Goal: Task Accomplishment & Management: Manage account settings

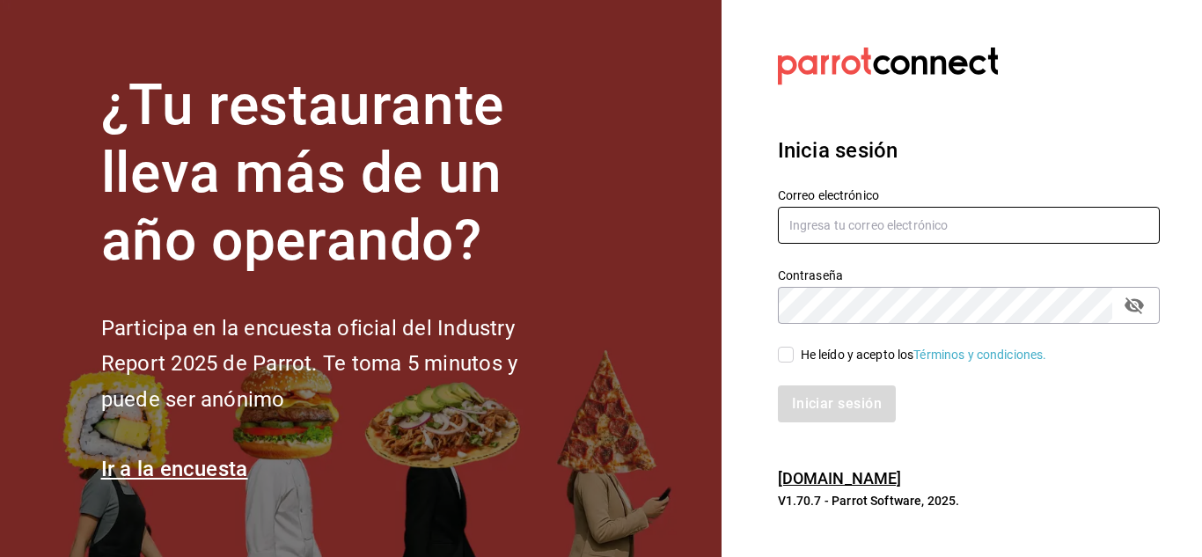
click at [870, 236] on input "text" at bounding box center [969, 225] width 382 height 37
type input "entb0531@gmail.com"
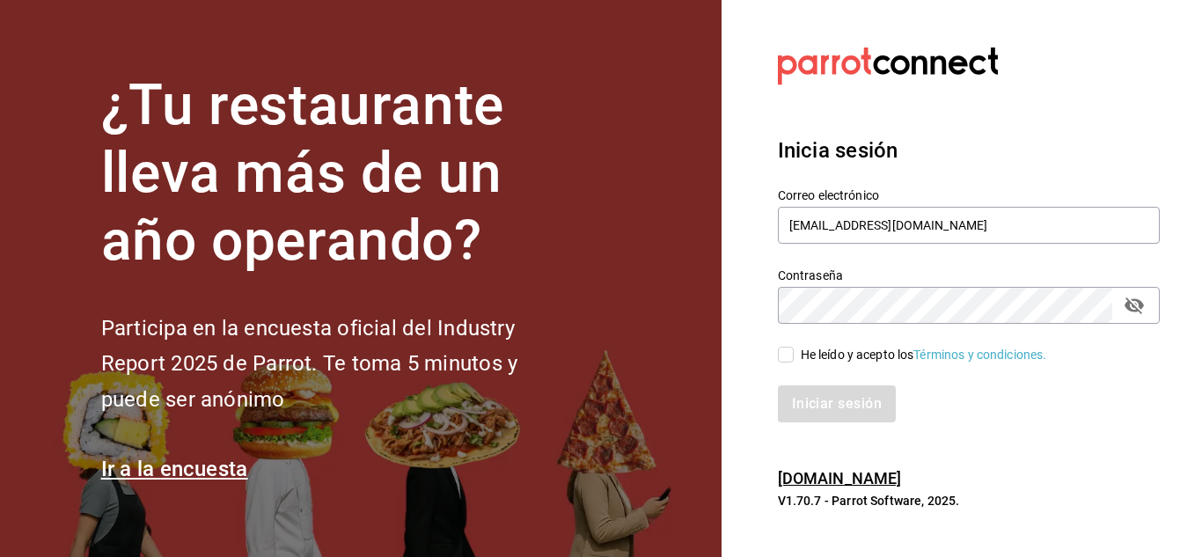
click at [808, 346] on div "He leído y acepto los Términos y condiciones." at bounding box center [924, 355] width 246 height 18
click at [794, 347] on input "He leído y acepto los Términos y condiciones." at bounding box center [786, 355] width 16 height 16
checkbox input "true"
click at [818, 400] on button "Iniciar sesión" at bounding box center [838, 403] width 120 height 37
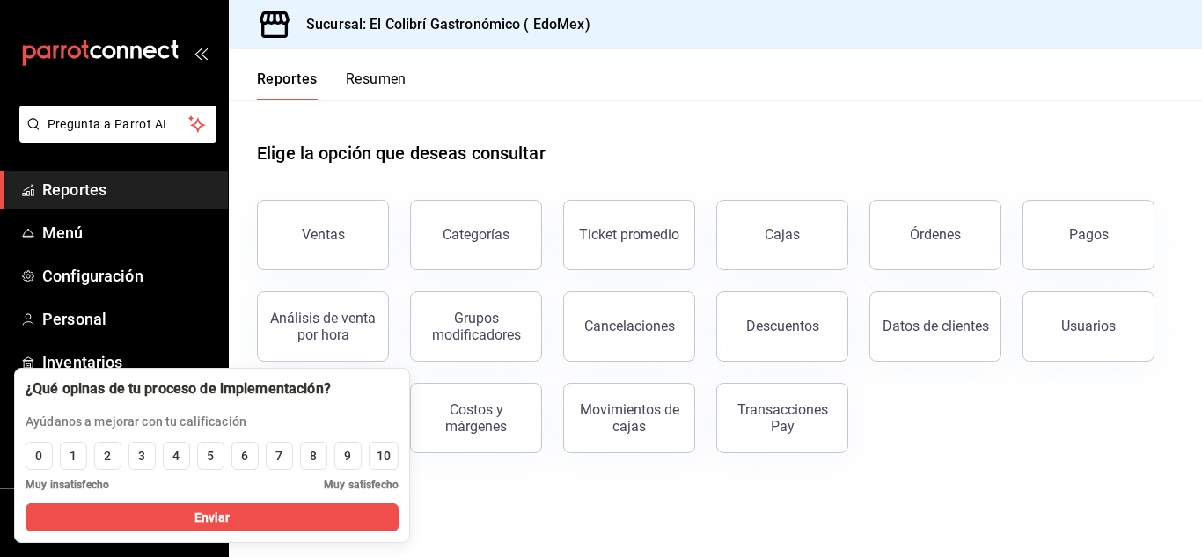
click at [348, 130] on div "Elige la opción que deseas consultar" at bounding box center [715, 139] width 917 height 78
click at [33, 453] on button "0" at bounding box center [39, 456] width 27 height 28
click at [348, 451] on div "9" at bounding box center [347, 456] width 7 height 18
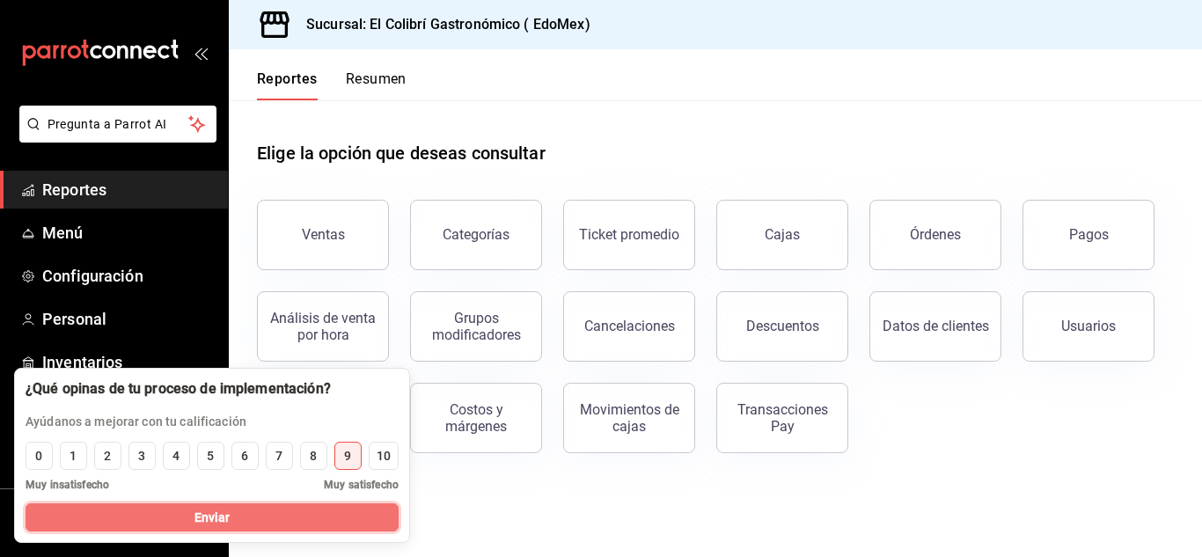
click at [307, 518] on button "Enviar" at bounding box center [212, 517] width 373 height 28
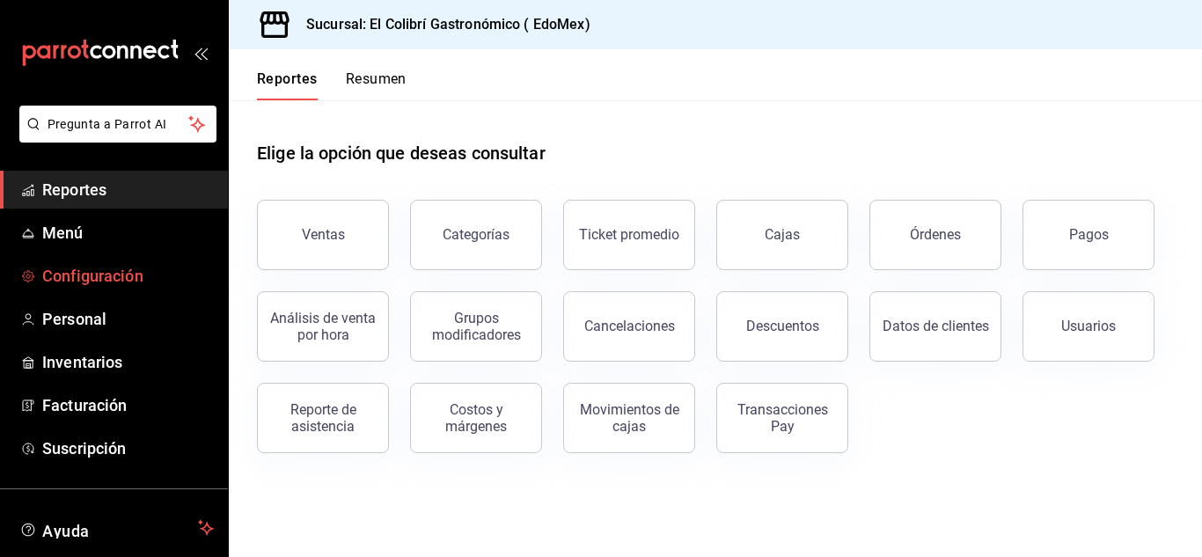
click at [143, 287] on span "Configuración" at bounding box center [128, 276] width 172 height 24
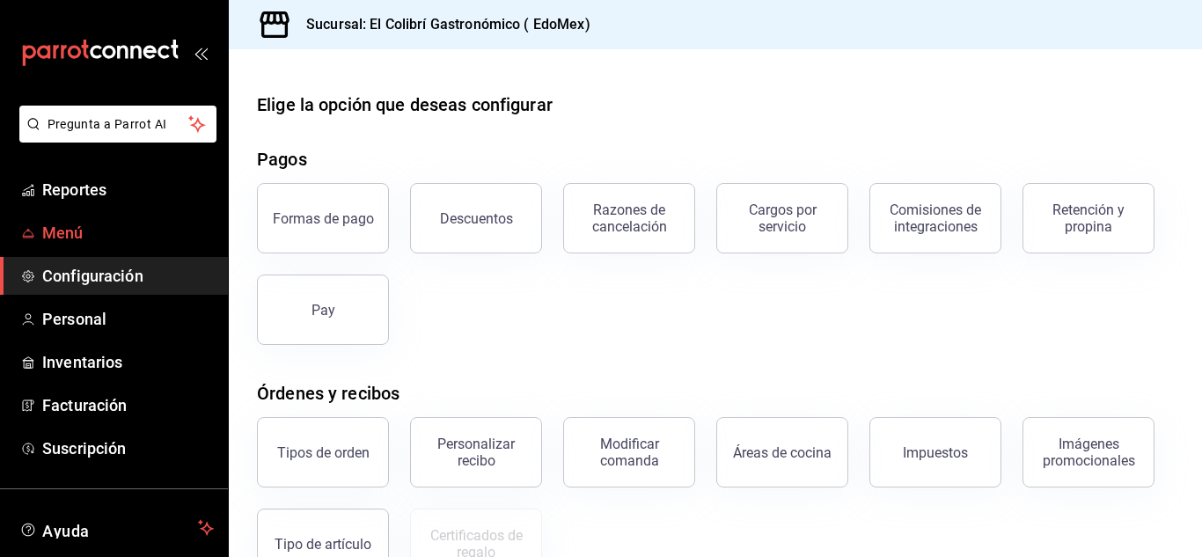
click at [49, 240] on span "Menú" at bounding box center [128, 233] width 172 height 24
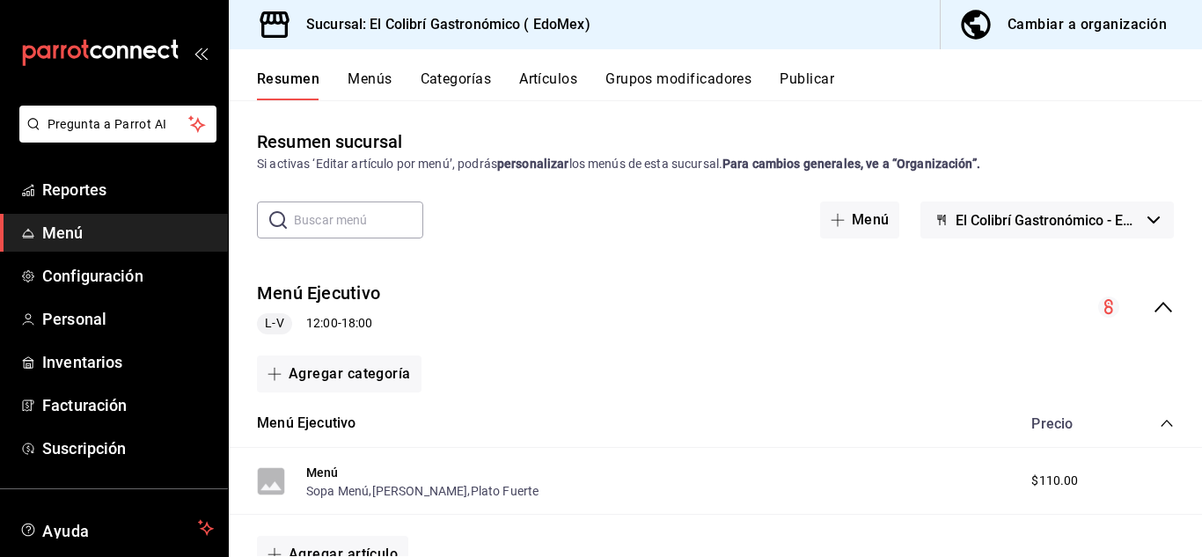
click at [362, 92] on button "Menús" at bounding box center [370, 85] width 44 height 30
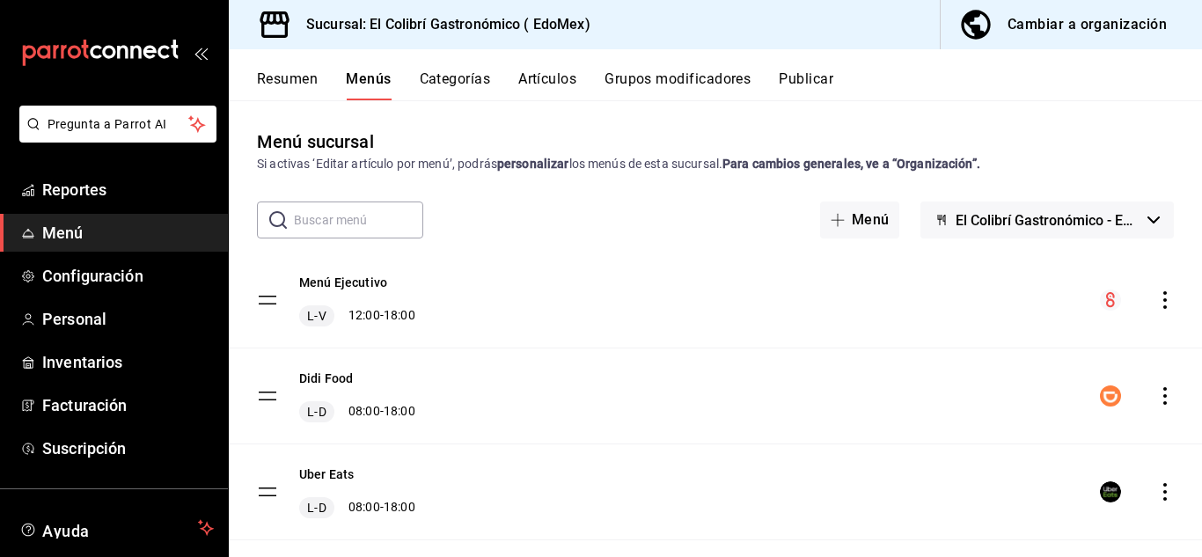
click at [1051, 26] on div "Cambiar a organización" at bounding box center [1087, 24] width 159 height 25
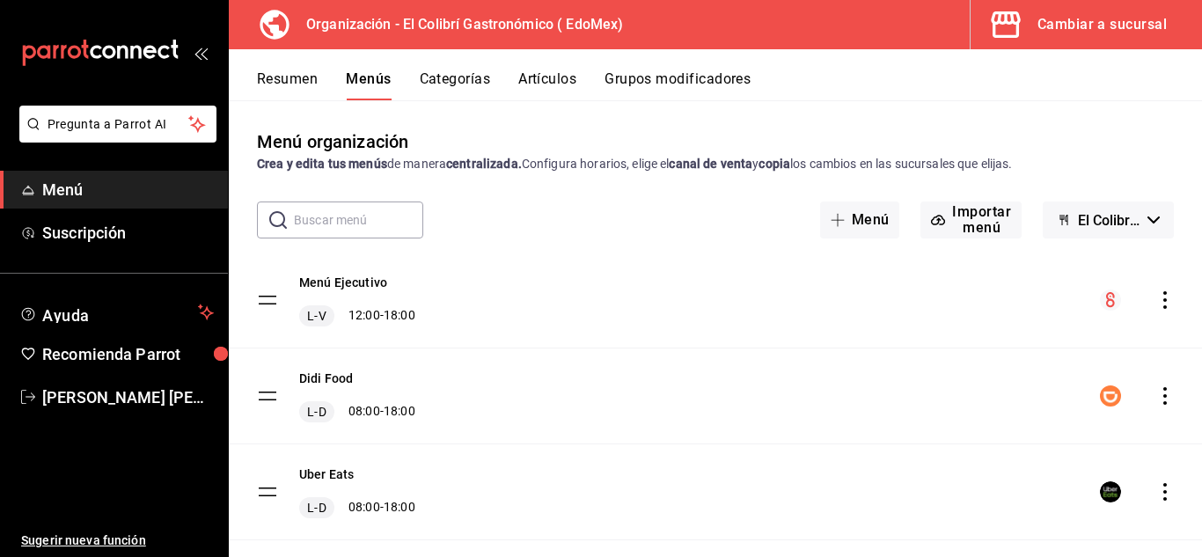
click at [449, 82] on button "Categorías" at bounding box center [455, 85] width 71 height 30
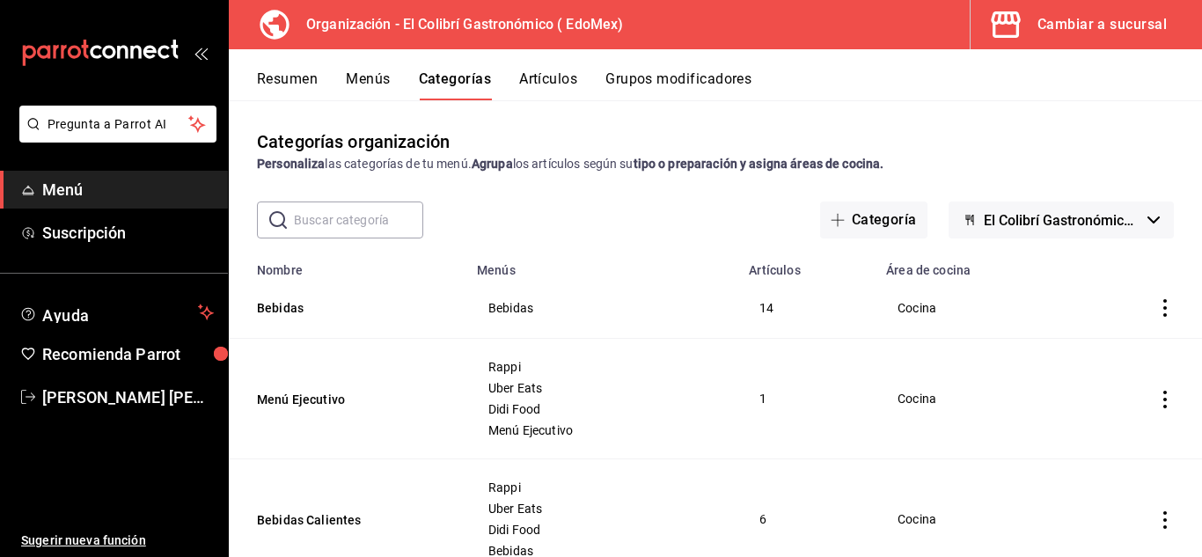
click at [561, 72] on button "Artículos" at bounding box center [548, 85] width 58 height 30
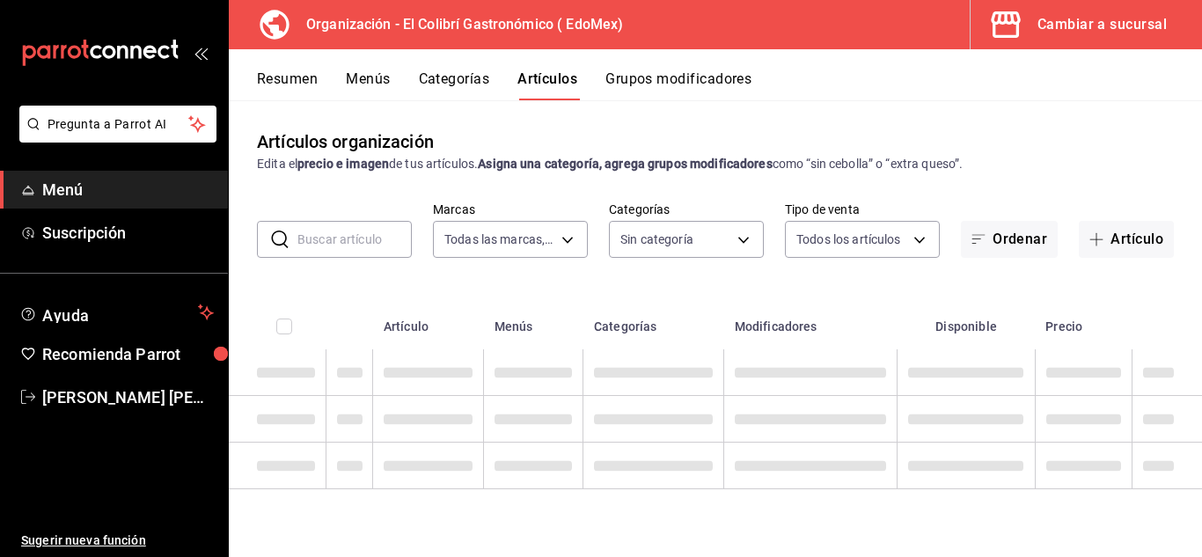
type input "02d79155-410a-4a52-ba4e-8d9765c47241"
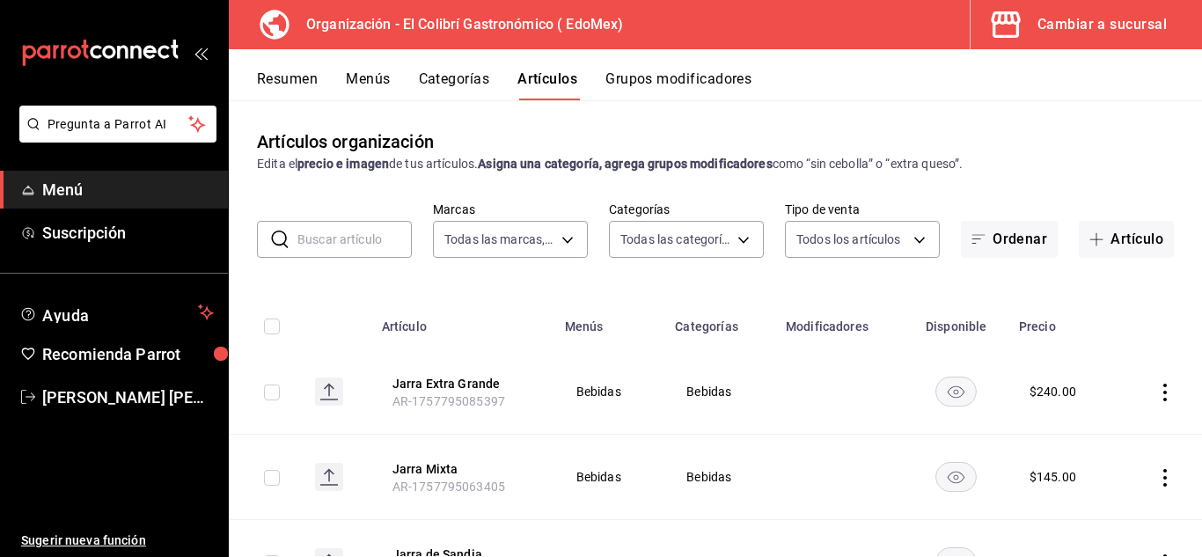
type input "237db5ff-7b83-489a-9304-3629b5553139,109f12ad-dca9-4d4d-bd14-de2bd7e66043,74f01…"
click at [320, 245] on input "text" at bounding box center [354, 239] width 114 height 35
click at [525, 239] on body "Pregunta a Parrot AI Menú Suscripción Ayuda Recomienda Parrot Emilio Nagib Tera…" at bounding box center [601, 278] width 1202 height 557
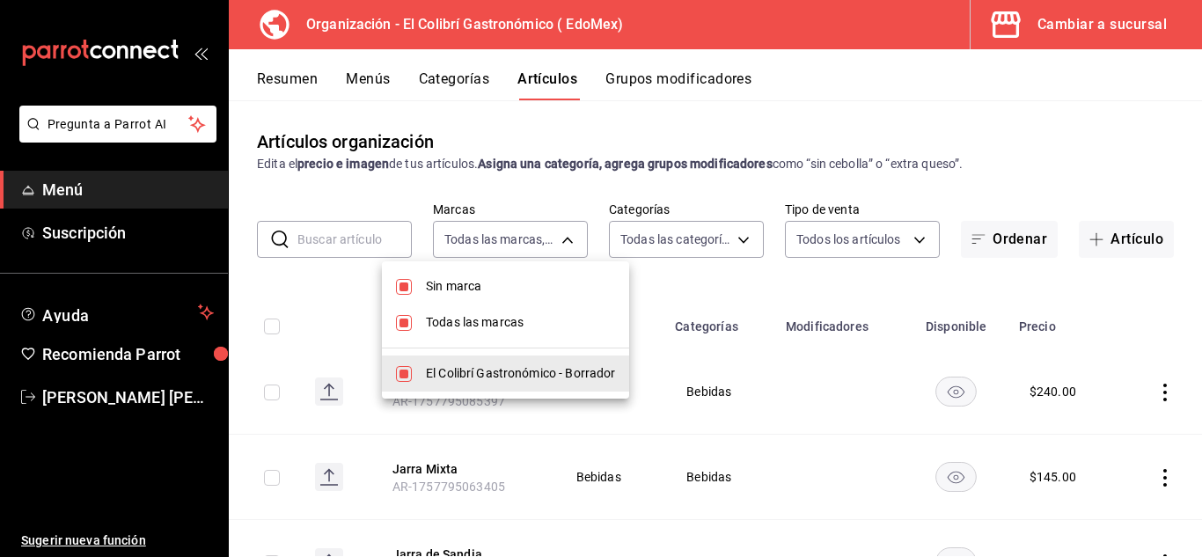
click at [681, 252] on div at bounding box center [601, 278] width 1202 height 557
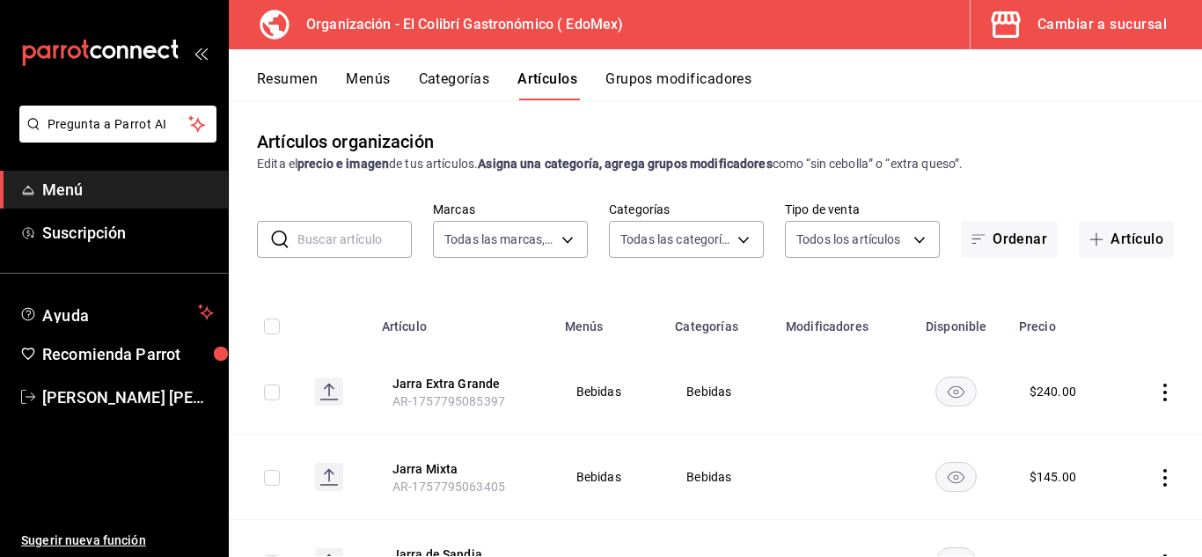
click at [750, 203] on label "Categorías" at bounding box center [686, 209] width 155 height 12
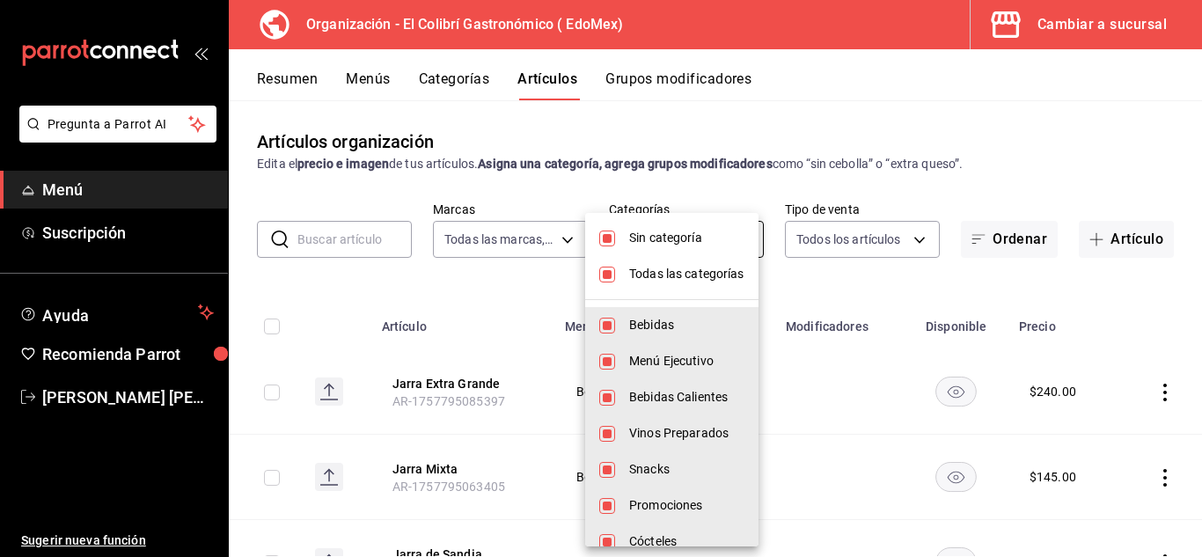
click at [721, 228] on body "Pregunta a Parrot AI Menú Suscripción Ayuda Recomienda Parrot Emilio Nagib Tera…" at bounding box center [601, 278] width 1202 height 557
click at [678, 225] on li "Sin categoría" at bounding box center [671, 238] width 173 height 36
checkbox input "false"
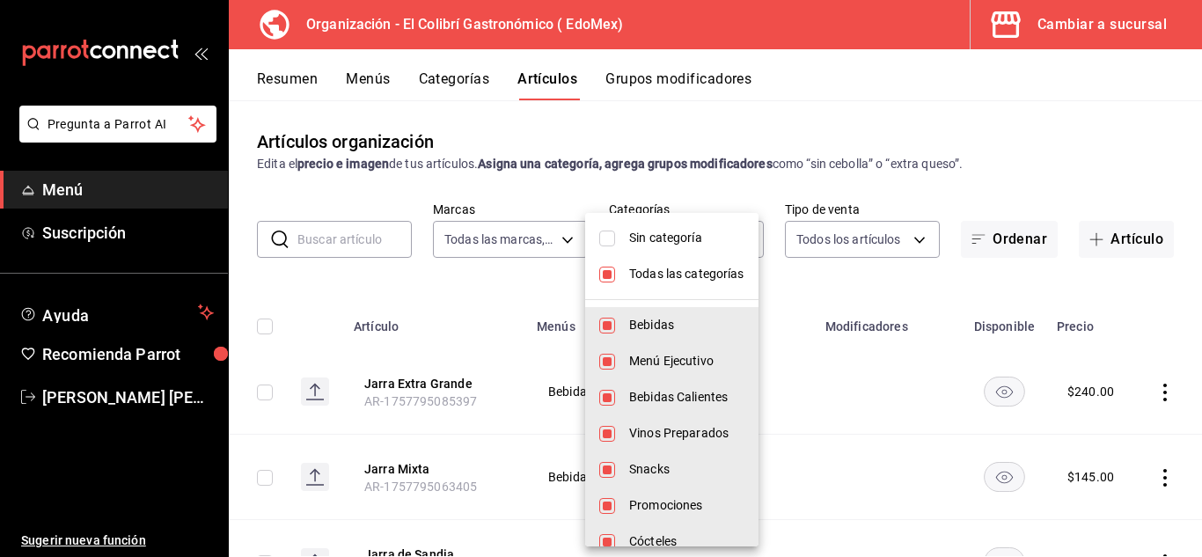
click at [669, 263] on li "Todas las categorías" at bounding box center [671, 274] width 173 height 36
checkbox input "false"
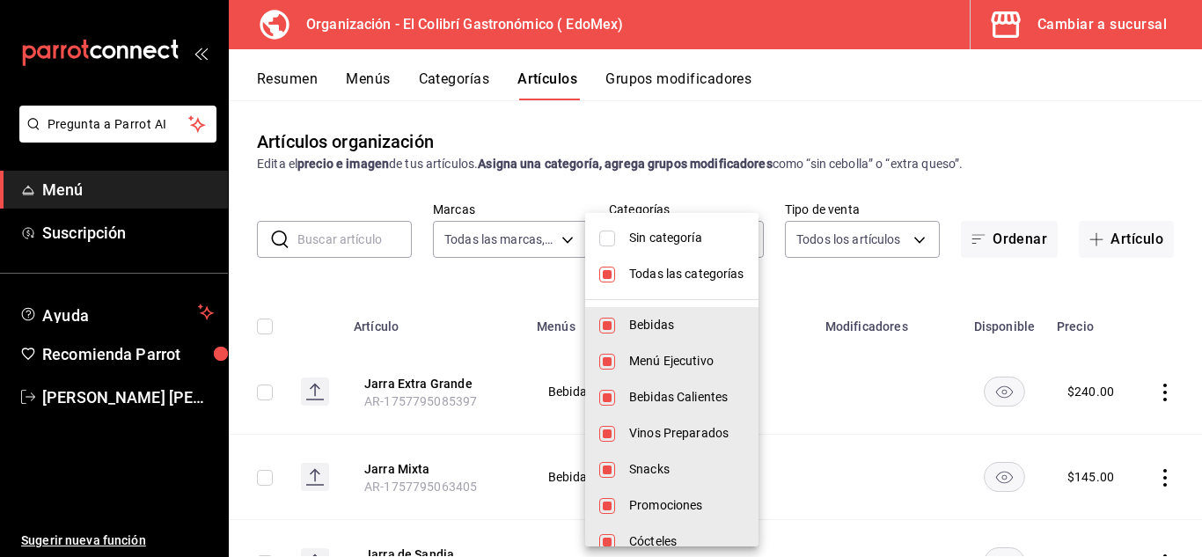
checkbox input "false"
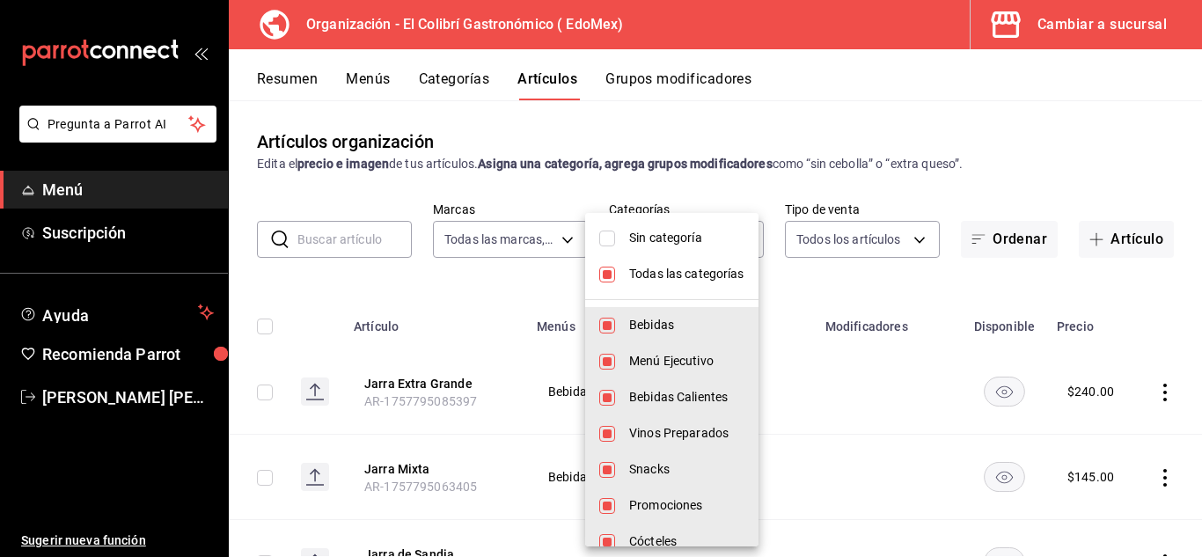
checkbox input "false"
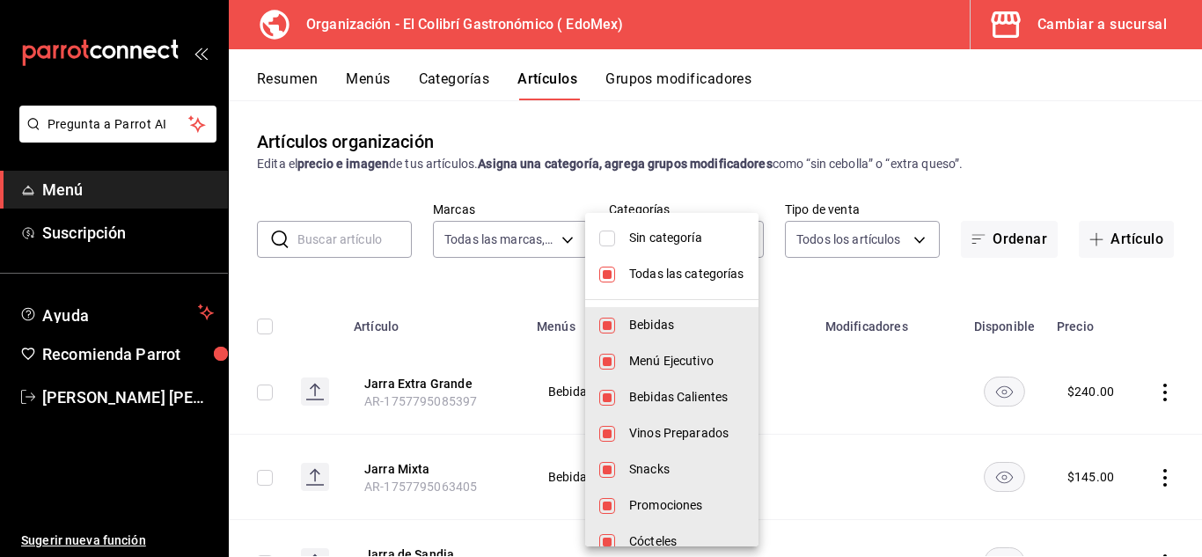
checkbox input "false"
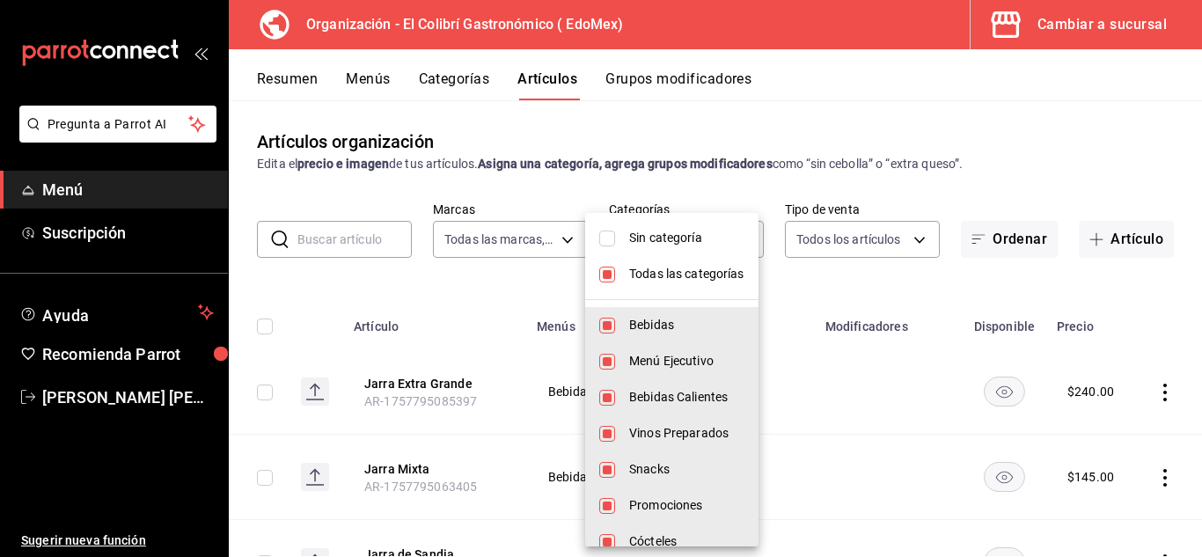
checkbox input "false"
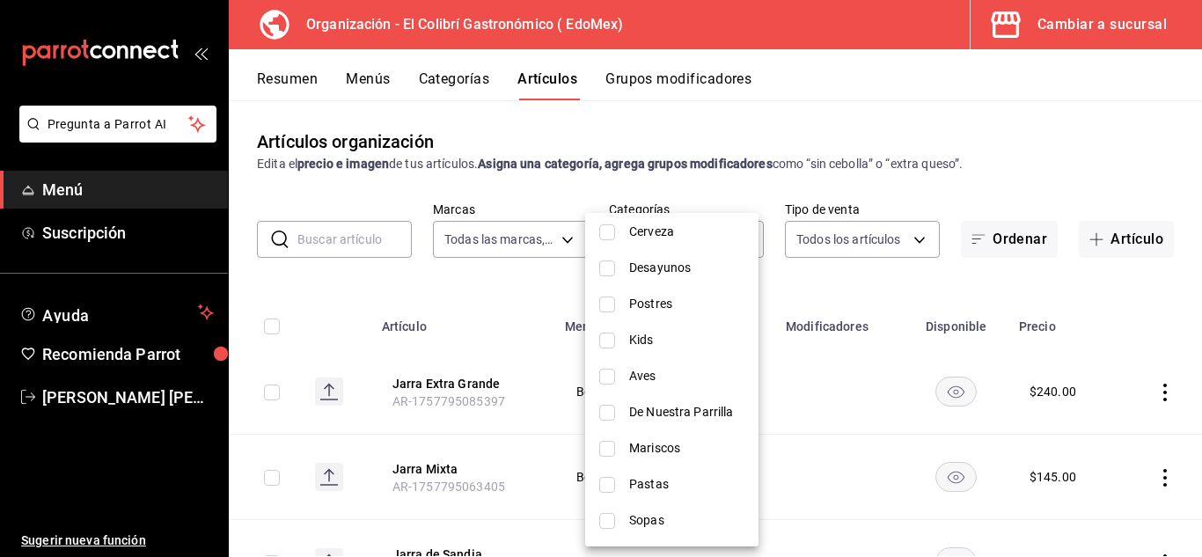
scroll to position [527, 0]
click at [615, 338] on li "Kids" at bounding box center [671, 339] width 173 height 36
type input "d401c171-1677-42e6-9a2c-580fbb908857"
checkbox input "true"
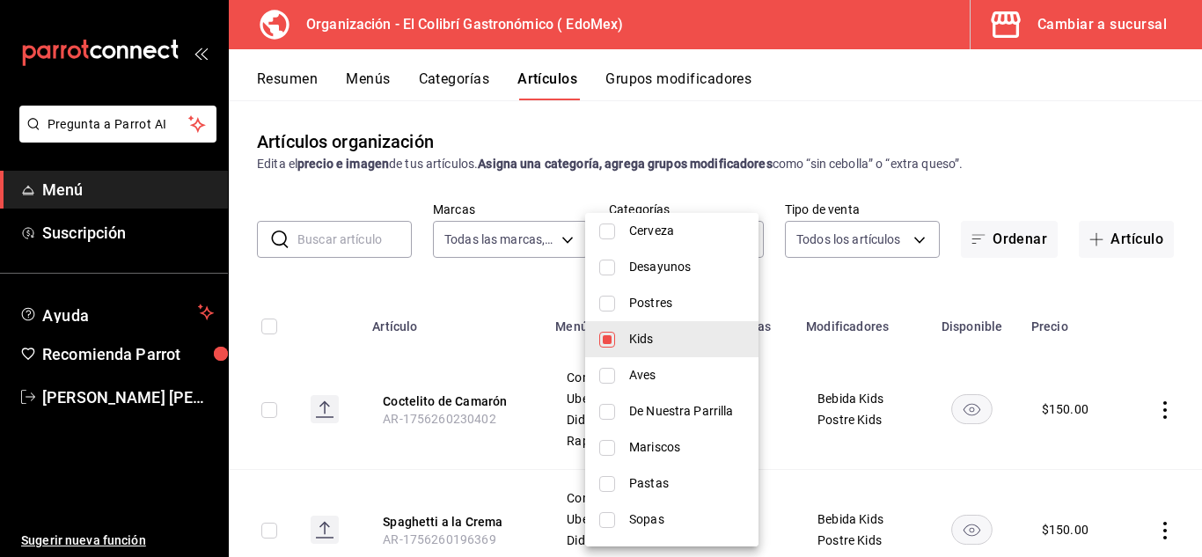
click at [634, 373] on span "Aves" at bounding box center [686, 375] width 115 height 18
type input "d401c171-1677-42e6-9a2c-580fbb908857,8ecabff6-d71d-412e-adaa-42b320281beb"
checkbox input "true"
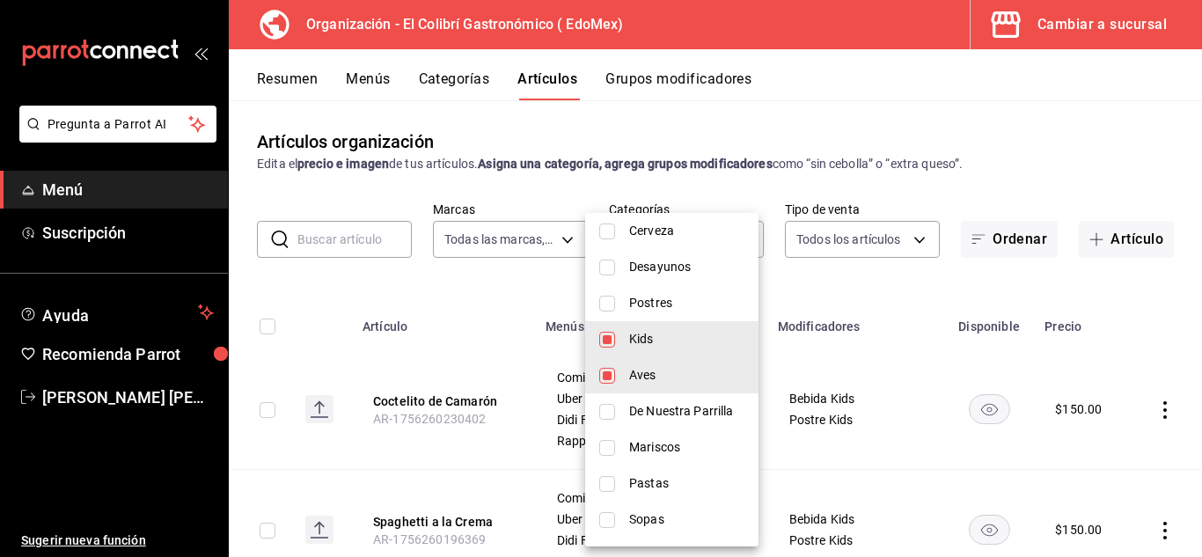
click at [645, 417] on span "De Nuestra Parrilla" at bounding box center [686, 411] width 115 height 18
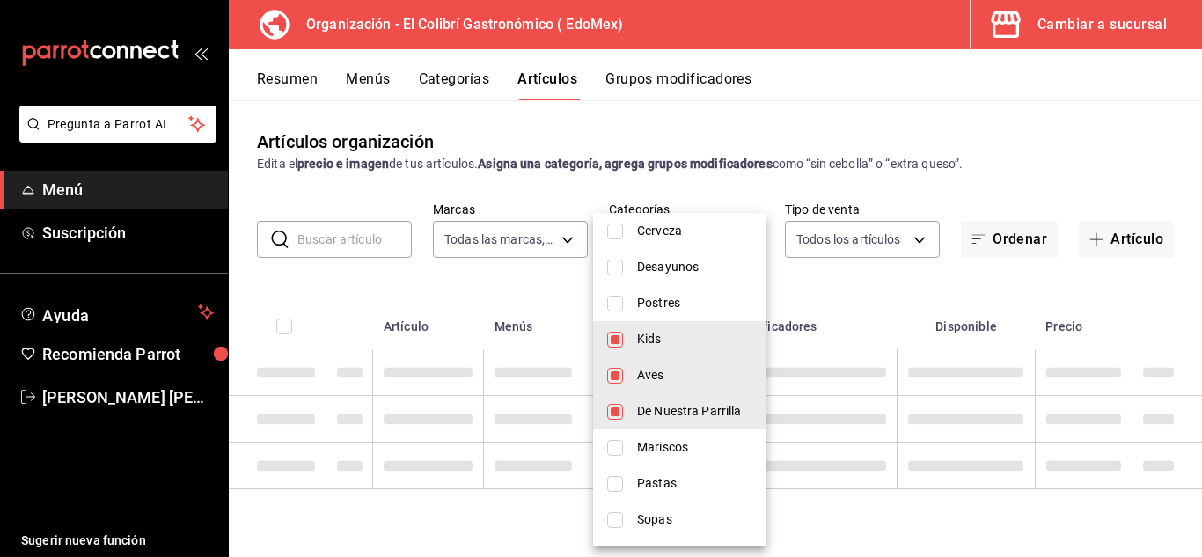
type input "d401c171-1677-42e6-9a2c-580fbb908857,8ecabff6-d71d-412e-adaa-42b320281beb,5ab98…"
checkbox input "true"
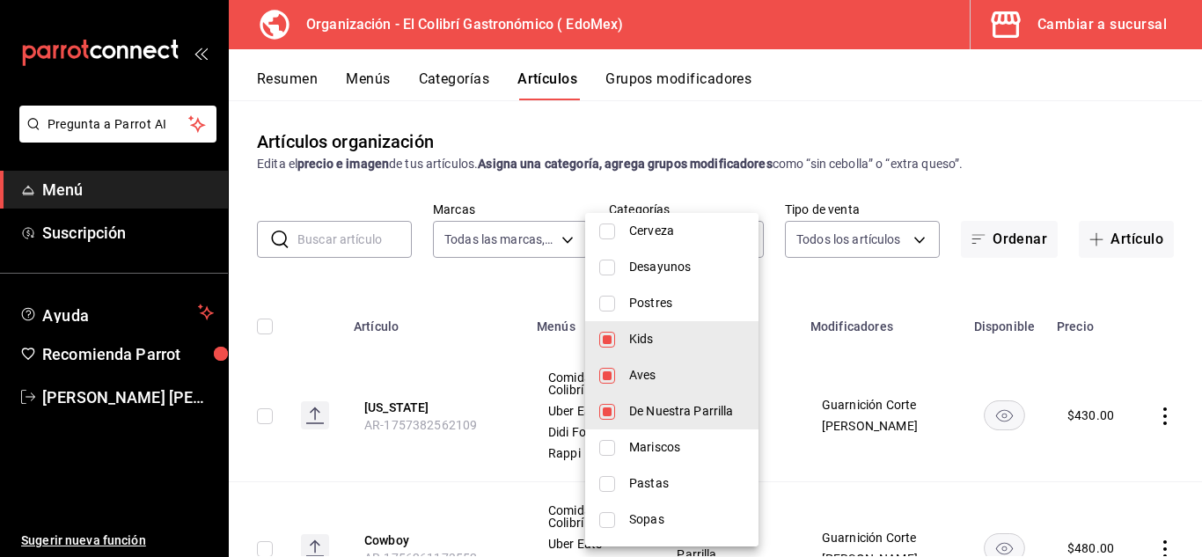
click at [648, 444] on span "Mariscos" at bounding box center [686, 447] width 115 height 18
type input "d401c171-1677-42e6-9a2c-580fbb908857,8ecabff6-d71d-412e-adaa-42b320281beb,5ab98…"
checkbox input "true"
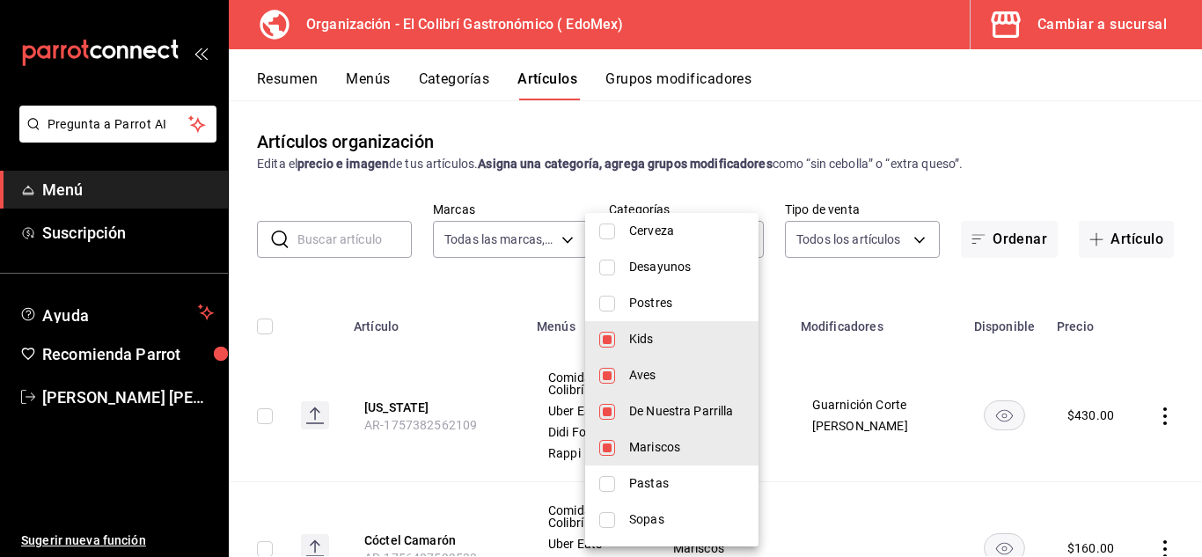
click at [653, 480] on span "Pastas" at bounding box center [686, 483] width 115 height 18
type input "d401c171-1677-42e6-9a2c-580fbb908857,8ecabff6-d71d-412e-adaa-42b320281beb,5ab98…"
checkbox input "true"
click at [659, 530] on li "Sopas" at bounding box center [671, 520] width 173 height 36
type input "d401c171-1677-42e6-9a2c-580fbb908857,8ecabff6-d71d-412e-adaa-42b320281beb,5ab98…"
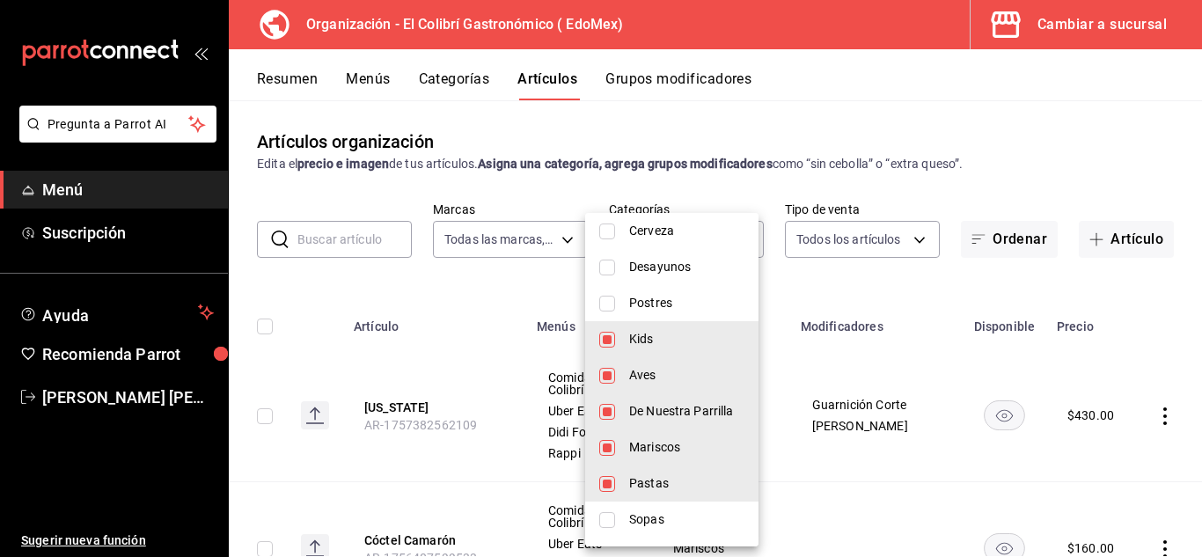
checkbox input "true"
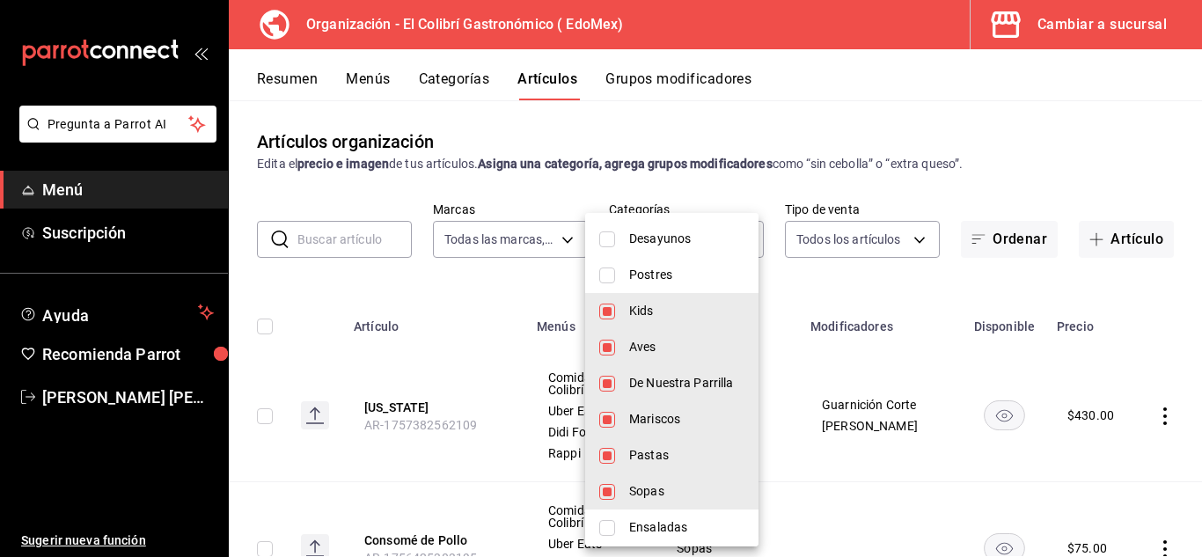
scroll to position [598, 0]
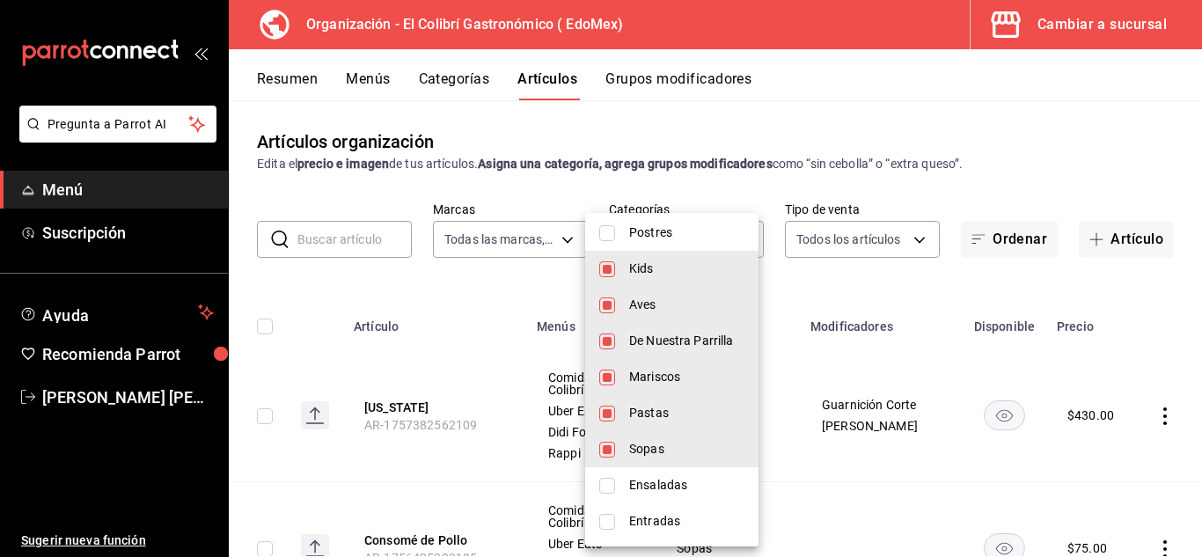
click at [721, 488] on span "Ensaladas" at bounding box center [686, 485] width 115 height 18
type input "d401c171-1677-42e6-9a2c-580fbb908857,8ecabff6-d71d-412e-adaa-42b320281beb,5ab98…"
checkbox input "true"
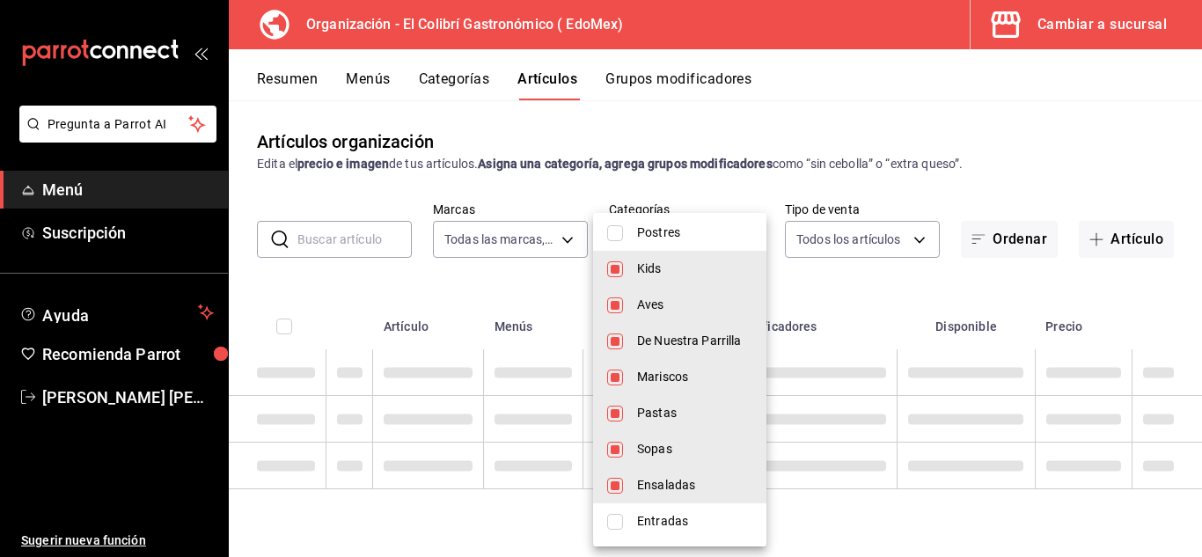
click at [713, 510] on li "Entradas" at bounding box center [679, 521] width 173 height 36
type input "d401c171-1677-42e6-9a2c-580fbb908857,8ecabff6-d71d-412e-adaa-42b320281beb,5ab98…"
checkbox input "true"
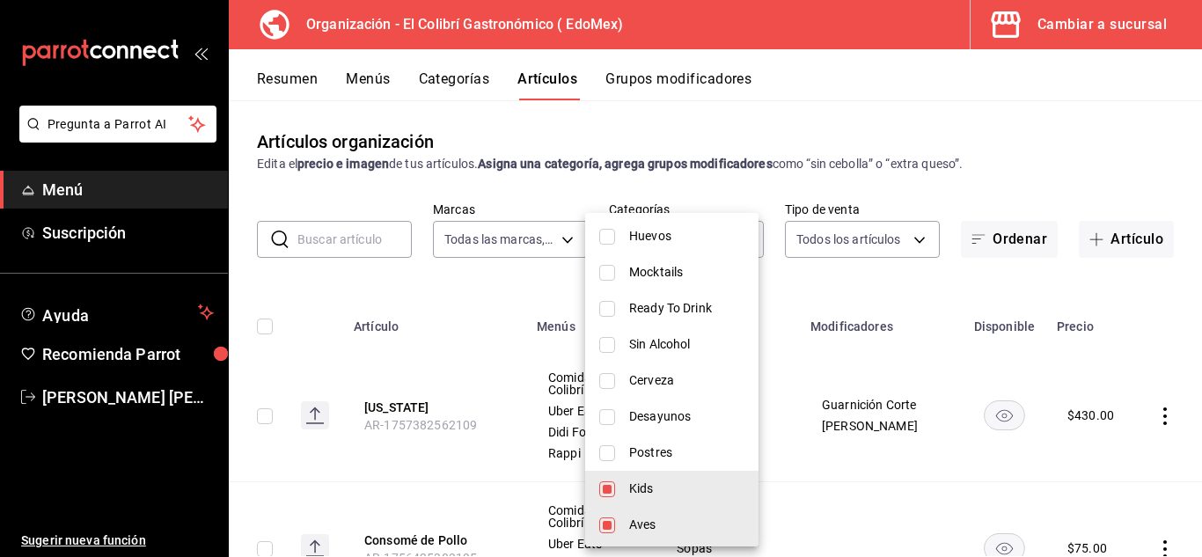
scroll to position [410, 0]
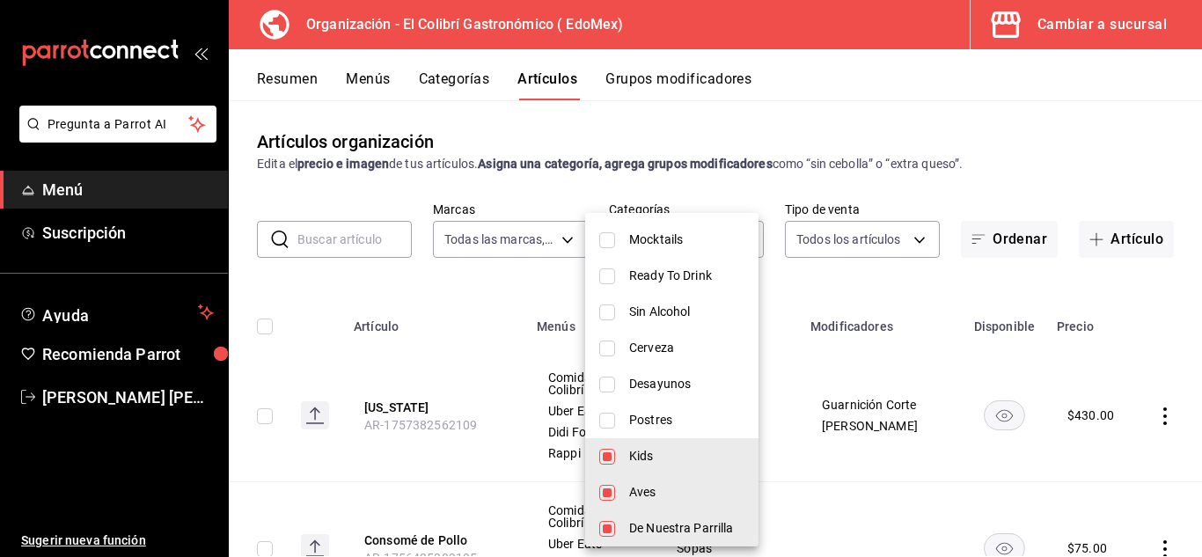
click at [737, 429] on li "Postres" at bounding box center [671, 420] width 173 height 36
type input "d401c171-1677-42e6-9a2c-580fbb908857,8ecabff6-d71d-412e-adaa-42b320281beb,5ab98…"
checkbox input "true"
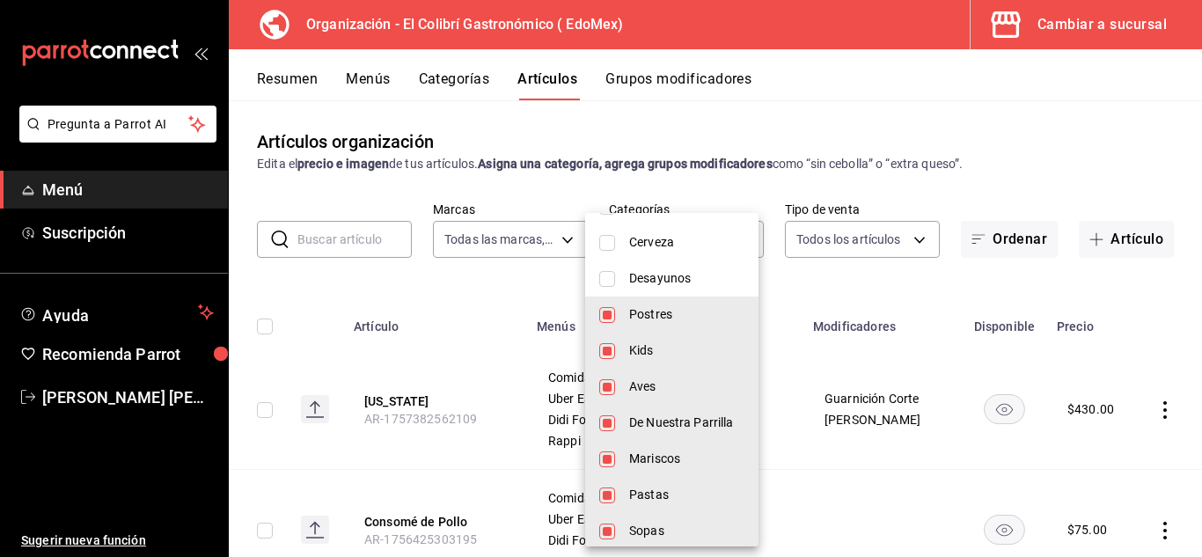
scroll to position [598, 0]
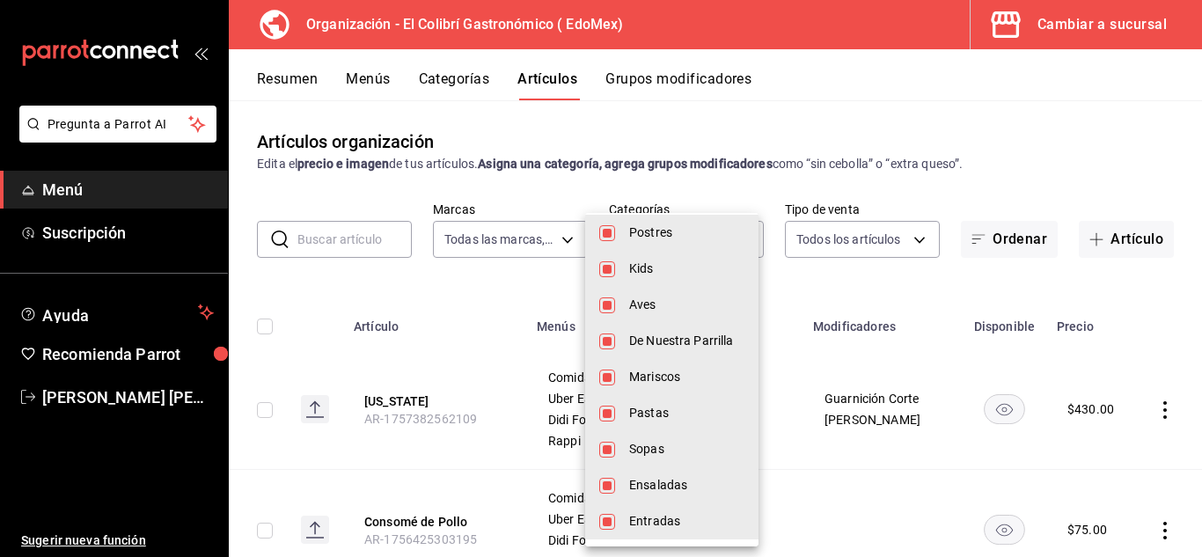
click at [842, 276] on div at bounding box center [601, 278] width 1202 height 557
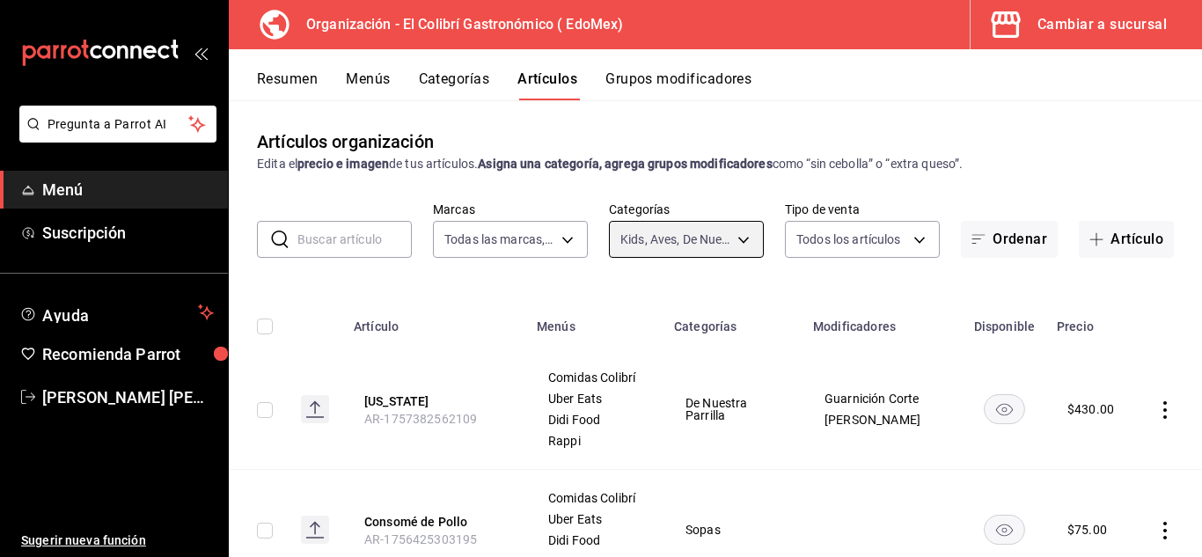
scroll to position [98, 0]
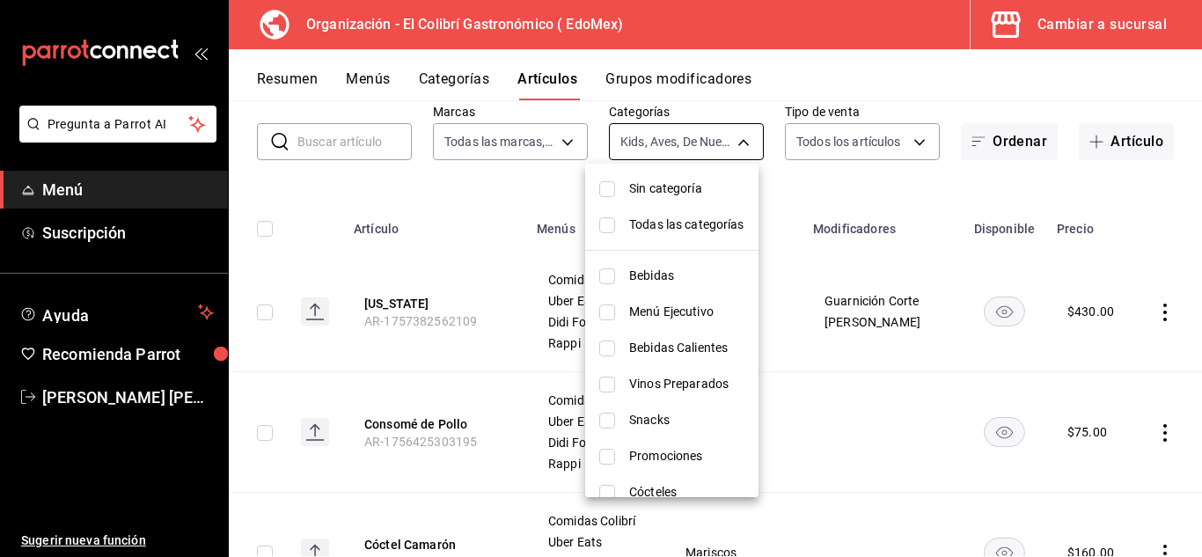
click at [668, 150] on body "Pregunta a Parrot AI Menú Suscripción Ayuda Recomienda Parrot Emilio Nagib Tera…" at bounding box center [601, 278] width 1202 height 557
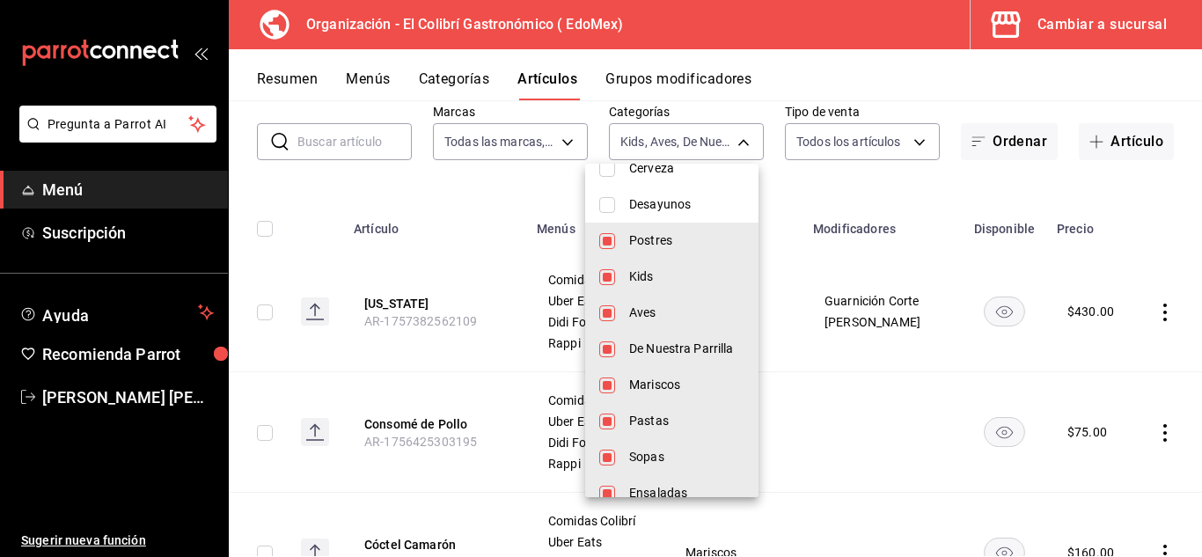
scroll to position [598, 0]
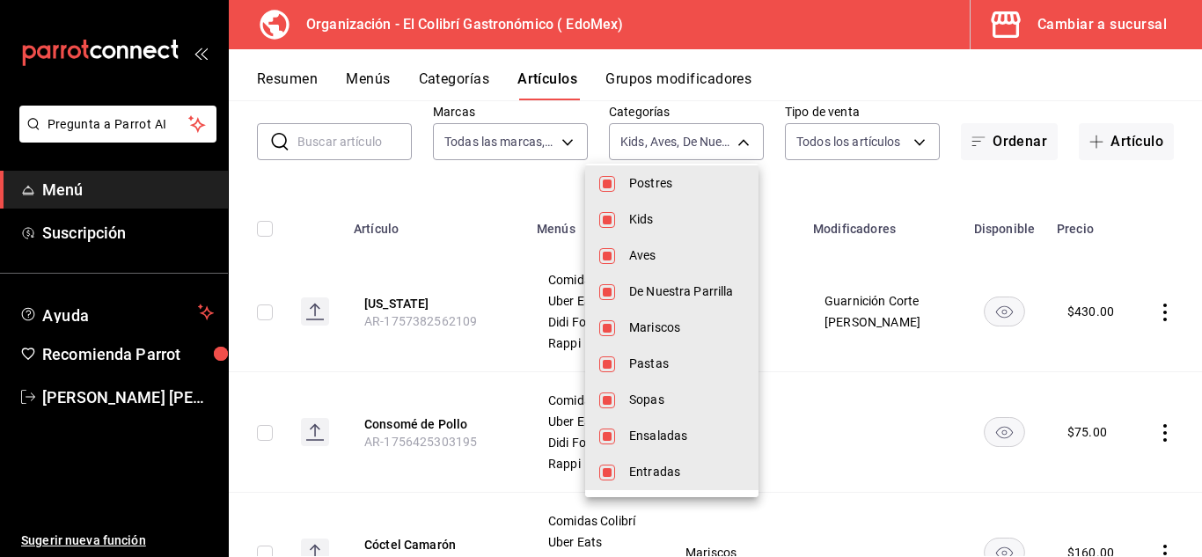
click at [702, 227] on span "Kids" at bounding box center [686, 219] width 115 height 18
type input "8ecabff6-d71d-412e-adaa-42b320281beb,5ab98d05-5833-4db1-8c96-995812eefca1,ce6f9…"
checkbox input "false"
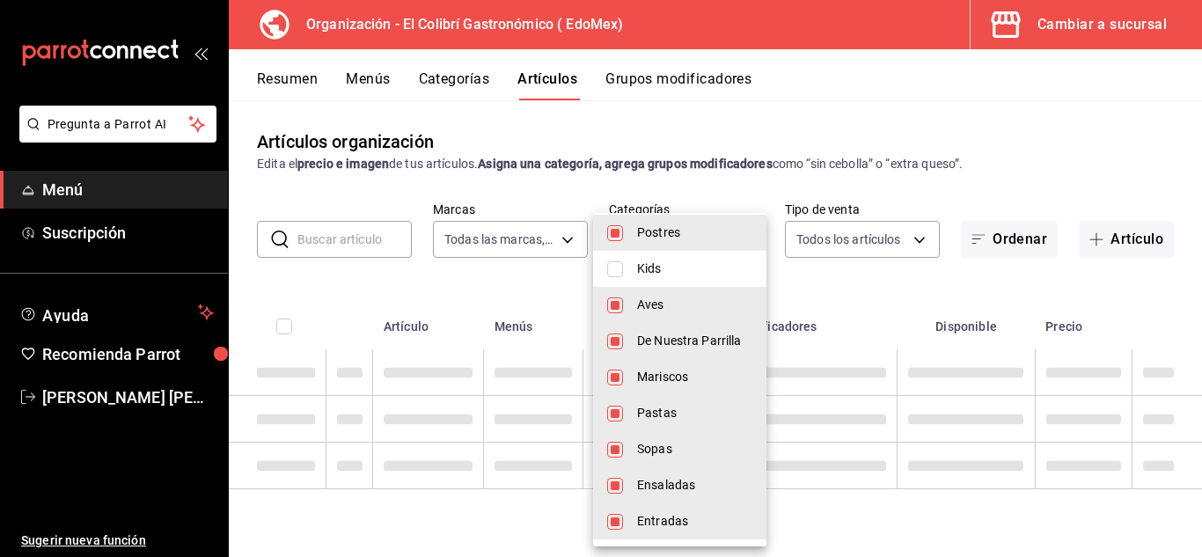
scroll to position [0, 0]
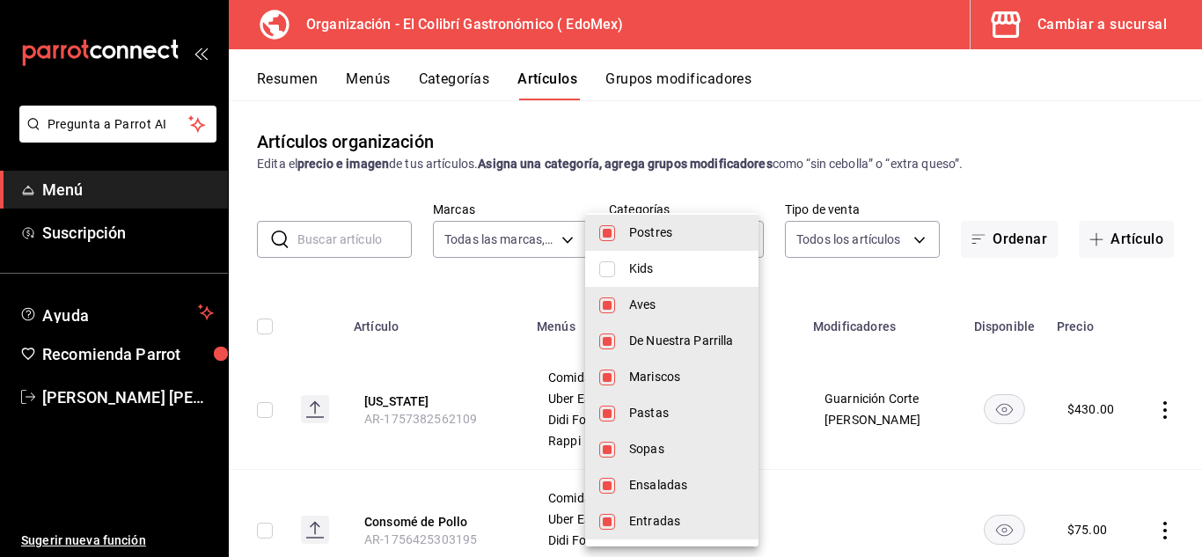
click at [682, 315] on li "Aves" at bounding box center [671, 305] width 173 height 36
type input "5ab98d05-5833-4db1-8c96-995812eefca1,ce6f997d-d6a3-4785-b10a-0ac1df7a2ef8,33007…"
checkbox input "false"
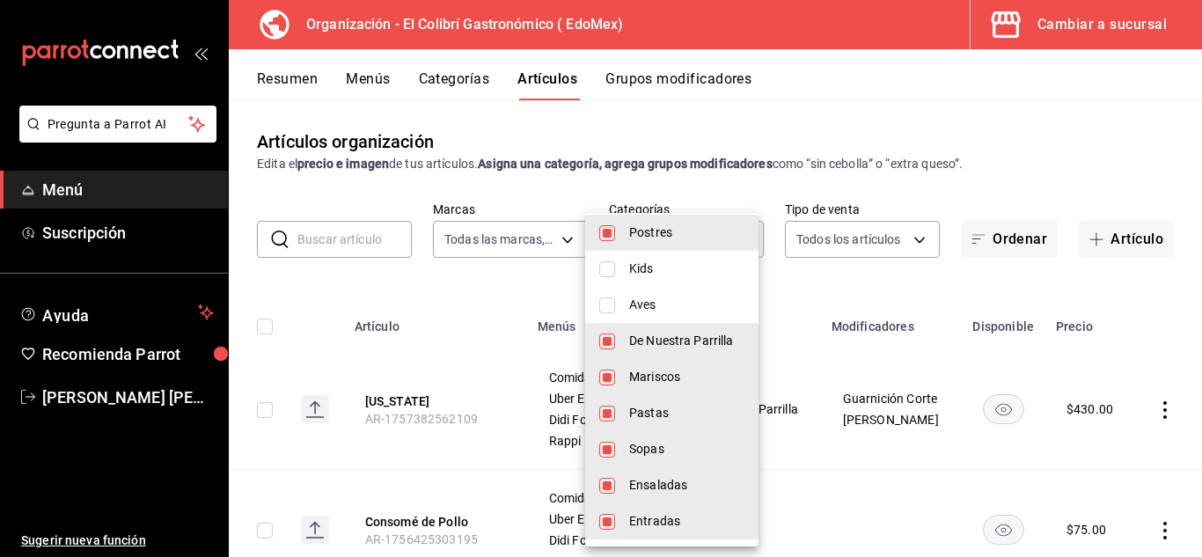
click at [682, 338] on span "De Nuestra Parrilla" at bounding box center [686, 341] width 115 height 18
type input "ce6f997d-d6a3-4785-b10a-0ac1df7a2ef8,33007435-3d84-4a7b-a109-6e6821aed22a,f7c20…"
checkbox input "false"
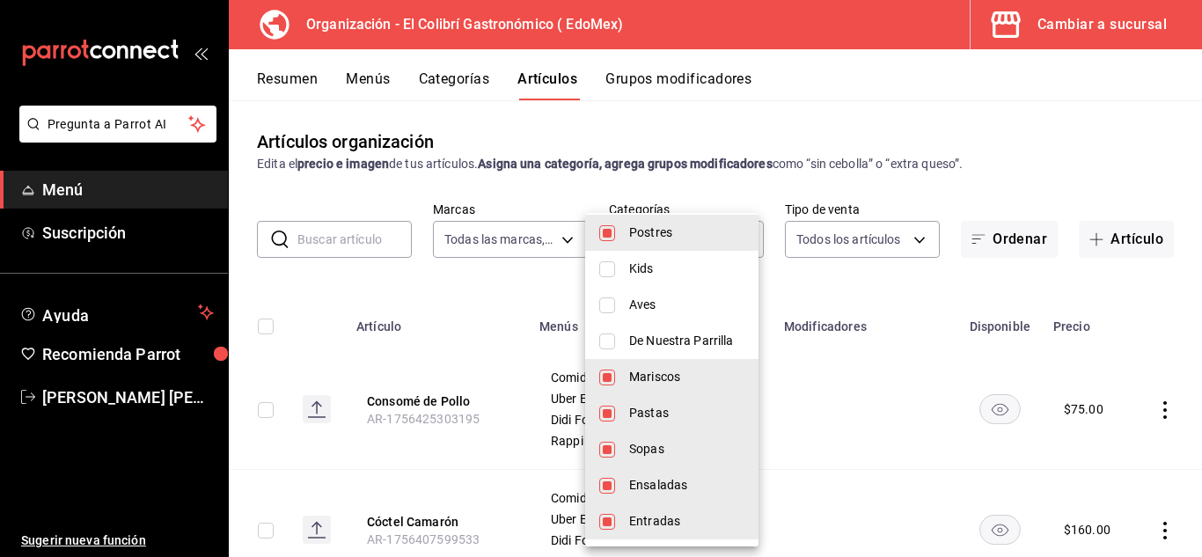
click at [835, 151] on div at bounding box center [601, 278] width 1202 height 557
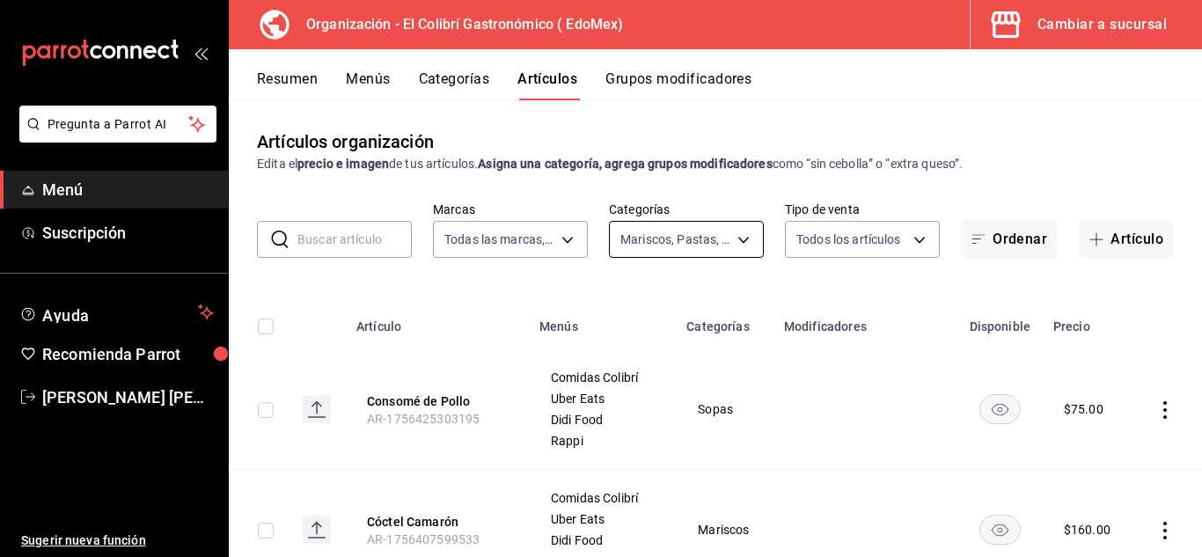
click at [661, 235] on body "Pregunta a Parrot AI Menú Suscripción Ayuda Recomienda Parrot Emilio Nagib Tera…" at bounding box center [601, 278] width 1202 height 557
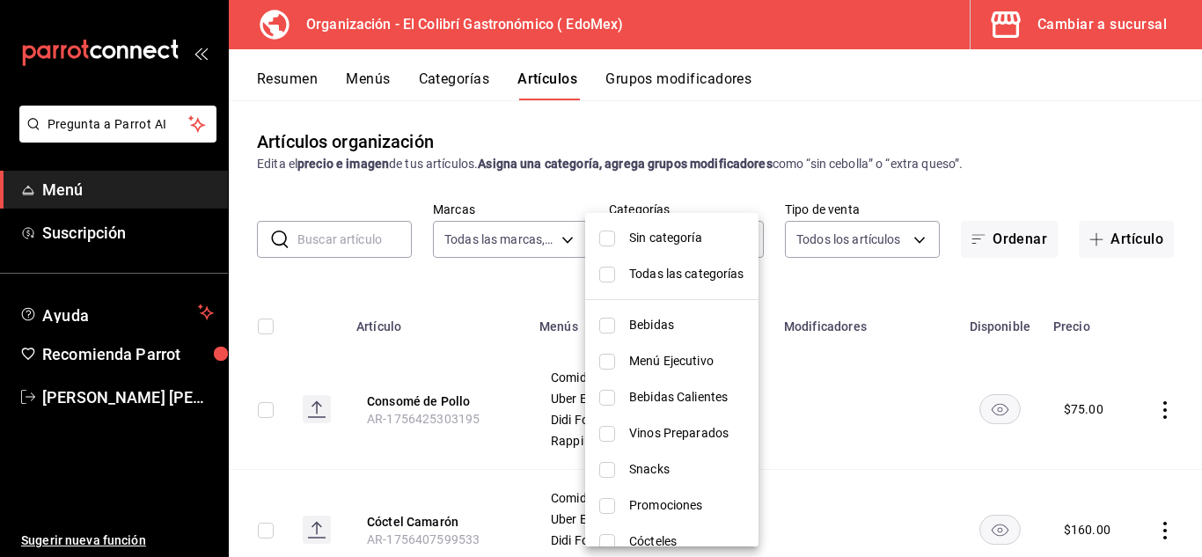
click at [680, 262] on li "Todas las categorías" at bounding box center [671, 274] width 173 height 36
type input "237db5ff-7b83-489a-9304-3629b5553139,109f12ad-dca9-4d4d-bd14-de2bd7e66043,74f01…"
checkbox input "true"
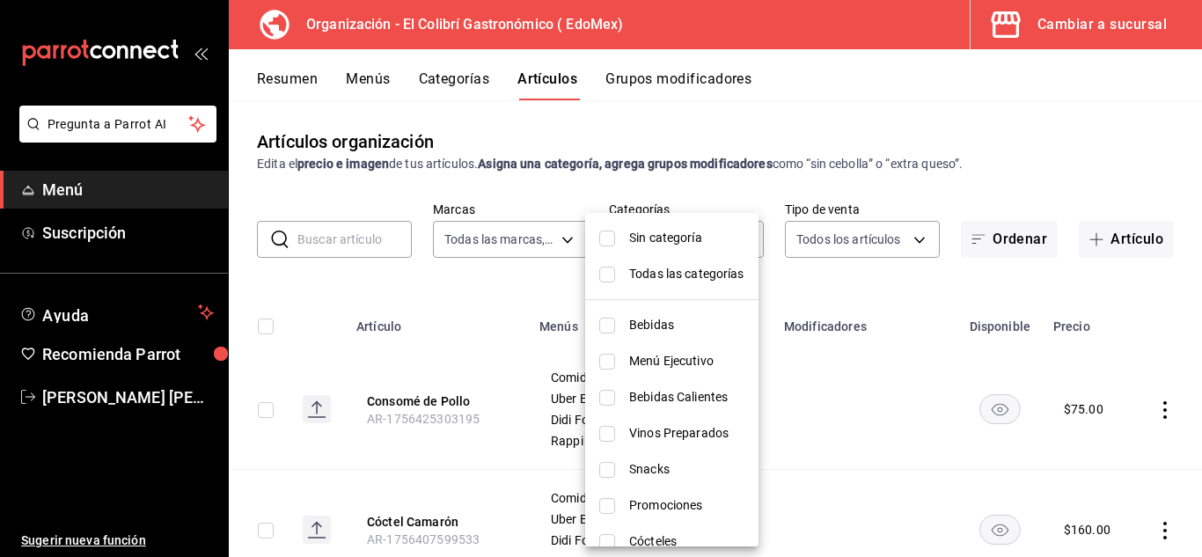
checkbox input "true"
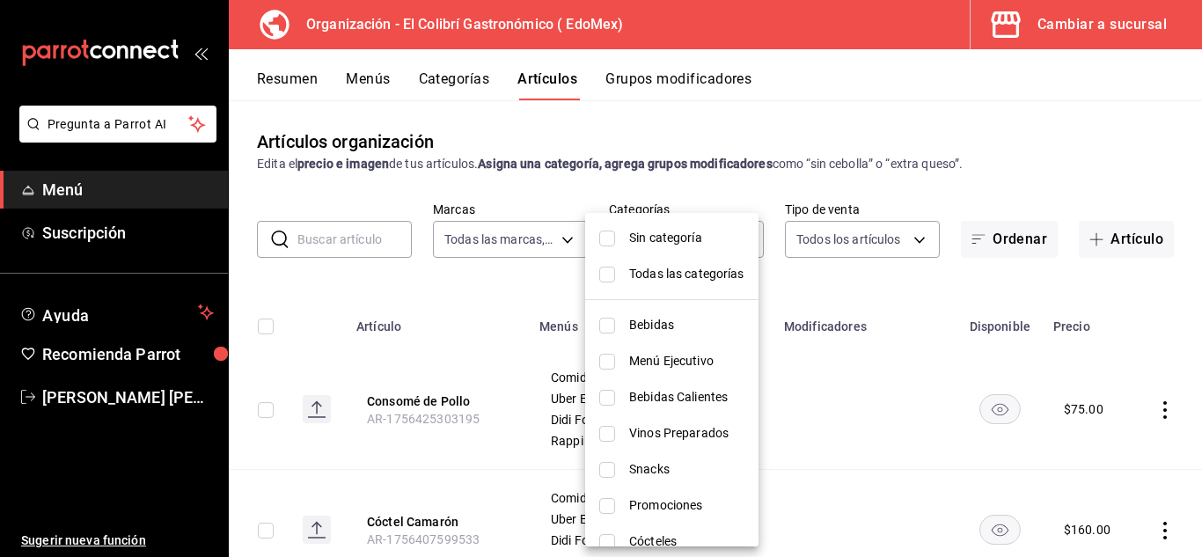
checkbox input "true"
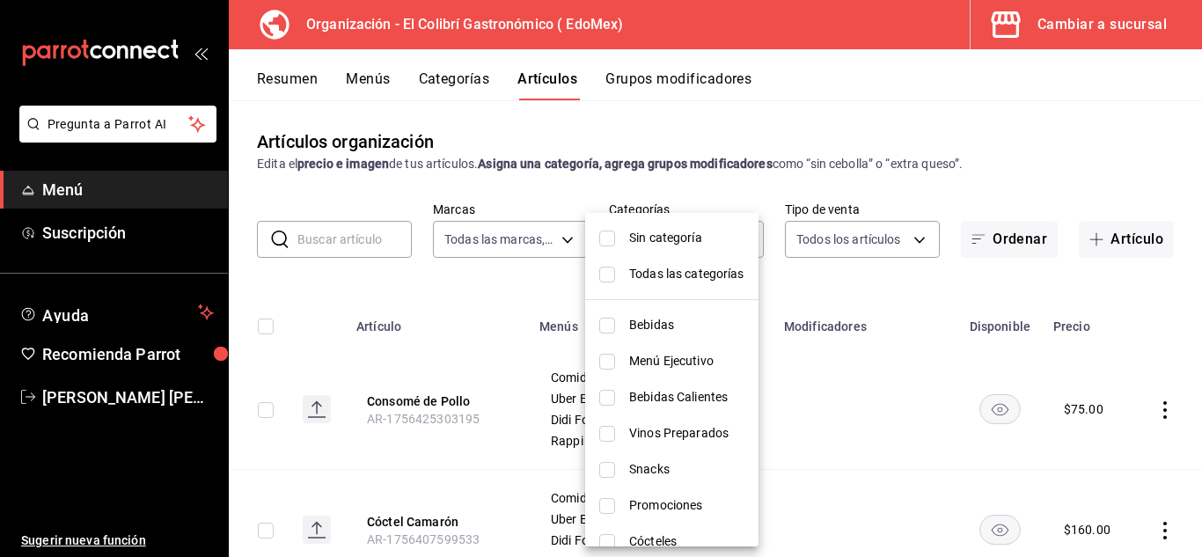
checkbox input "true"
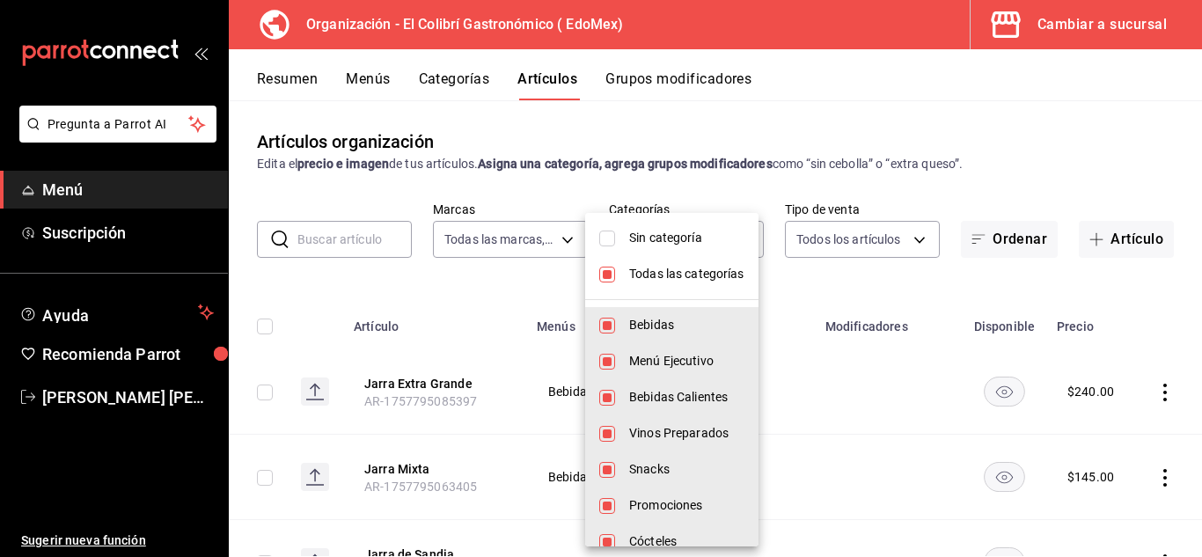
click at [680, 262] on li "Todas las categorías" at bounding box center [671, 274] width 173 height 36
checkbox input "false"
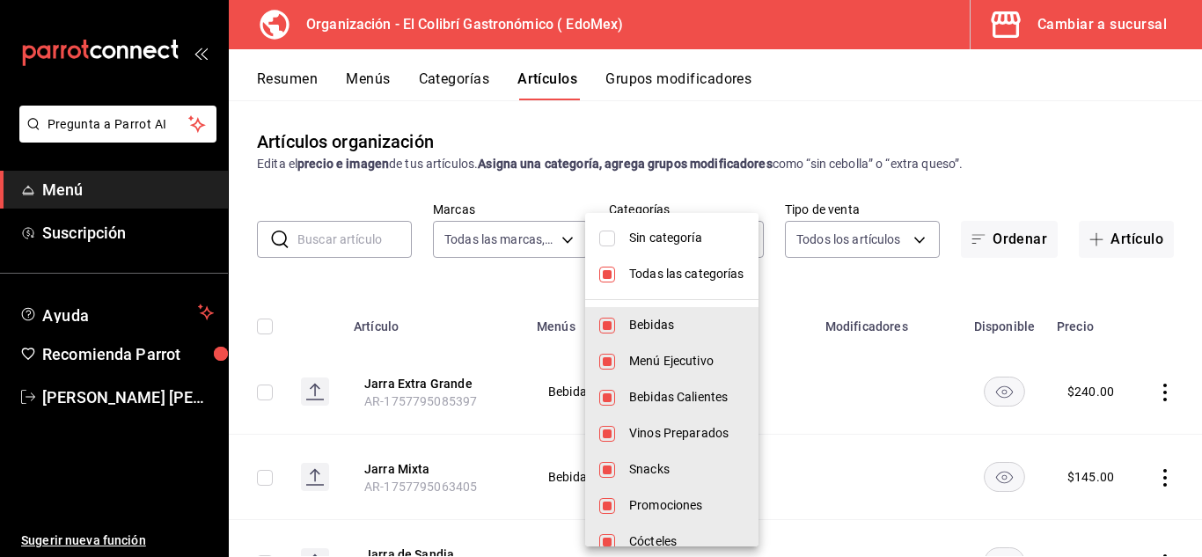
checkbox input "false"
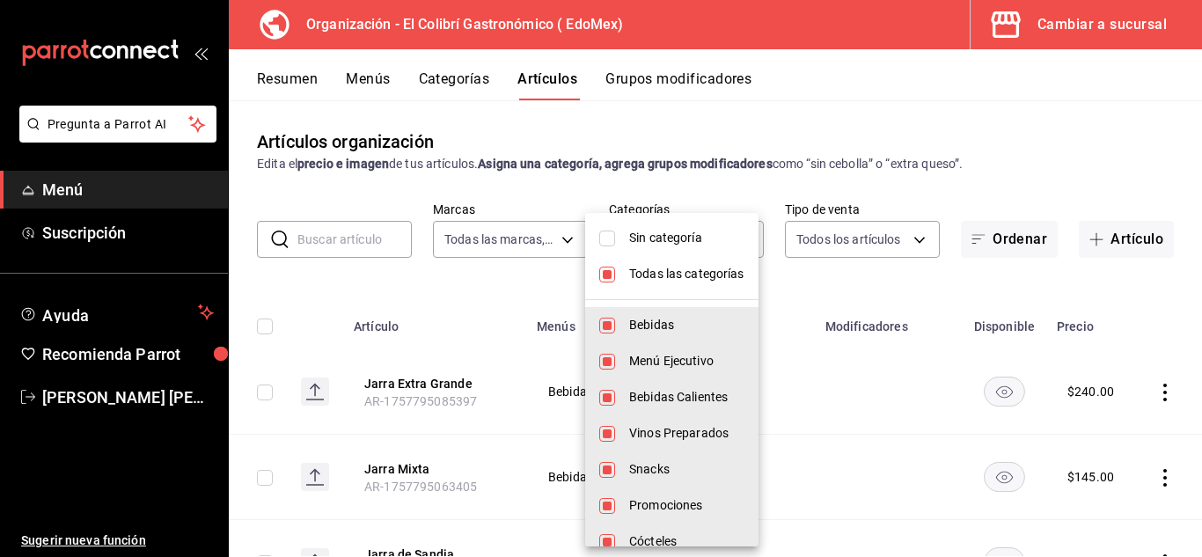
checkbox input "false"
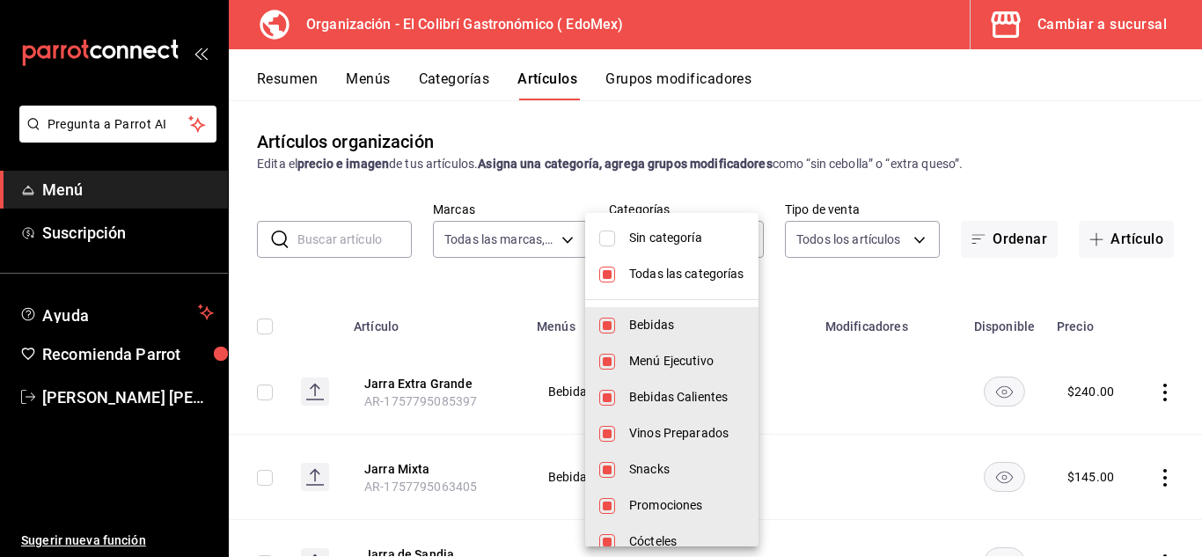
checkbox input "false"
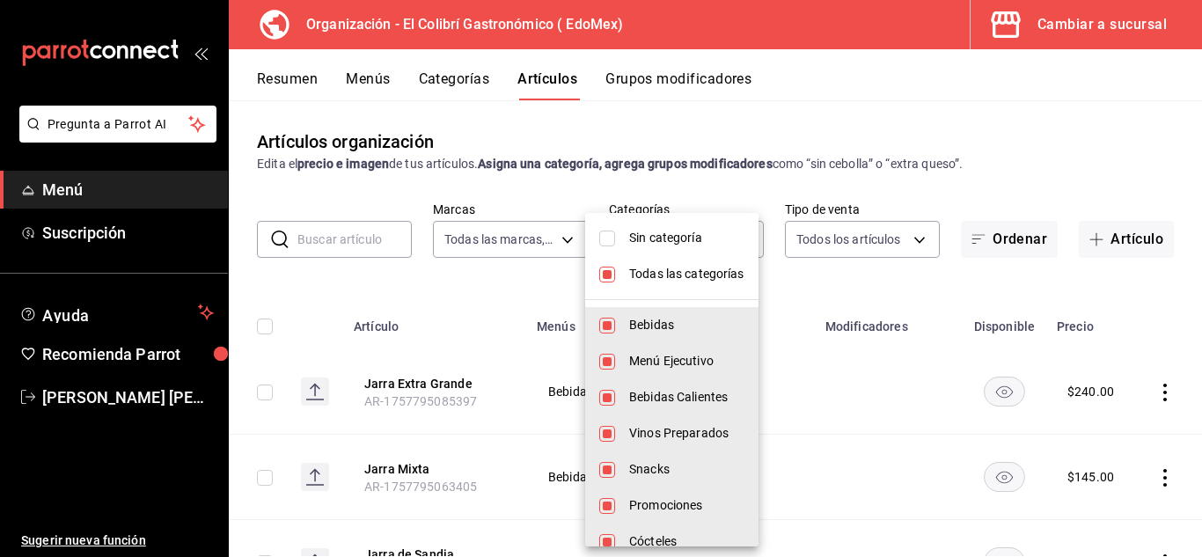
checkbox input "false"
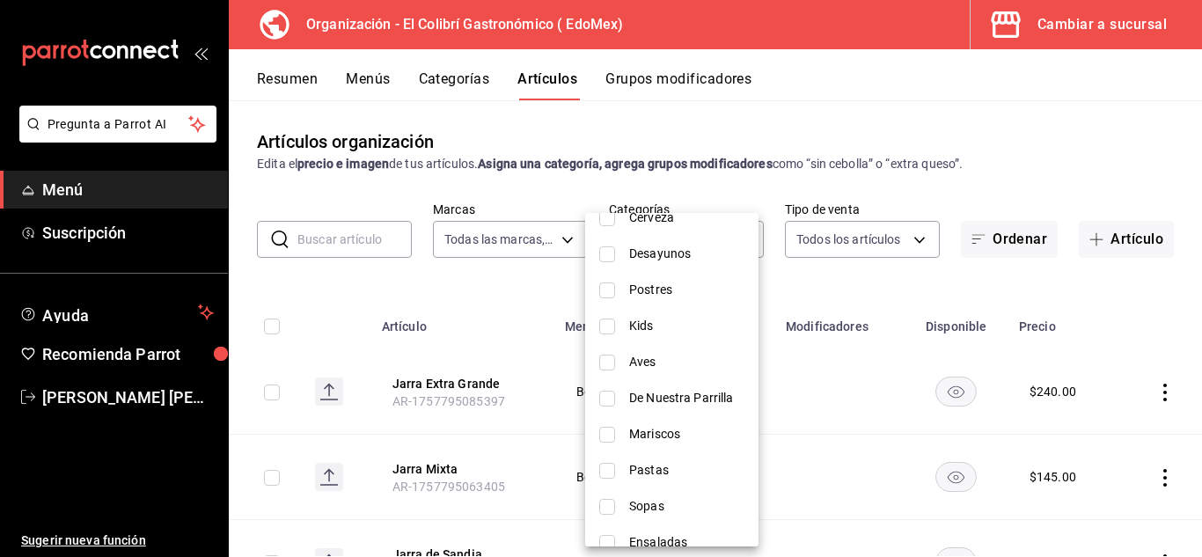
scroll to position [598, 0]
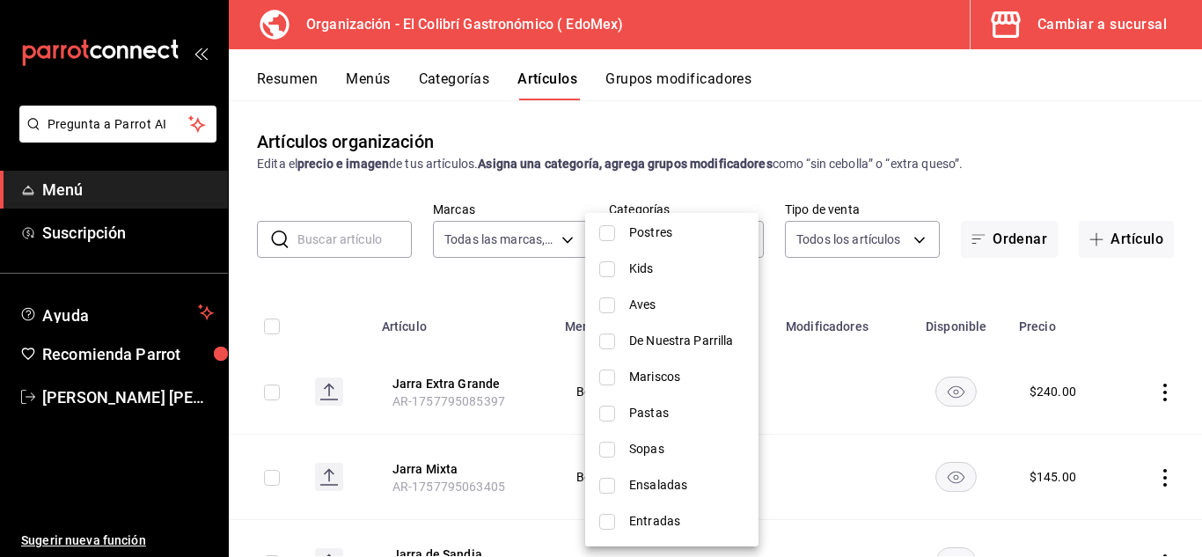
click at [686, 521] on span "Entradas" at bounding box center [686, 521] width 115 height 18
type input "d9ed587a-18f6-48cc-b65e-277c3f9db63e"
checkbox input "true"
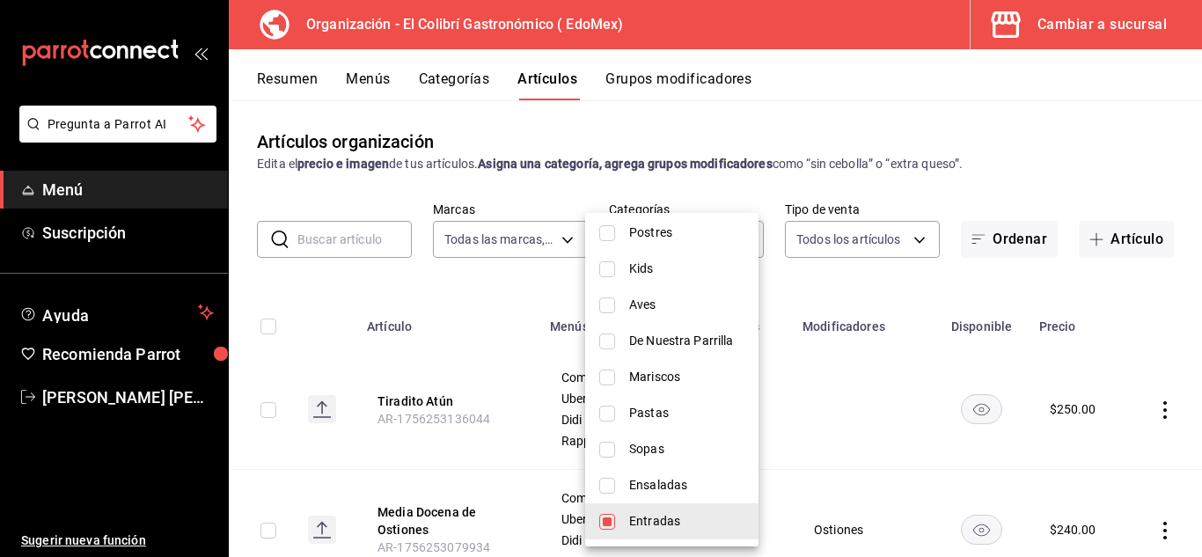
click at [893, 310] on div at bounding box center [601, 278] width 1202 height 557
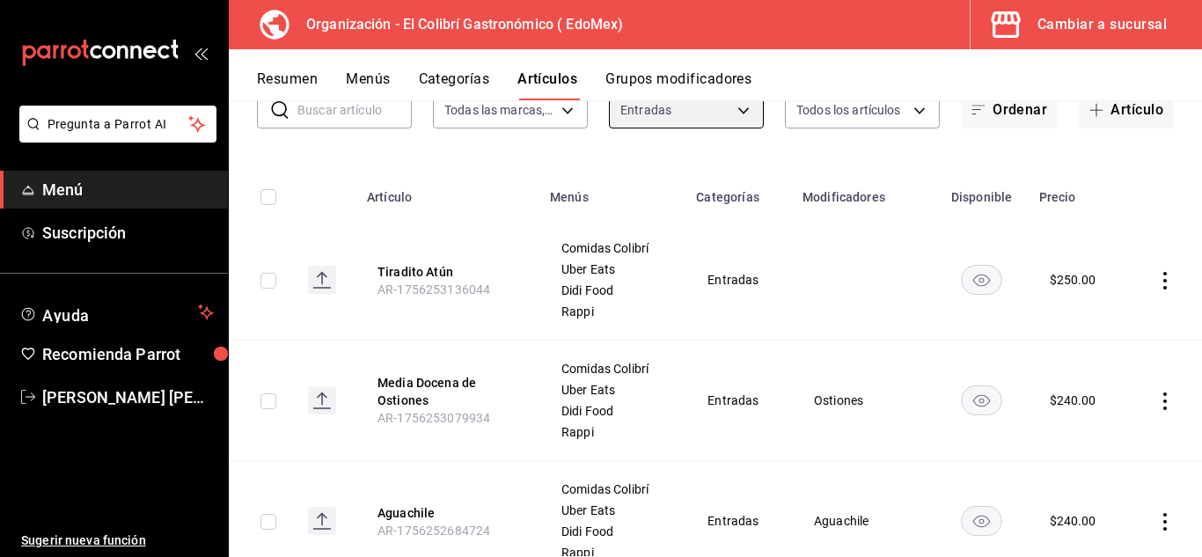
scroll to position [39, 0]
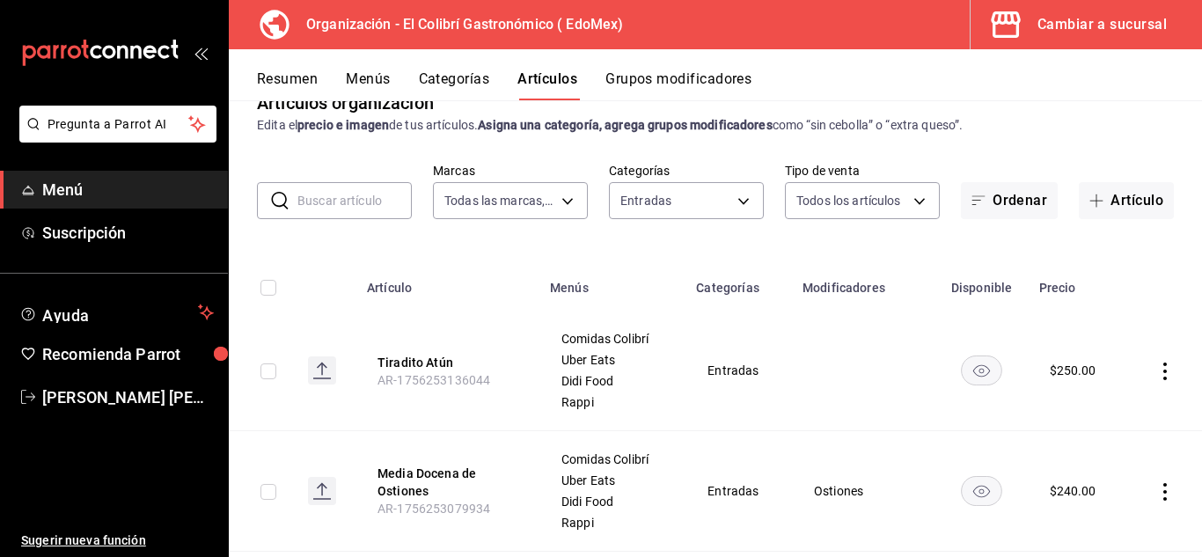
click at [694, 80] on button "Grupos modificadores" at bounding box center [678, 85] width 146 height 30
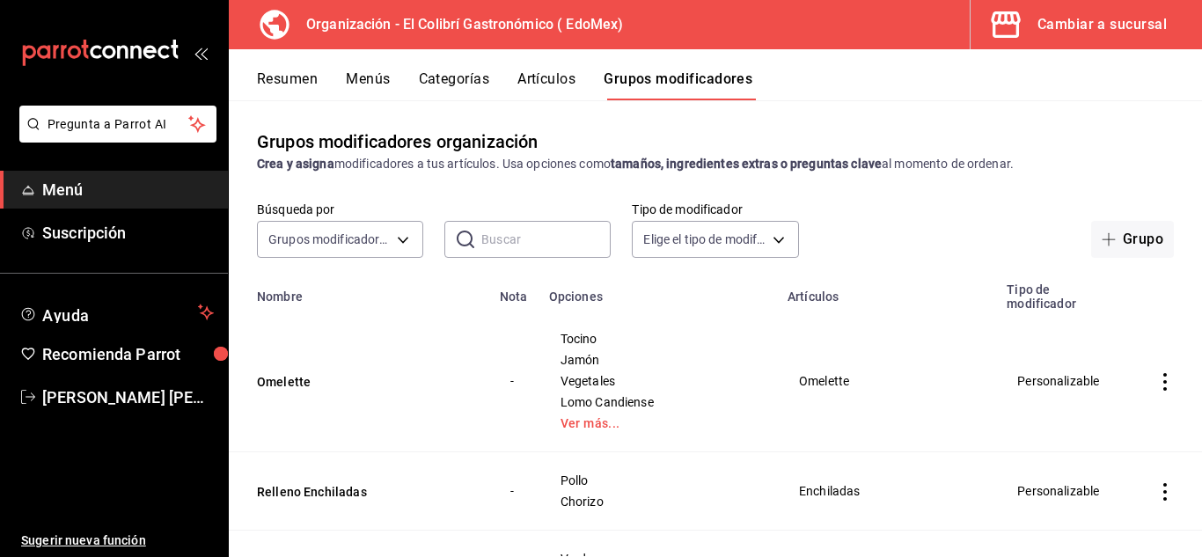
click at [475, 234] on div "​ ​" at bounding box center [527, 239] width 166 height 37
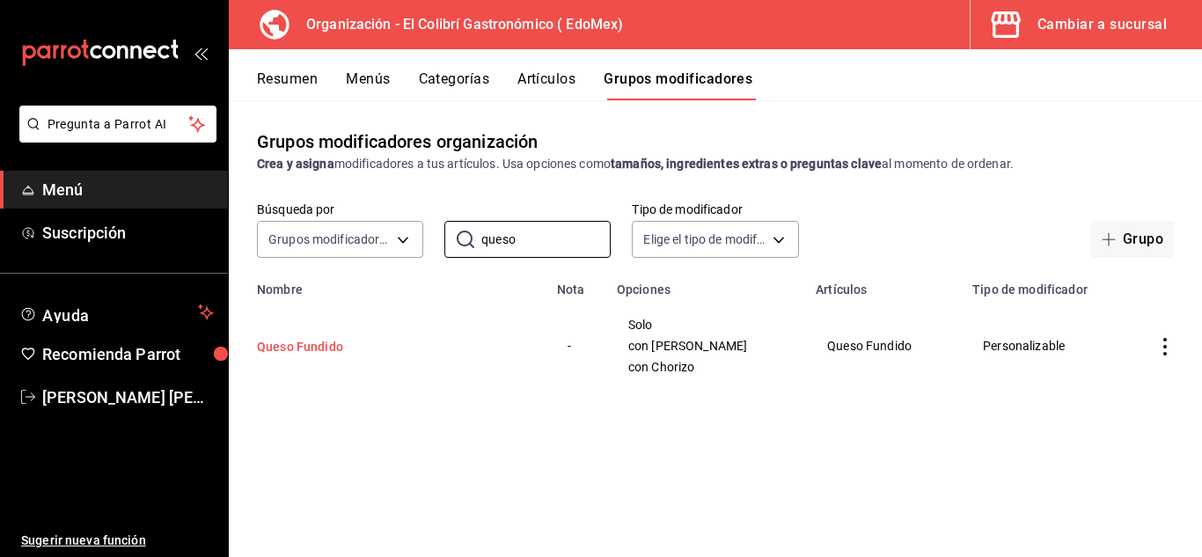
type input "queso"
click at [350, 348] on button "Queso Fundido" at bounding box center [362, 347] width 211 height 18
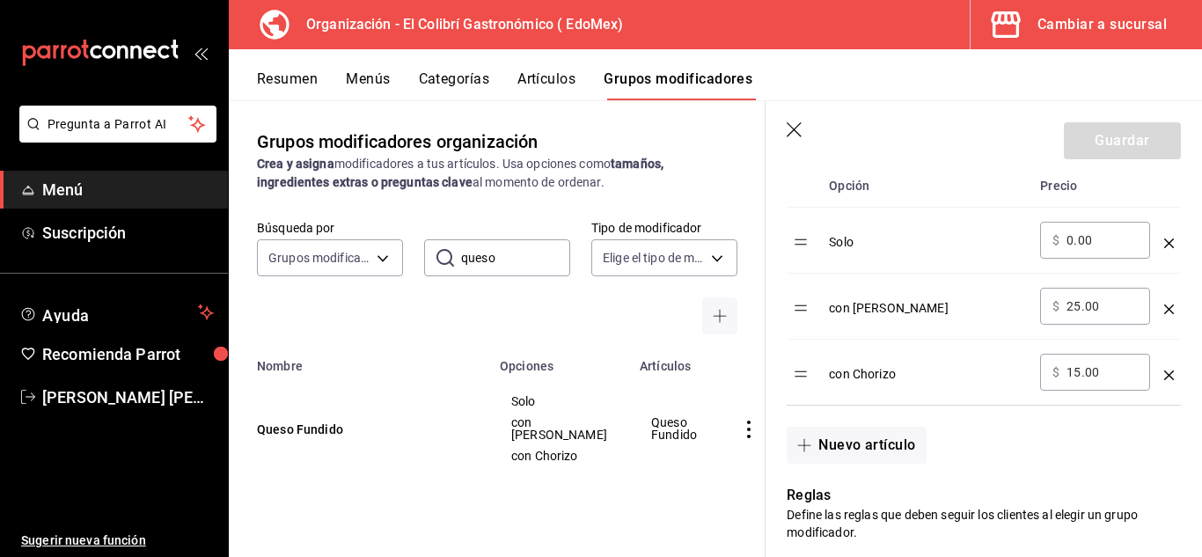
scroll to position [605, 0]
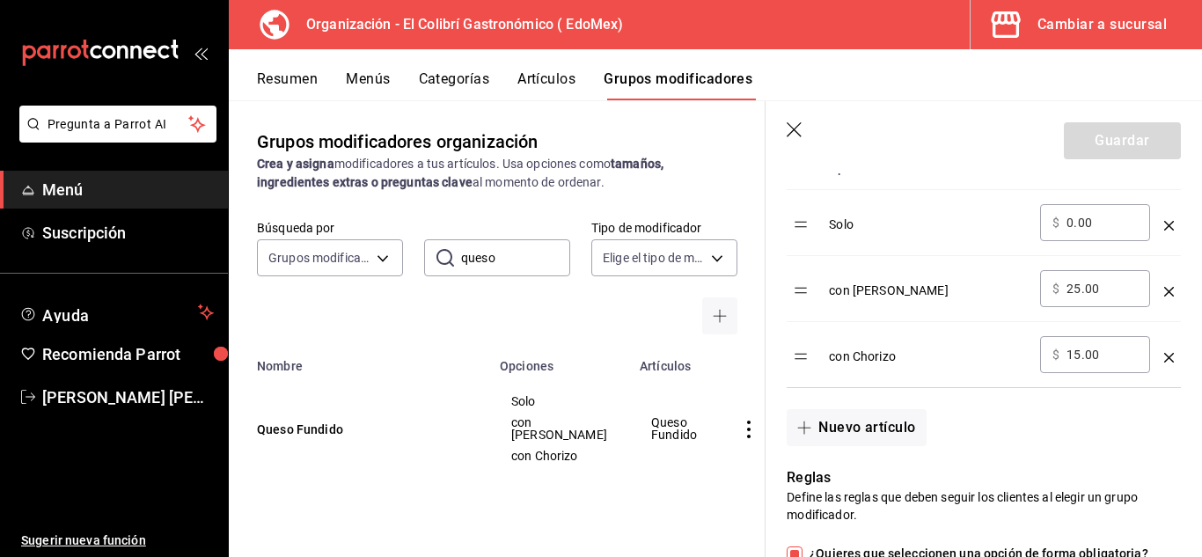
click at [851, 406] on div "Nuevo artículo" at bounding box center [973, 417] width 415 height 58
click at [852, 411] on button "Nuevo artículo" at bounding box center [856, 427] width 139 height 37
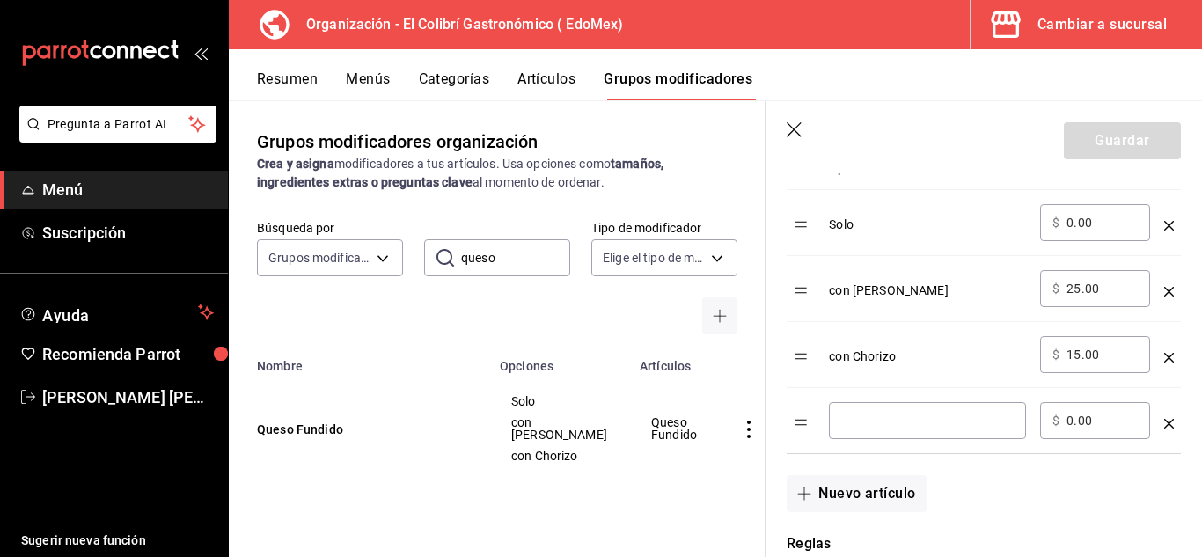
click at [860, 411] on div "​" at bounding box center [927, 420] width 197 height 37
type input "C"
click at [848, 422] on input "con Chorizo Verde" at bounding box center [927, 421] width 172 height 18
click at [845, 426] on input "con Chorizo Verde" at bounding box center [927, 421] width 172 height 18
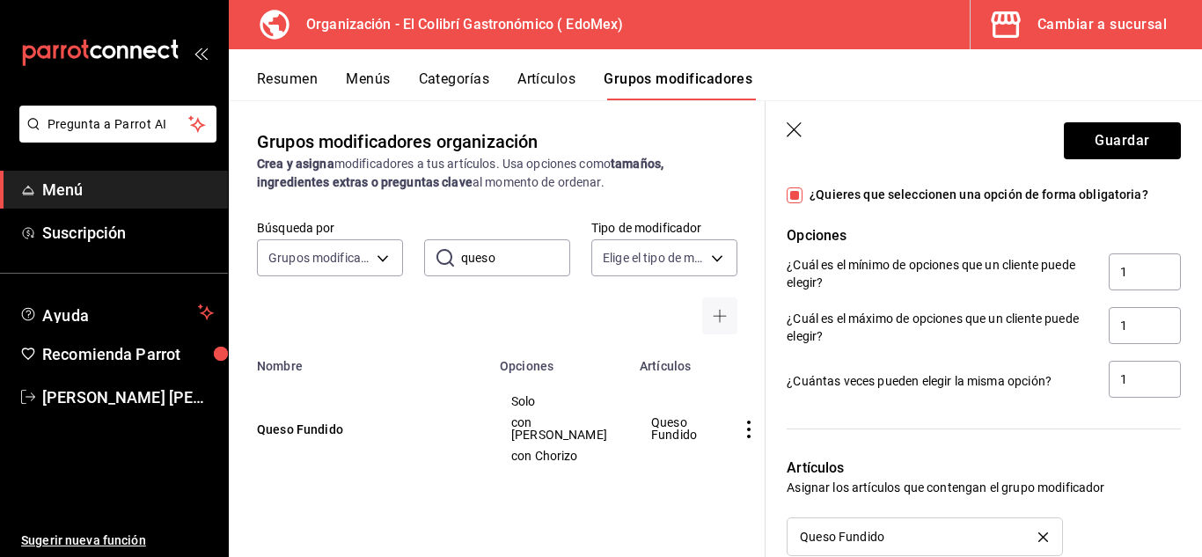
scroll to position [892, 0]
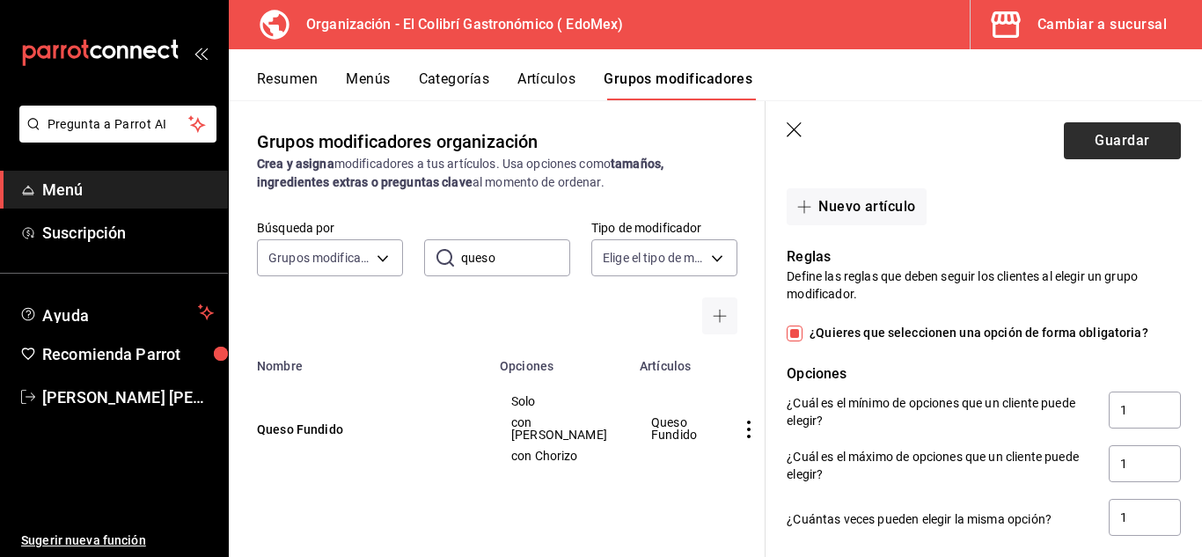
type input "con Chorizo Verde"
click at [1115, 144] on button "Guardar" at bounding box center [1122, 140] width 117 height 37
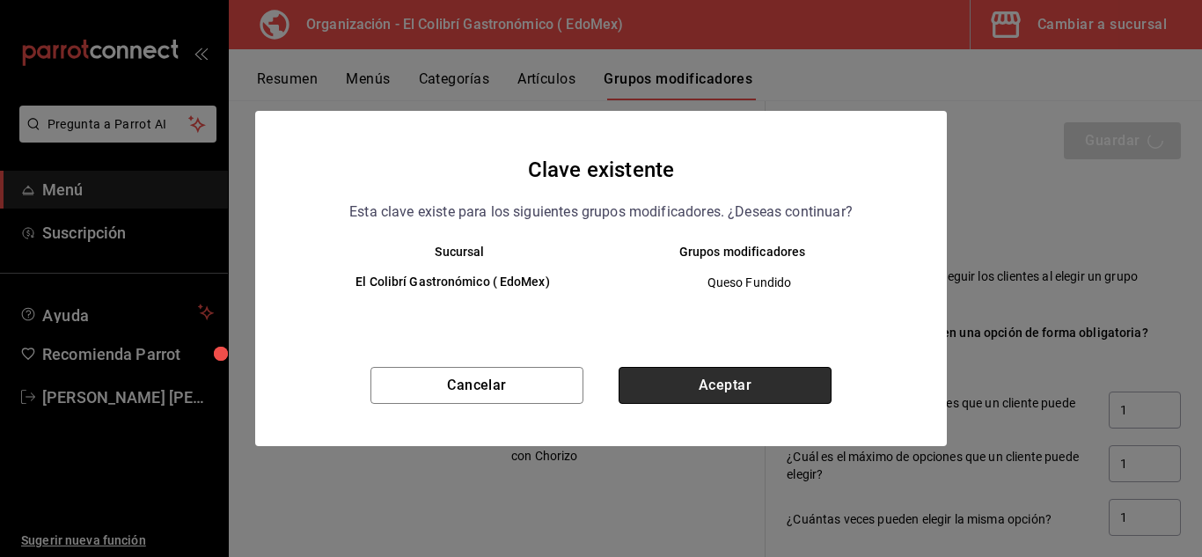
click at [697, 368] on button "Aceptar" at bounding box center [725, 385] width 213 height 37
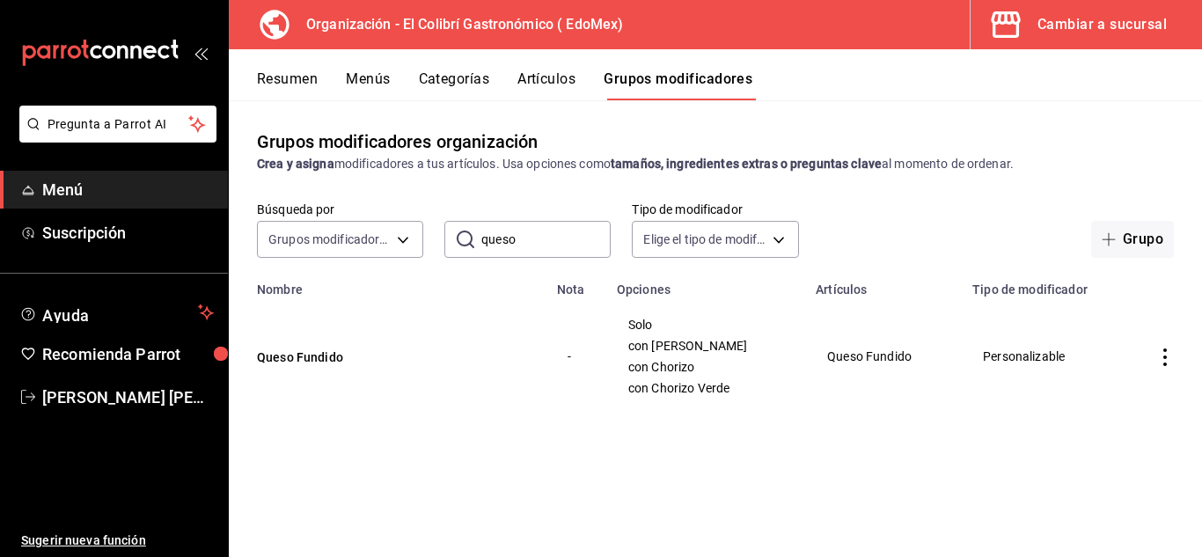
click at [527, 77] on button "Artículos" at bounding box center [546, 85] width 58 height 30
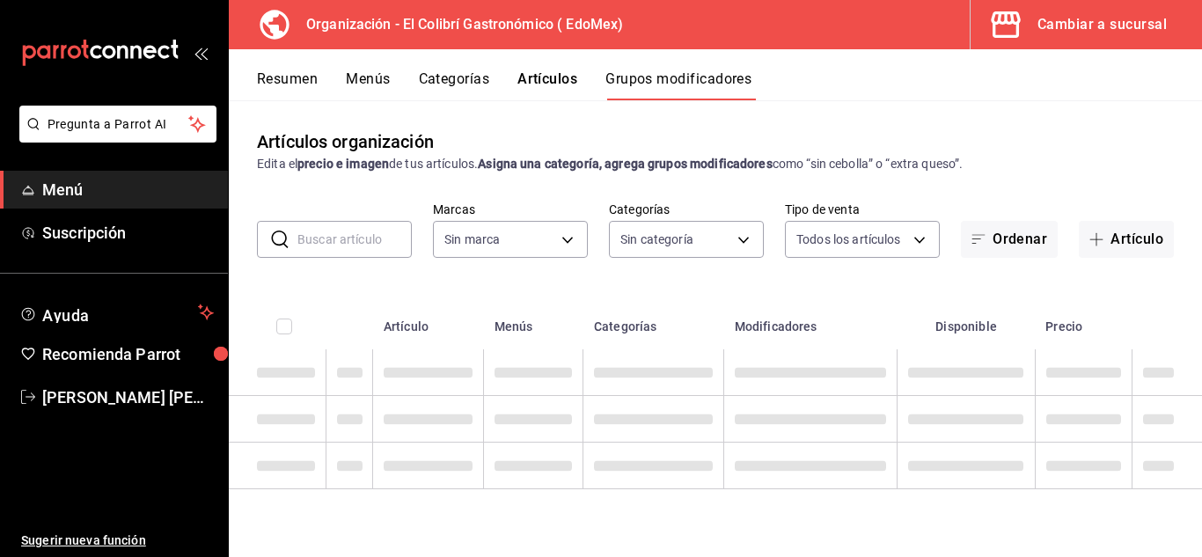
type input "02d79155-410a-4a52-ba4e-8d9765c47241"
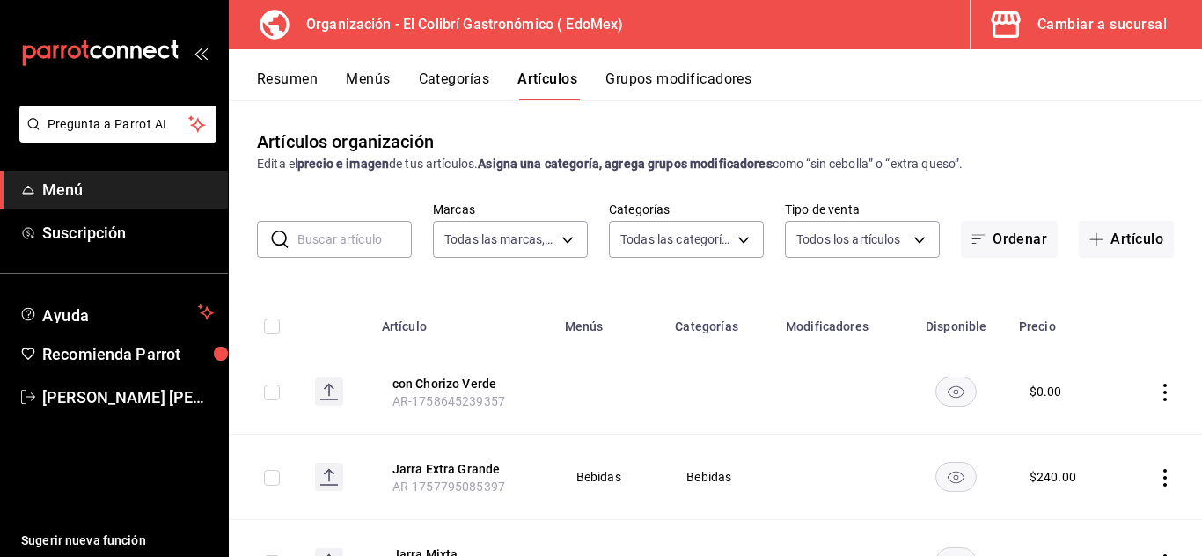
type input "02d79155-410a-4a52-ba4e-8d9765c47241"
type input "237db5ff-7b83-489a-9304-3629b5553139,109f12ad-dca9-4d4d-bd14-de2bd7e66043,74f01…"
click at [721, 253] on body "Pregunta a Parrot AI Menú Suscripción Ayuda Recomienda Parrot Emilio Nagib Tera…" at bounding box center [601, 278] width 1202 height 557
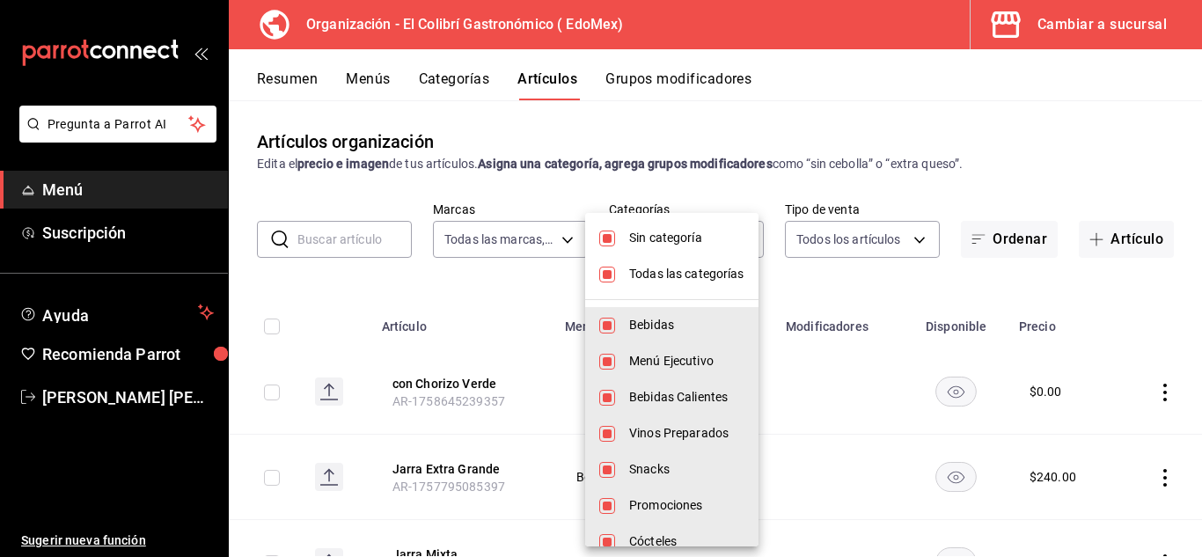
click at [473, 238] on div at bounding box center [601, 278] width 1202 height 557
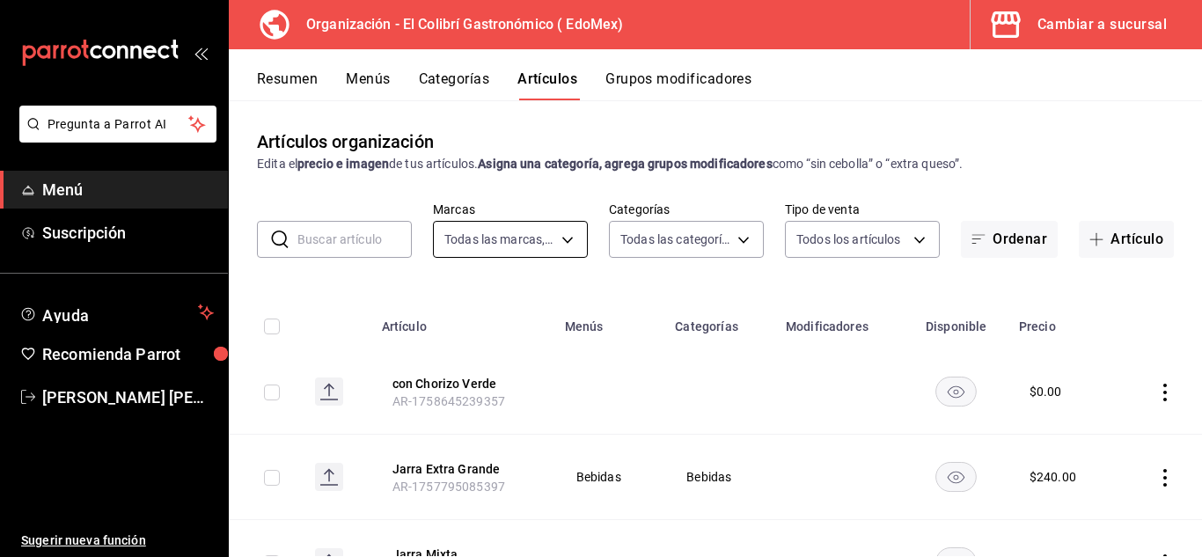
click at [502, 240] on body "Pregunta a Parrot AI Menú Suscripción Ayuda Recomienda Parrot Emilio Nagib Tera…" at bounding box center [601, 278] width 1202 height 557
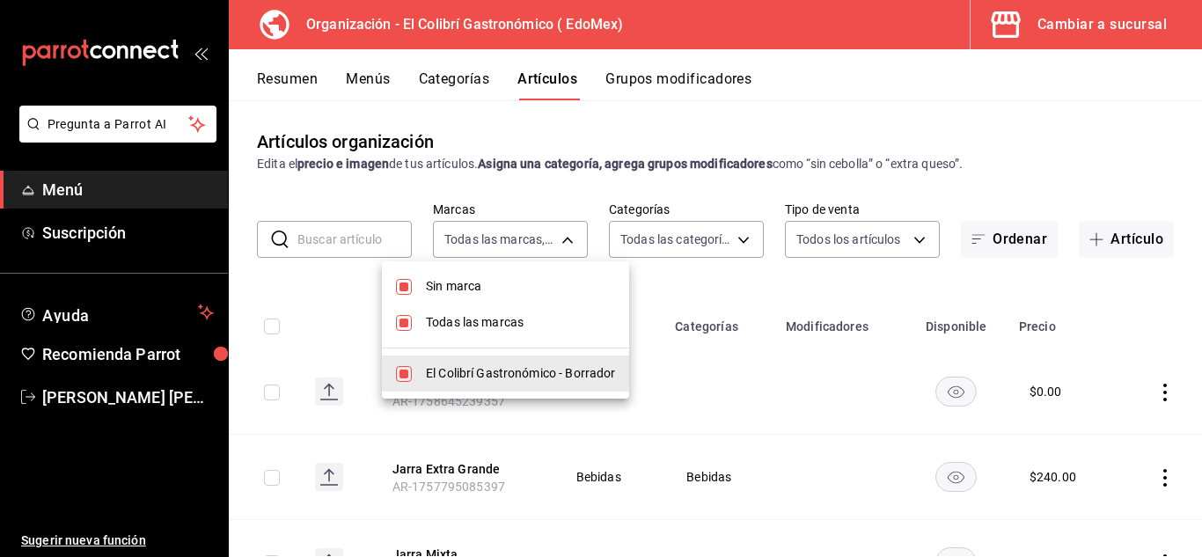
click at [507, 373] on span "El Colibrí Gastronómico - Borrador" at bounding box center [520, 373] width 189 height 18
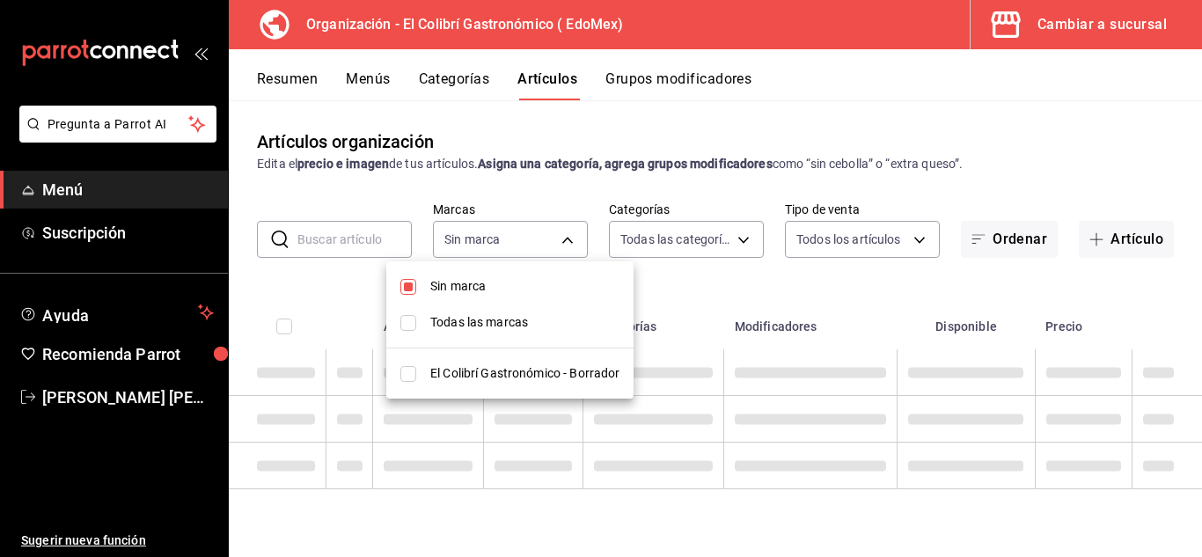
checkbox input "false"
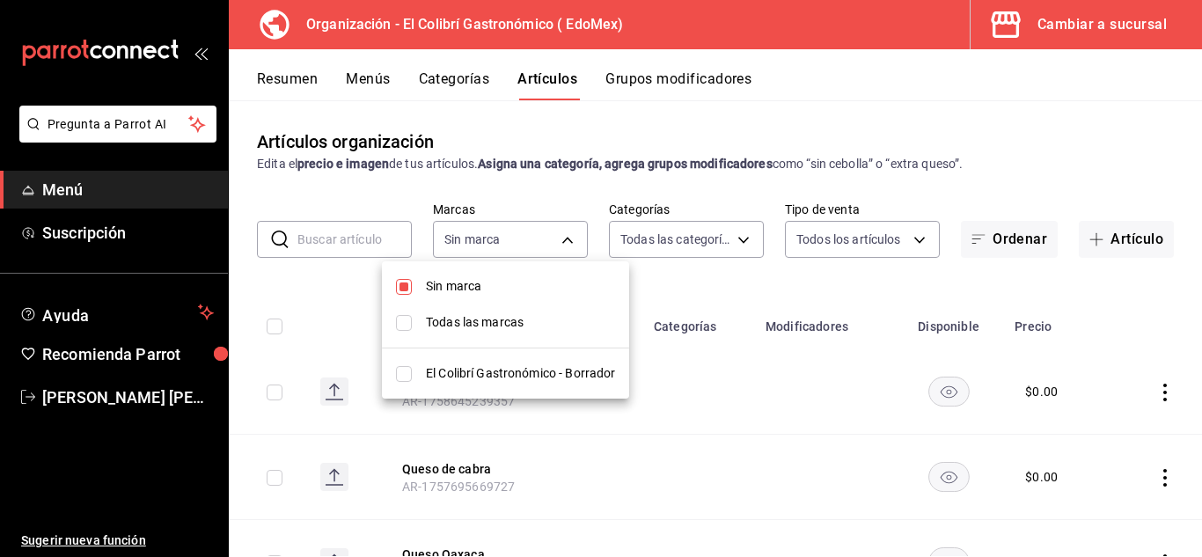
click at [528, 229] on div at bounding box center [601, 278] width 1202 height 557
click at [517, 248] on body "Pregunta a Parrot AI Menú Suscripción Ayuda Recomienda Parrot Emilio Nagib Tera…" at bounding box center [601, 278] width 1202 height 557
click at [471, 289] on span "Sin marca" at bounding box center [520, 286] width 189 height 18
checkbox input "false"
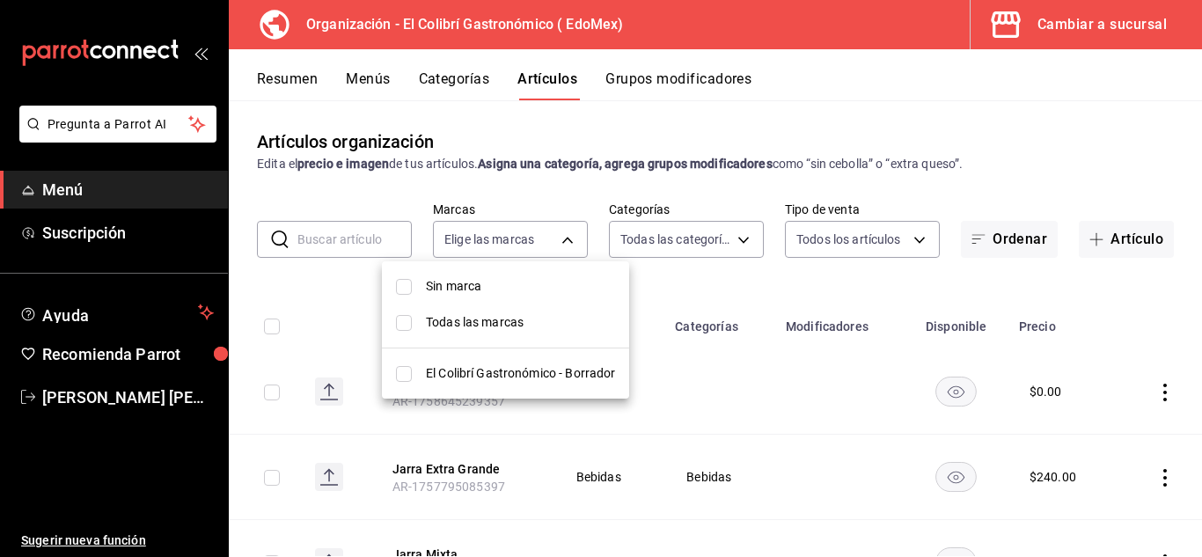
click at [556, 240] on div at bounding box center [601, 278] width 1202 height 557
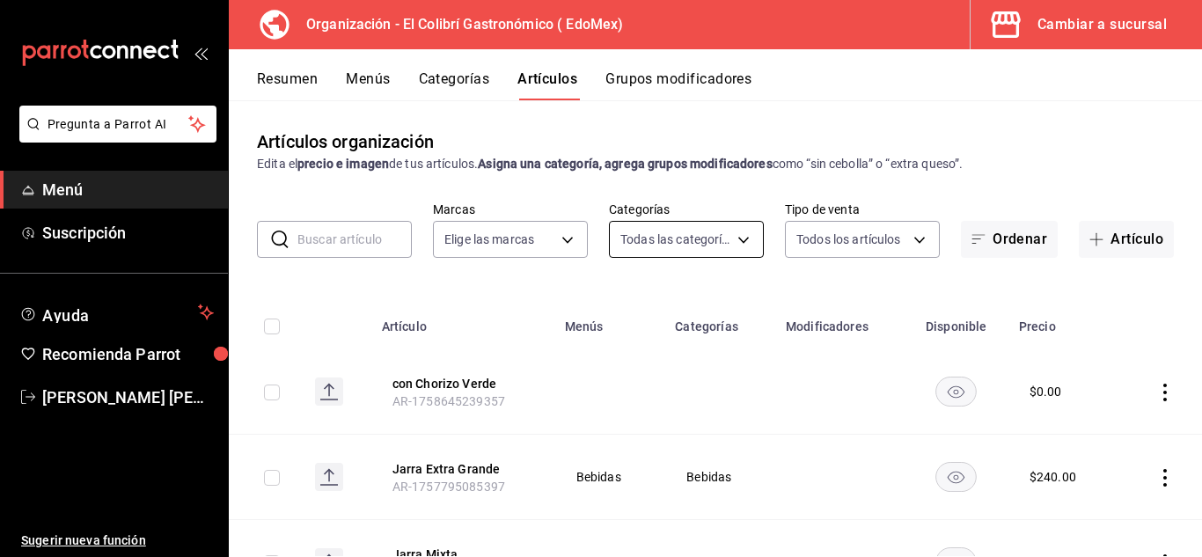
click at [716, 239] on body "Pregunta a Parrot AI Menú Suscripción Ayuda Recomienda Parrot Emilio Nagib Tera…" at bounding box center [601, 278] width 1202 height 557
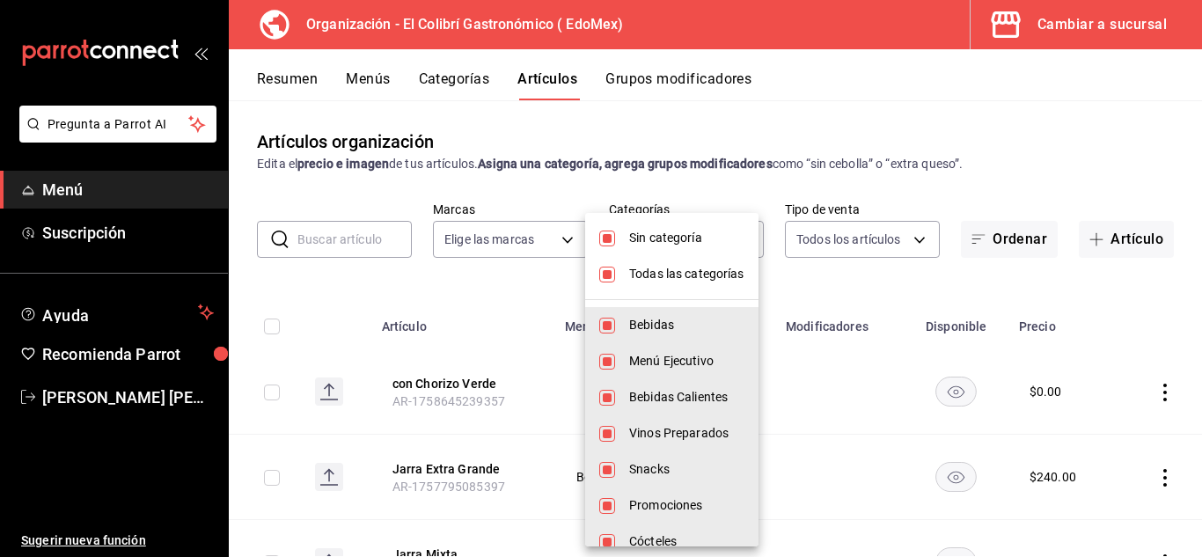
click at [722, 270] on span "Todas las categorías" at bounding box center [686, 274] width 115 height 18
checkbox input "false"
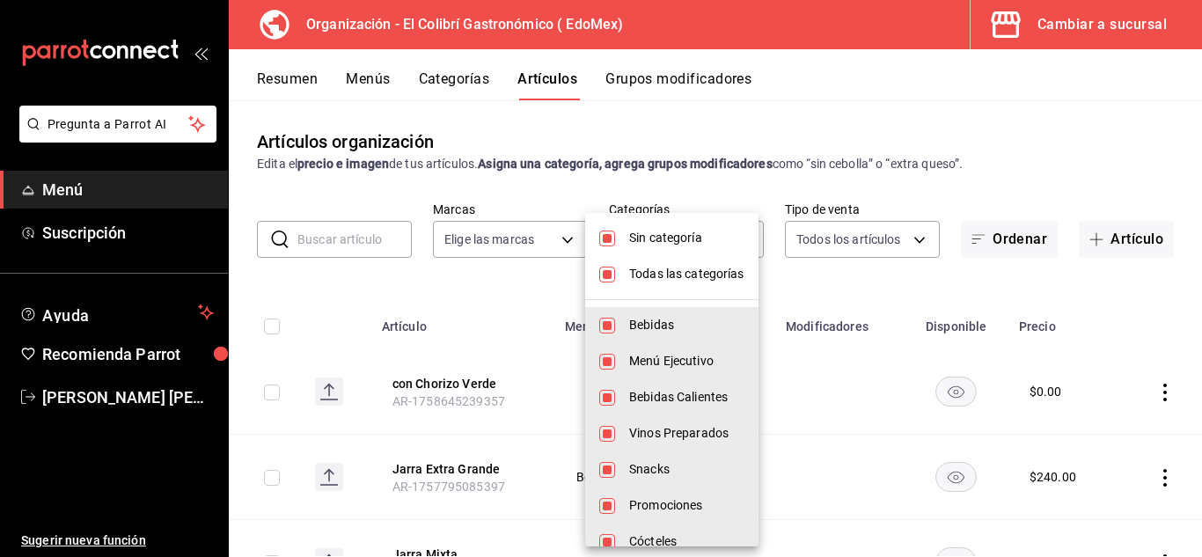
checkbox input "false"
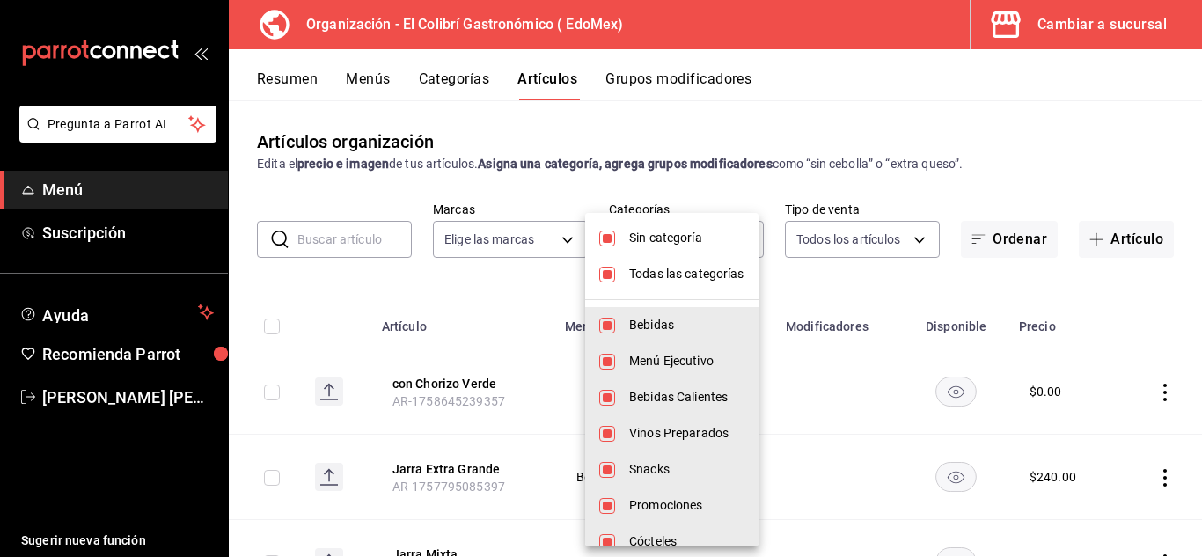
checkbox input "false"
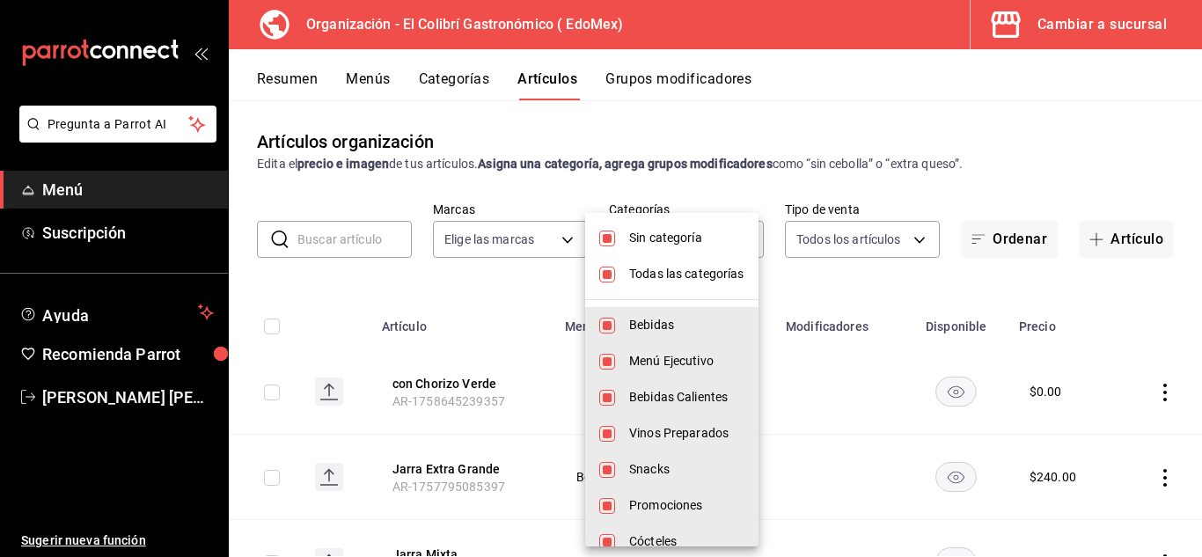
checkbox input "false"
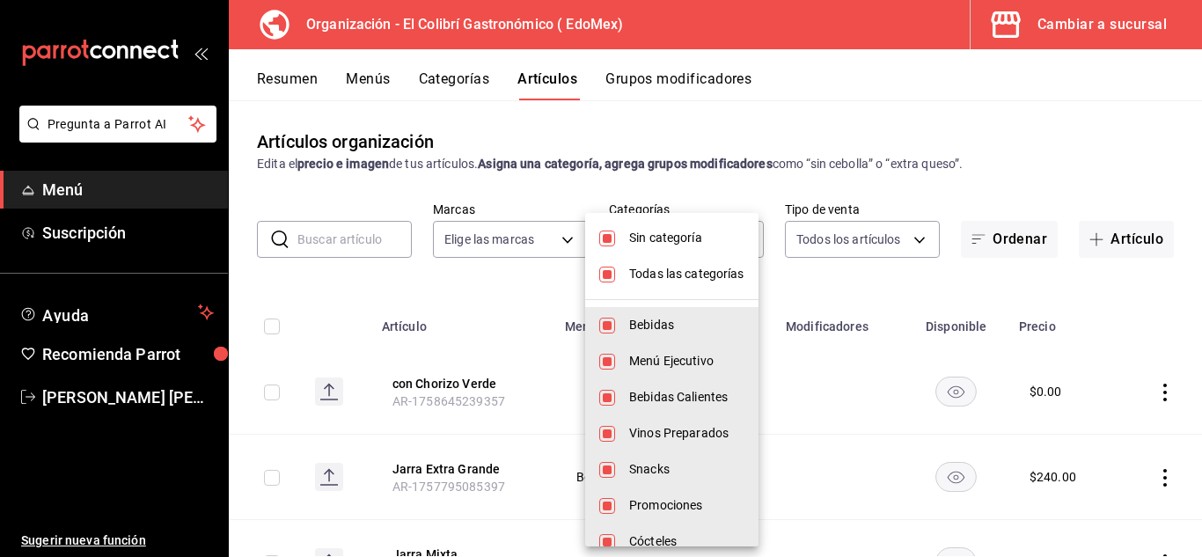
checkbox input "false"
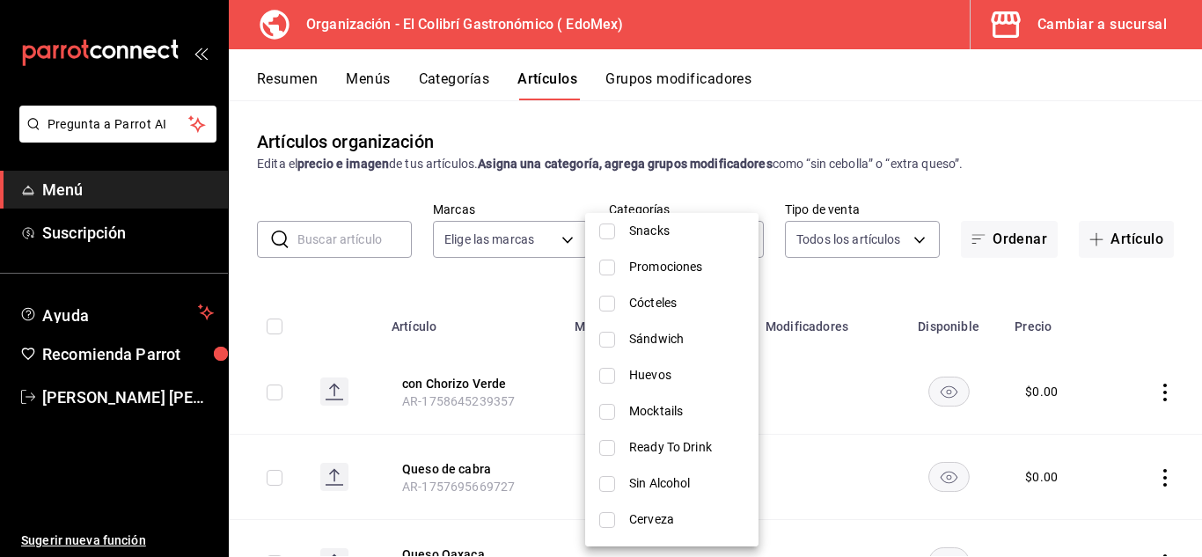
scroll to position [598, 0]
click at [694, 504] on li "Entradas" at bounding box center [671, 521] width 173 height 36
type input "d9ed587a-18f6-48cc-b65e-277c3f9db63e"
checkbox input "true"
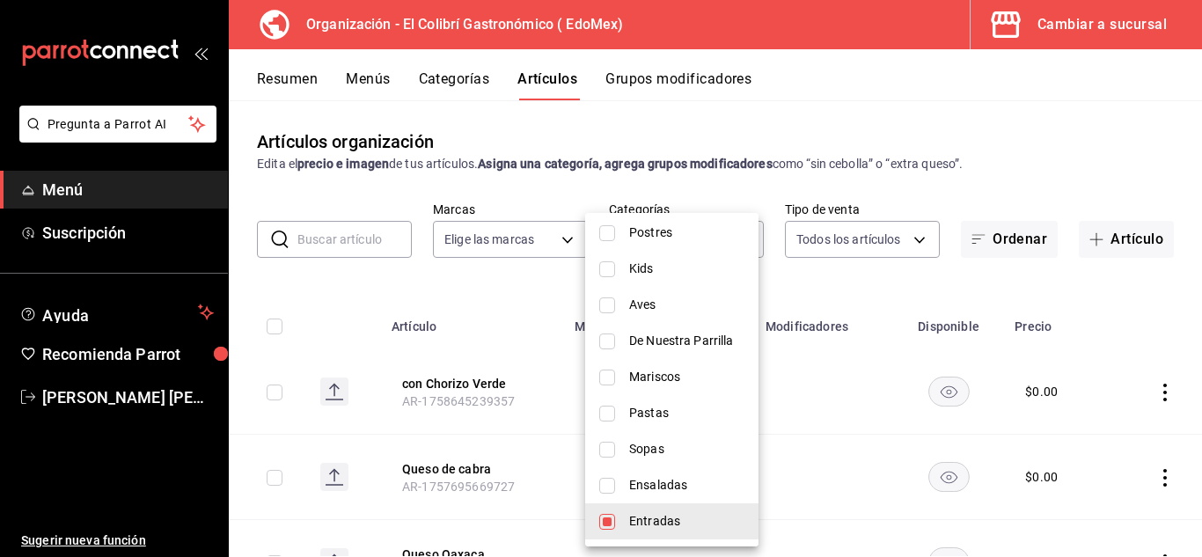
click at [828, 297] on div at bounding box center [601, 278] width 1202 height 557
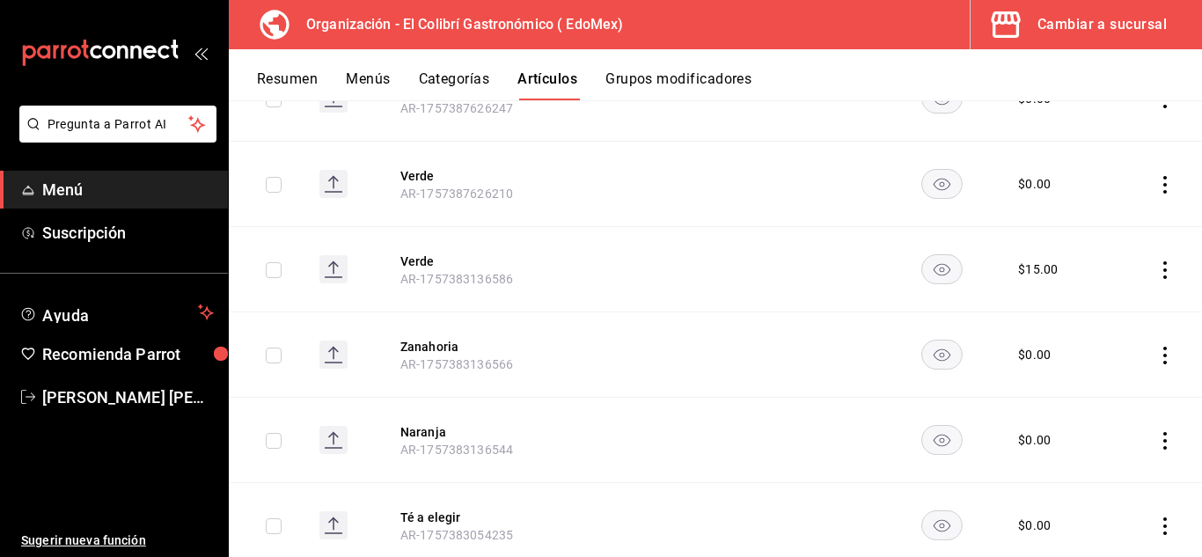
scroll to position [0, 0]
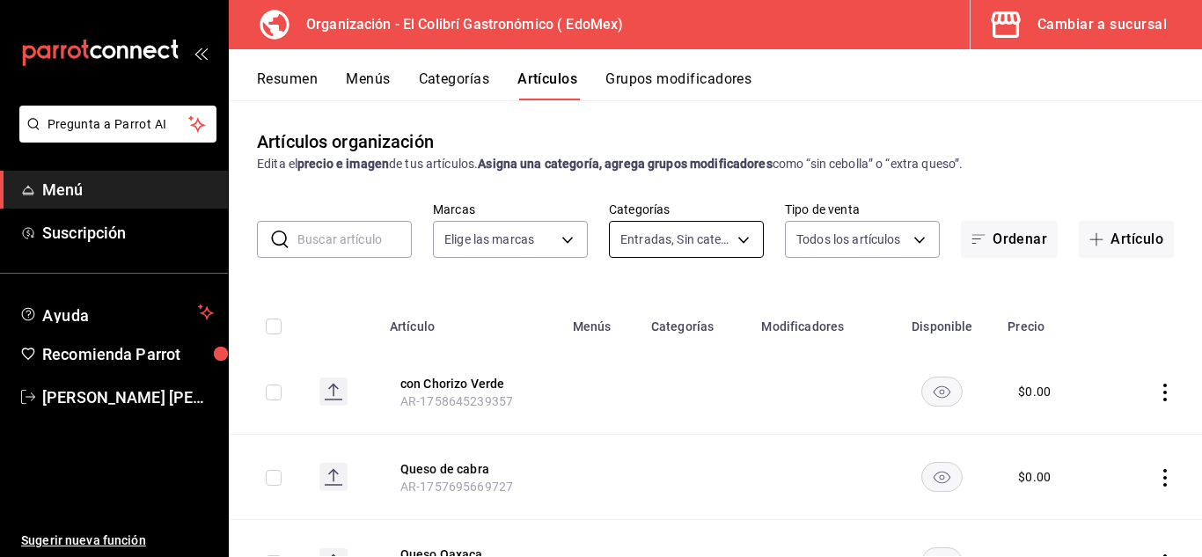
click at [719, 243] on body "Pregunta a Parrot AI Menú Suscripción Ayuda Recomienda Parrot Emilio Nagib Tera…" at bounding box center [601, 278] width 1202 height 557
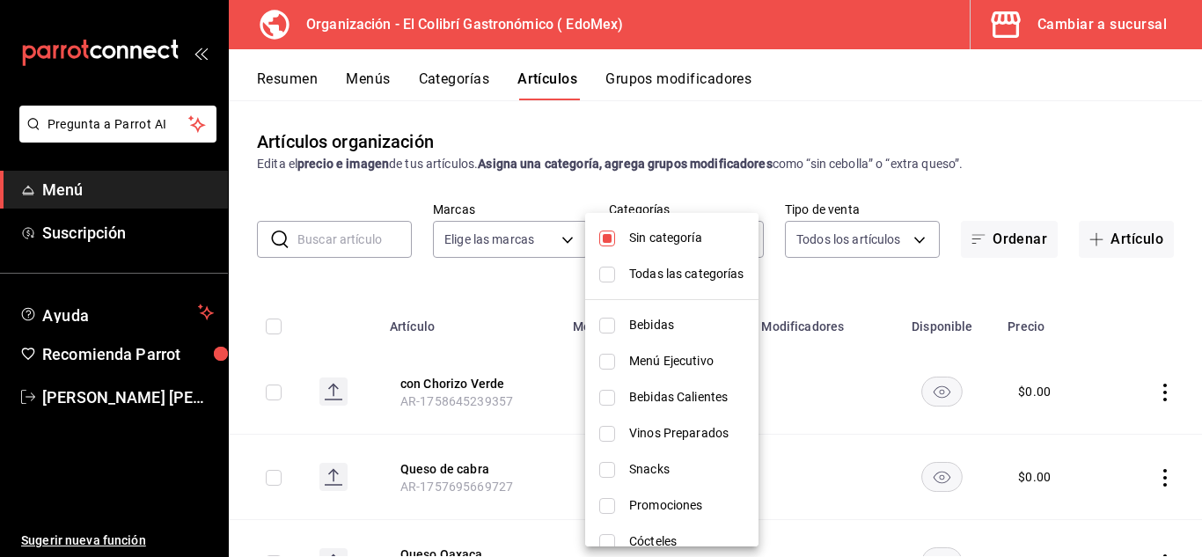
click at [666, 246] on span "Sin categoría" at bounding box center [686, 238] width 115 height 18
checkbox input "false"
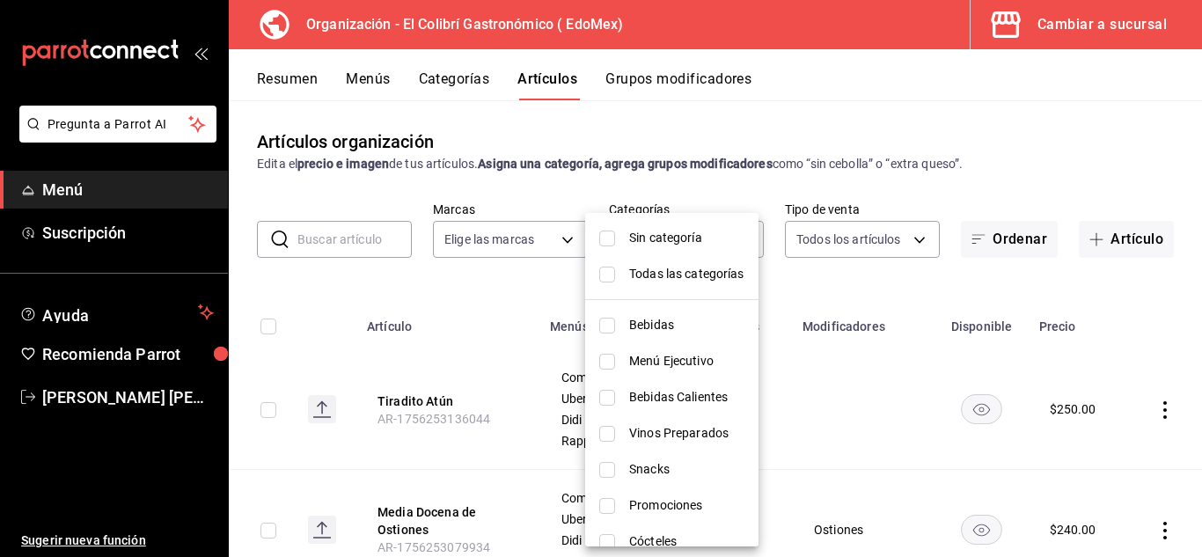
click at [756, 282] on li "Todas las categorías" at bounding box center [671, 274] width 173 height 36
type input "237db5ff-7b83-489a-9304-3629b5553139,109f12ad-dca9-4d4d-bd14-de2bd7e66043,74f01…"
checkbox input "true"
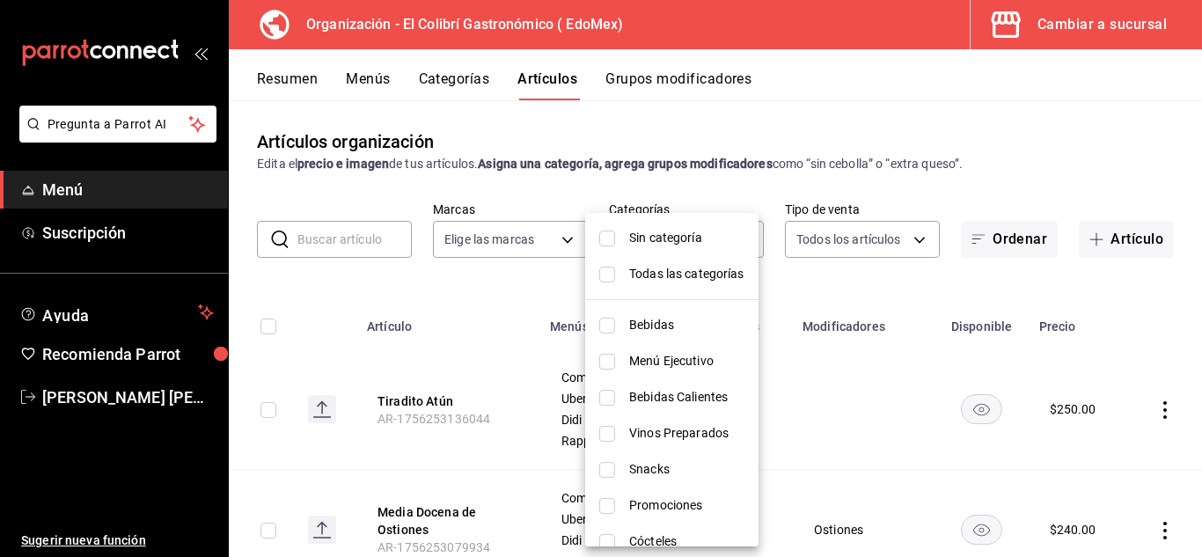
checkbox input "true"
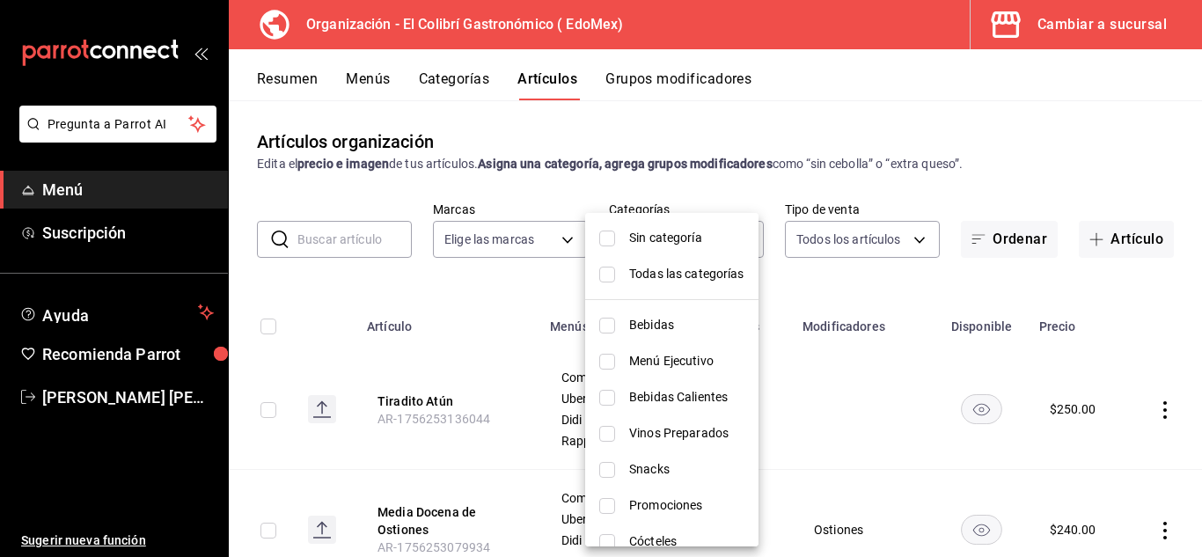
checkbox input "true"
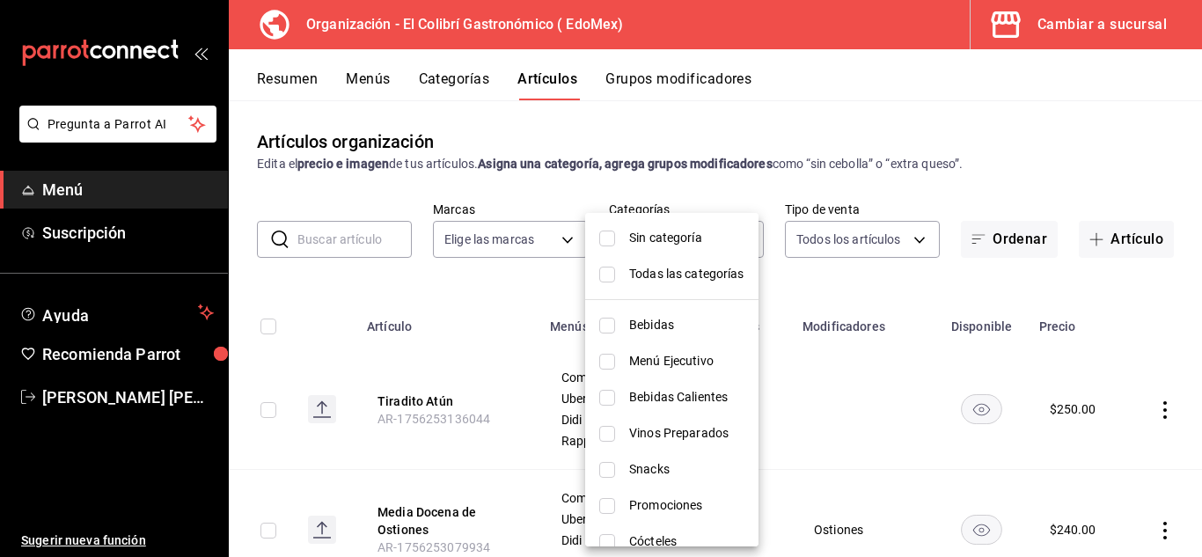
checkbox input "true"
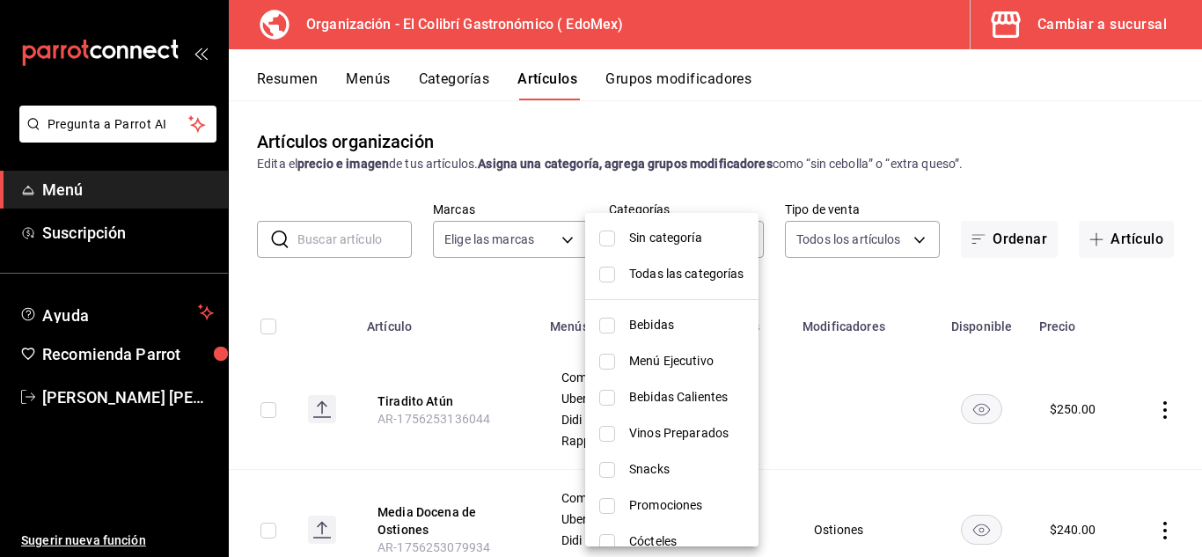
checkbox input "true"
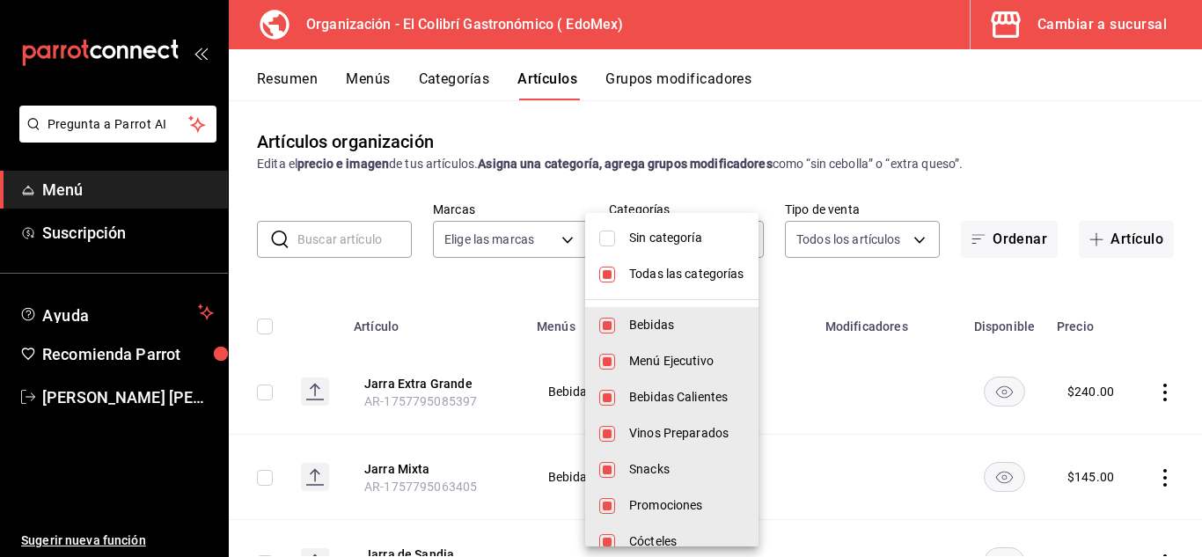
click at [737, 265] on span "Todas las categorías" at bounding box center [686, 274] width 115 height 18
checkbox input "false"
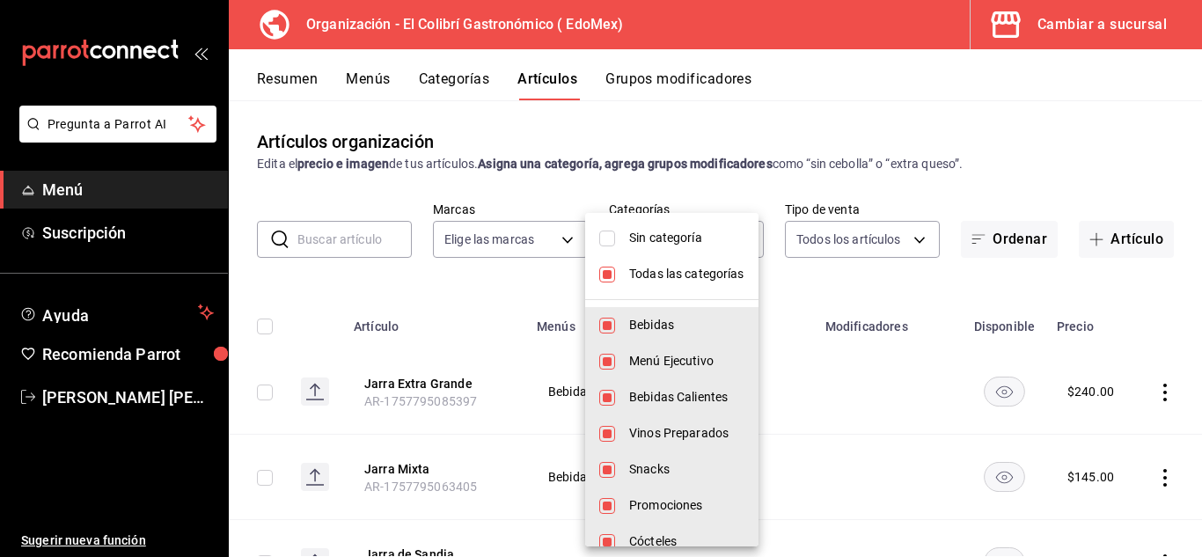
checkbox input "false"
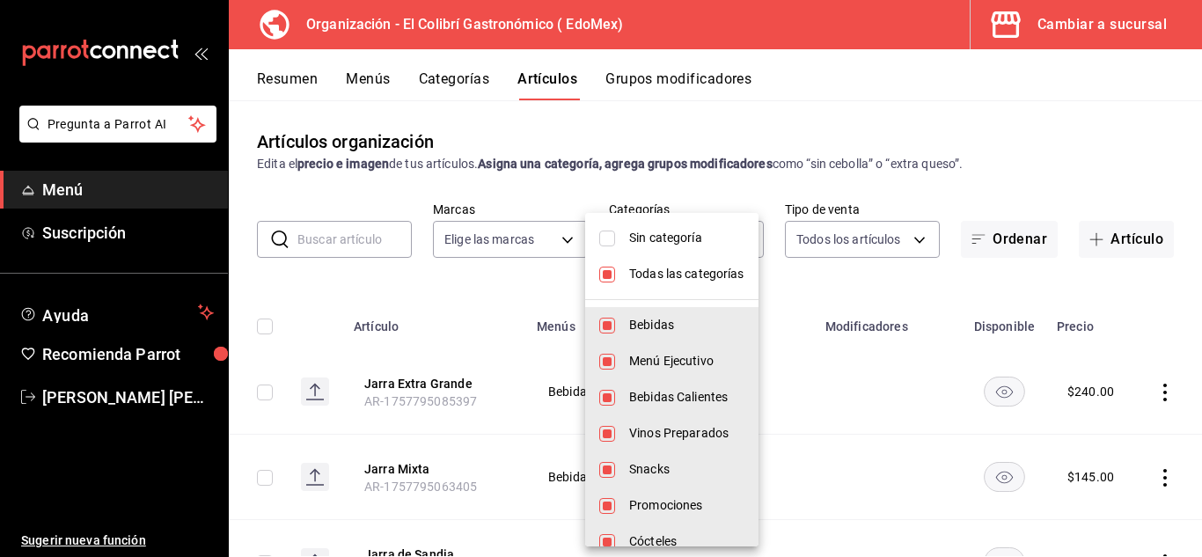
checkbox input "false"
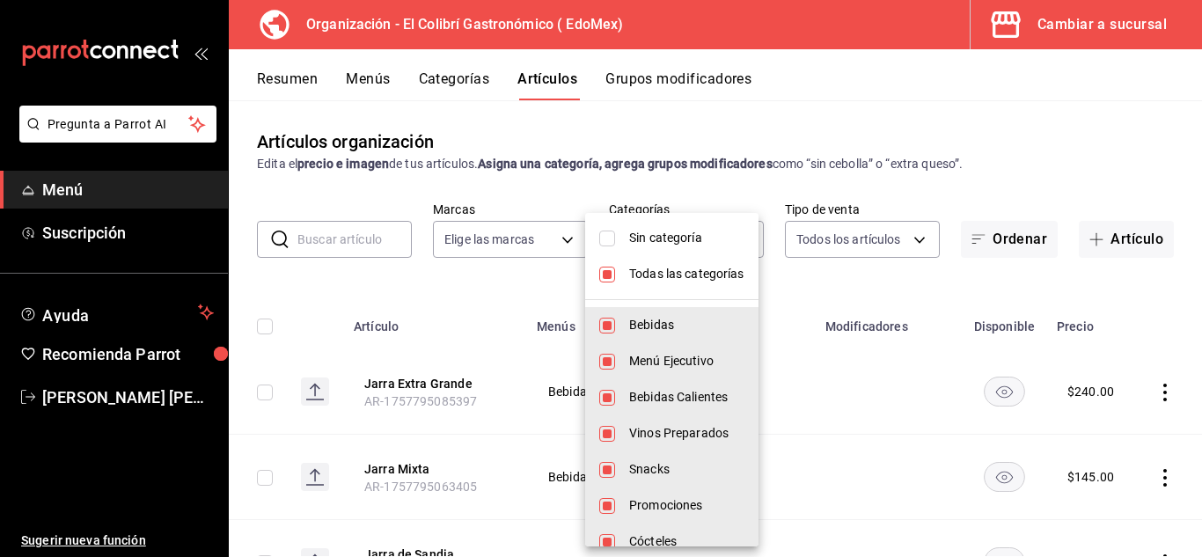
checkbox input "false"
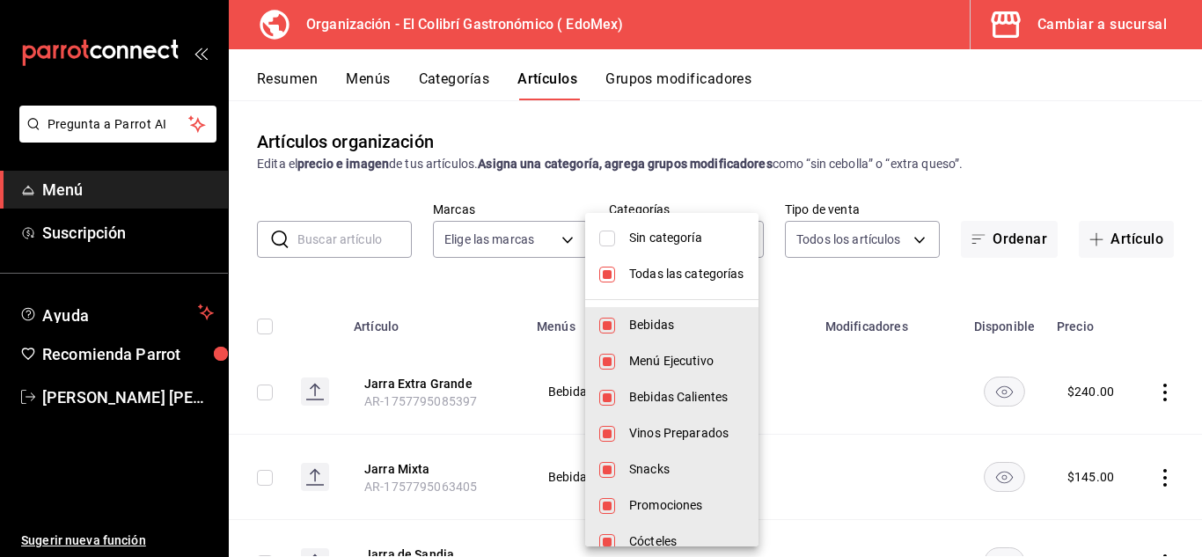
checkbox input "false"
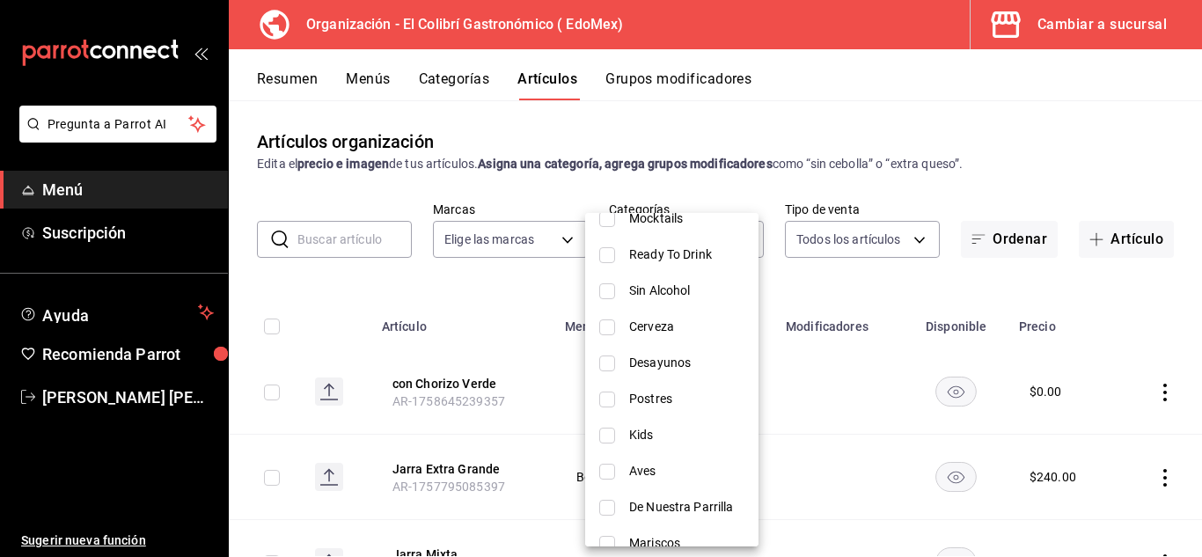
scroll to position [598, 0]
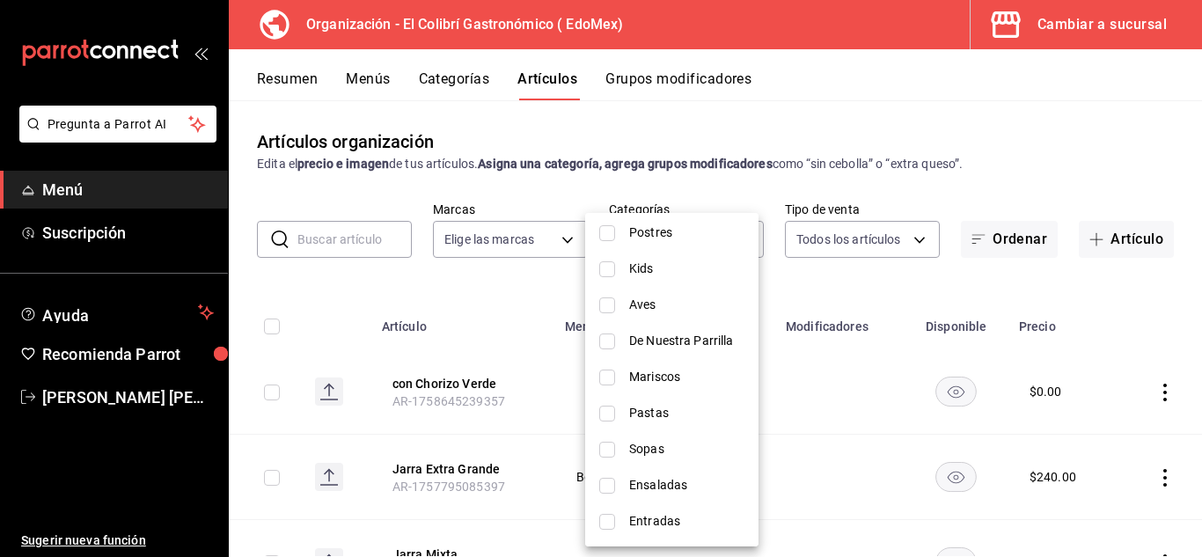
click at [692, 522] on span "Entradas" at bounding box center [686, 521] width 115 height 18
type input "d9ed587a-18f6-48cc-b65e-277c3f9db63e"
checkbox input "true"
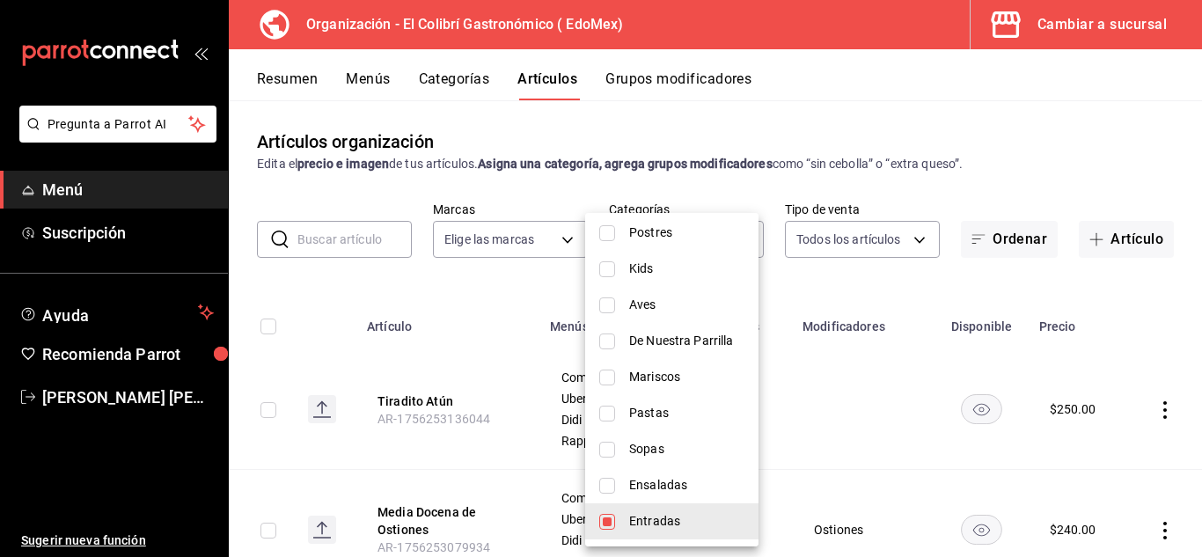
click at [973, 294] on div at bounding box center [601, 278] width 1202 height 557
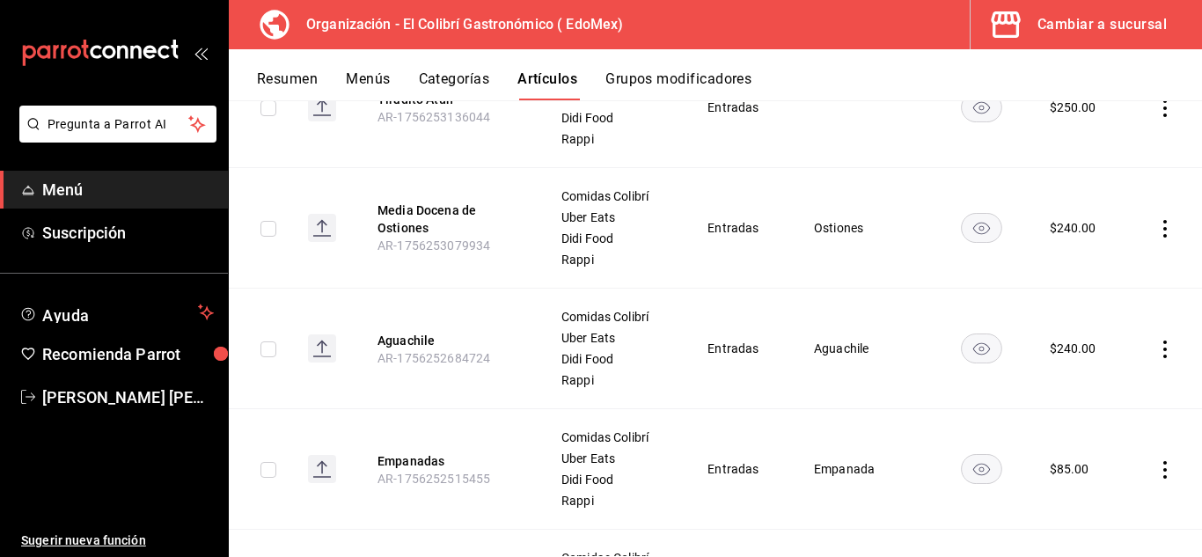
scroll to position [437, 0]
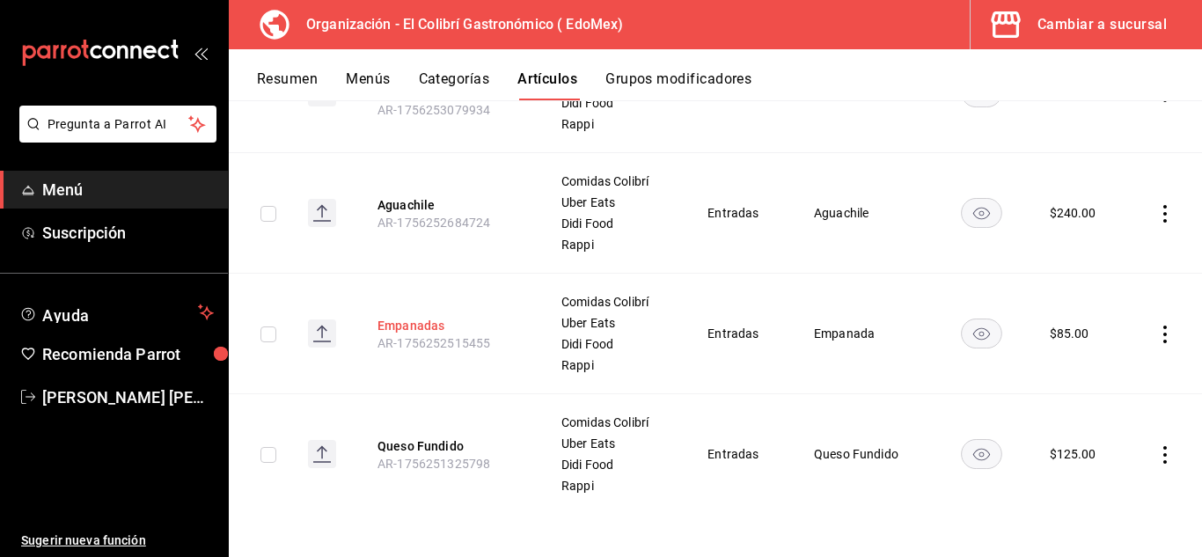
click at [418, 332] on button "Empanadas" at bounding box center [448, 326] width 141 height 18
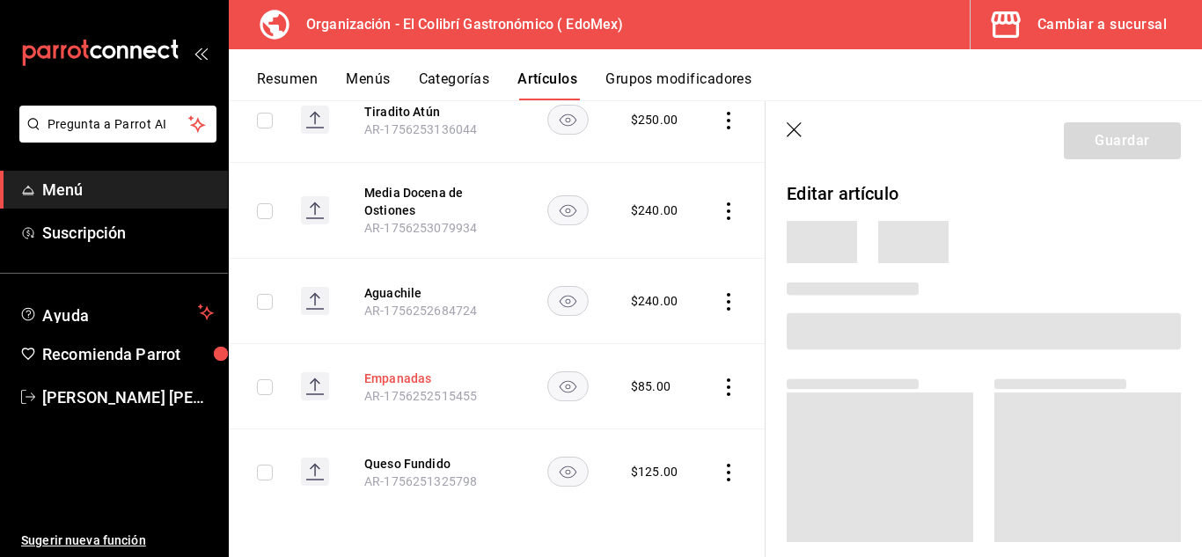
scroll to position [272, 0]
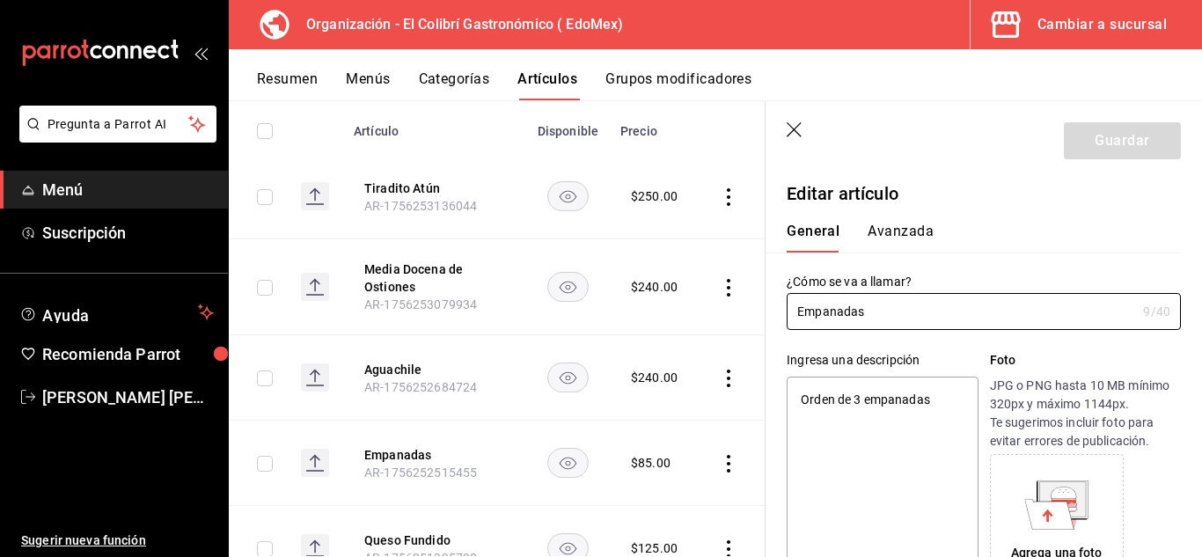
type textarea "x"
type input "$85.00"
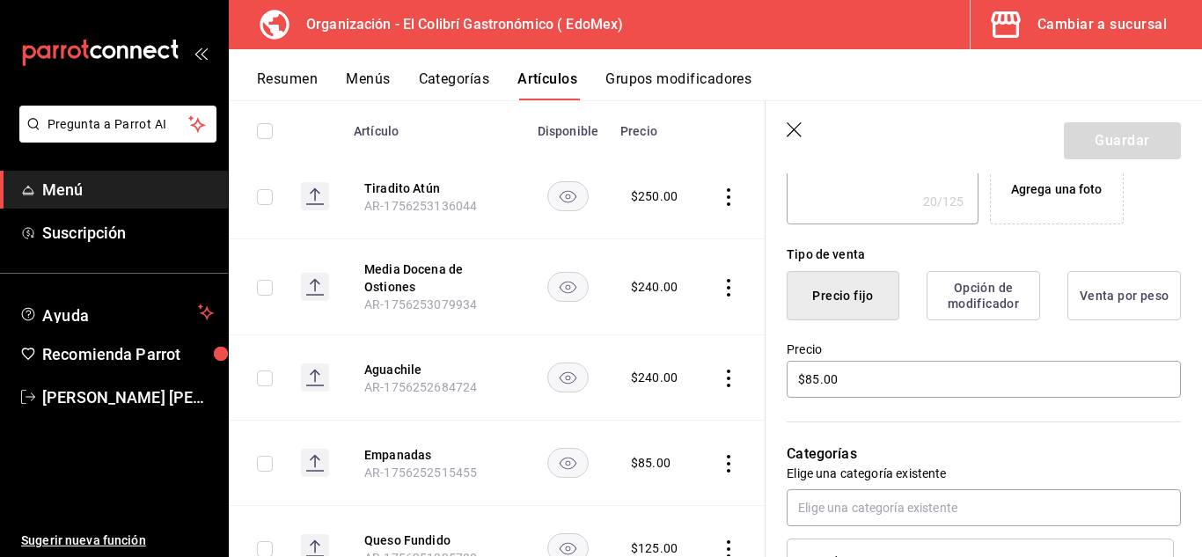
scroll to position [381, 0]
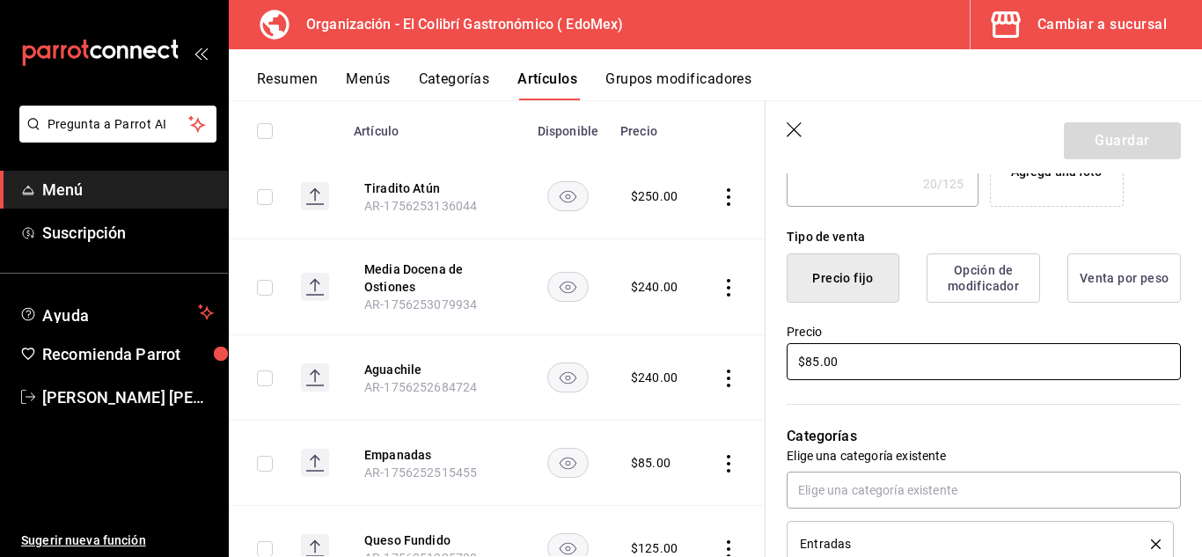
click at [832, 357] on input "$85.00" at bounding box center [984, 361] width 394 height 37
click at [703, 355] on td at bounding box center [732, 377] width 67 height 85
click at [800, 129] on icon "button" at bounding box center [796, 131] width 18 height 18
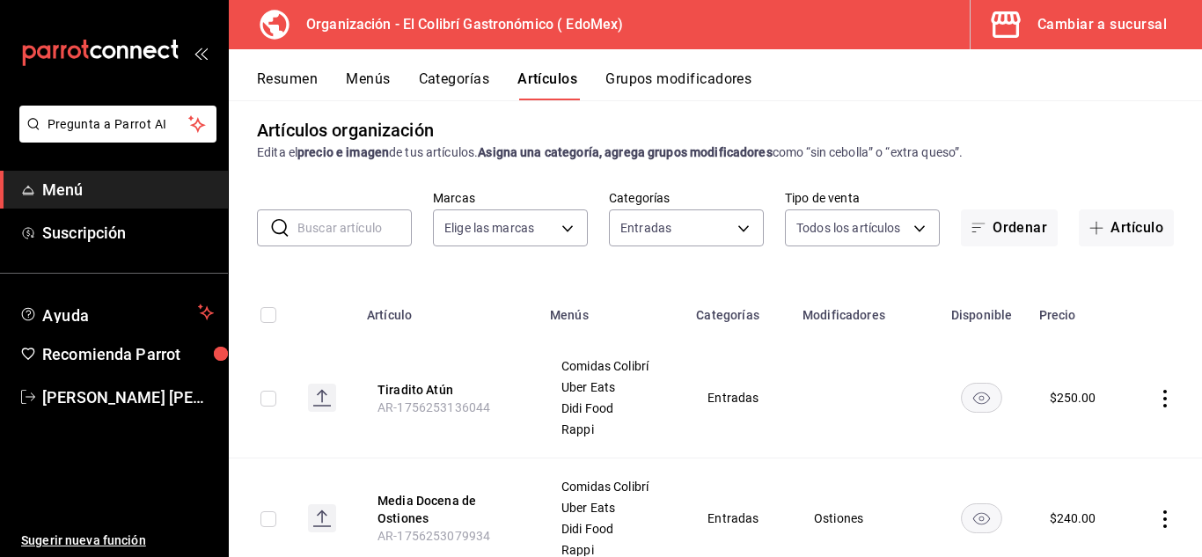
scroll to position [8, 0]
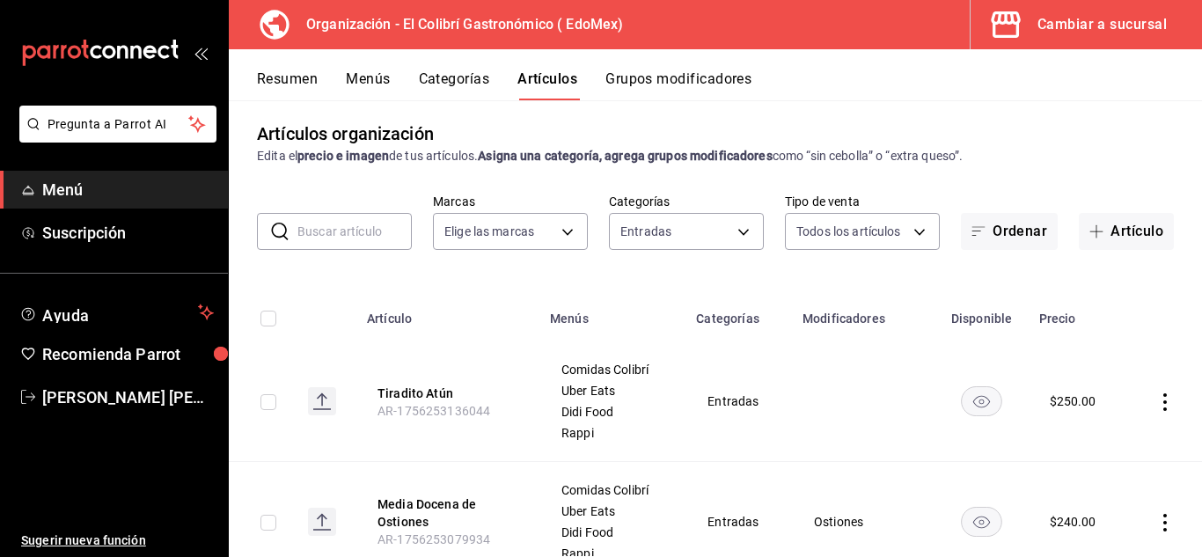
click at [645, 88] on button "Grupos modificadores" at bounding box center [678, 85] width 146 height 30
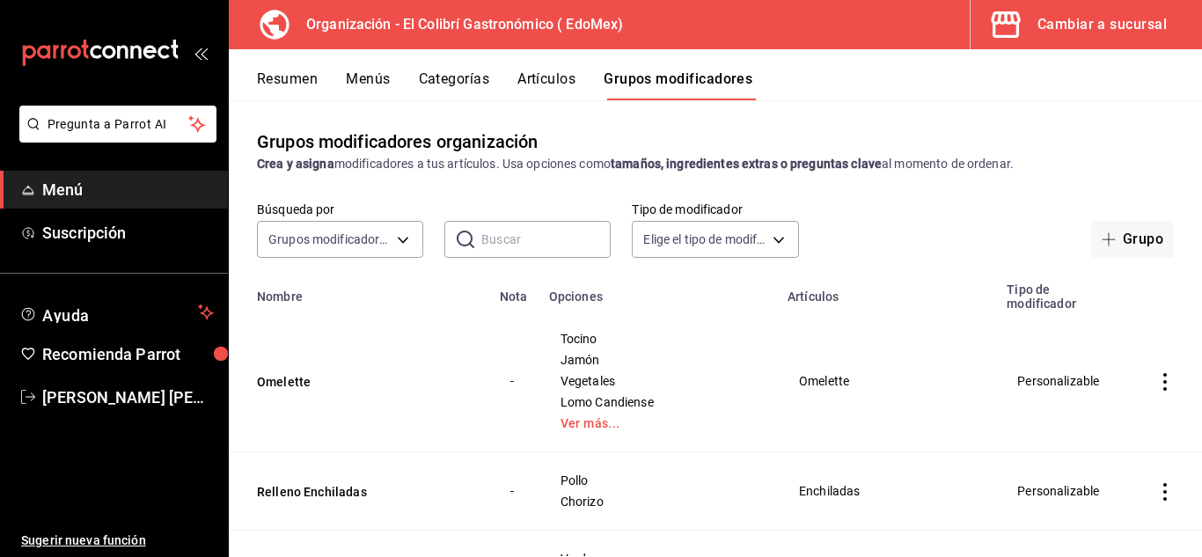
click at [475, 246] on div "​ ​" at bounding box center [527, 239] width 166 height 37
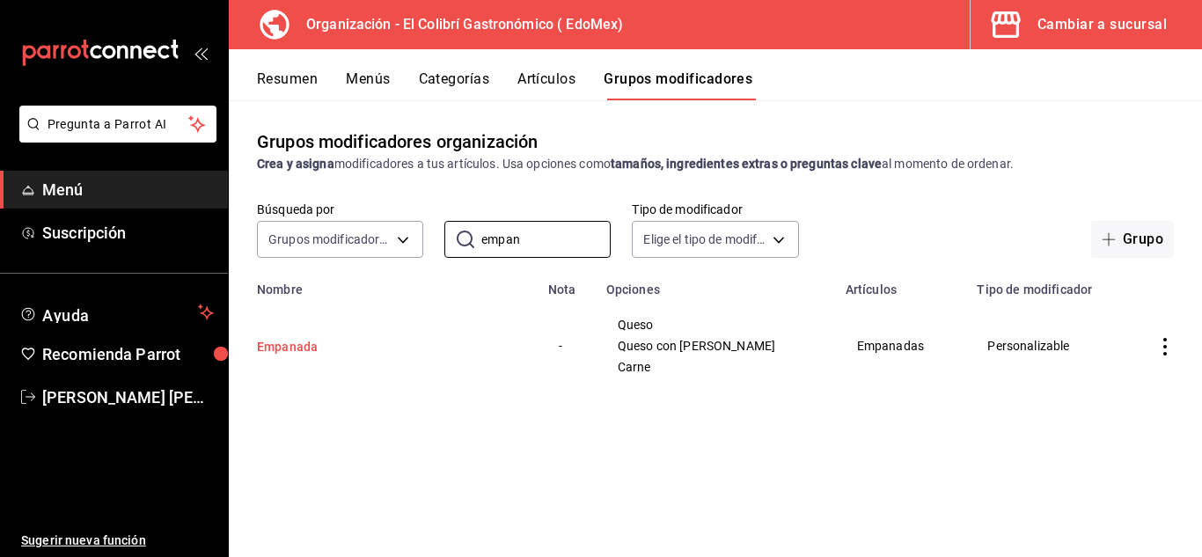
type input "empan"
click at [296, 342] on button "Empanada" at bounding box center [362, 347] width 211 height 18
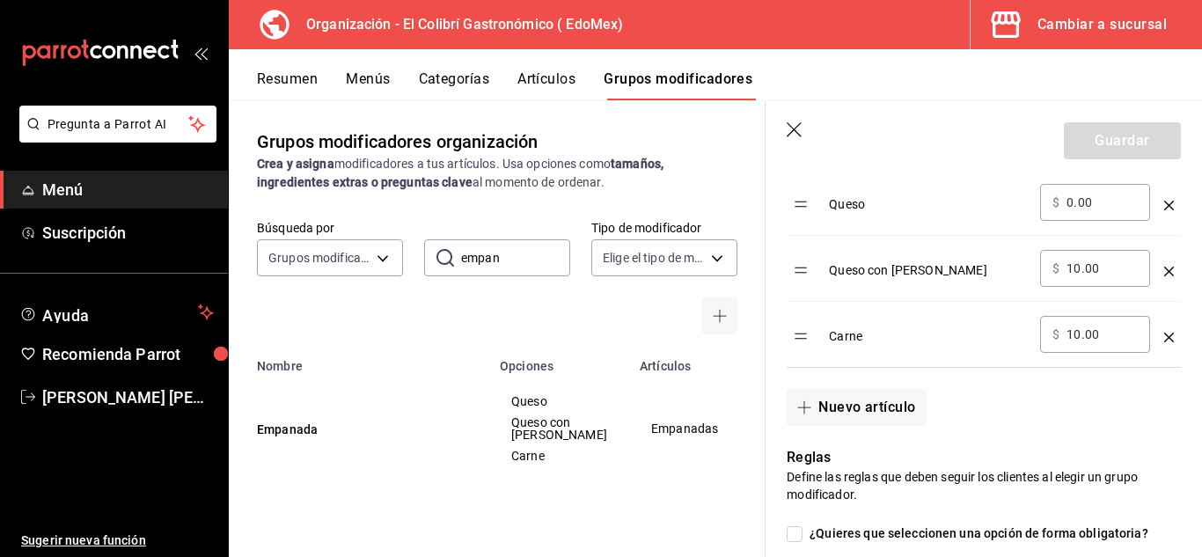
scroll to position [650, 0]
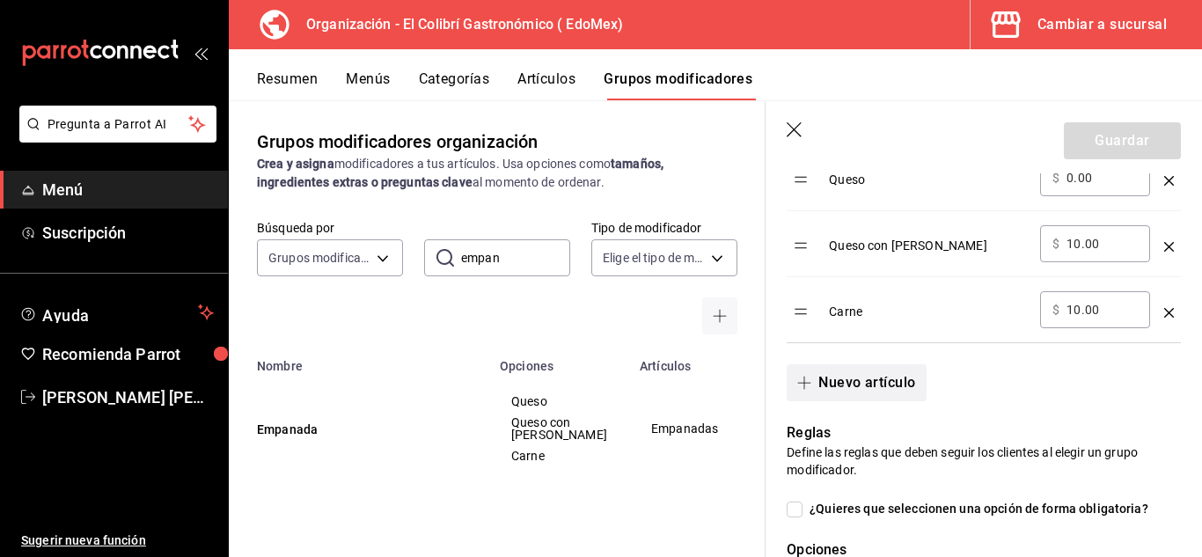
click at [838, 392] on button "Nuevo artículo" at bounding box center [856, 382] width 139 height 37
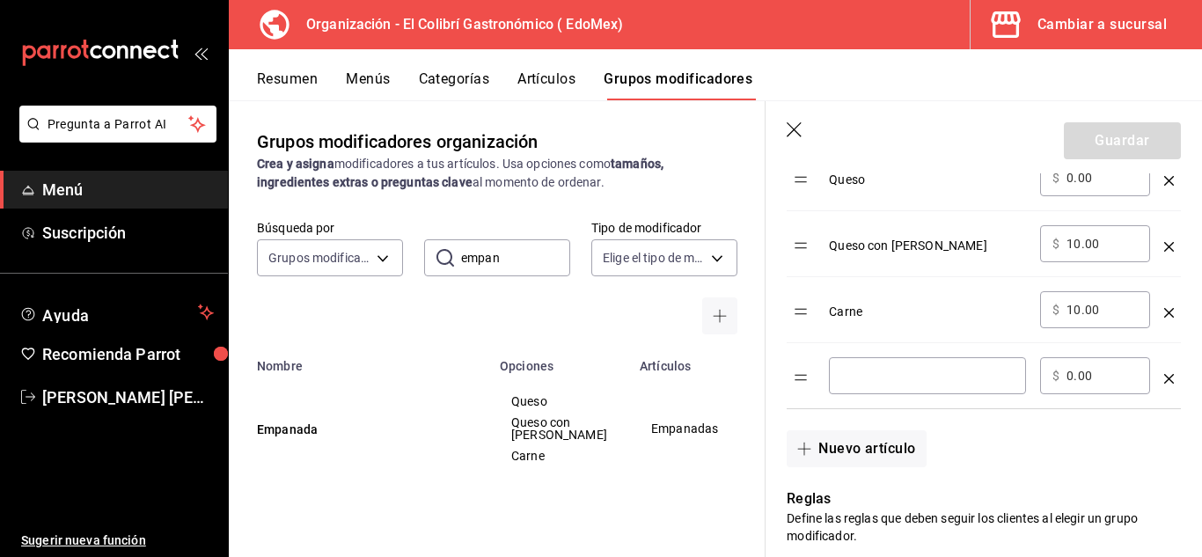
click at [877, 385] on input "optionsTable" at bounding box center [927, 376] width 172 height 18
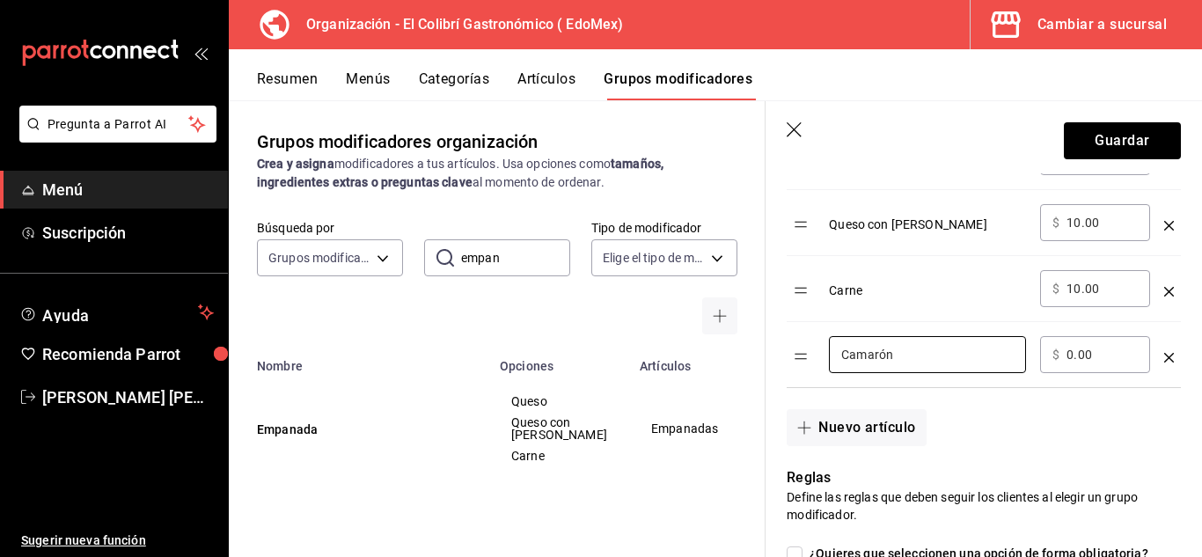
scroll to position [559, 0]
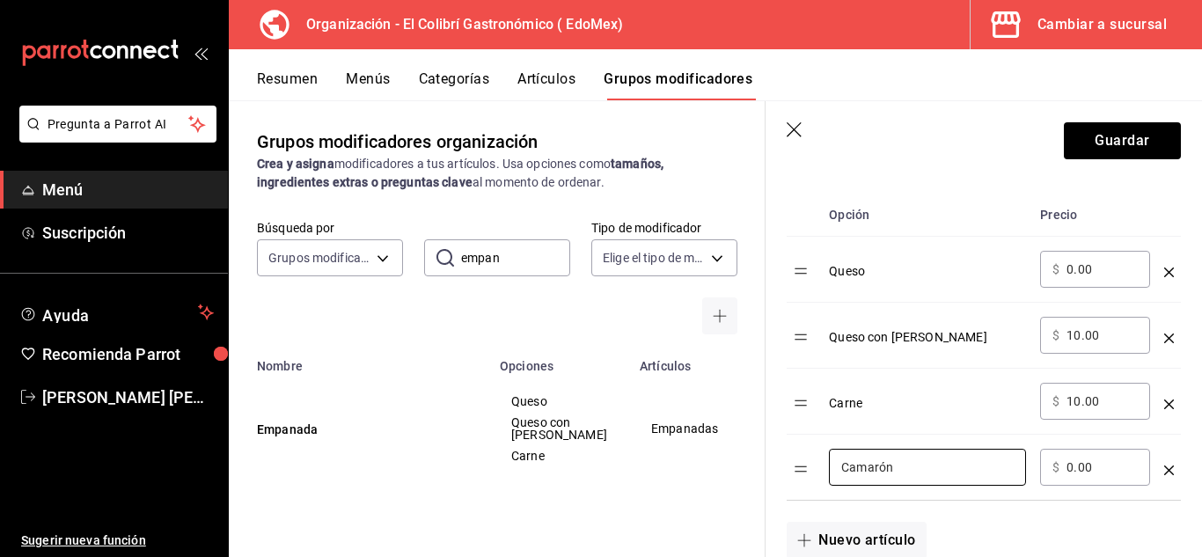
type input "Camarón"
click at [1106, 467] on input "0.00" at bounding box center [1102, 467] width 71 height 18
type input "0.00"
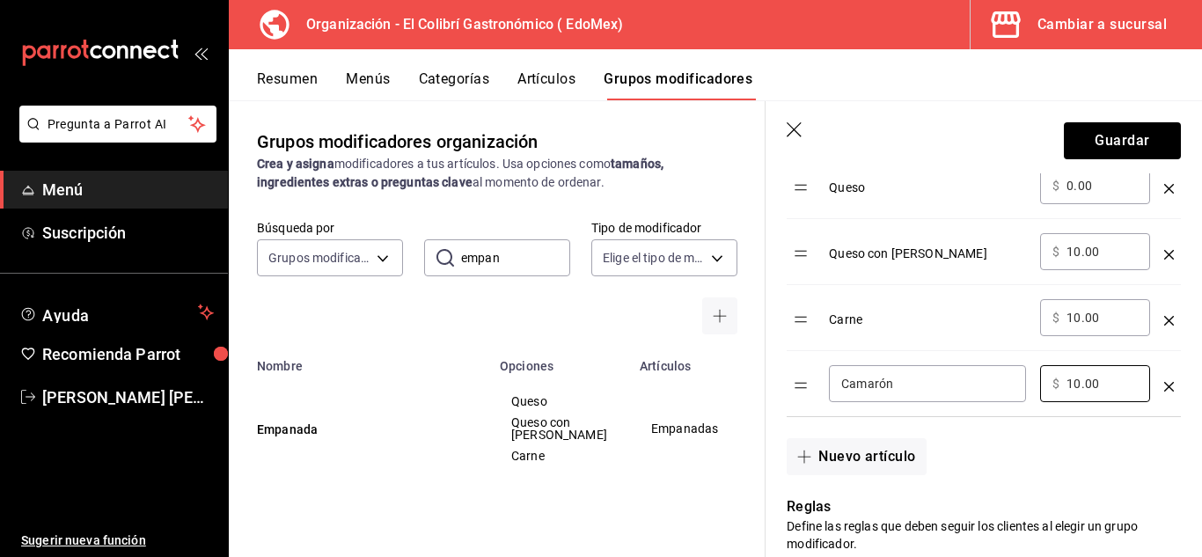
scroll to position [682, 0]
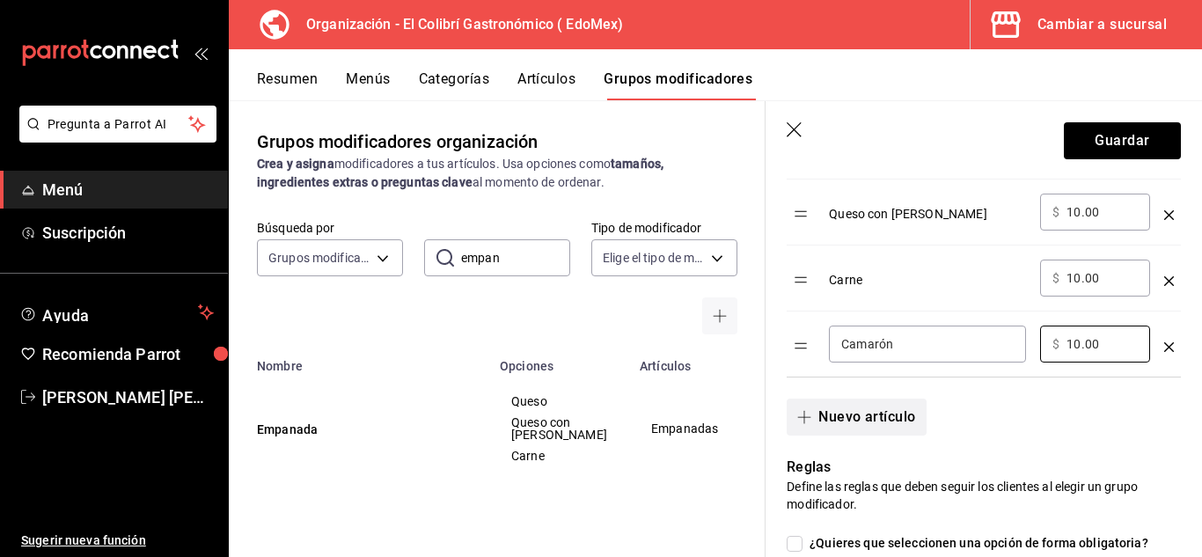
type input "10.00"
click at [874, 429] on button "Nuevo artículo" at bounding box center [856, 417] width 139 height 37
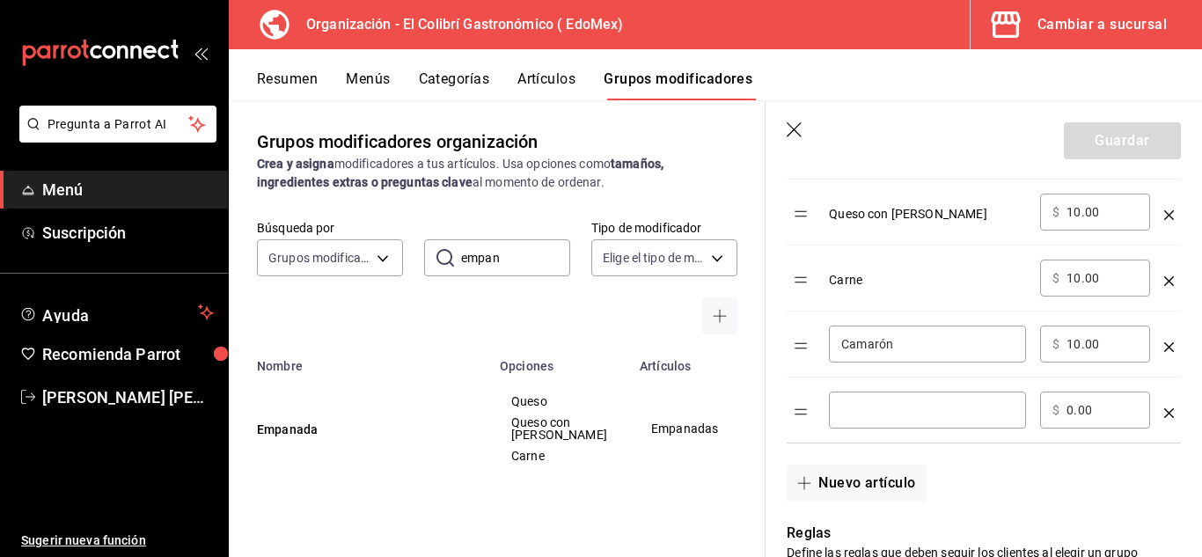
click at [922, 422] on div "​" at bounding box center [927, 410] width 197 height 37
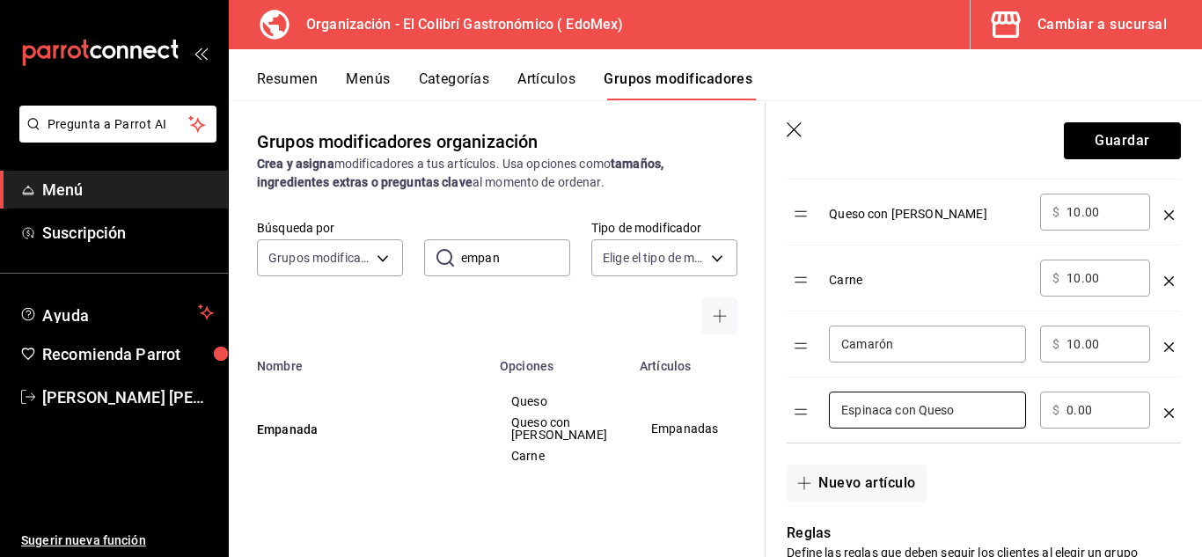
type input "Espinaca con Queso"
click at [1074, 407] on input "0.00" at bounding box center [1102, 410] width 71 height 18
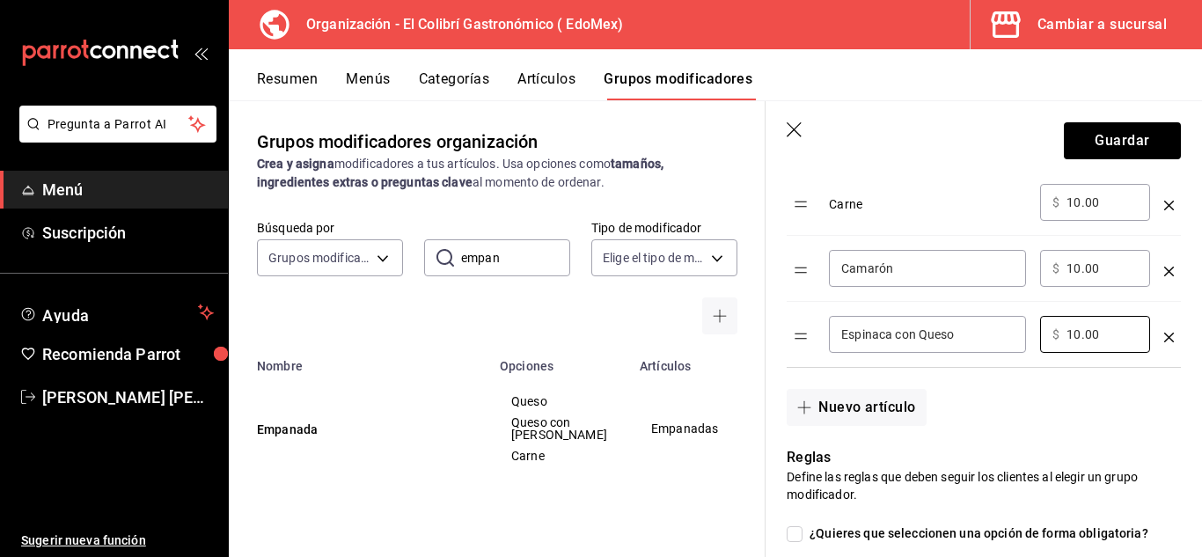
scroll to position [773, 0]
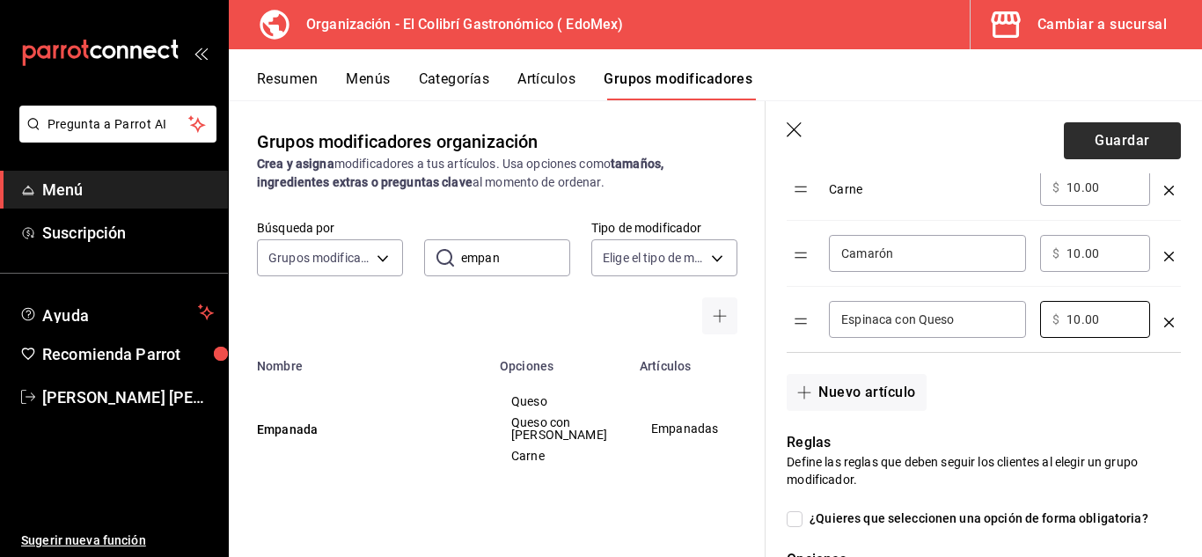
type input "10.00"
click at [1089, 152] on button "Guardar" at bounding box center [1122, 140] width 117 height 37
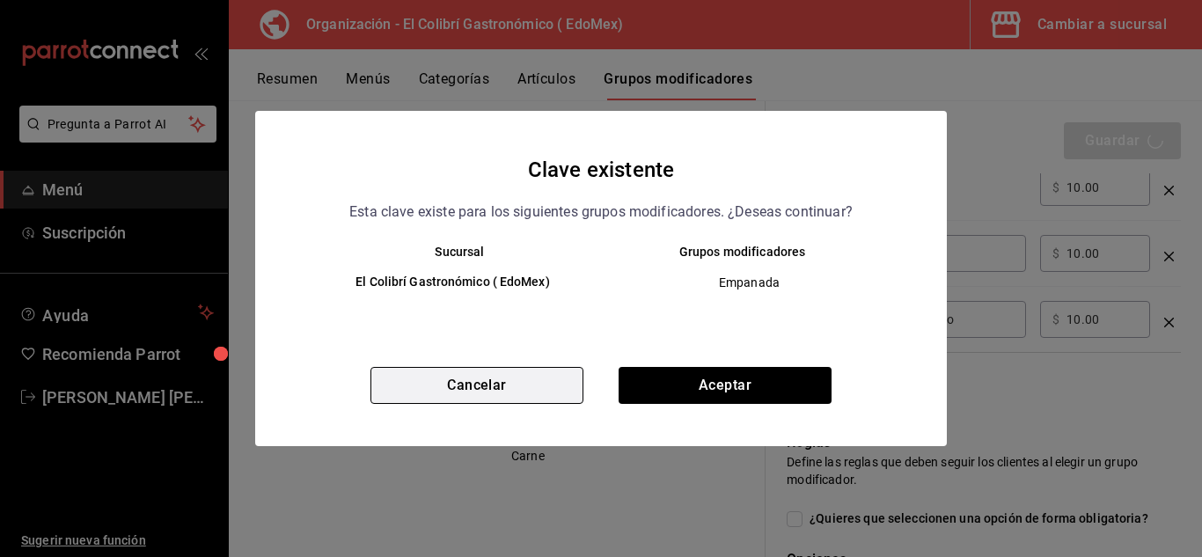
click at [493, 388] on button "Cancelar" at bounding box center [476, 385] width 213 height 37
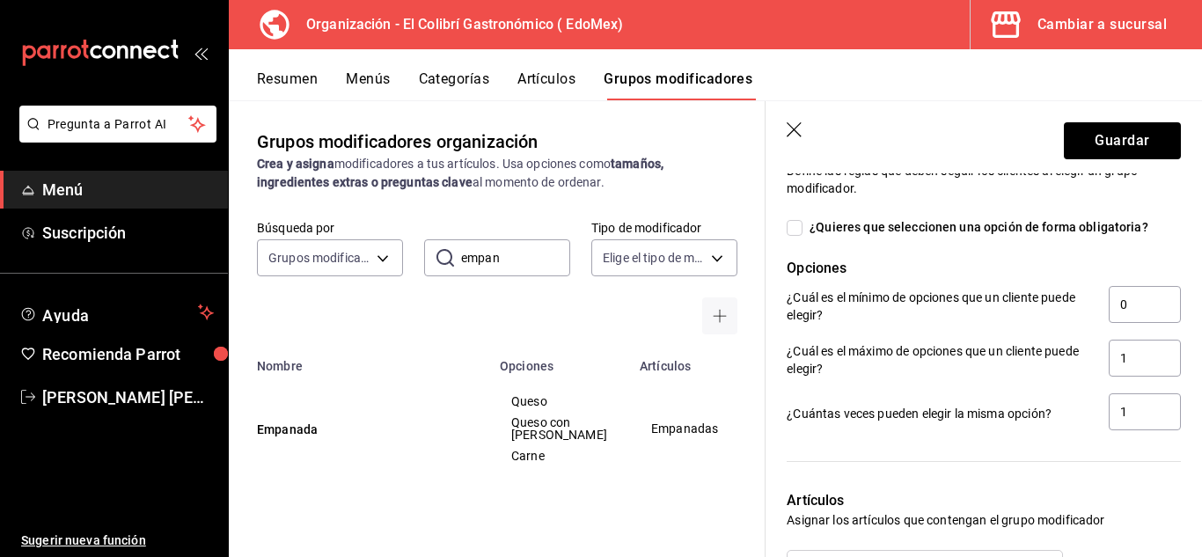
scroll to position [1066, 0]
click at [1010, 231] on span "¿Quieres que seleccionen una opción de forma obligatoria?" at bounding box center [976, 225] width 346 height 18
click at [803, 231] on input "¿Quieres que seleccionen una opción de forma obligatoria?" at bounding box center [795, 226] width 16 height 16
checkbox input "true"
type input "1"
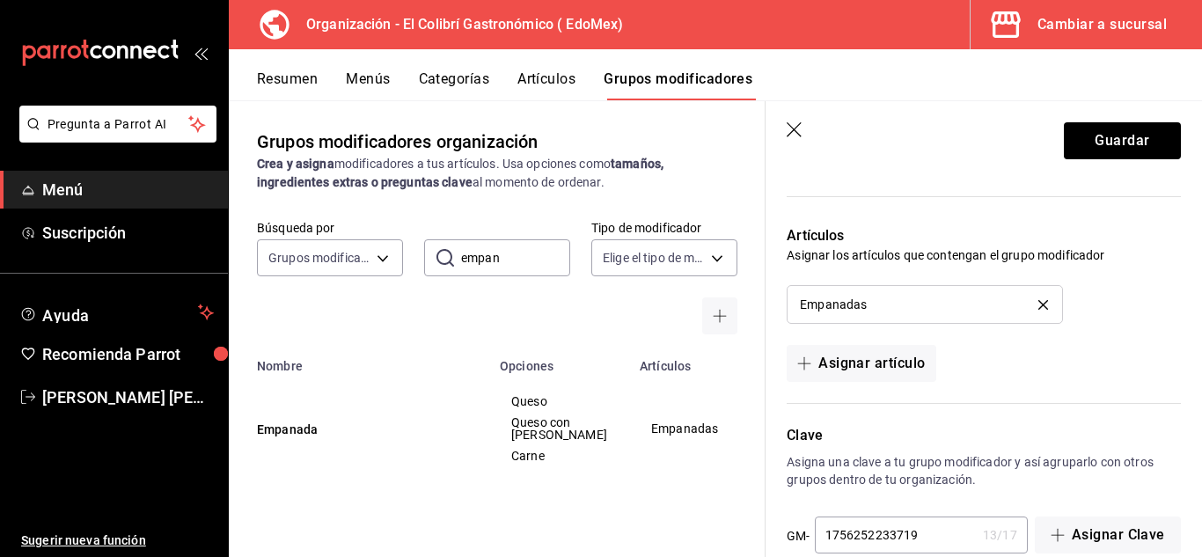
scroll to position [1363, 0]
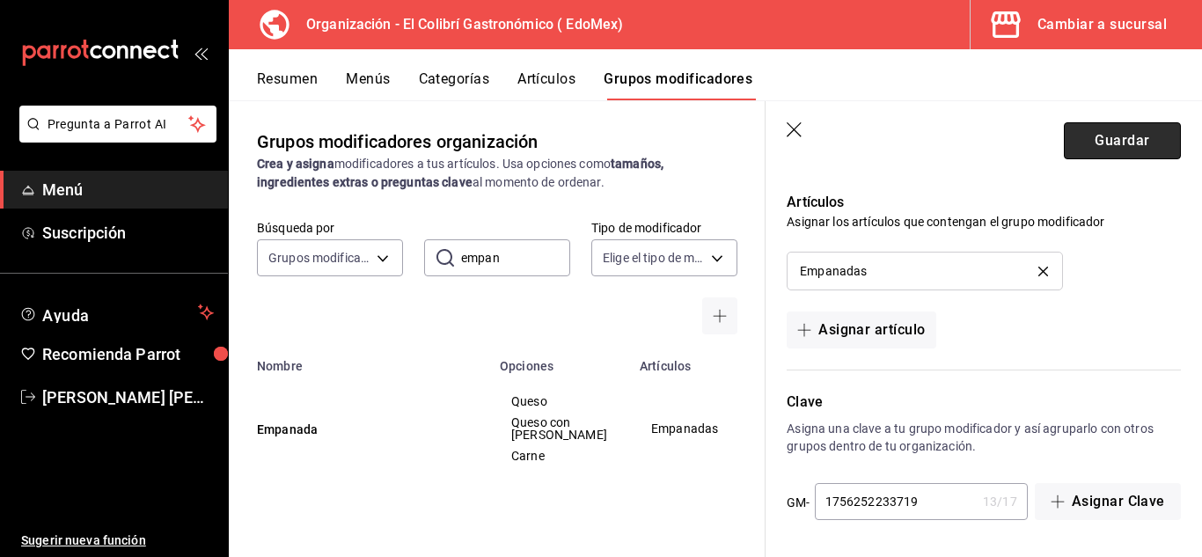
click at [1127, 153] on button "Guardar" at bounding box center [1122, 140] width 117 height 37
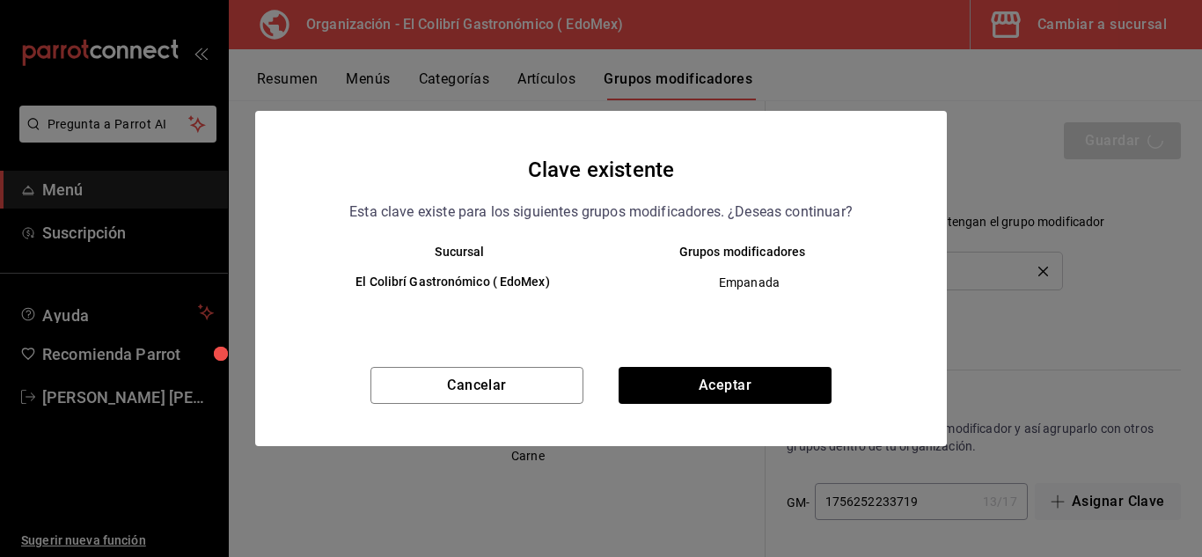
click at [809, 414] on div "Cancelar Aceptar" at bounding box center [601, 406] width 692 height 79
click at [825, 397] on button "Aceptar" at bounding box center [725, 385] width 213 height 37
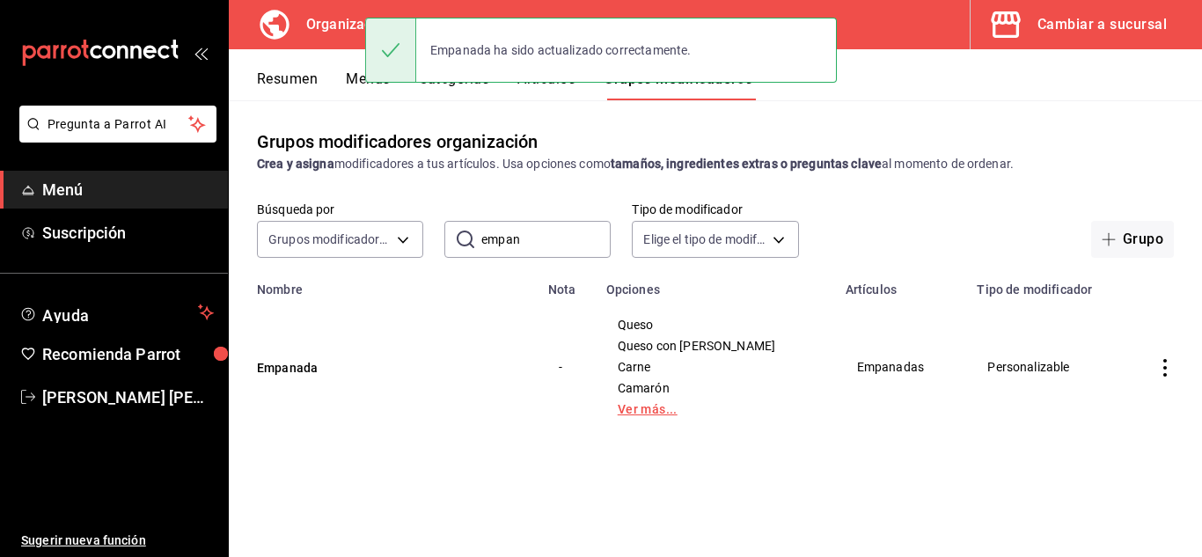
click at [672, 414] on link "Ver más..." at bounding box center [715, 409] width 195 height 12
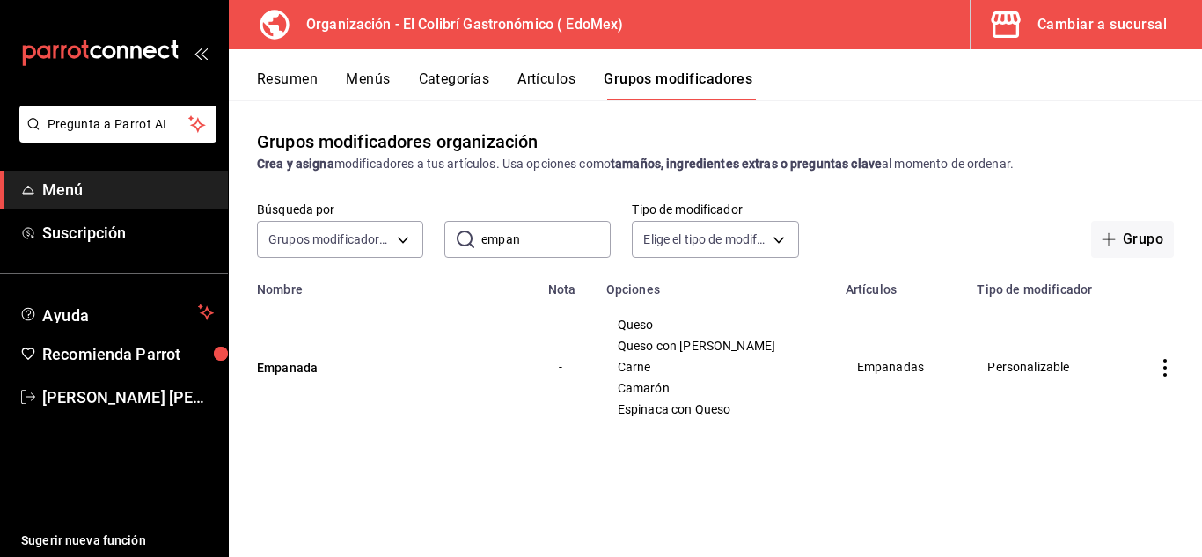
click at [1159, 376] on icon "actions" at bounding box center [1165, 368] width 18 height 18
click at [877, 519] on div at bounding box center [601, 278] width 1202 height 557
click at [1161, 356] on td "simple table" at bounding box center [1165, 367] width 74 height 141
click at [1167, 357] on td "simple table" at bounding box center [1165, 367] width 74 height 141
click at [1165, 372] on icon "actions" at bounding box center [1165, 368] width 18 height 18
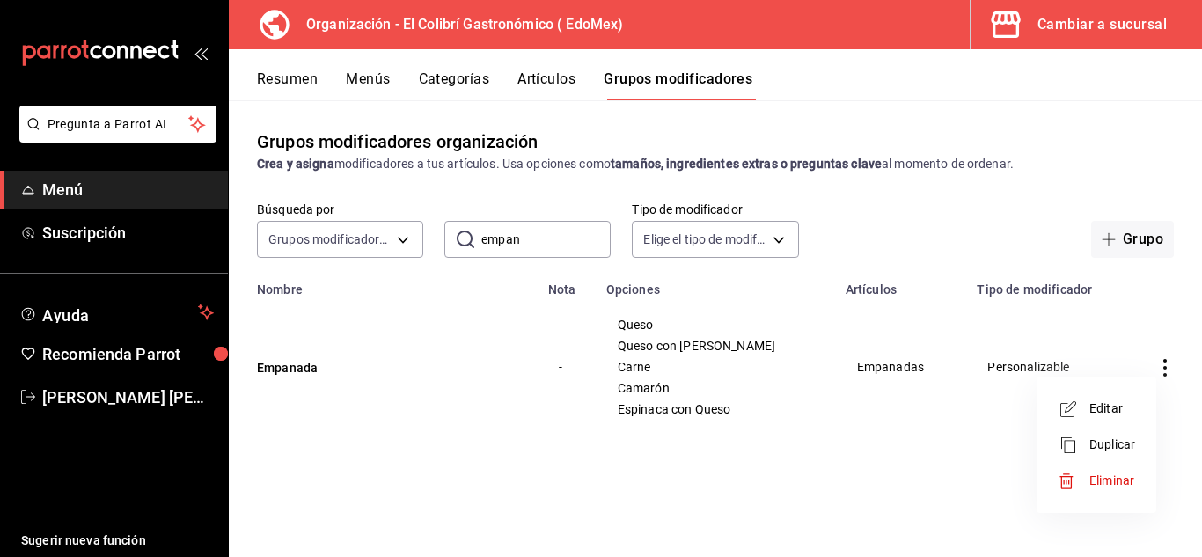
click at [1085, 327] on div at bounding box center [601, 278] width 1202 height 557
drag, startPoint x: 581, startPoint y: 78, endPoint x: 554, endPoint y: 69, distance: 28.1
click at [554, 69] on div "Resumen Menús Categorías Artículos Grupos modificadores" at bounding box center [715, 74] width 973 height 51
drag, startPoint x: 554, startPoint y: 69, endPoint x: 536, endPoint y: 82, distance: 22.7
click at [536, 82] on div "Resumen Menús Categorías Artículos Grupos modificadores" at bounding box center [715, 74] width 973 height 51
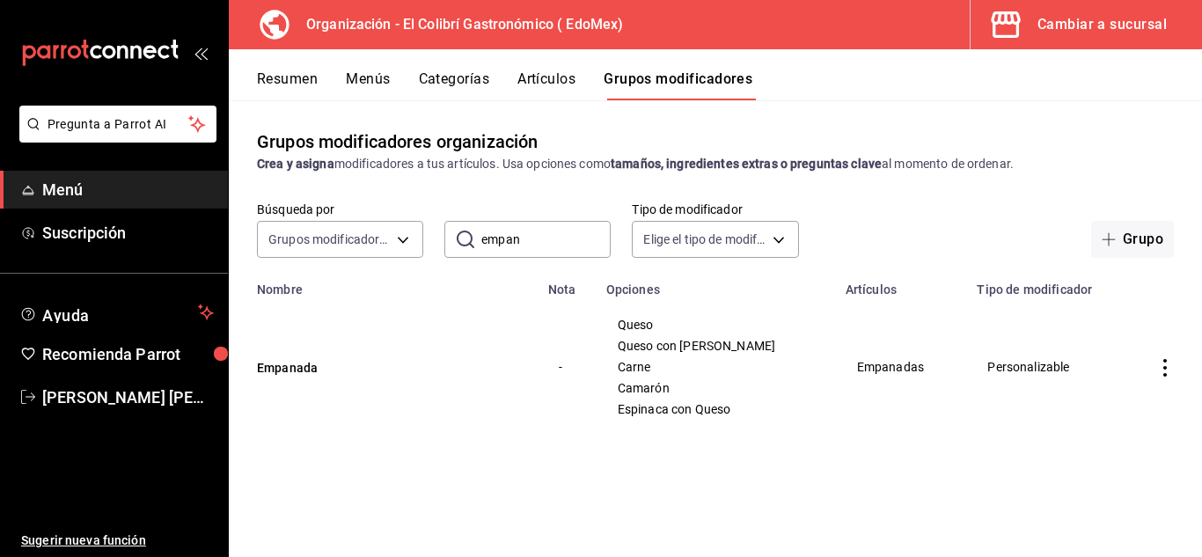
click at [536, 82] on button "Artículos" at bounding box center [546, 85] width 58 height 30
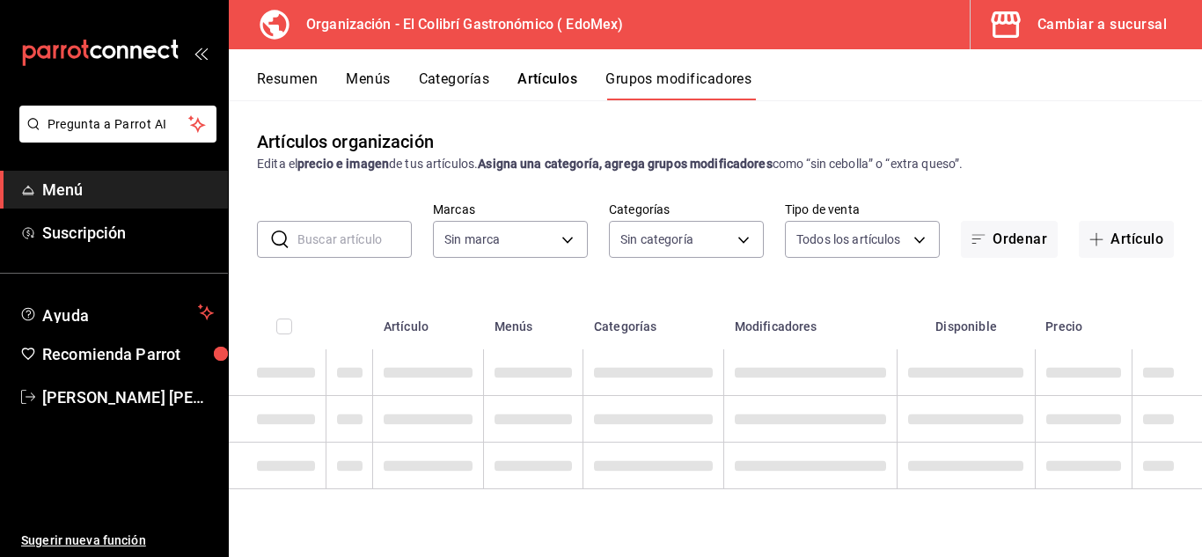
type input "02d79155-410a-4a52-ba4e-8d9765c47241"
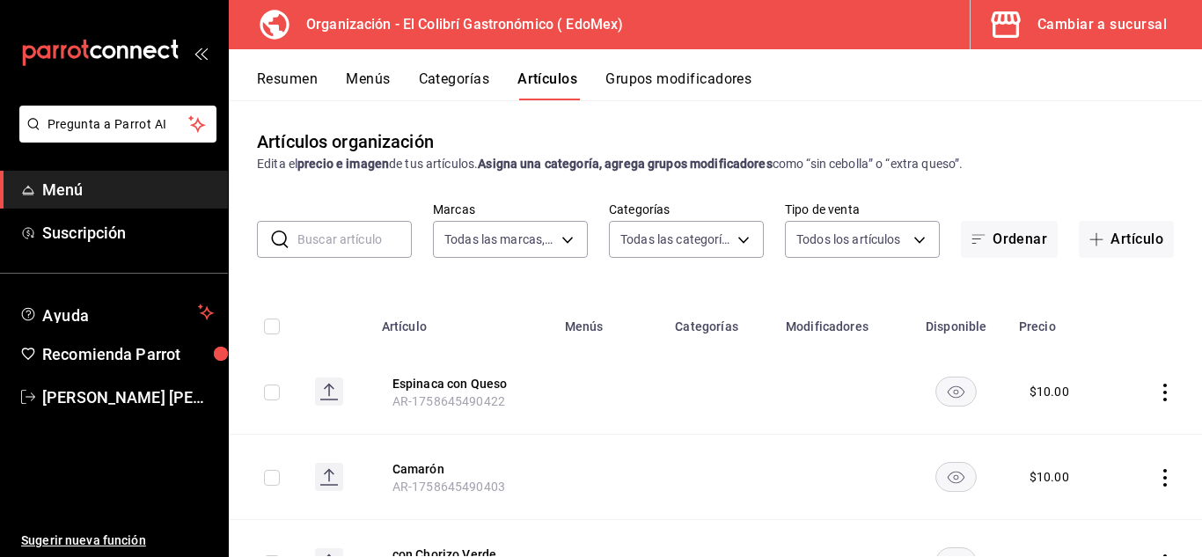
type input "237db5ff-7b83-489a-9304-3629b5553139,109f12ad-dca9-4d4d-bd14-de2bd7e66043,74f01…"
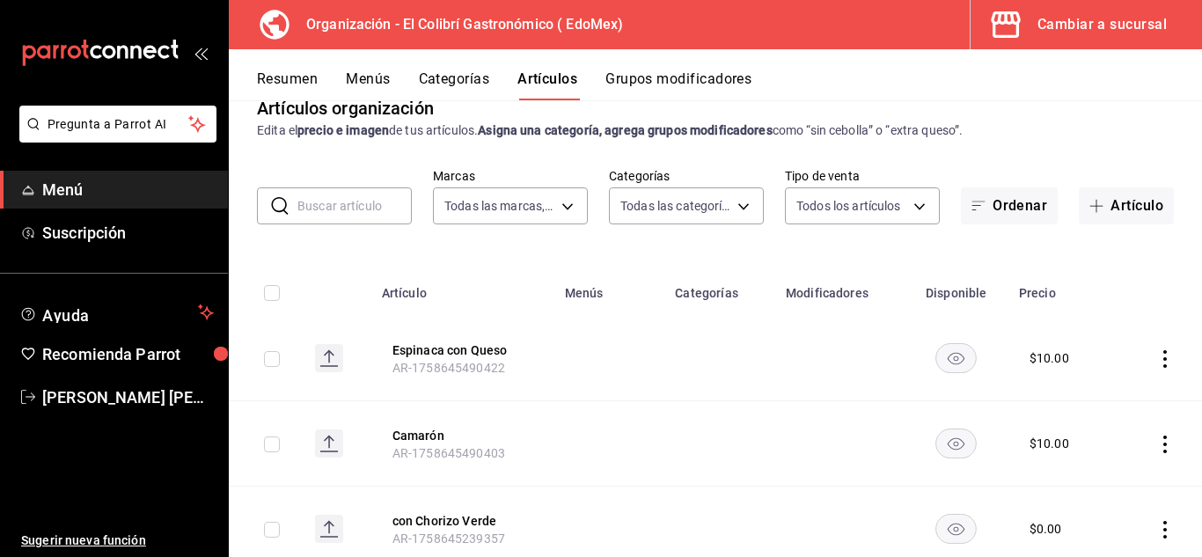
scroll to position [21, 0]
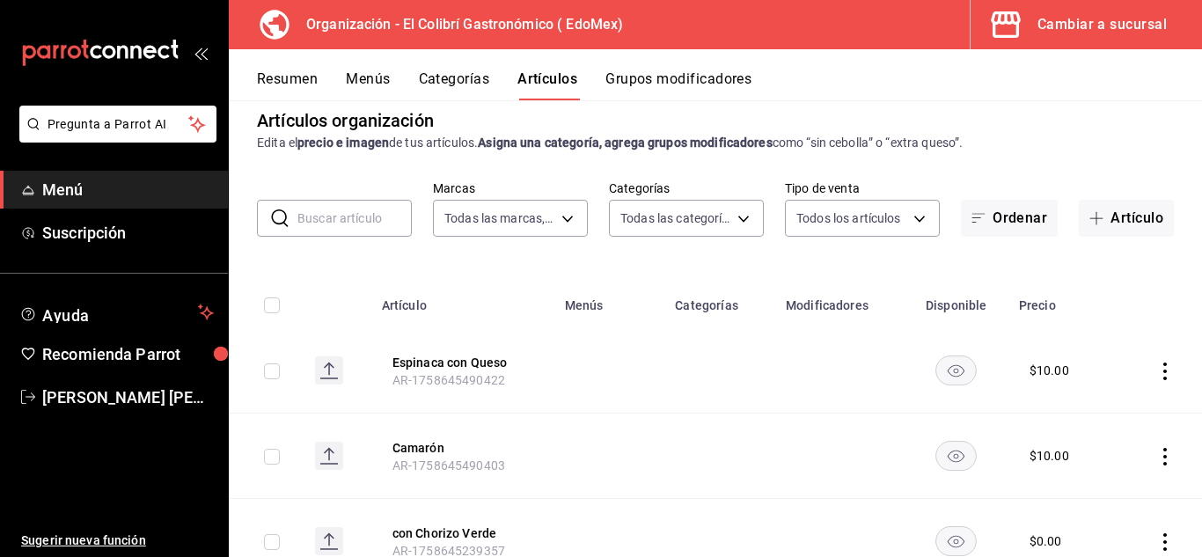
click at [649, 68] on div "Resumen Menús Categorías Artículos Grupos modificadores" at bounding box center [715, 74] width 973 height 51
click at [641, 79] on button "Grupos modificadores" at bounding box center [678, 85] width 146 height 30
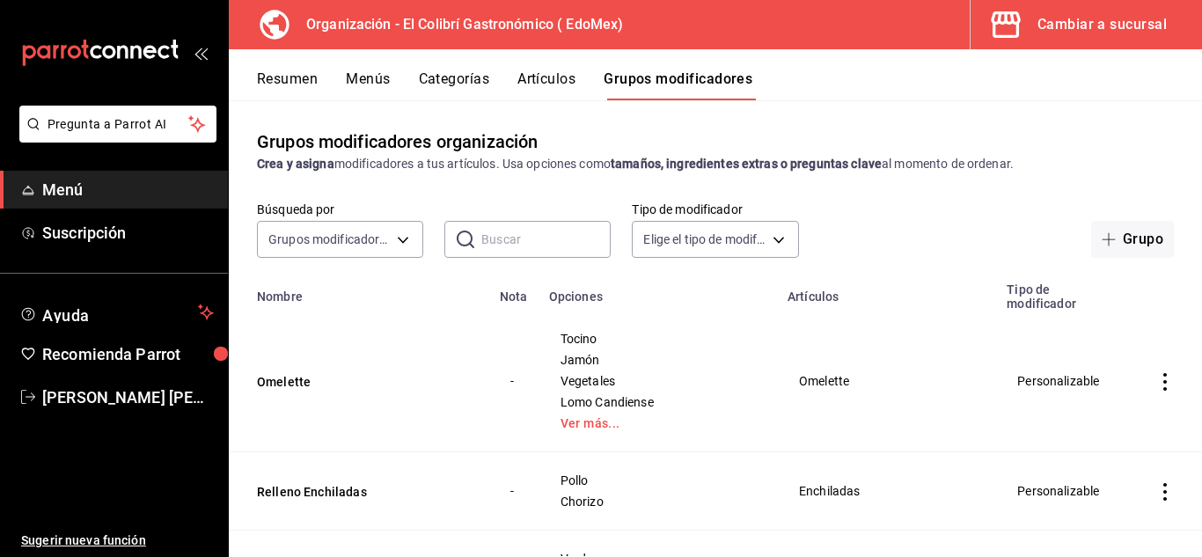
click at [497, 252] on input "text" at bounding box center [545, 239] width 129 height 35
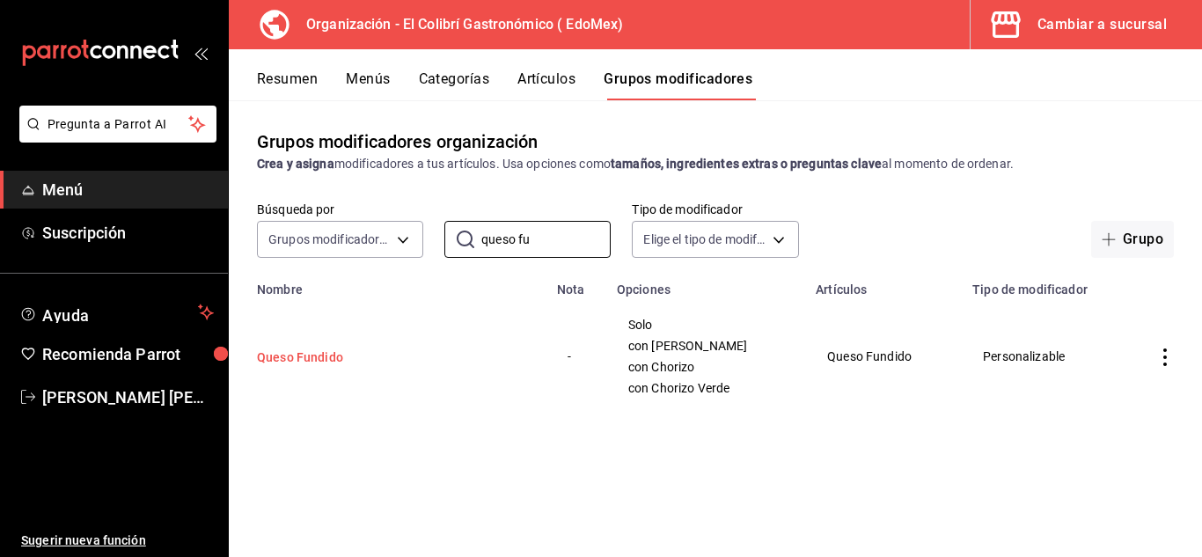
click at [295, 352] on button "Queso Fundido" at bounding box center [362, 357] width 211 height 18
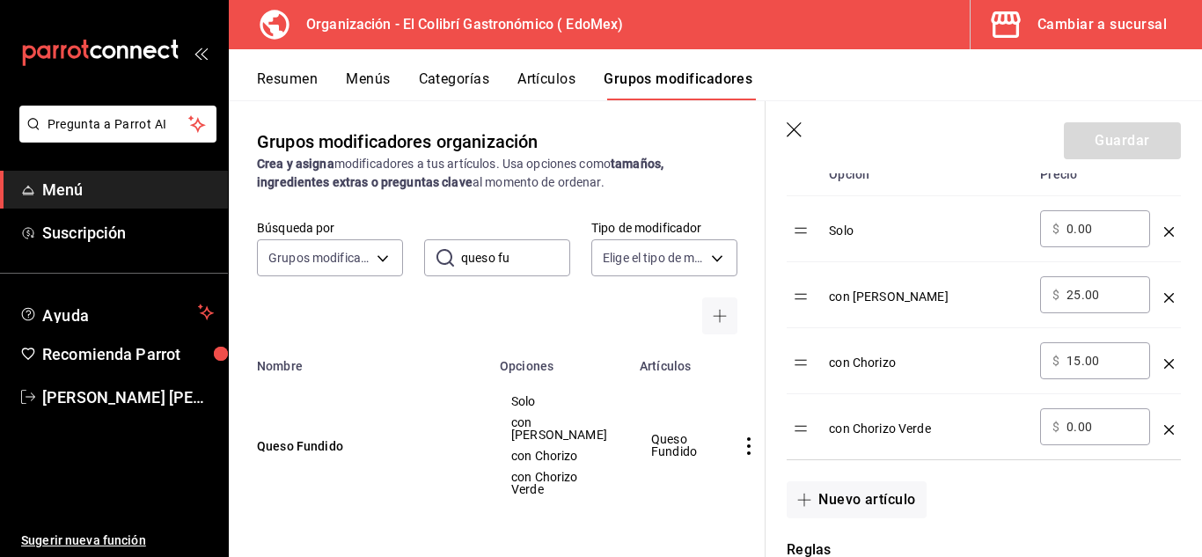
scroll to position [596, 0]
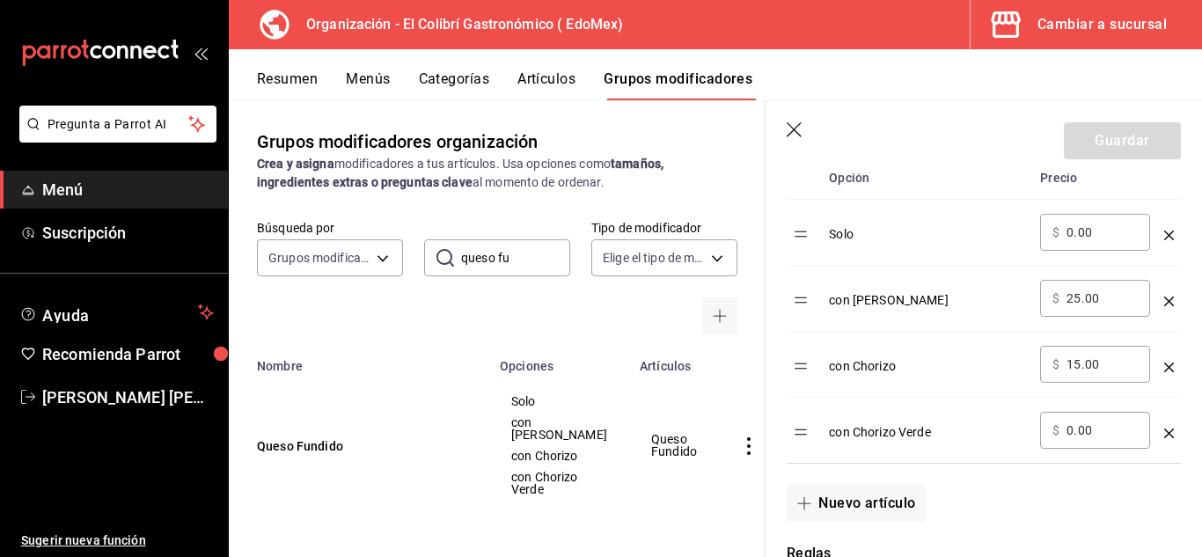
click at [1093, 429] on input "0.00" at bounding box center [1102, 431] width 71 height 18
click at [1114, 147] on button "Guardar" at bounding box center [1122, 140] width 117 height 37
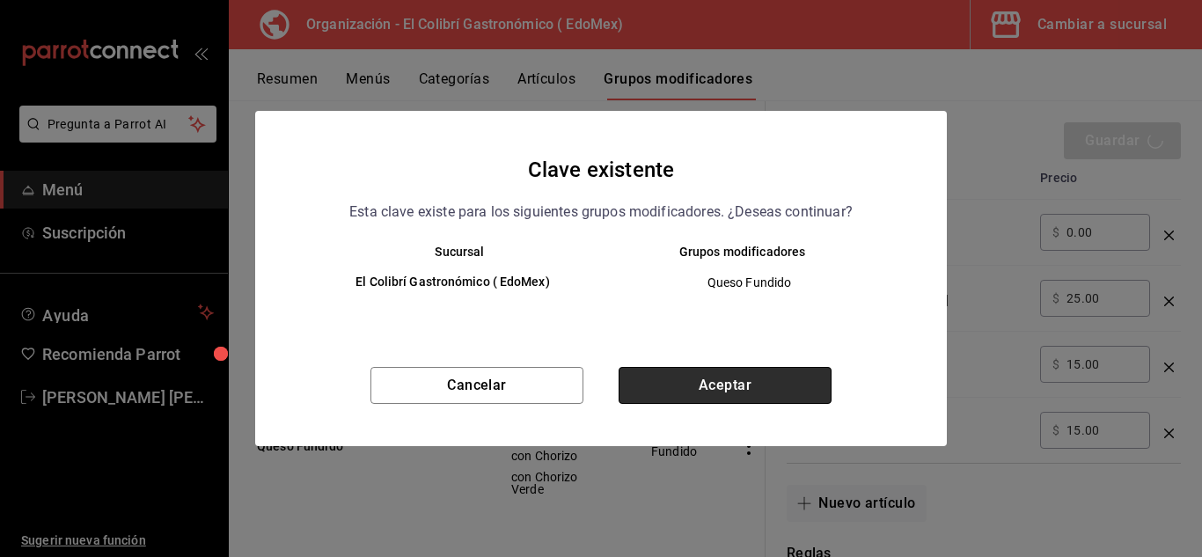
click at [693, 393] on button "Aceptar" at bounding box center [725, 385] width 213 height 37
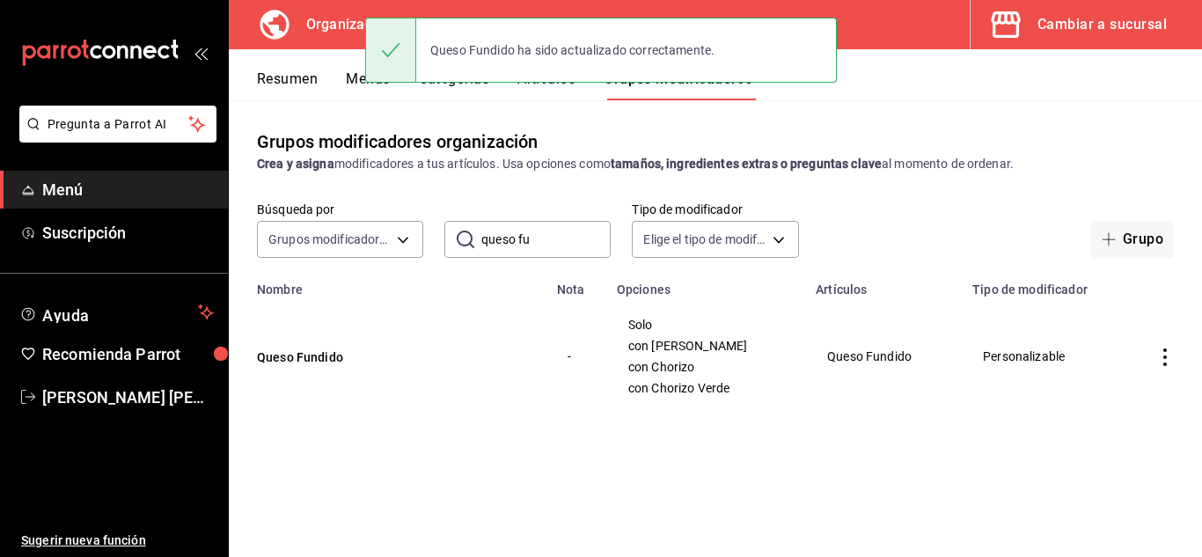
click at [567, 91] on button "Artículos" at bounding box center [546, 85] width 58 height 30
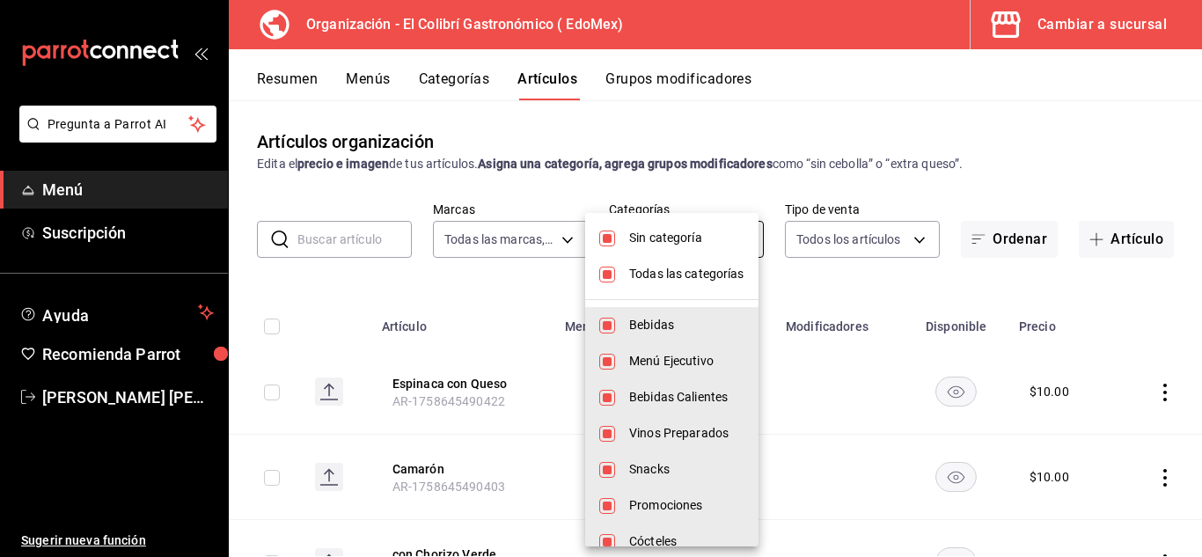
click at [719, 246] on body "Pregunta a Parrot AI Menú Suscripción Ayuda Recomienda Parrot Emilio Nagib Tera…" at bounding box center [601, 278] width 1202 height 557
click at [688, 241] on span "Sin categoría" at bounding box center [686, 238] width 115 height 18
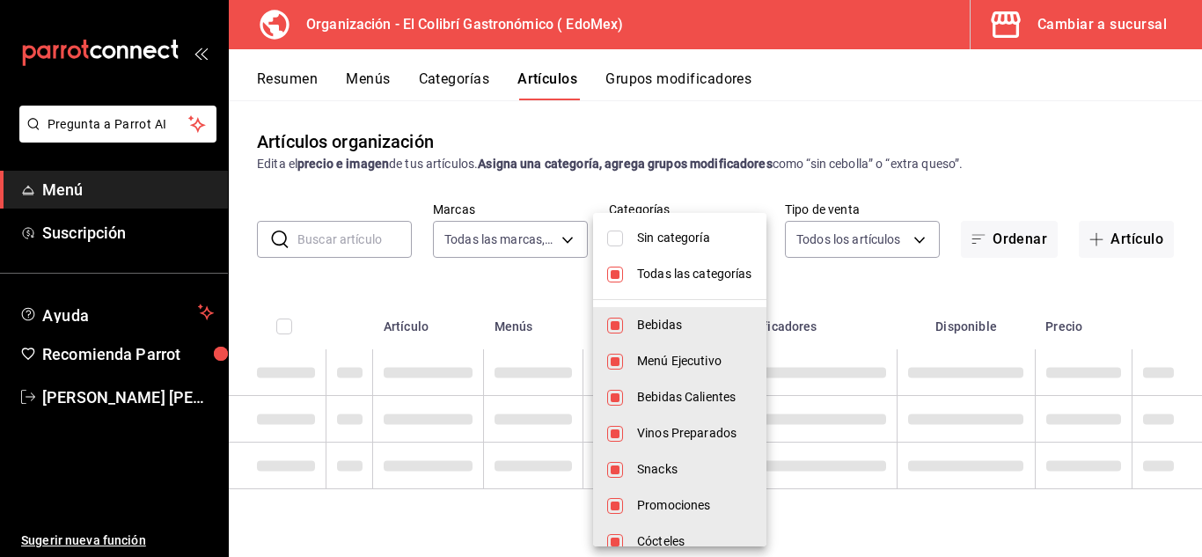
click at [672, 270] on span "Todas las categorías" at bounding box center [694, 274] width 115 height 18
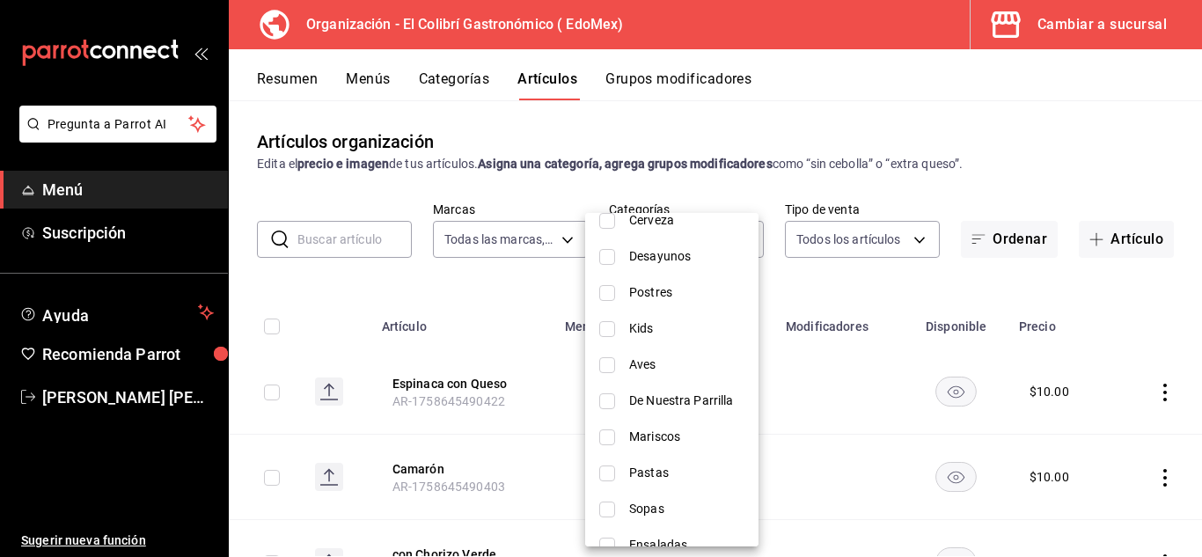
scroll to position [598, 0]
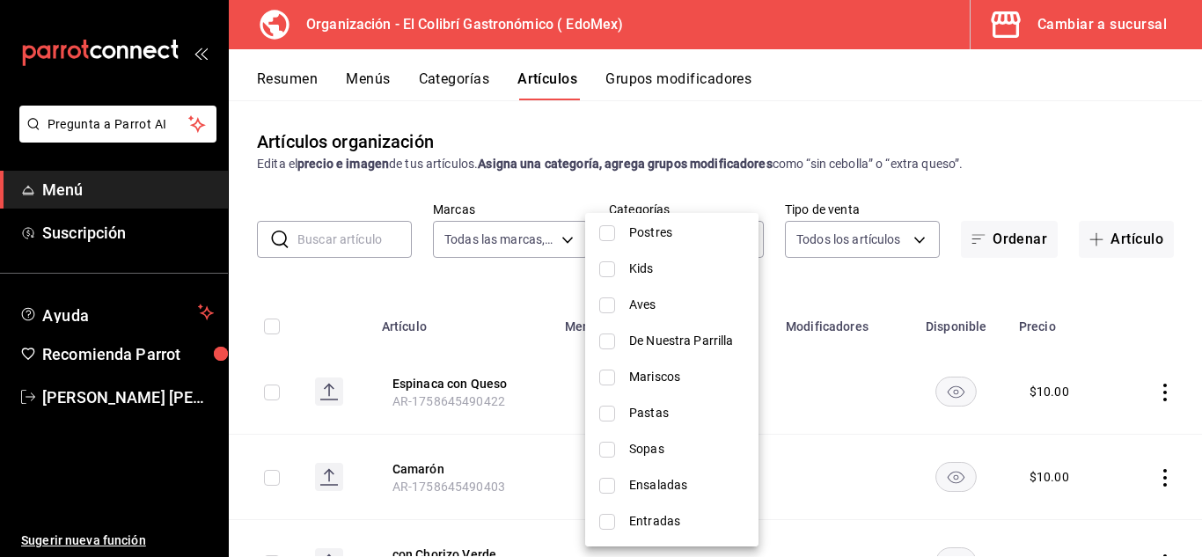
click at [648, 511] on li "Entradas" at bounding box center [671, 521] width 173 height 36
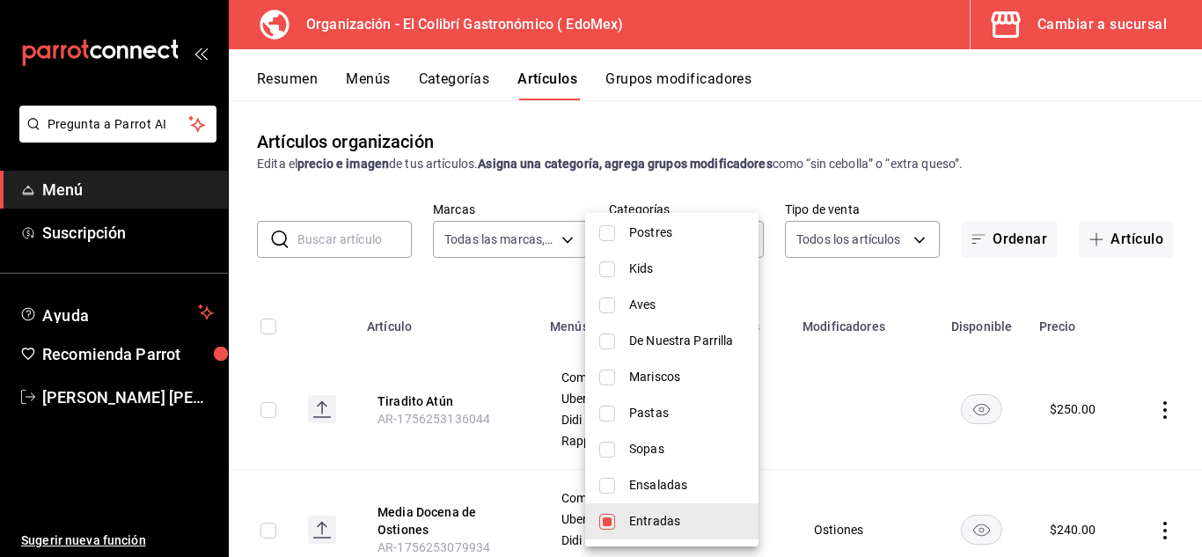
click at [900, 320] on div at bounding box center [601, 278] width 1202 height 557
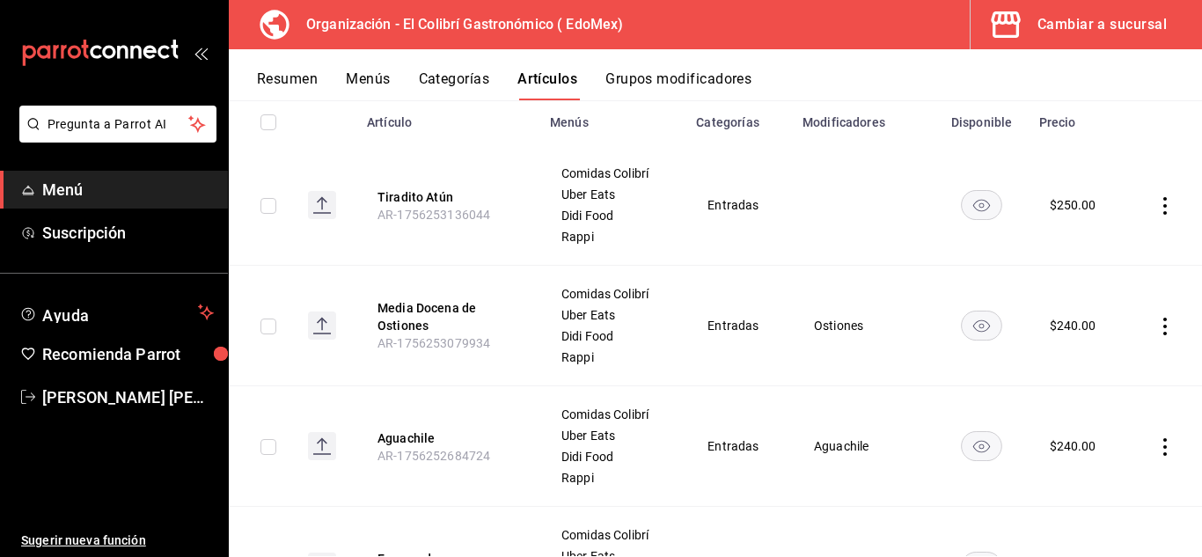
scroll to position [248, 0]
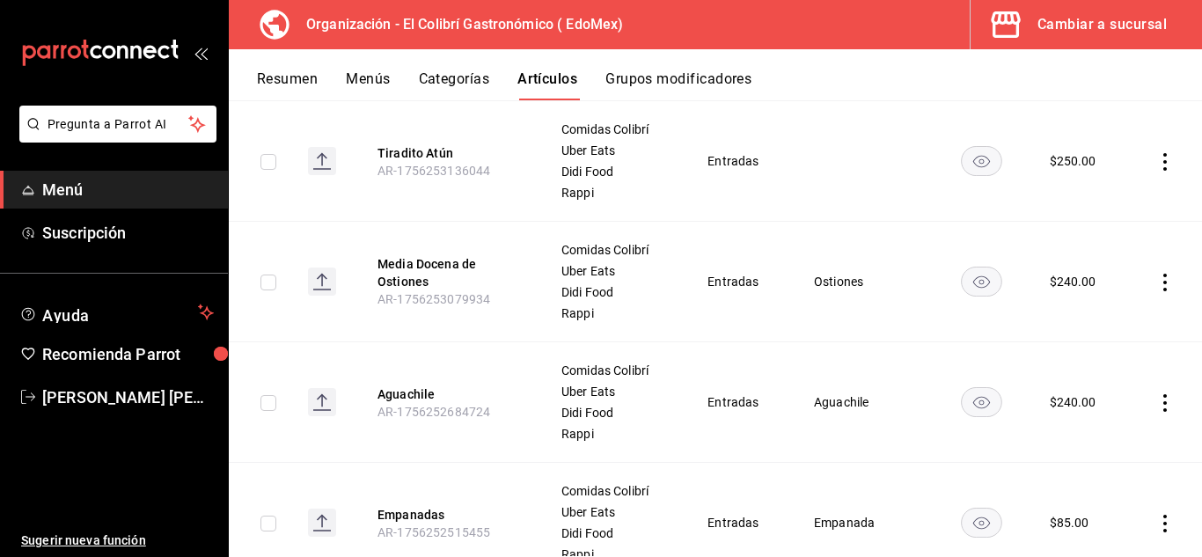
click at [1157, 281] on icon "actions" at bounding box center [1165, 283] width 18 height 18
click at [1082, 392] on span "Eliminar" at bounding box center [1098, 394] width 45 height 14
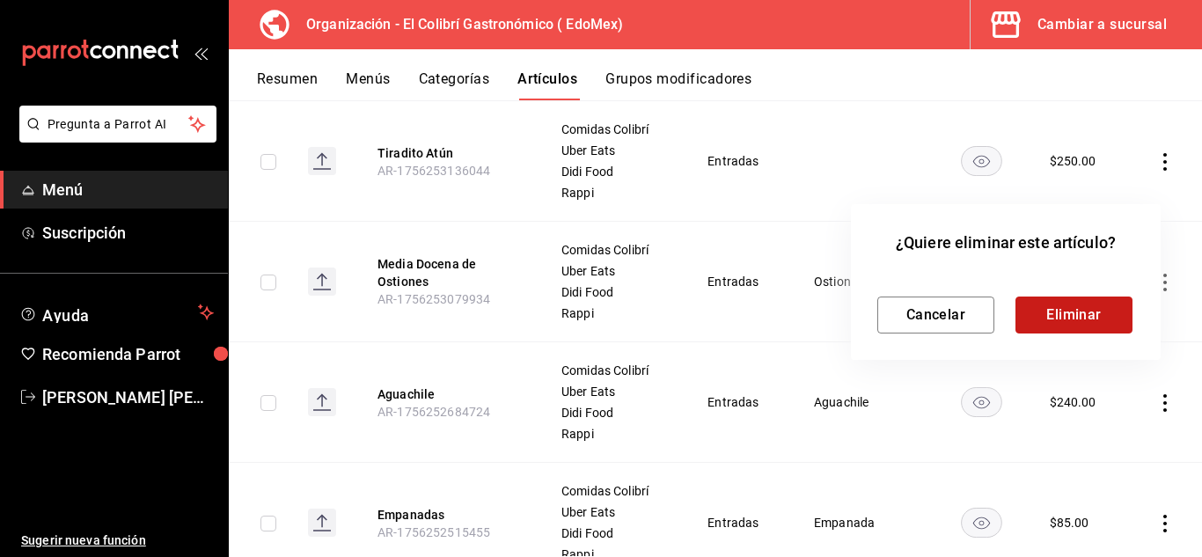
click at [1056, 319] on button "Eliminar" at bounding box center [1074, 315] width 117 height 37
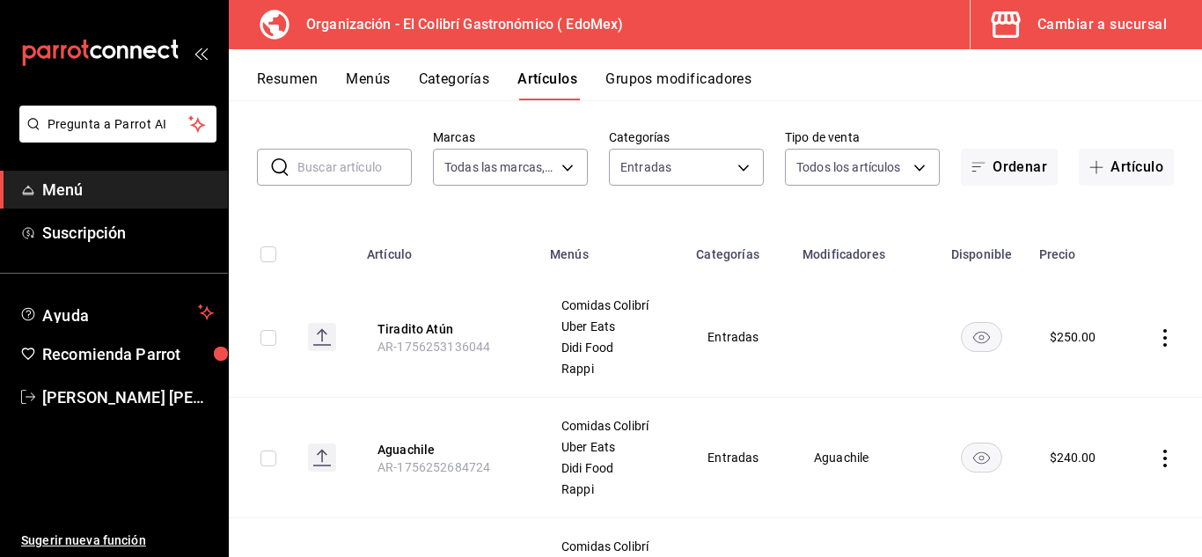
scroll to position [70, 0]
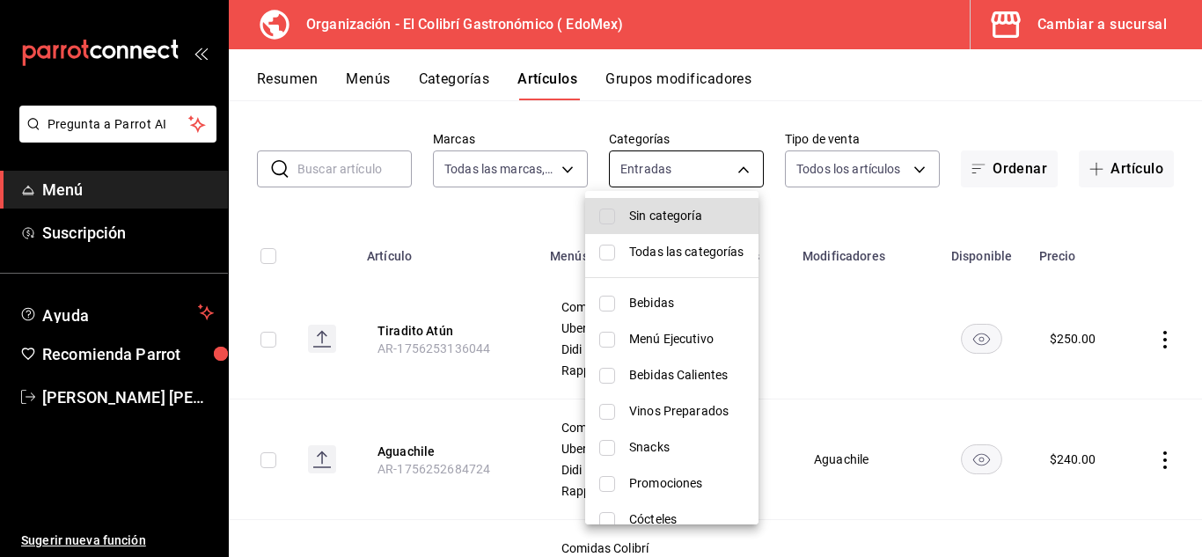
click at [710, 163] on body "Pregunta a Parrot AI Menú Suscripción Ayuda Recomienda Parrot Emilio Nagib Tera…" at bounding box center [601, 278] width 1202 height 557
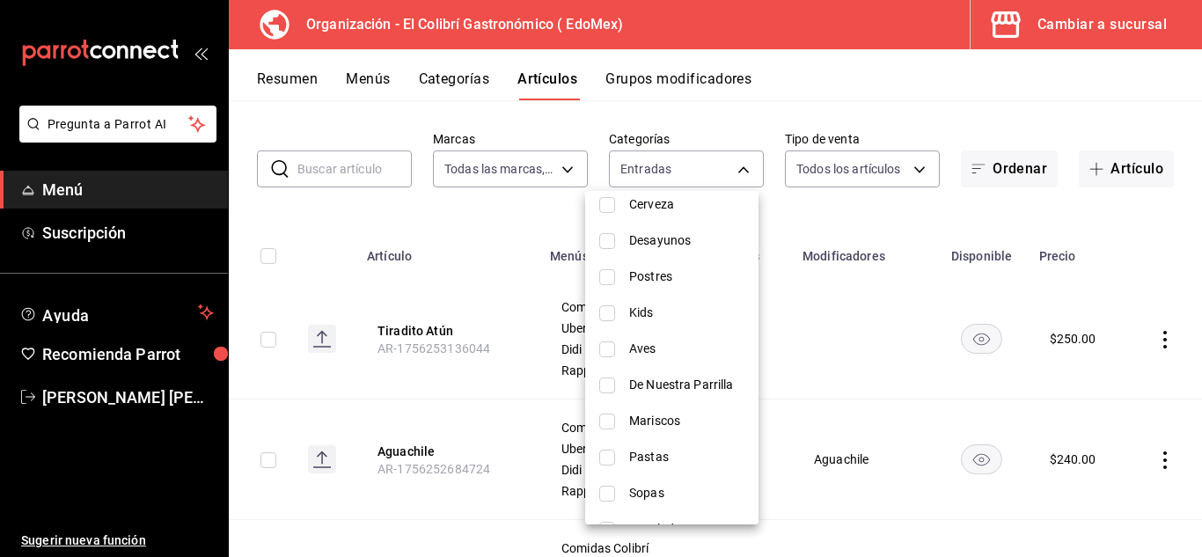
scroll to position [598, 0]
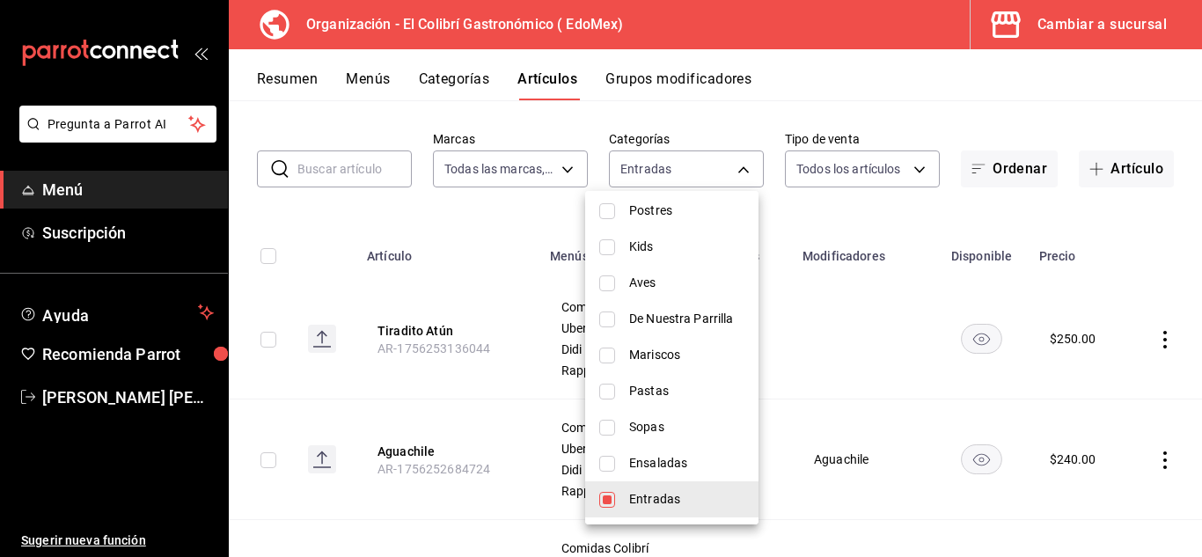
click at [683, 495] on span "Entradas" at bounding box center [686, 499] width 115 height 18
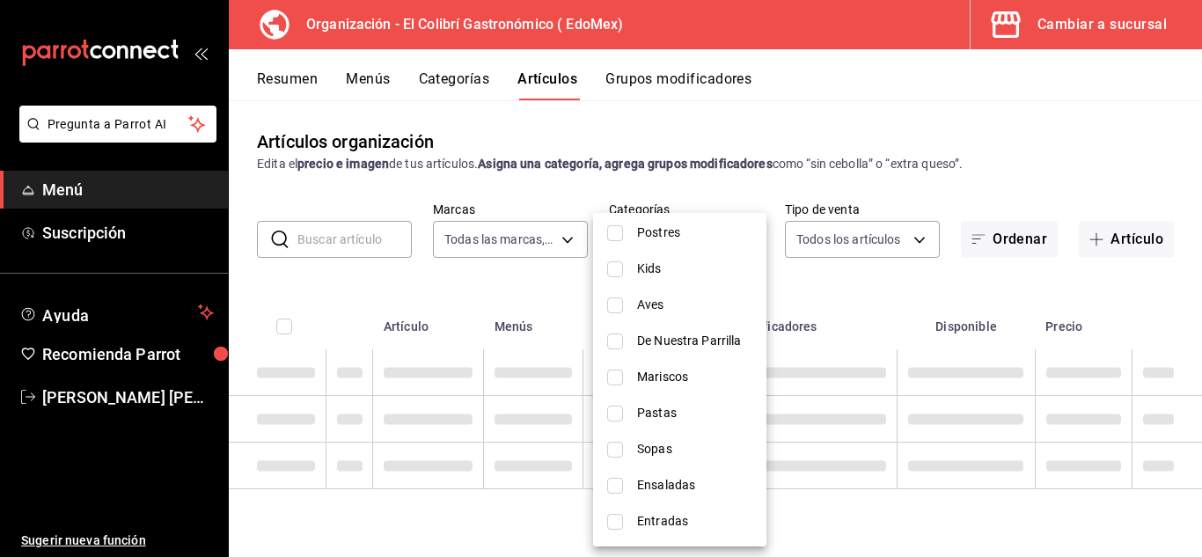
click at [737, 473] on li "Ensaladas" at bounding box center [679, 485] width 173 height 36
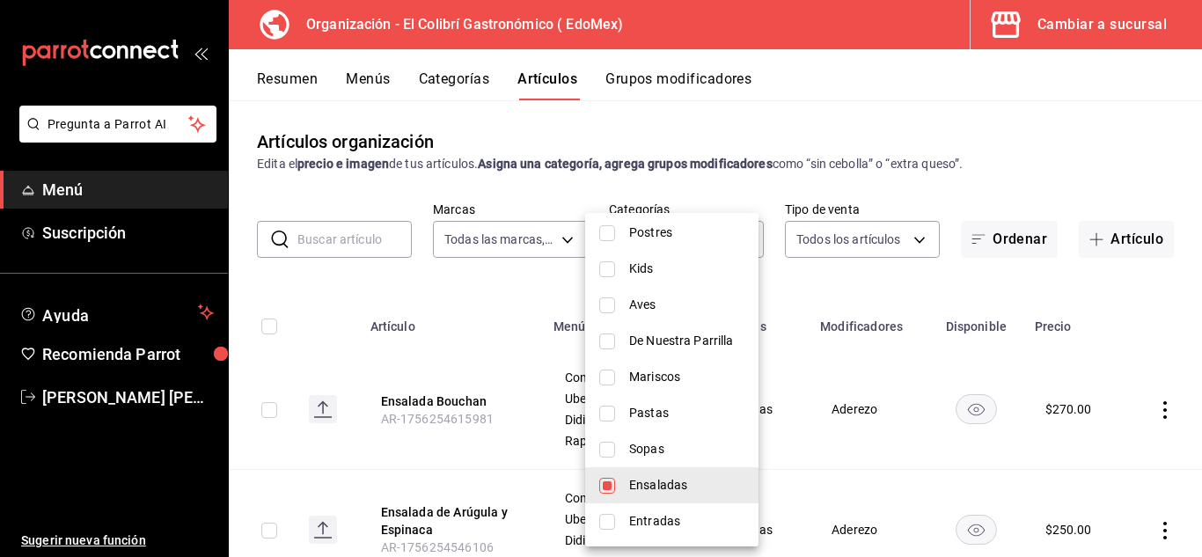
click at [893, 277] on div at bounding box center [601, 278] width 1202 height 557
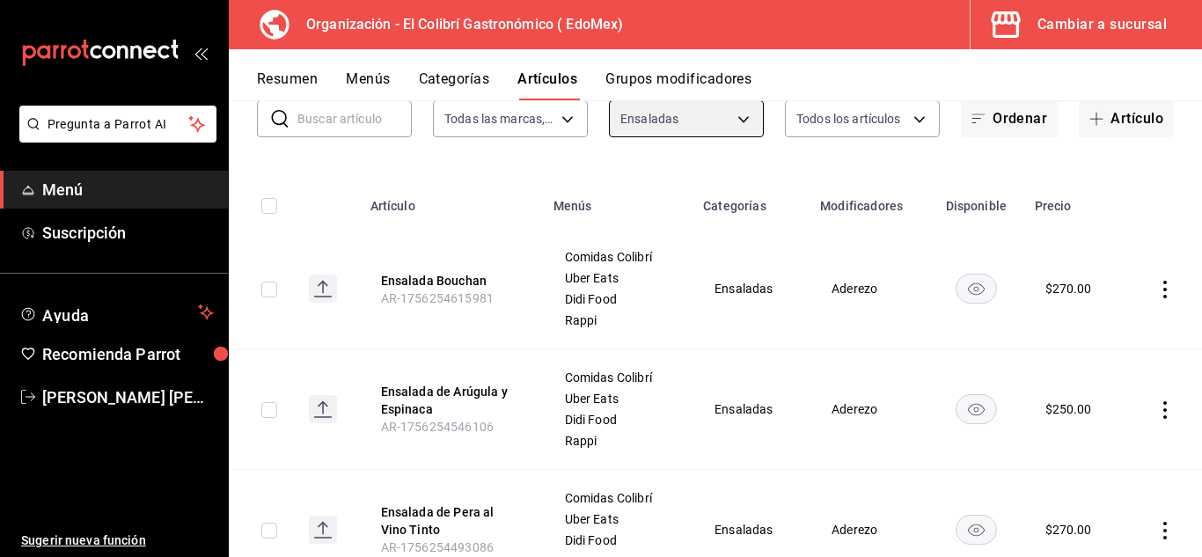
scroll to position [137, 0]
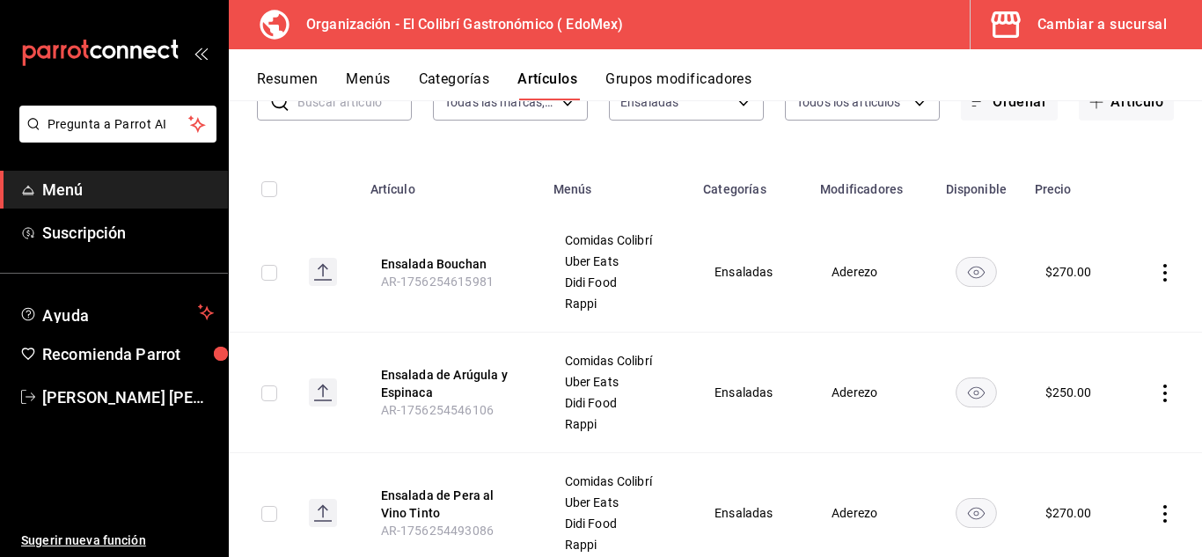
click at [1156, 264] on icon "actions" at bounding box center [1165, 273] width 18 height 18
click at [1086, 381] on span "Eliminar" at bounding box center [1098, 385] width 45 height 14
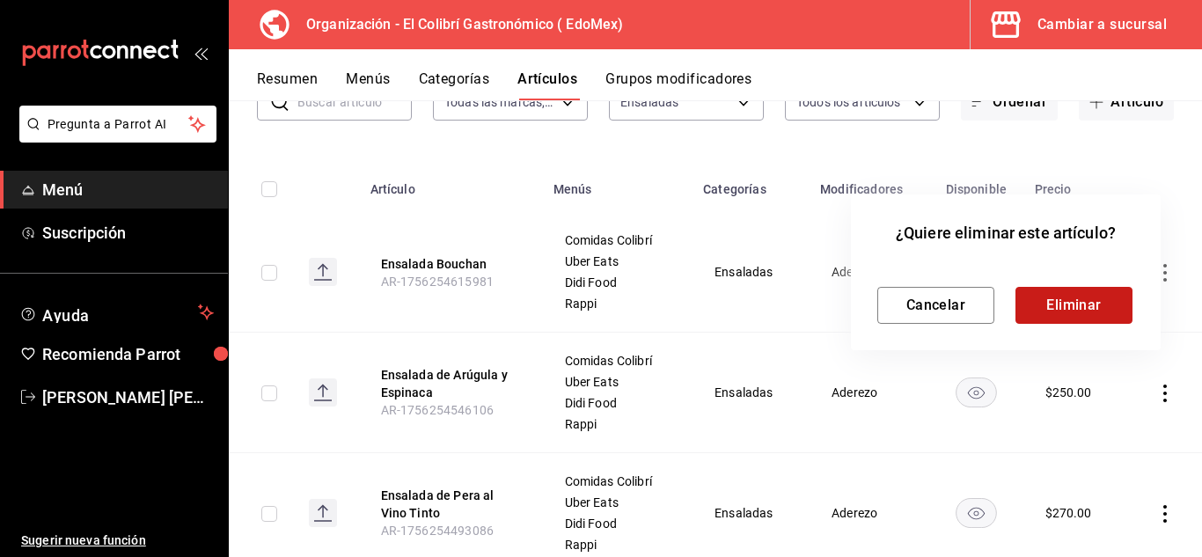
click at [1098, 297] on button "Eliminar" at bounding box center [1074, 305] width 117 height 37
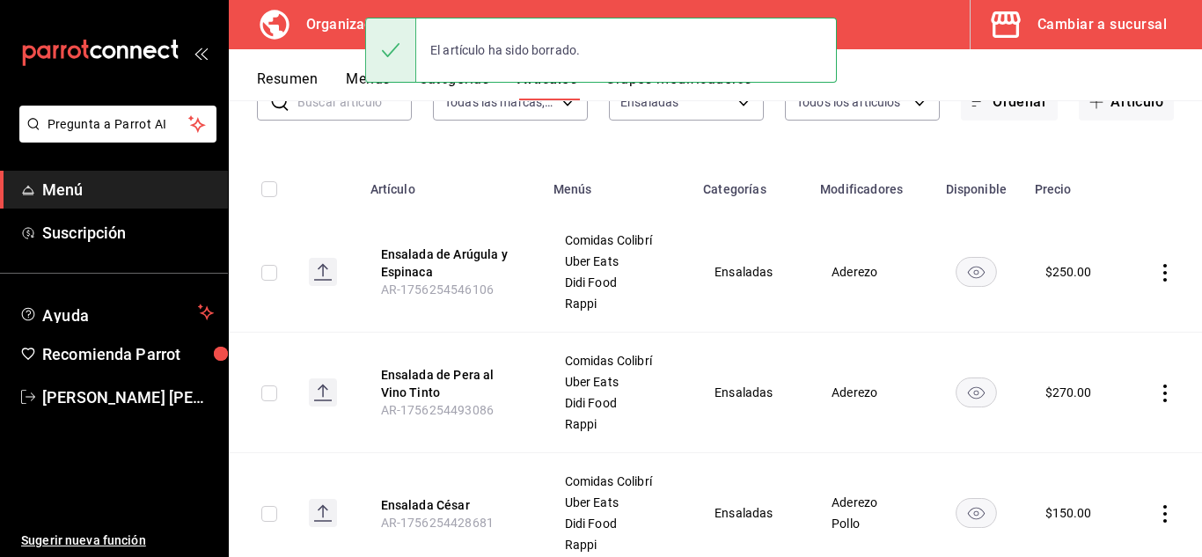
drag, startPoint x: 1170, startPoint y: 277, endPoint x: 1180, endPoint y: 296, distance: 21.3
click at [1180, 296] on td at bounding box center [1164, 272] width 77 height 121
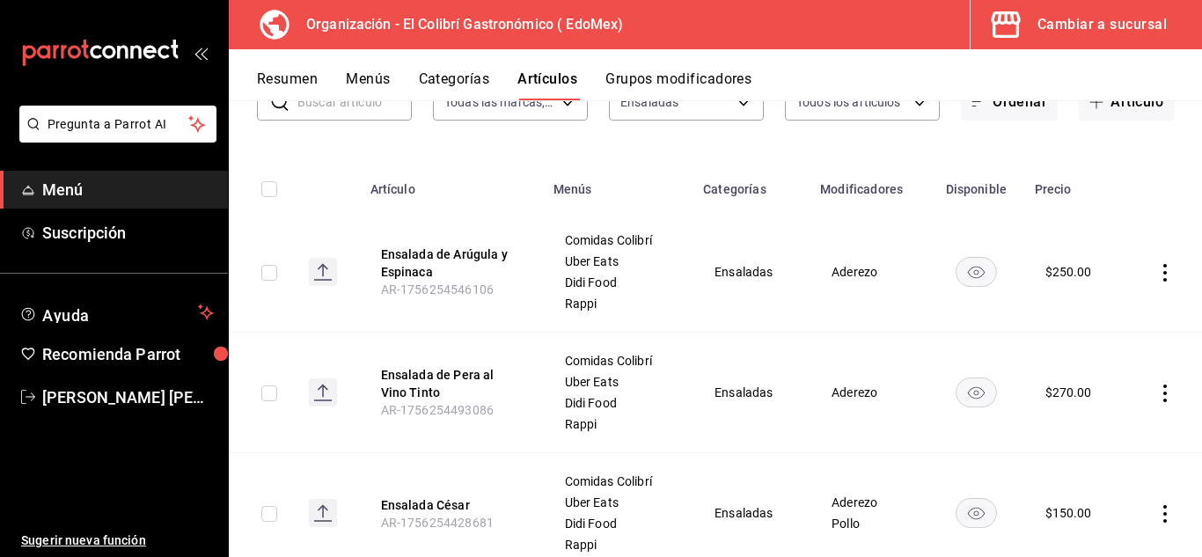
click at [1156, 395] on icon "actions" at bounding box center [1165, 394] width 18 height 18
click at [1079, 513] on span "Eliminar" at bounding box center [1099, 505] width 46 height 18
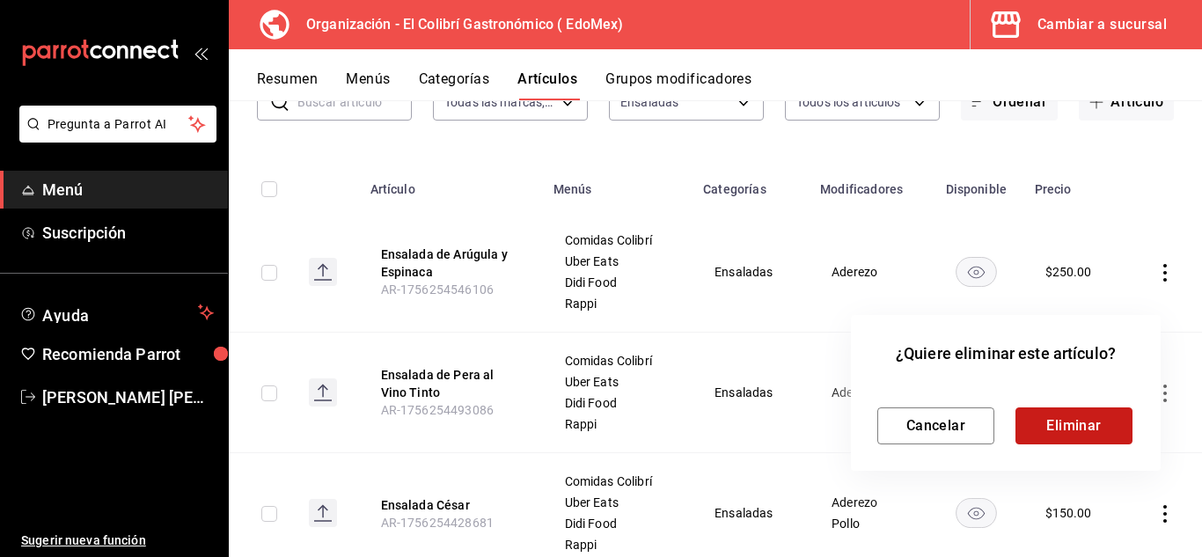
click at [1080, 429] on button "Eliminar" at bounding box center [1074, 425] width 117 height 37
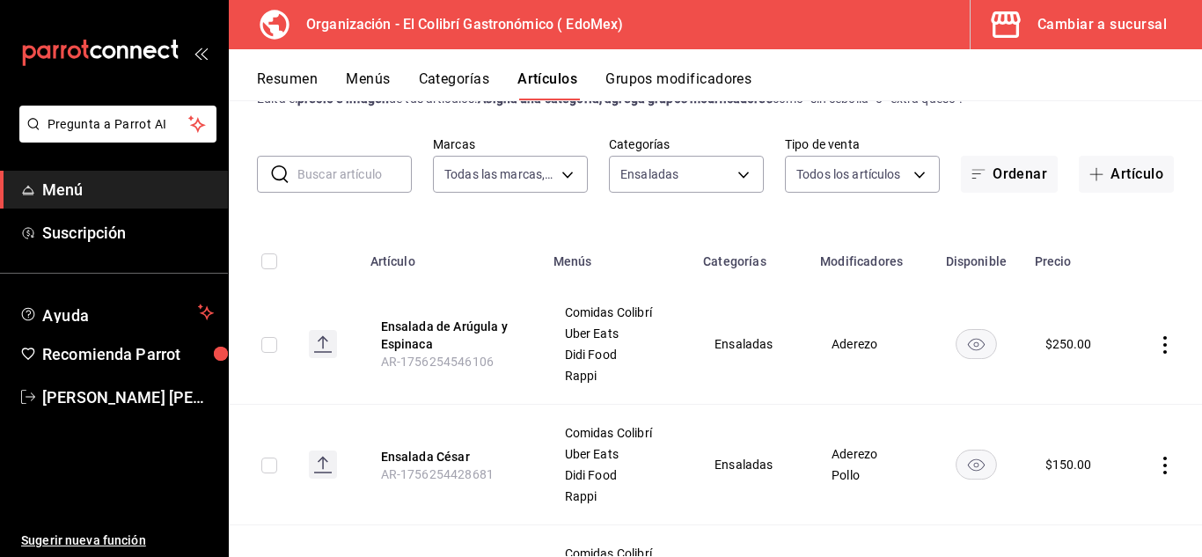
scroll to position [0, 0]
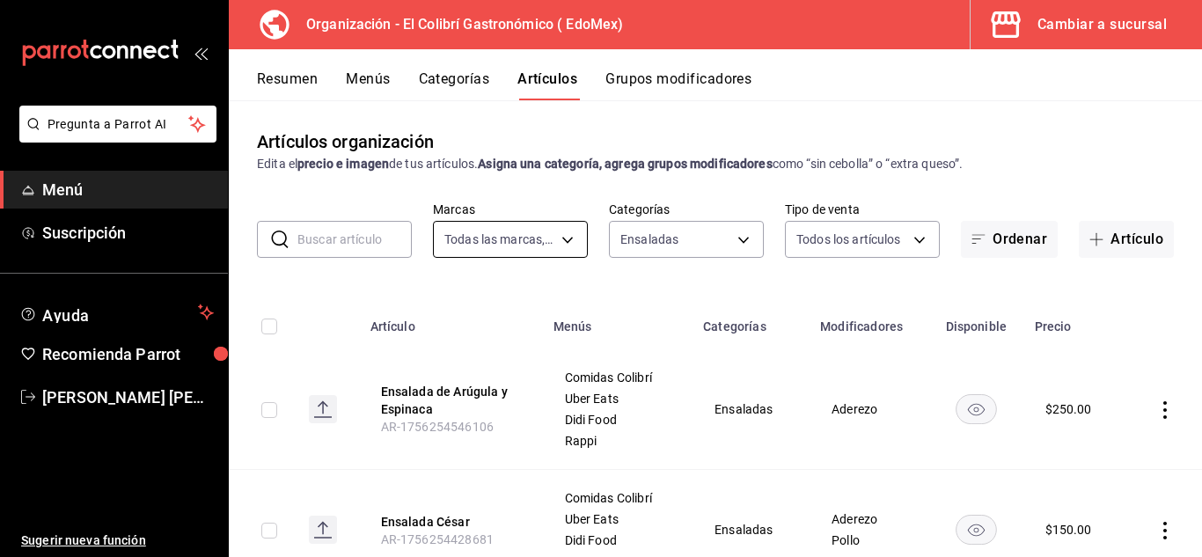
drag, startPoint x: 571, startPoint y: 276, endPoint x: 558, endPoint y: 255, distance: 24.9
click at [558, 255] on div "Artículos organización Edita el precio e imagen de tus artículos. Asigna una ca…" at bounding box center [715, 328] width 973 height 456
click at [556, 251] on body "Pregunta a Parrot AI Menú Suscripción Ayuda Recomienda Parrot Emilio Nagib Tera…" at bounding box center [601, 278] width 1202 height 557
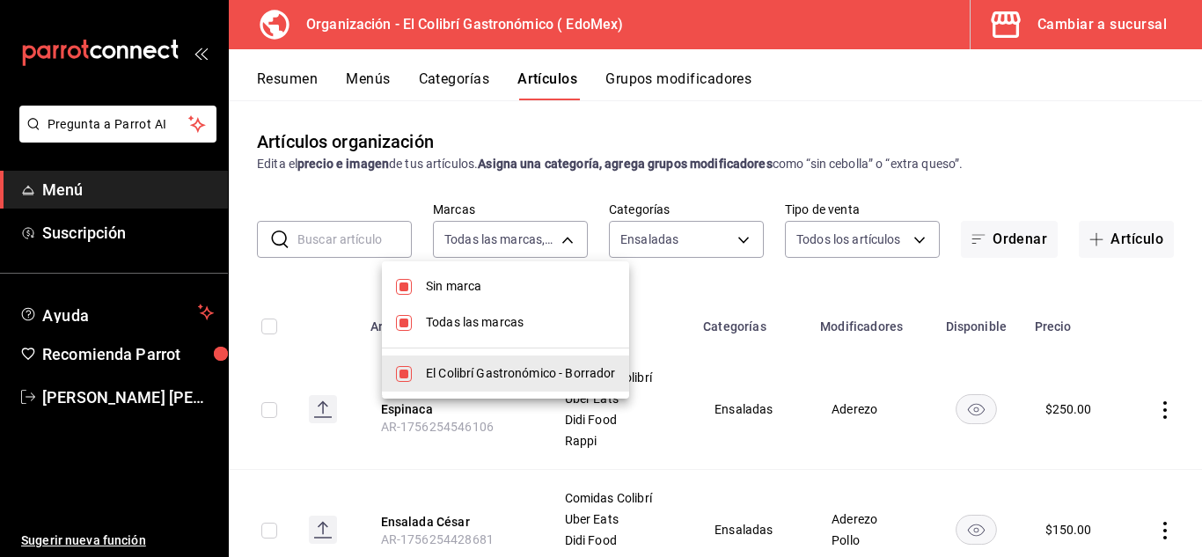
click at [635, 233] on div at bounding box center [601, 278] width 1202 height 557
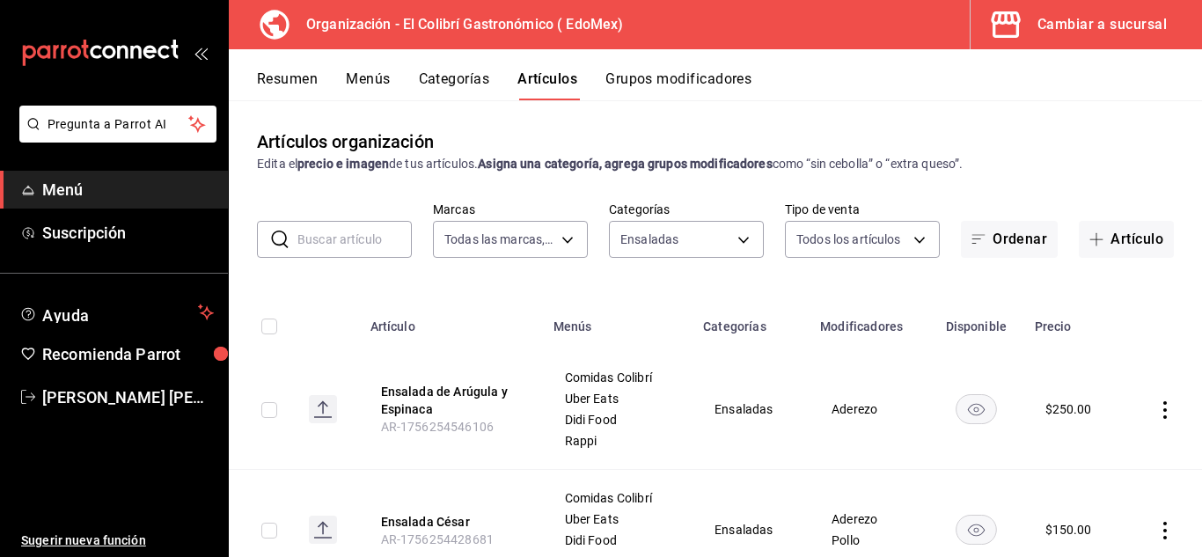
click at [755, 248] on div "​ ​ Marcas Todas las marcas, Sin marca 02d79155-410a-4a52-ba4e-8d9765c47241 Cat…" at bounding box center [715, 230] width 973 height 56
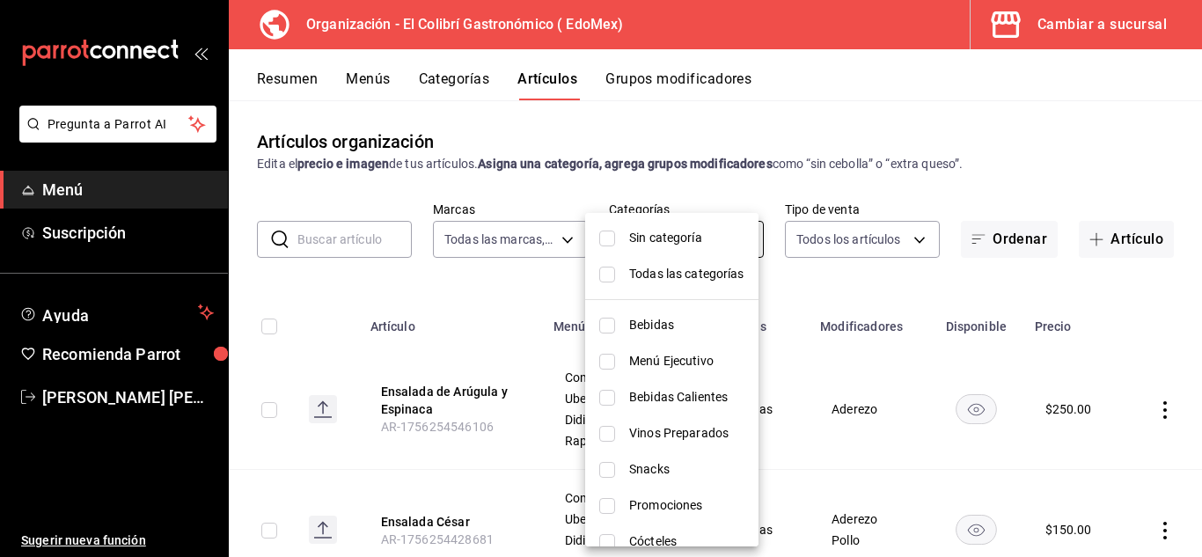
click at [734, 238] on body "Pregunta a Parrot AI Menú Suscripción Ayuda Recomienda Parrot Emilio Nagib Tera…" at bounding box center [601, 278] width 1202 height 557
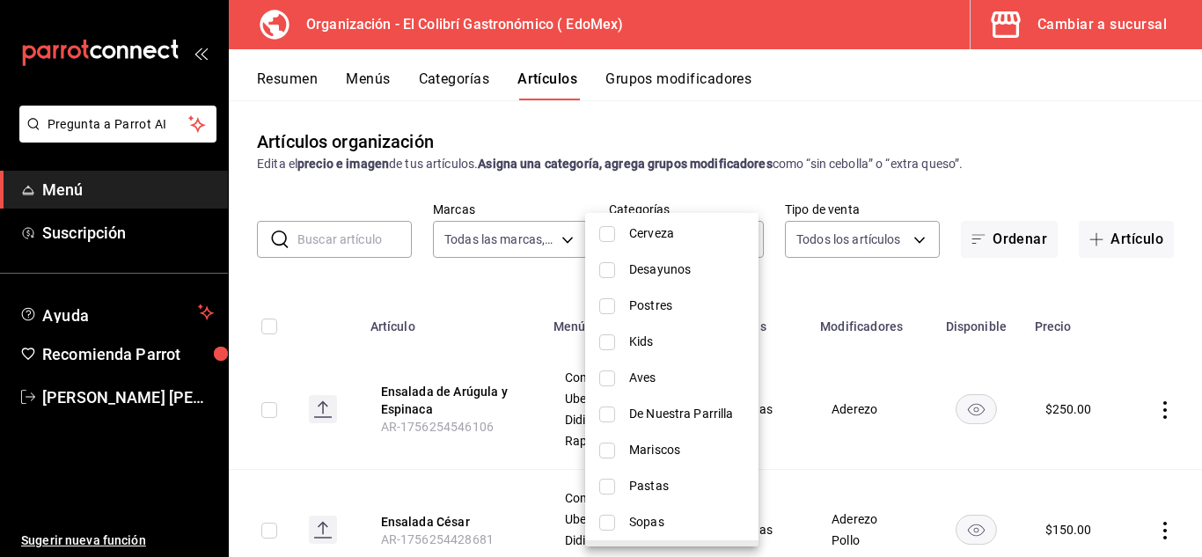
scroll to position [598, 0]
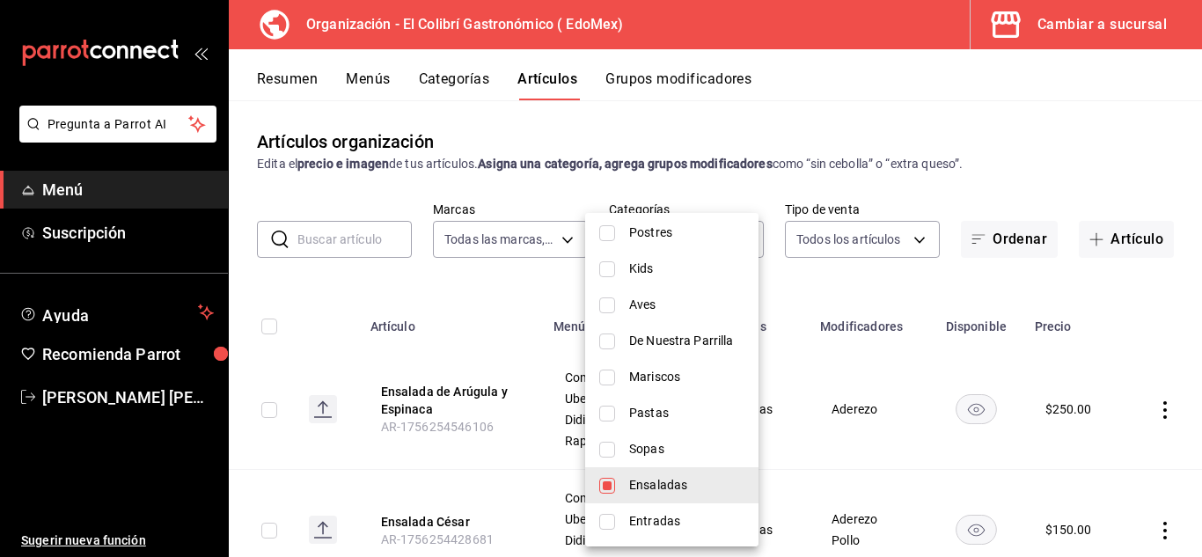
click at [711, 459] on li "Sopas" at bounding box center [671, 449] width 173 height 36
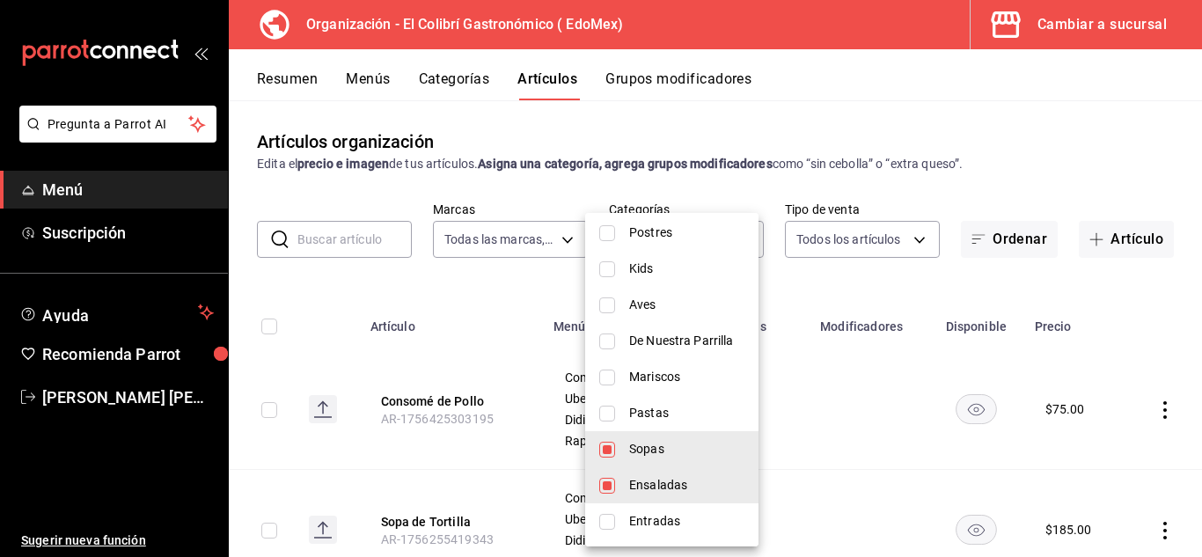
click at [694, 496] on li "Ensaladas" at bounding box center [671, 485] width 173 height 36
click at [1038, 285] on div at bounding box center [601, 278] width 1202 height 557
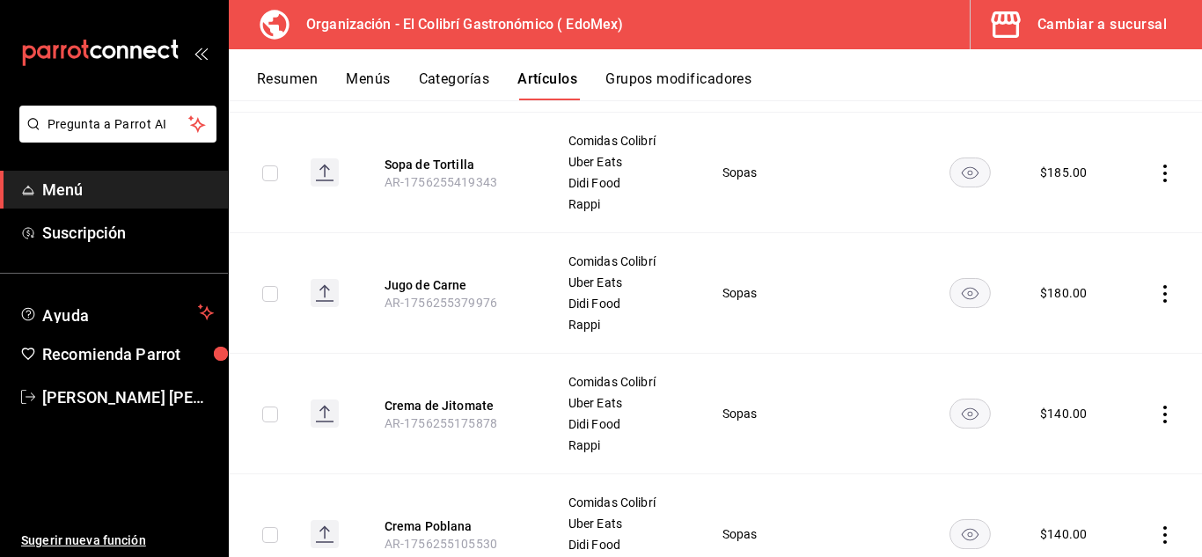
scroll to position [437, 0]
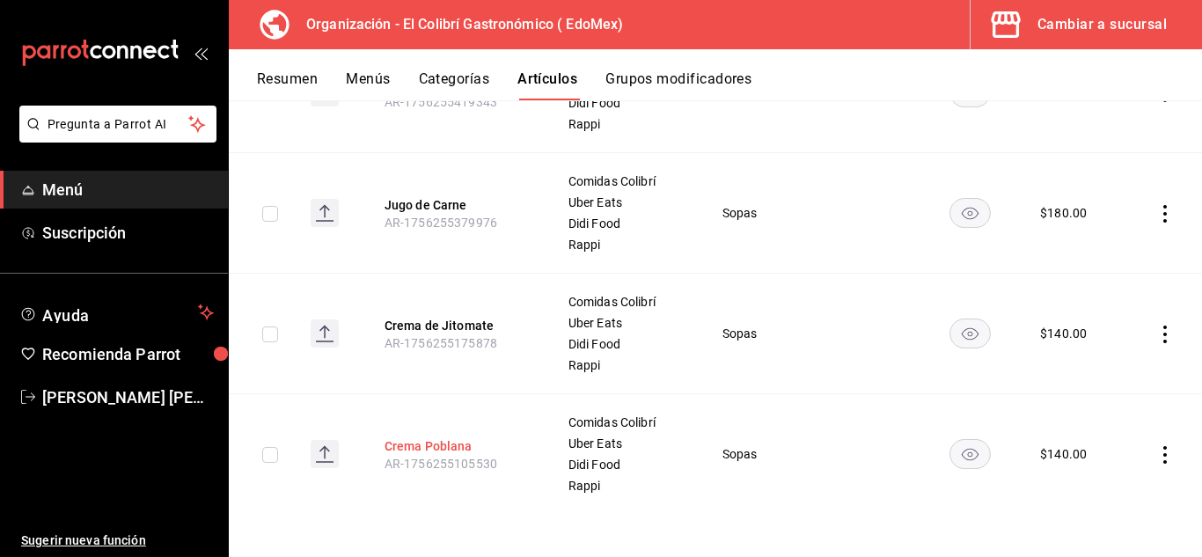
click at [419, 444] on button "Crema Poblana" at bounding box center [455, 446] width 141 height 18
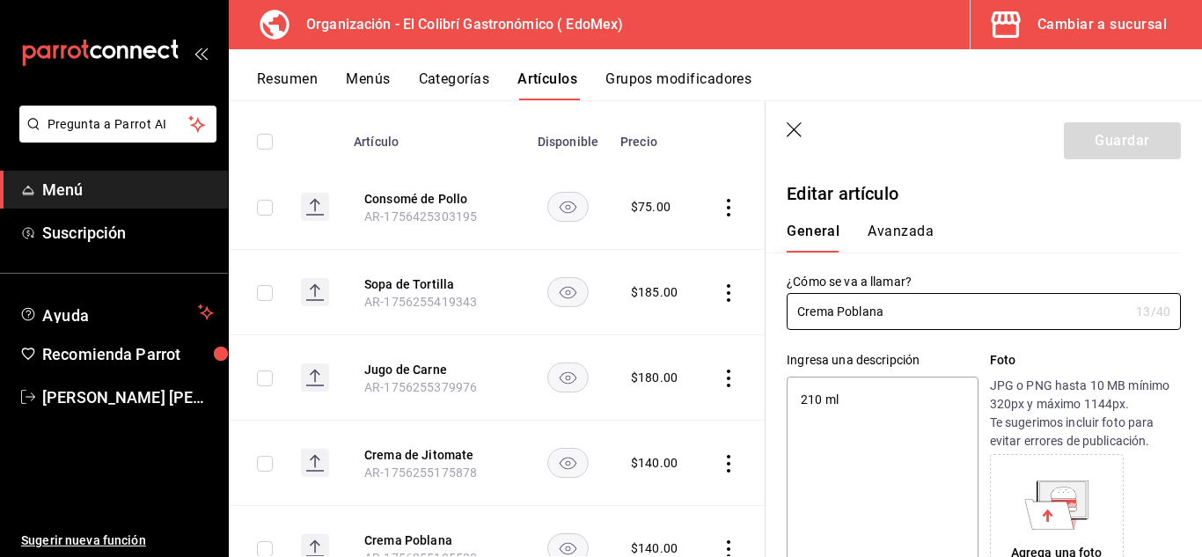
scroll to position [399, 0]
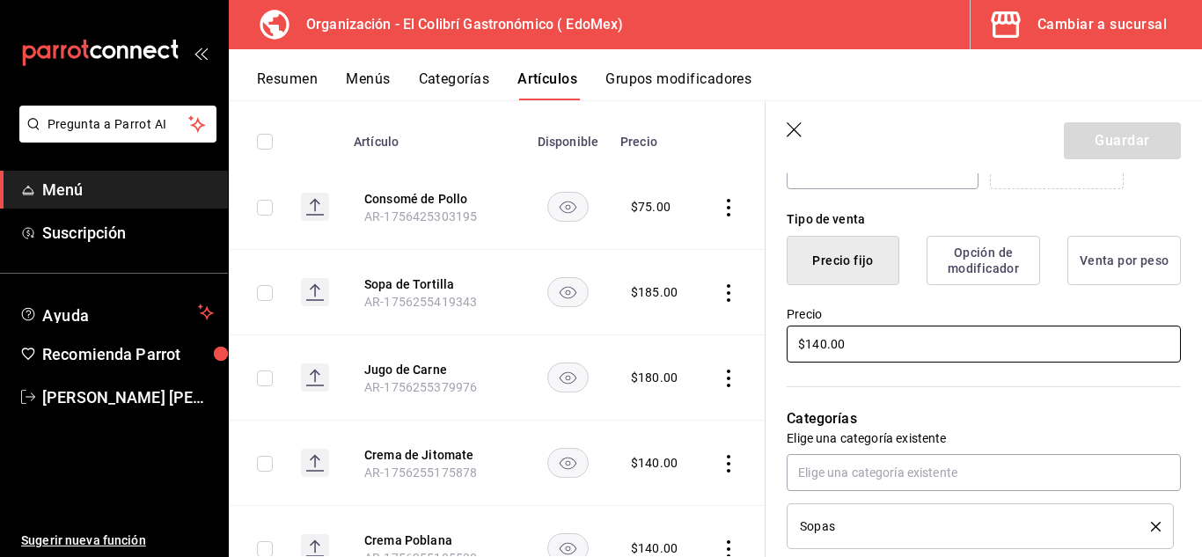
click at [822, 345] on input "$140.00" at bounding box center [984, 344] width 394 height 37
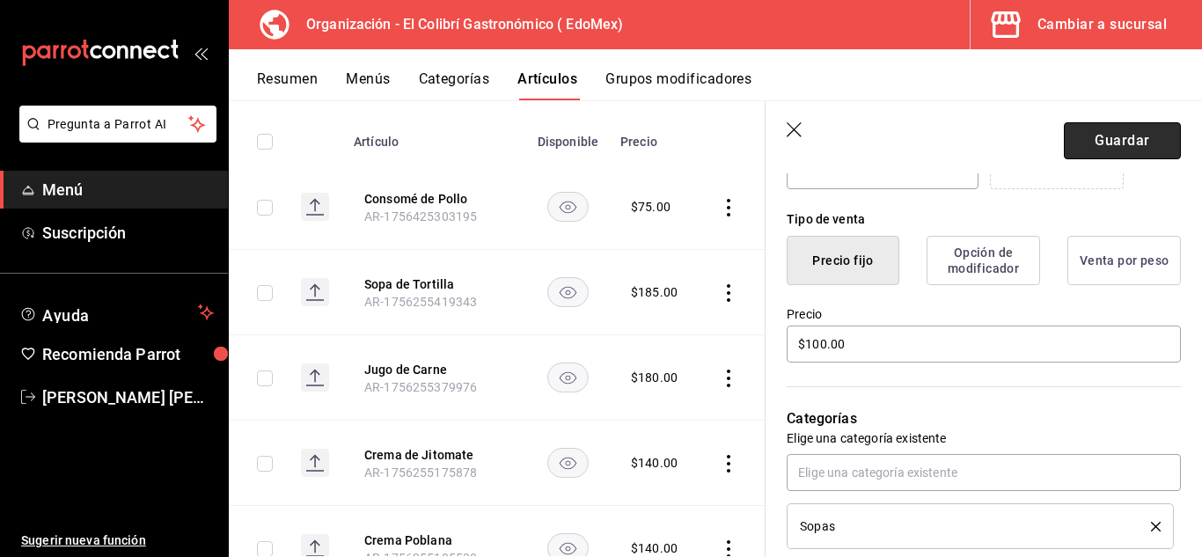
click at [1122, 138] on button "Guardar" at bounding box center [1122, 140] width 117 height 37
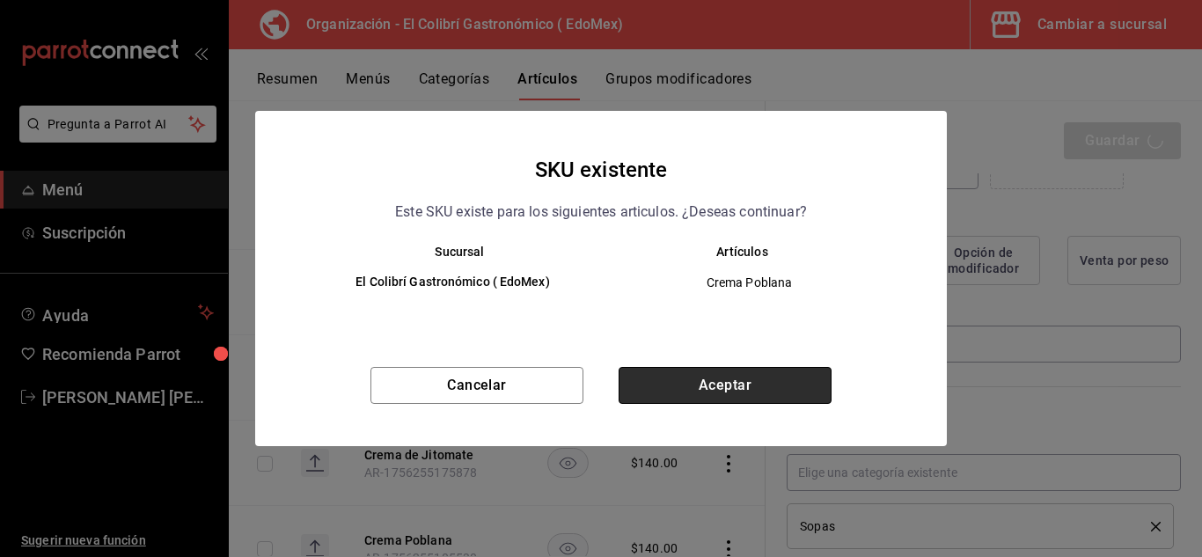
click at [769, 385] on button "Aceptar" at bounding box center [725, 385] width 213 height 37
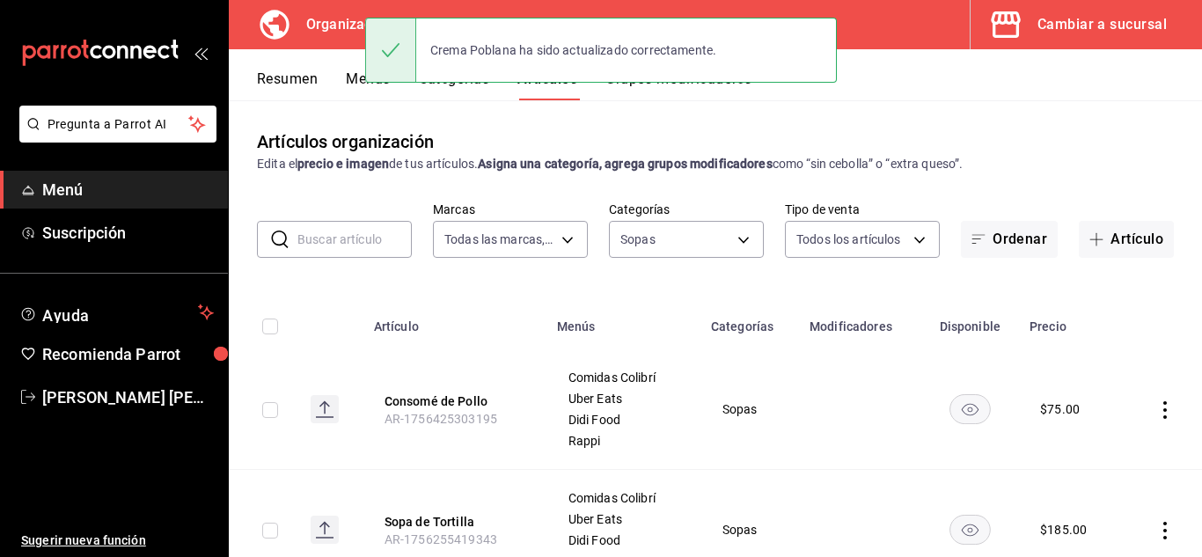
scroll to position [437, 0]
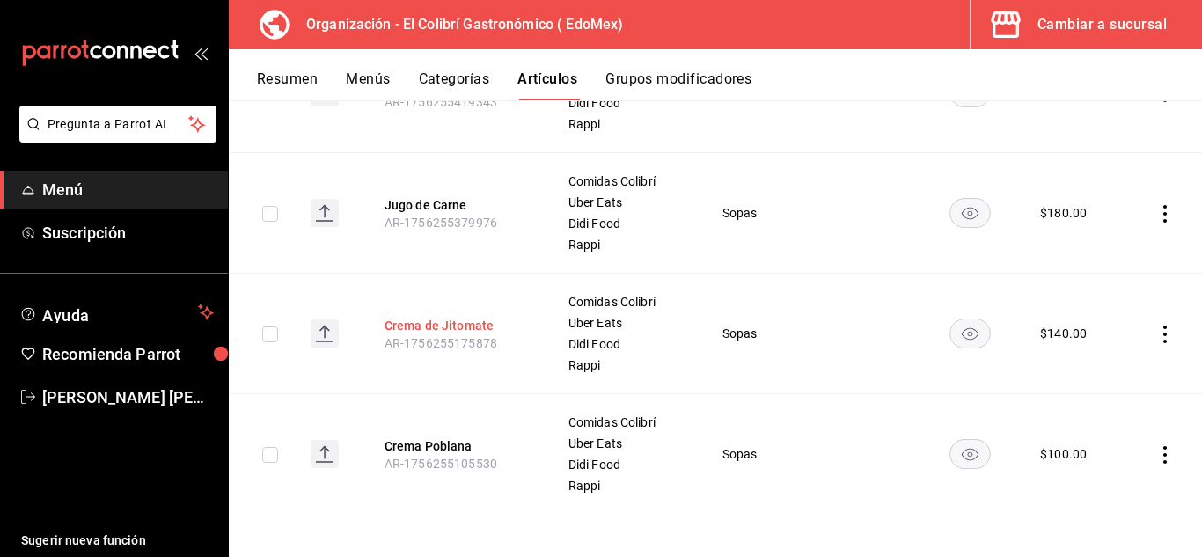
click at [459, 326] on button "Crema de Jitomate" at bounding box center [455, 326] width 141 height 18
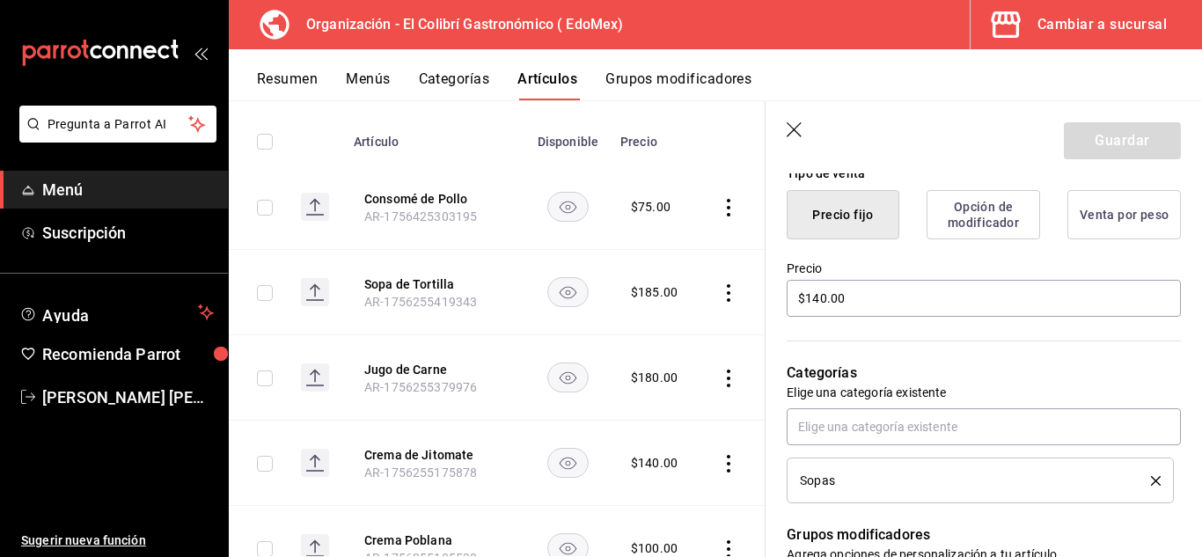
scroll to position [458, 0]
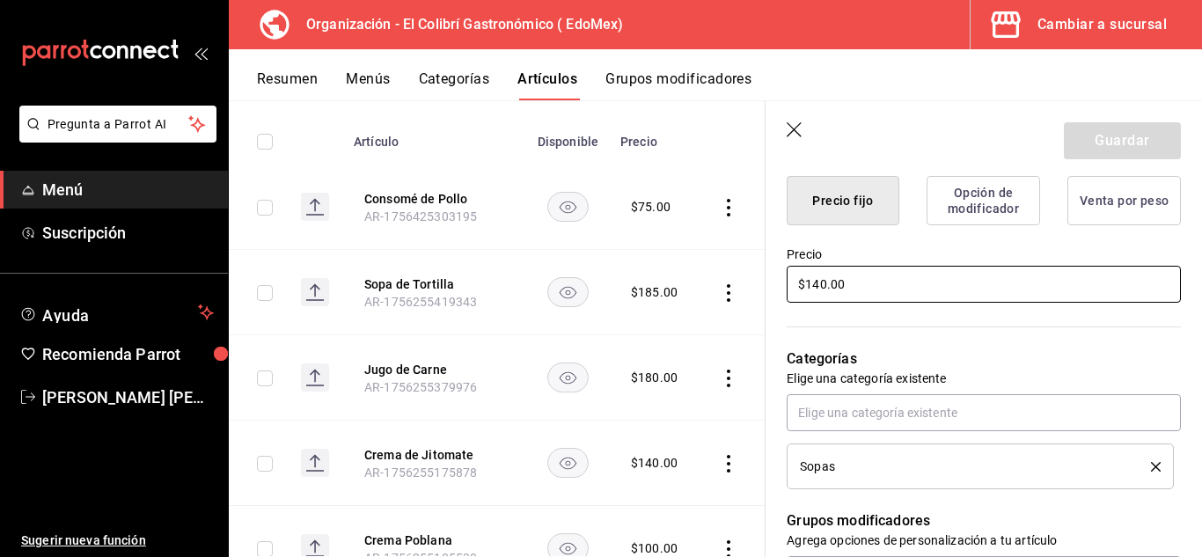
click at [821, 283] on input "$140.00" at bounding box center [984, 284] width 394 height 37
click at [1109, 150] on button "Guardar" at bounding box center [1122, 140] width 117 height 37
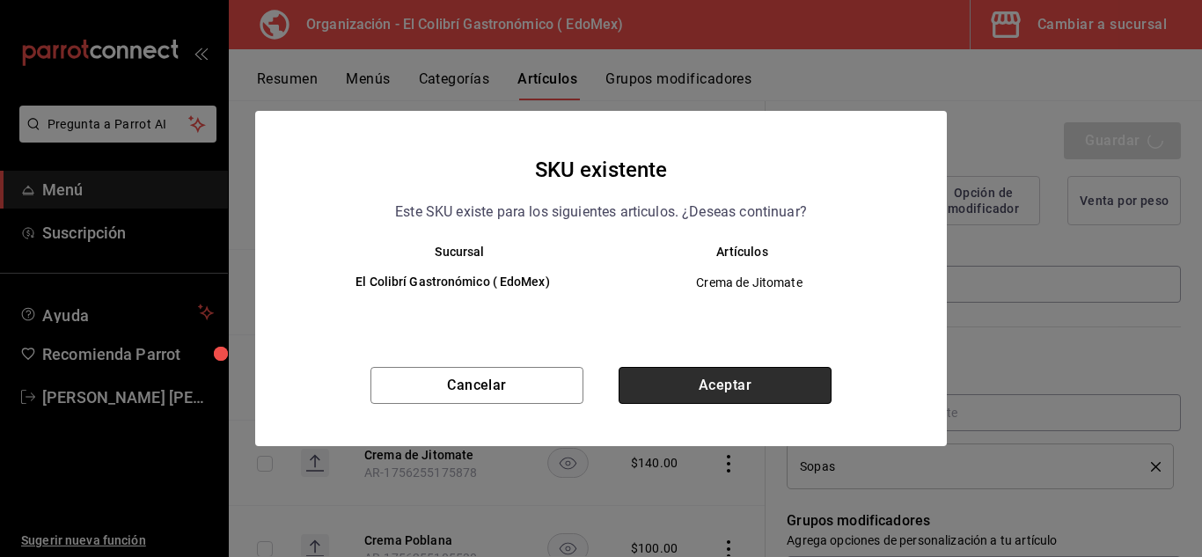
click at [724, 379] on button "Aceptar" at bounding box center [725, 385] width 213 height 37
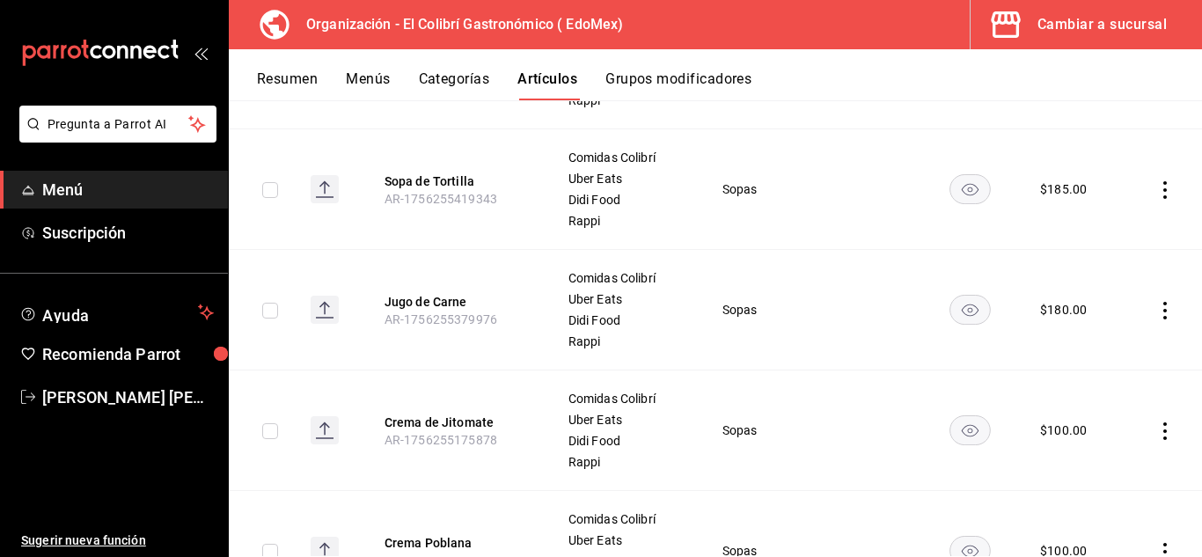
scroll to position [337, 0]
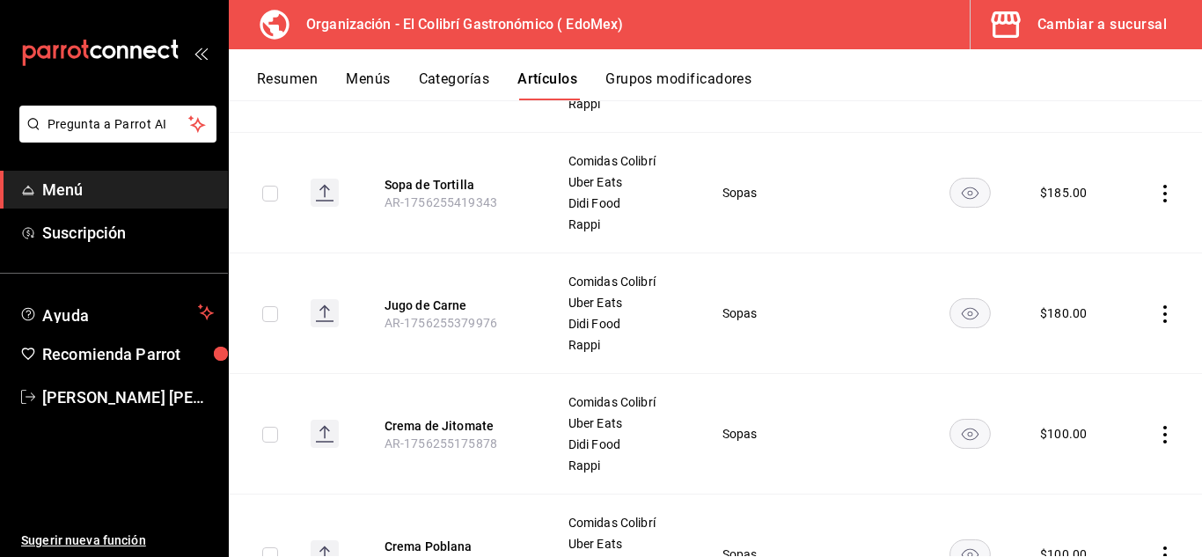
click at [1058, 310] on div "$ 180.00" at bounding box center [1063, 313] width 47 height 18
click at [447, 289] on th "Jugo de Carne AR-1756255379976" at bounding box center [454, 313] width 183 height 121
click at [438, 305] on button "Jugo de Carne" at bounding box center [455, 306] width 141 height 18
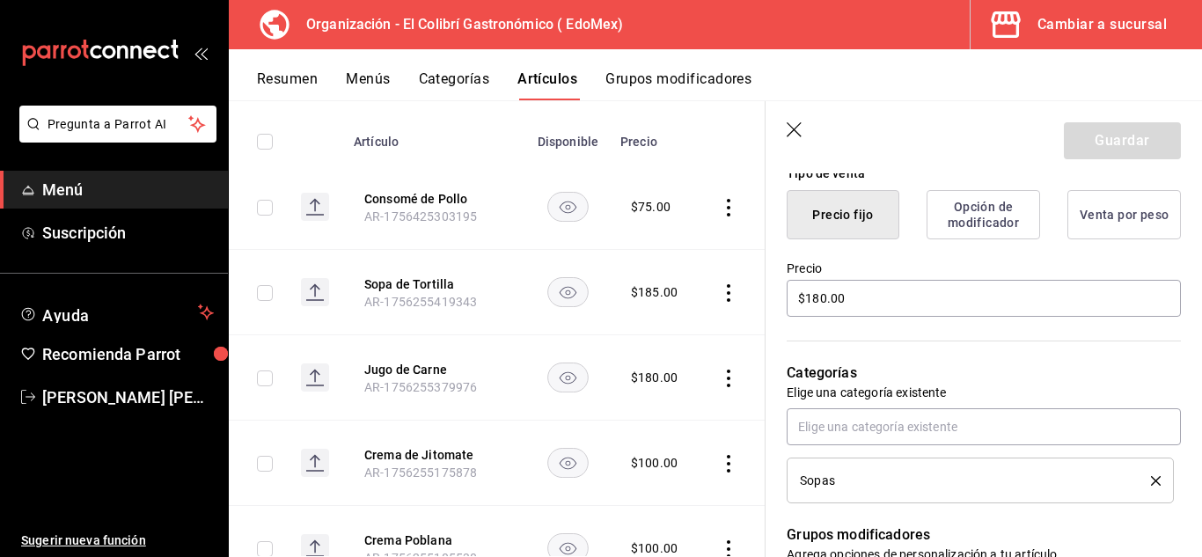
scroll to position [438, 0]
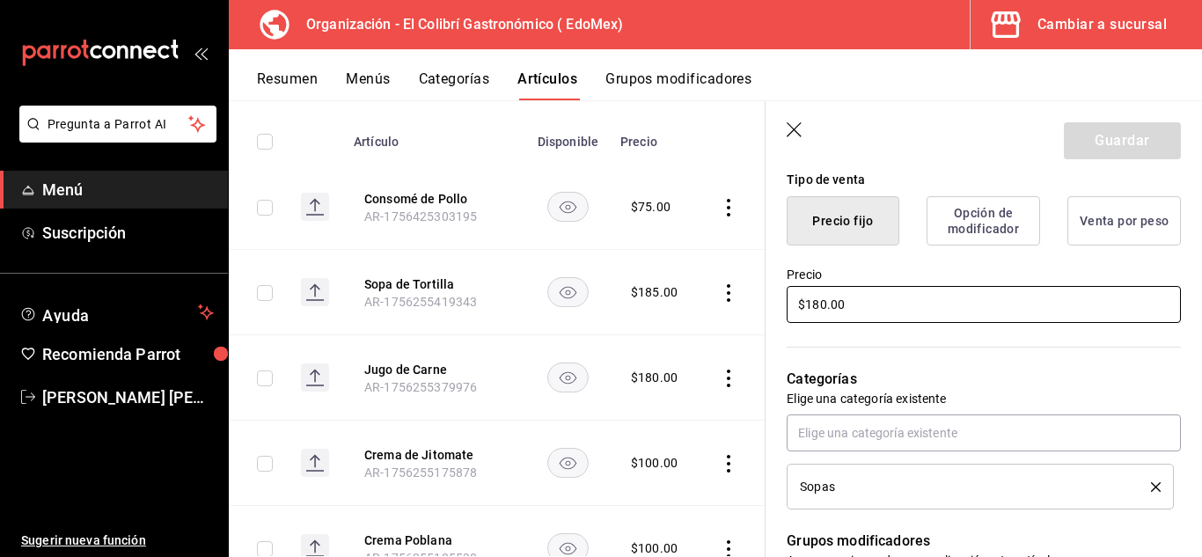
click at [822, 306] on input "$180.00" at bounding box center [984, 304] width 394 height 37
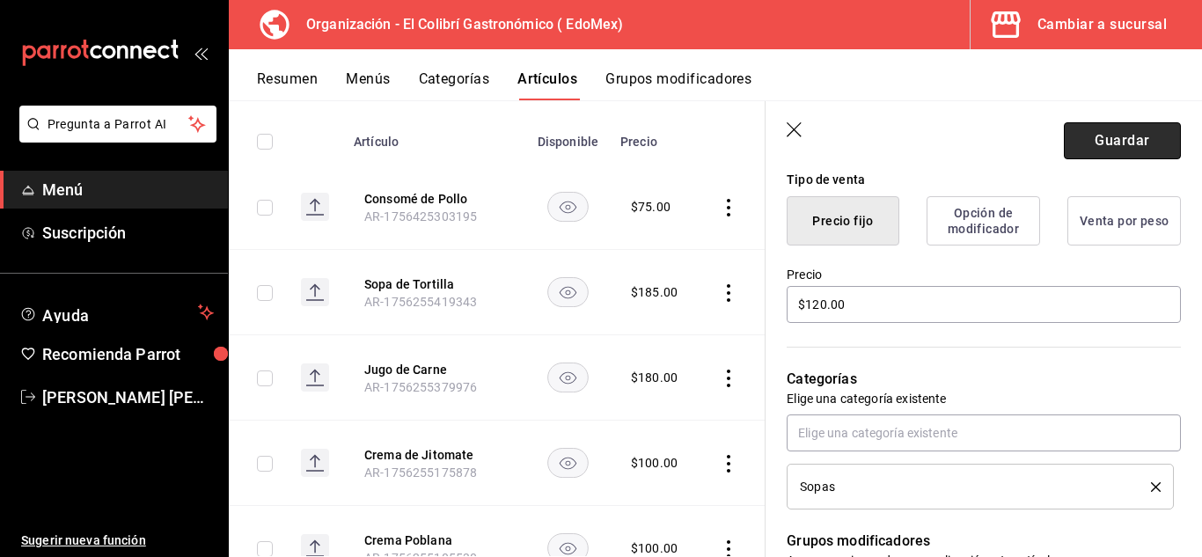
click at [1158, 149] on button "Guardar" at bounding box center [1122, 140] width 117 height 37
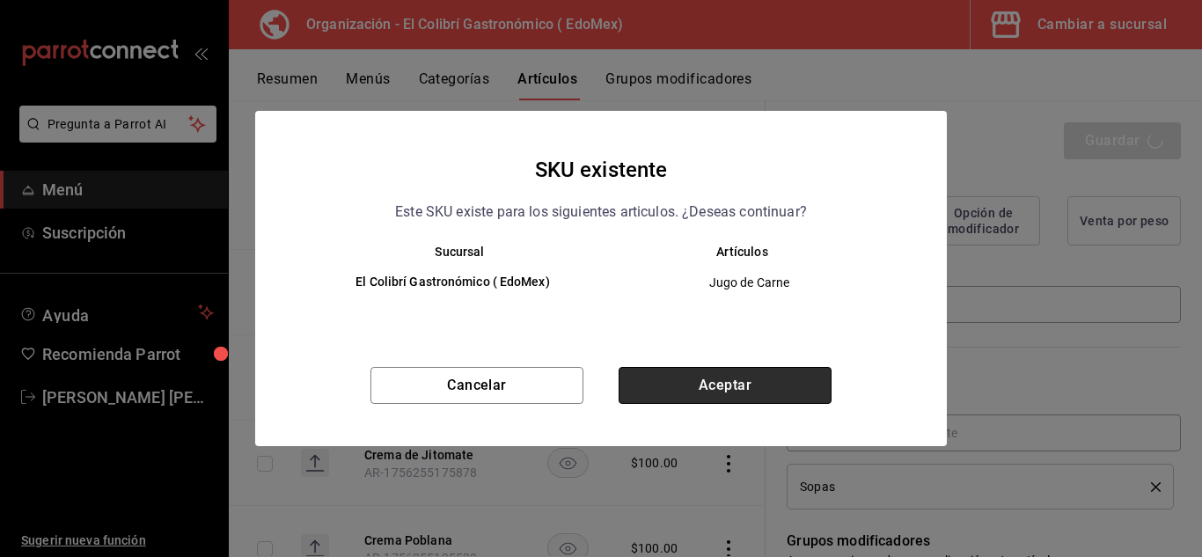
click at [788, 385] on button "Aceptar" at bounding box center [725, 385] width 213 height 37
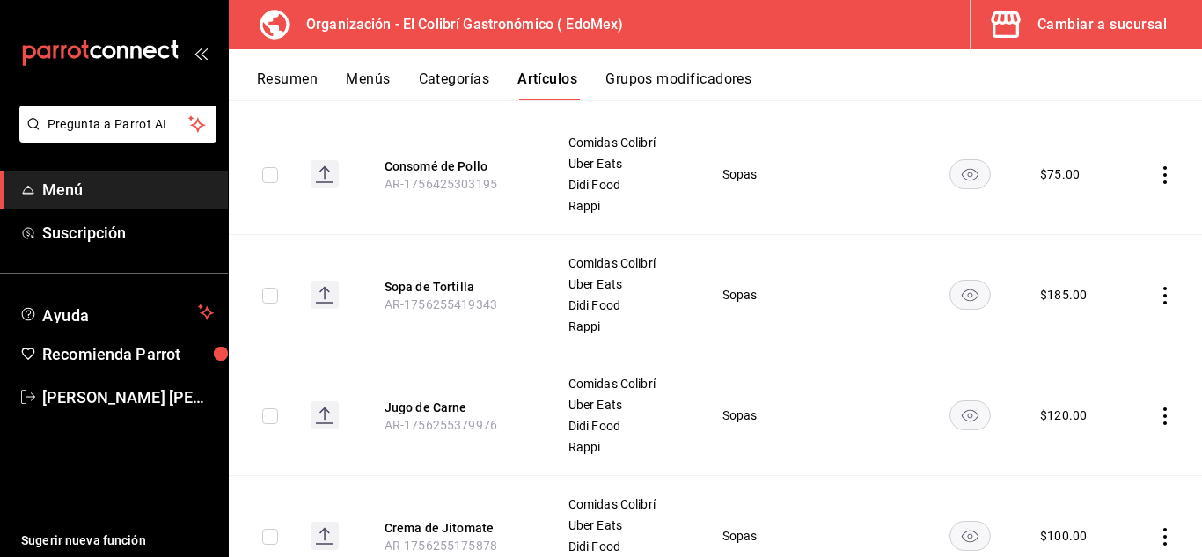
scroll to position [226, 0]
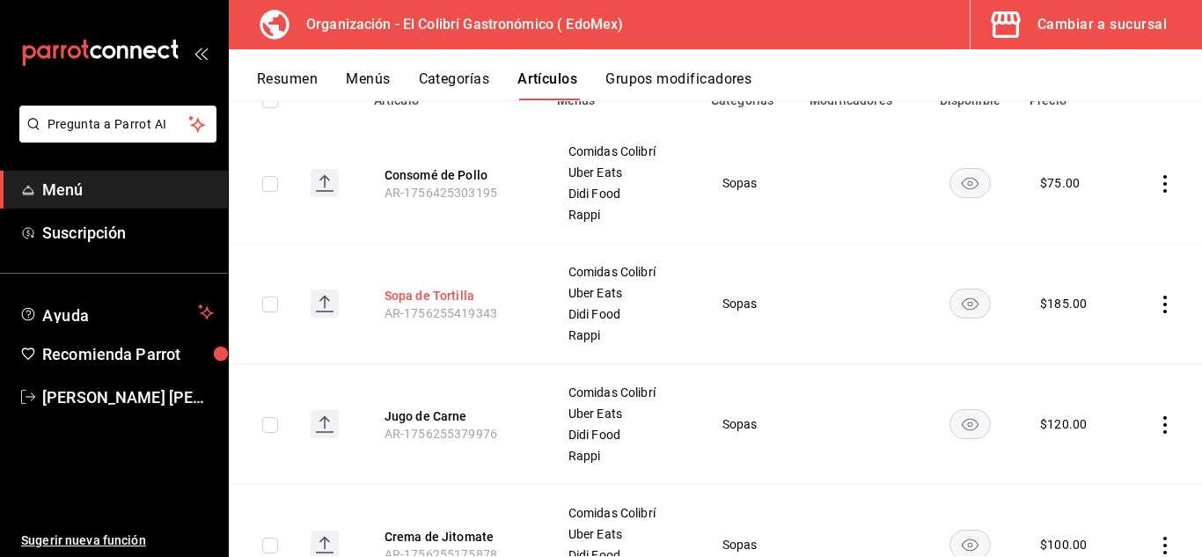
click at [451, 289] on button "Sopa de Tortilla" at bounding box center [455, 296] width 141 height 18
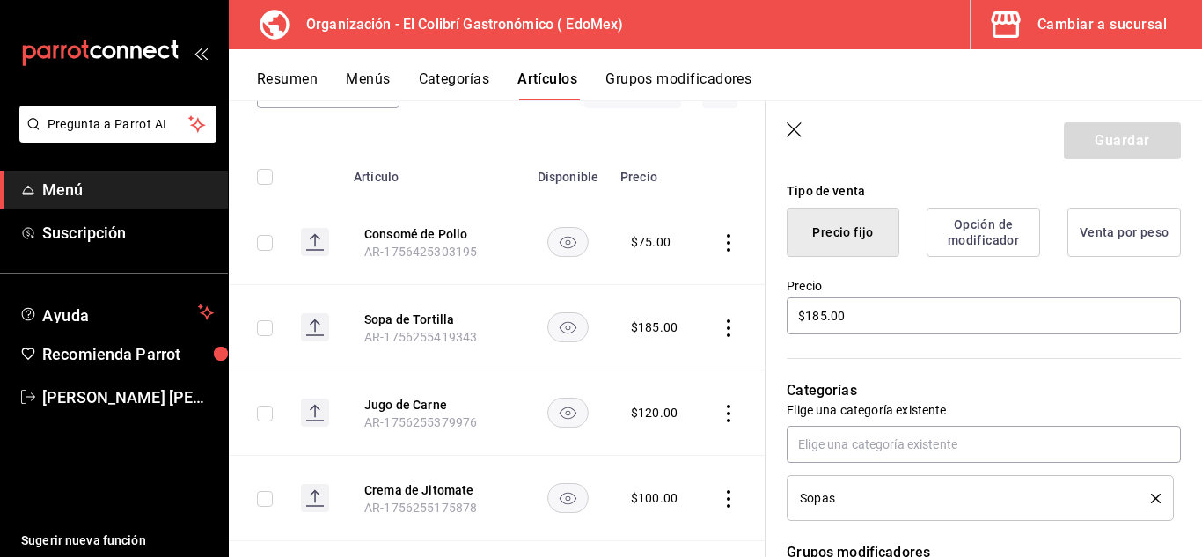
scroll to position [399, 0]
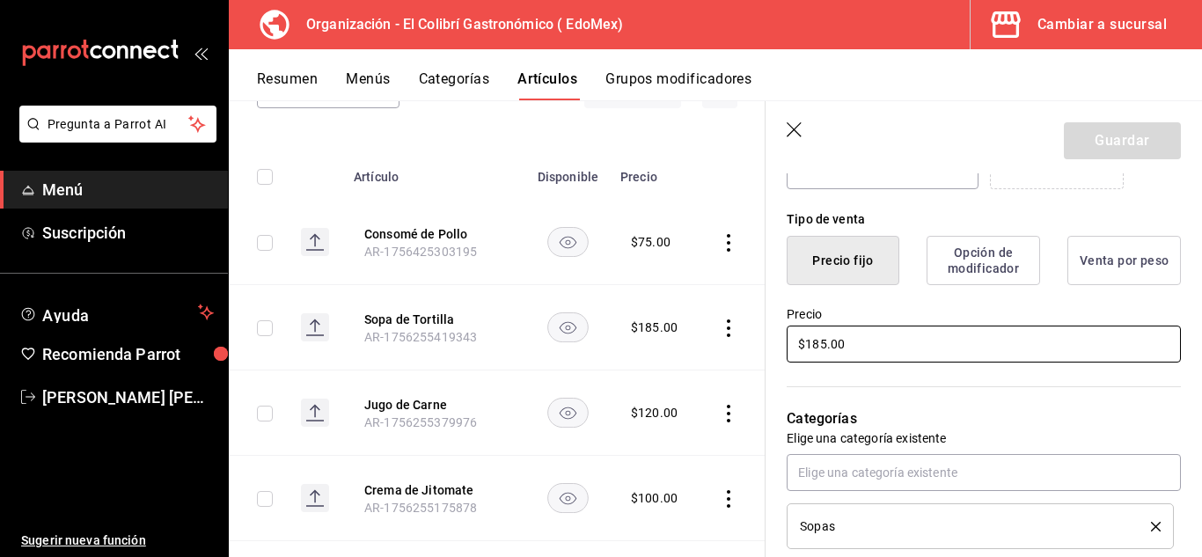
click at [825, 341] on input "$185.00" at bounding box center [984, 344] width 394 height 37
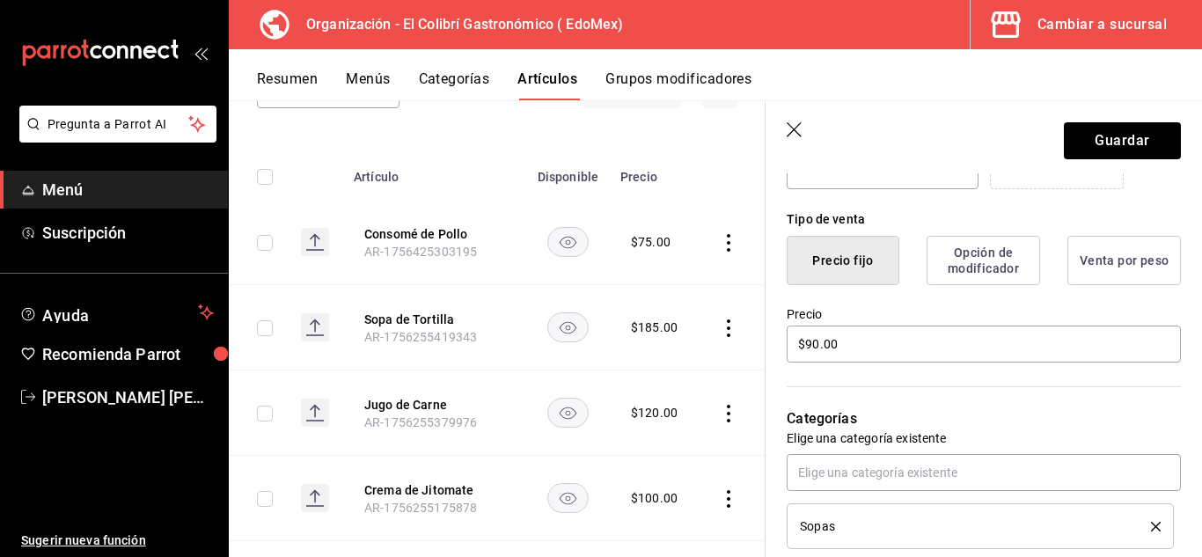
click at [1127, 168] on header "Guardar" at bounding box center [984, 137] width 436 height 72
click at [1130, 135] on button "Guardar" at bounding box center [1122, 140] width 117 height 37
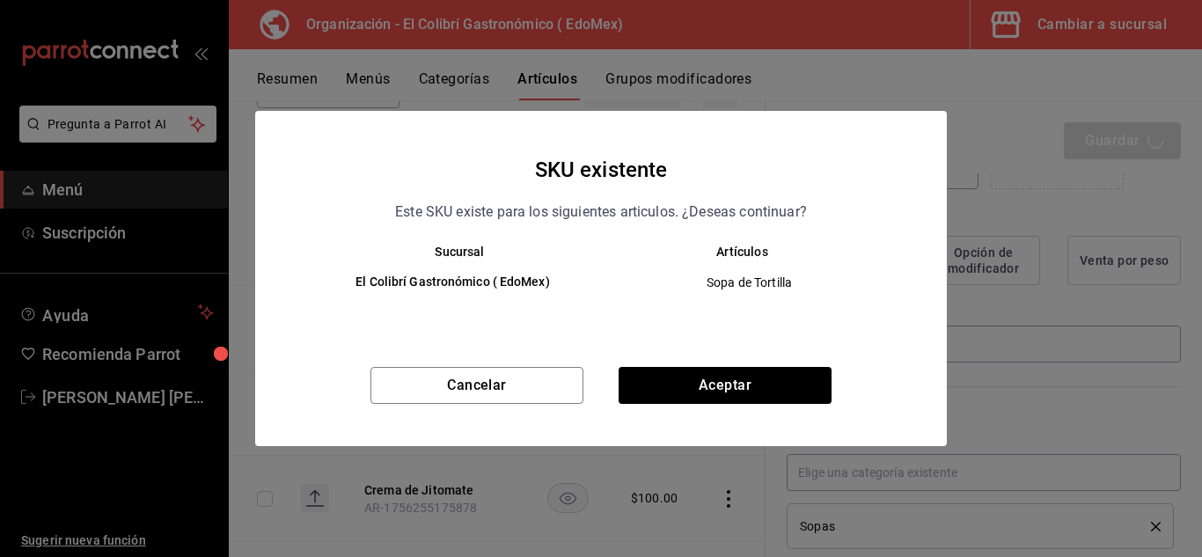
click at [859, 422] on div "Cancelar Aceptar" at bounding box center [601, 406] width 692 height 79
click at [789, 402] on button "Aceptar" at bounding box center [725, 385] width 213 height 37
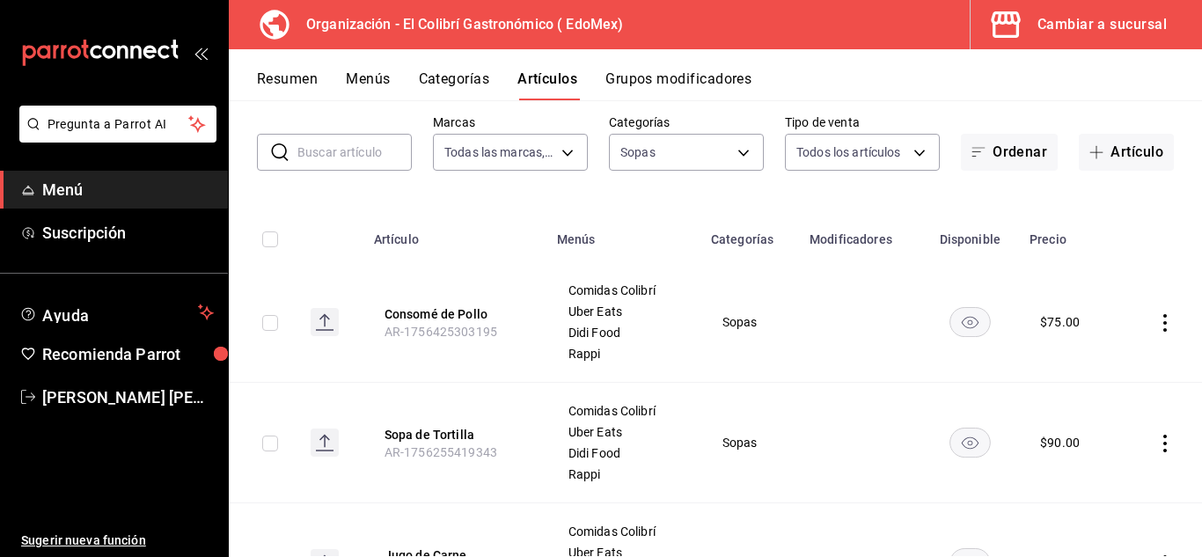
scroll to position [80, 0]
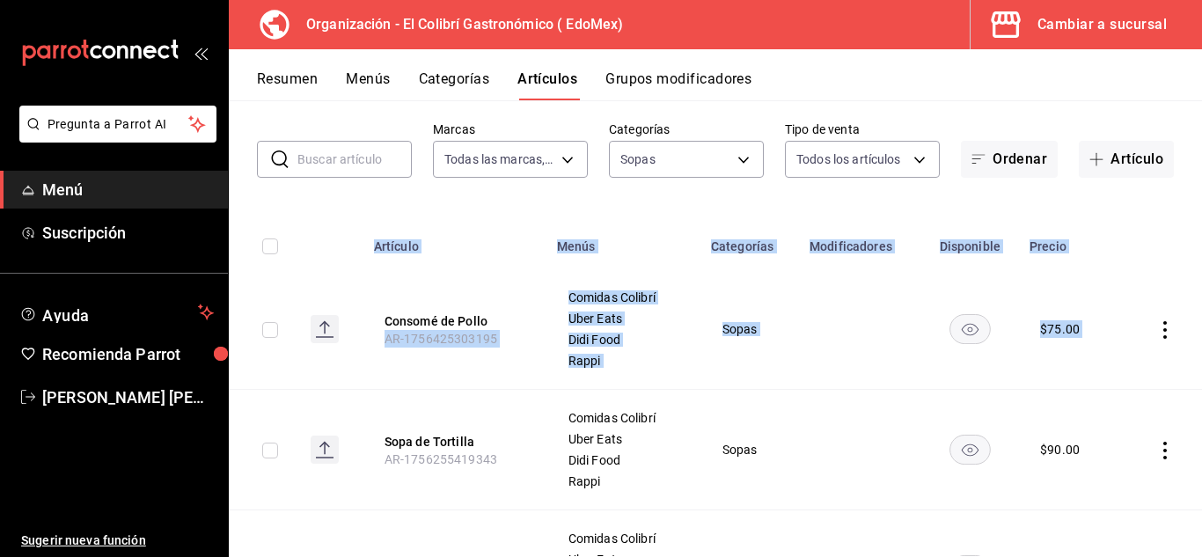
drag, startPoint x: 1175, startPoint y: 328, endPoint x: 1199, endPoint y: 347, distance: 30.1
click at [1199, 347] on div "Artículos organización Edita el precio e imagen de tus artículos. Asigna una ca…" at bounding box center [715, 328] width 973 height 456
click at [1082, 430] on td "$ 90.00" at bounding box center [1071, 450] width 105 height 121
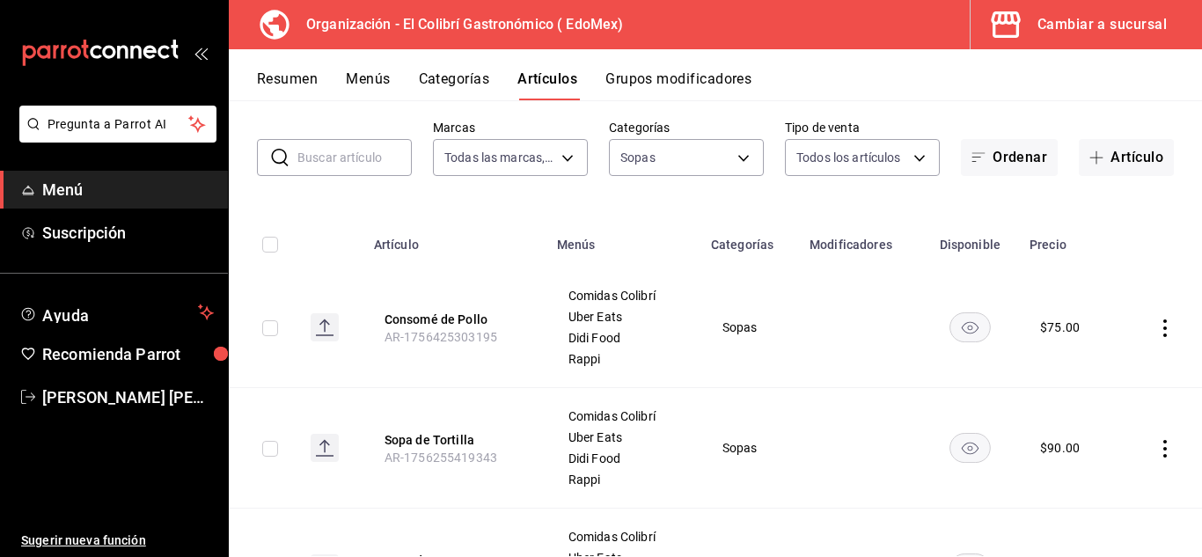
scroll to position [84, 0]
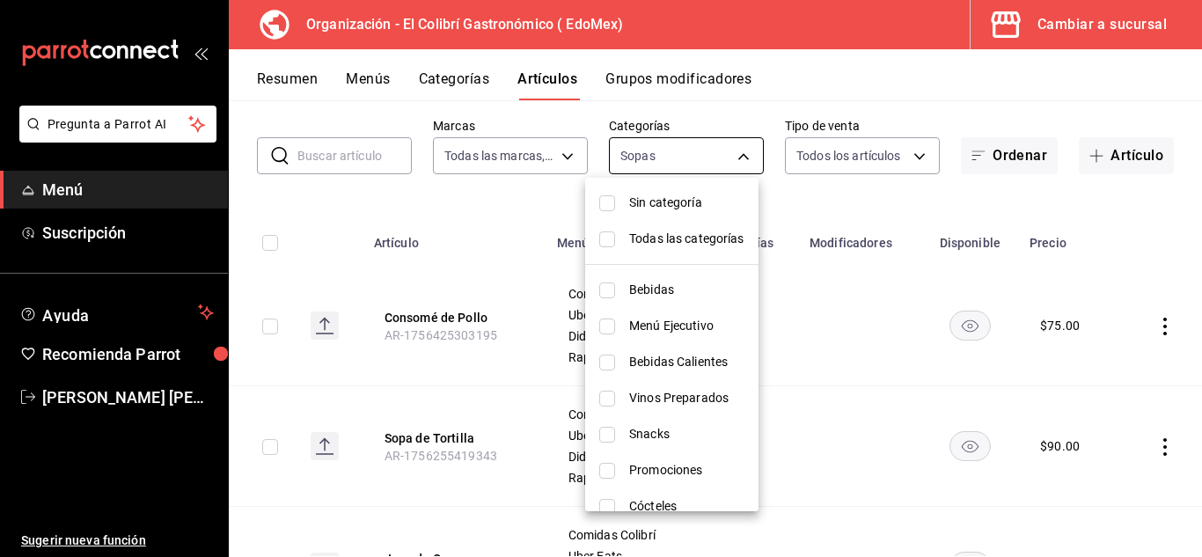
click at [634, 150] on body "Pregunta a Parrot AI Menú Suscripción Ayuda Recomienda Parrot Emilio Nagib Tera…" at bounding box center [601, 278] width 1202 height 557
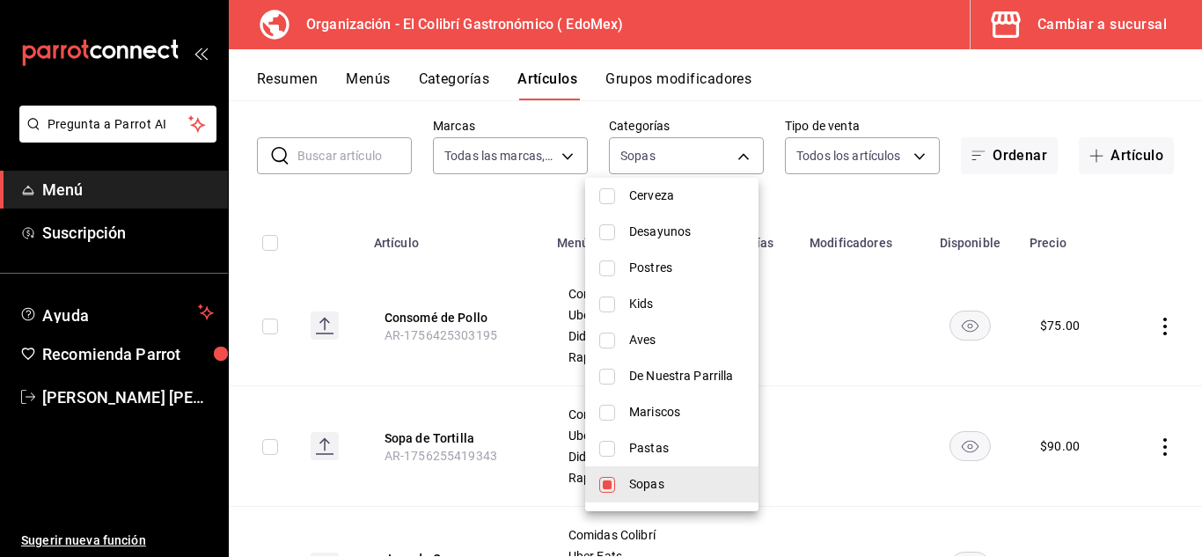
scroll to position [598, 0]
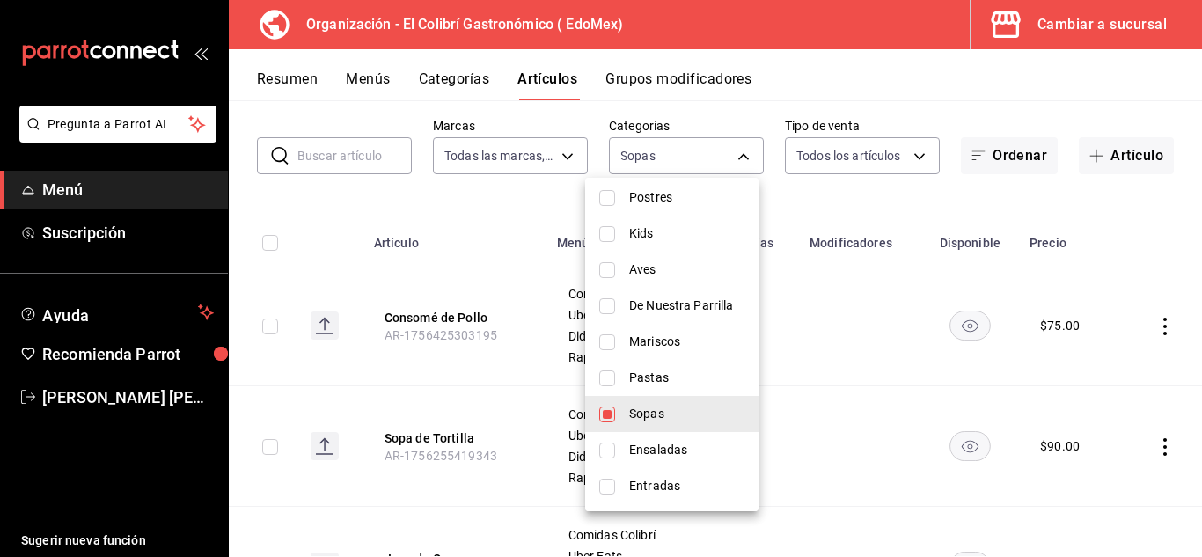
click at [686, 413] on span "Sopas" at bounding box center [686, 414] width 115 height 18
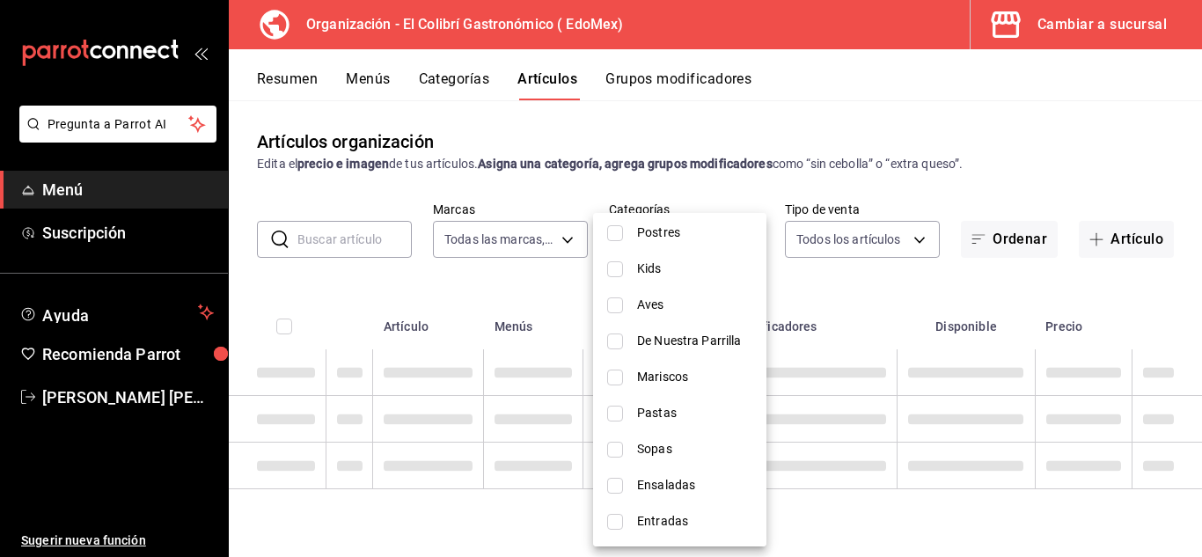
scroll to position [0, 0]
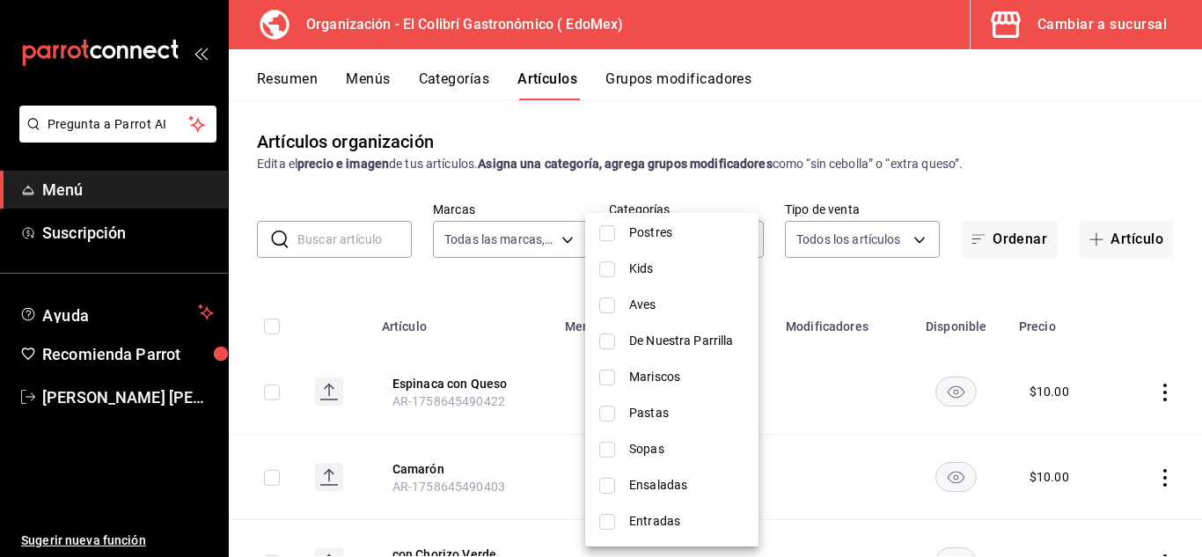
click at [681, 421] on span "Pastas" at bounding box center [686, 413] width 115 height 18
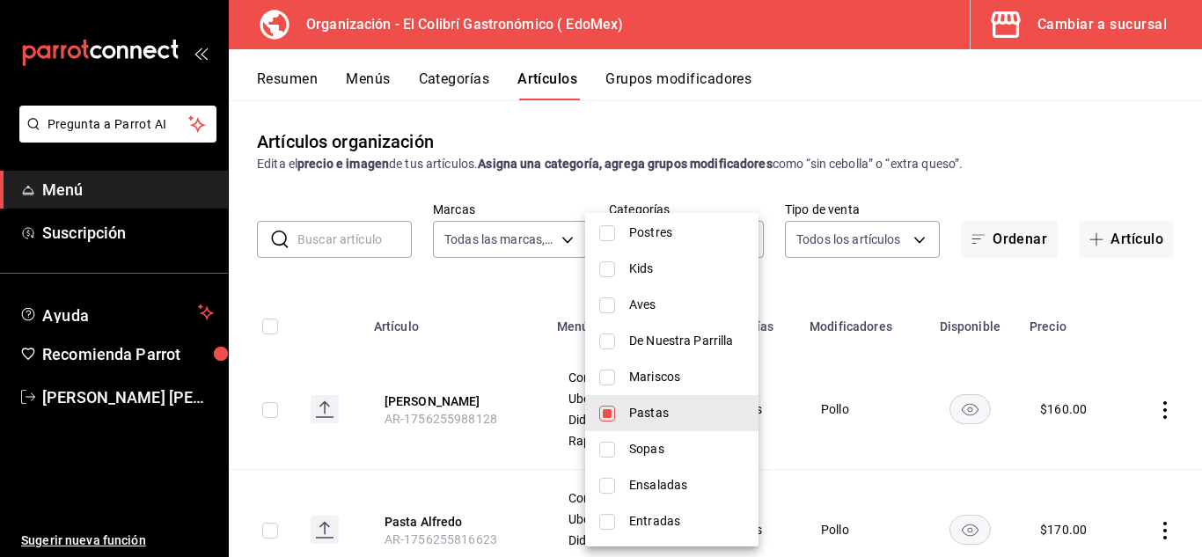
click at [866, 313] on div at bounding box center [601, 278] width 1202 height 557
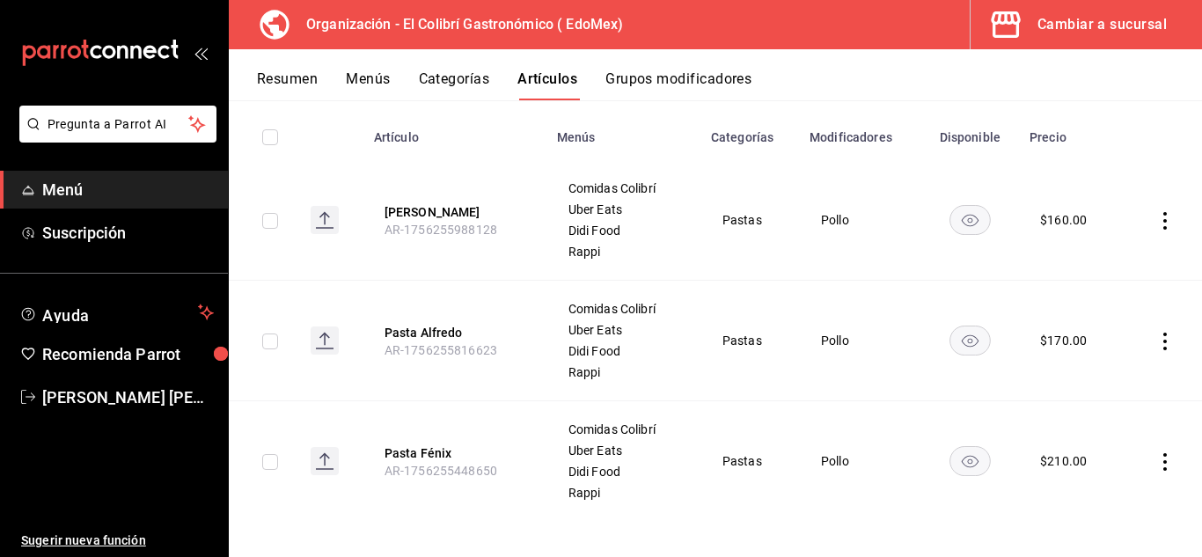
scroll to position [196, 0]
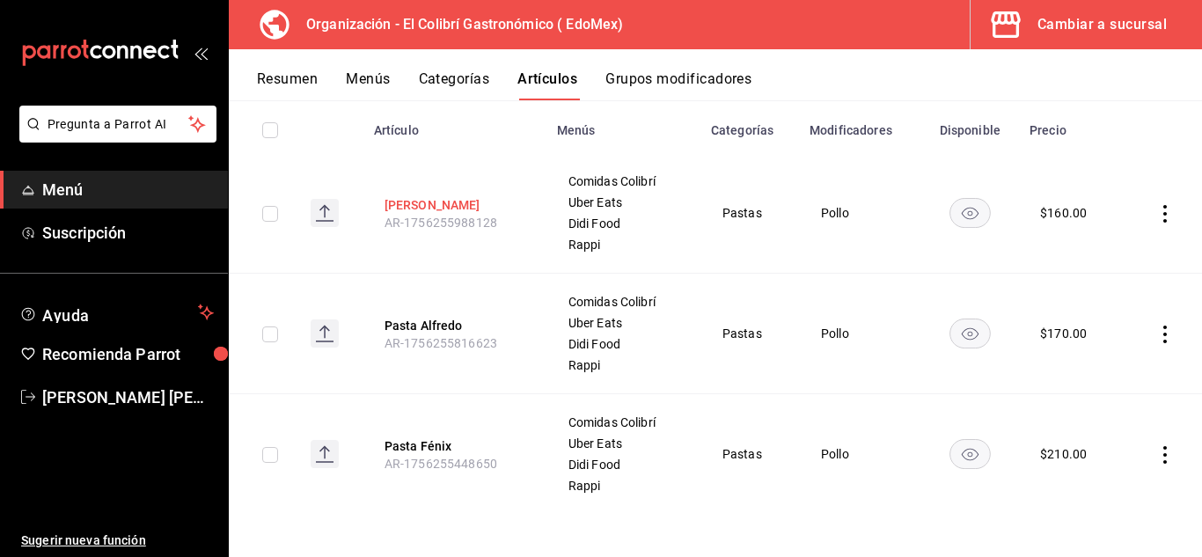
click at [441, 207] on button "Rigatoni Rosa" at bounding box center [455, 205] width 141 height 18
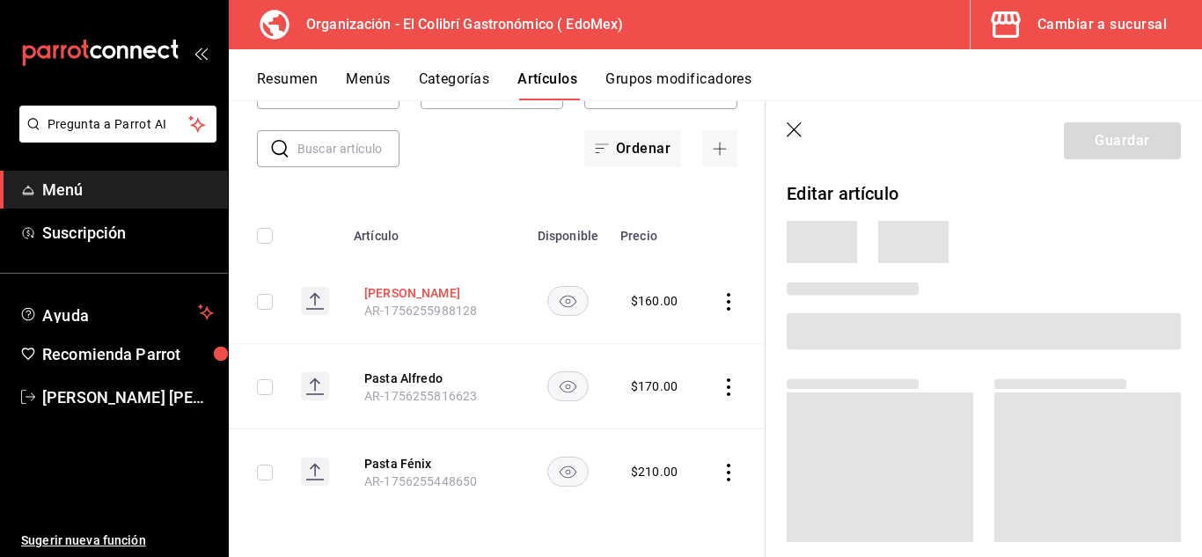
scroll to position [91, 0]
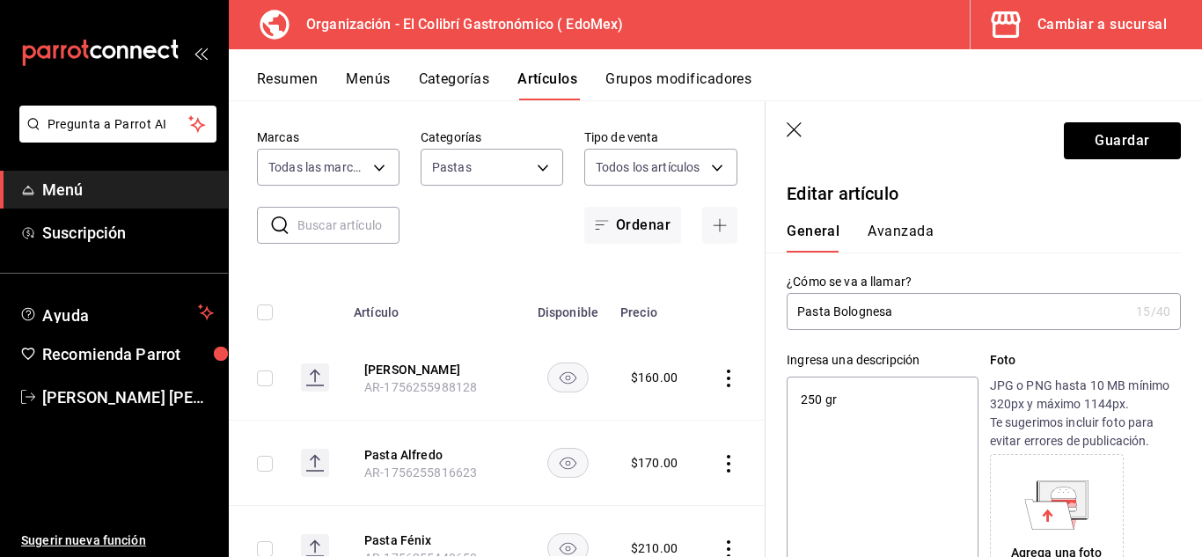
click at [879, 370] on div "Ingresa una descripción 250 gr x 6 /125 ​" at bounding box center [882, 469] width 191 height 237
click at [825, 427] on textarea "250 gr" at bounding box center [882, 482] width 191 height 211
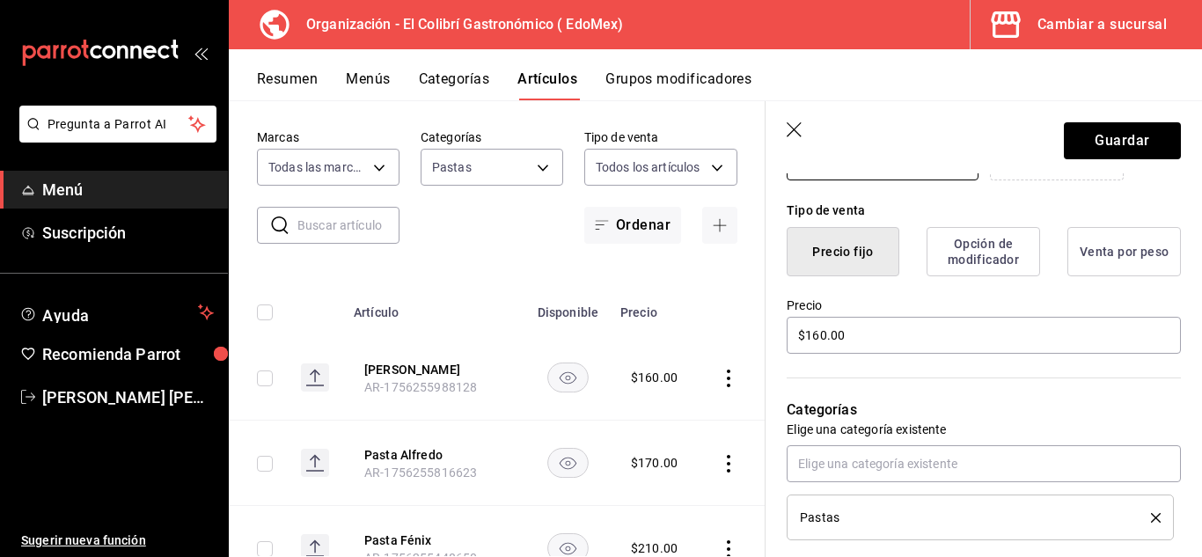
scroll to position [505, 0]
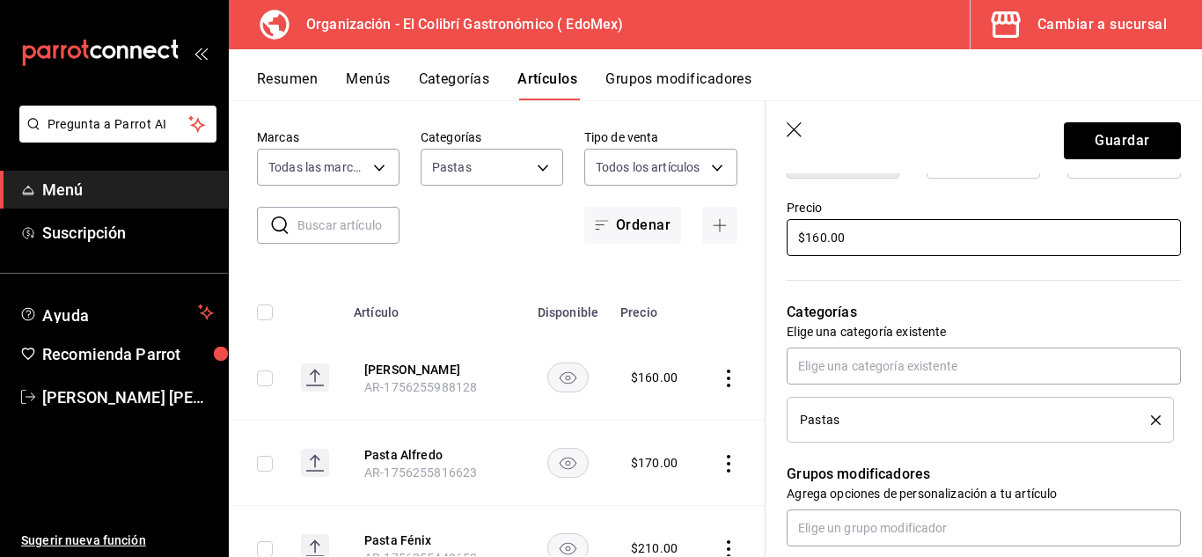
click at [822, 241] on input "$160.00" at bounding box center [984, 237] width 394 height 37
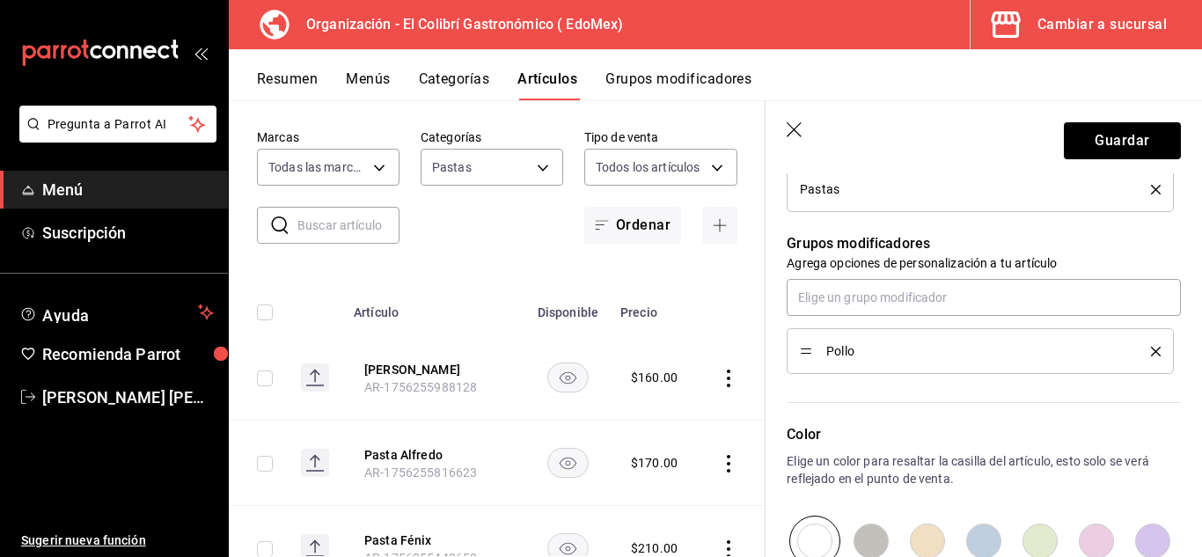
scroll to position [730, 0]
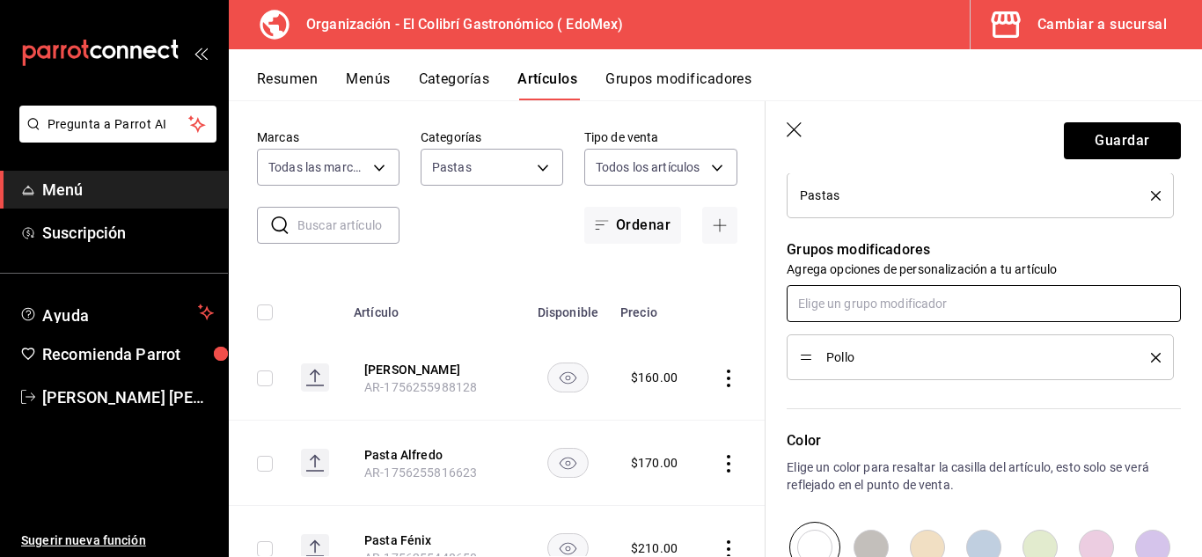
click at [832, 319] on input "text" at bounding box center [984, 303] width 394 height 37
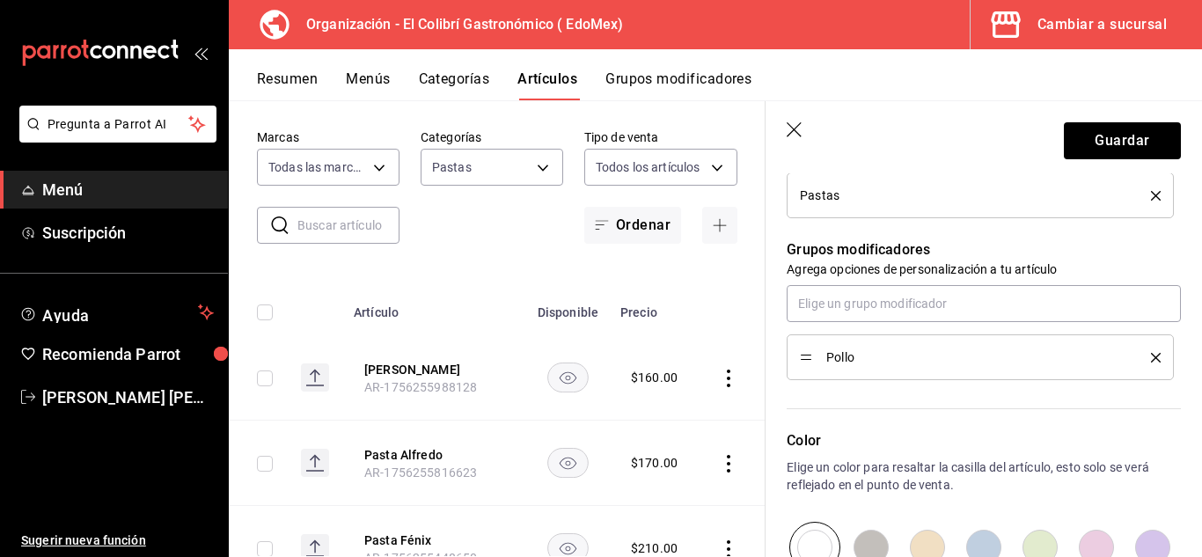
click at [1142, 241] on p "Grupos modificadores" at bounding box center [984, 249] width 394 height 21
click at [1143, 348] on div "Pollo" at bounding box center [980, 357] width 361 height 19
click at [1151, 354] on icon "delete" at bounding box center [1156, 358] width 10 height 10
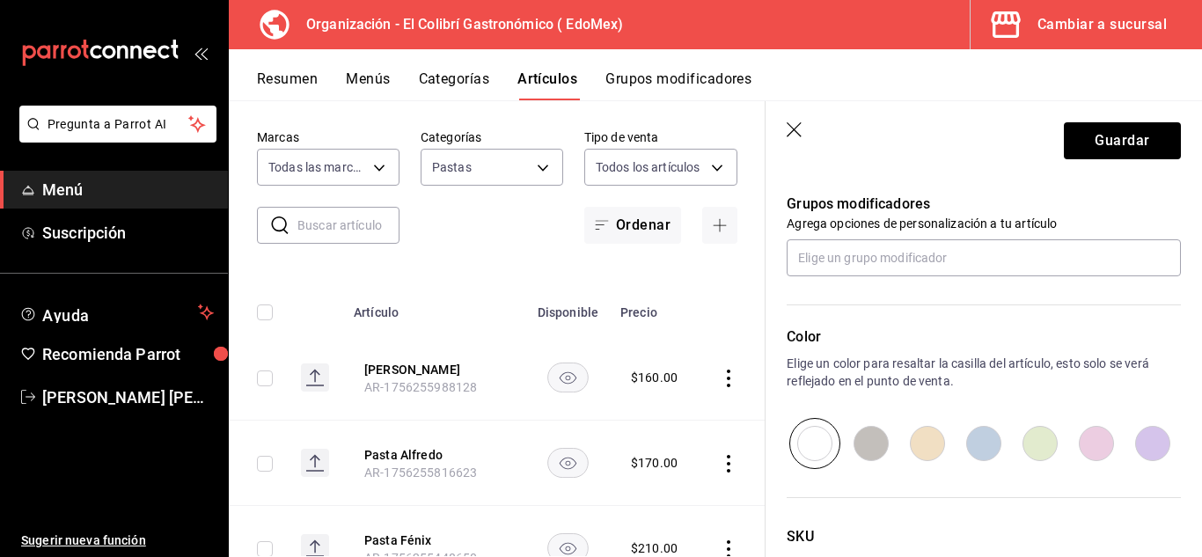
scroll to position [908, 0]
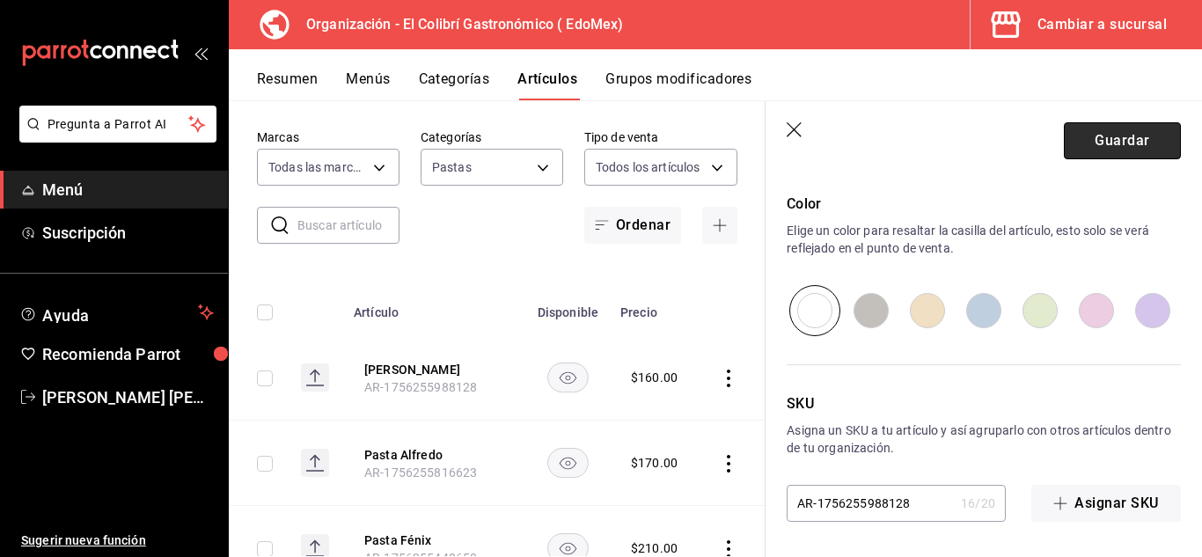
click at [1148, 151] on button "Guardar" at bounding box center [1122, 140] width 117 height 37
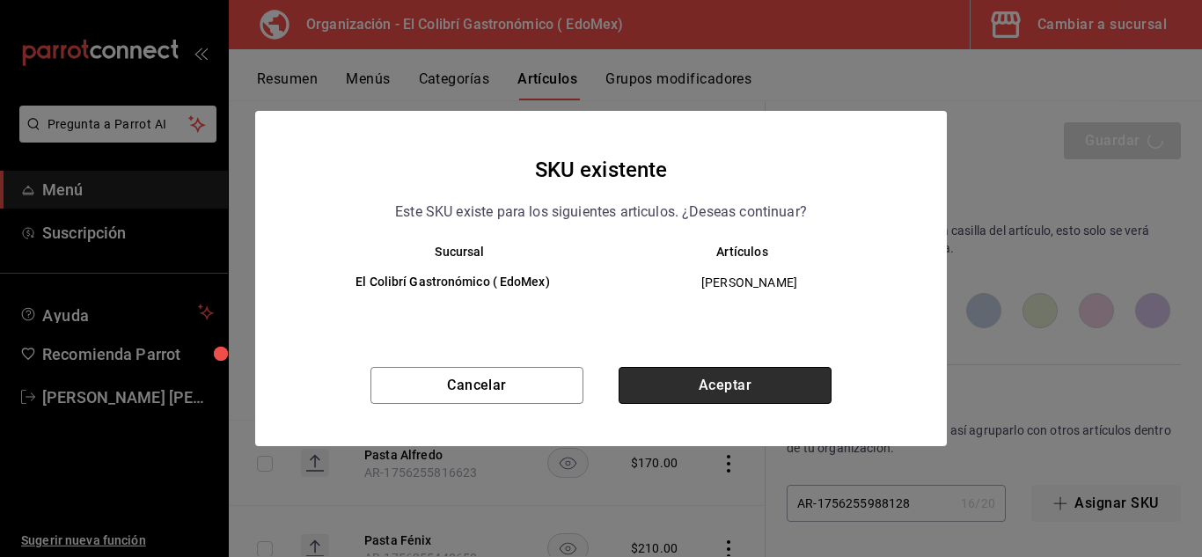
click at [690, 393] on button "Aceptar" at bounding box center [725, 385] width 213 height 37
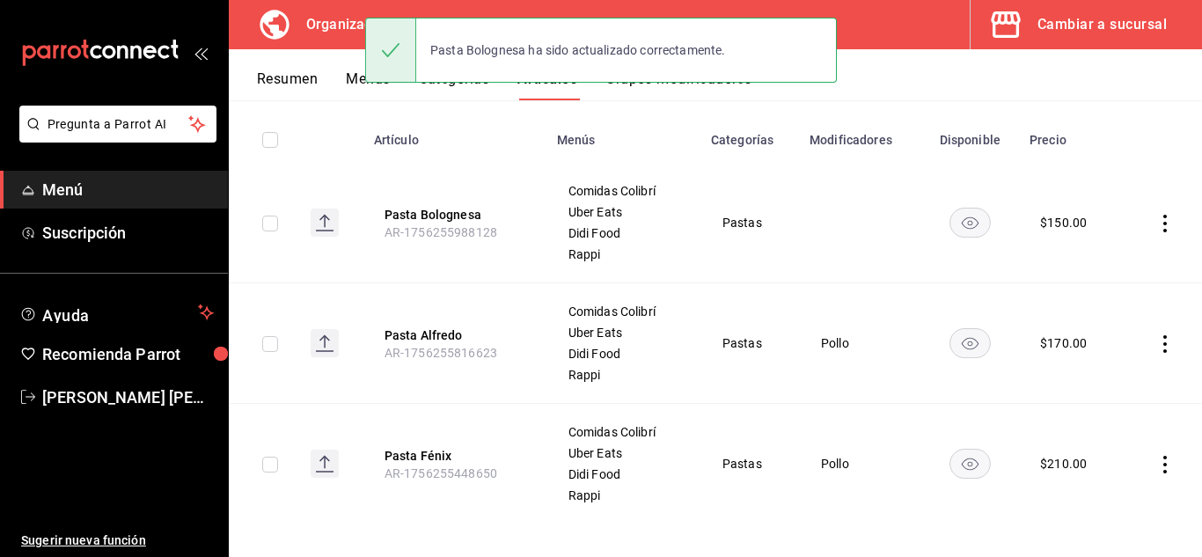
scroll to position [196, 0]
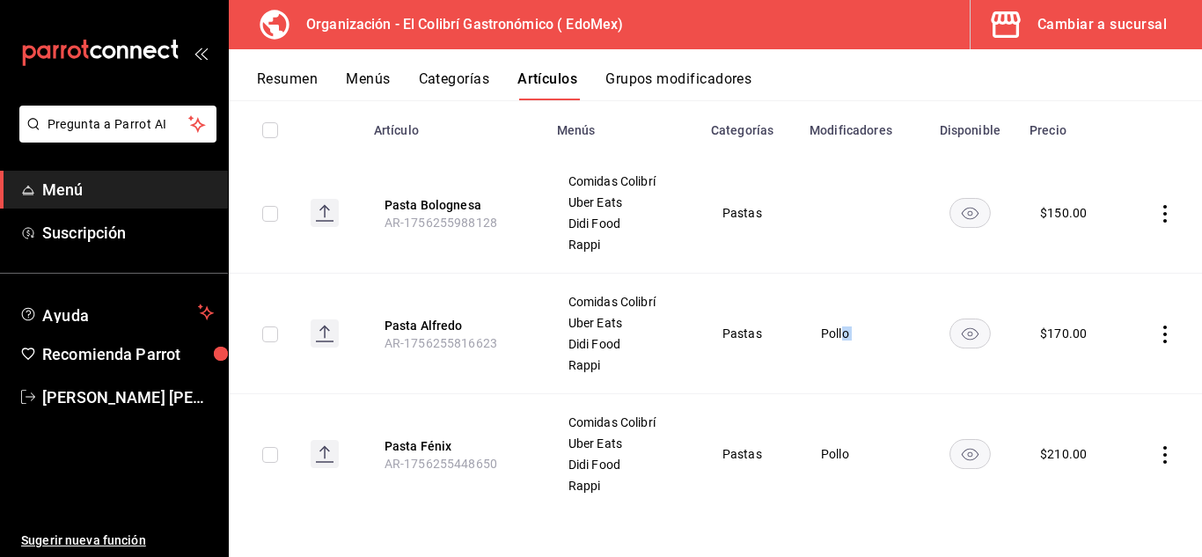
drag, startPoint x: 836, startPoint y: 334, endPoint x: 1173, endPoint y: 299, distance: 338.8
click at [1104, 305] on tr "Pasta Alfredo AR-1756255816623 Comidas Colibrí Uber Eats Didi Food Rappi Pastas…" at bounding box center [715, 334] width 973 height 121
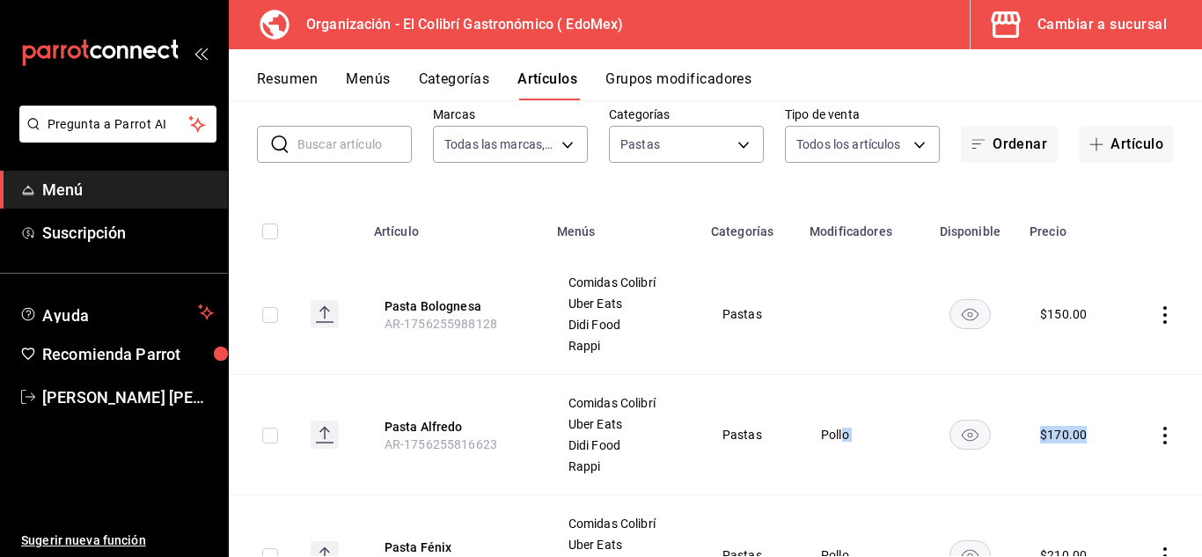
scroll to position [90, 0]
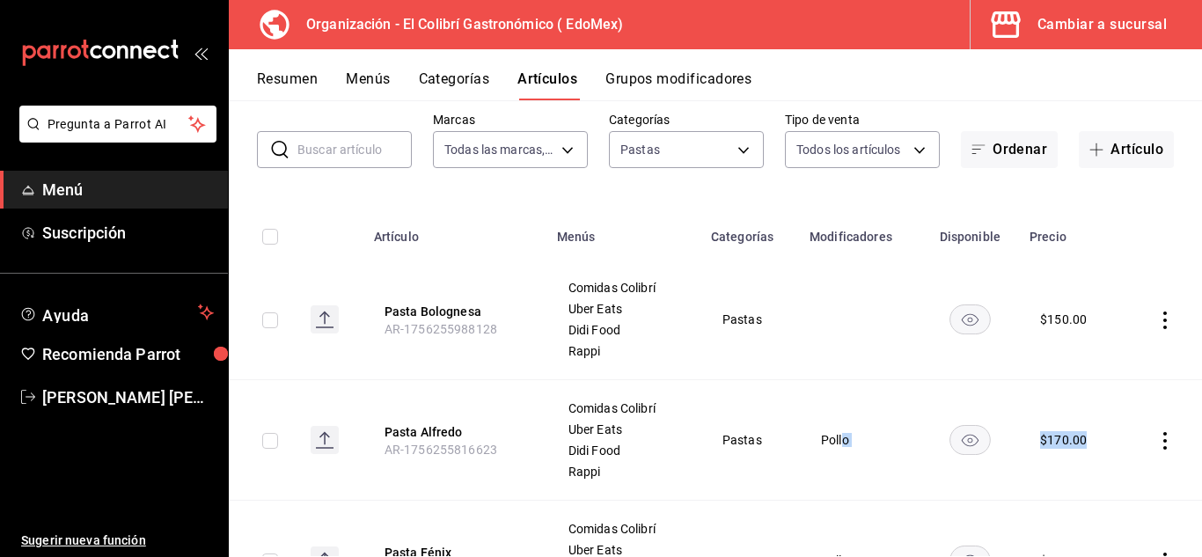
click at [647, 76] on button "Grupos modificadores" at bounding box center [678, 85] width 146 height 30
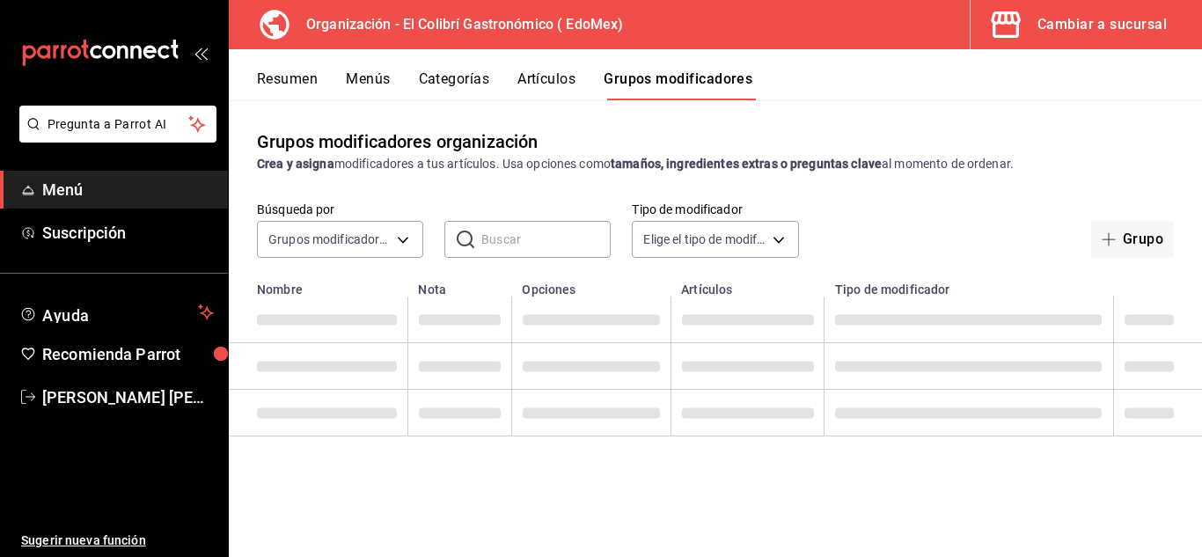
click at [510, 232] on input "text" at bounding box center [545, 239] width 129 height 35
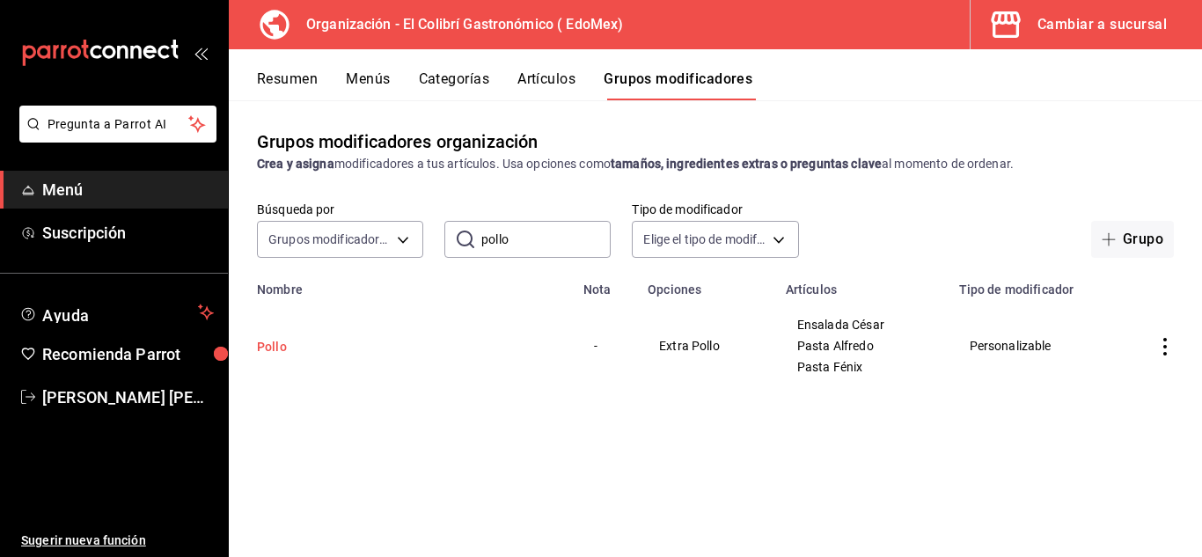
click at [275, 349] on button "Pollo" at bounding box center [362, 347] width 211 height 18
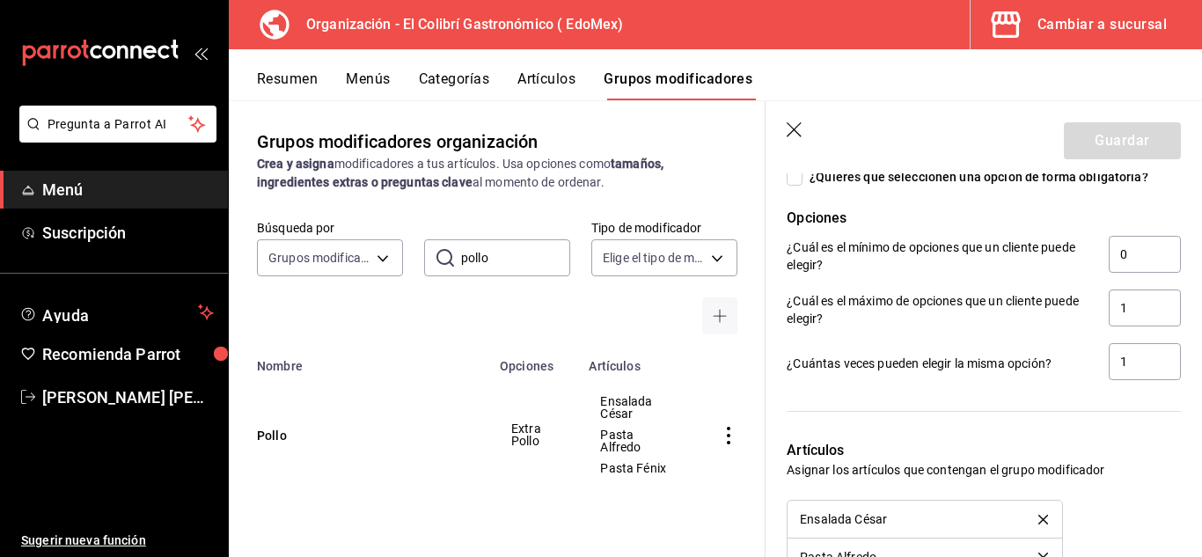
scroll to position [1175, 0]
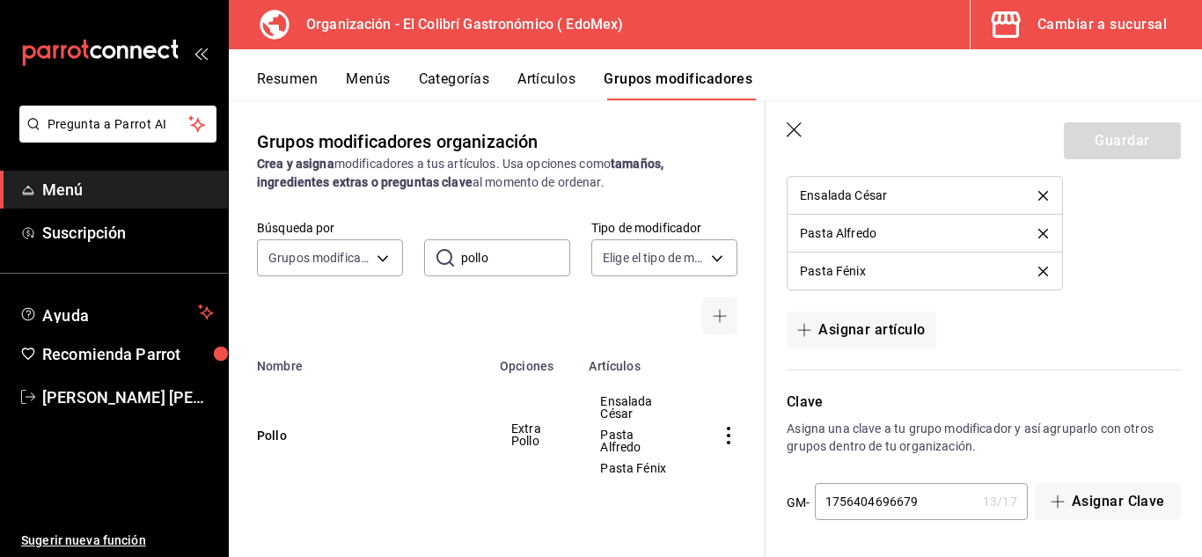
click at [803, 131] on icon "button" at bounding box center [796, 131] width 18 height 18
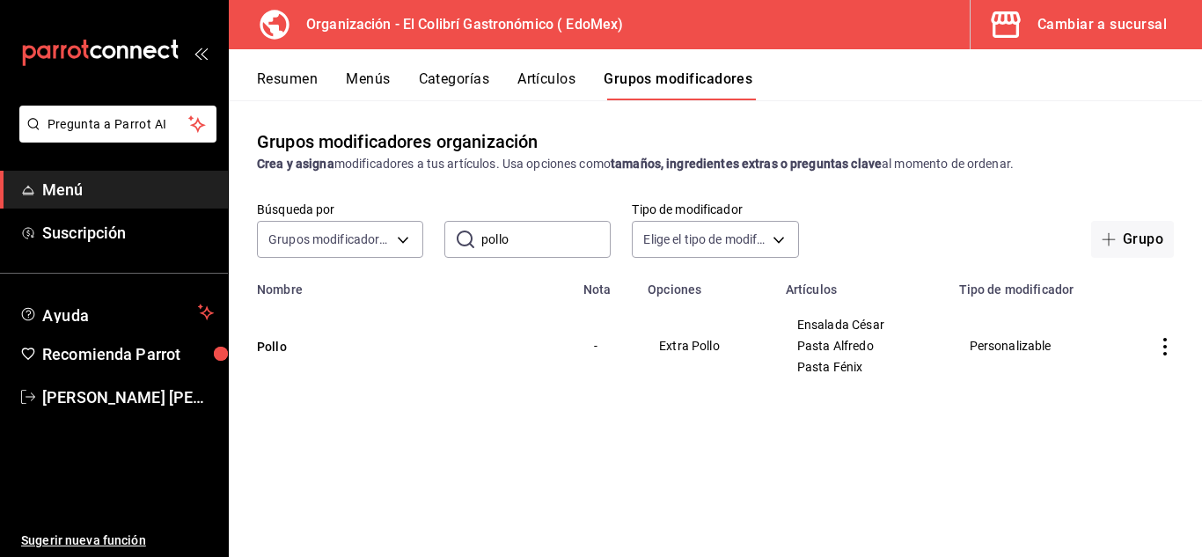
click at [530, 98] on button "Artículos" at bounding box center [546, 85] width 58 height 30
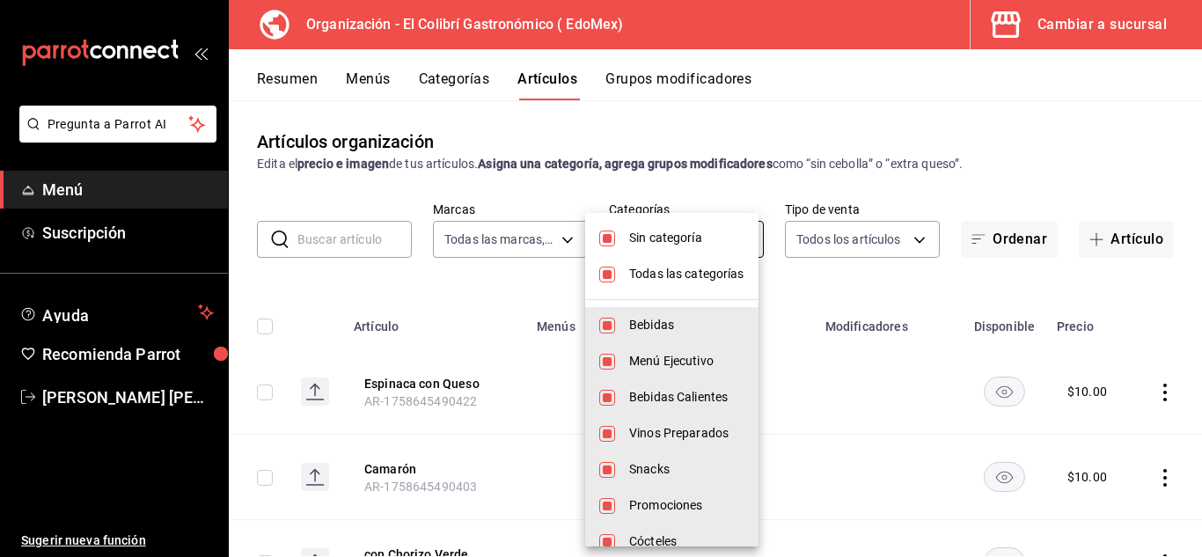
click at [713, 231] on body "Pregunta a Parrot AI Menú Suscripción Ayuda Recomienda Parrot Emilio Nagib Tera…" at bounding box center [601, 278] width 1202 height 557
click at [669, 230] on span "Sin categoría" at bounding box center [686, 238] width 115 height 18
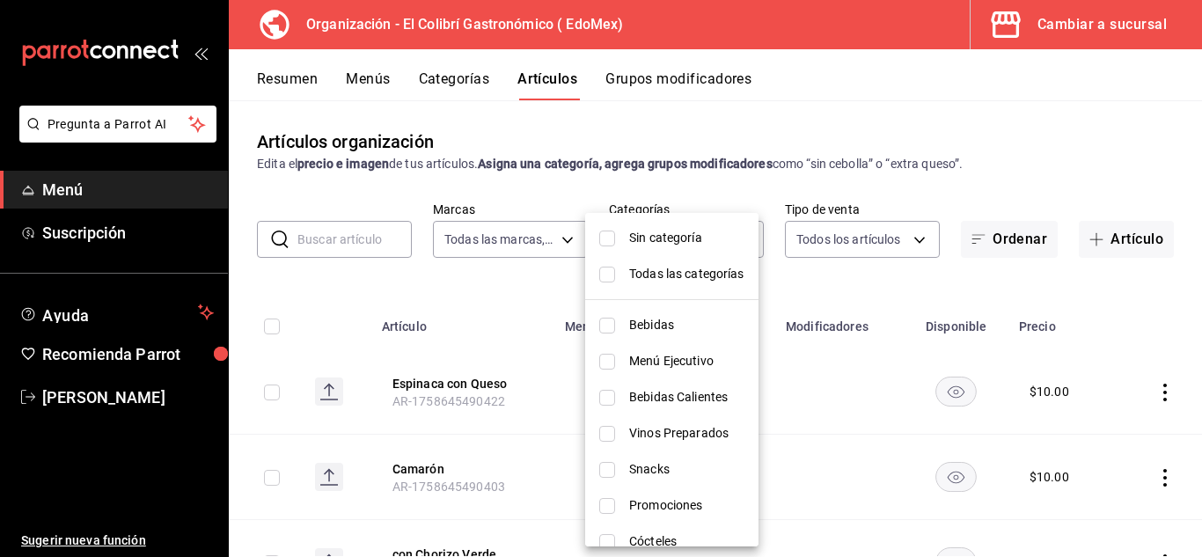
click at [703, 162] on div at bounding box center [601, 278] width 1202 height 557
click at [696, 247] on body "Pregunta a Parrot AI Menú Suscripción Ayuda Recomienda Parrot [PERSON_NAME] Sug…" at bounding box center [601, 278] width 1202 height 557
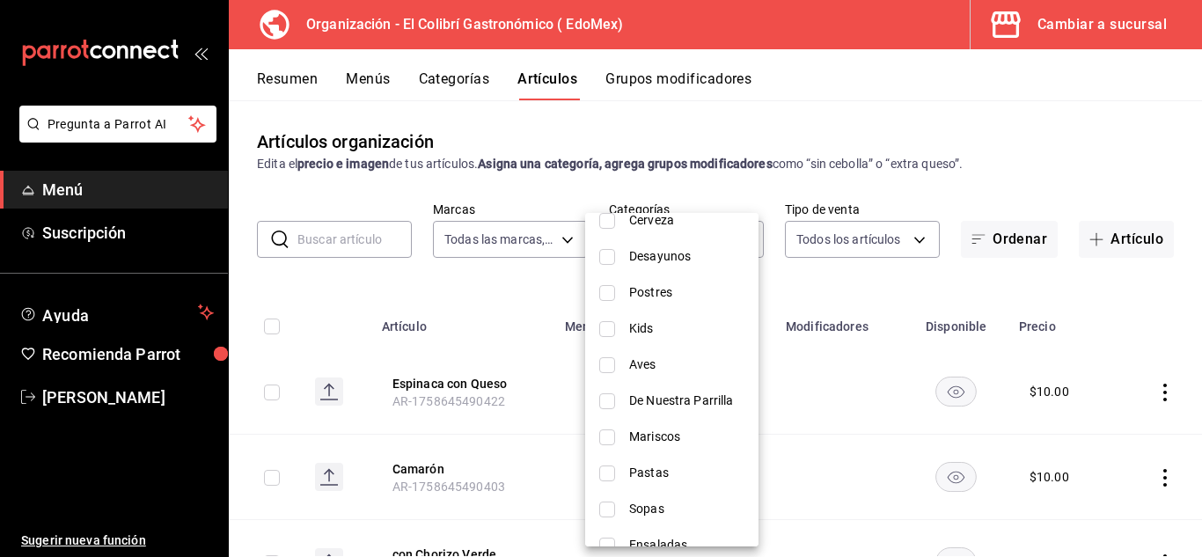
scroll to position [554, 0]
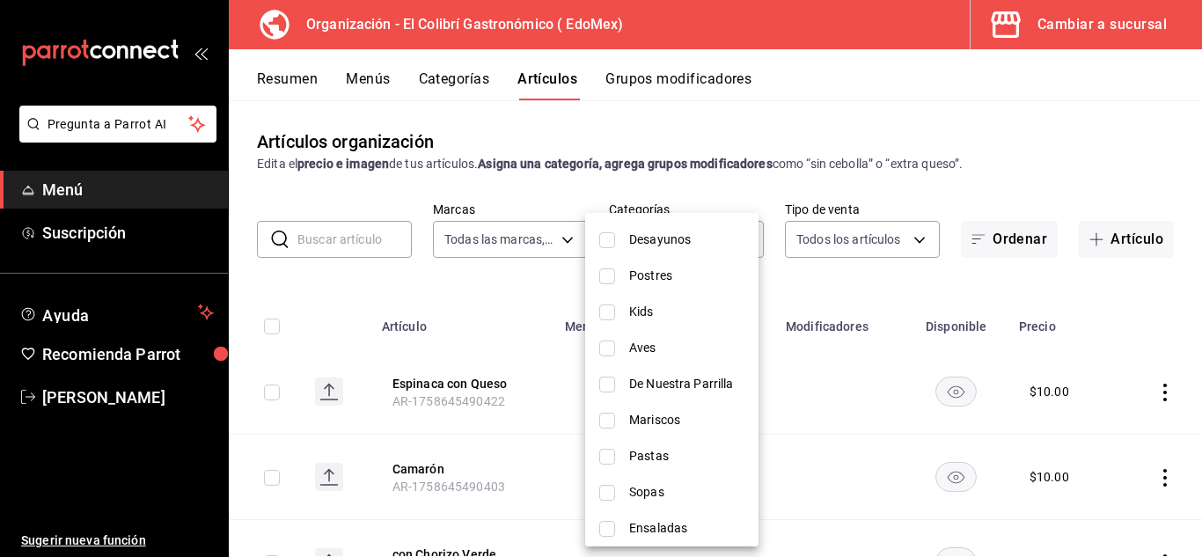
click at [712, 403] on li "Mariscos" at bounding box center [671, 420] width 173 height 36
type input "ce6f997d-d6a3-4785-b10a-0ac1df7a2ef8"
checkbox input "true"
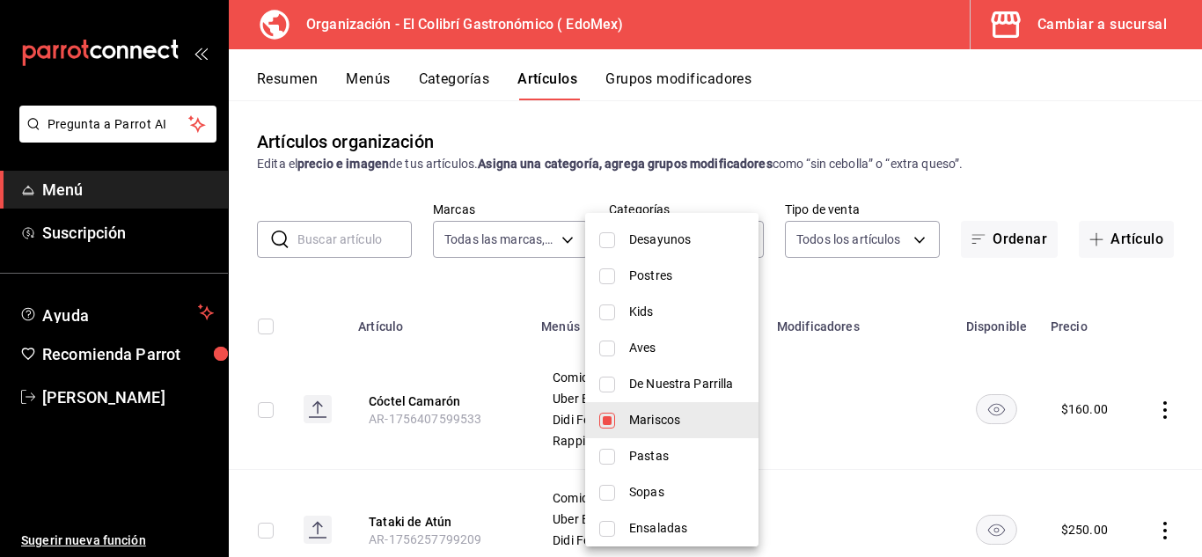
click at [885, 134] on div at bounding box center [601, 278] width 1202 height 557
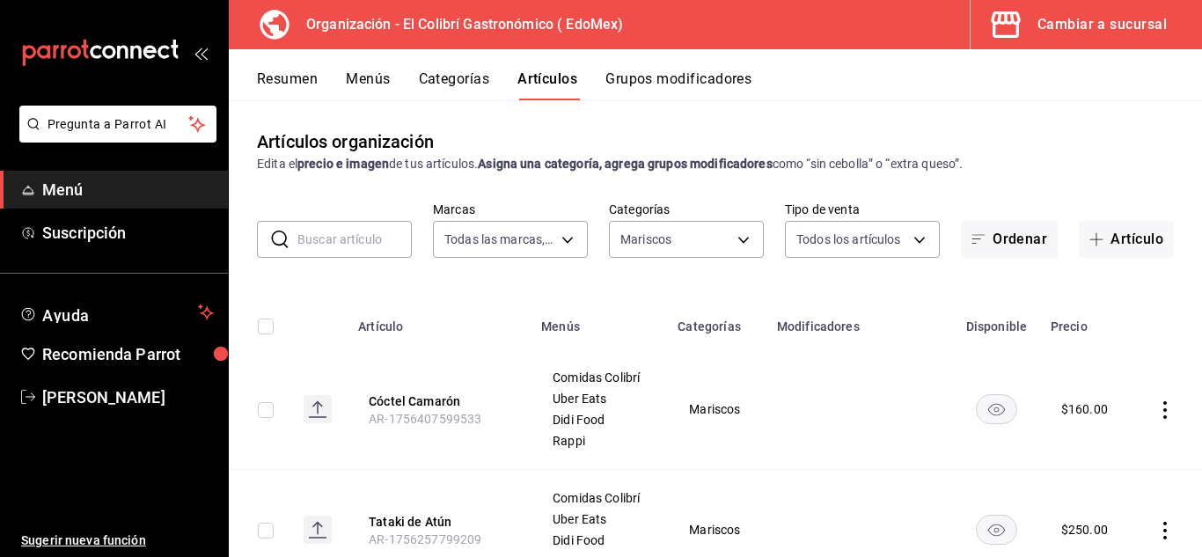
click at [1158, 532] on icon "actions" at bounding box center [1165, 531] width 18 height 18
click at [1119, 500] on li "Eliminar" at bounding box center [1083, 511] width 106 height 36
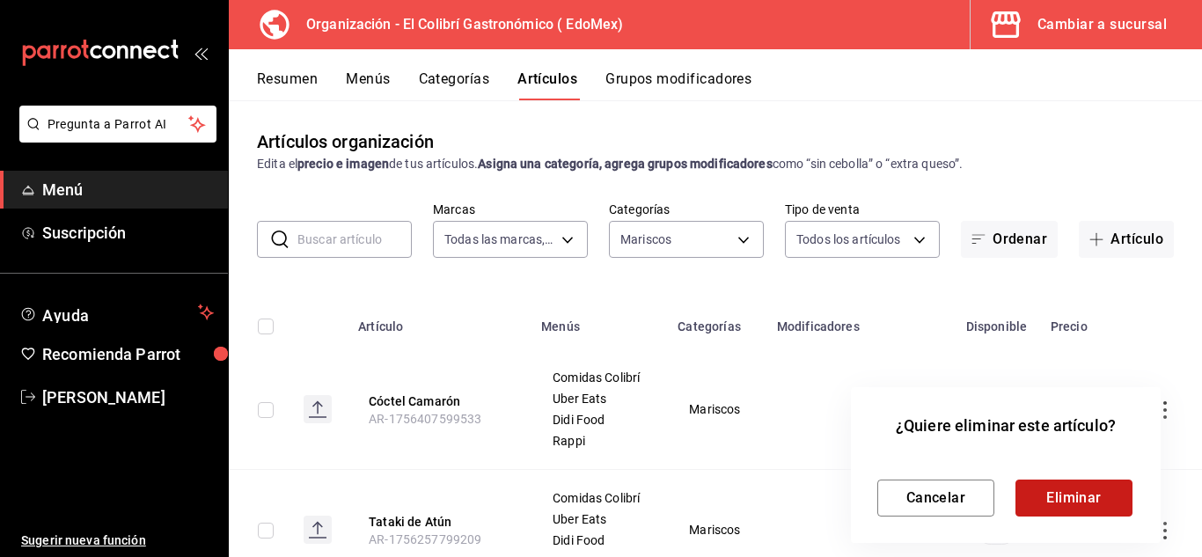
click at [1073, 498] on button "Eliminar" at bounding box center [1074, 498] width 117 height 37
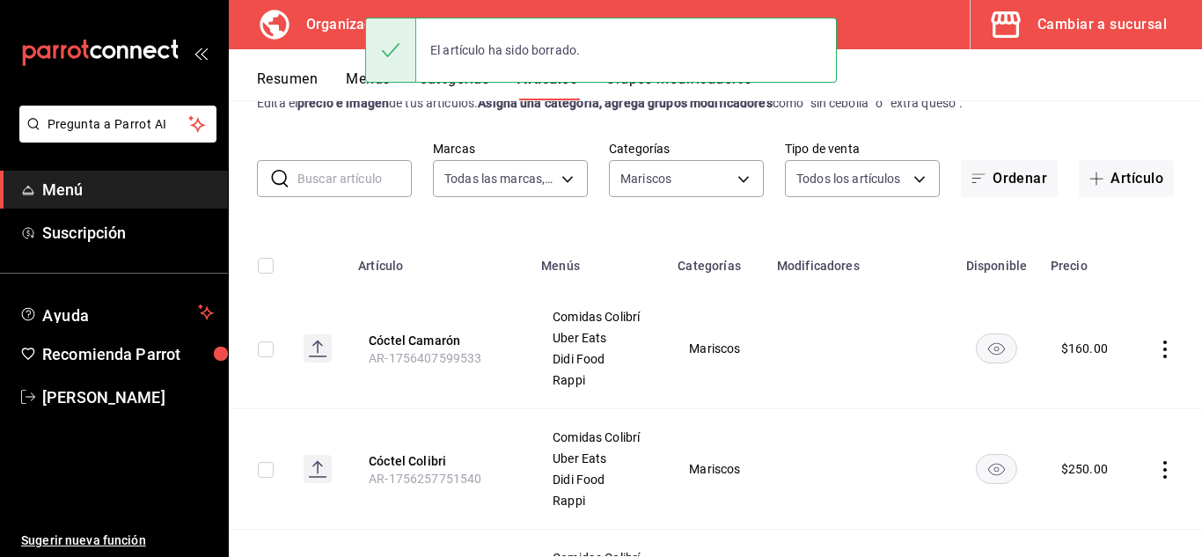
scroll to position [48, 0]
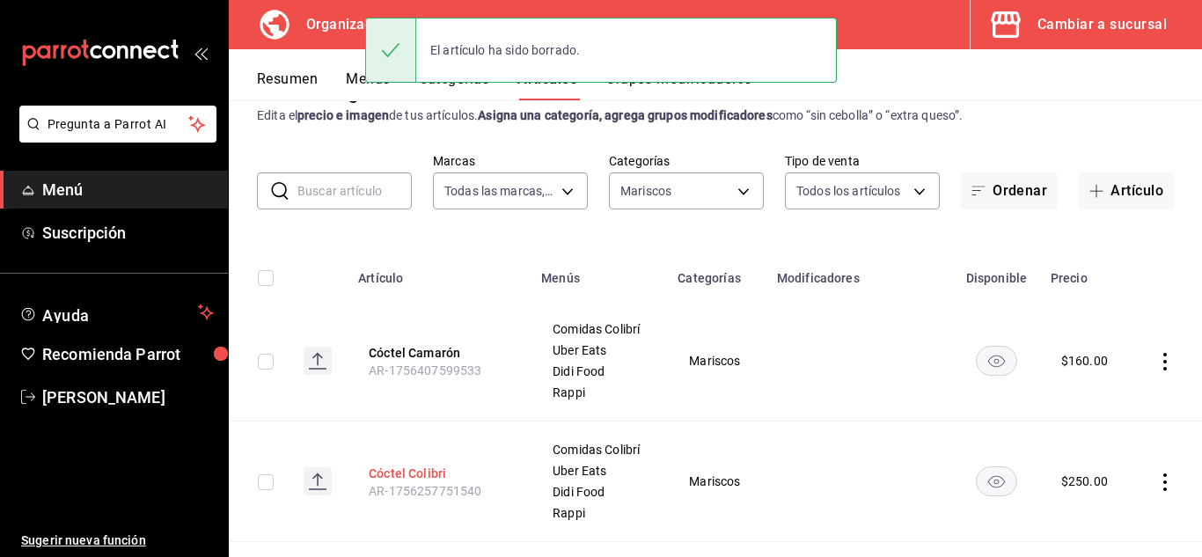
click at [420, 473] on button "Cóctel Colibri" at bounding box center [439, 474] width 141 height 18
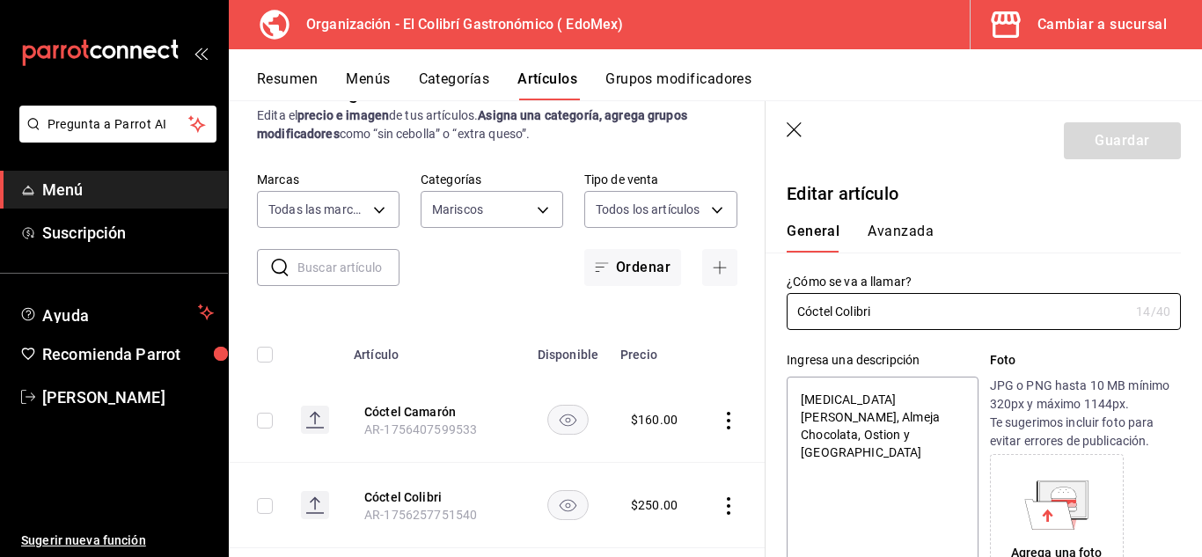
type textarea "x"
click at [862, 400] on textarea "[MEDICAL_DATA] [PERSON_NAME], Almeja Chocolata, Ostion y [GEOGRAPHIC_DATA]" at bounding box center [882, 482] width 191 height 211
paste textarea "Mix de Mariscos, [PERSON_NAME] y Camarón Cocido."
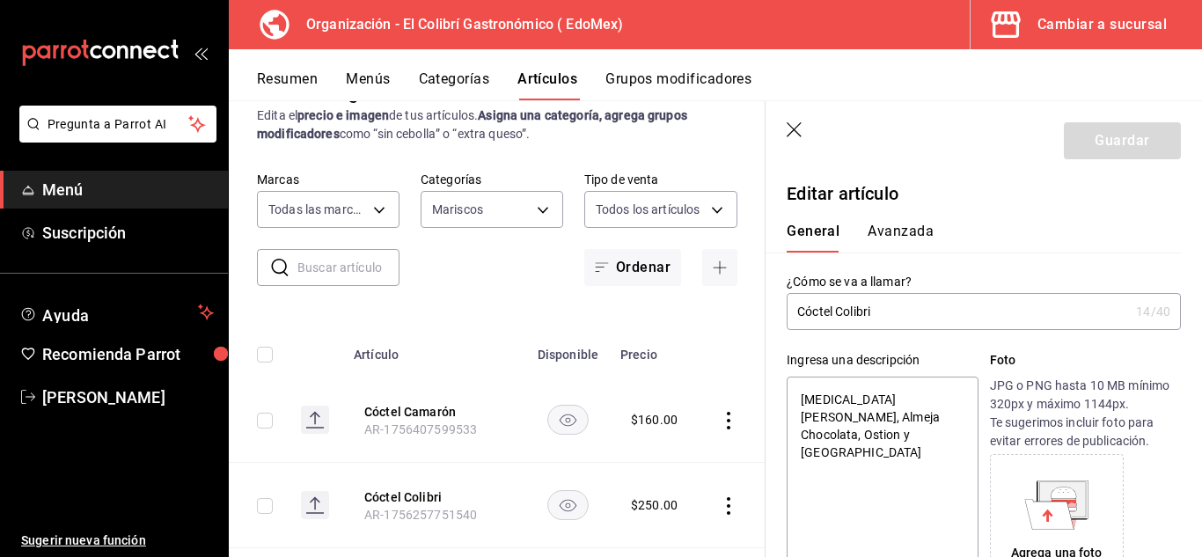
type textarea "Mix de Mariscos, [PERSON_NAME] y Camarón Cocido."
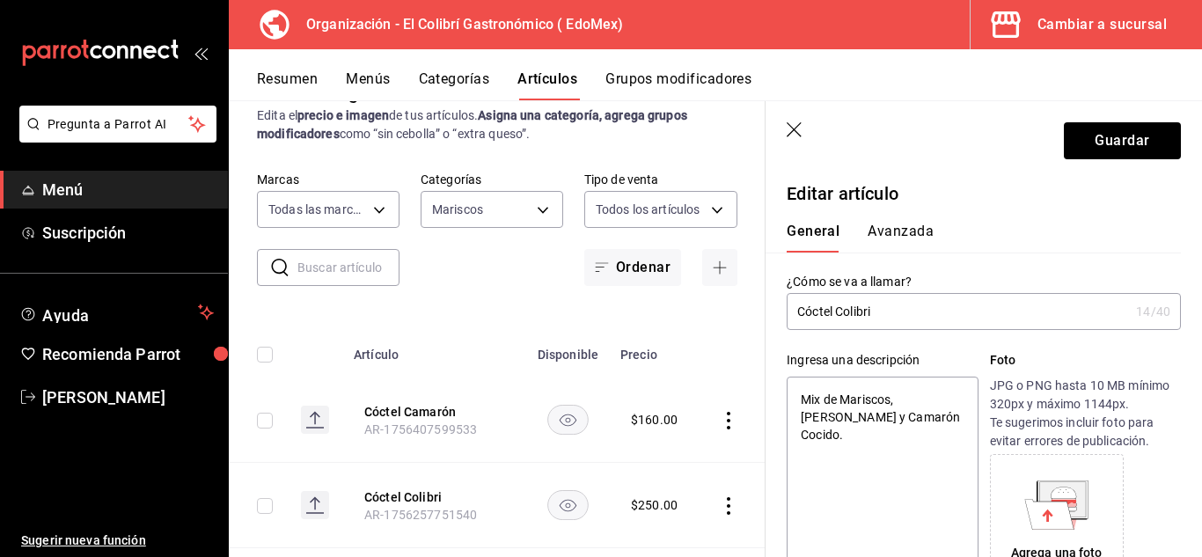
type textarea "x"
type textarea "Mix de Mariscos, [PERSON_NAME] y Camarón Cocido."
click at [1092, 180] on div "Editar artículo" at bounding box center [973, 183] width 415 height 48
click at [1115, 153] on button "Guardar" at bounding box center [1122, 140] width 117 height 37
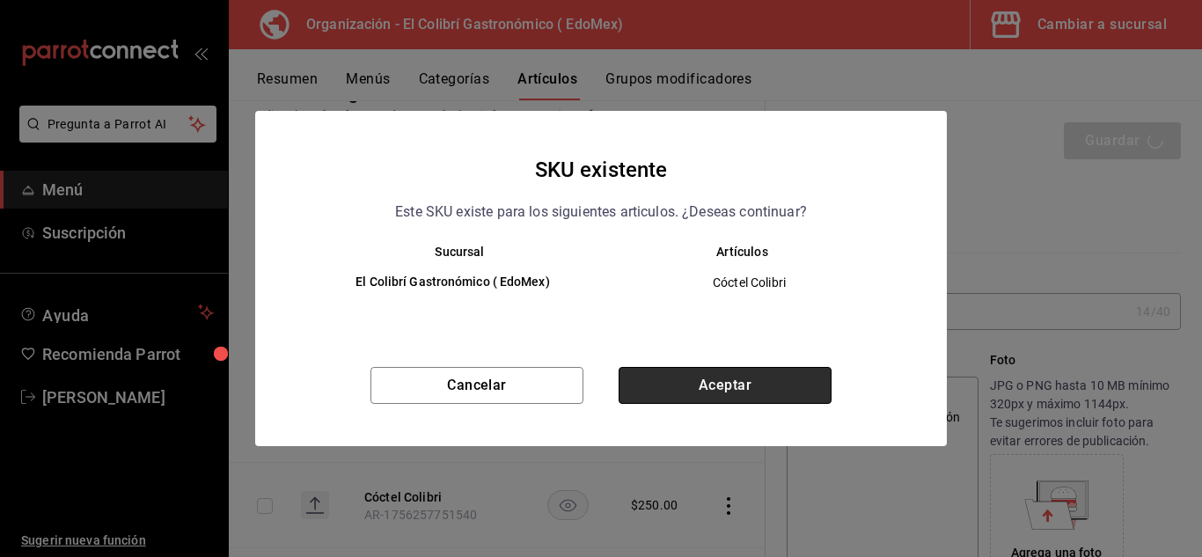
click at [723, 394] on button "Aceptar" at bounding box center [725, 385] width 213 height 37
type textarea "x"
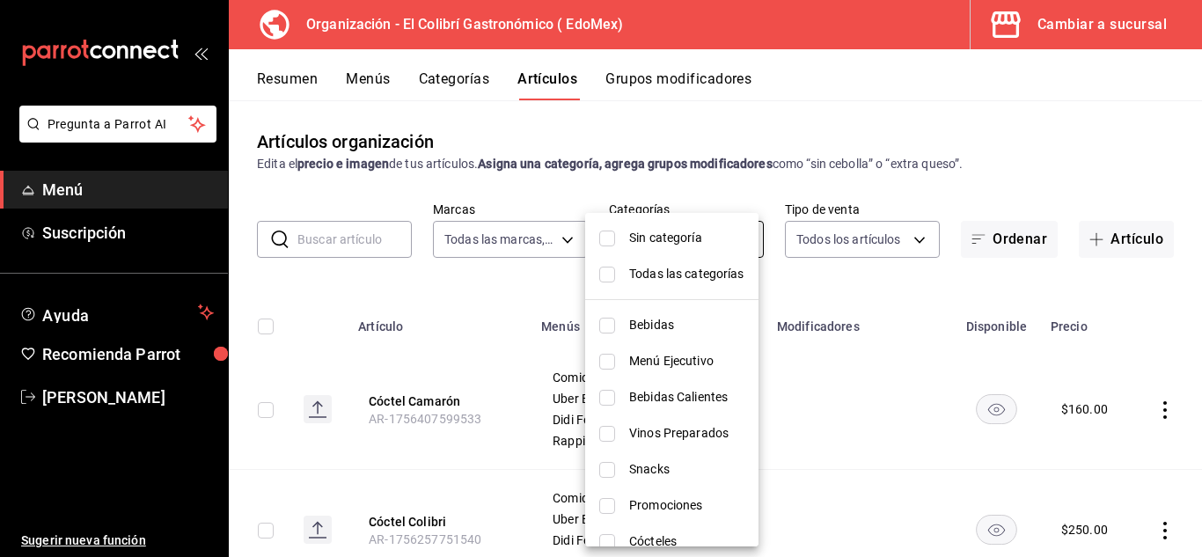
click at [656, 237] on body "Pregunta a Parrot AI Menú Suscripción Ayuda Recomienda Parrot [PERSON_NAME] Sug…" at bounding box center [601, 278] width 1202 height 557
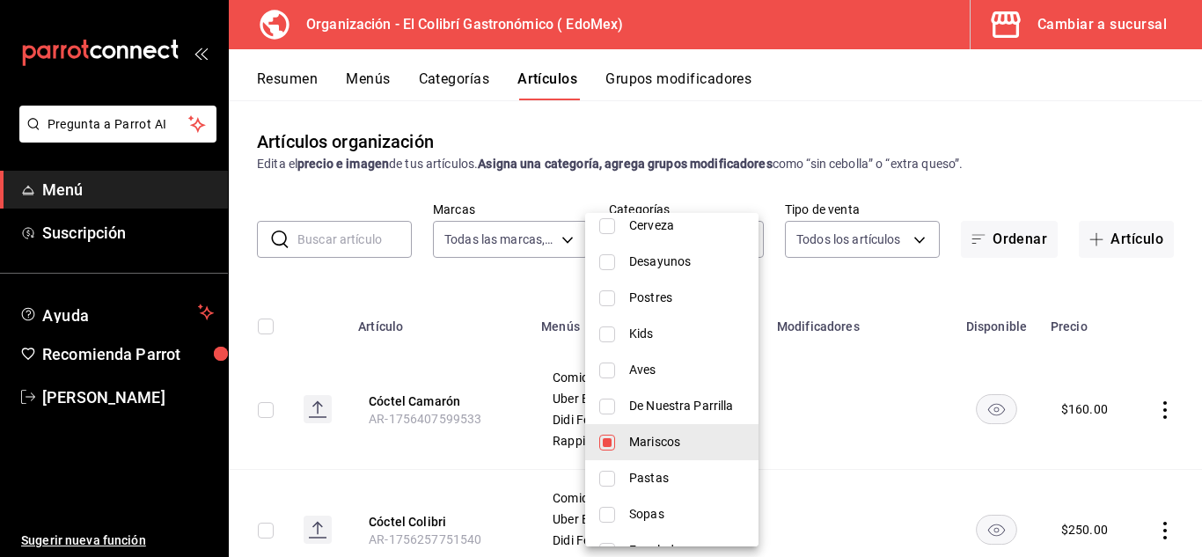
scroll to position [484, 0]
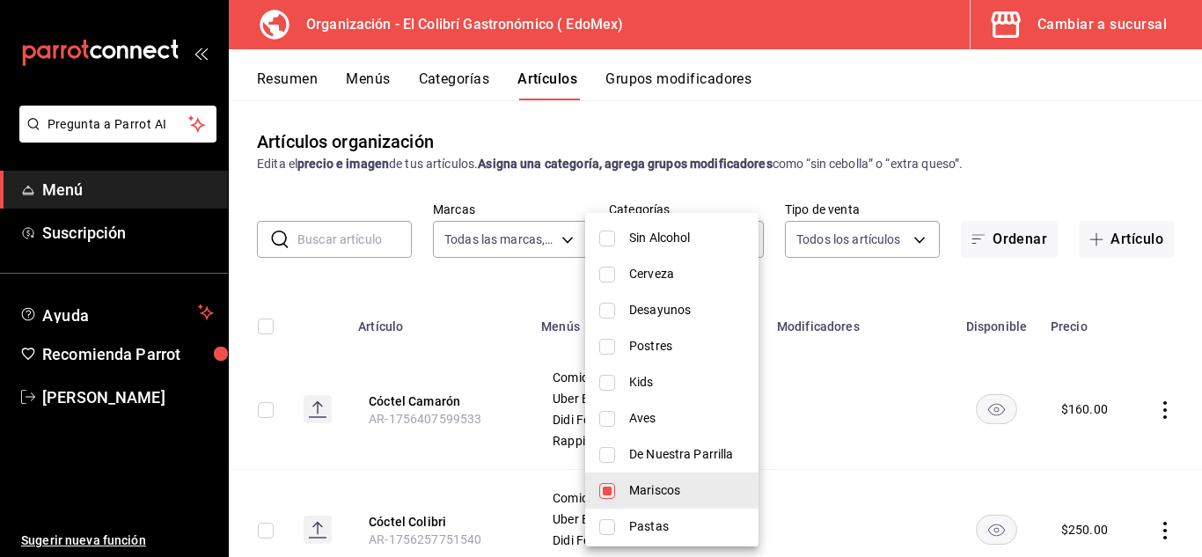
click at [710, 493] on span "Mariscos" at bounding box center [686, 490] width 115 height 18
checkbox input "false"
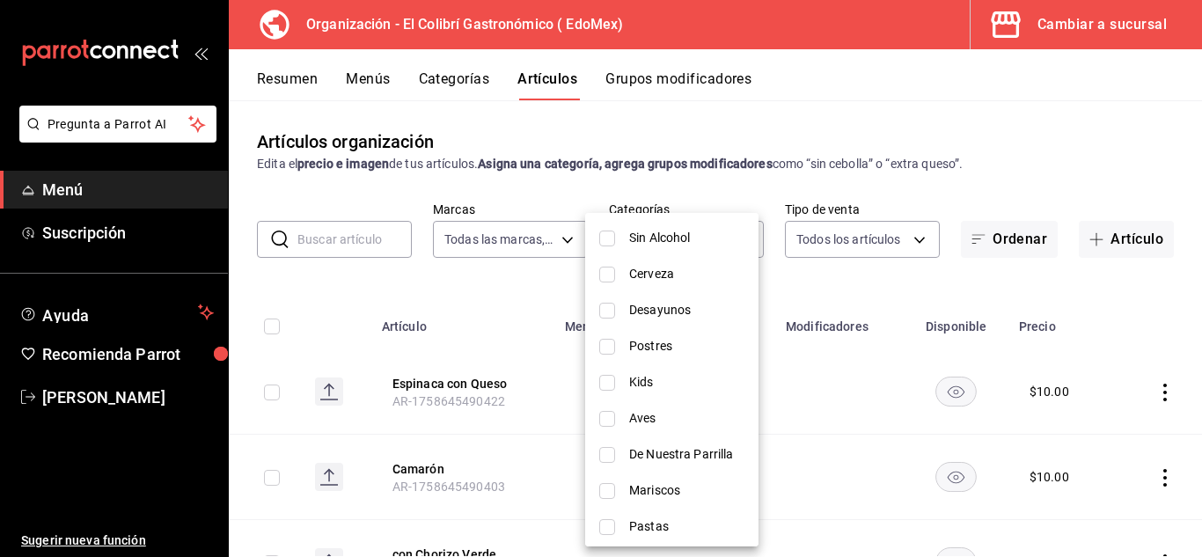
click at [710, 450] on span "De Nuestra Parrilla" at bounding box center [686, 454] width 115 height 18
type input "5ab98d05-5833-4db1-8c96-995812eefca1"
checkbox input "true"
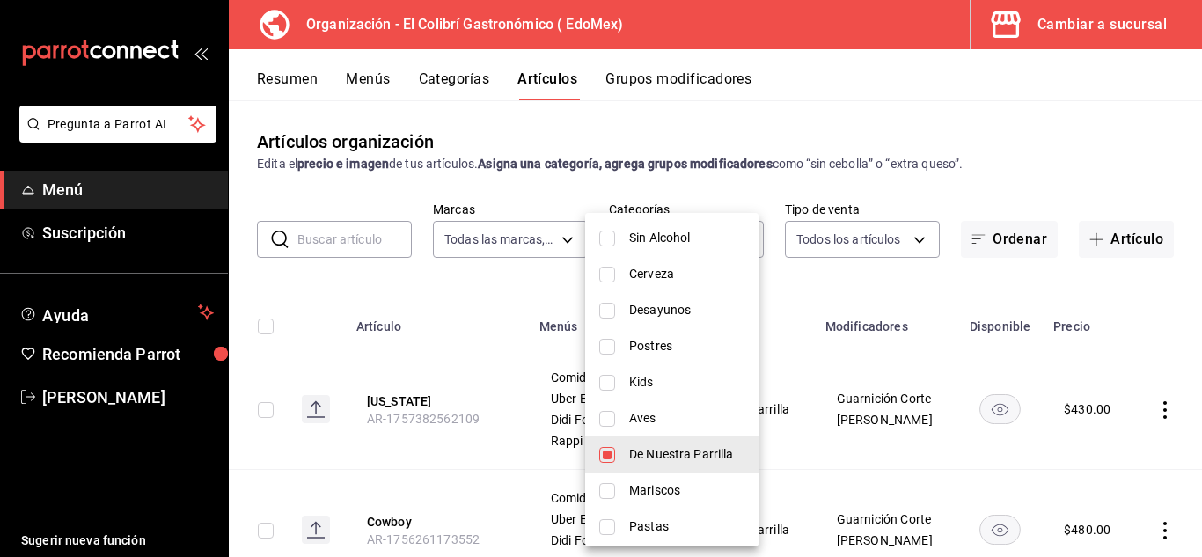
click at [886, 276] on div at bounding box center [601, 278] width 1202 height 557
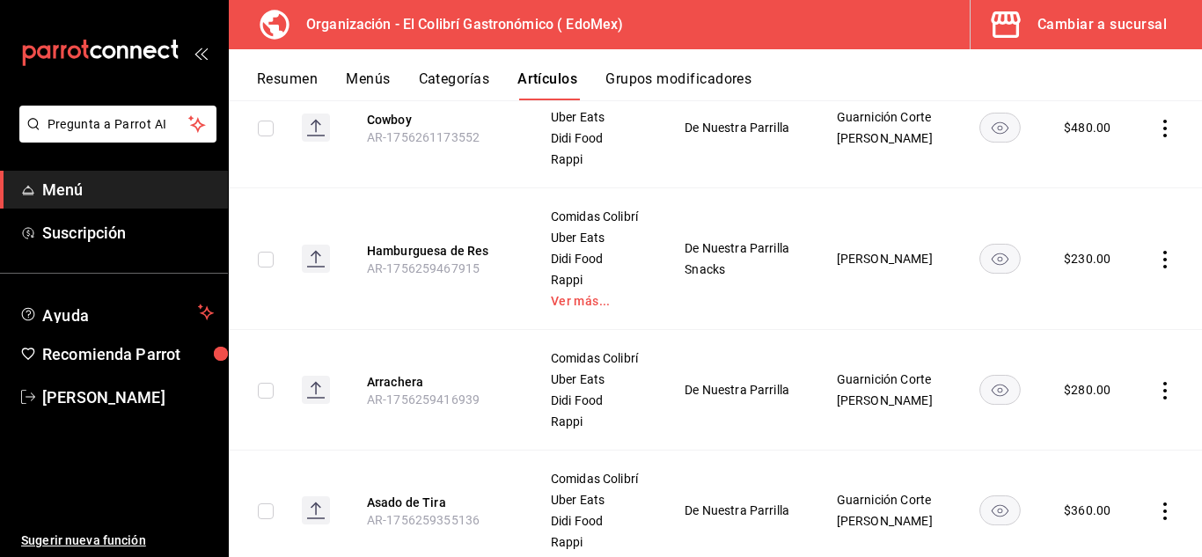
scroll to position [400, 0]
click at [405, 248] on button "Hamburguesa de Res" at bounding box center [437, 253] width 141 height 18
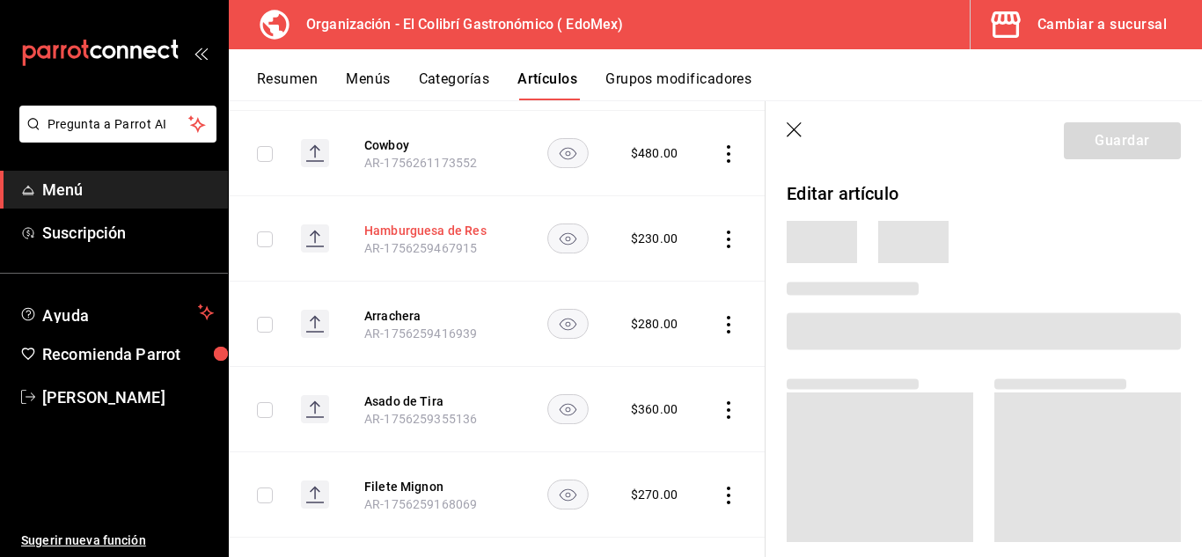
scroll to position [348, 0]
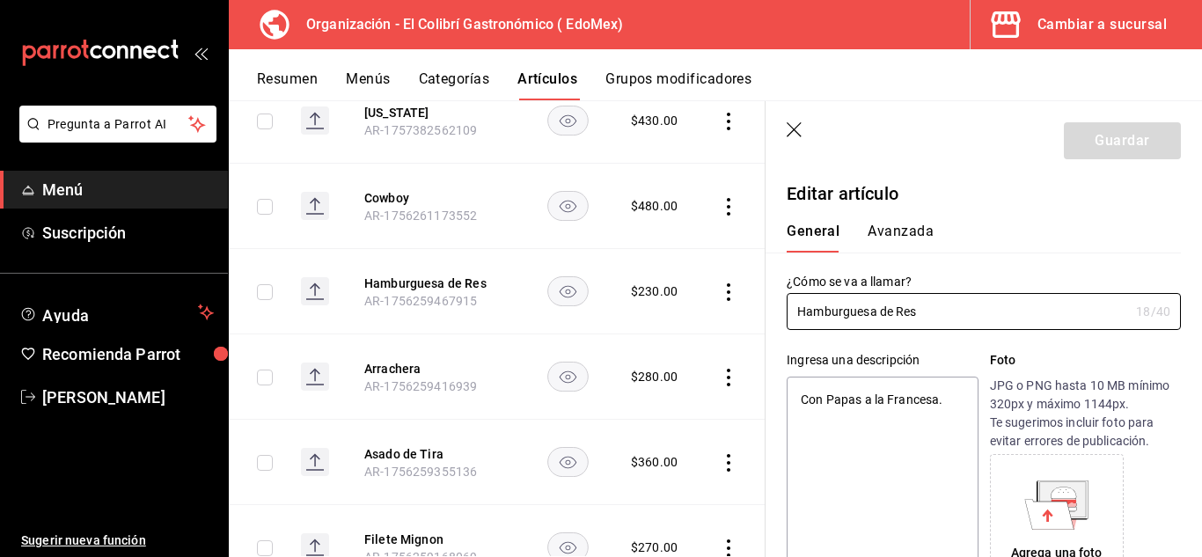
type textarea "x"
type input "$230.00"
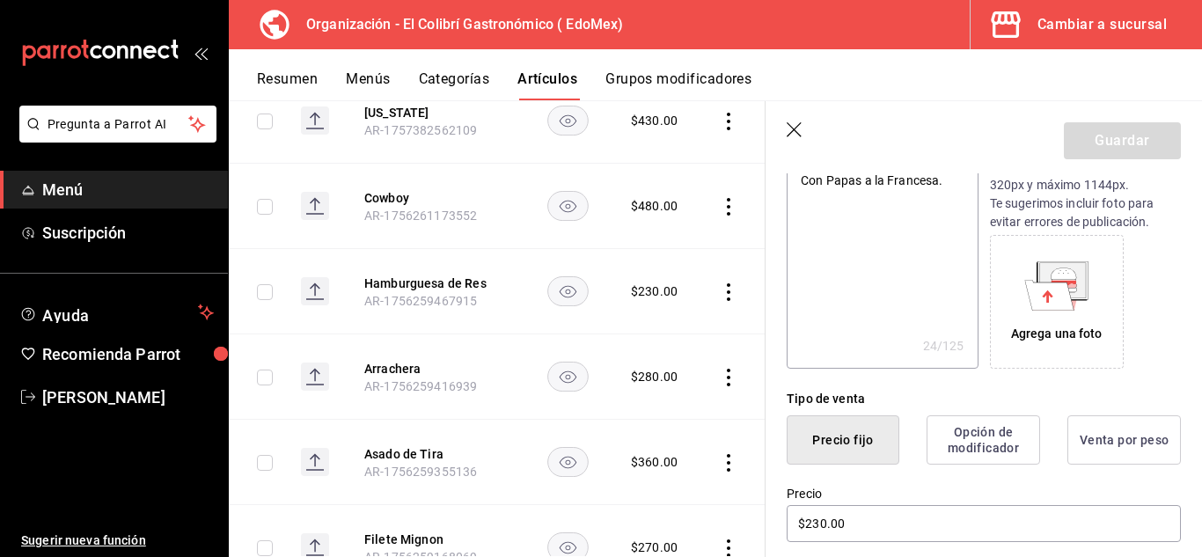
scroll to position [344, 0]
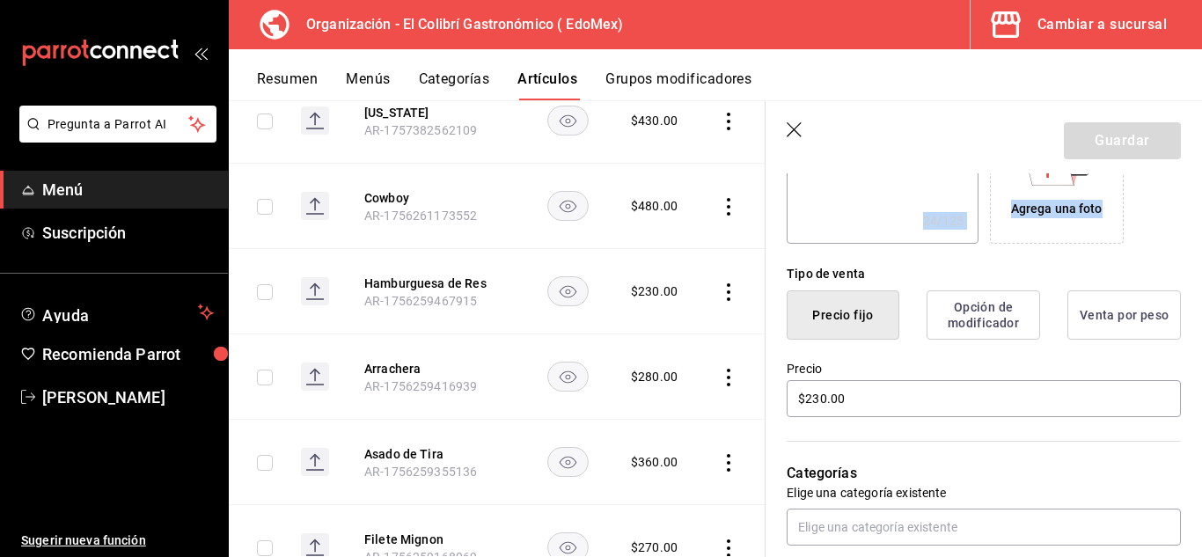
drag, startPoint x: 1107, startPoint y: 206, endPoint x: 1039, endPoint y: 105, distance: 121.8
click at [1039, 105] on section "Guardar Editar artículo General Avanzada ¿Cómo se va a llamar? Hamburguesa de R…" at bounding box center [984, 329] width 436 height 456
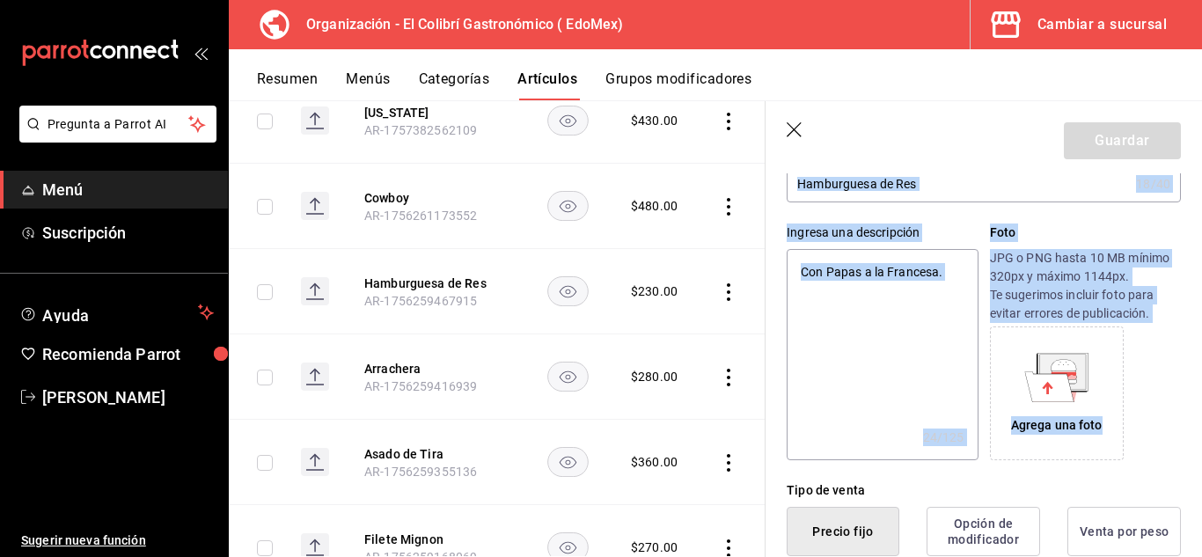
scroll to position [143, 0]
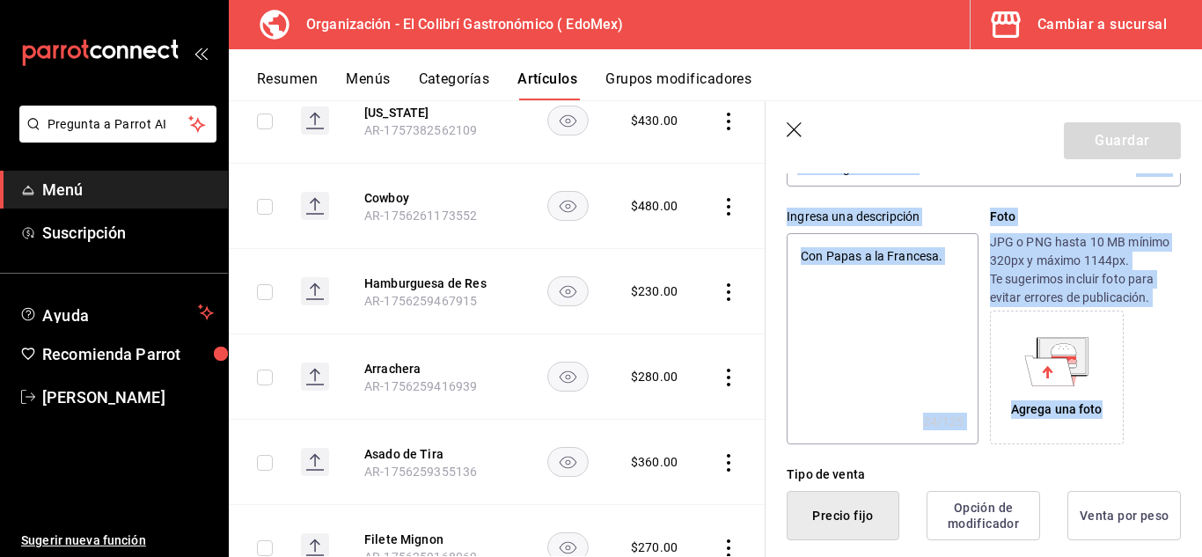
click at [902, 232] on div "Ingresa una descripción Con Papas a la Francesa. x 24 /125 ​" at bounding box center [882, 326] width 191 height 237
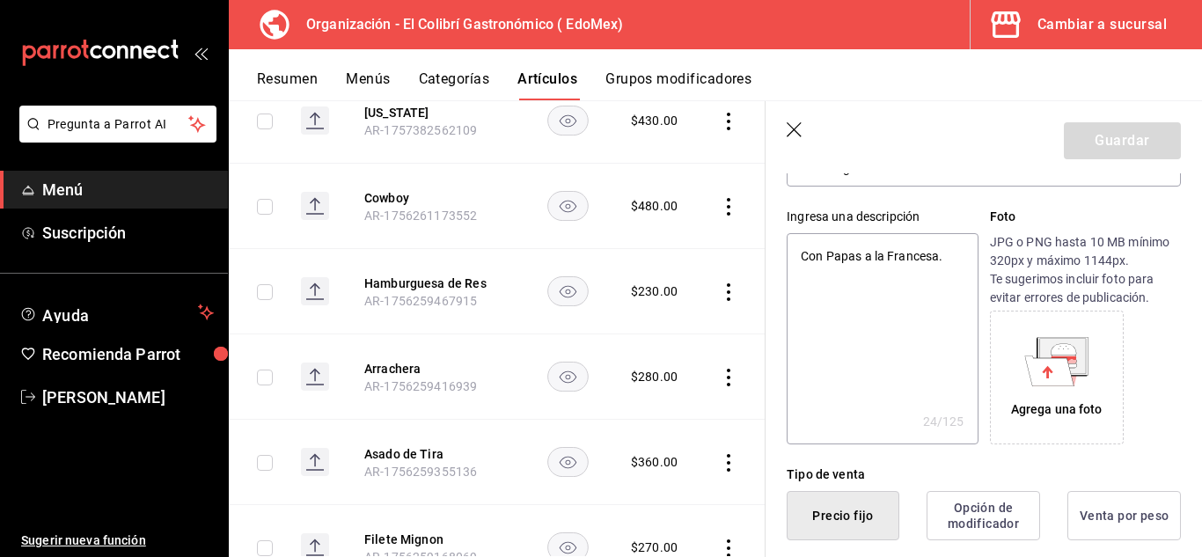
type textarea "x"
click at [877, 267] on textarea "Con Papas a la Francesa." at bounding box center [882, 338] width 191 height 211
paste textarea "y Mermerlada de Tocino"
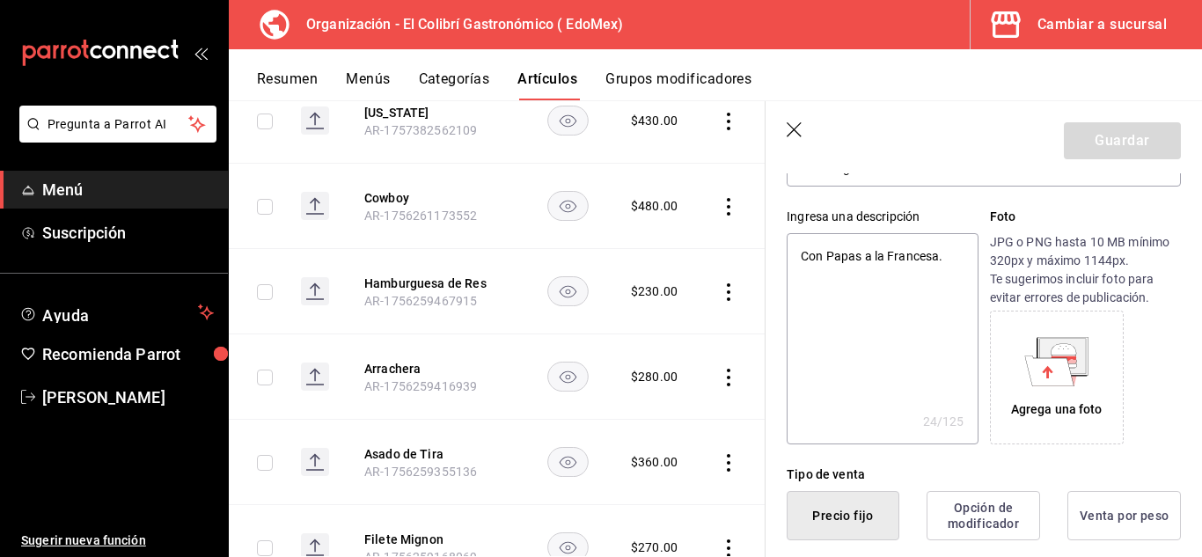
type textarea "Con Papas a la Francesa y Mermerlada de [GEOGRAPHIC_DATA]"
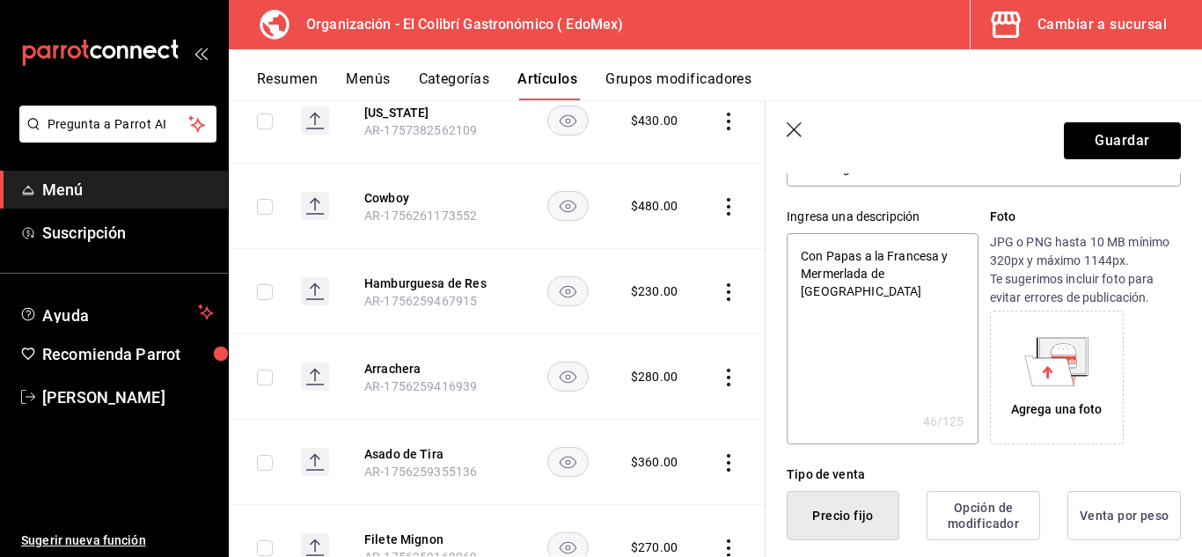
type textarea "x"
drag, startPoint x: 917, startPoint y: 350, endPoint x: 929, endPoint y: 338, distance: 17.4
click at [929, 338] on textarea "Con Papas a la Francesa y Mermerlada de [GEOGRAPHIC_DATA]" at bounding box center [882, 338] width 191 height 211
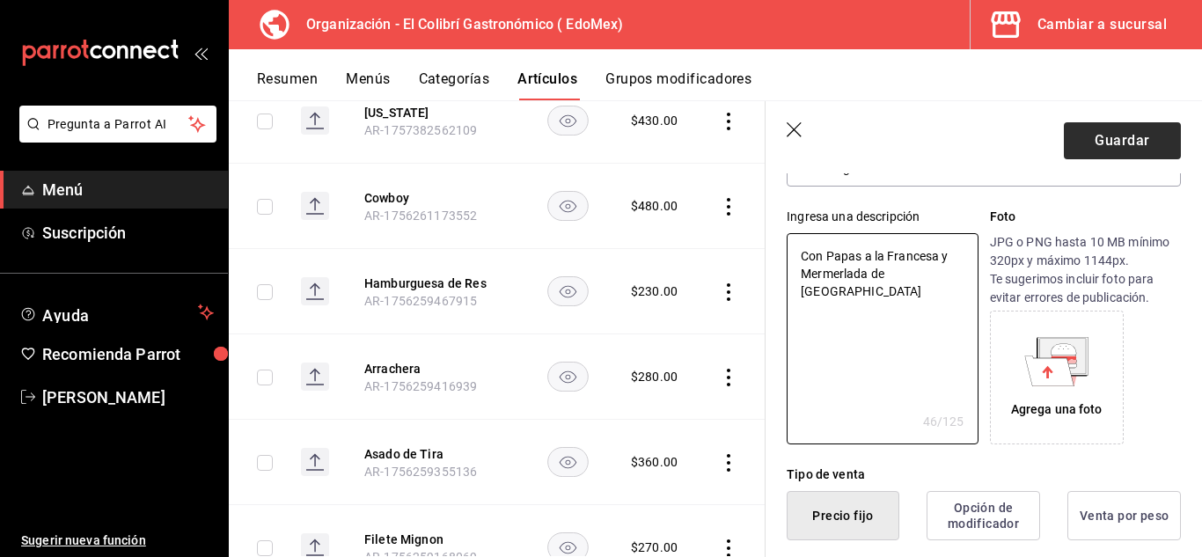
type textarea "Con Papas a la Francesa y Mermerlada de [GEOGRAPHIC_DATA]"
click at [1114, 149] on button "Guardar" at bounding box center [1122, 140] width 117 height 37
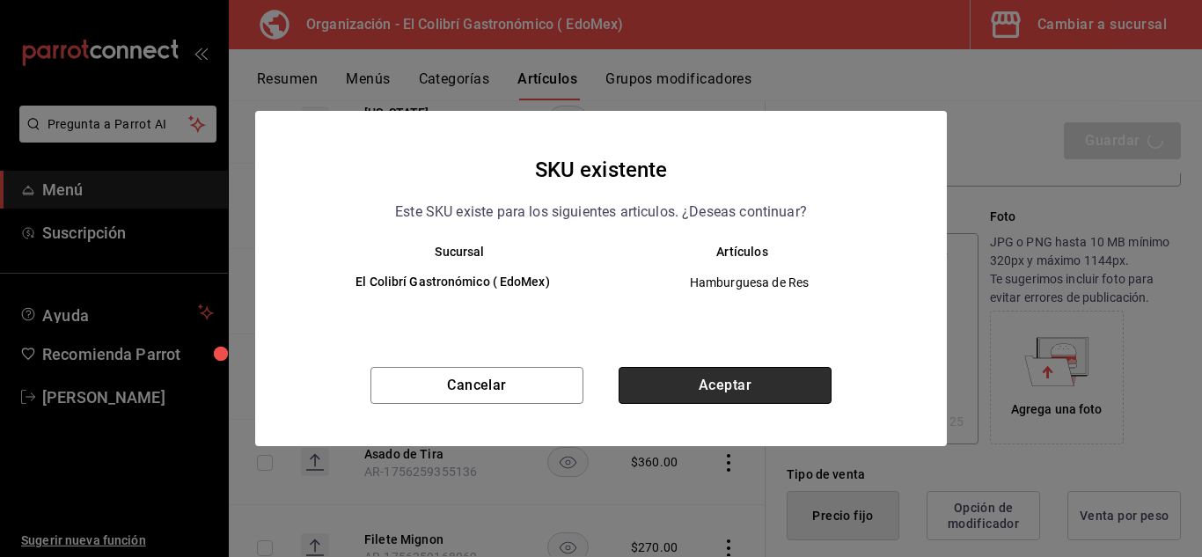
click at [685, 401] on button "Aceptar" at bounding box center [725, 385] width 213 height 37
type textarea "x"
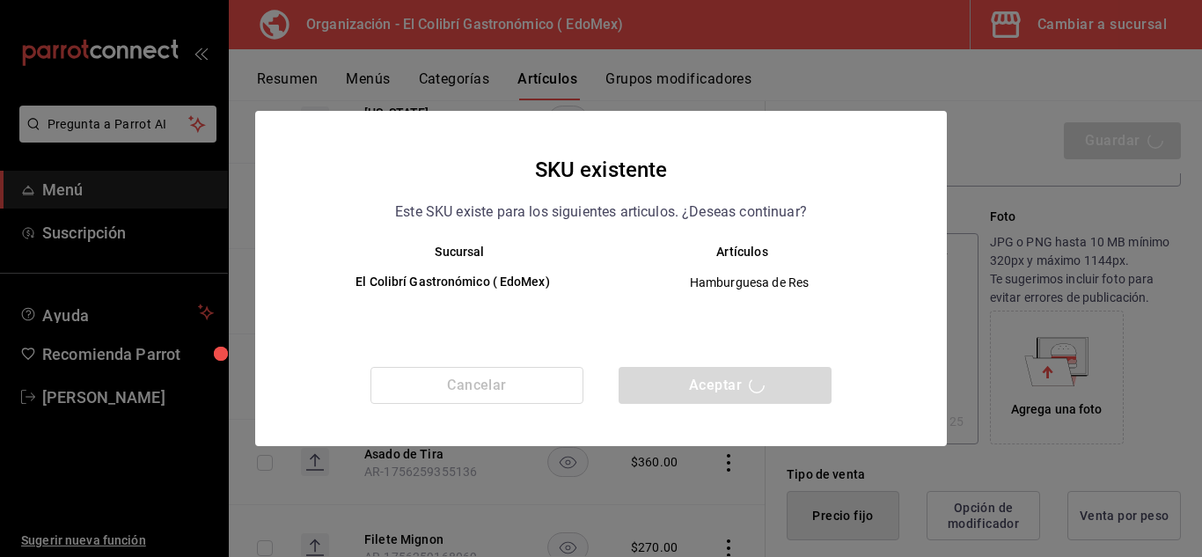
type textarea "x"
type input "AR-1758647412066"
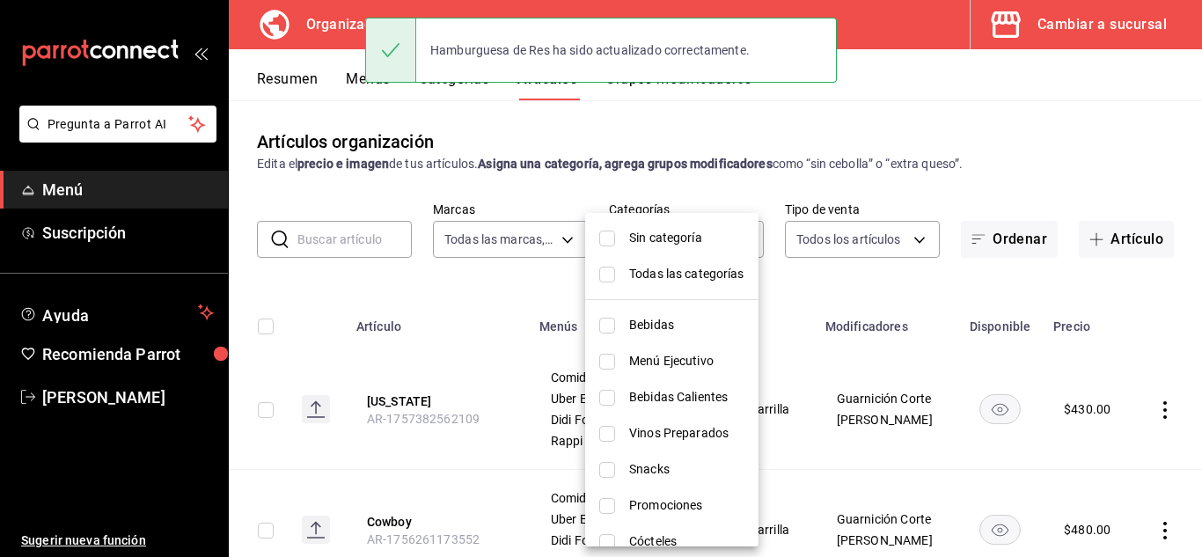
click at [622, 230] on body "Pregunta a Parrot AI Menú Suscripción Ayuda Recomienda Parrot [PERSON_NAME] Sug…" at bounding box center [601, 278] width 1202 height 557
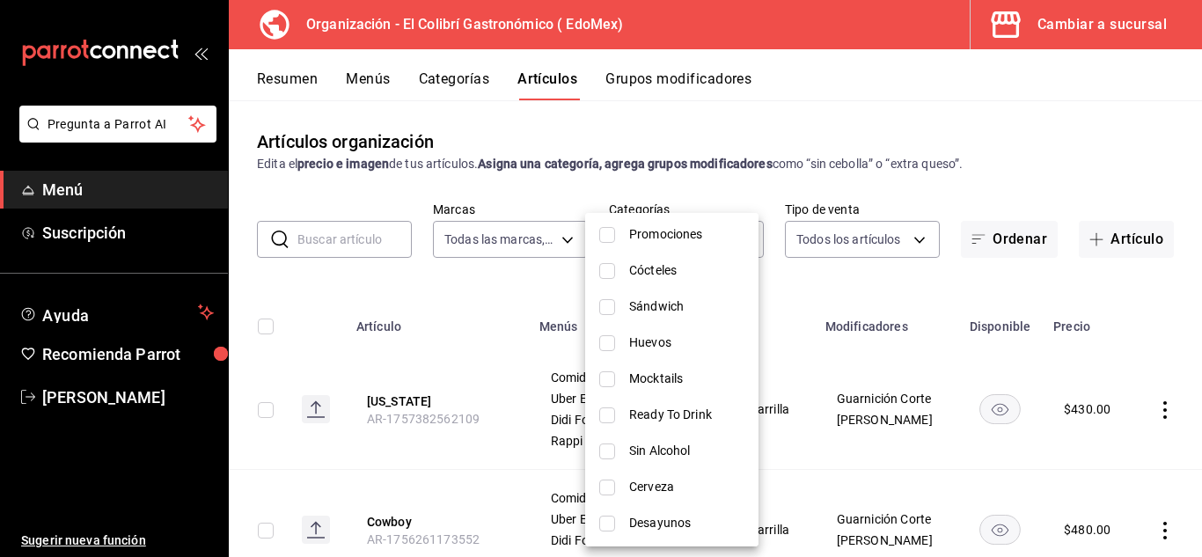
scroll to position [275, 0]
drag, startPoint x: 783, startPoint y: 407, endPoint x: 780, endPoint y: 524, distance: 118.0
click at [780, 524] on div at bounding box center [601, 278] width 1202 height 557
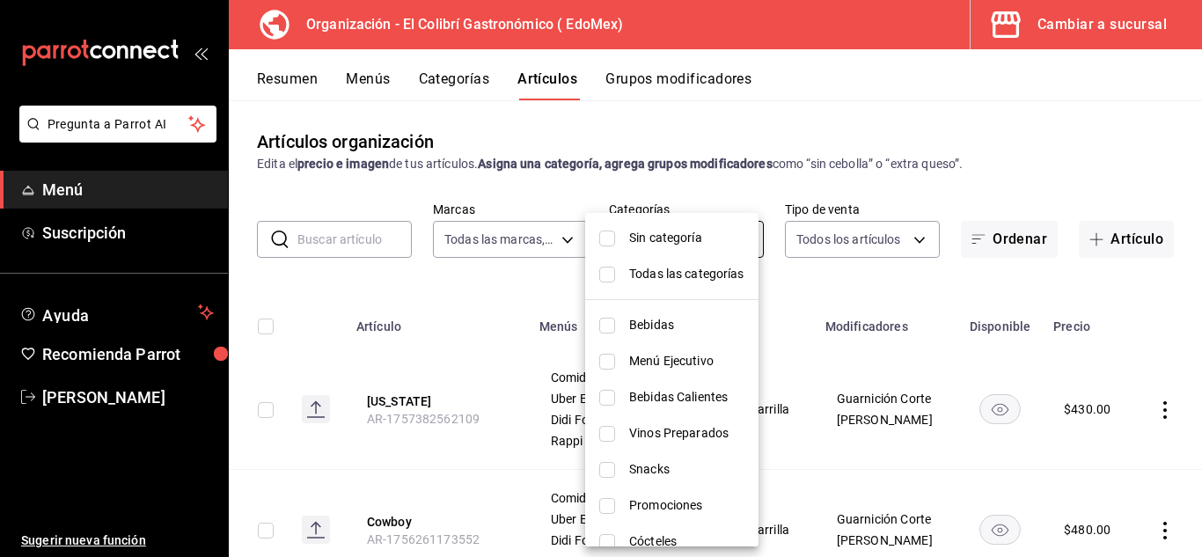
click at [661, 245] on body "Pregunta a Parrot AI Menú Suscripción Ayuda Recomienda Parrot [PERSON_NAME] Sug…" at bounding box center [601, 278] width 1202 height 557
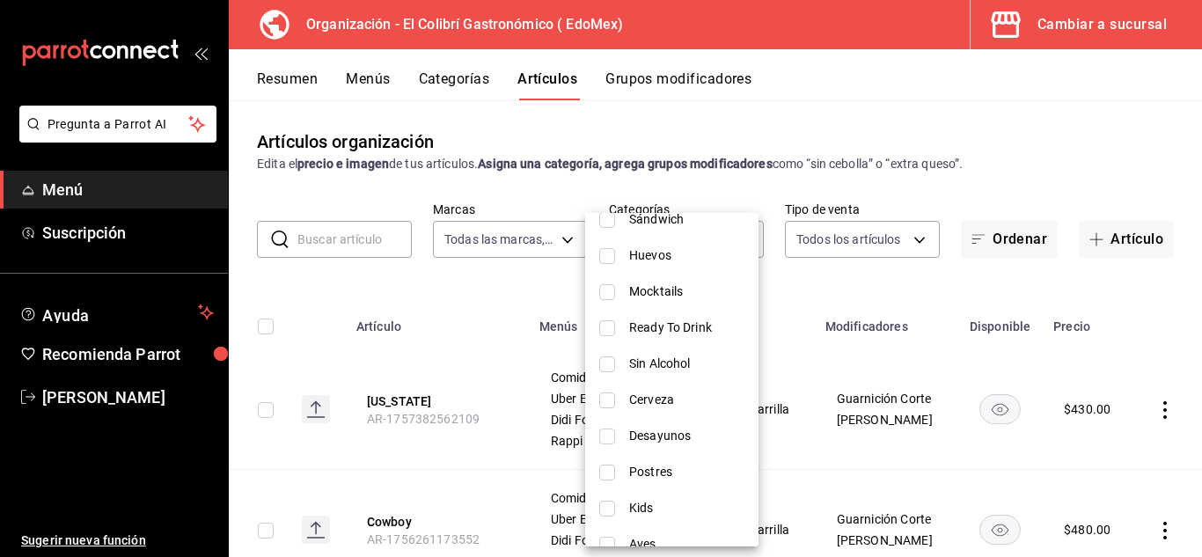
scroll to position [345, 0]
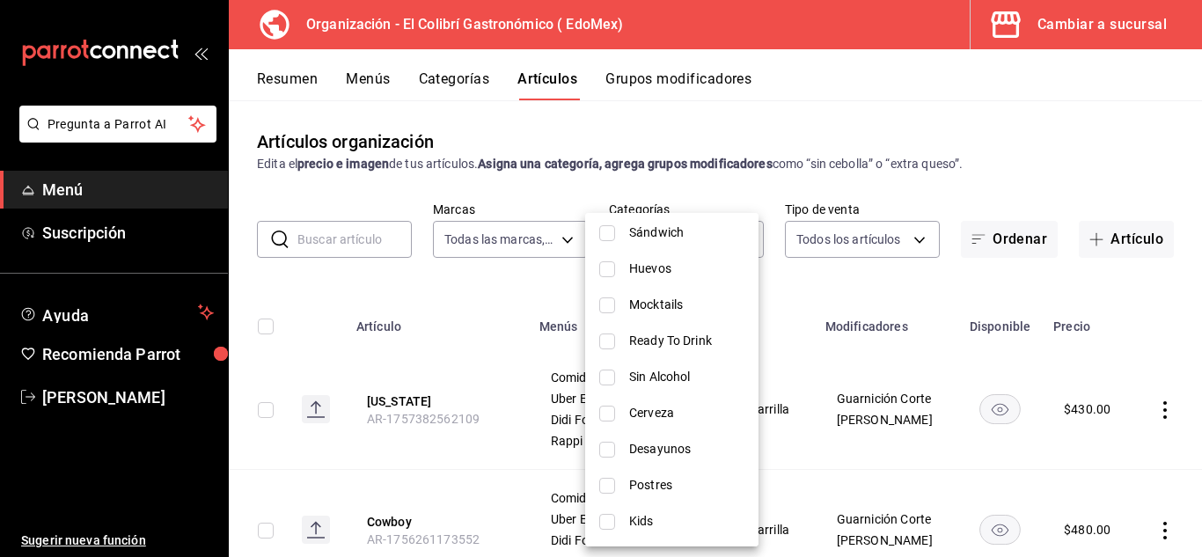
click at [649, 496] on li "Postres" at bounding box center [671, 485] width 173 height 36
type input "5ab98d05-5833-4db1-8c96-995812eefca1,045dd080-baa8-4fe9-b54d-38578bde5388"
checkbox input "true"
click at [664, 179] on div at bounding box center [601, 278] width 1202 height 557
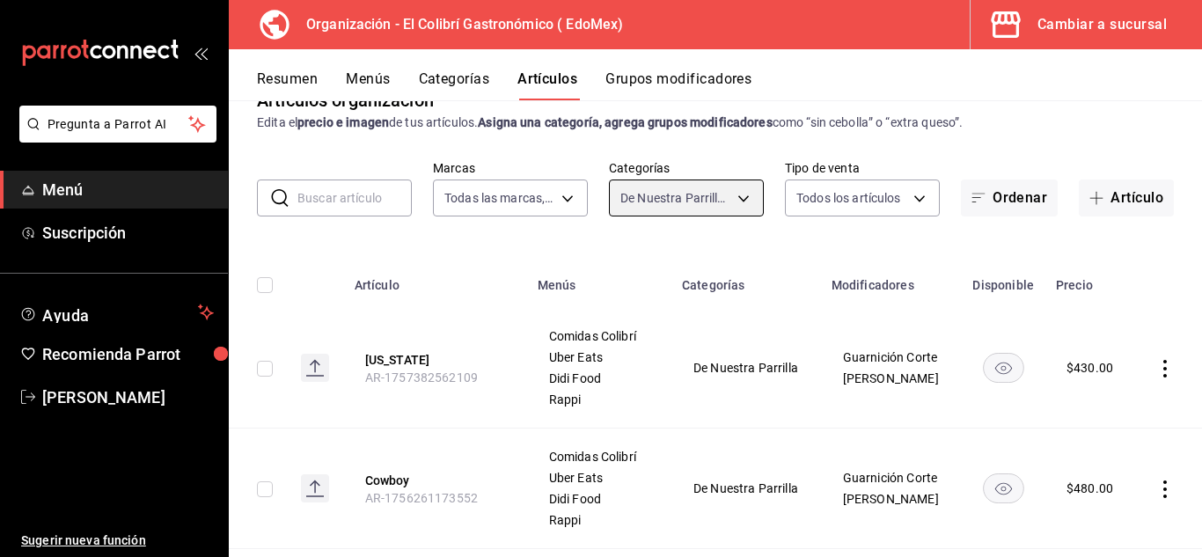
scroll to position [33, 0]
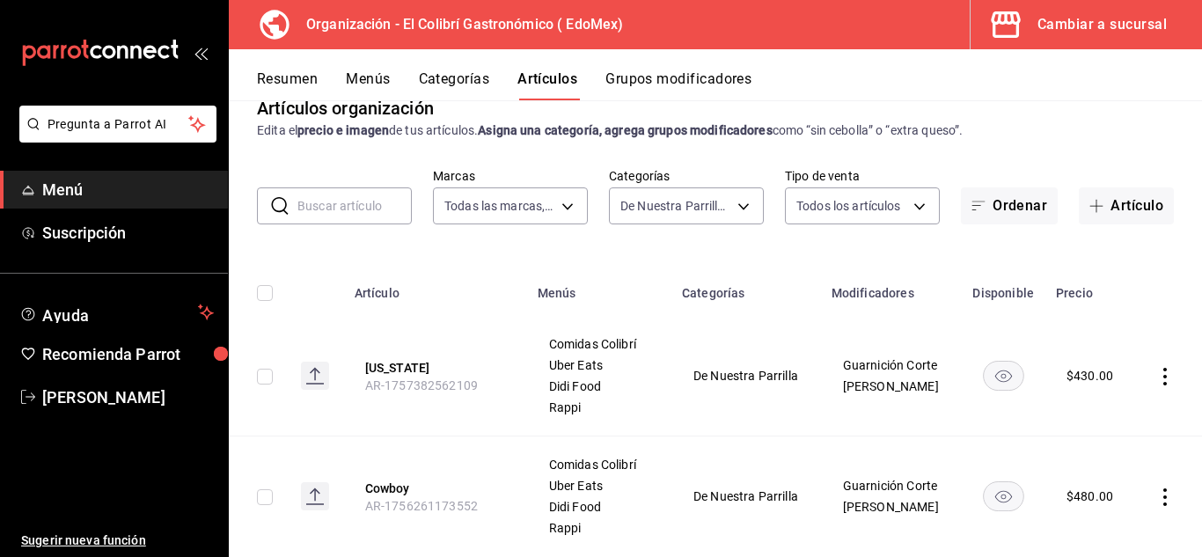
click at [729, 185] on div "De Nuestra Parrilla, Postres 5ab98d05-5833-4db1-8c96-995812eefca1,045dd080-baa8…" at bounding box center [686, 202] width 155 height 44
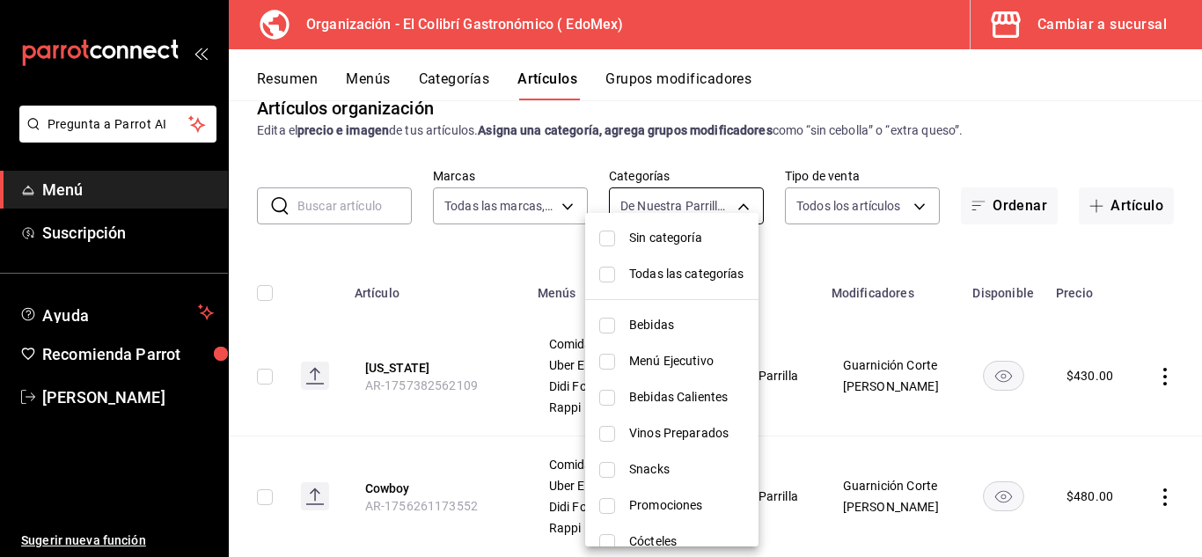
click at [729, 198] on body "Pregunta a Parrot AI Menú Suscripción Ayuda Recomienda Parrot [PERSON_NAME] Sug…" at bounding box center [601, 278] width 1202 height 557
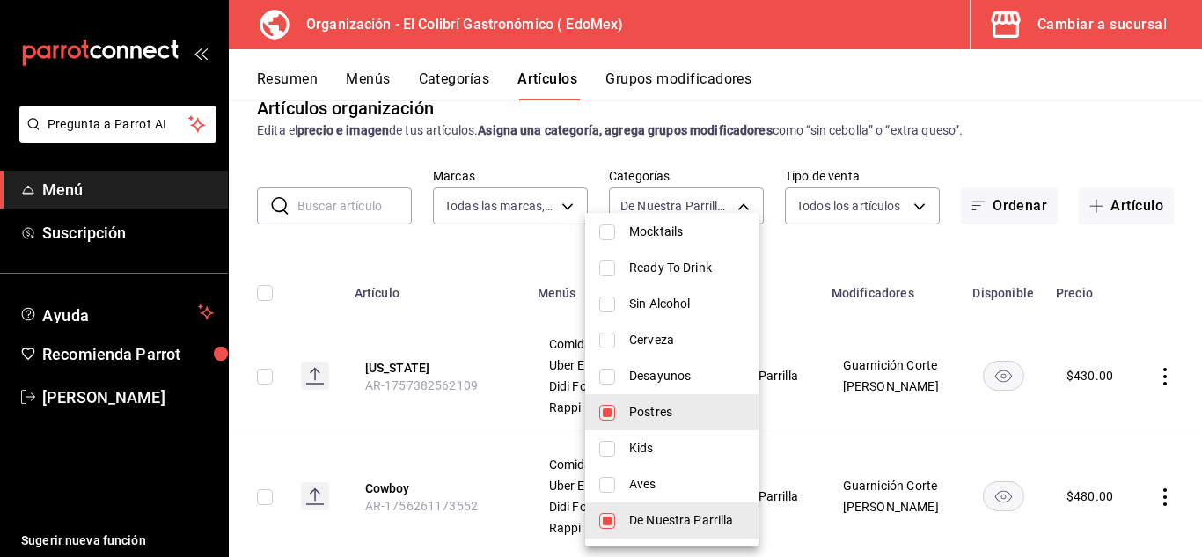
scroll to position [432, 0]
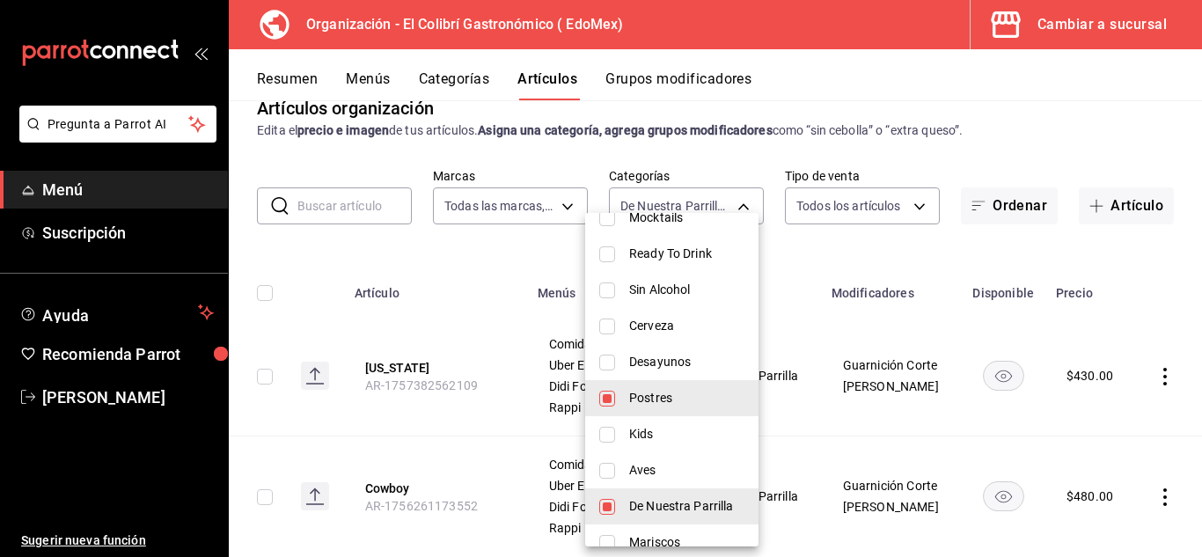
click at [703, 505] on span "De Nuestra Parrilla" at bounding box center [686, 506] width 115 height 18
type input "045dd080-baa8-4fe9-b54d-38578bde5388"
checkbox input "false"
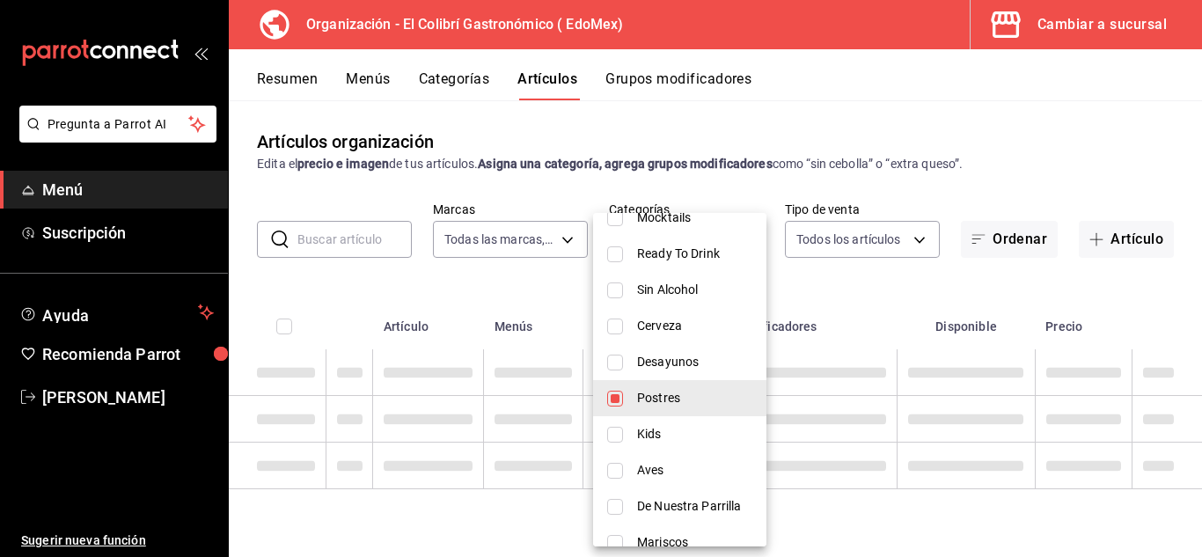
scroll to position [0, 0]
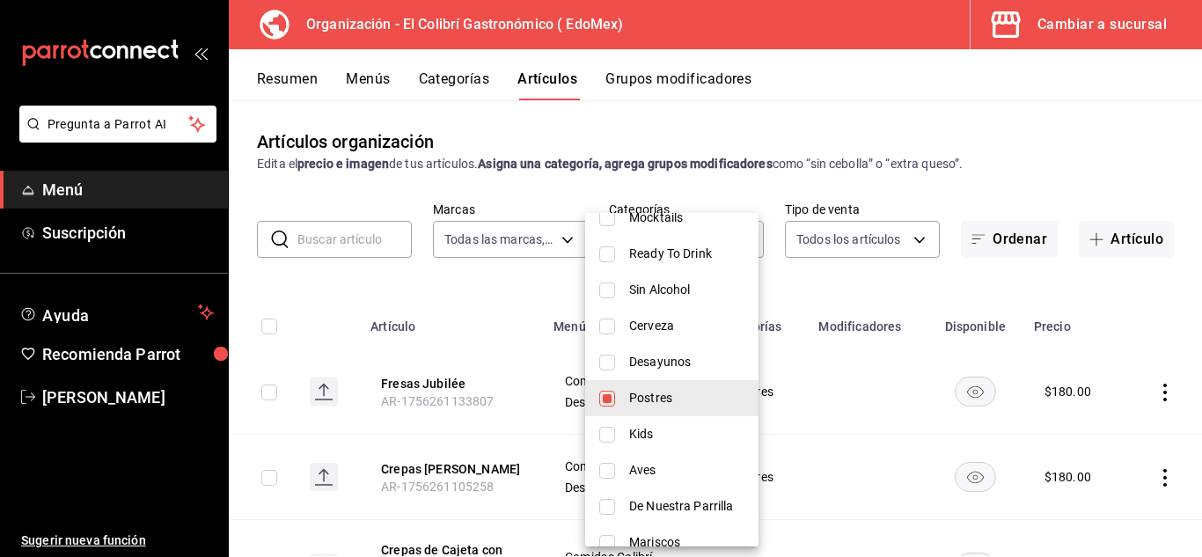
click at [942, 105] on div at bounding box center [601, 278] width 1202 height 557
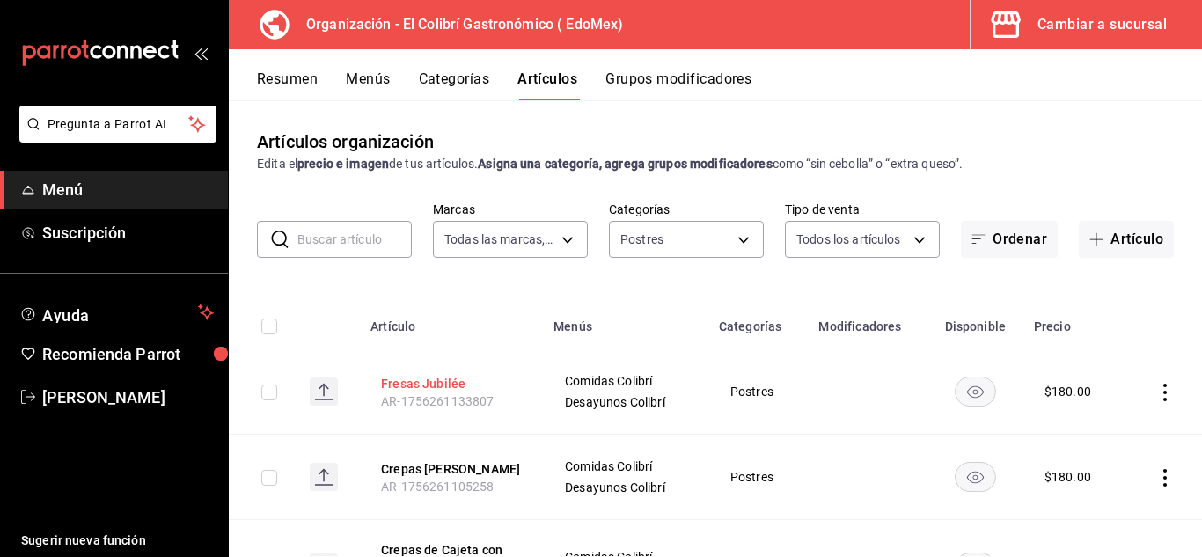
click at [400, 380] on button "Fresas Jubilée" at bounding box center [451, 384] width 141 height 18
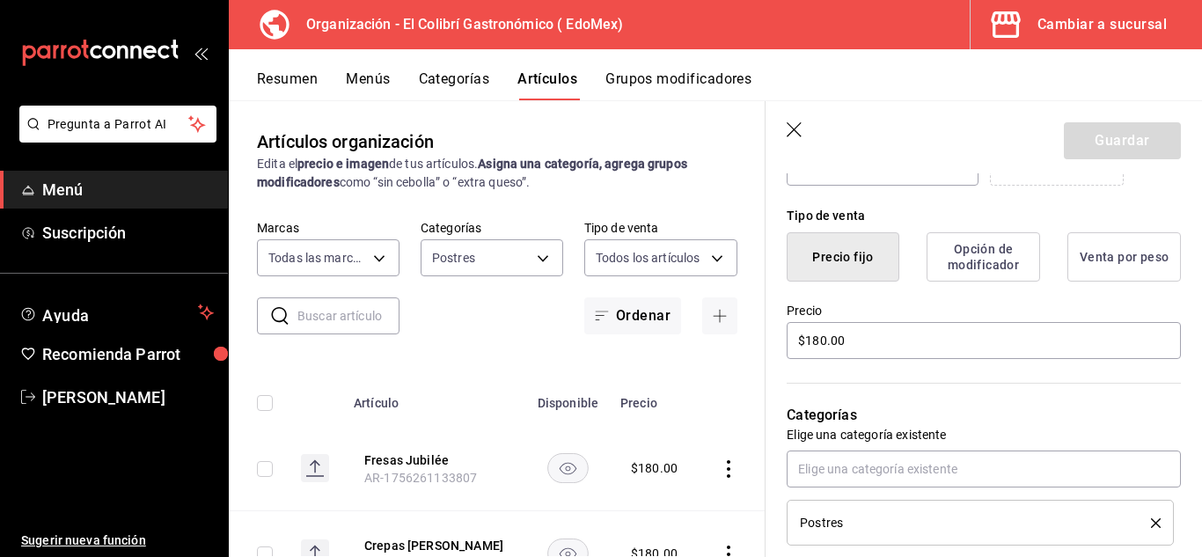
scroll to position [405, 0]
click at [902, 331] on input "$180.00" at bounding box center [984, 337] width 394 height 37
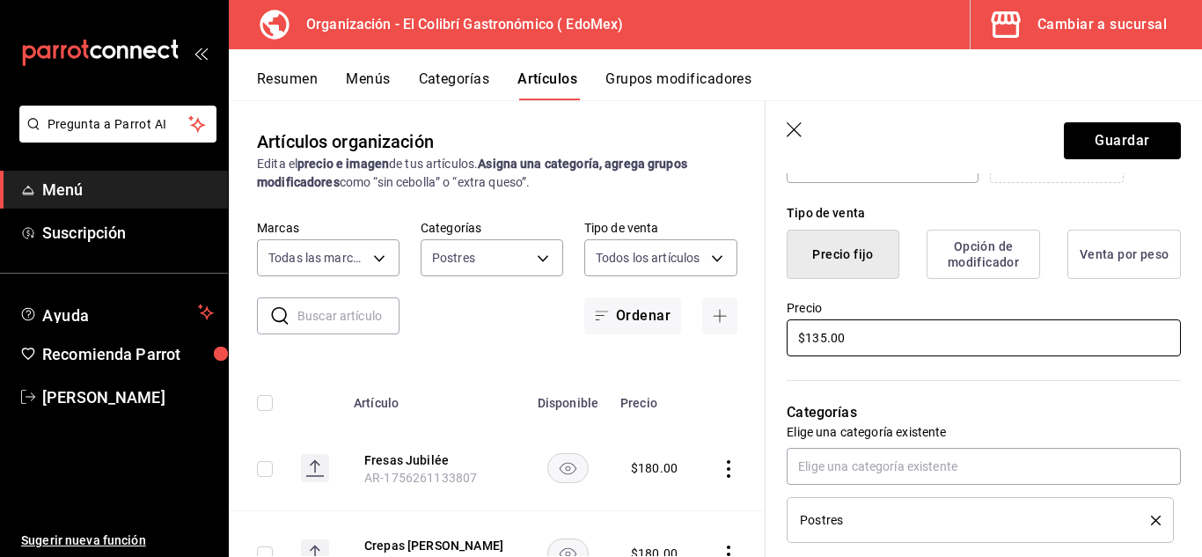
type input "$135.00"
click at [1182, 139] on header "Guardar" at bounding box center [984, 137] width 436 height 72
click at [1097, 136] on button "Guardar" at bounding box center [1122, 140] width 117 height 37
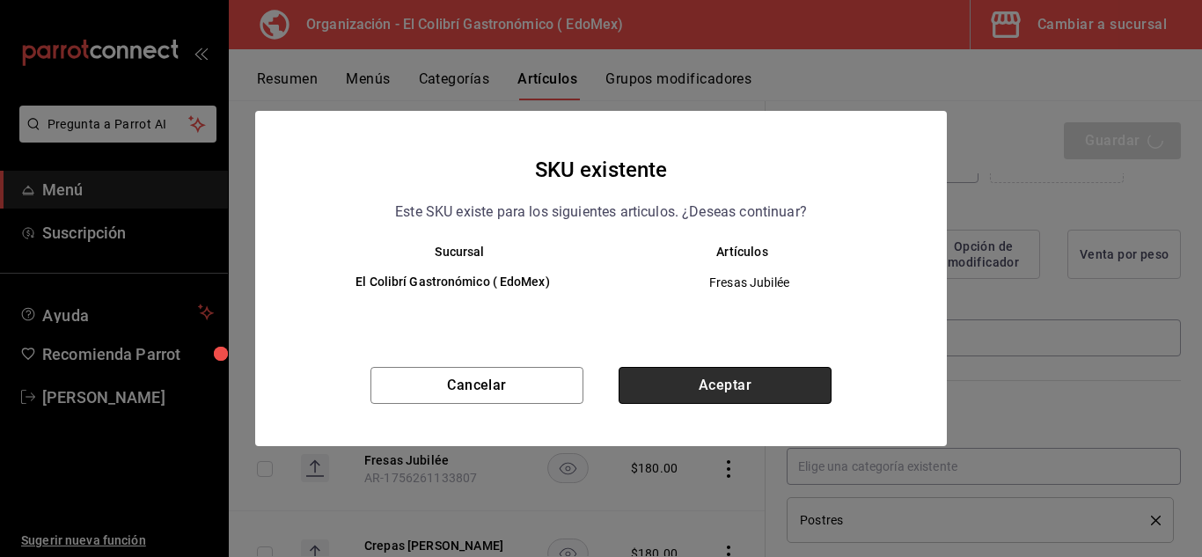
click at [792, 390] on button "Aceptar" at bounding box center [725, 385] width 213 height 37
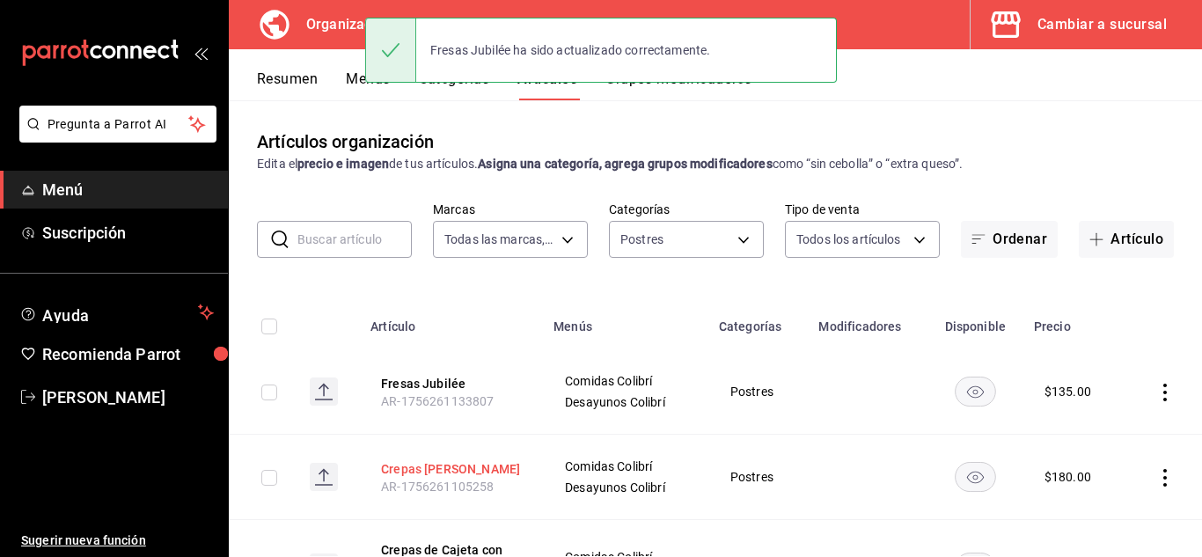
click at [440, 473] on button "Crepas [PERSON_NAME]" at bounding box center [451, 469] width 141 height 18
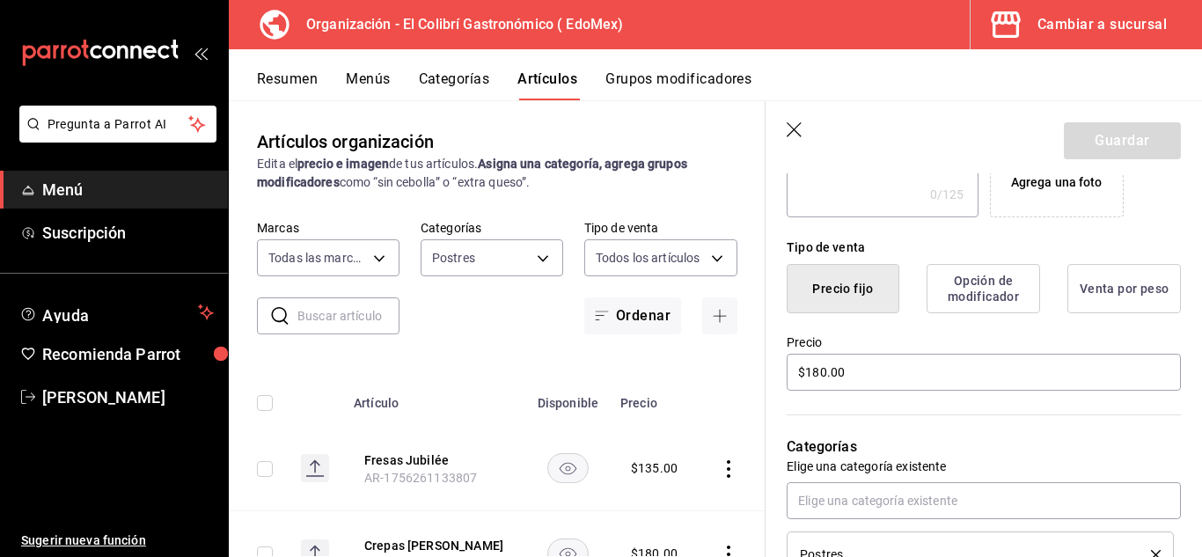
scroll to position [424, 0]
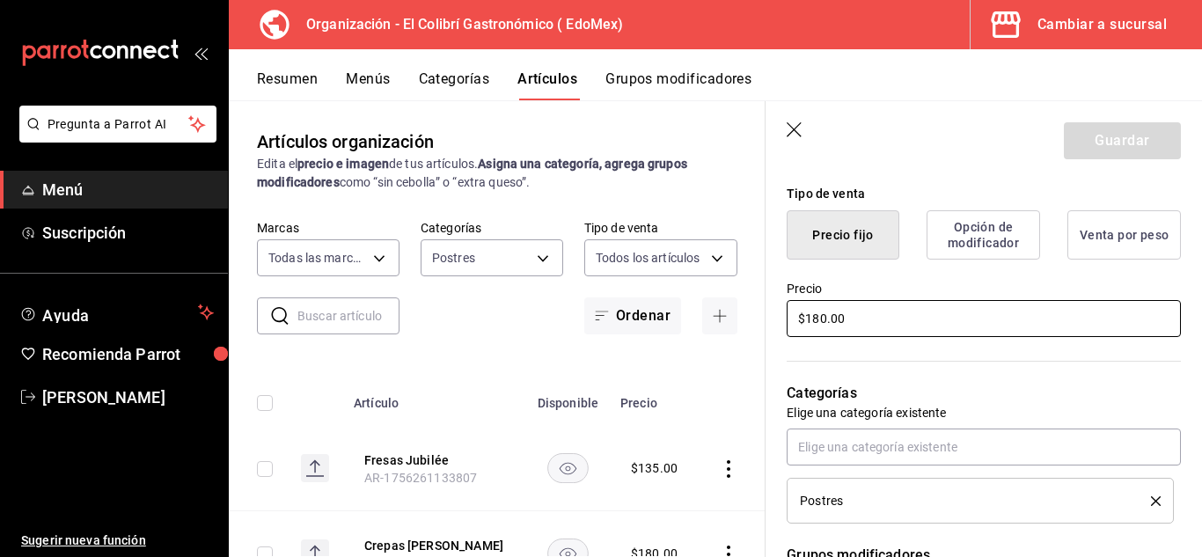
click at [826, 326] on input "$180.00" at bounding box center [984, 318] width 394 height 37
click at [820, 326] on input "$180.00" at bounding box center [984, 318] width 394 height 37
type input "$130.00"
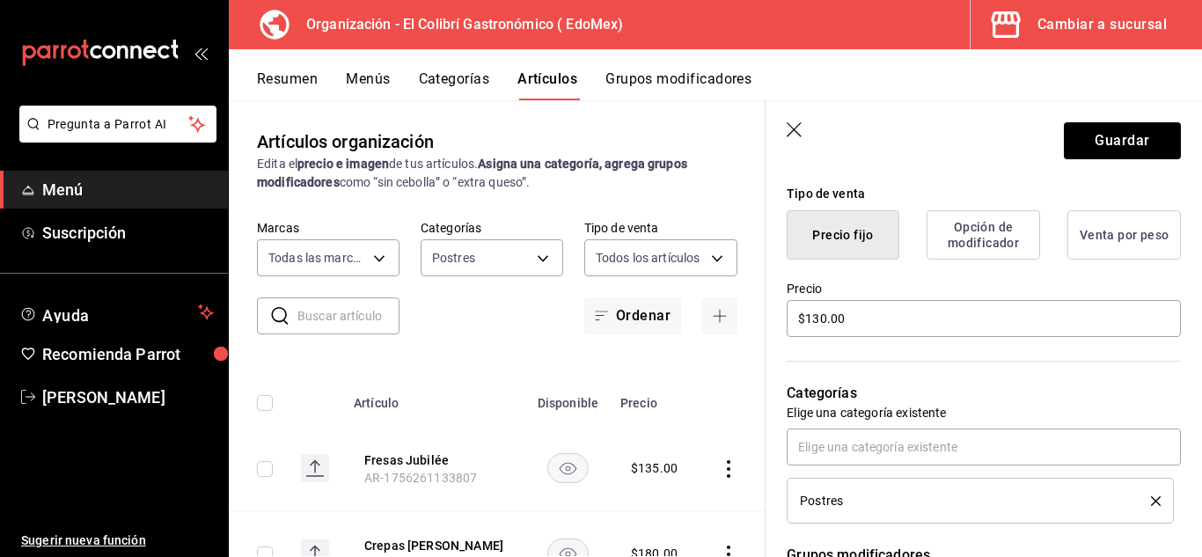
click at [1136, 163] on header "Guardar" at bounding box center [984, 137] width 436 height 72
click at [1162, 140] on button "Guardar" at bounding box center [1122, 140] width 117 height 37
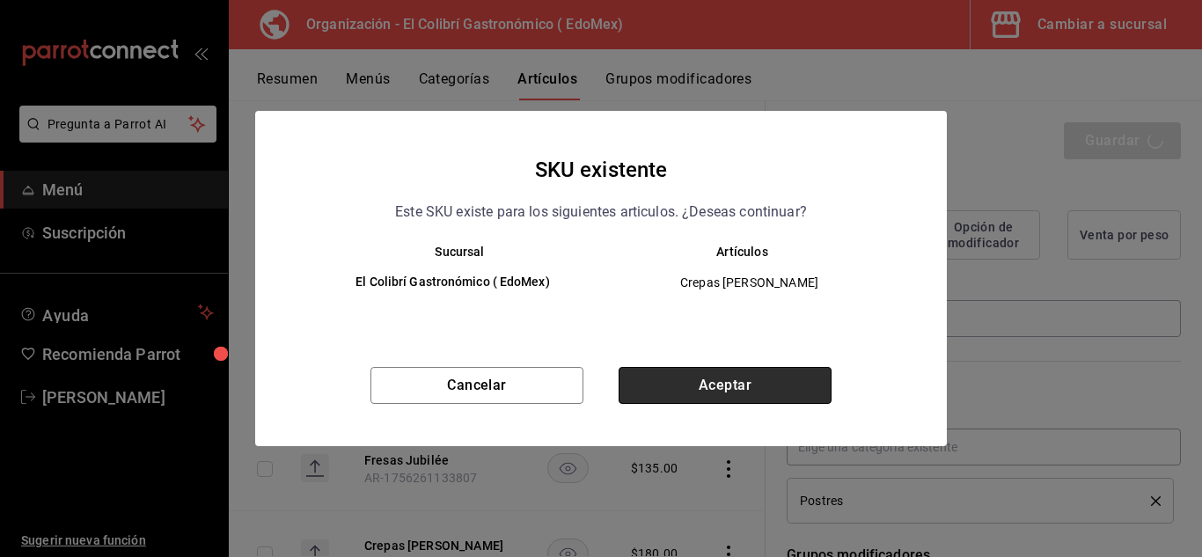
click at [791, 368] on button "Aceptar" at bounding box center [725, 385] width 213 height 37
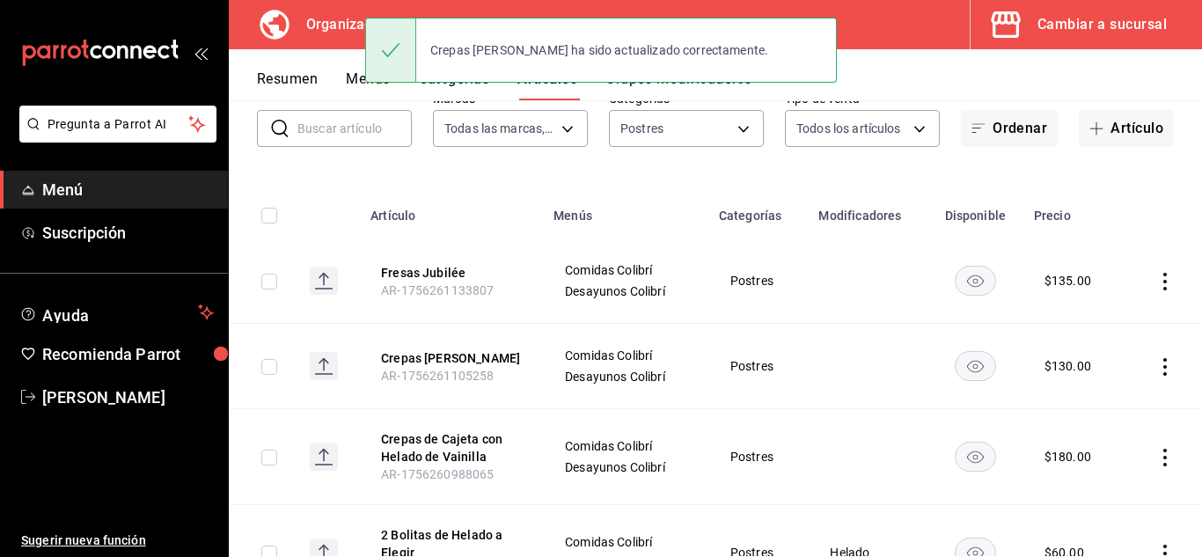
scroll to position [129, 0]
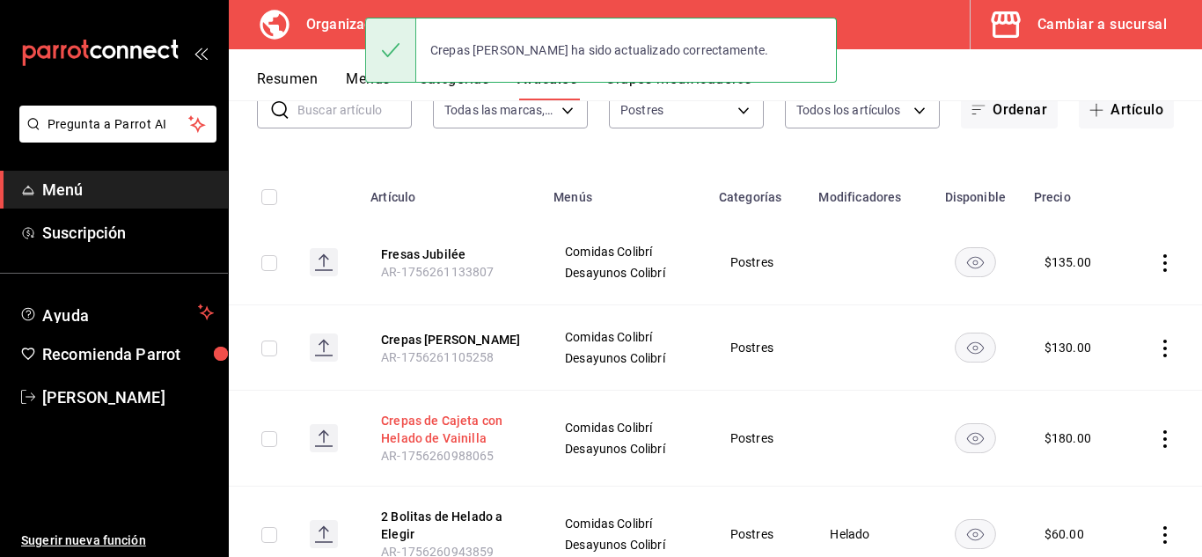
click at [458, 435] on button "Crepas de Cajeta con Helado de Vainilla" at bounding box center [451, 429] width 141 height 35
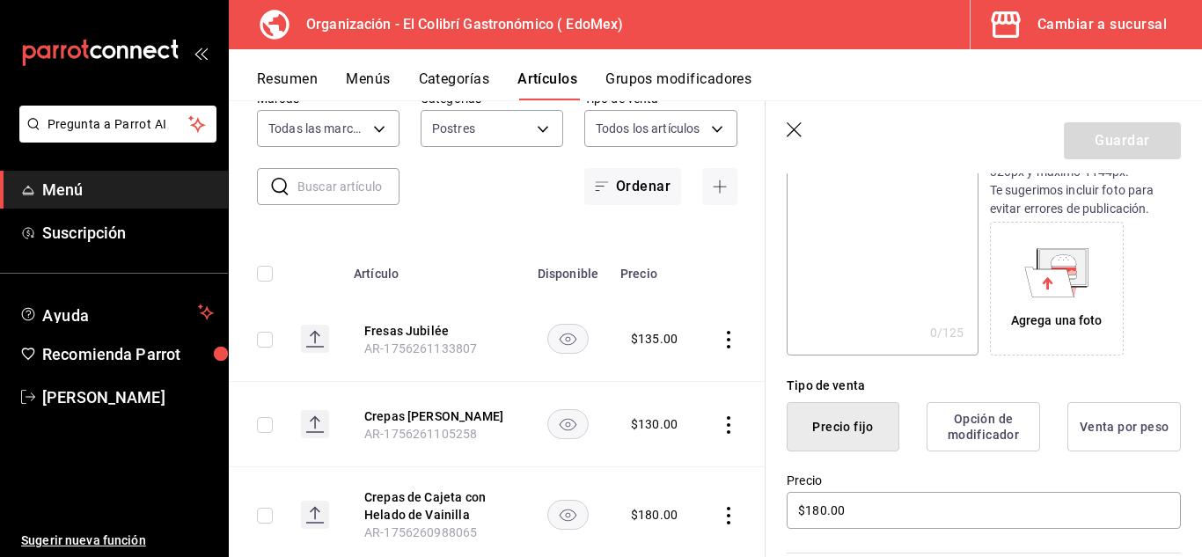
scroll to position [266, 0]
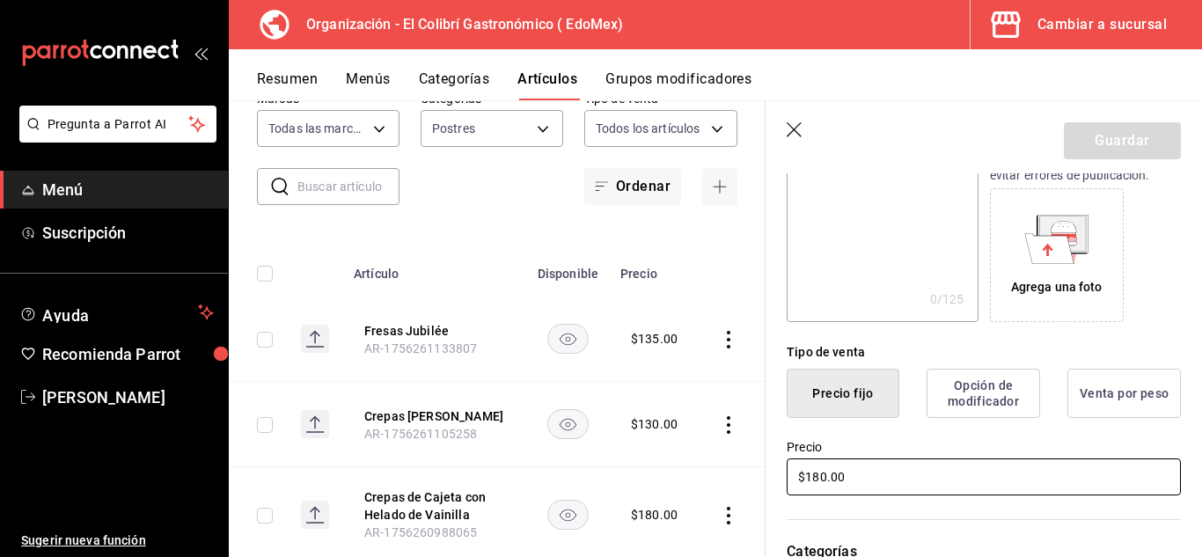
click at [819, 476] on input "$180.00" at bounding box center [984, 476] width 394 height 37
type input "$130.00"
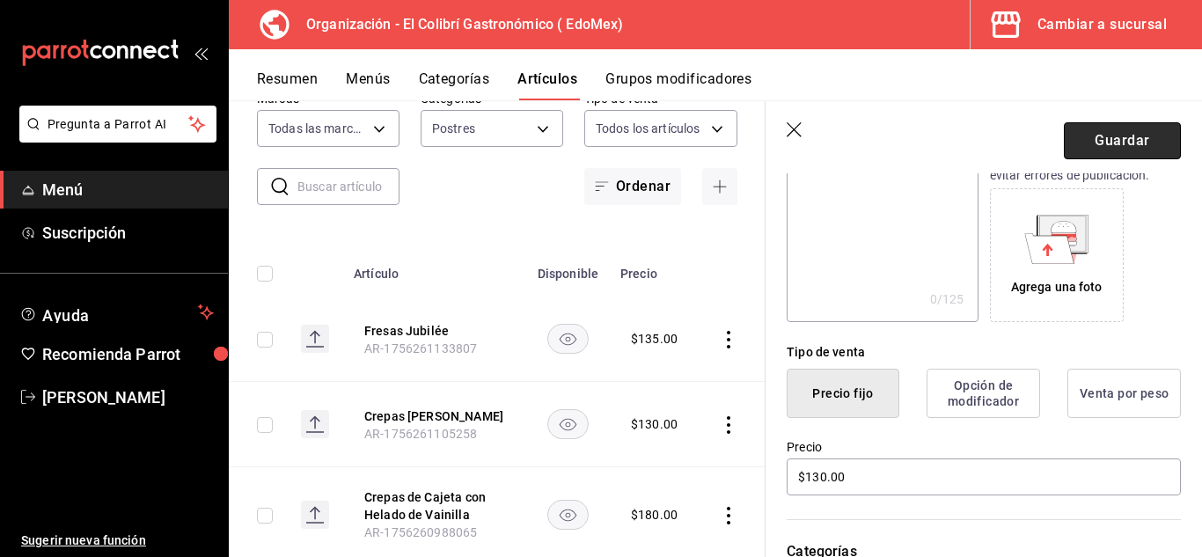
click at [1133, 155] on button "Guardar" at bounding box center [1122, 140] width 117 height 37
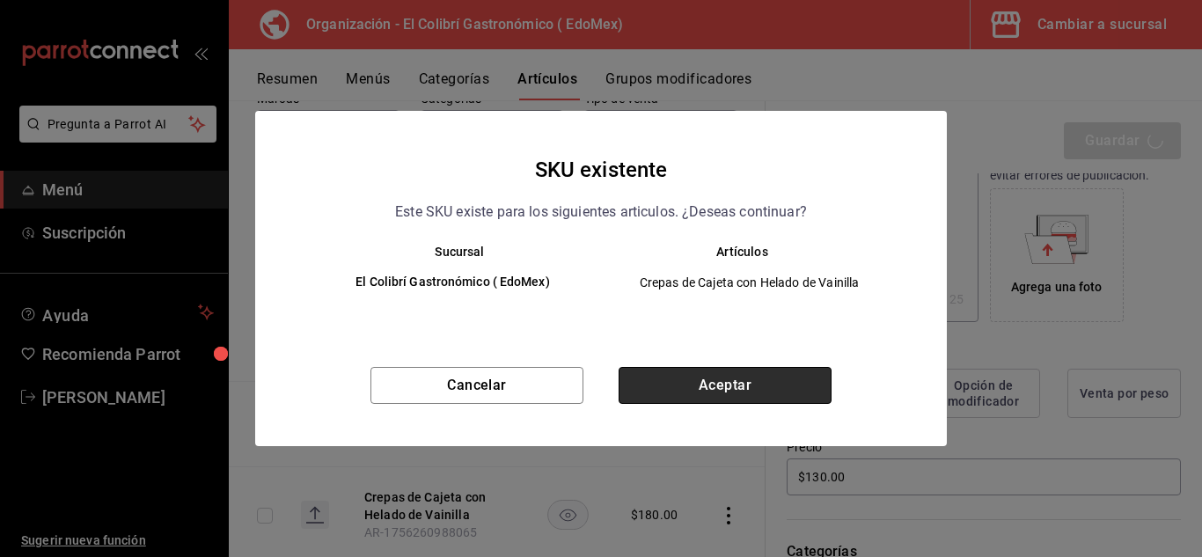
click at [726, 377] on button "Aceptar" at bounding box center [725, 385] width 213 height 37
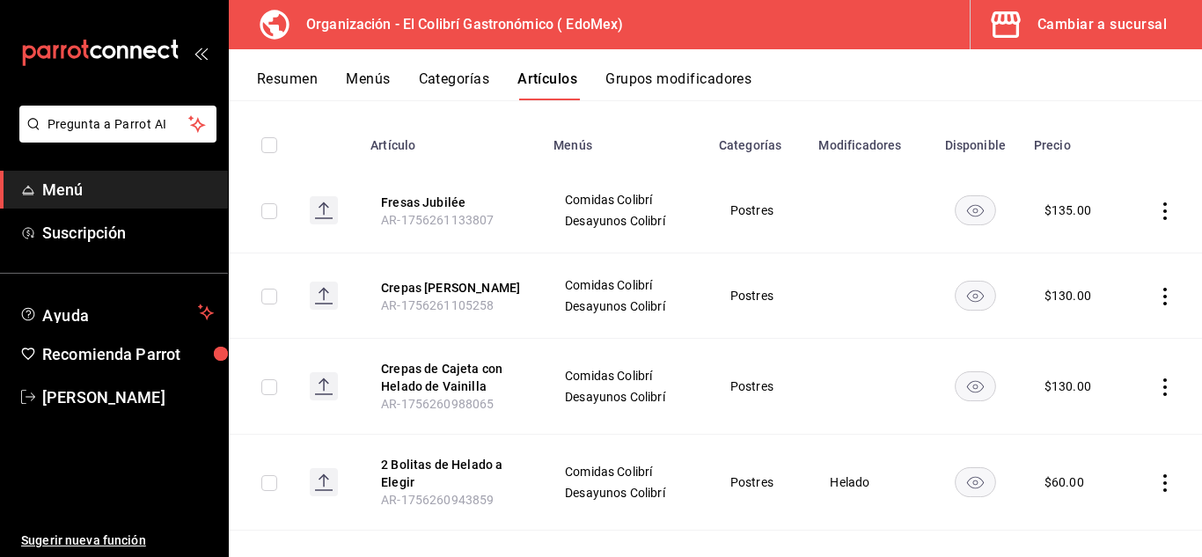
scroll to position [193, 0]
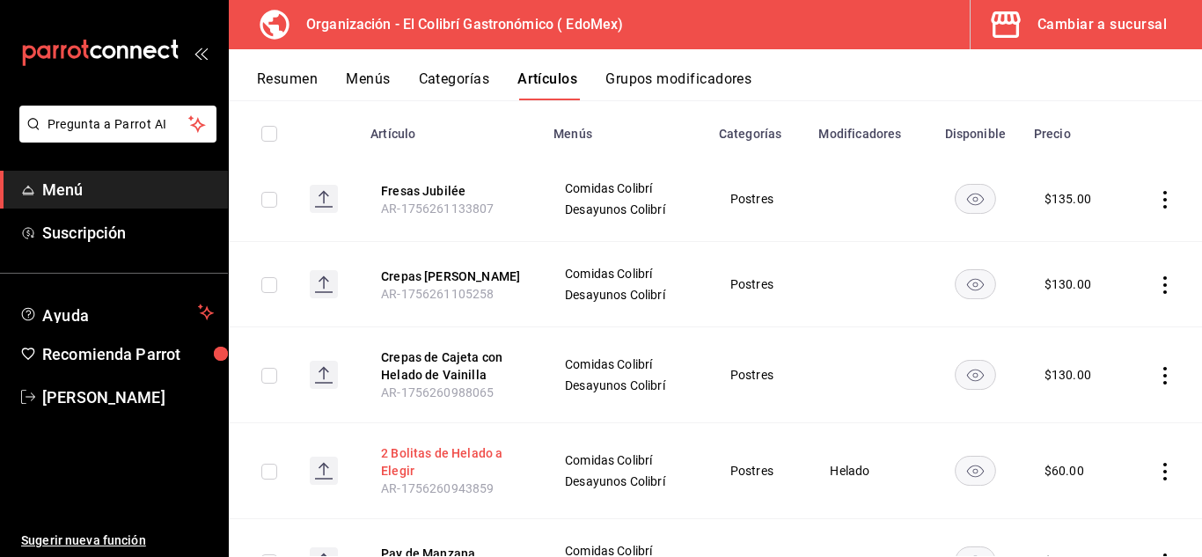
click at [441, 459] on button "2 Bolitas de Helado a Elegir" at bounding box center [451, 461] width 141 height 35
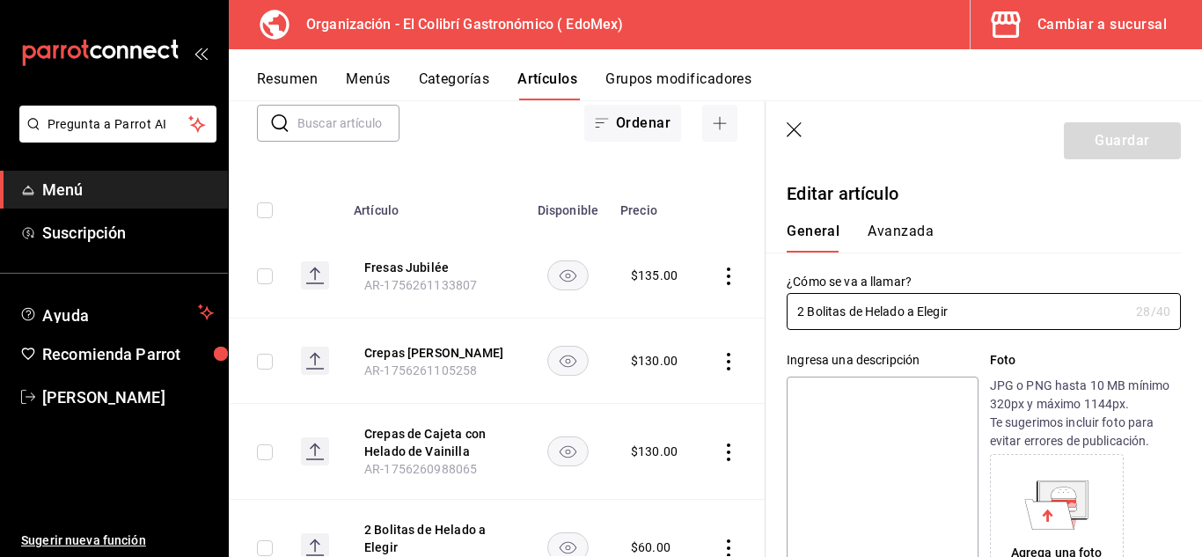
type input "$60.00"
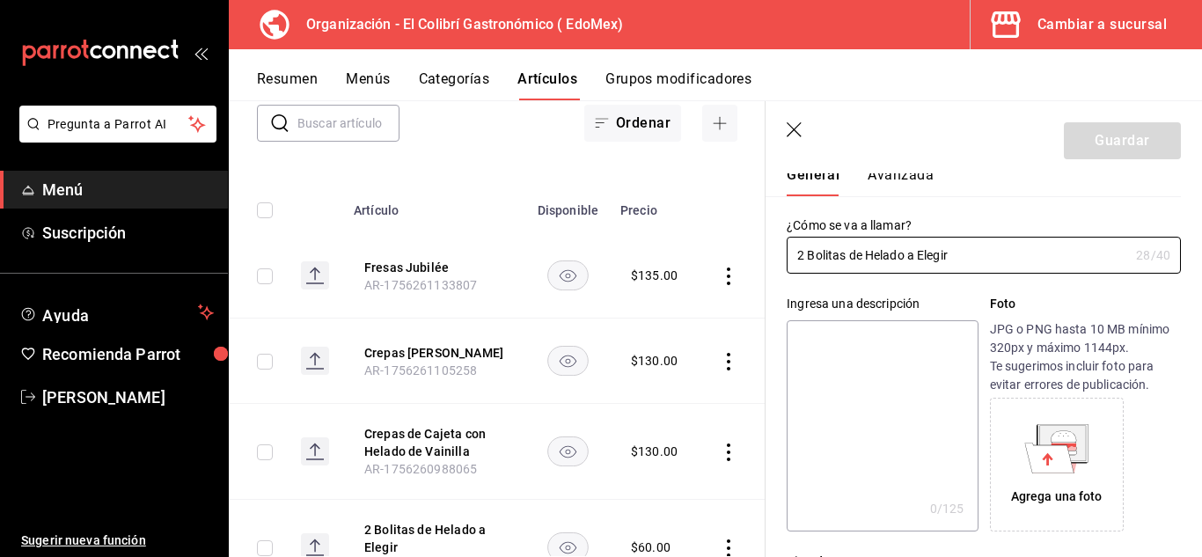
scroll to position [65, 0]
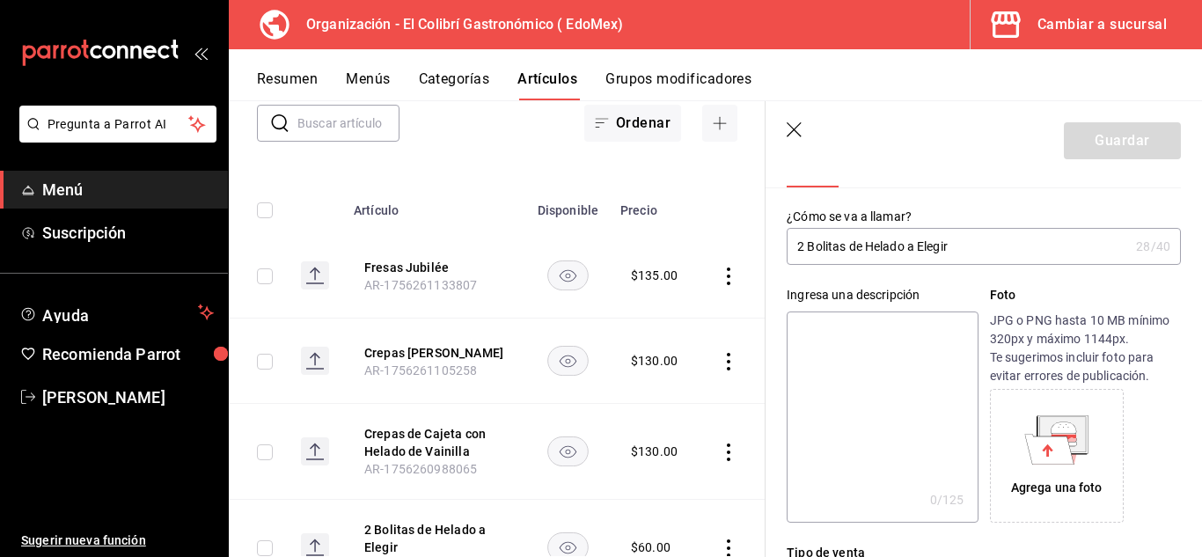
click at [907, 247] on input "2 Bolitas de Helado a Elegir" at bounding box center [958, 246] width 342 height 35
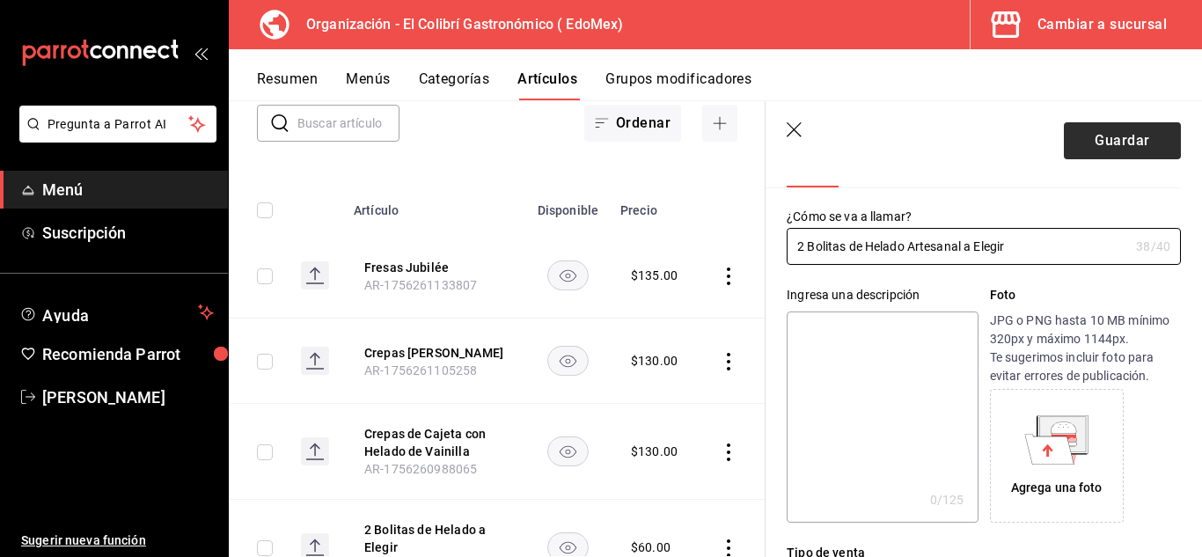
type input "2 Bolitas de Helado Artesanal a Elegir"
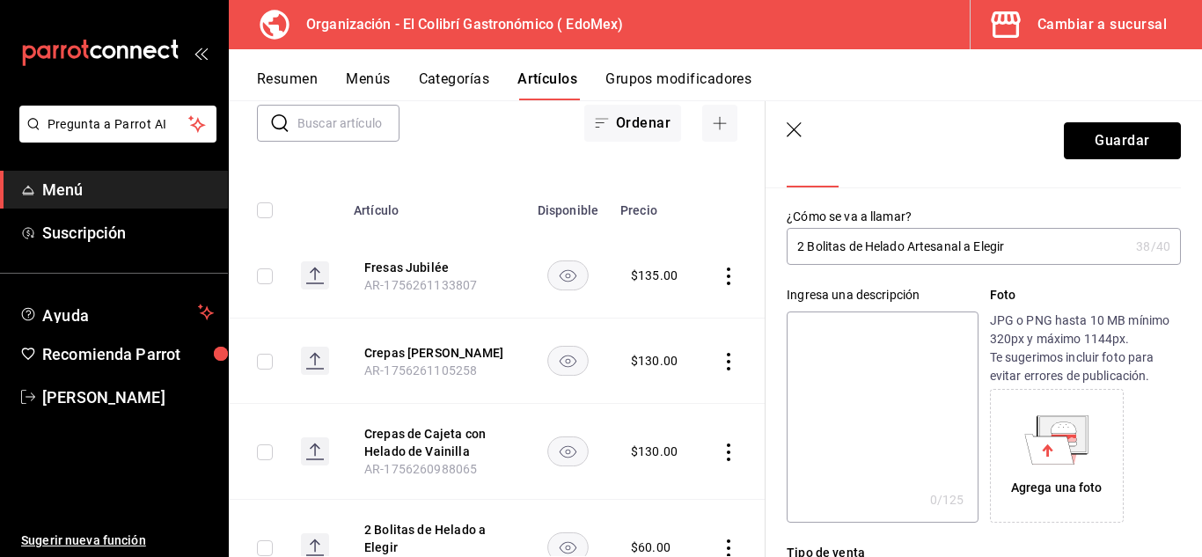
click at [1140, 114] on header "Guardar" at bounding box center [984, 137] width 436 height 72
click at [1123, 144] on button "Guardar" at bounding box center [1122, 140] width 117 height 37
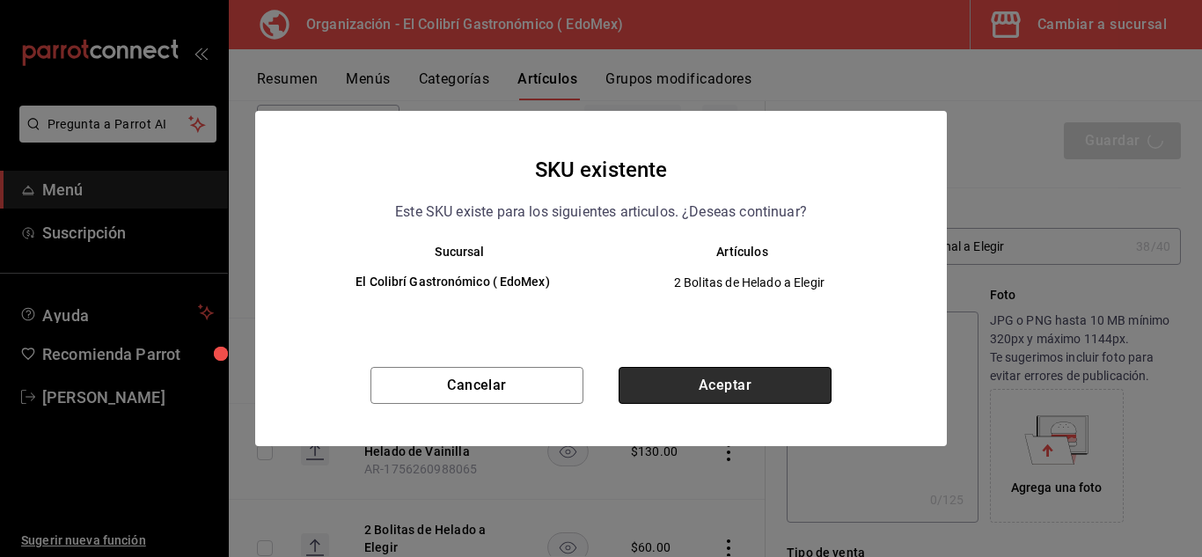
click at [781, 388] on button "Aceptar" at bounding box center [725, 385] width 213 height 37
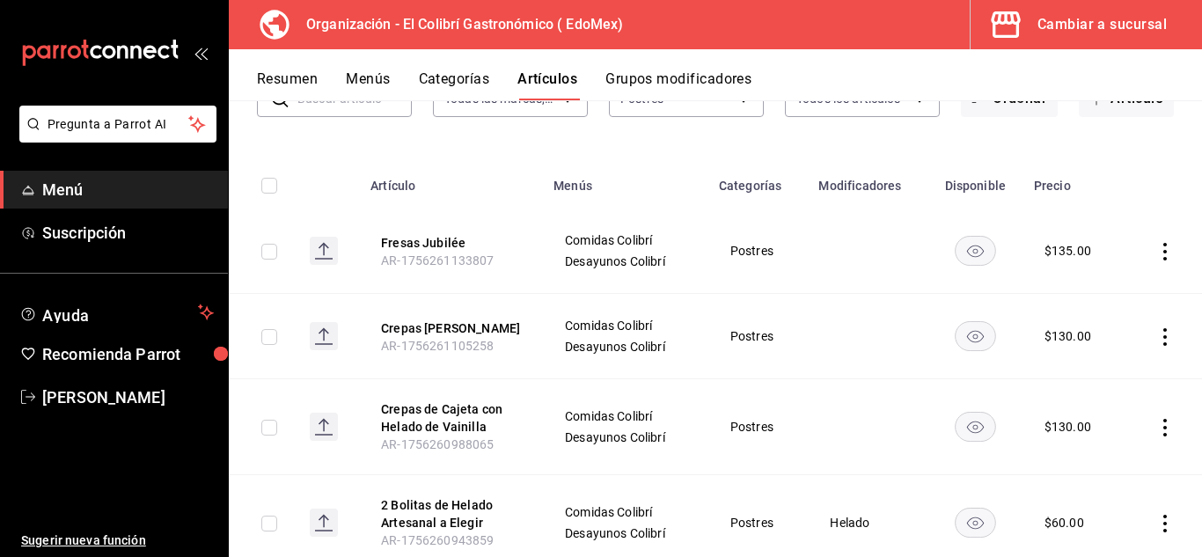
scroll to position [539, 0]
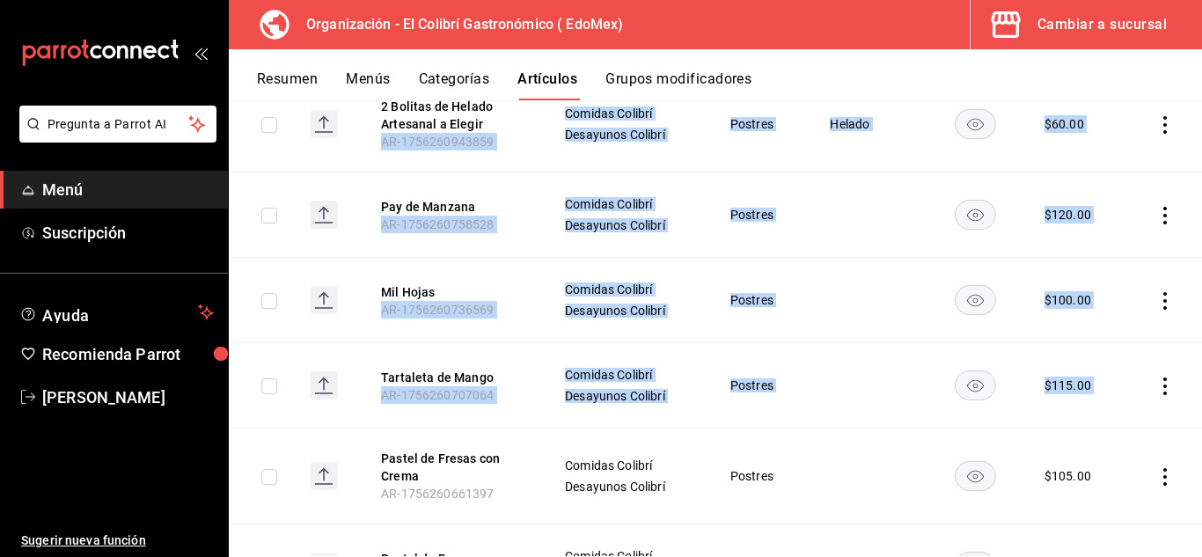
drag, startPoint x: 1184, startPoint y: 361, endPoint x: 1201, endPoint y: 290, distance: 73.4
click at [1201, 290] on div "Artículos organización Edita el precio e imagen de tus artículos. Asigna una ca…" at bounding box center [715, 328] width 973 height 456
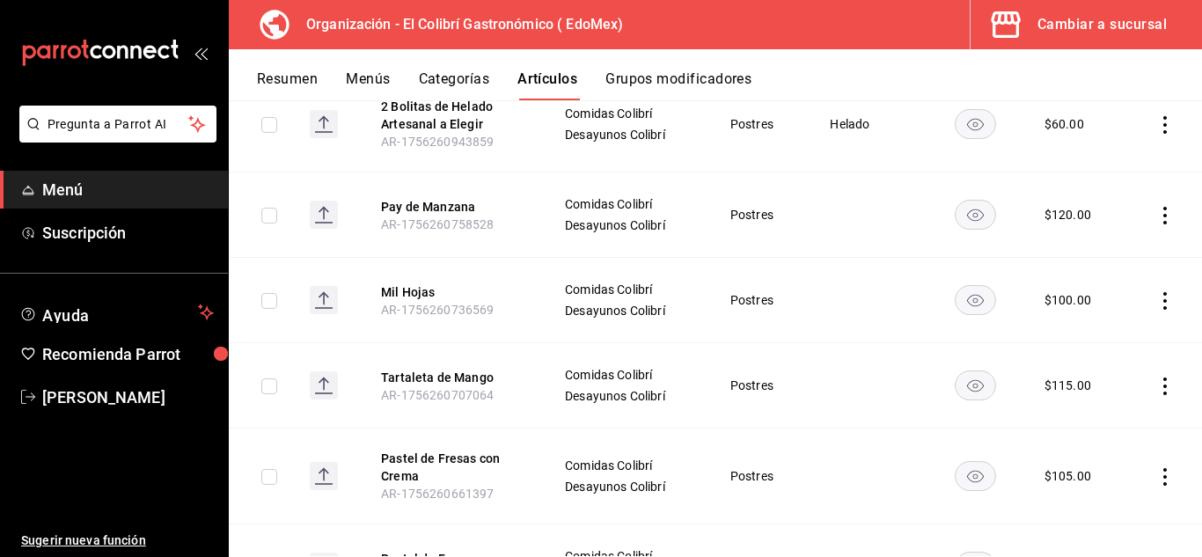
click at [1176, 352] on td at bounding box center [1164, 385] width 77 height 85
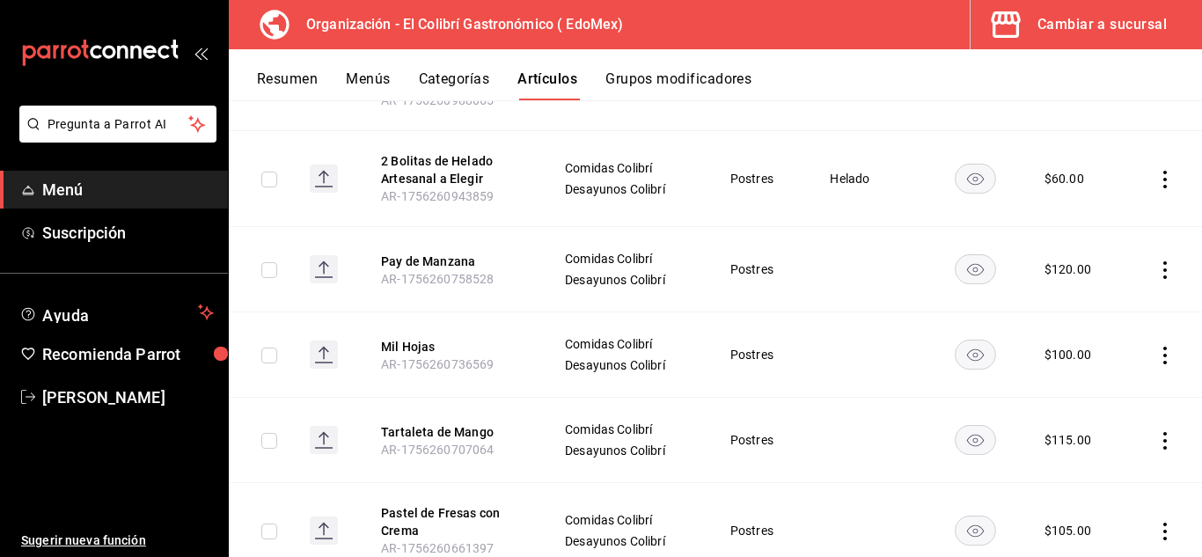
scroll to position [480, 0]
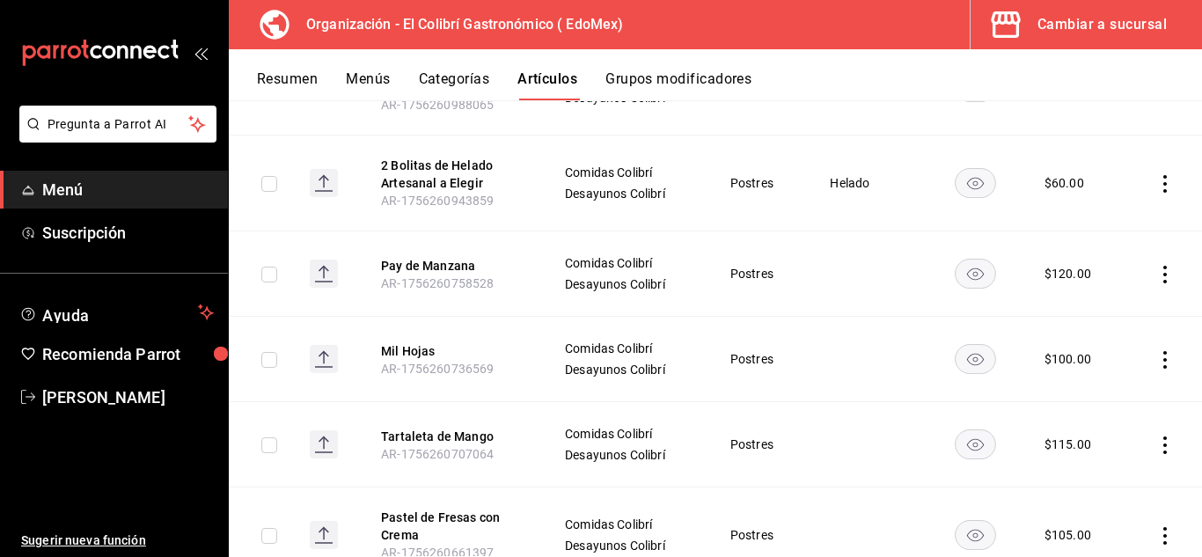
click at [1156, 282] on icon "actions" at bounding box center [1165, 275] width 18 height 18
click at [1150, 282] on div at bounding box center [601, 278] width 1202 height 557
click at [1156, 282] on icon "actions" at bounding box center [1165, 275] width 18 height 18
click at [1099, 234] on div at bounding box center [601, 278] width 1202 height 557
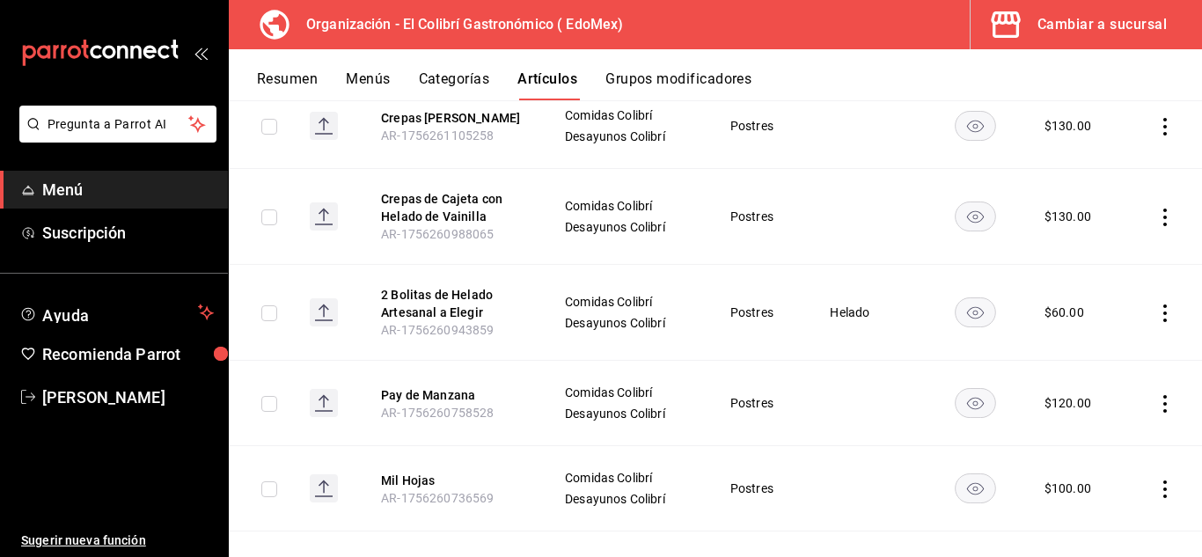
scroll to position [360, 0]
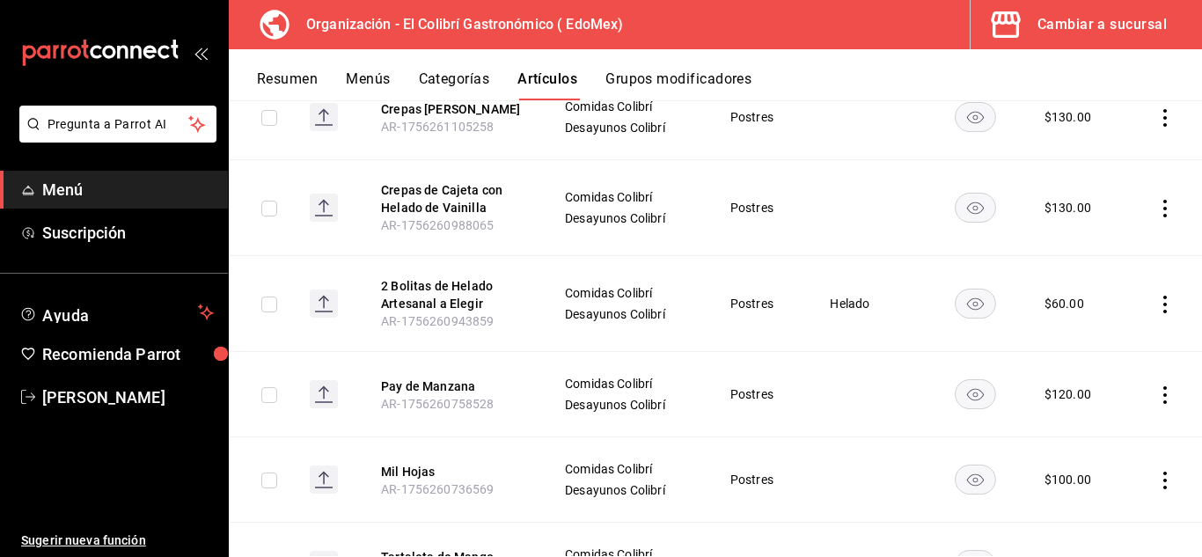
click at [1172, 395] on td at bounding box center [1164, 394] width 77 height 85
click at [1160, 392] on icon "actions" at bounding box center [1165, 395] width 18 height 18
click at [1158, 392] on div at bounding box center [601, 278] width 1202 height 557
click at [1158, 392] on icon "actions" at bounding box center [1165, 395] width 18 height 18
click at [1090, 510] on span "Eliminar" at bounding box center [1098, 507] width 45 height 14
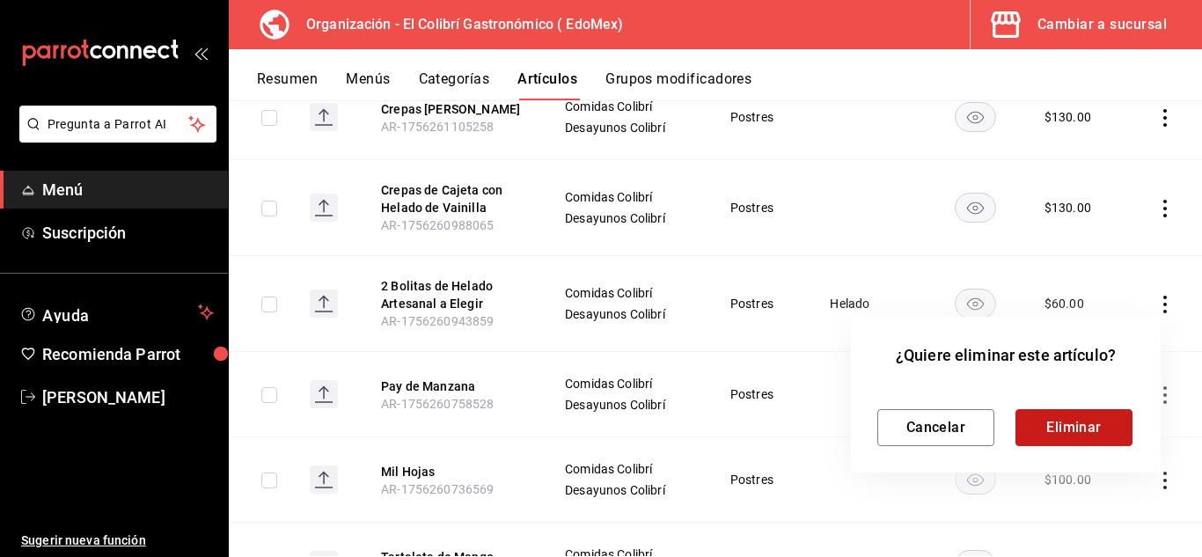
click at [1106, 426] on button "Eliminar" at bounding box center [1074, 427] width 117 height 37
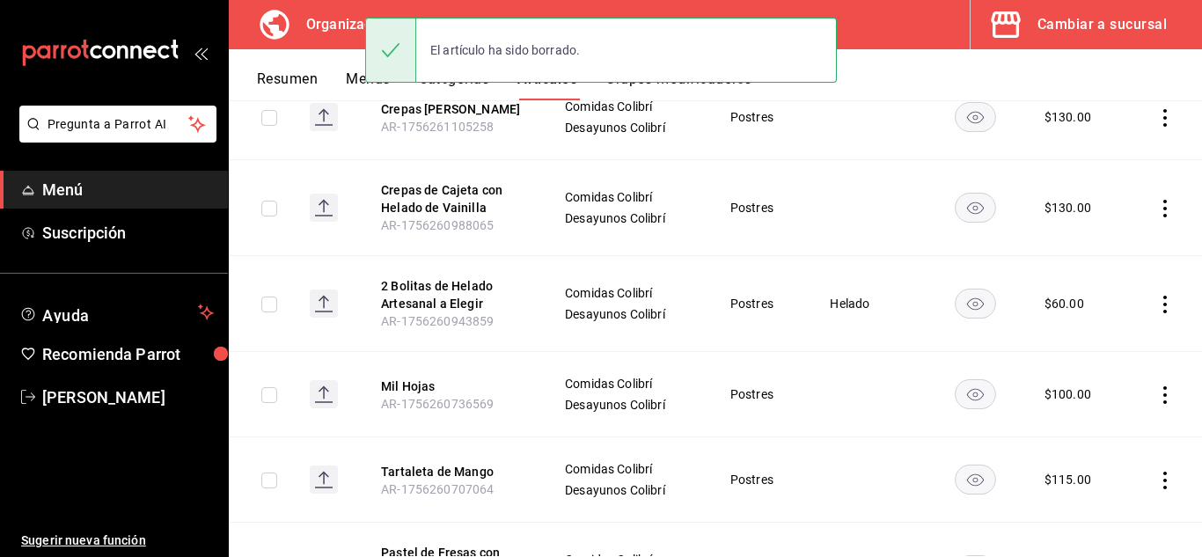
click at [1156, 392] on icon "actions" at bounding box center [1165, 395] width 18 height 18
click at [1073, 515] on div at bounding box center [1061, 508] width 32 height 18
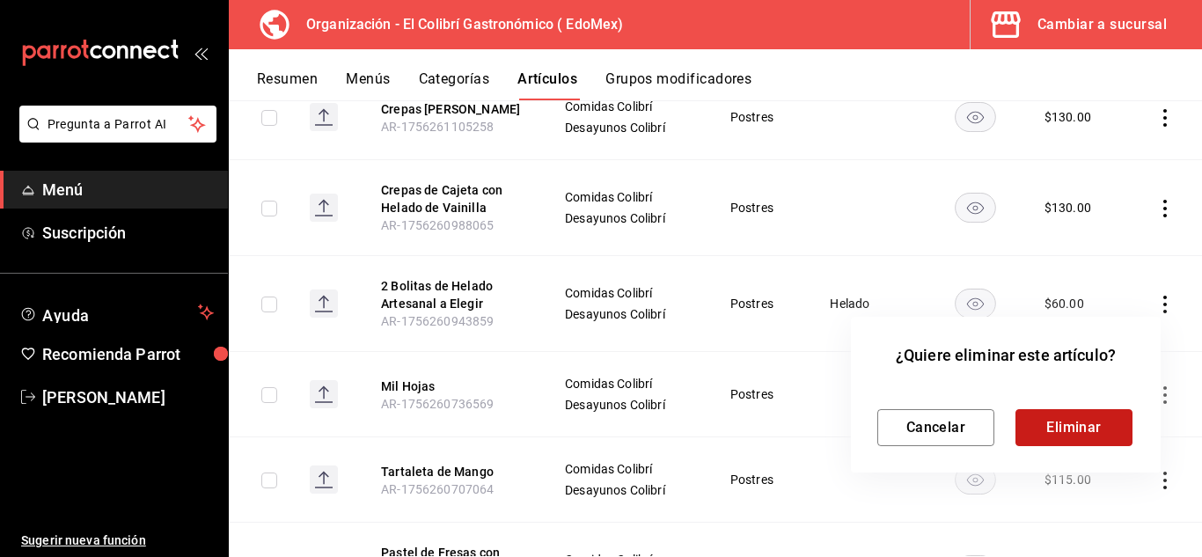
click at [1045, 431] on button "Eliminar" at bounding box center [1074, 427] width 117 height 37
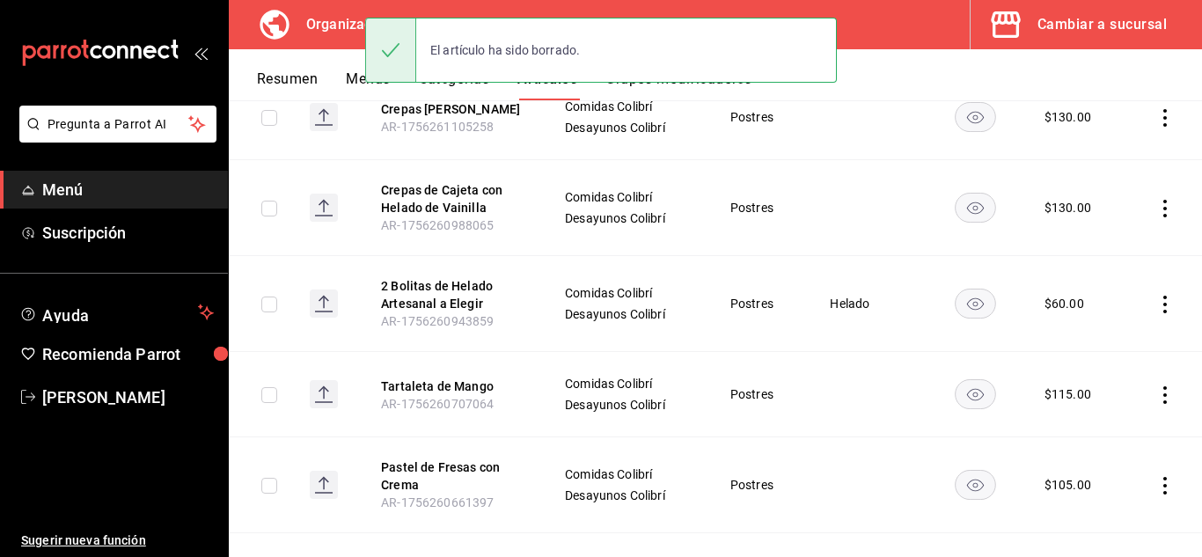
click at [1150, 409] on td at bounding box center [1164, 394] width 77 height 85
click at [1156, 401] on icon "actions" at bounding box center [1165, 395] width 18 height 18
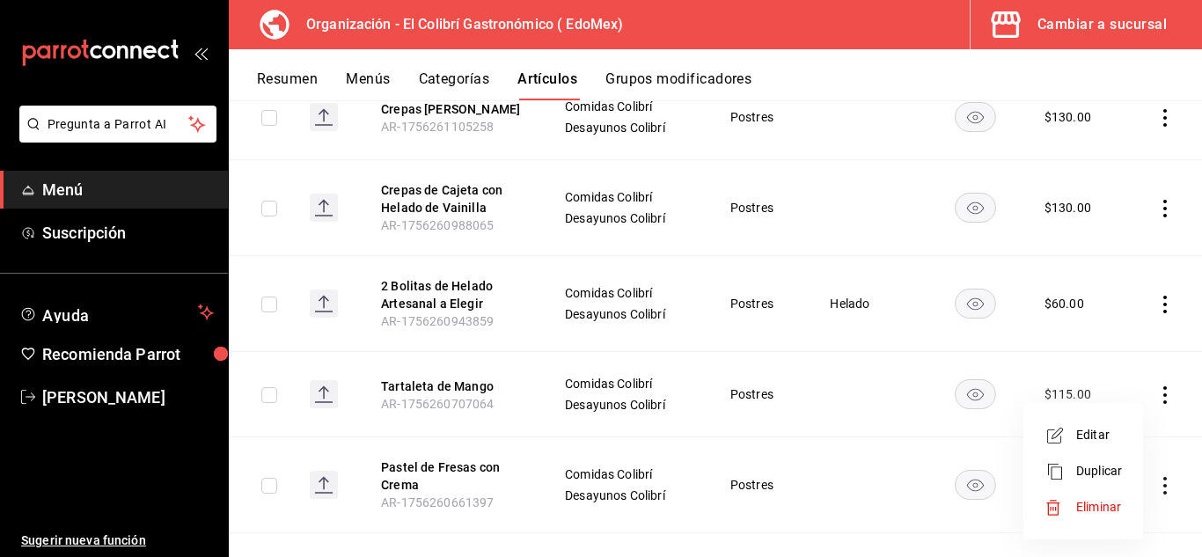
click at [1080, 504] on span "Eliminar" at bounding box center [1098, 507] width 45 height 14
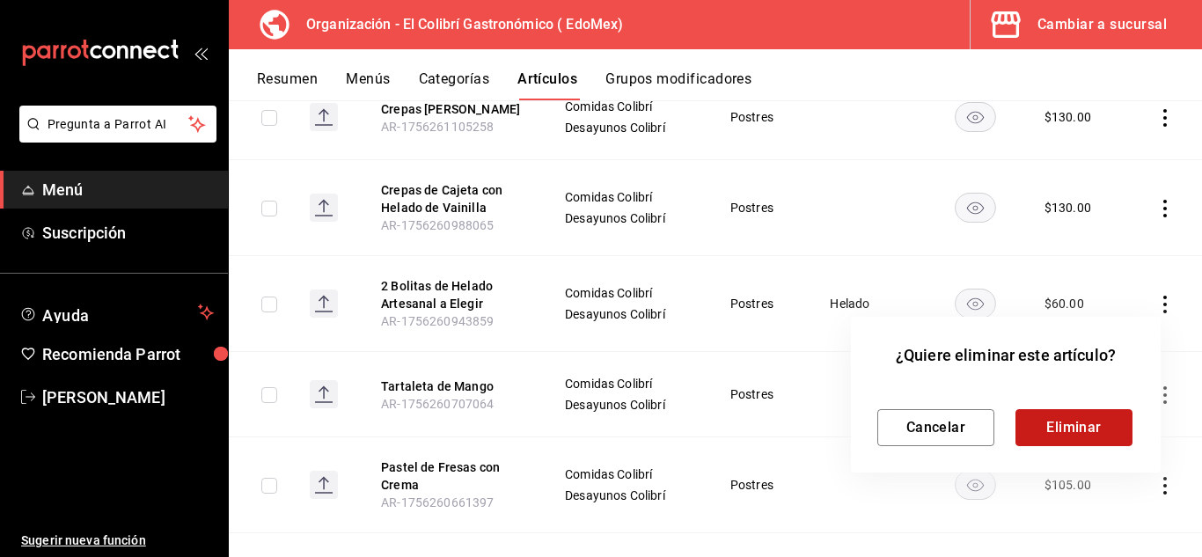
click at [1047, 427] on button "Eliminar" at bounding box center [1074, 427] width 117 height 37
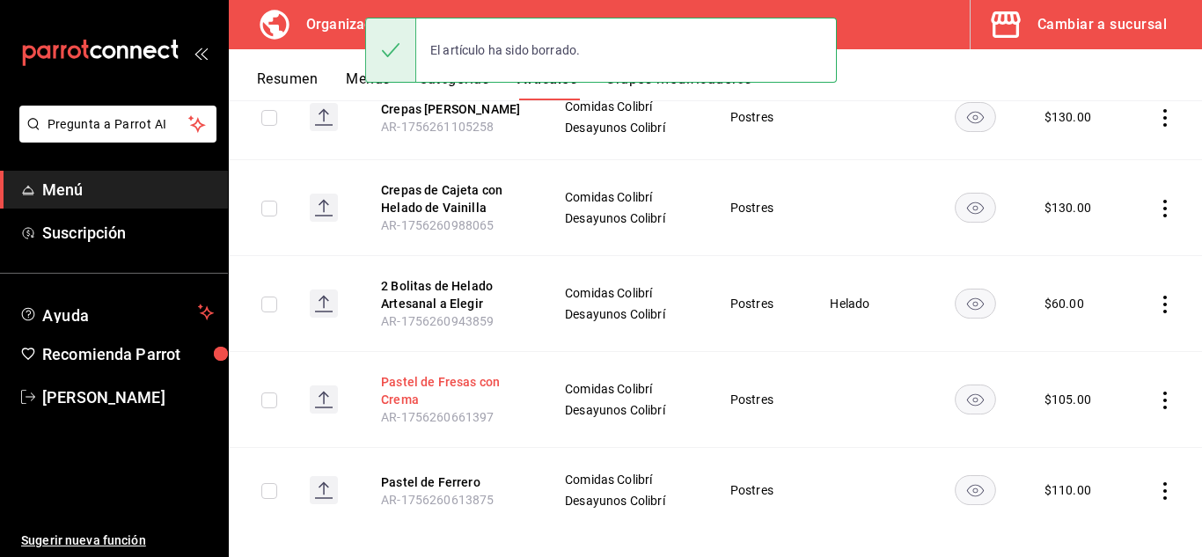
click at [452, 381] on button "Pastel de Fresas con Crema" at bounding box center [451, 390] width 141 height 35
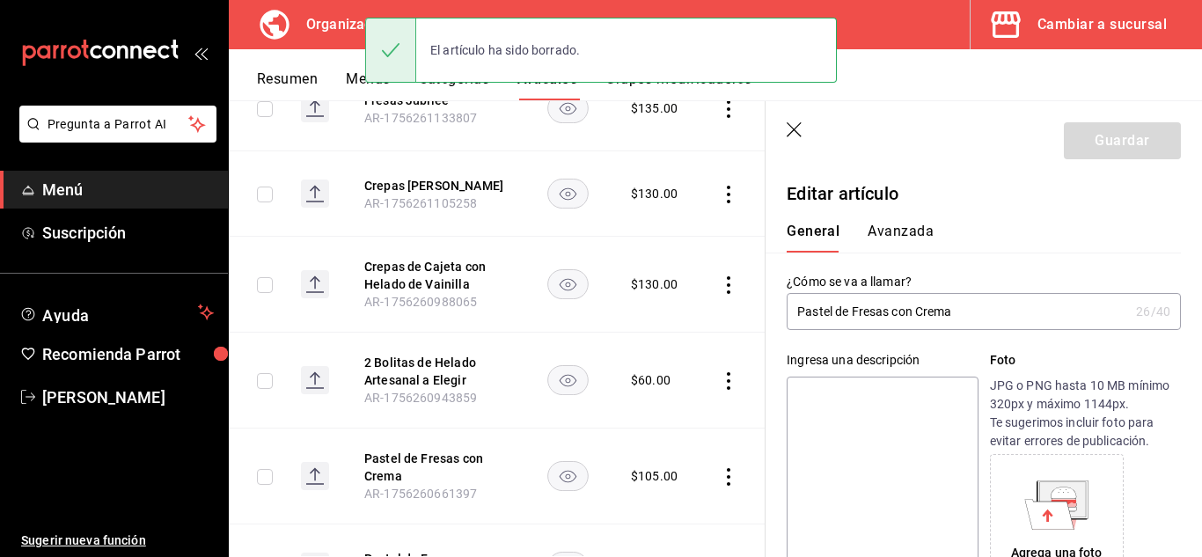
click at [925, 317] on input "Pastel de Fresas con Crema" at bounding box center [958, 311] width 342 height 35
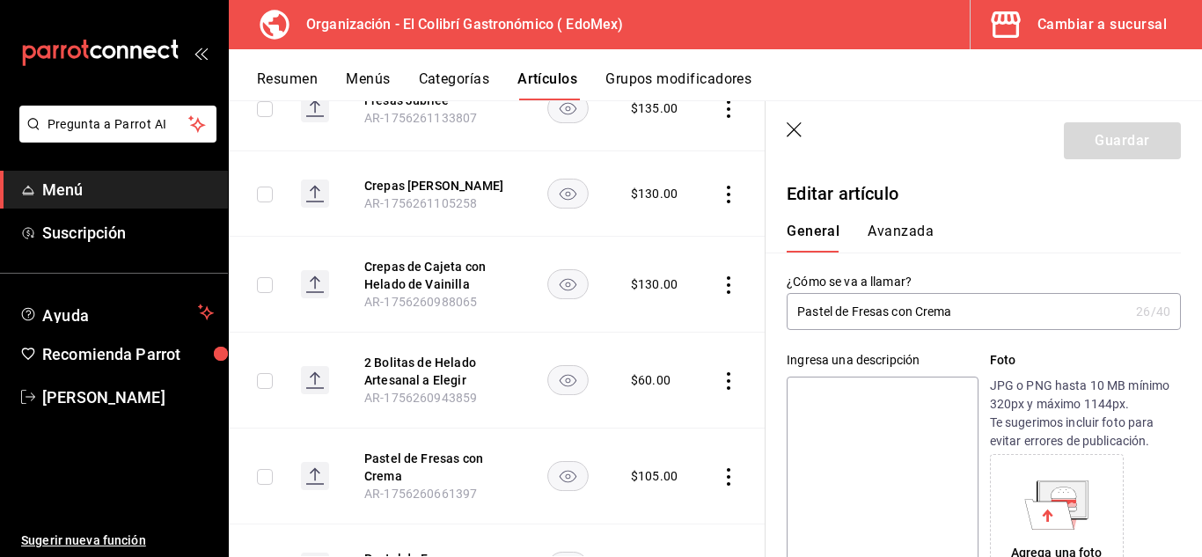
drag, startPoint x: 925, startPoint y: 317, endPoint x: 846, endPoint y: 312, distance: 79.4
click at [846, 312] on input "Pastel de Fresas con Crema" at bounding box center [958, 311] width 342 height 35
type input "Cheesecake"
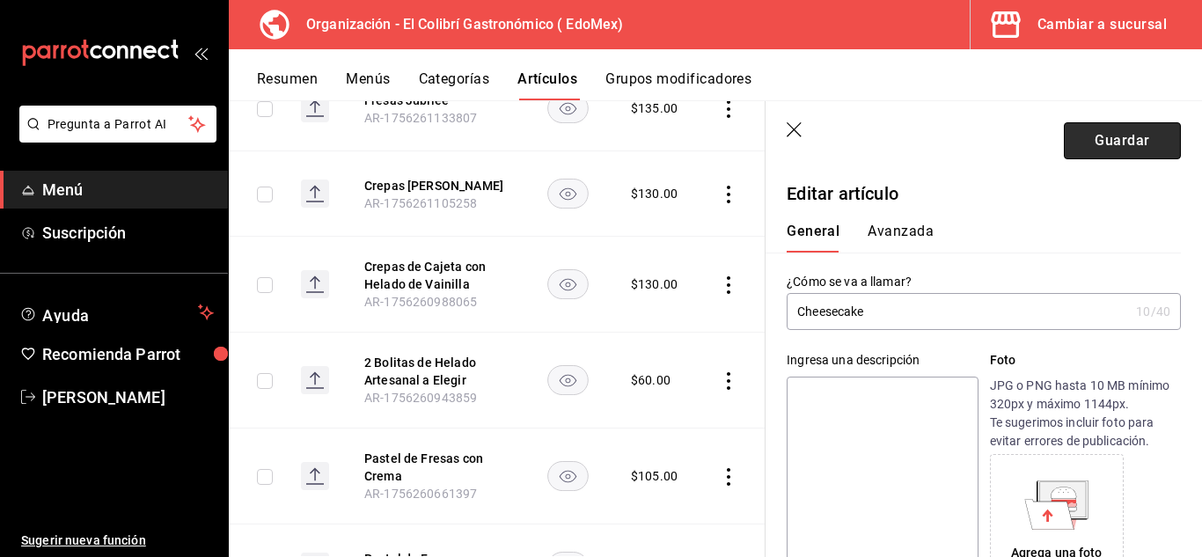
click at [1105, 151] on button "Guardar" at bounding box center [1122, 140] width 117 height 37
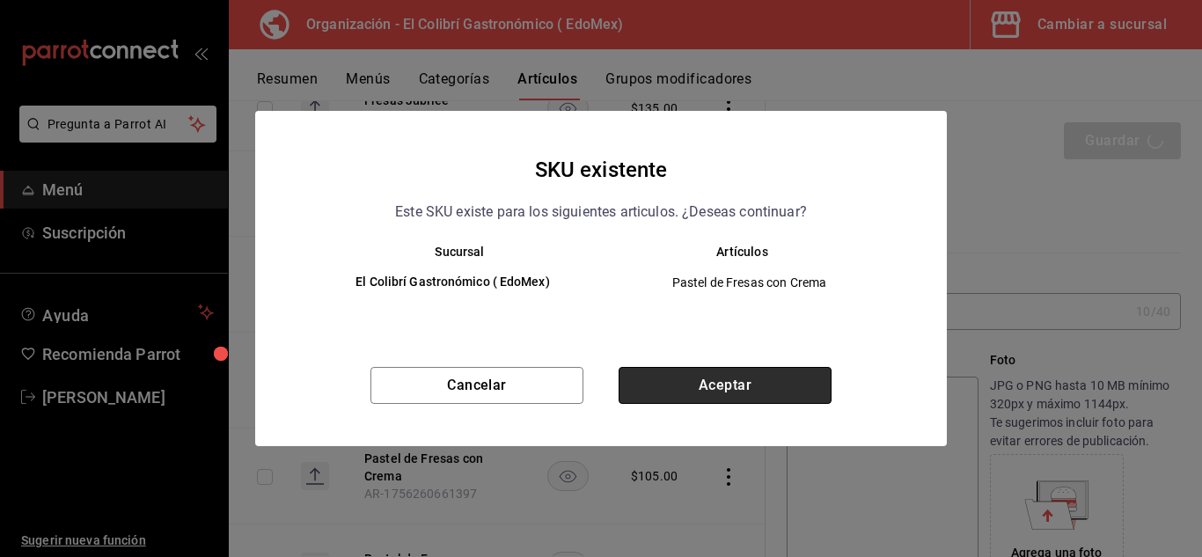
click at [809, 394] on button "Aceptar" at bounding box center [725, 385] width 213 height 37
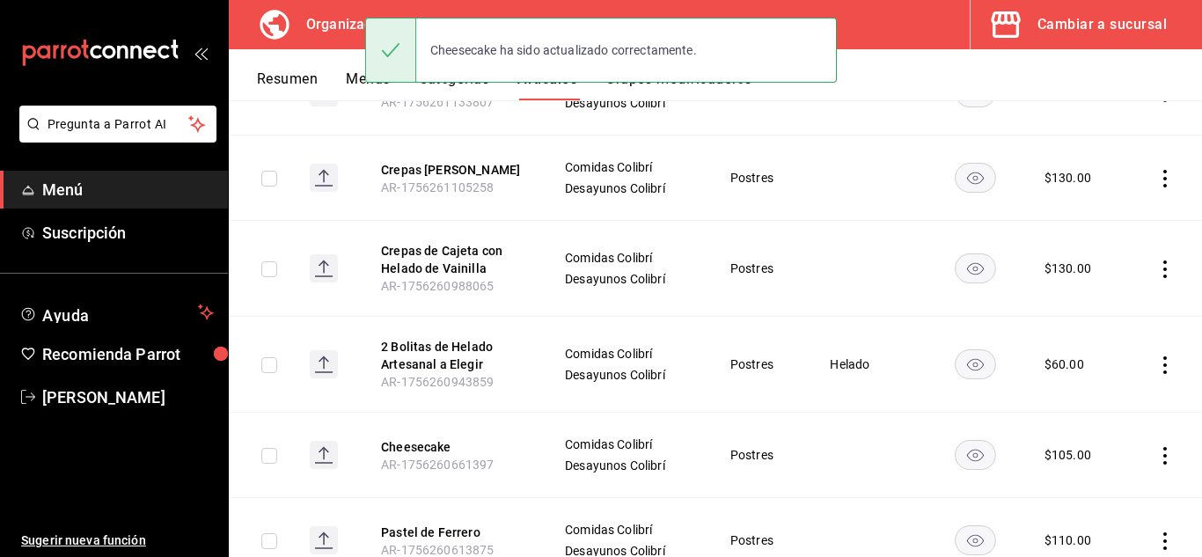
scroll to position [368, 0]
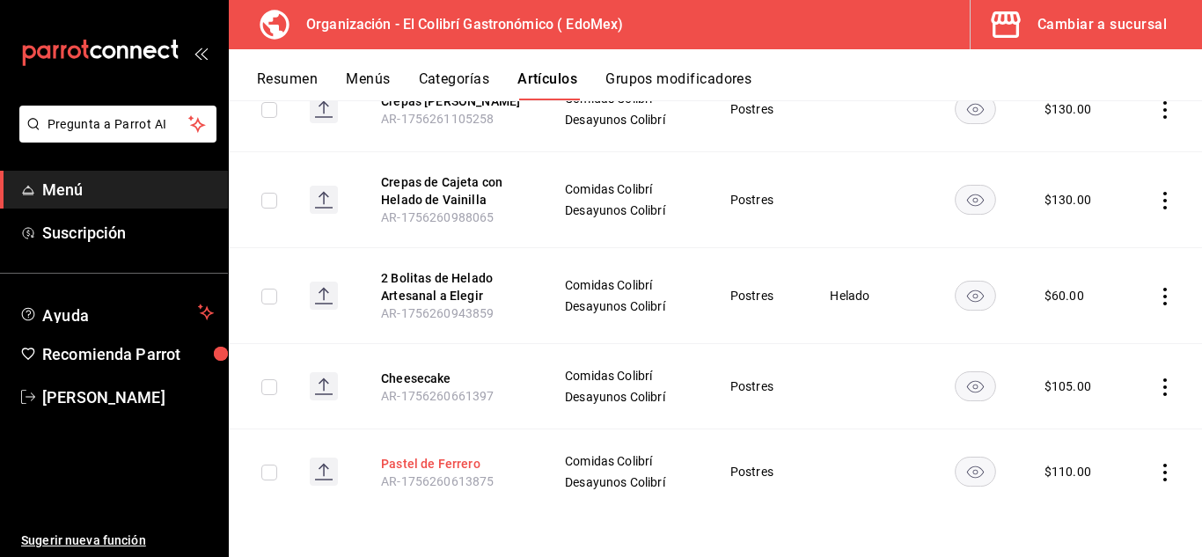
click at [398, 455] on button "Pastel de Ferrero" at bounding box center [451, 464] width 141 height 18
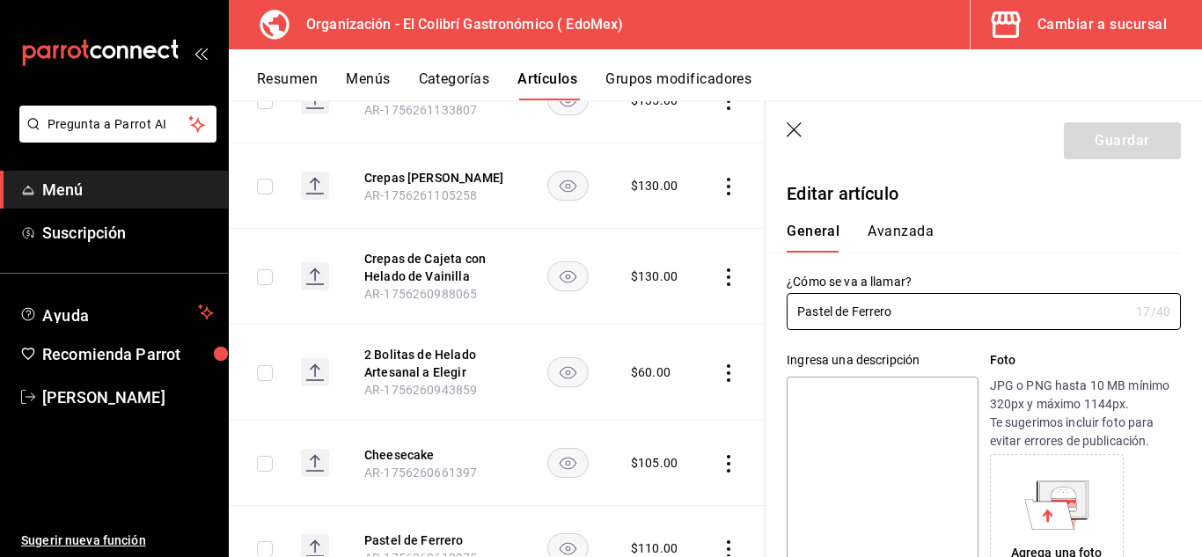
type input "$110.00"
type input "Pastel de Chocolate"
click at [1089, 139] on button "Guardar" at bounding box center [1122, 140] width 117 height 37
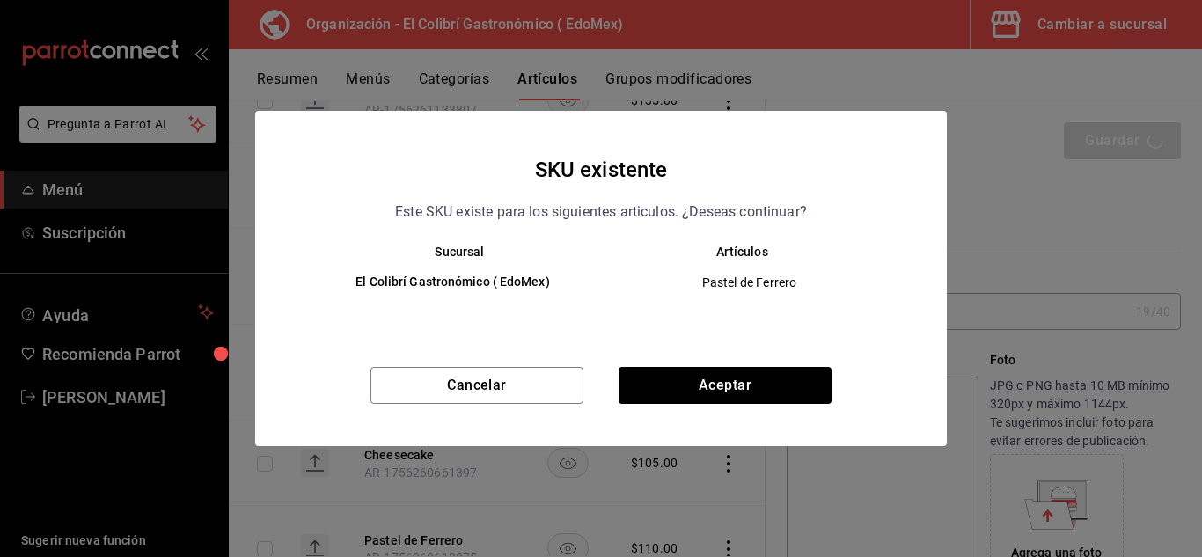
click at [840, 370] on div "Cancelar Aceptar" at bounding box center [601, 406] width 692 height 79
click at [817, 377] on button "Aceptar" at bounding box center [725, 385] width 213 height 37
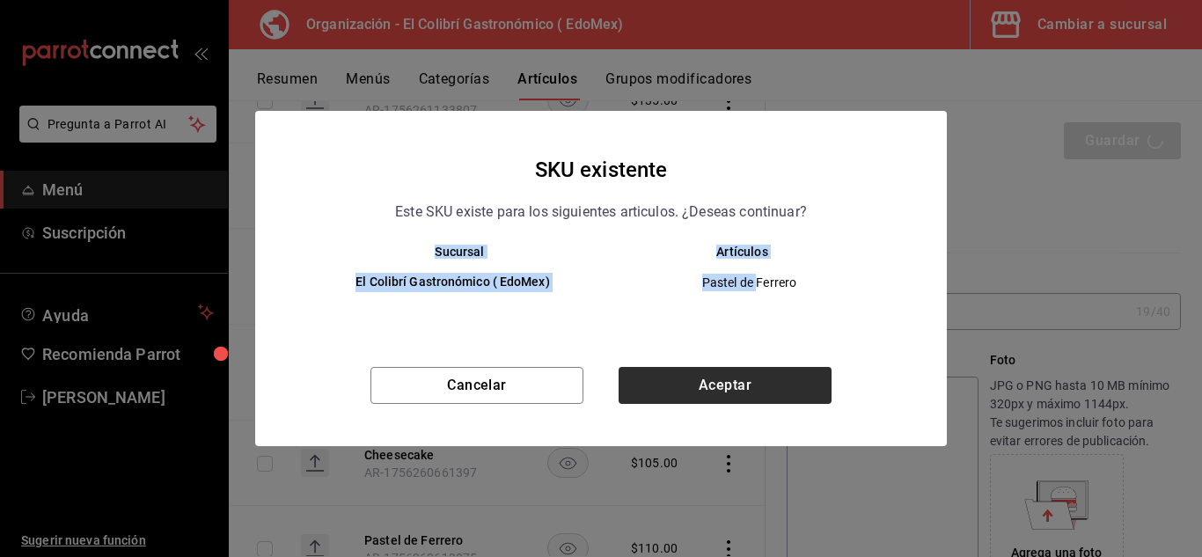
click at [817, 377] on div "Cancelar Aceptar" at bounding box center [601, 406] width 692 height 79
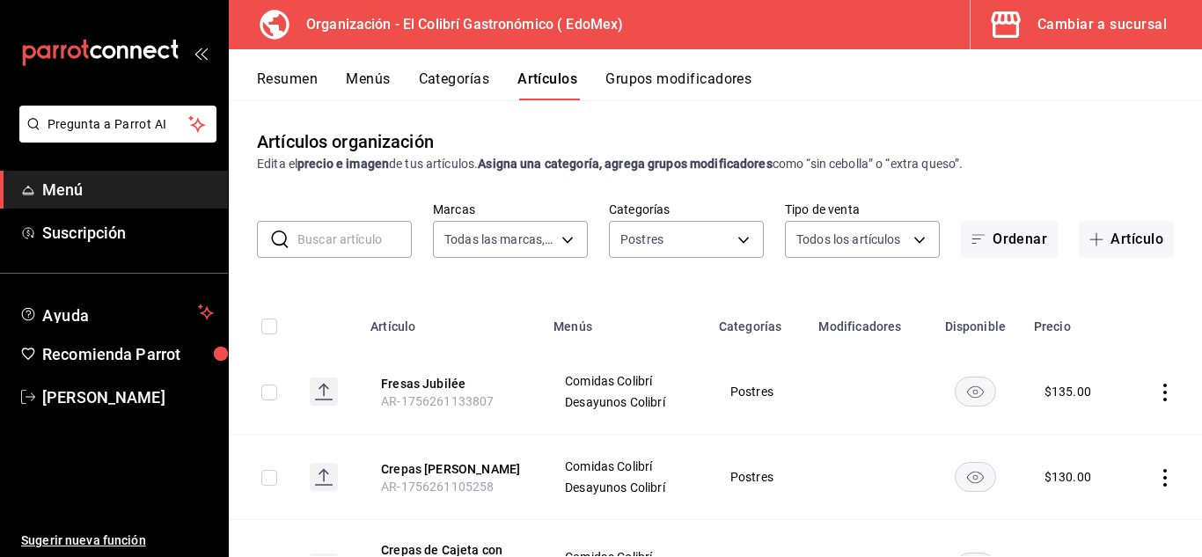
click at [1084, 211] on div "​ ​ Marcas Todas las marcas, Sin marca 02d79155-410a-4a52-ba4e-8d9765c47241 Cat…" at bounding box center [715, 230] width 973 height 56
click at [1079, 238] on button "Artículo" at bounding box center [1126, 239] width 95 height 37
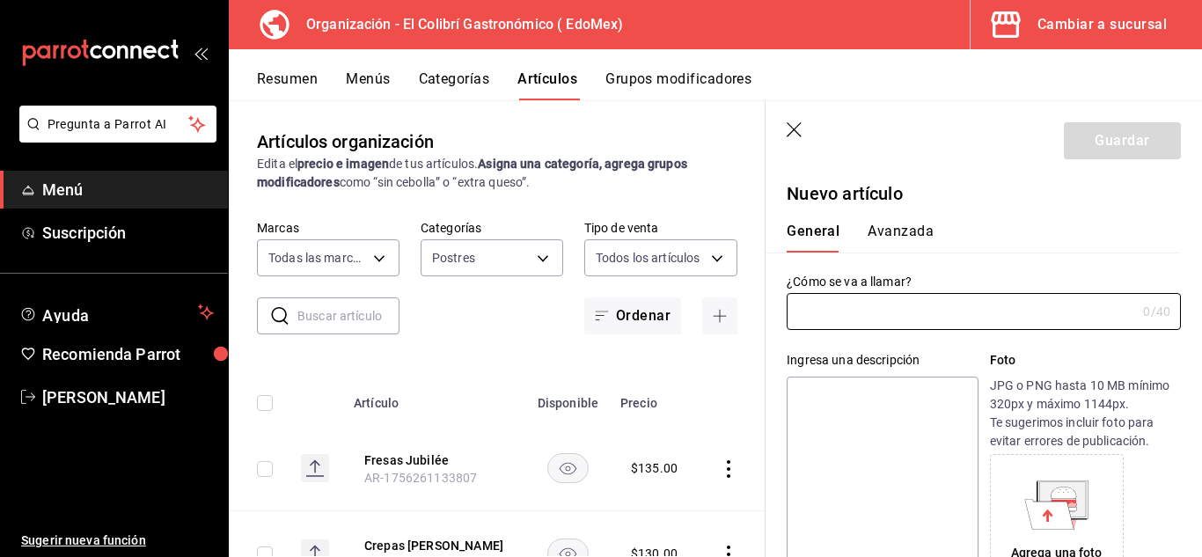
click at [786, 124] on header "Guardar" at bounding box center [984, 137] width 436 height 72
click at [810, 143] on header "Guardar" at bounding box center [984, 137] width 436 height 72
click at [808, 141] on header "Guardar" at bounding box center [984, 137] width 436 height 72
click at [797, 136] on icon "button" at bounding box center [796, 131] width 18 height 18
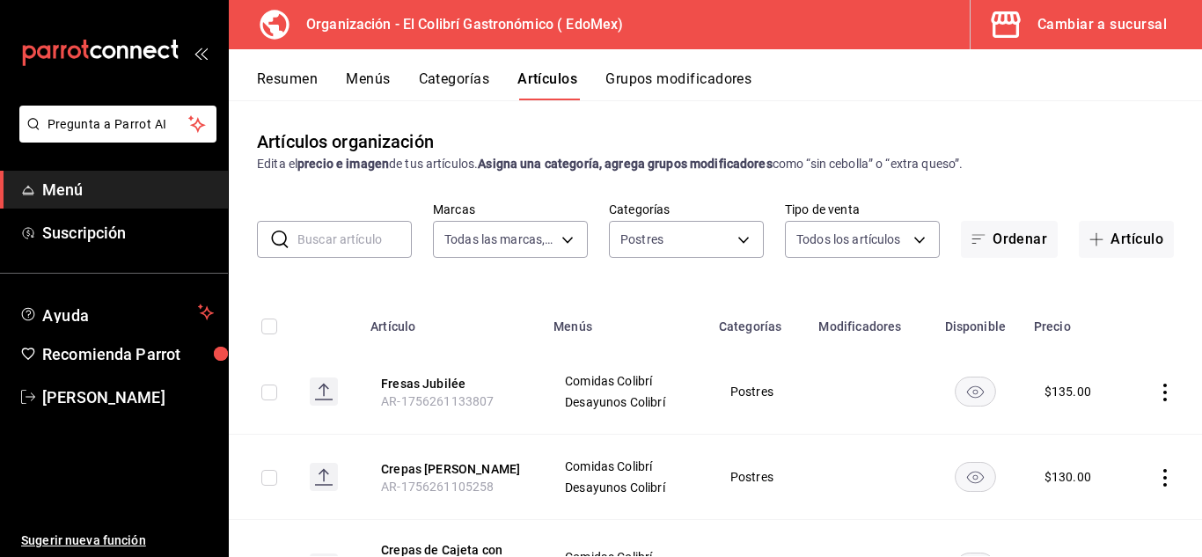
click at [1121, 220] on div "​ ​ Marcas Todas las marcas, Sin marca 02d79155-410a-4a52-ba4e-8d9765c47241 Cat…" at bounding box center [715, 230] width 973 height 56
click at [1105, 246] on button "Artículo" at bounding box center [1126, 239] width 95 height 37
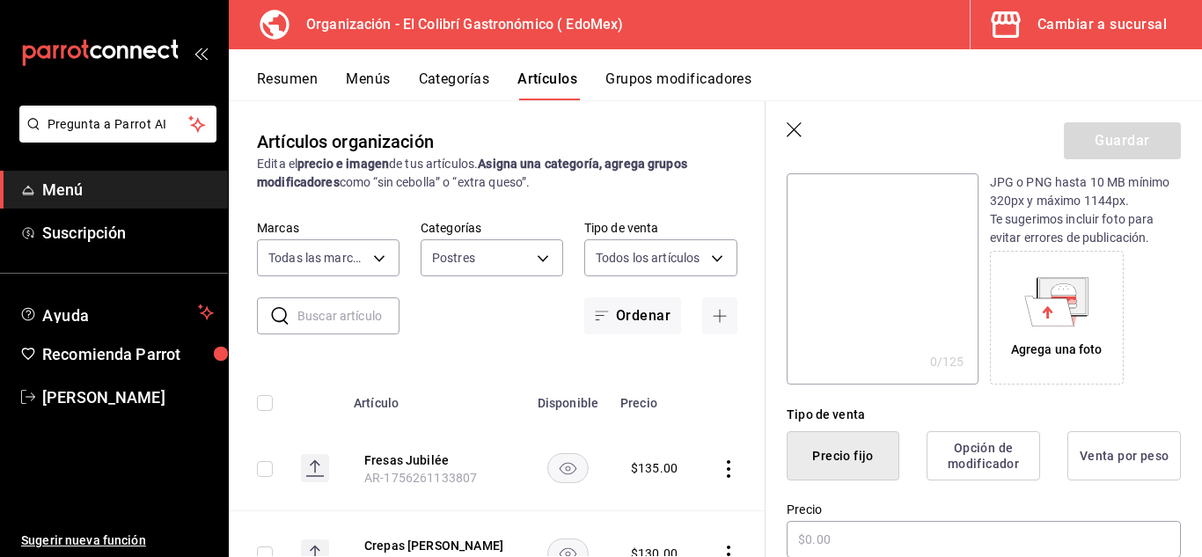
scroll to position [209, 0]
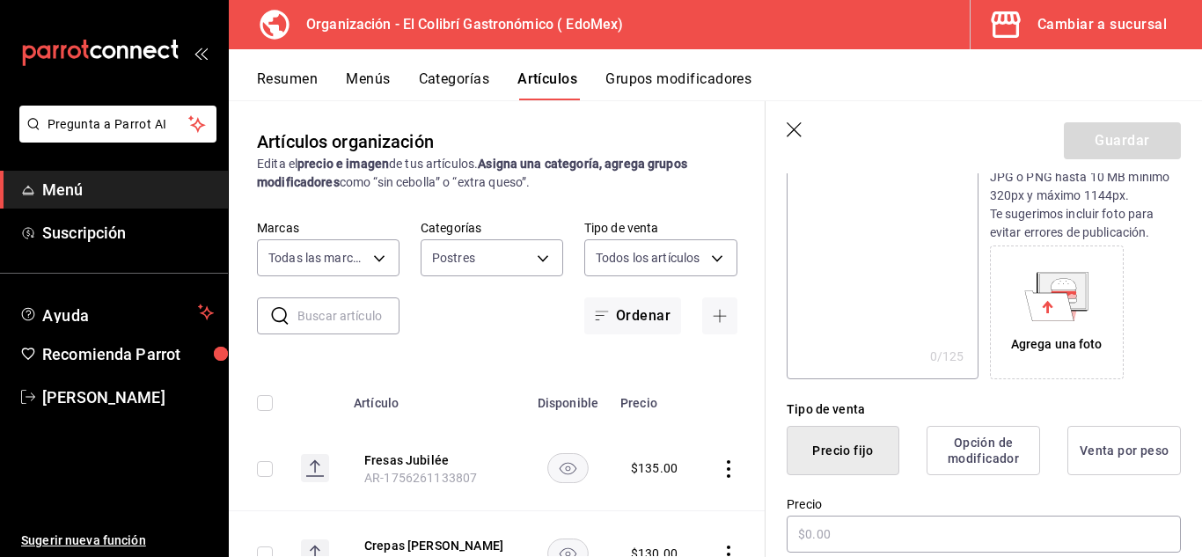
type input "Flan Casero"
click at [876, 334] on textarea at bounding box center [882, 273] width 191 height 211
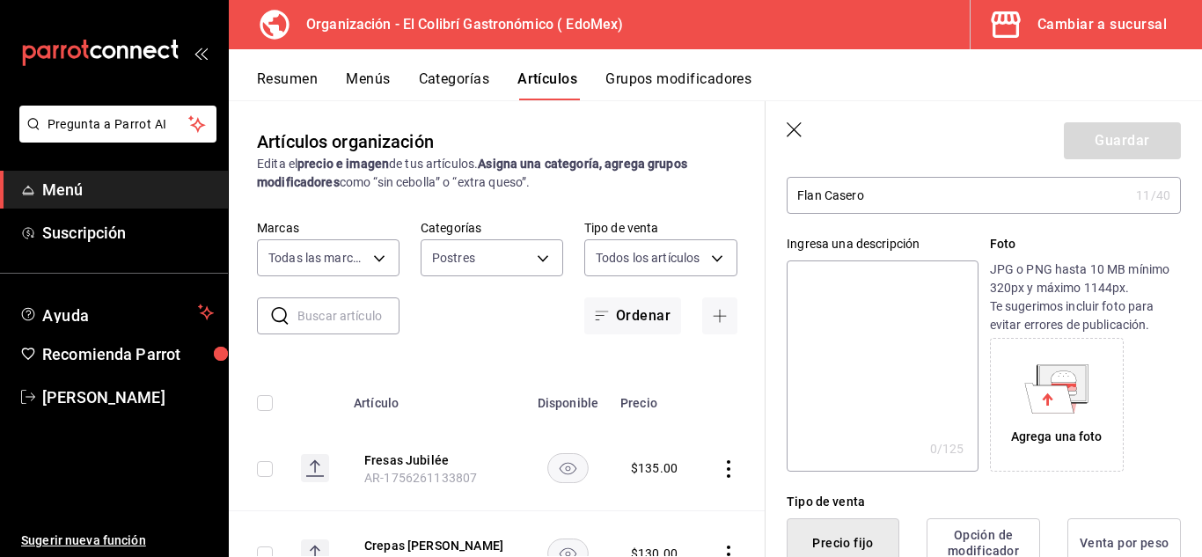
type textarea "F"
type textarea "x"
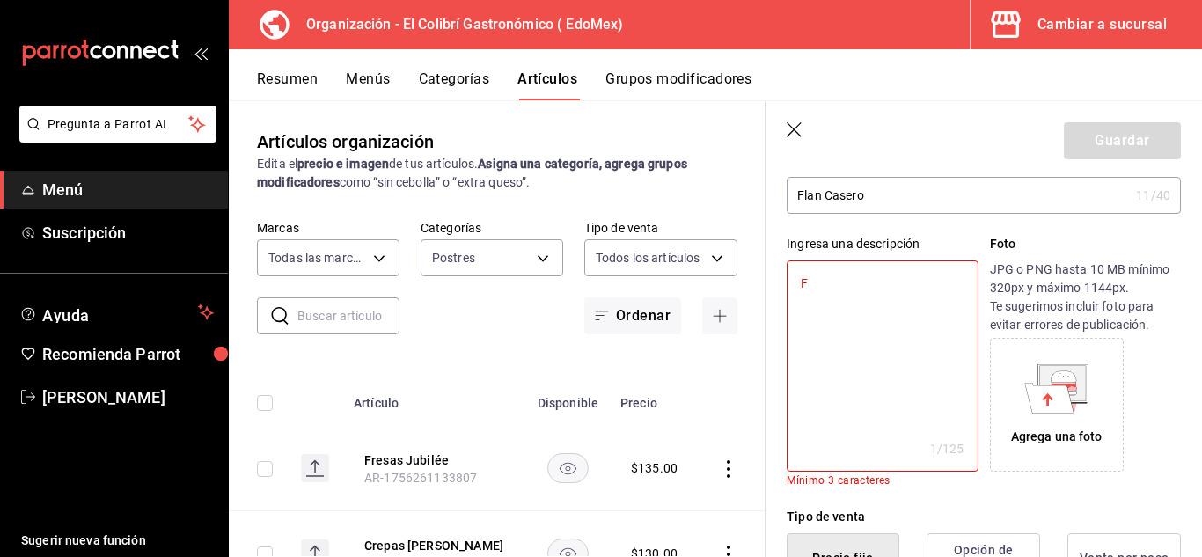
type textarea "Fl"
type textarea "x"
type textarea "Fla"
type textarea "x"
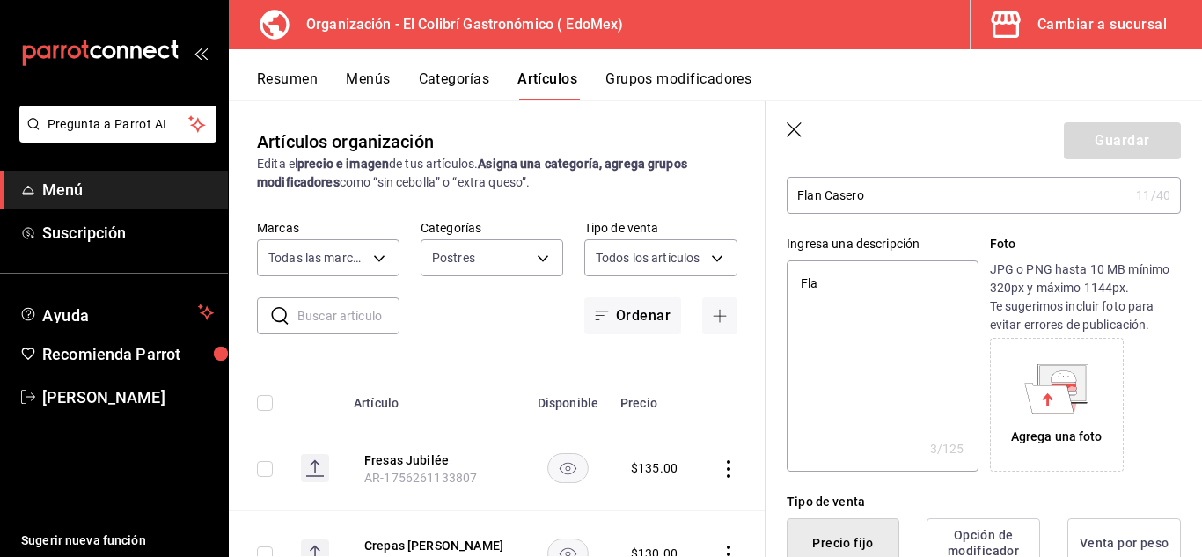
type textarea "Flan"
type textarea "x"
type textarea "Flan"
type textarea "x"
type textarea "Flan C"
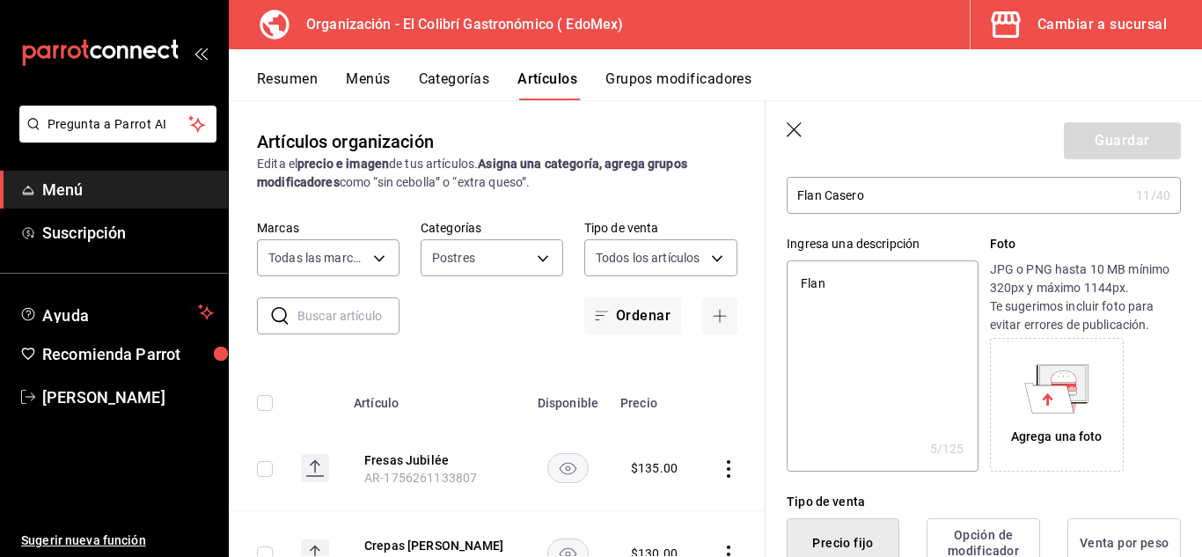
type textarea "x"
type textarea "Flan Ca"
type textarea "x"
type textarea "Flan Cas"
type textarea "x"
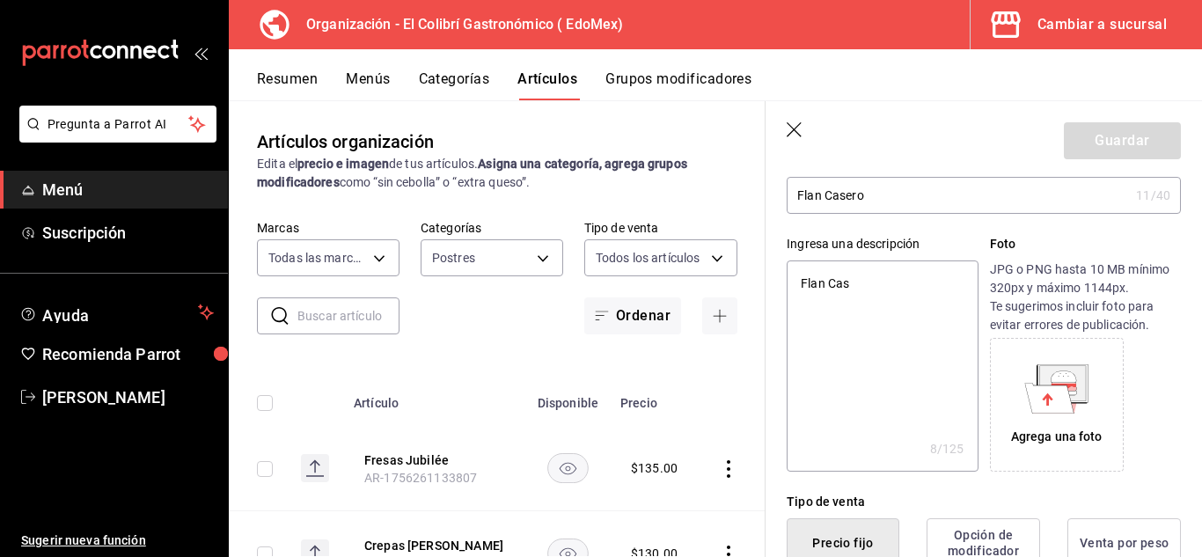
type textarea "Flan Case"
type textarea "x"
type textarea "Flan Caser"
type textarea "x"
type textarea "Flan Casero"
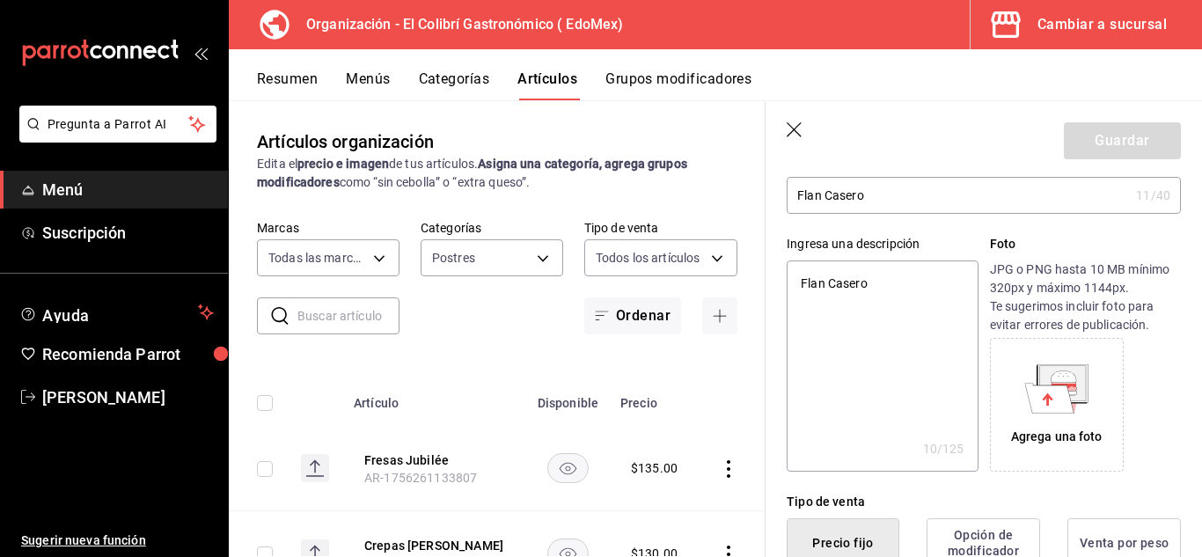
type textarea "x"
type textarea "Flan Casero"
type textarea "x"
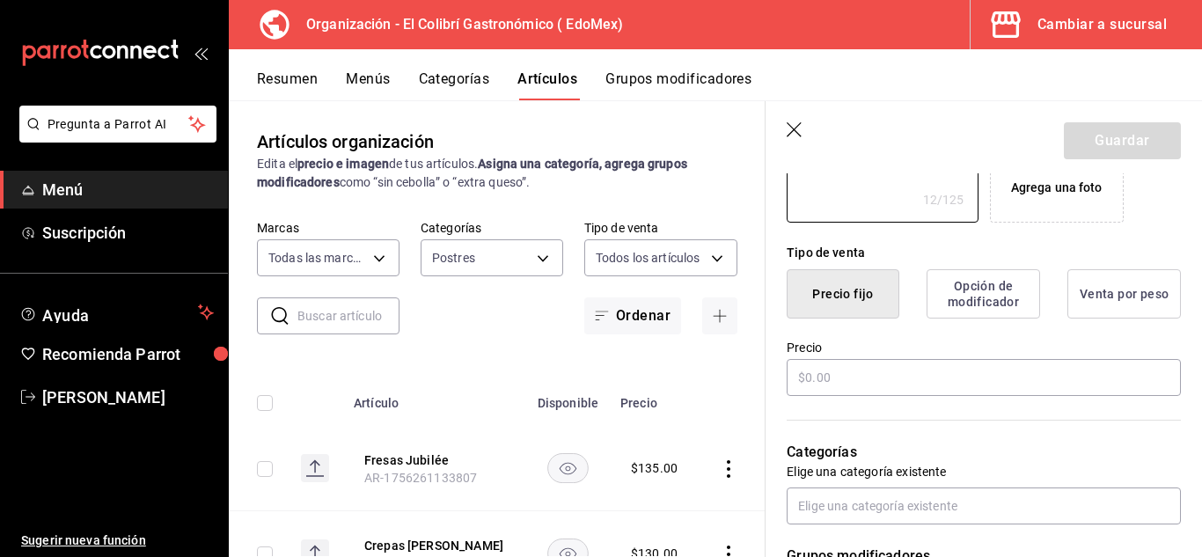
scroll to position [370, 0]
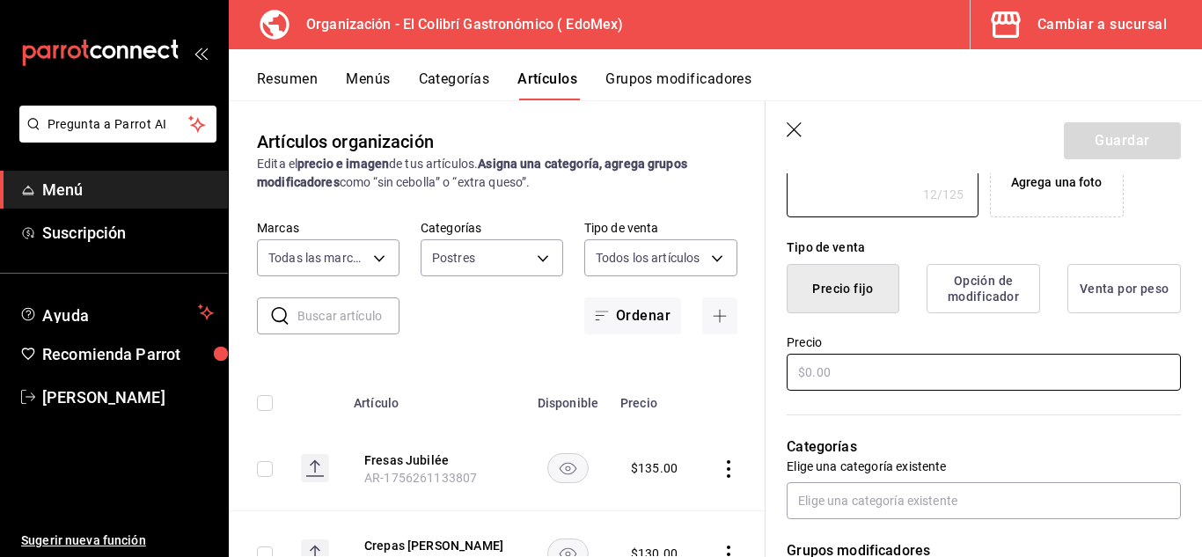
type textarea "Flan Casero"
click at [930, 362] on input "text" at bounding box center [984, 372] width 394 height 37
type textarea "x"
type input "$6.00"
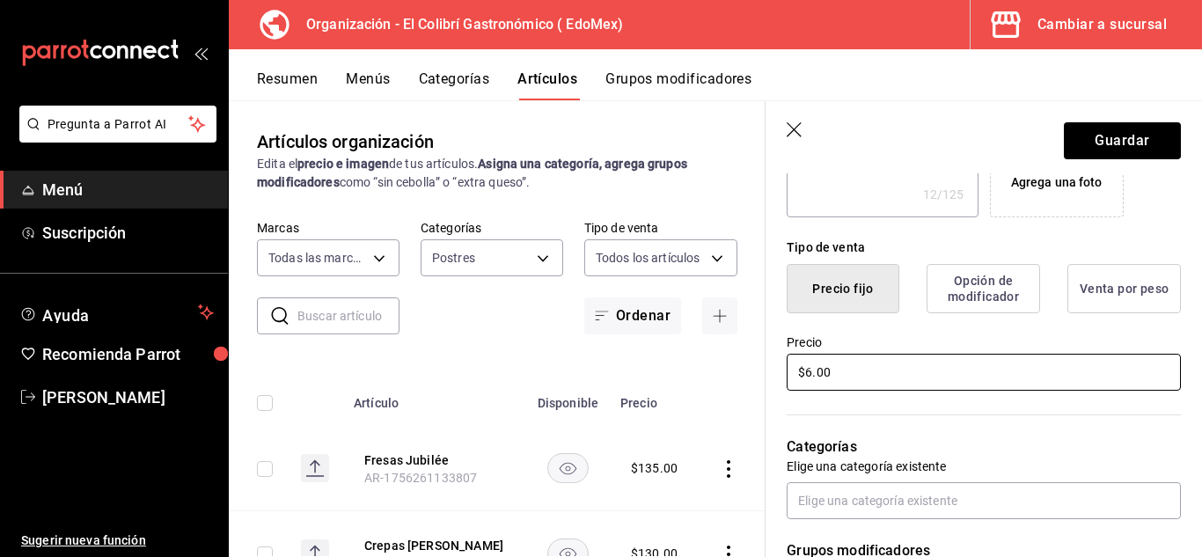
type textarea "x"
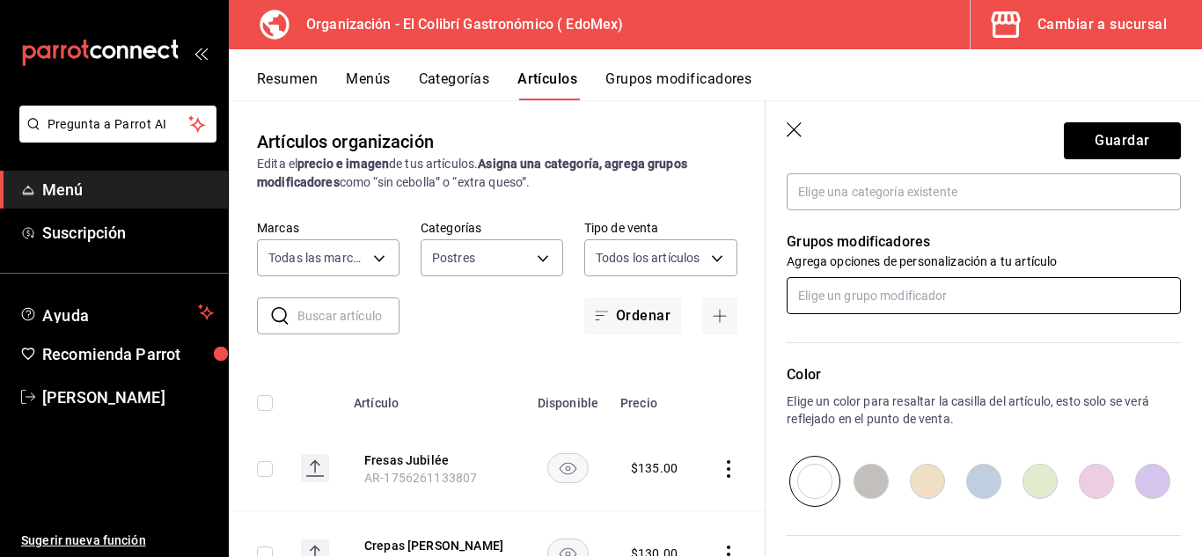
type input "$65.00"
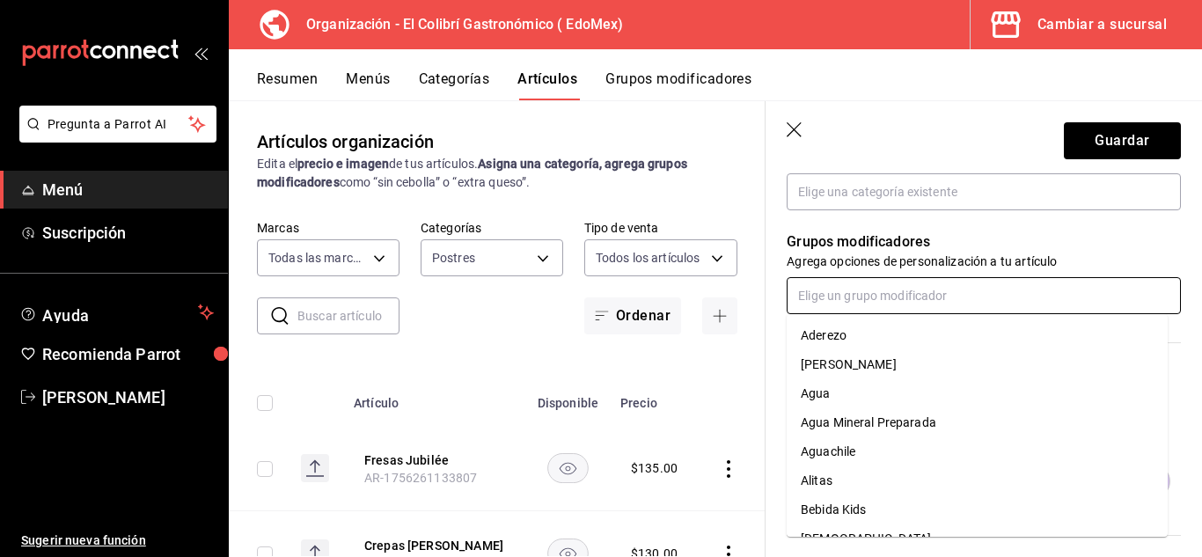
click at [1021, 298] on input "text" at bounding box center [984, 295] width 394 height 37
type input "m"
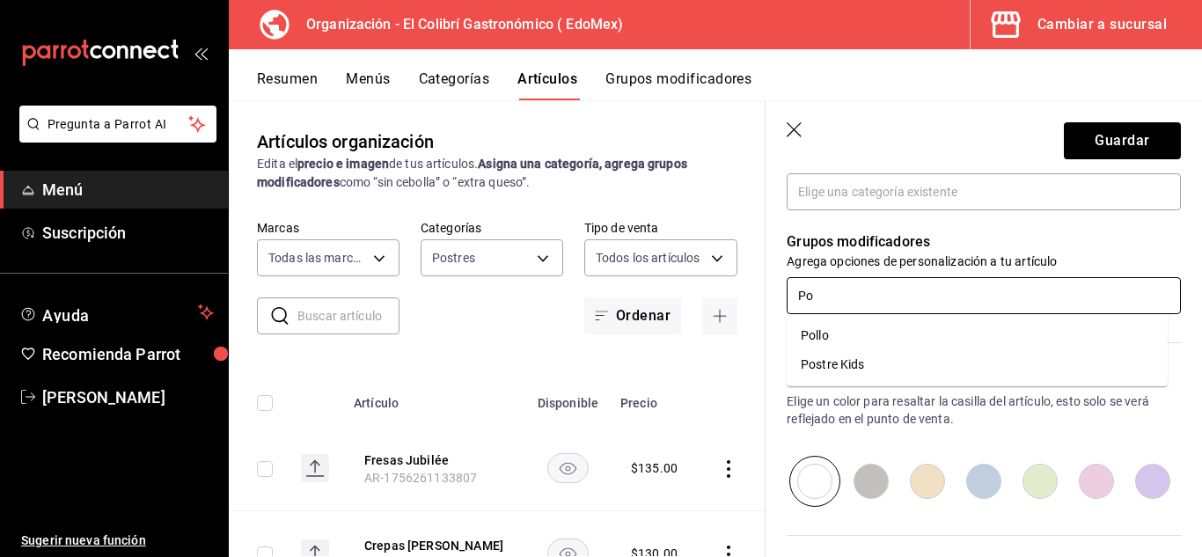
type input "P"
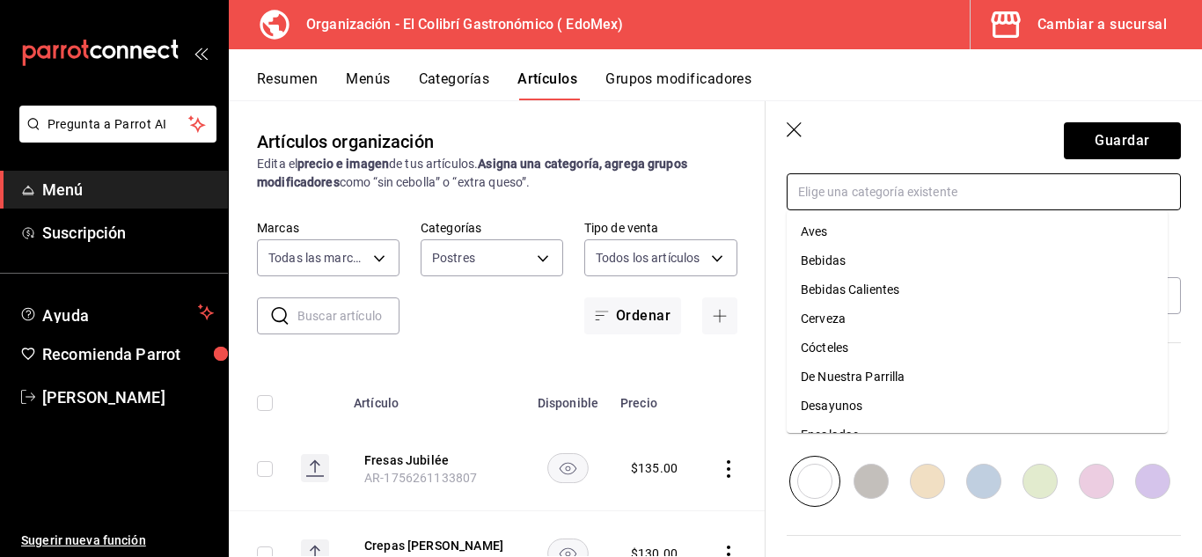
click at [964, 203] on input "text" at bounding box center [984, 191] width 394 height 37
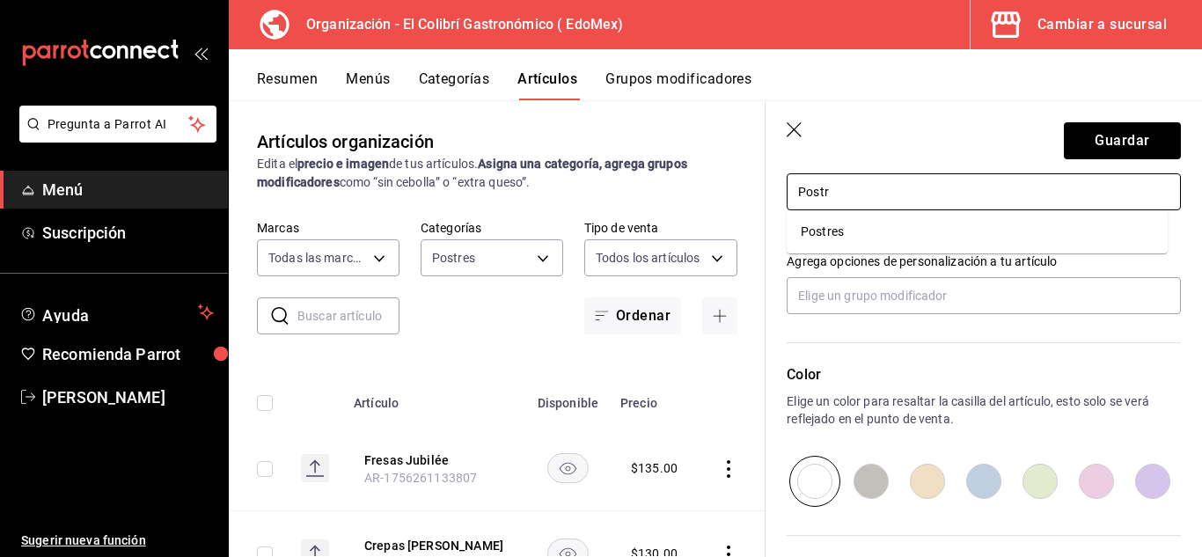
type input "Postre"
click at [972, 227] on li "Postres" at bounding box center [977, 231] width 381 height 29
type textarea "x"
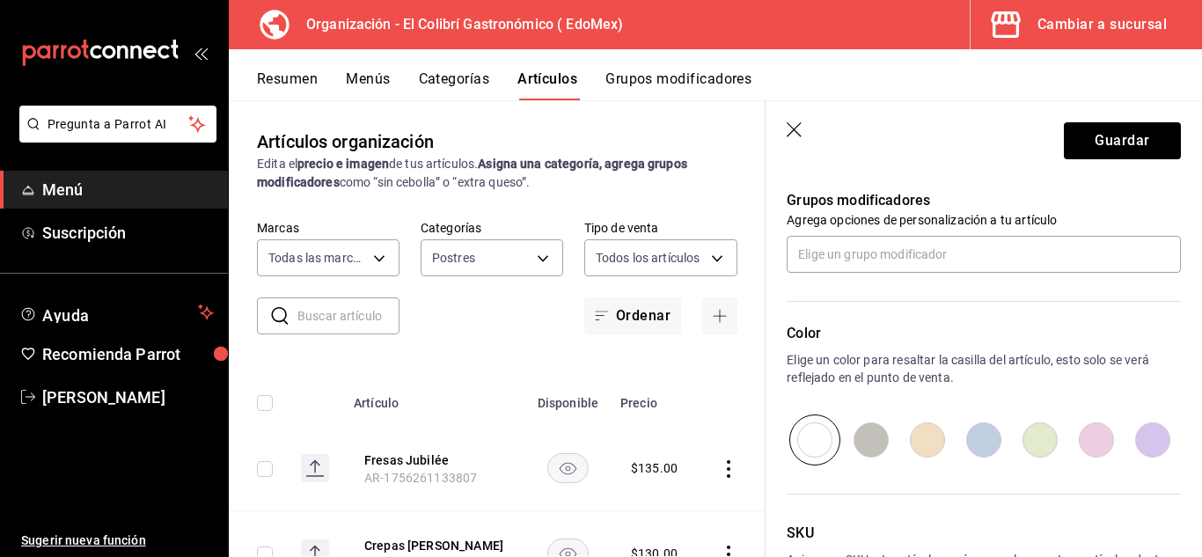
scroll to position [908, 0]
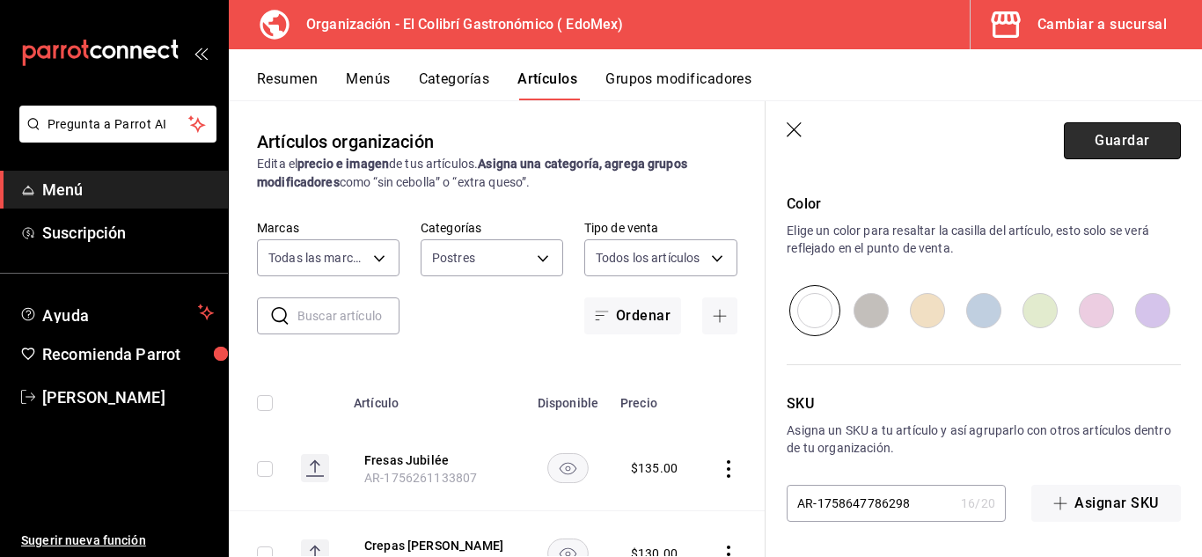
click at [1089, 138] on button "Guardar" at bounding box center [1122, 140] width 117 height 37
type textarea "x"
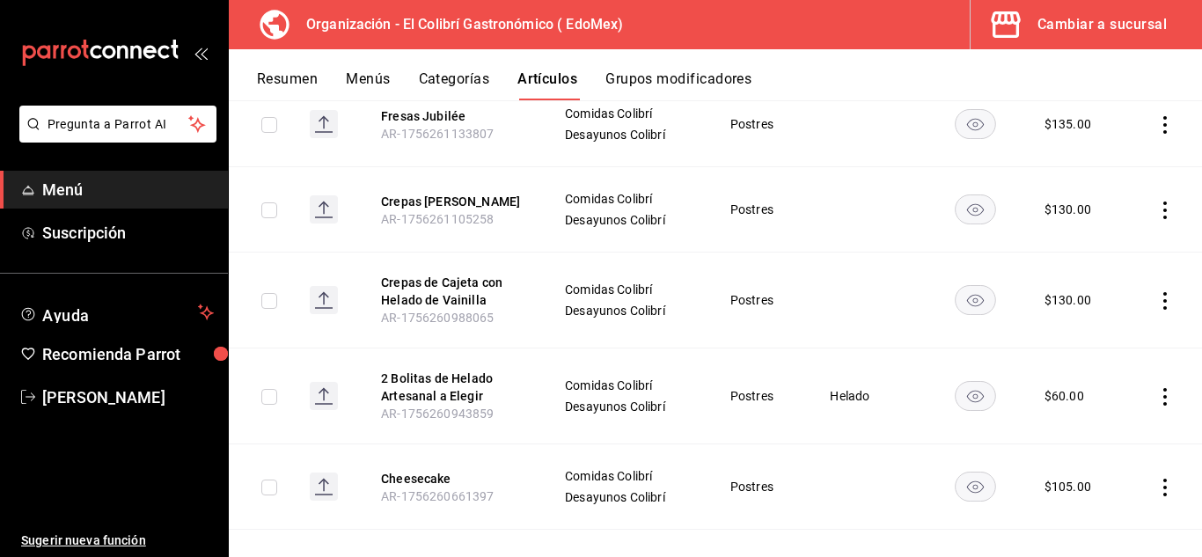
scroll to position [357, 0]
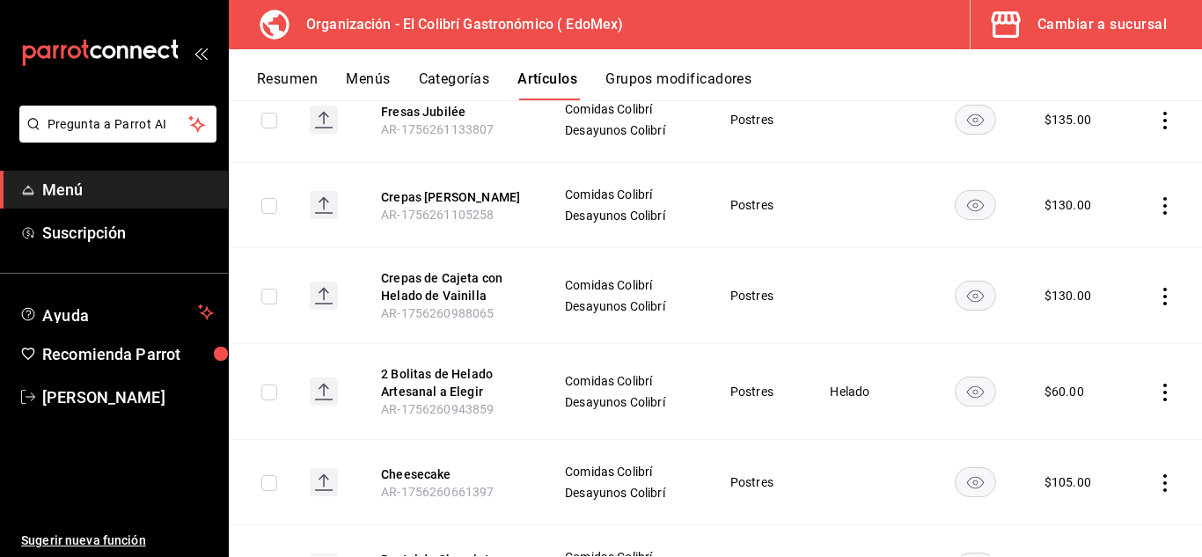
click at [720, 79] on button "Grupos modificadores" at bounding box center [678, 85] width 146 height 30
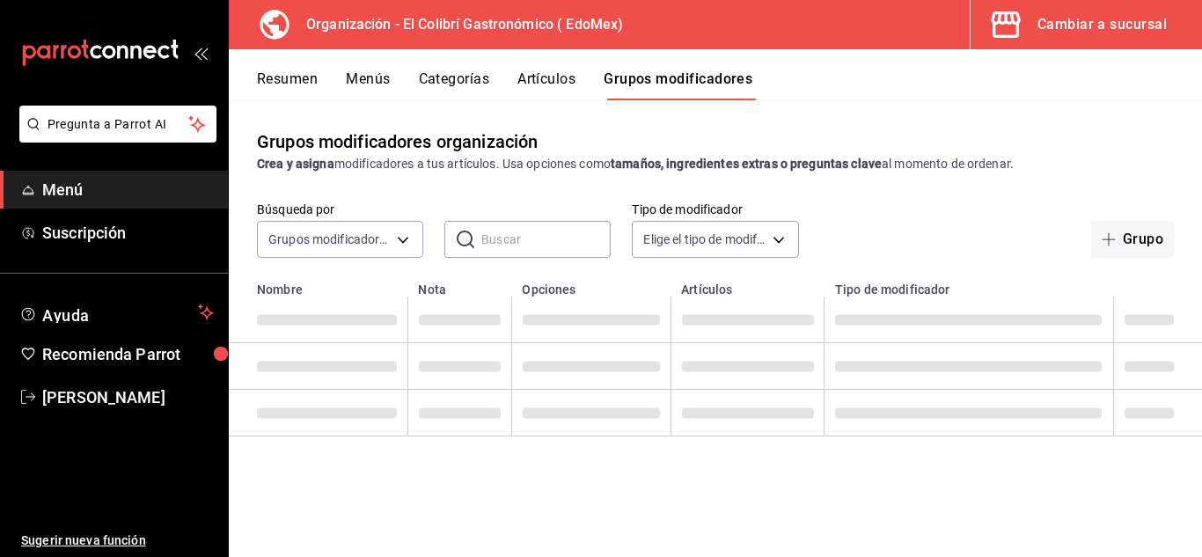
click at [720, 79] on button "Grupos modificadores" at bounding box center [678, 85] width 149 height 30
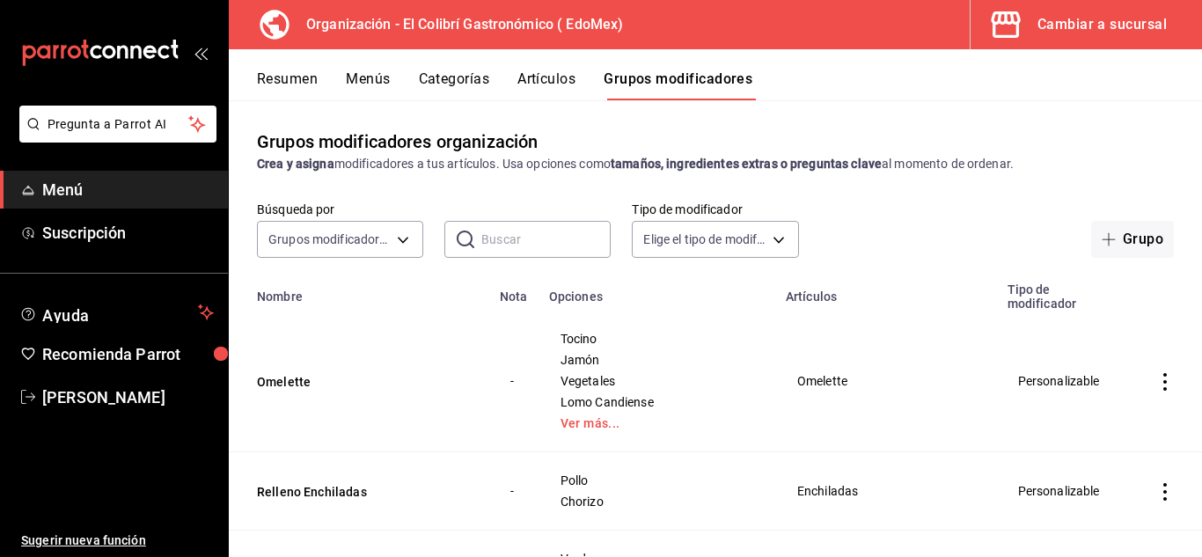
click at [720, 79] on button "Grupos modificadores" at bounding box center [678, 85] width 149 height 30
click at [517, 240] on input "text" at bounding box center [545, 239] width 129 height 35
click at [492, 244] on input "text" at bounding box center [545, 239] width 129 height 35
click at [518, 231] on input "text" at bounding box center [545, 239] width 129 height 35
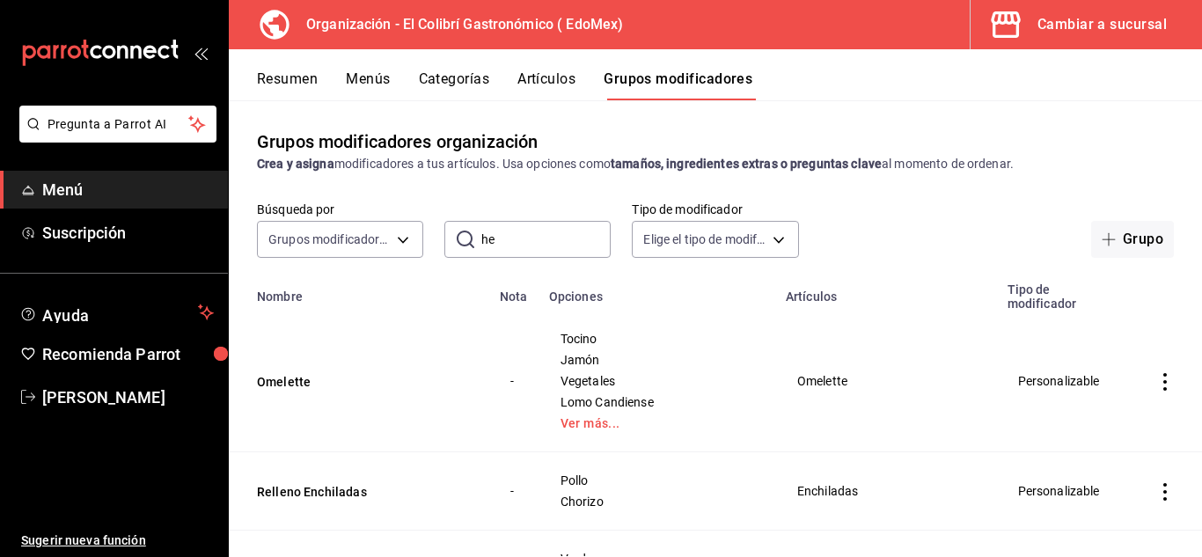
type input "helado"
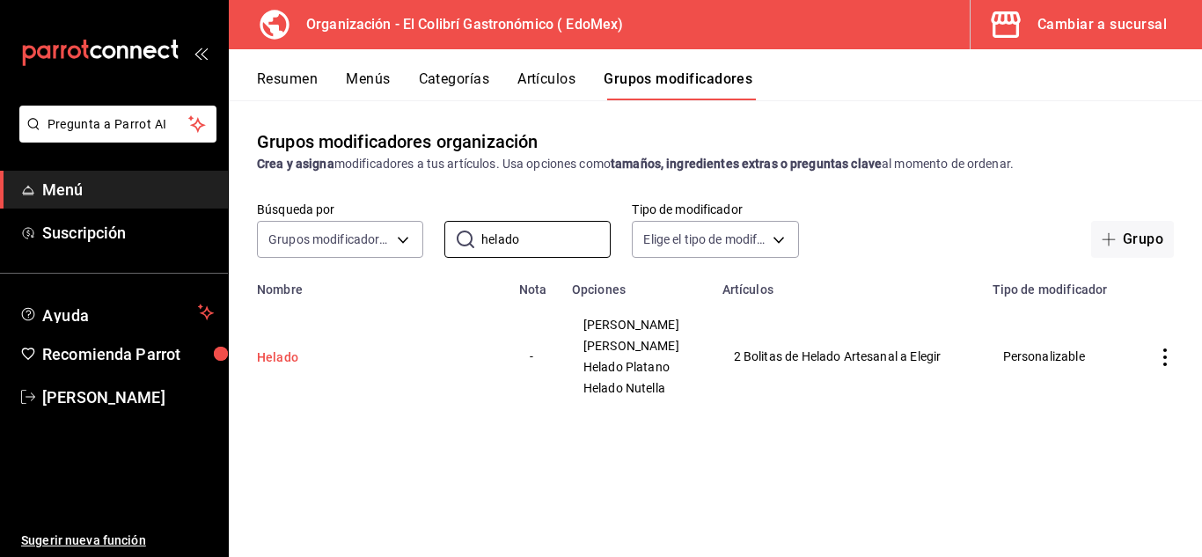
click at [293, 356] on button "Helado" at bounding box center [362, 357] width 211 height 18
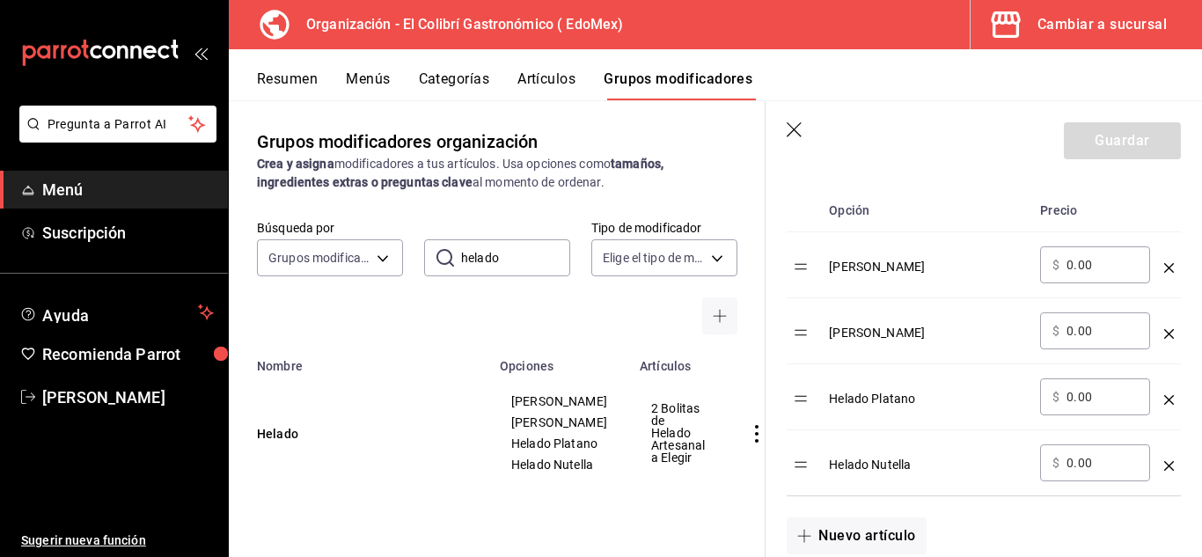
scroll to position [570, 0]
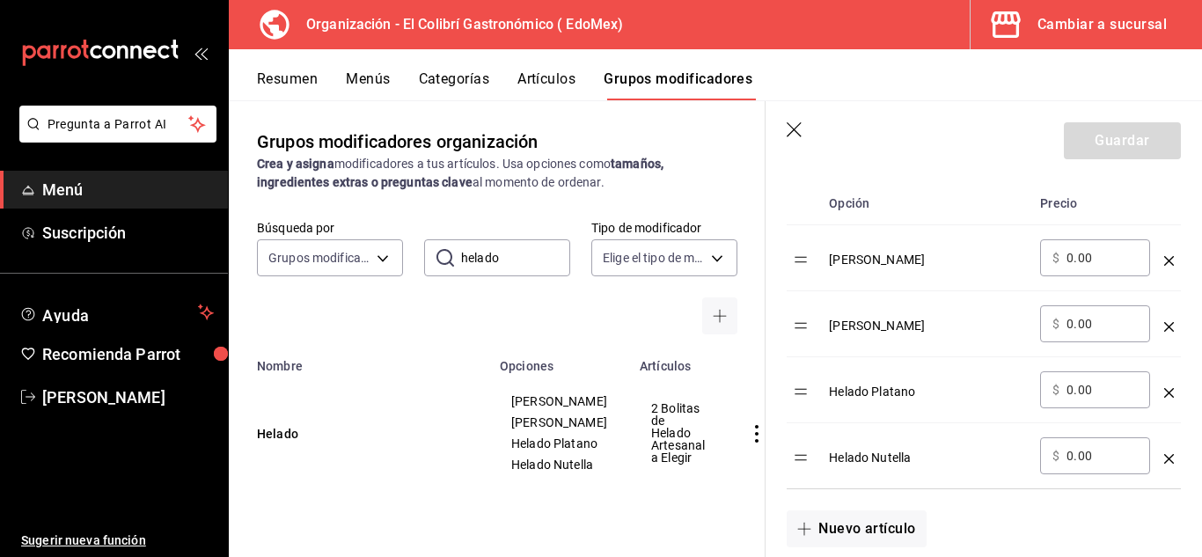
click at [876, 253] on div "[PERSON_NAME]" at bounding box center [927, 253] width 197 height 29
click at [889, 337] on td "[PERSON_NAME]" at bounding box center [927, 324] width 211 height 66
click at [1143, 307] on td "​ $ 0.00 ​" at bounding box center [1095, 324] width 124 height 66
click at [1161, 339] on td "optionsTable" at bounding box center [1169, 324] width 24 height 66
click at [1164, 329] on icon "optionsTable" at bounding box center [1169, 327] width 10 height 10
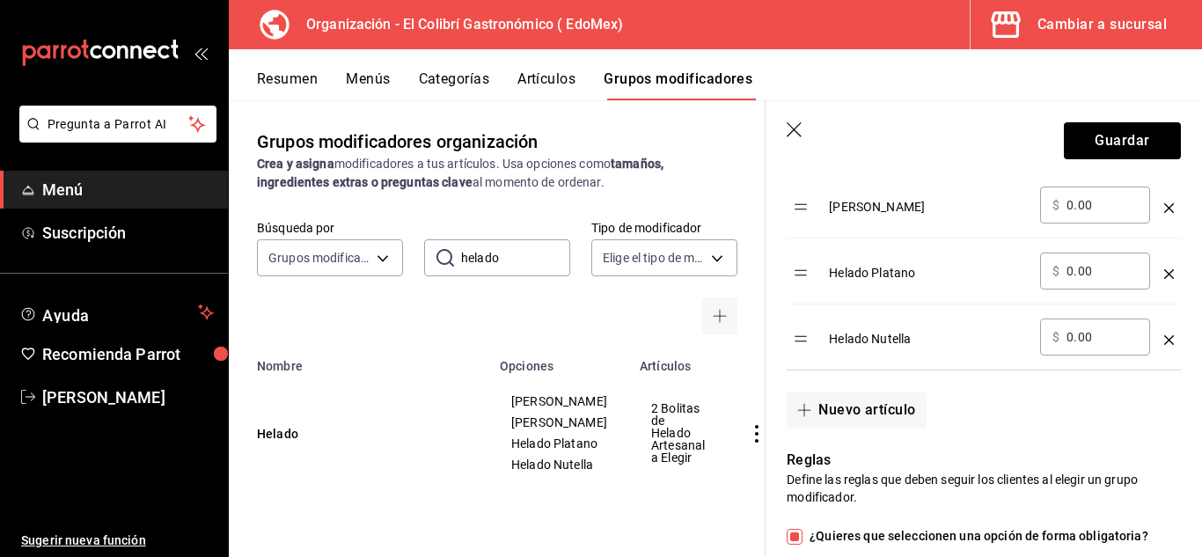
scroll to position [609, 0]
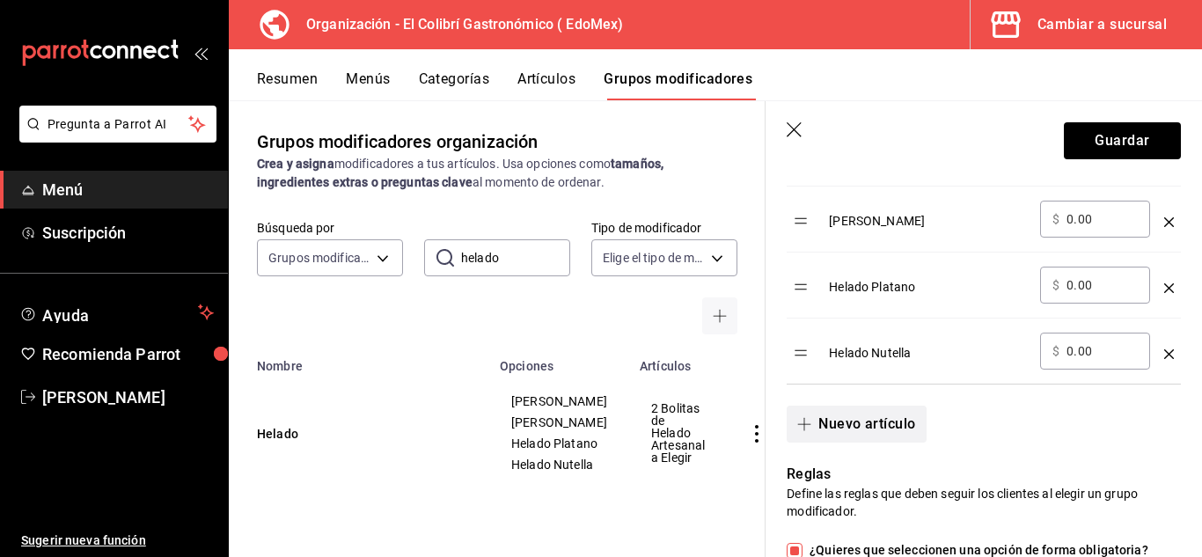
click at [872, 423] on button "Nuevo artículo" at bounding box center [856, 424] width 139 height 37
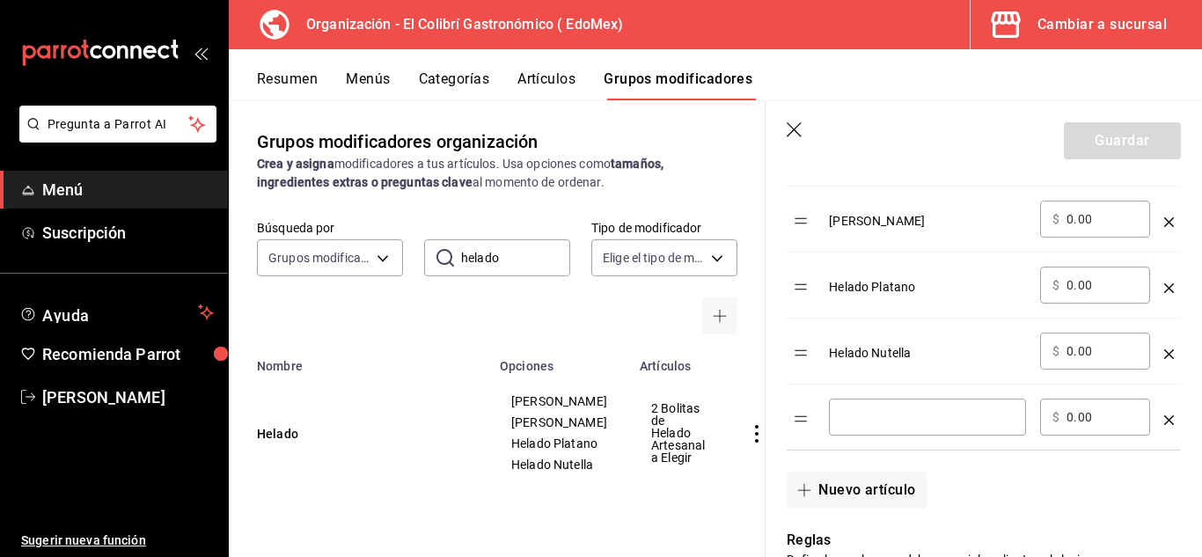
click at [872, 423] on input "optionsTable" at bounding box center [927, 417] width 172 height 18
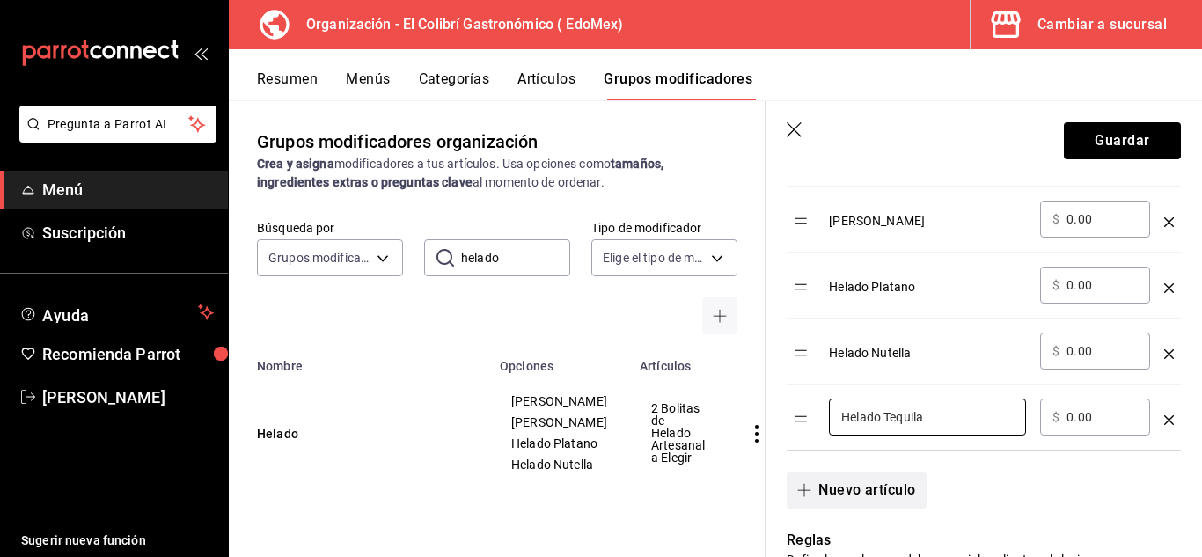
type input "Helado Tequila"
click at [876, 497] on button "Nuevo artículo" at bounding box center [856, 490] width 139 height 37
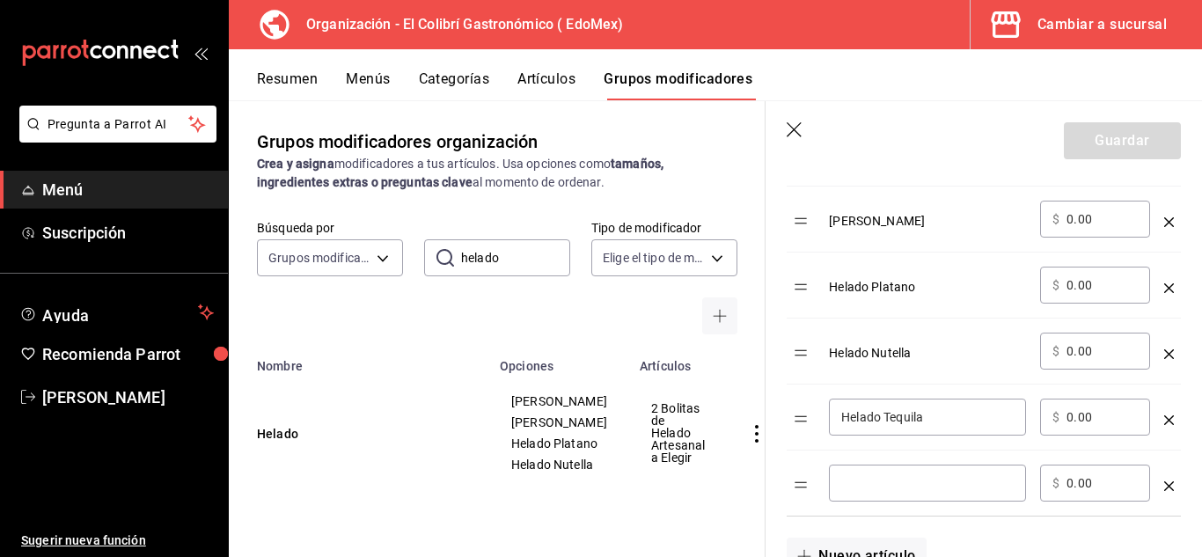
click at [942, 486] on input "optionsTable" at bounding box center [927, 483] width 172 height 18
type input "O"
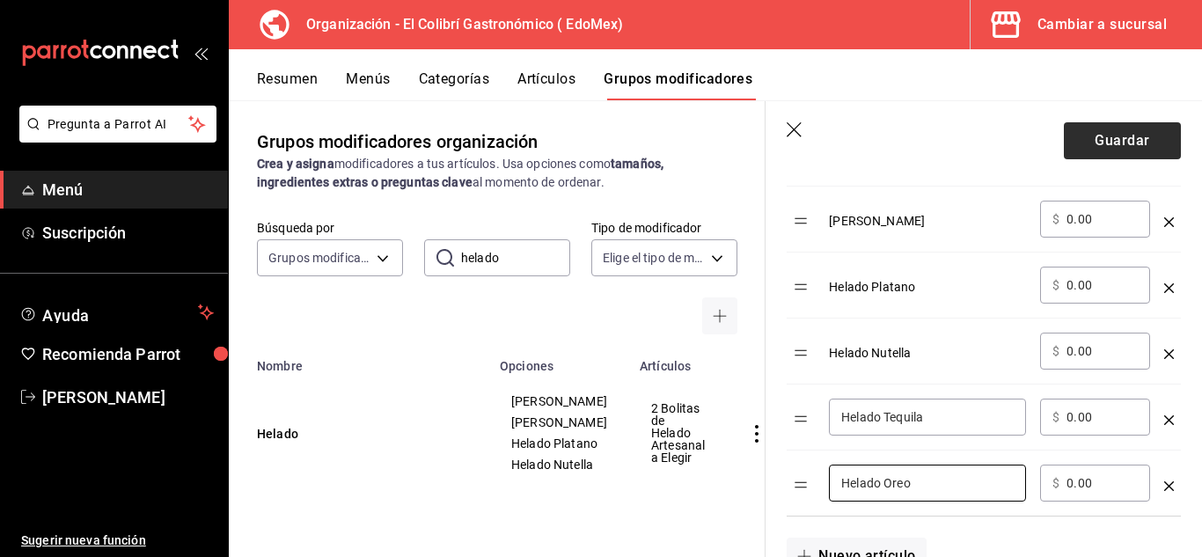
type input "Helado Oreo"
click at [1116, 148] on button "Guardar" at bounding box center [1122, 140] width 117 height 37
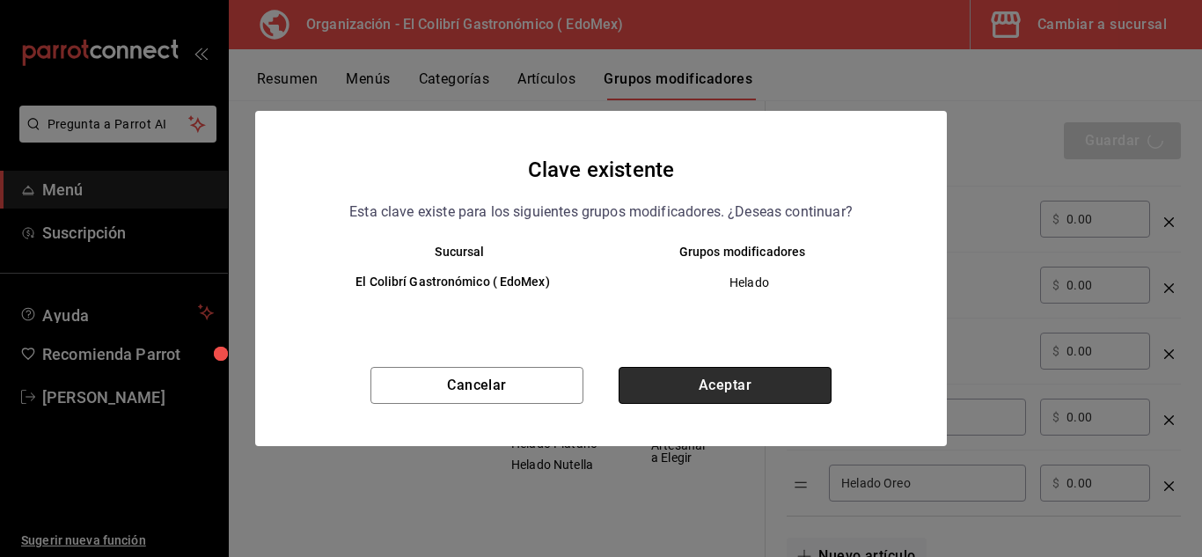
click at [772, 367] on button "Aceptar" at bounding box center [725, 385] width 213 height 37
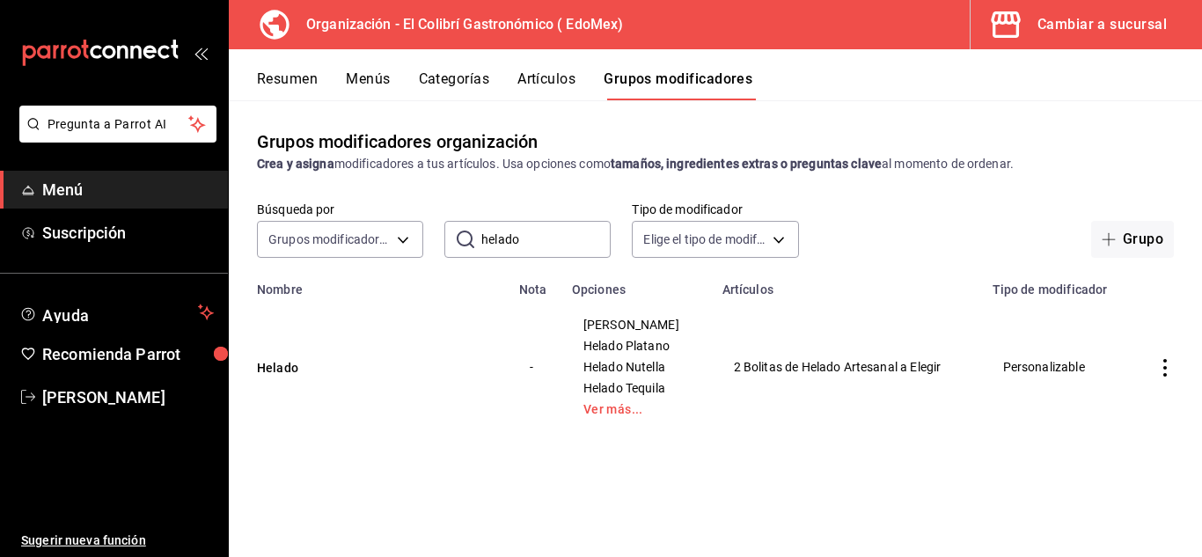
click at [363, 82] on button "Menús" at bounding box center [368, 85] width 44 height 30
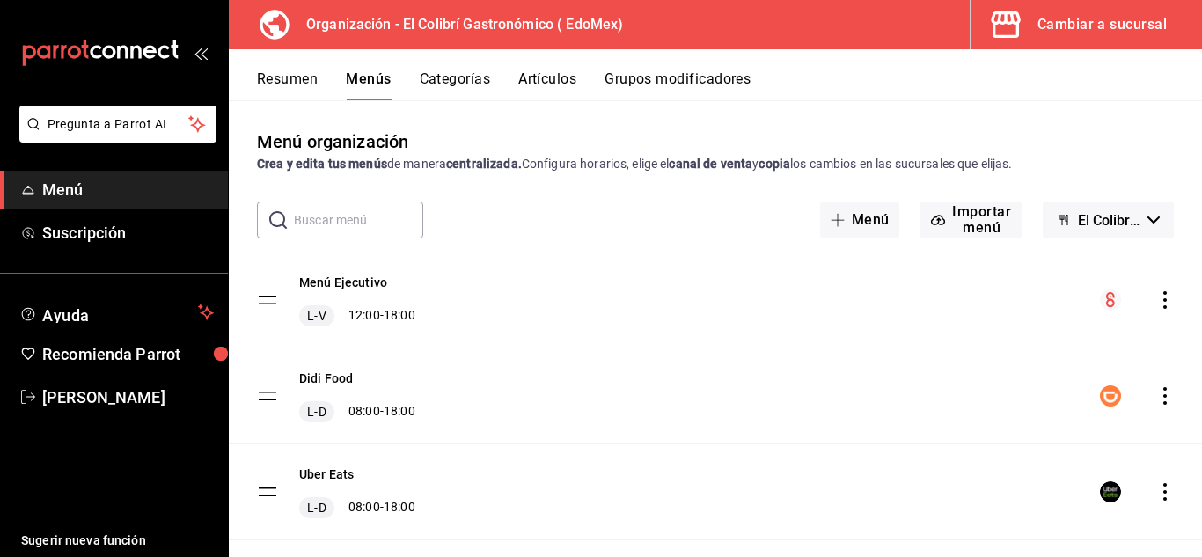
click at [565, 80] on button "Artículos" at bounding box center [547, 85] width 58 height 30
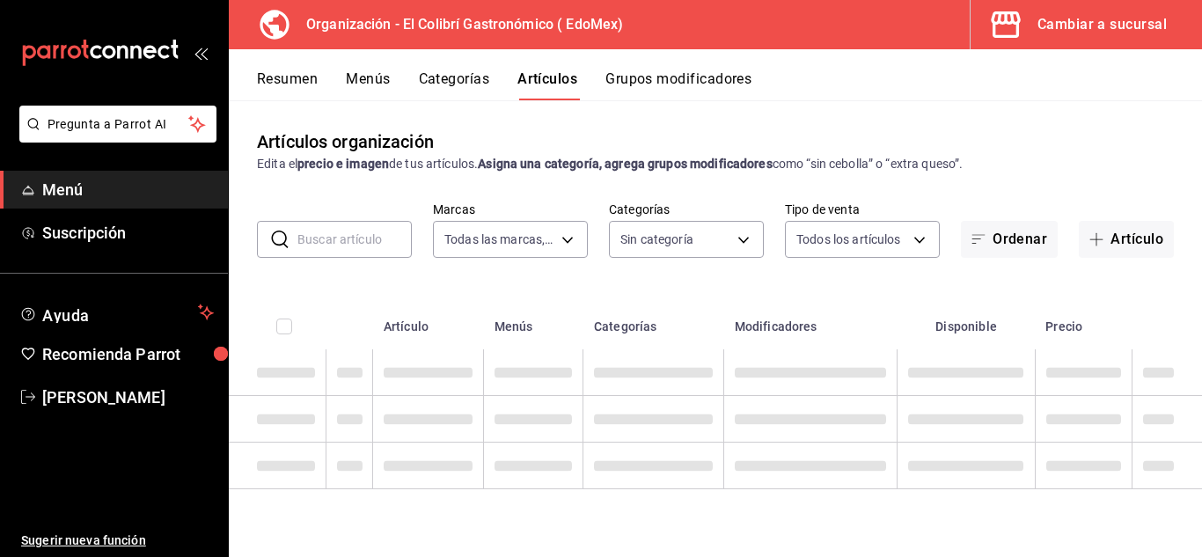
type input "02d79155-410a-4a52-ba4e-8d9765c47241"
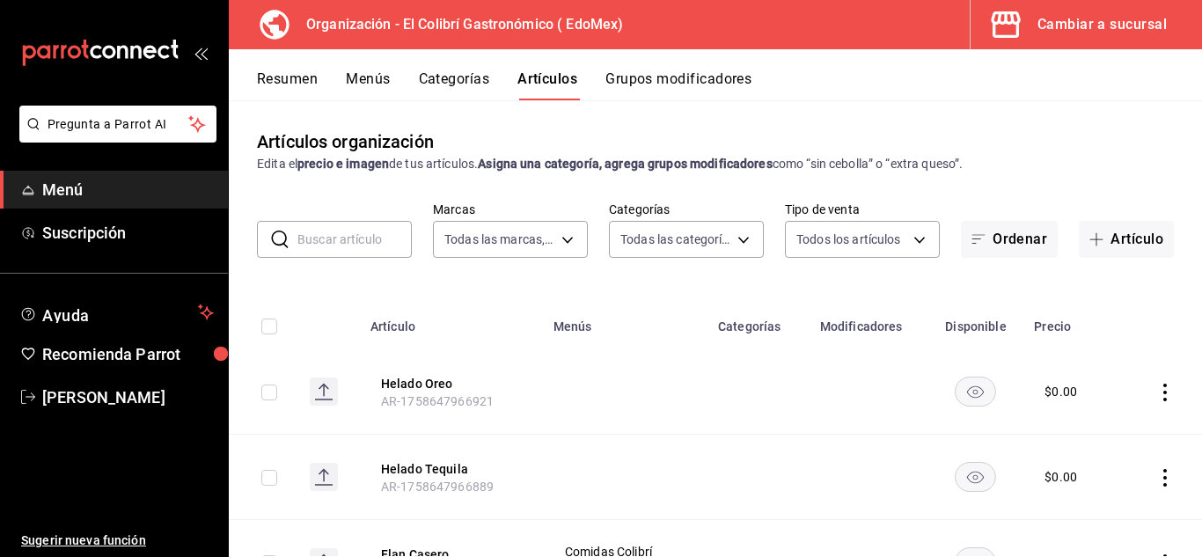
type input "237db5ff-7b83-489a-9304-3629b5553139,109f12ad-dca9-4d4d-bd14-de2bd7e66043,74f01…"
click at [637, 77] on button "Grupos modificadores" at bounding box center [678, 85] width 146 height 30
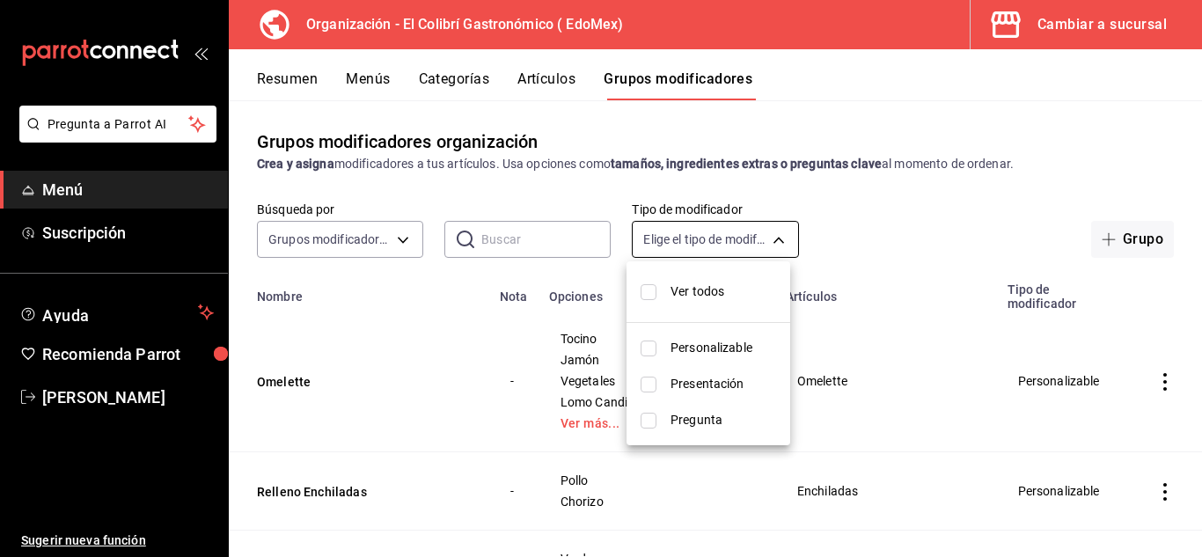
click at [692, 235] on body "Pregunta a Parrot AI Menú Suscripción Ayuda Recomienda Parrot [PERSON_NAME] Sug…" at bounding box center [601, 278] width 1202 height 557
click at [576, 234] on div at bounding box center [601, 278] width 1202 height 557
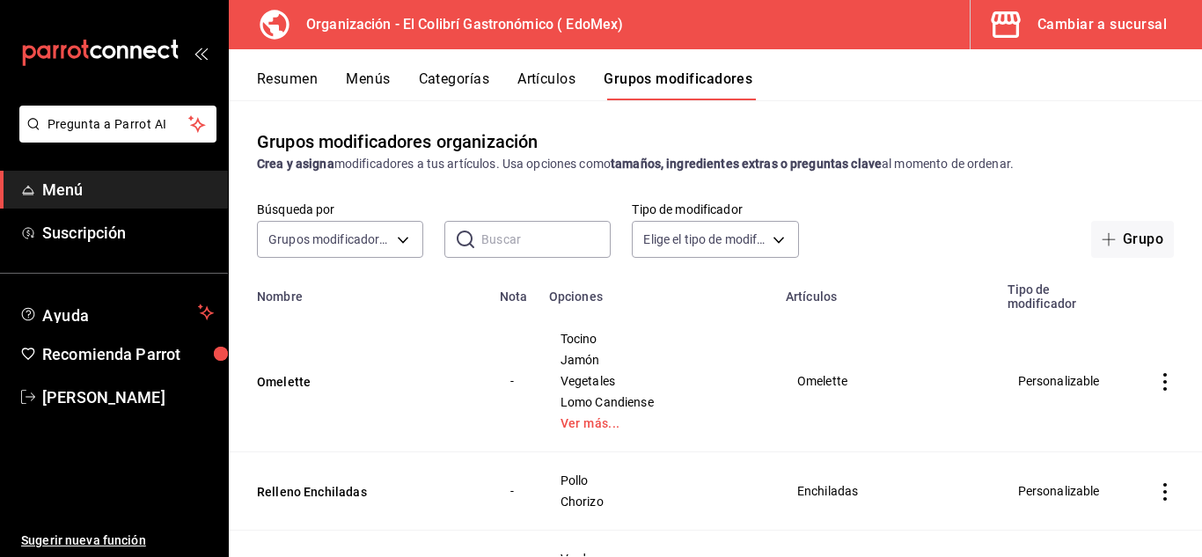
click at [737, 196] on div "Grupos modificadores organización Crea y asigna modificadores a tus artículos. …" at bounding box center [715, 328] width 973 height 456
click at [550, 211] on div "Búsqueda por Grupos modificadores GROUP ​ ​ Tipo de modificador Elige el tipo d…" at bounding box center [715, 230] width 973 height 56
click at [556, 228] on input "text" at bounding box center [545, 239] width 129 height 35
click at [611, 204] on div "Búsqueda por Grupos modificadores GROUP ​ ​ Tipo de modificador Elige el tipo d…" at bounding box center [715, 230] width 973 height 56
click at [571, 80] on button "Artículos" at bounding box center [546, 85] width 58 height 30
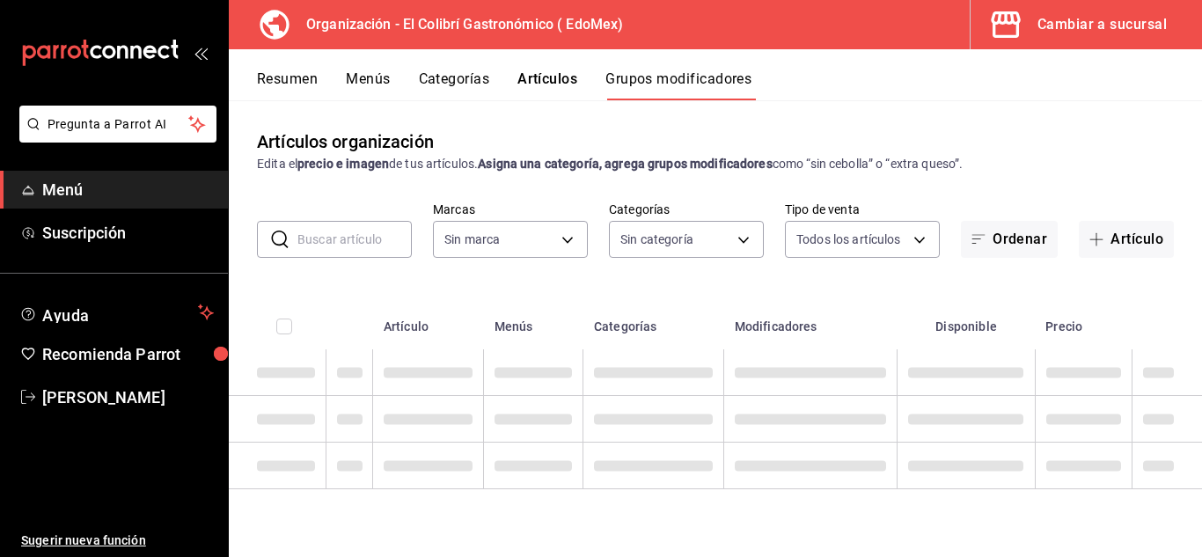
type input "02d79155-410a-4a52-ba4e-8d9765c47241"
click at [375, 78] on button "Menús" at bounding box center [368, 85] width 44 height 30
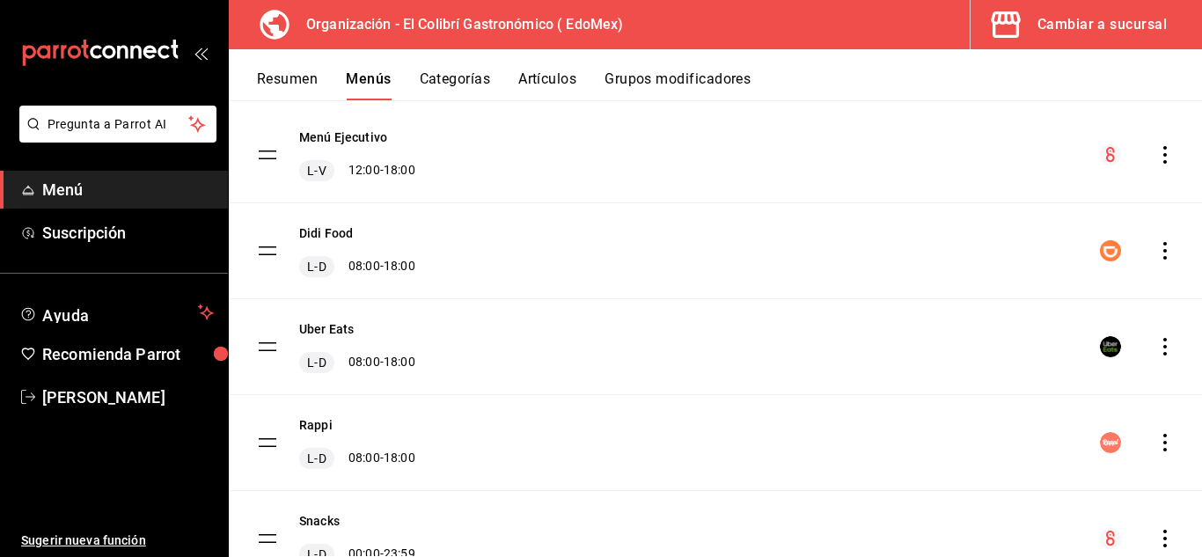
scroll to position [131, 0]
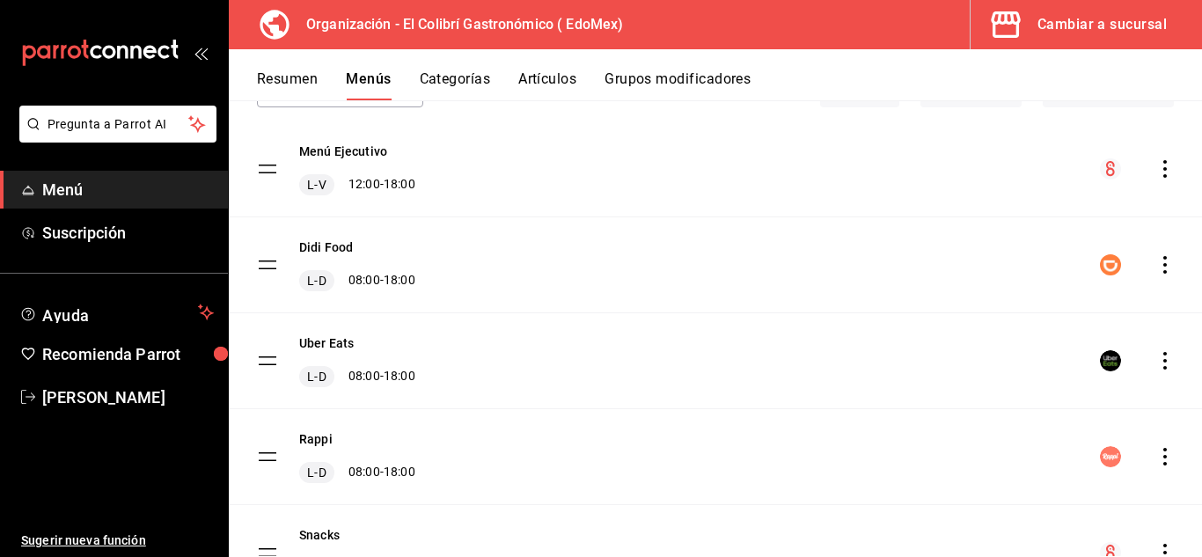
click at [475, 78] on button "Categorías" at bounding box center [455, 85] width 71 height 30
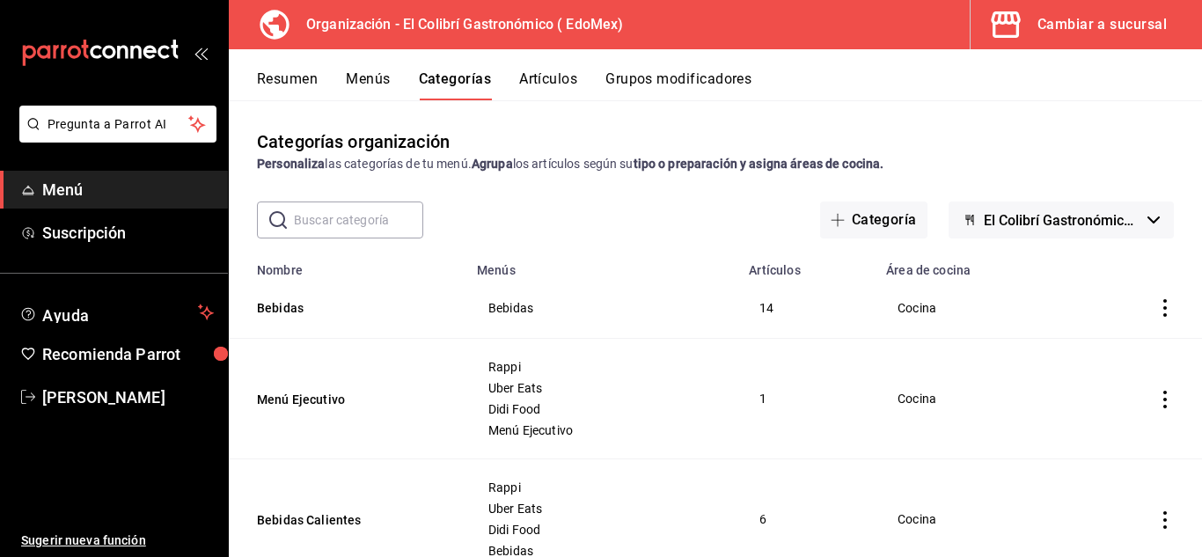
click at [385, 80] on button "Menús" at bounding box center [368, 85] width 44 height 30
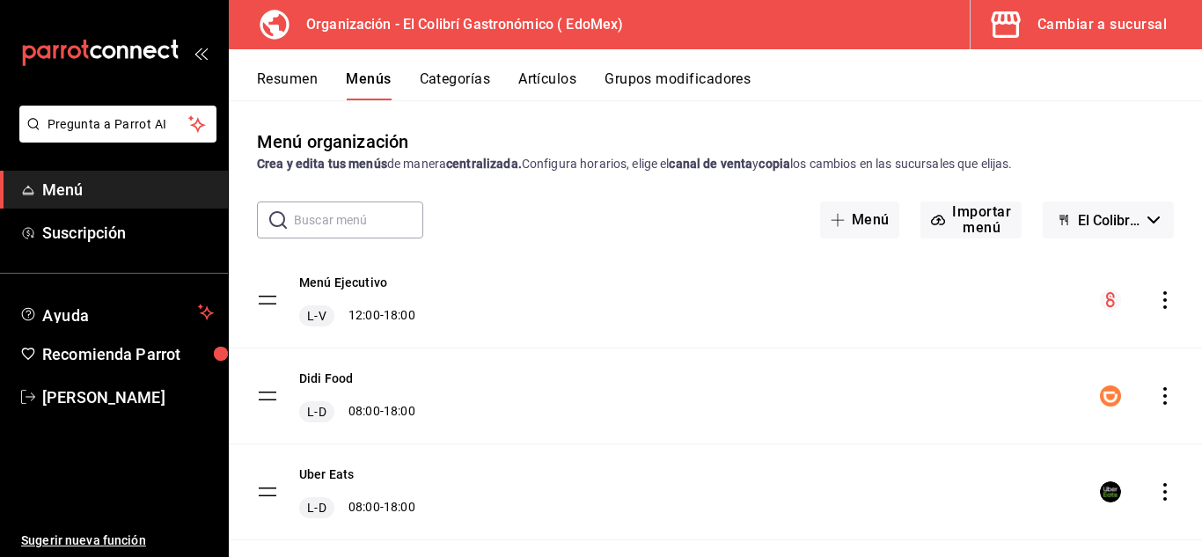
click at [1156, 304] on icon "actions" at bounding box center [1165, 300] width 18 height 18
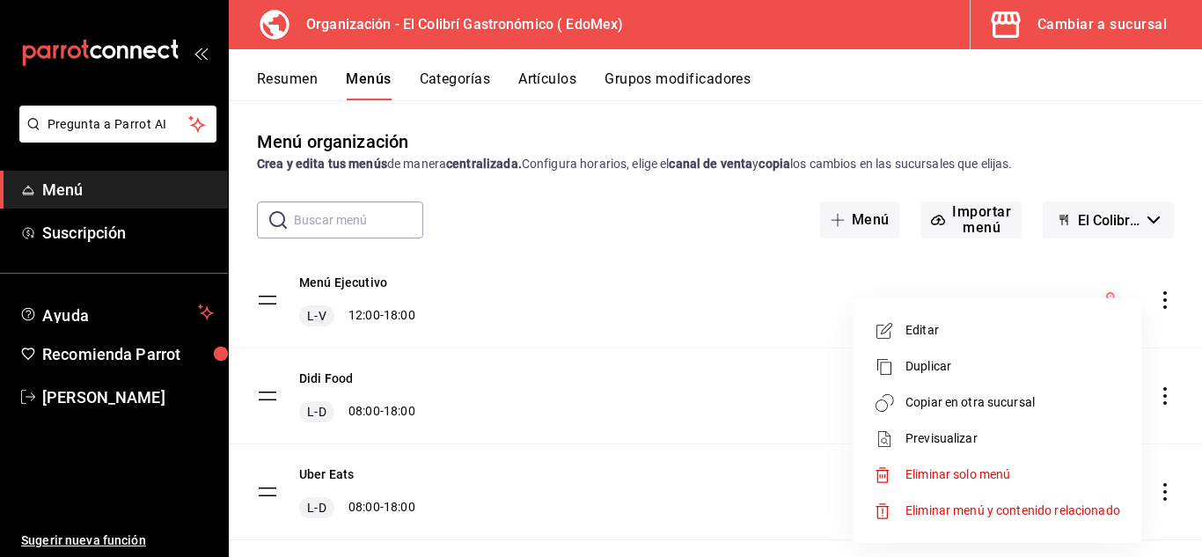
click at [1021, 319] on li "Editar" at bounding box center [997, 330] width 275 height 36
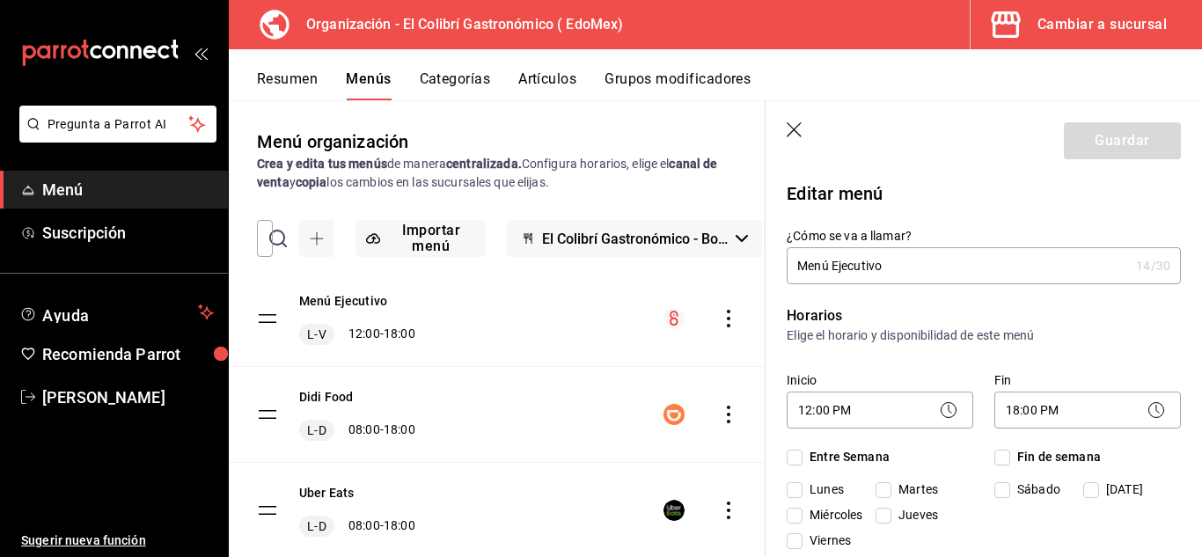
checkbox input "true"
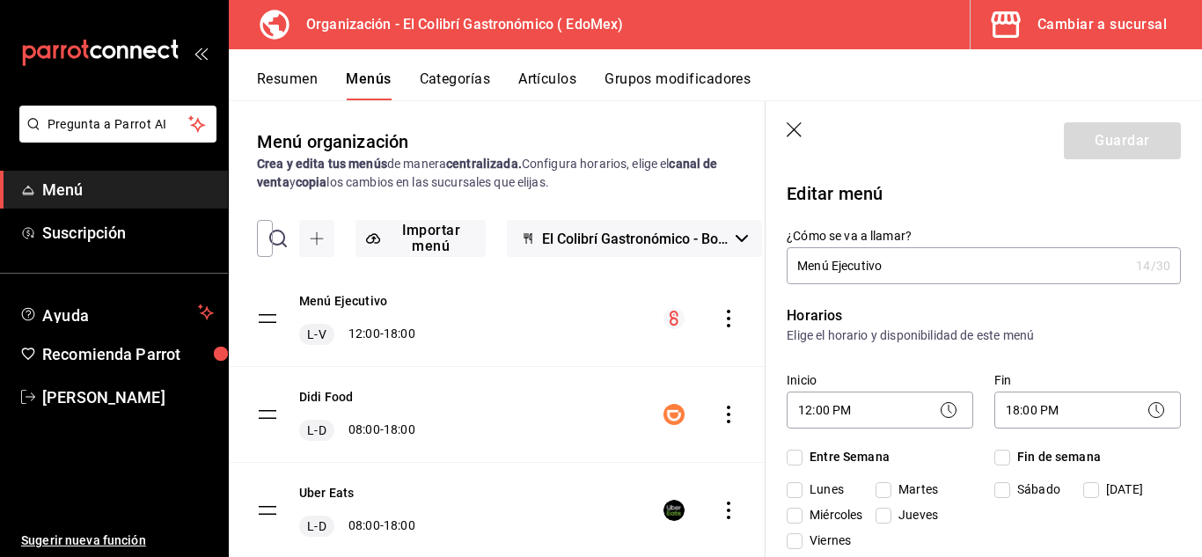
checkbox input "true"
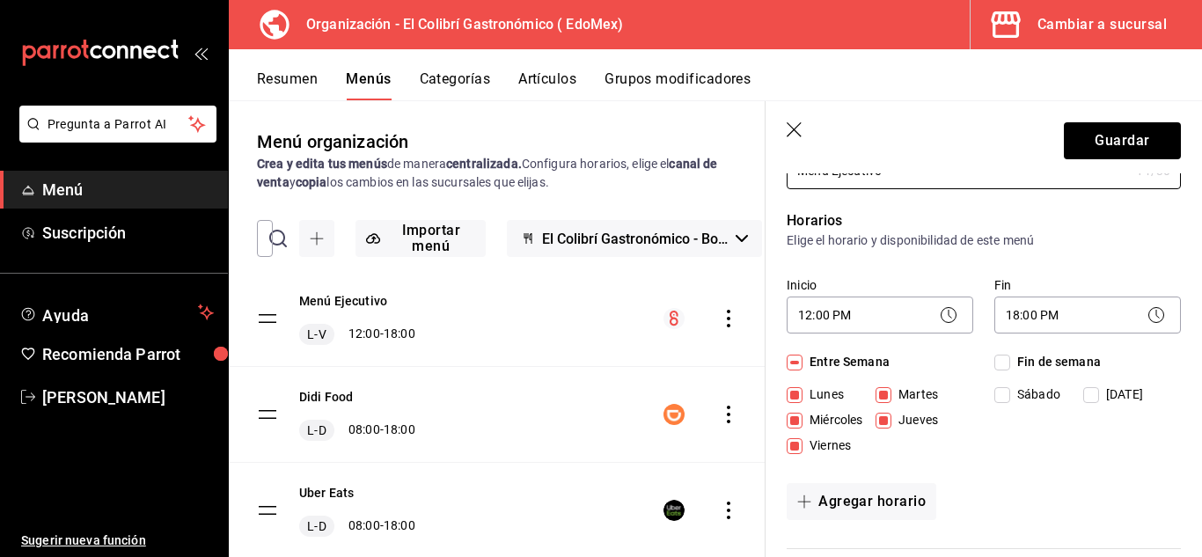
scroll to position [128, 0]
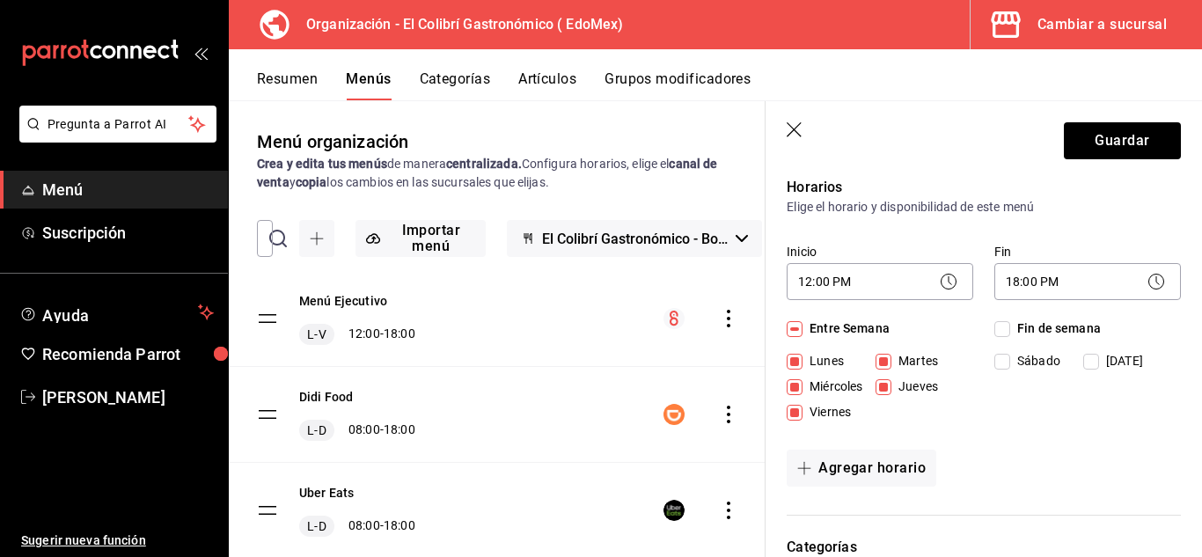
click at [1045, 327] on span "Fin de semana" at bounding box center [1055, 328] width 91 height 18
click at [1010, 327] on input "Fin de semana" at bounding box center [1002, 329] width 16 height 16
checkbox input "true"
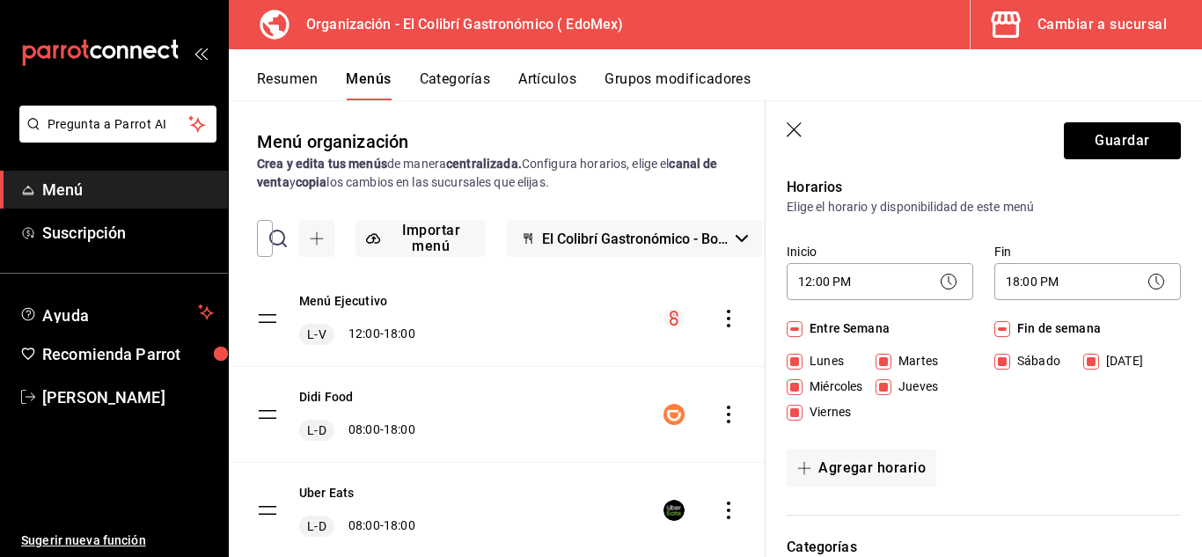
click at [1010, 324] on span "Fin de semana" at bounding box center [1055, 328] width 91 height 18
click at [1008, 324] on input "Fin de semana" at bounding box center [1002, 329] width 16 height 16
checkbox input "false"
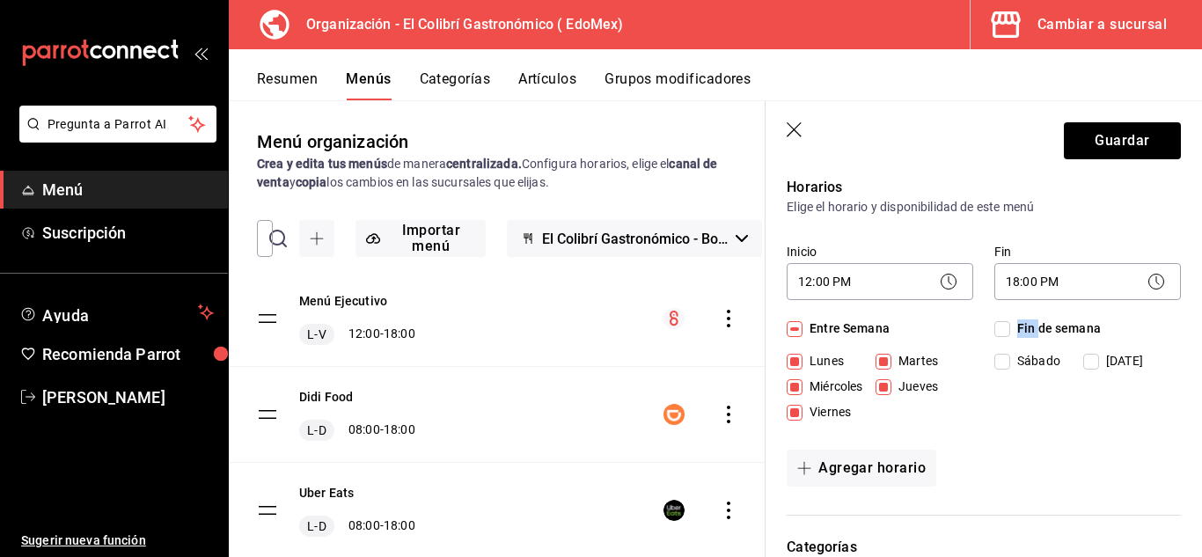
click at [1010, 324] on span "Fin de semana" at bounding box center [1055, 328] width 91 height 18
click at [1008, 324] on input "Fin de semana" at bounding box center [1002, 329] width 16 height 16
checkbox input "true"
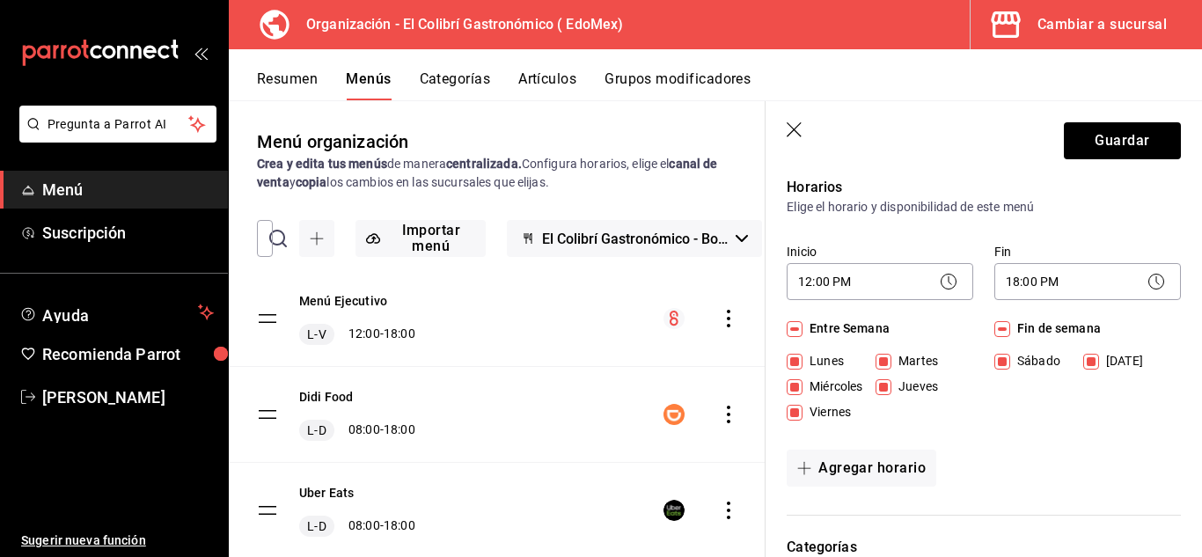
click at [905, 259] on div "12:00 PM 12:00" at bounding box center [880, 279] width 187 height 47
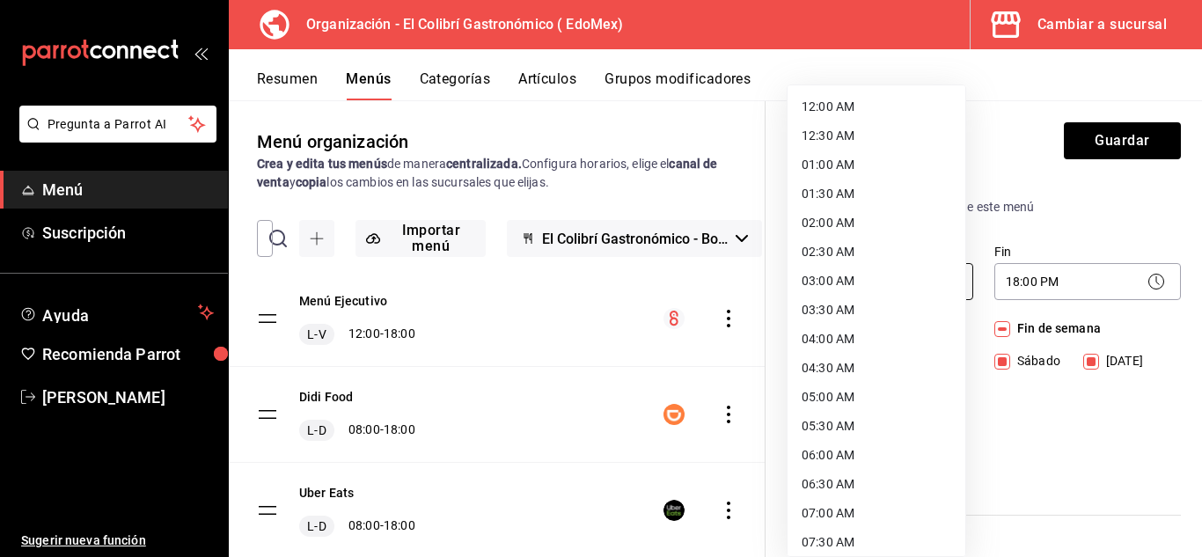
click at [885, 282] on body "Pregunta a Parrot AI Menú Suscripción Ayuda Recomienda Parrot [PERSON_NAME] Sug…" at bounding box center [601, 278] width 1202 height 557
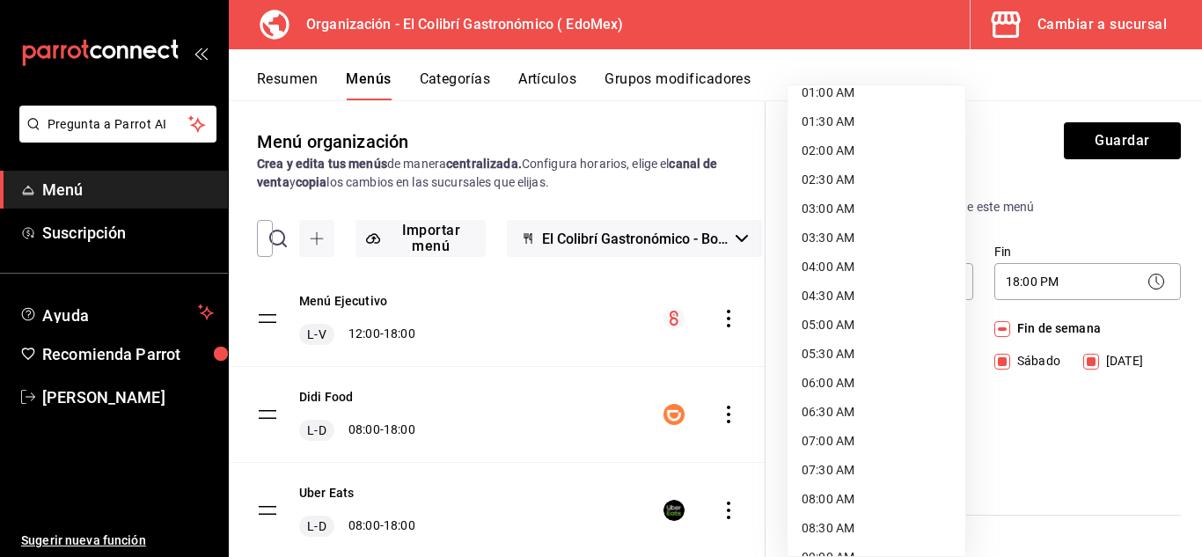
scroll to position [0, 0]
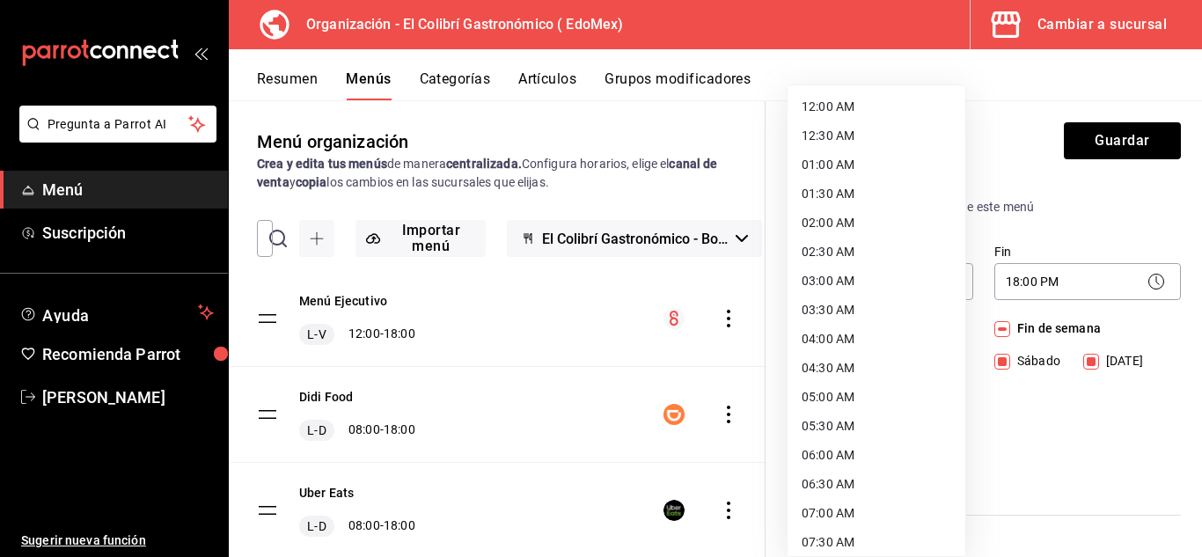
click at [894, 100] on li "12:00 AM" at bounding box center [877, 106] width 178 height 29
type input "00:00"
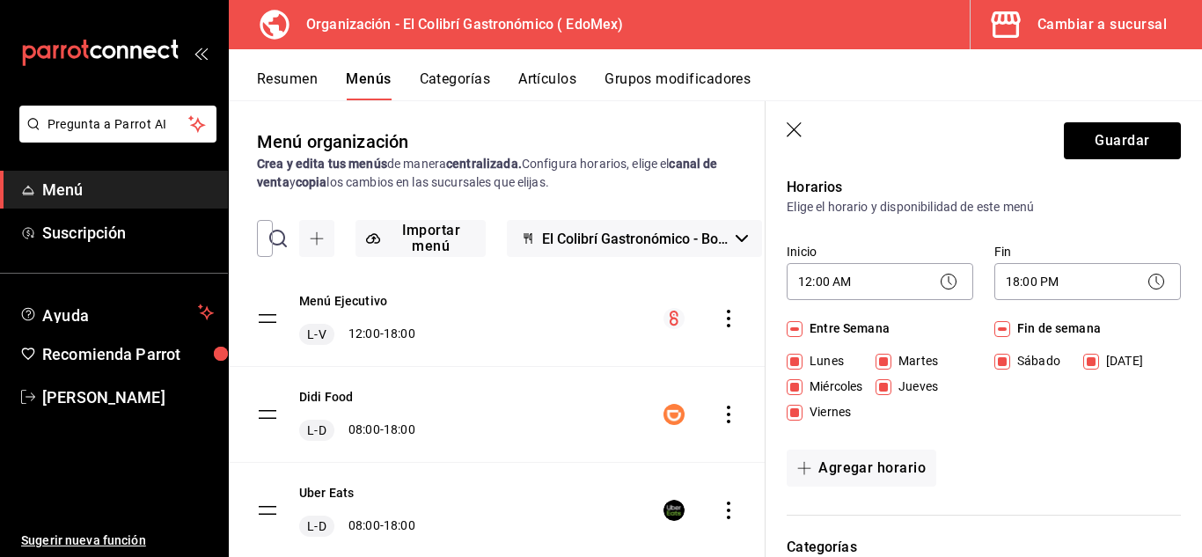
click at [1029, 258] on div "18:00 PM 18:00" at bounding box center [1087, 279] width 187 height 47
click at [1042, 294] on body "Pregunta a Parrot AI Menú Suscripción Ayuda Recomienda Parrot [PERSON_NAME] Sug…" at bounding box center [601, 278] width 1202 height 557
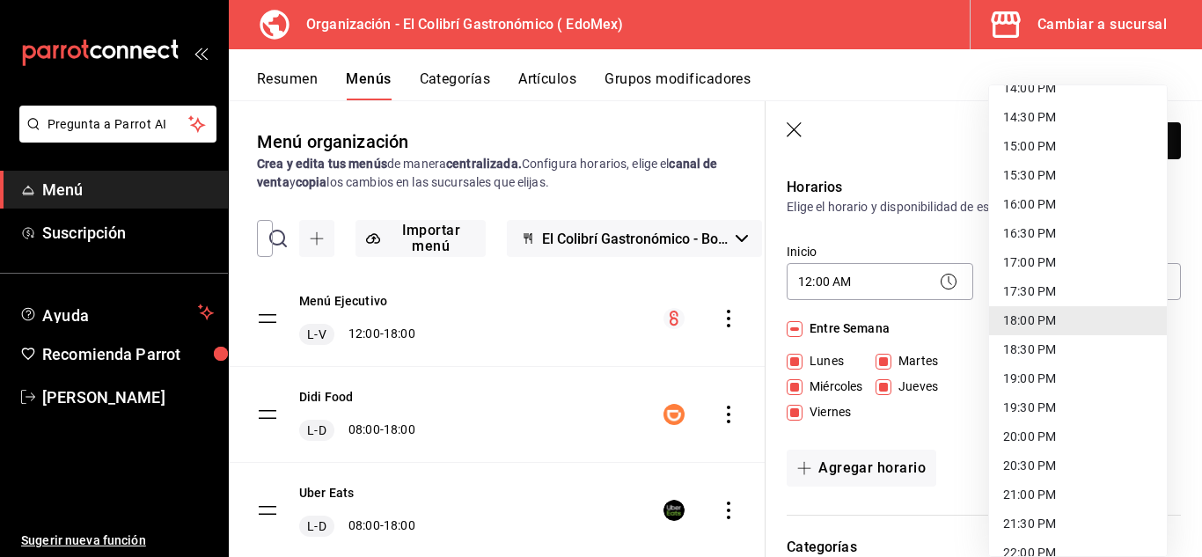
scroll to position [966, 0]
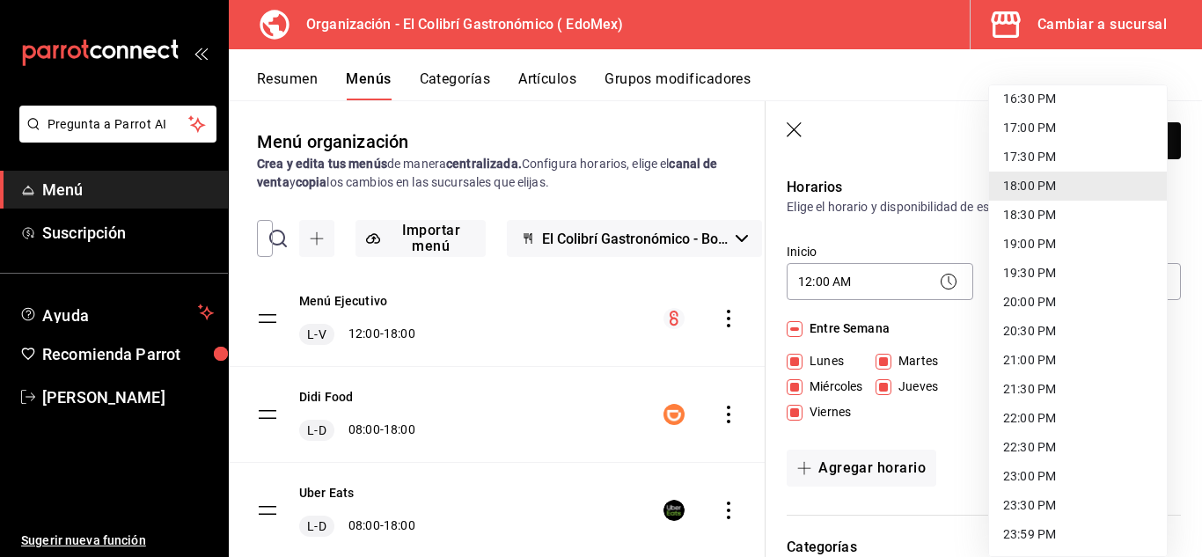
click at [1133, 539] on li "23:59 PM" at bounding box center [1078, 534] width 178 height 29
type input "23:59"
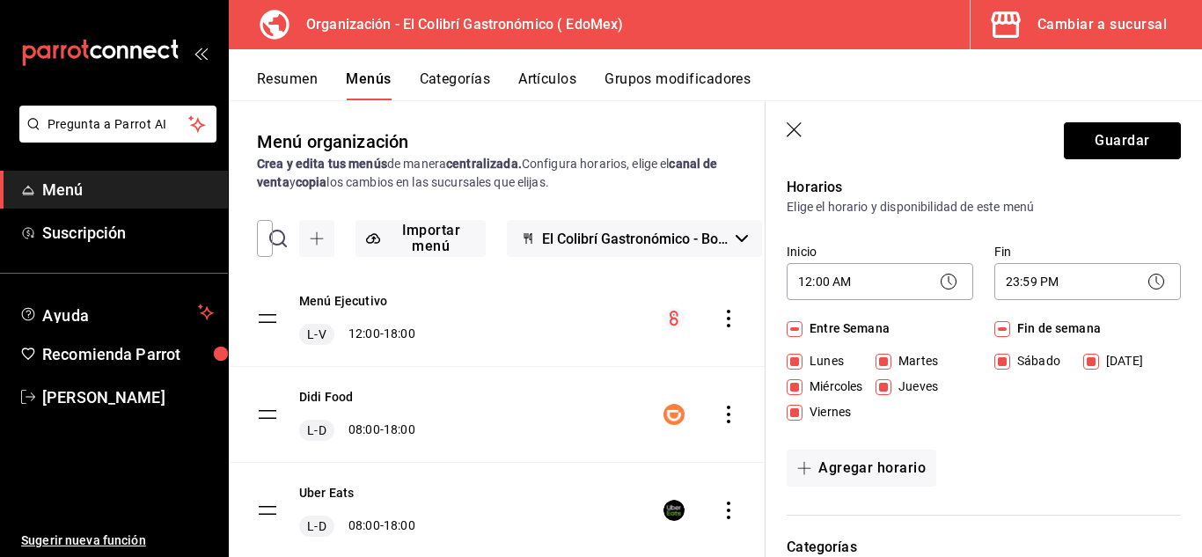
click at [950, 272] on icon at bounding box center [948, 281] width 21 height 21
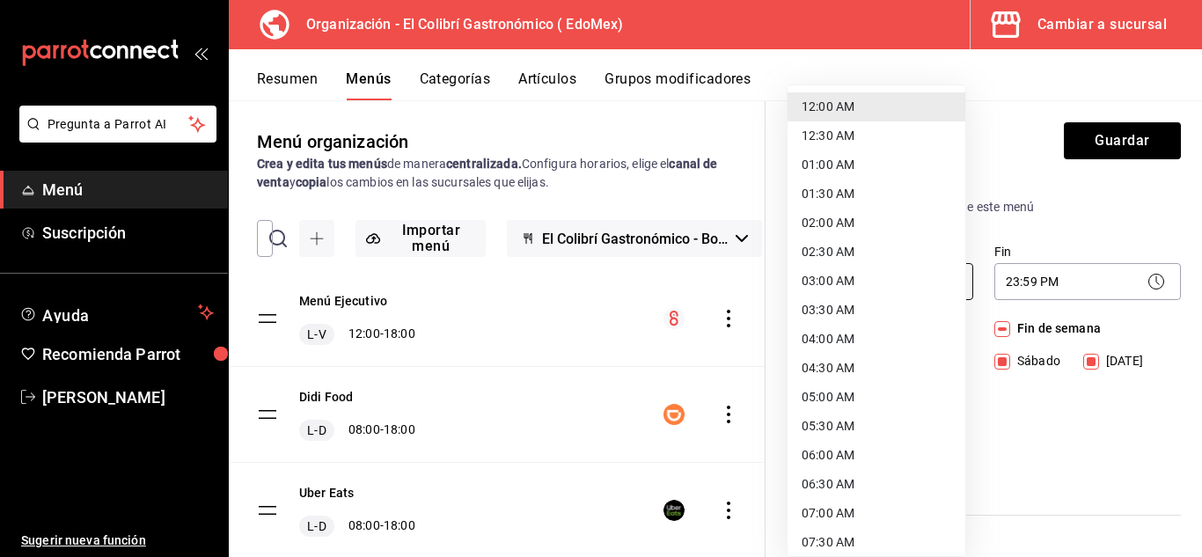
click at [905, 273] on body "Pregunta a Parrot AI Menú Suscripción Ayuda Recomienda Parrot [PERSON_NAME] Sug…" at bounding box center [601, 278] width 1202 height 557
drag, startPoint x: 948, startPoint y: 181, endPoint x: 951, endPoint y: 167, distance: 14.5
click at [1091, 148] on div at bounding box center [601, 278] width 1202 height 557
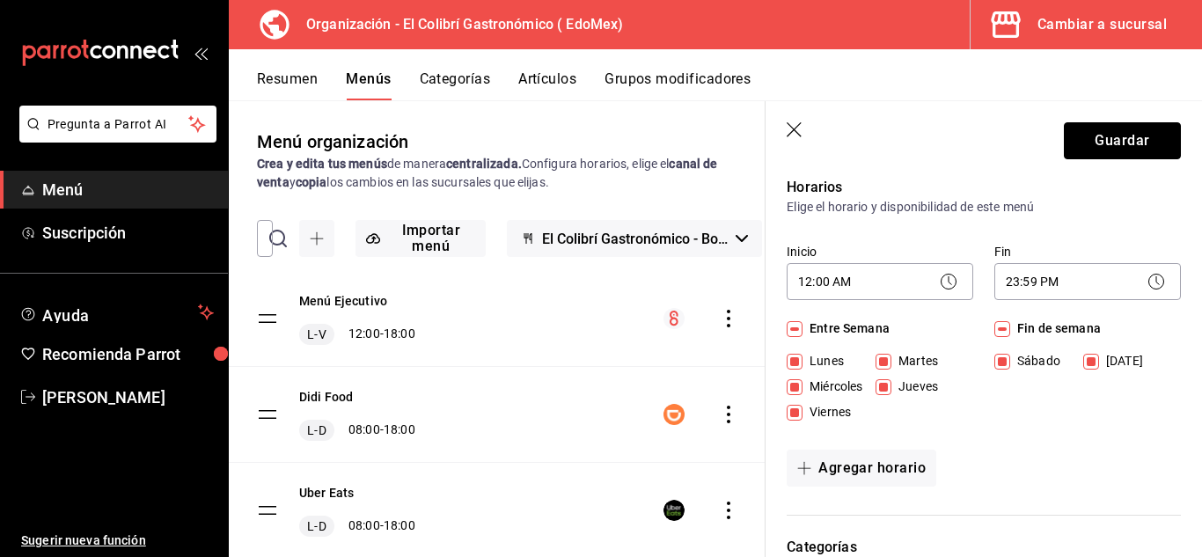
click at [1091, 148] on button "Guardar" at bounding box center [1122, 140] width 117 height 37
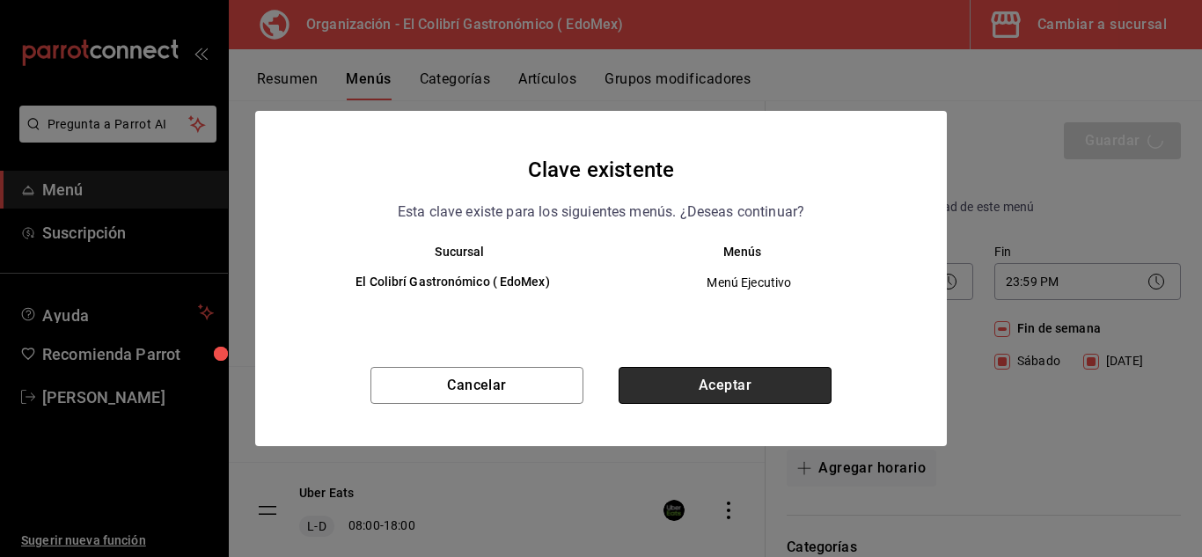
click at [754, 378] on button "Aceptar" at bounding box center [725, 385] width 213 height 37
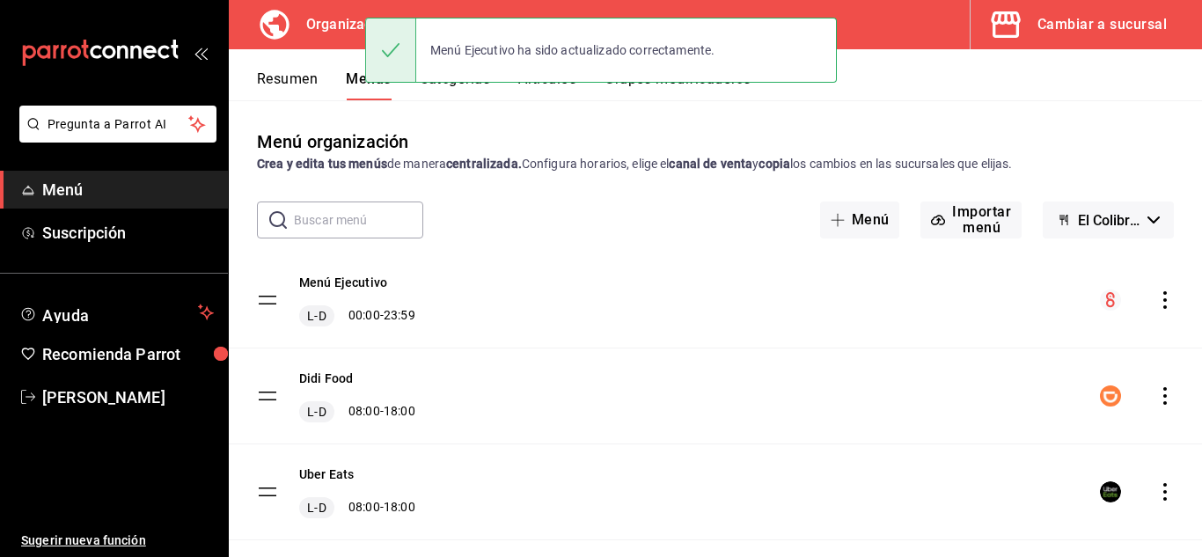
click at [454, 85] on div "Menú Ejecutivo ha sido actualizado correctamente." at bounding box center [601, 50] width 472 height 76
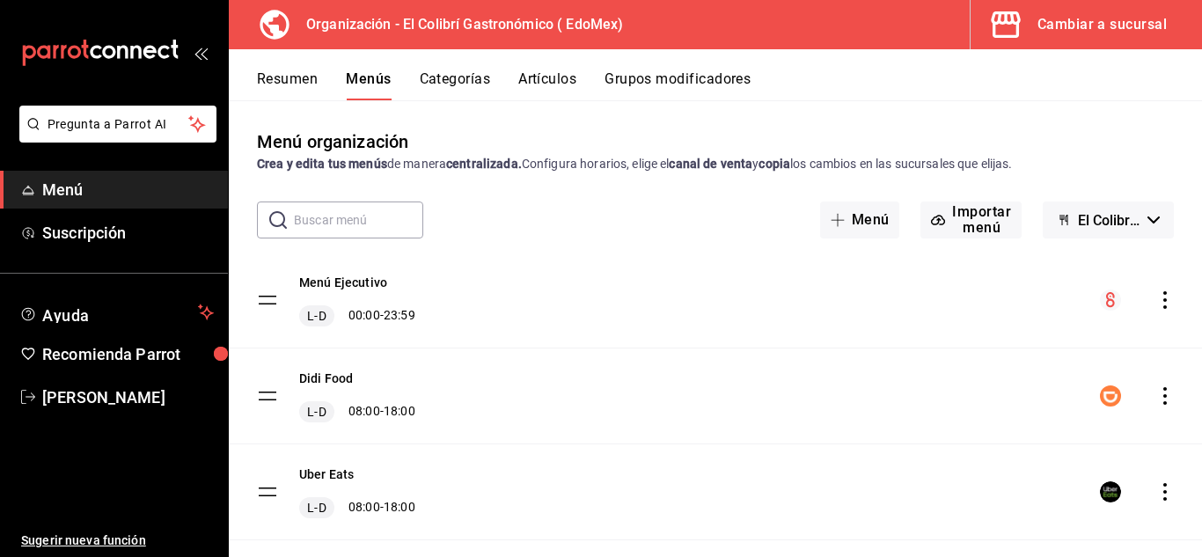
click at [454, 86] on button "Categorías" at bounding box center [455, 85] width 71 height 30
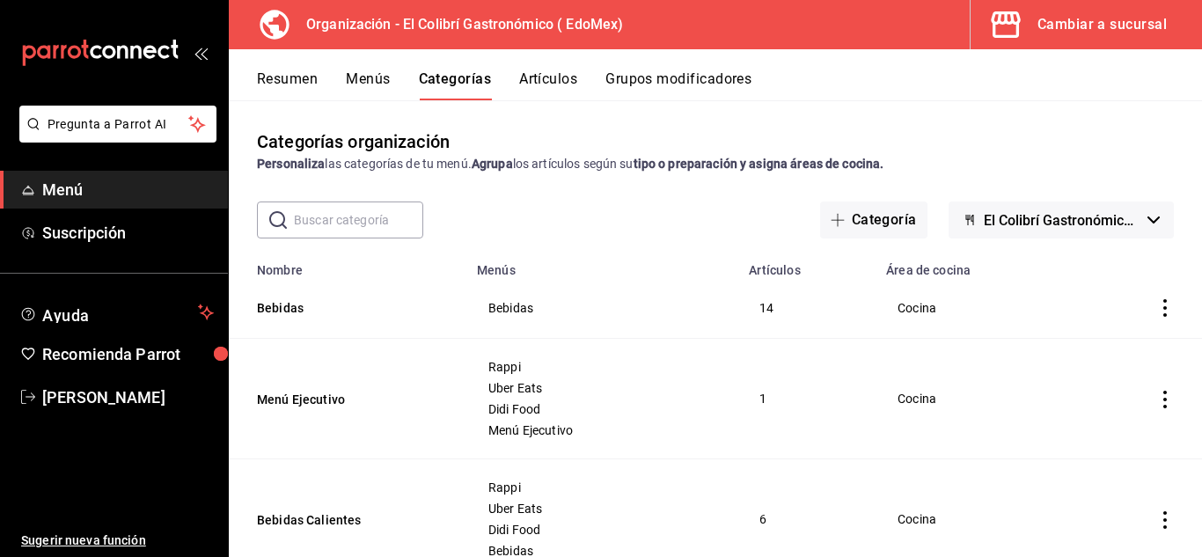
click at [538, 83] on button "Artículos" at bounding box center [548, 85] width 58 height 30
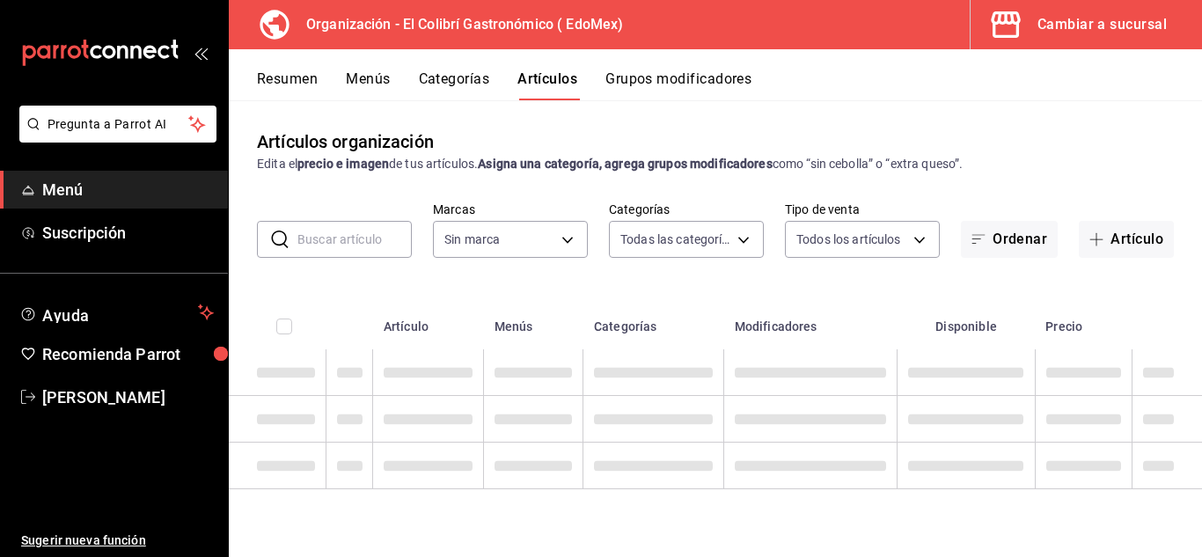
type input "02d79155-410a-4a52-ba4e-8d9765c47241"
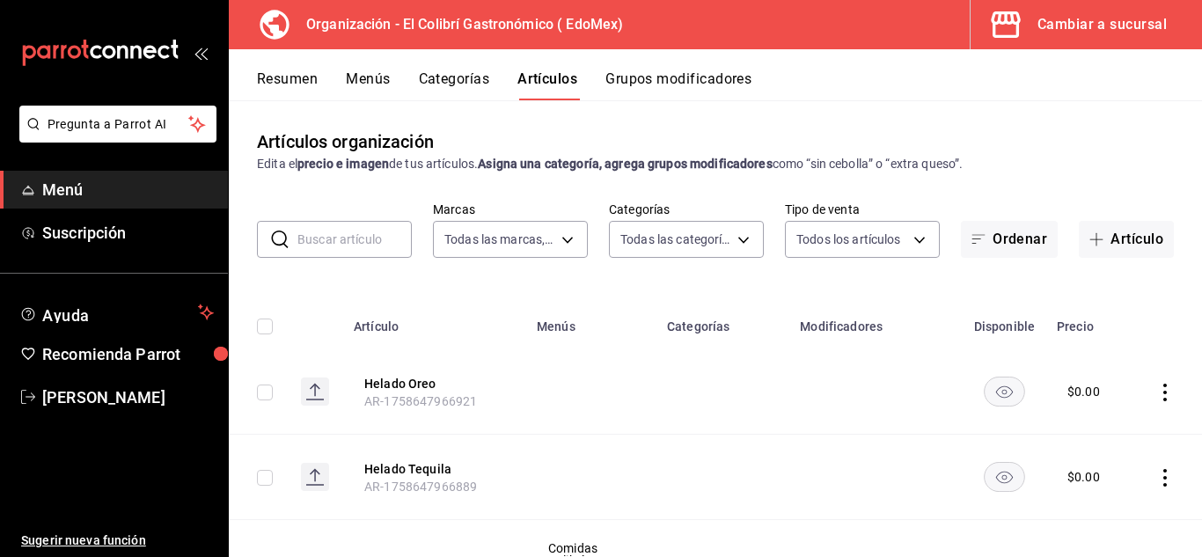
click at [452, 78] on button "Categorías" at bounding box center [454, 85] width 71 height 30
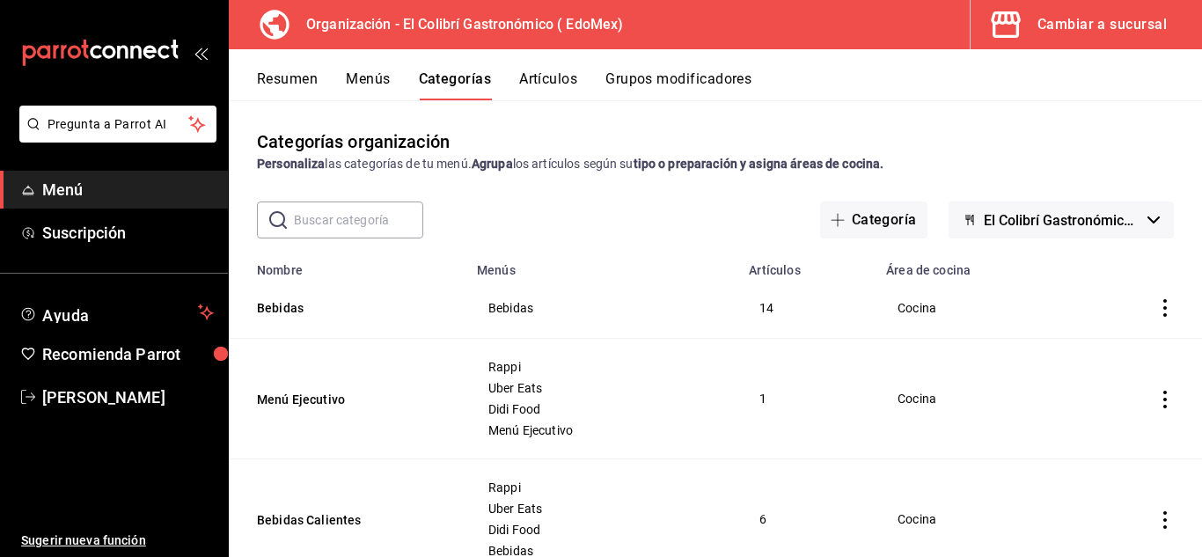
click at [369, 72] on button "Menús" at bounding box center [368, 85] width 44 height 30
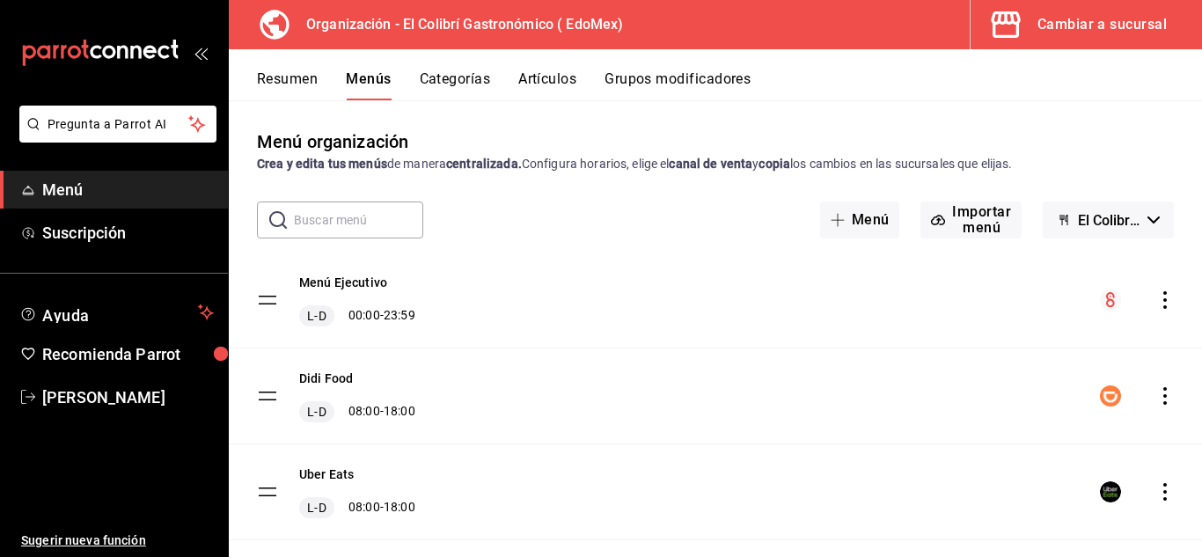
click at [1177, 206] on div "​ ​ Menú Importar menú El Colibrí Gastronómico - Borrador" at bounding box center [715, 220] width 973 height 37
click at [1148, 218] on icon "button" at bounding box center [1154, 219] width 12 height 7
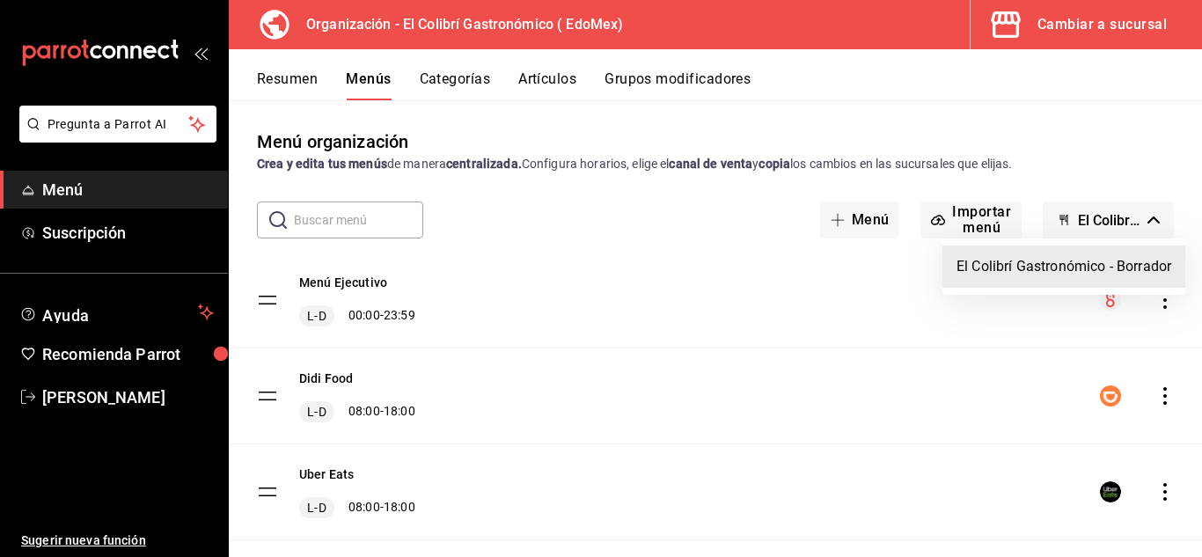
click at [1140, 218] on div at bounding box center [601, 278] width 1202 height 557
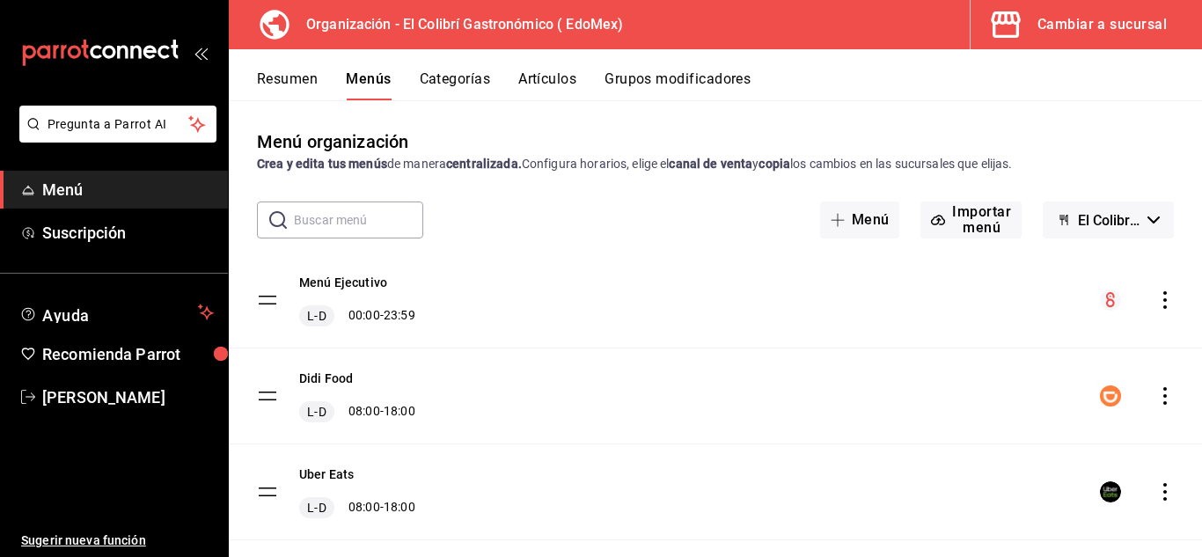
click at [440, 98] on button "Categorías" at bounding box center [455, 85] width 71 height 30
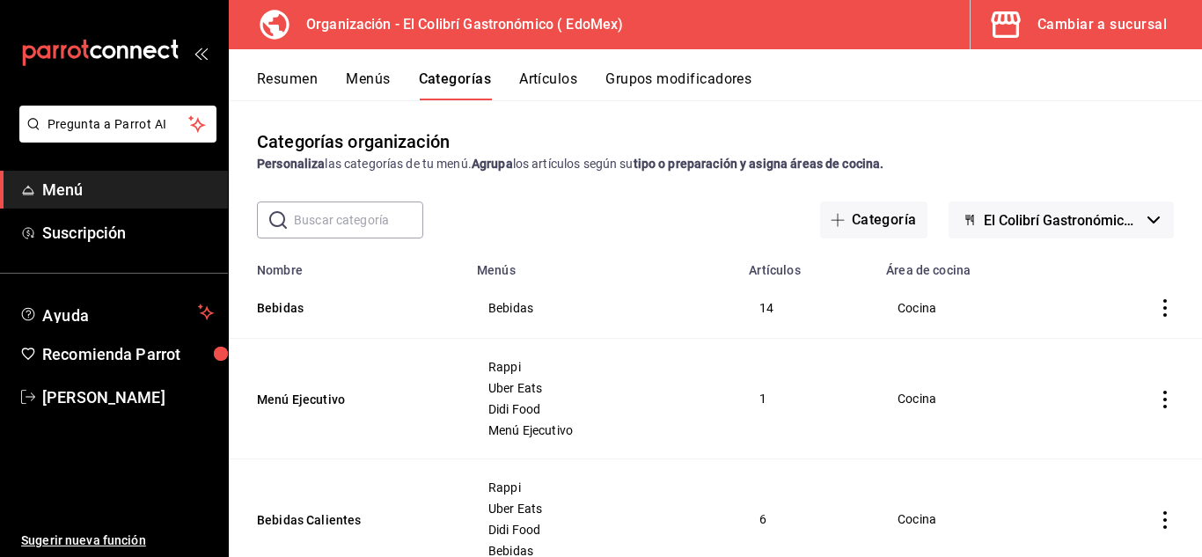
click at [565, 84] on button "Artículos" at bounding box center [548, 85] width 58 height 30
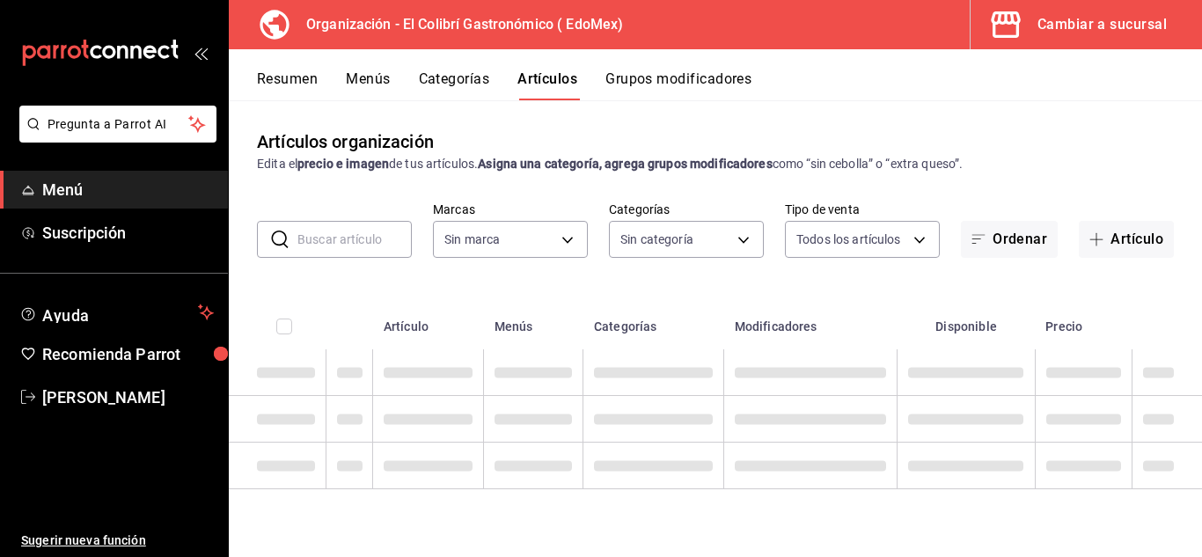
click at [349, 250] on input "text" at bounding box center [354, 239] width 114 height 35
type input "02d79155-410a-4a52-ba4e-8d9765c47241"
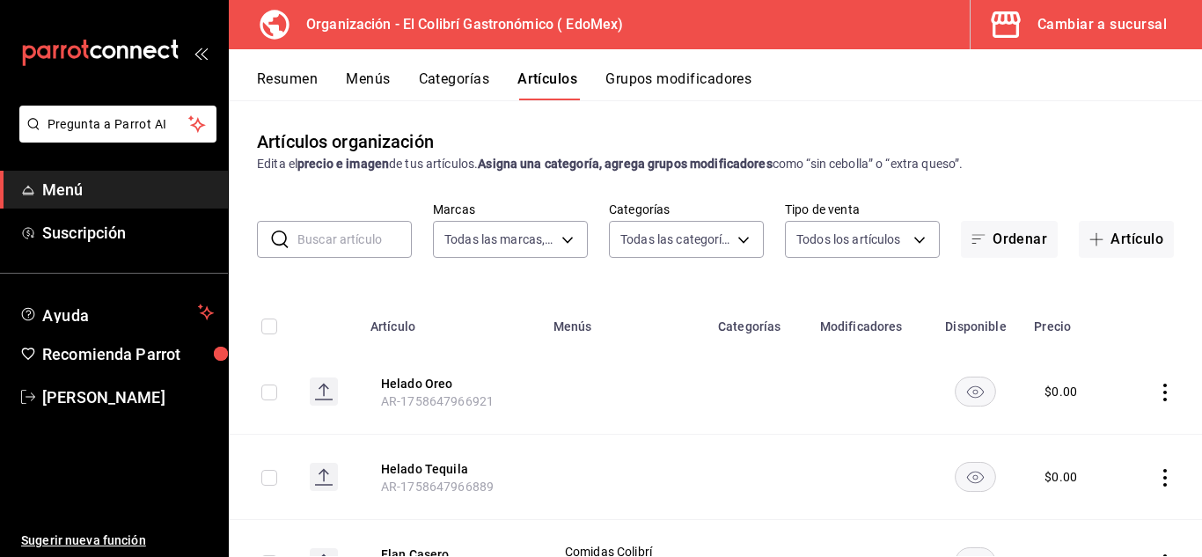
type input "237db5ff-7b83-489a-9304-3629b5553139,109f12ad-dca9-4d4d-bd14-de2bd7e66043,74f01…"
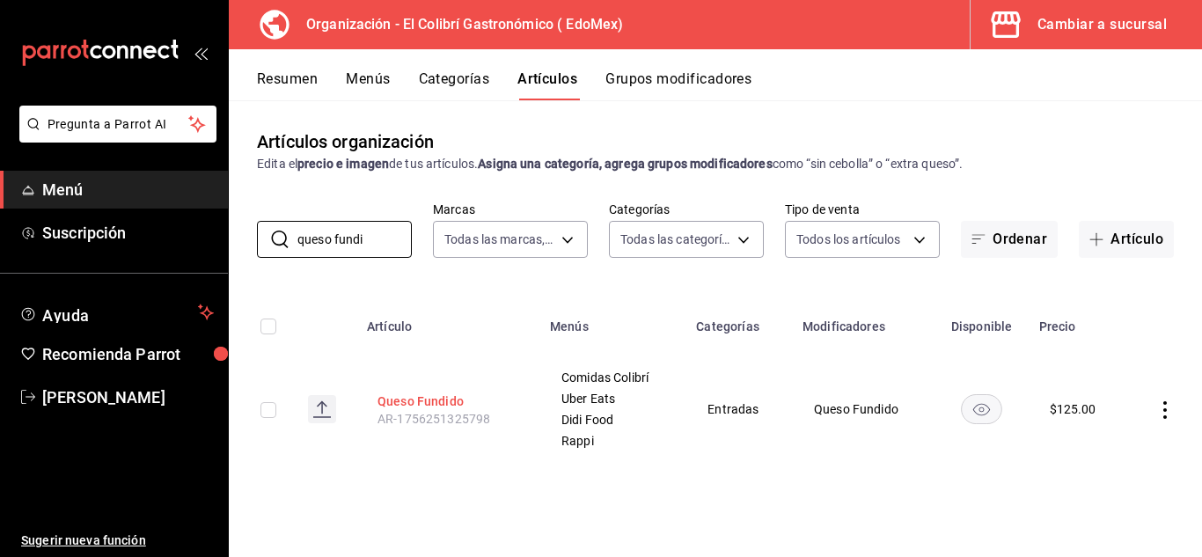
type input "queso fundi"
click at [426, 401] on button "Queso Fundido" at bounding box center [448, 401] width 141 height 18
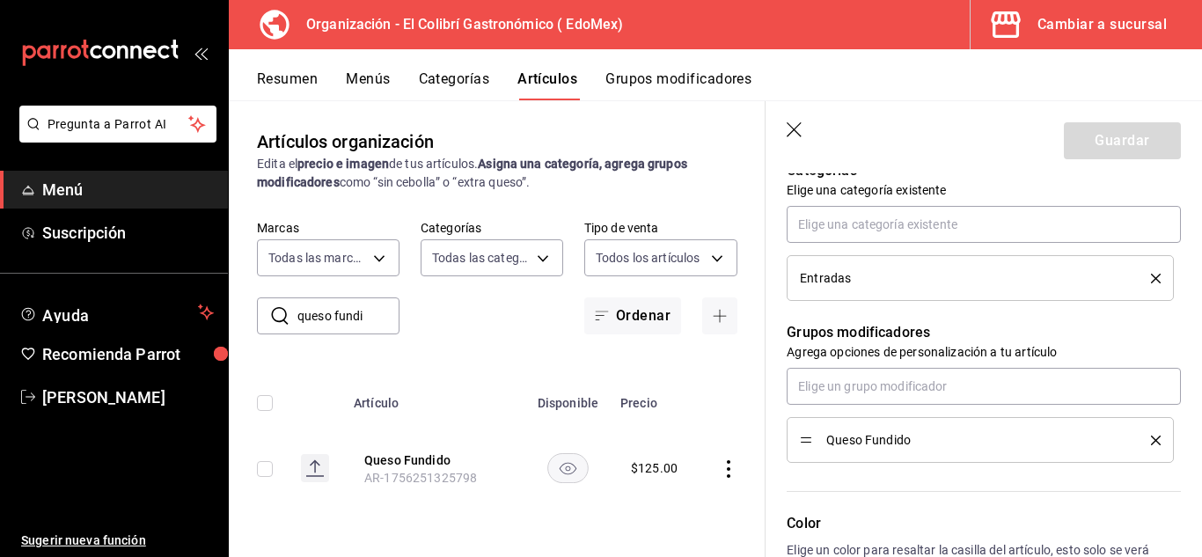
scroll to position [585, 0]
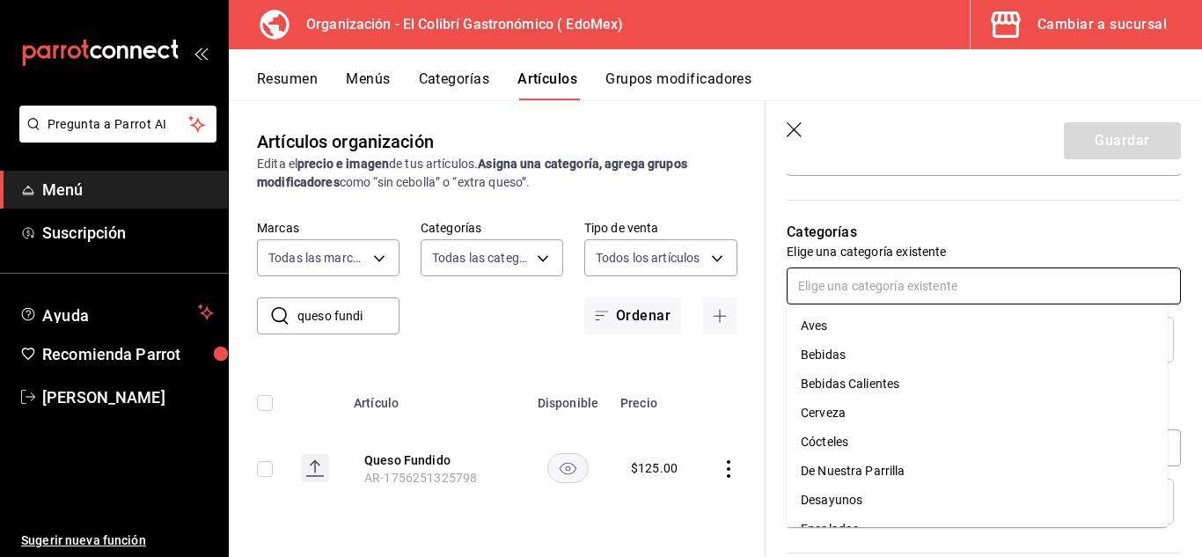
click at [977, 270] on input "text" at bounding box center [984, 286] width 394 height 37
type input "sn"
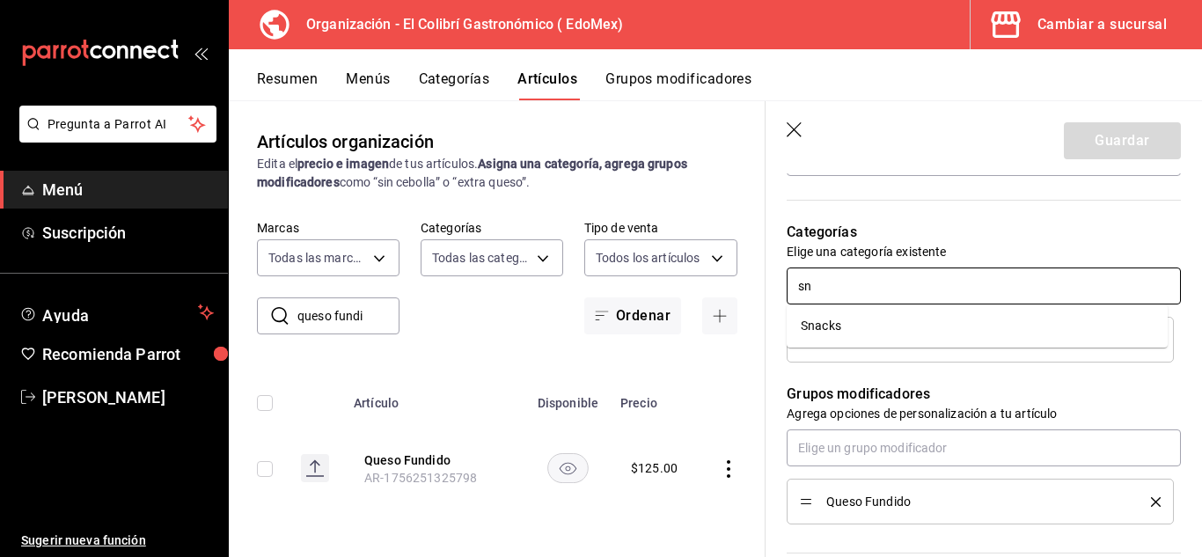
click at [913, 314] on li "Snacks" at bounding box center [977, 326] width 381 height 29
type textarea "x"
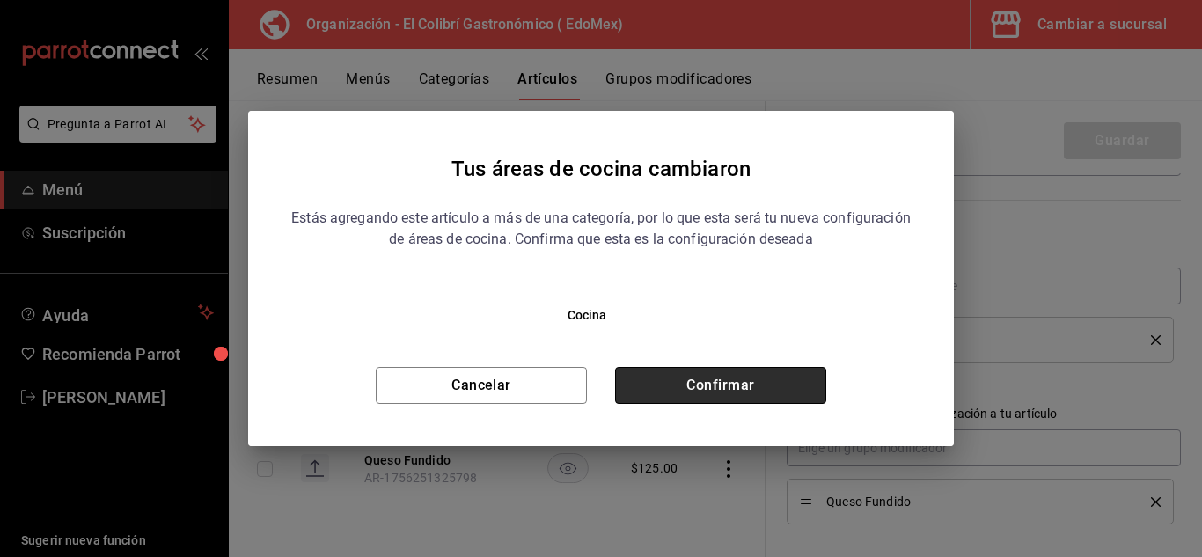
click at [790, 380] on button "Confirmar" at bounding box center [720, 385] width 211 height 37
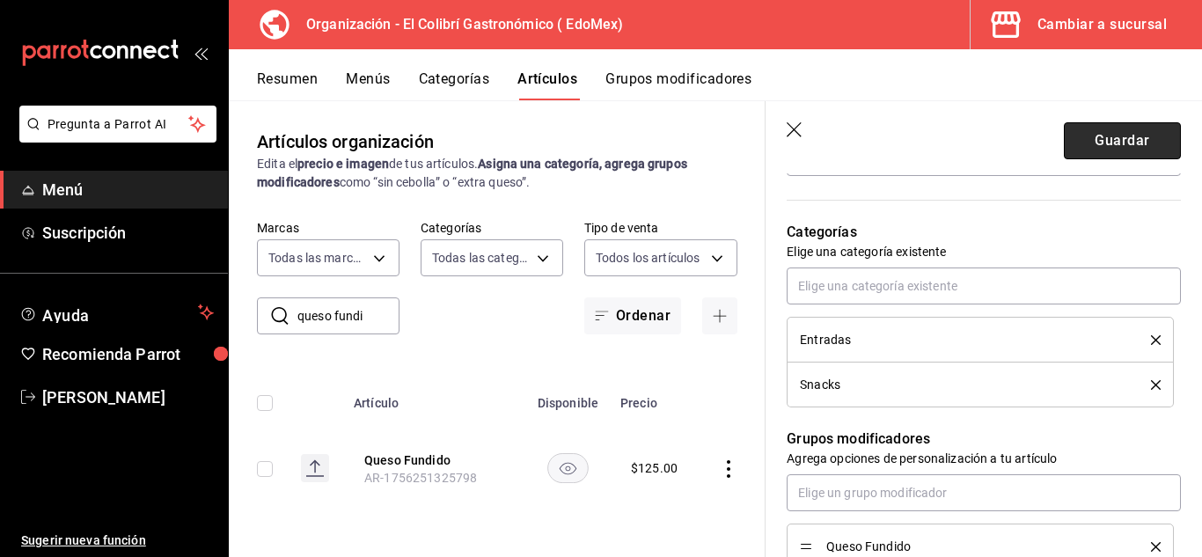
click at [1082, 152] on button "Guardar" at bounding box center [1122, 140] width 117 height 37
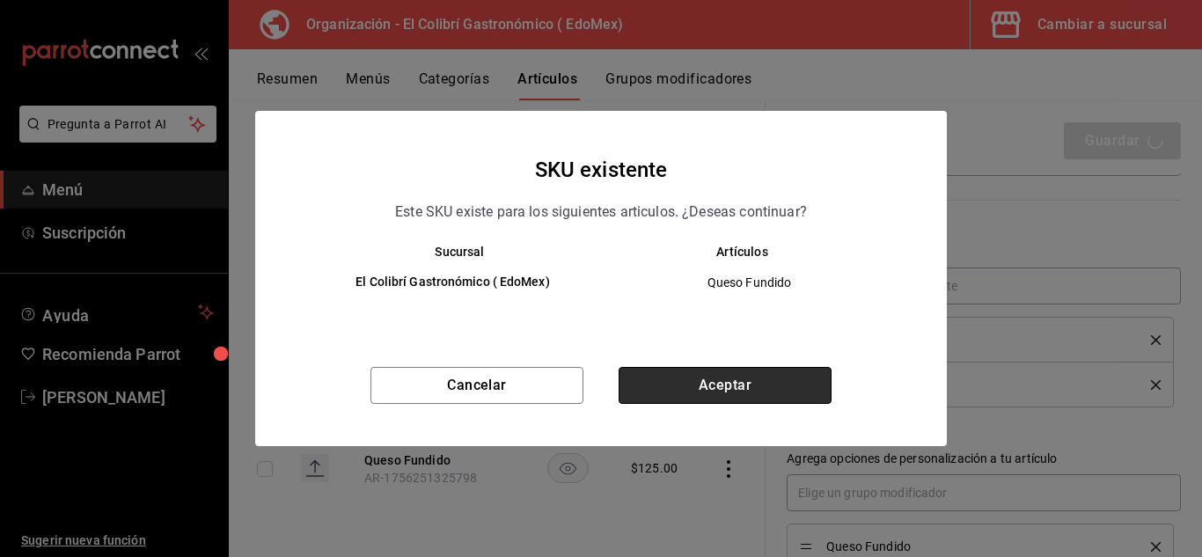
click at [736, 378] on button "Aceptar" at bounding box center [725, 385] width 213 height 37
type textarea "x"
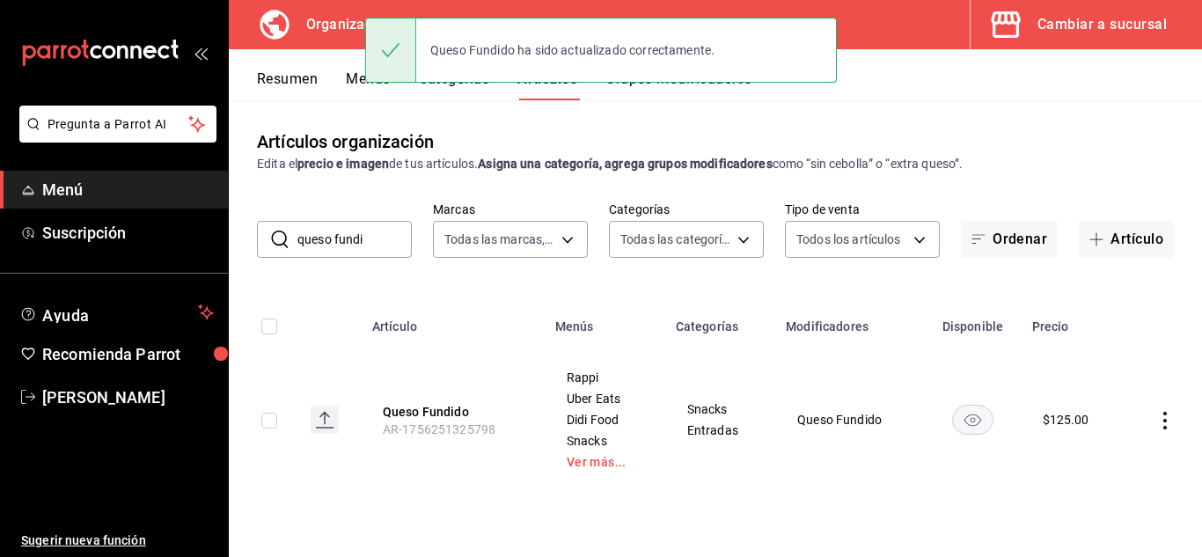
click at [359, 219] on div "​ queso fundi ​ Marcas Todas las marcas, Sin marca 02d79155-410a-4a52-ba4e-8d97…" at bounding box center [715, 230] width 973 height 56
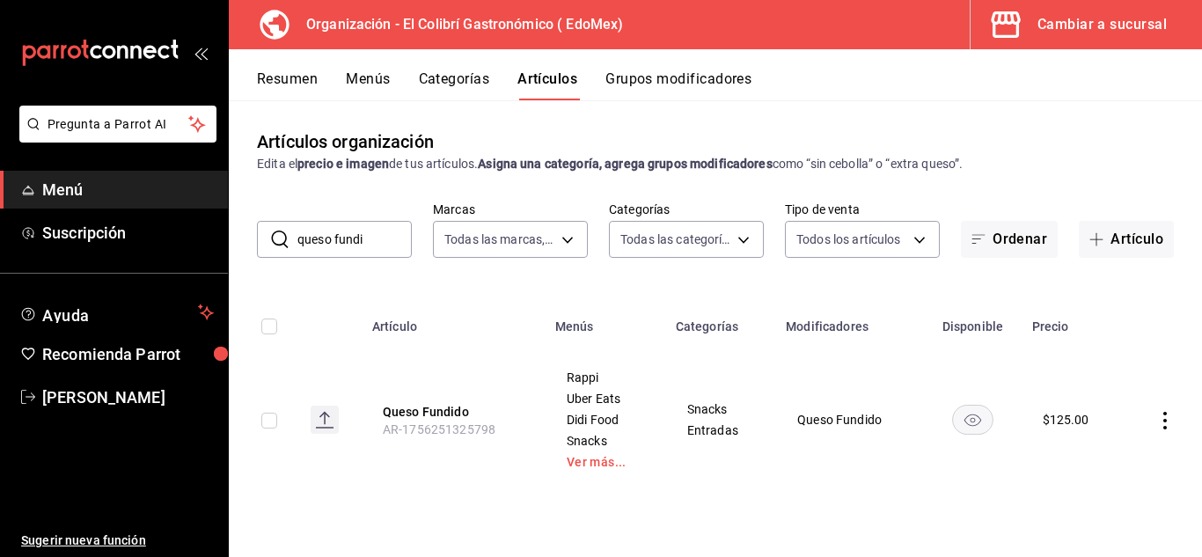
click at [356, 225] on input "queso fundi" at bounding box center [354, 239] width 114 height 35
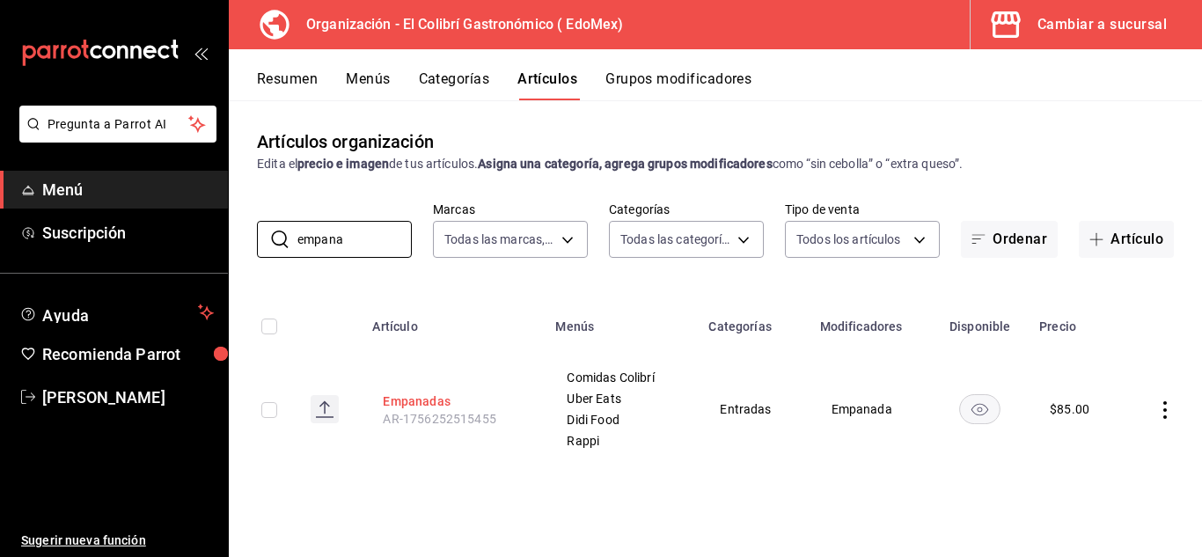
type input "empana"
click at [407, 397] on button "Empanadas" at bounding box center [453, 401] width 141 height 18
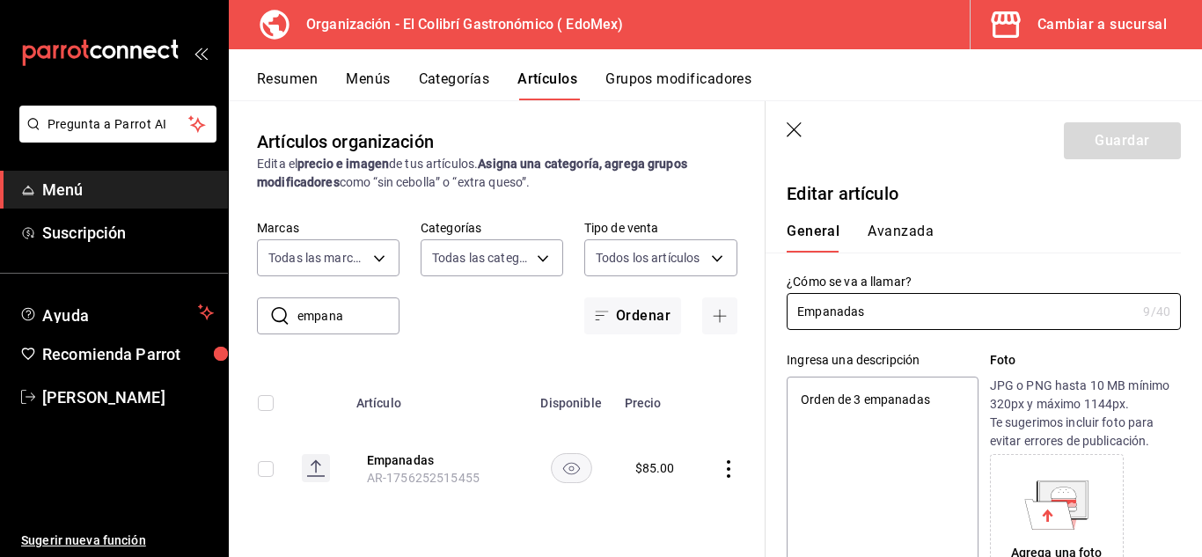
type textarea "x"
type input "$85.00"
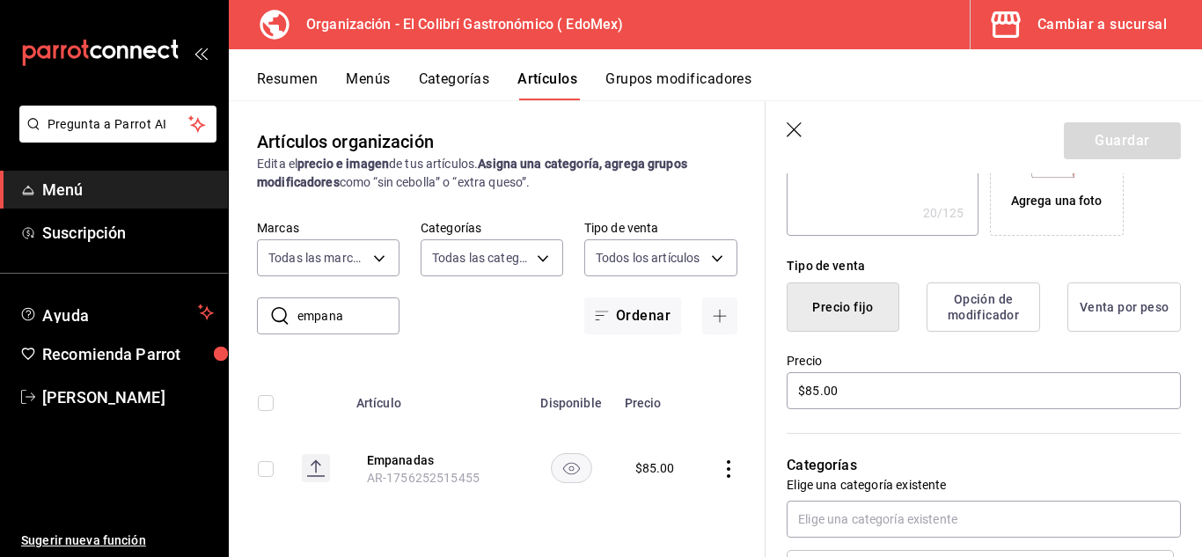
scroll to position [390, 0]
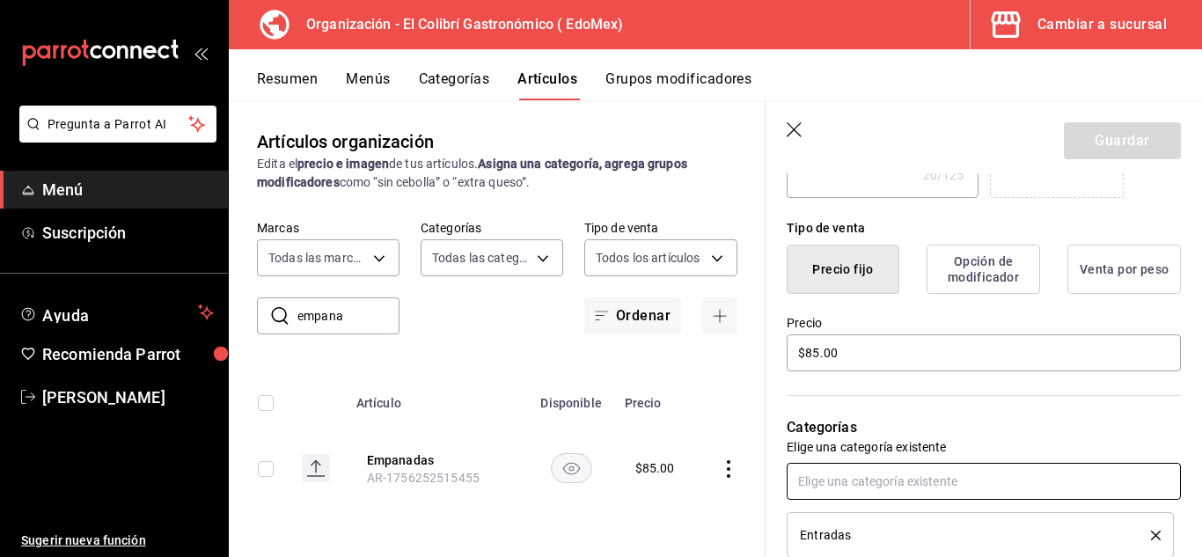
click at [930, 476] on input "text" at bounding box center [984, 481] width 394 height 37
type input "a"
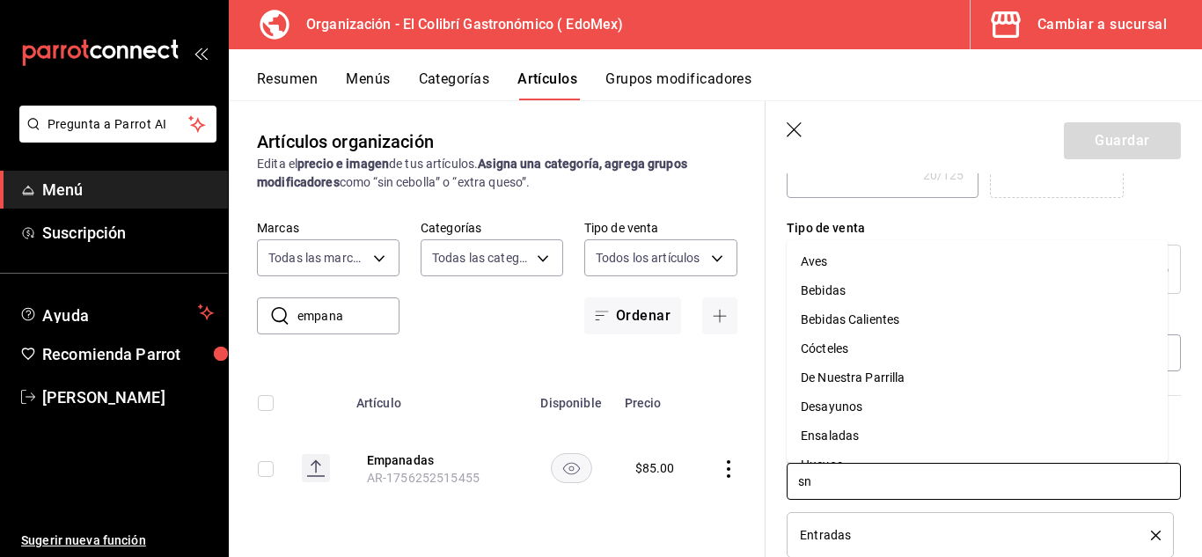
type input "sna"
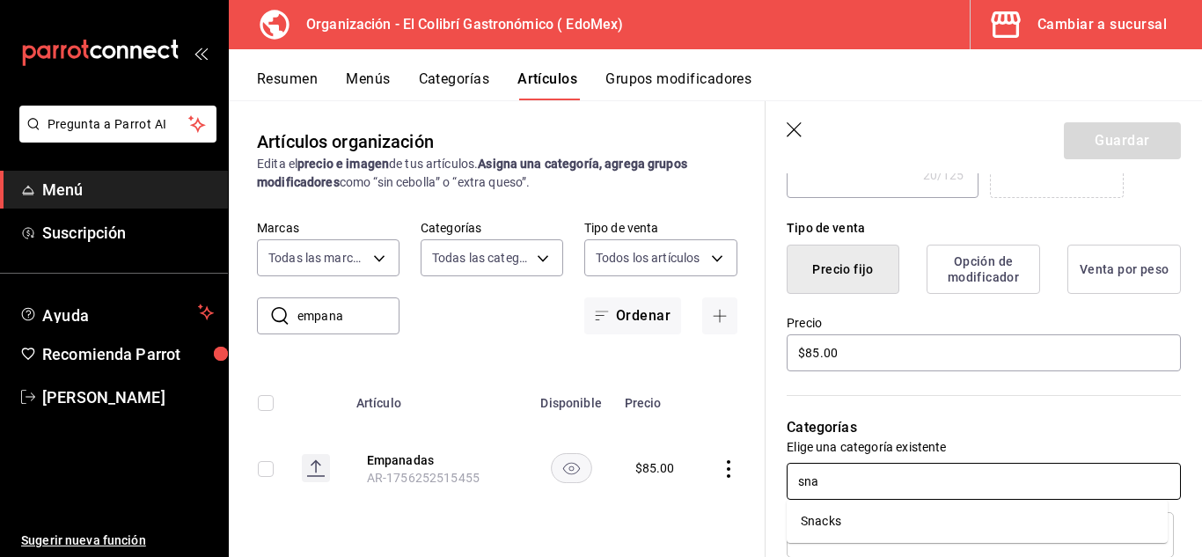
click at [842, 523] on li "Snacks" at bounding box center [977, 521] width 381 height 29
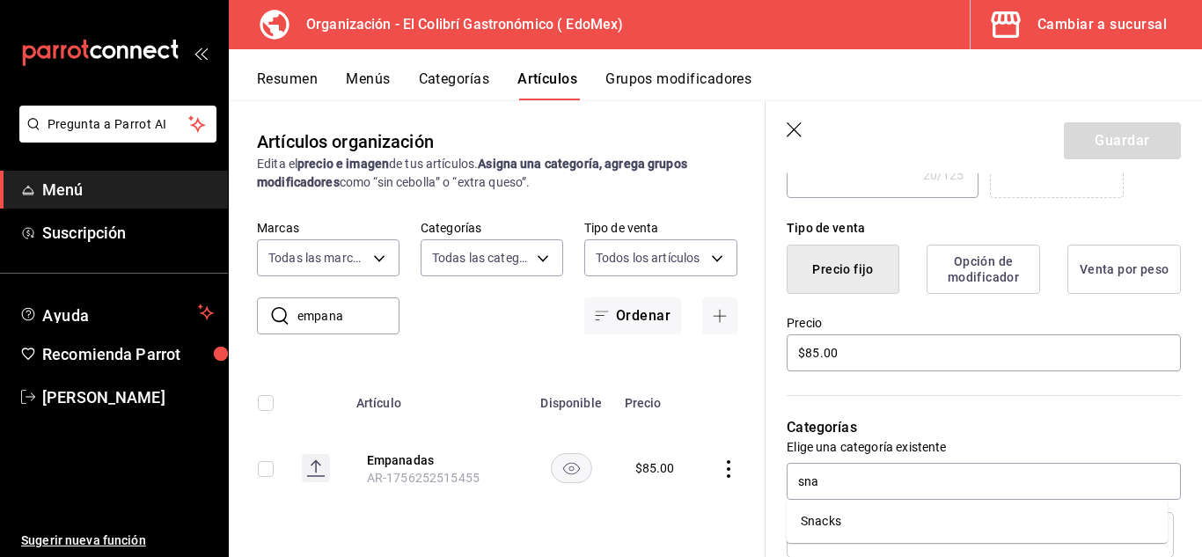
type textarea "x"
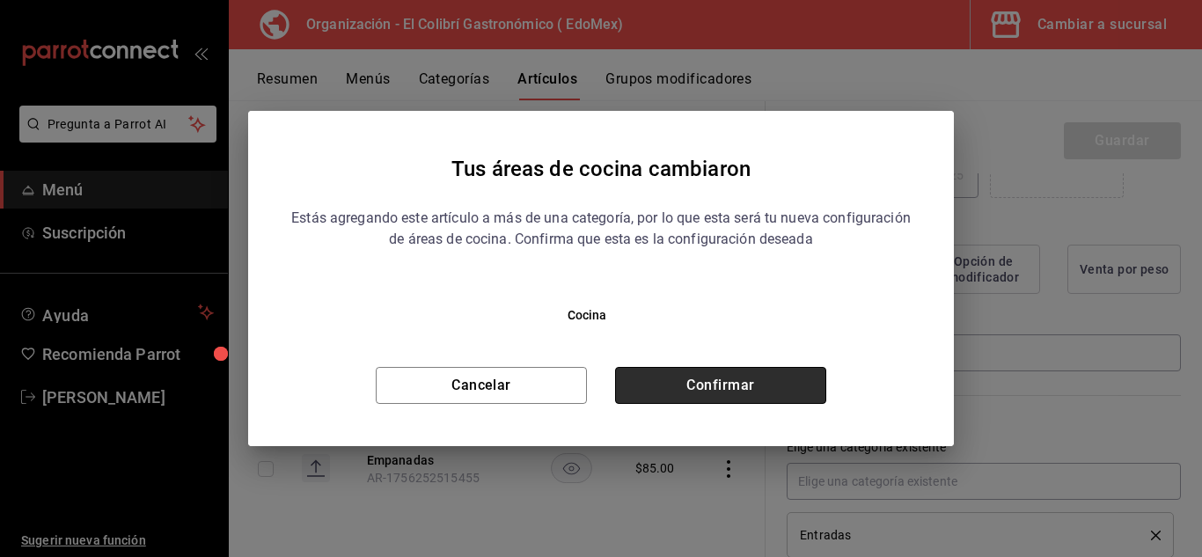
click at [759, 373] on button "Confirmar" at bounding box center [720, 385] width 211 height 37
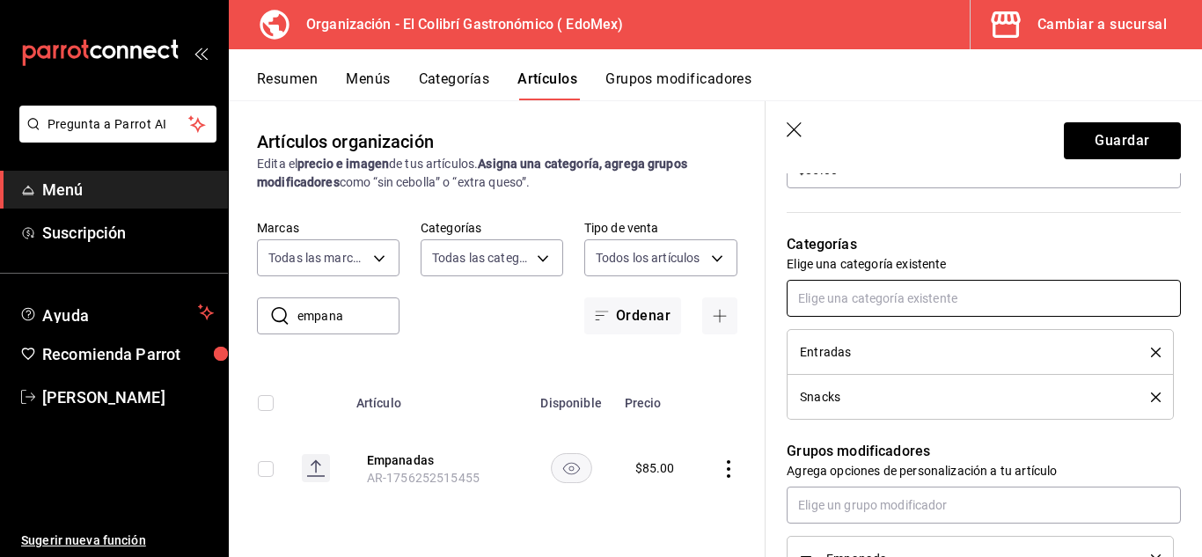
scroll to position [569, 0]
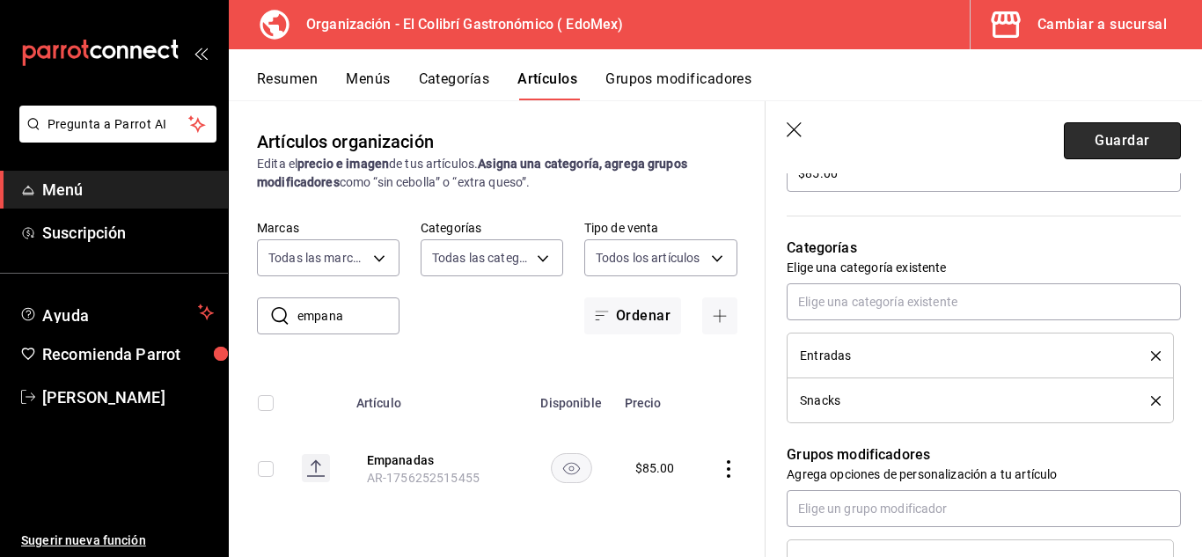
click at [1114, 140] on button "Guardar" at bounding box center [1122, 140] width 117 height 37
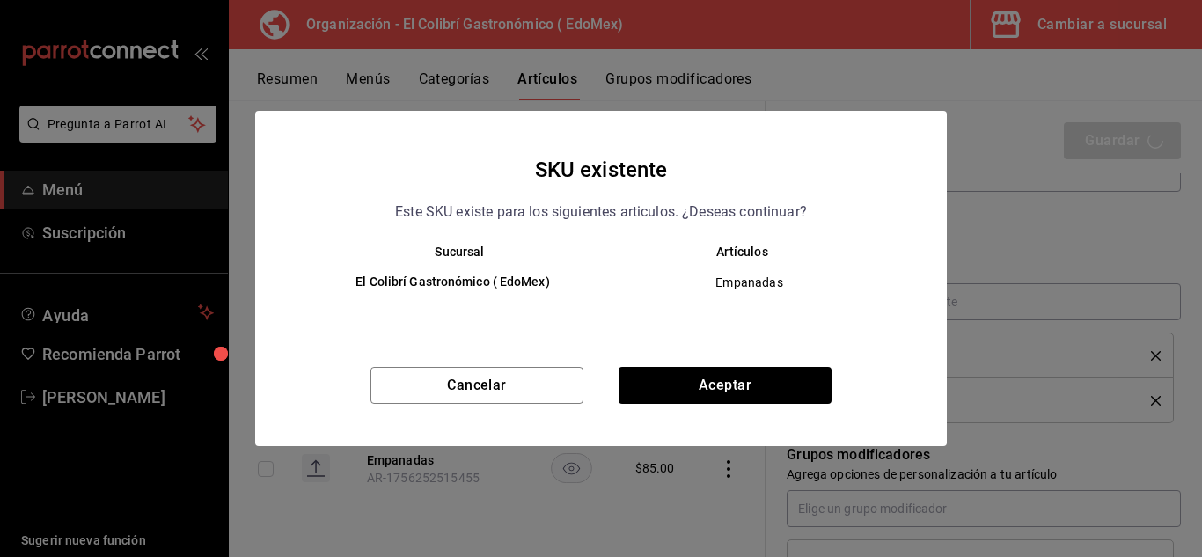
click at [839, 388] on div "Cancelar Aceptar" at bounding box center [601, 406] width 692 height 79
click at [821, 385] on button "Aceptar" at bounding box center [725, 385] width 213 height 37
type textarea "x"
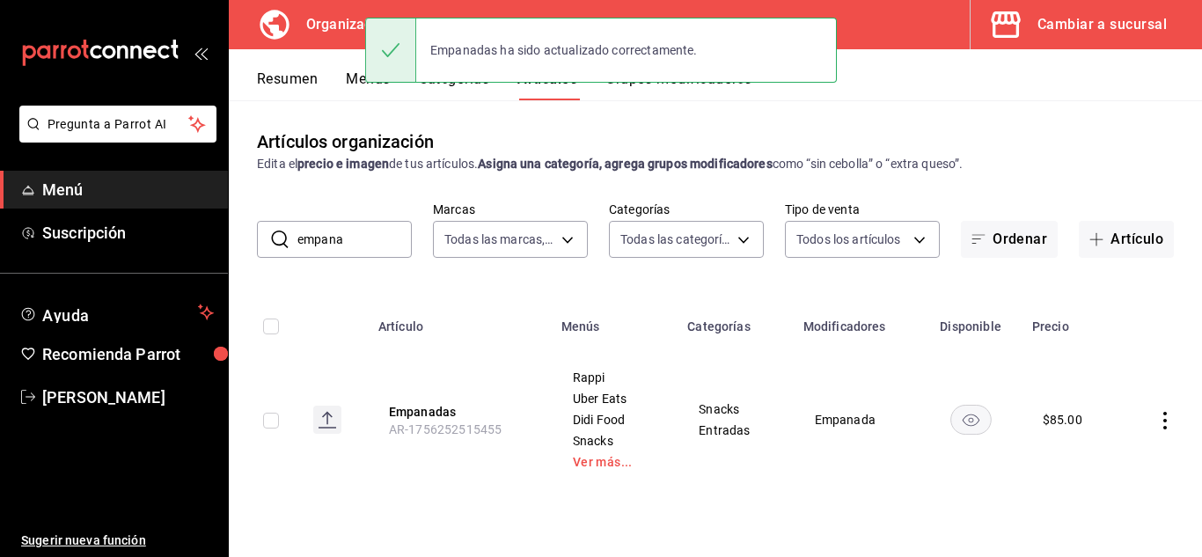
click at [682, 103] on div "Artículos organización Edita el precio e imagen de tus artículos. Asigna una ca…" at bounding box center [715, 328] width 973 height 456
click at [690, 98] on button "Grupos modificadores" at bounding box center [678, 85] width 146 height 30
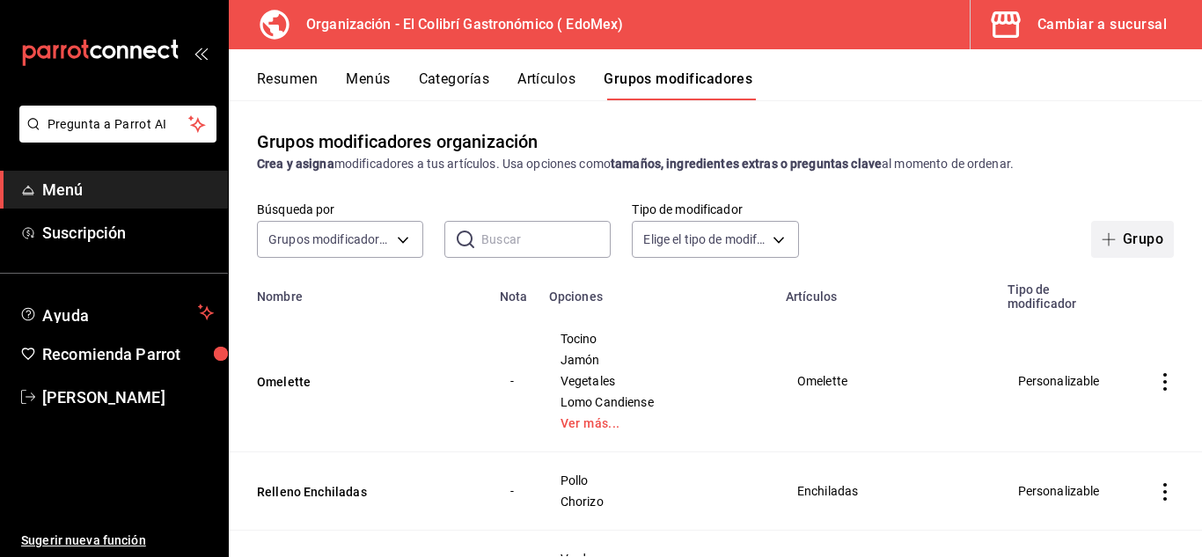
click at [1122, 235] on button "Grupo" at bounding box center [1132, 239] width 83 height 37
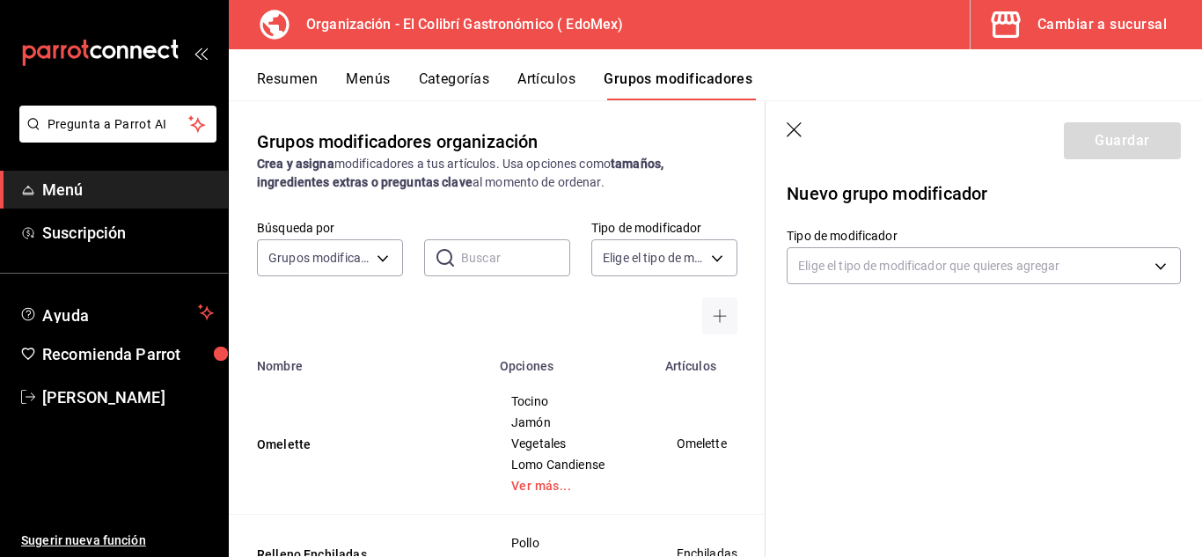
click at [968, 242] on div "Elige el tipo de modificador que quieres agregar" at bounding box center [984, 262] width 394 height 44
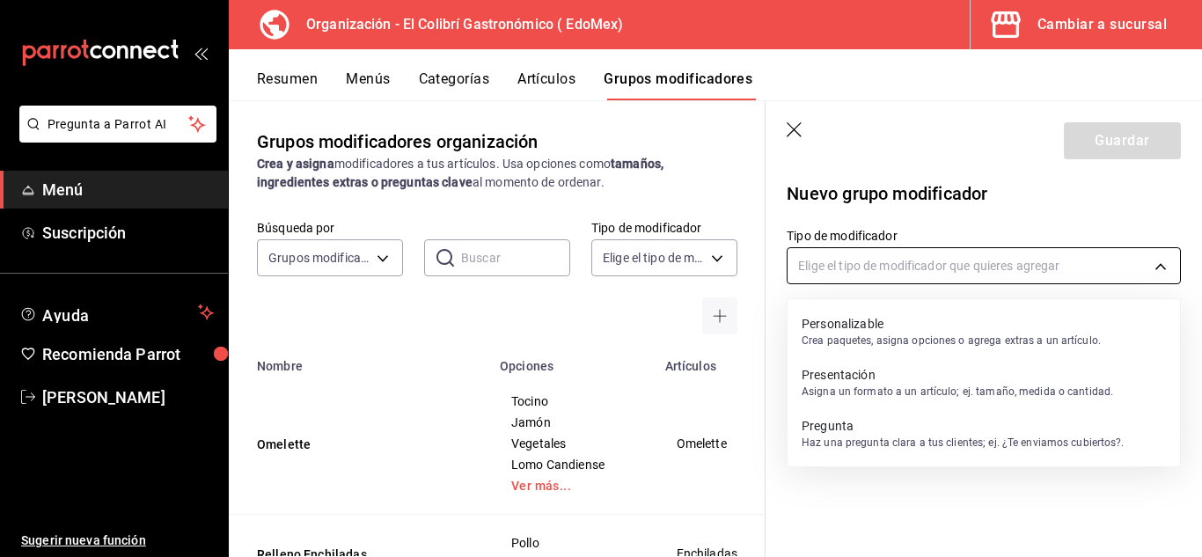
click at [958, 258] on body "Pregunta a Parrot AI Menú Suscripción Ayuda Recomienda Parrot [PERSON_NAME] Sug…" at bounding box center [601, 278] width 1202 height 557
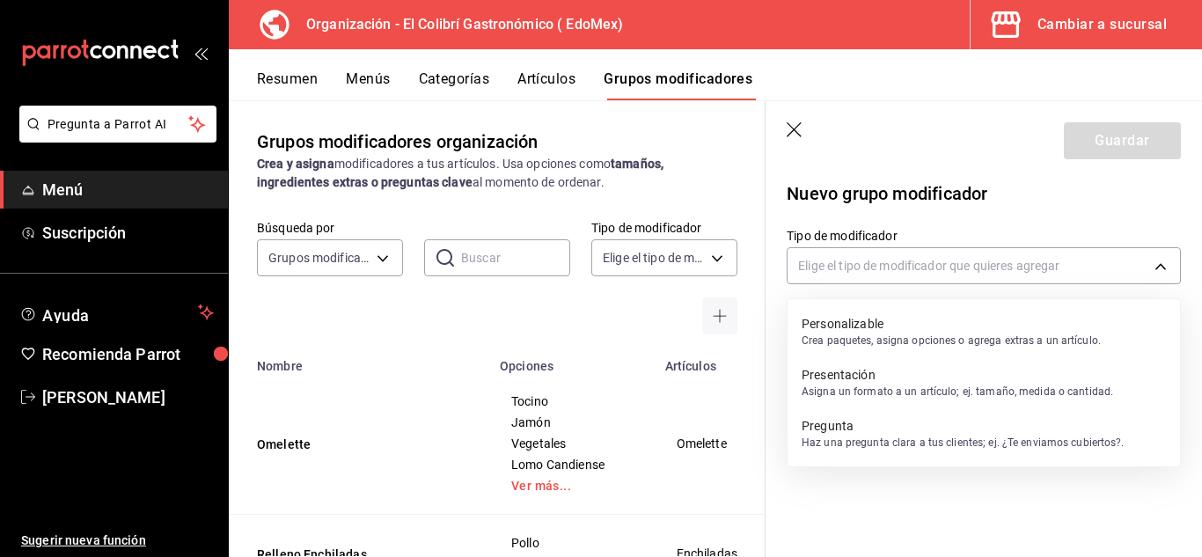
click at [921, 330] on p "Personalizable" at bounding box center [951, 324] width 299 height 18
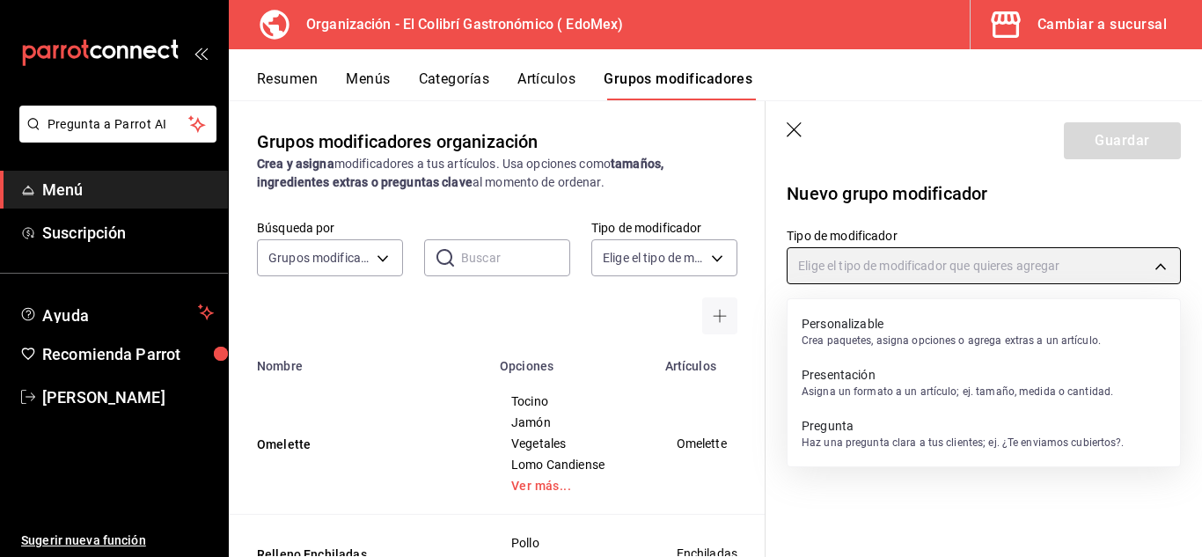
type input "CUSTOMIZABLE"
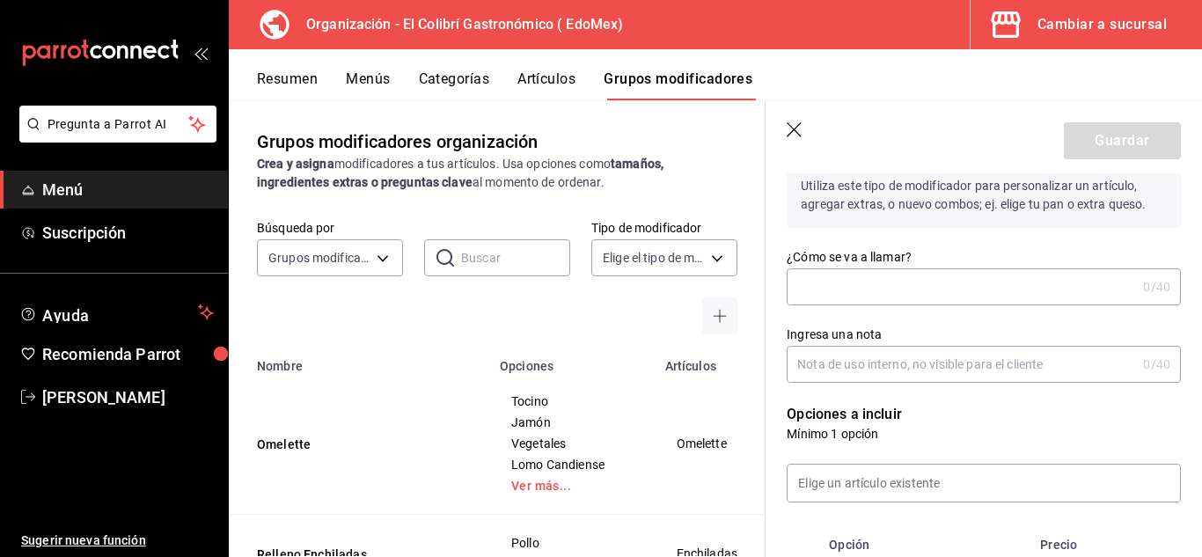
scroll to position [112, 0]
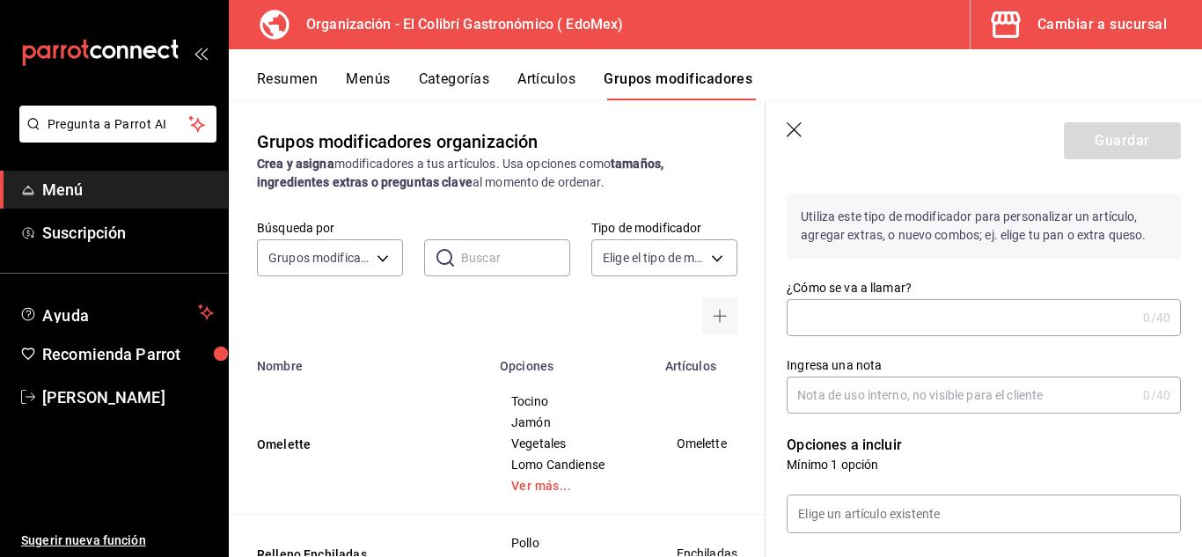
click at [800, 322] on input "¿Cómo se va a llamar?" at bounding box center [961, 317] width 349 height 35
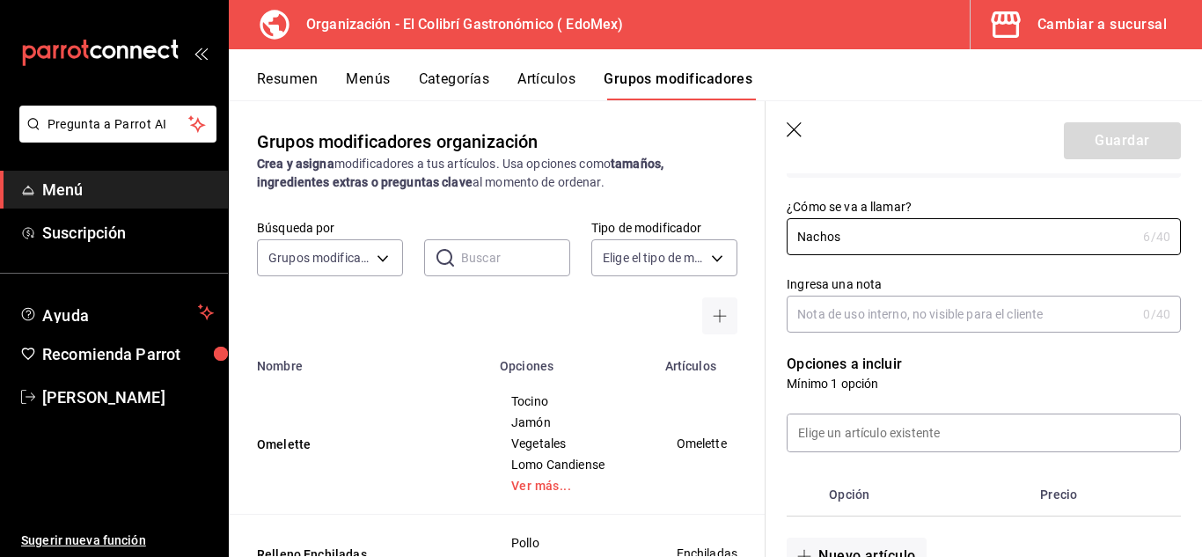
scroll to position [198, 0]
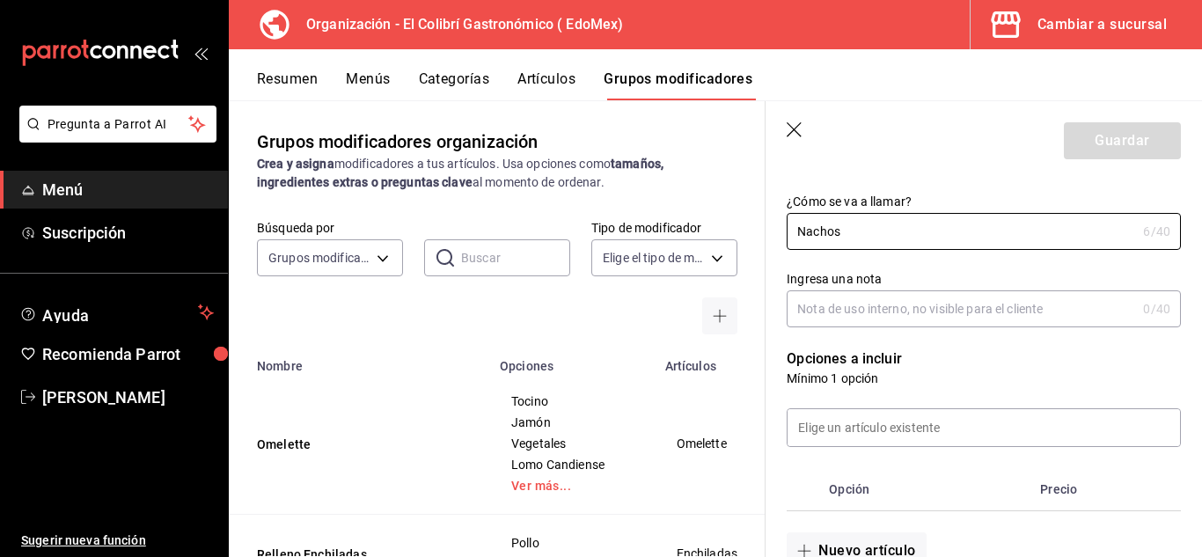
type input "Nachos"
click at [954, 318] on input "Ingresa una nota" at bounding box center [961, 308] width 349 height 35
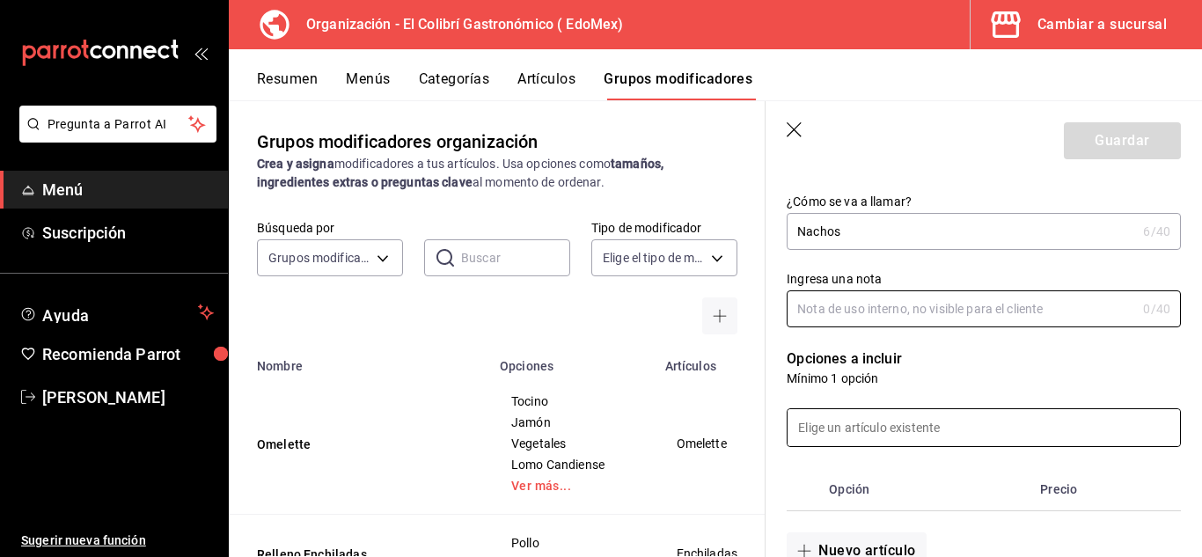
click at [893, 440] on input at bounding box center [984, 427] width 392 height 37
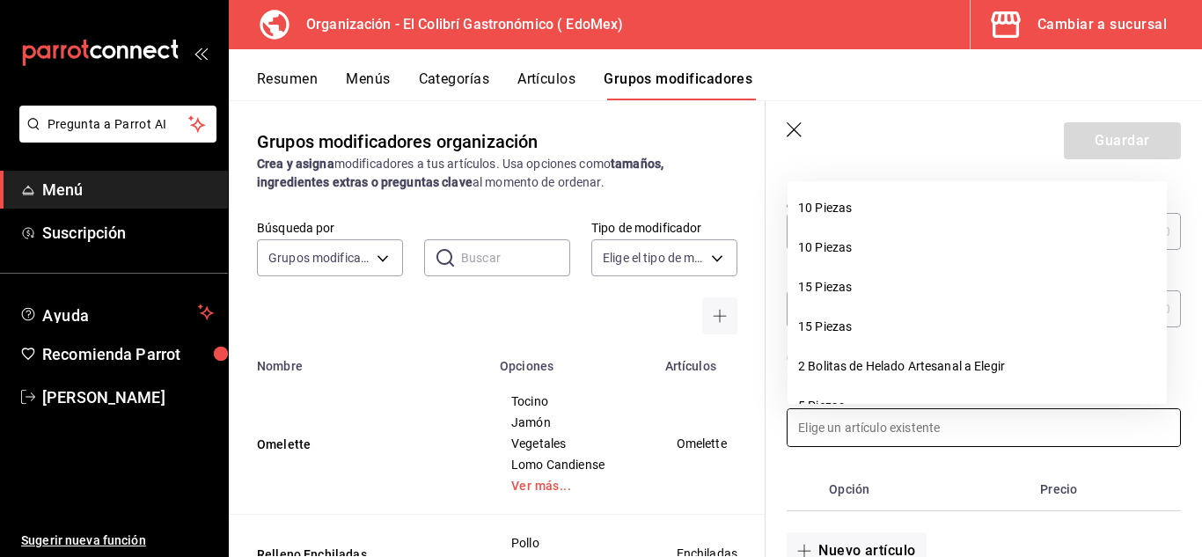
click at [913, 438] on input at bounding box center [984, 427] width 392 height 37
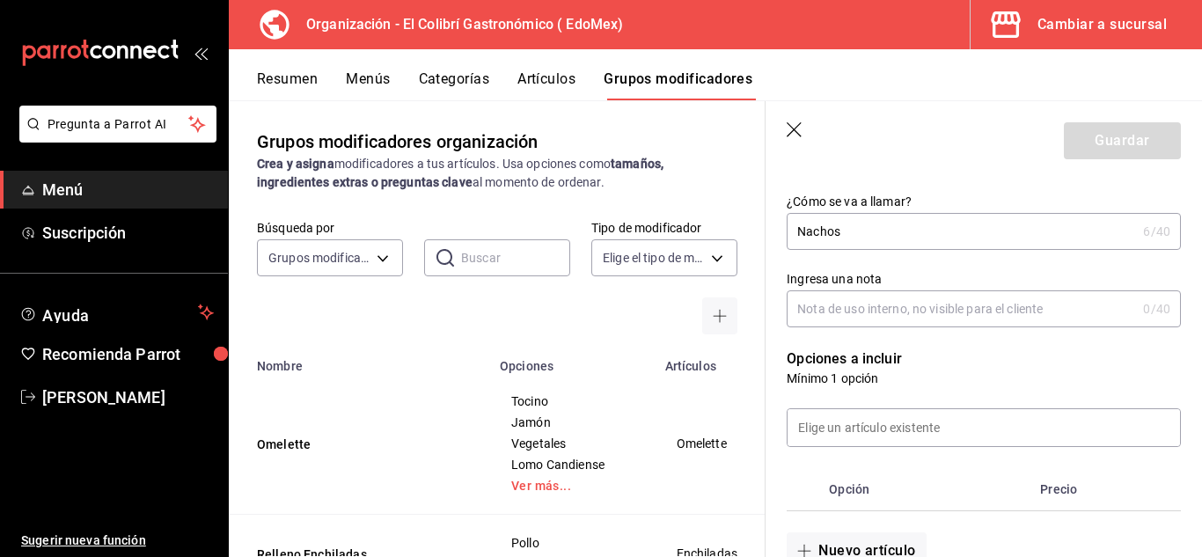
click at [930, 464] on div "Opción Precio" at bounding box center [973, 479] width 415 height 64
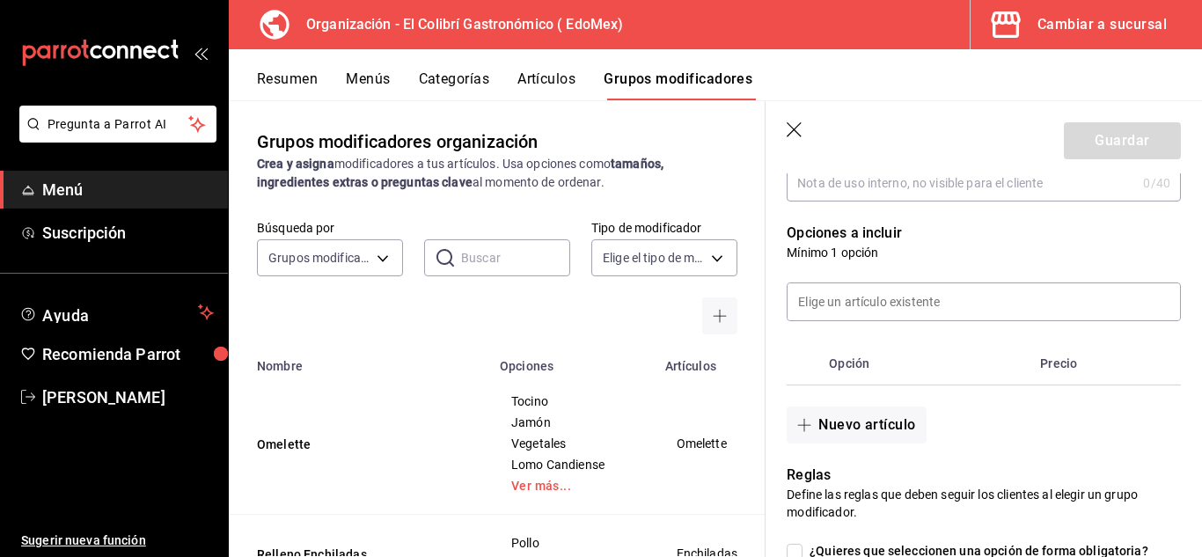
scroll to position [326, 0]
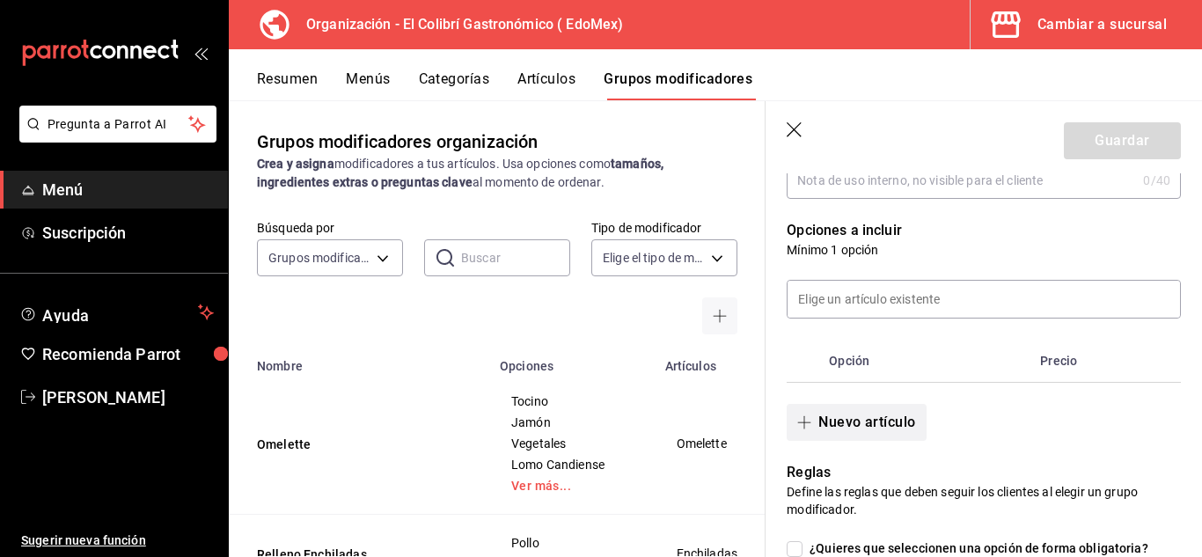
click at [859, 414] on button "Nuevo artículo" at bounding box center [856, 422] width 139 height 37
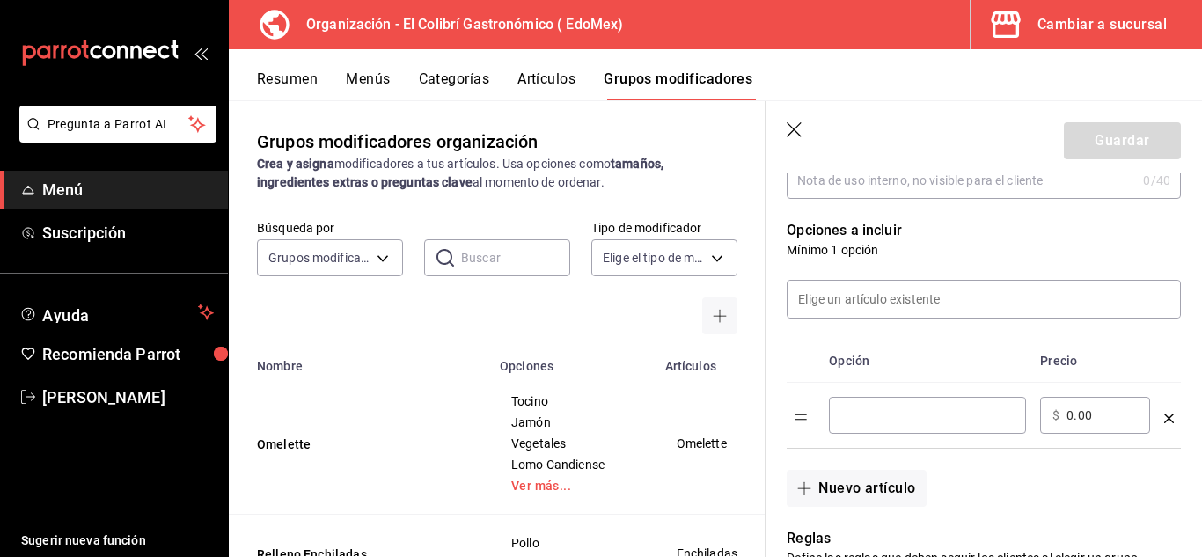
click at [884, 424] on input "optionsTable" at bounding box center [927, 416] width 172 height 18
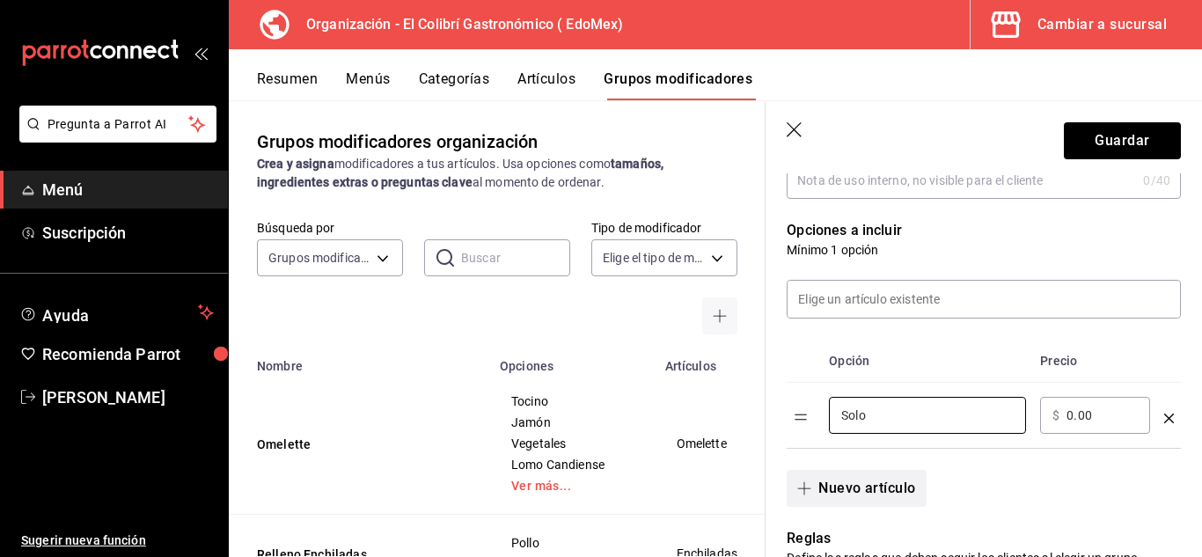
type input "Solo"
click at [820, 501] on button "Nuevo artículo" at bounding box center [856, 488] width 139 height 37
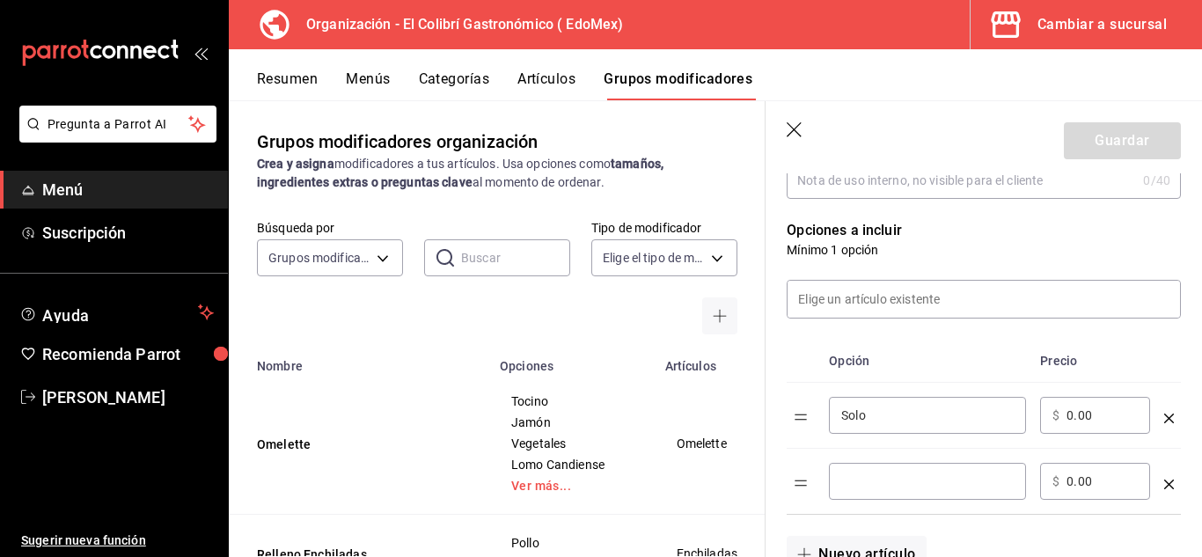
click at [923, 481] on input "optionsTable" at bounding box center [927, 482] width 172 height 18
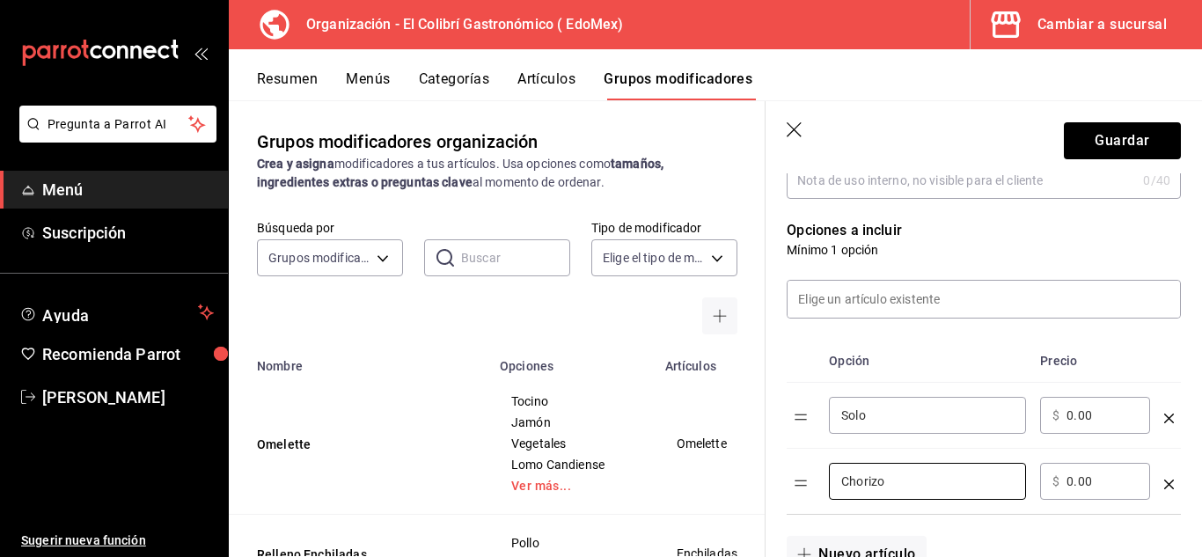
type input "Chorizo"
click at [1086, 479] on input "0.00" at bounding box center [1102, 482] width 71 height 18
type input "0.00"
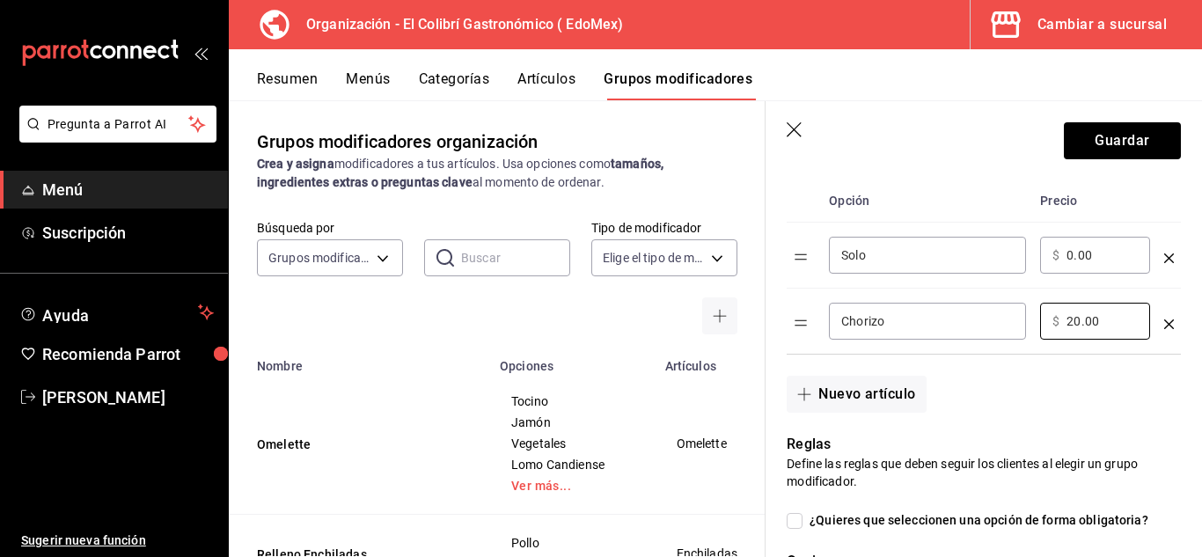
scroll to position [474, 0]
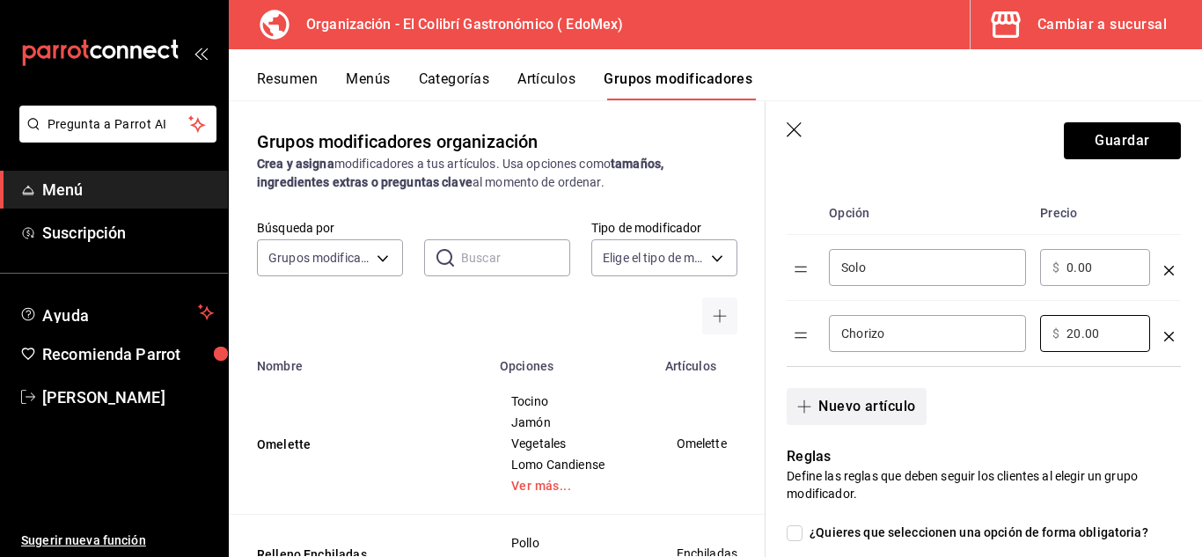
type input "20.00"
click at [848, 425] on button "Nuevo artículo" at bounding box center [856, 406] width 139 height 37
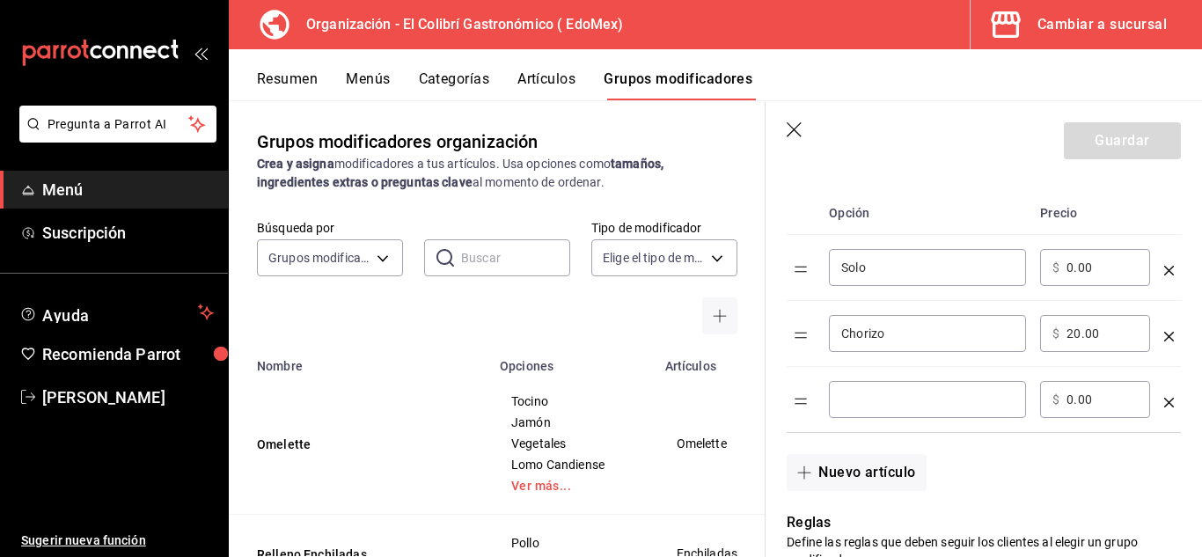
click at [899, 395] on input "optionsTable" at bounding box center [927, 400] width 172 height 18
type input "Chorizo Verde"
click at [1090, 408] on input "0.00" at bounding box center [1102, 400] width 71 height 18
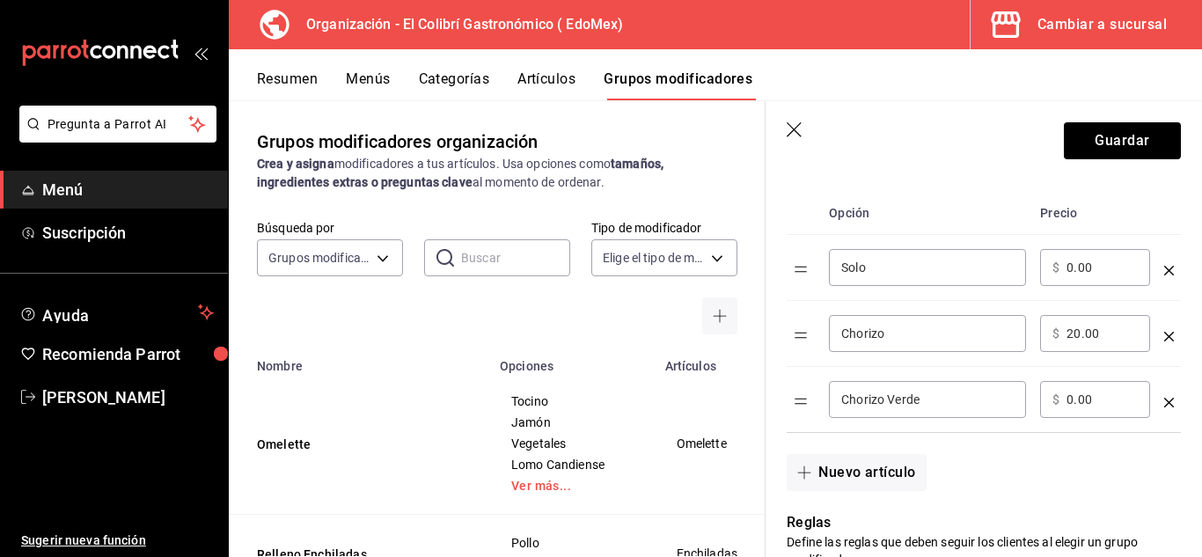
type input "1.00"
type input "20.00"
click at [861, 458] on button "Nuevo artículo" at bounding box center [856, 472] width 139 height 37
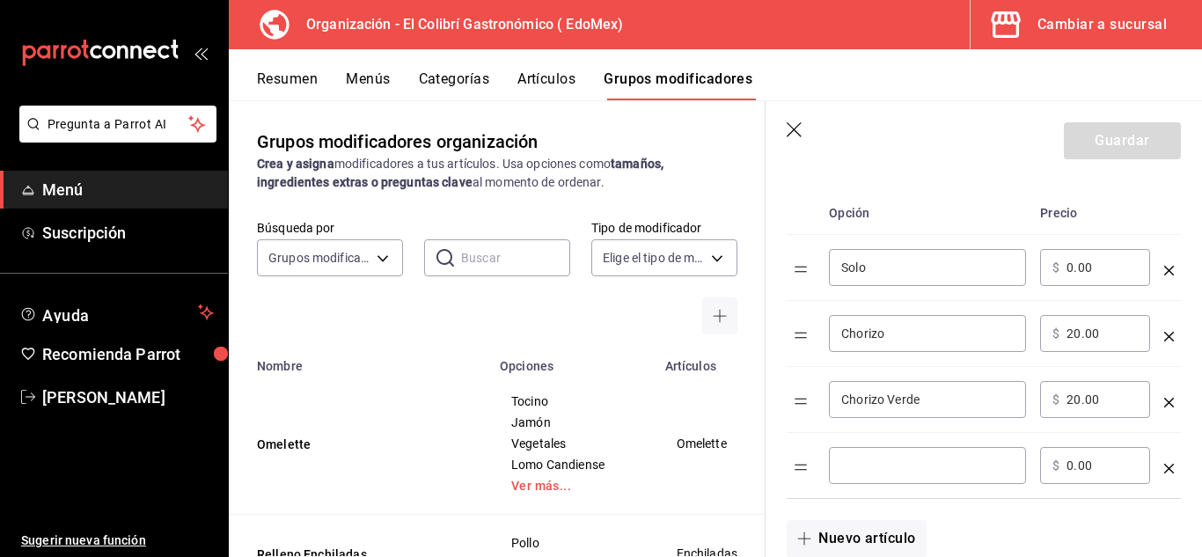
click at [860, 459] on input "optionsTable" at bounding box center [927, 466] width 172 height 18
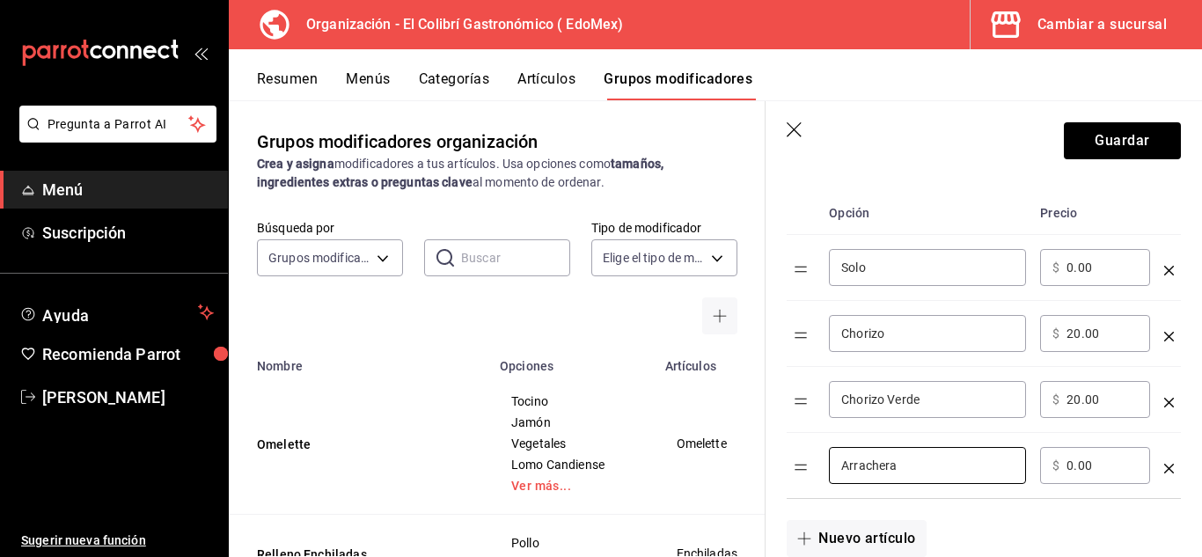
type input "Arrachera"
click at [1102, 465] on input "0.00" at bounding box center [1102, 466] width 71 height 18
type input "50.00"
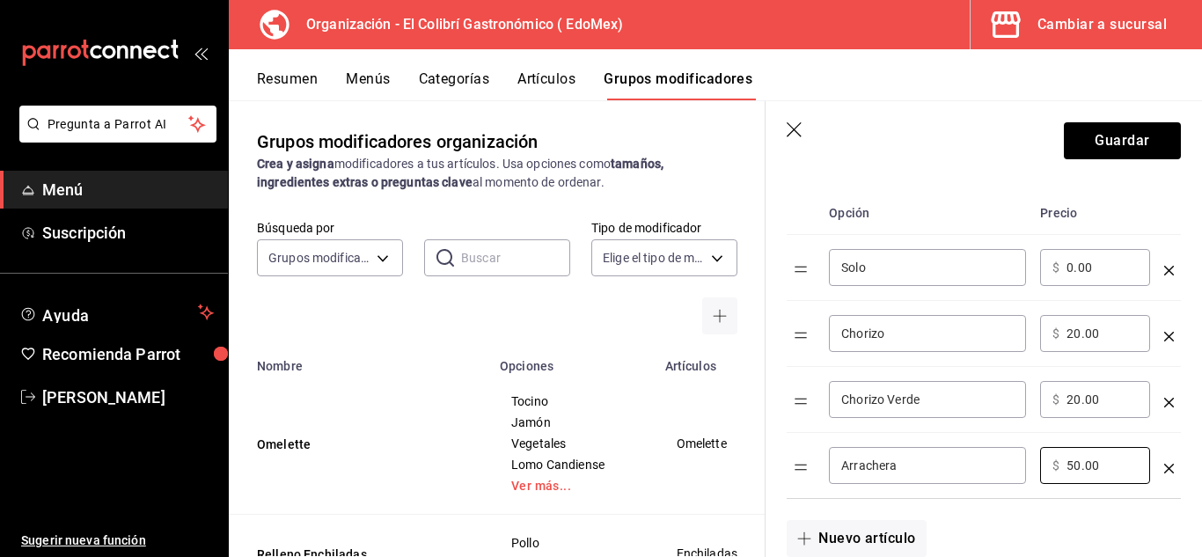
click at [1082, 444] on td "​ $ 50.00 ​" at bounding box center [1095, 466] width 124 height 66
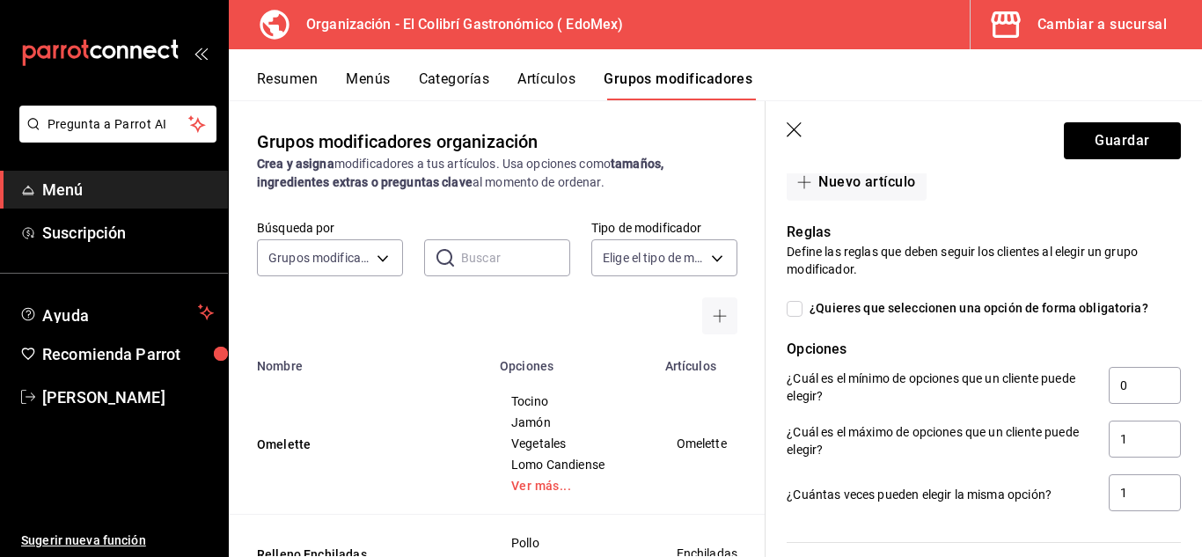
scroll to position [791, 0]
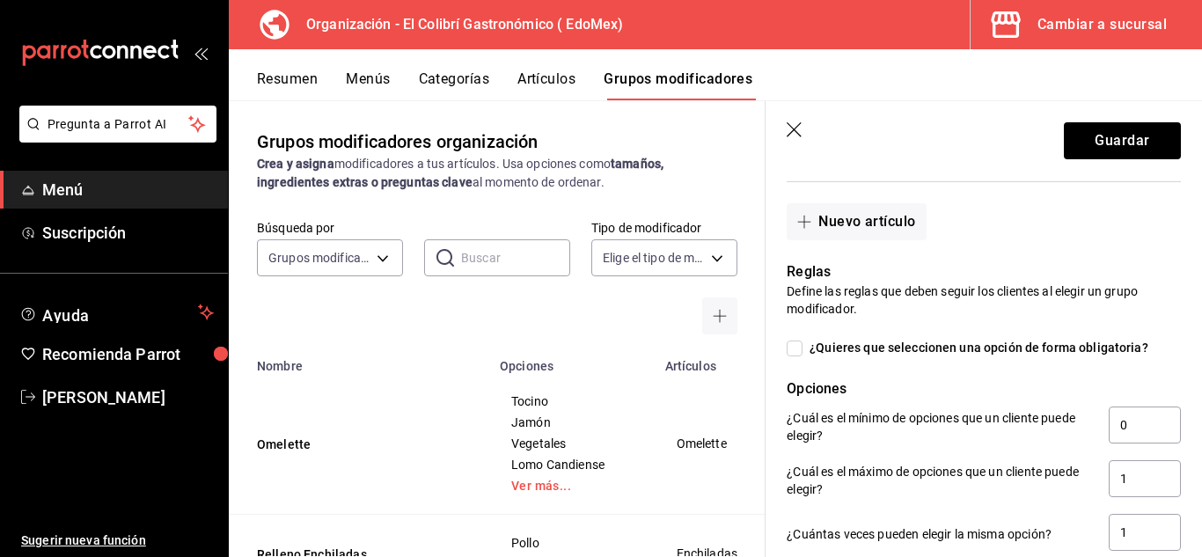
click at [1082, 349] on span "¿Quieres que seleccionen una opción de forma obligatoria?" at bounding box center [976, 348] width 346 height 18
click at [803, 349] on input "¿Quieres que seleccionen una opción de forma obligatoria?" at bounding box center [795, 349] width 16 height 16
checkbox input "true"
type input "1"
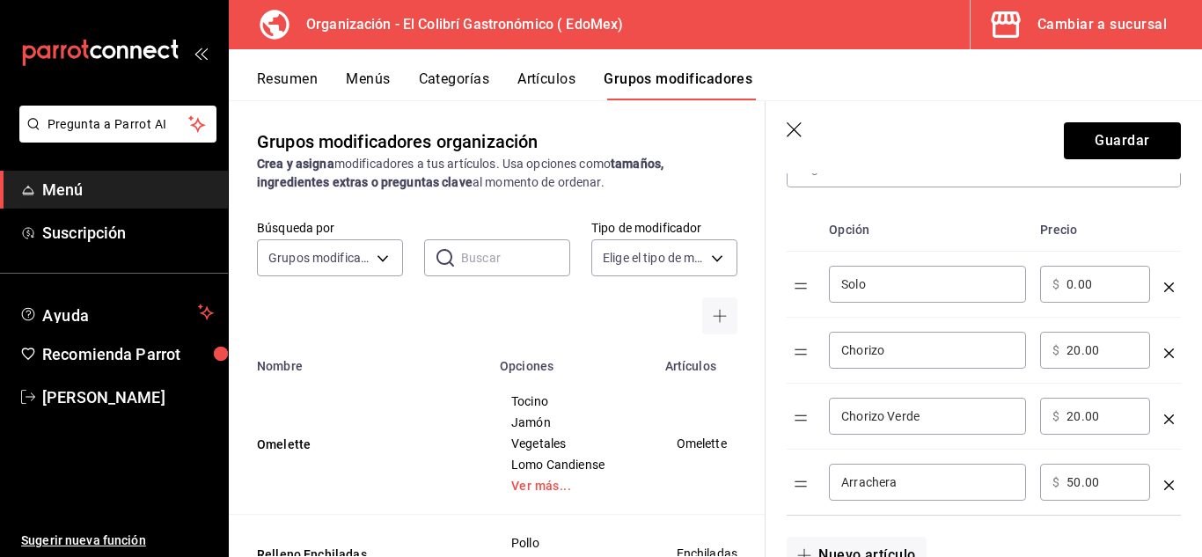
scroll to position [480, 0]
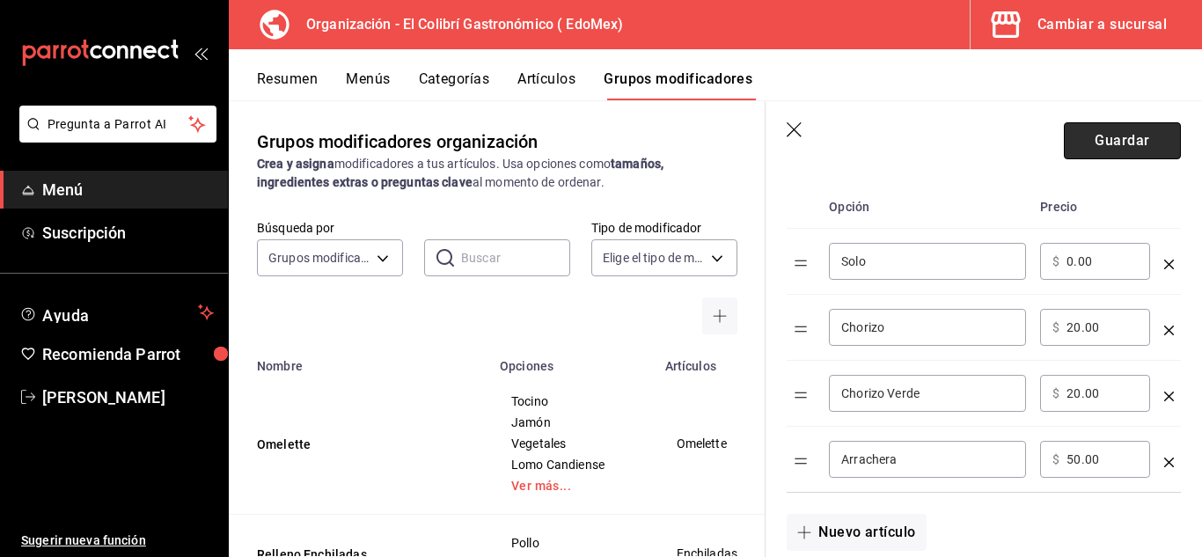
click at [1070, 150] on button "Guardar" at bounding box center [1122, 140] width 117 height 37
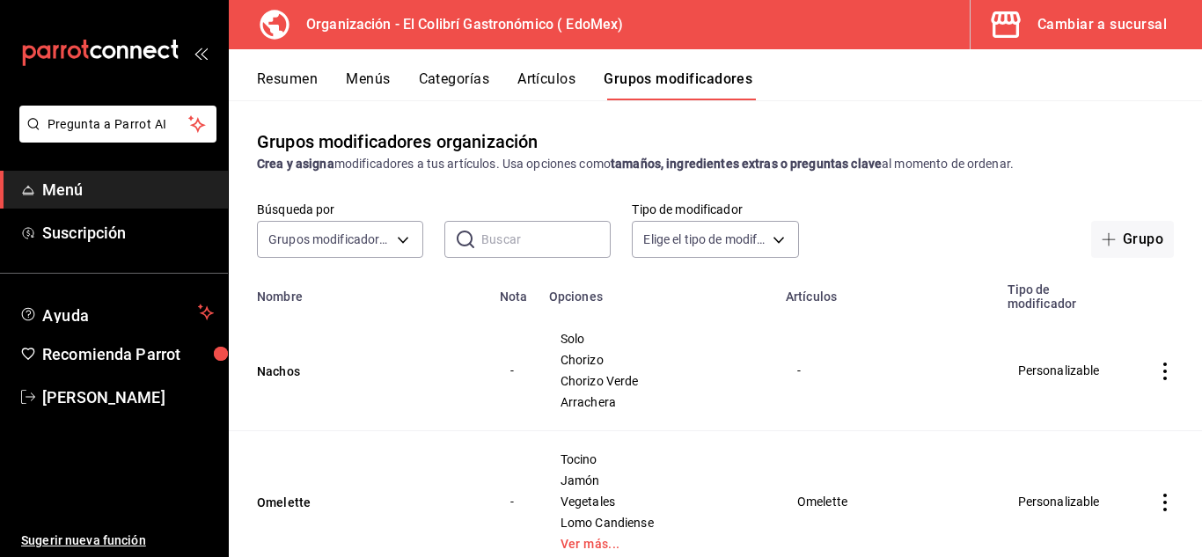
click at [544, 98] on button "Artículos" at bounding box center [546, 85] width 58 height 30
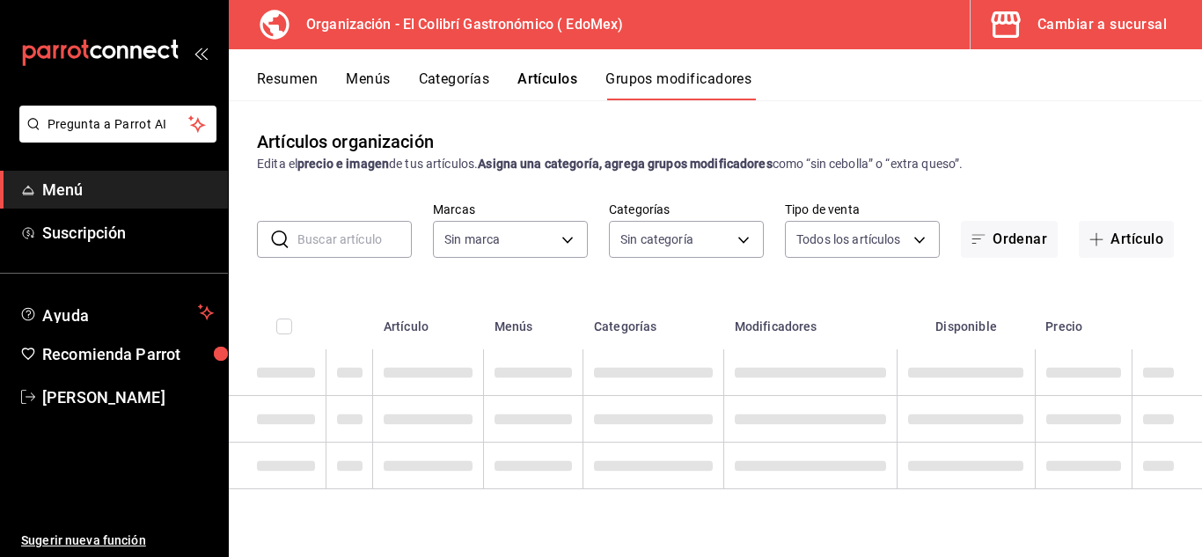
type input "02d79155-410a-4a52-ba4e-8d9765c47241"
type input "237db5ff-7b83-489a-9304-3629b5553139,109f12ad-dca9-4d4d-bd14-de2bd7e66043,74f01…"
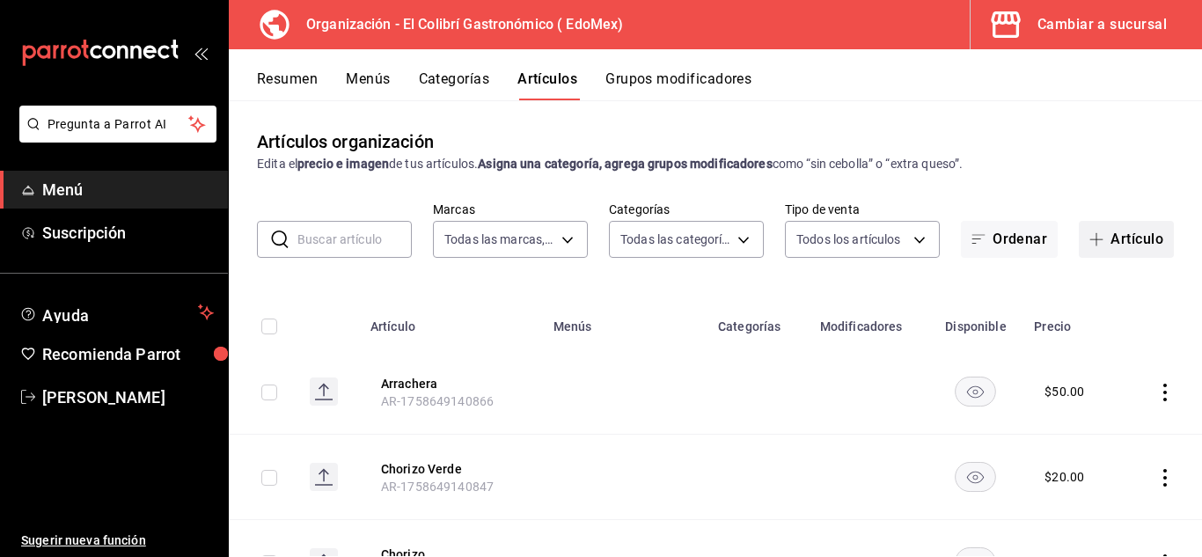
click at [1154, 246] on button "Artículo" at bounding box center [1126, 239] width 95 height 37
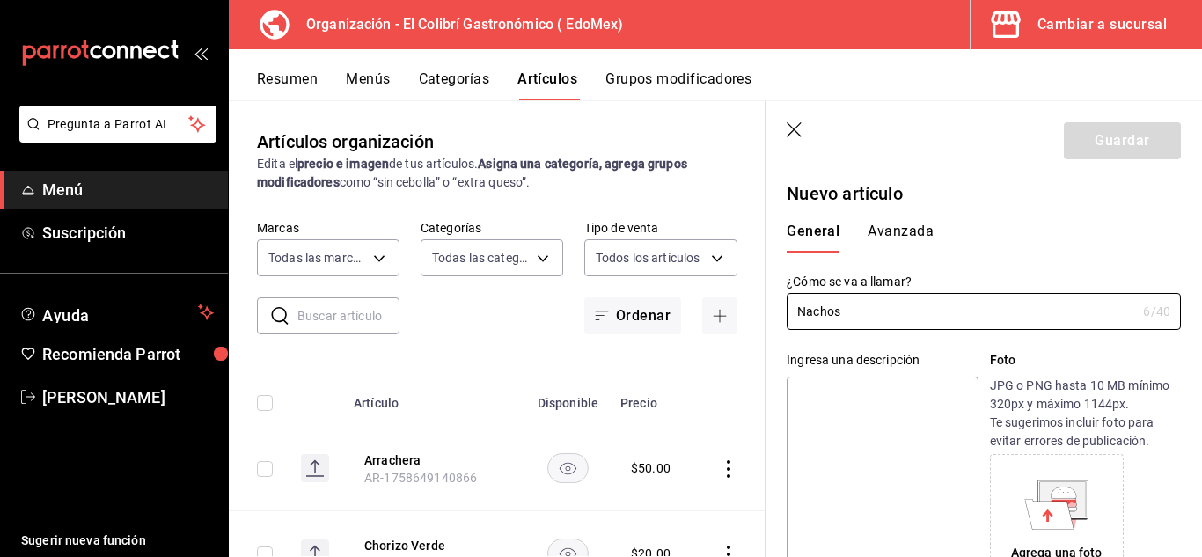
type input "Nachos"
click at [868, 410] on textarea at bounding box center [882, 482] width 191 height 211
type textarea "s"
type textarea "x"
type textarea "so"
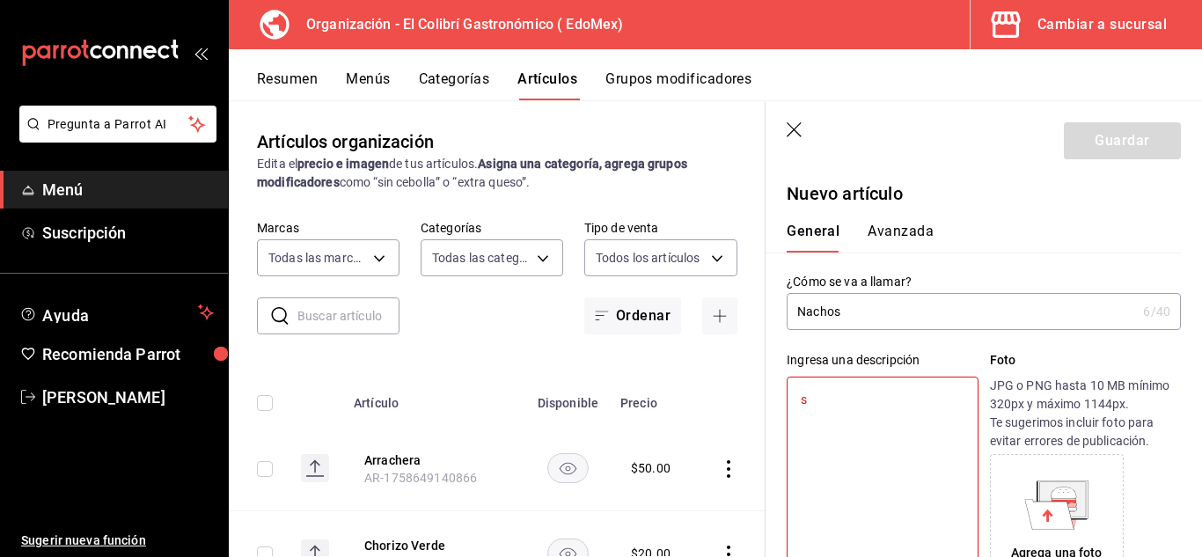
type textarea "x"
type textarea "sol"
type textarea "x"
type textarea "solo"
type textarea "x"
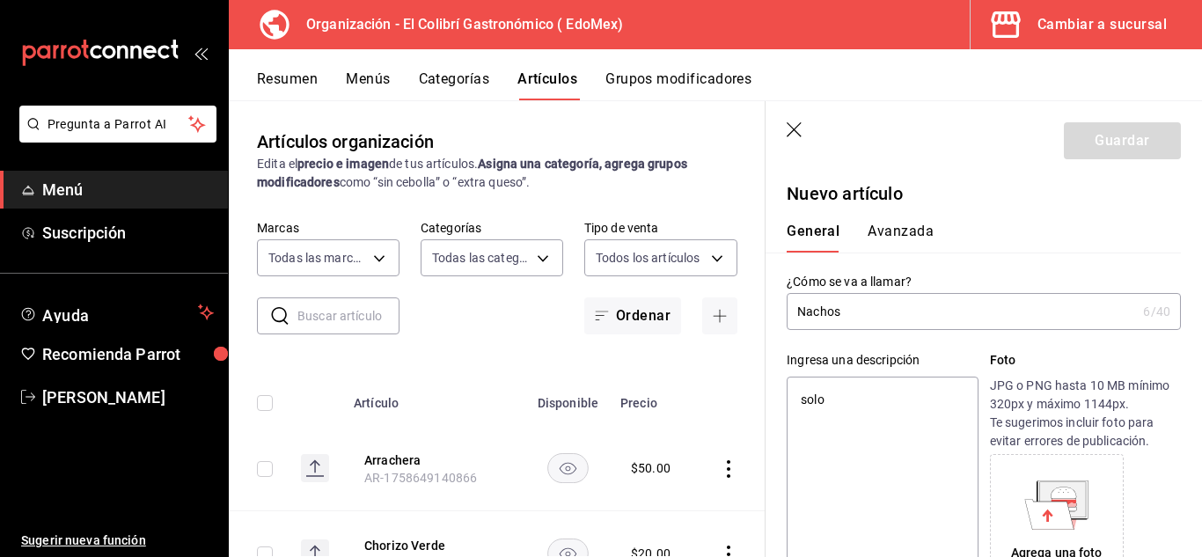
type textarea "sol"
type textarea "x"
type textarea "so"
type textarea "x"
type textarea "s"
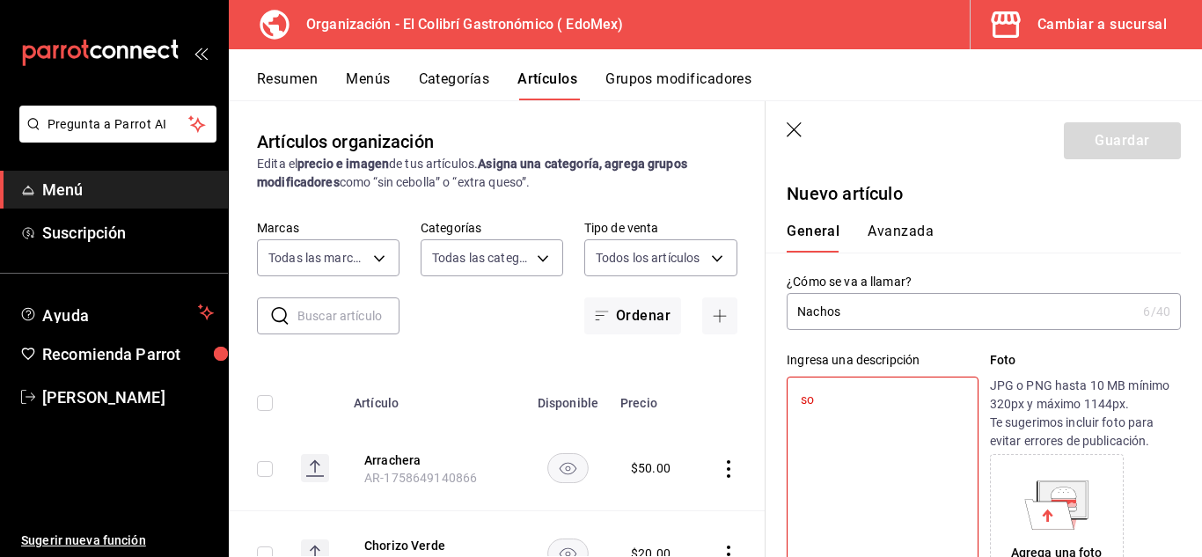
type textarea "x"
type textarea "A"
type textarea "x"
type textarea "S"
type textarea "x"
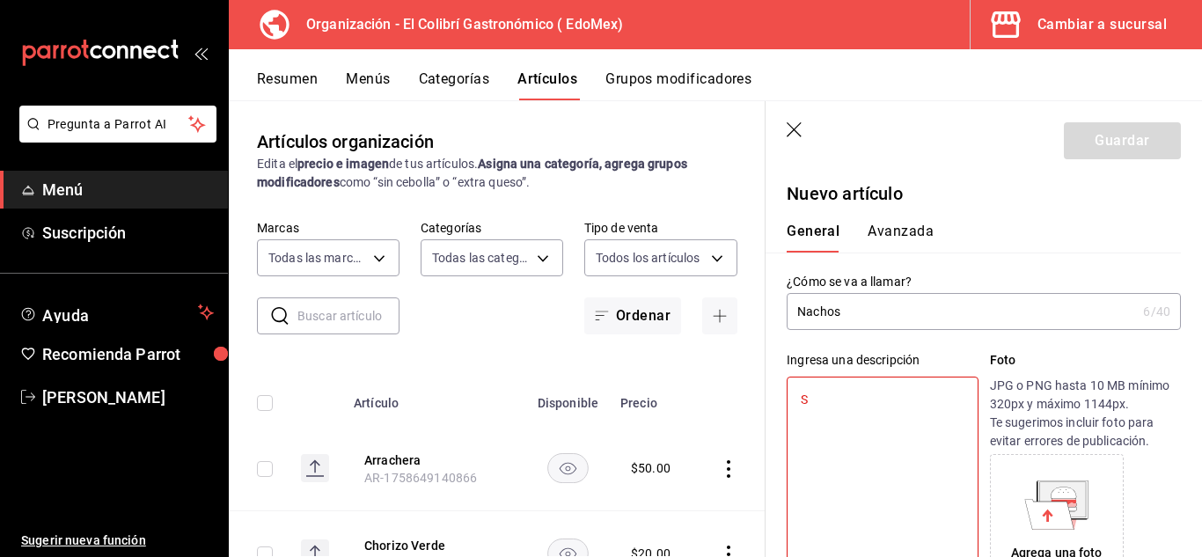
type textarea "So"
type textarea "x"
type textarea "Sol"
type textarea "x"
type textarea "Solo"
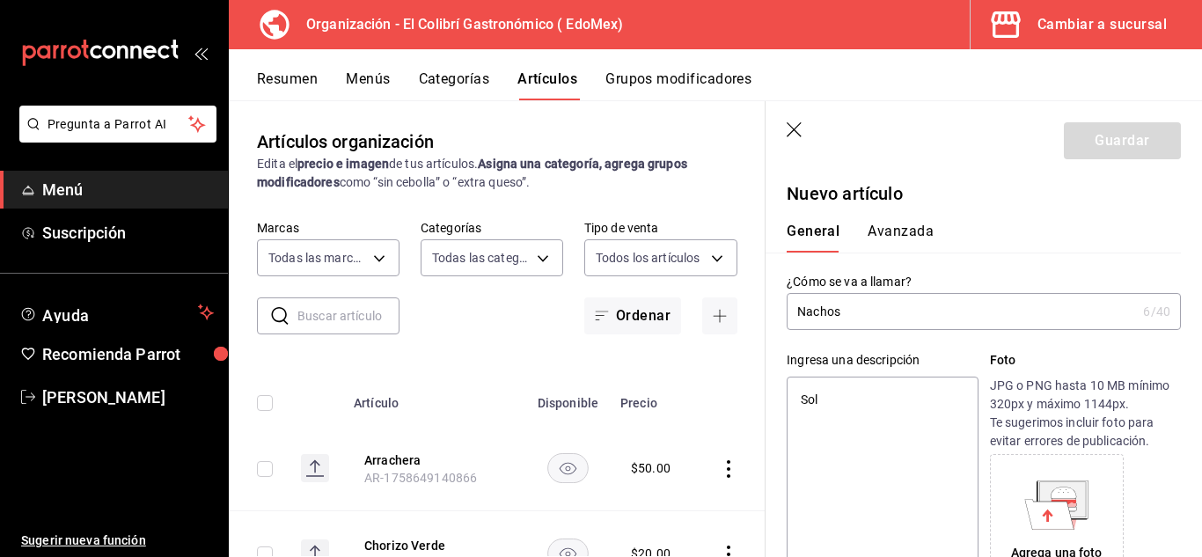
type textarea "x"
type textarea "Solos"
type textarea "x"
type textarea "Solos"
type textarea "x"
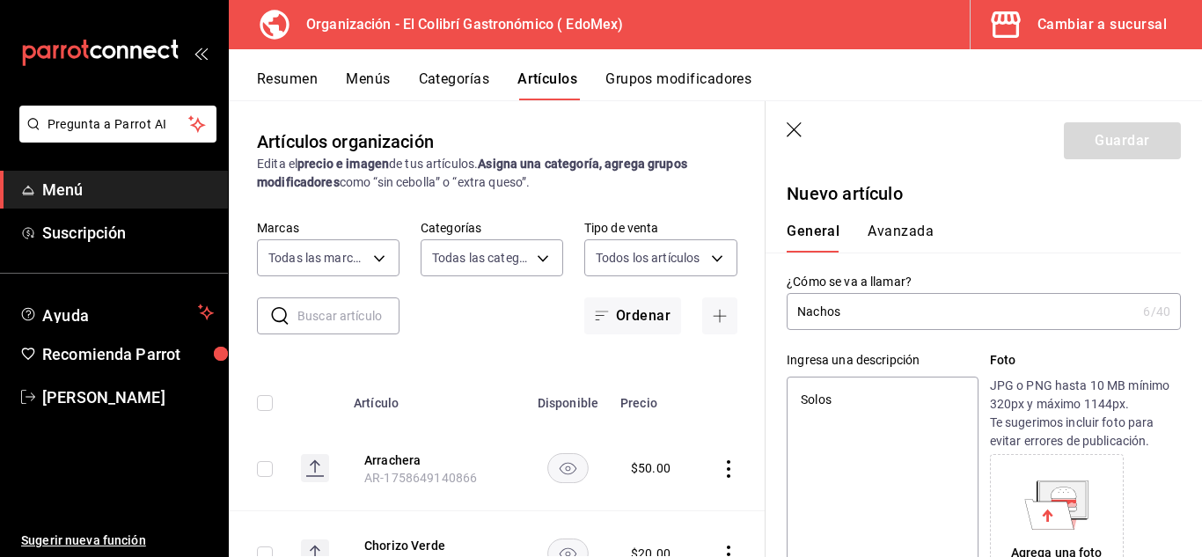
type textarea "Solos o"
type textarea "x"
type textarea "Solos o"
type textarea "x"
type textarea "Solos o c"
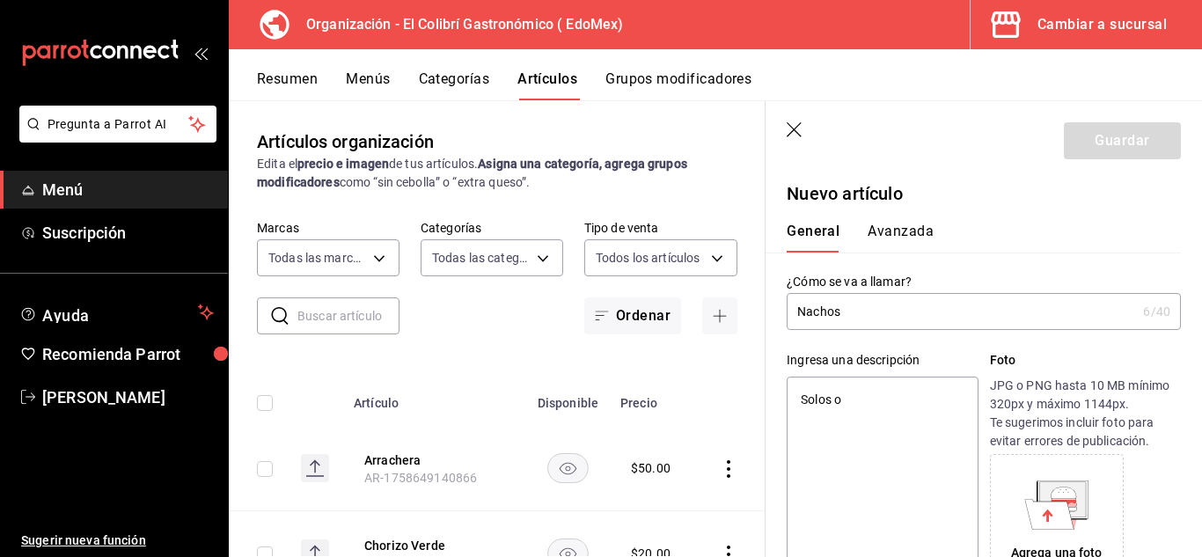
type textarea "x"
type textarea "Solos o co"
type textarea "x"
type textarea "Solos o con"
type textarea "x"
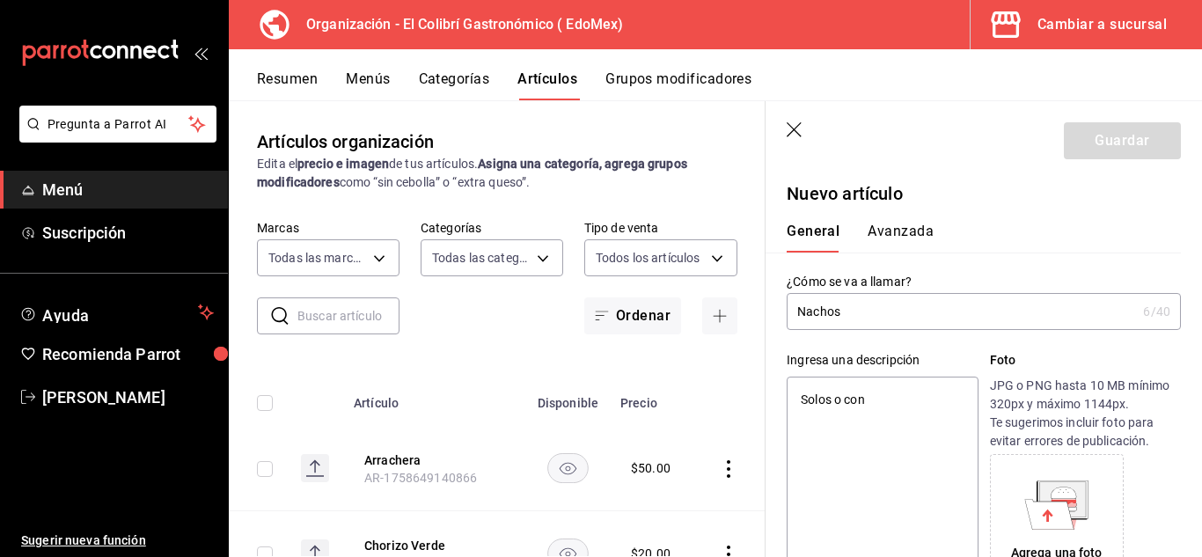
type textarea "Solos o con"
type textarea "x"
type textarea "Solos o con a"
type textarea "x"
type textarea "Solos o con"
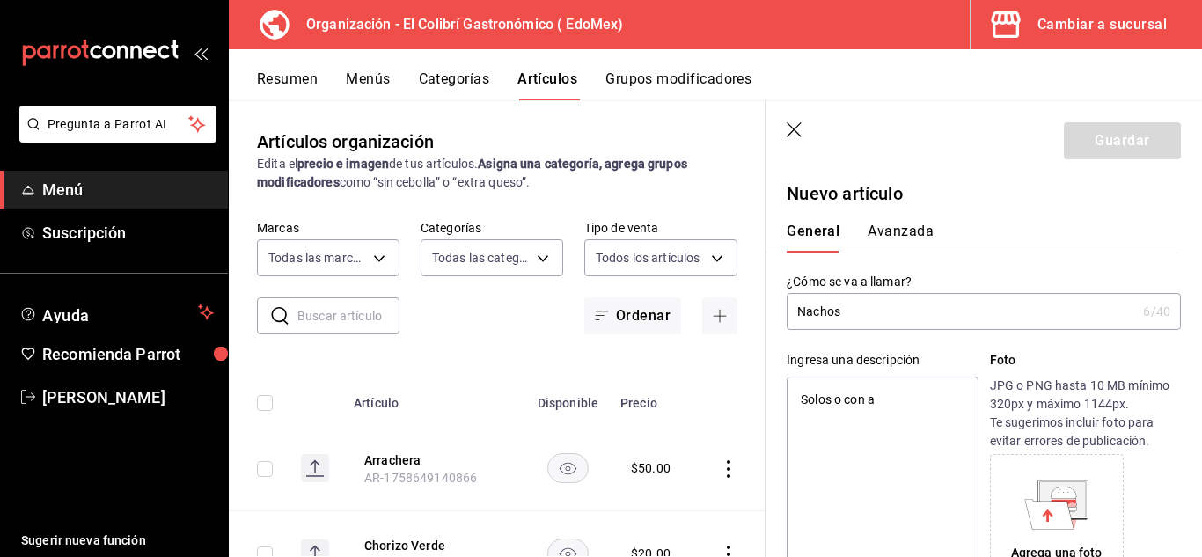
type textarea "x"
type textarea "Solos o con A"
type textarea "x"
type textarea "Solos o con Ac"
type textarea "x"
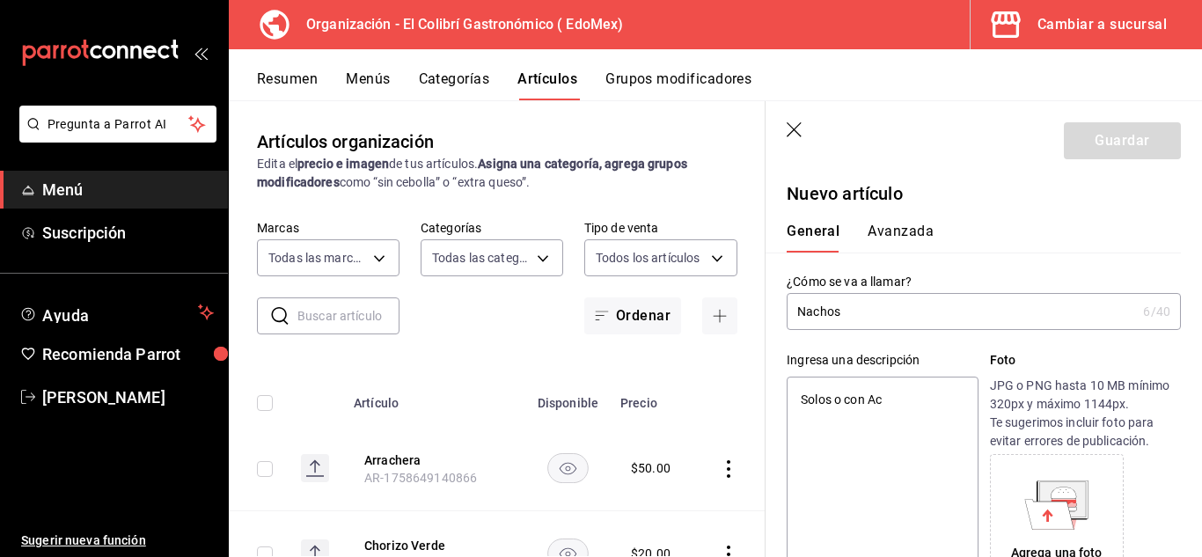
type textarea "Solos o con Aco"
type textarea "x"
type textarea "Solos o con Acom"
type textarea "x"
type textarea "Solos o con Acomp"
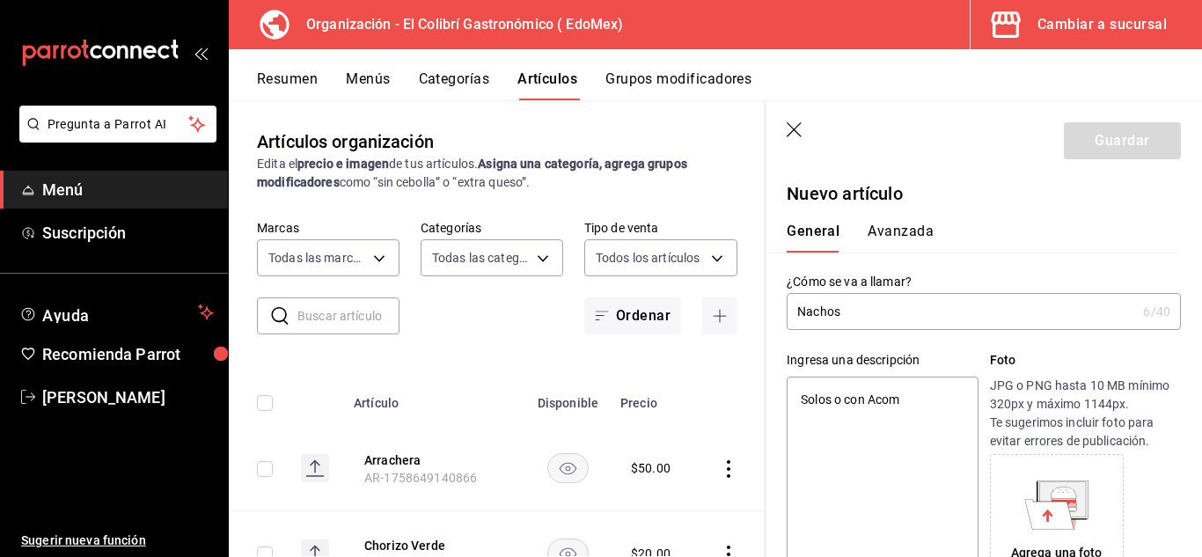
type textarea "x"
type textarea "Solos o con Acompa"
type textarea "x"
type textarea "Solos o con Acompañ"
type textarea "x"
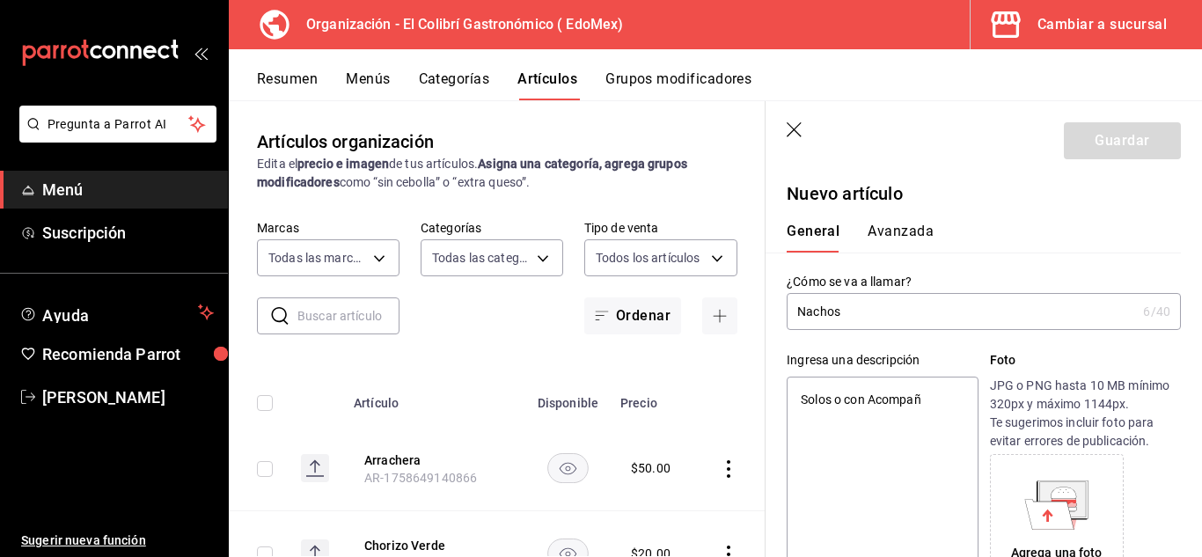
type textarea "Solos o con Acompaña"
type textarea "x"
type textarea "Solos o con Acompañam"
type textarea "x"
type textarea "Solos o con Acompañami"
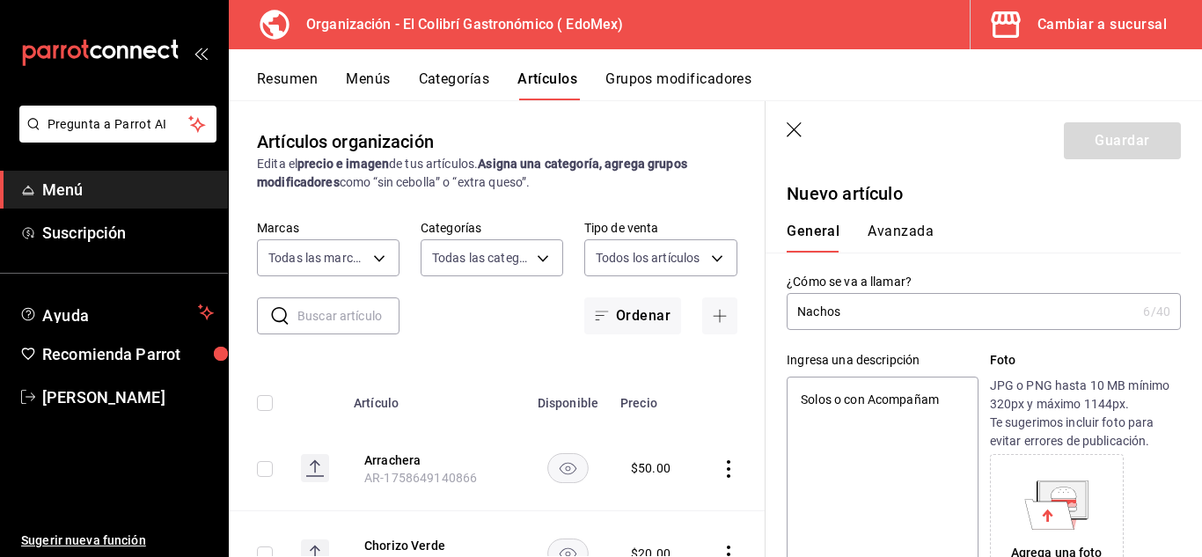
type textarea "x"
type textarea "Solos o con Acompañamie"
type textarea "x"
type textarea "Solos o con Acompañamien"
type textarea "x"
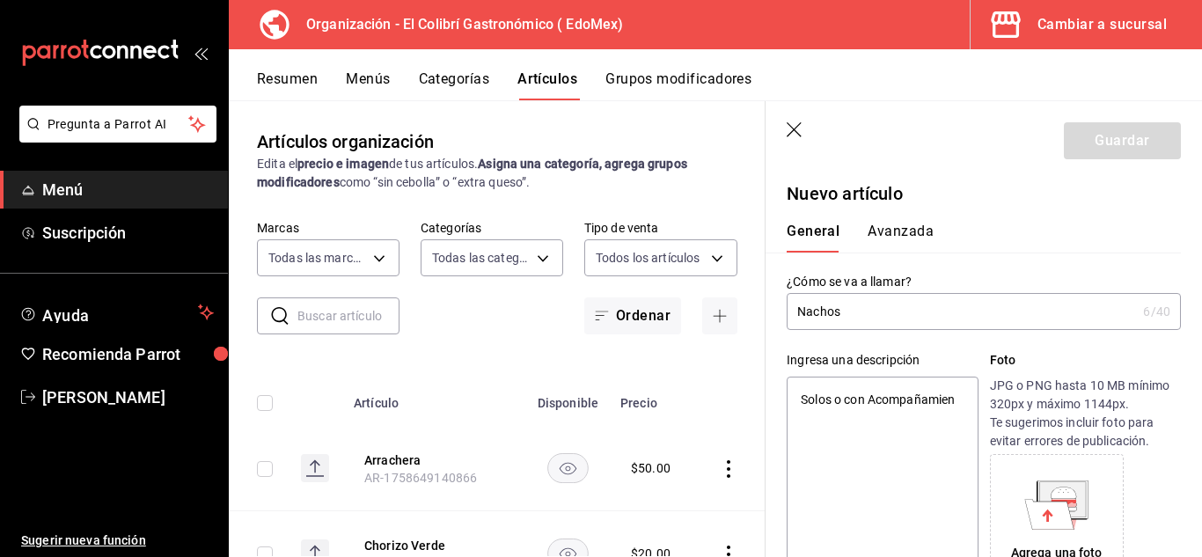
type textarea "Solos o con Acompañamient"
type textarea "x"
type textarea "Solos o con Acompañamiento"
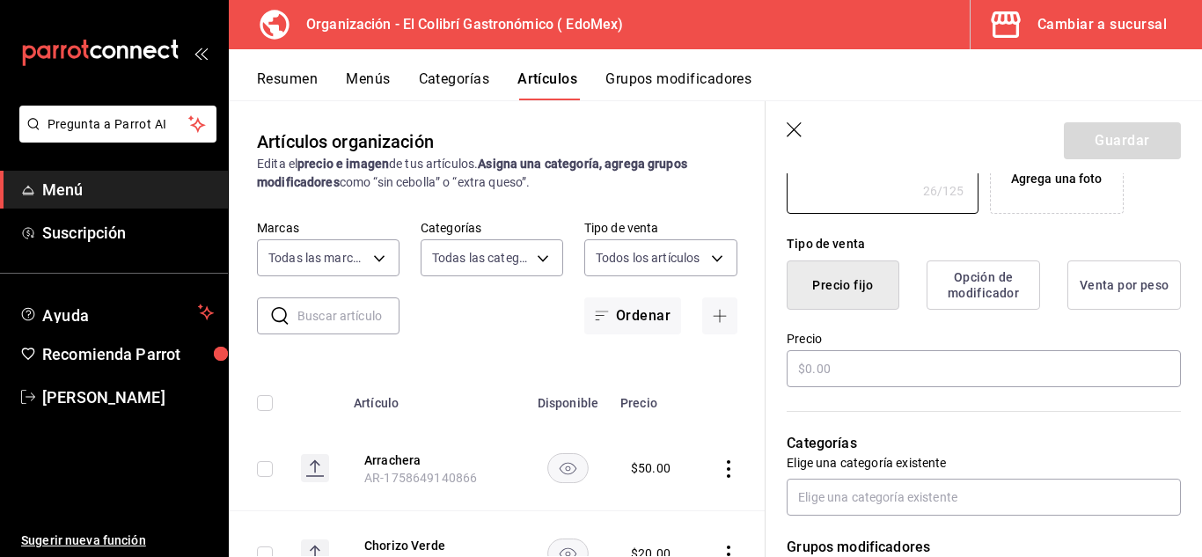
scroll to position [379, 0]
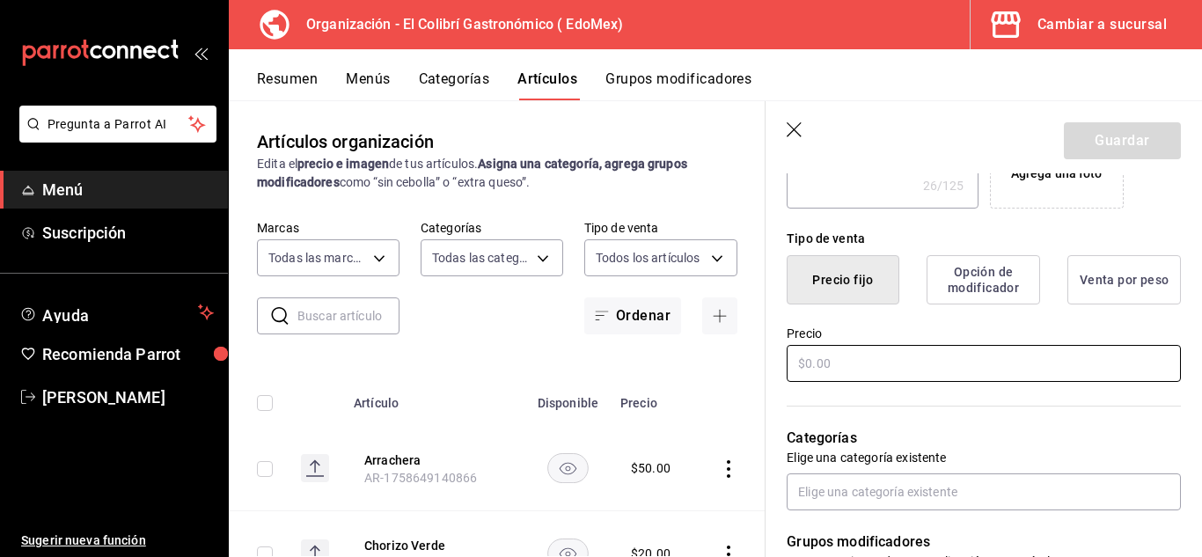
click at [950, 377] on input "text" at bounding box center [984, 363] width 394 height 37
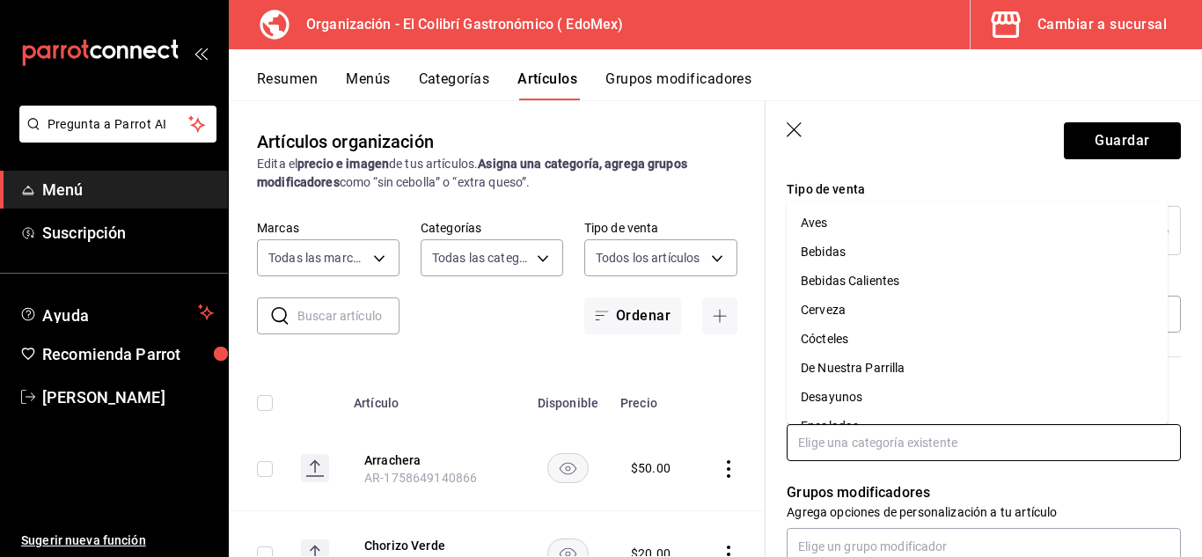
click at [994, 458] on input "text" at bounding box center [984, 442] width 394 height 37
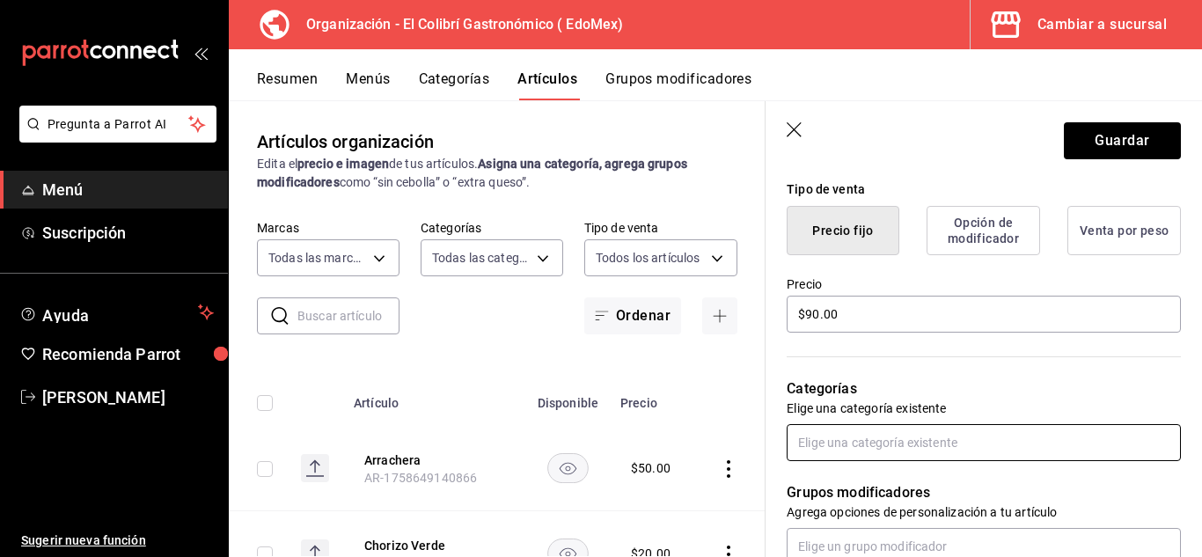
click at [994, 458] on input "text" at bounding box center [984, 442] width 394 height 37
click at [957, 478] on li "Snacks" at bounding box center [977, 482] width 381 height 29
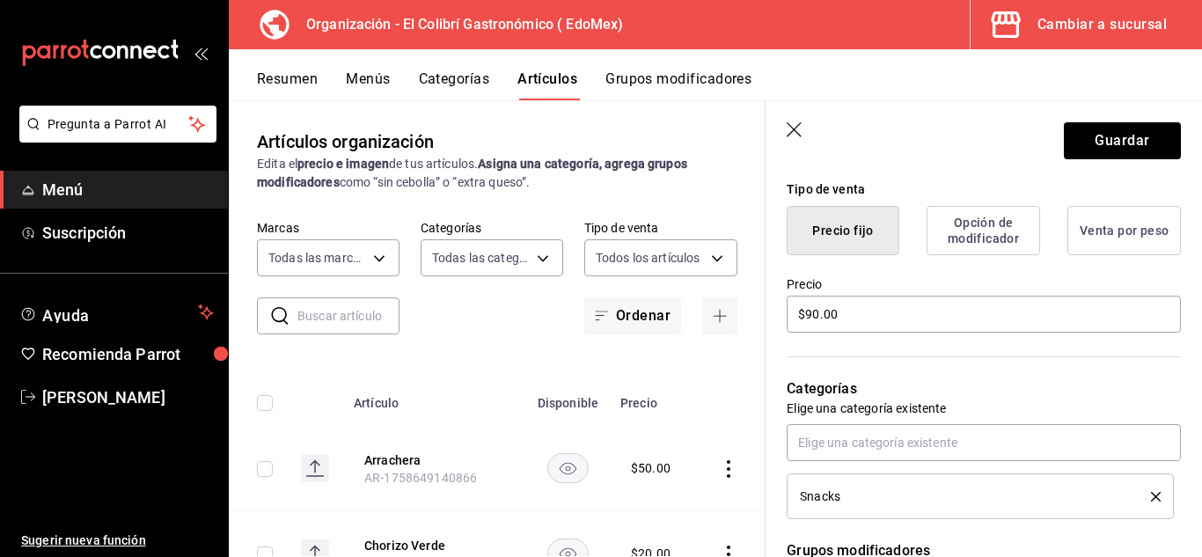
click at [1180, 391] on div "Nuevo artículo General Avanzada ¿Cómo se va a llamar? Nachos 6 /40 ¿Cómo se va …" at bounding box center [984, 391] width 436 height 1292
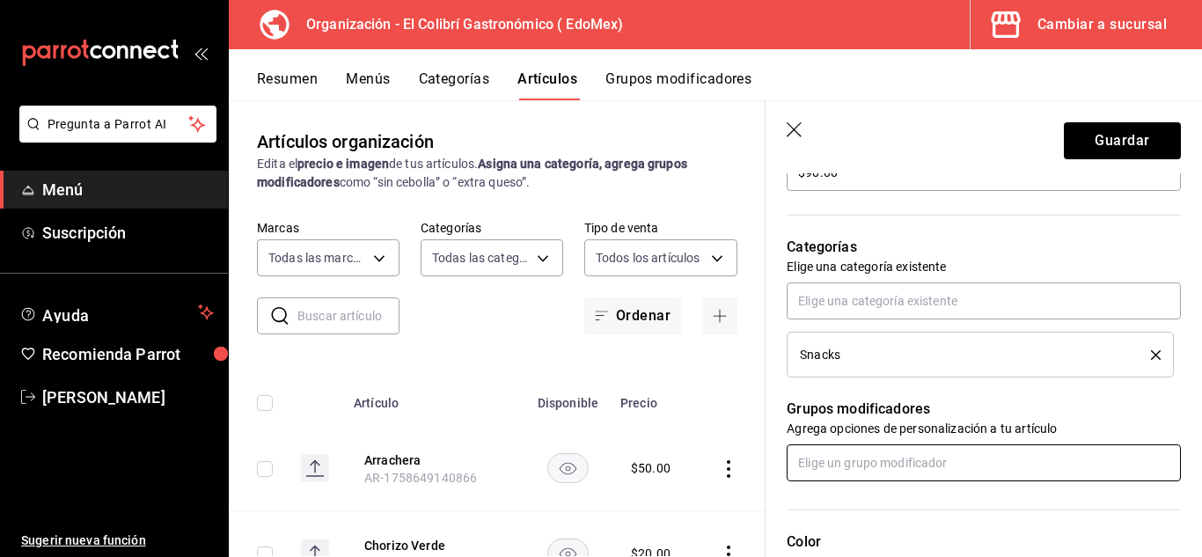
scroll to position [576, 0]
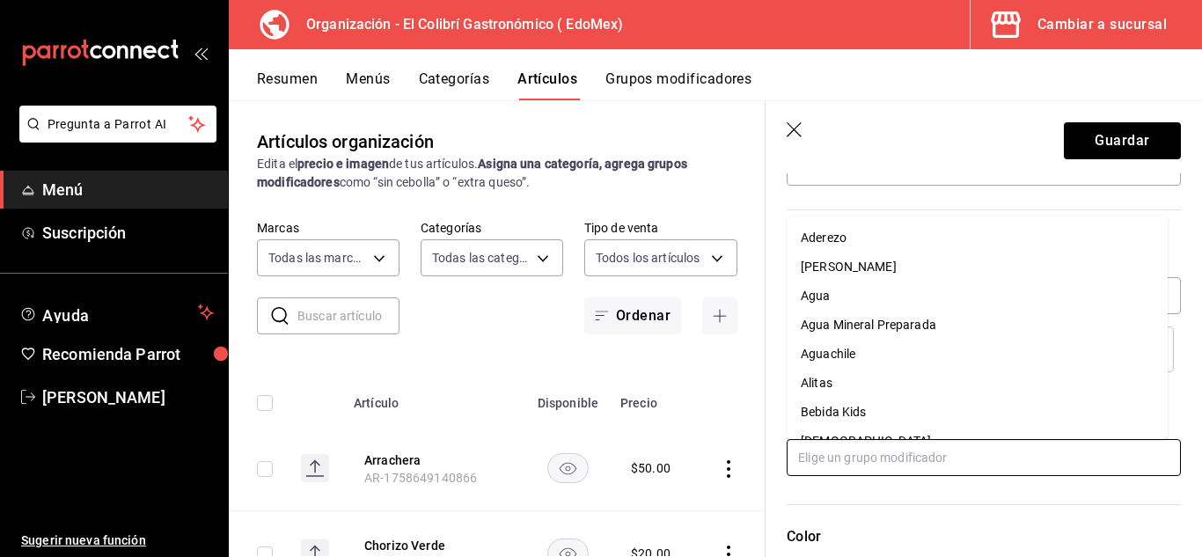
click at [994, 444] on input "text" at bounding box center [984, 457] width 394 height 37
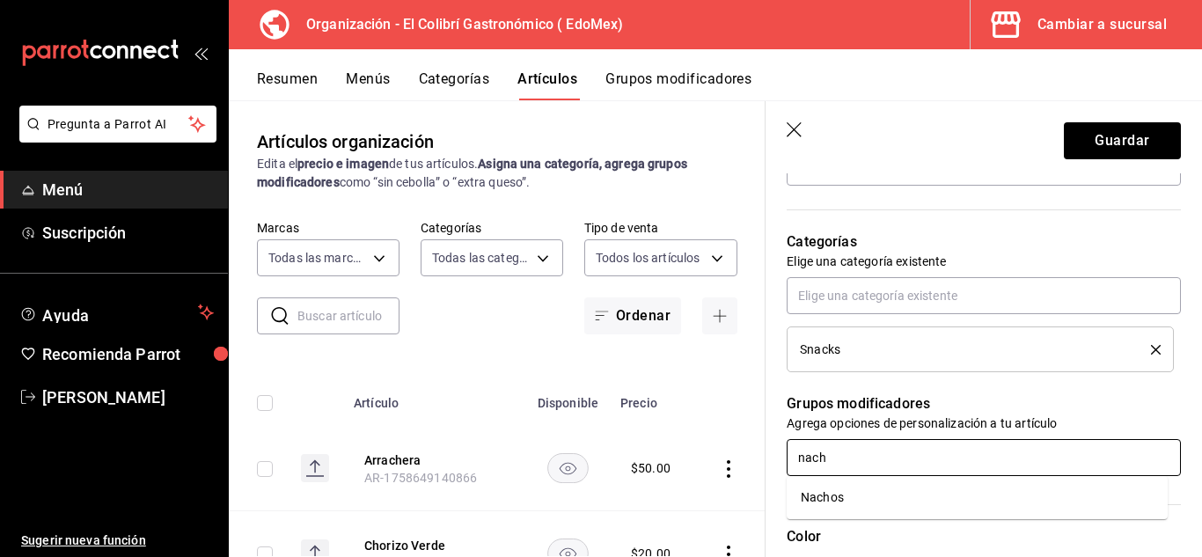
click at [902, 491] on li "Nachos" at bounding box center [977, 497] width 381 height 29
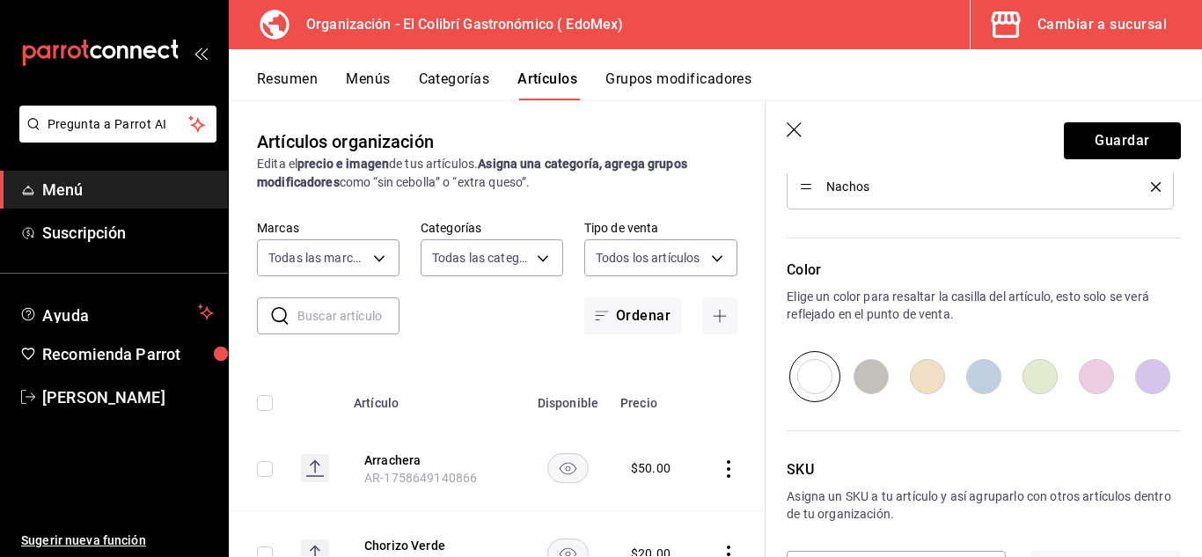
scroll to position [966, 0]
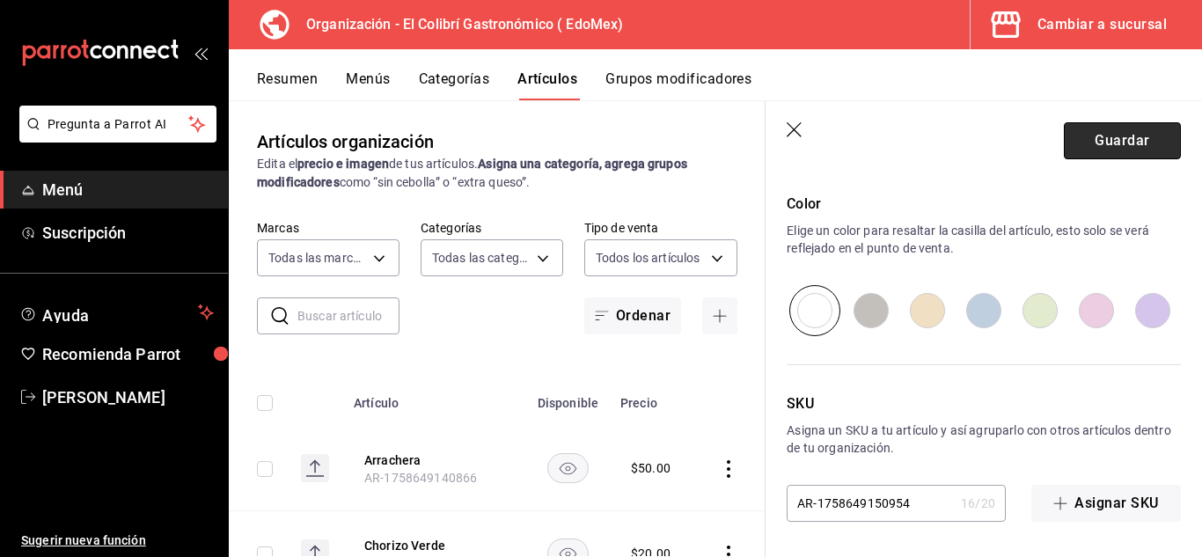
click at [1148, 148] on button "Guardar" at bounding box center [1122, 140] width 117 height 37
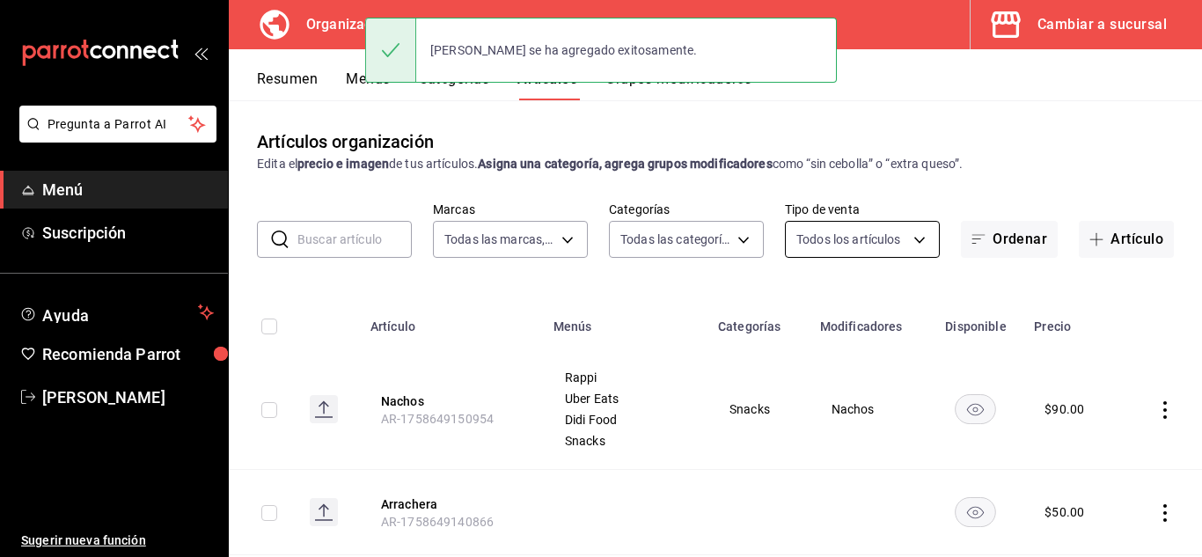
click at [776, 222] on body "Pregunta a Parrot AI Menú Suscripción Ayuda Recomienda Parrot [PERSON_NAME] Sug…" at bounding box center [601, 278] width 1202 height 557
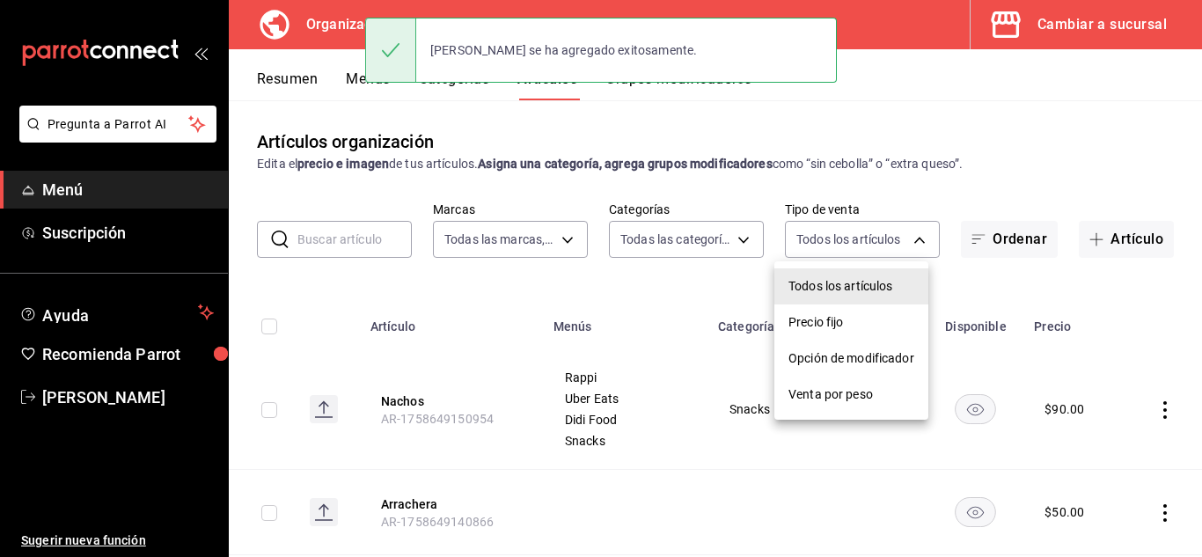
click at [748, 224] on div at bounding box center [601, 278] width 1202 height 557
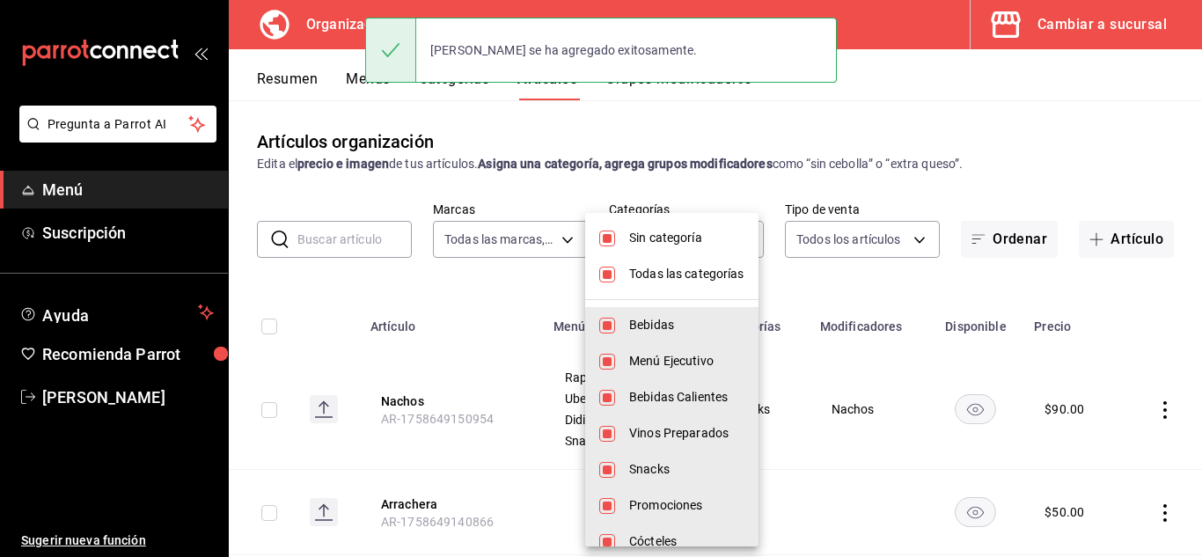
click at [748, 232] on body "Pregunta a Parrot AI Menú Suscripción Ayuda Recomienda Parrot [PERSON_NAME] Sug…" at bounding box center [601, 278] width 1202 height 557
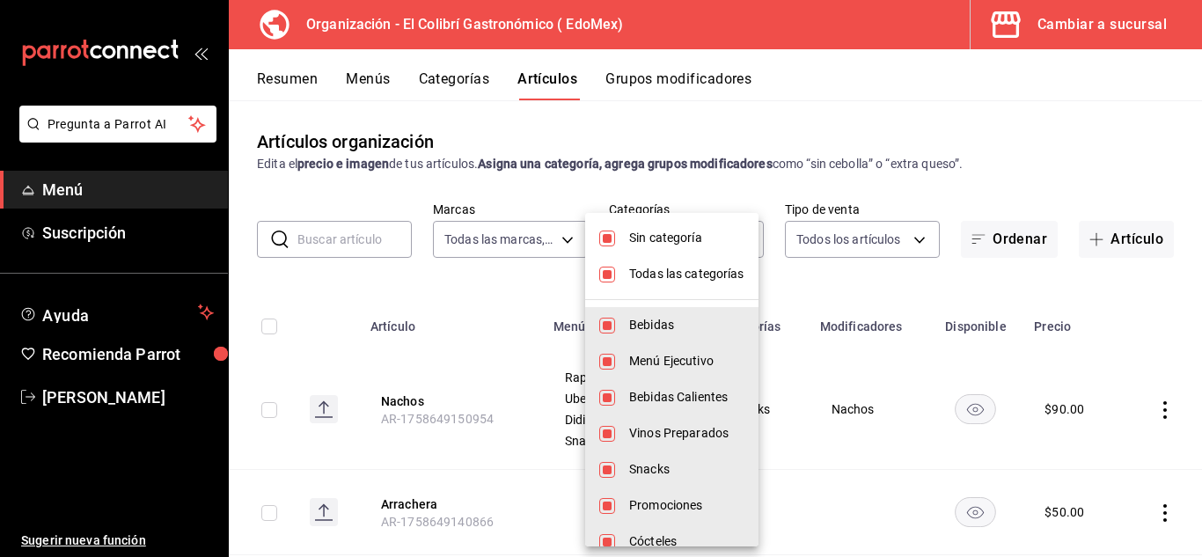
click at [706, 254] on li "Sin categoría" at bounding box center [671, 238] width 173 height 36
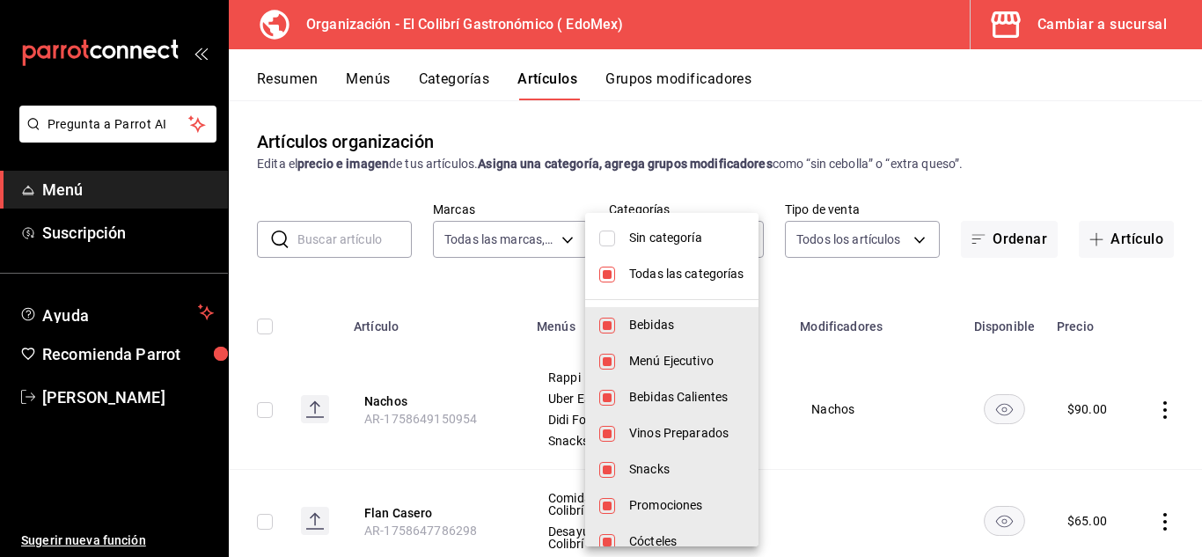
click at [707, 278] on span "Todas las categorías" at bounding box center [686, 274] width 115 height 18
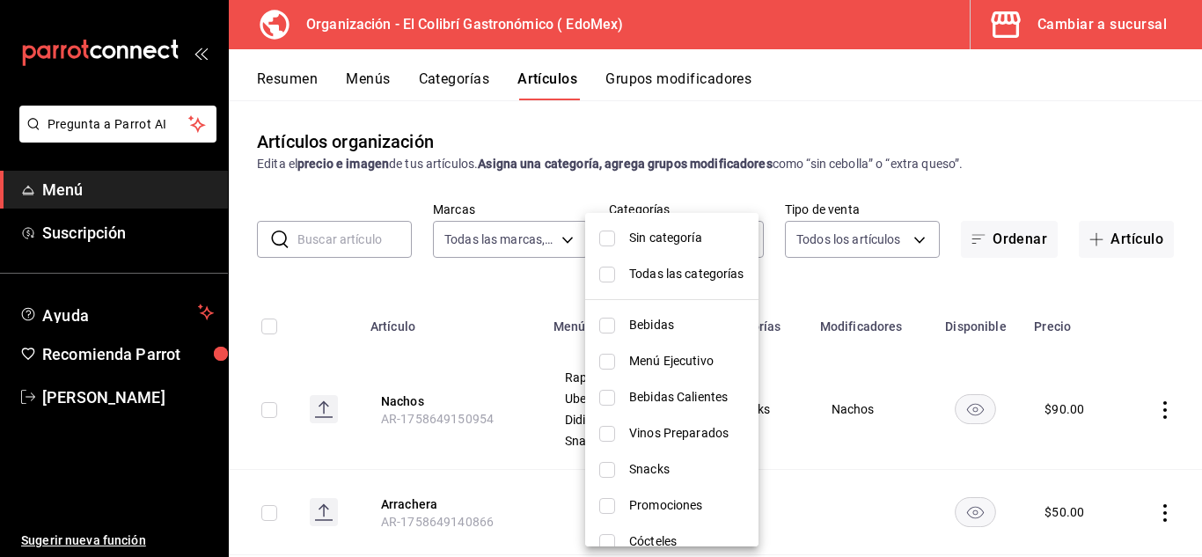
click at [695, 459] on li "Snacks" at bounding box center [671, 469] width 173 height 36
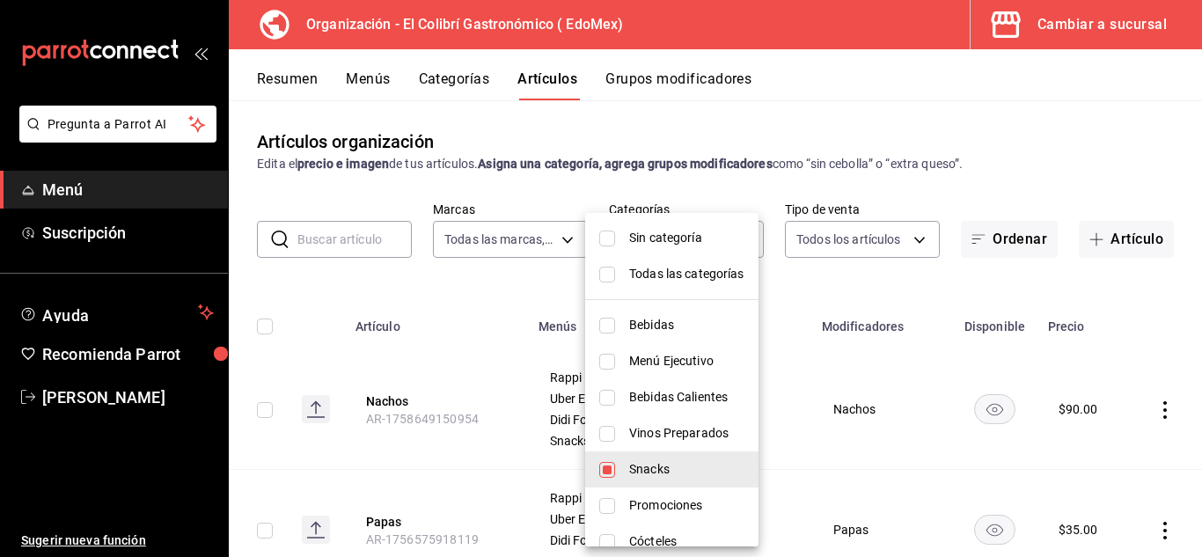
click at [835, 285] on div at bounding box center [601, 278] width 1202 height 557
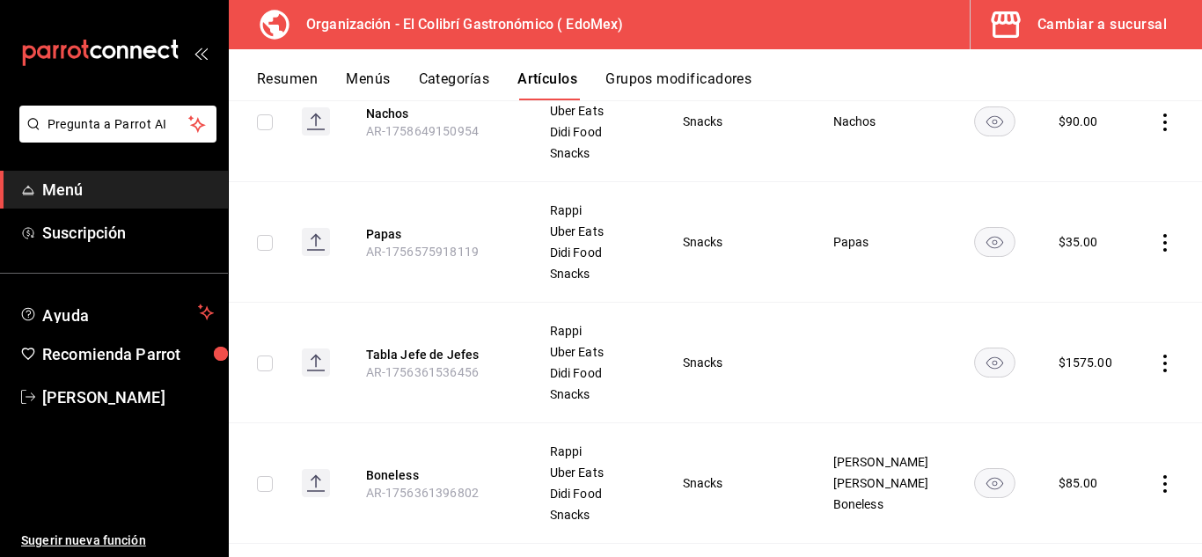
scroll to position [290, 0]
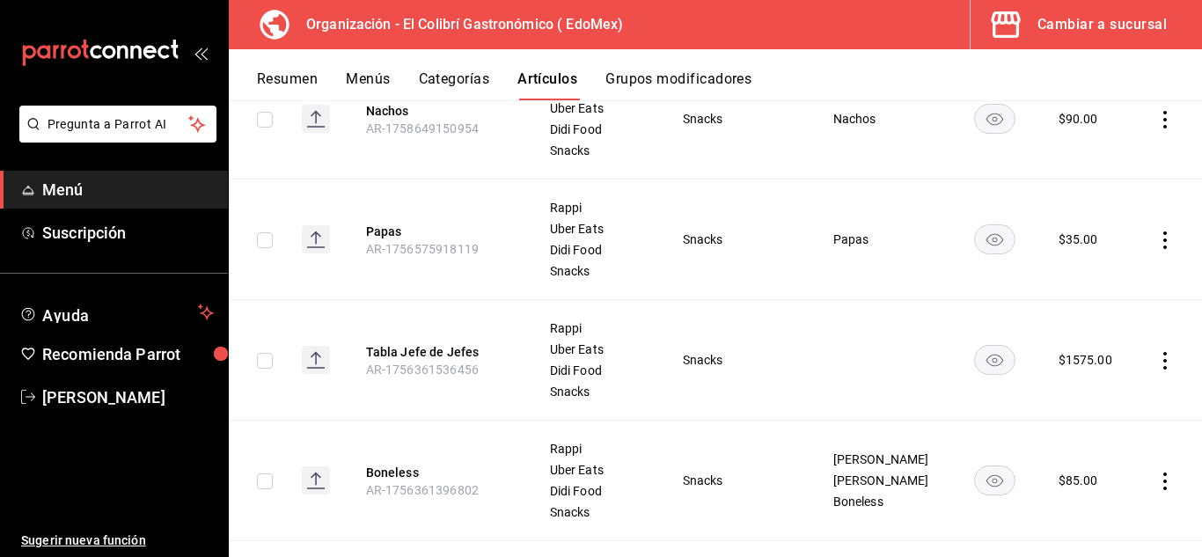
click at [389, 219] on th "Papas AR-1756575918119" at bounding box center [436, 240] width 183 height 121
click at [387, 236] on button "Papas" at bounding box center [436, 232] width 141 height 18
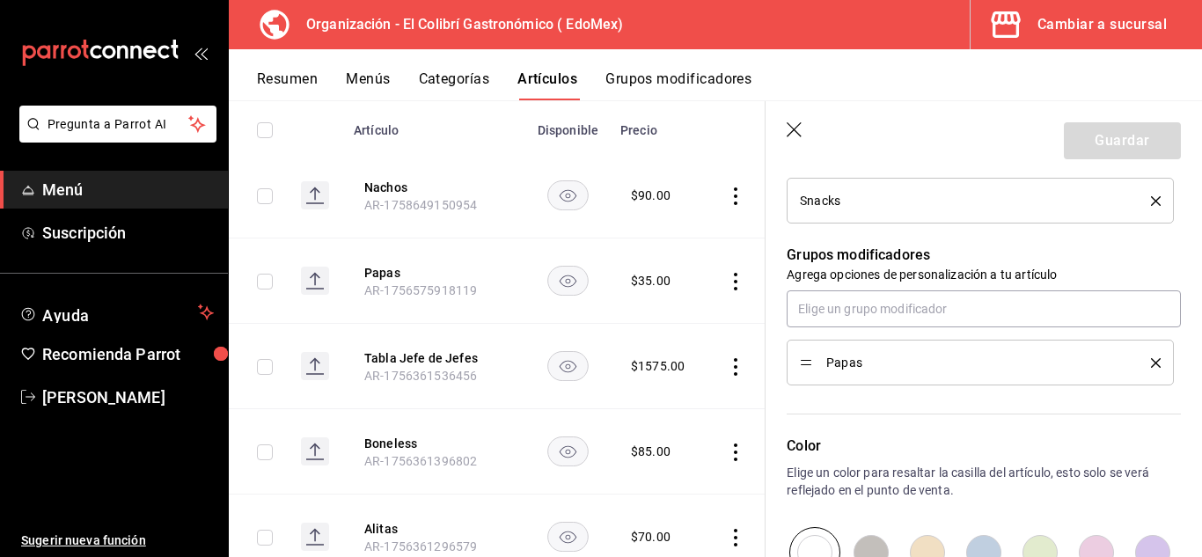
scroll to position [614, 0]
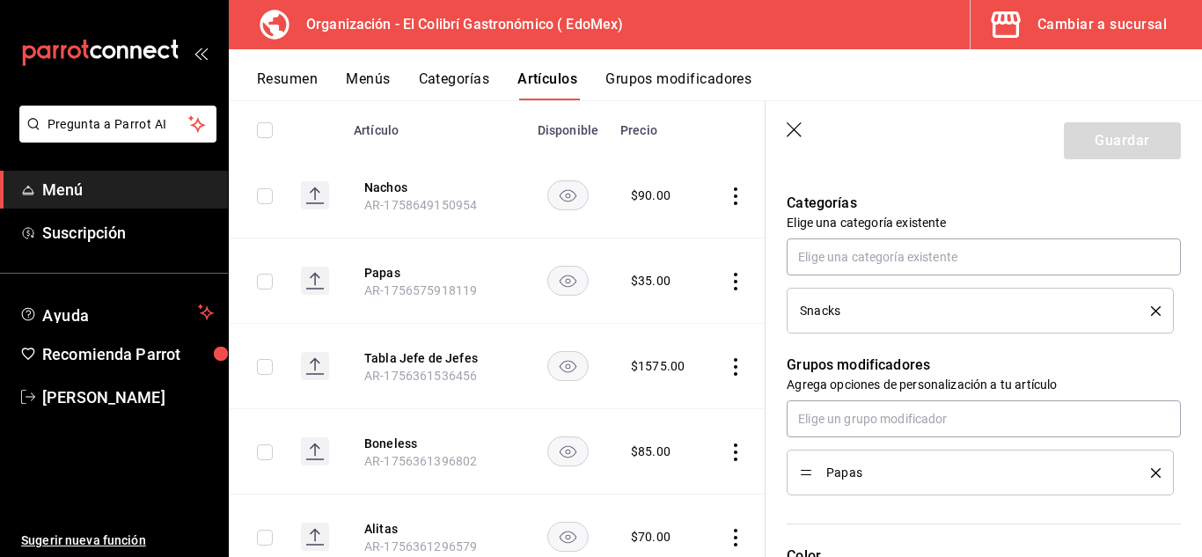
click at [658, 89] on button "Grupos modificadores" at bounding box center [678, 85] width 146 height 30
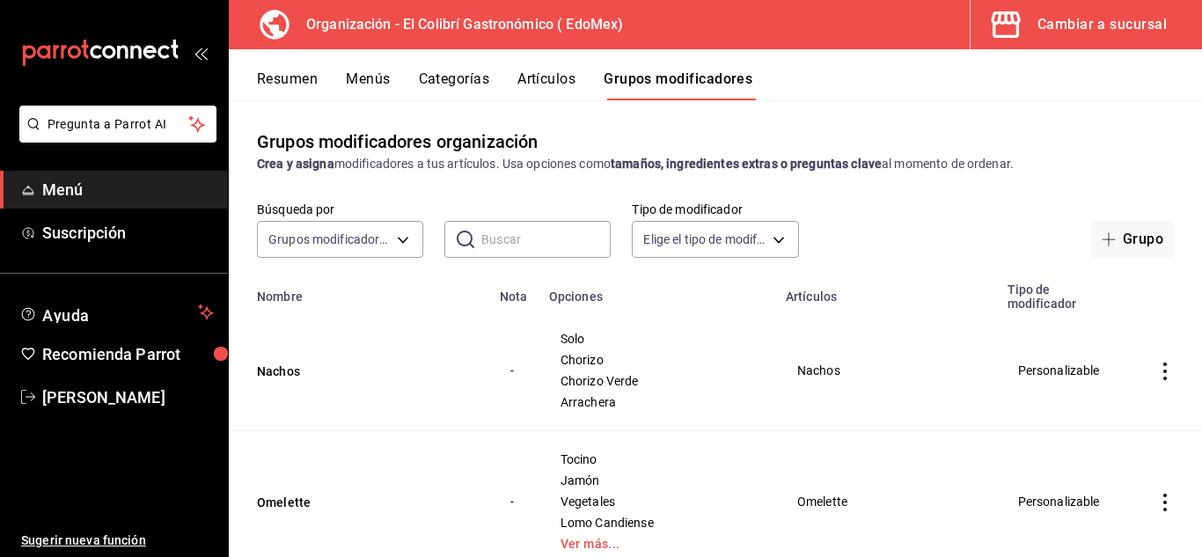
click at [509, 249] on input "text" at bounding box center [545, 239] width 129 height 35
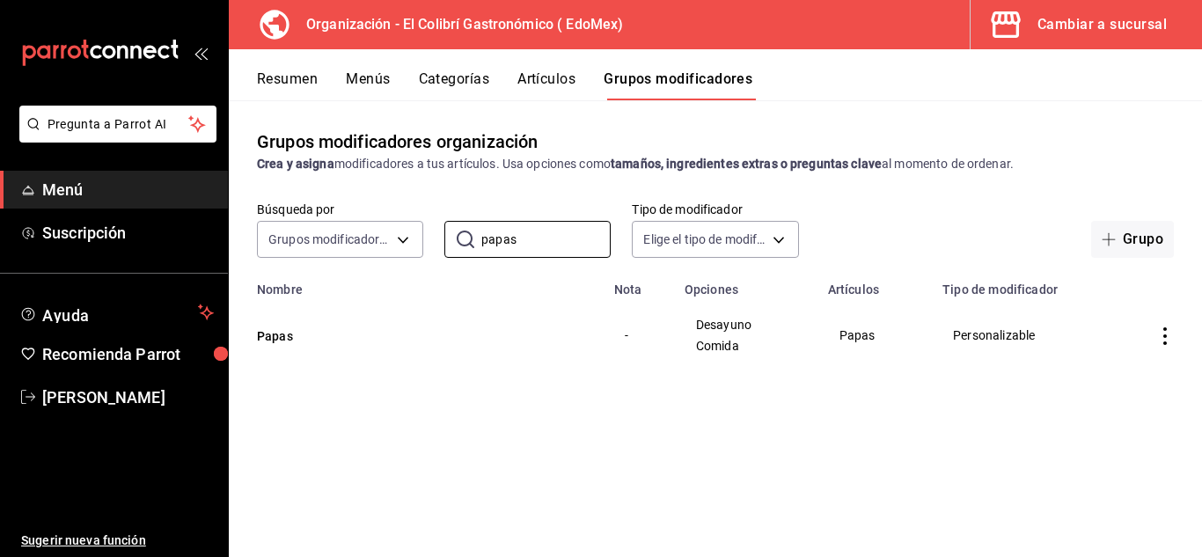
click at [289, 319] on td "Papas" at bounding box center [416, 335] width 375 height 77
click at [282, 335] on button "Papas" at bounding box center [362, 336] width 211 height 18
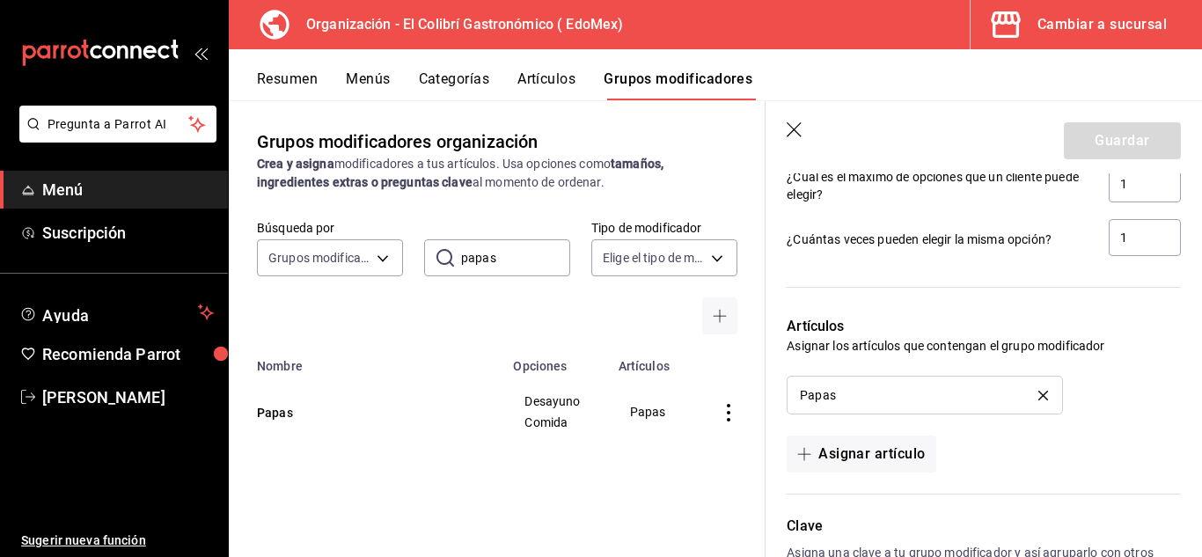
scroll to position [1058, 0]
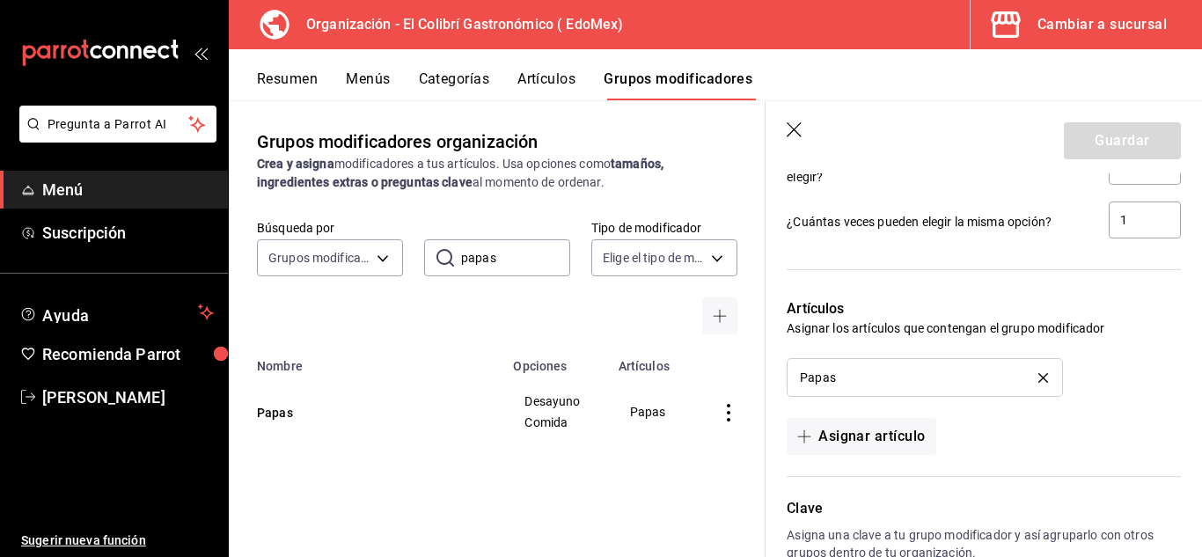
click at [796, 150] on header "Guardar" at bounding box center [984, 137] width 436 height 72
click at [798, 138] on icon "button" at bounding box center [796, 131] width 18 height 18
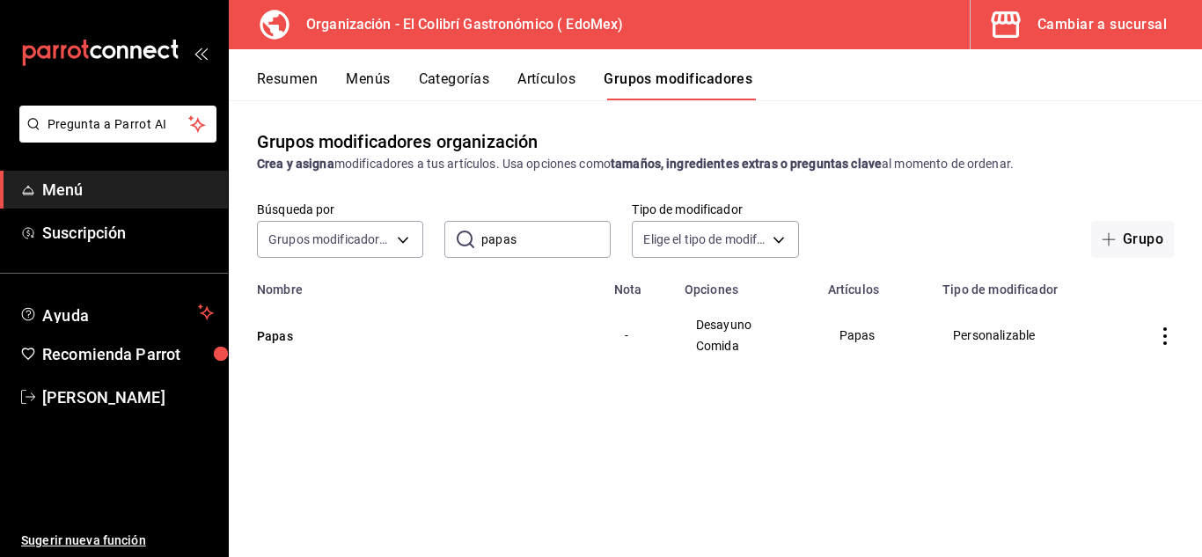
click at [535, 88] on button "Artículos" at bounding box center [546, 85] width 58 height 30
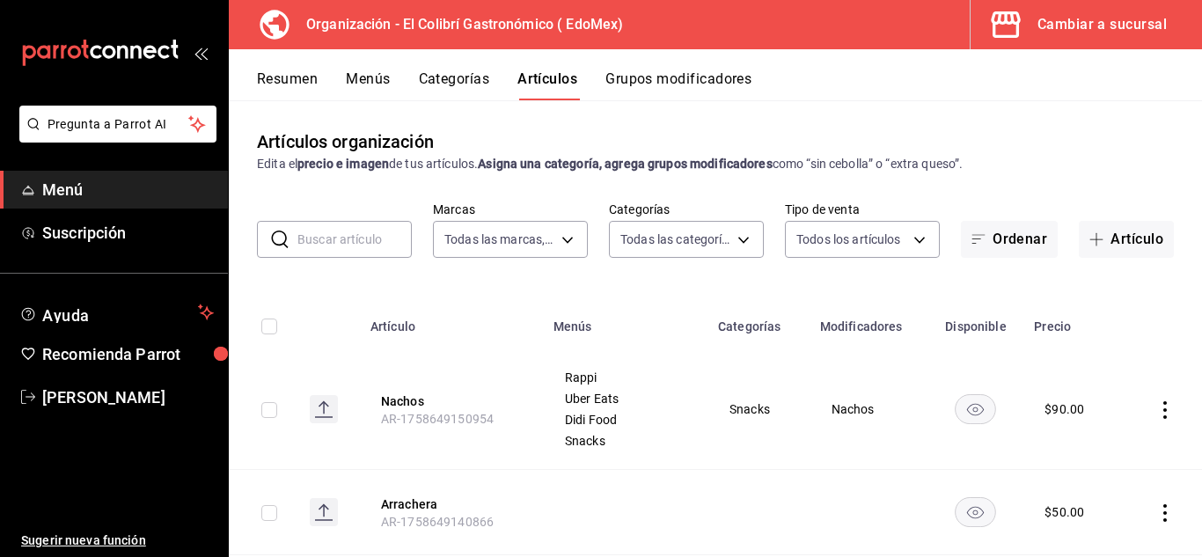
click at [653, 87] on button "Grupos modificadores" at bounding box center [678, 85] width 146 height 30
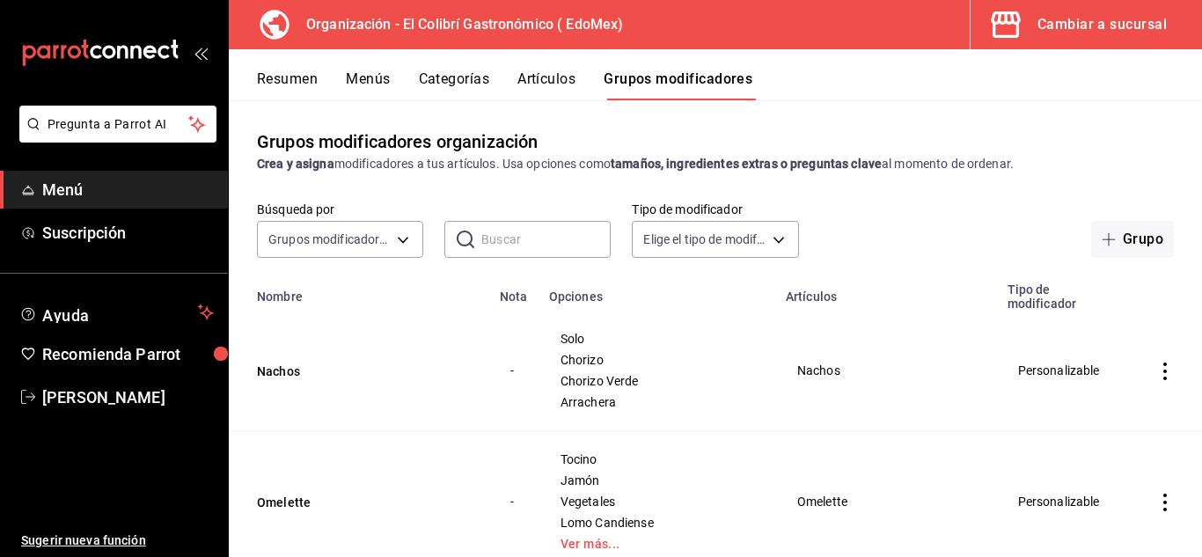
click at [1151, 106] on div "Grupos modificadores organización Crea y asigna modificadores a tus artículos. …" at bounding box center [715, 328] width 973 height 456
click at [1179, 186] on div "Grupos modificadores organización Crea y asigna modificadores a tus artículos. …" at bounding box center [715, 328] width 973 height 456
drag, startPoint x: 1187, startPoint y: 187, endPoint x: 1201, endPoint y: 247, distance: 62.3
click at [1201, 247] on div "Grupos modificadores organización Crea y asigna modificadores a tus artículos. …" at bounding box center [715, 328] width 973 height 456
click at [578, 246] on input "text" at bounding box center [545, 239] width 129 height 35
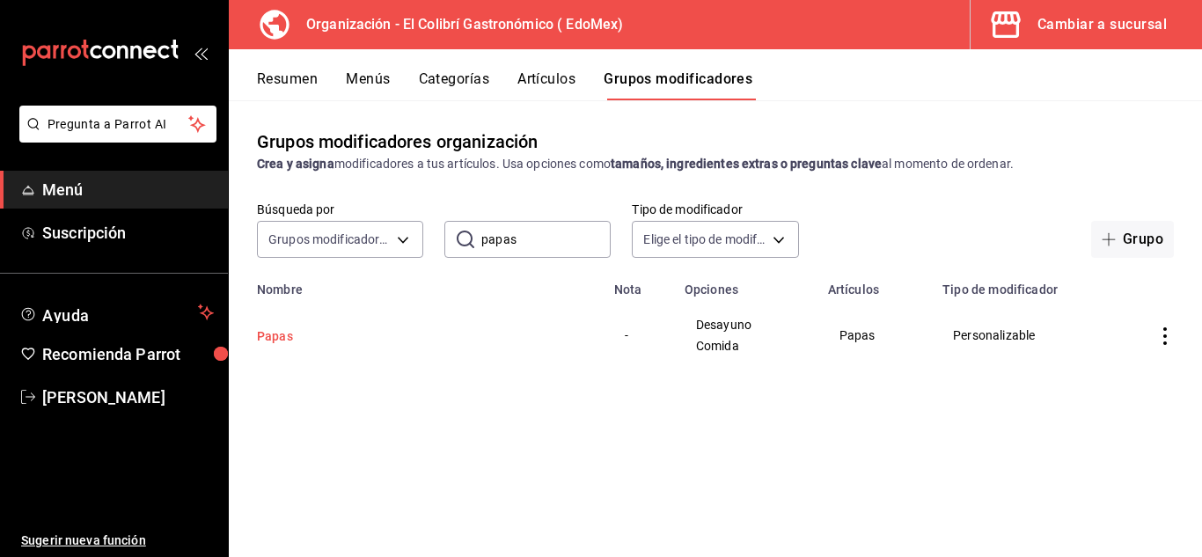
click at [276, 343] on button "Papas" at bounding box center [362, 336] width 211 height 18
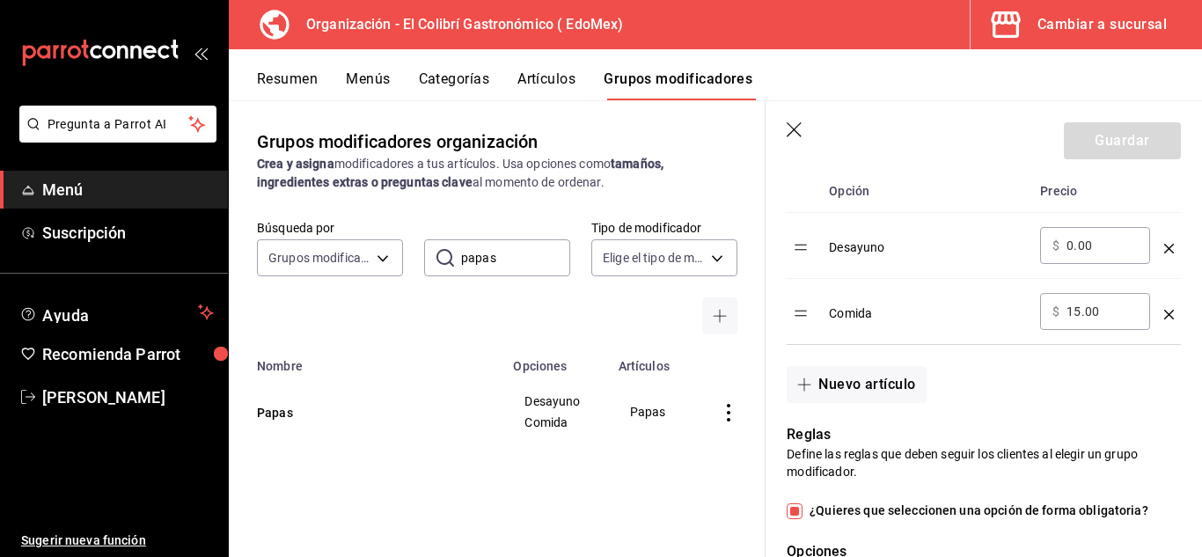
scroll to position [603, 0]
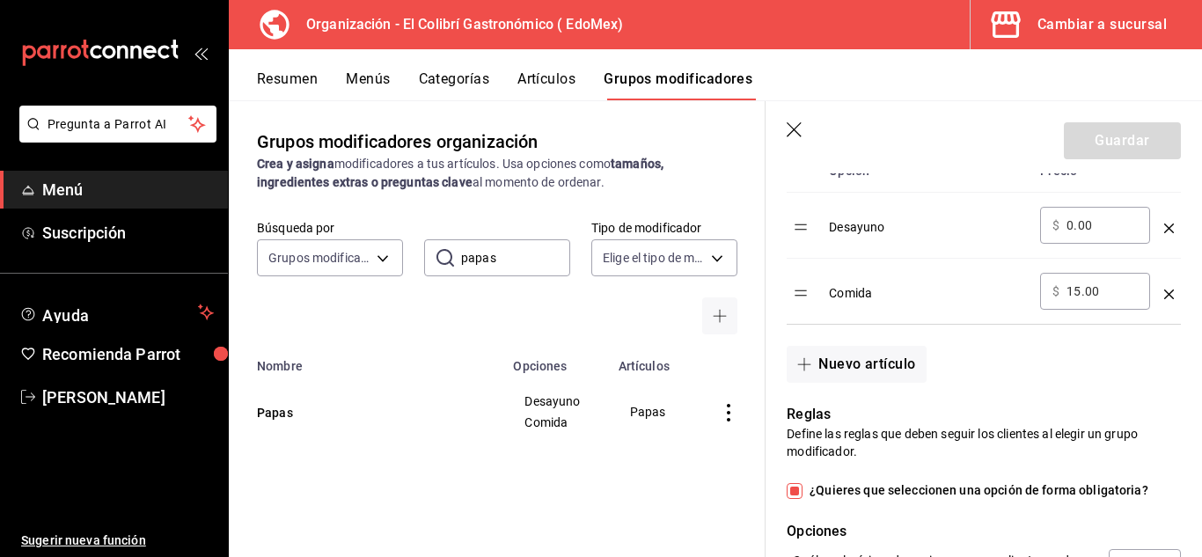
click at [849, 224] on div "Desayuno" at bounding box center [927, 221] width 197 height 29
click at [1164, 229] on icon "optionsTable" at bounding box center [1169, 229] width 10 height 10
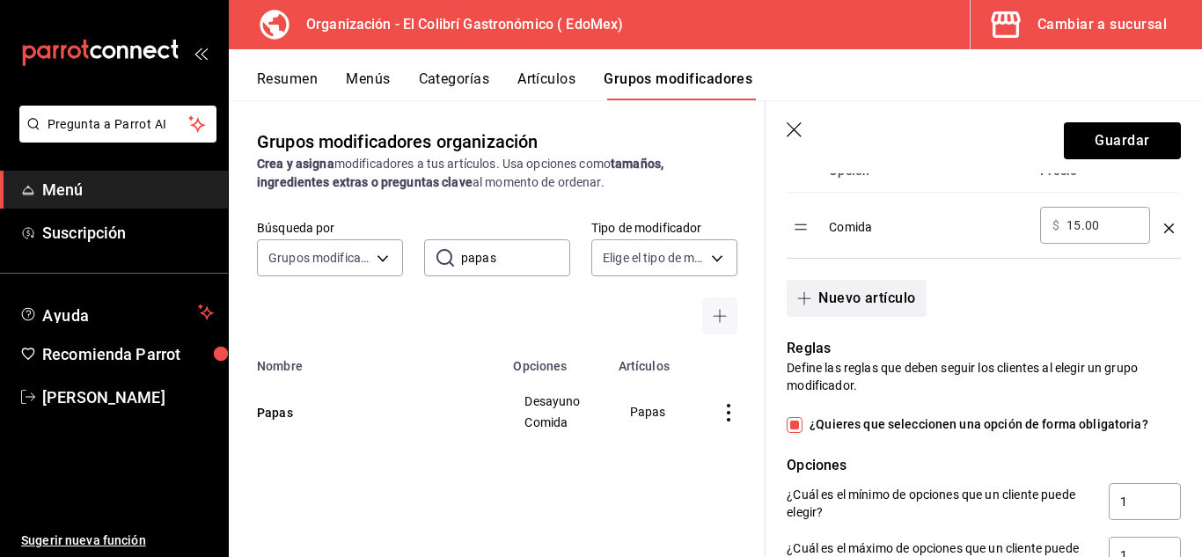
click at [817, 297] on span "button" at bounding box center [807, 298] width 21 height 14
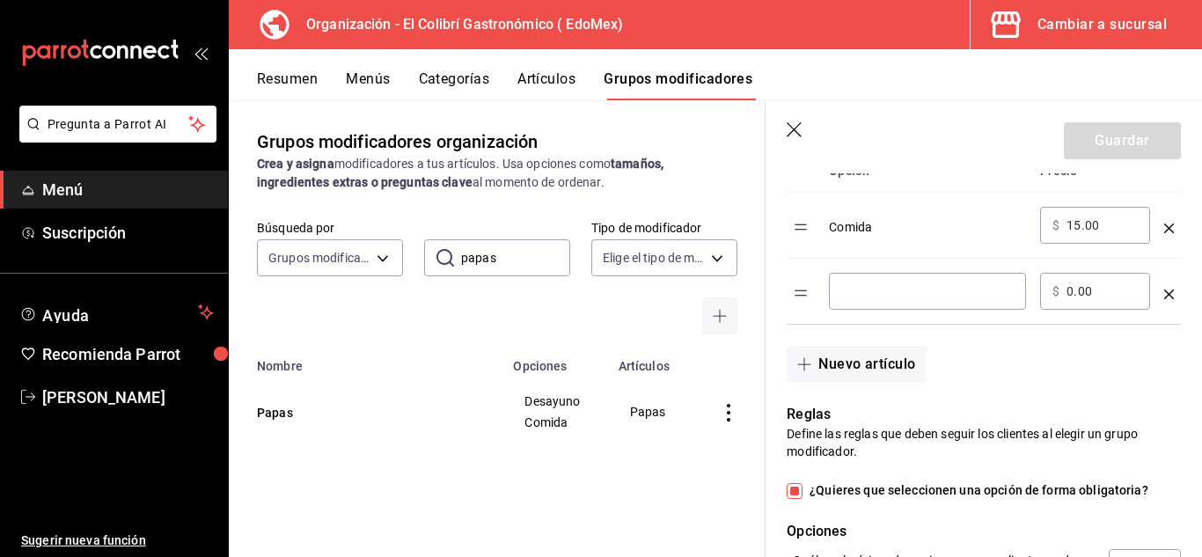
click at [924, 300] on input "optionsTable" at bounding box center [927, 291] width 172 height 18
click at [859, 371] on button "Nuevo artículo" at bounding box center [856, 364] width 139 height 37
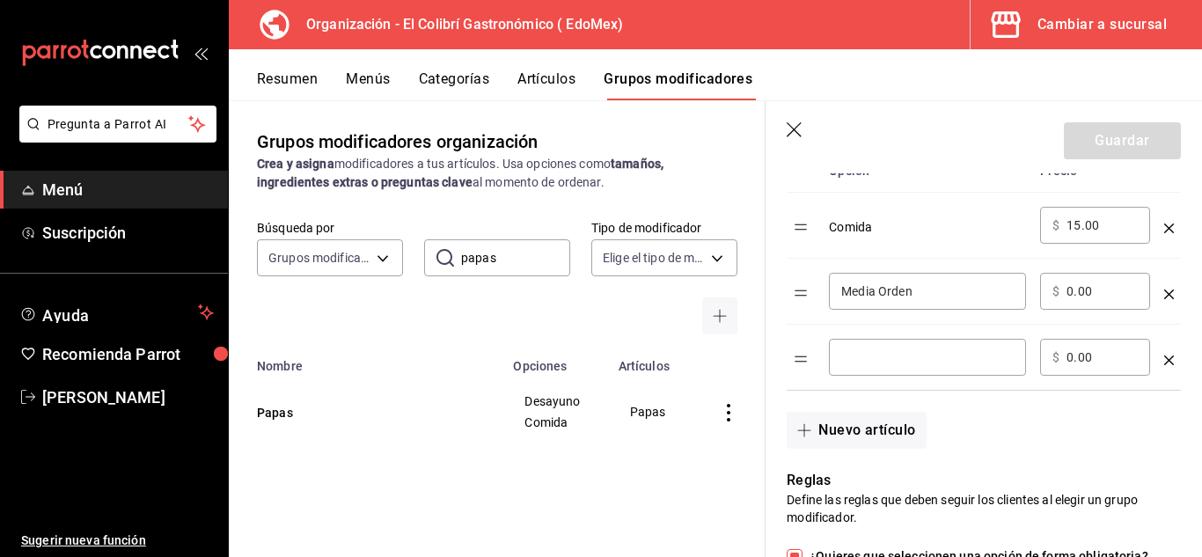
click at [942, 356] on input "optionsTable" at bounding box center [927, 357] width 172 height 18
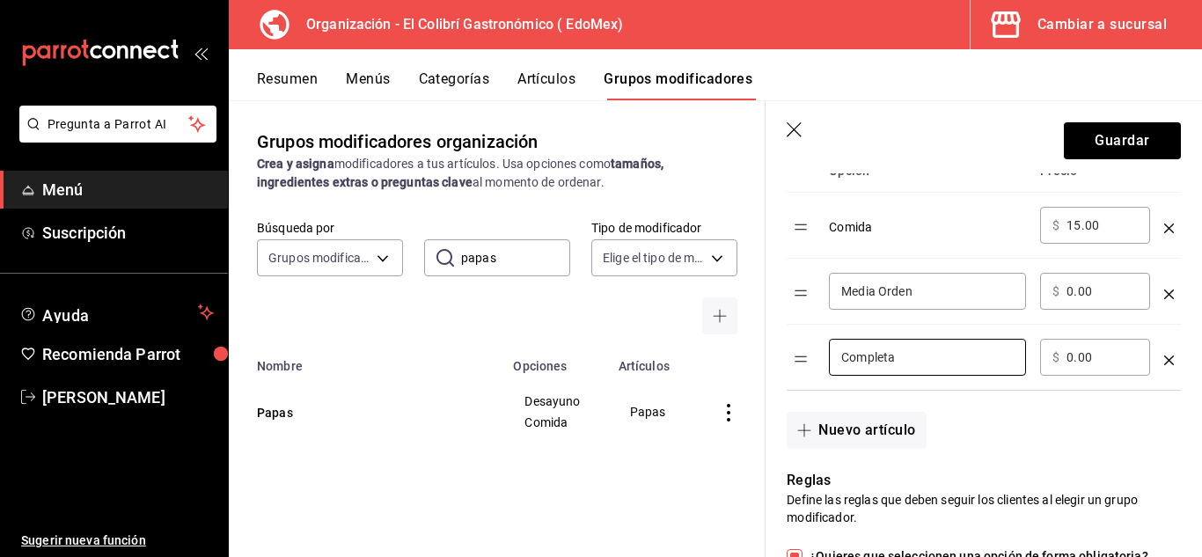
click at [1111, 360] on input "0.00" at bounding box center [1102, 357] width 71 height 18
click at [1157, 234] on td "optionsTable" at bounding box center [1169, 226] width 24 height 66
click at [1164, 229] on icon "optionsTable" at bounding box center [1169, 229] width 10 height 10
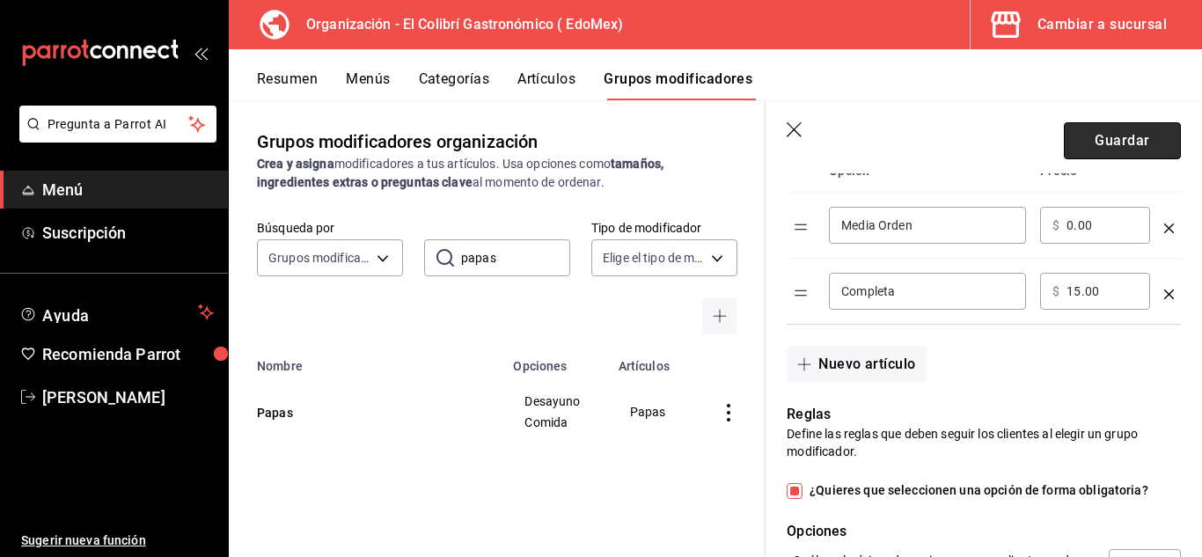
click at [1126, 151] on button "Guardar" at bounding box center [1122, 140] width 117 height 37
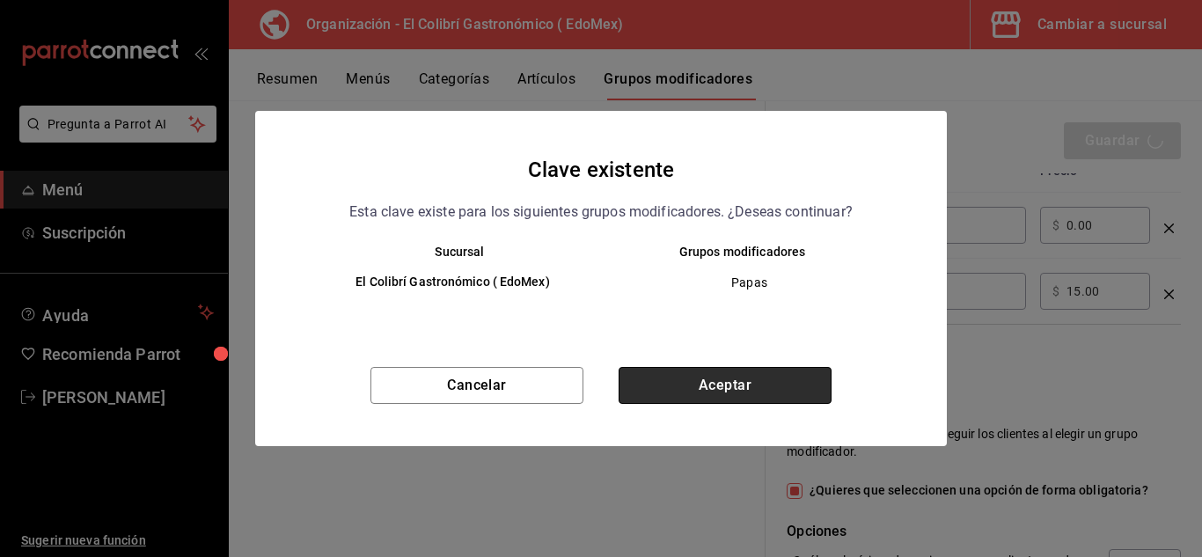
click at [777, 393] on button "Aceptar" at bounding box center [725, 385] width 213 height 37
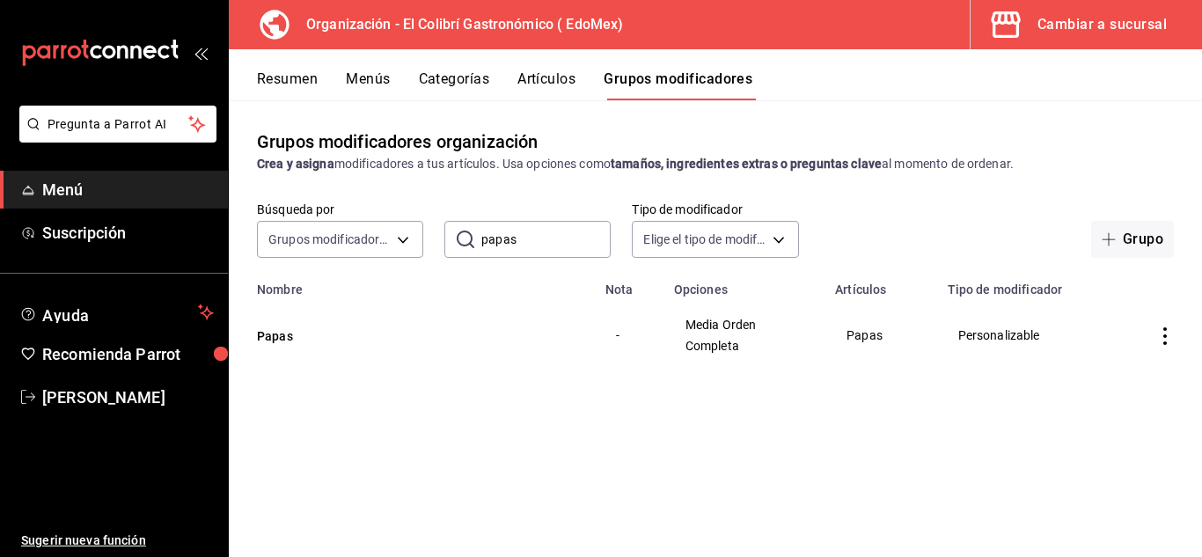
click at [554, 89] on button "Artículos" at bounding box center [546, 85] width 58 height 30
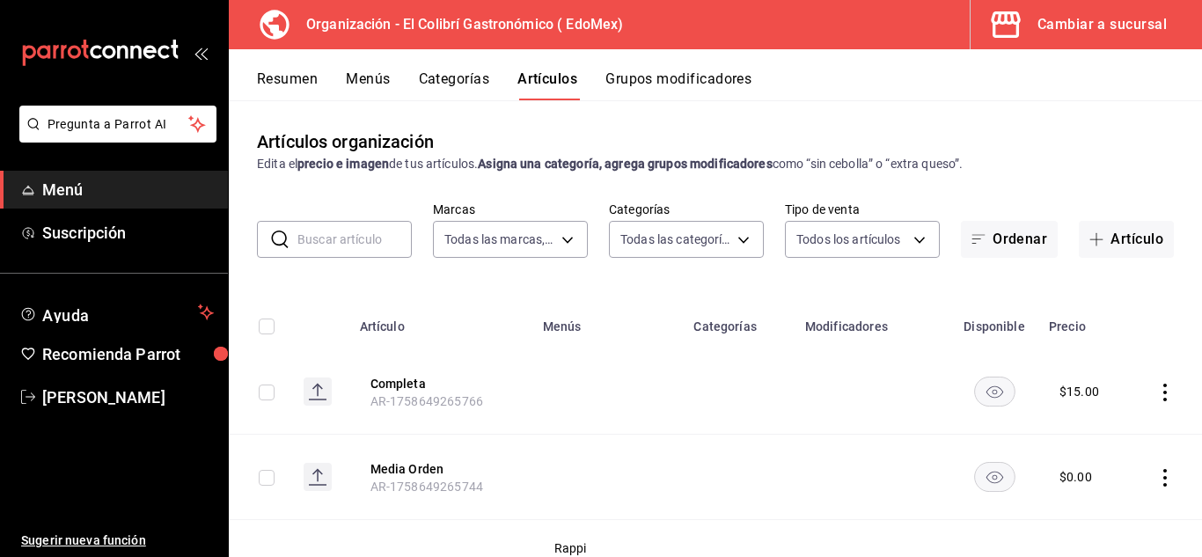
click at [735, 65] on div "Resumen Menús Categorías Artículos Grupos modificadores" at bounding box center [715, 74] width 973 height 51
click at [721, 75] on button "Grupos modificadores" at bounding box center [678, 85] width 146 height 30
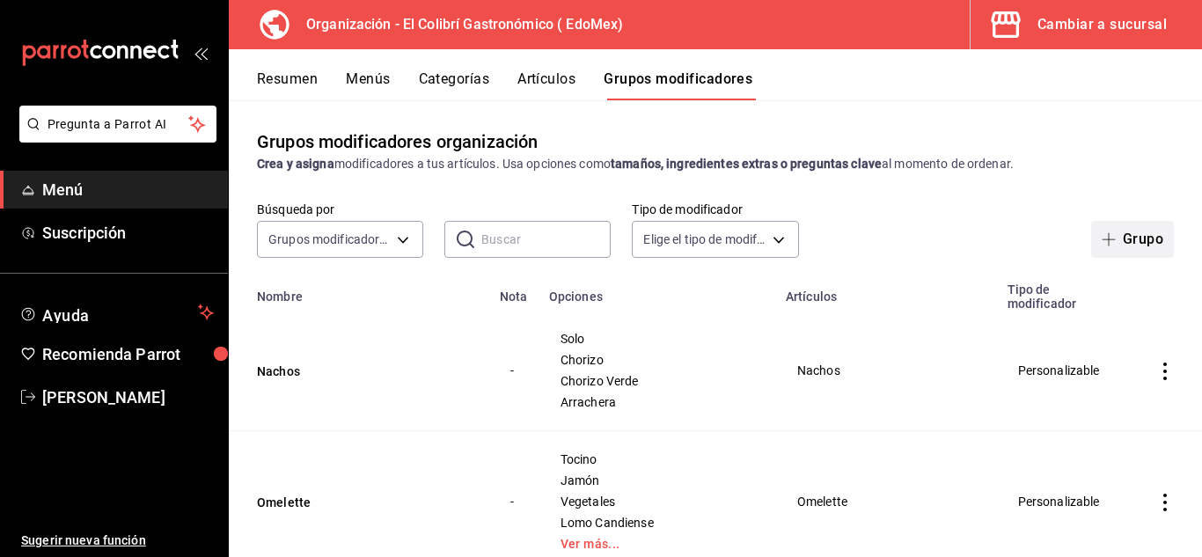
click at [1120, 235] on button "Grupo" at bounding box center [1132, 239] width 83 height 37
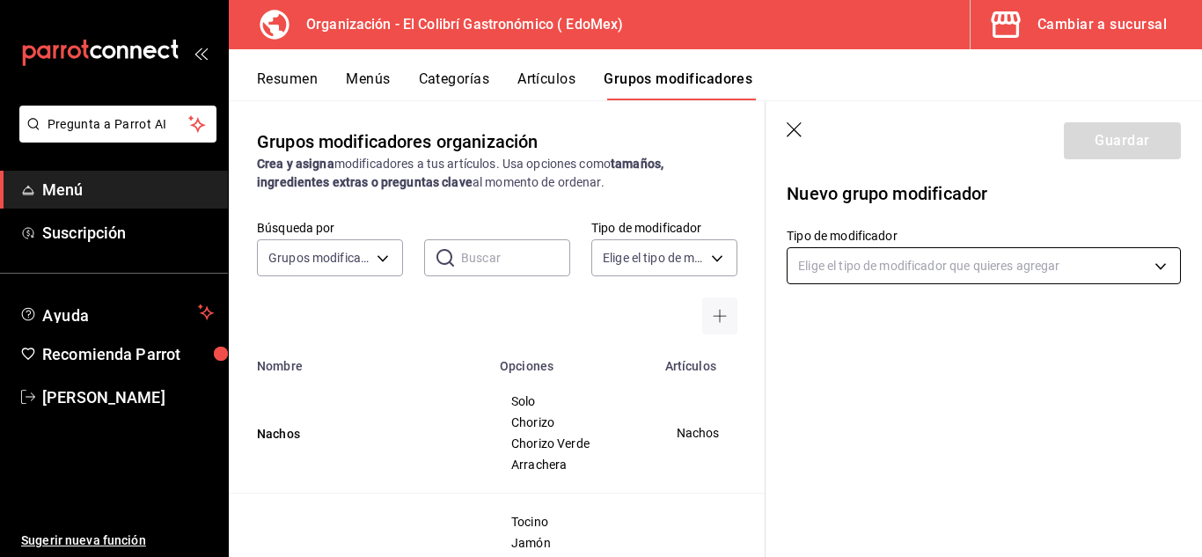
click at [949, 261] on body "Pregunta a Parrot AI Menú Suscripción Ayuda Recomienda Parrot [PERSON_NAME] Sug…" at bounding box center [601, 278] width 1202 height 557
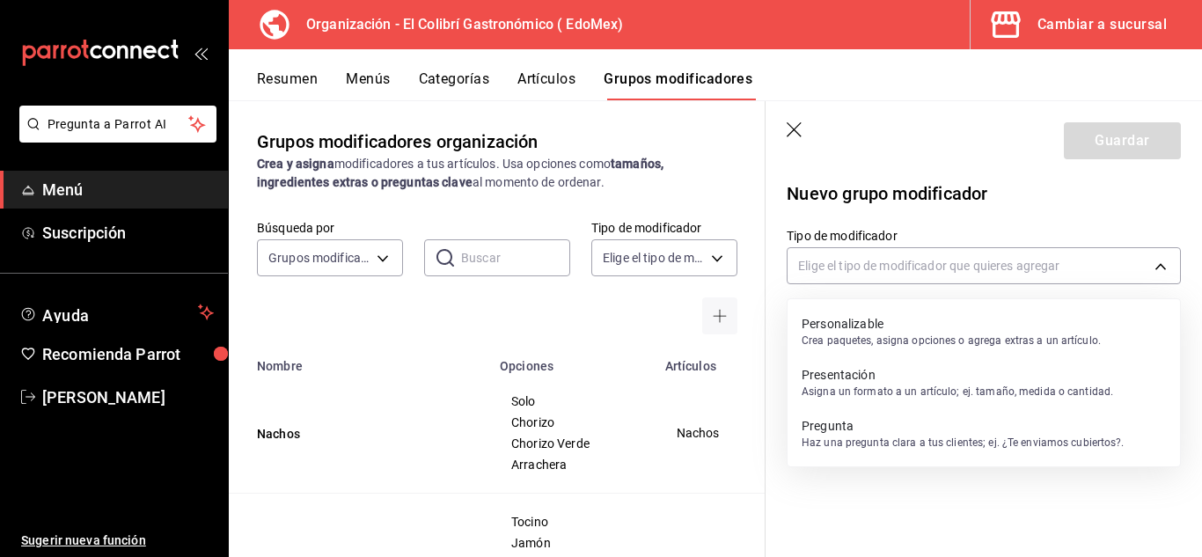
click at [904, 338] on p "Crea paquetes, asigna opciones o agrega extras a un artículo." at bounding box center [951, 341] width 299 height 16
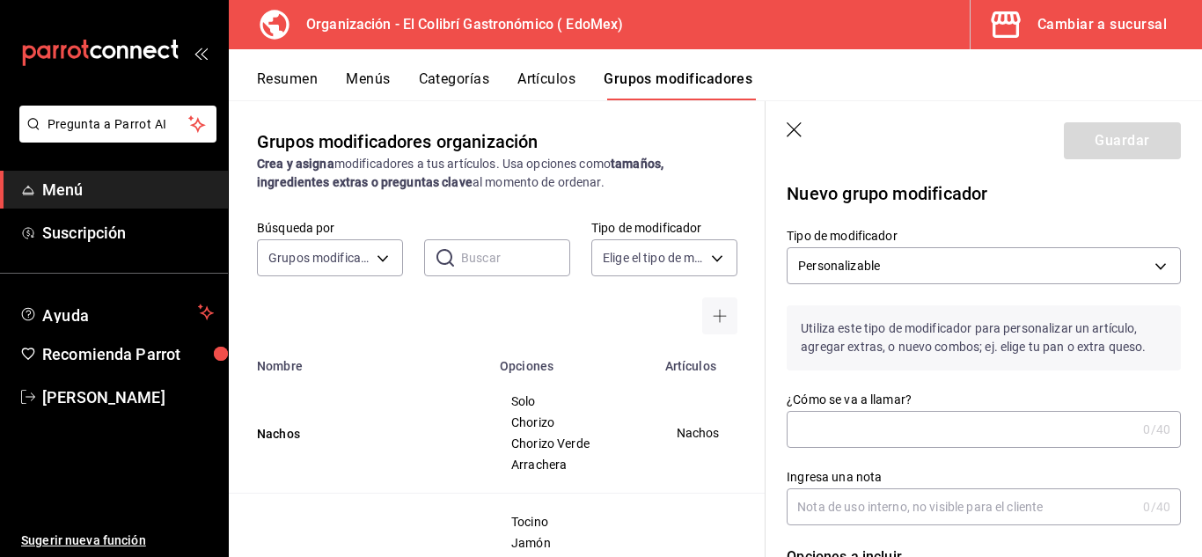
click at [859, 417] on input "¿Cómo se va a llamar?" at bounding box center [961, 429] width 349 height 35
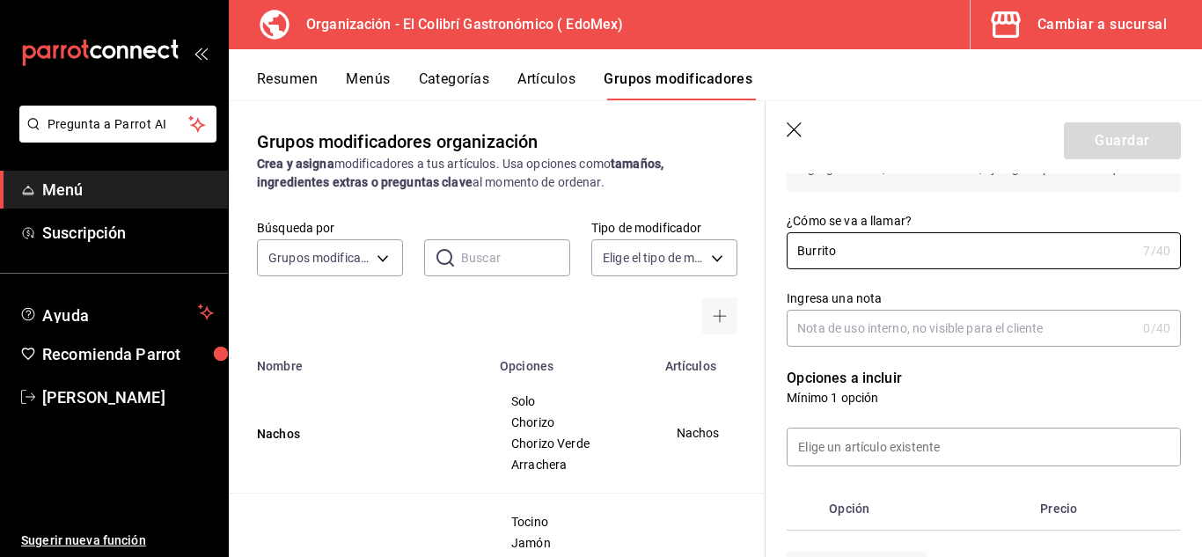
scroll to position [181, 0]
click at [870, 458] on input at bounding box center [984, 444] width 392 height 37
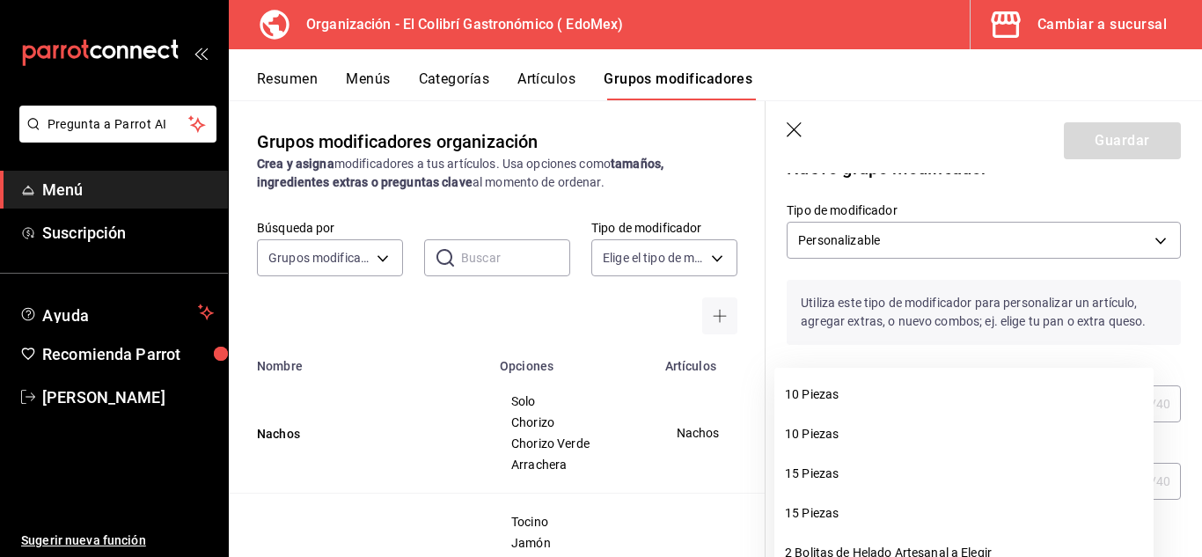
scroll to position [25, 0]
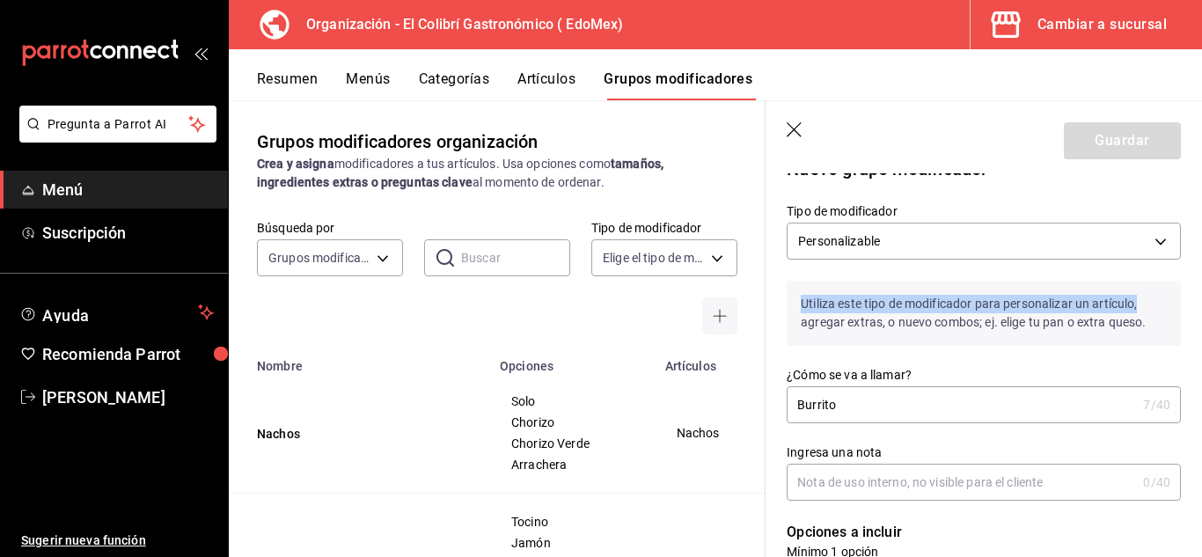
drag, startPoint x: 1182, startPoint y: 195, endPoint x: 1191, endPoint y: 260, distance: 65.7
click at [1191, 260] on section "Guardar Nuevo grupo modificador Tipo de modificador Personalizable CUSTOMIZABLE…" at bounding box center [984, 329] width 436 height 456
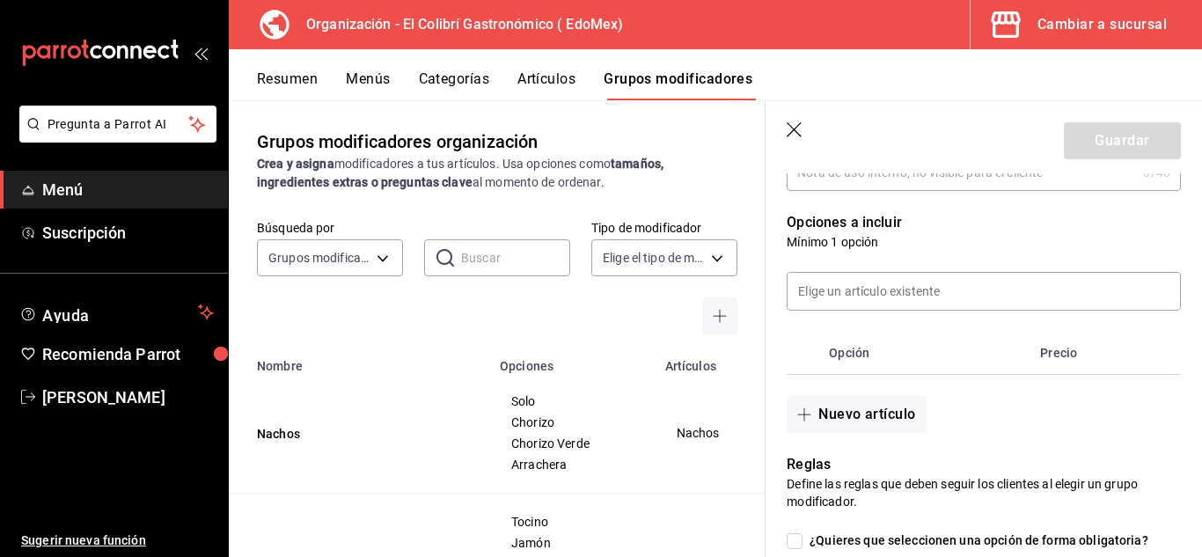
scroll to position [348, 0]
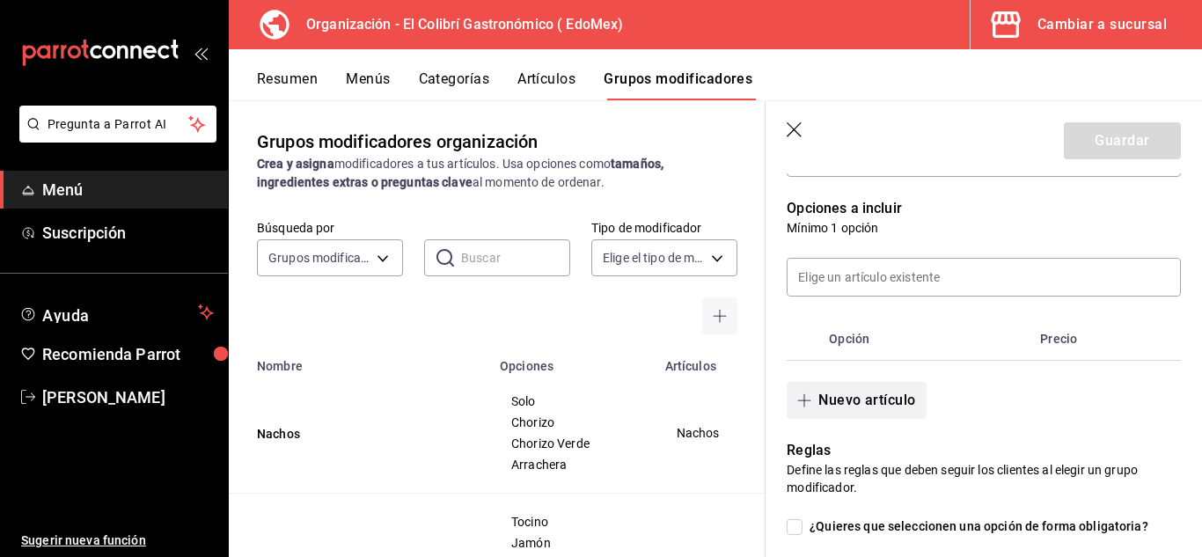
click at [872, 391] on button "Nuevo artículo" at bounding box center [856, 400] width 139 height 37
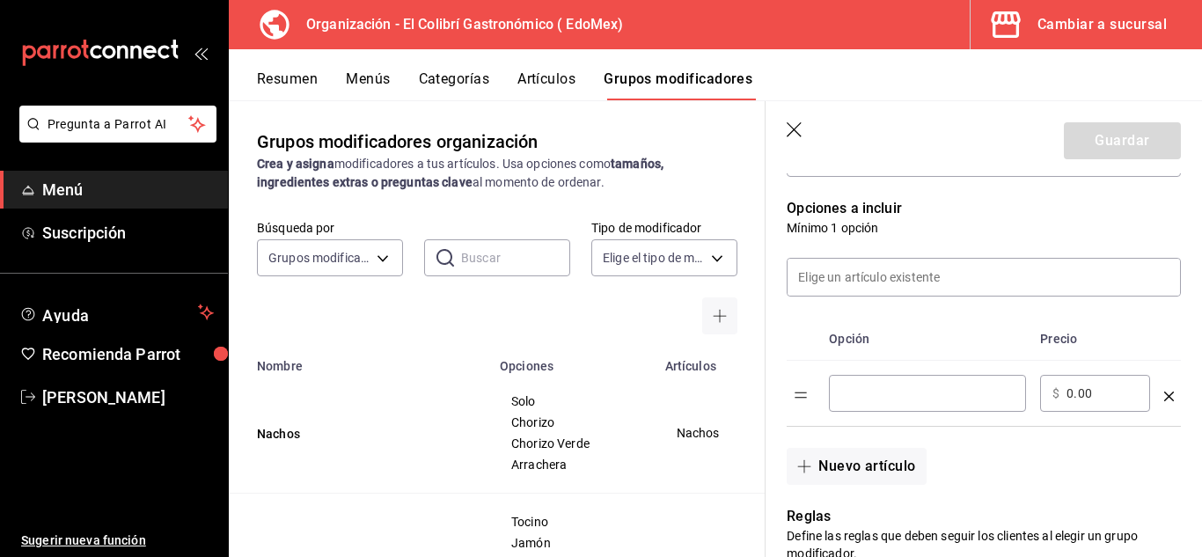
click at [949, 381] on div "​" at bounding box center [927, 393] width 197 height 37
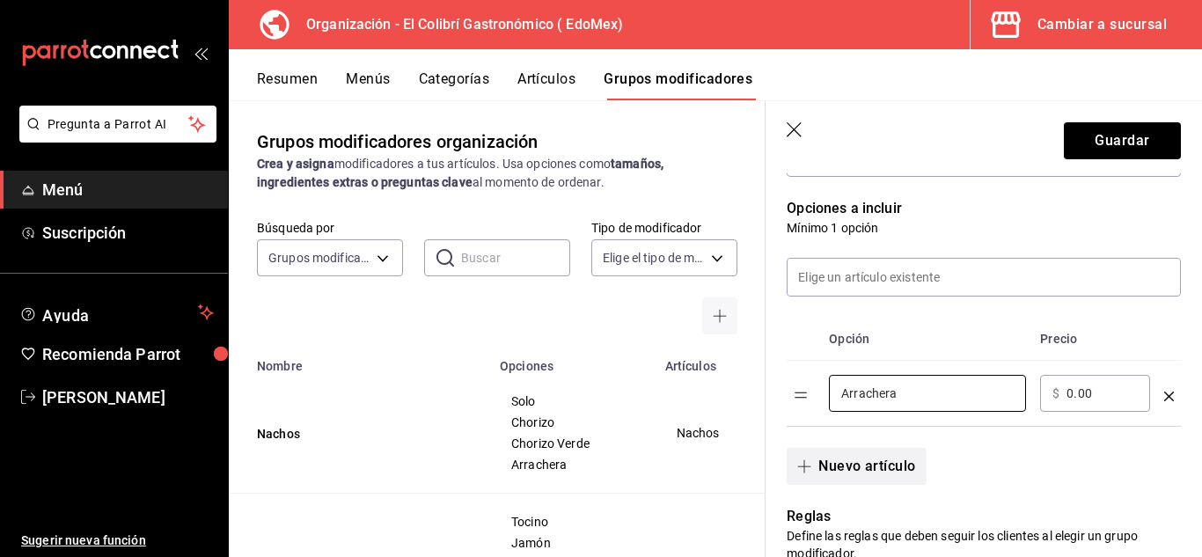
click at [854, 467] on button "Nuevo artículo" at bounding box center [856, 466] width 139 height 37
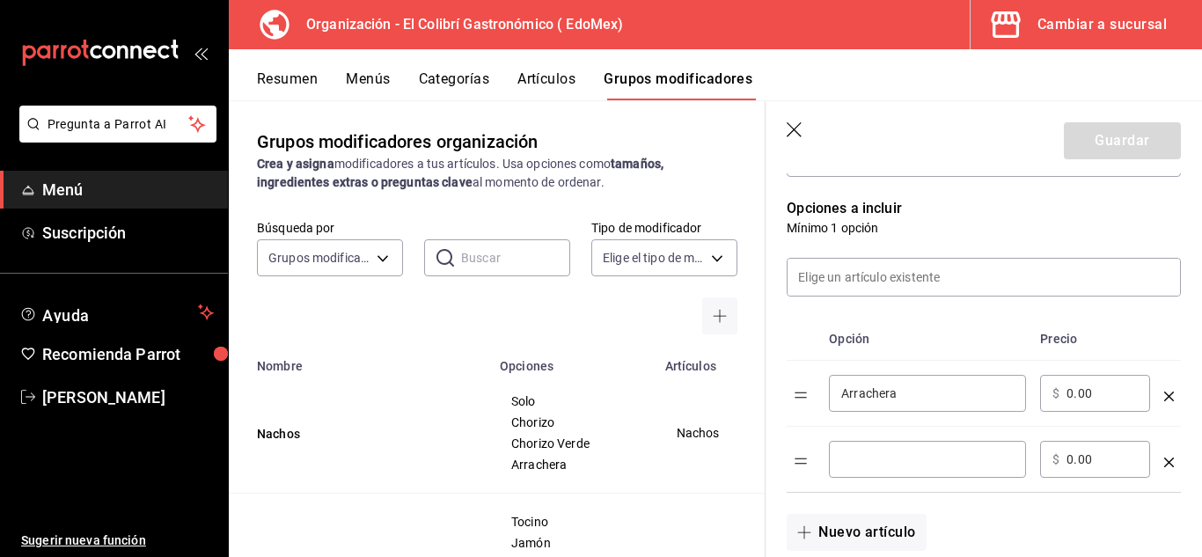
click at [893, 459] on input "optionsTable" at bounding box center [927, 460] width 172 height 18
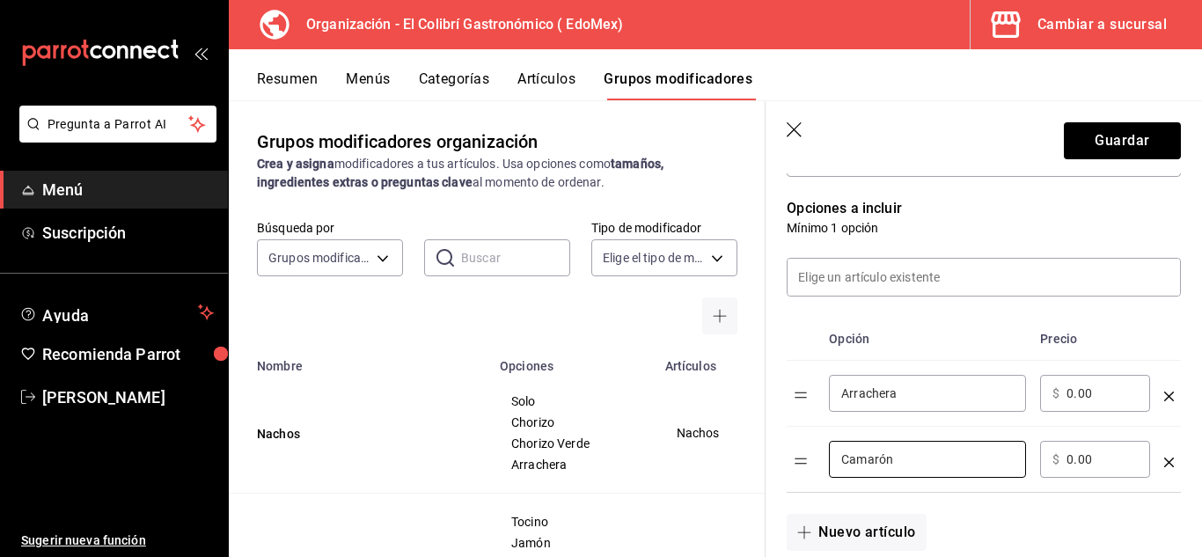
click at [1096, 459] on input "0.00" at bounding box center [1102, 460] width 71 height 18
click at [863, 531] on button "Nuevo artículo" at bounding box center [856, 532] width 139 height 37
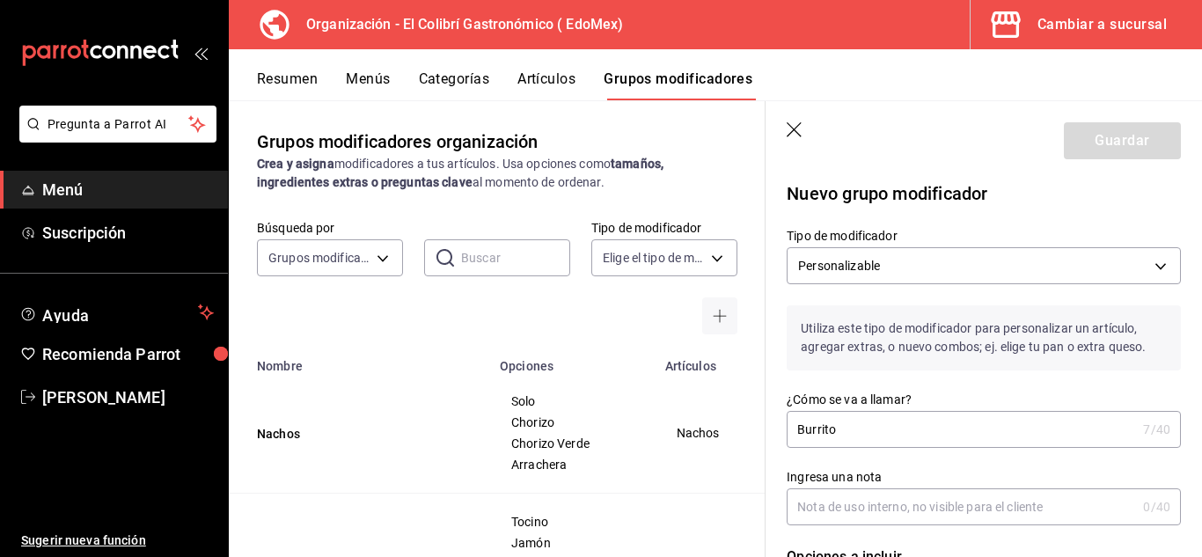
scroll to position [348, 0]
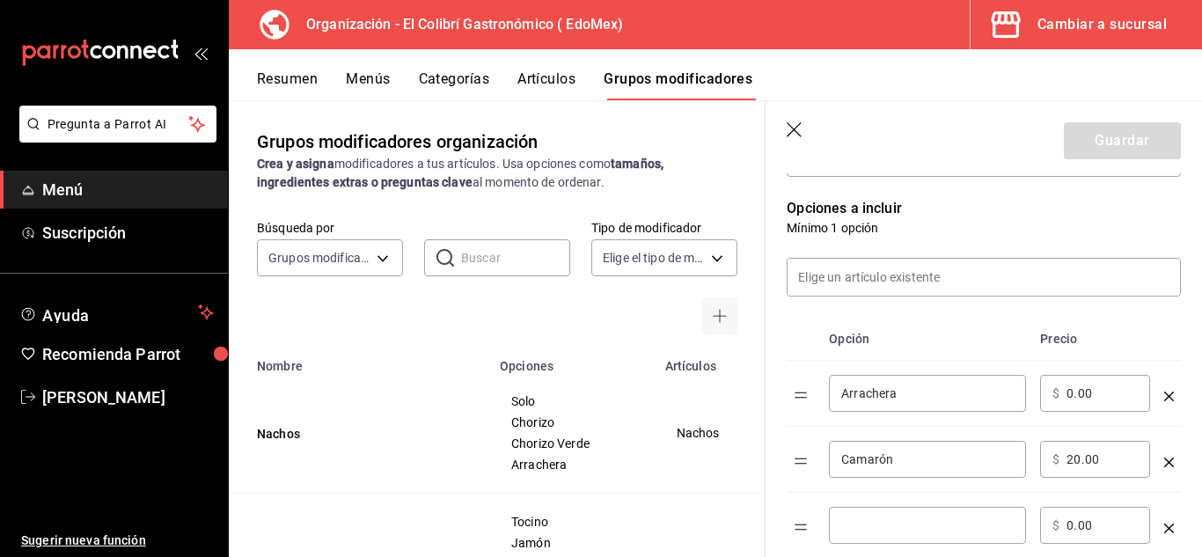
click at [898, 527] on input "optionsTable" at bounding box center [927, 526] width 172 height 18
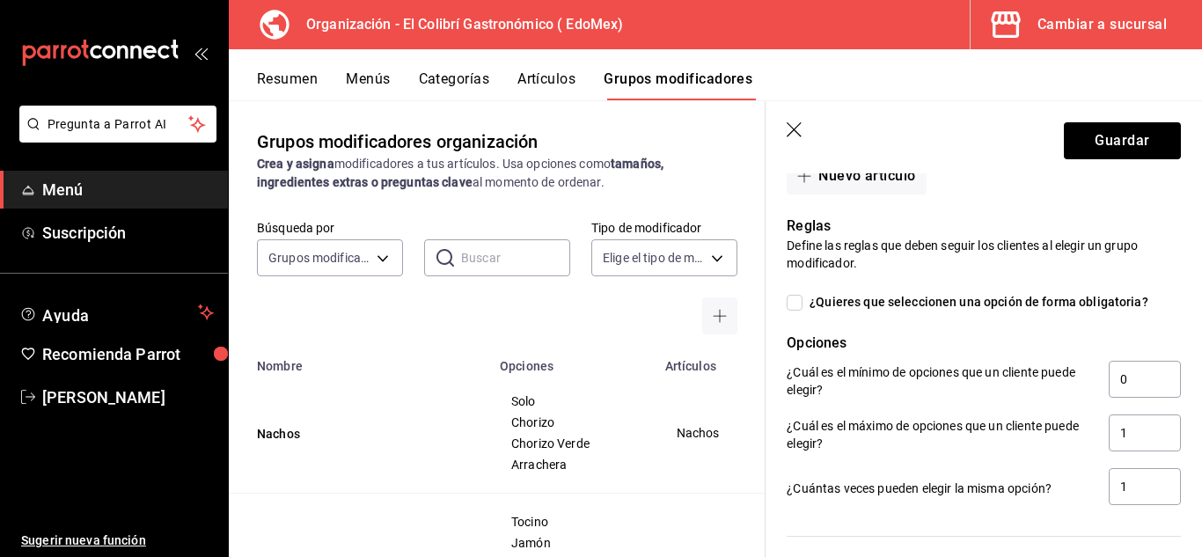
scroll to position [752, 0]
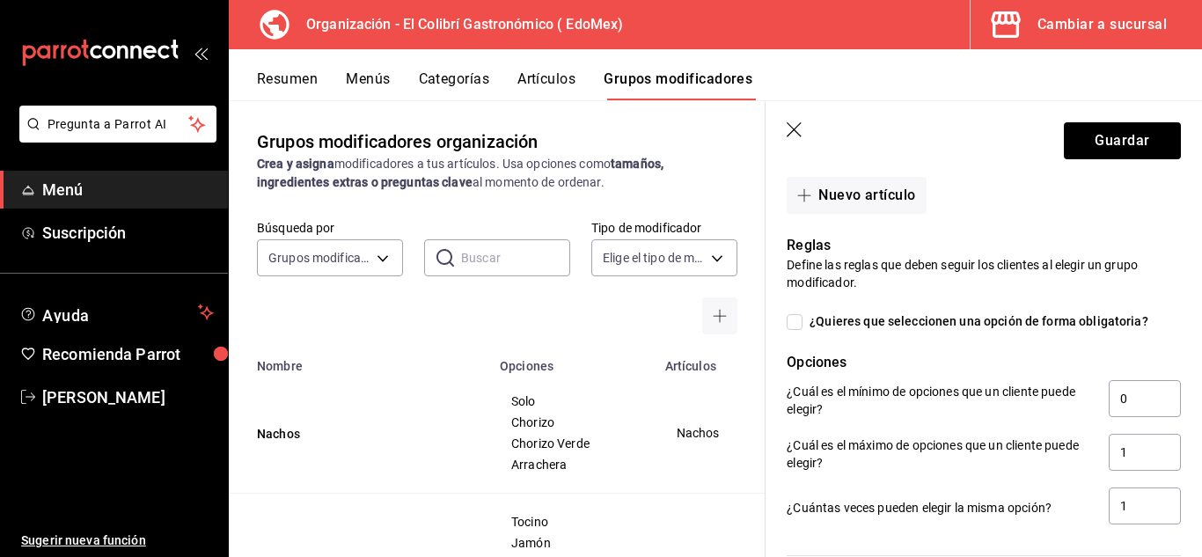
type input "Combinado"
click at [1016, 314] on span "¿Quieres que seleccionen una opción de forma obligatoria?" at bounding box center [976, 321] width 346 height 18
click at [803, 314] on input "¿Quieres que seleccionen una opción de forma obligatoria?" at bounding box center [795, 322] width 16 height 16
checkbox input "true"
type input "1"
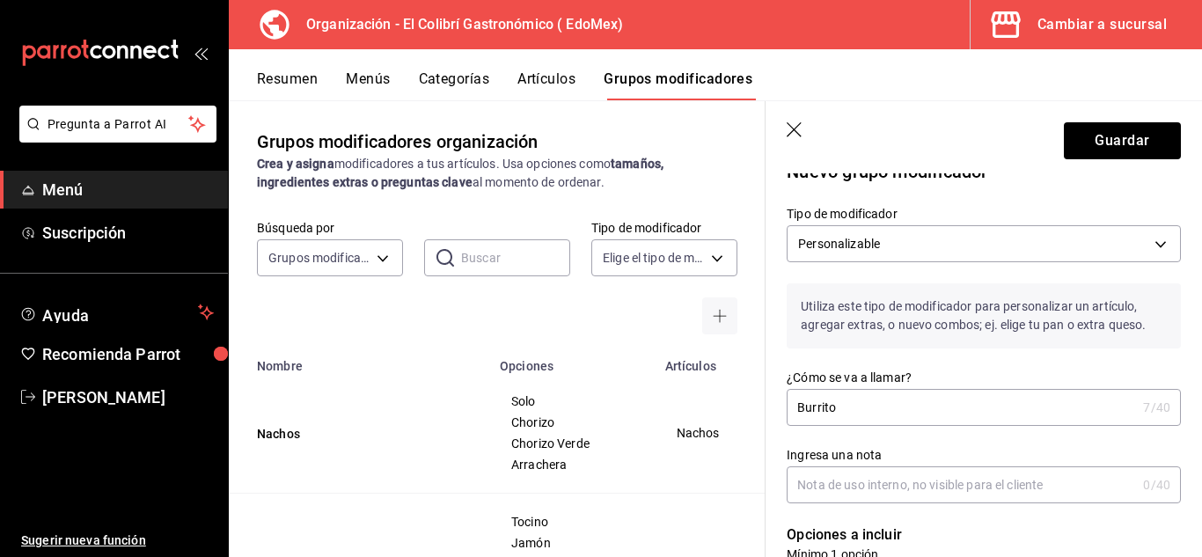
scroll to position [16, 0]
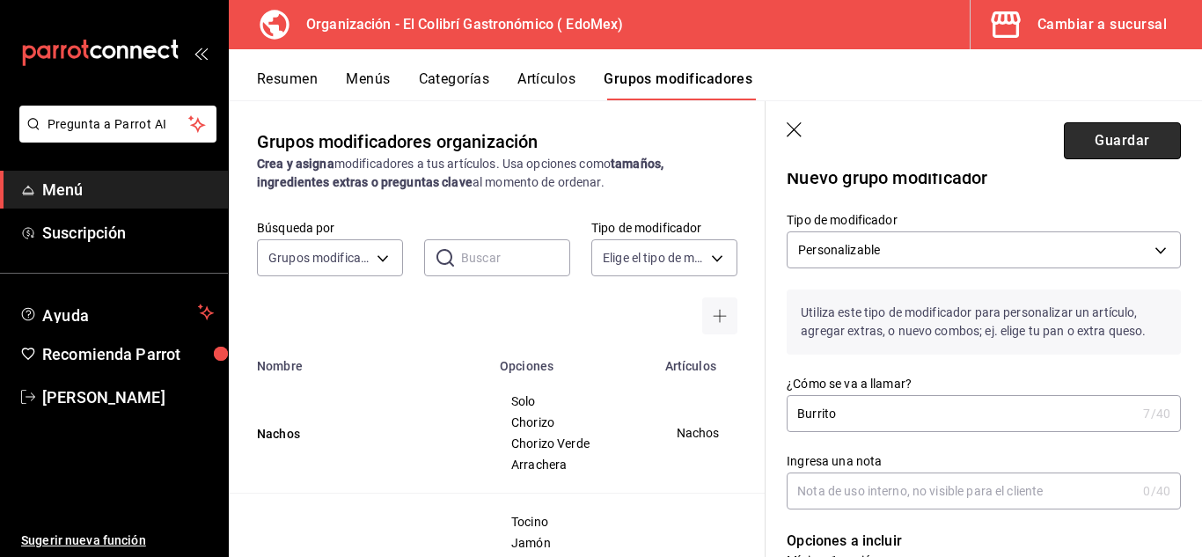
click at [1130, 146] on button "Guardar" at bounding box center [1122, 140] width 117 height 37
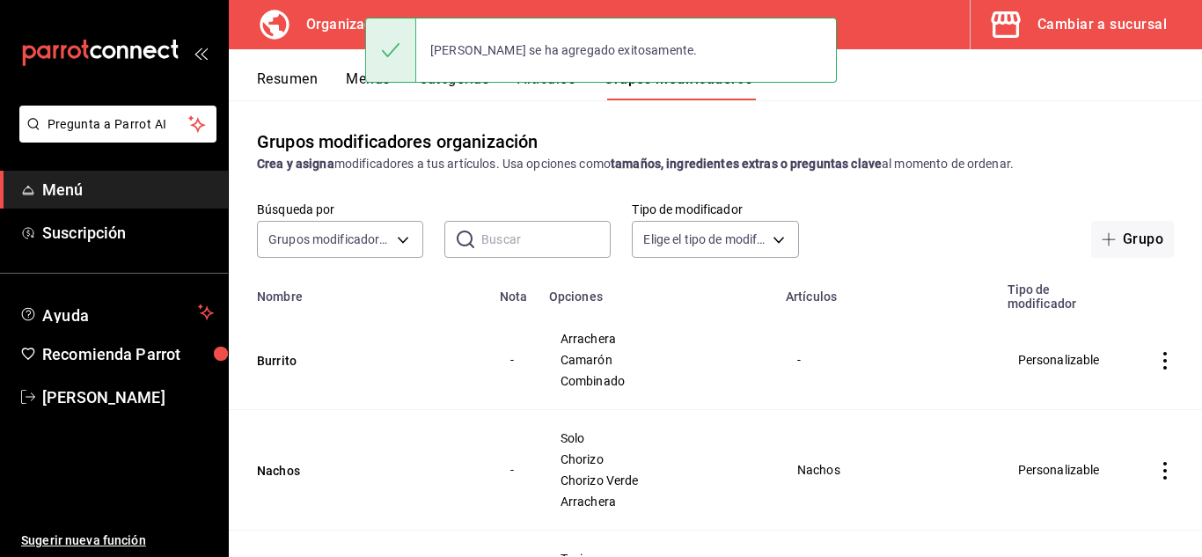
click at [561, 66] on div "Burrito se ha agregado exitosamente." at bounding box center [563, 50] width 295 height 39
click at [542, 88] on button "Artículos" at bounding box center [546, 85] width 58 height 30
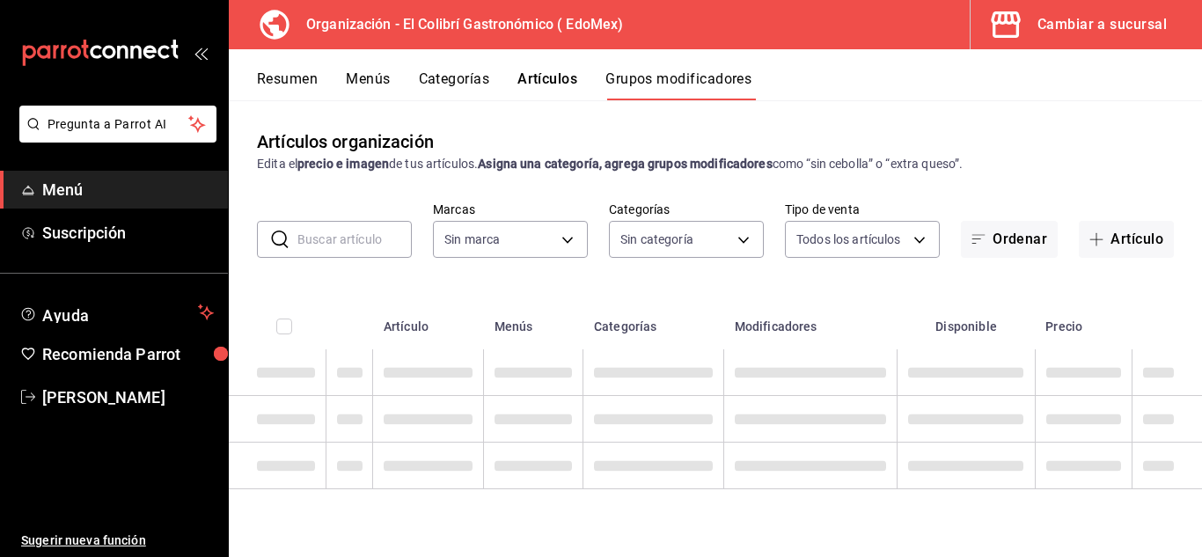
type input "02d79155-410a-4a52-ba4e-8d9765c47241"
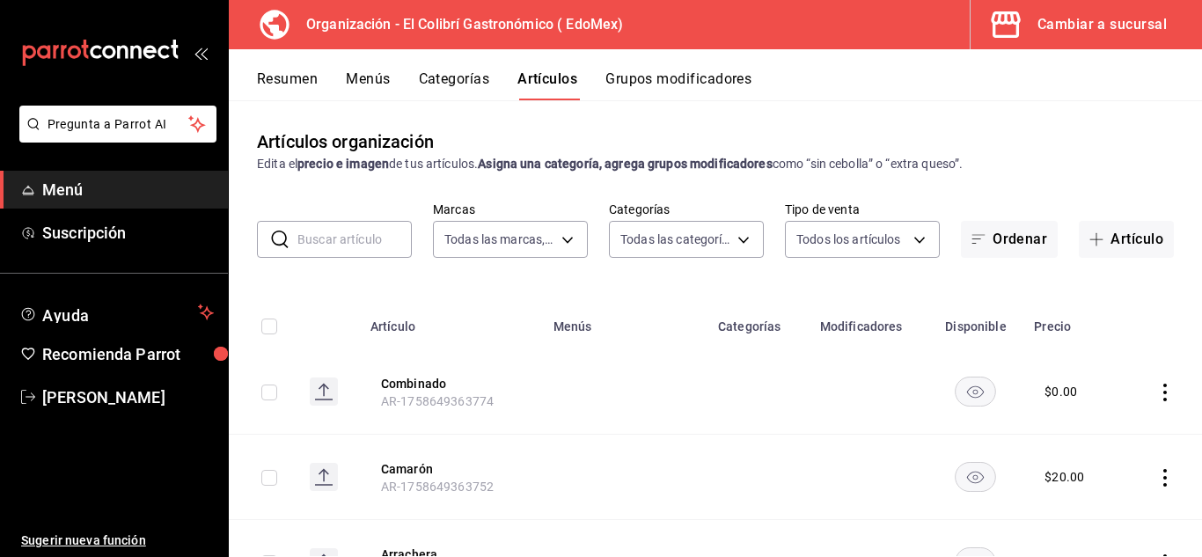
type input "237db5ff-7b83-489a-9304-3629b5553139,109f12ad-dca9-4d4d-bd14-de2bd7e66043,74f01…"
click at [1102, 224] on button "Artículo" at bounding box center [1126, 239] width 95 height 37
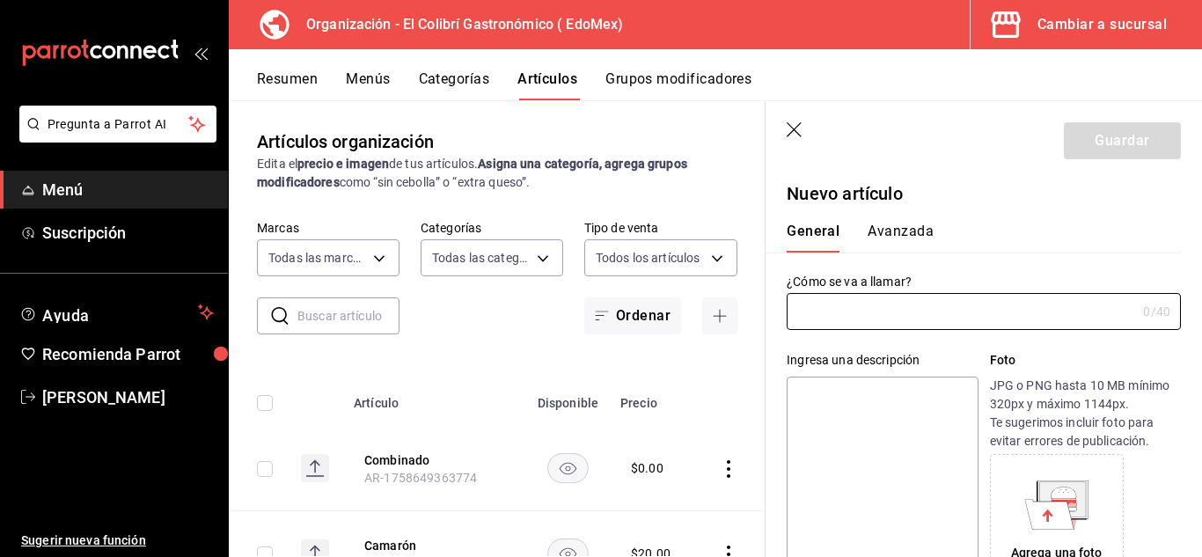
type input "AR-1758649371901"
type input "Burrito"
click at [919, 414] on textarea at bounding box center [882, 482] width 191 height 211
type textarea "B"
type textarea "x"
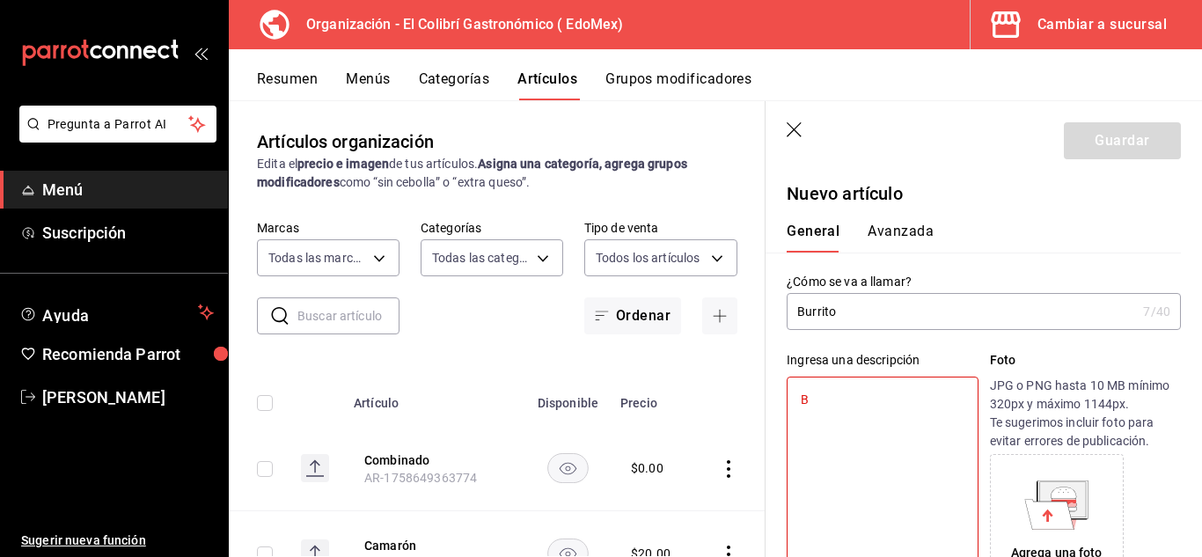
type textarea "Bu"
type textarea "x"
type textarea "Bur"
type textarea "x"
type textarea "[PERSON_NAME]"
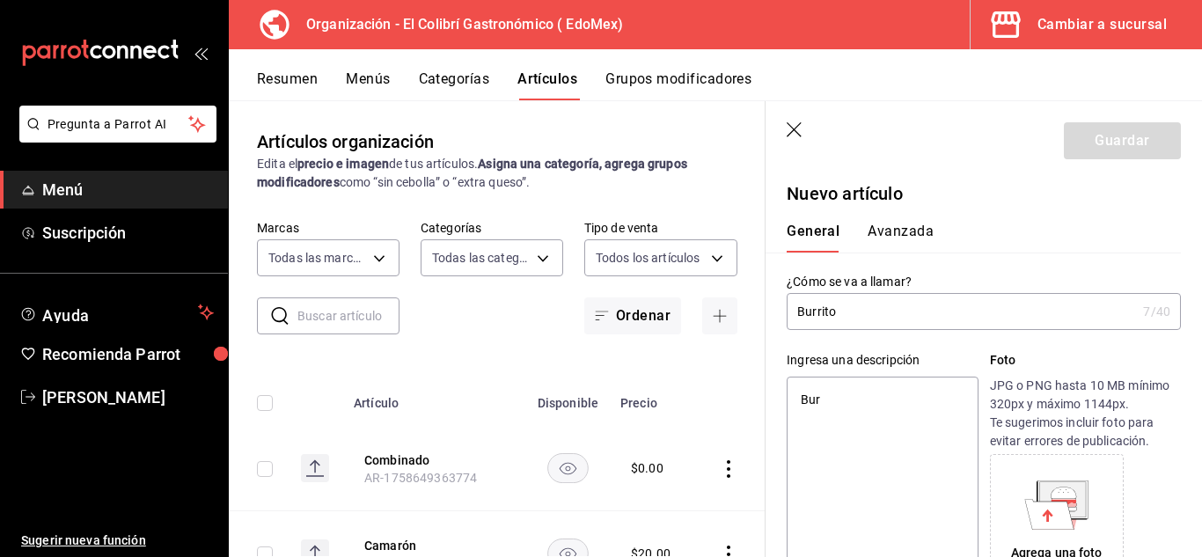
type textarea "x"
type textarea "Burri"
type textarea "x"
type textarea "Burrit"
type textarea "x"
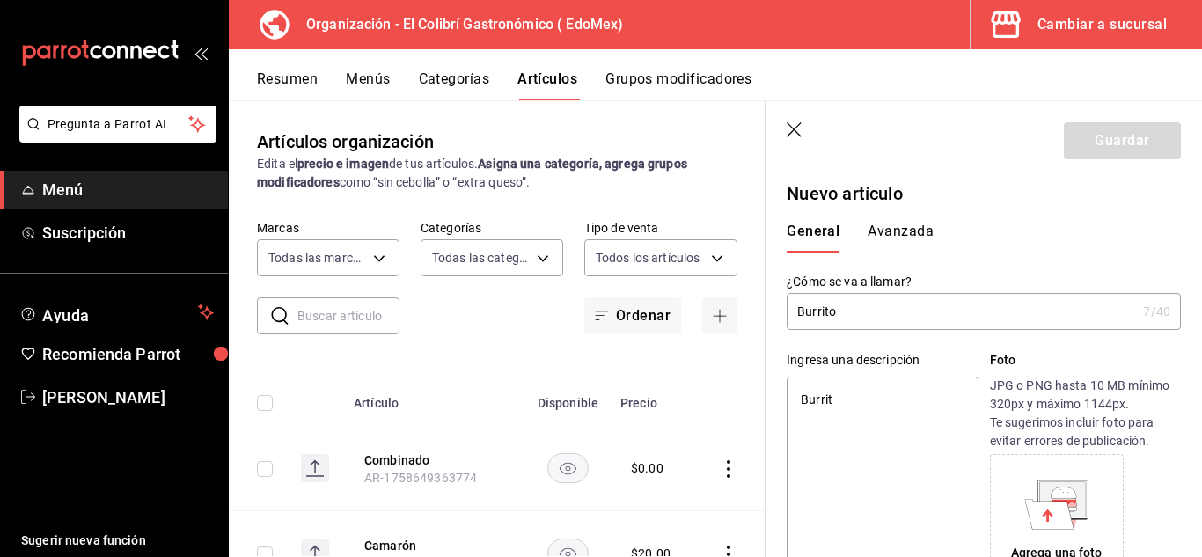
type textarea "Burrito"
type textarea "x"
type textarea "Burrito"
type textarea "x"
type textarea "Burrito d"
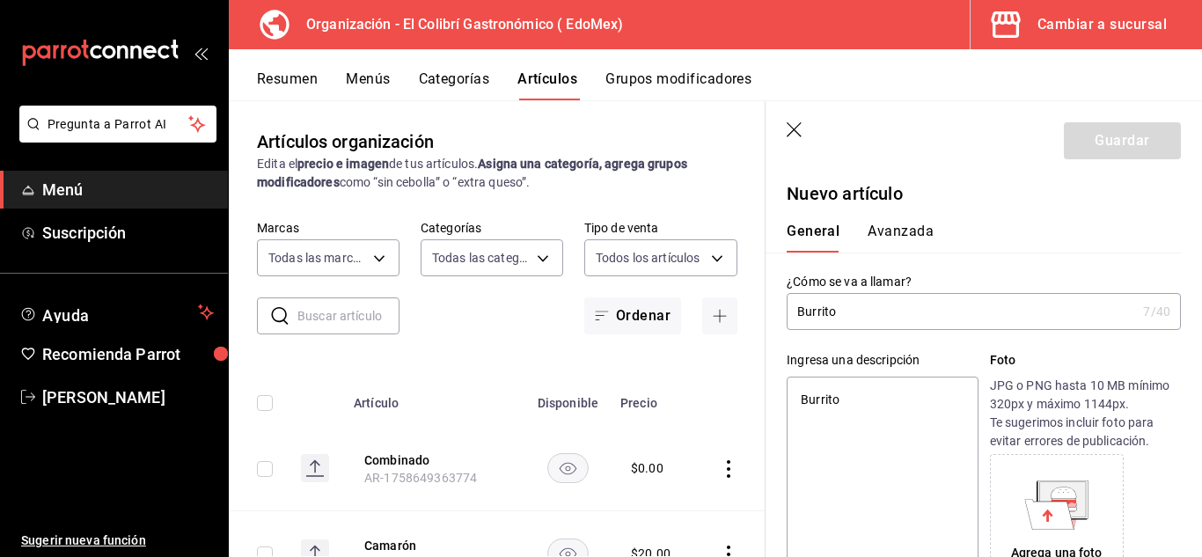
type textarea "x"
type textarea "Burrito de"
type textarea "x"
type textarea "Burrito de"
type textarea "x"
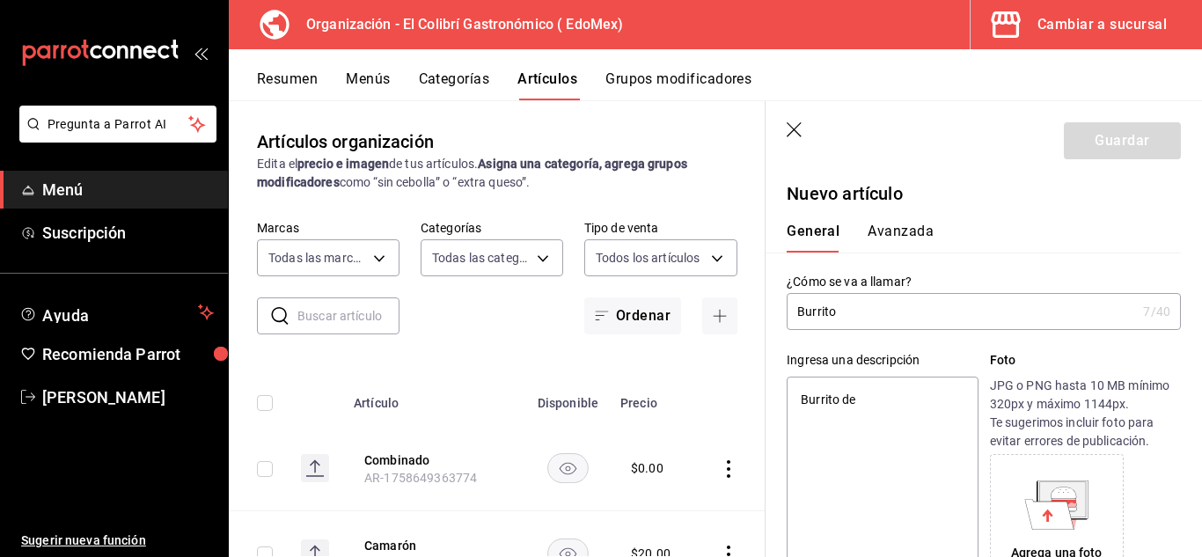
type textarea "Burrito de C"
type textarea "x"
type textarea "Burrito de Ca"
type textarea "x"
type textarea "Burrito de Cam"
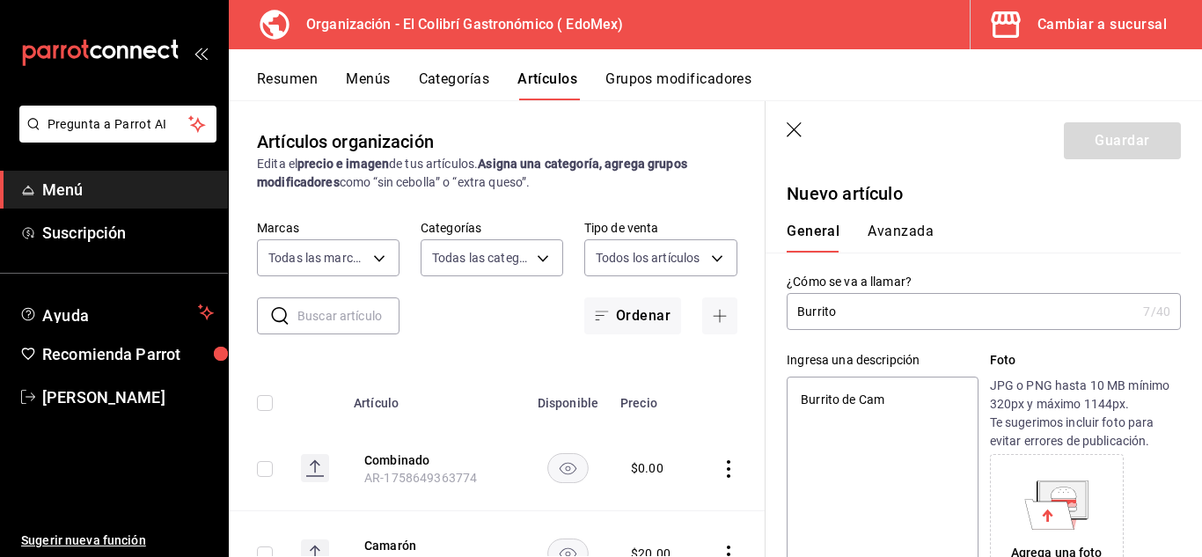
type textarea "x"
type textarea "Burrito de Cama"
type textarea "x"
type textarea "Burrito de Caman"
type textarea "x"
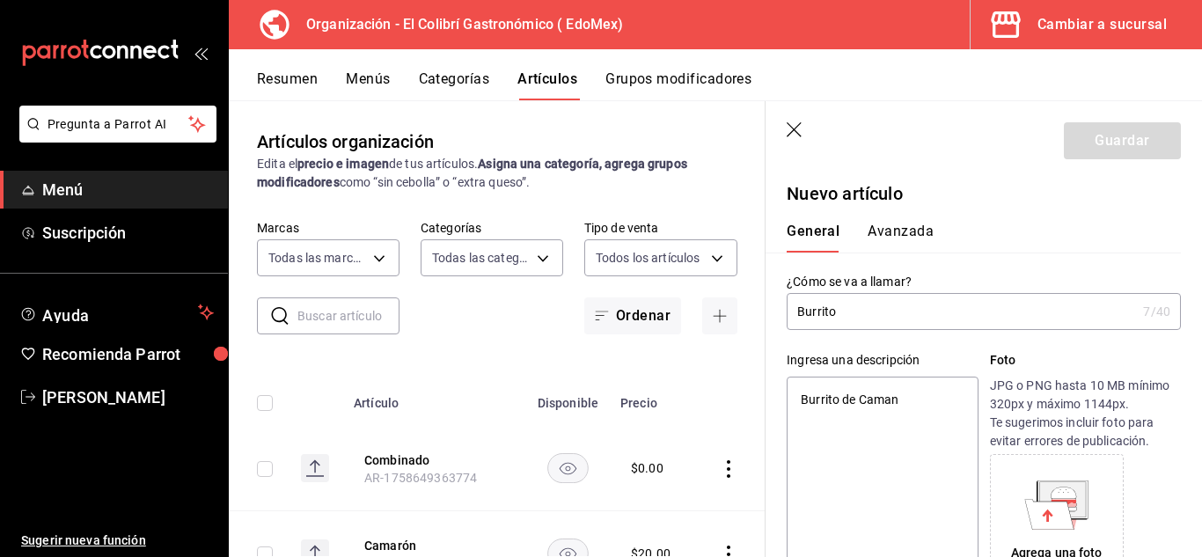
type textarea "Burrito de Camanr"
type textarea "x"
type textarea "Burrito de Caman"
type textarea "x"
type textarea "Burrito de Cama"
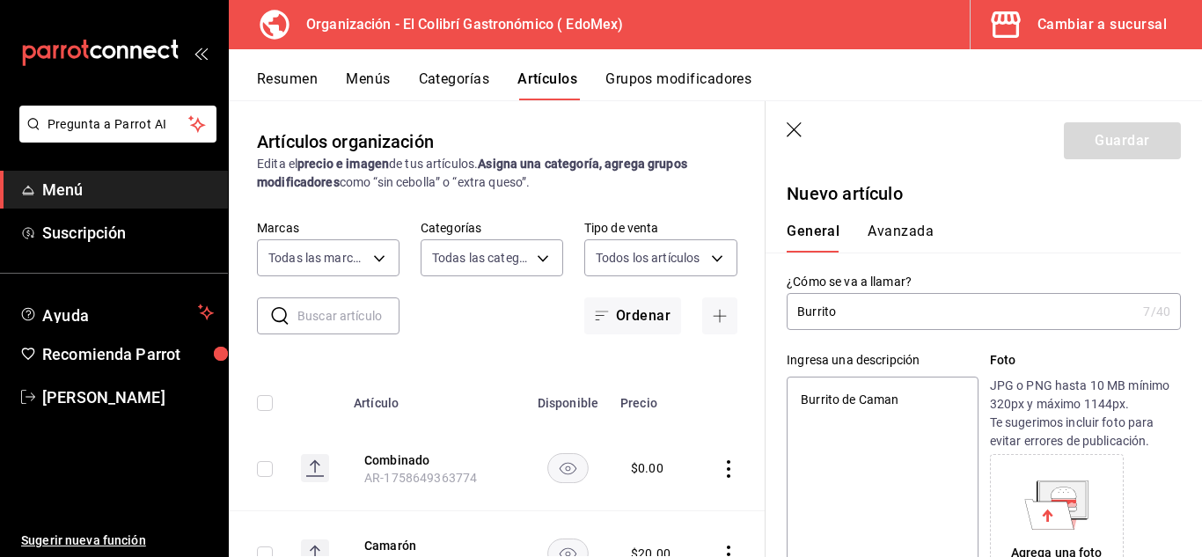
type textarea "x"
type textarea "Burrito de Camar"
type textarea "x"
type textarea "Burrito de Camaro"
type textarea "x"
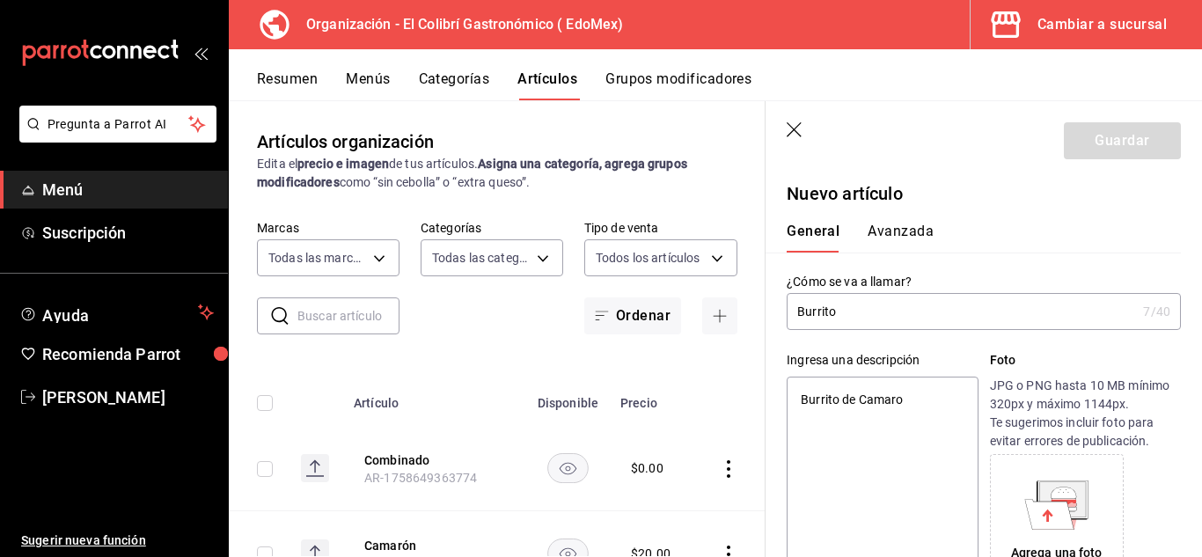
type textarea "Burrito de Camaron"
type textarea "x"
type textarea "Burrito de Camaron."
type textarea "x"
type textarea "Burrito de Camaron."
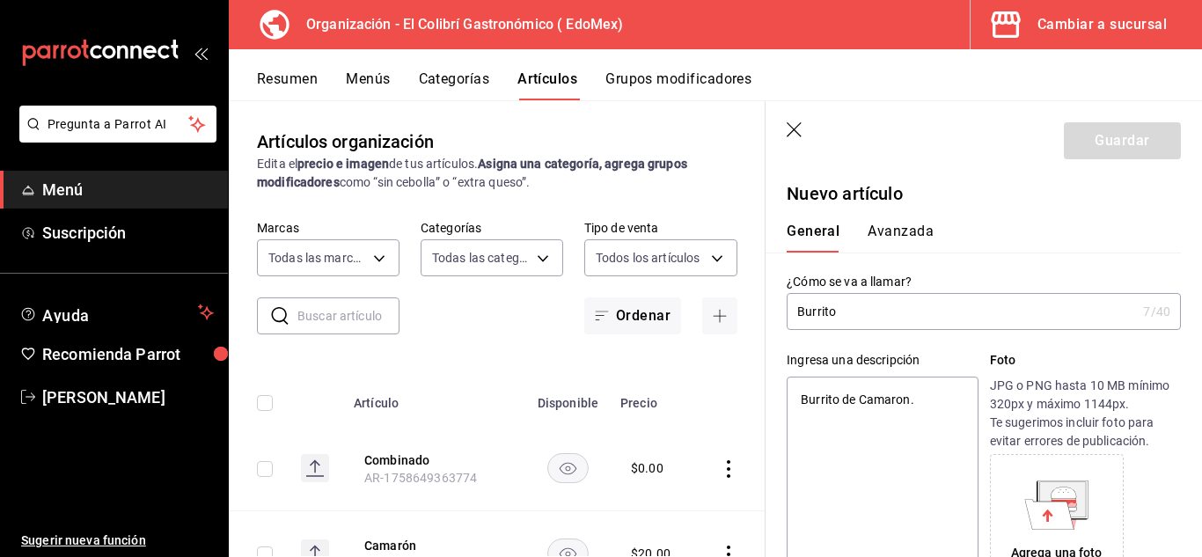
type textarea "x"
type textarea "Burrito de Camaron."
type textarea "x"
type textarea "Burrito de Camaron"
type textarea "x"
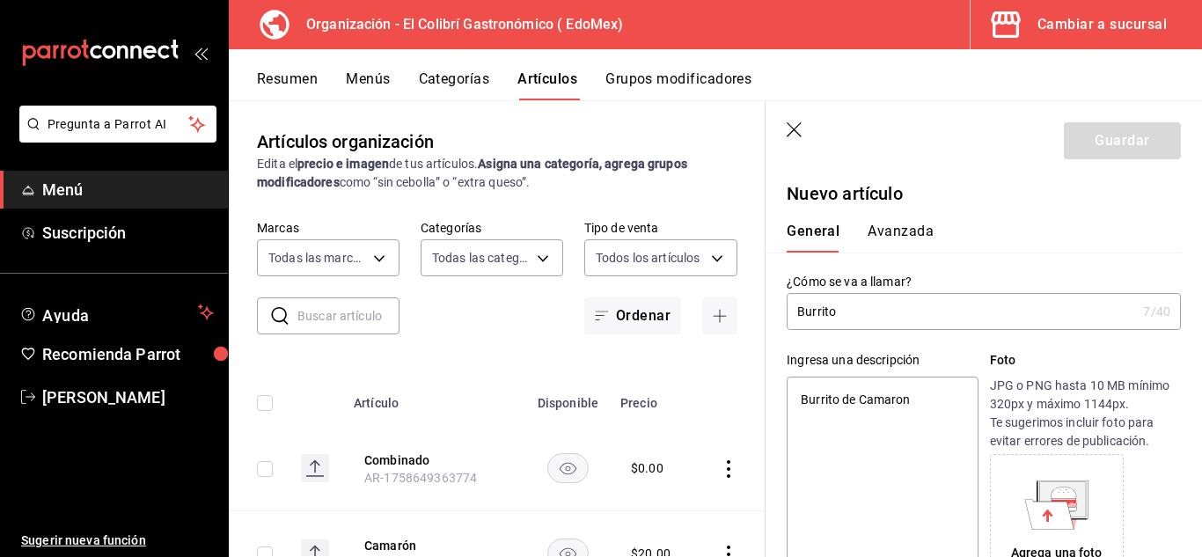
type textarea "Burrito de Camaron,"
type textarea "x"
type textarea "Burrito de Camaron,"
type textarea "x"
type textarea "Burrito de Camaron, A"
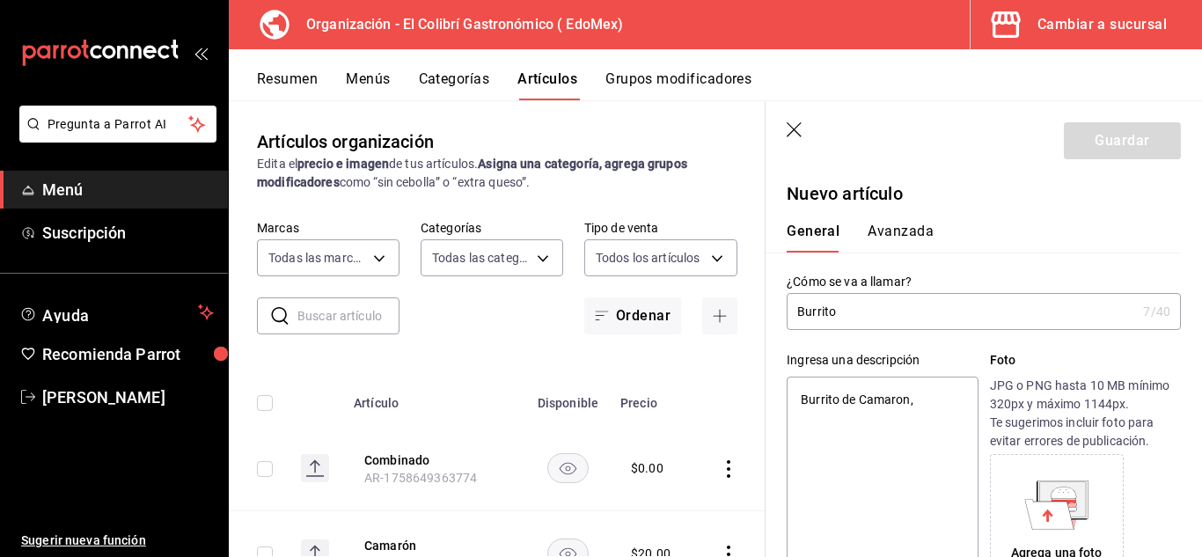
type textarea "x"
type textarea "Burrito de Camaron, Ar"
type textarea "x"
type textarea "Burrito de Camaron, Arra"
type textarea "x"
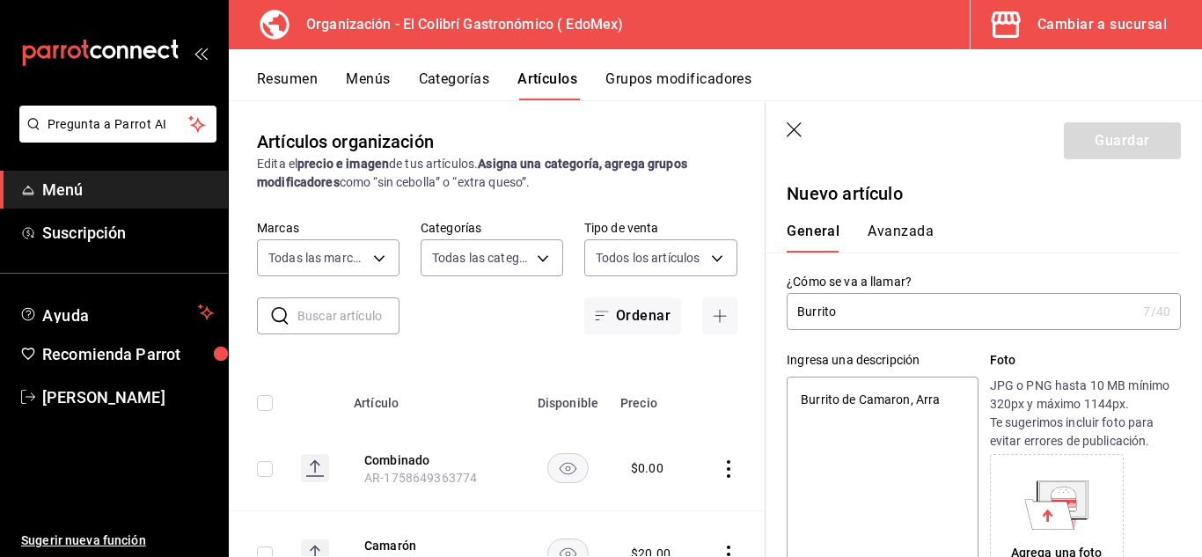
type textarea "Burrito de Camaron, Arrac"
type textarea "x"
type textarea "Burrito de Camaron, Arrach"
type textarea "x"
type textarea "Burrito de Camaron, Arrache"
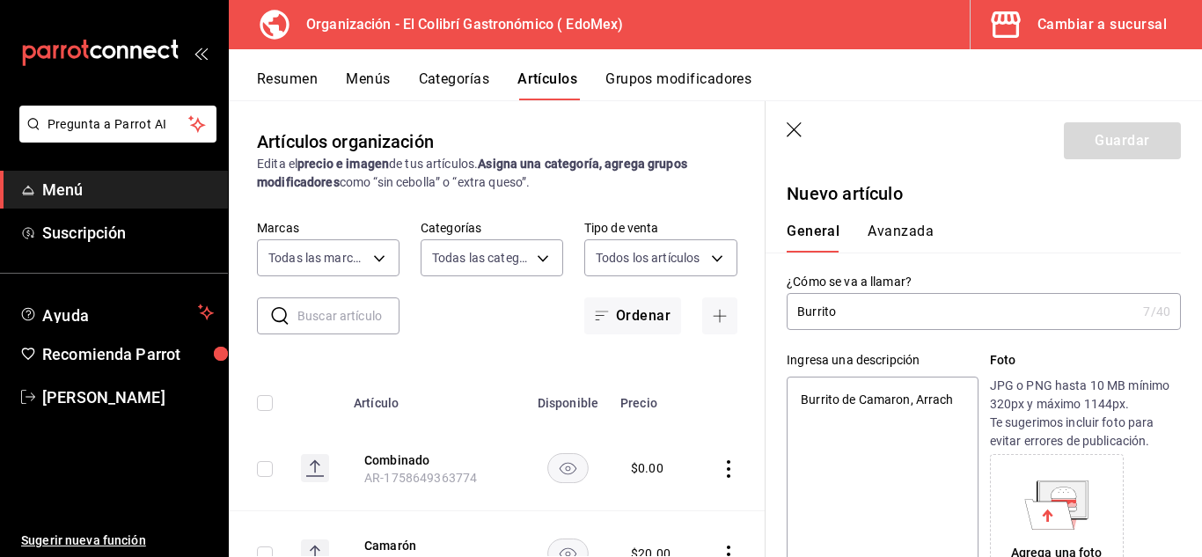
type textarea "x"
type textarea "Burrito de Camaron, Arracher"
type textarea "x"
type textarea "Burrito de Camaron, Arrachera"
type textarea "x"
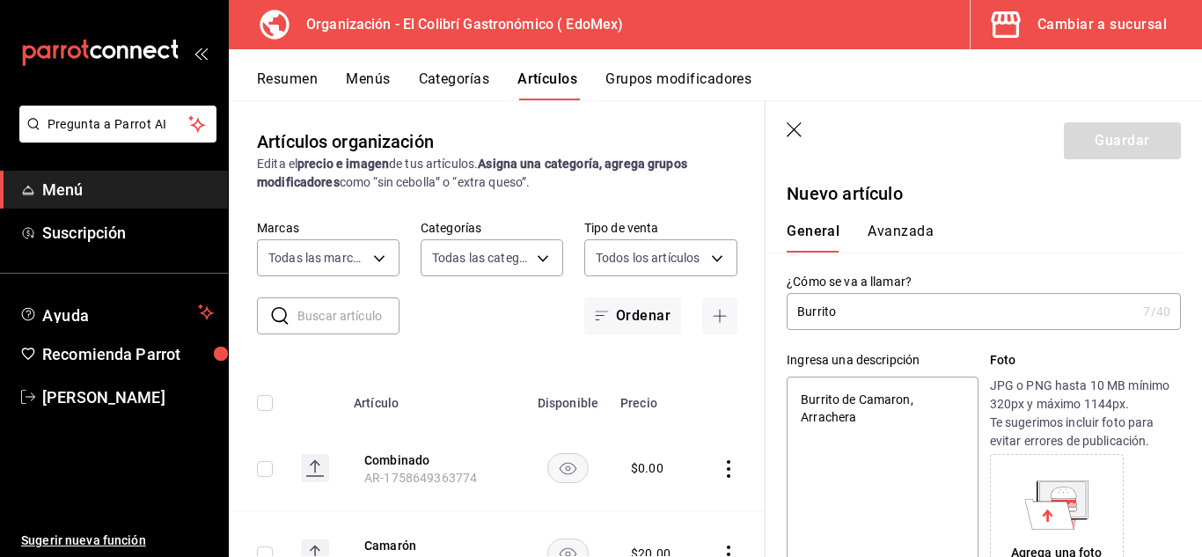
type textarea "Burrito de Camaron, Arrachera"
type textarea "x"
type textarea "Burrito de Camaron, Arrachera o"
type textarea "x"
type textarea "Burrito de Camaron, Arrachera o"
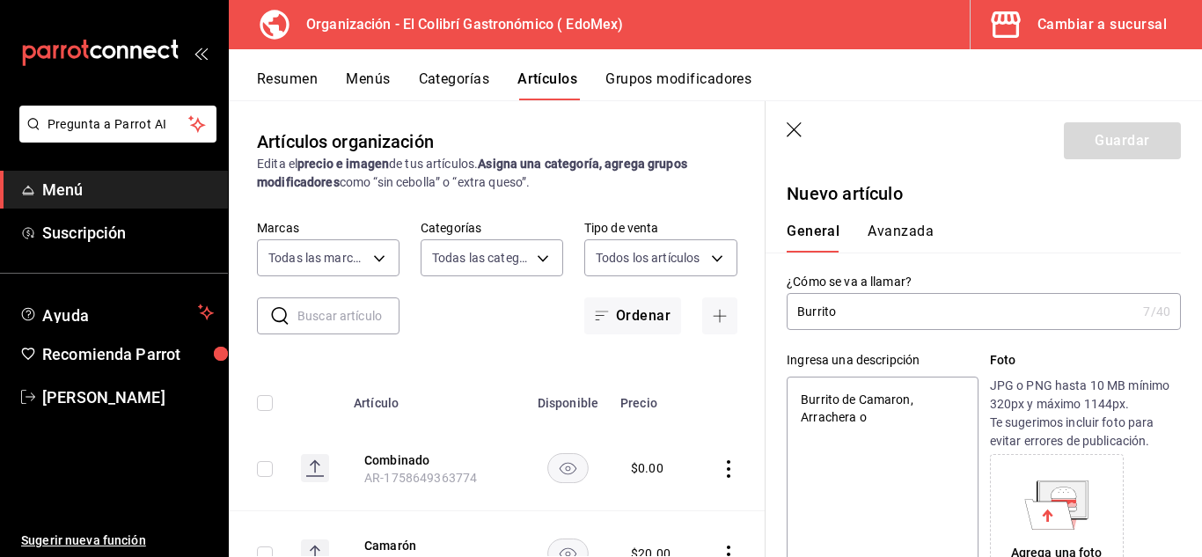
type textarea "x"
type textarea "Burrito de Camaron, Arrachera o c"
type textarea "x"
type textarea "Burrito de Camaron, Arrachera o"
type textarea "x"
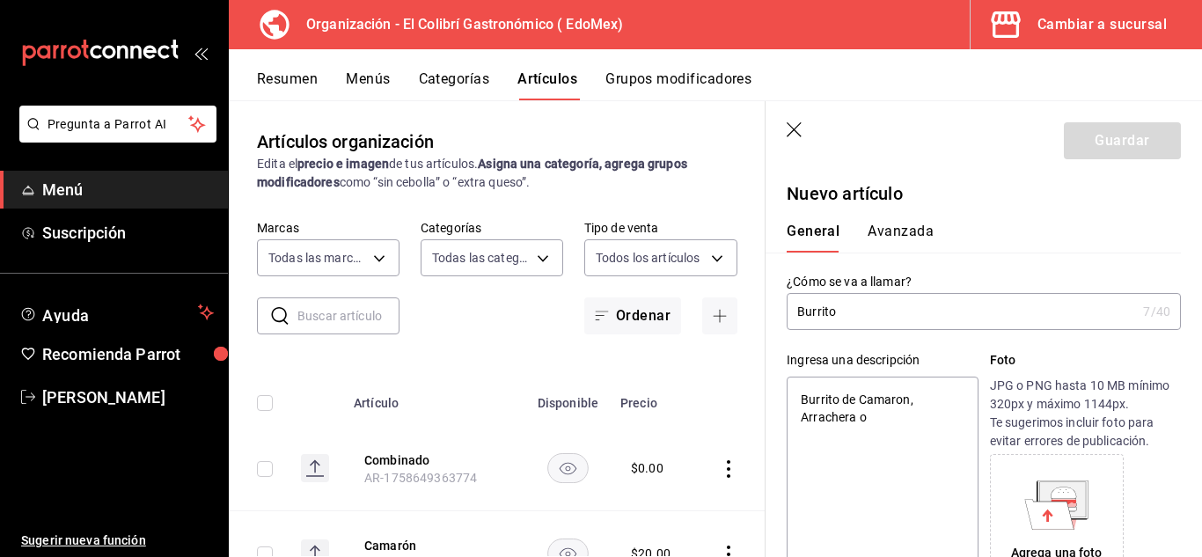
type textarea "Burrito de Camaron, Arrachera o C"
type textarea "x"
type textarea "Burrito de Camaron, Arrachera o CO"
type textarea "x"
type textarea "Burrito de Camaron, Arrachera o COm"
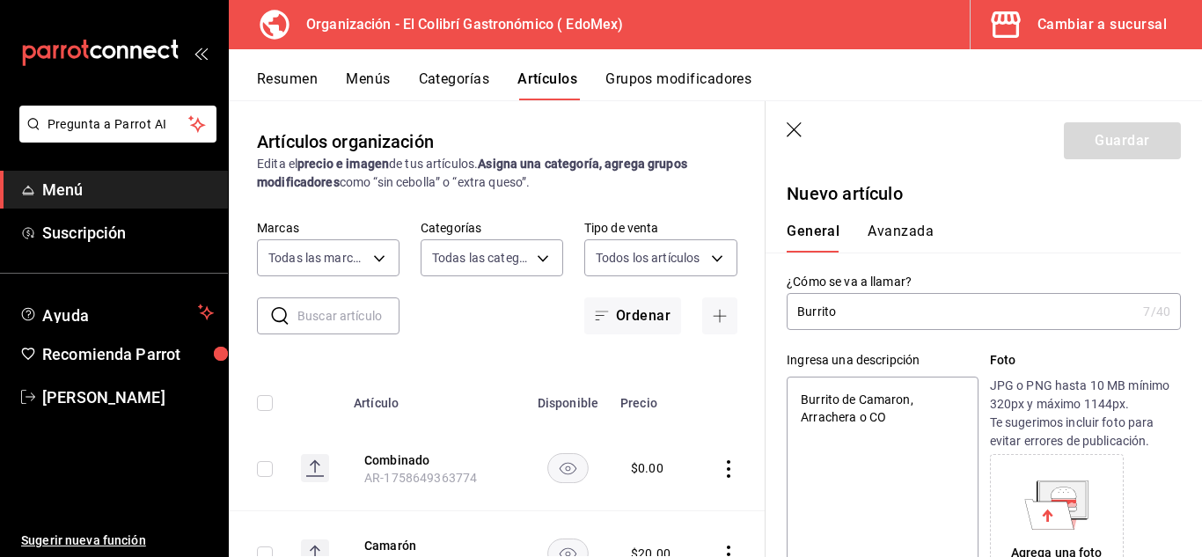
type textarea "x"
type textarea "Burrito de Camaron, Arrachera o CO"
type textarea "x"
type textarea "Burrito de Camaron, Arrachera o C"
type textarea "x"
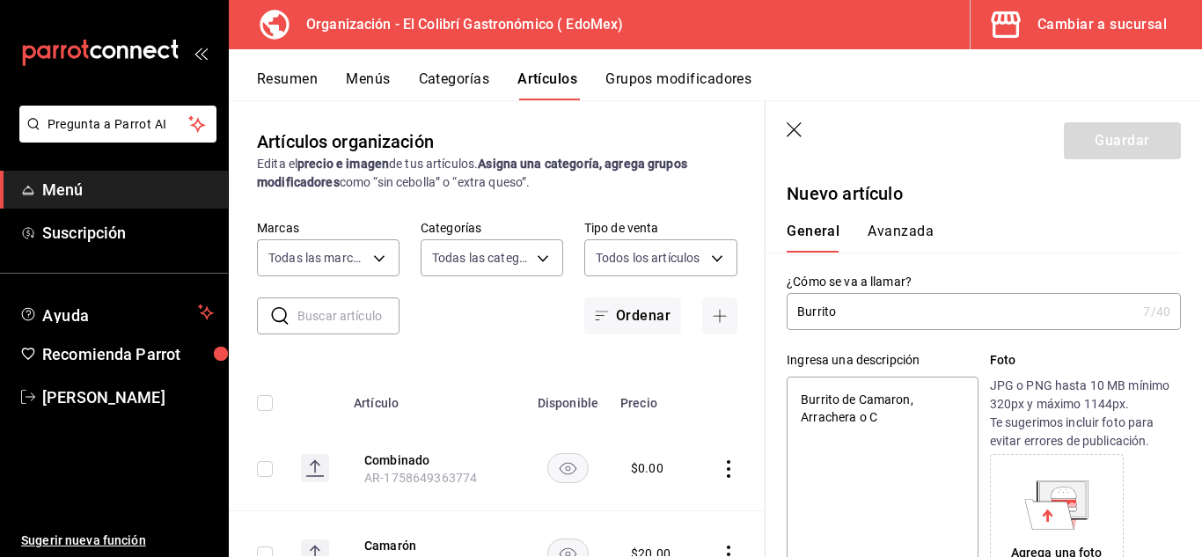
type textarea "Burrito de Camaron, Arrachera o Co"
type textarea "x"
type textarea "Burrito de Camaron, Arrachera o Com"
type textarea "x"
type textarea "Burrito de Camaron, Arrachera o Comb"
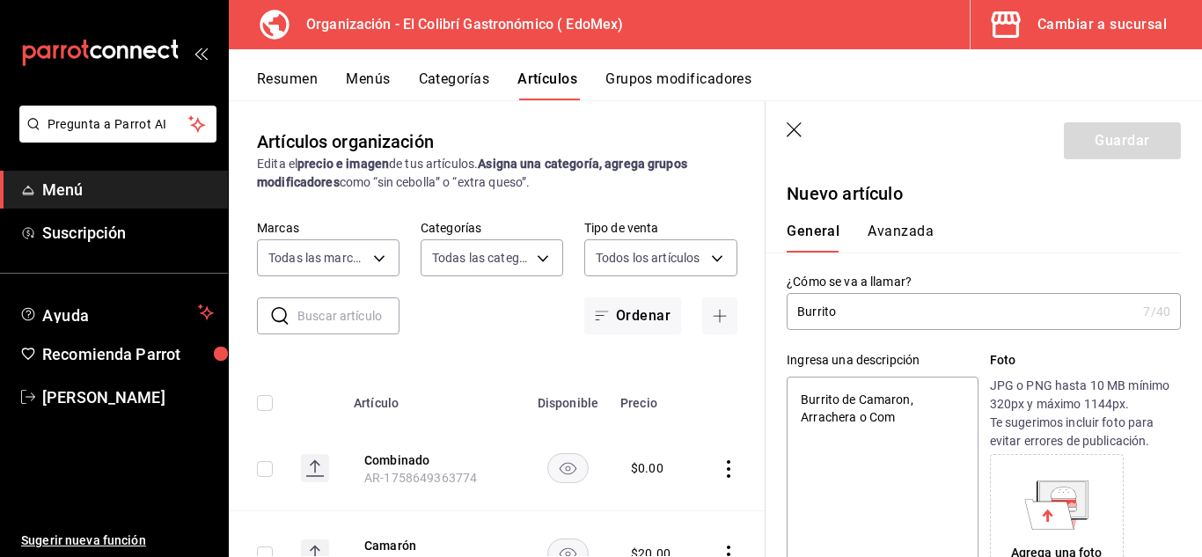
type textarea "x"
type textarea "Burrito de Camaron, Arrachera o Combi"
type textarea "x"
type textarea "Burrito de Camaron, Arrachera o Combin"
type textarea "x"
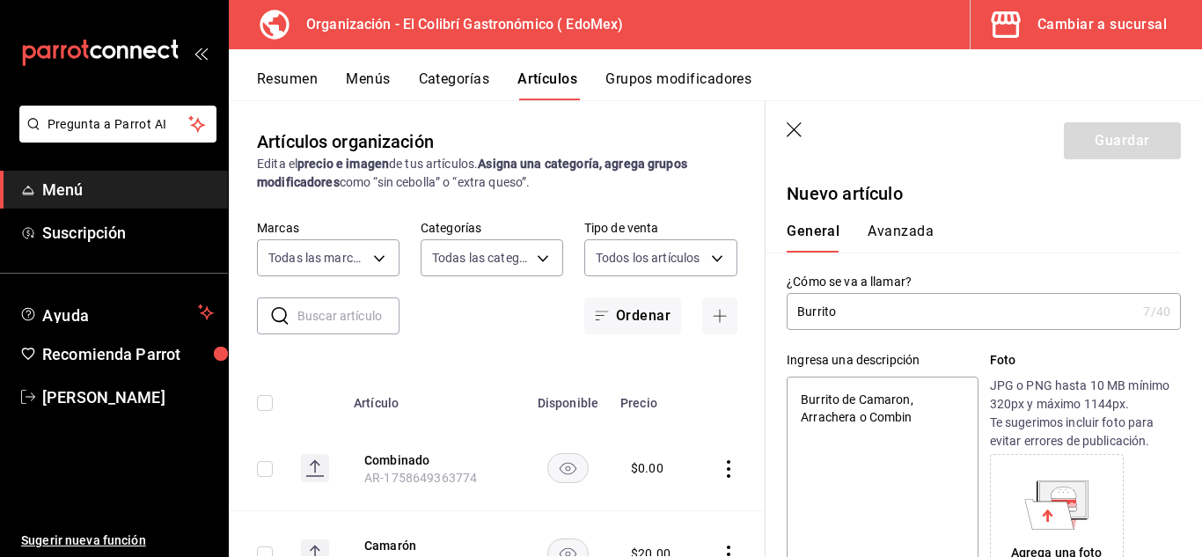
type textarea "Burrito de Camaron, Arrachera o Combina"
type textarea "x"
type textarea "Burrito de Camaron, Arrachera o Combinad"
type textarea "x"
type textarea "Burrito de Camaron, Arrachera o Combinado"
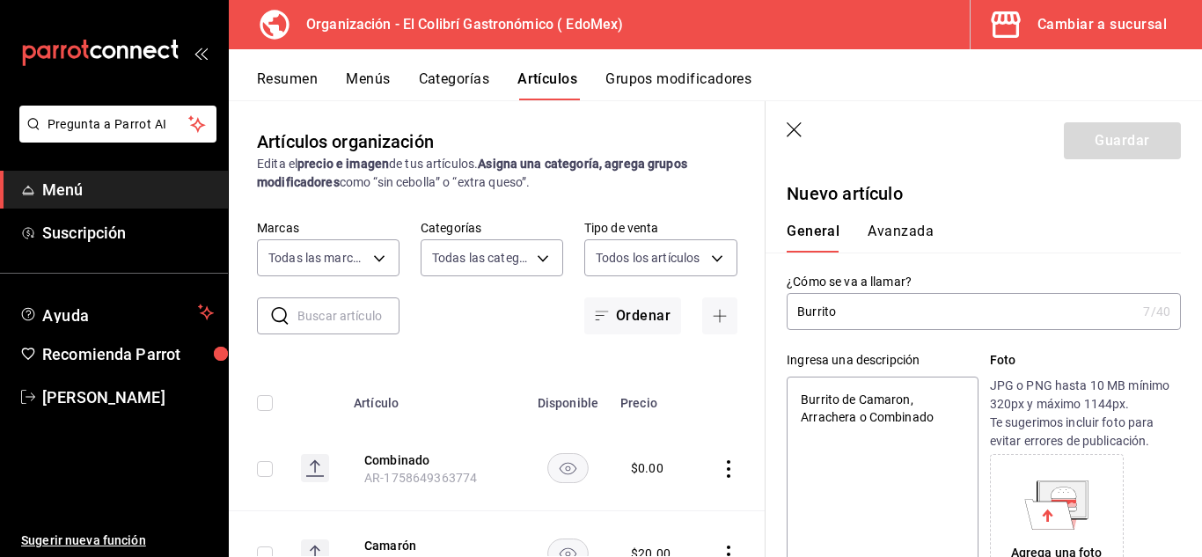
type textarea "x"
click at [900, 400] on textarea "Burrito de Camaron, Arrachera o Combinado" at bounding box center [882, 482] width 191 height 211
type textarea "Burrito de Camarn, Arrachera o Combinado"
type textarea "x"
type textarea "Burrito de Camarón, Arrachera o Combinado"
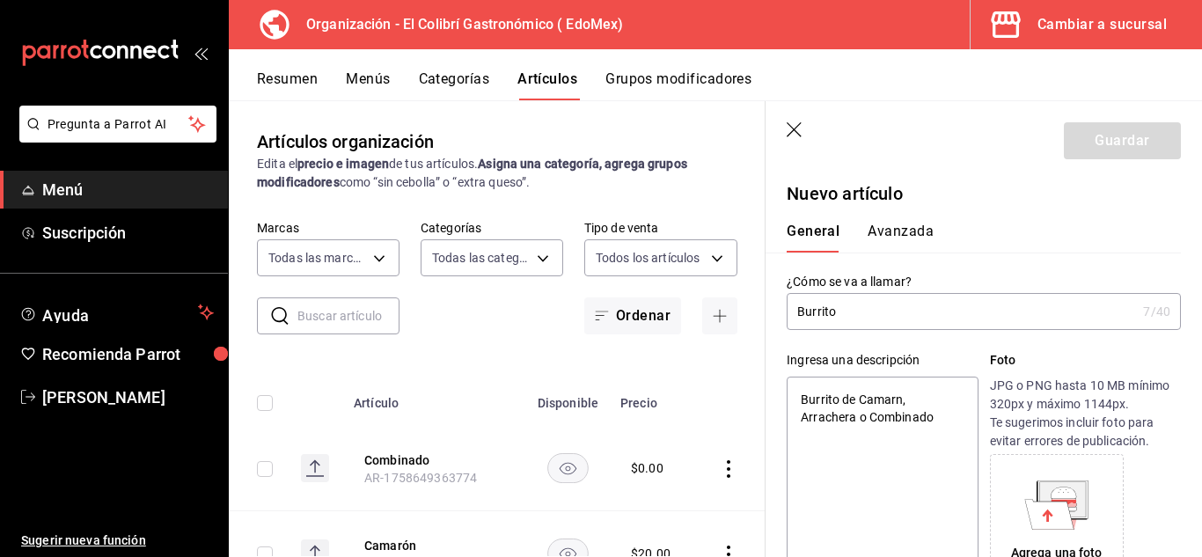
type textarea "x"
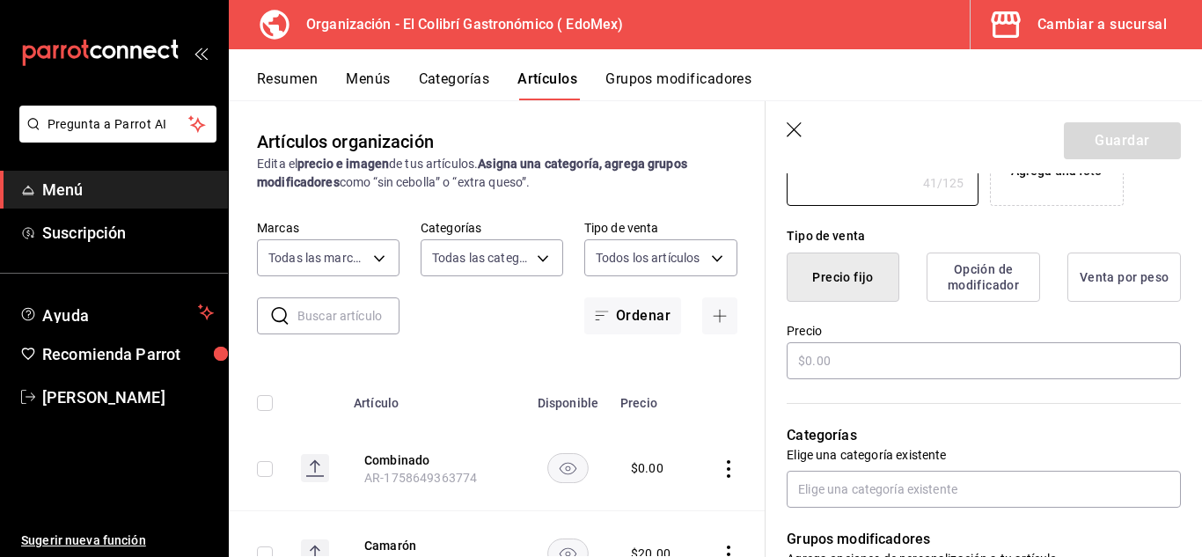
scroll to position [377, 0]
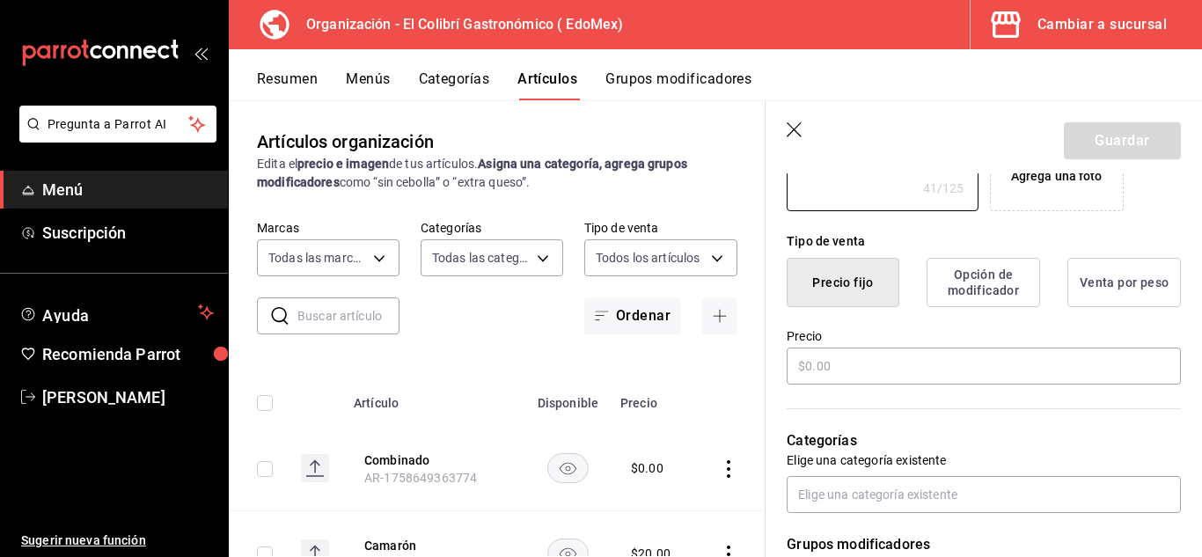
type textarea "Burrito de Camarón, Arrachera o Combinado"
click at [990, 385] on div "Precio" at bounding box center [984, 357] width 394 height 59
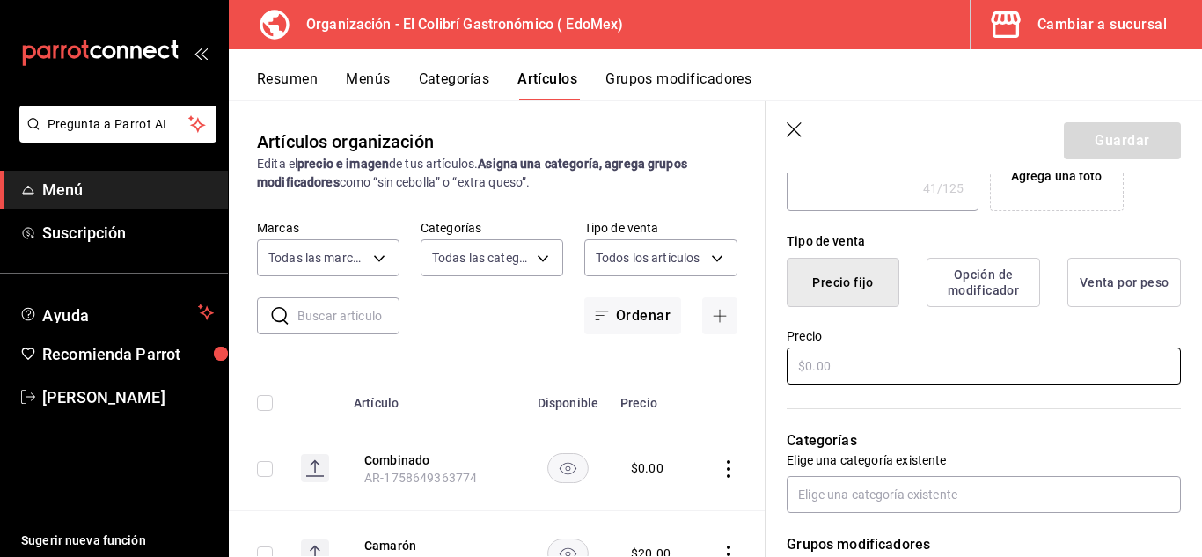
click at [990, 384] on input "text" at bounding box center [984, 366] width 394 height 37
type textarea "x"
type input "$1.00"
type textarea "x"
type input "$15.00"
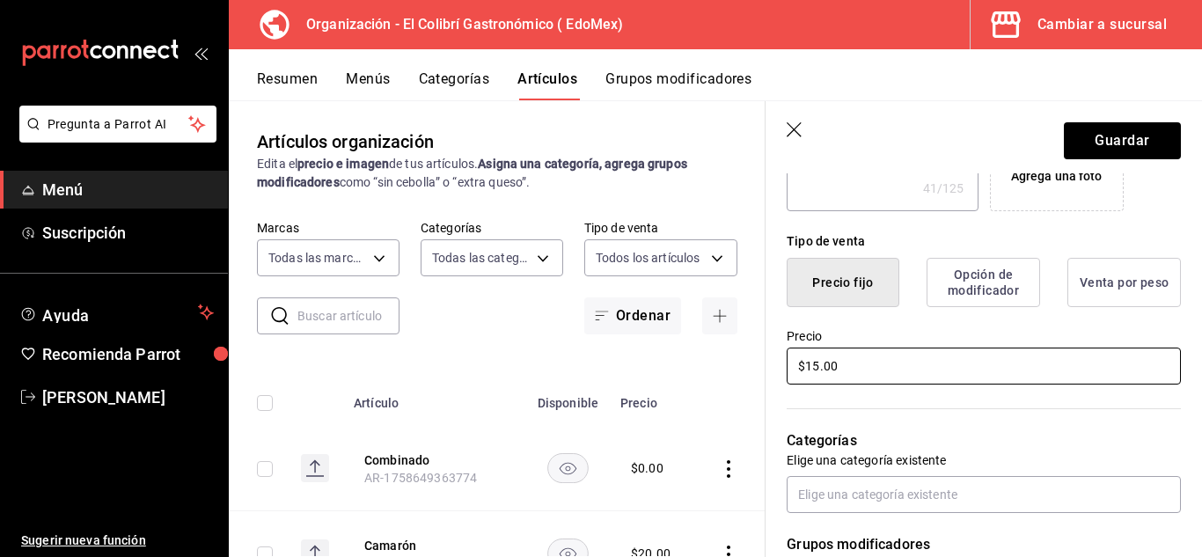
type textarea "x"
type input "$150.00"
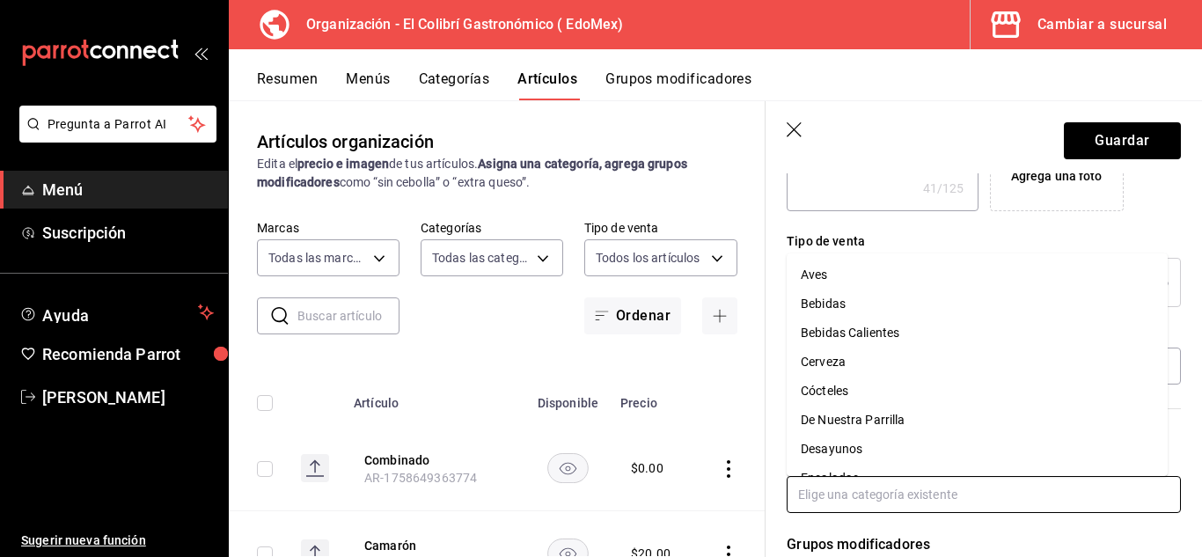
click at [982, 492] on input "text" at bounding box center [984, 494] width 394 height 37
type input "sn"
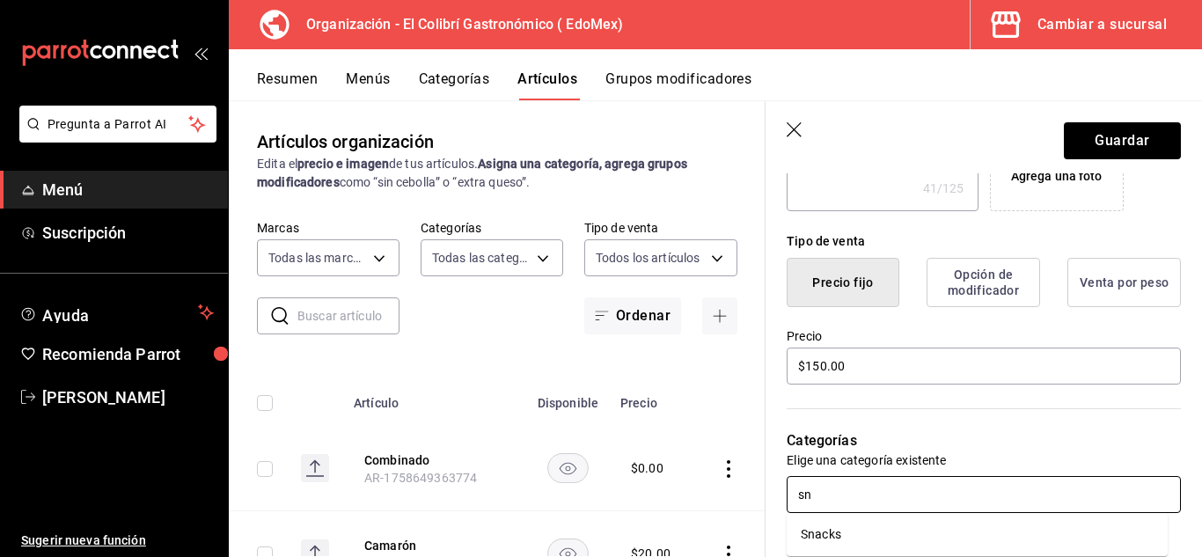
click at [901, 539] on li "Snacks" at bounding box center [977, 534] width 381 height 29
type textarea "x"
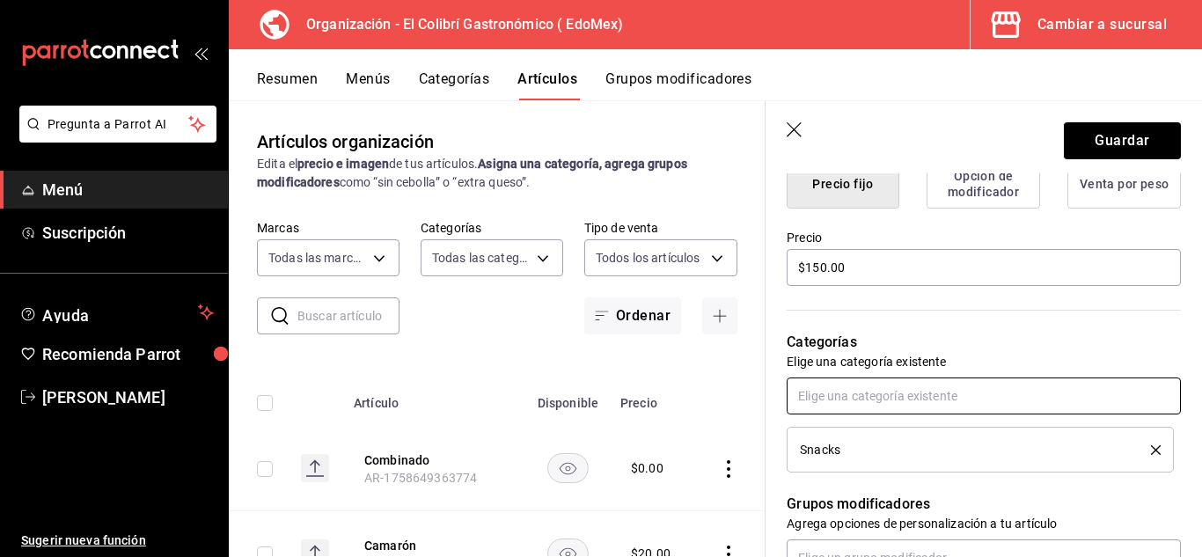
scroll to position [524, 0]
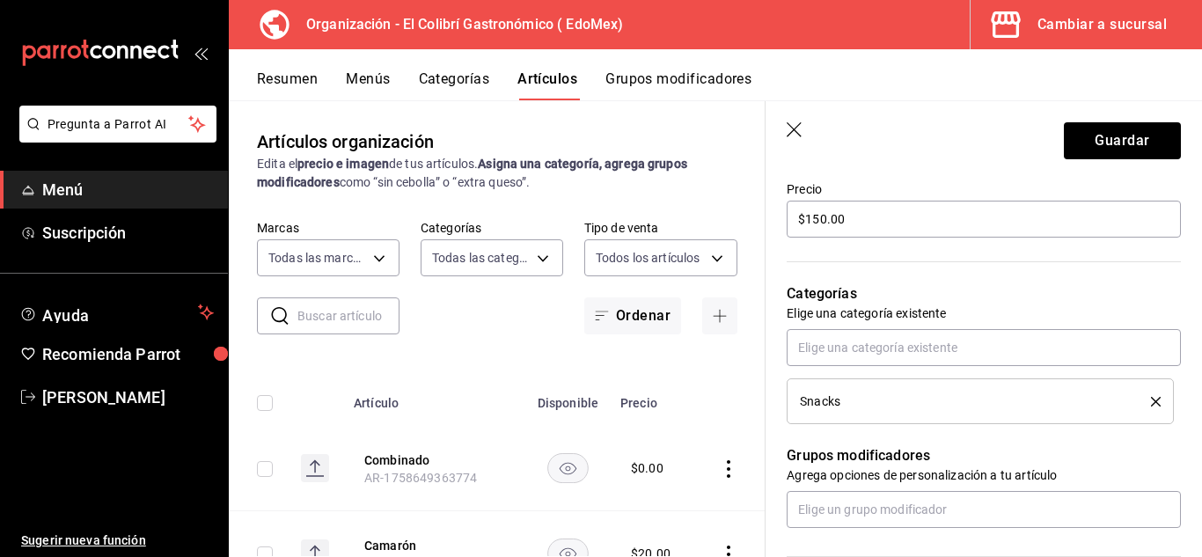
click at [963, 479] on p "Agrega opciones de personalización a tu artículo" at bounding box center [984, 475] width 394 height 18
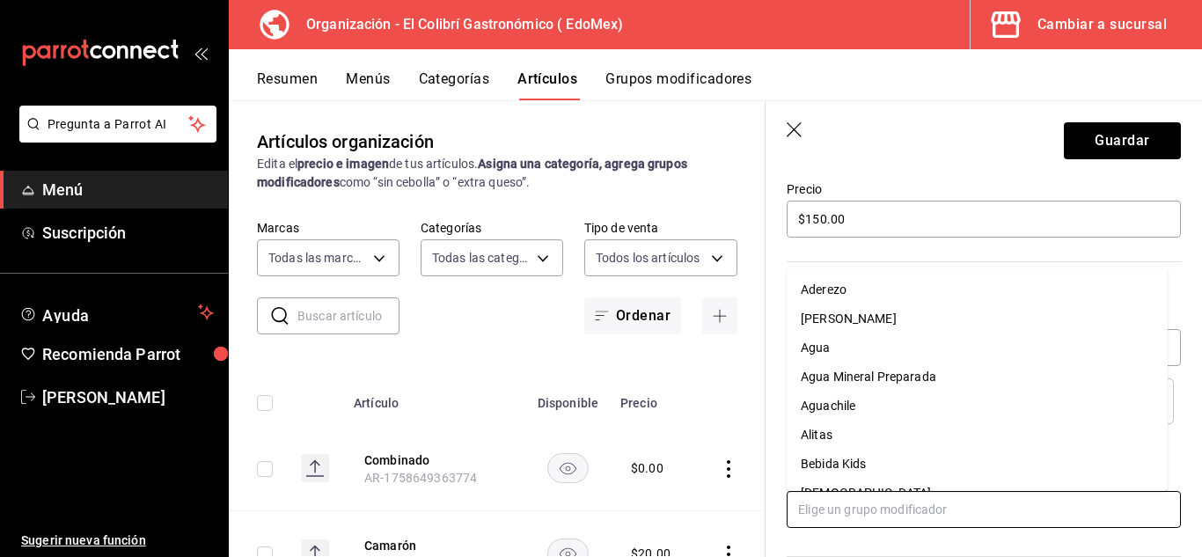
click at [963, 491] on input "text" at bounding box center [984, 509] width 394 height 37
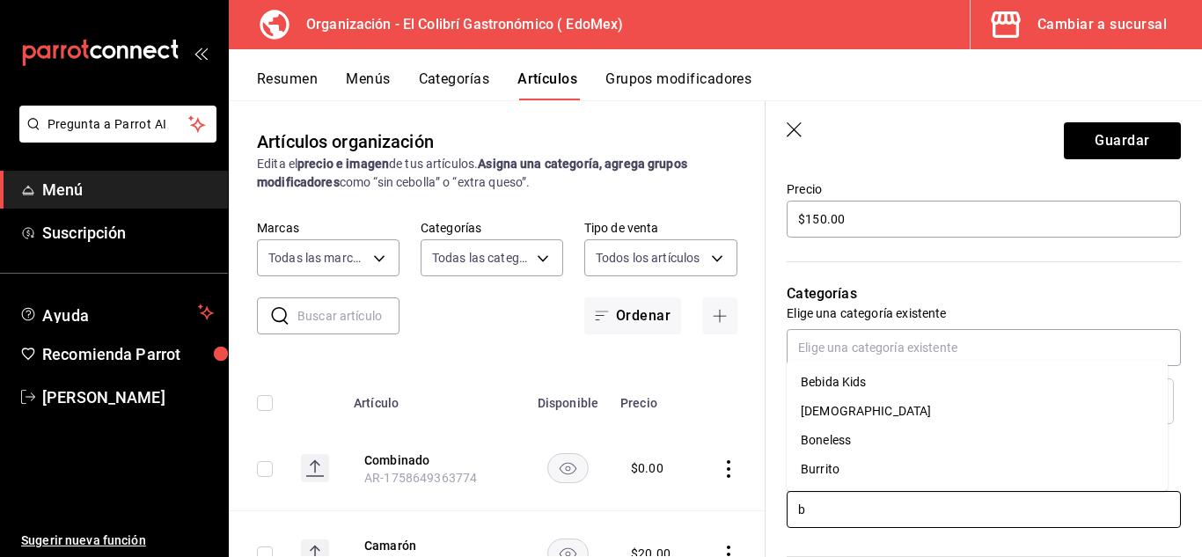
type input "bu"
click at [959, 452] on ul "Burrito" at bounding box center [977, 469] width 381 height 43
click at [944, 476] on li "Burrito" at bounding box center [977, 469] width 381 height 29
type textarea "x"
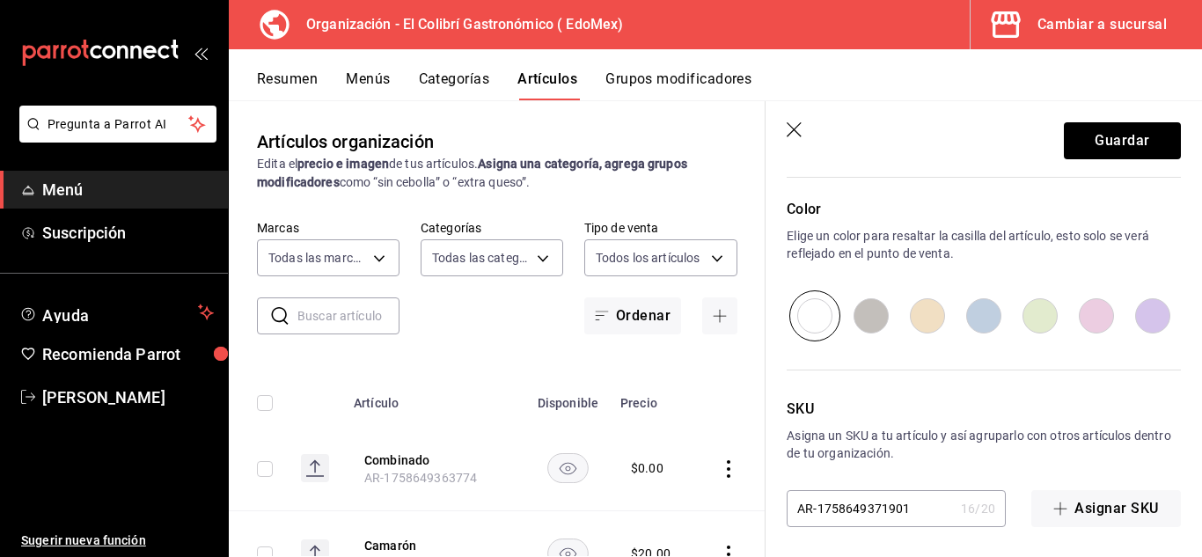
scroll to position [966, 0]
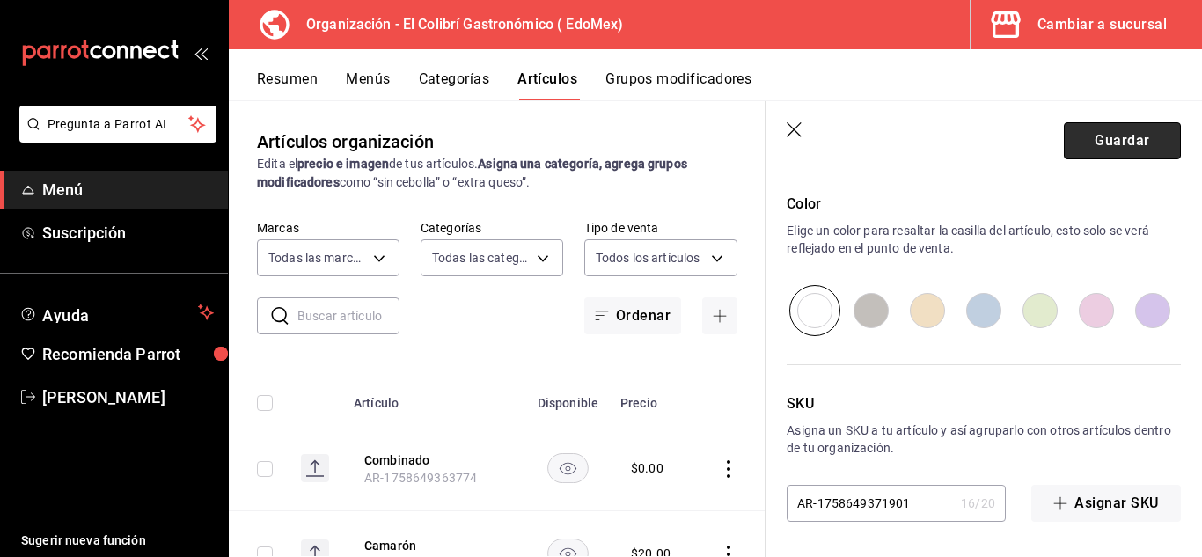
click at [1076, 158] on button "Guardar" at bounding box center [1122, 140] width 117 height 37
type textarea "x"
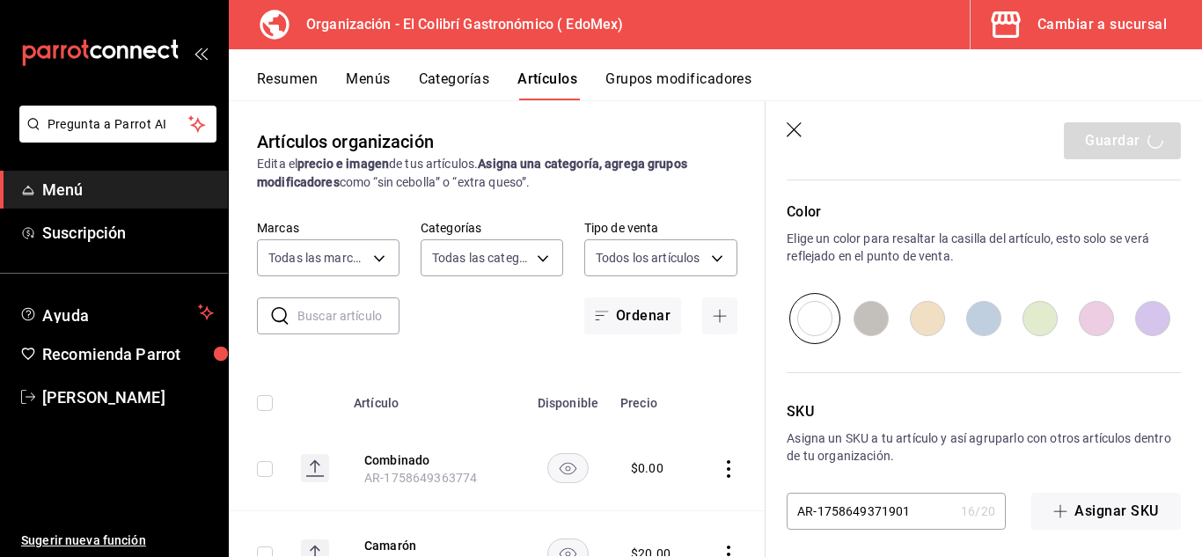
scroll to position [957, 0]
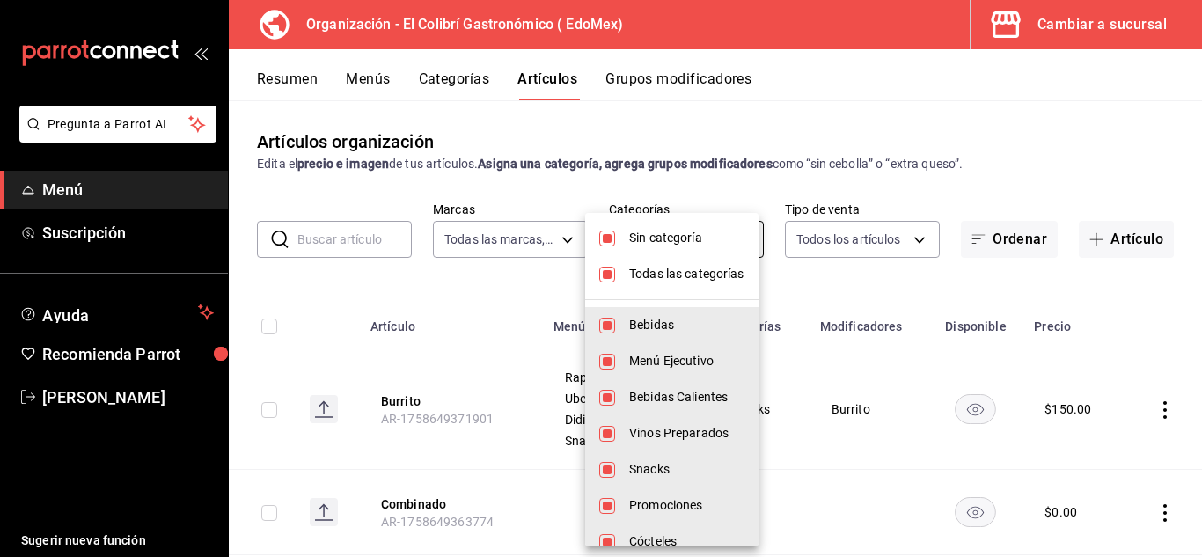
click at [722, 237] on body "Pregunta a Parrot AI Menú Suscripción Ayuda Recomienda Parrot Emilio Nagib Tera…" at bounding box center [601, 278] width 1202 height 557
click at [733, 271] on span "Todas las categorías" at bounding box center [686, 274] width 115 height 18
checkbox input "false"
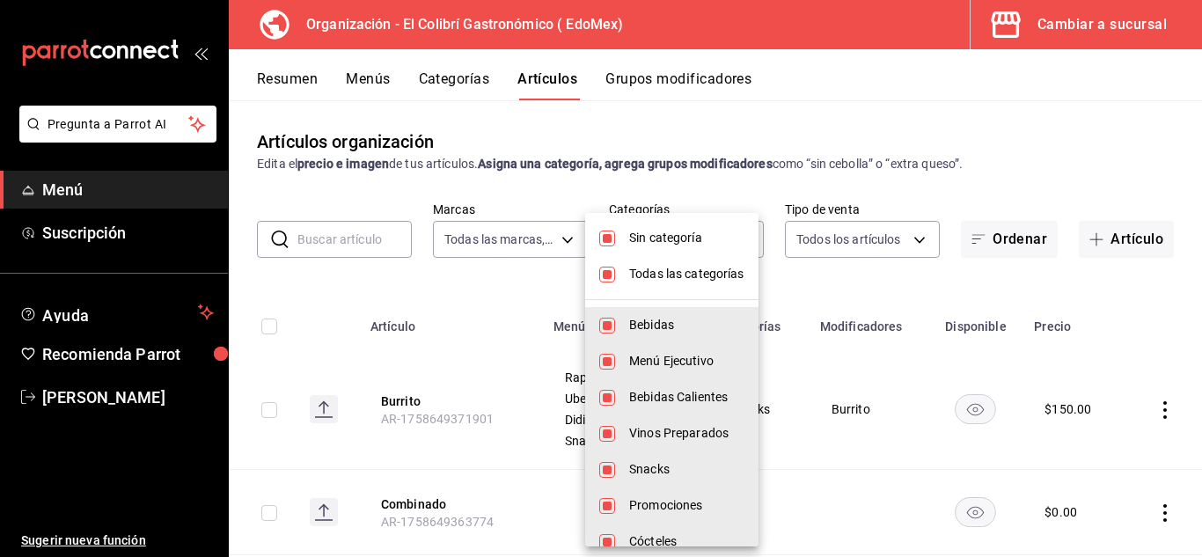
checkbox input "false"
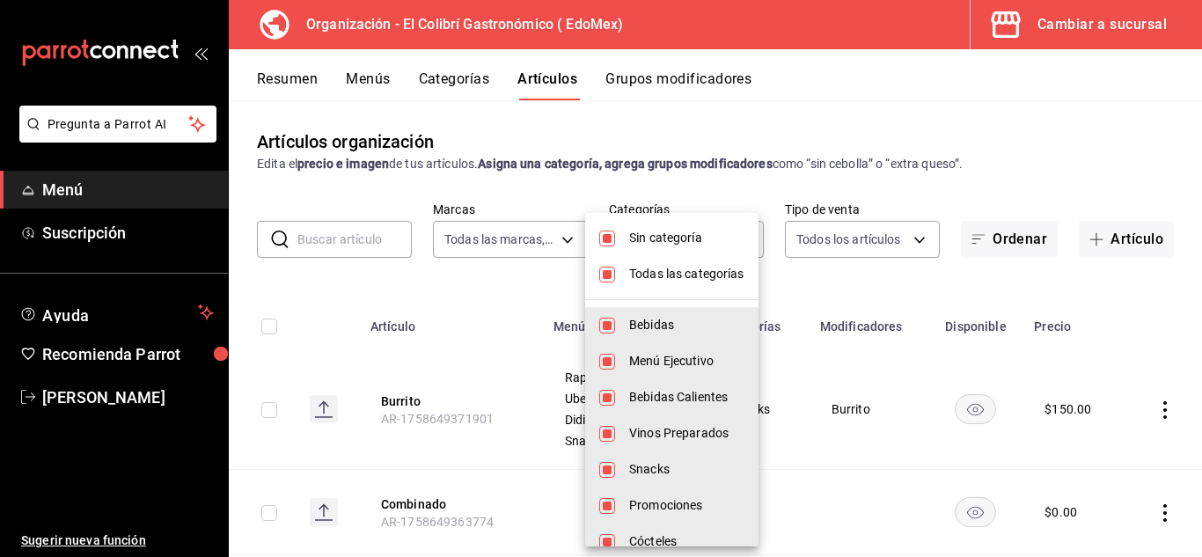
checkbox input "false"
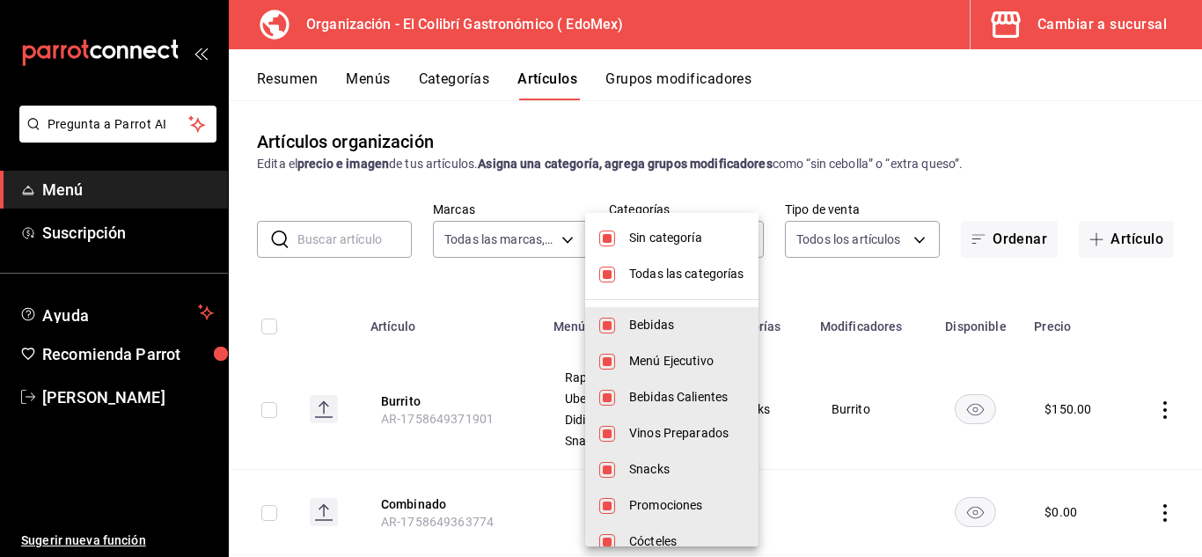
checkbox input "false"
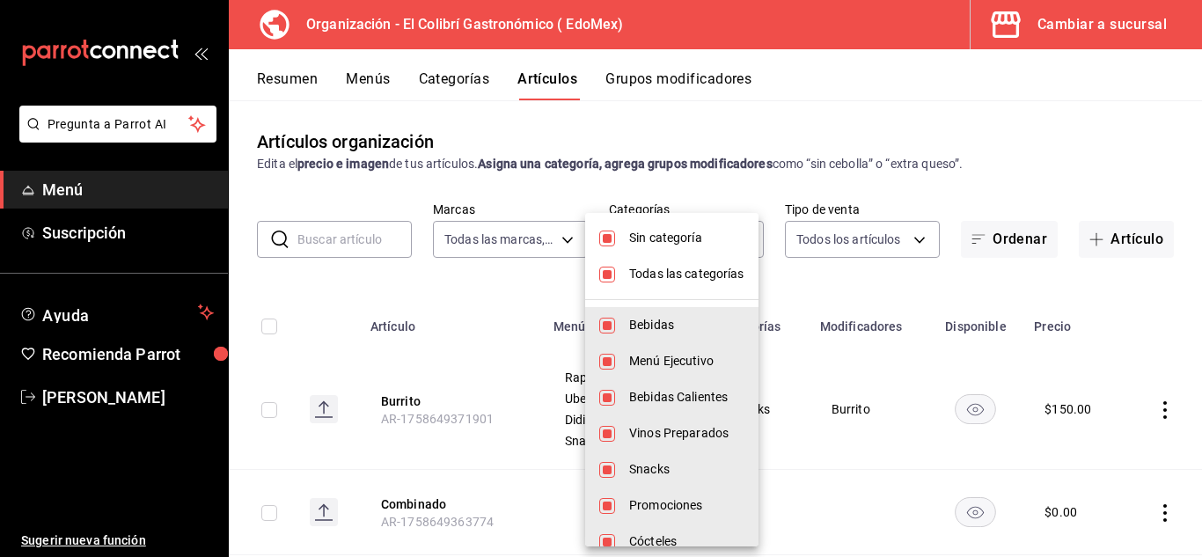
checkbox input "false"
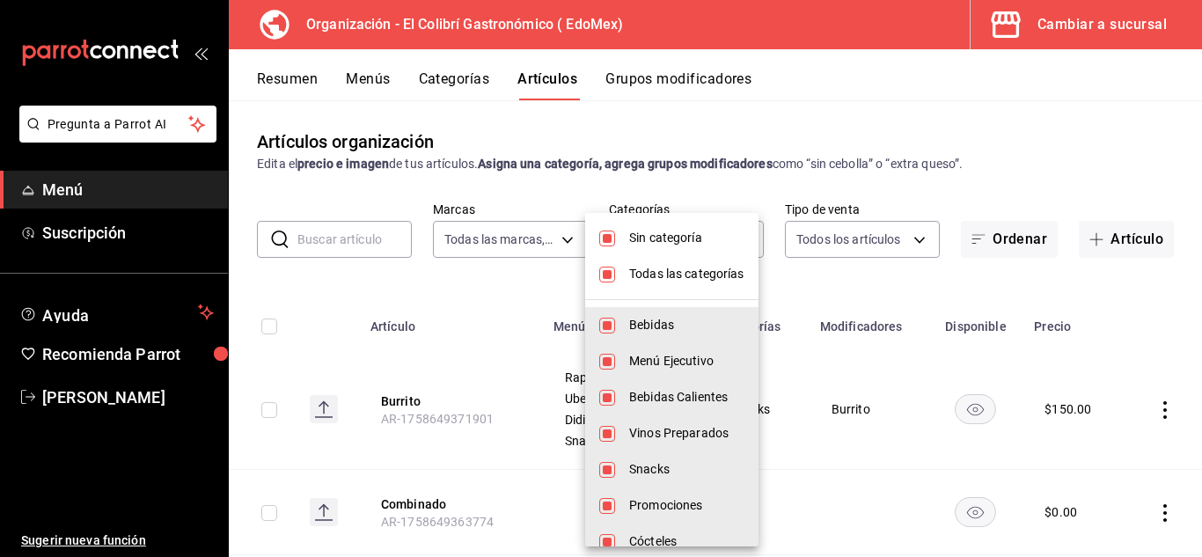
checkbox input "false"
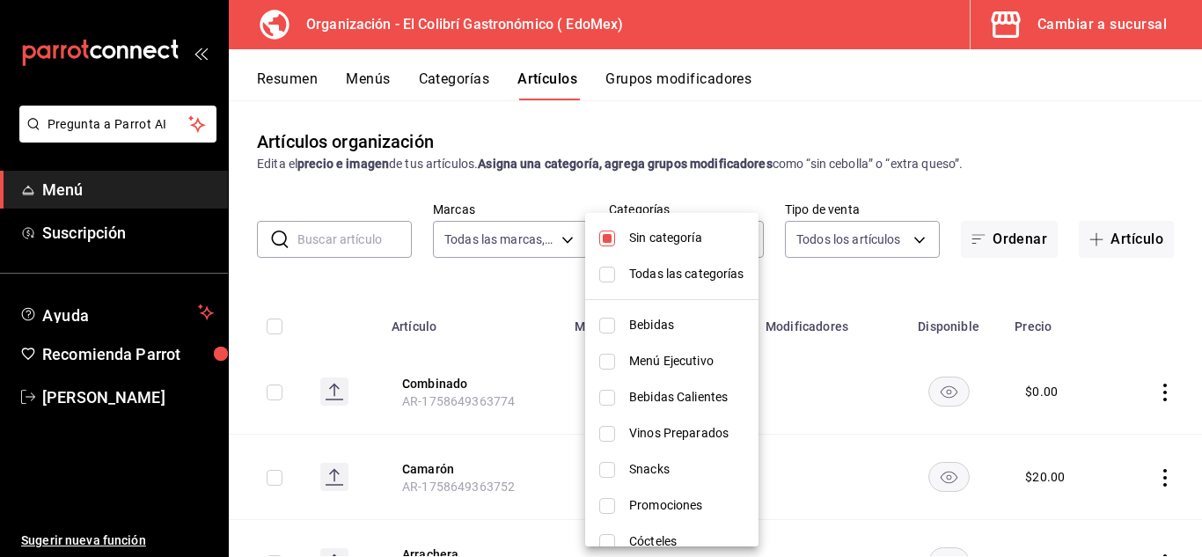
click at [710, 463] on span "Snacks" at bounding box center [686, 469] width 115 height 18
type input "6d6c4fd1-e53a-4624-99a2-7c92c6384161"
checkbox input "true"
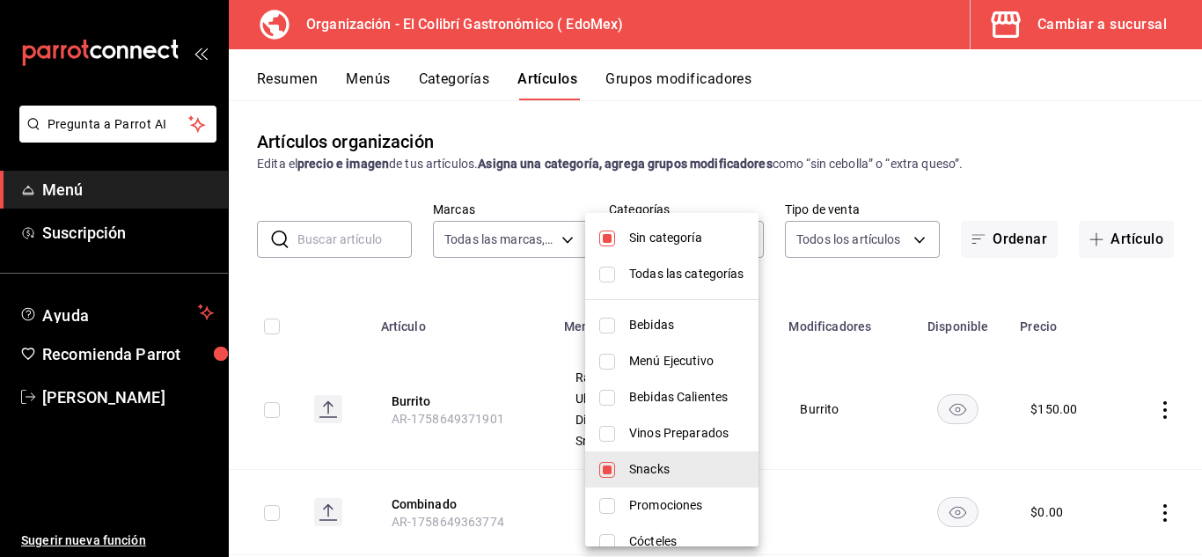
click at [885, 145] on div at bounding box center [601, 278] width 1202 height 557
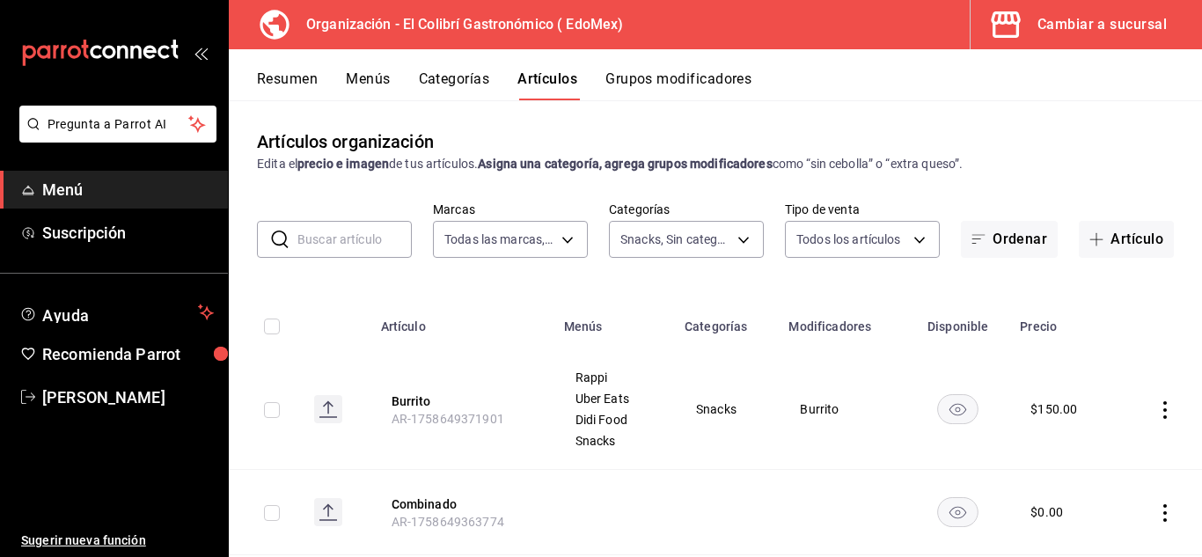
click at [705, 215] on div "Snacks, Sin categoría 6d6c4fd1-e53a-4624-99a2-7c92c6384161" at bounding box center [686, 236] width 155 height 44
click at [739, 253] on body "Pregunta a Parrot AI Menú Suscripción Ayuda Recomienda Parrot Emilio Nagib Tera…" at bounding box center [601, 278] width 1202 height 557
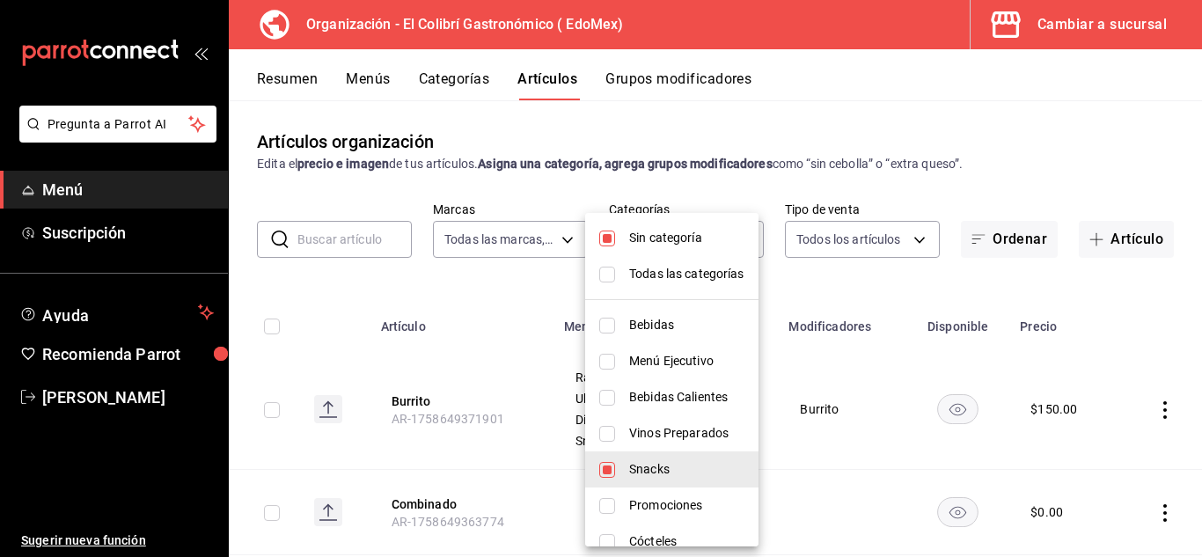
click at [720, 246] on span "Sin categoría" at bounding box center [686, 238] width 115 height 18
checkbox input "false"
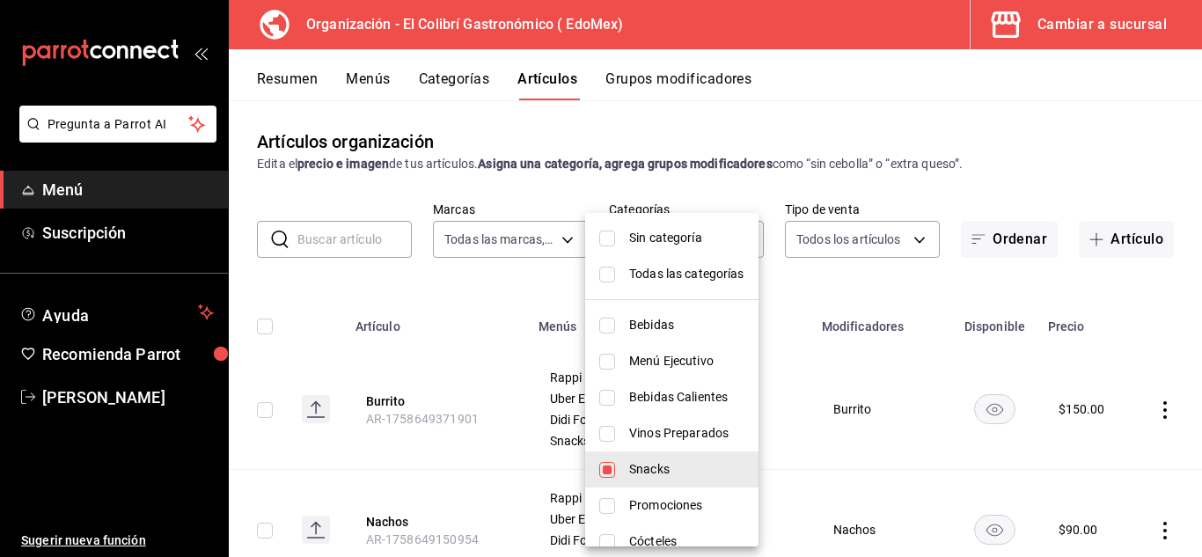
click at [906, 132] on div at bounding box center [601, 278] width 1202 height 557
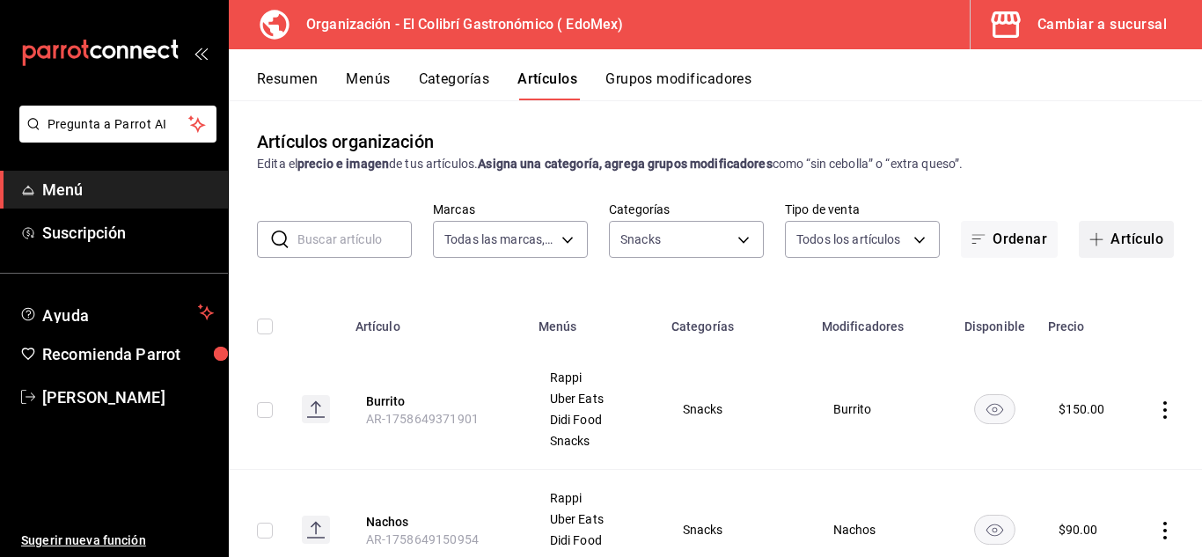
click at [1155, 244] on button "Artículo" at bounding box center [1126, 239] width 95 height 37
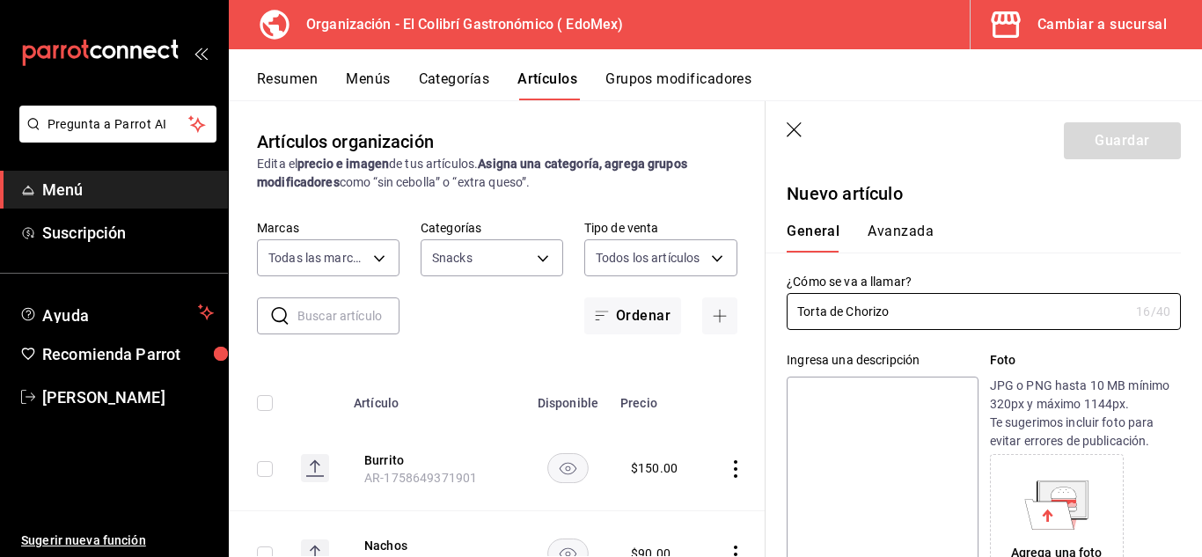
type input "Torta de Chorizo"
click at [885, 421] on textarea at bounding box center [882, 482] width 191 height 211
type textarea "T"
type textarea "x"
type textarea "To"
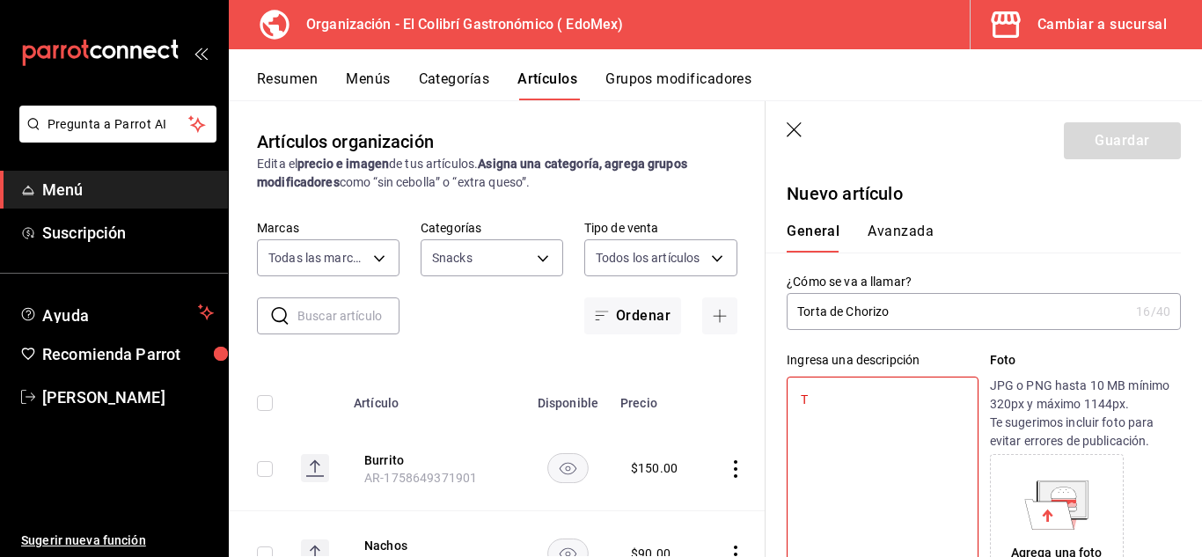
type textarea "x"
type textarea "Tor"
type textarea "x"
type textarea "Tort"
type textarea "x"
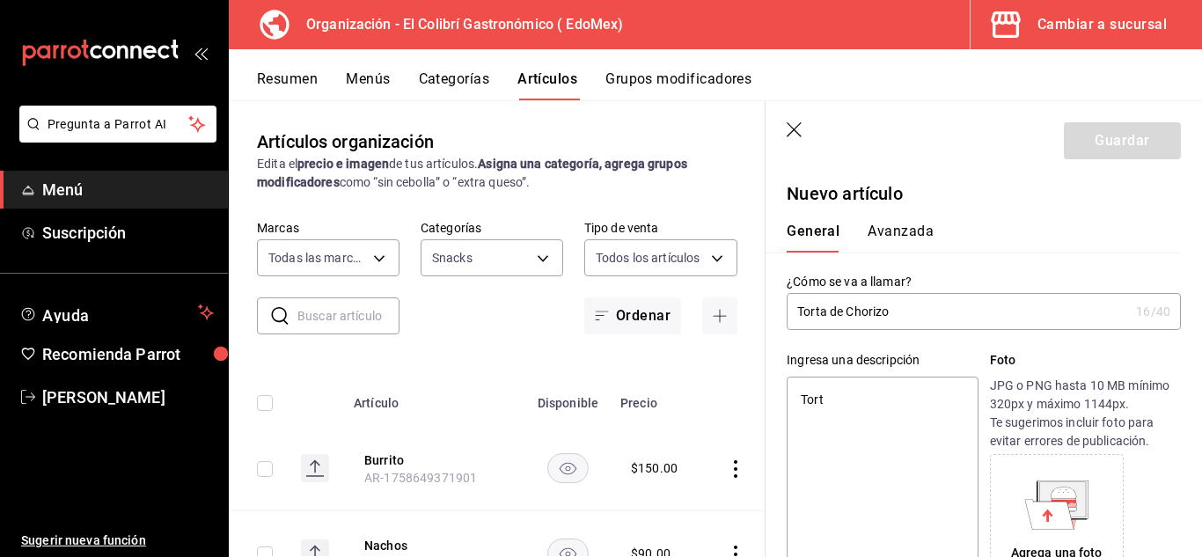
type textarea "Torta"
type textarea "x"
type textarea "Torta"
type textarea "x"
type textarea "Torta d"
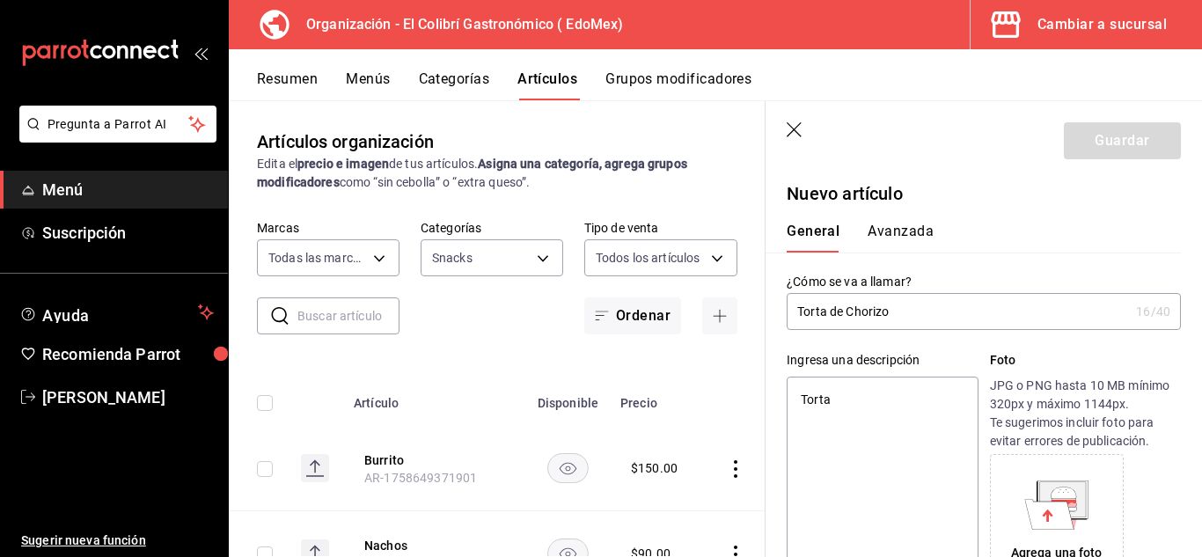
type textarea "x"
type textarea "Torta de"
type textarea "x"
type textarea "Torta de"
type textarea "x"
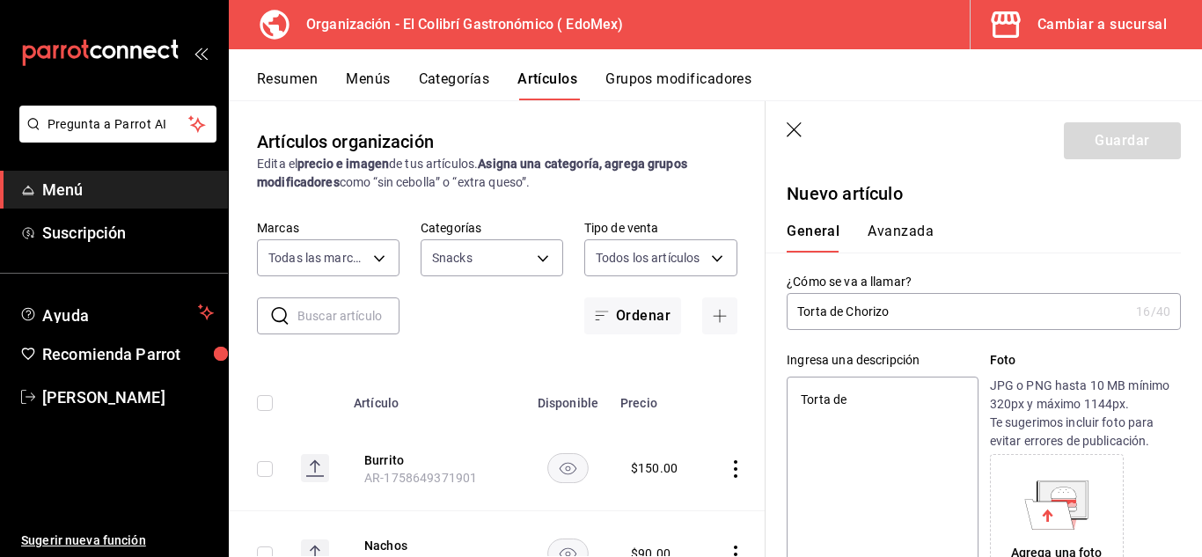
type textarea "Torta de C"
type textarea "x"
type textarea "Torta de Ch"
type textarea "x"
type textarea "Torta de Cho"
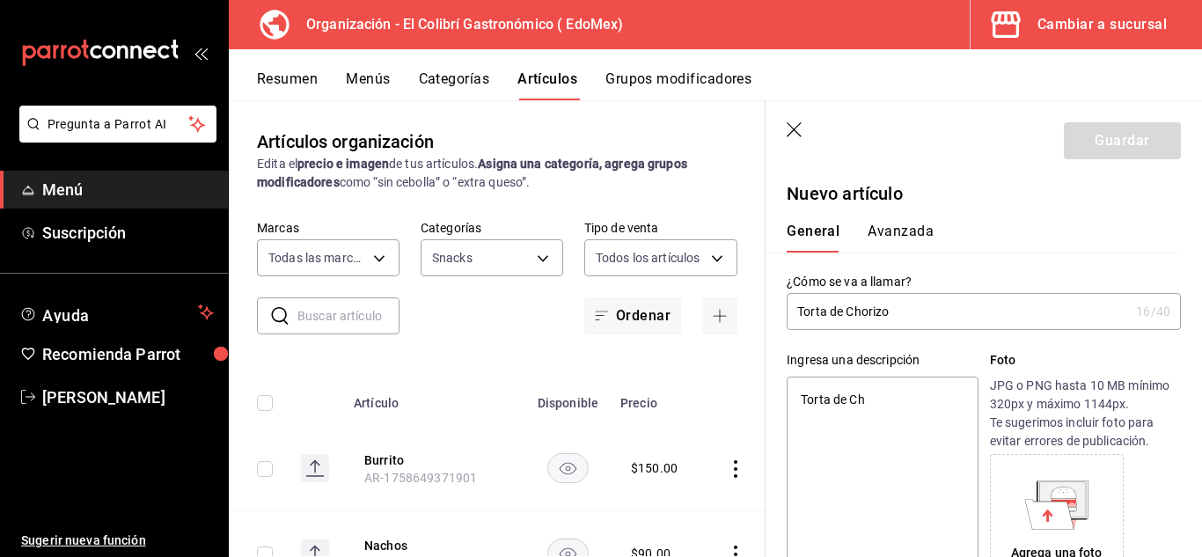
type textarea "x"
type textarea "Torta de Chor"
type textarea "x"
type textarea "Torta de Chori"
type textarea "x"
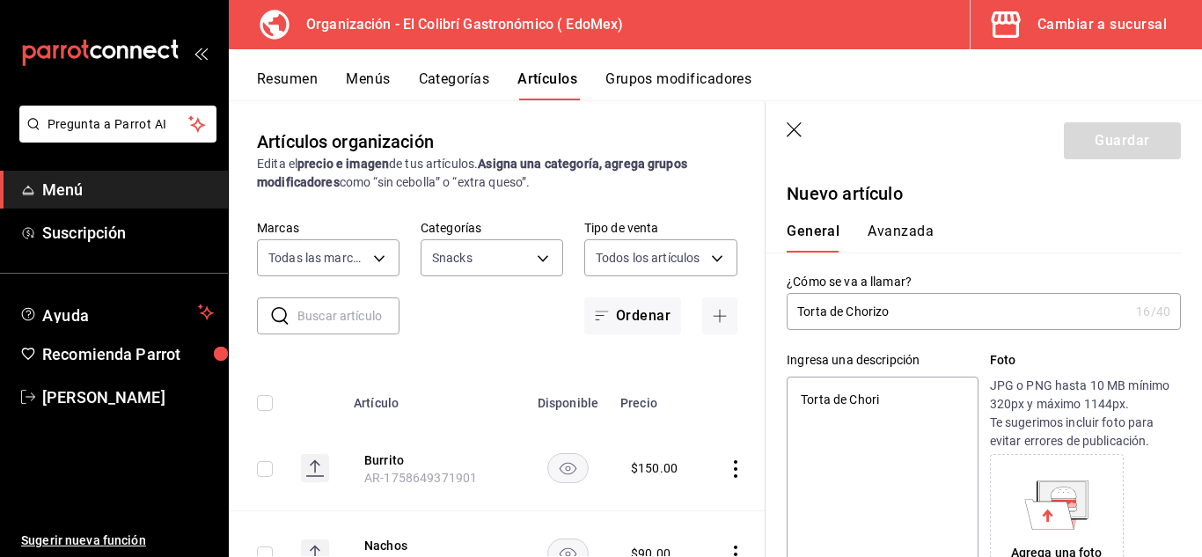
type textarea "Torta de Choriz"
type textarea "x"
type textarea "Torta de Chorizo"
type textarea "x"
type textarea "Torta de Chorizo"
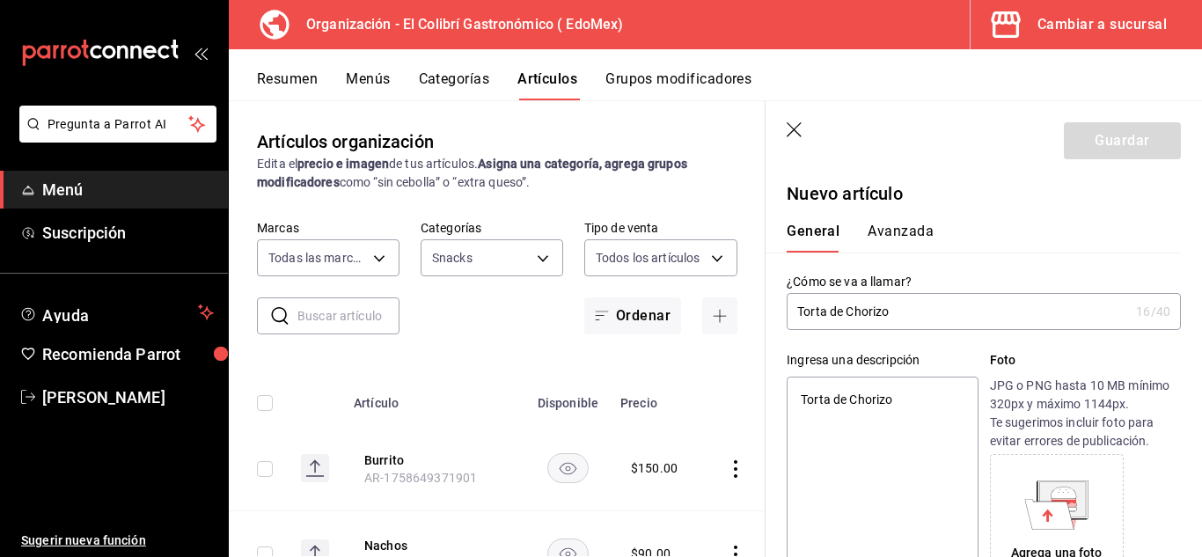
type textarea "x"
type textarea "Torta de Chorizo V"
type textarea "x"
type textarea "Torta de Chorizo VE"
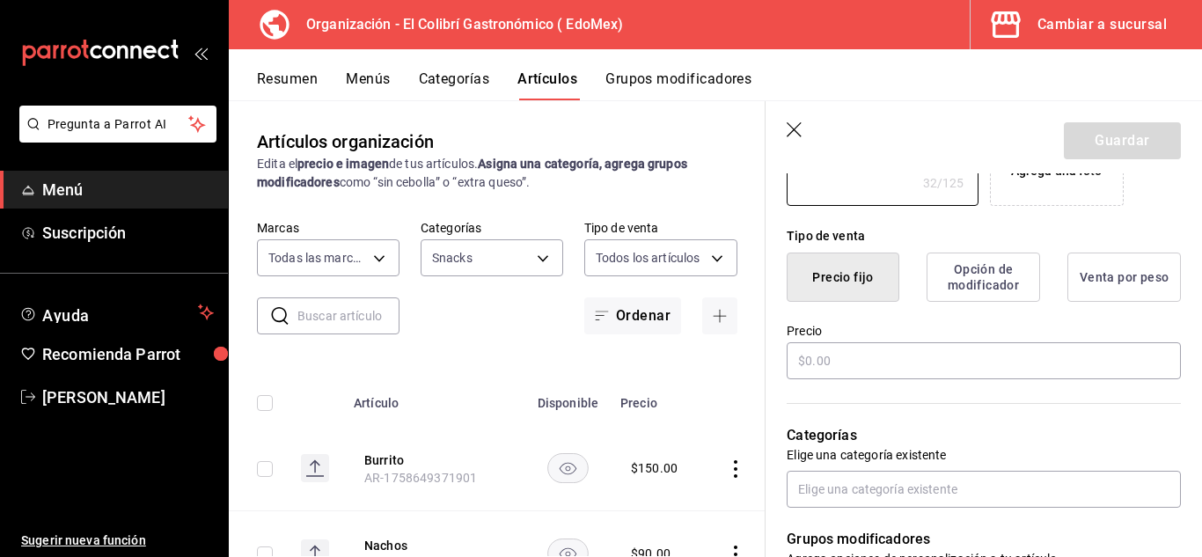
scroll to position [385, 0]
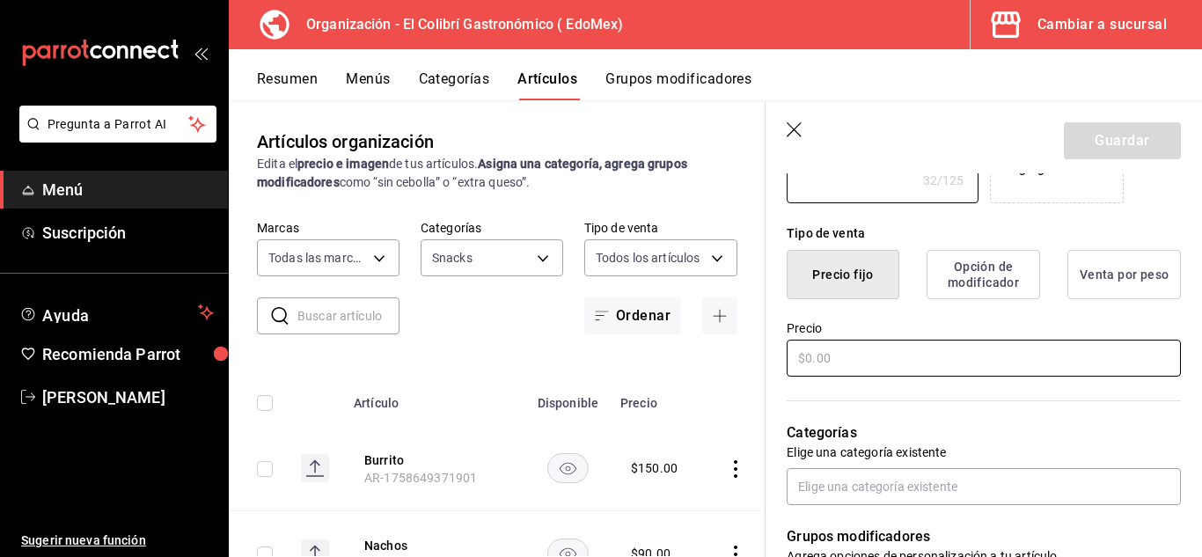
click at [849, 370] on input "text" at bounding box center [984, 358] width 394 height 37
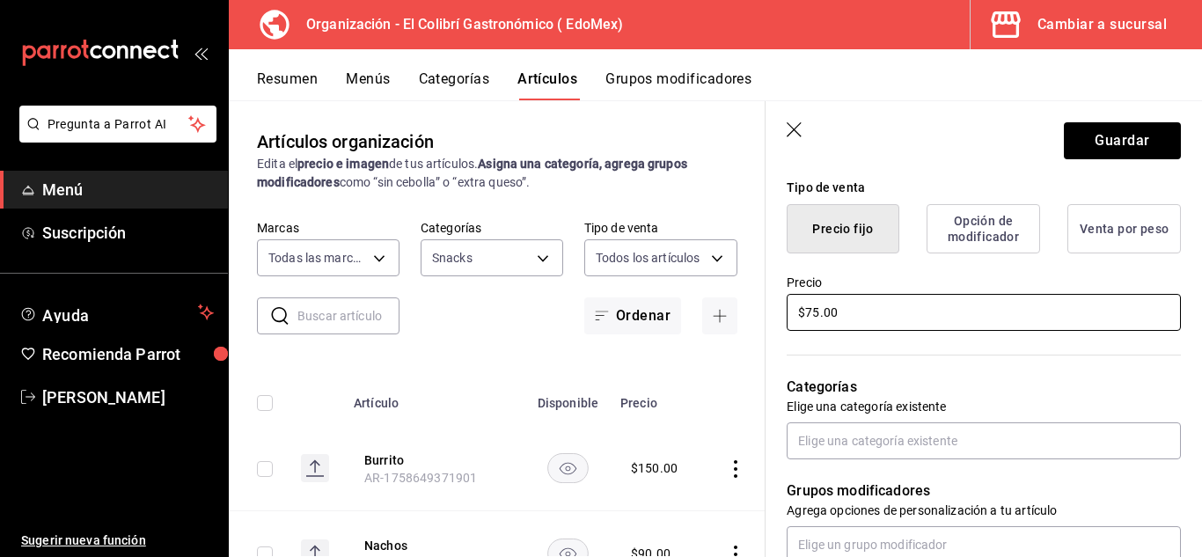
scroll to position [455, 0]
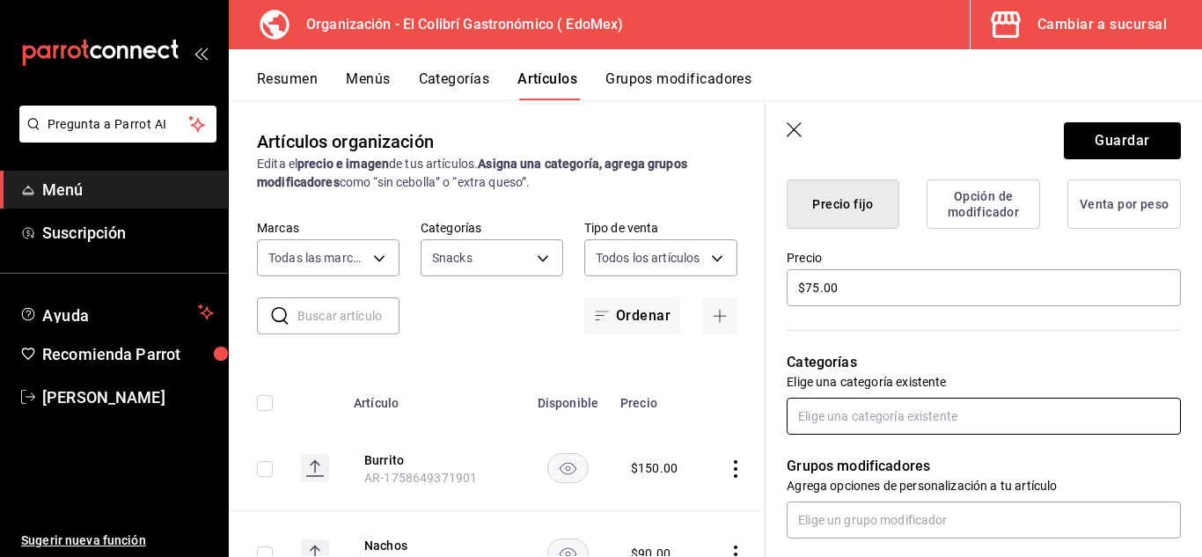
click at [907, 412] on input "text" at bounding box center [984, 416] width 394 height 37
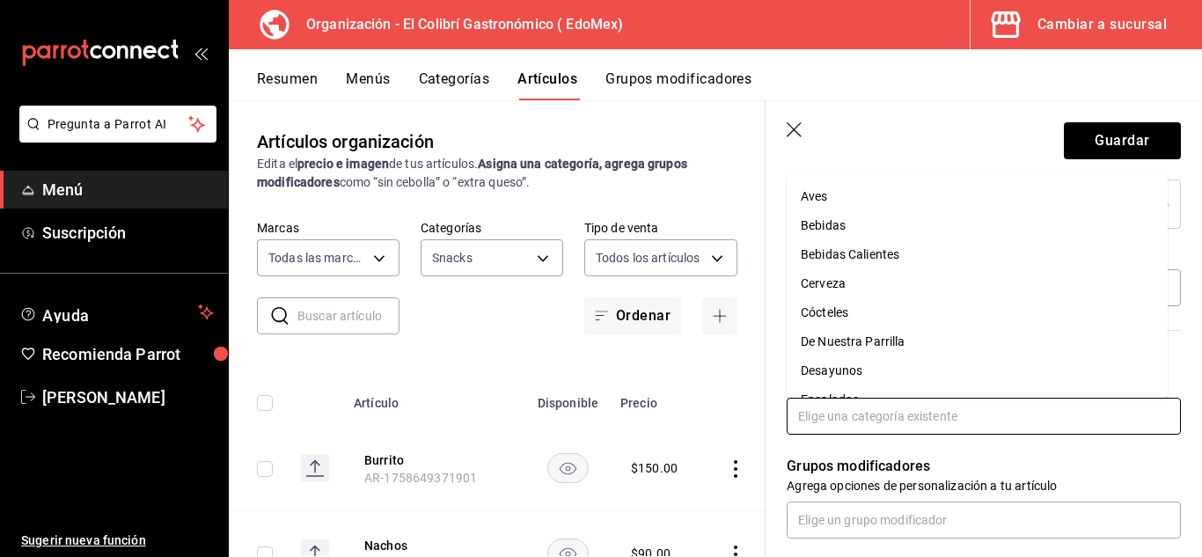
click at [872, 360] on li "Desayunos" at bounding box center [977, 370] width 381 height 29
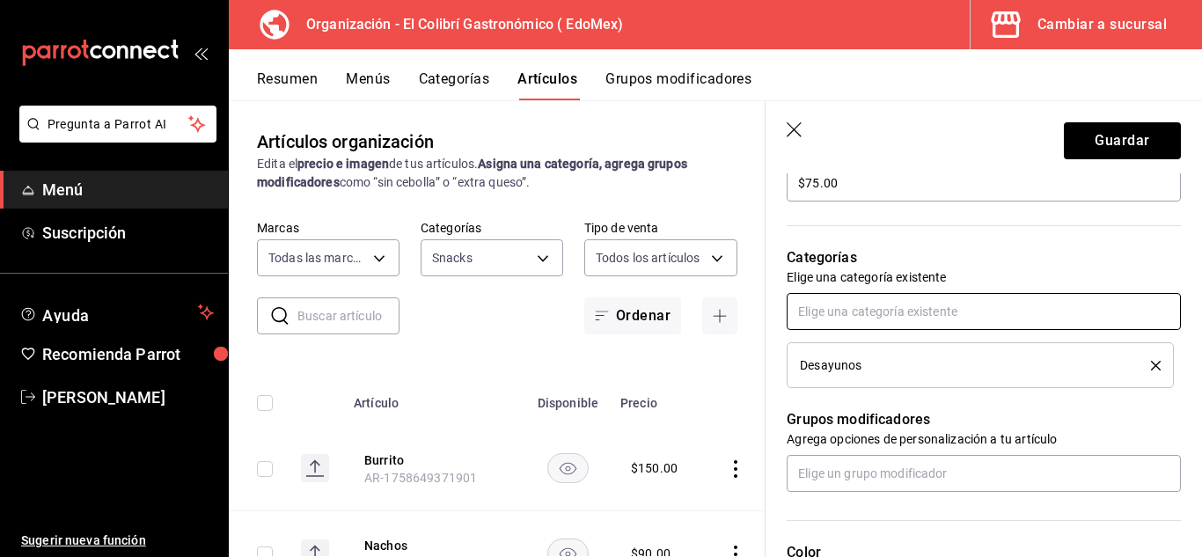
scroll to position [588, 0]
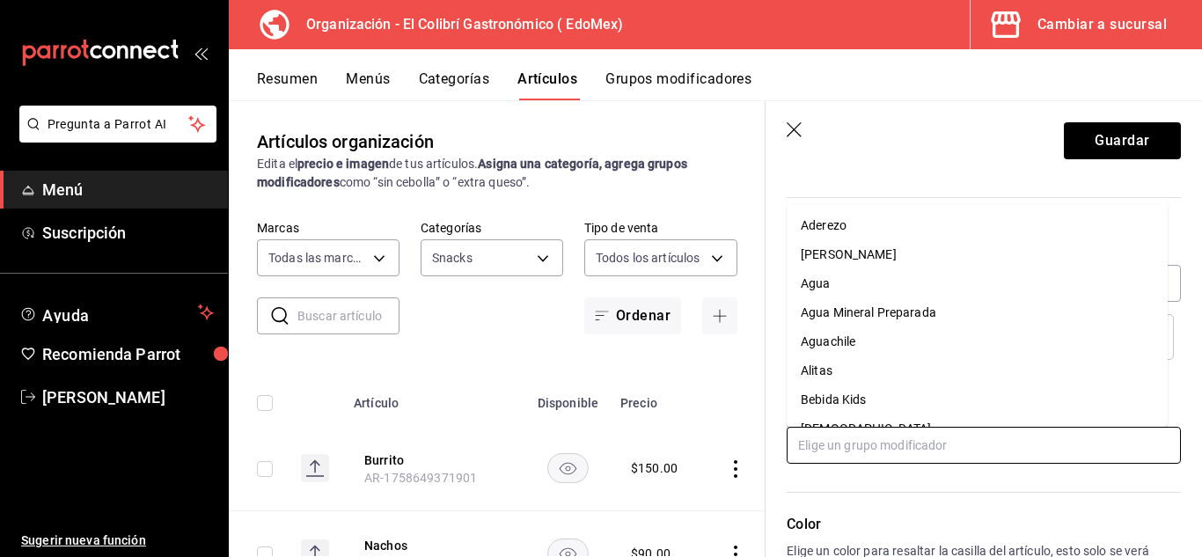
click at [999, 457] on input "text" at bounding box center [984, 445] width 394 height 37
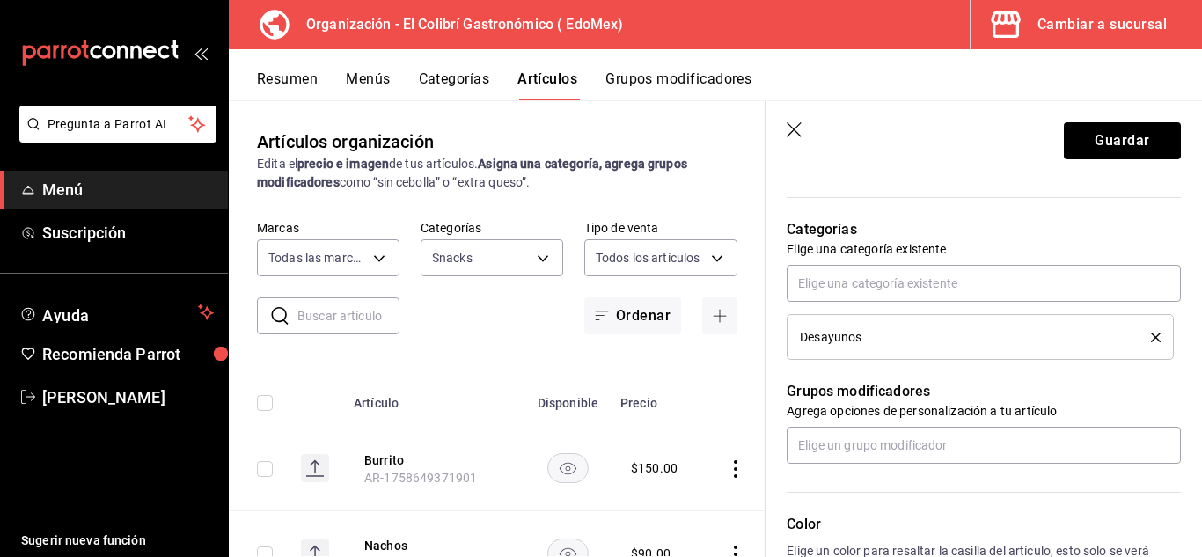
click at [984, 494] on div "Color Elige un color para resaltar la casilla del artículo, esto solo se verá r…" at bounding box center [973, 560] width 415 height 193
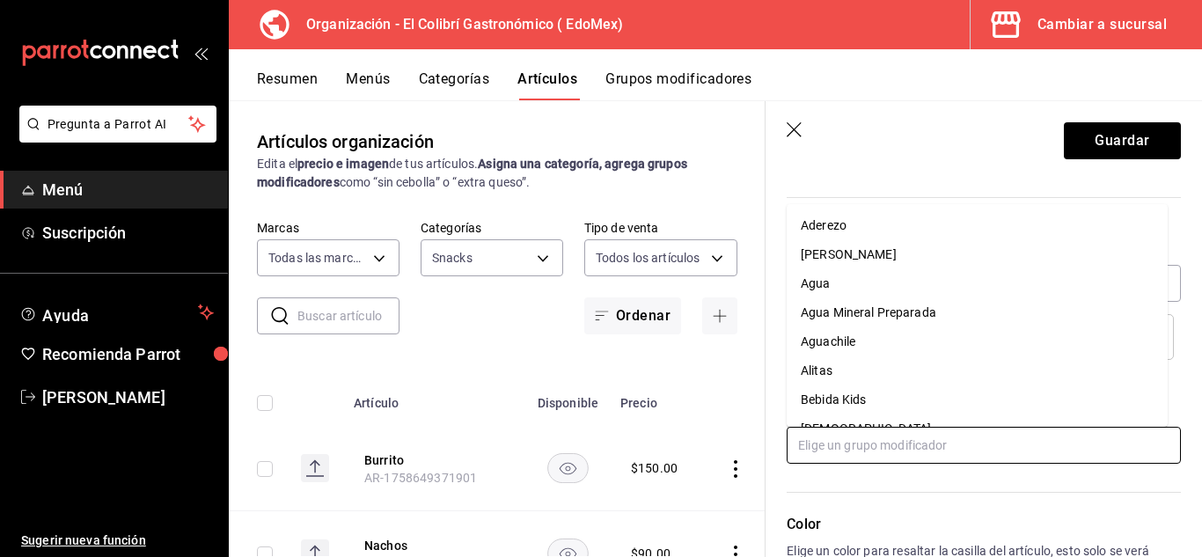
click at [1000, 458] on input "text" at bounding box center [984, 445] width 394 height 37
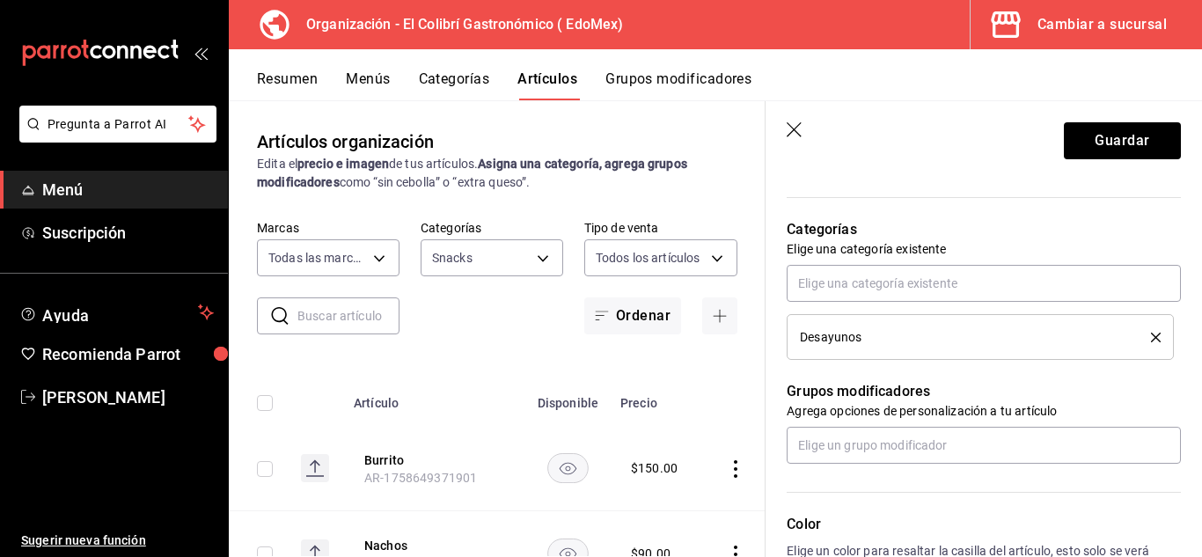
click at [979, 488] on div "Color Elige un color para resaltar la casilla del artículo, esto solo se verá r…" at bounding box center [973, 560] width 415 height 193
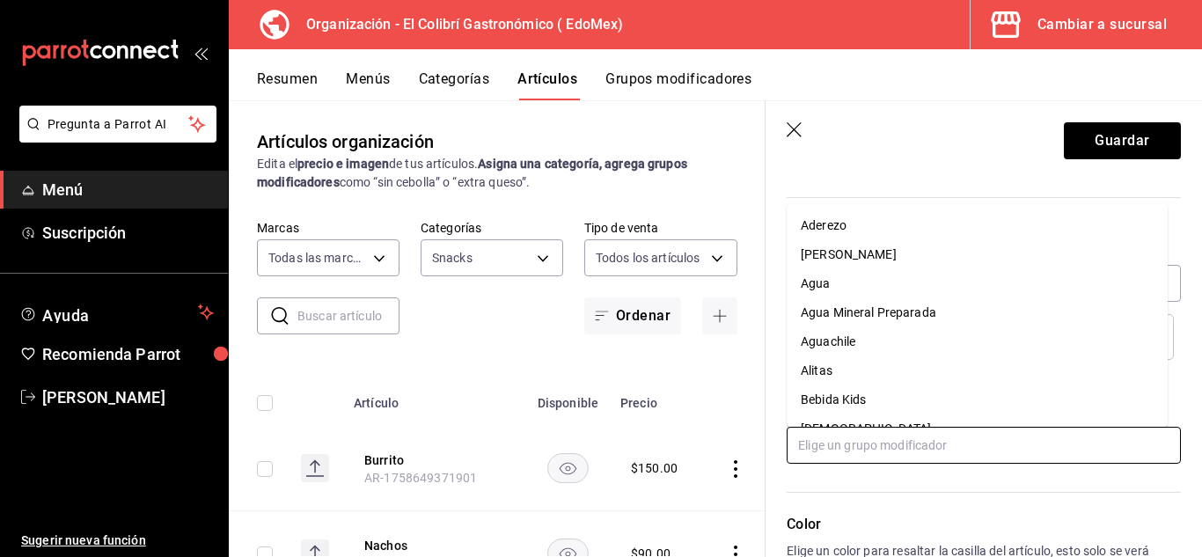
click at [986, 456] on input "text" at bounding box center [984, 445] width 394 height 37
click at [983, 510] on div "Color Elige un color para resaltar la casilla del artículo, esto solo se verá r…" at bounding box center [973, 560] width 415 height 193
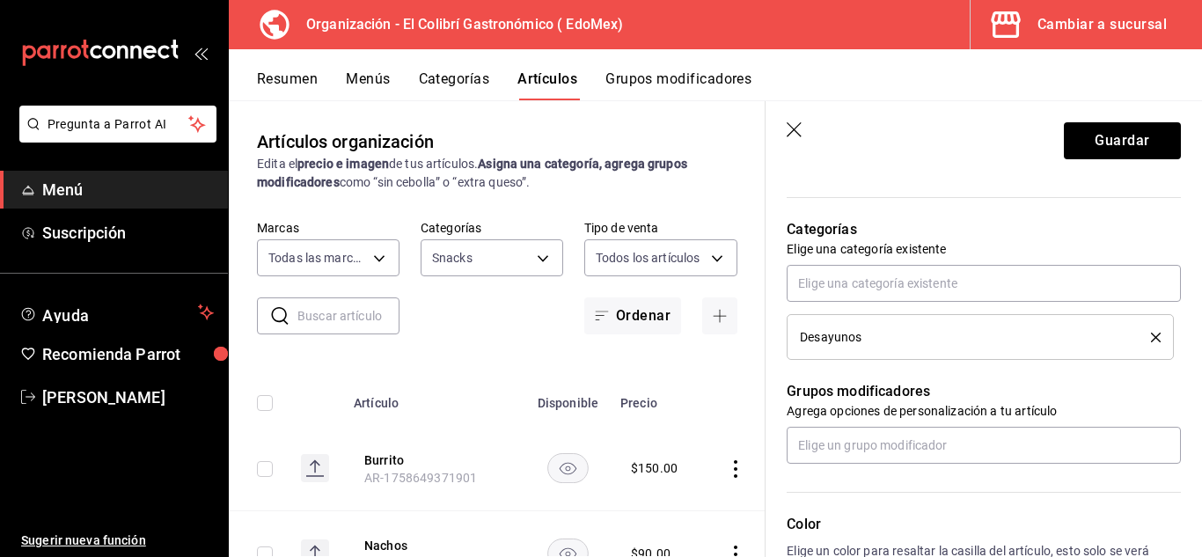
click at [983, 510] on div "Color Elige un color para resaltar la casilla del artículo, esto solo se verá r…" at bounding box center [973, 560] width 415 height 193
click at [1000, 454] on input "text" at bounding box center [984, 445] width 394 height 37
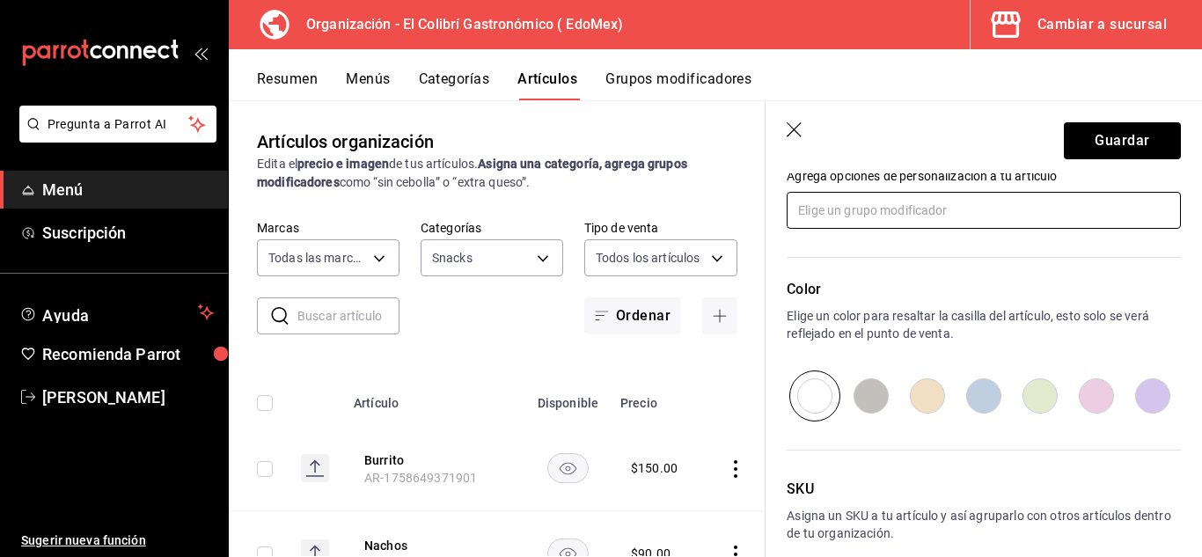
scroll to position [908, 0]
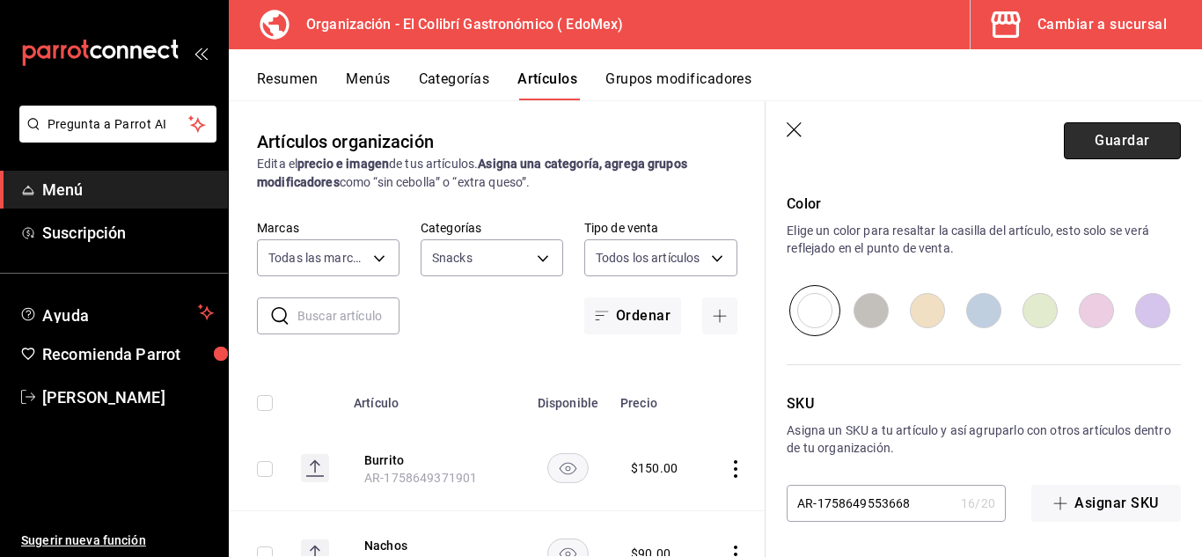
click at [1150, 148] on button "Guardar" at bounding box center [1122, 140] width 117 height 37
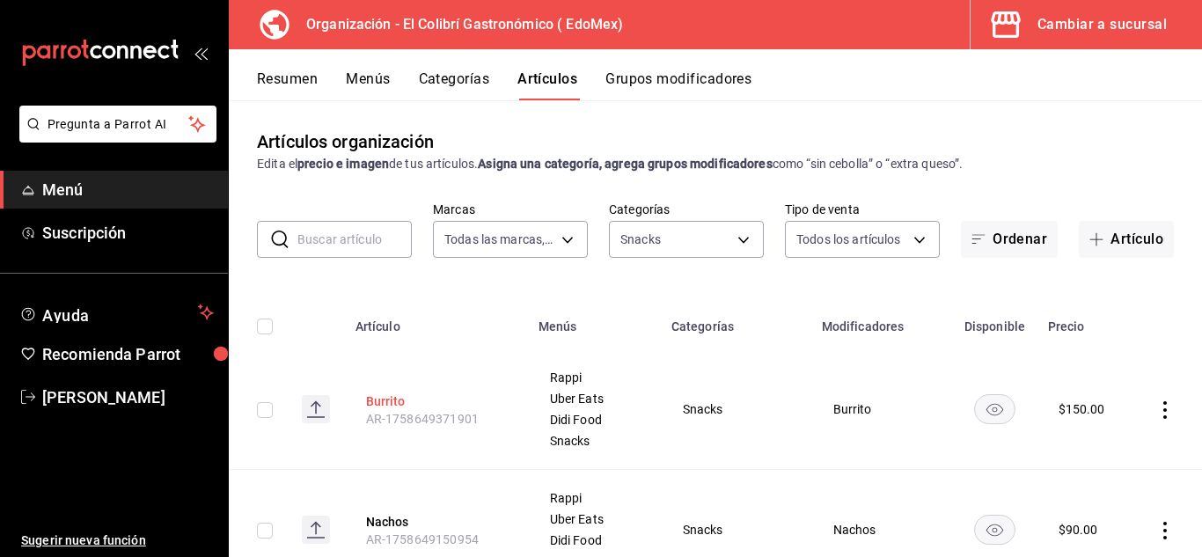
click at [444, 402] on button "Burrito" at bounding box center [436, 401] width 141 height 18
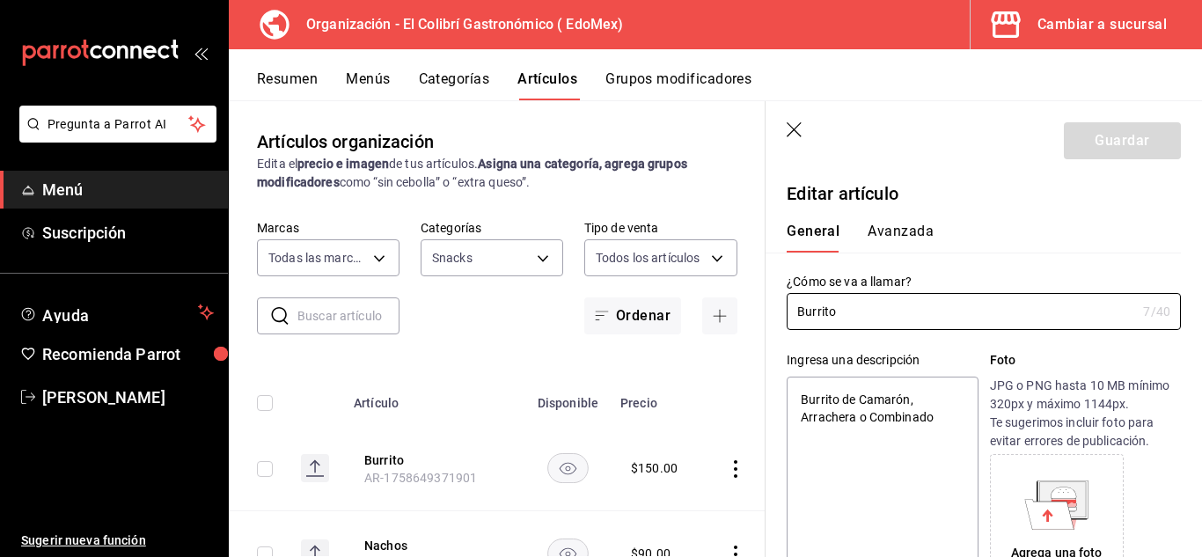
click at [801, 130] on icon "button" at bounding box center [796, 131] width 18 height 18
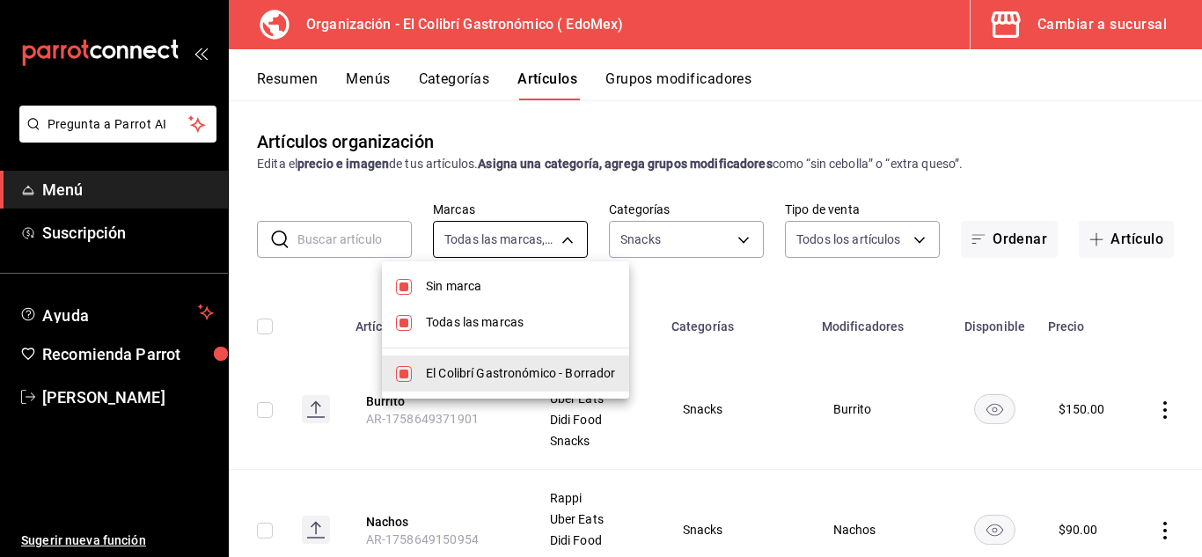
click at [572, 237] on body "Pregunta a Parrot AI Menú Suscripción Ayuda Recomienda Parrot Emilio Nagib Tera…" at bounding box center [601, 278] width 1202 height 557
click at [687, 234] on div at bounding box center [601, 278] width 1202 height 557
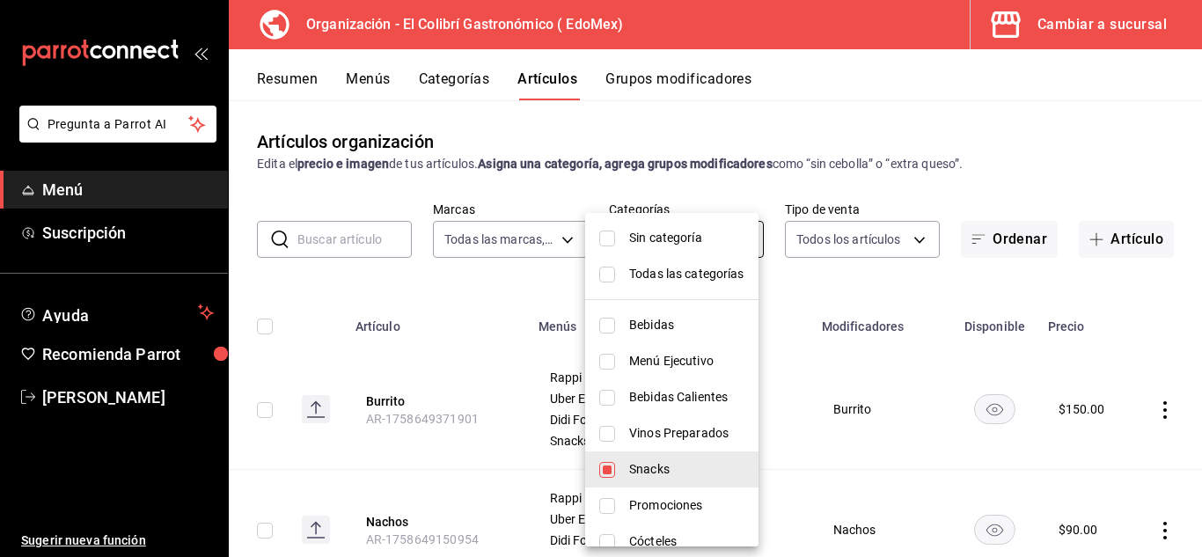
click at [724, 233] on body "Pregunta a Parrot AI Menú Suscripción Ayuda Recomienda Parrot Emilio Nagib Tera…" at bounding box center [601, 278] width 1202 height 557
click at [691, 241] on span "Sin categoría" at bounding box center [686, 238] width 115 height 18
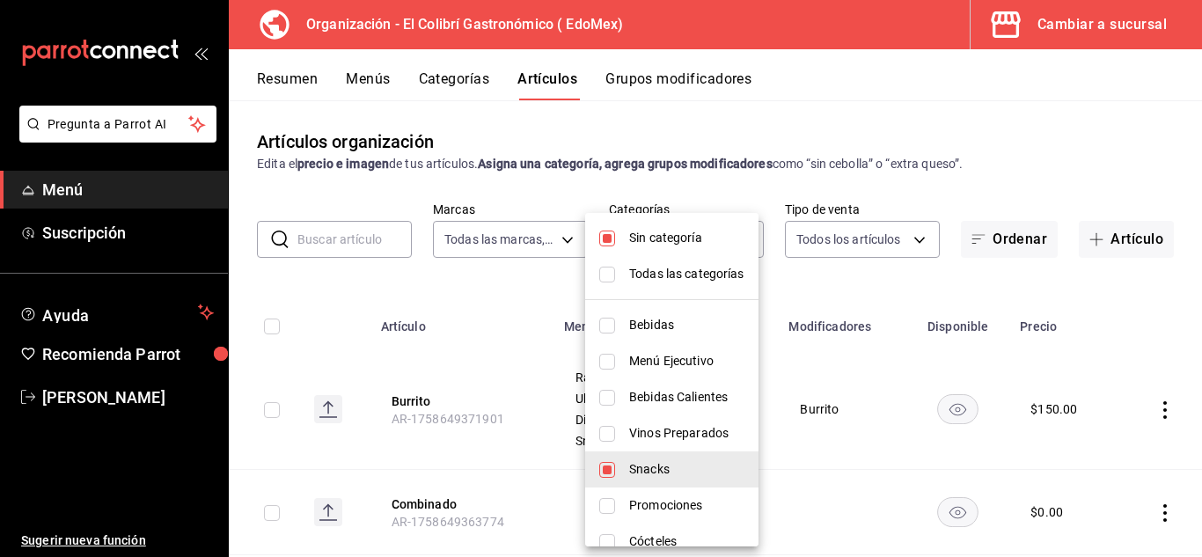
click at [789, 127] on div at bounding box center [601, 278] width 1202 height 557
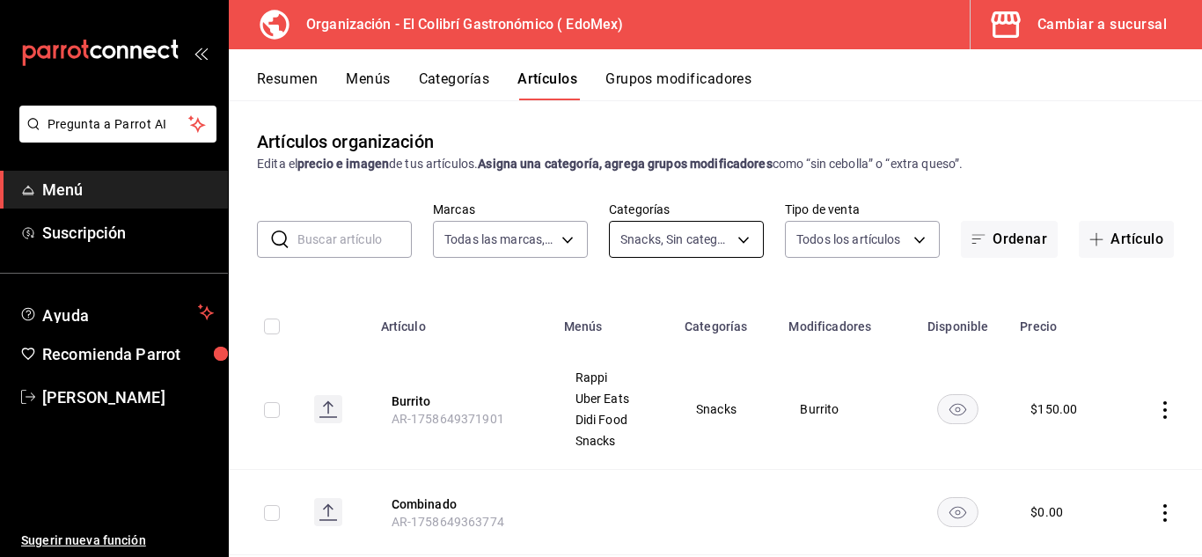
click at [744, 253] on body "Pregunta a Parrot AI Menú Suscripción Ayuda Recomienda Parrot Emilio Nagib Tera…" at bounding box center [601, 278] width 1202 height 557
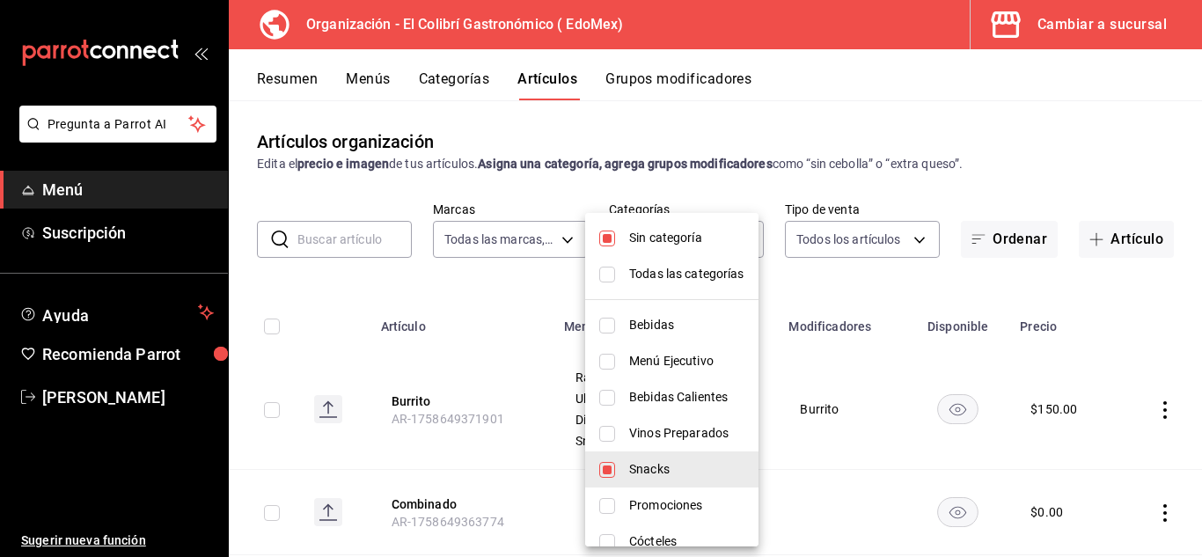
click at [597, 269] on li "Todas las categorías" at bounding box center [671, 274] width 173 height 36
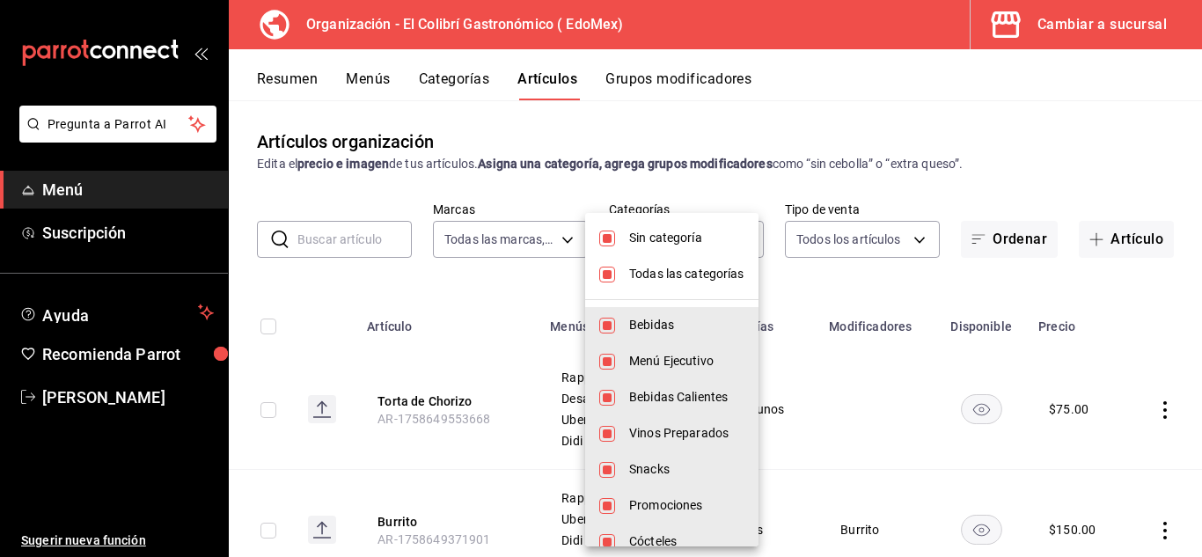
click at [718, 132] on div at bounding box center [601, 278] width 1202 height 557
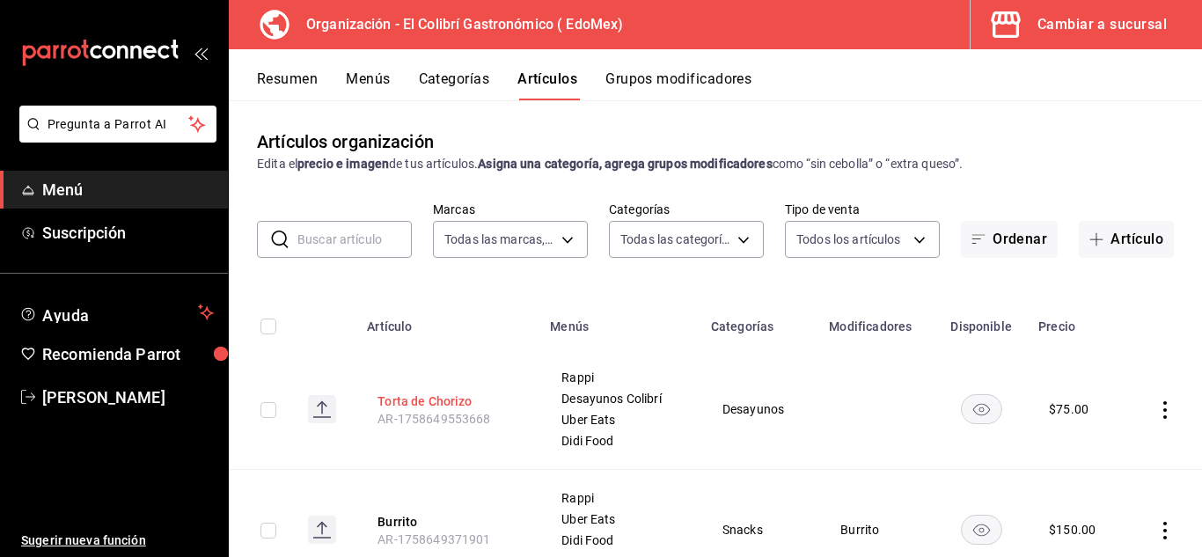
click at [415, 395] on button "Torta de Chorizo" at bounding box center [448, 401] width 141 height 18
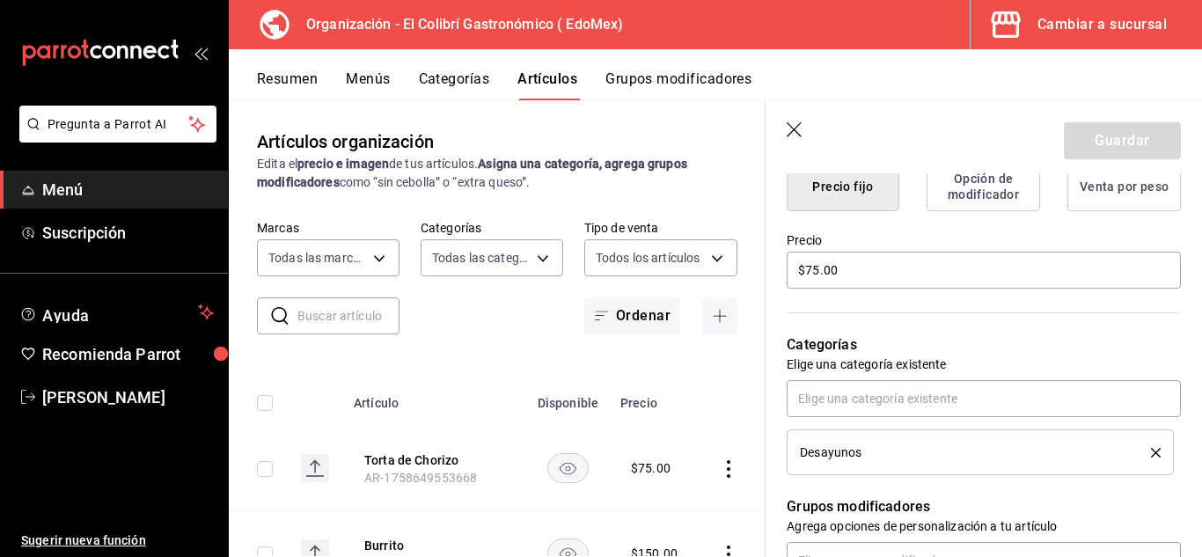
scroll to position [487, 0]
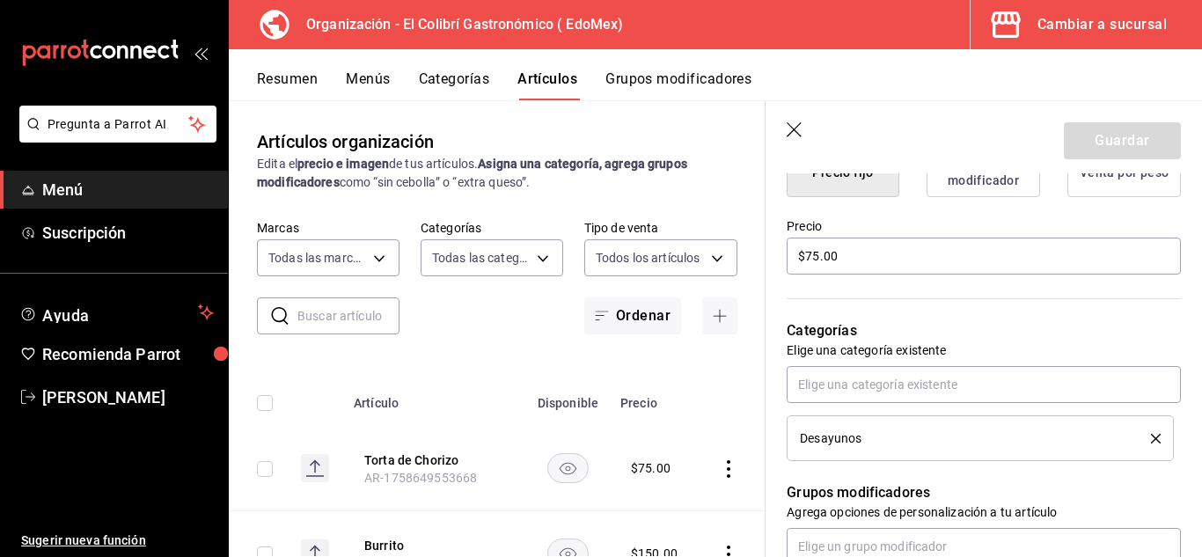
click at [1151, 436] on icon "delete" at bounding box center [1156, 439] width 10 height 10
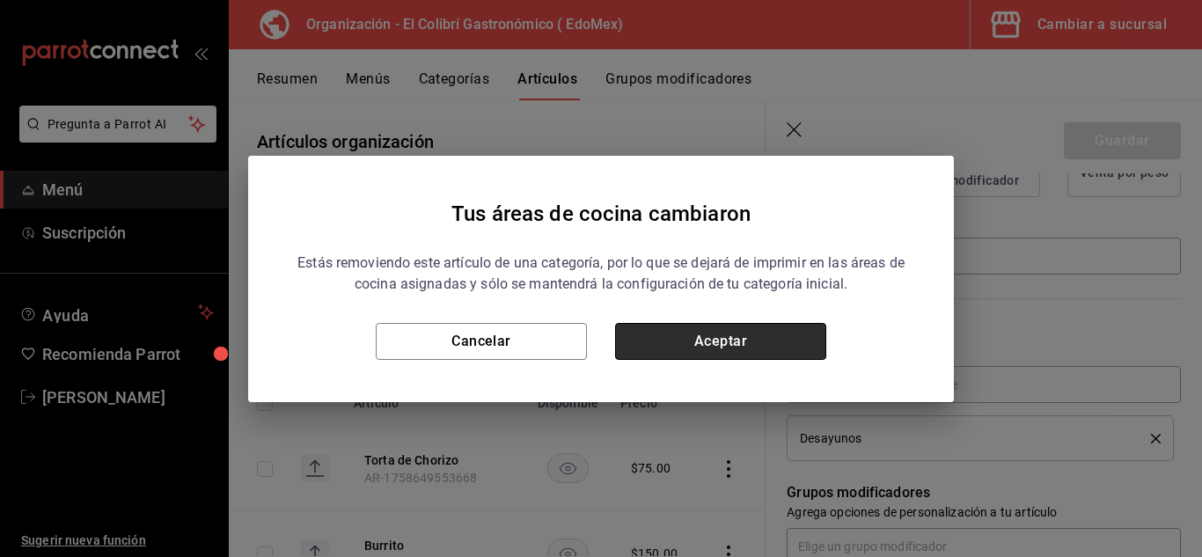
click at [803, 339] on button "Aceptar" at bounding box center [720, 341] width 211 height 37
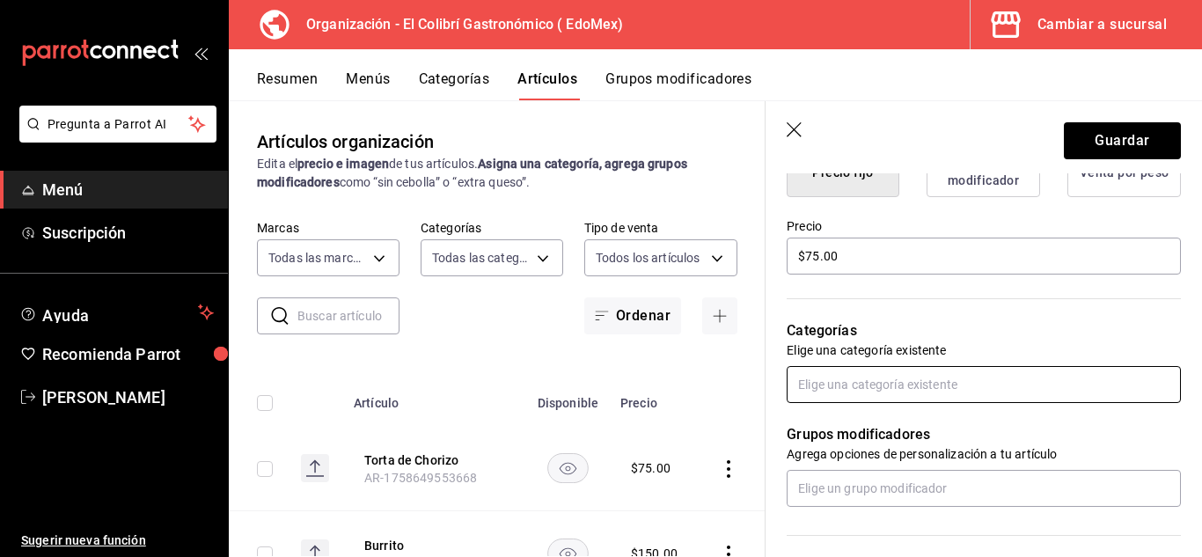
click at [875, 394] on input "text" at bounding box center [984, 384] width 394 height 37
click at [806, 421] on li "Snacks" at bounding box center [977, 424] width 381 height 29
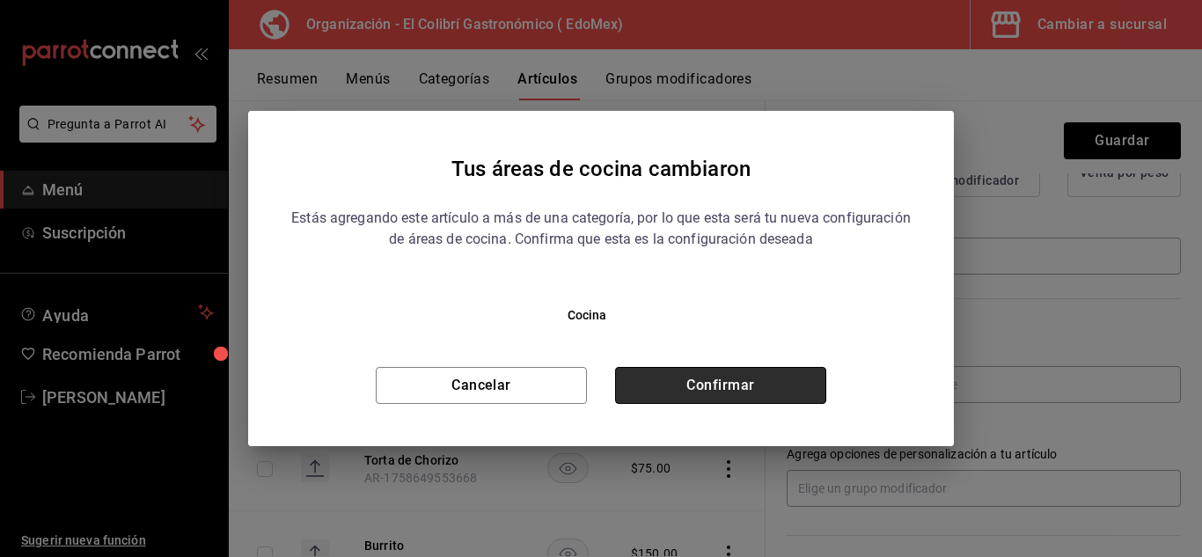
click at [778, 385] on button "Confirmar" at bounding box center [720, 385] width 211 height 37
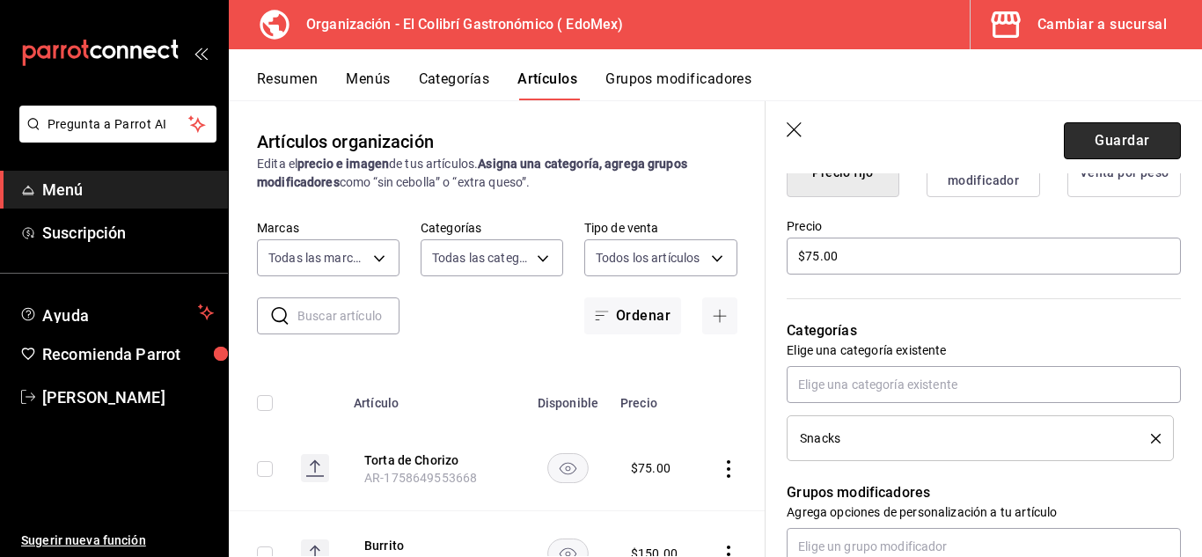
click at [1126, 144] on button "Guardar" at bounding box center [1122, 140] width 117 height 37
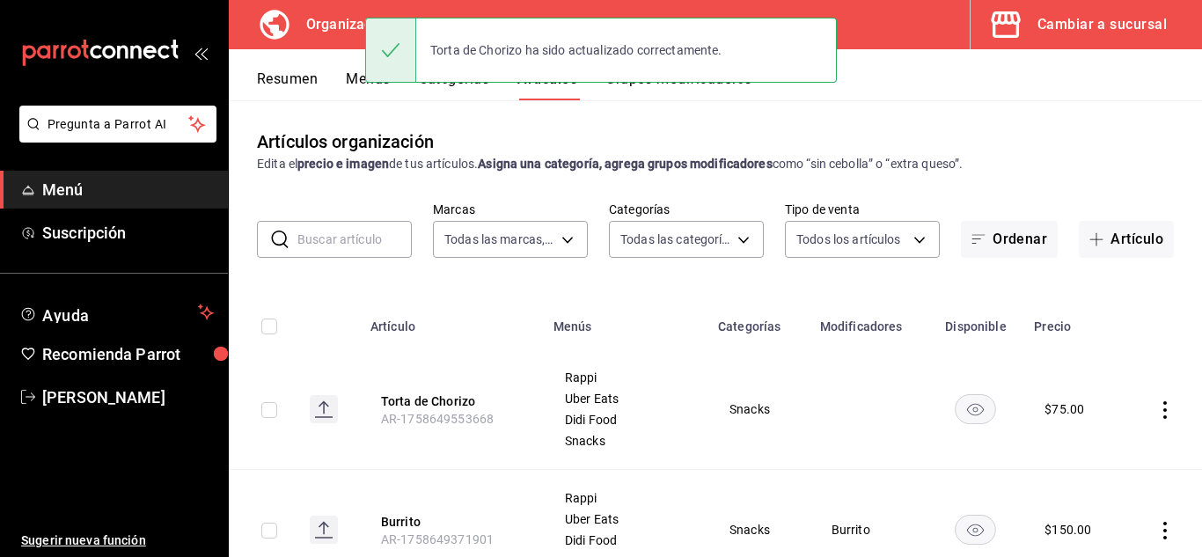
click at [651, 346] on th "Menús" at bounding box center [625, 321] width 165 height 56
click at [683, 128] on div "Artículos organización Edita el precio e imagen de tus artículos. Asigna una ca…" at bounding box center [715, 150] width 973 height 45
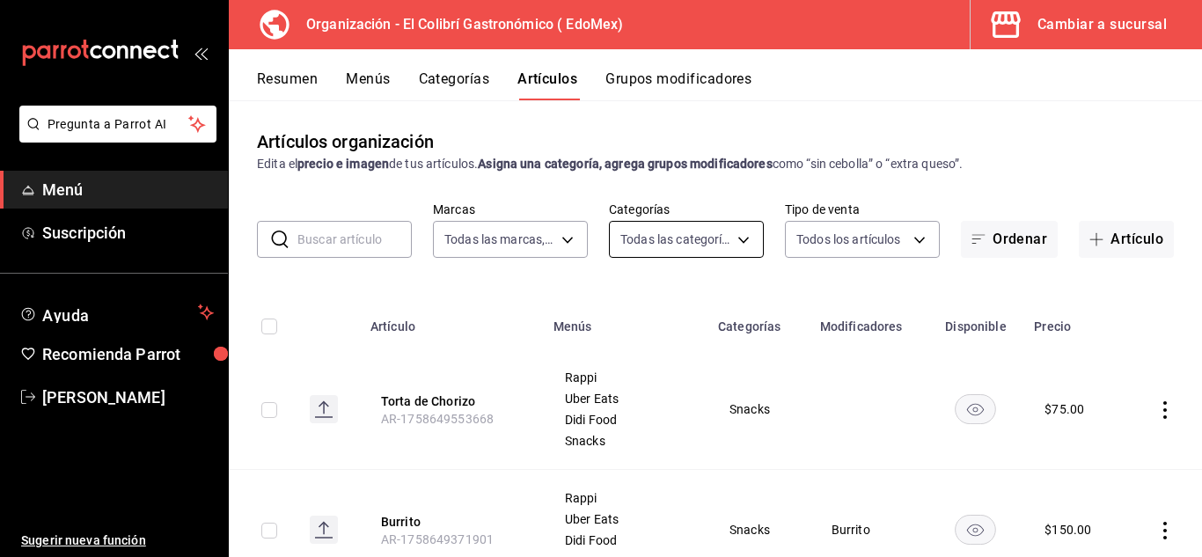
click at [668, 231] on body "Pregunta a Parrot AI Menú Suscripción Ayuda Recomienda Parrot Emilio Nagib Tera…" at bounding box center [601, 278] width 1202 height 557
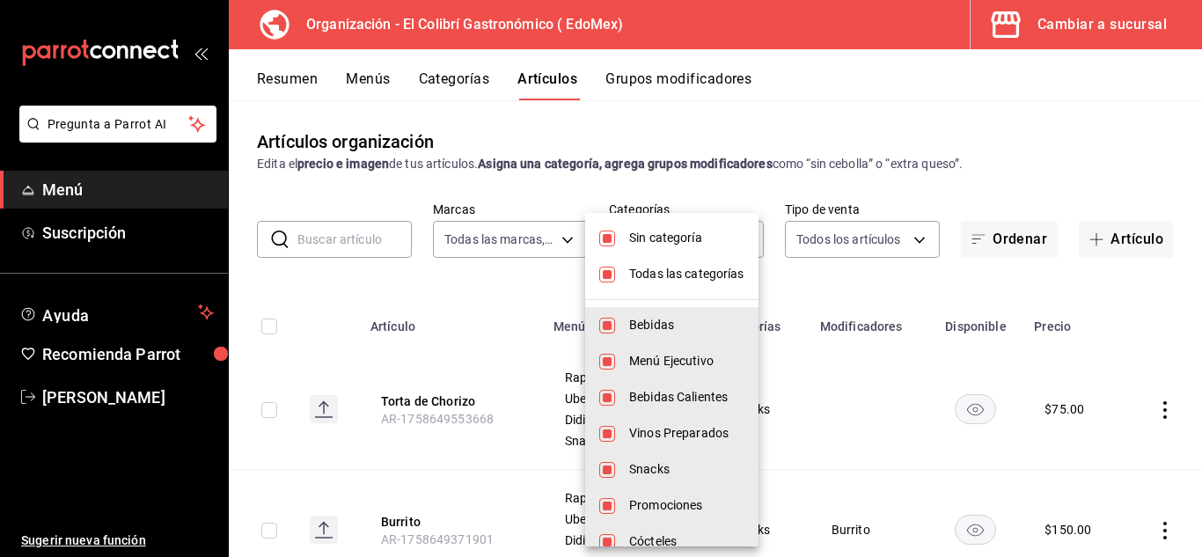
click at [654, 248] on li "Sin categoría" at bounding box center [671, 238] width 173 height 36
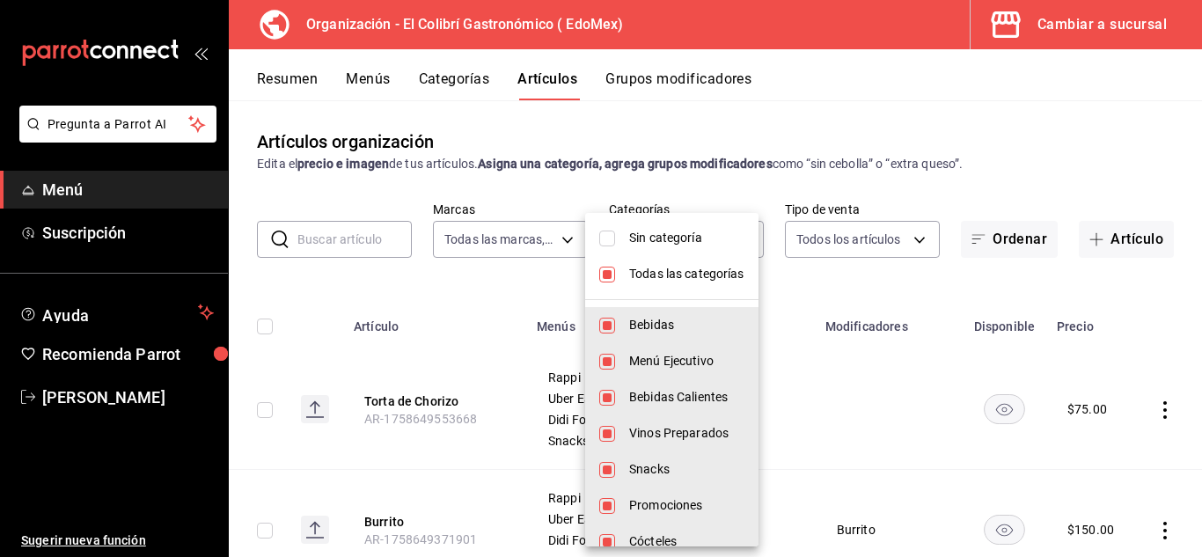
click at [641, 291] on li "Todas las categorías" at bounding box center [671, 274] width 173 height 36
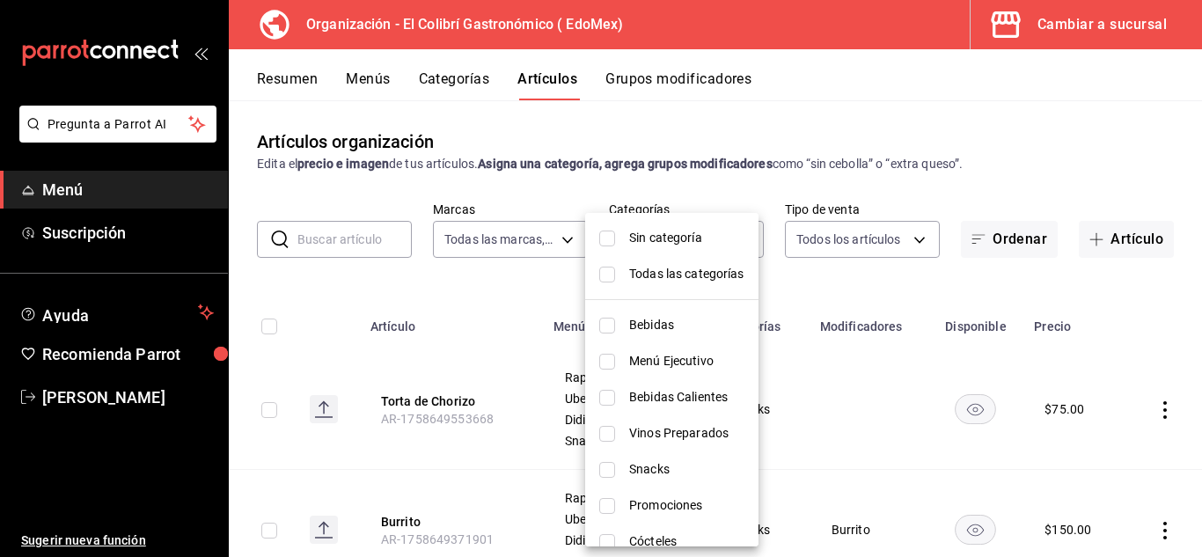
click at [677, 473] on span "Snacks" at bounding box center [686, 469] width 115 height 18
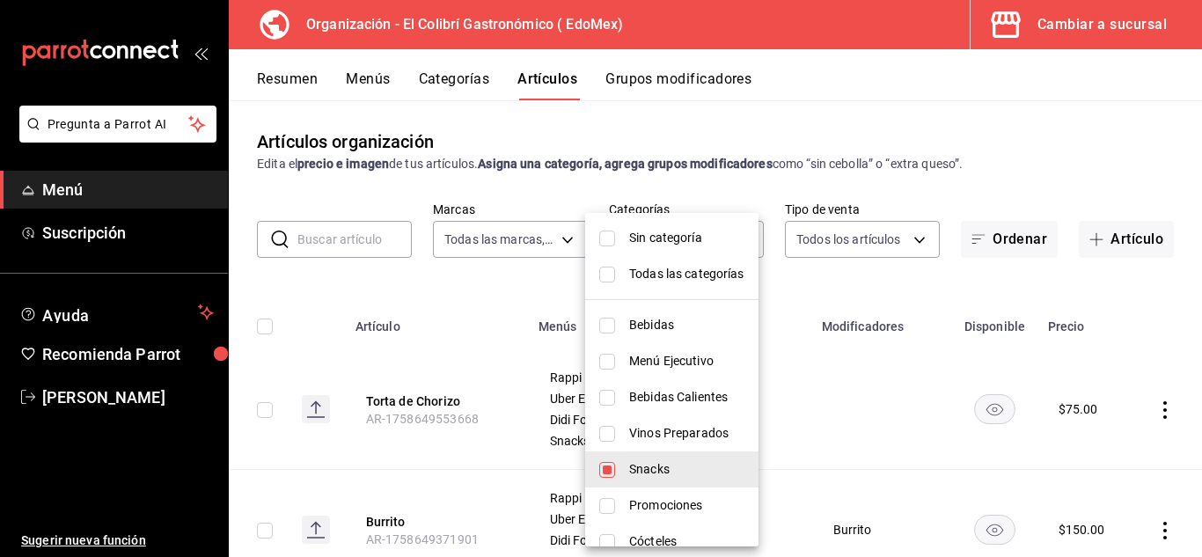
click at [879, 139] on div at bounding box center [601, 278] width 1202 height 557
click at [879, 143] on div at bounding box center [601, 278] width 1202 height 557
click at [1150, 169] on div at bounding box center [601, 278] width 1202 height 557
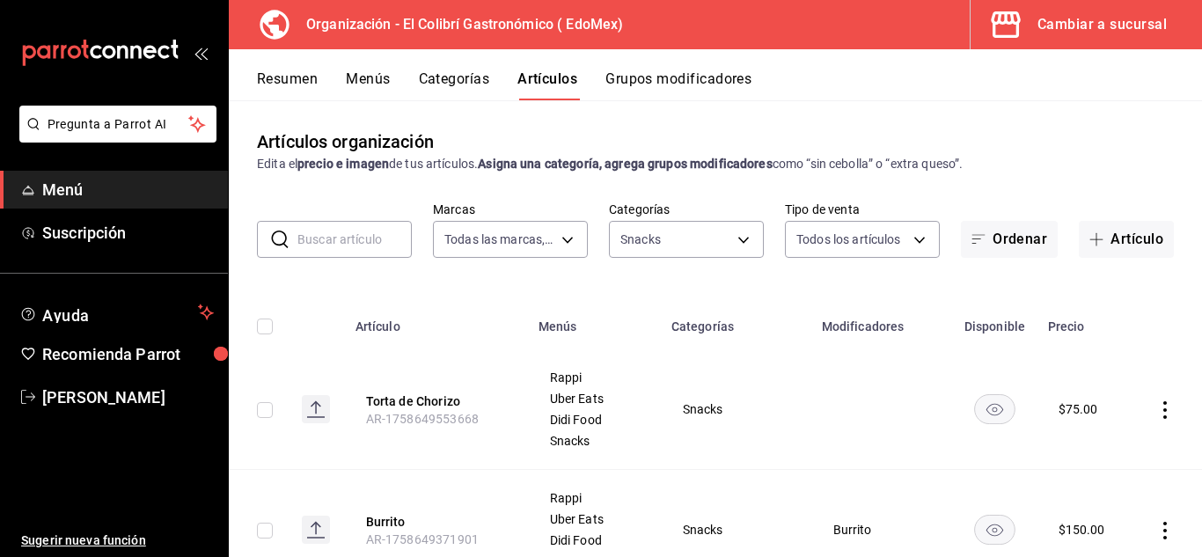
drag, startPoint x: 1201, startPoint y: 188, endPoint x: 1201, endPoint y: 255, distance: 66.9
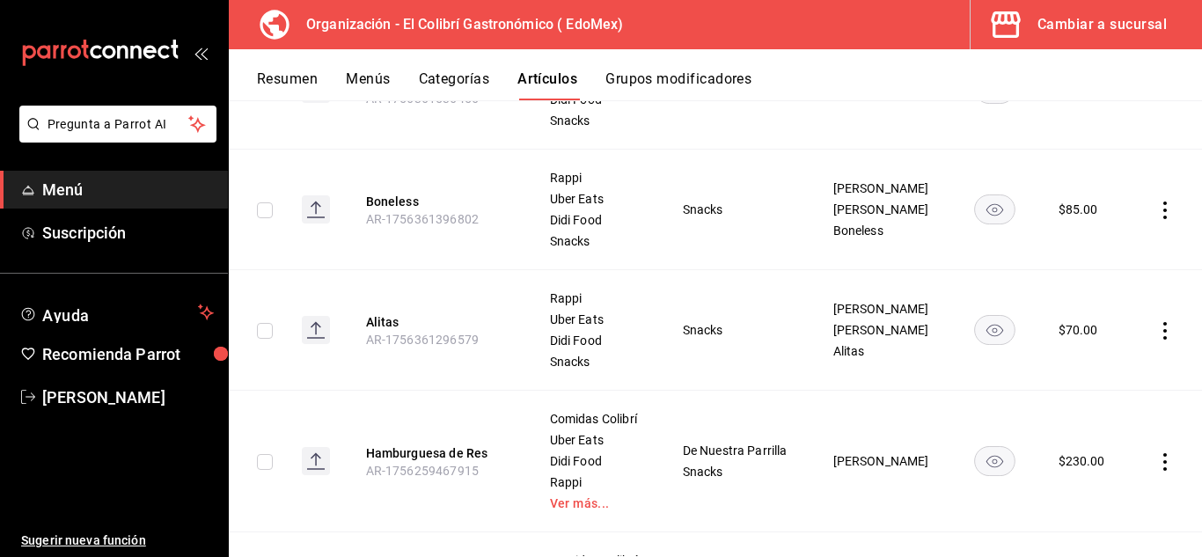
scroll to position [799, 0]
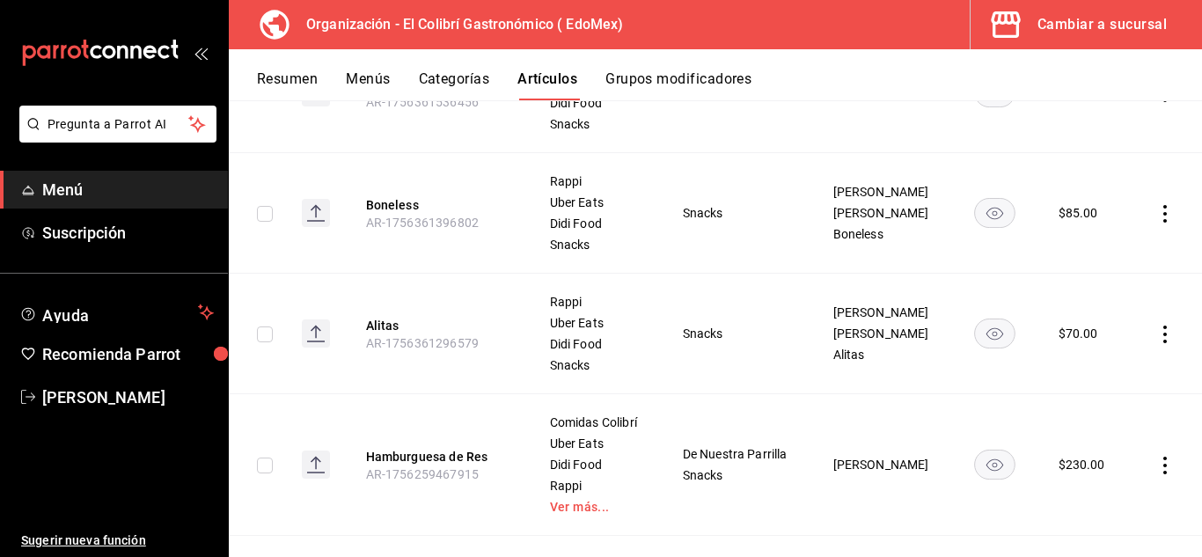
click at [701, 74] on button "Grupos modificadores" at bounding box center [678, 85] width 146 height 30
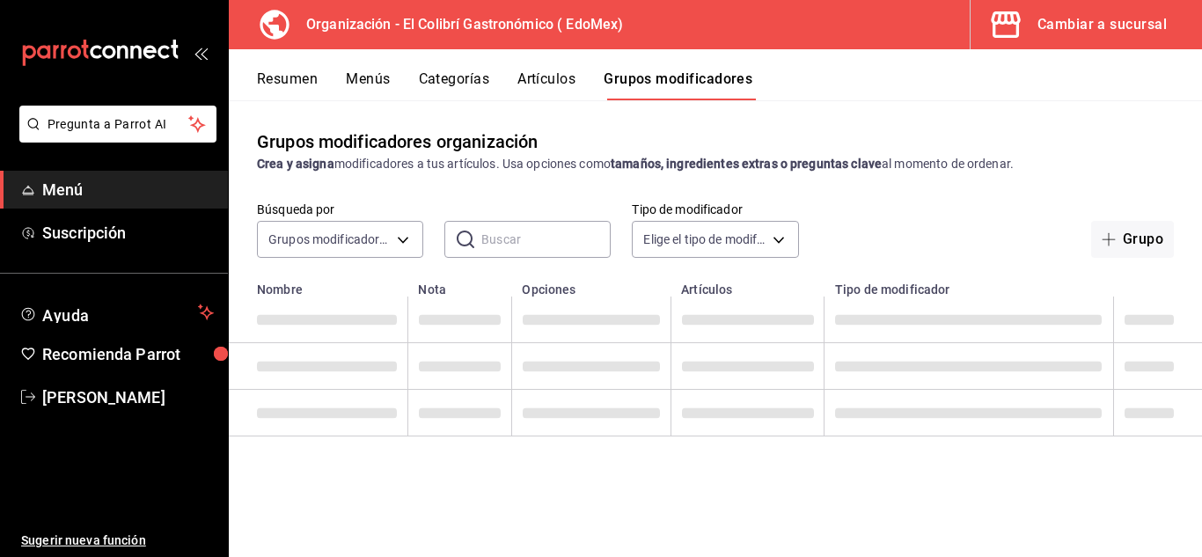
click at [691, 74] on button "Grupos modificadores" at bounding box center [678, 85] width 149 height 30
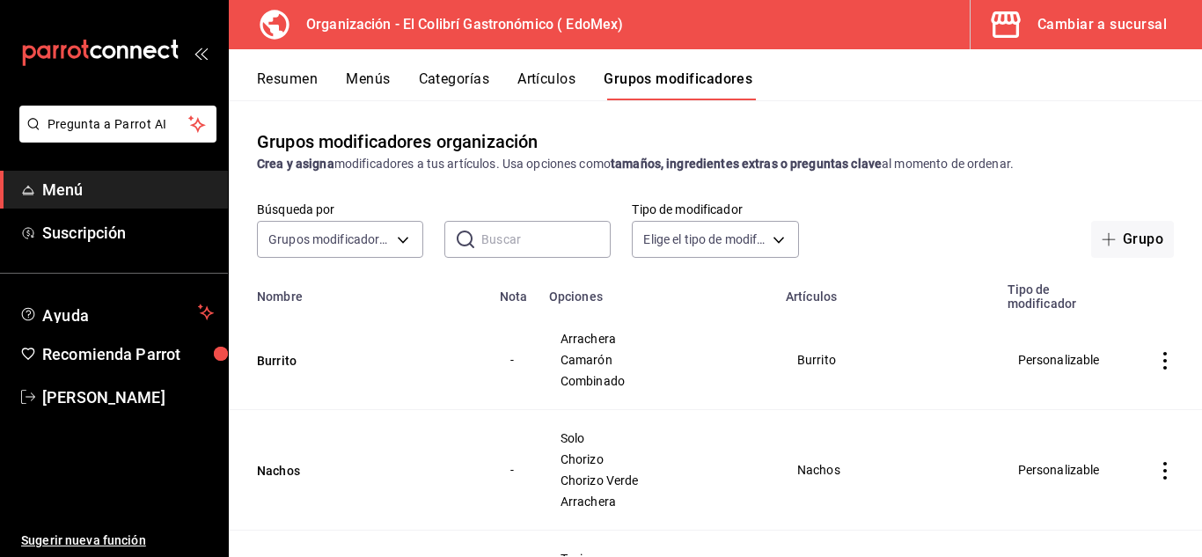
click at [514, 249] on input "text" at bounding box center [545, 239] width 129 height 35
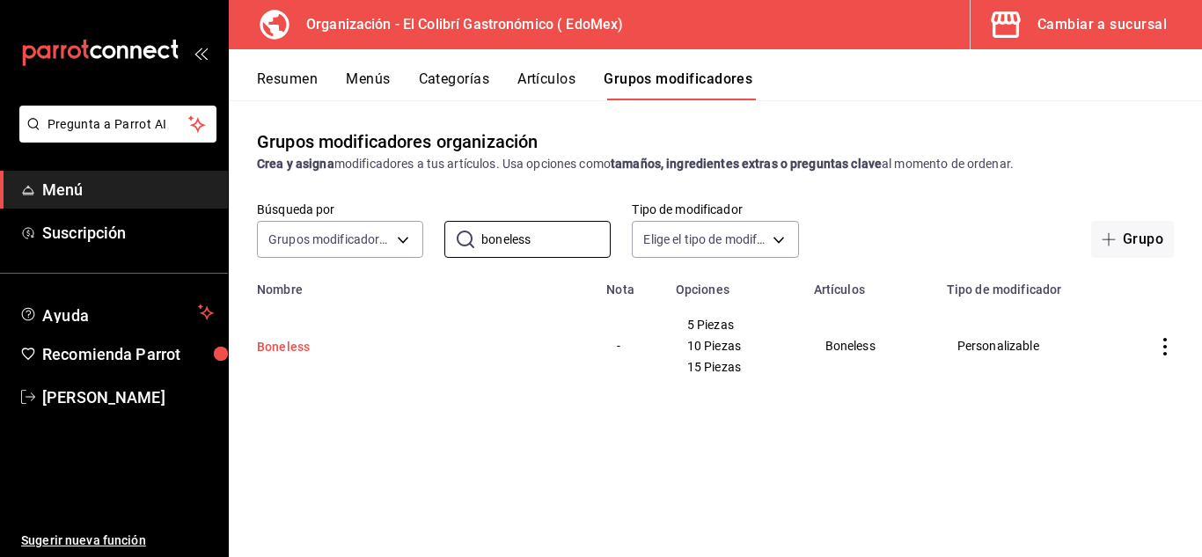
click at [284, 348] on button "Boneless" at bounding box center [362, 347] width 211 height 18
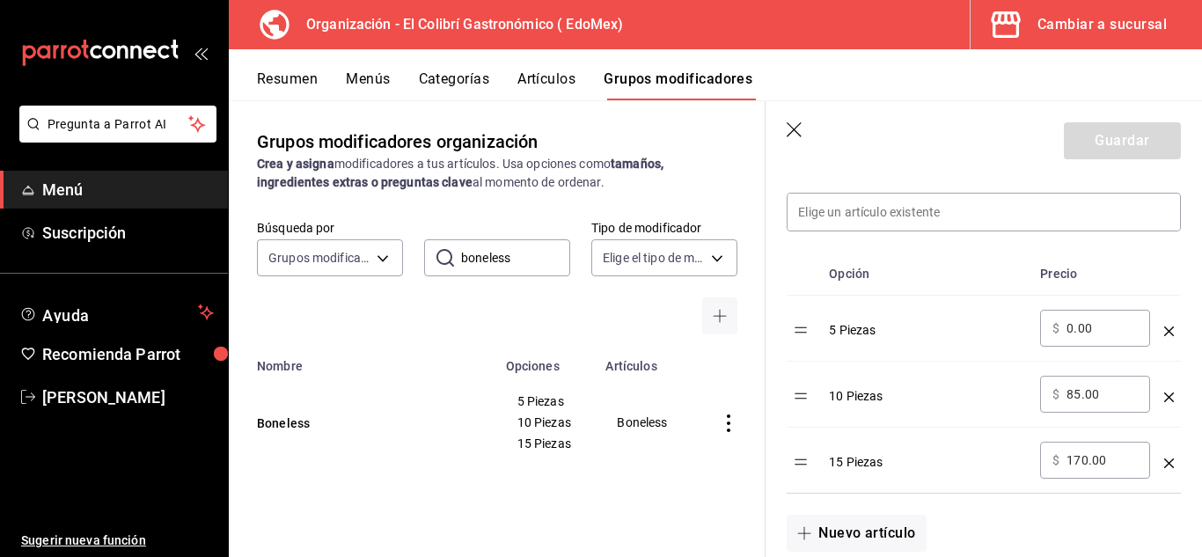
scroll to position [496, 0]
click at [887, 529] on button "Nuevo artículo" at bounding box center [856, 536] width 139 height 37
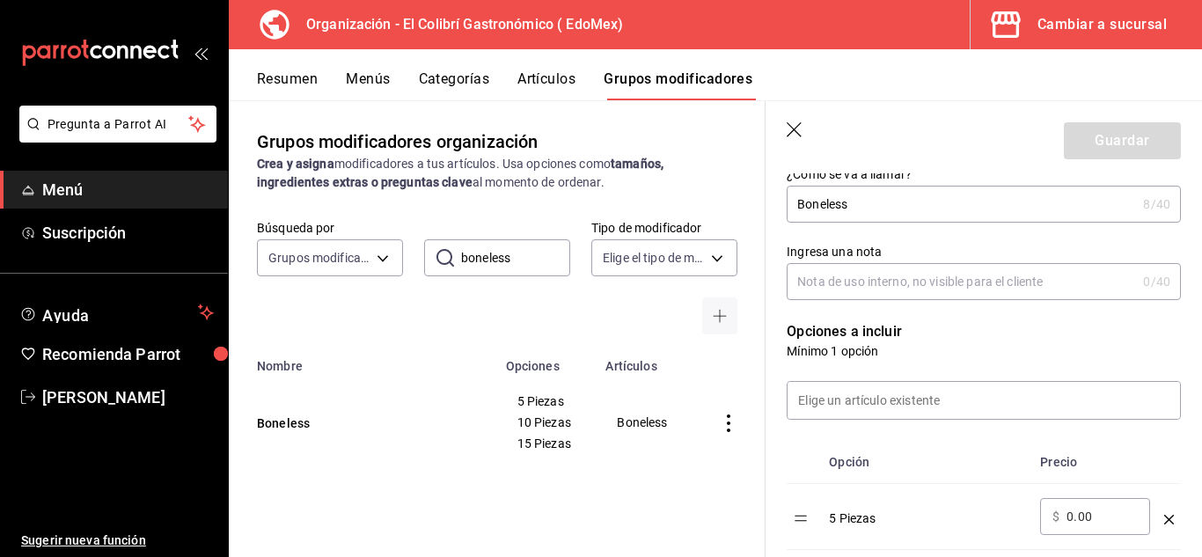
scroll to position [221, 0]
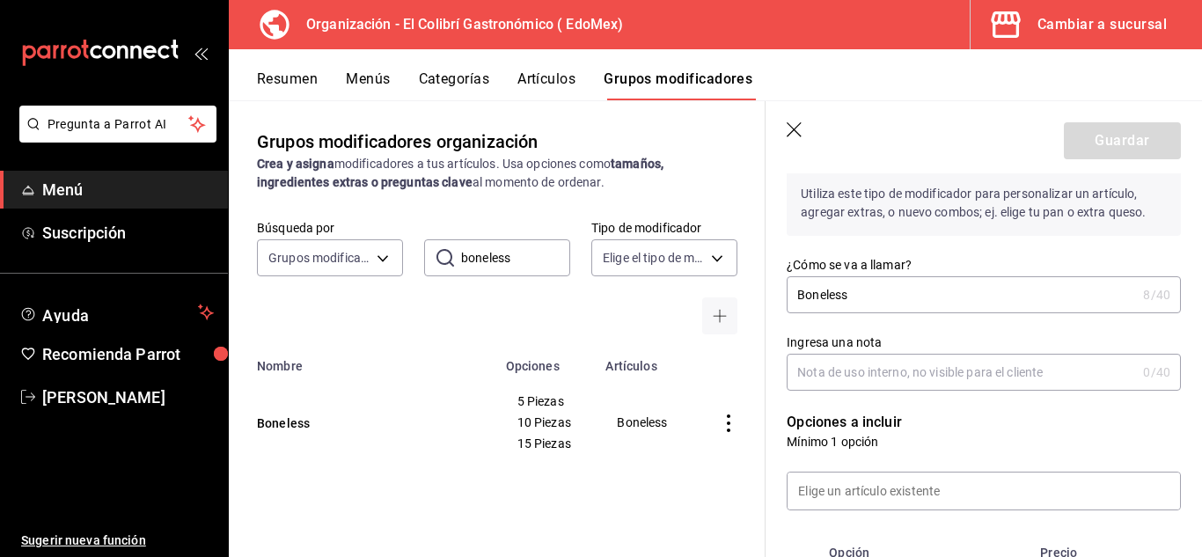
click at [1002, 290] on input "Boneless" at bounding box center [961, 294] width 349 height 35
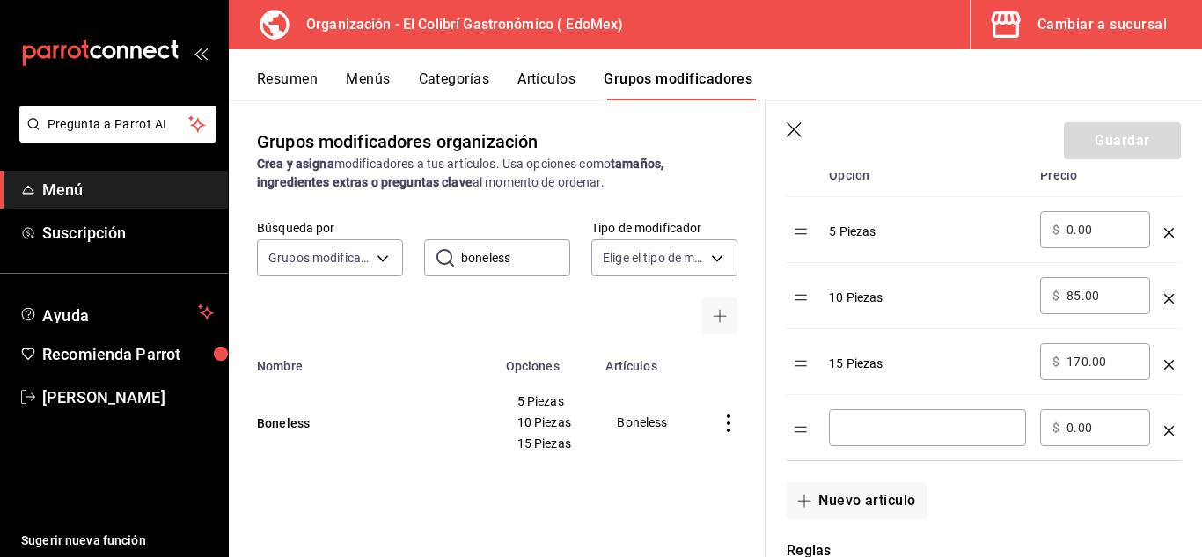
scroll to position [605, 0]
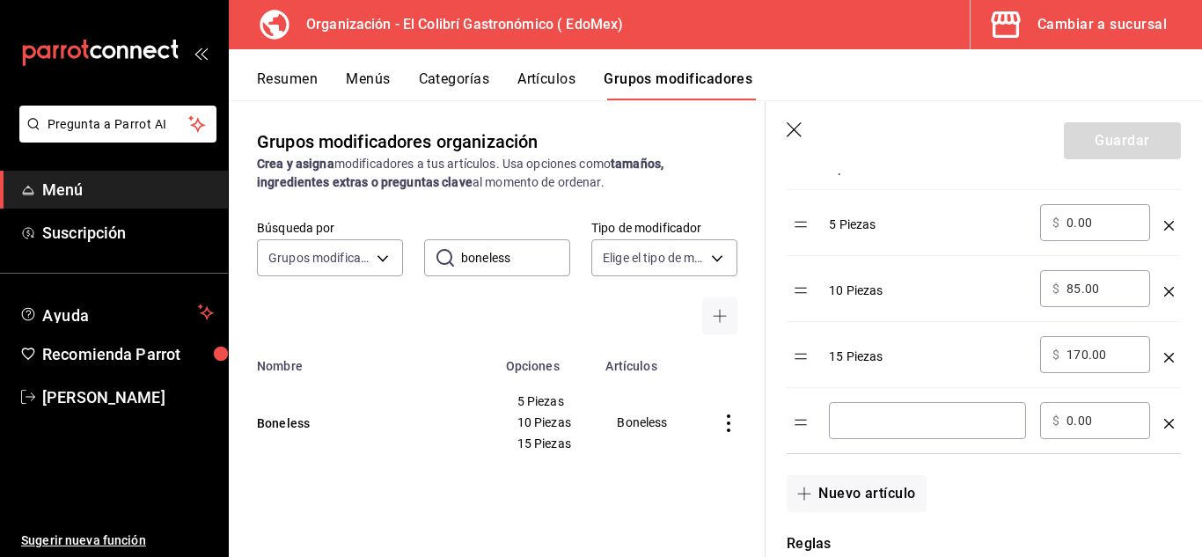
click at [1164, 429] on div "optionsTable" at bounding box center [1169, 416] width 10 height 29
click at [1164, 412] on div "optionsTable" at bounding box center [1169, 416] width 10 height 29
click at [1164, 425] on icon "optionsTable" at bounding box center [1169, 424] width 10 height 10
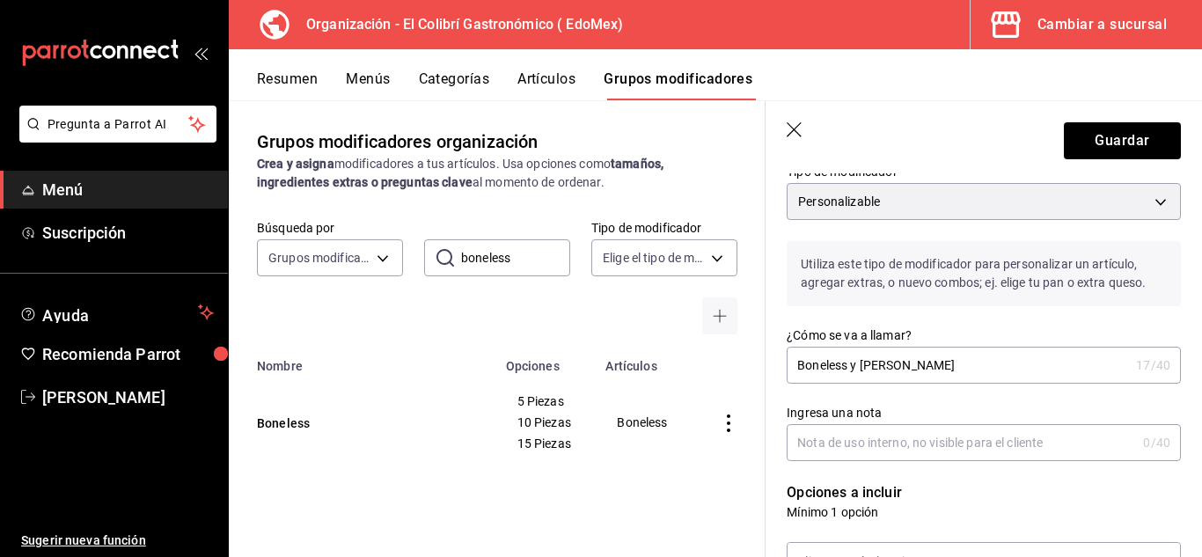
scroll to position [172, 0]
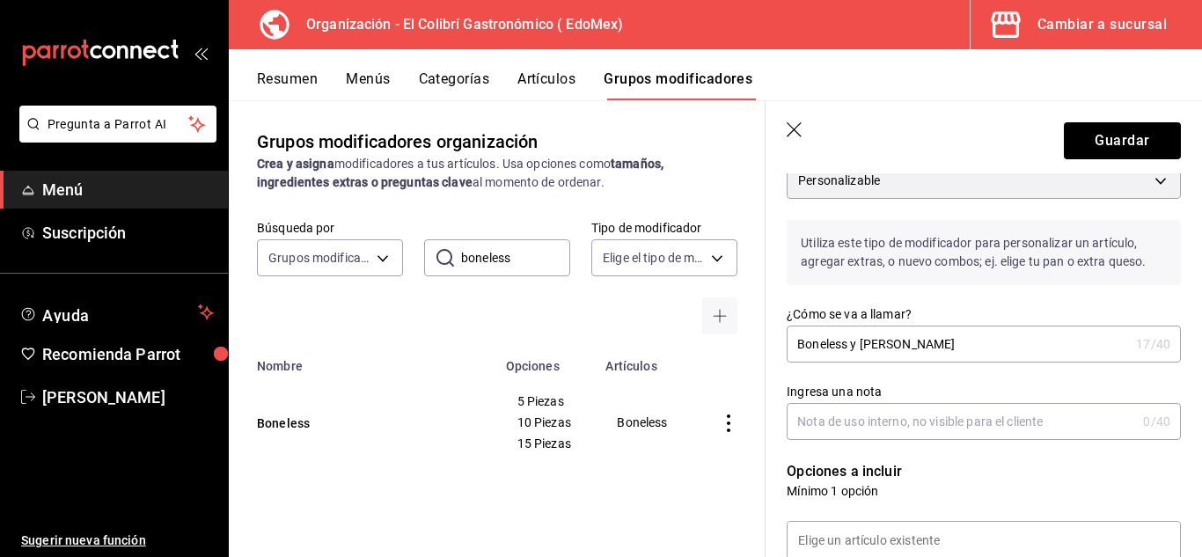
click at [934, 344] on input "Boneless y Alitas" at bounding box center [958, 343] width 342 height 35
click at [861, 343] on input "Boneless y Alitas" at bounding box center [958, 343] width 342 height 35
click at [1104, 146] on button "Guardar" at bounding box center [1122, 140] width 117 height 37
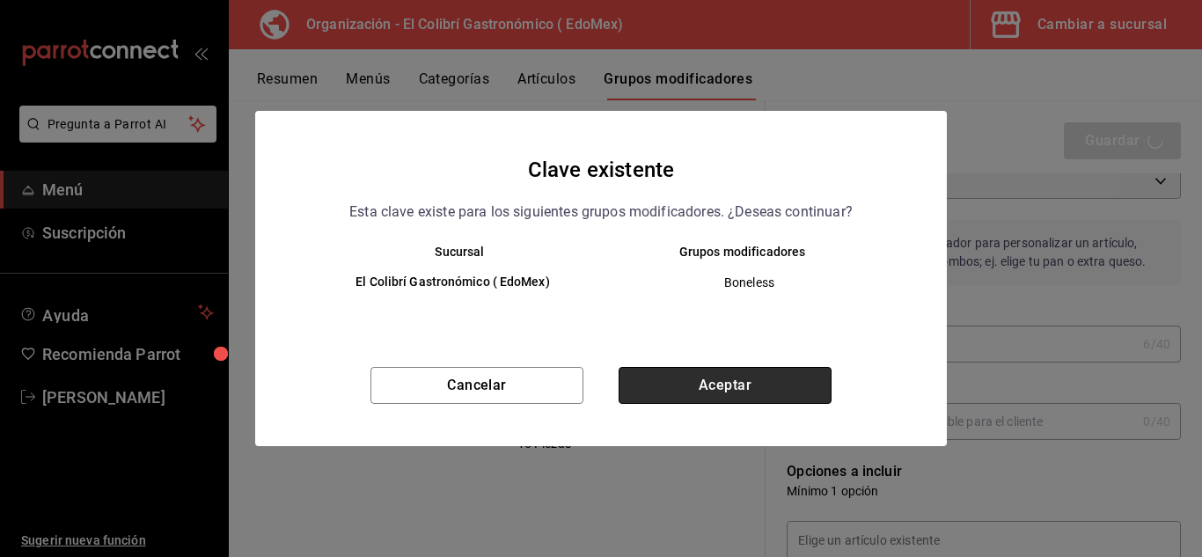
click at [689, 387] on button "Aceptar" at bounding box center [725, 385] width 213 height 37
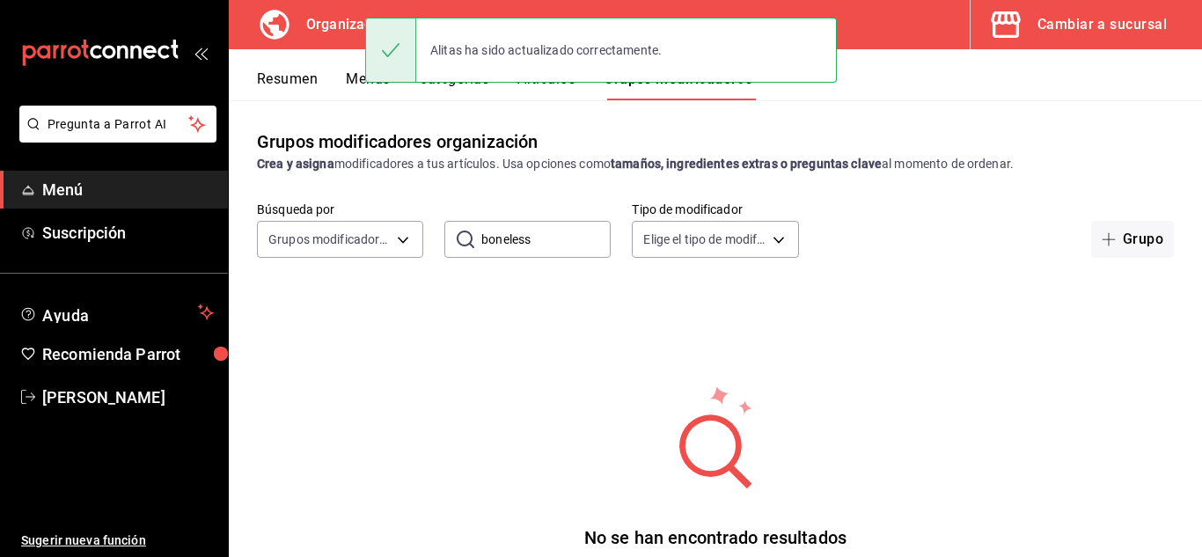
click at [568, 246] on input "boneless" at bounding box center [545, 239] width 129 height 35
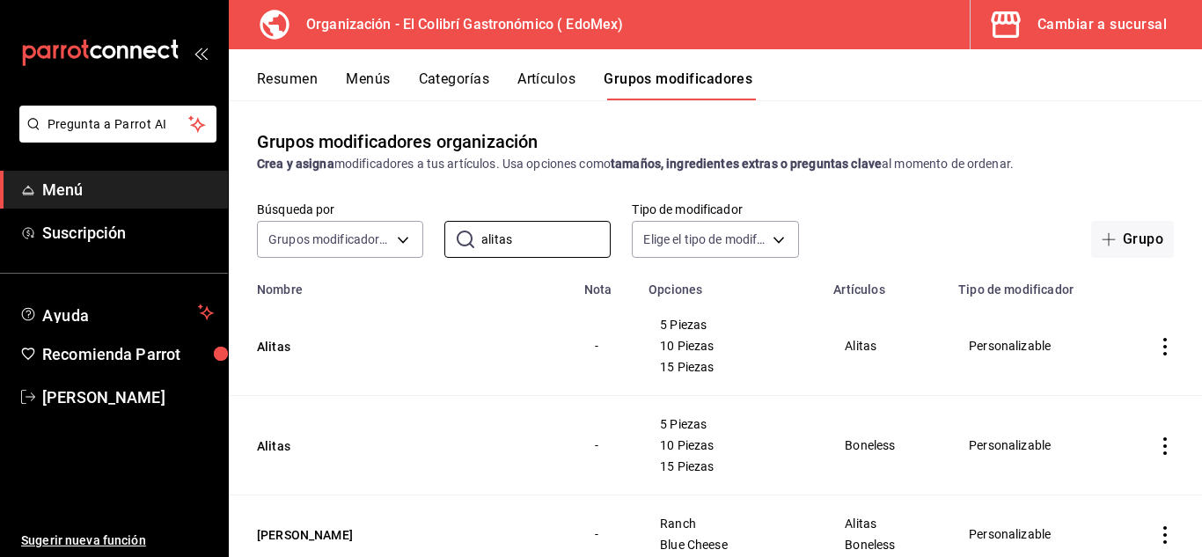
click at [1163, 356] on icon "actions" at bounding box center [1165, 347] width 4 height 18
click at [1122, 392] on span "Editar" at bounding box center [1099, 387] width 46 height 18
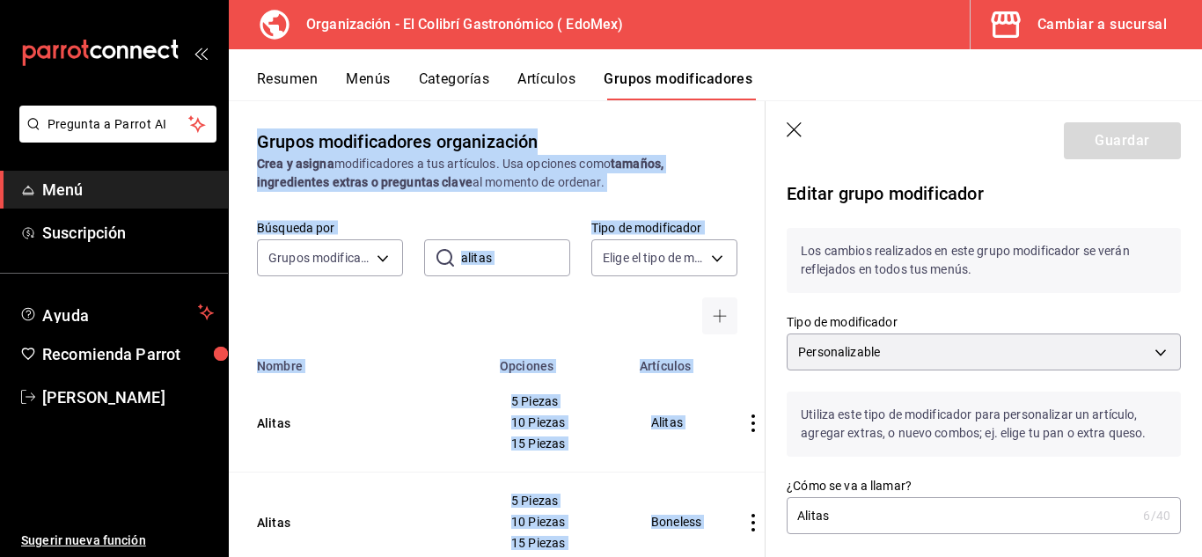
drag, startPoint x: 1201, startPoint y: 98, endPoint x: 1201, endPoint y: 150, distance: 52.8
click at [1201, 150] on div "Resumen Menús Categorías Artículos Grupos modificadores Grupos modificadores or…" at bounding box center [715, 303] width 973 height 508
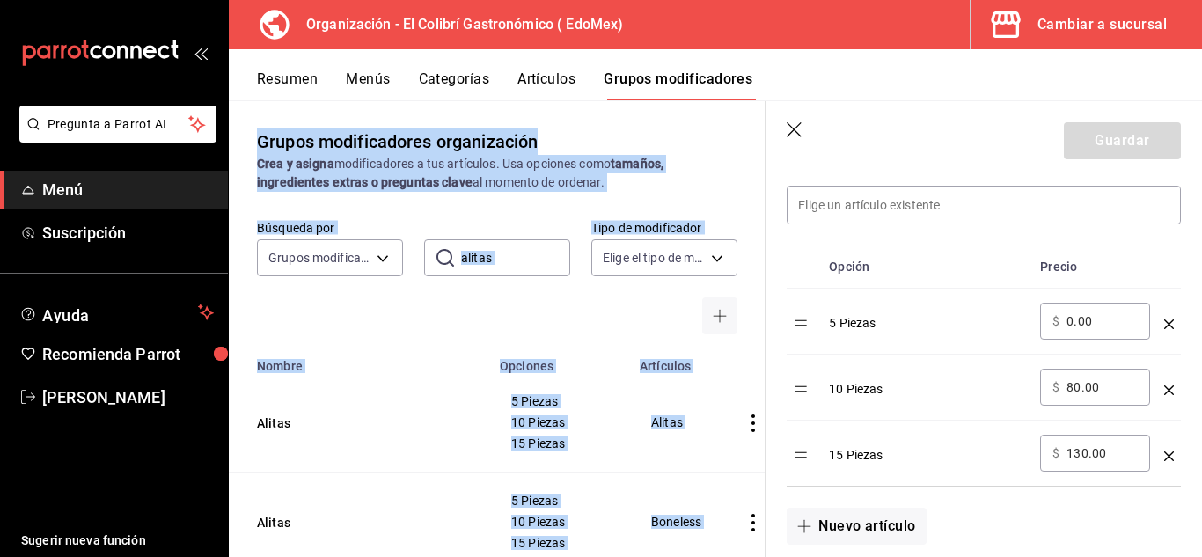
scroll to position [517, 0]
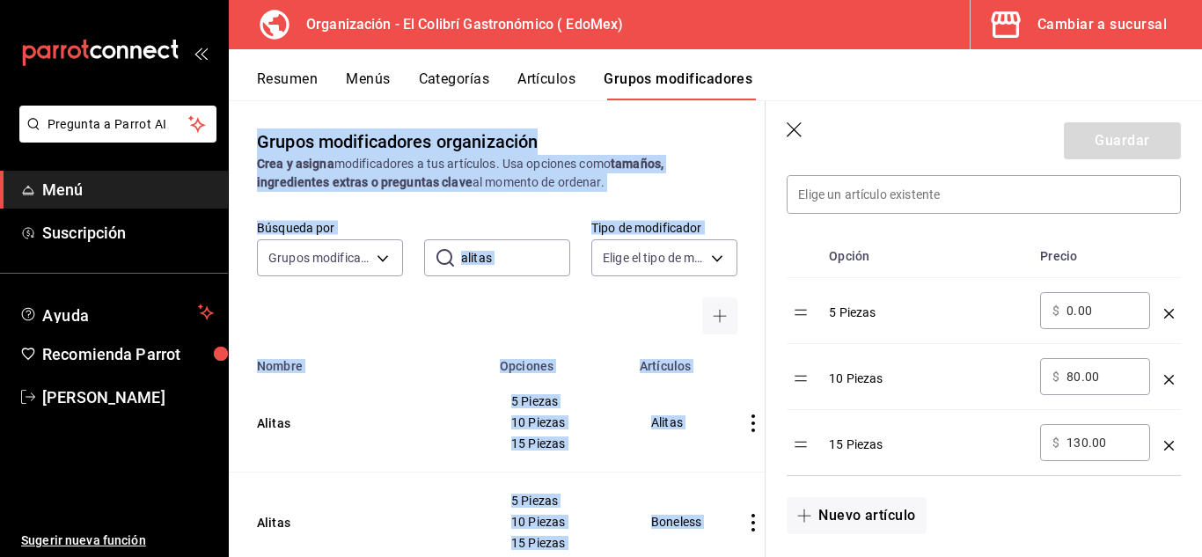
click at [427, 548] on td "Alitas" at bounding box center [359, 522] width 260 height 99
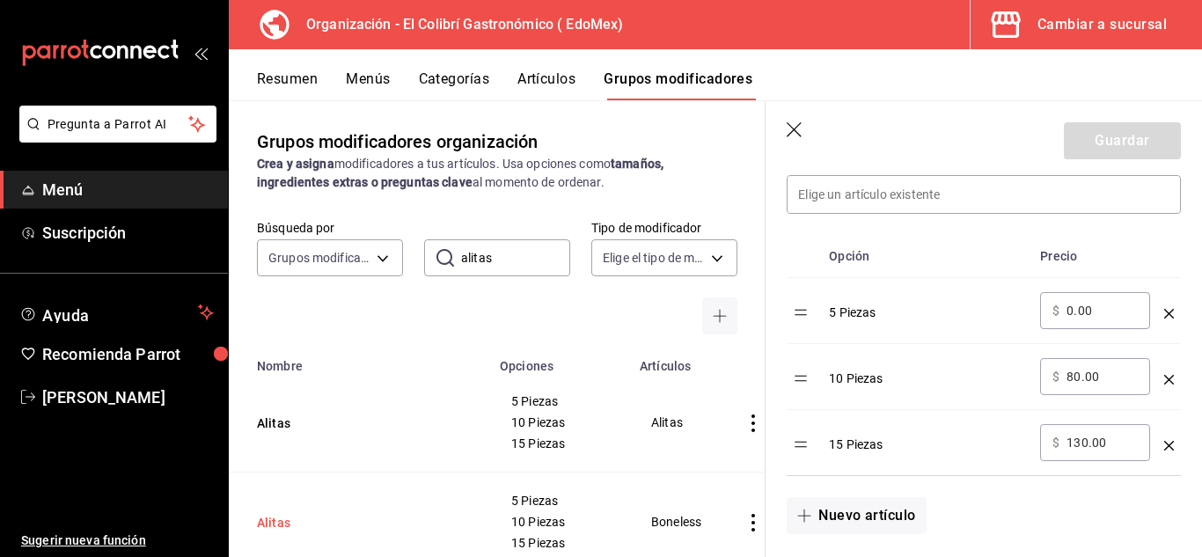
click at [275, 527] on button "Alitas" at bounding box center [362, 523] width 211 height 18
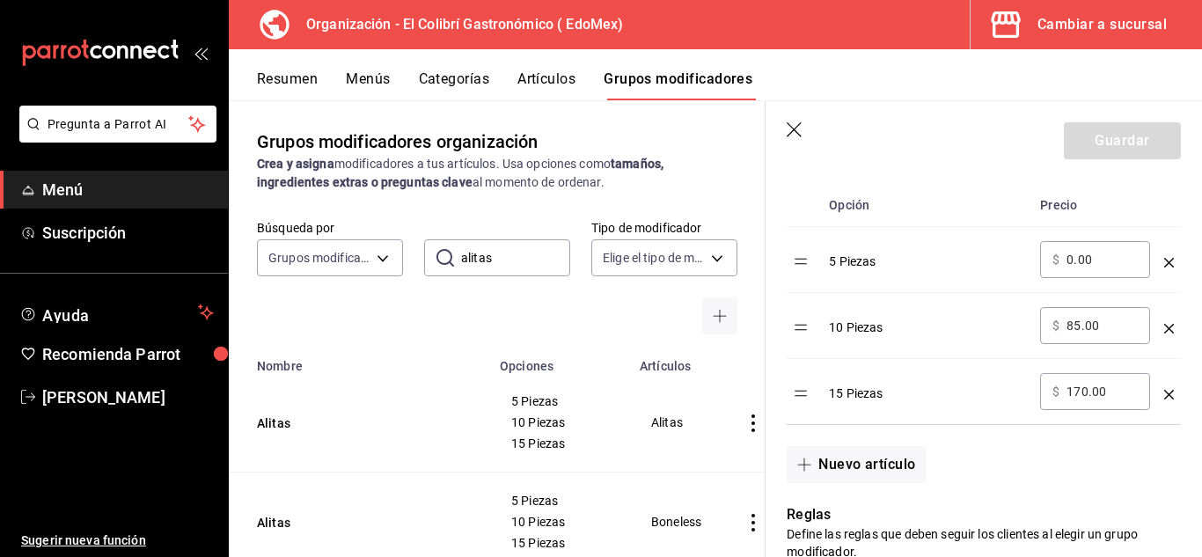
scroll to position [572, 0]
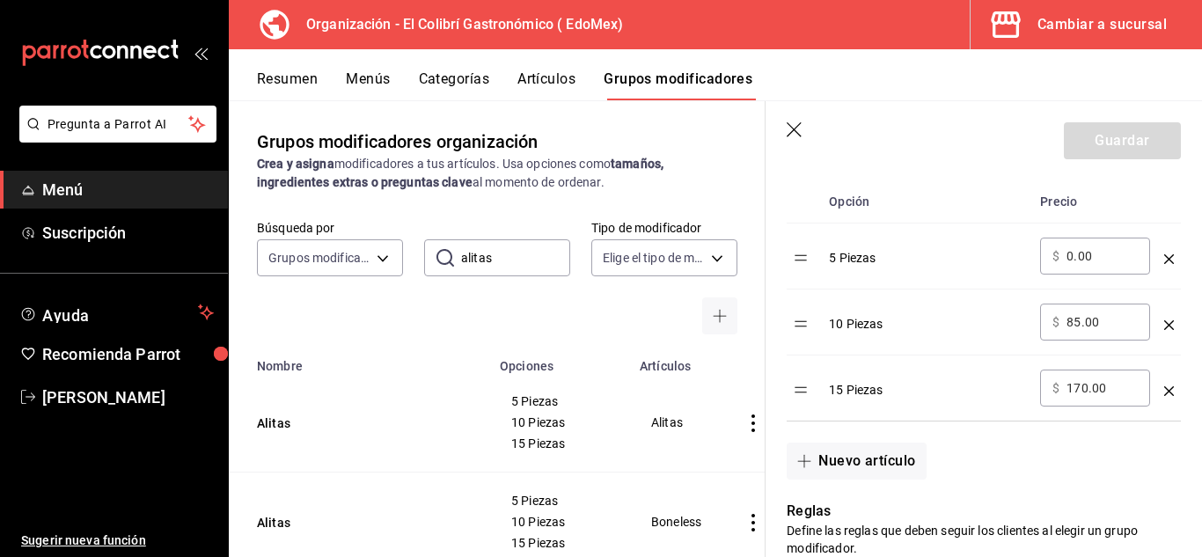
click at [270, 434] on td "Alitas" at bounding box center [359, 422] width 260 height 99
click at [276, 424] on button "Alitas" at bounding box center [362, 423] width 211 height 18
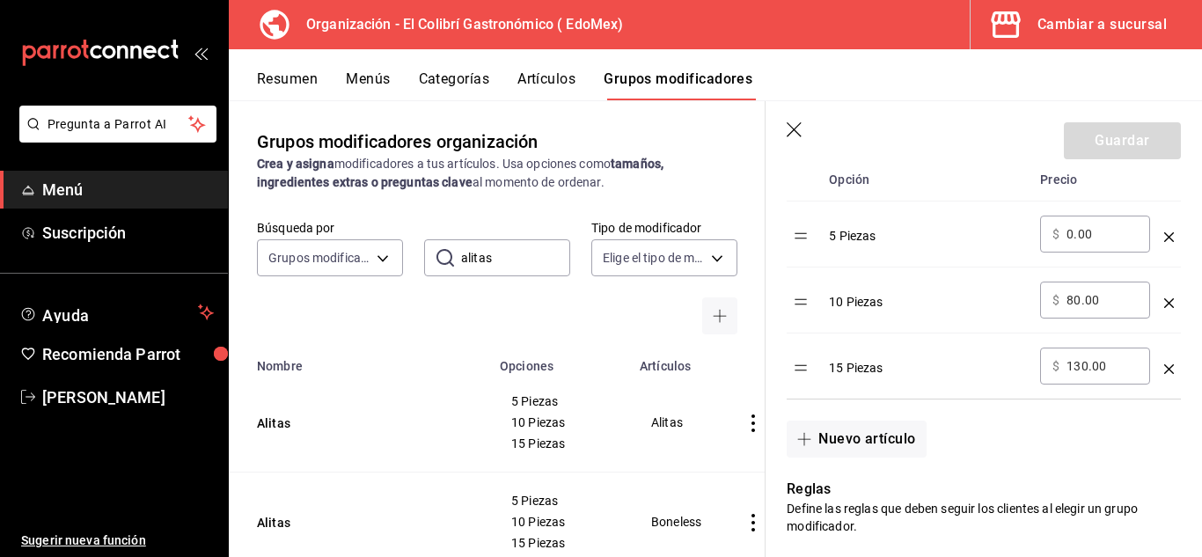
scroll to position [618, 0]
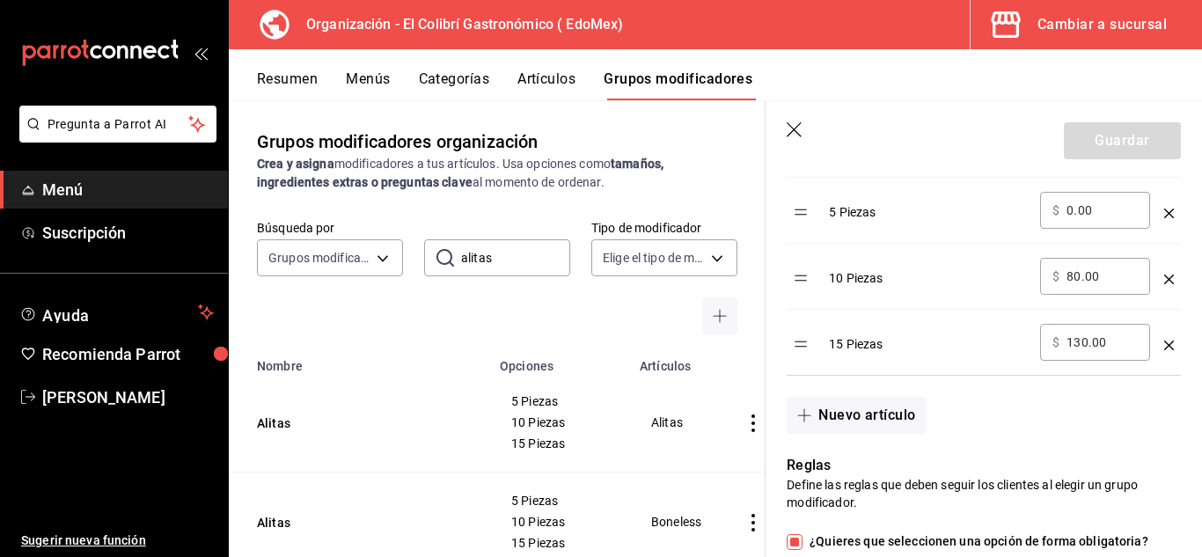
click at [1077, 285] on input "80.00" at bounding box center [1102, 277] width 71 height 18
click at [1079, 284] on input "80.00" at bounding box center [1102, 277] width 71 height 18
click at [1085, 347] on input "130.00" at bounding box center [1102, 343] width 71 height 18
click at [1080, 347] on input "130.00" at bounding box center [1102, 343] width 71 height 18
click at [1102, 143] on button "Guardar" at bounding box center [1122, 140] width 117 height 37
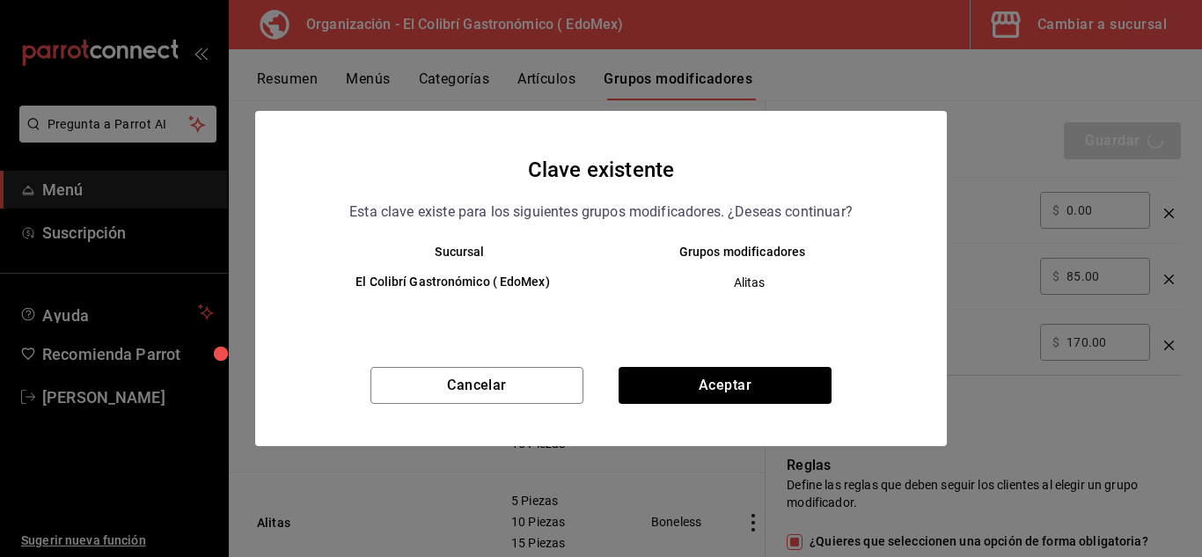
click at [781, 360] on div "Clave existente Esta clave existe para los siguientes grupos modificadores. ¿De…" at bounding box center [601, 278] width 692 height 335
click at [776, 381] on button "Aceptar" at bounding box center [725, 385] width 213 height 37
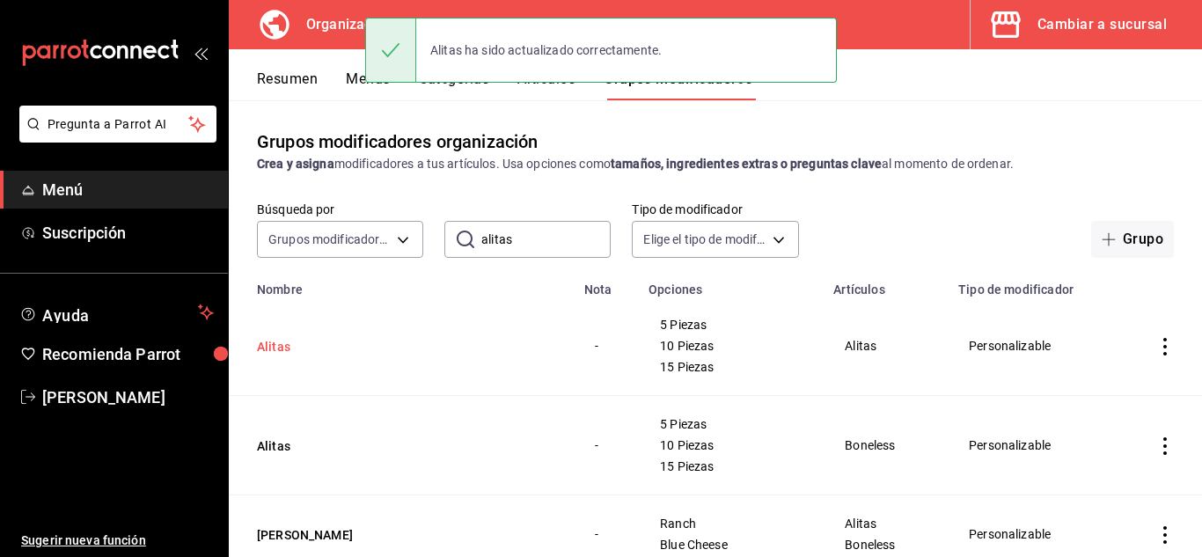
click at [273, 347] on button "Alitas" at bounding box center [362, 347] width 211 height 18
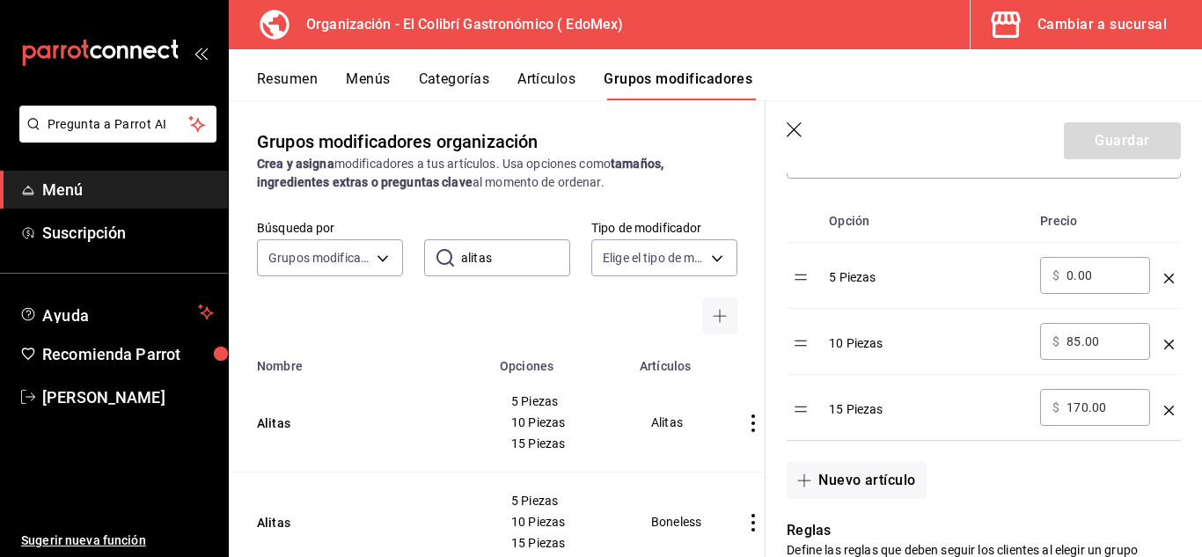
scroll to position [556, 0]
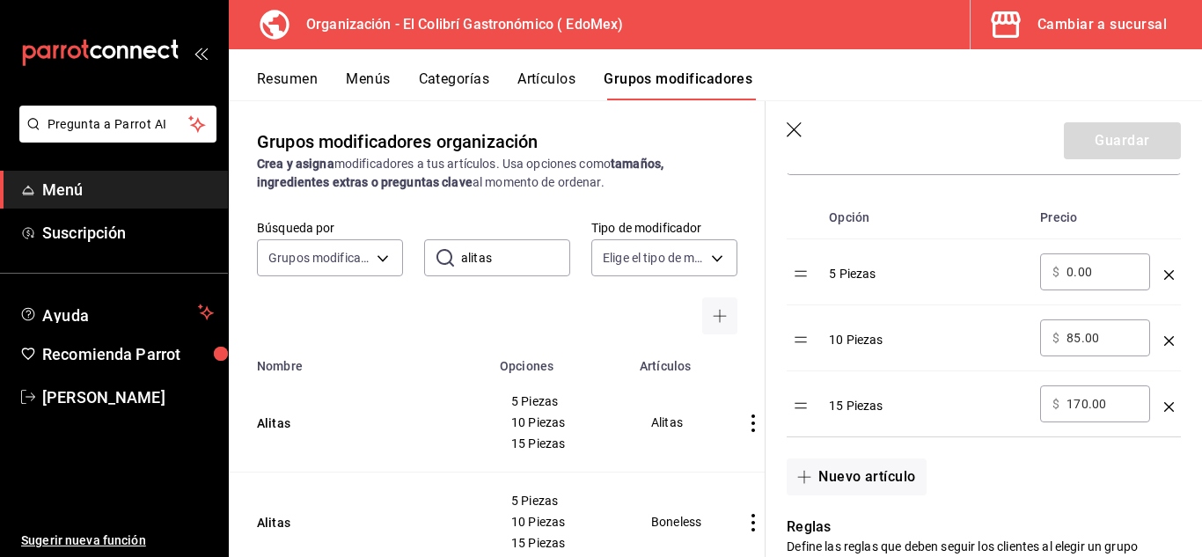
click at [804, 138] on icon "button" at bounding box center [796, 131] width 18 height 18
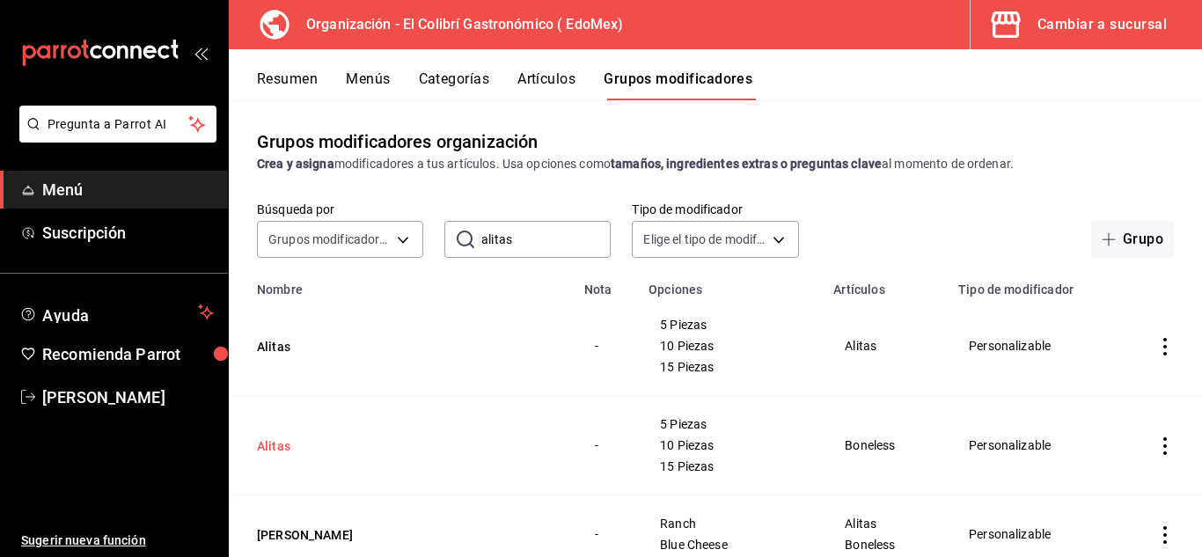
click at [285, 449] on button "Alitas" at bounding box center [362, 446] width 211 height 18
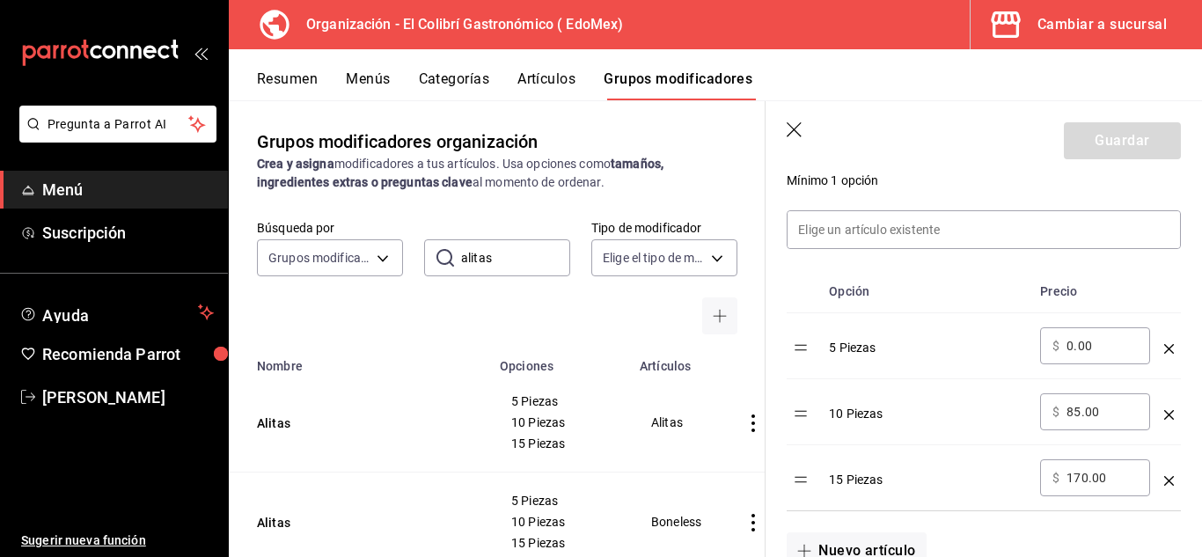
scroll to position [458, 0]
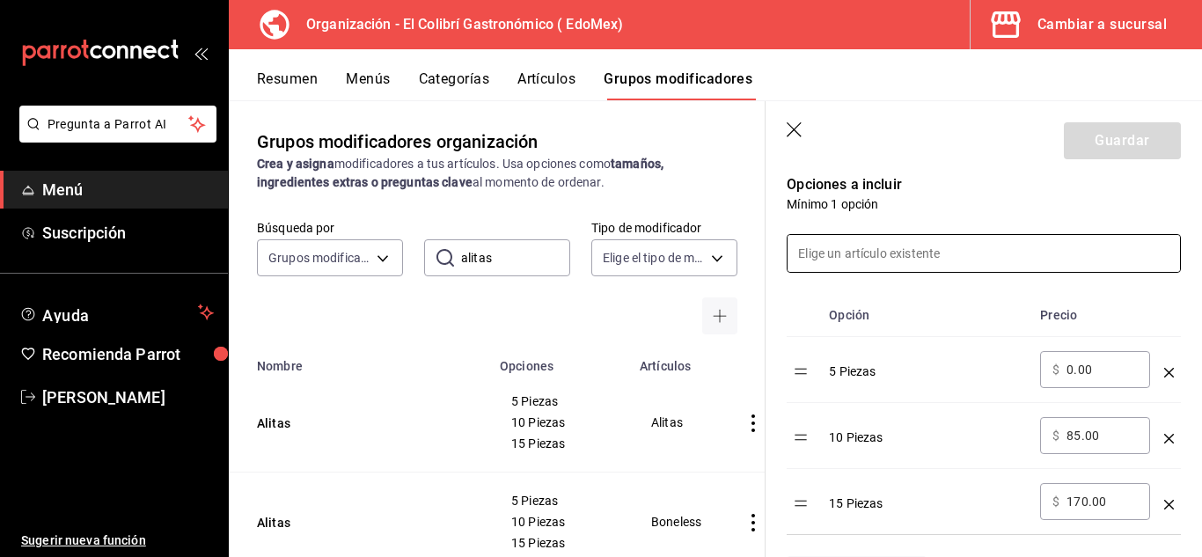
click at [1005, 266] on input at bounding box center [984, 253] width 392 height 37
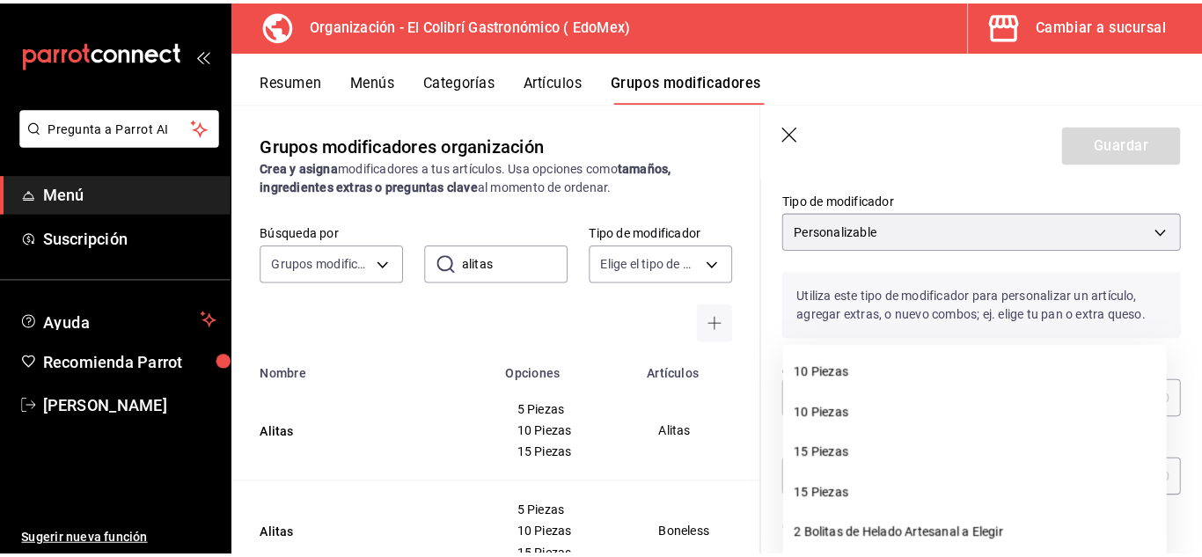
scroll to position [122, 0]
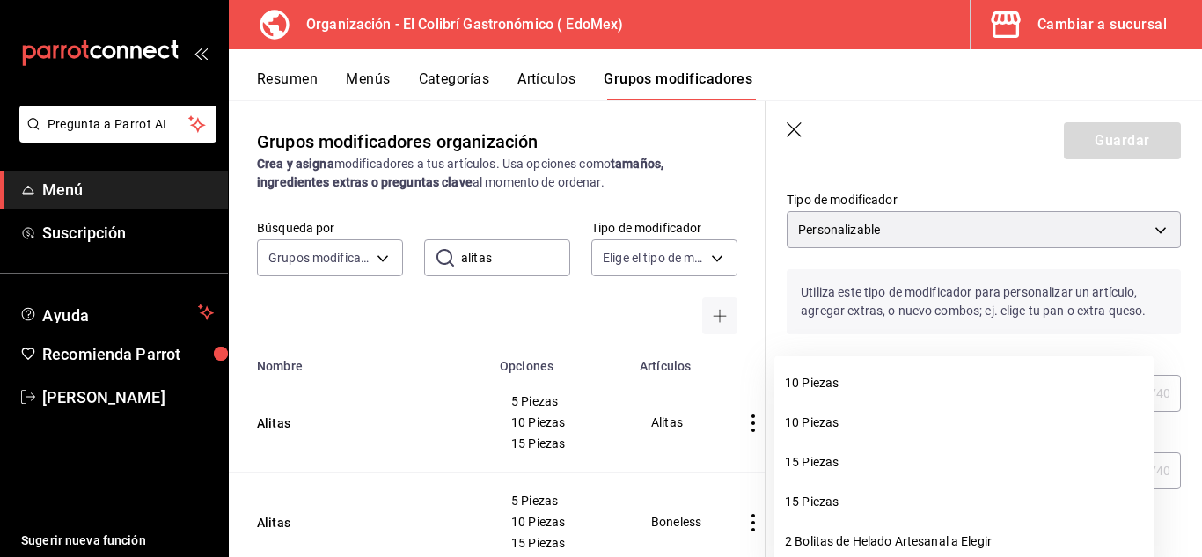
click at [1086, 309] on p "Utiliza este tipo de modificador para personalizar un artículo, agregar extras,…" at bounding box center [984, 301] width 394 height 65
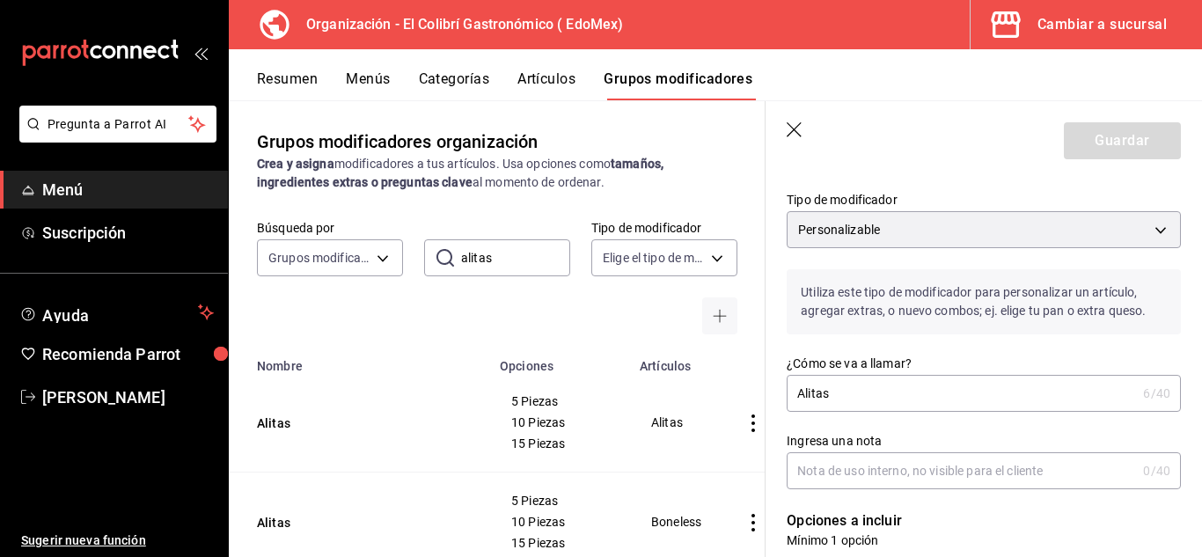
click at [962, 400] on input "Alitas" at bounding box center [961, 393] width 349 height 35
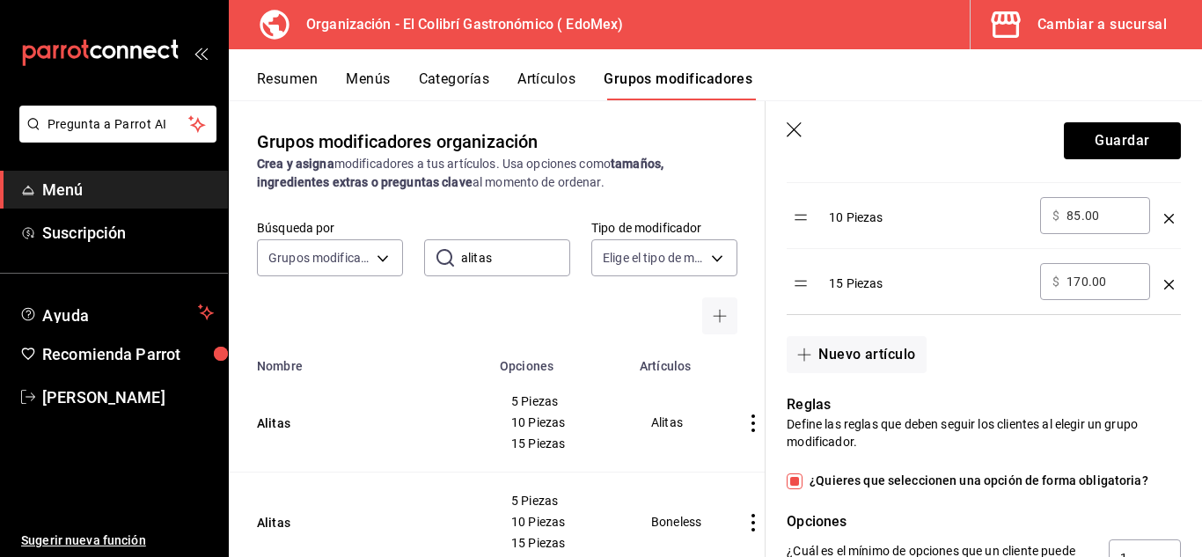
scroll to position [675, 0]
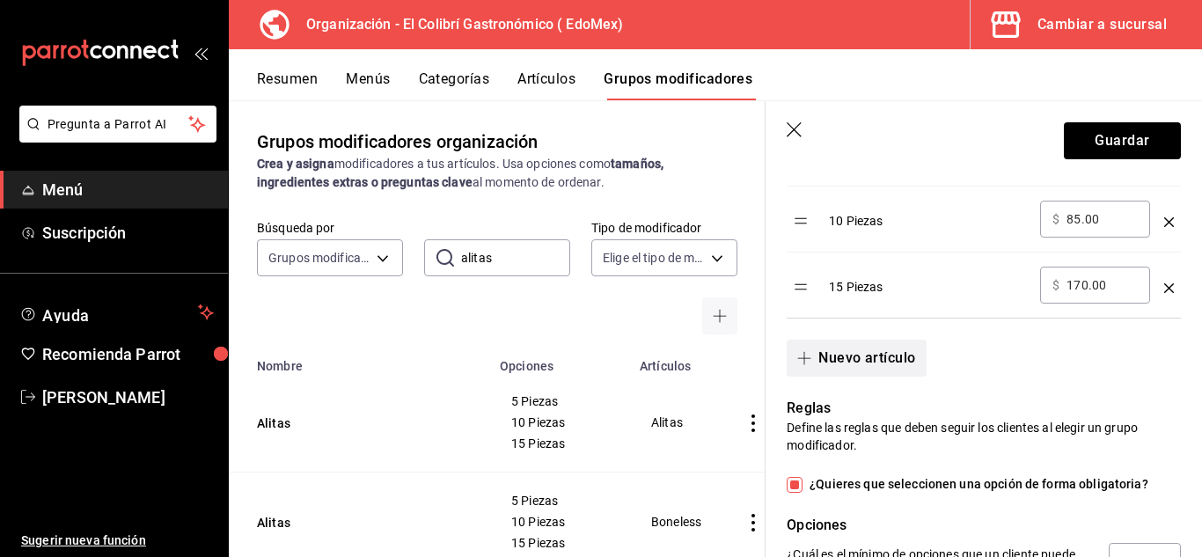
click at [870, 365] on button "Nuevo artículo" at bounding box center [856, 358] width 139 height 37
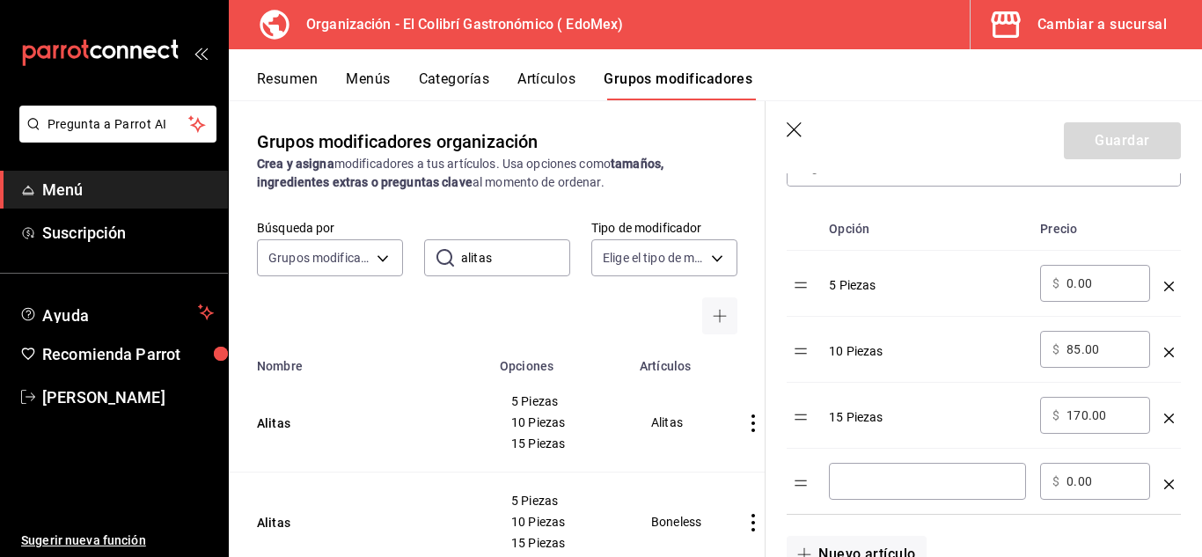
scroll to position [555, 0]
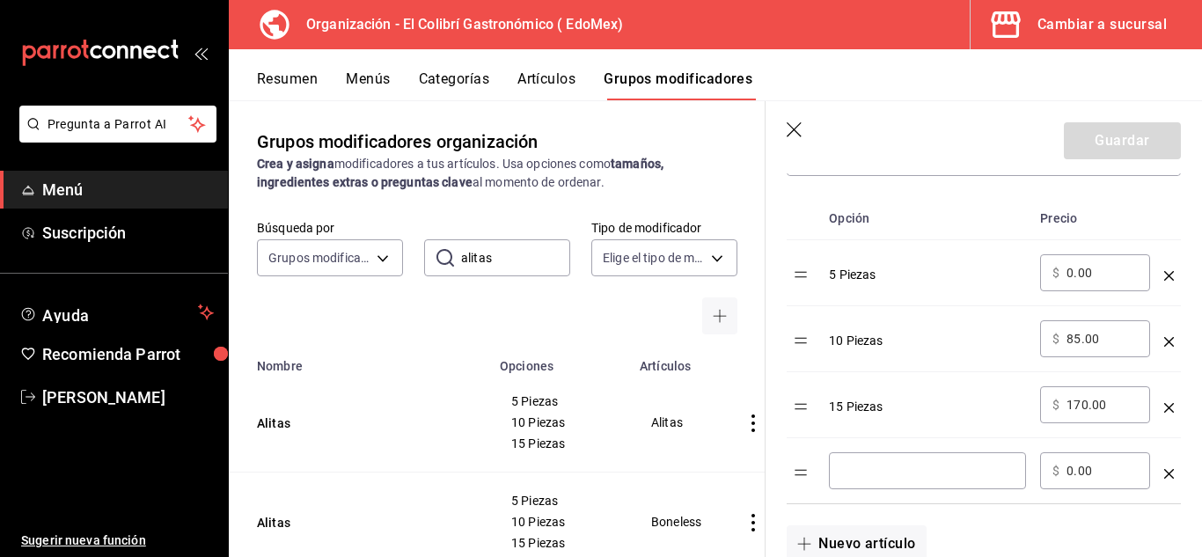
click at [902, 455] on div "​" at bounding box center [927, 470] width 197 height 37
click at [860, 541] on button "Nuevo artículo" at bounding box center [856, 543] width 139 height 37
click at [1164, 277] on icon "optionsTable" at bounding box center [1169, 276] width 10 height 10
click at [961, 482] on div "​" at bounding box center [927, 470] width 197 height 37
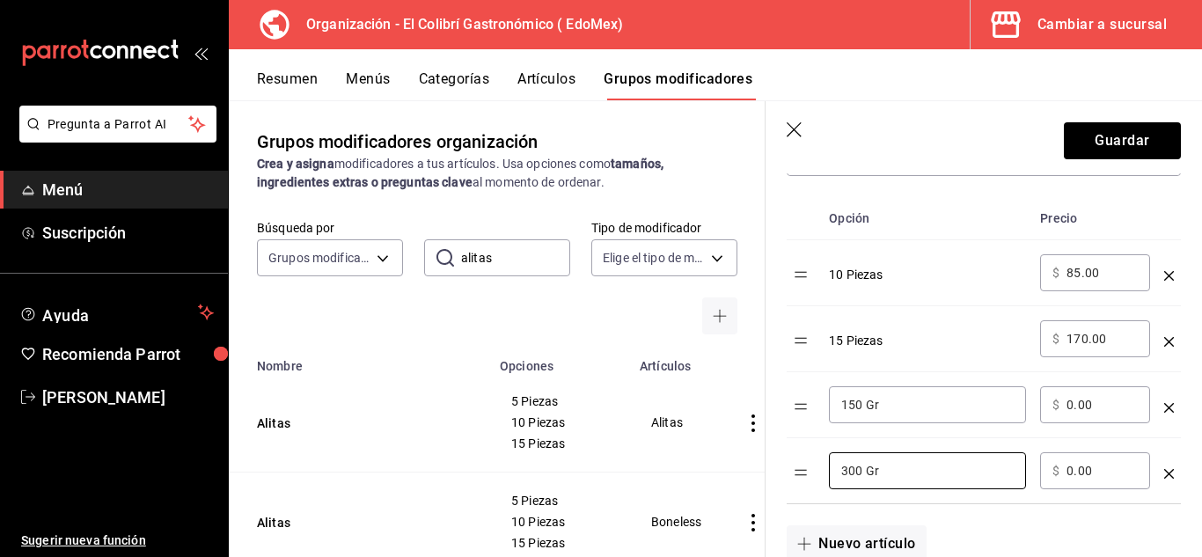
click at [1087, 476] on input "0.00" at bounding box center [1102, 471] width 71 height 18
click at [1164, 276] on icon "optionsTable" at bounding box center [1169, 276] width 10 height 10
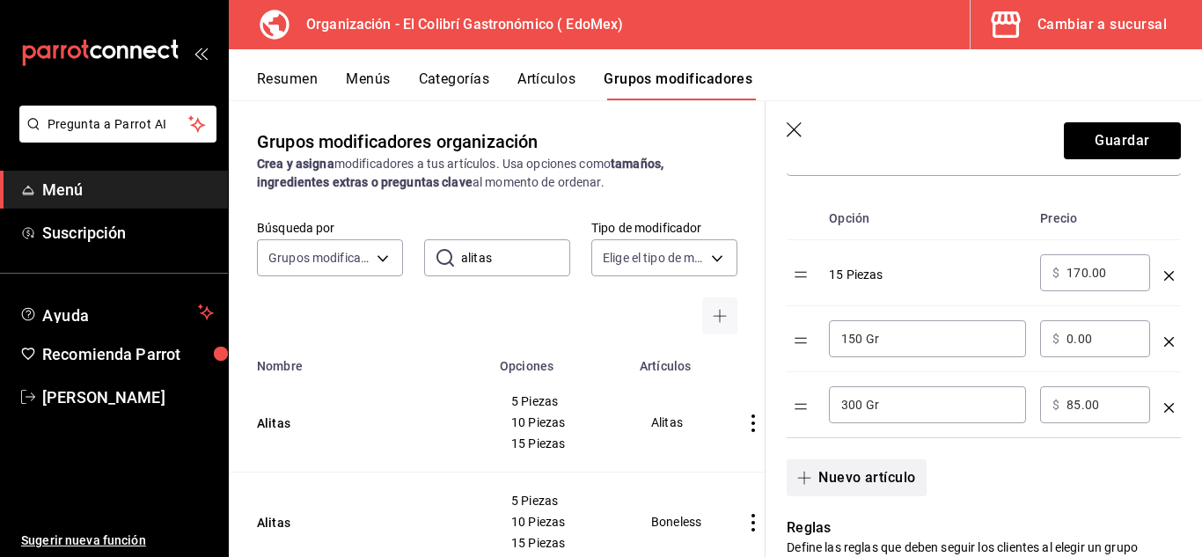
click at [838, 475] on button "Nuevo artículo" at bounding box center [856, 477] width 139 height 37
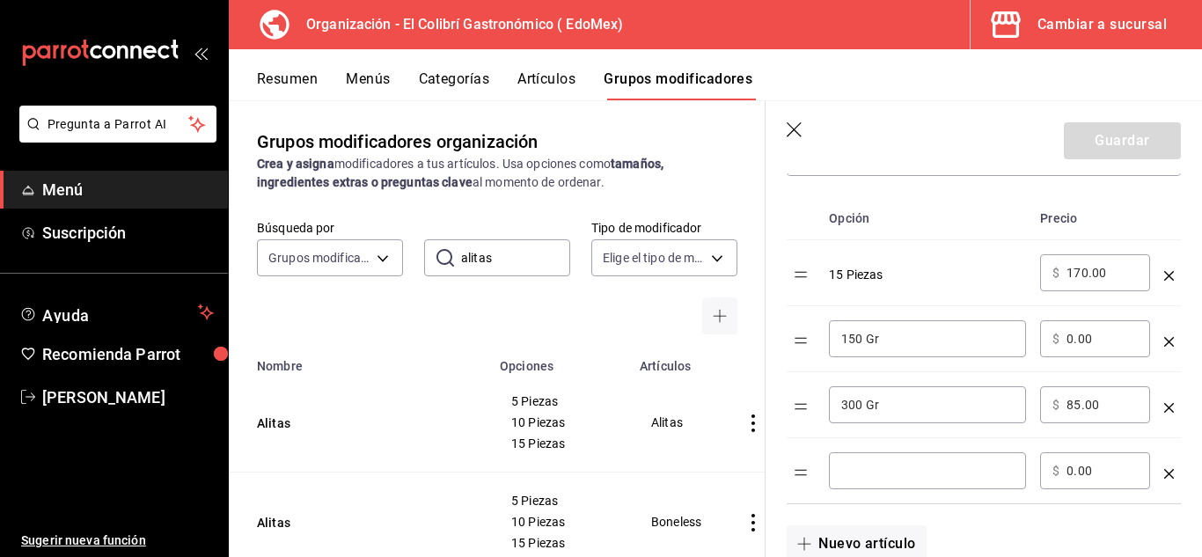
click at [909, 460] on div "​" at bounding box center [927, 470] width 197 height 37
click at [1088, 464] on input "0.00" at bounding box center [1102, 471] width 71 height 18
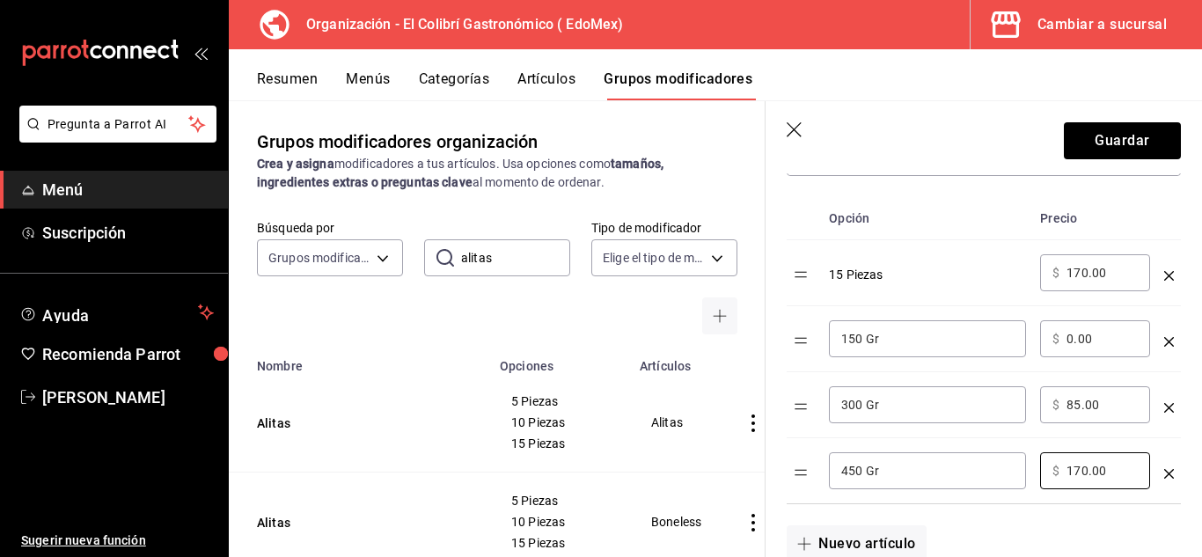
click at [1164, 274] on icon "optionsTable" at bounding box center [1169, 276] width 10 height 10
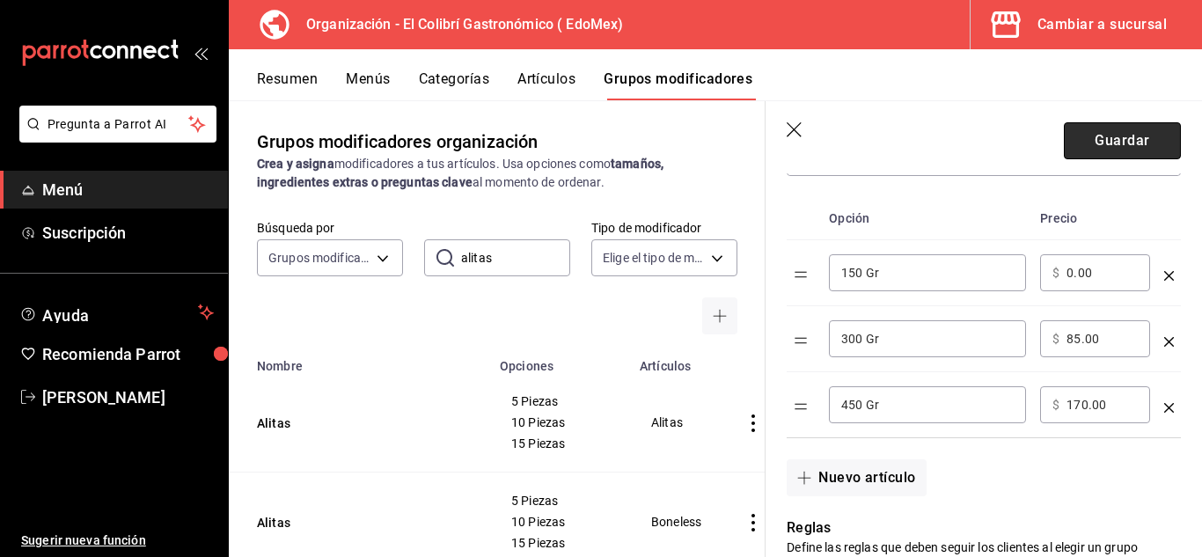
click at [1084, 140] on button "Guardar" at bounding box center [1122, 140] width 117 height 37
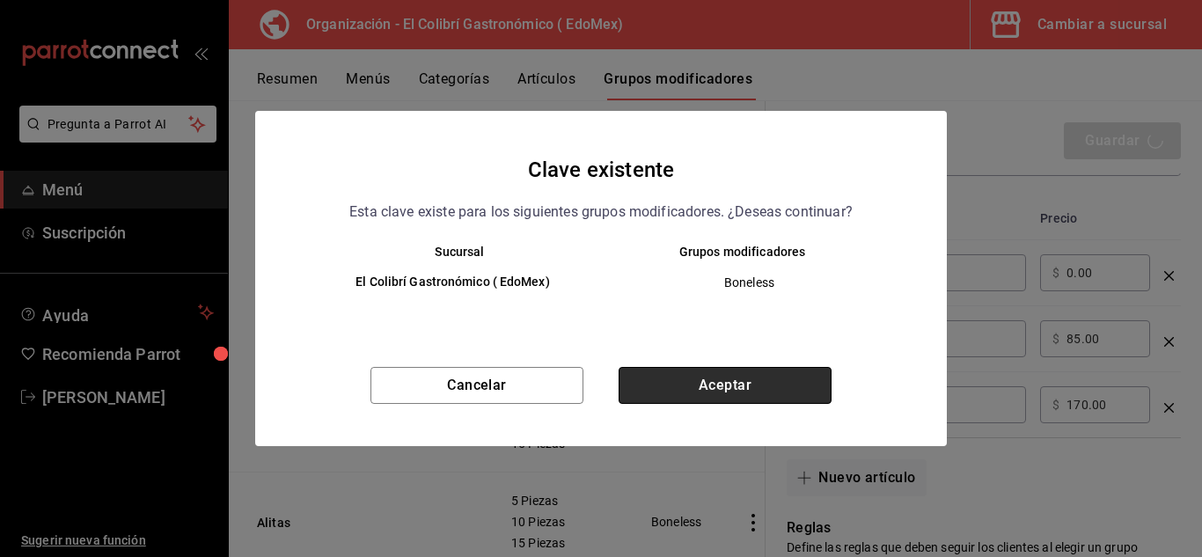
click at [784, 384] on button "Aceptar" at bounding box center [725, 385] width 213 height 37
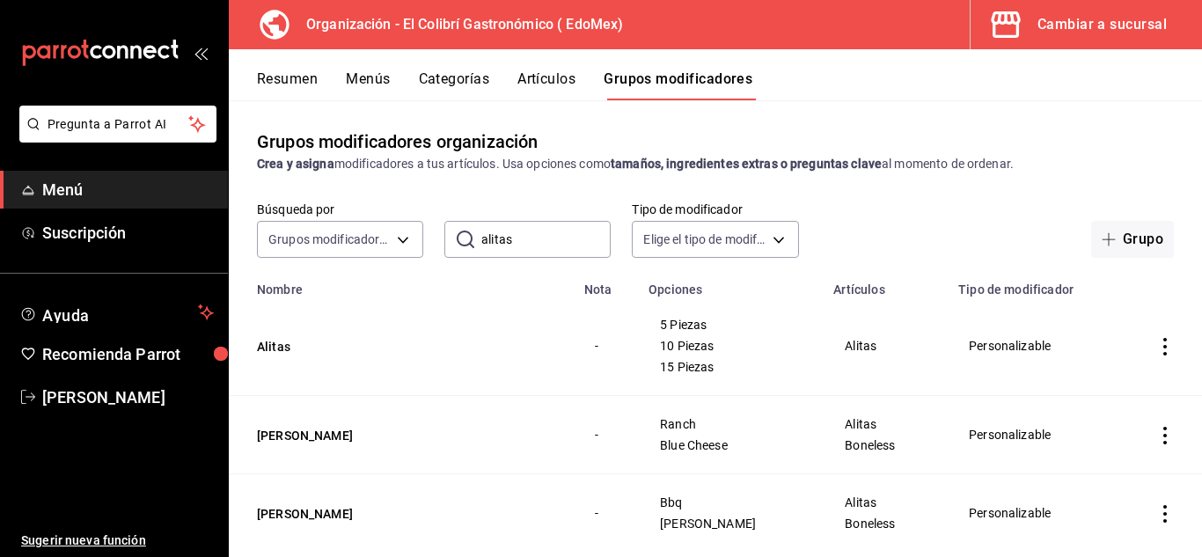
click at [527, 71] on button "Artículos" at bounding box center [546, 85] width 58 height 30
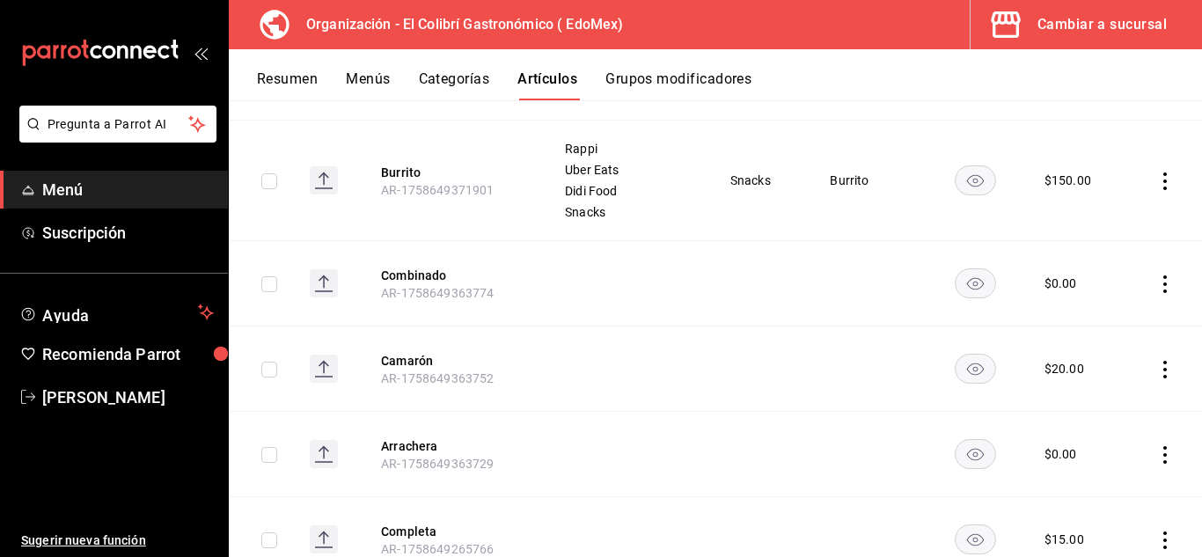
scroll to position [593, 0]
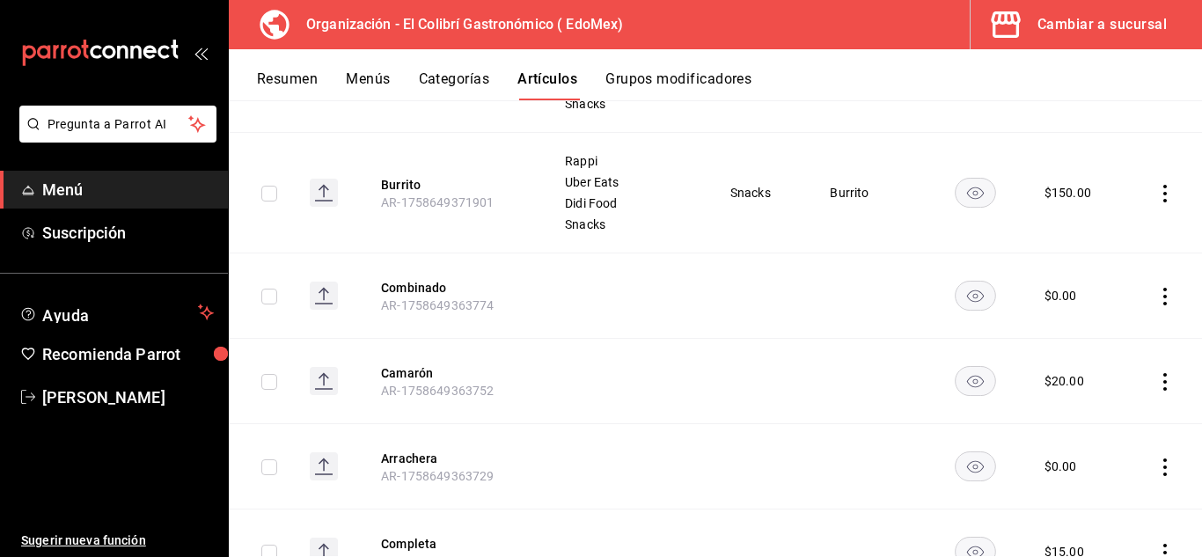
click at [715, 77] on button "Grupos modificadores" at bounding box center [678, 85] width 146 height 30
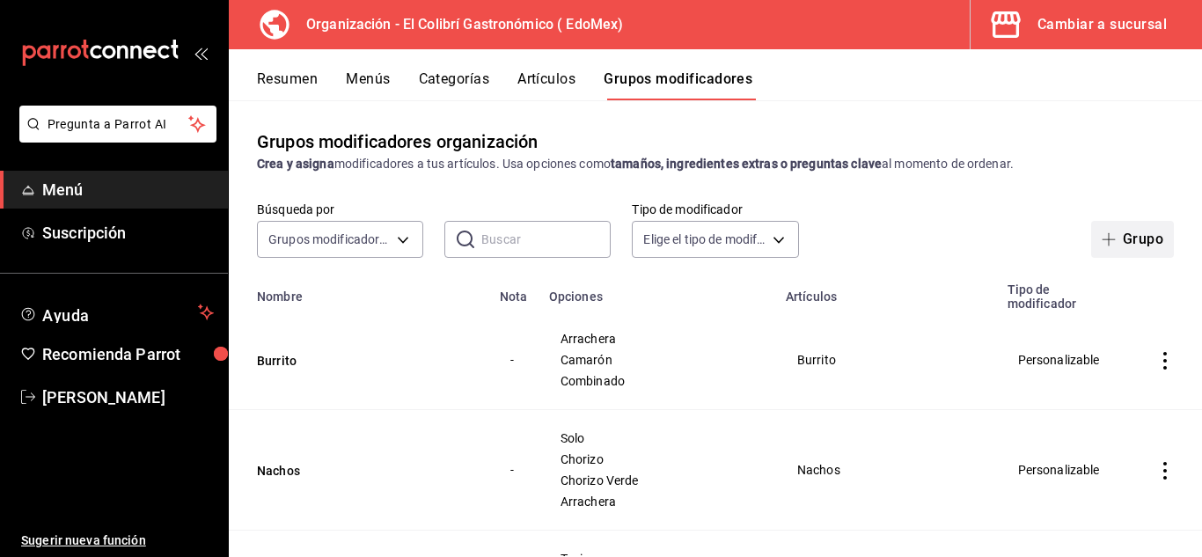
click at [1103, 233] on icon "button" at bounding box center [1109, 239] width 14 height 14
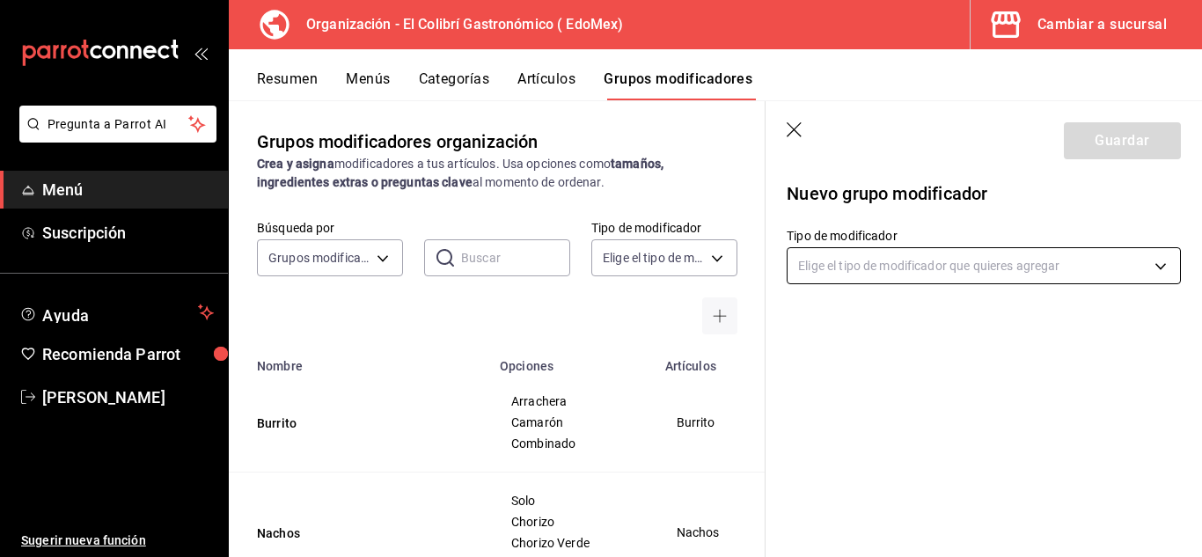
click at [901, 280] on body "Pregunta a Parrot AI Menú Suscripción Ayuda Recomienda Parrot Emilio Nagib Tera…" at bounding box center [601, 278] width 1202 height 557
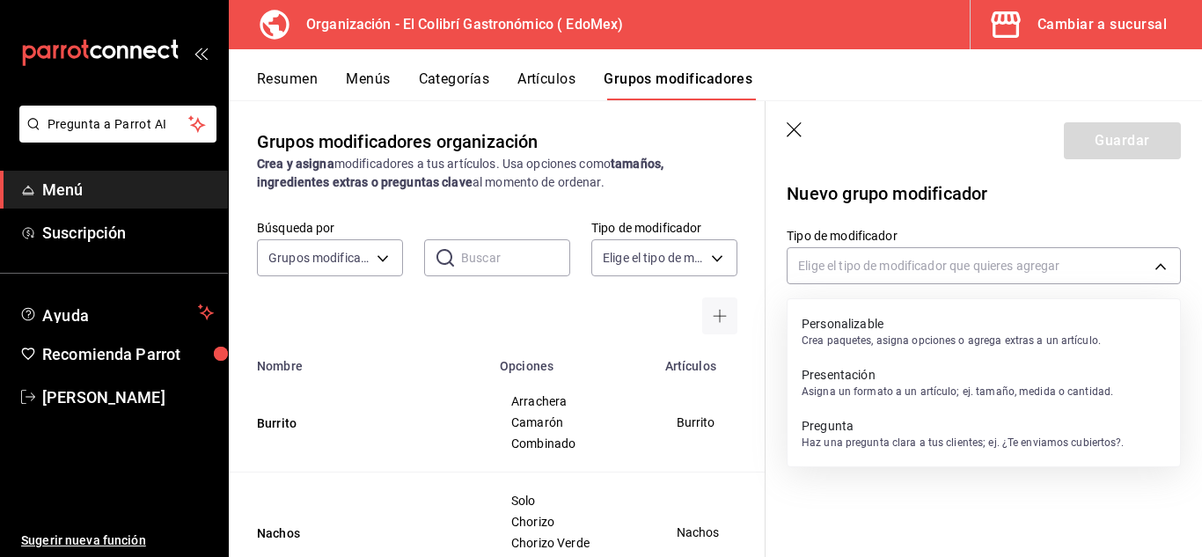
click at [931, 340] on p "Crea paquetes, asigna opciones o agrega extras a un artículo." at bounding box center [951, 341] width 299 height 16
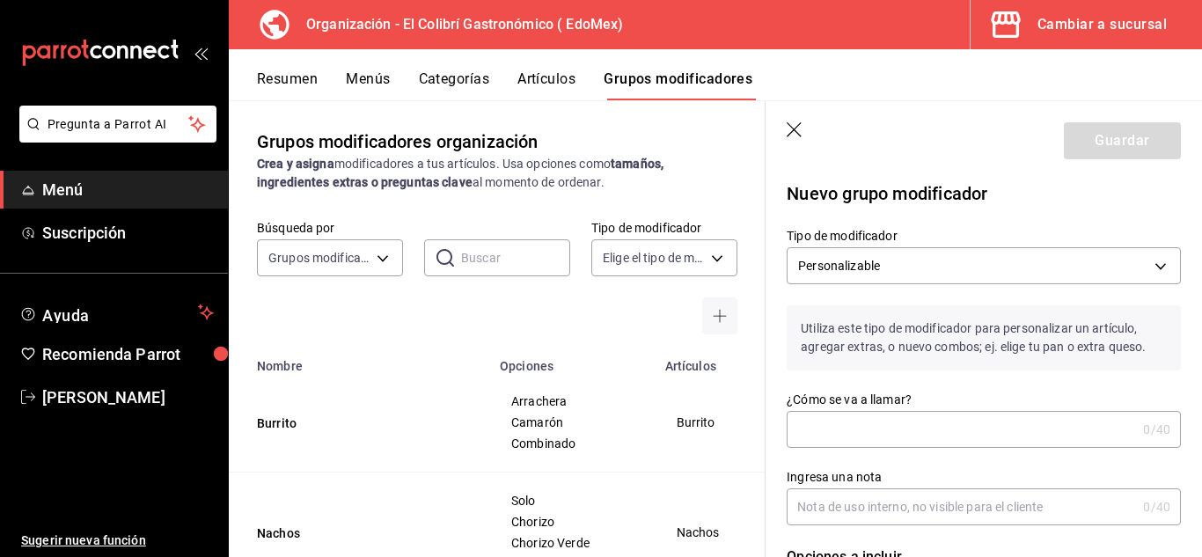
click at [906, 438] on input "¿Cómo se va a llamar?" at bounding box center [961, 429] width 349 height 35
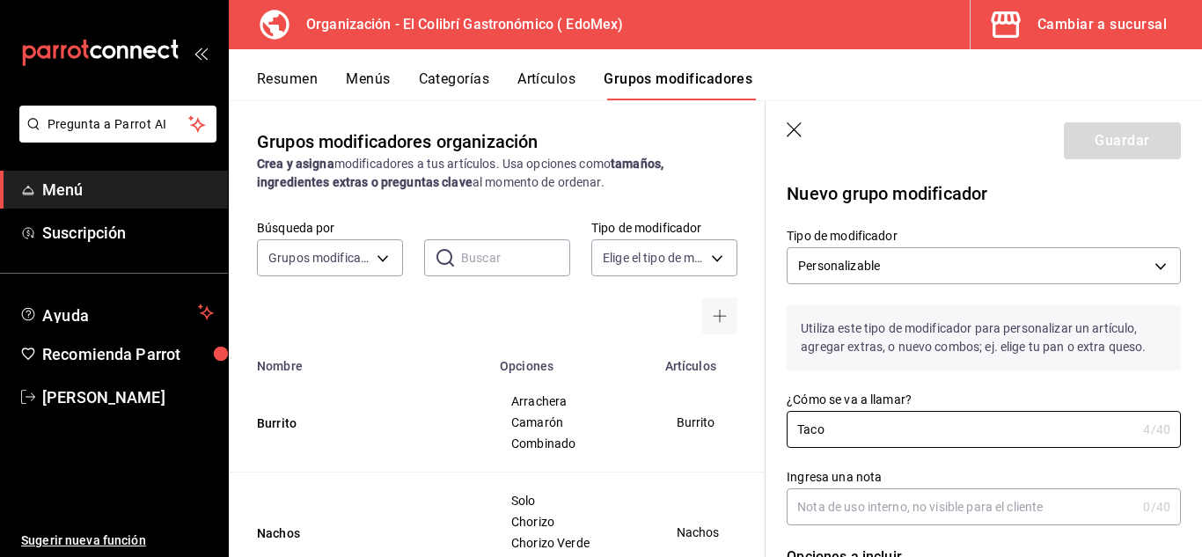
click at [838, 502] on input "Ingresa una nota" at bounding box center [961, 506] width 349 height 35
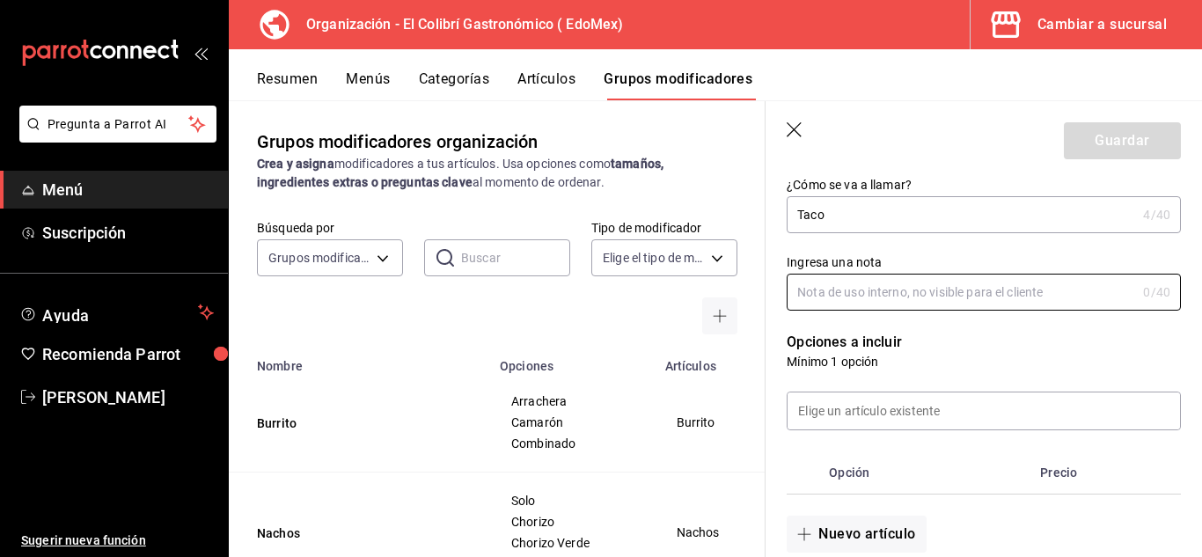
scroll to position [217, 0]
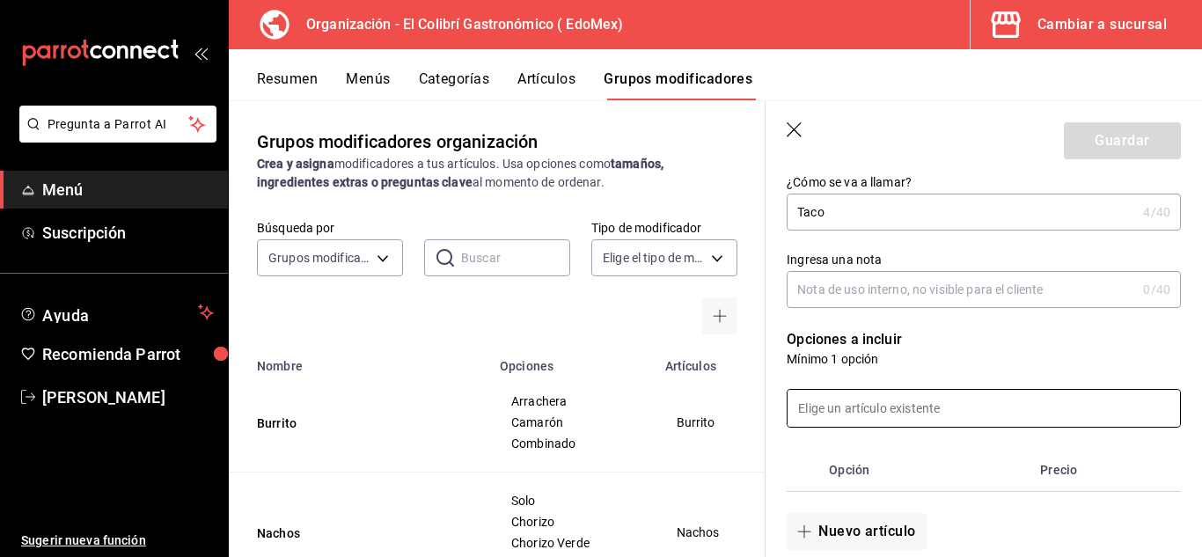
click at [871, 400] on input at bounding box center [984, 408] width 392 height 37
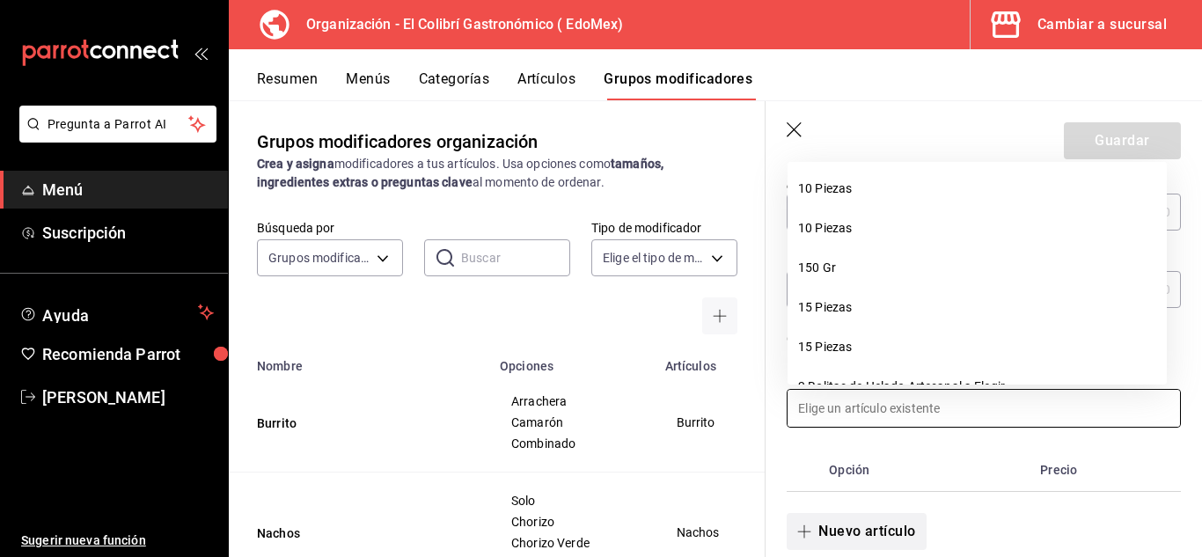
click at [852, 533] on button "Nuevo artículo" at bounding box center [856, 531] width 139 height 37
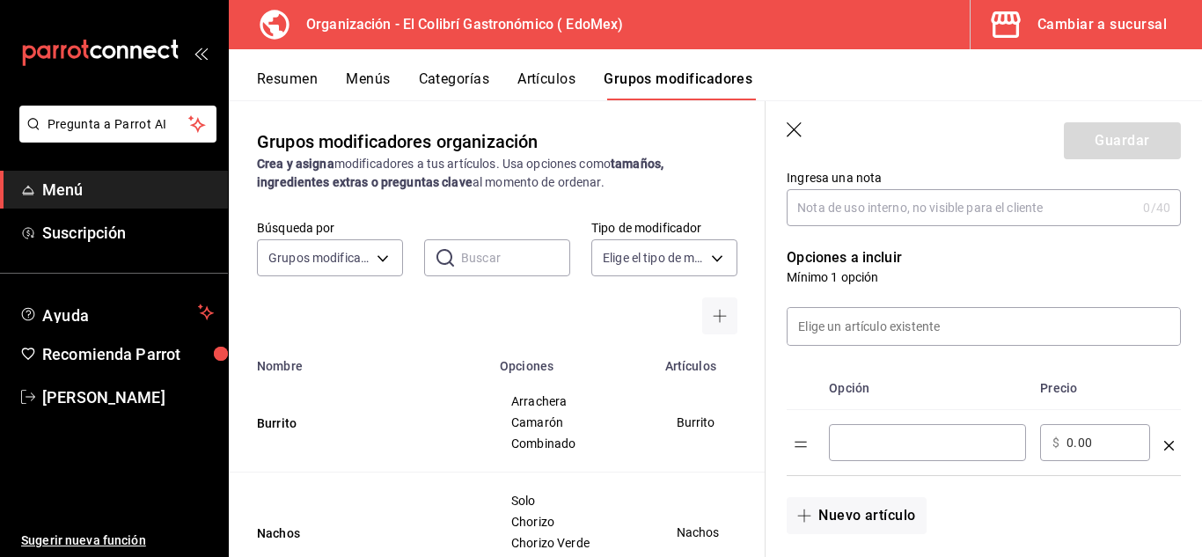
scroll to position [308, 0]
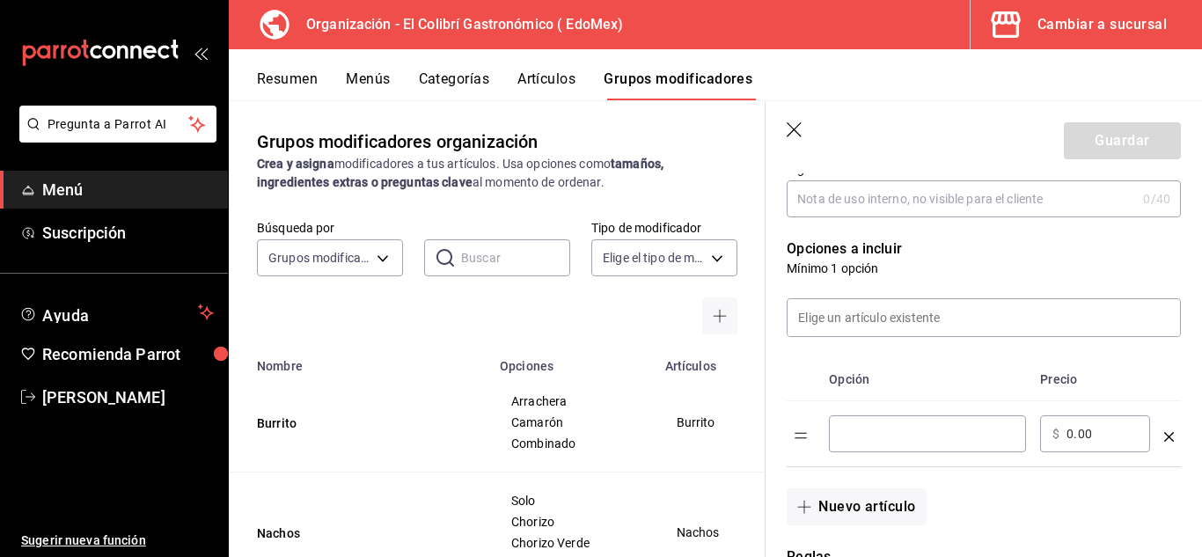
click at [934, 441] on input "optionsTable" at bounding box center [927, 434] width 172 height 18
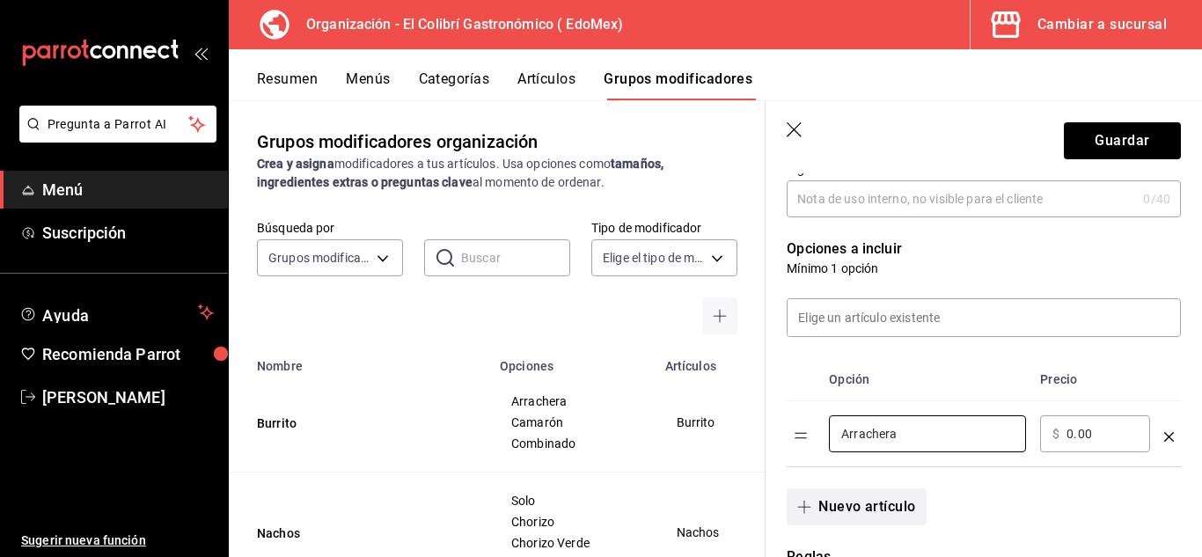
click at [896, 498] on button "Nuevo artículo" at bounding box center [856, 506] width 139 height 37
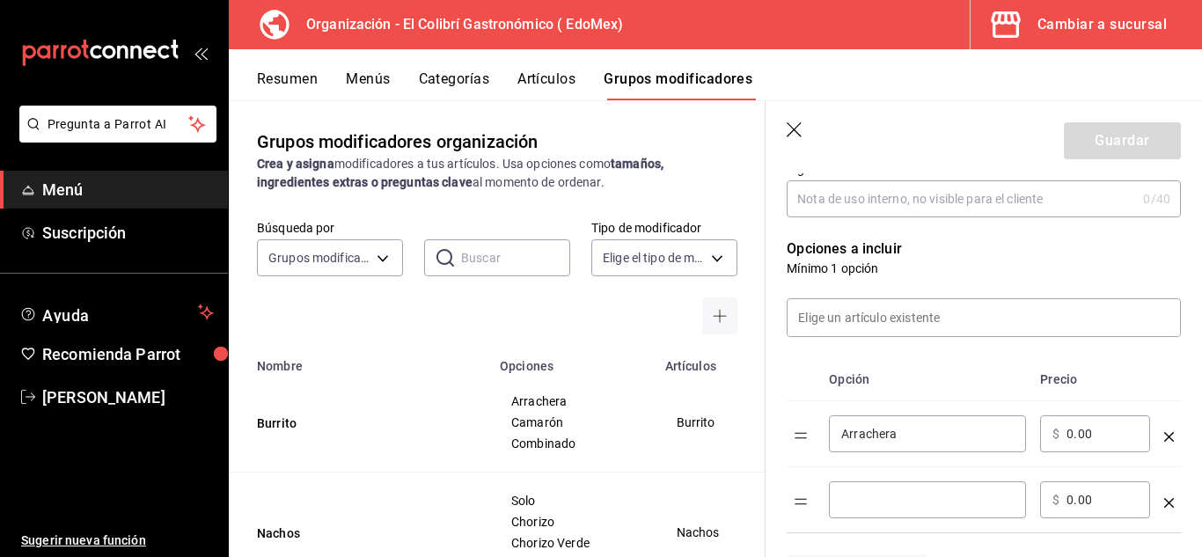
click at [899, 495] on input "optionsTable" at bounding box center [927, 500] width 172 height 18
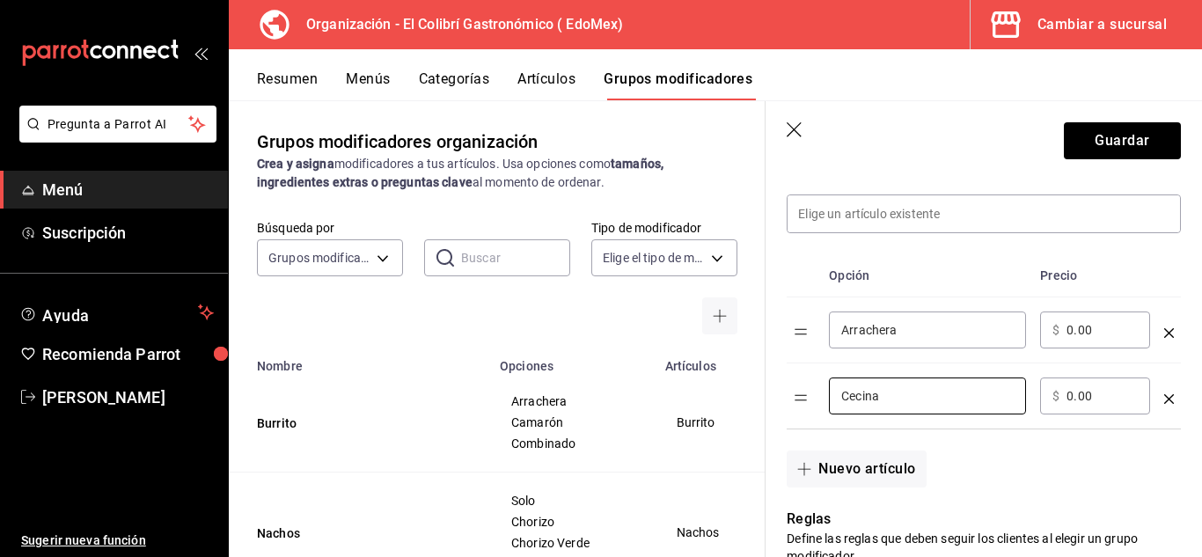
scroll to position [418, 0]
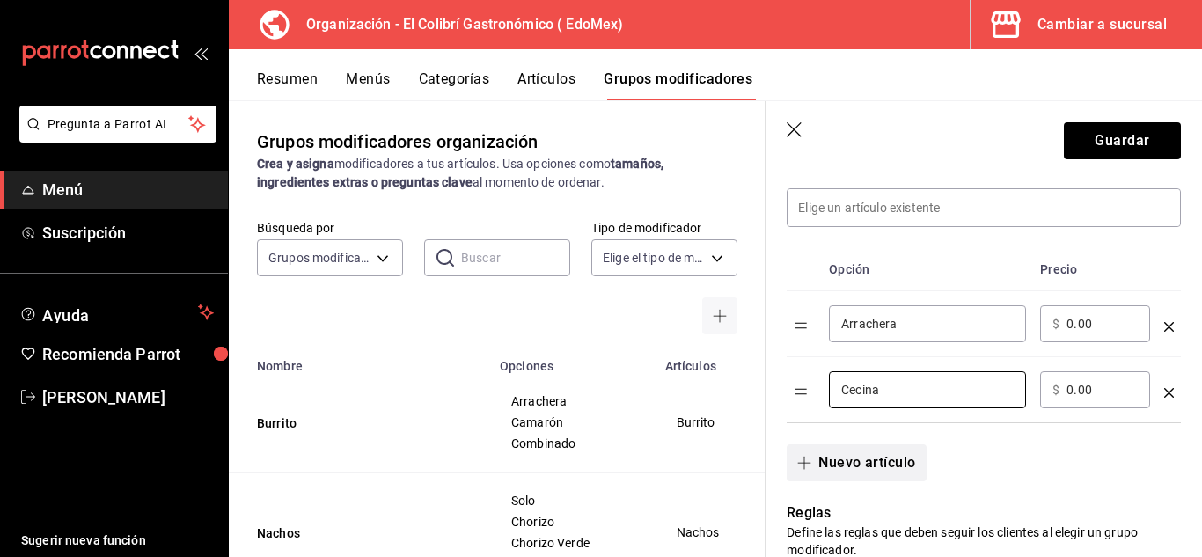
click at [911, 467] on button "Nuevo artículo" at bounding box center [856, 462] width 139 height 37
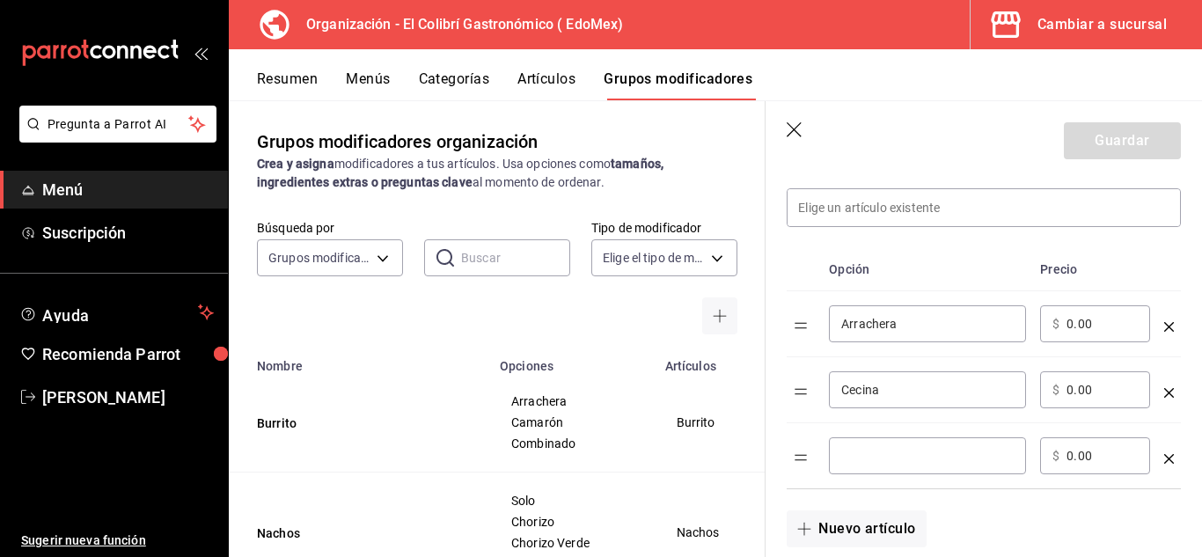
click at [911, 451] on input "optionsTable" at bounding box center [927, 456] width 172 height 18
click at [986, 422] on td "Cecina ​" at bounding box center [927, 390] width 211 height 66
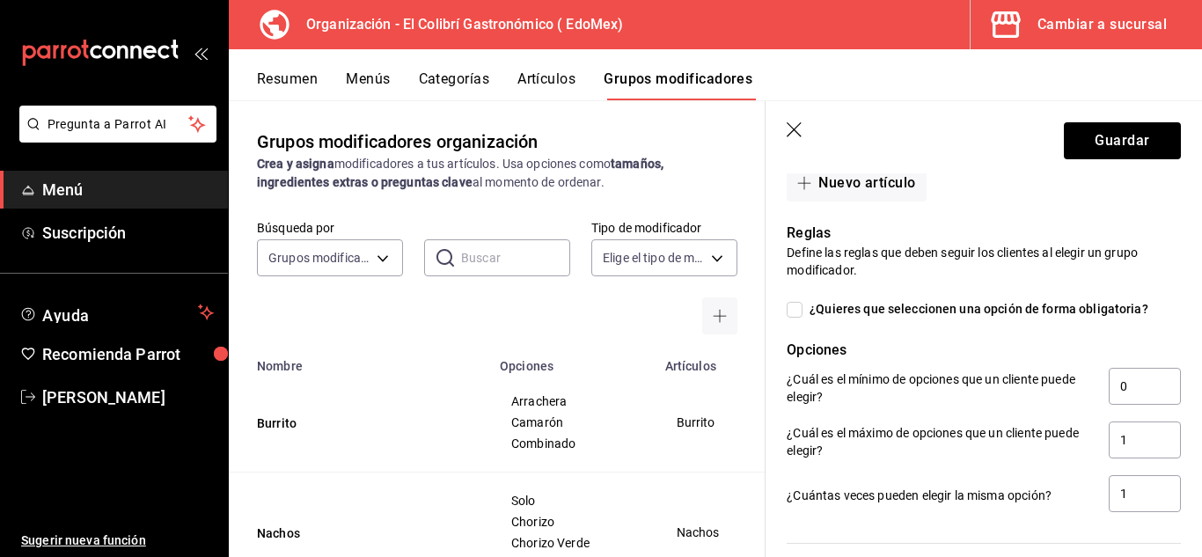
scroll to position [744, 0]
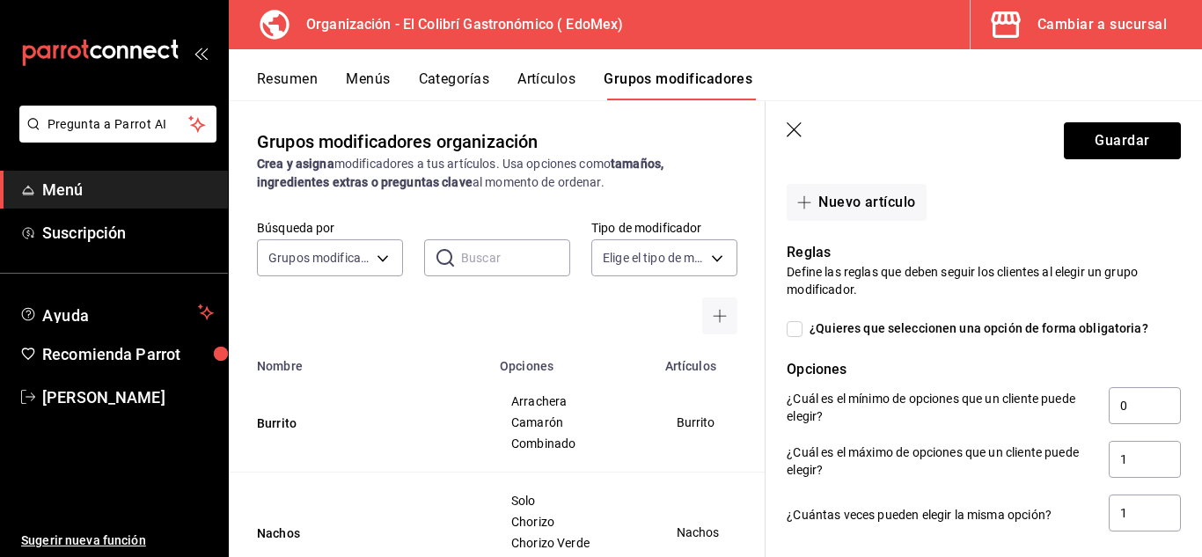
click at [1084, 333] on span "¿Quieres que seleccionen una opción de forma obligatoria?" at bounding box center [976, 328] width 346 height 18
click at [803, 333] on input "¿Quieres que seleccionen una opción de forma obligatoria?" at bounding box center [795, 329] width 16 height 16
click at [1120, 156] on button "Guardar" at bounding box center [1122, 140] width 117 height 37
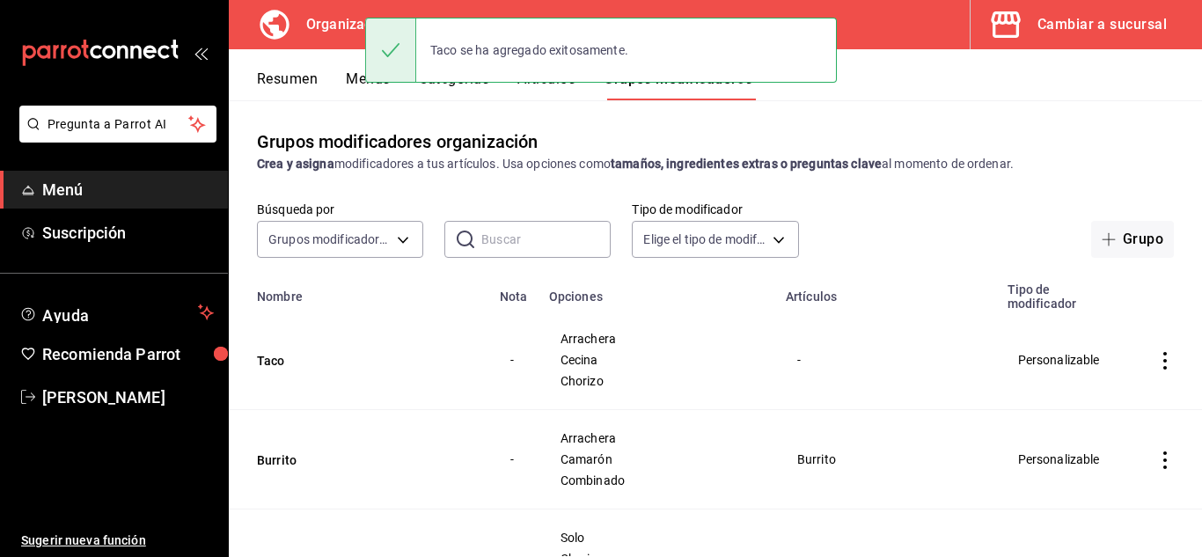
drag, startPoint x: 1120, startPoint y: 156, endPoint x: 895, endPoint y: 218, distance: 233.8
click at [895, 218] on main "Grupos modificadores organización Crea y asigna modificadores a tus artículos. …" at bounding box center [715, 328] width 973 height 457
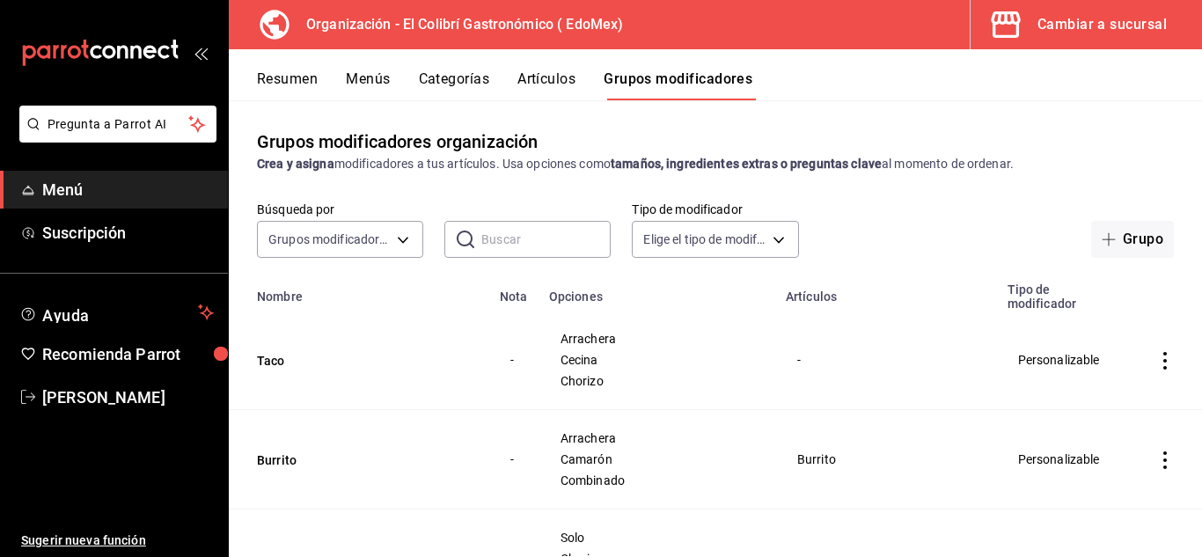
click at [544, 76] on button "Artículos" at bounding box center [546, 85] width 58 height 30
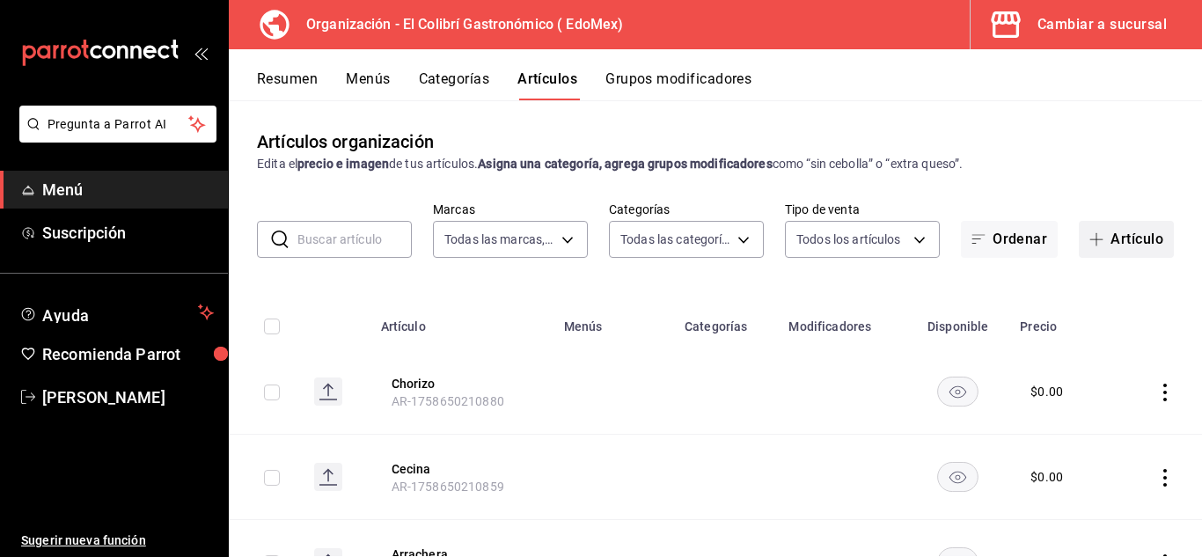
click at [1091, 231] on button "Artículo" at bounding box center [1126, 239] width 95 height 37
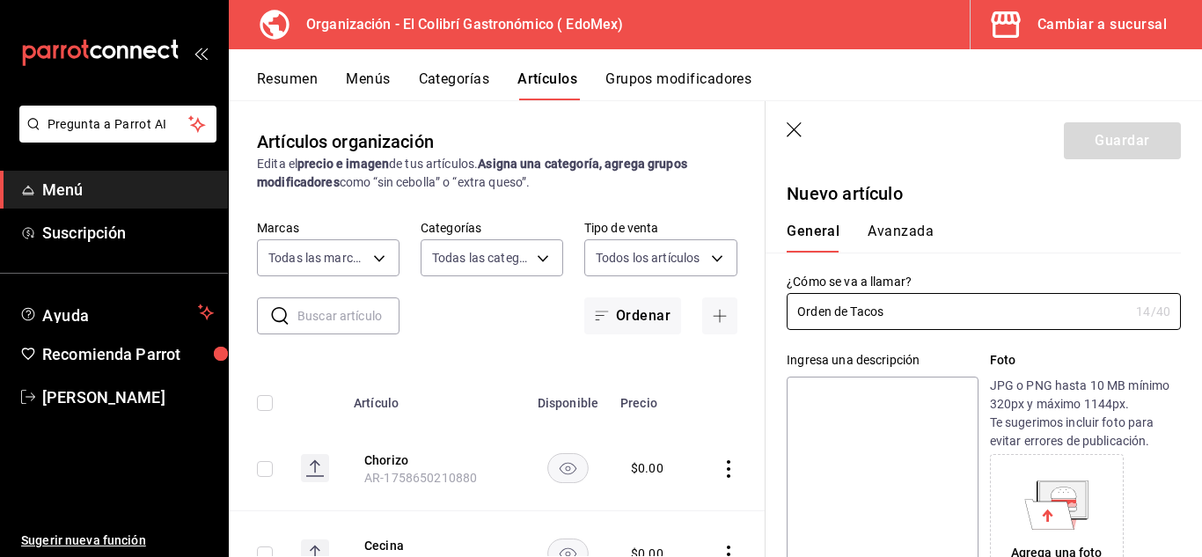
click at [866, 384] on textarea at bounding box center [882, 482] width 191 height 211
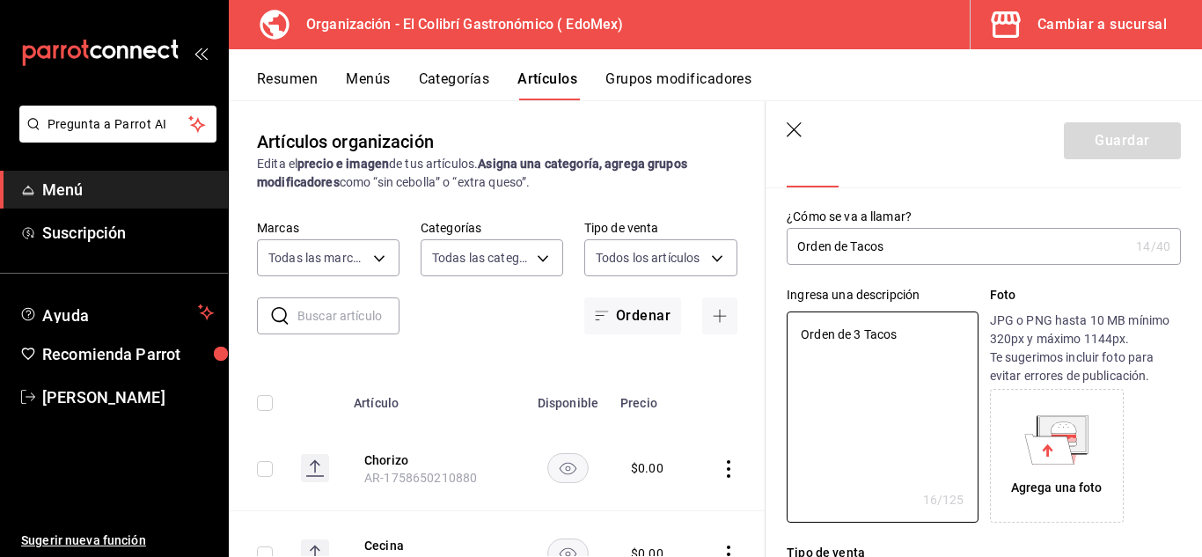
scroll to position [304, 0]
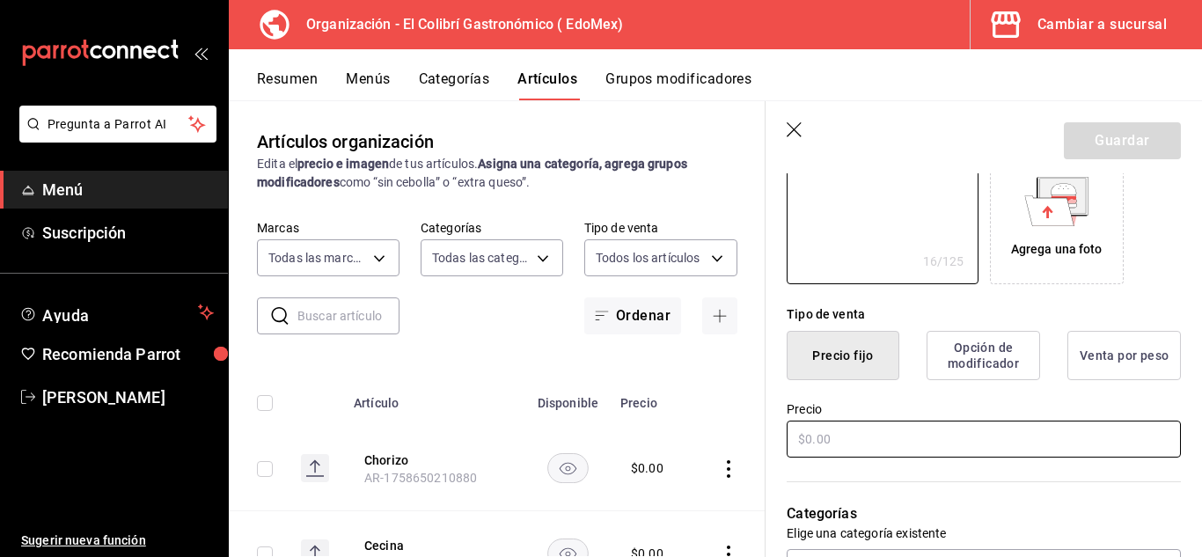
click at [904, 436] on input "text" at bounding box center [984, 439] width 394 height 37
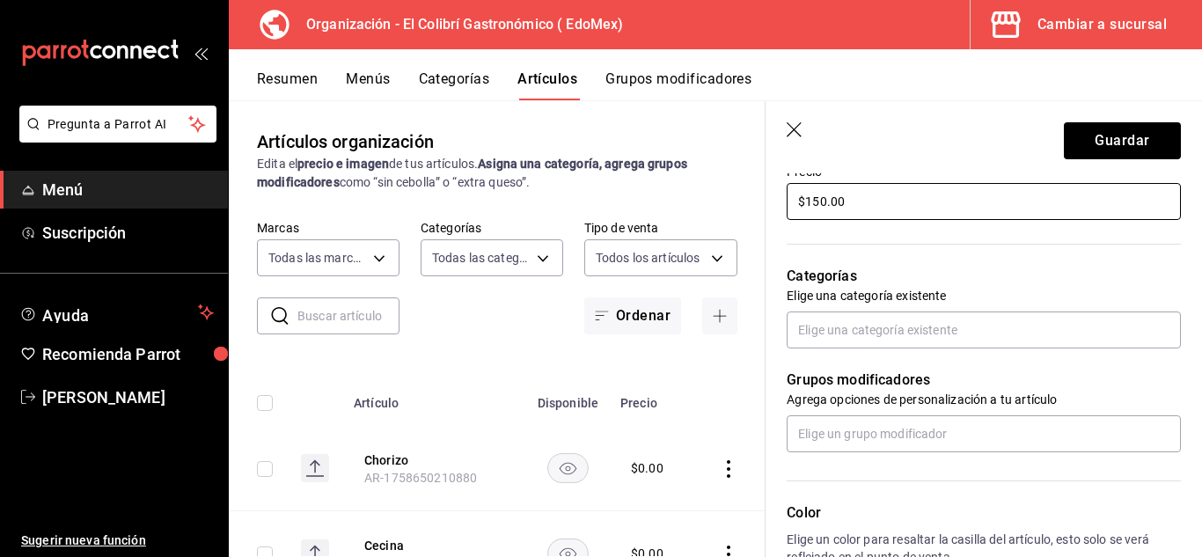
scroll to position [544, 0]
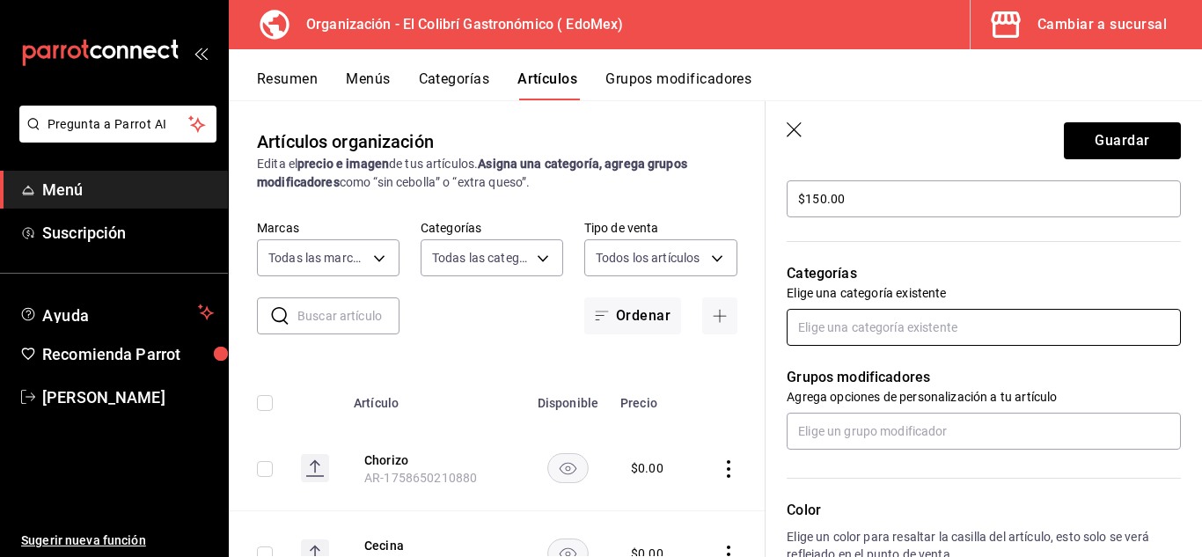
click at [973, 330] on input "text" at bounding box center [984, 327] width 394 height 37
click at [874, 362] on li "Snacks" at bounding box center [977, 367] width 381 height 29
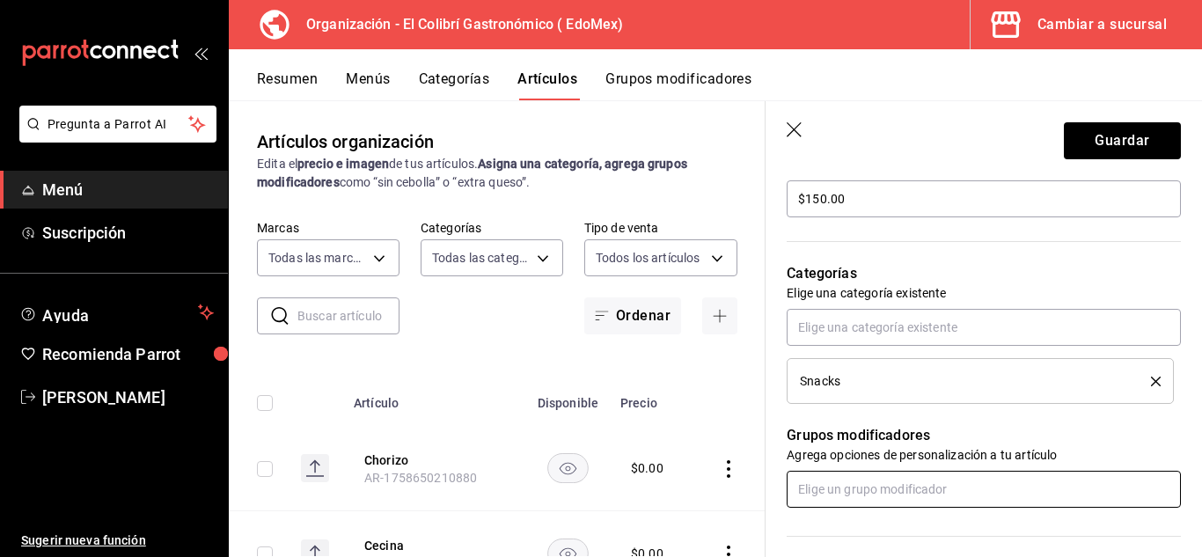
click at [827, 487] on input "text" at bounding box center [984, 489] width 394 height 37
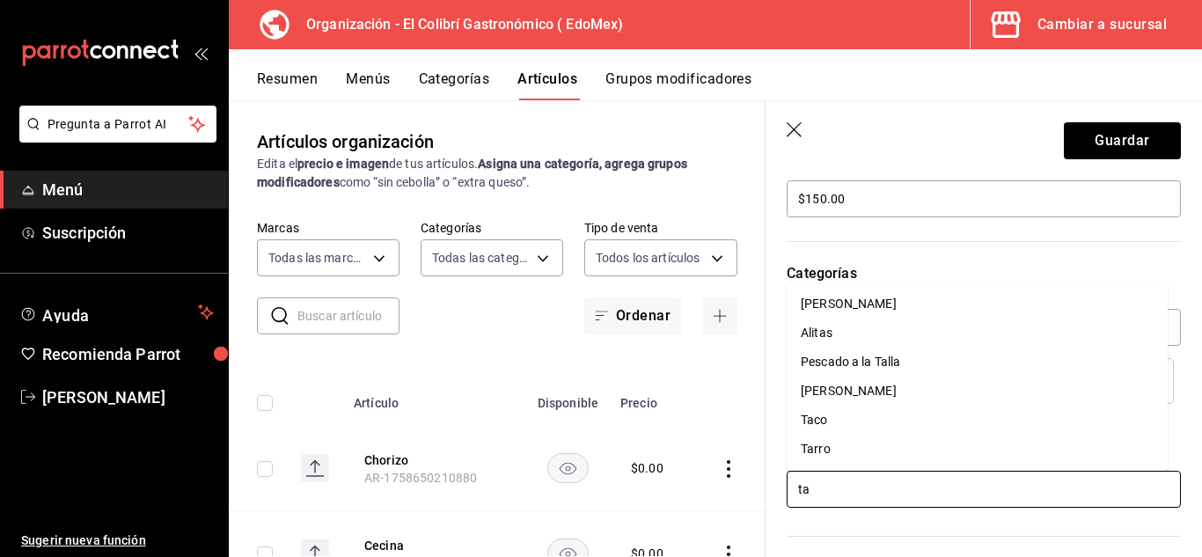
click at [846, 409] on li "Taco" at bounding box center [977, 420] width 381 height 29
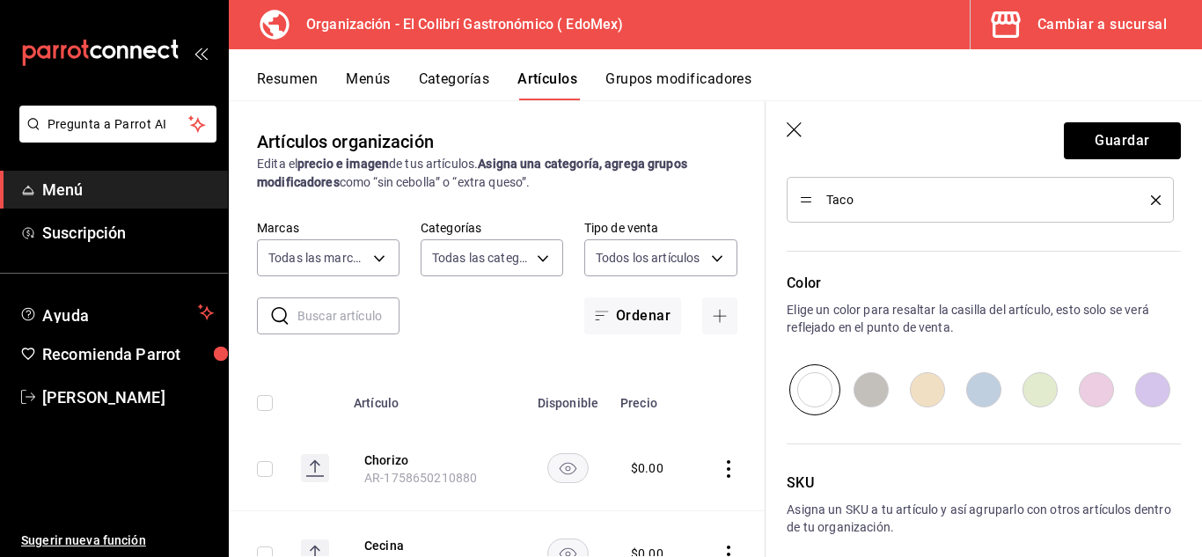
scroll to position [966, 0]
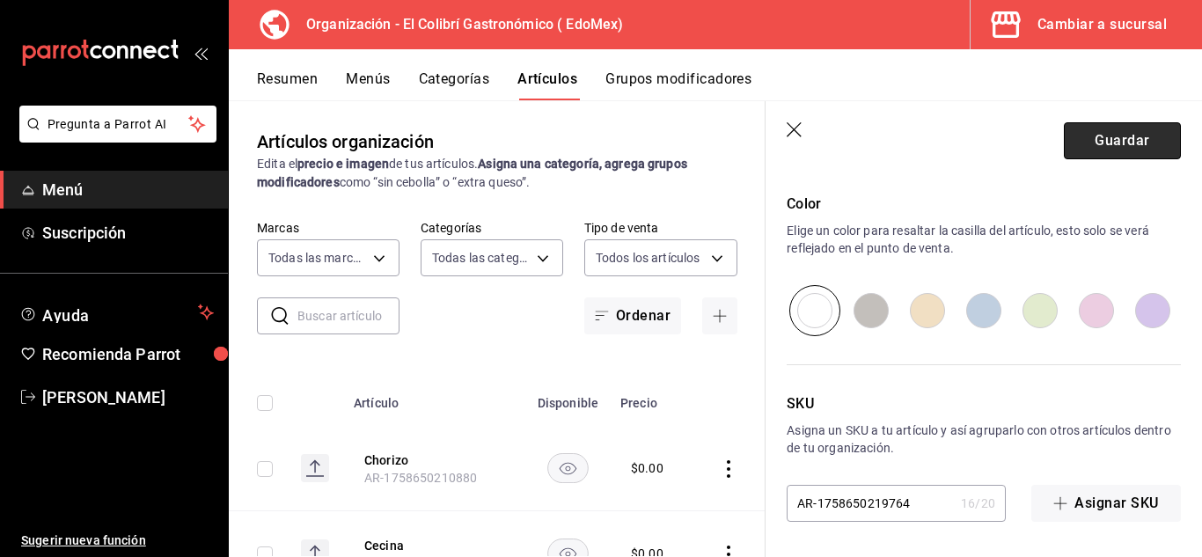
click at [1116, 136] on button "Guardar" at bounding box center [1122, 140] width 117 height 37
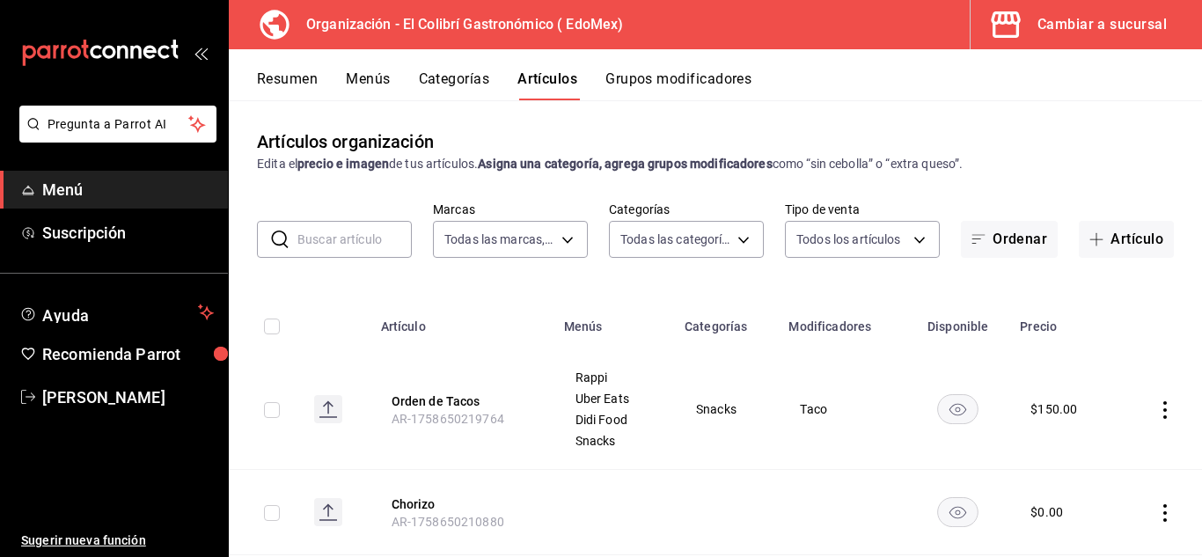
click at [677, 70] on button "Grupos modificadores" at bounding box center [678, 85] width 146 height 30
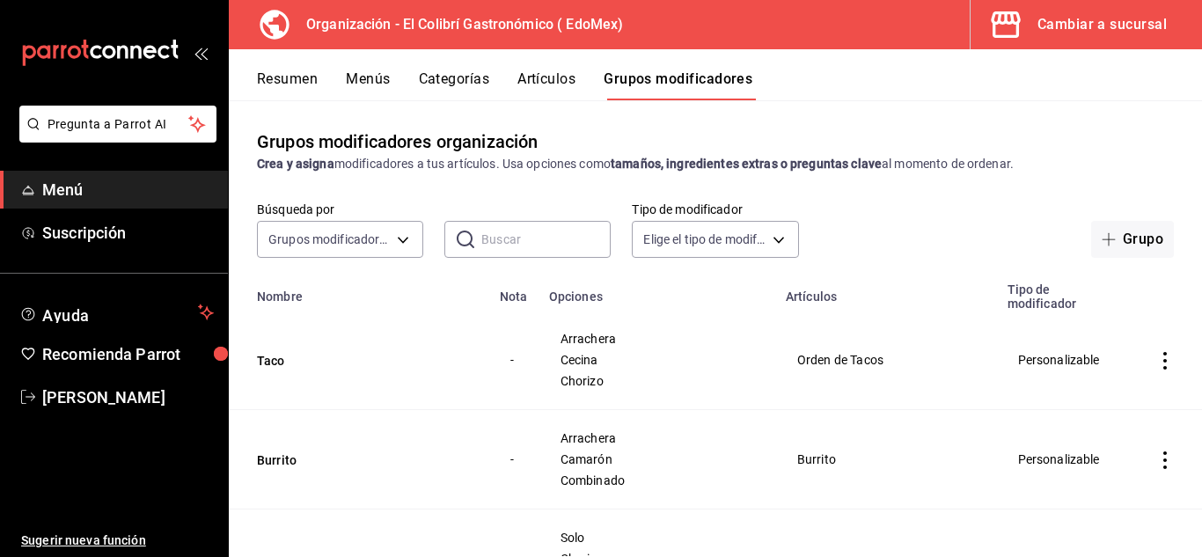
click at [485, 88] on button "Categorías" at bounding box center [454, 85] width 71 height 30
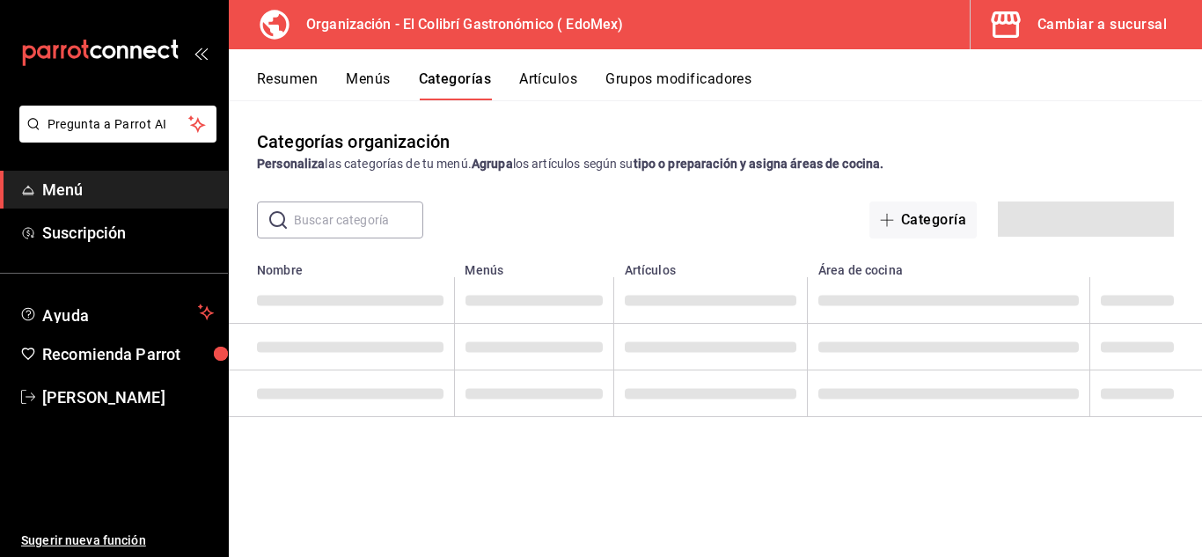
click at [577, 79] on button "Artículos" at bounding box center [548, 85] width 58 height 30
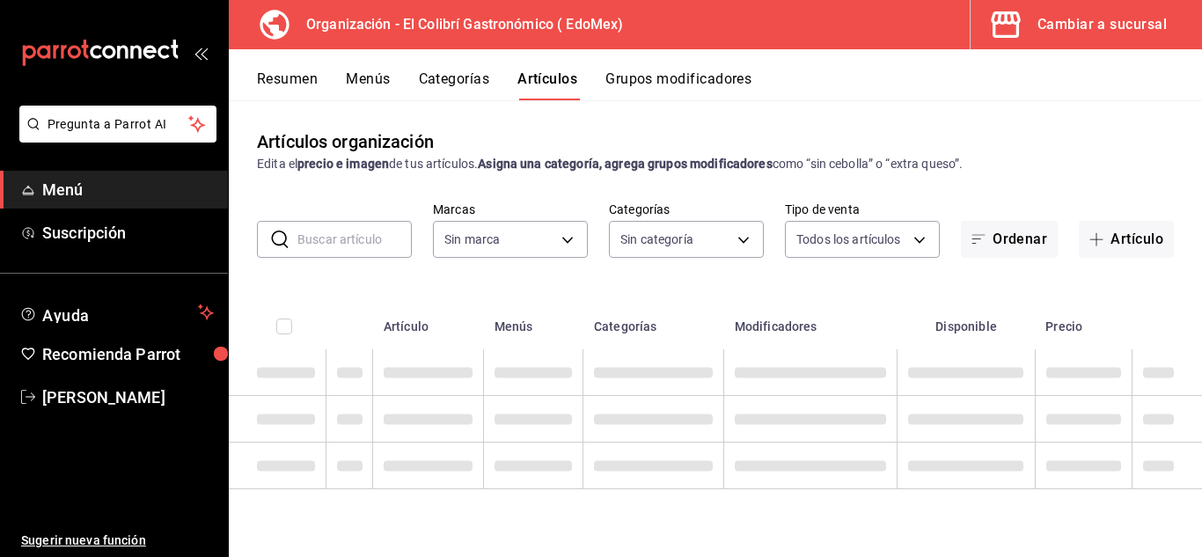
click at [577, 79] on button "Artículos" at bounding box center [547, 85] width 60 height 30
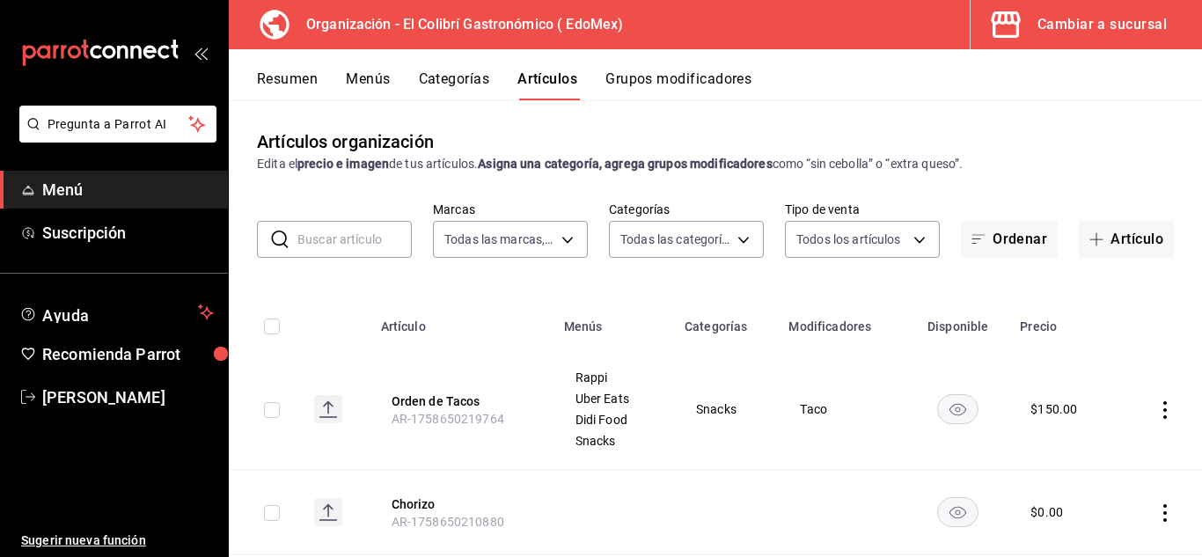
drag, startPoint x: 324, startPoint y: 77, endPoint x: 292, endPoint y: 79, distance: 31.7
click at [292, 79] on div "Resumen Menús Categorías Artículos Grupos modificadores" at bounding box center [729, 85] width 945 height 30
click at [292, 79] on button "Resumen" at bounding box center [287, 85] width 61 height 30
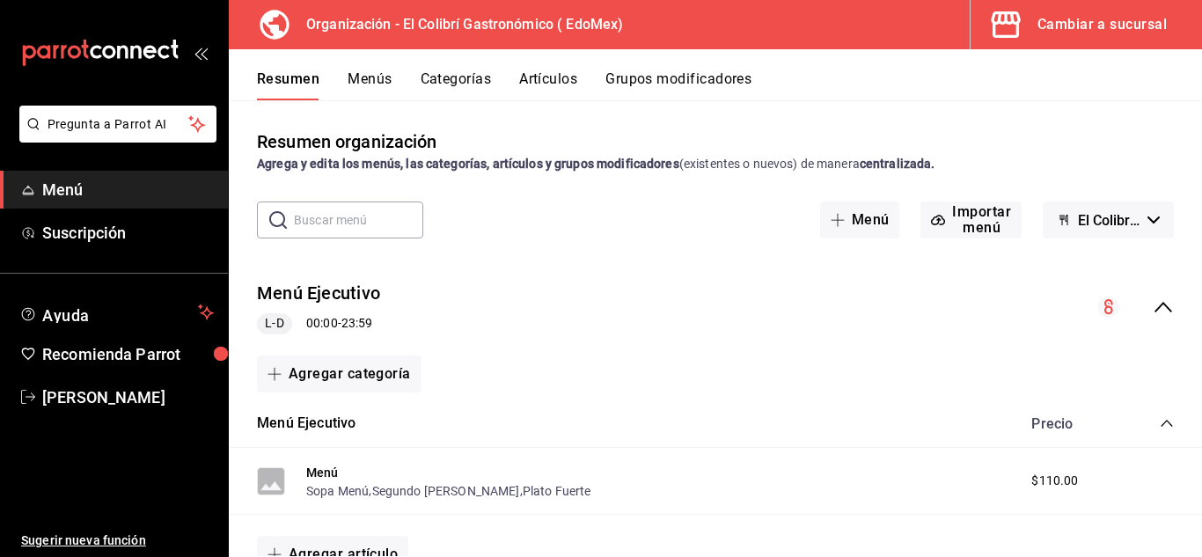
click at [373, 72] on button "Menús" at bounding box center [370, 85] width 44 height 30
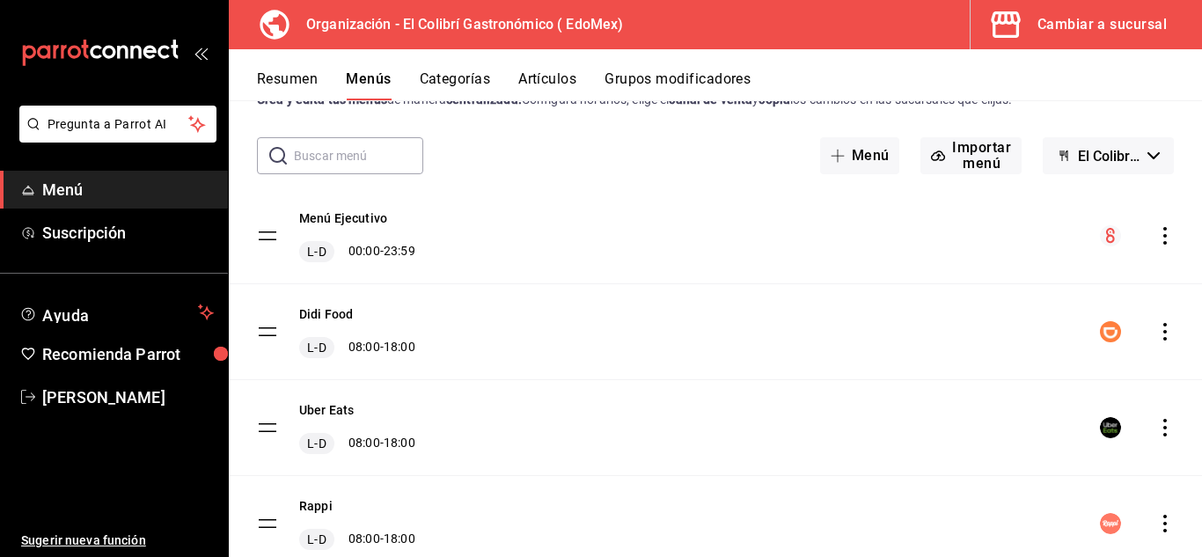
scroll to position [66, 0]
click at [1156, 235] on icon "actions" at bounding box center [1165, 234] width 18 height 18
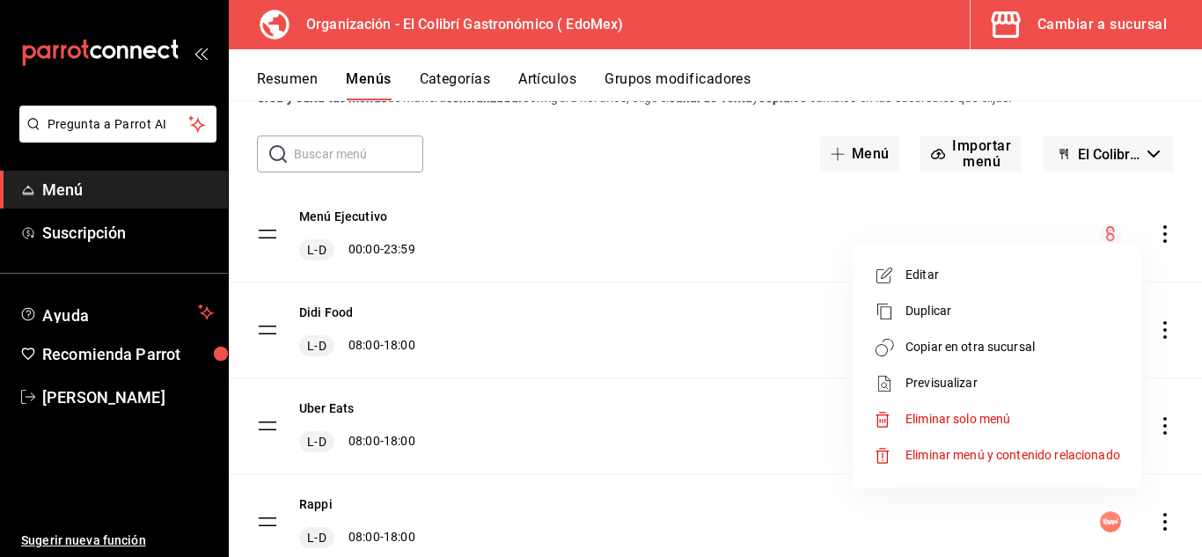
click at [1062, 340] on span "Copiar en otra sucursal" at bounding box center [1013, 347] width 215 height 18
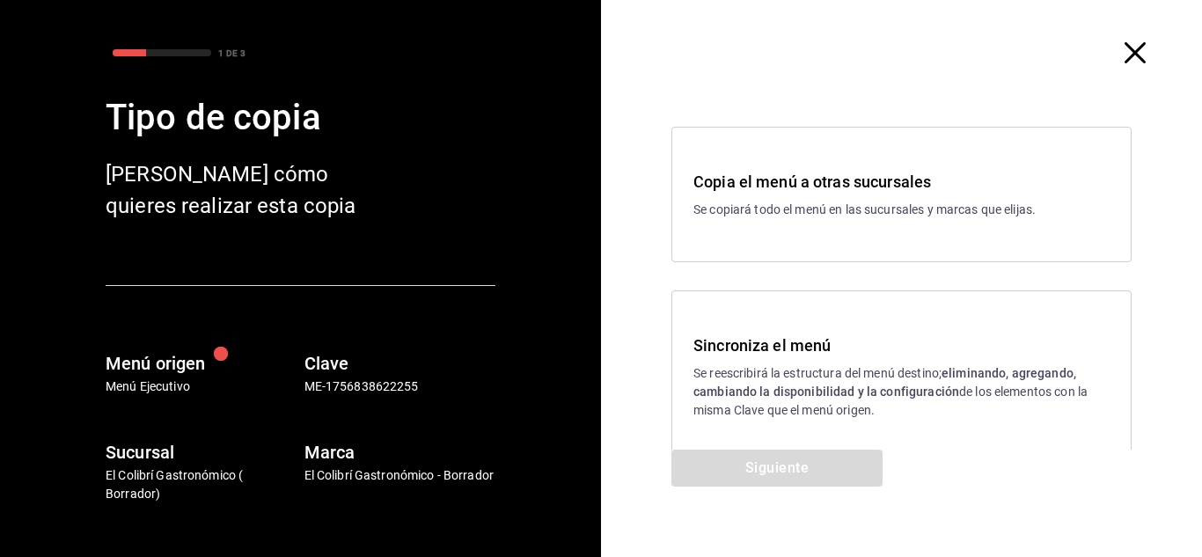
click at [1137, 55] on span "button" at bounding box center [1144, 52] width 32 height 21
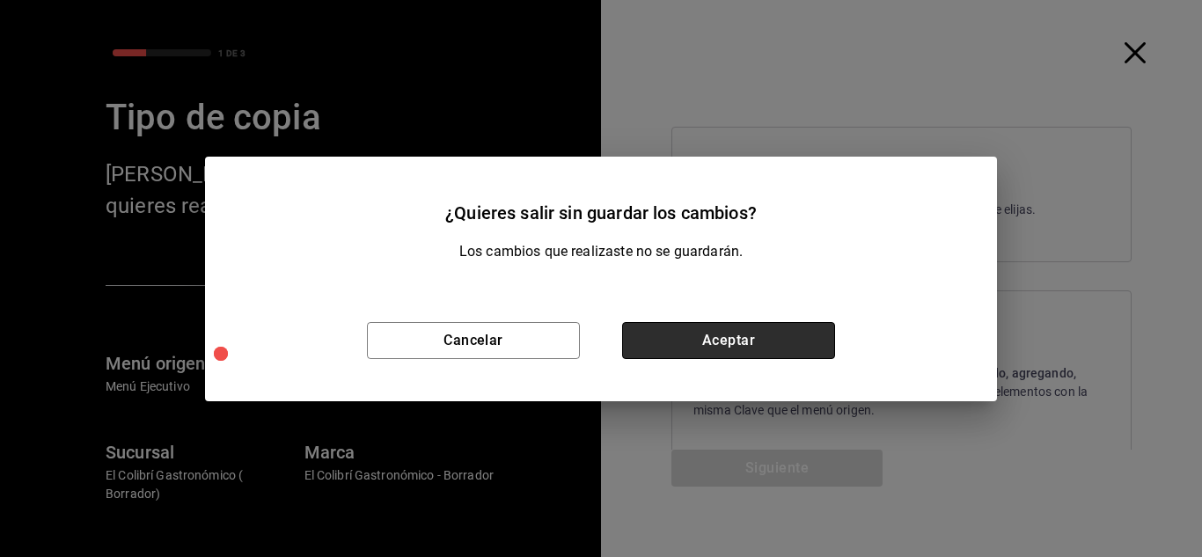
click at [727, 338] on button "Aceptar" at bounding box center [728, 340] width 213 height 37
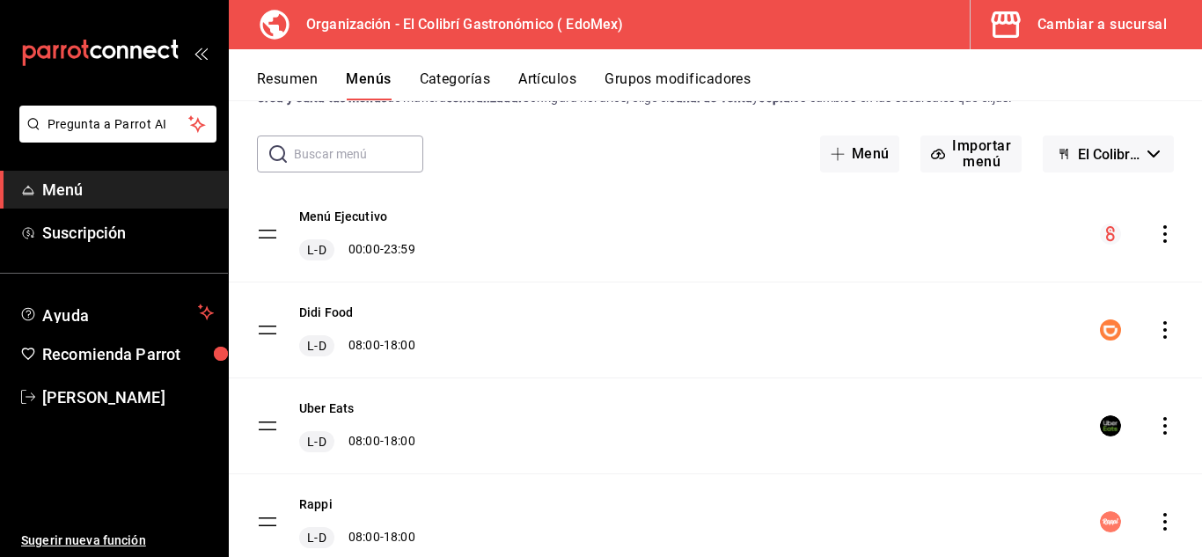
click at [1156, 328] on icon "actions" at bounding box center [1165, 330] width 18 height 18
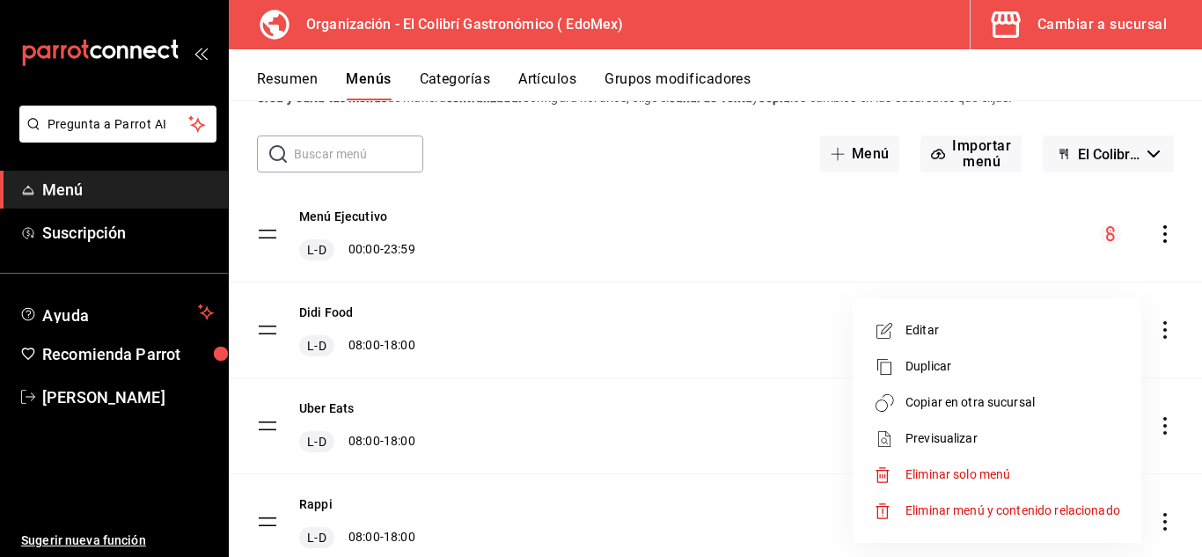
click at [1014, 395] on span "Copiar en otra sucursal" at bounding box center [1013, 402] width 215 height 18
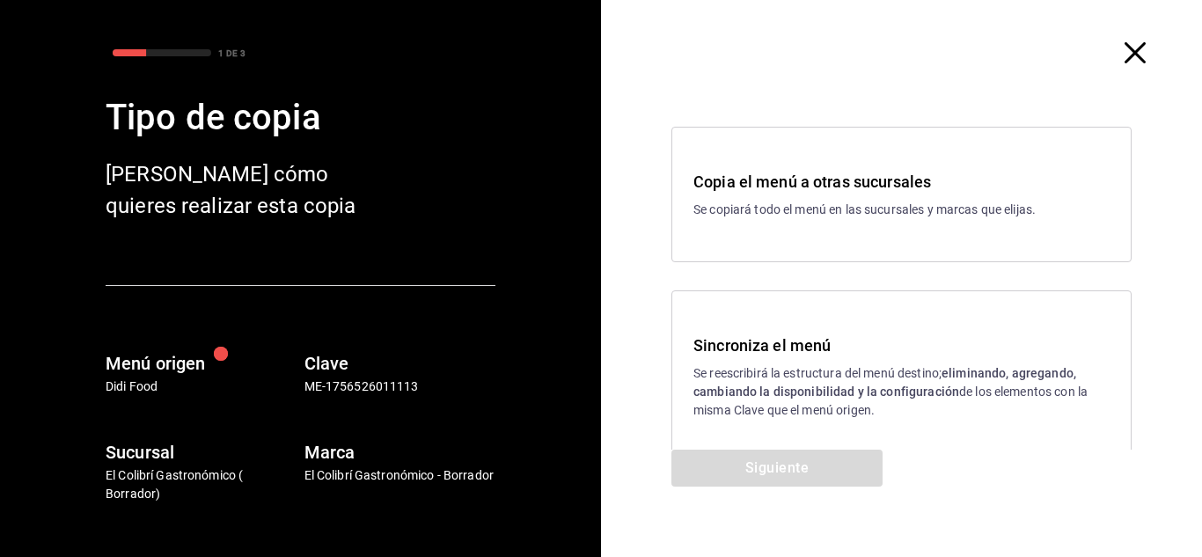
click at [841, 353] on h3 "Sincroniza el menú" at bounding box center [901, 346] width 416 height 24
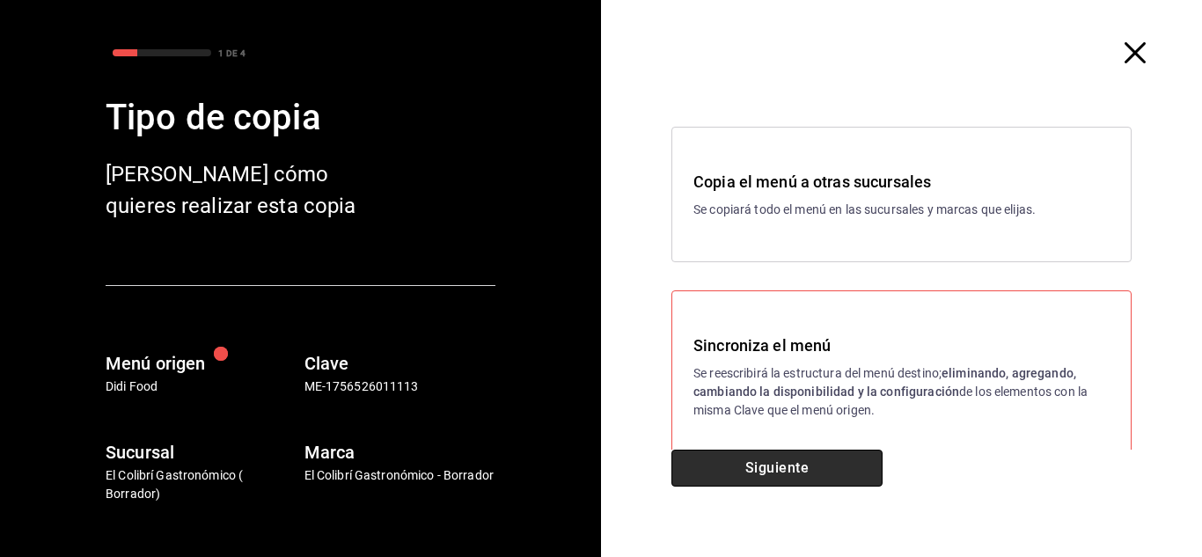
click at [788, 482] on button "Siguiente" at bounding box center [776, 468] width 211 height 37
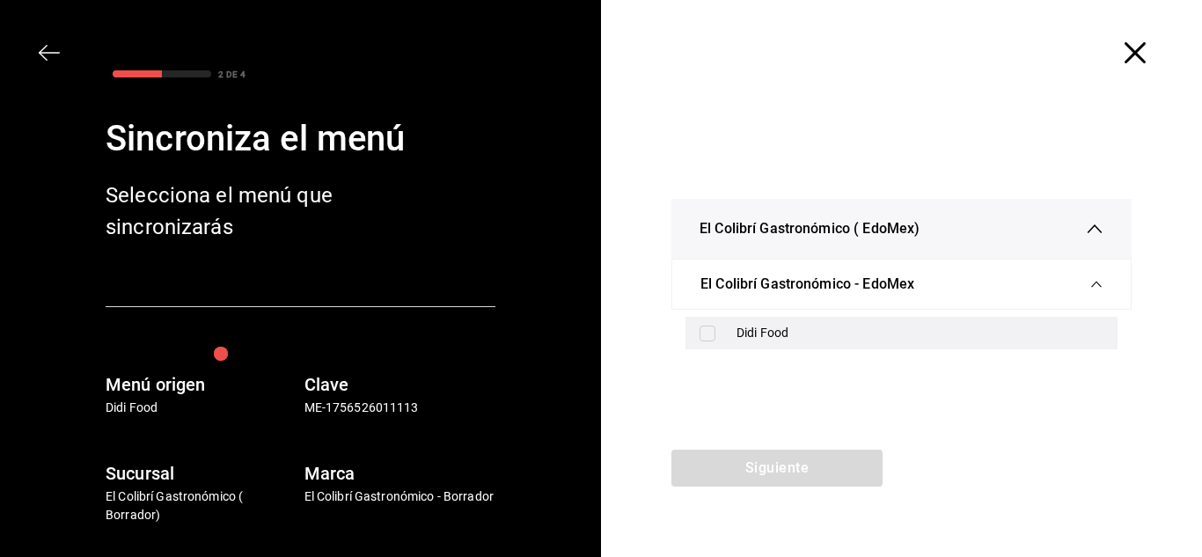
click at [884, 342] on div "Didi Food" at bounding box center [902, 333] width 432 height 33
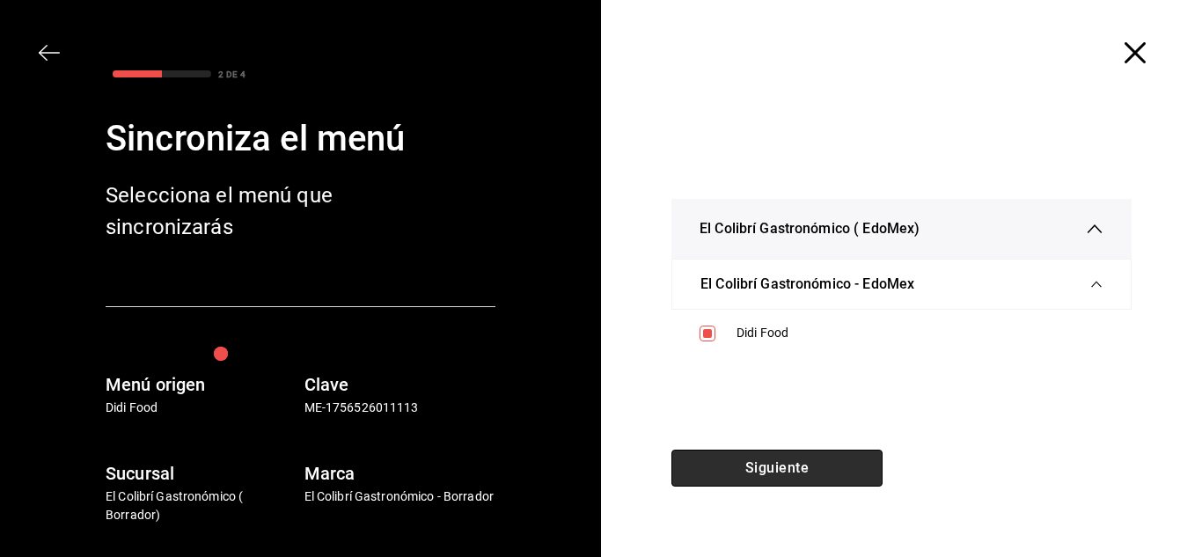
click at [820, 475] on button "Siguiente" at bounding box center [776, 468] width 211 height 37
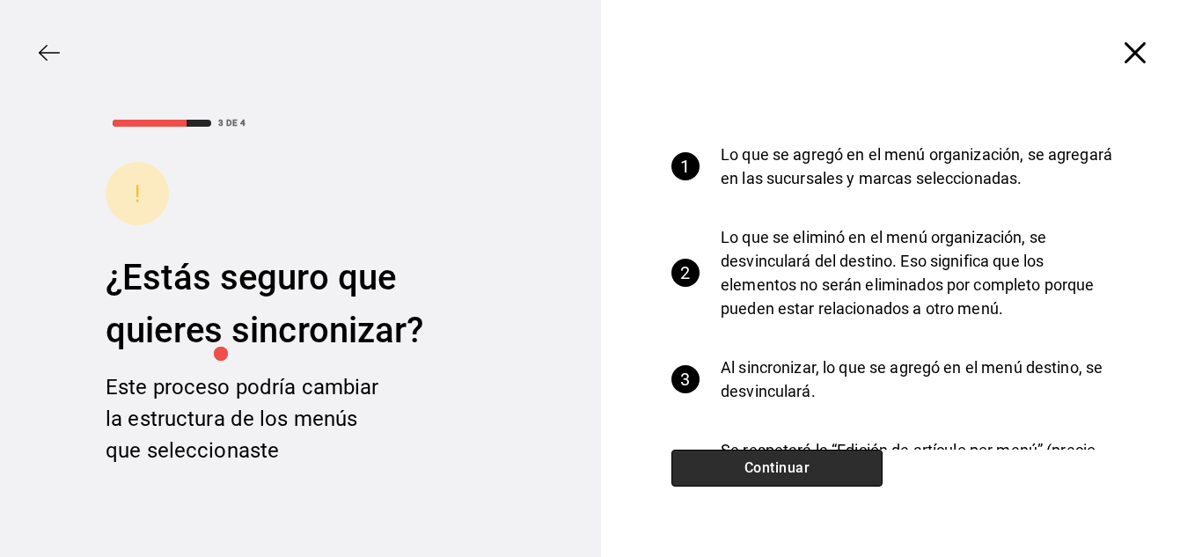
click at [820, 475] on button "Continuar" at bounding box center [776, 468] width 211 height 37
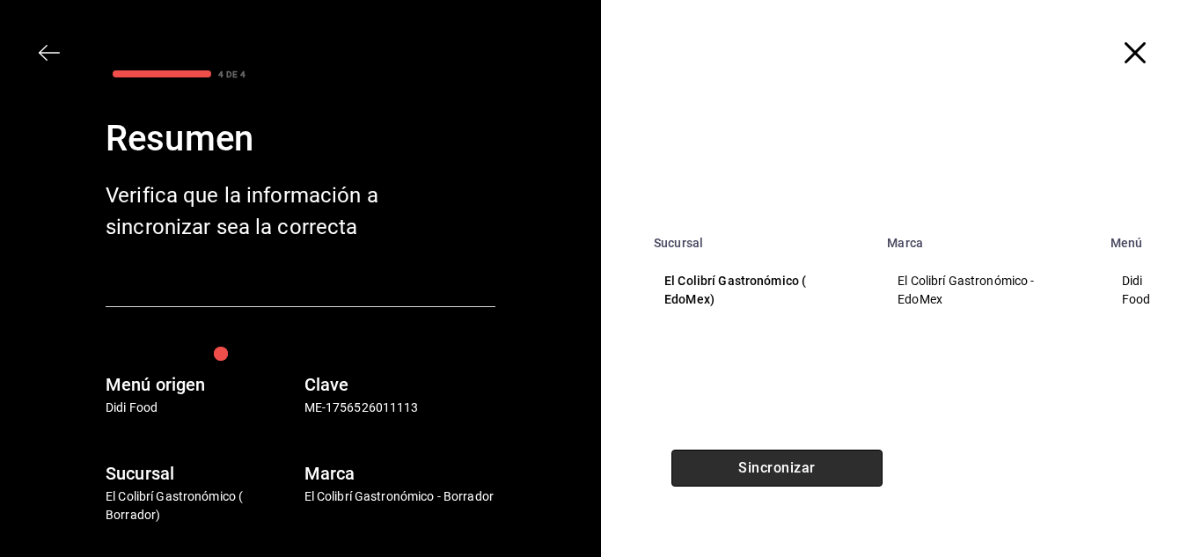
click at [820, 475] on button "Sincronizar" at bounding box center [776, 468] width 211 height 37
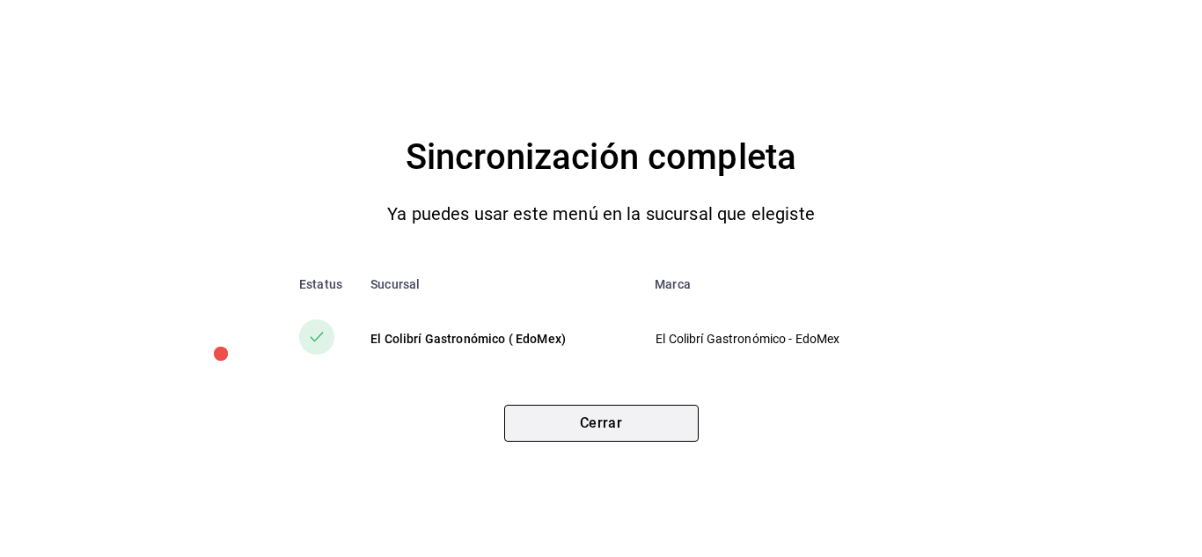
click at [641, 422] on button "Cerrar" at bounding box center [601, 423] width 194 height 37
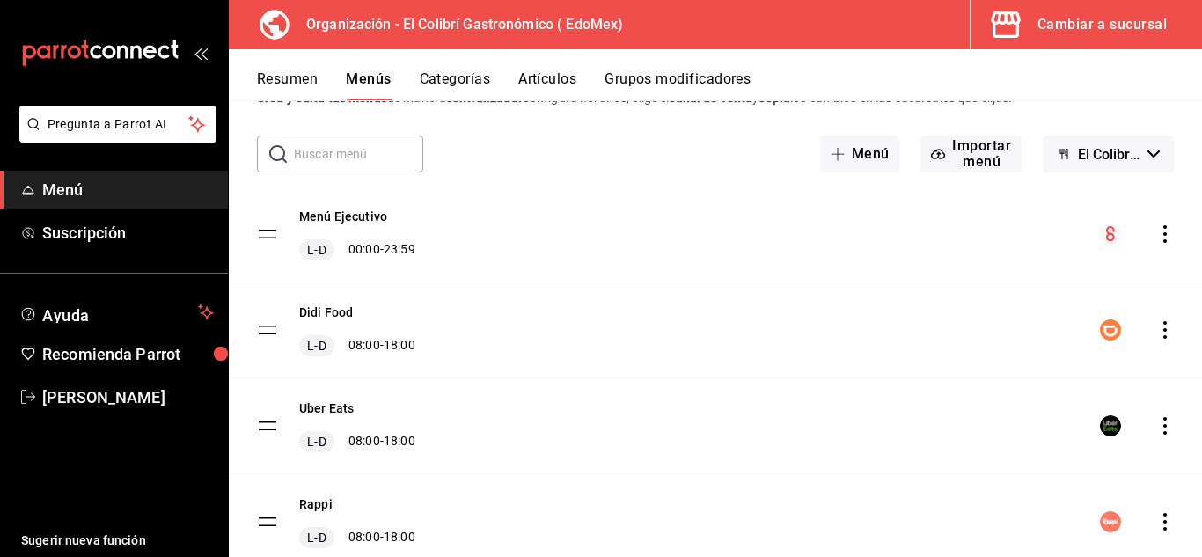
click at [1156, 429] on icon "actions" at bounding box center [1165, 426] width 18 height 18
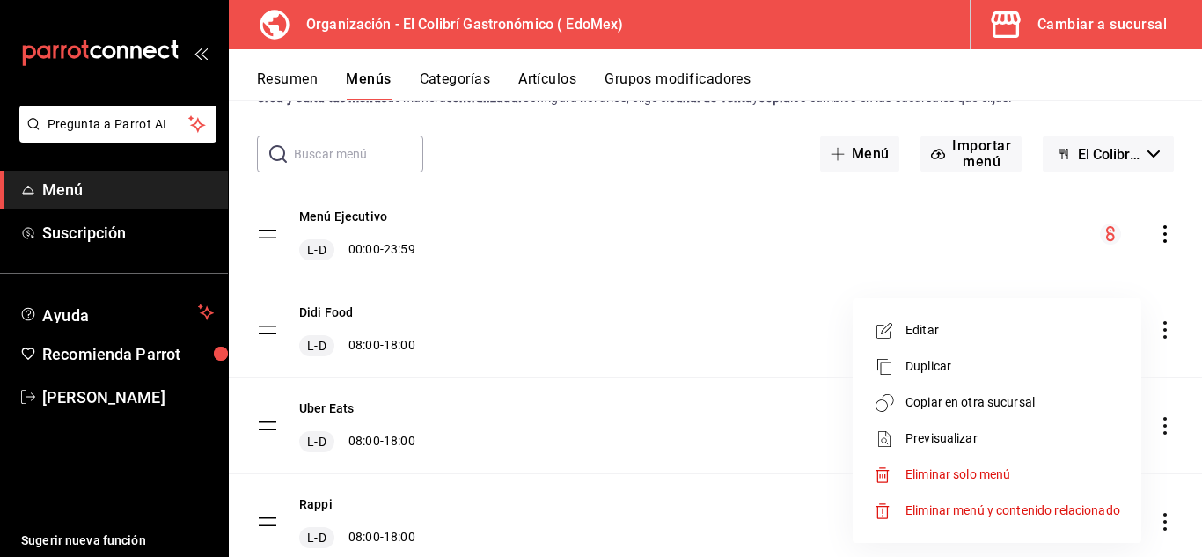
click at [980, 395] on span "Copiar en otra sucursal" at bounding box center [1013, 402] width 215 height 18
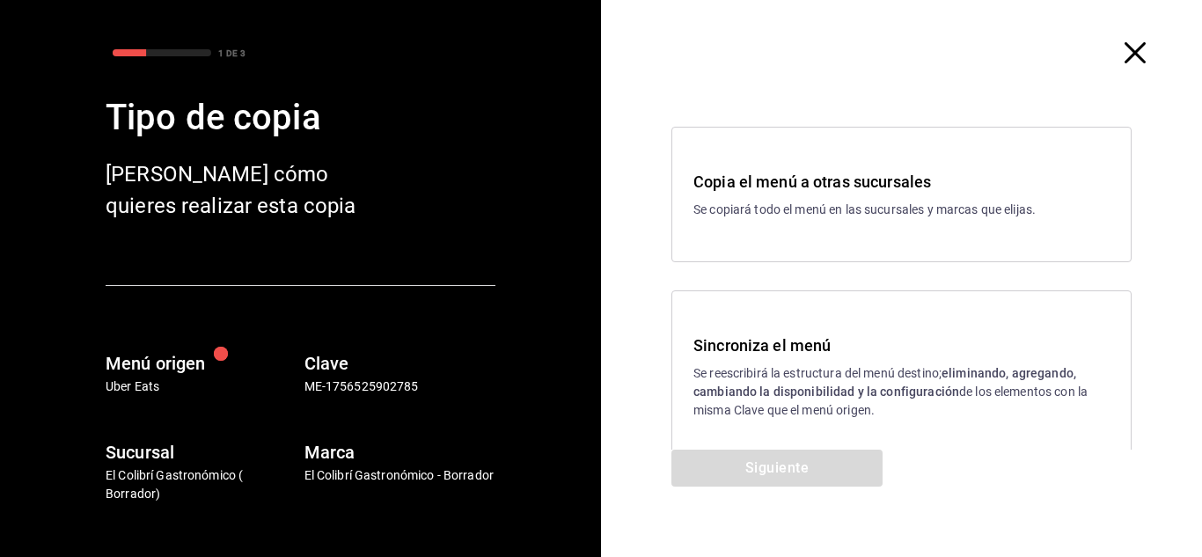
click at [754, 348] on h3 "Sincroniza el menú" at bounding box center [901, 346] width 416 height 24
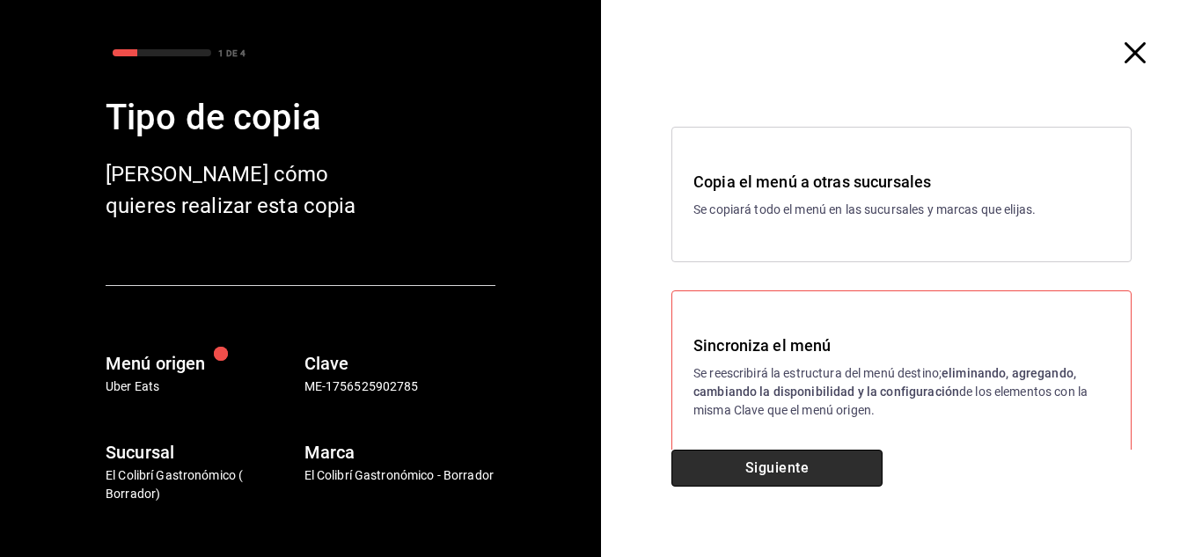
click at [773, 463] on button "Siguiente" at bounding box center [776, 468] width 211 height 37
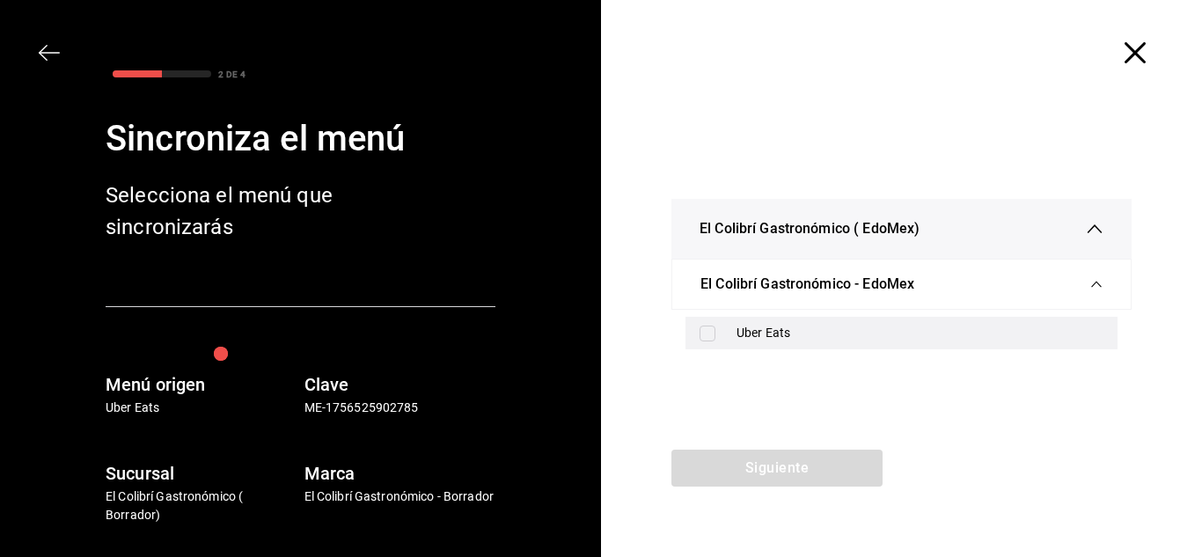
click at [821, 330] on div "Uber Eats" at bounding box center [920, 333] width 367 height 18
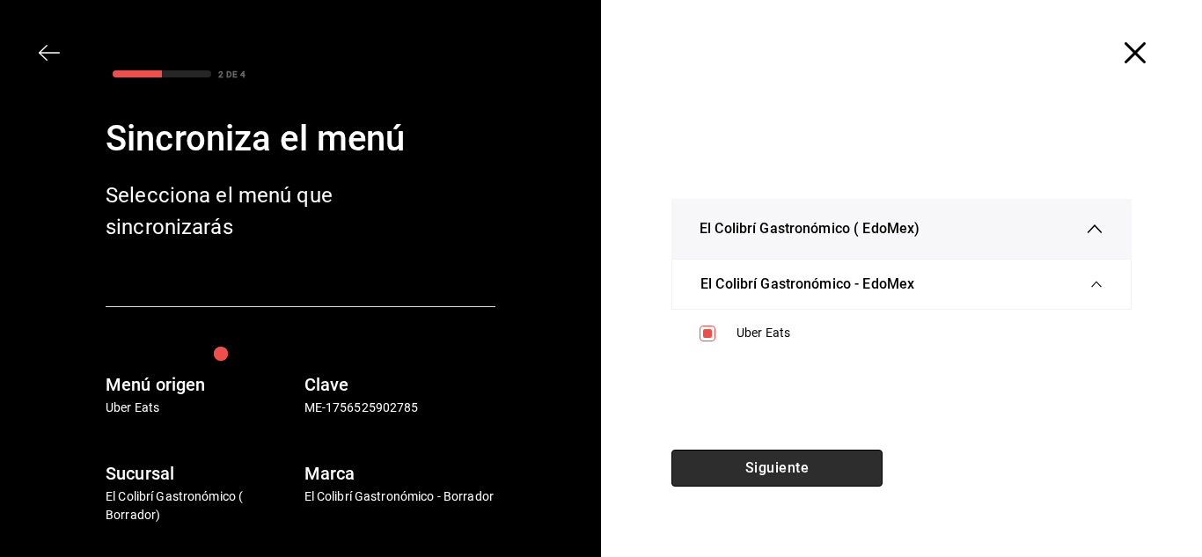
click at [827, 468] on button "Siguiente" at bounding box center [776, 468] width 211 height 37
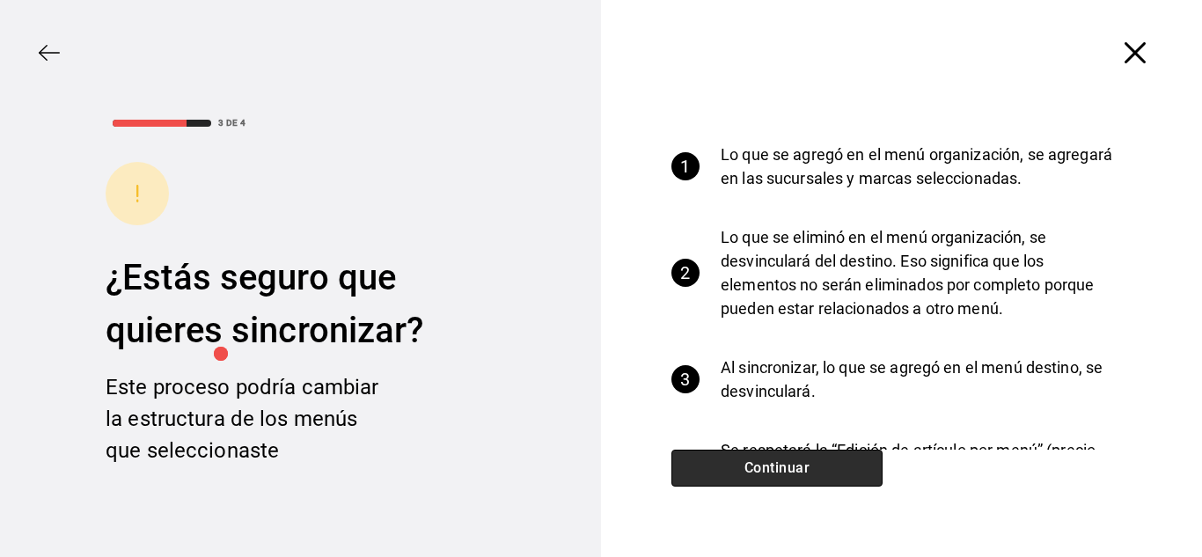
click at [829, 460] on button "Continuar" at bounding box center [776, 468] width 211 height 37
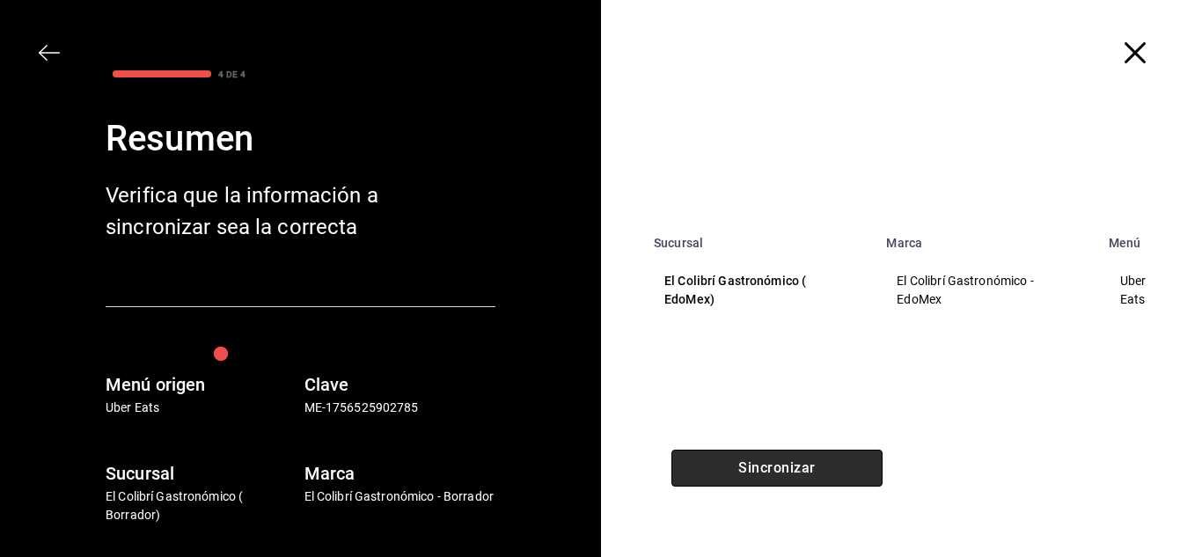
click at [826, 462] on button "Sincronizar" at bounding box center [776, 468] width 211 height 37
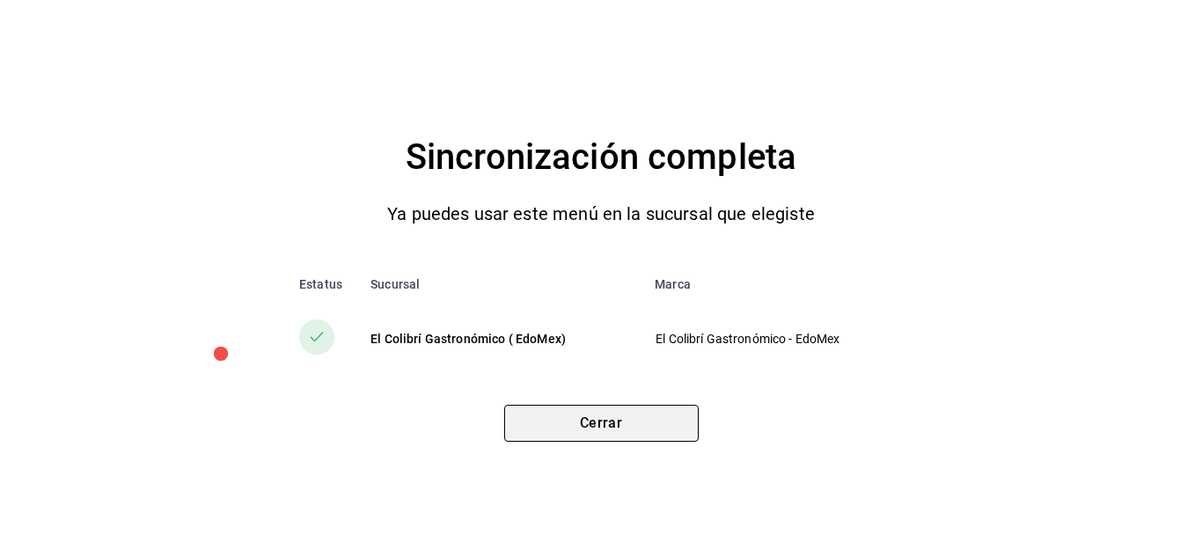
click at [655, 435] on button "Cerrar" at bounding box center [601, 423] width 194 height 37
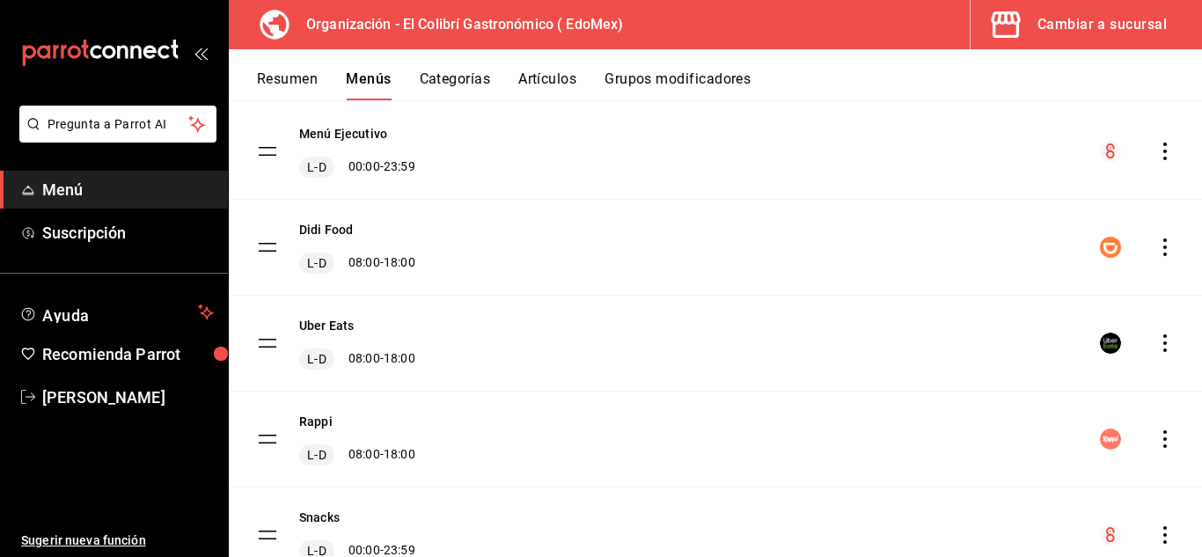
scroll to position [221, 0]
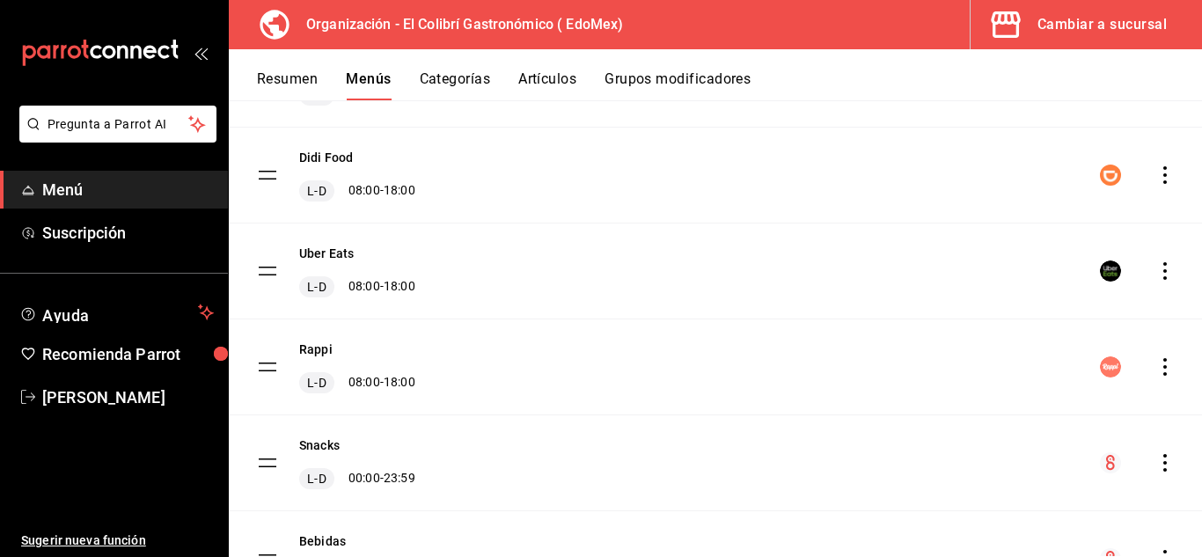
click at [1156, 279] on icon "actions" at bounding box center [1165, 271] width 18 height 18
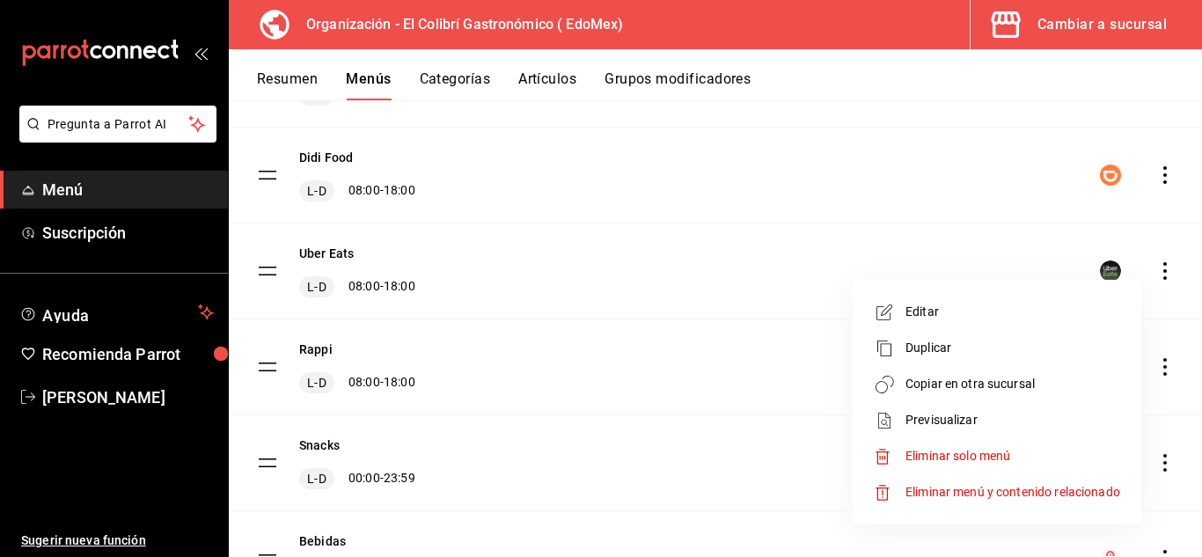
click at [980, 402] on li "Previsualizar" at bounding box center [997, 420] width 275 height 36
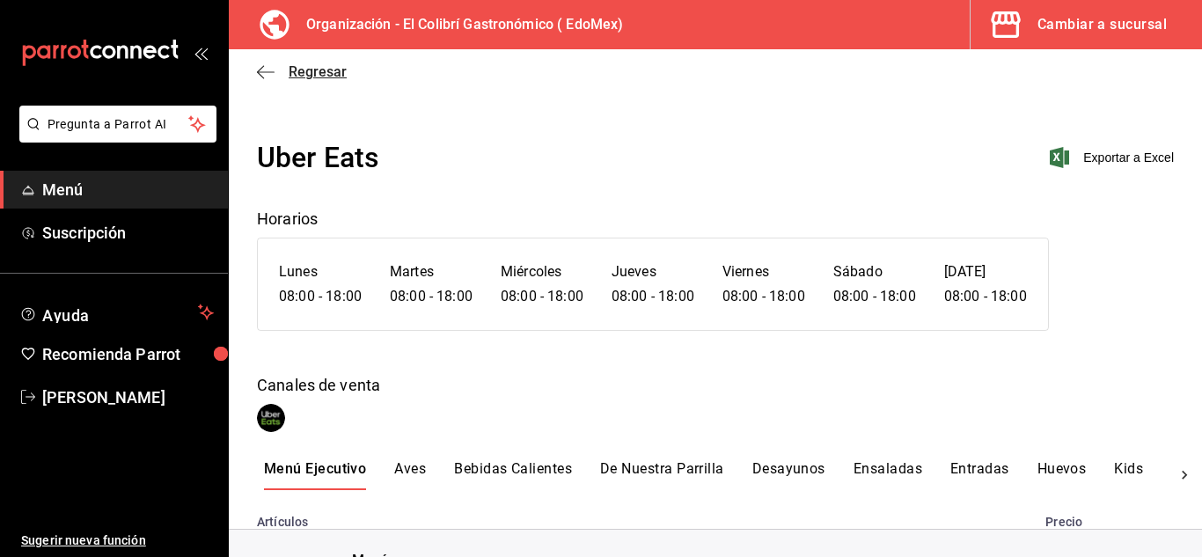
click at [275, 70] on span "Regresar" at bounding box center [302, 71] width 90 height 17
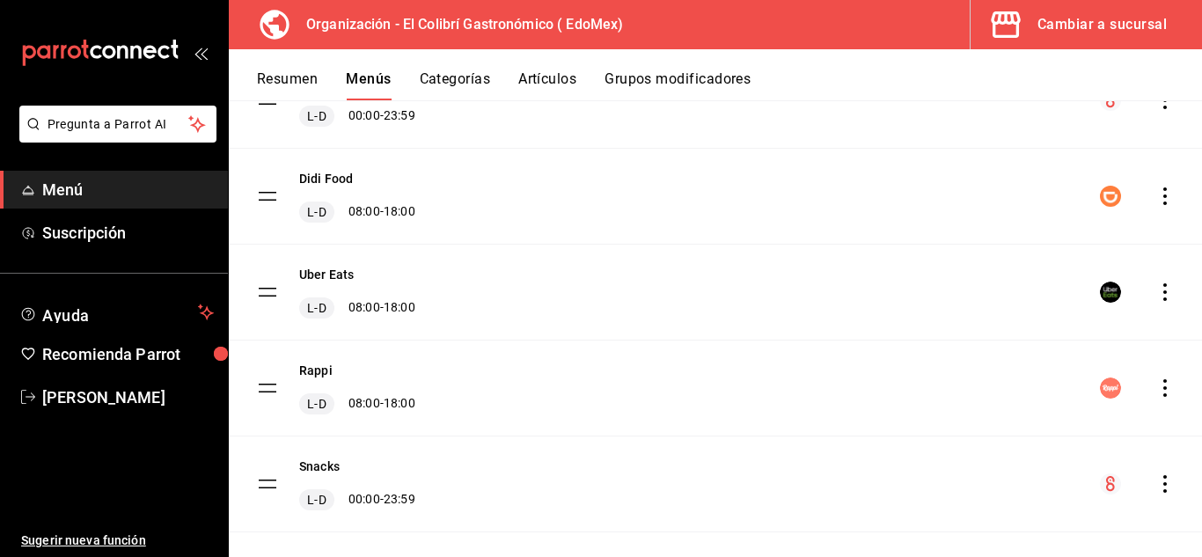
scroll to position [186, 0]
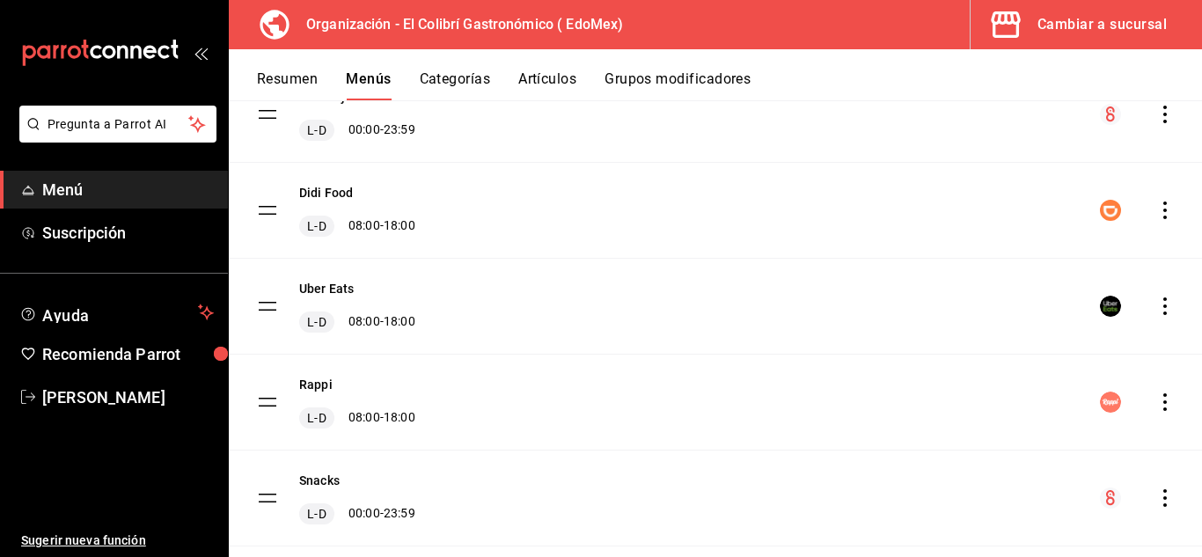
click at [1156, 313] on icon "actions" at bounding box center [1165, 306] width 18 height 18
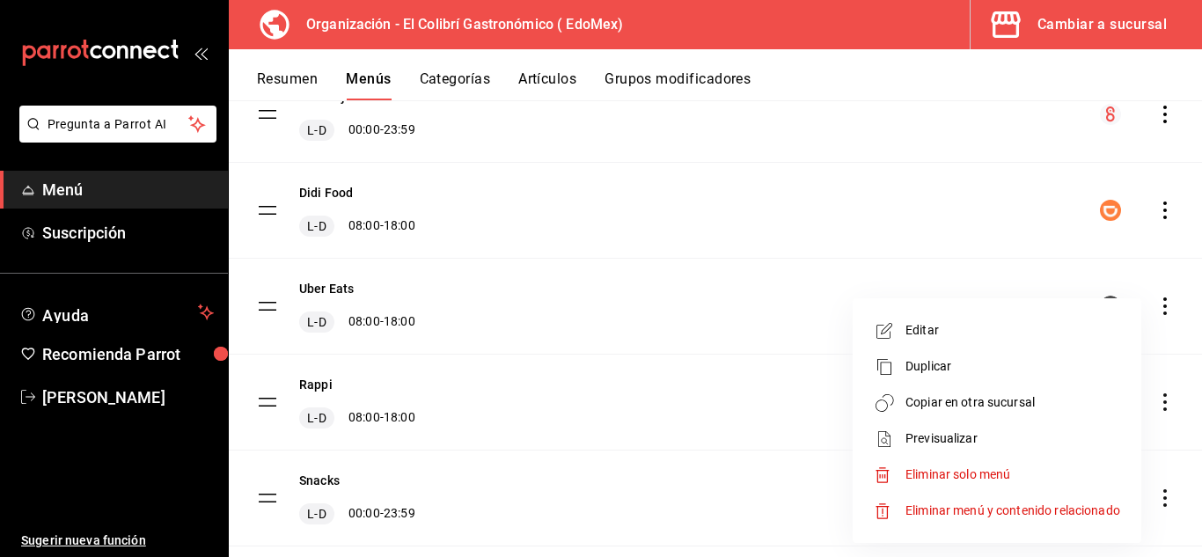
click at [1007, 401] on span "Copiar en otra sucursal" at bounding box center [1013, 402] width 215 height 18
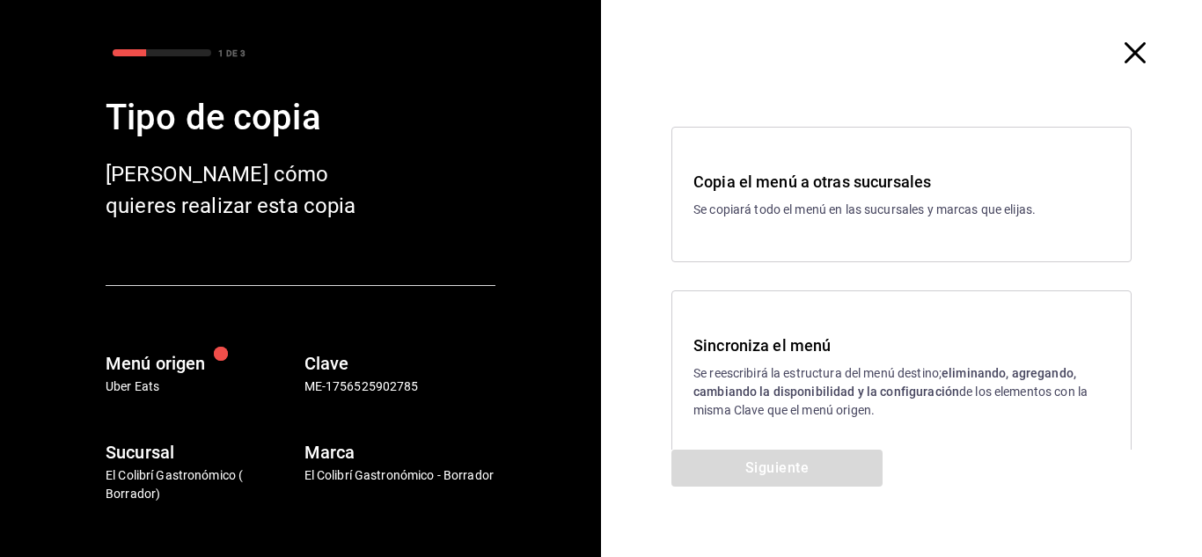
click at [753, 365] on p "Se reescribirá la estructura del menú destino; eliminando, agregando, cambiando…" at bounding box center [901, 391] width 416 height 55
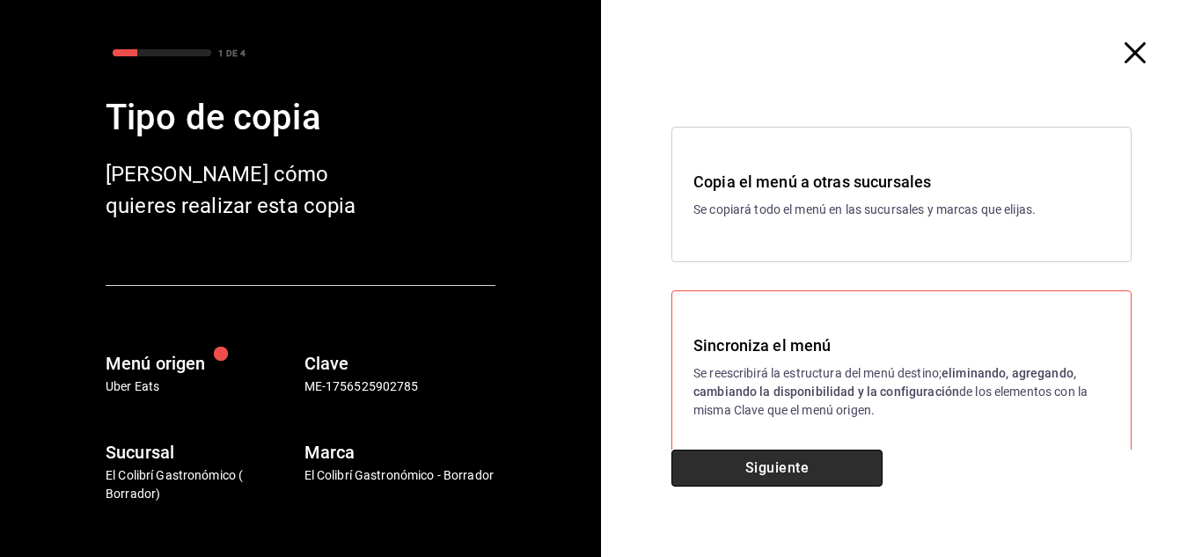
click at [832, 478] on button "Siguiente" at bounding box center [776, 468] width 211 height 37
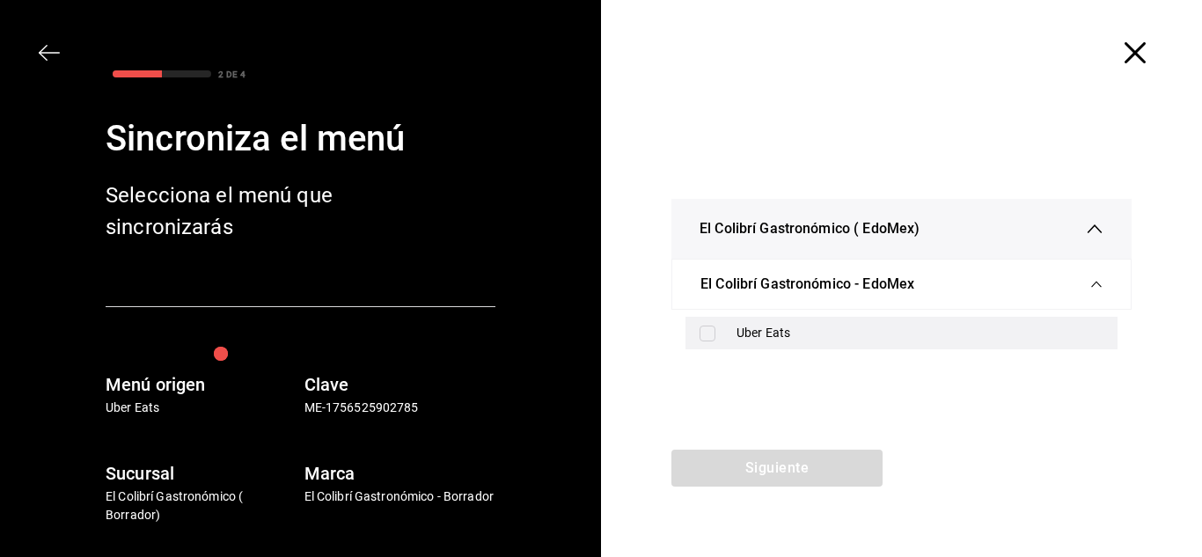
click at [891, 337] on div "Uber Eats" at bounding box center [920, 333] width 367 height 18
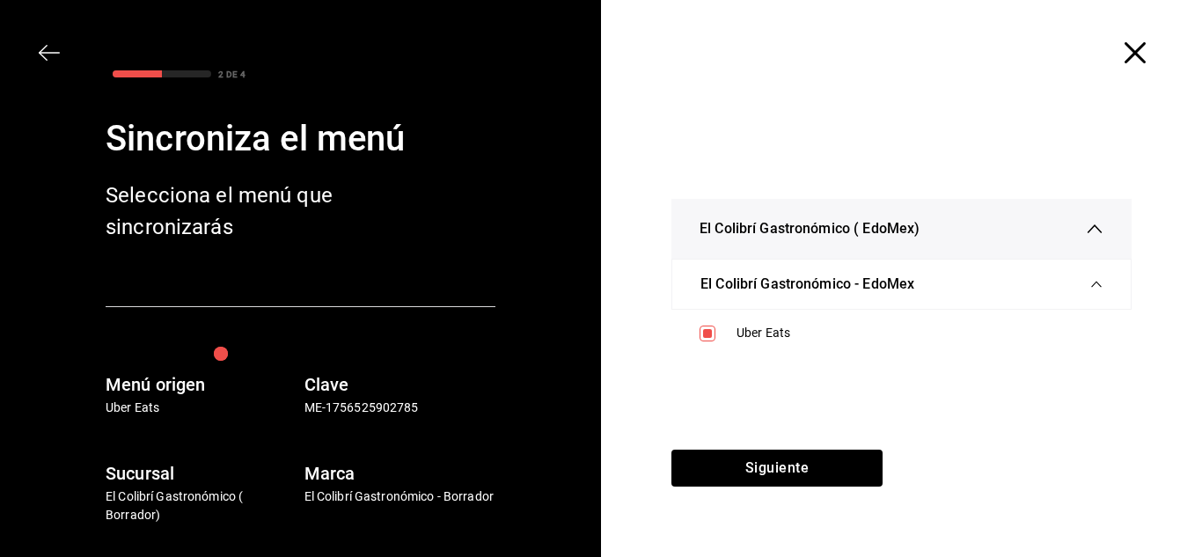
click at [855, 489] on div "Siguiente" at bounding box center [777, 503] width 352 height 107
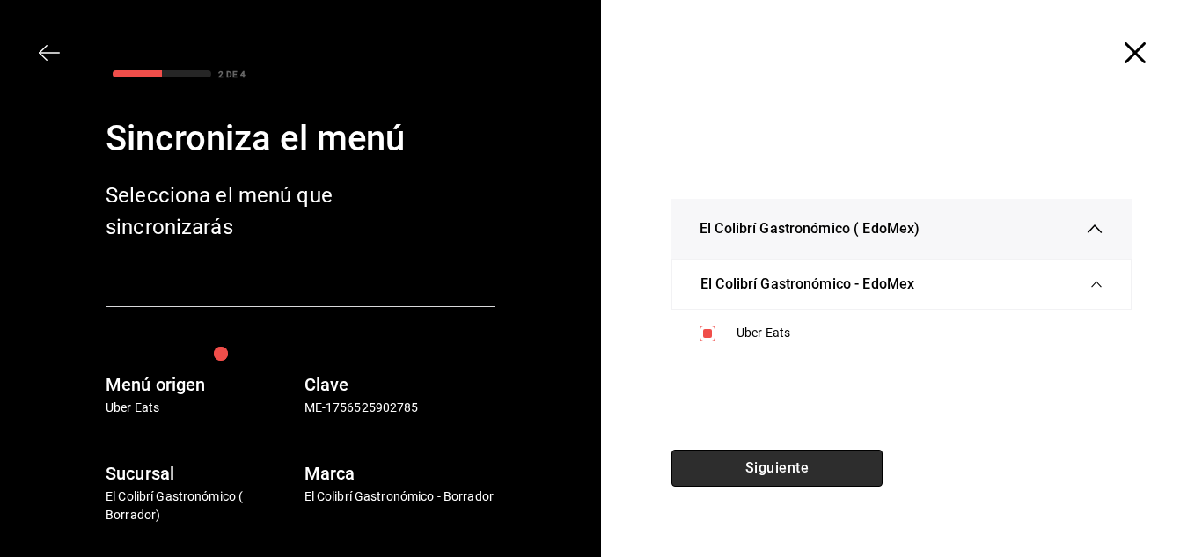
click at [862, 471] on button "Siguiente" at bounding box center [776, 468] width 211 height 37
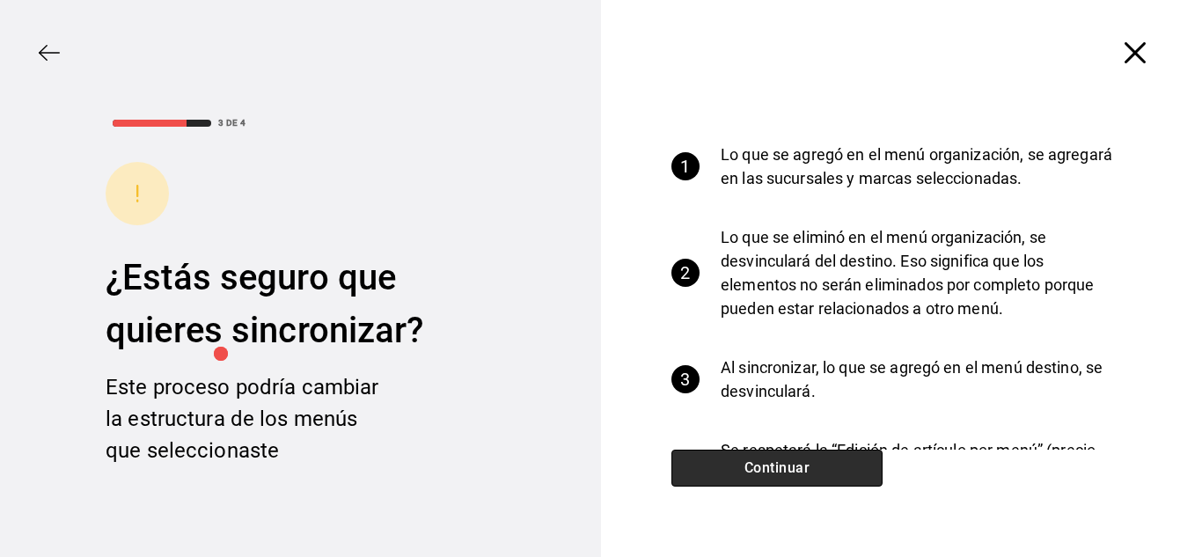
drag, startPoint x: 862, startPoint y: 471, endPoint x: 782, endPoint y: 483, distance: 81.0
click at [782, 483] on button "Continuar" at bounding box center [776, 468] width 211 height 37
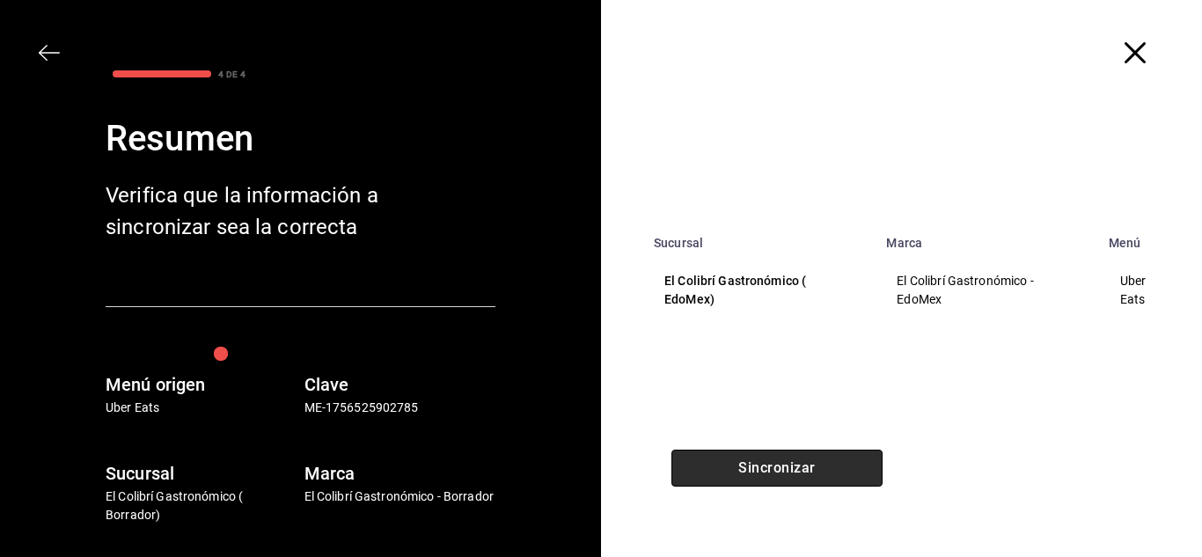
click at [818, 471] on button "Sincronizar" at bounding box center [776, 468] width 211 height 37
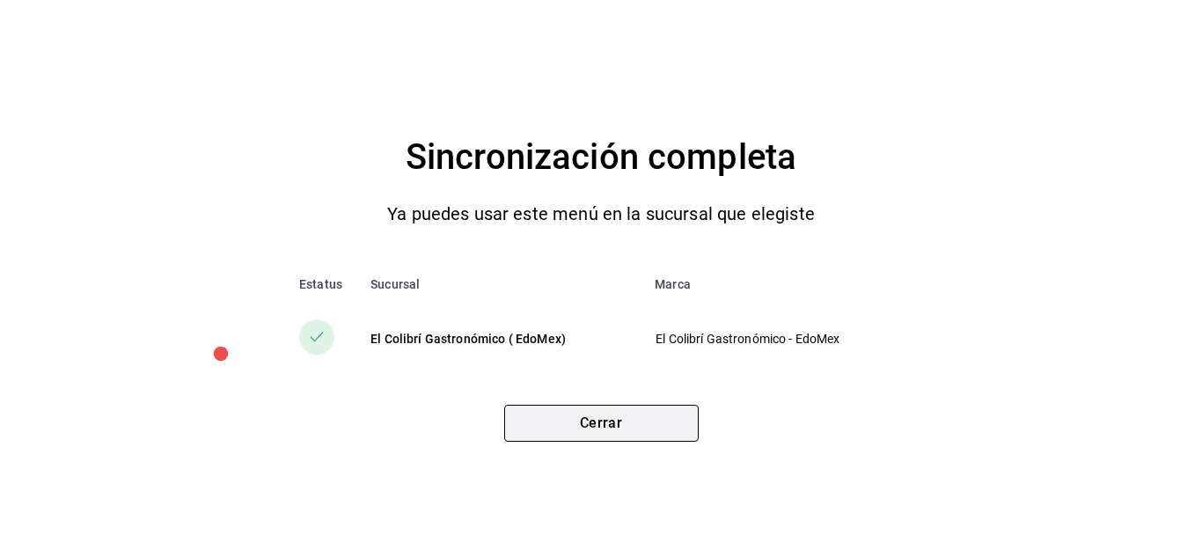
click at [669, 425] on button "Cerrar" at bounding box center [601, 423] width 194 height 37
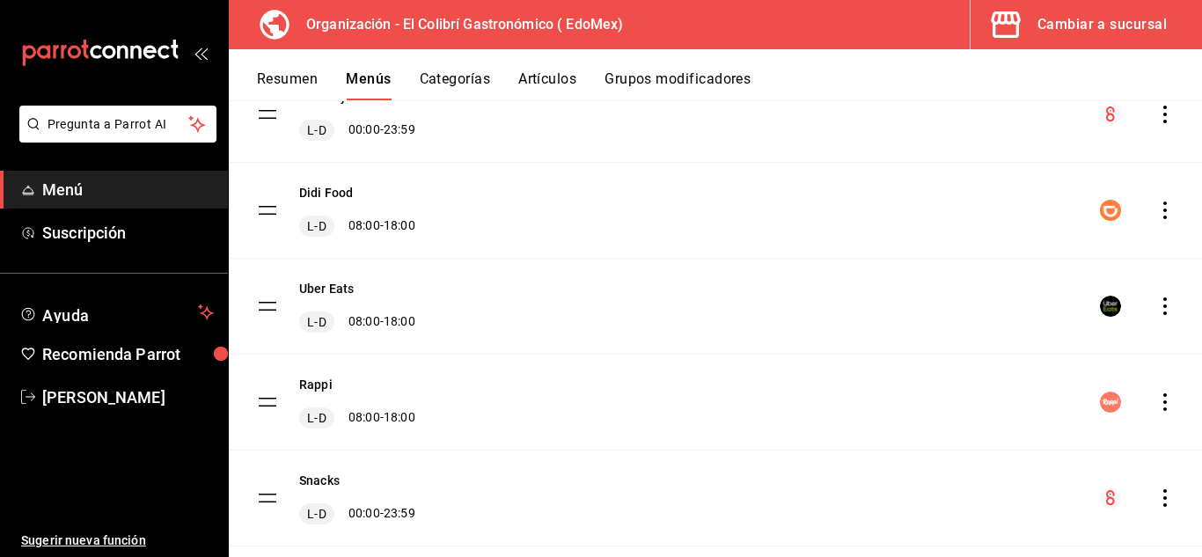
click at [1156, 404] on icon "actions" at bounding box center [1165, 402] width 18 height 18
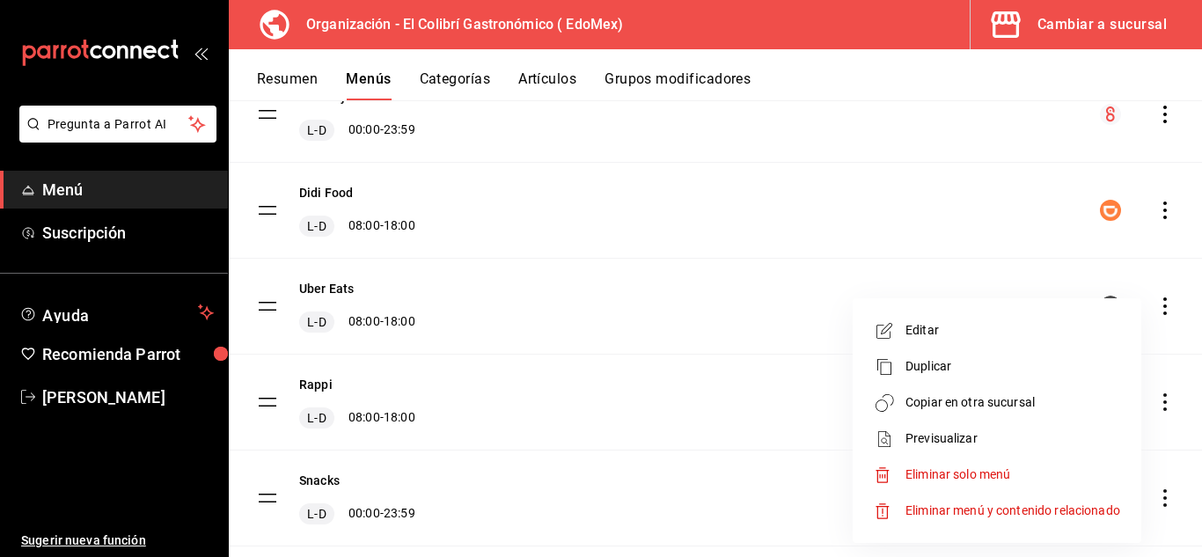
click at [957, 400] on span "Copiar en otra sucursal" at bounding box center [1013, 402] width 215 height 18
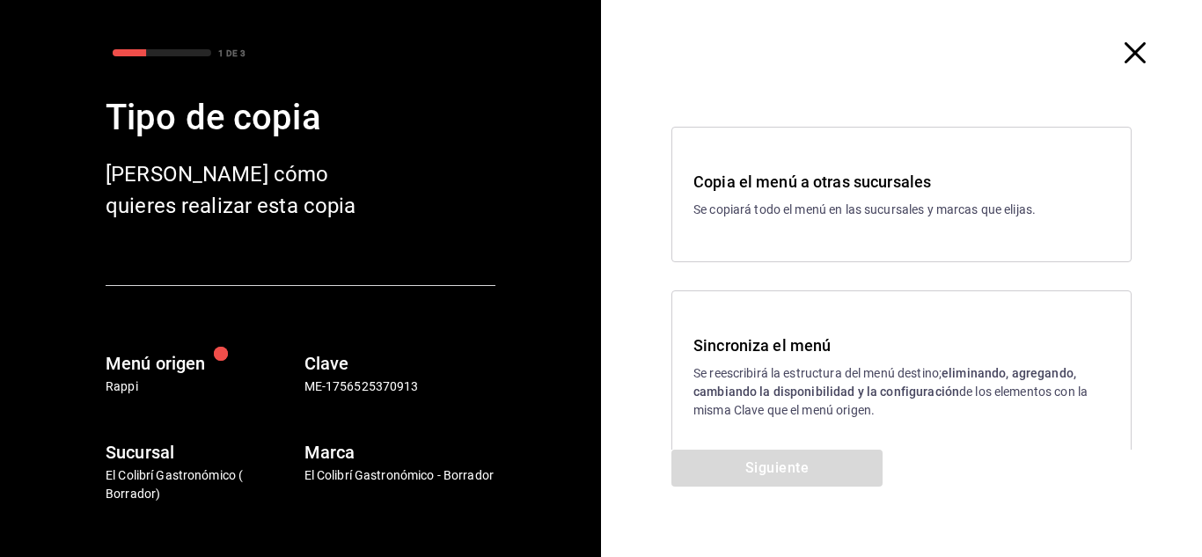
click at [751, 336] on h3 "Sincroniza el menú" at bounding box center [901, 346] width 416 height 24
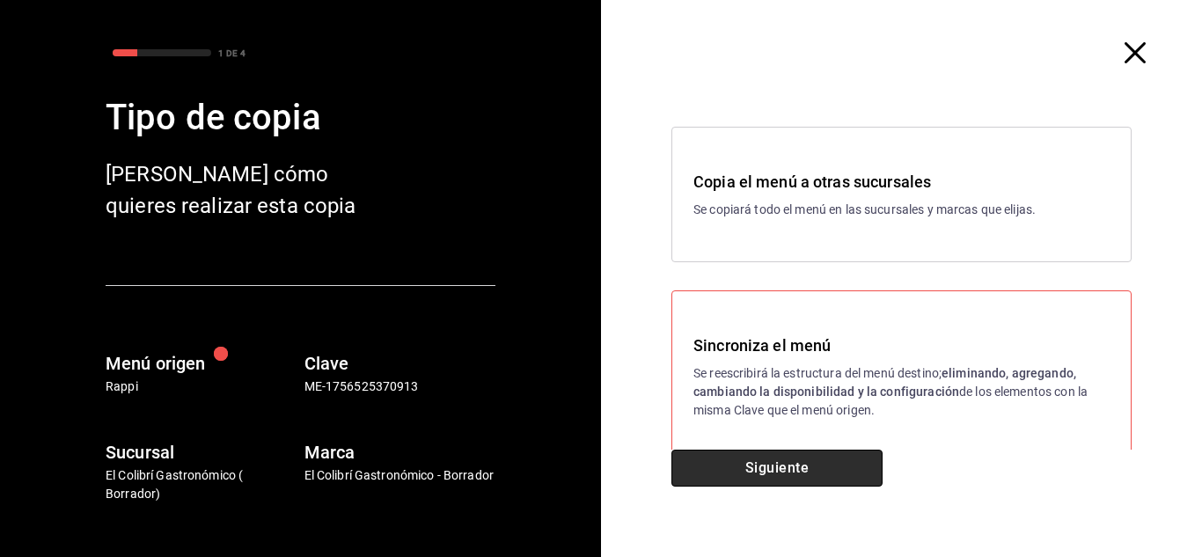
click at [786, 472] on button "Siguiente" at bounding box center [776, 468] width 211 height 37
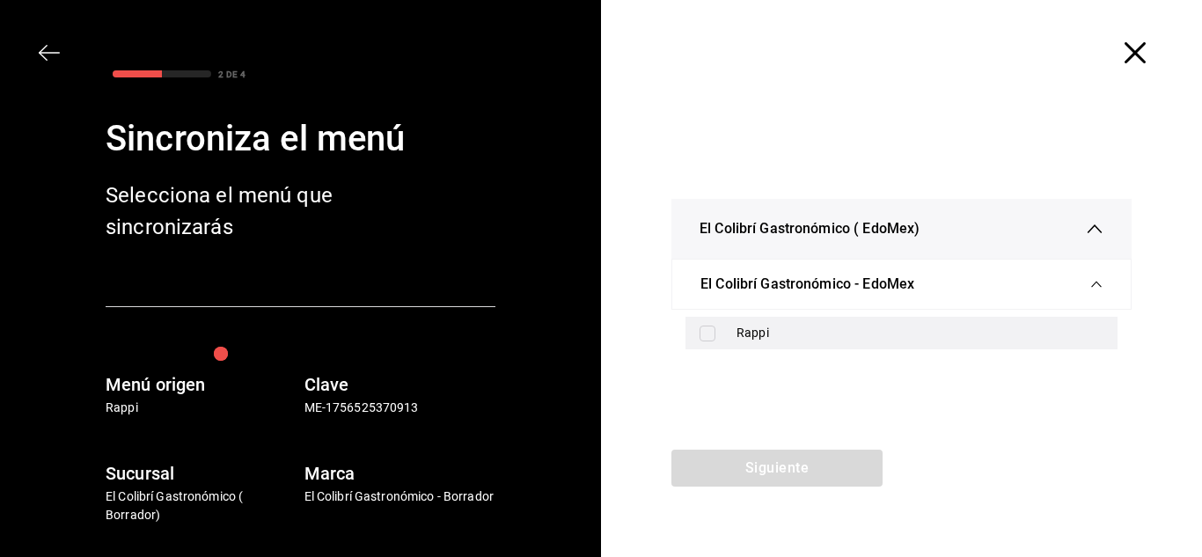
click at [857, 345] on div "Rappi" at bounding box center [902, 333] width 432 height 33
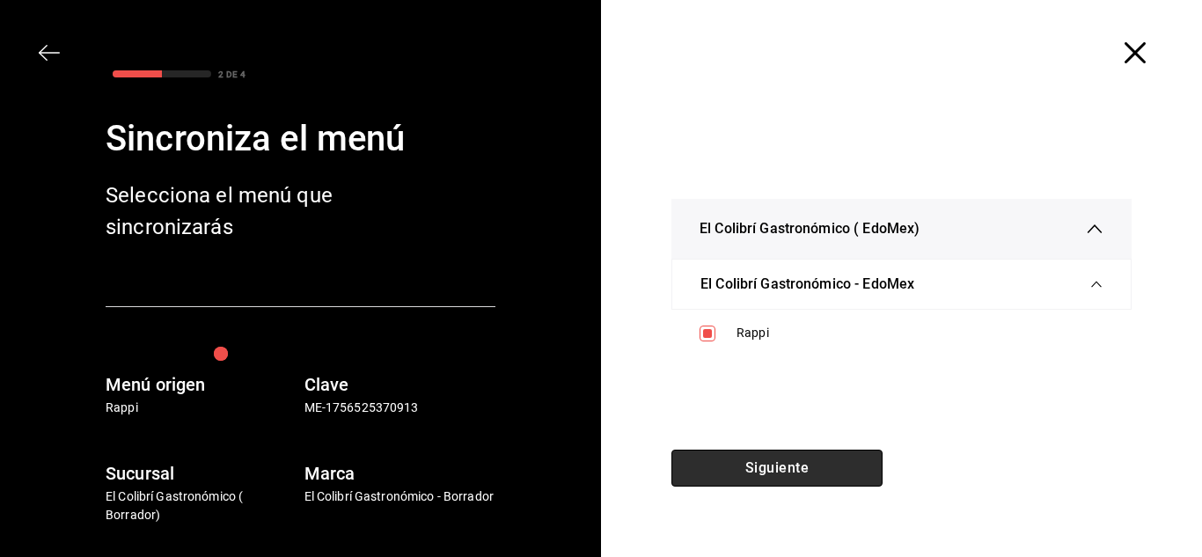
click at [833, 469] on button "Siguiente" at bounding box center [776, 468] width 211 height 37
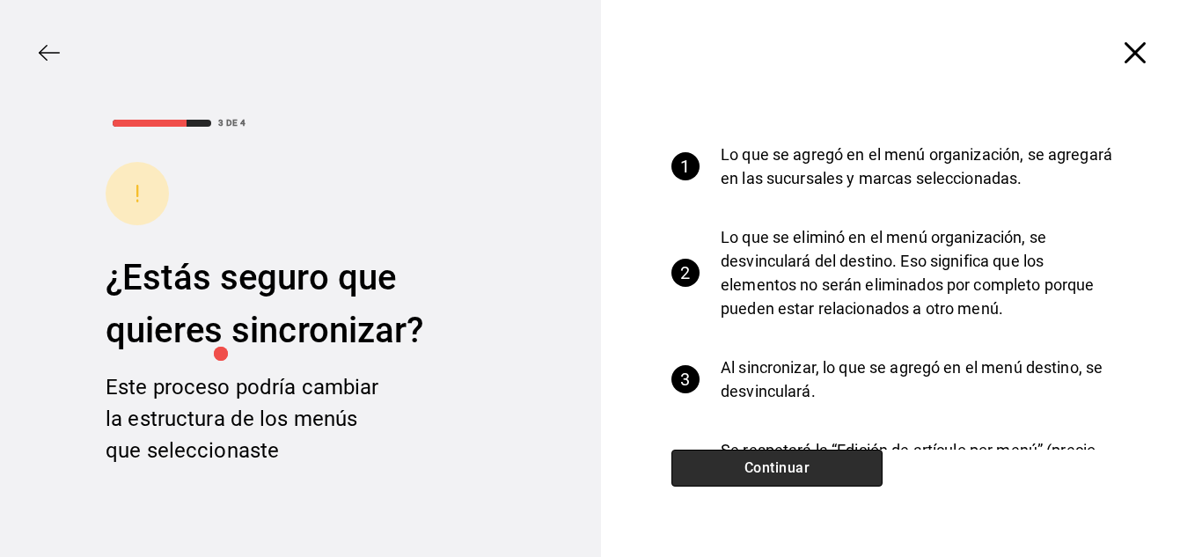
click at [830, 467] on button "Continuar" at bounding box center [776, 468] width 211 height 37
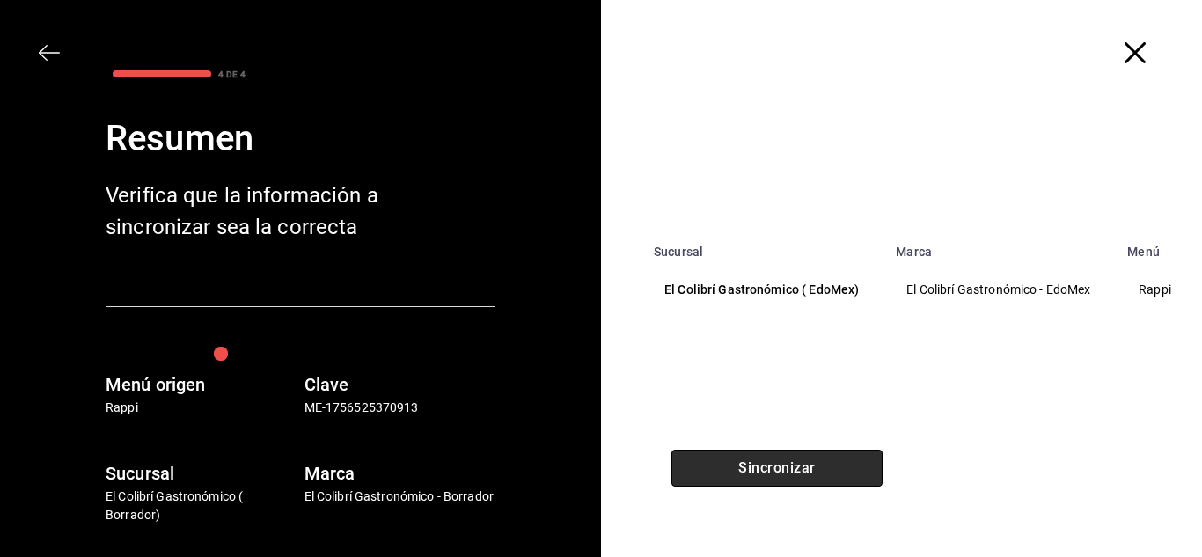
drag, startPoint x: 830, startPoint y: 467, endPoint x: 796, endPoint y: 468, distance: 34.3
click at [796, 468] on button "Sincronizar" at bounding box center [776, 468] width 211 height 37
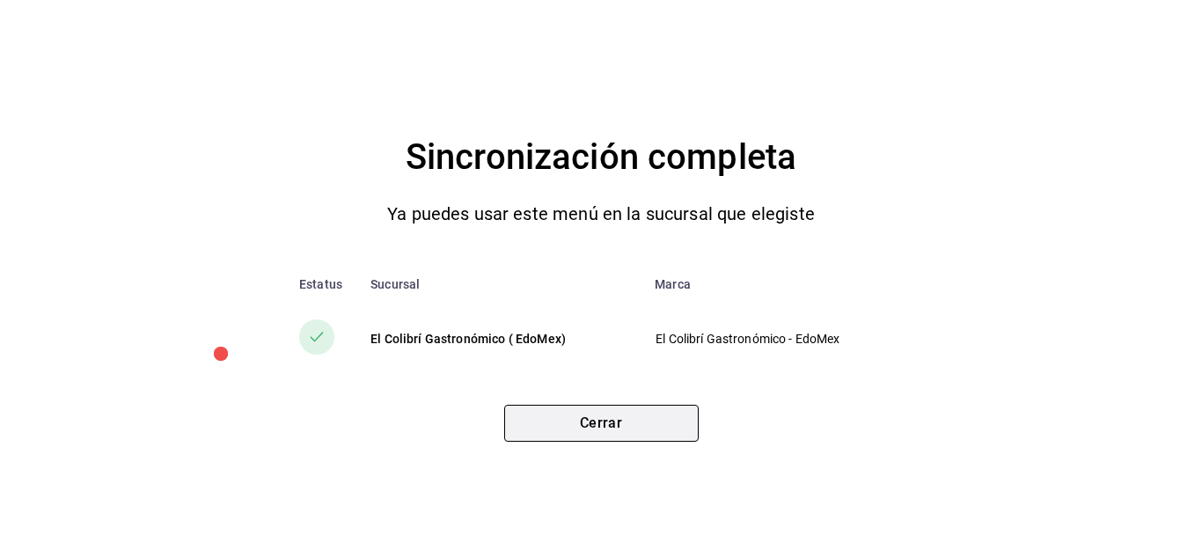
click at [658, 419] on button "Cerrar" at bounding box center [601, 423] width 194 height 37
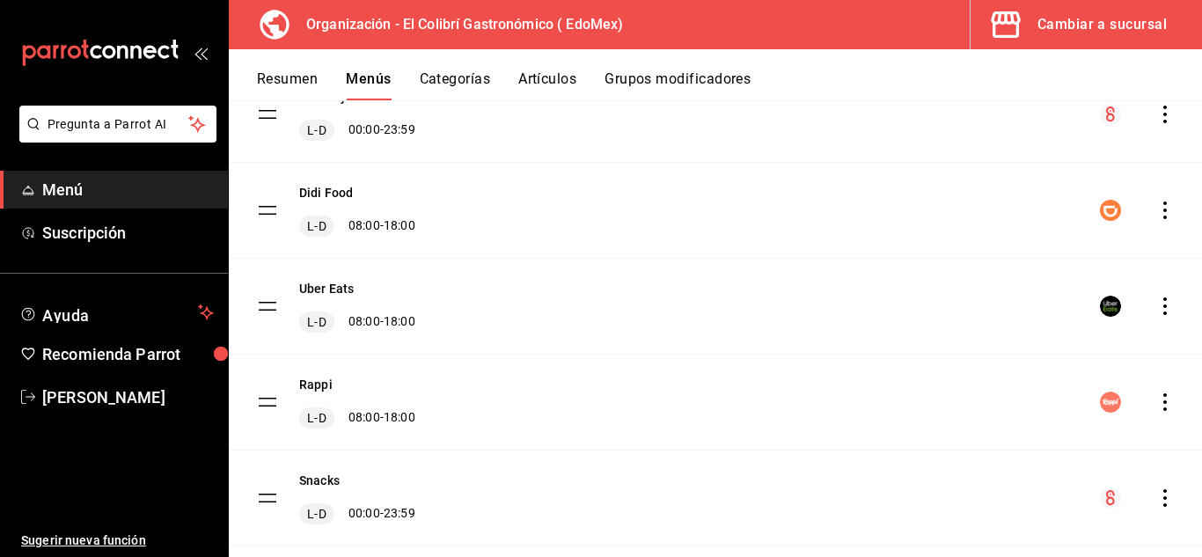
click at [1156, 498] on icon "actions" at bounding box center [1165, 498] width 18 height 18
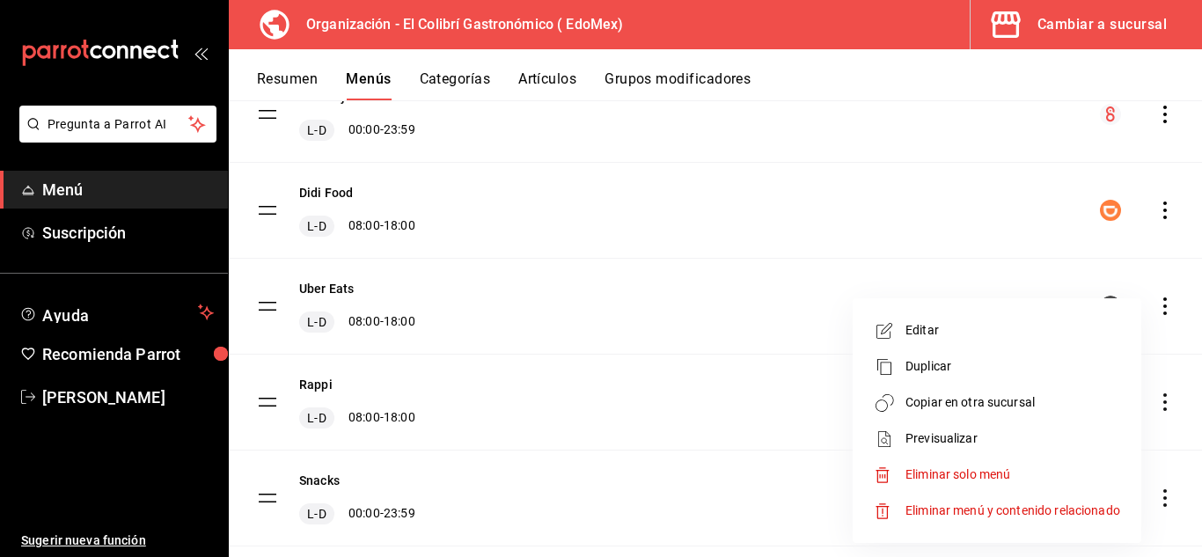
click at [986, 395] on span "Copiar en otra sucursal" at bounding box center [1013, 402] width 215 height 18
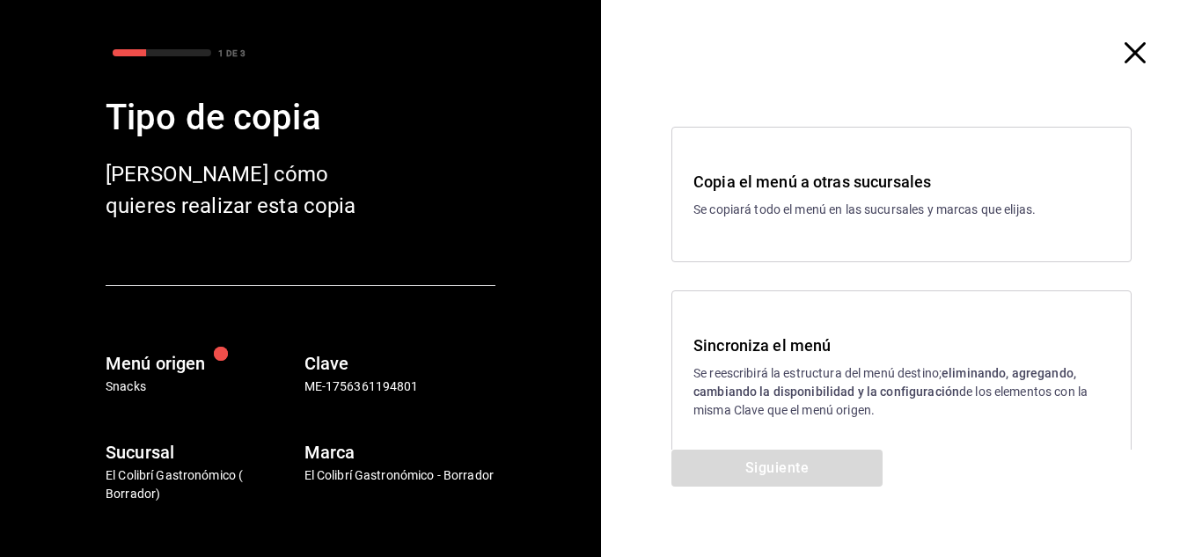
click at [744, 362] on div "Sincroniza el menú Se reescribirá la estructura del menú destino; eliminando, a…" at bounding box center [901, 377] width 416 height 86
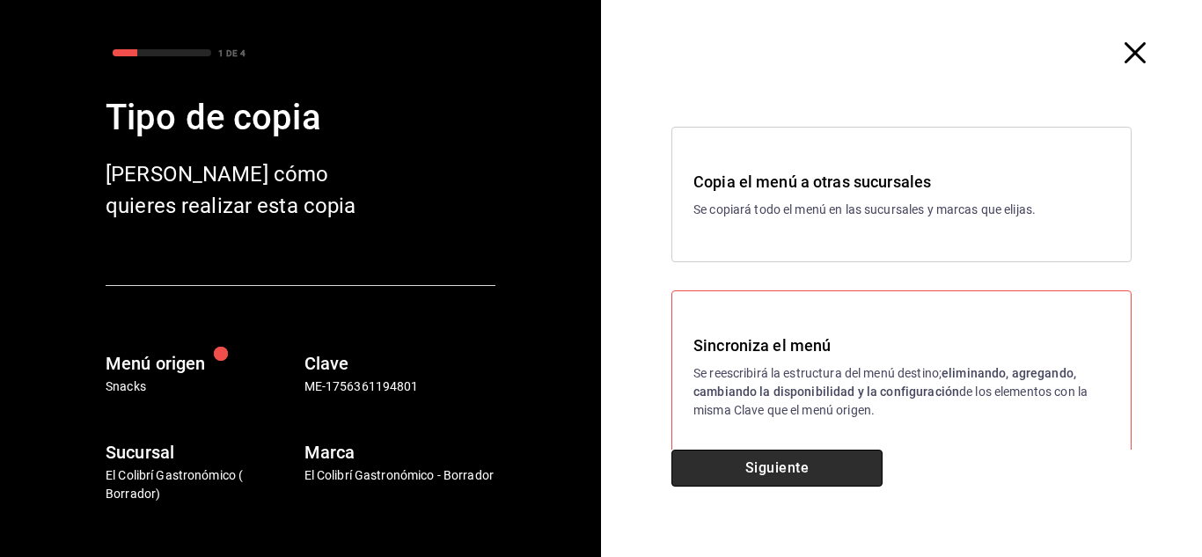
click at [757, 467] on button "Siguiente" at bounding box center [776, 468] width 211 height 37
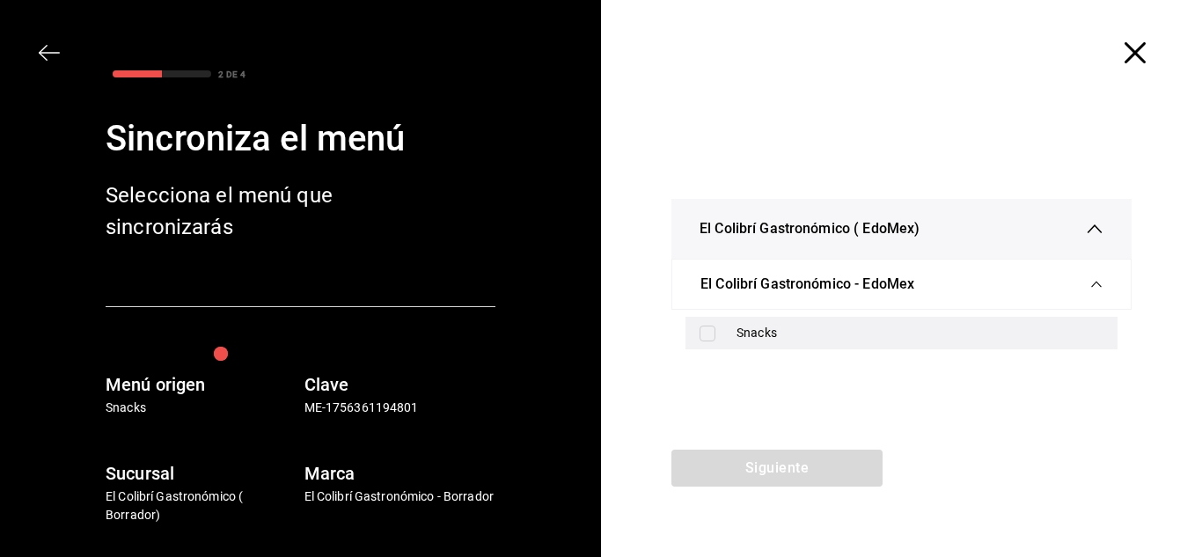
click at [780, 335] on div "Snacks" at bounding box center [920, 333] width 367 height 18
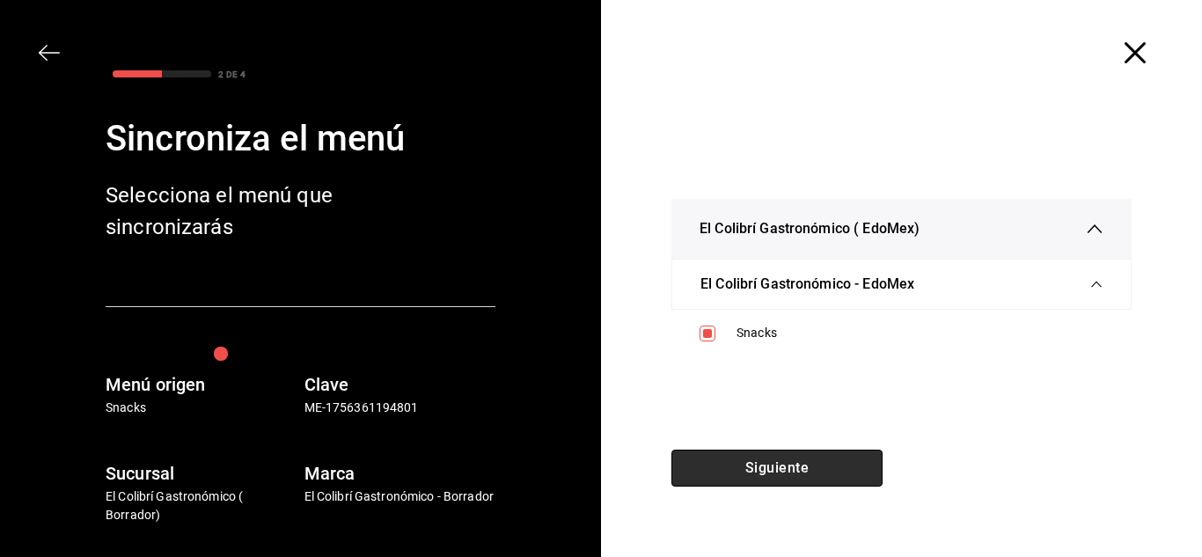
click at [801, 480] on button "Siguiente" at bounding box center [776, 468] width 211 height 37
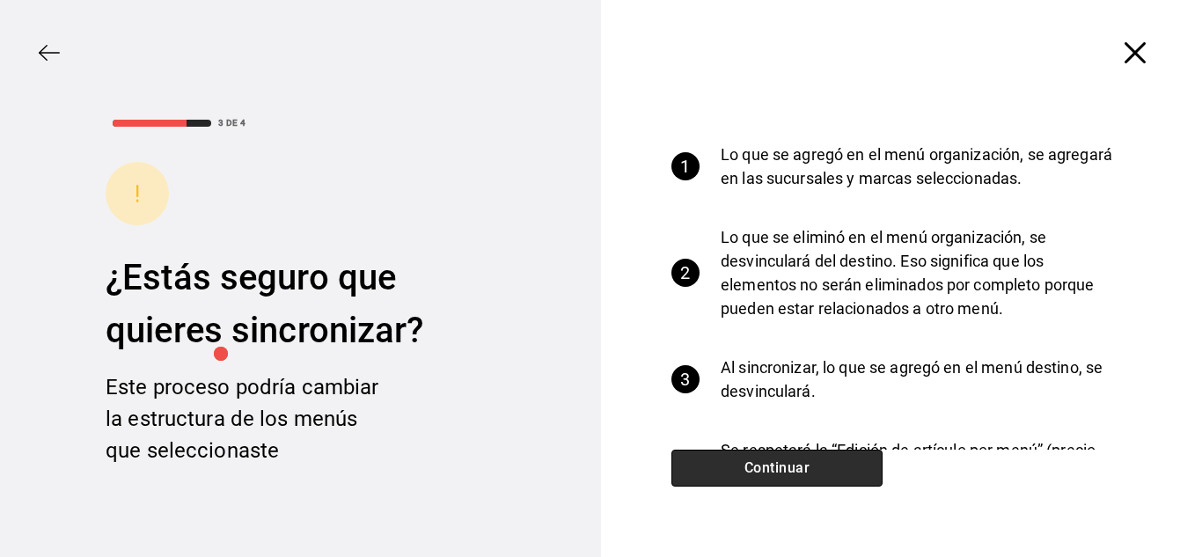
drag, startPoint x: 801, startPoint y: 480, endPoint x: 776, endPoint y: 478, distance: 24.8
click at [776, 478] on button "Continuar" at bounding box center [776, 468] width 211 height 37
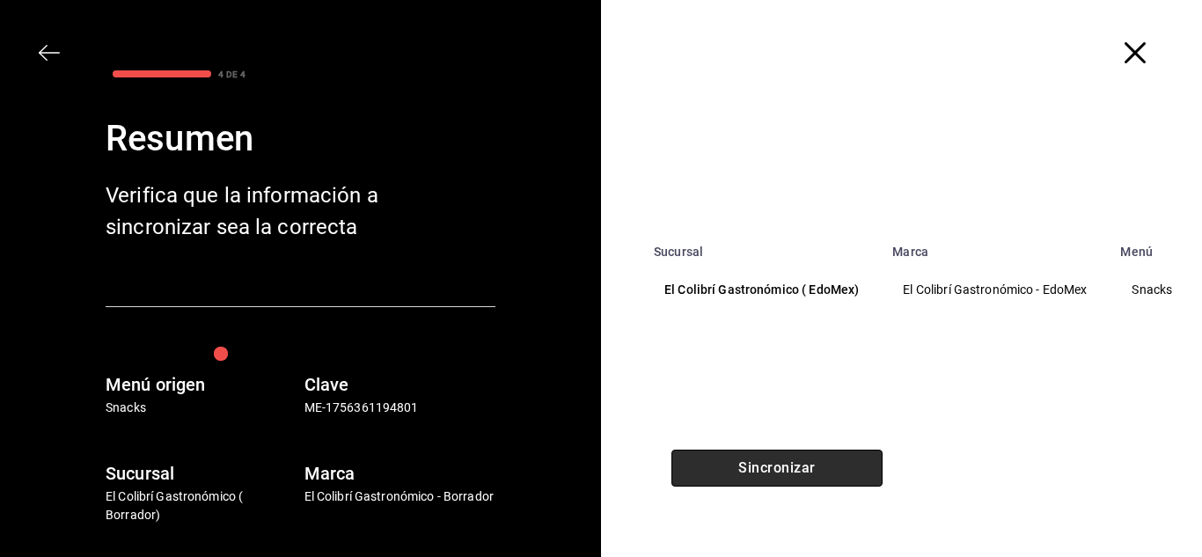
click at [776, 478] on button "Sincronizar" at bounding box center [776, 468] width 211 height 37
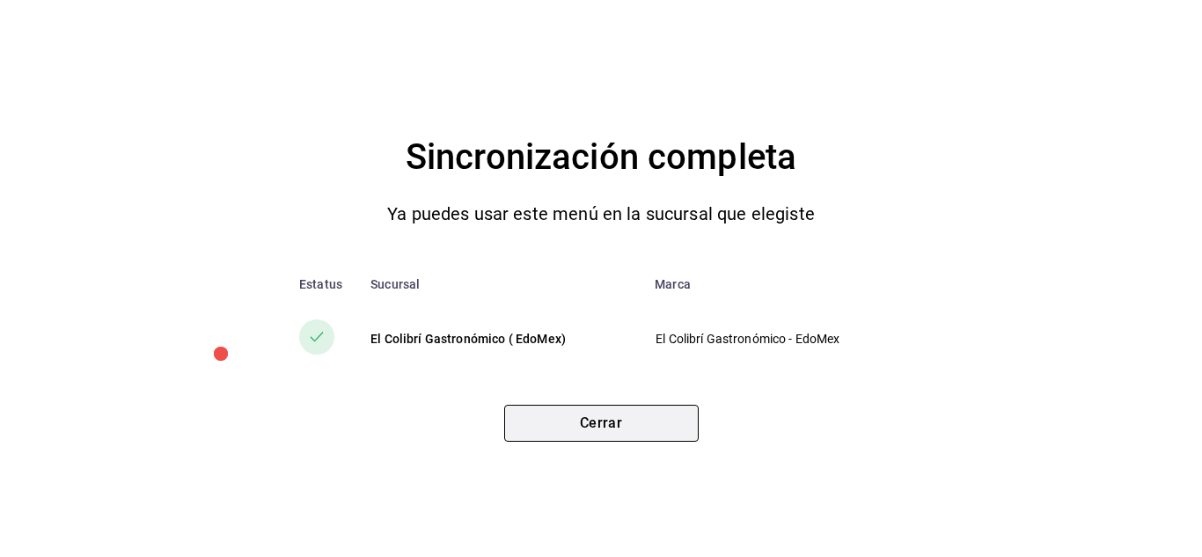
click at [619, 436] on button "Cerrar" at bounding box center [601, 423] width 194 height 37
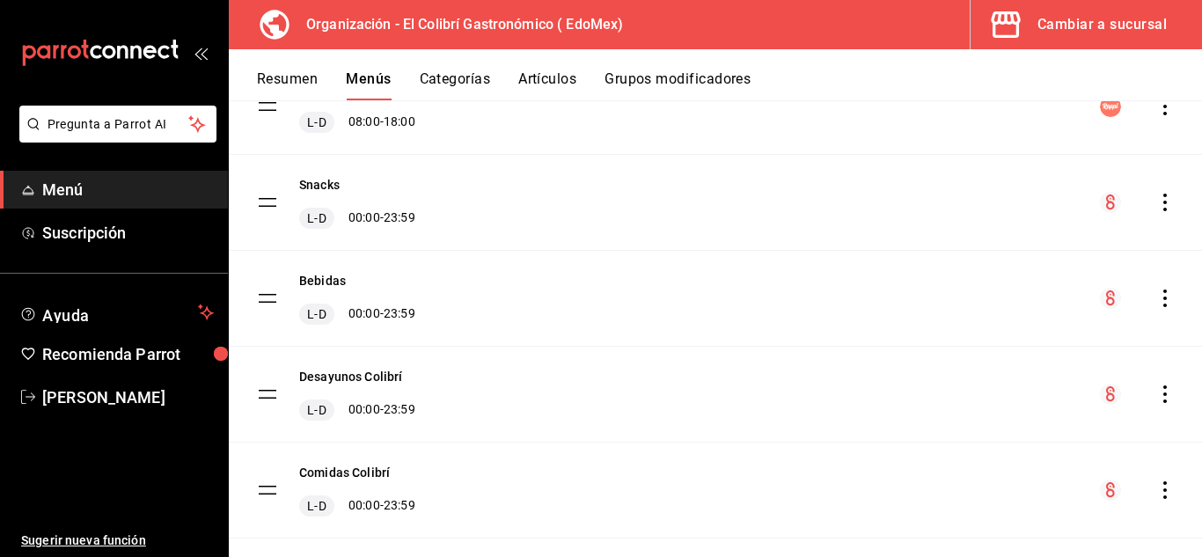
scroll to position [513, 0]
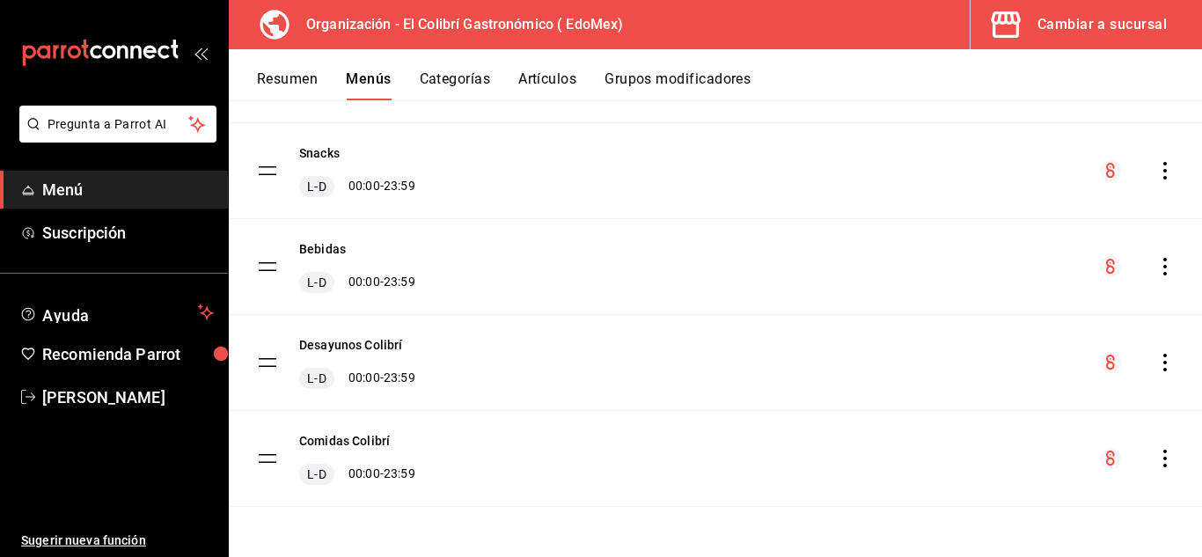
click at [1156, 464] on icon "actions" at bounding box center [1165, 459] width 18 height 18
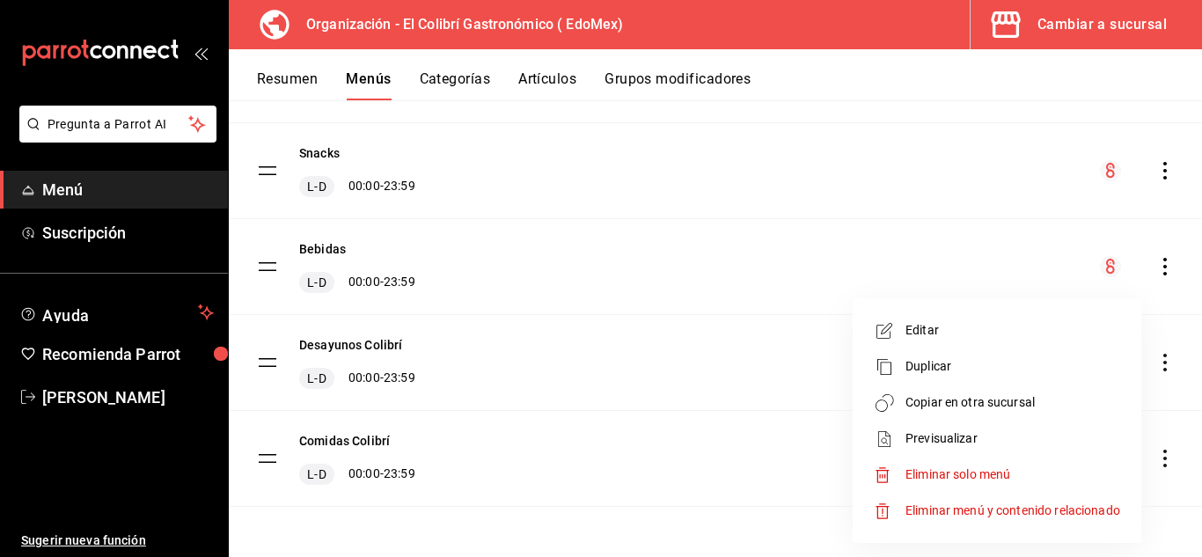
click at [1030, 406] on span "Copiar en otra sucursal" at bounding box center [1013, 402] width 215 height 18
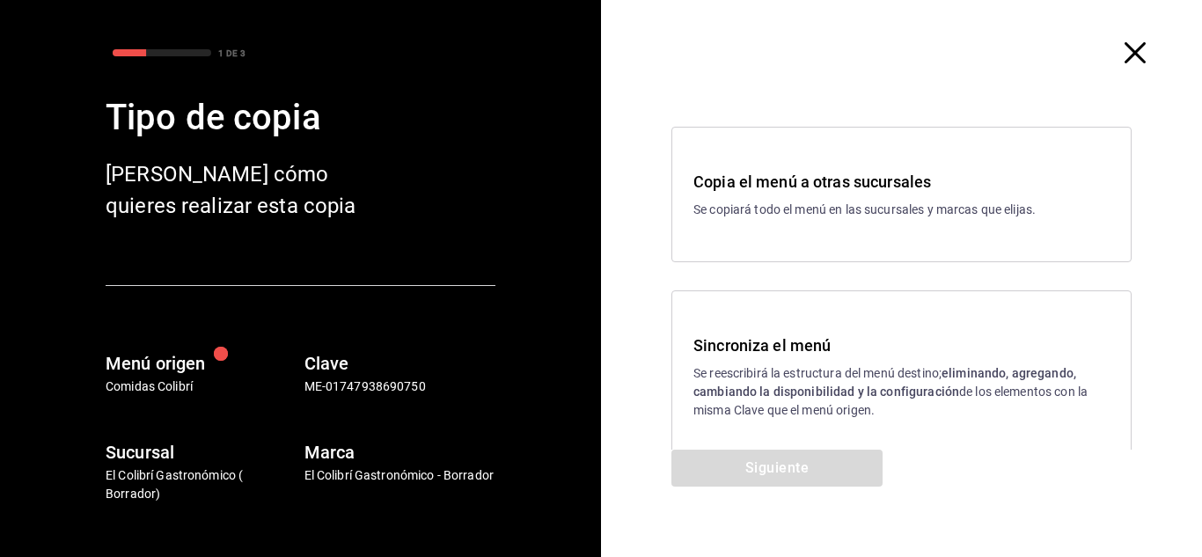
click at [678, 366] on div "Sincroniza el menú Se reescribirá la estructura del menú destino; eliminando, a…" at bounding box center [901, 376] width 460 height 172
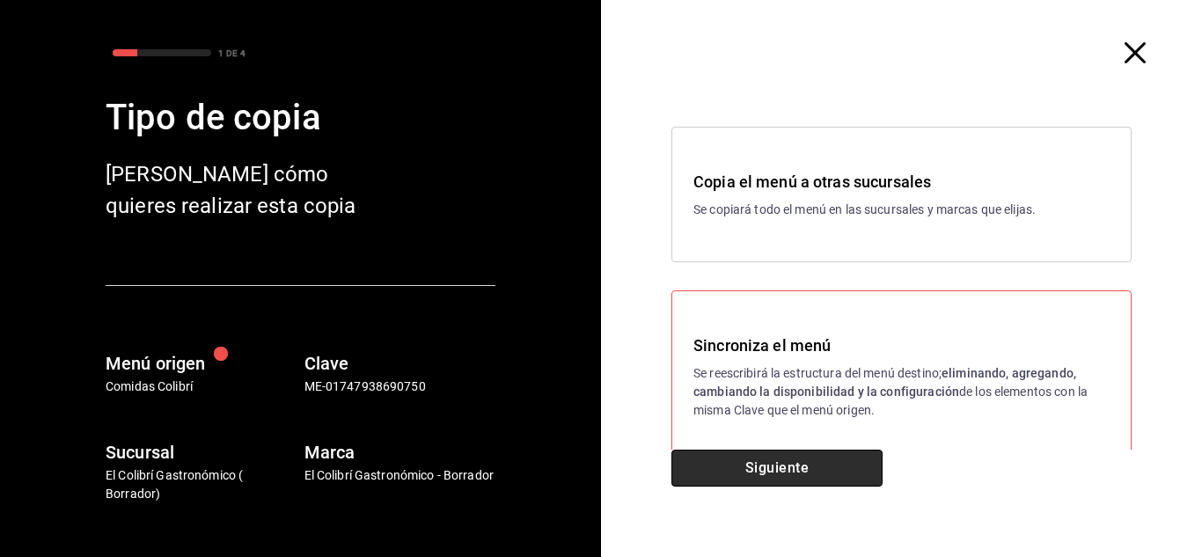
click at [722, 468] on button "Siguiente" at bounding box center [776, 468] width 211 height 37
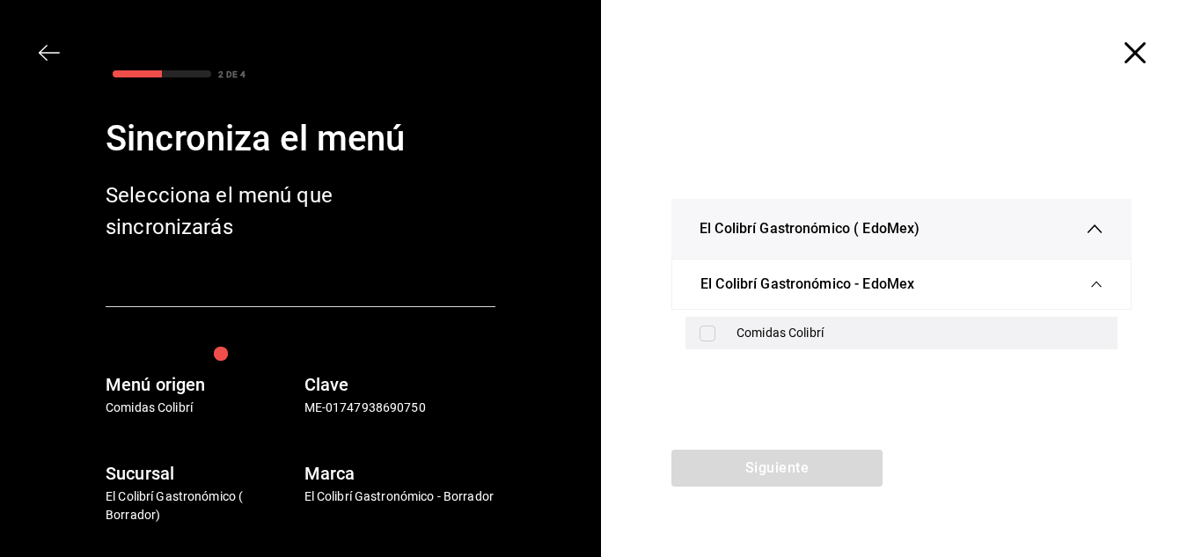
click at [788, 337] on div "Comidas Colibrí" at bounding box center [920, 333] width 367 height 18
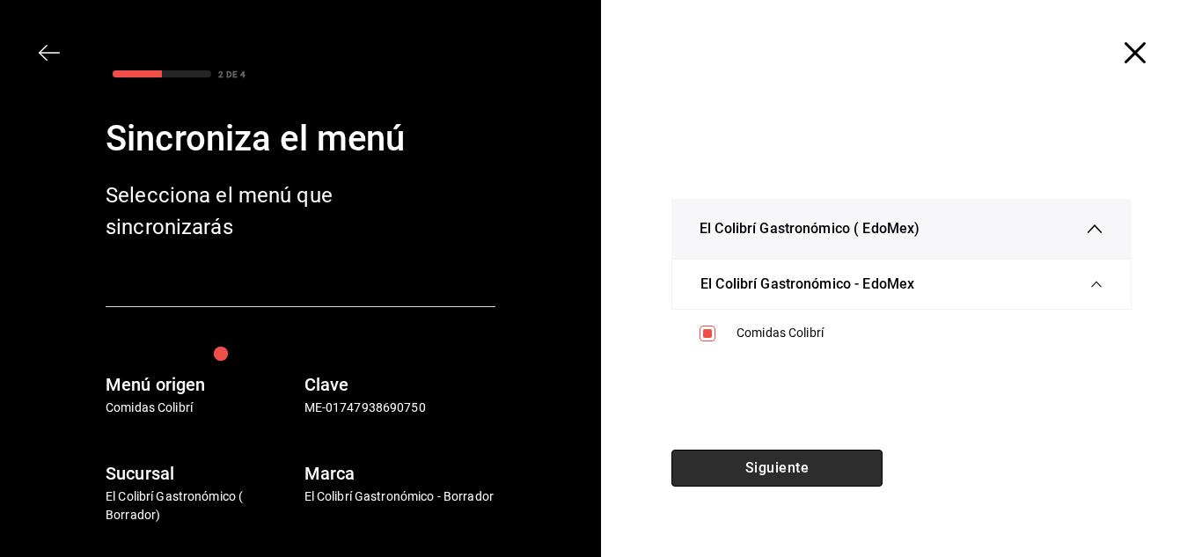
click at [786, 476] on button "Siguiente" at bounding box center [776, 468] width 211 height 37
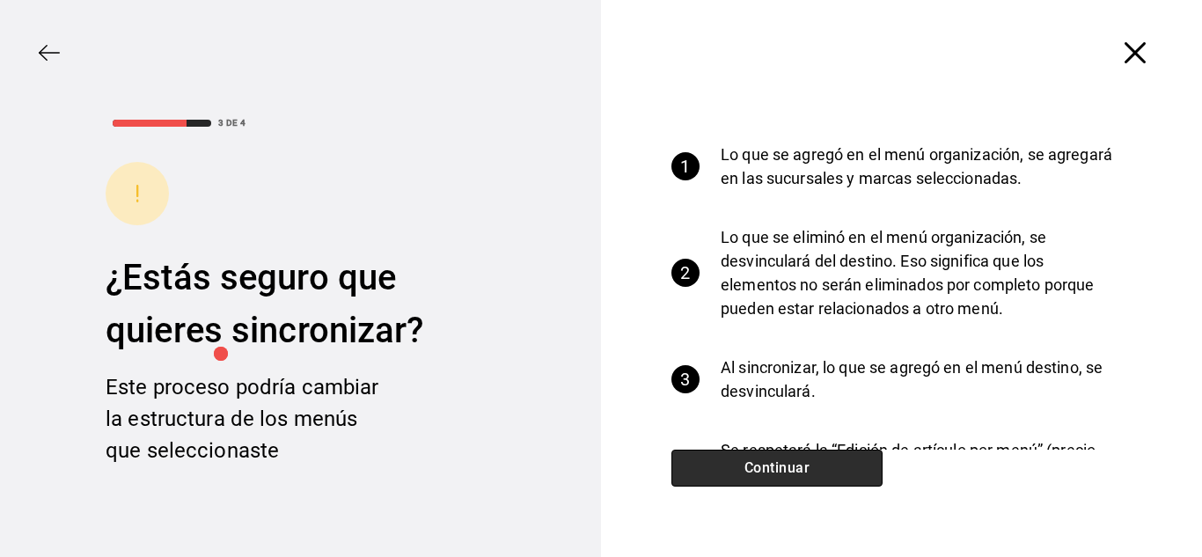
click at [782, 462] on button "Continuar" at bounding box center [776, 468] width 211 height 37
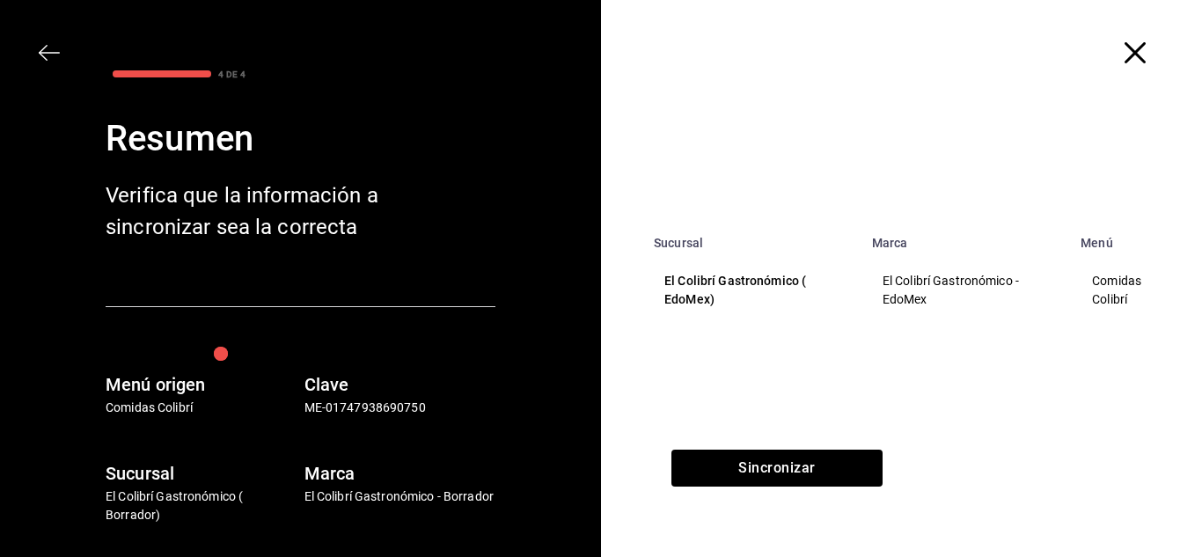
click at [781, 488] on div "Sincronizar" at bounding box center [777, 503] width 352 height 107
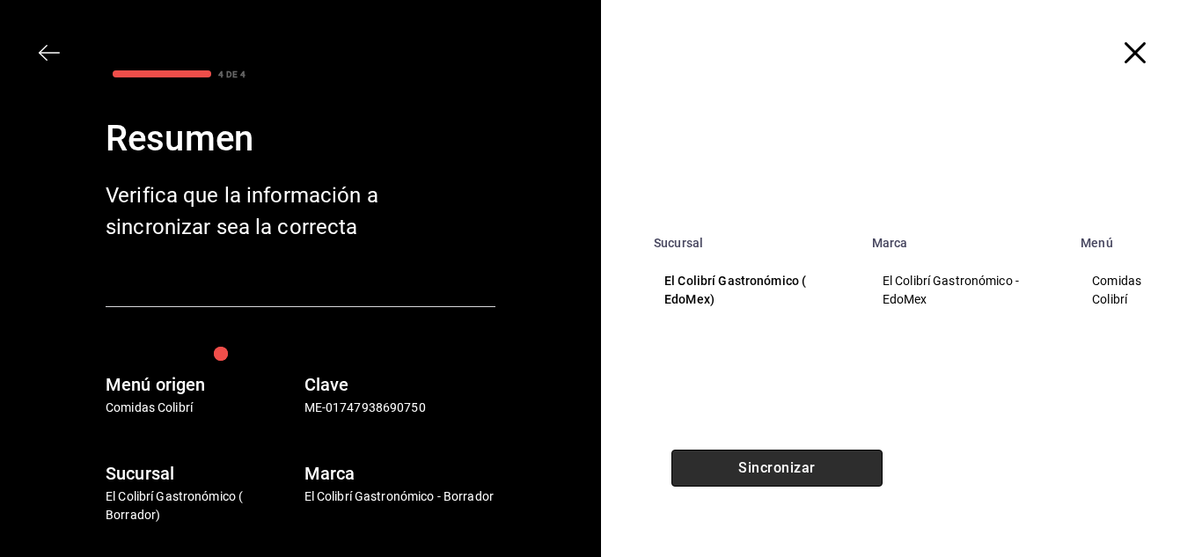
click at [803, 475] on button "Sincronizar" at bounding box center [776, 468] width 211 height 37
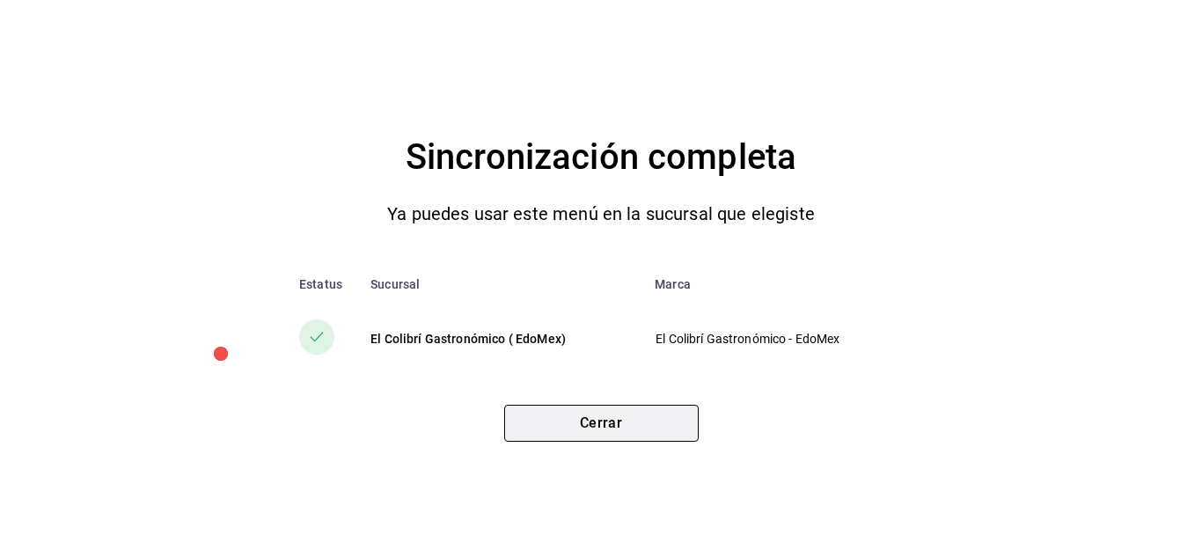
click at [592, 422] on button "Cerrar" at bounding box center [601, 423] width 194 height 37
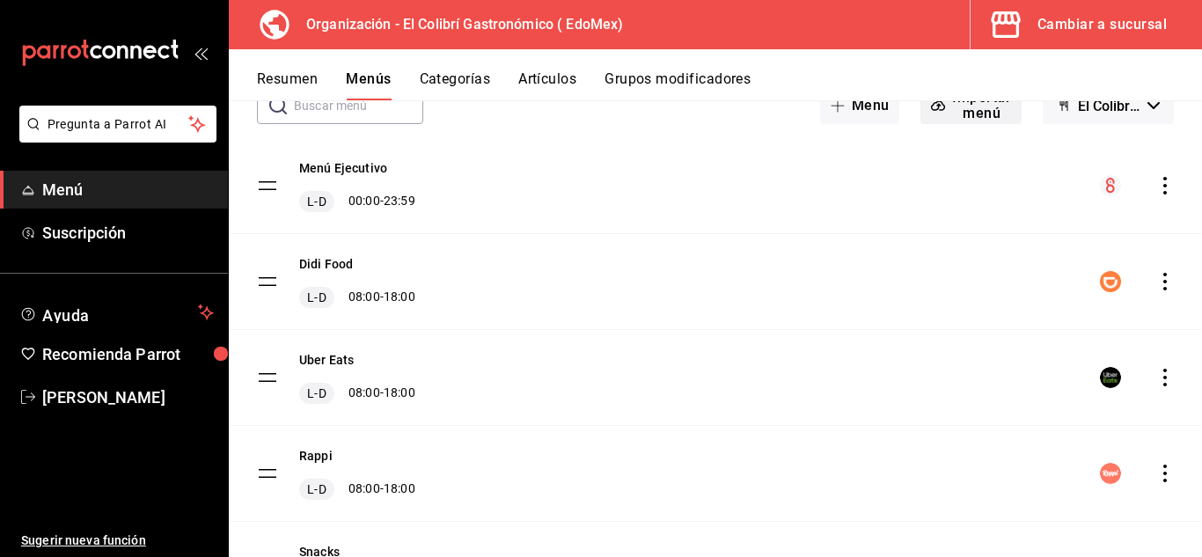
scroll to position [88, 0]
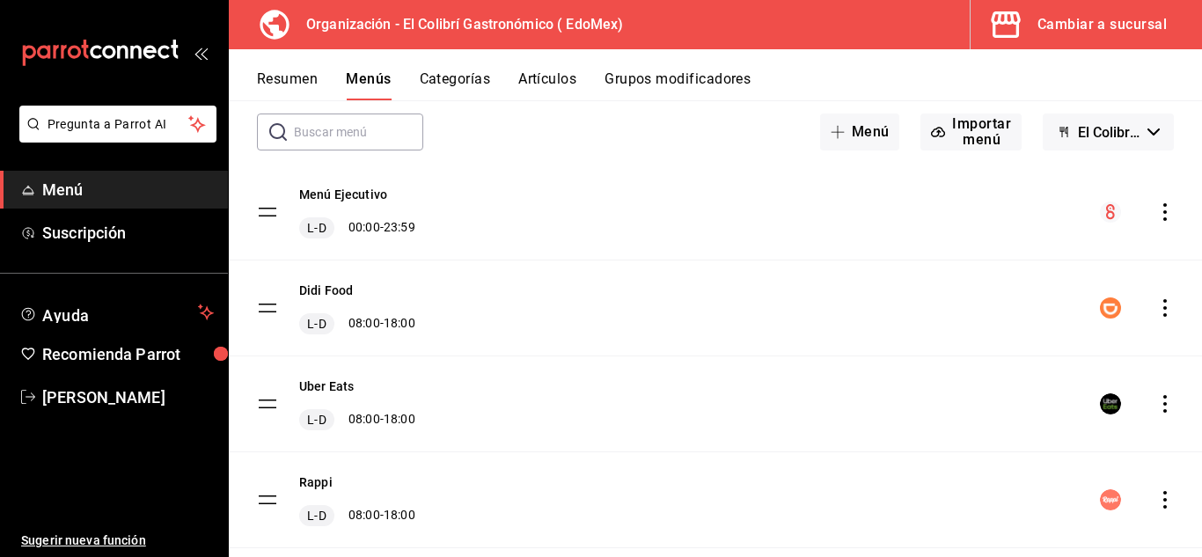
click at [528, 82] on button "Artículos" at bounding box center [547, 85] width 58 height 30
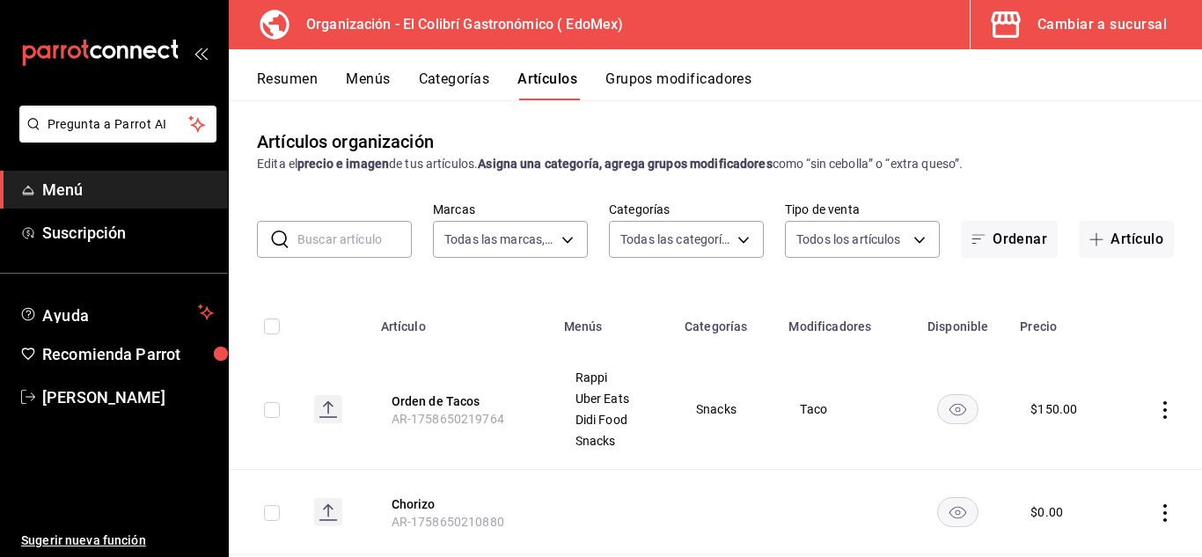
click at [466, 66] on div "Resumen Menús Categorías Artículos Grupos modificadores" at bounding box center [715, 74] width 973 height 51
click at [459, 80] on button "Categorías" at bounding box center [454, 85] width 71 height 30
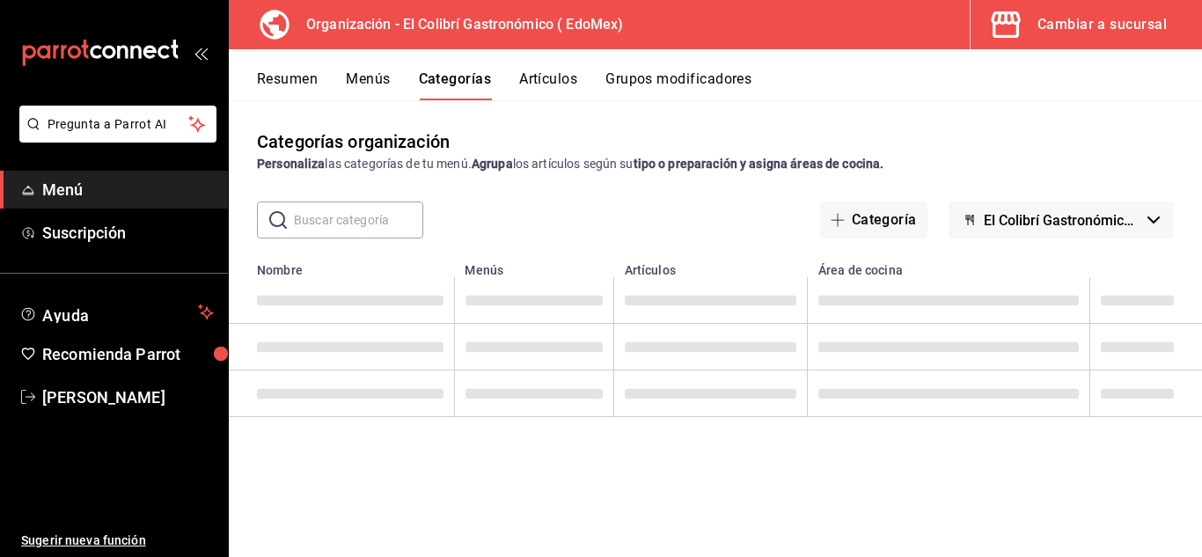
click at [379, 216] on input "text" at bounding box center [358, 219] width 129 height 35
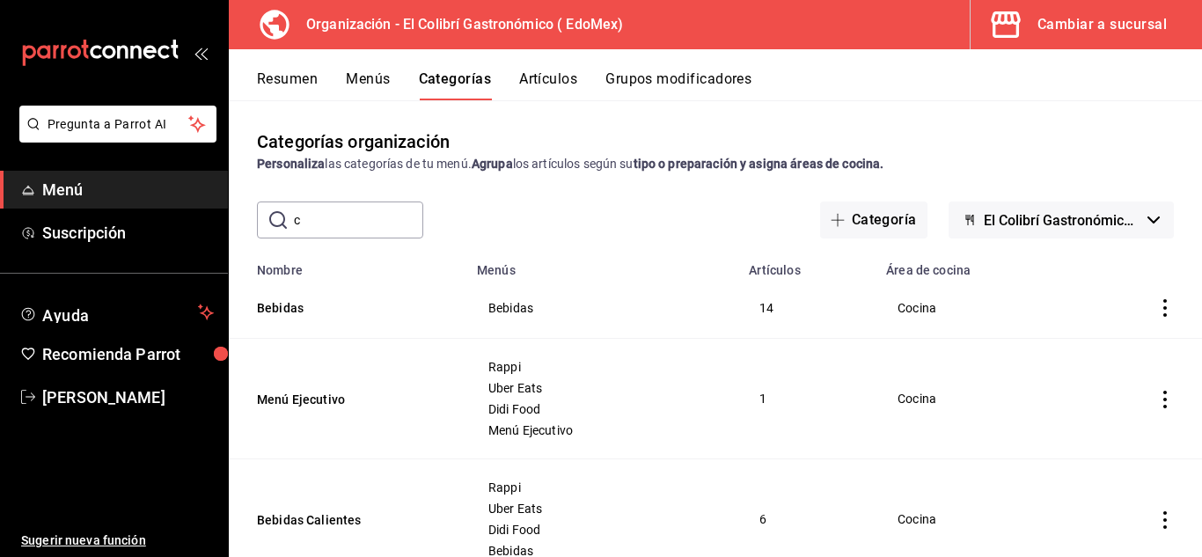
click at [556, 199] on div "Categorías organización Personaliza las categorías de tu menú. Agrupa los artíc…" at bounding box center [715, 328] width 973 height 456
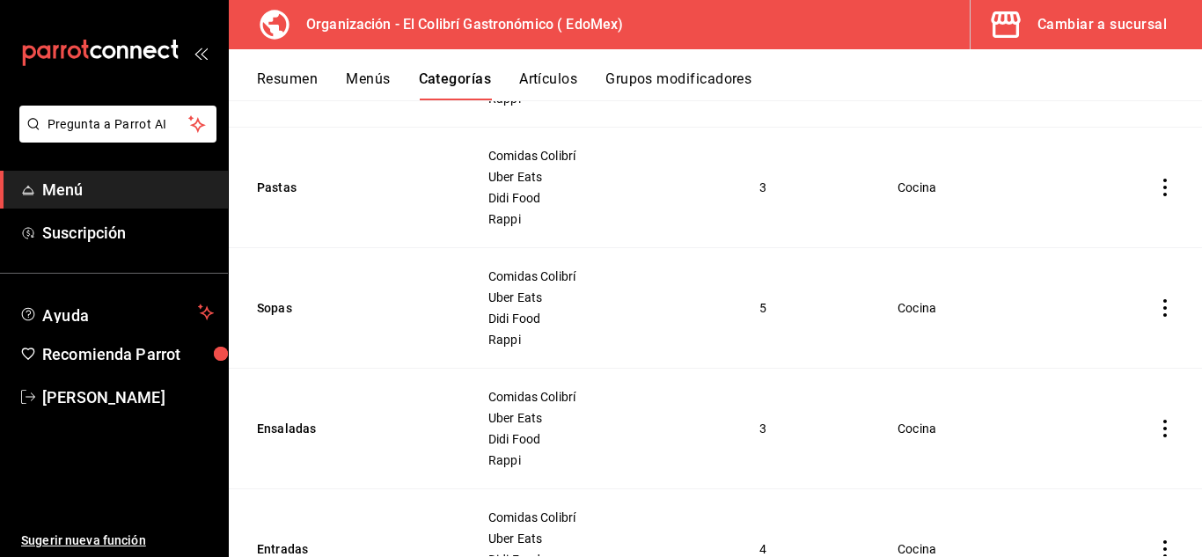
scroll to position [2137, 0]
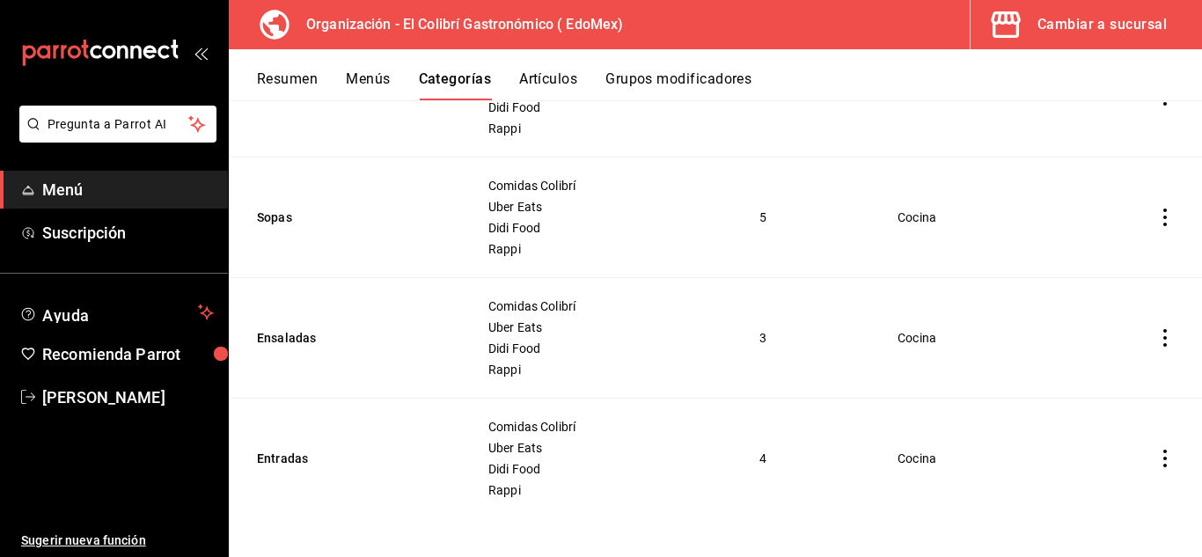
click at [1090, 15] on div "Cambiar a sucursal" at bounding box center [1102, 24] width 129 height 25
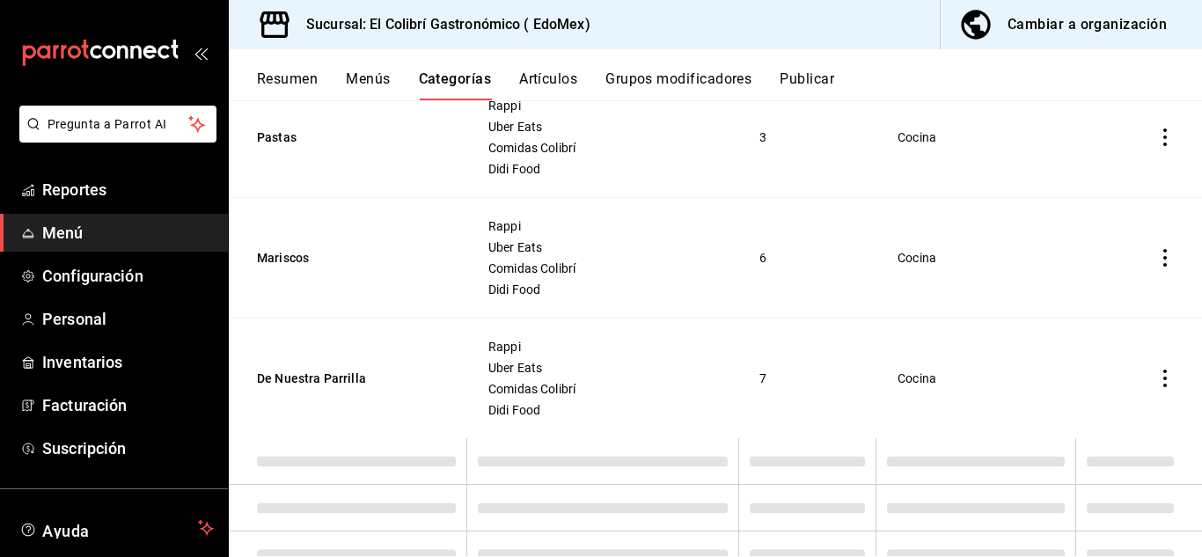
scroll to position [0, 0]
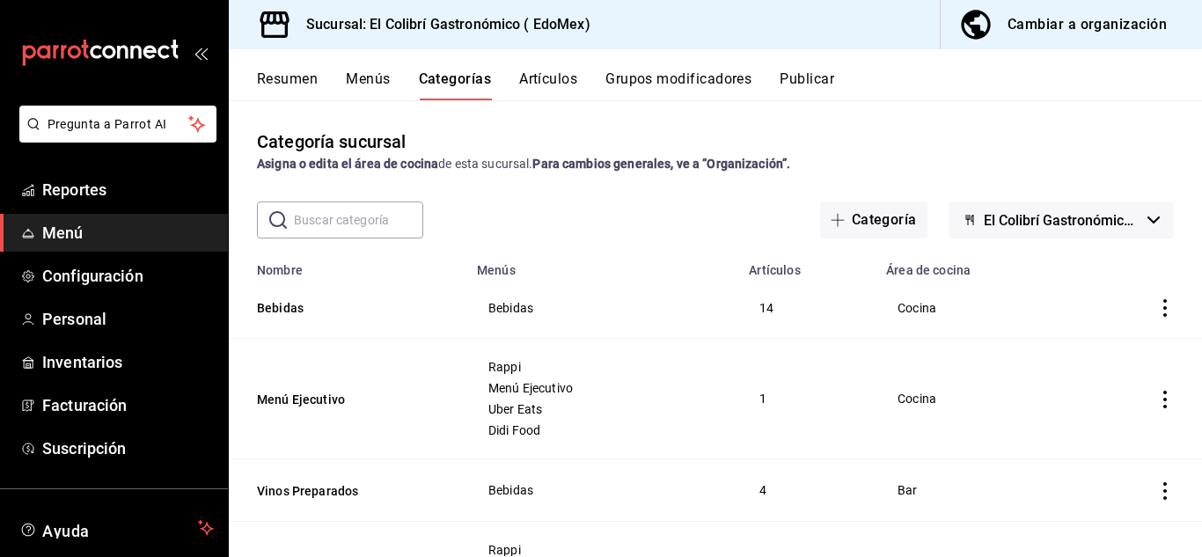
click at [818, 91] on button "Publicar" at bounding box center [807, 85] width 55 height 30
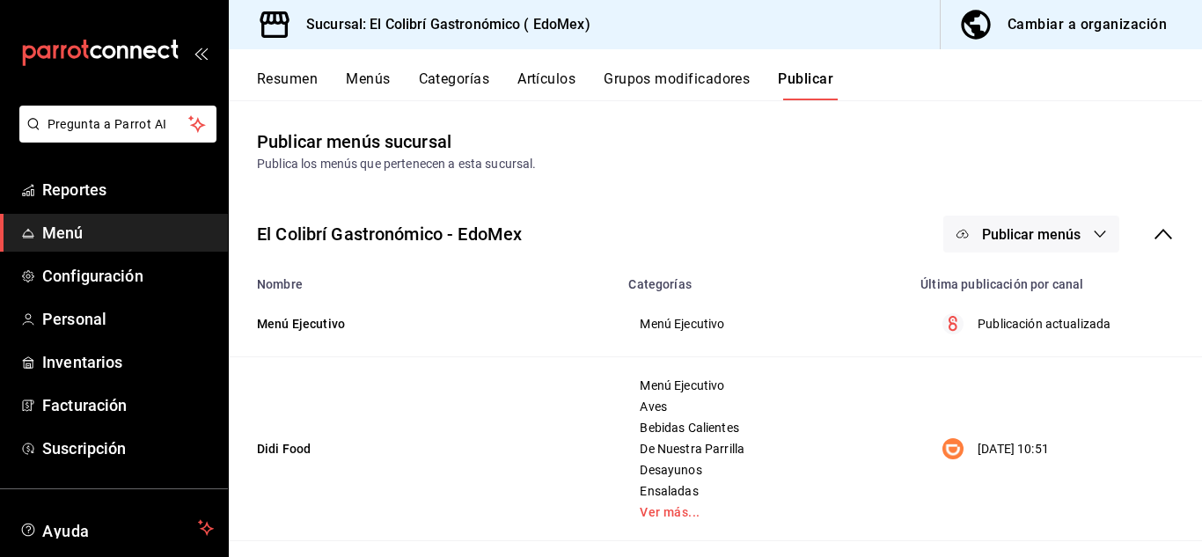
click at [1016, 233] on span "Publicar menús" at bounding box center [1031, 234] width 99 height 17
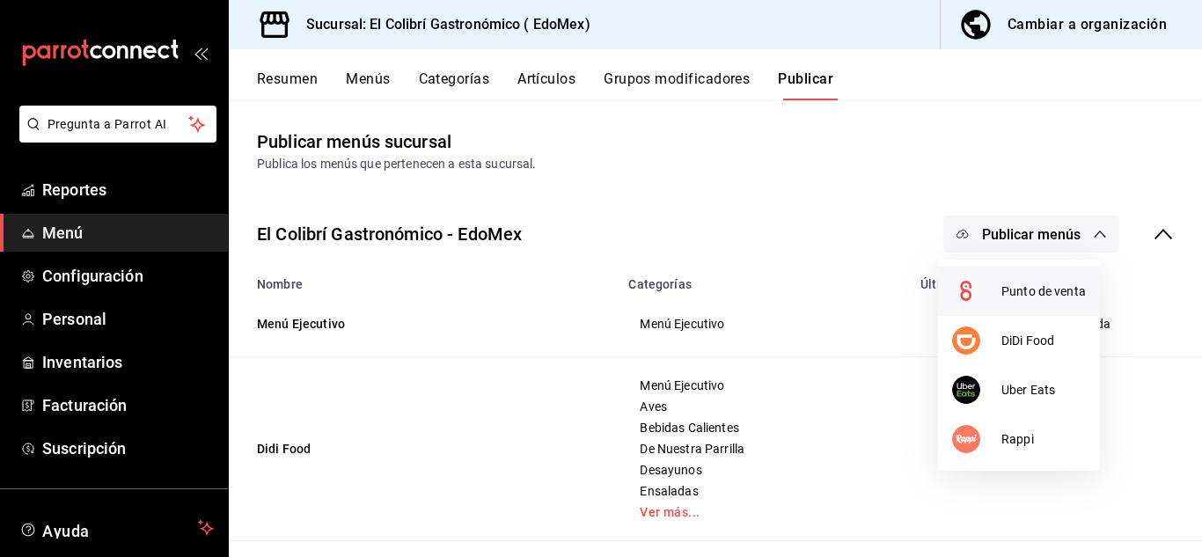
click at [1030, 304] on li "Punto de venta" at bounding box center [1019, 291] width 162 height 49
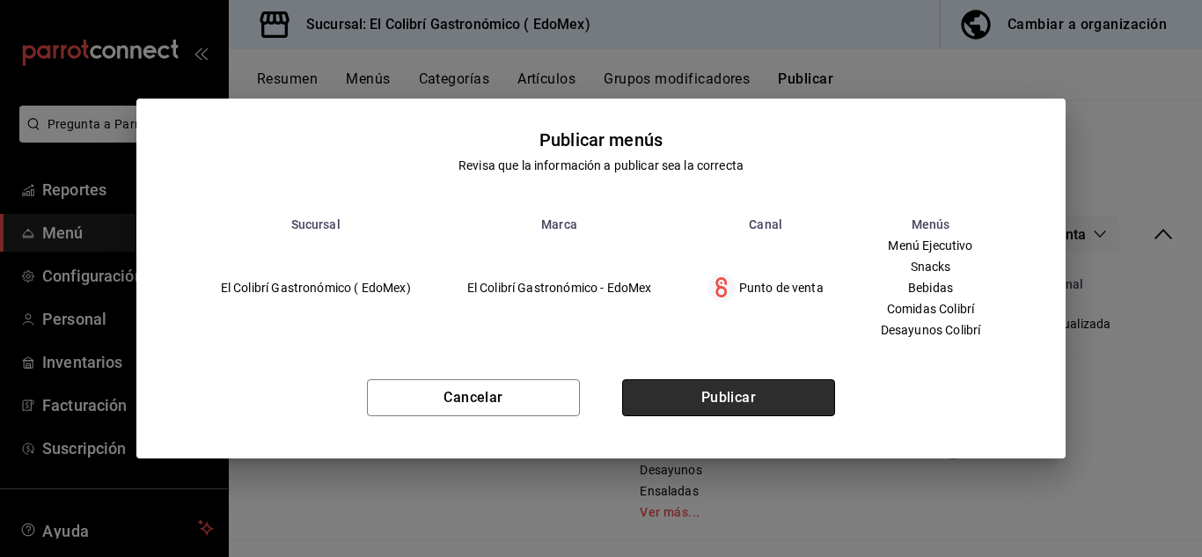
click at [715, 386] on button "Publicar" at bounding box center [728, 397] width 213 height 37
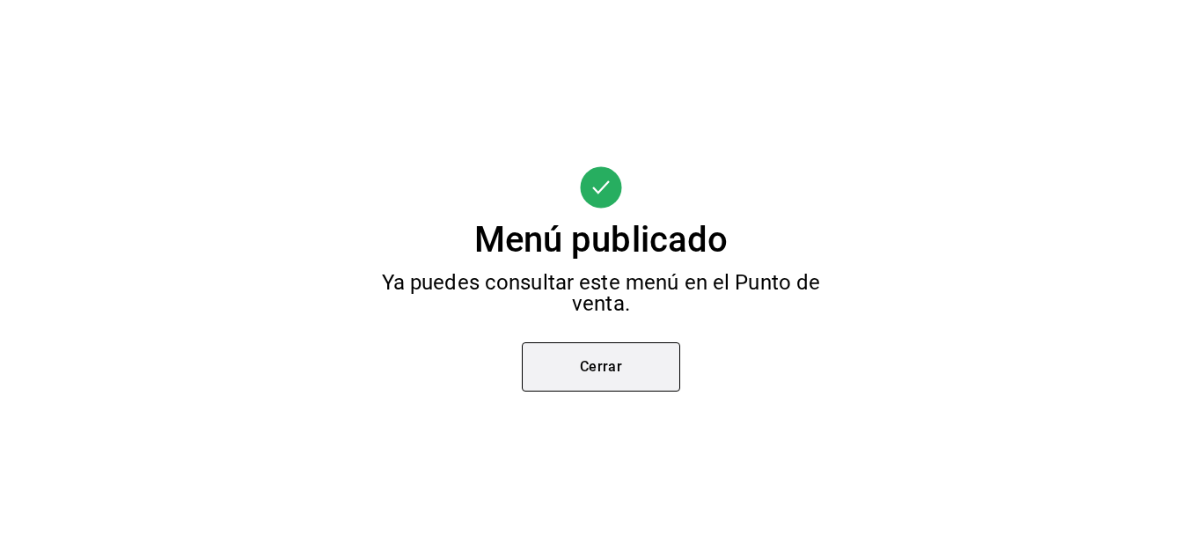
click at [636, 364] on button "Cerrar" at bounding box center [601, 366] width 158 height 49
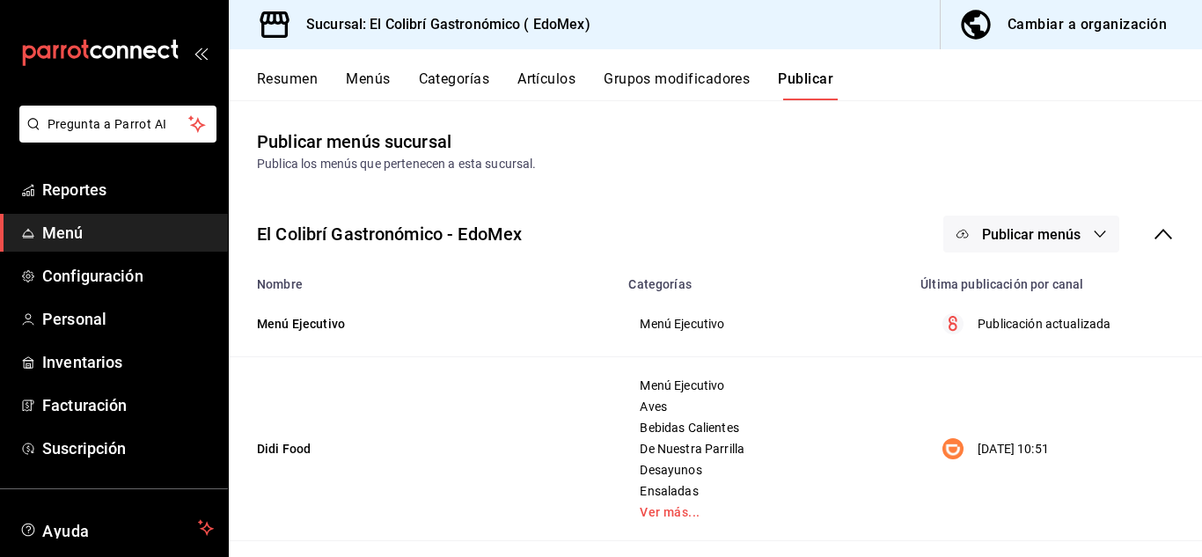
click at [1010, 231] on span "Publicar menús" at bounding box center [1031, 234] width 99 height 17
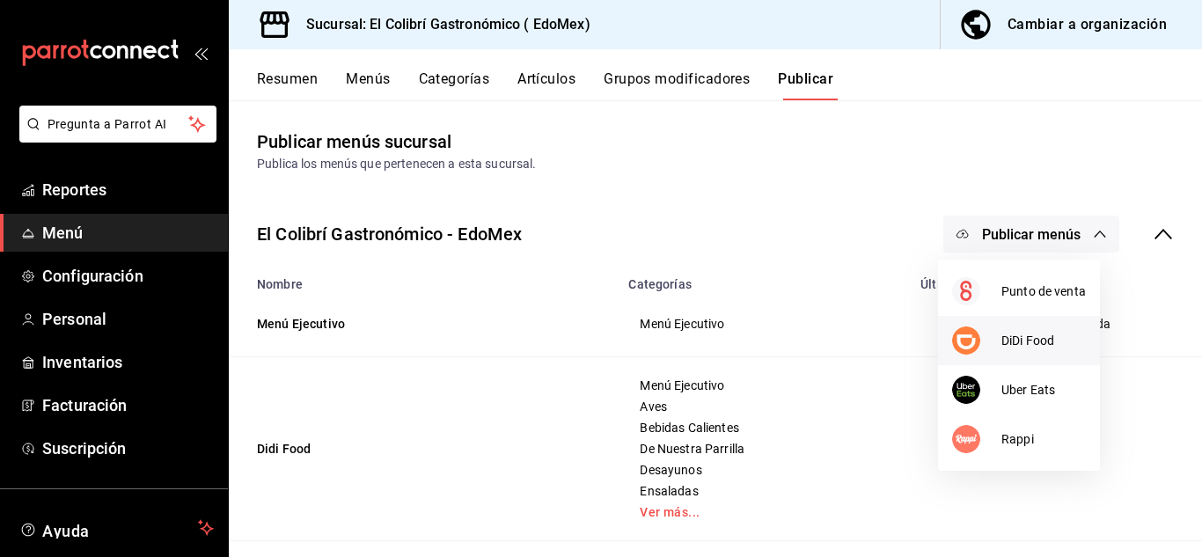
click at [957, 337] on img at bounding box center [966, 340] width 28 height 28
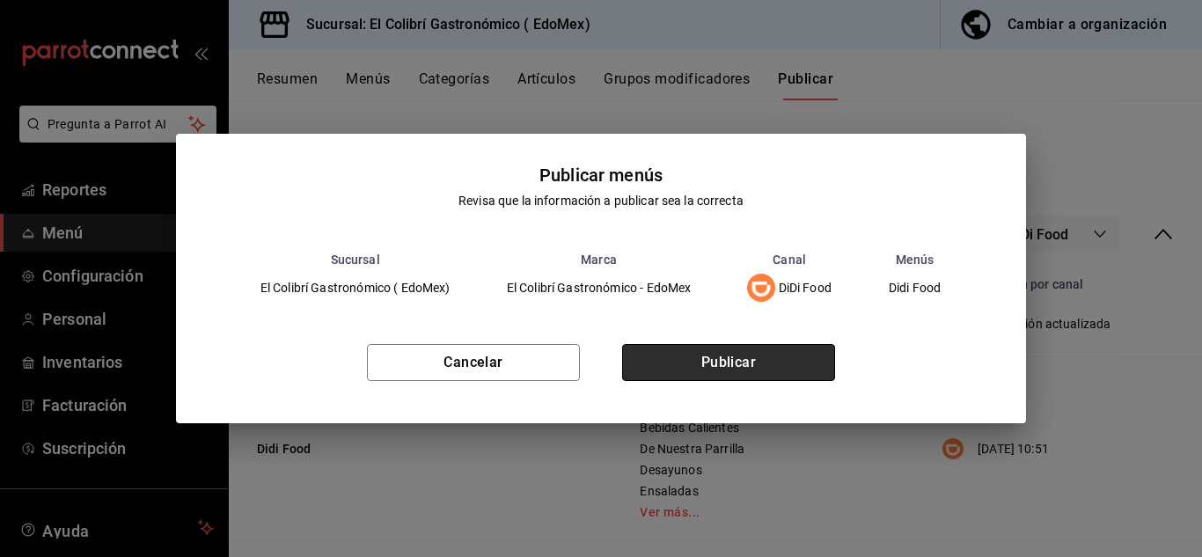
click at [766, 349] on button "Publicar" at bounding box center [728, 362] width 213 height 37
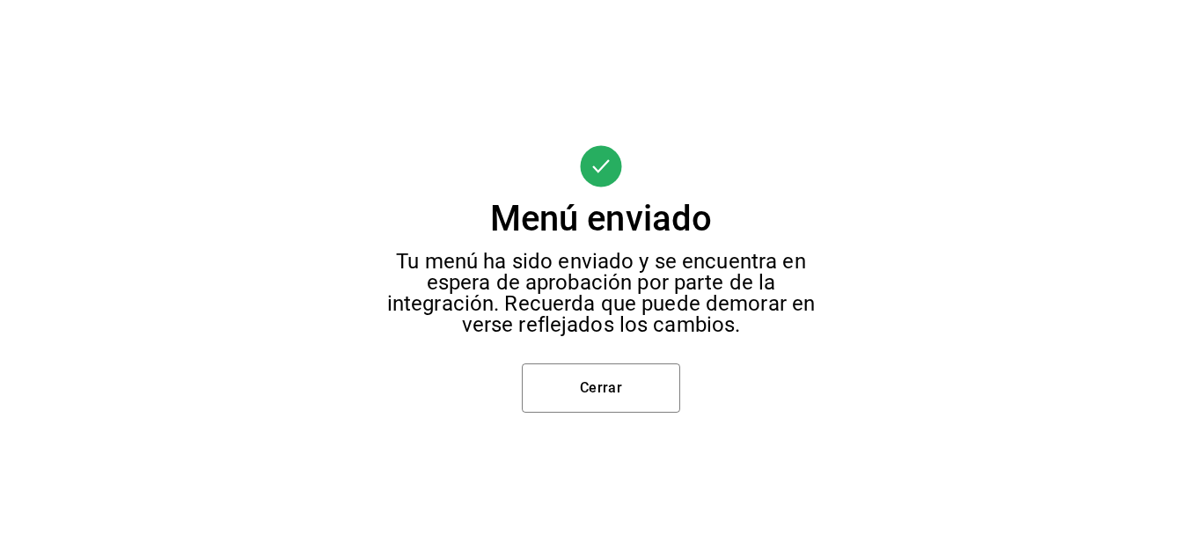
click at [644, 423] on div "Menú enviado Tu menú ha sido enviado y se encuentra en espera de aprobación por…" at bounding box center [601, 278] width 1202 height 557
click at [648, 378] on button "Cerrar" at bounding box center [601, 387] width 158 height 49
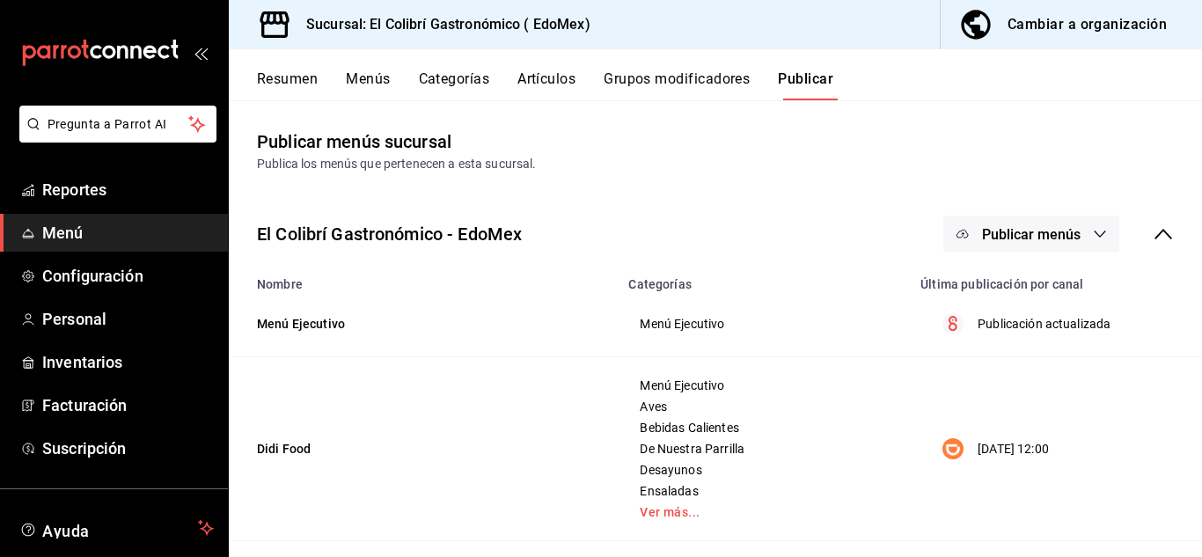
click at [1032, 248] on button "Publicar menús" at bounding box center [1031, 234] width 176 height 37
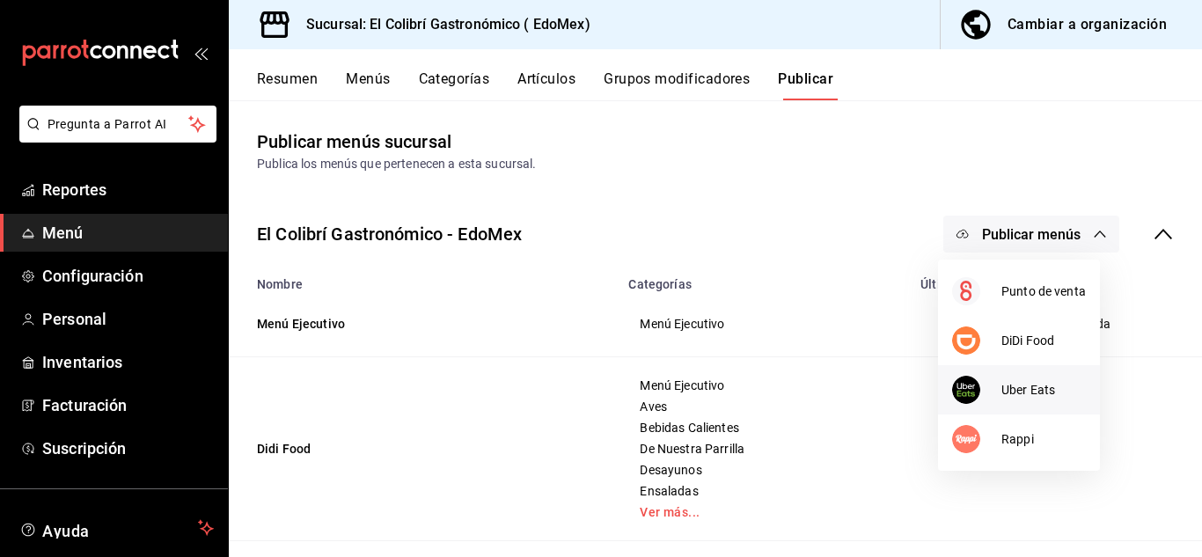
click at [1040, 383] on span "Uber Eats" at bounding box center [1043, 390] width 84 height 18
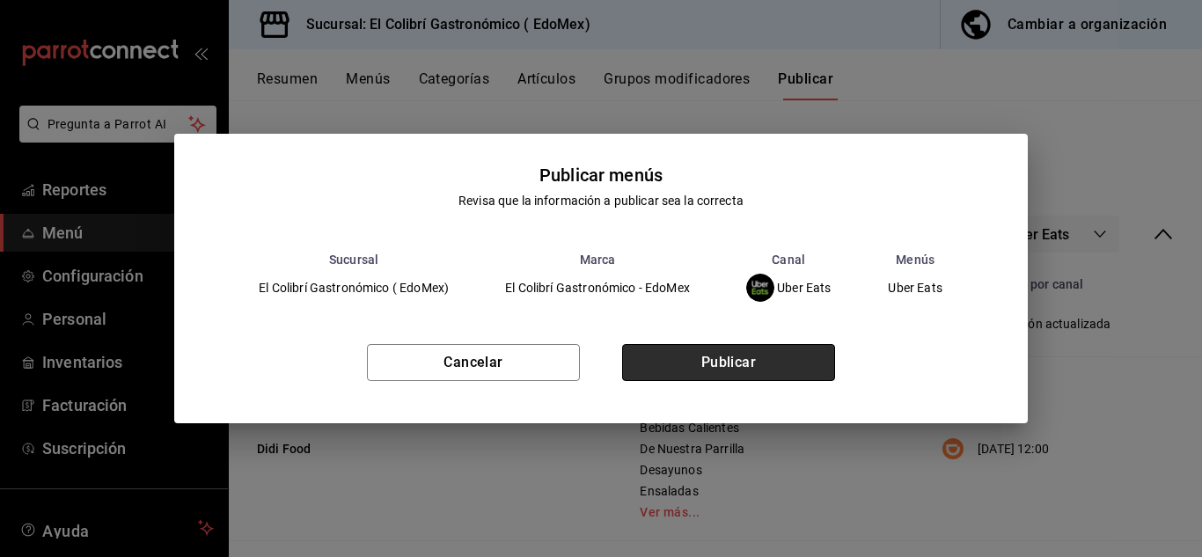
click at [751, 353] on button "Publicar" at bounding box center [728, 362] width 213 height 37
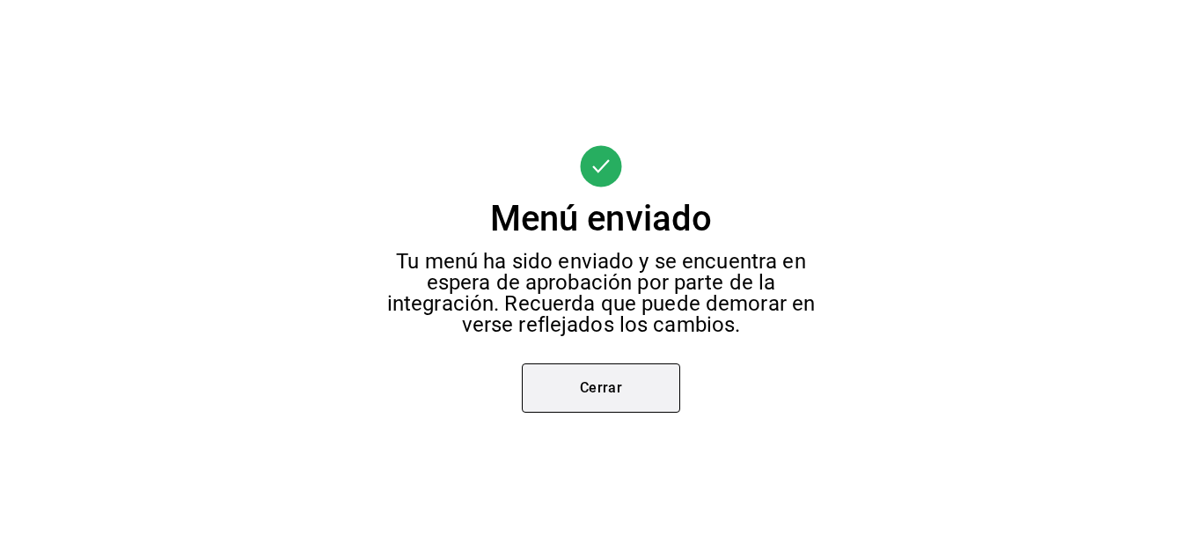
click at [663, 389] on button "Cerrar" at bounding box center [601, 387] width 158 height 49
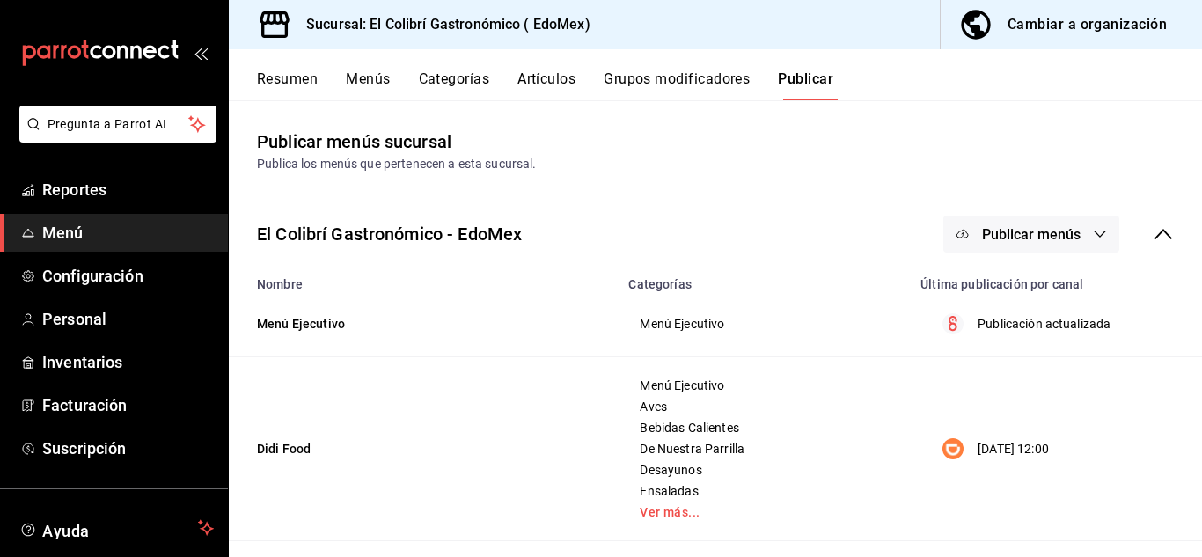
click at [1014, 251] on button "Publicar menús" at bounding box center [1031, 234] width 176 height 37
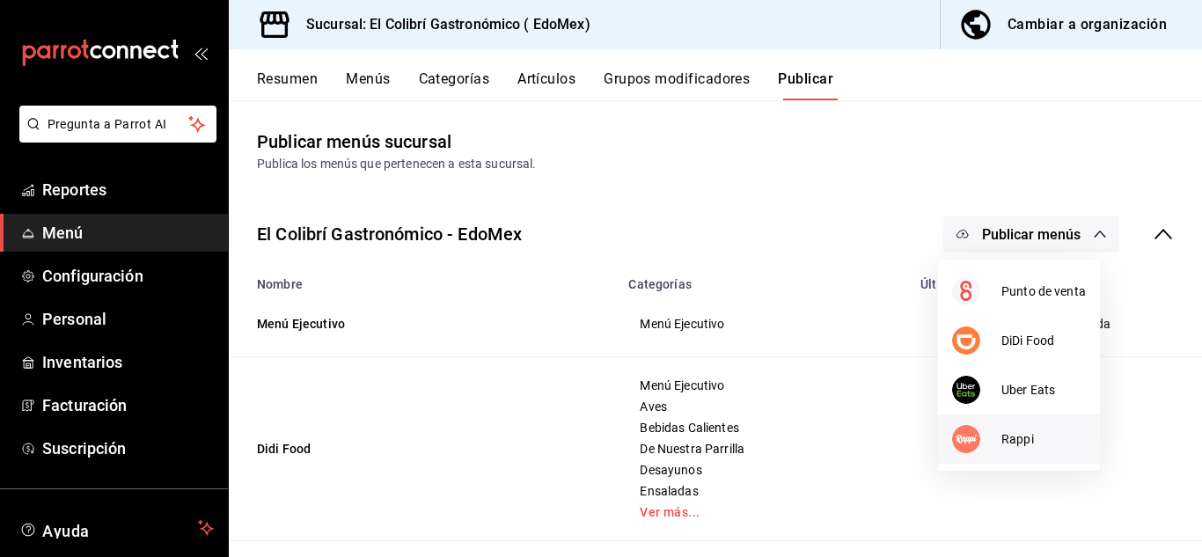
click at [994, 443] on div at bounding box center [976, 439] width 49 height 28
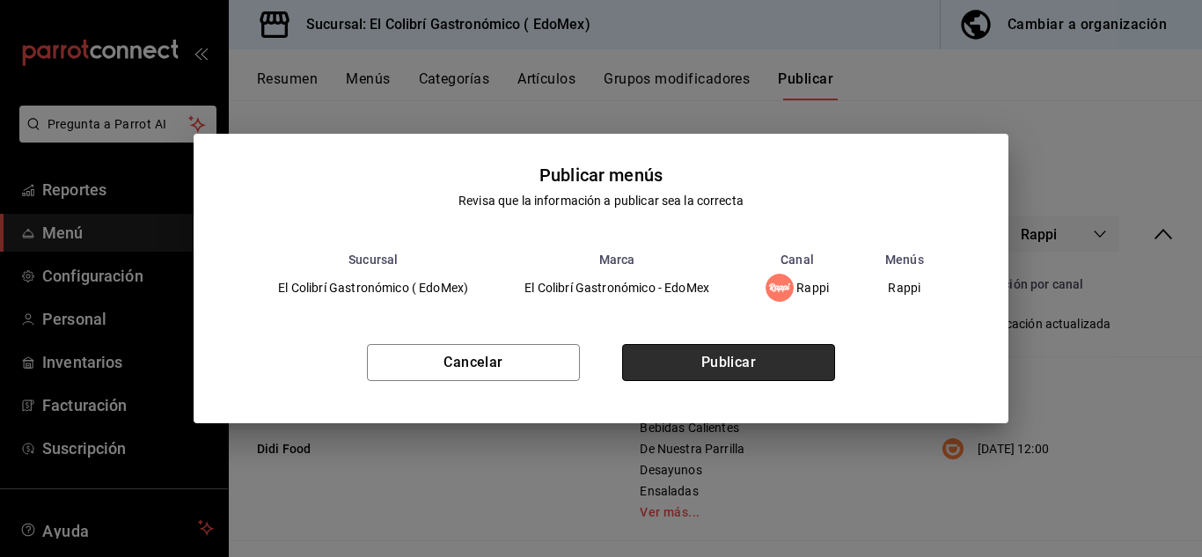
click at [738, 360] on button "Publicar" at bounding box center [728, 362] width 213 height 37
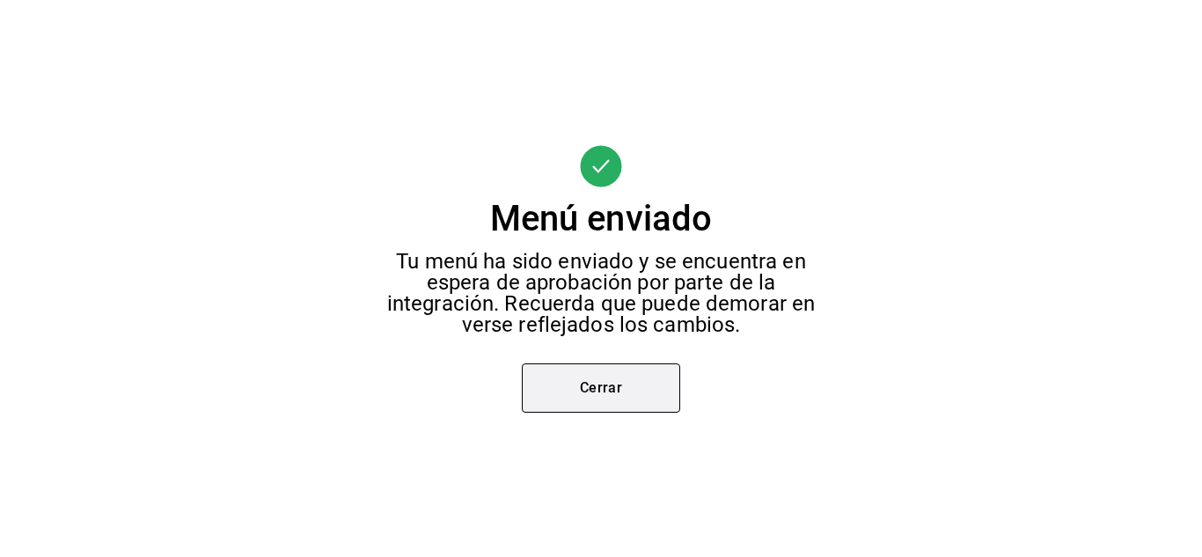
click at [647, 380] on button "Cerrar" at bounding box center [601, 387] width 158 height 49
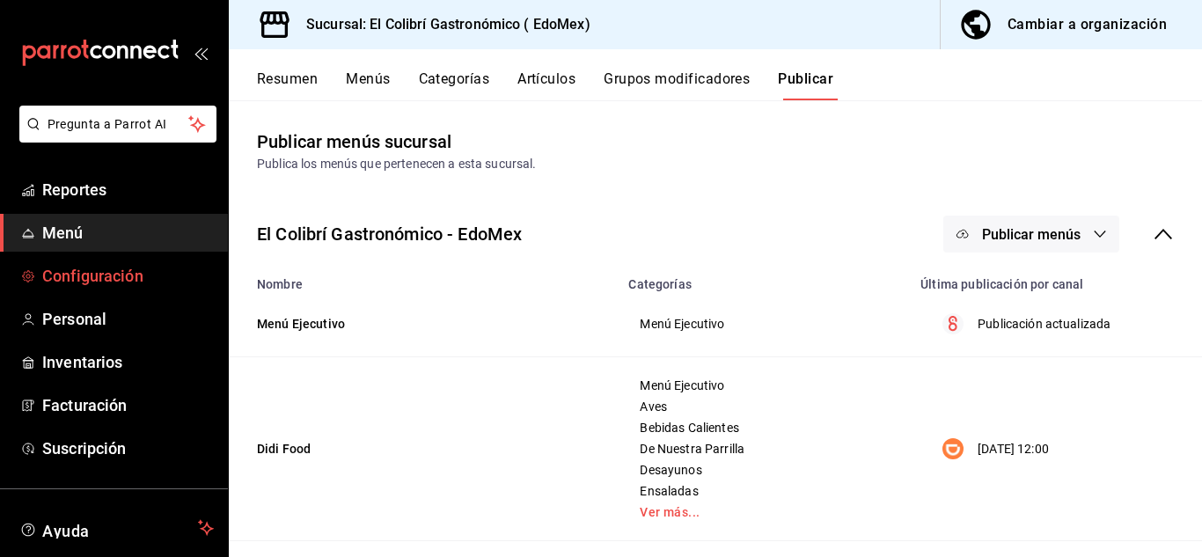
click at [129, 278] on span "Configuración" at bounding box center [128, 276] width 172 height 24
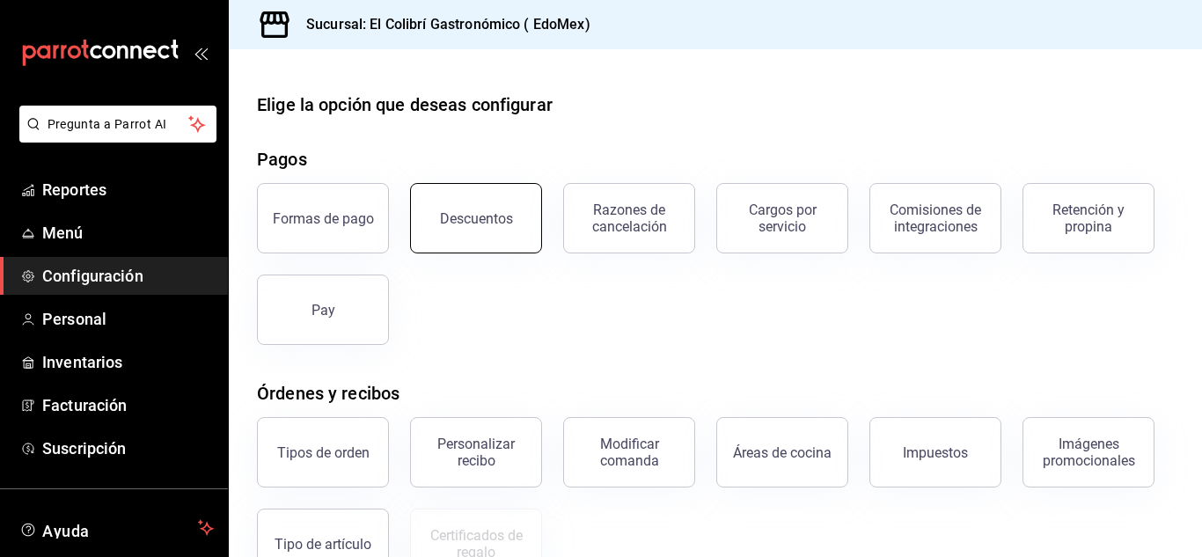
click at [498, 191] on button "Descuentos" at bounding box center [476, 218] width 132 height 70
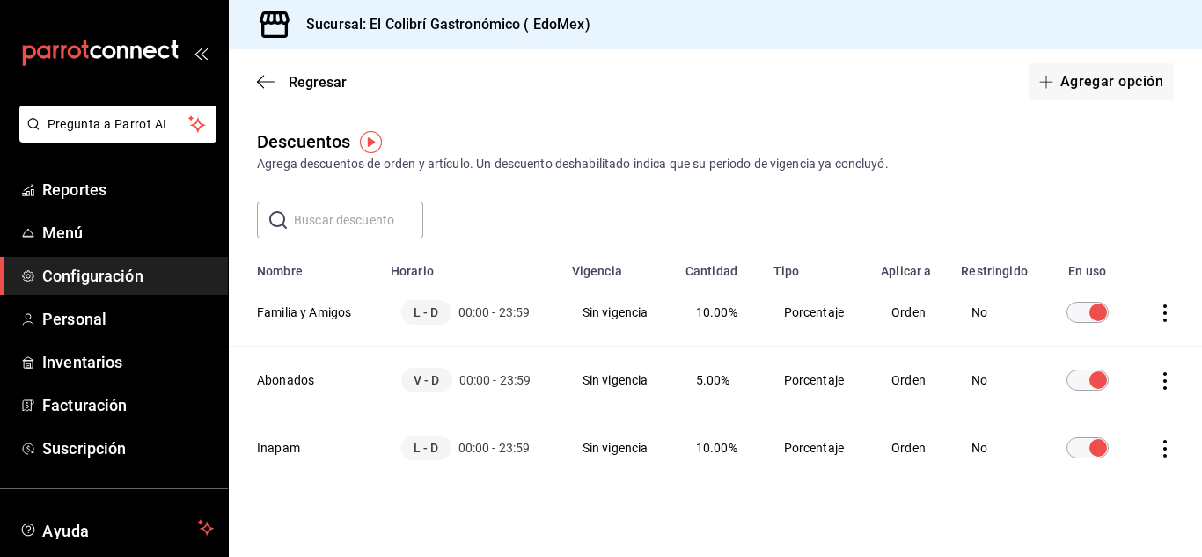
click at [1156, 382] on icon "actions" at bounding box center [1165, 381] width 18 height 18
drag, startPoint x: 690, startPoint y: 384, endPoint x: 316, endPoint y: 404, distance: 374.6
click at [316, 404] on div at bounding box center [601, 278] width 1202 height 557
click at [304, 379] on th "Abonados" at bounding box center [304, 381] width 151 height 68
click at [1156, 373] on icon "actions" at bounding box center [1165, 381] width 18 height 18
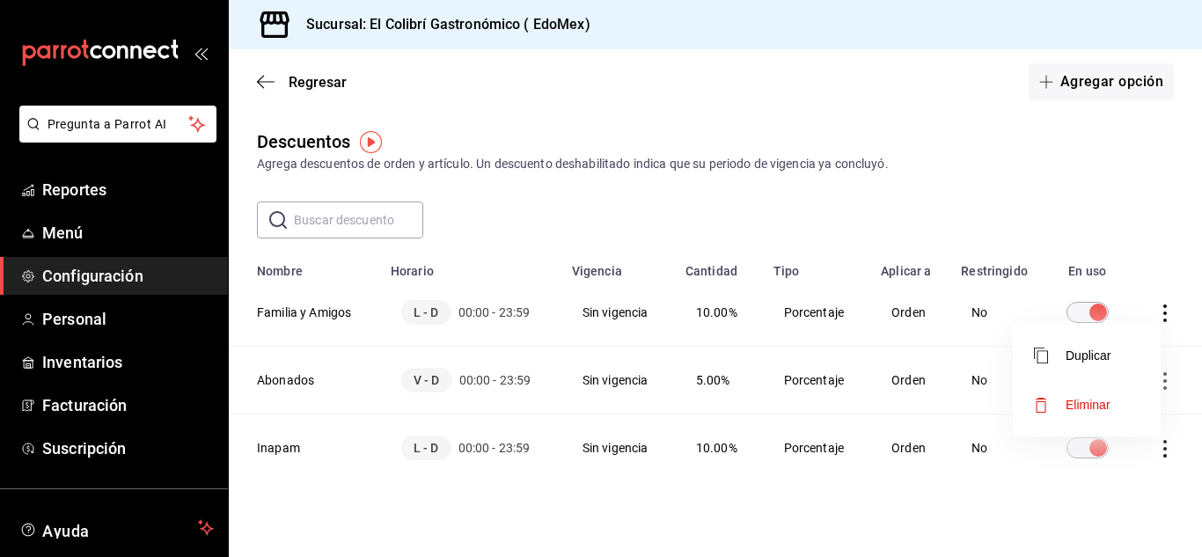
click at [1096, 406] on span "Eliminar" at bounding box center [1088, 405] width 45 height 14
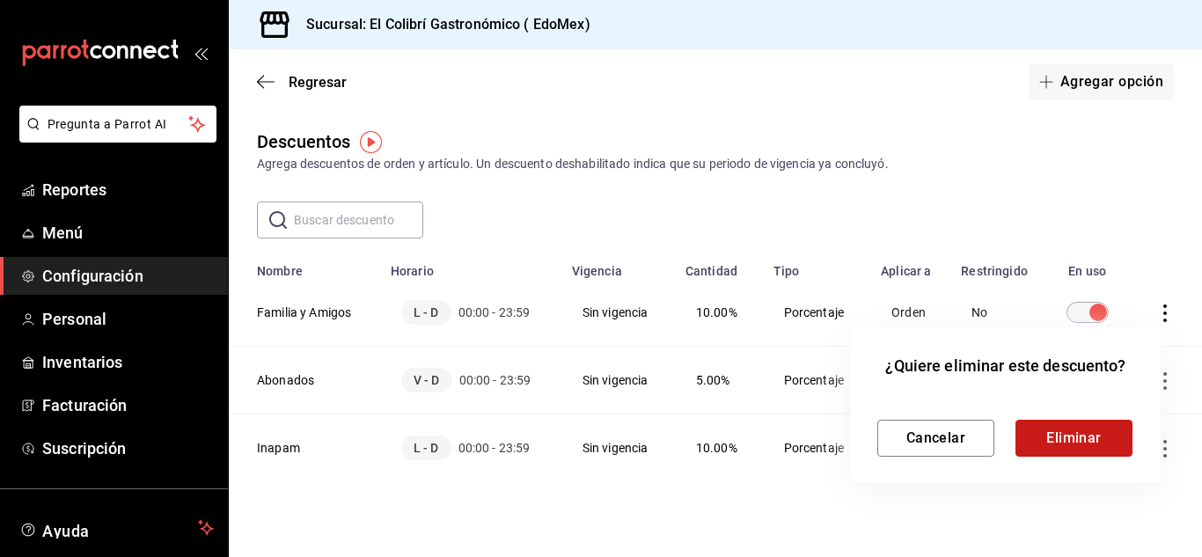
click at [1065, 447] on button "Eliminar" at bounding box center [1074, 438] width 117 height 37
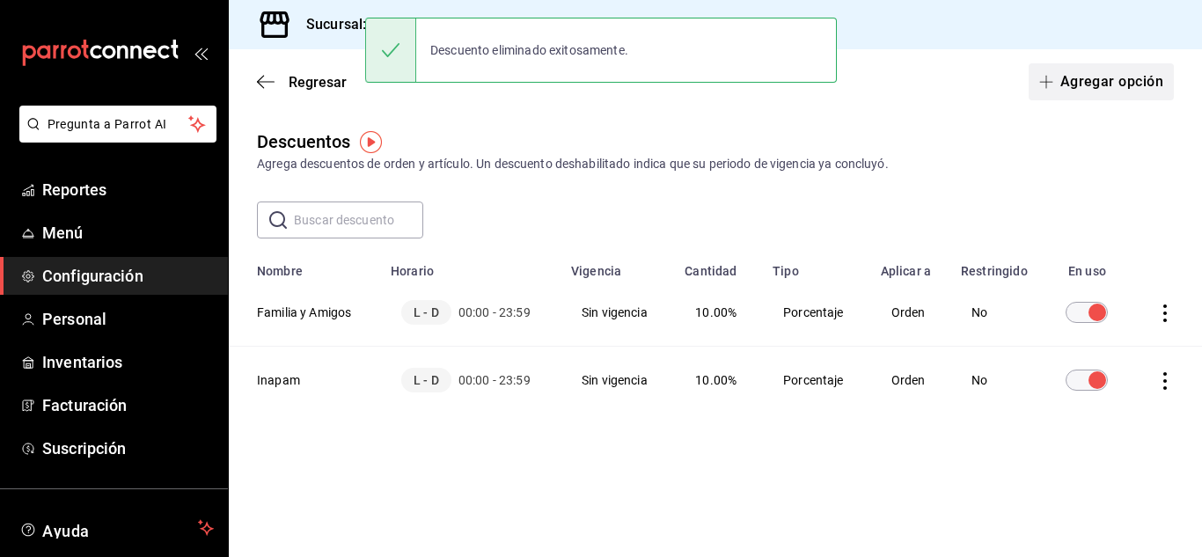
click at [1147, 74] on button "Agregar opción" at bounding box center [1101, 81] width 145 height 37
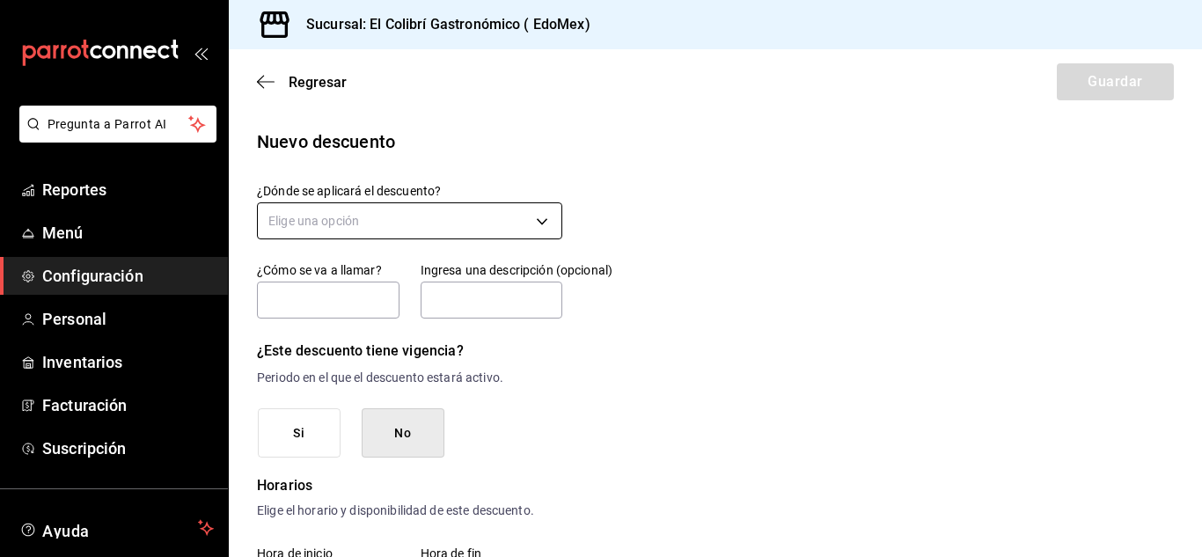
click at [554, 218] on body "Pregunta a Parrot AI Reportes Menú Configuración Personal Inventarios Facturaci…" at bounding box center [601, 278] width 1202 height 557
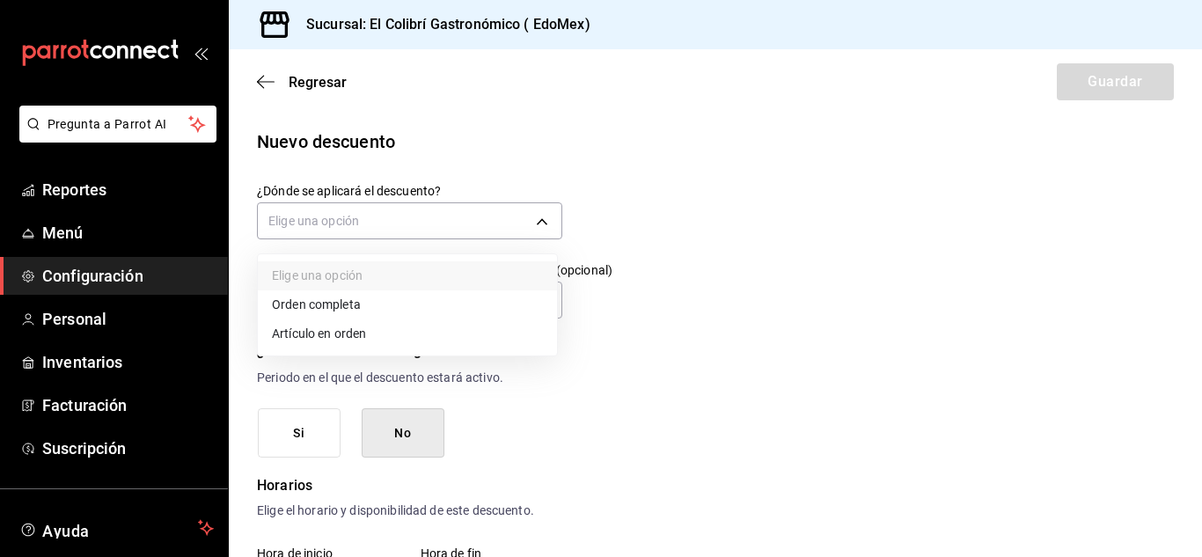
click at [388, 308] on li "Orden completa" at bounding box center [407, 304] width 299 height 29
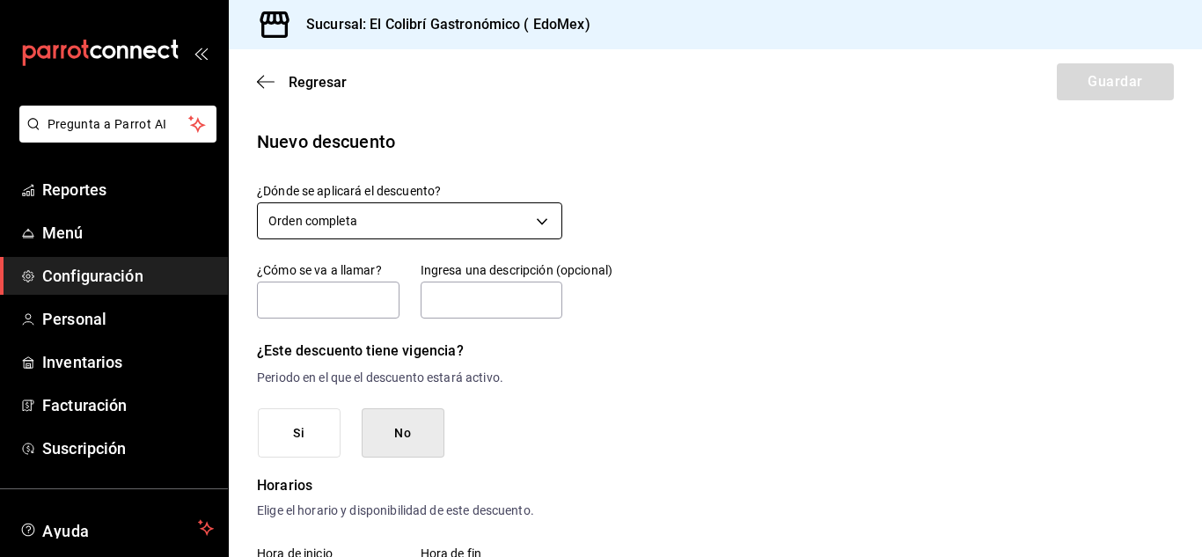
click at [444, 229] on body "Pregunta a Parrot AI Reportes Menú Configuración Personal Inventarios Facturaci…" at bounding box center [601, 278] width 1202 height 557
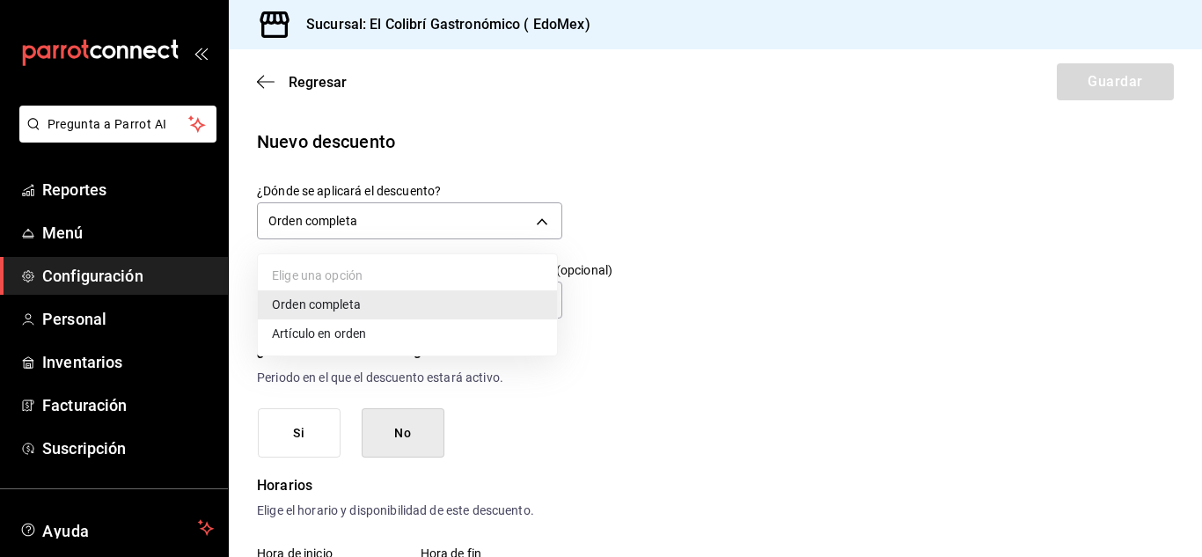
click at [665, 180] on div at bounding box center [601, 278] width 1202 height 557
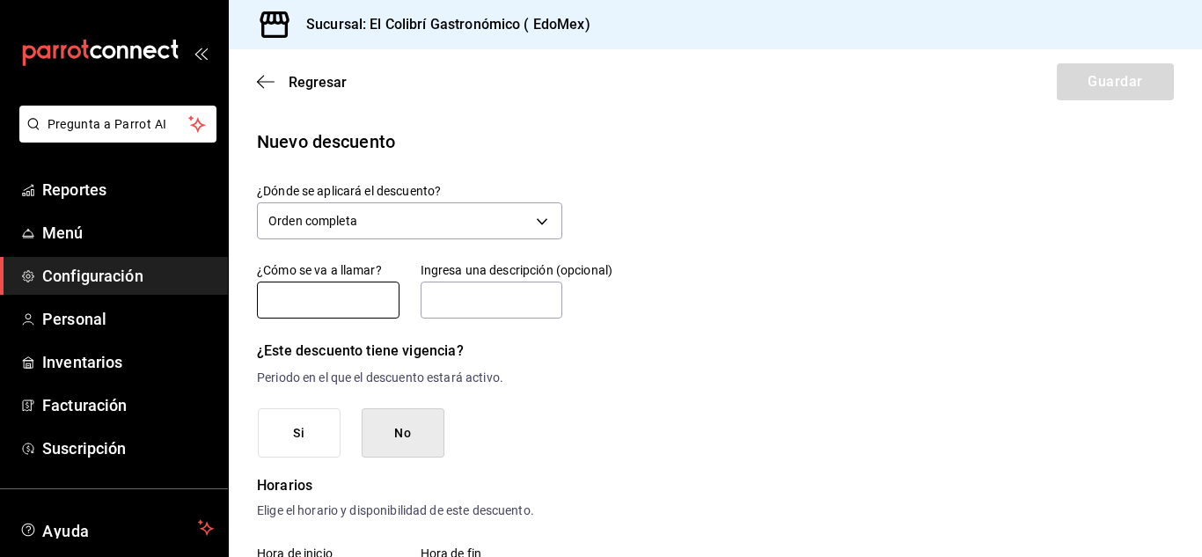
click at [329, 312] on input "text" at bounding box center [328, 300] width 143 height 37
click at [404, 438] on button "No" at bounding box center [403, 433] width 83 height 50
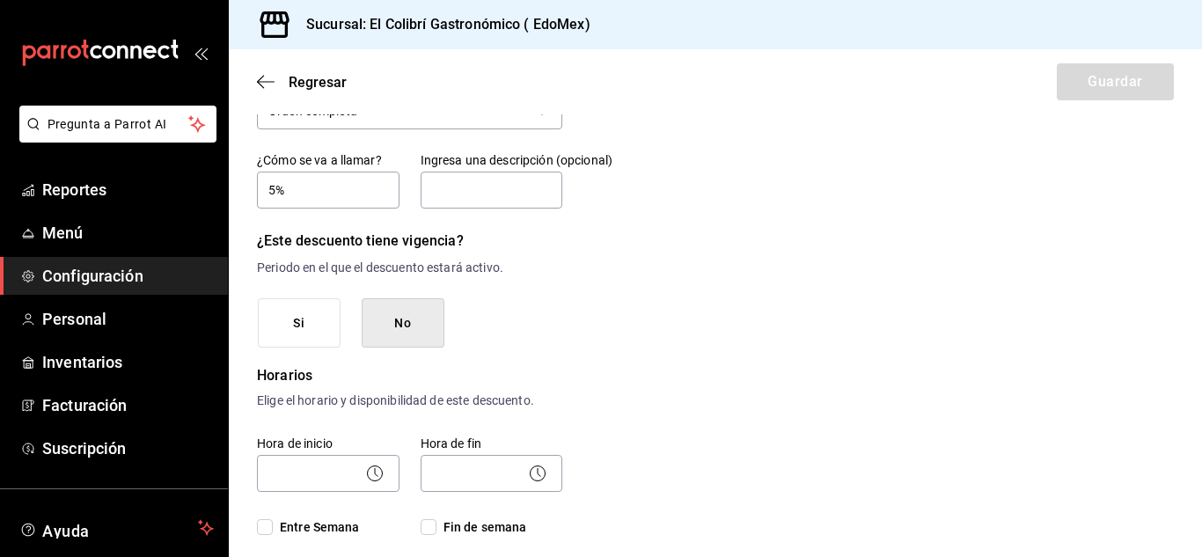
scroll to position [127, 0]
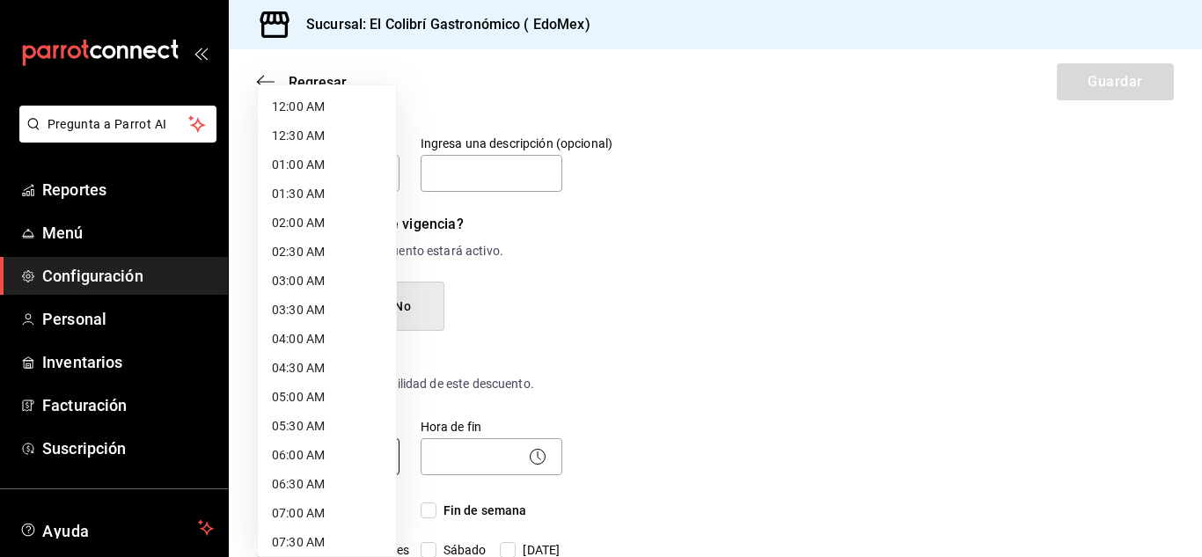
click at [311, 455] on body "Pregunta a Parrot AI Reportes Menú Configuración Personal Inventarios Facturaci…" at bounding box center [601, 278] width 1202 height 557
click at [370, 98] on li "12:00 AM" at bounding box center [327, 106] width 138 height 29
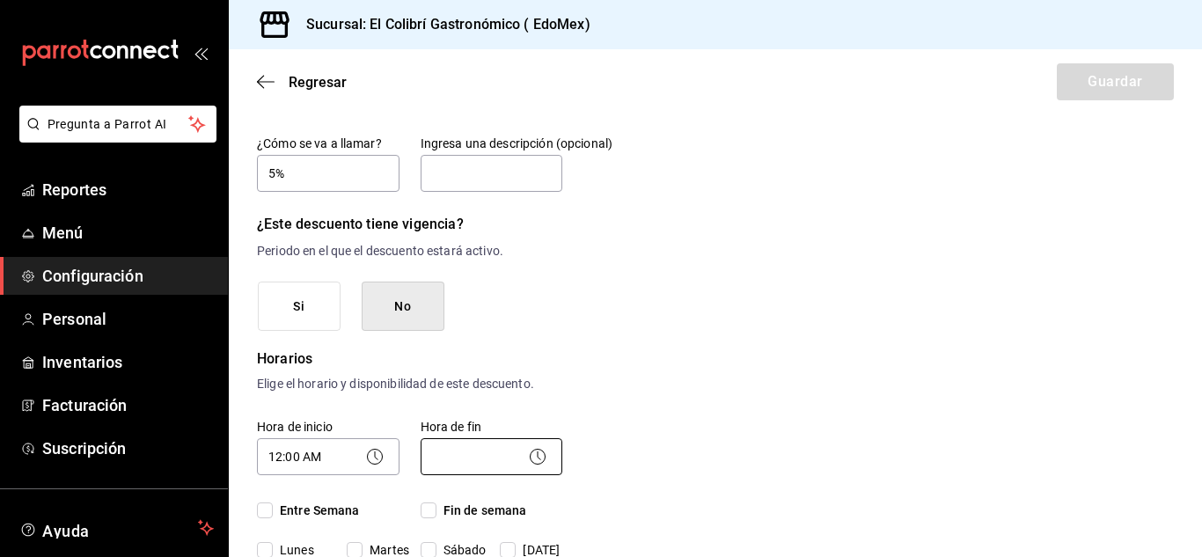
click at [442, 440] on body "Pregunta a Parrot AI Reportes Menú Configuración Personal Inventarios Facturaci…" at bounding box center [601, 278] width 1202 height 557
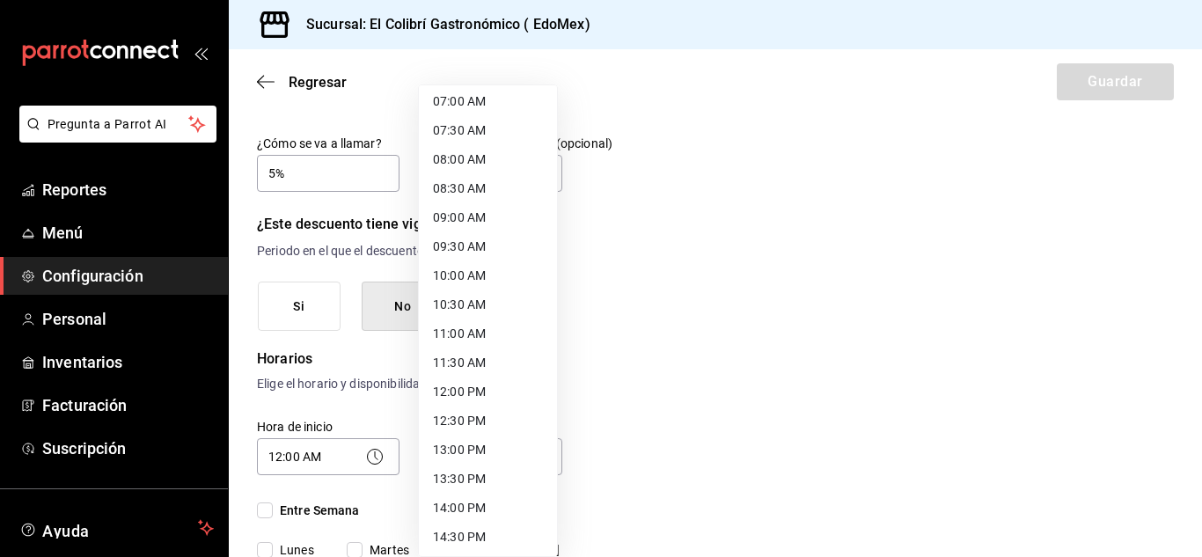
scroll to position [961, 0]
click at [510, 534] on li "23:59 PM" at bounding box center [488, 539] width 138 height 29
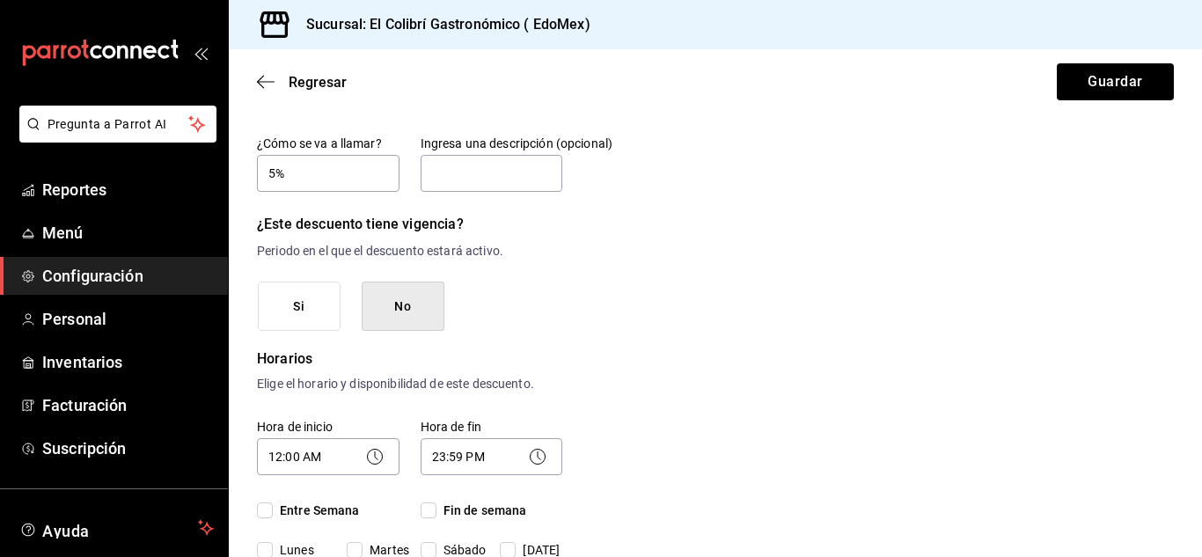
click at [484, 508] on span "Fin de semana" at bounding box center [481, 511] width 91 height 18
click at [436, 508] on input "Fin de semana" at bounding box center [429, 510] width 16 height 16
click at [319, 521] on div "Entre Semana Lunes Martes Miércoles Jueves Viernes" at bounding box center [328, 563] width 143 height 123
click at [345, 510] on span "Entre Semana" at bounding box center [316, 511] width 87 height 18
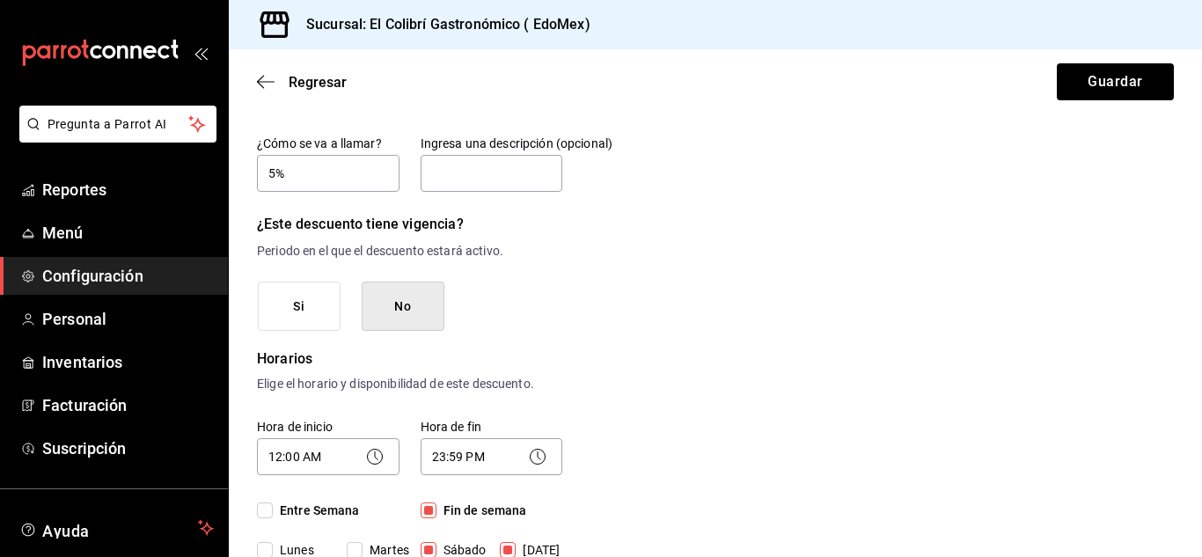
click at [273, 510] on input "Entre Semana" at bounding box center [265, 510] width 16 height 16
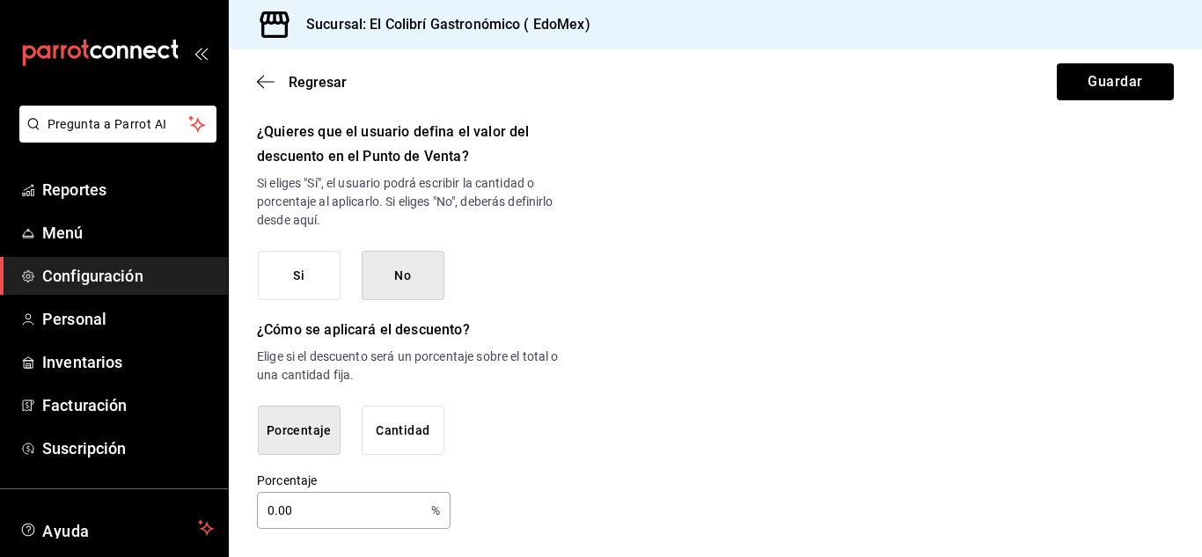
scroll to position [950, 0]
click at [332, 525] on input "0.00" at bounding box center [340, 510] width 167 height 35
click at [406, 498] on input "5" at bounding box center [340, 510] width 167 height 35
click at [533, 497] on div "Porcentaje 5.0 % Porcentaje" at bounding box center [409, 501] width 305 height 56
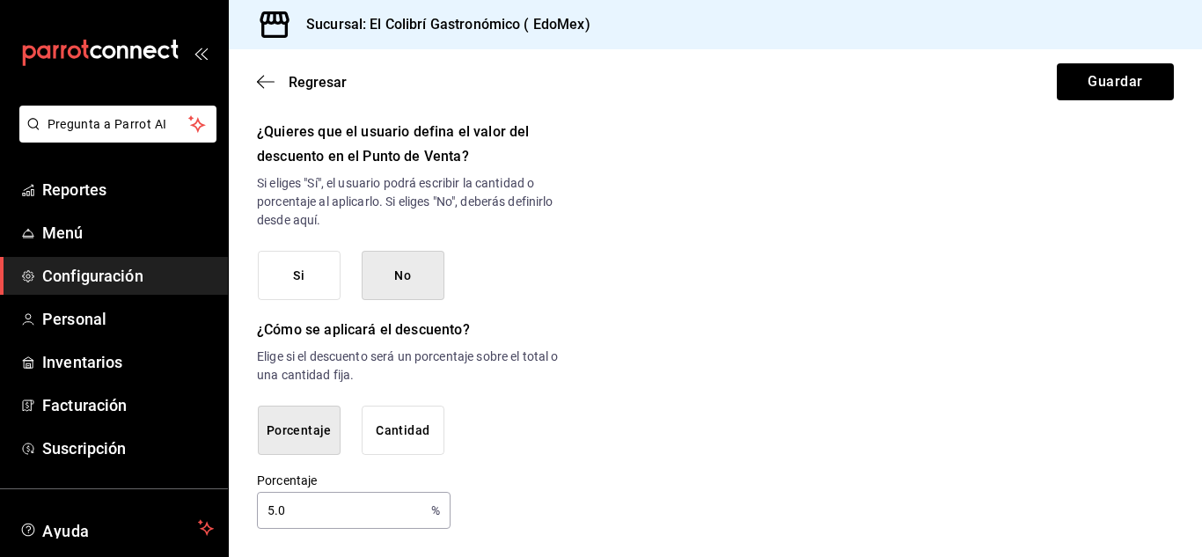
click at [400, 436] on button "Cantidad" at bounding box center [403, 431] width 83 height 50
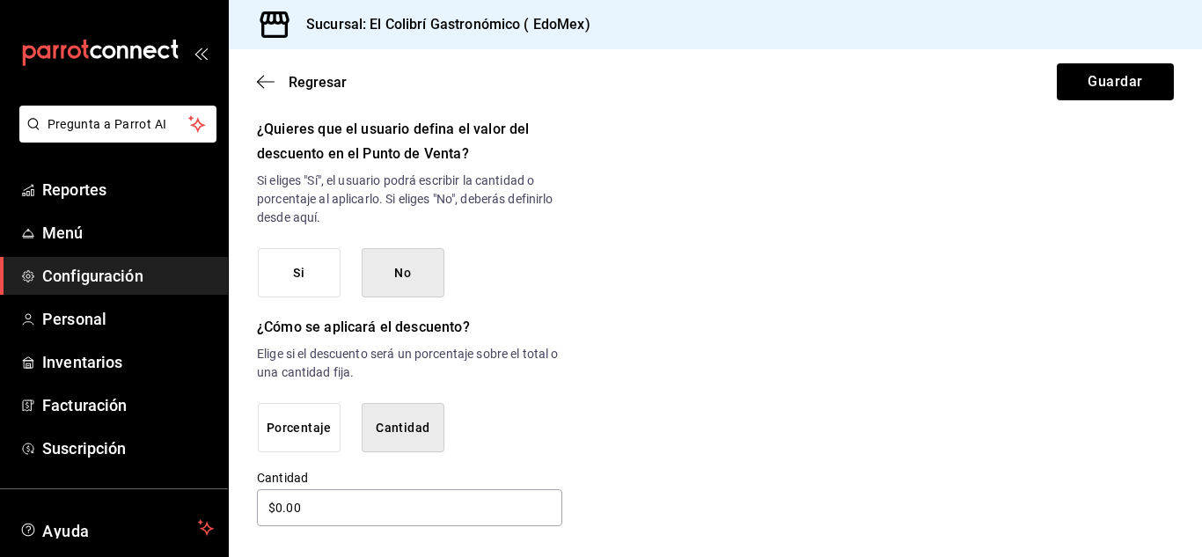
click at [285, 426] on button "Porcentaje" at bounding box center [299, 428] width 83 height 50
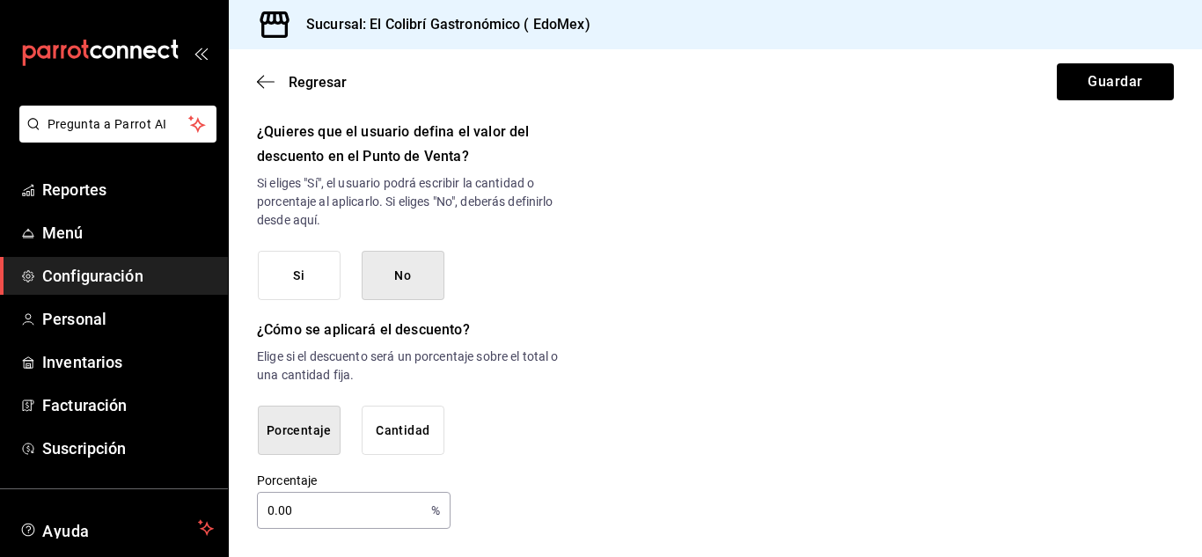
click at [275, 519] on input "0.00" at bounding box center [340, 510] width 167 height 35
click at [536, 454] on div "Porcentaje Cantidad" at bounding box center [410, 431] width 305 height 50
click at [1104, 79] on button "Guardar" at bounding box center [1115, 81] width 117 height 37
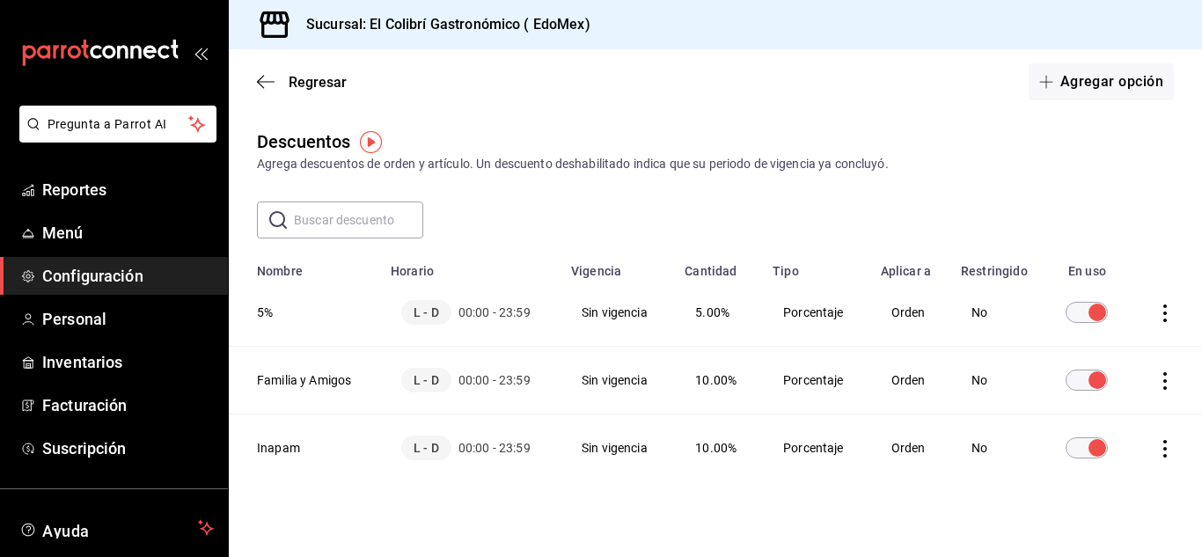
click at [1157, 444] on icon "actions" at bounding box center [1165, 449] width 18 height 18
click at [1133, 216] on div at bounding box center [601, 278] width 1202 height 557
click at [1089, 313] on input "discountsTable" at bounding box center [1097, 312] width 63 height 21
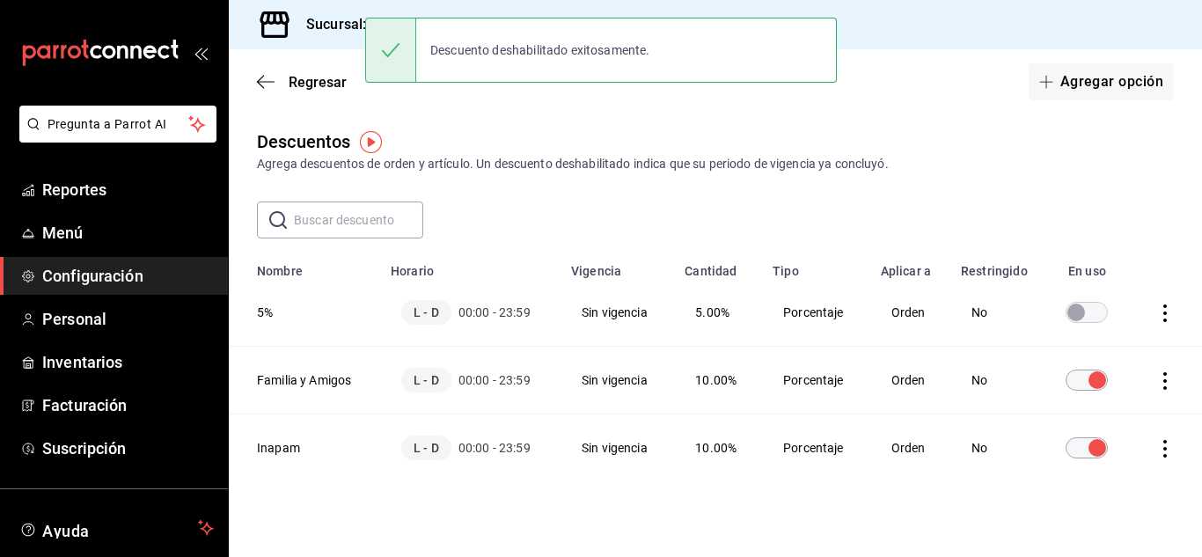
click at [1075, 313] on input "discountsTable" at bounding box center [1076, 312] width 63 height 21
click at [1078, 152] on div "Descuentos Agrega descuentos de orden y artículo. Un descuento deshabilitado in…" at bounding box center [715, 150] width 973 height 45
click at [295, 99] on div "Regresar Agregar opción" at bounding box center [715, 81] width 973 height 65
click at [324, 87] on span "Regresar" at bounding box center [318, 82] width 58 height 17
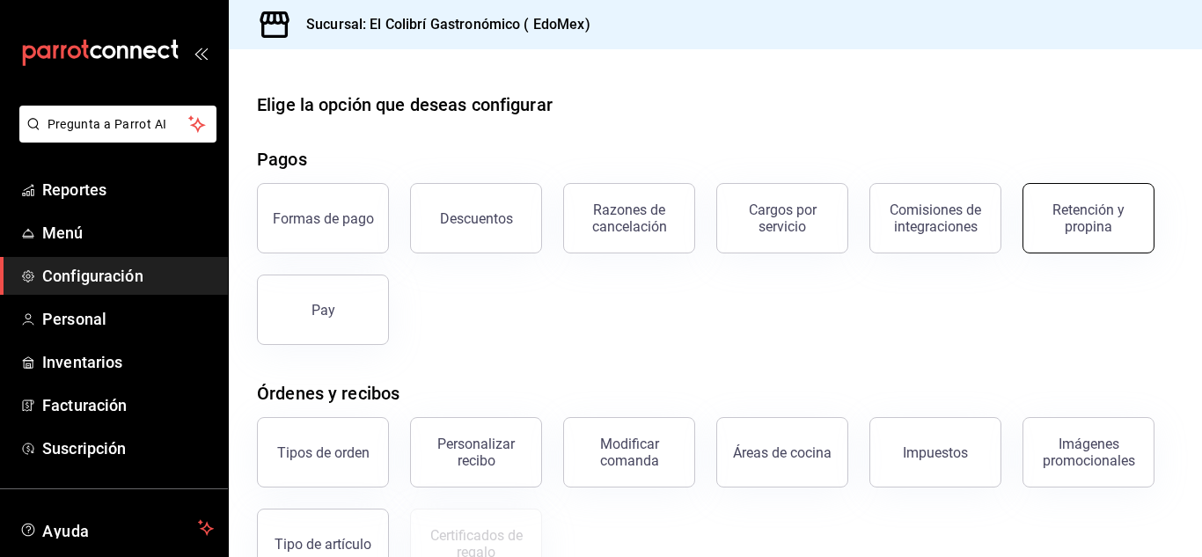
click at [1129, 234] on button "Retención y propina" at bounding box center [1089, 218] width 132 height 70
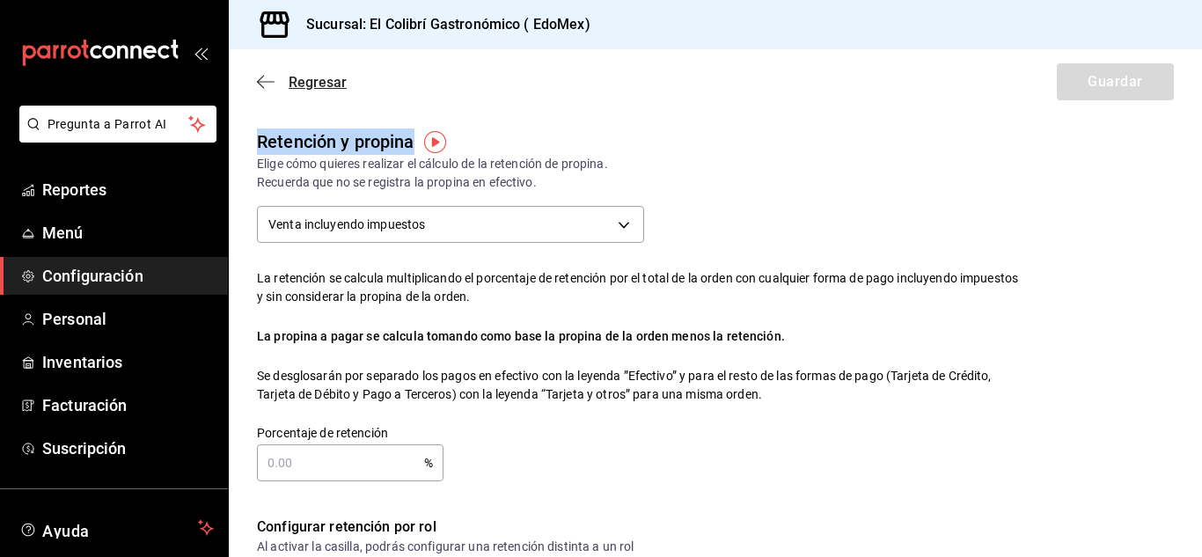
drag, startPoint x: 576, startPoint y: 148, endPoint x: 297, endPoint y: 84, distance: 286.1
click at [297, 84] on main "Regresar Guardar Retención y propina Elige cómo quieres realizar el cálculo de …" at bounding box center [715, 478] width 973 height 859
click at [297, 84] on span "Regresar" at bounding box center [318, 82] width 58 height 17
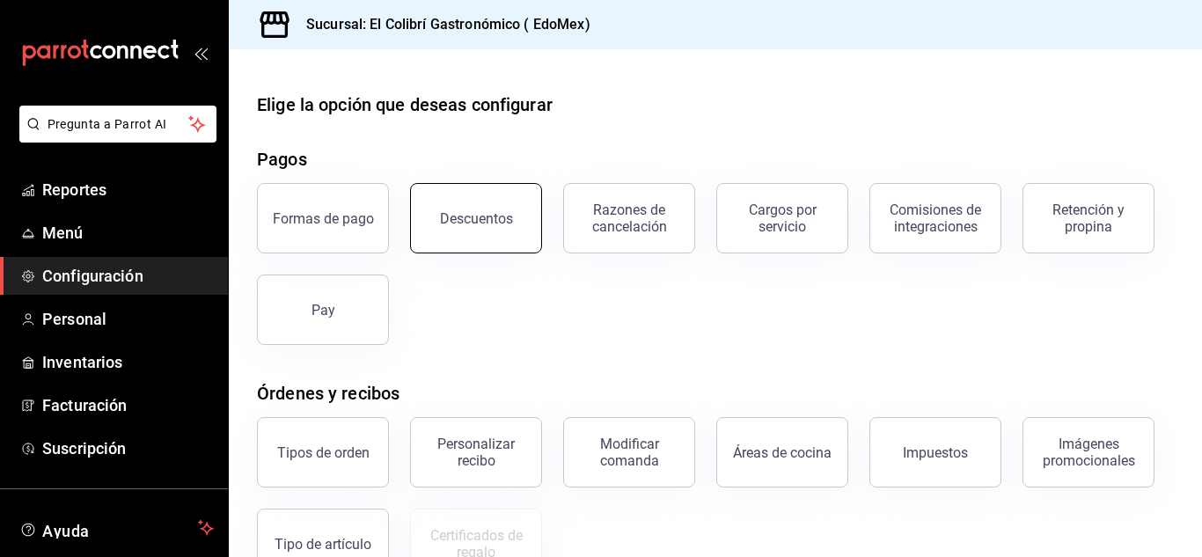
click at [515, 222] on button "Descuentos" at bounding box center [476, 218] width 132 height 70
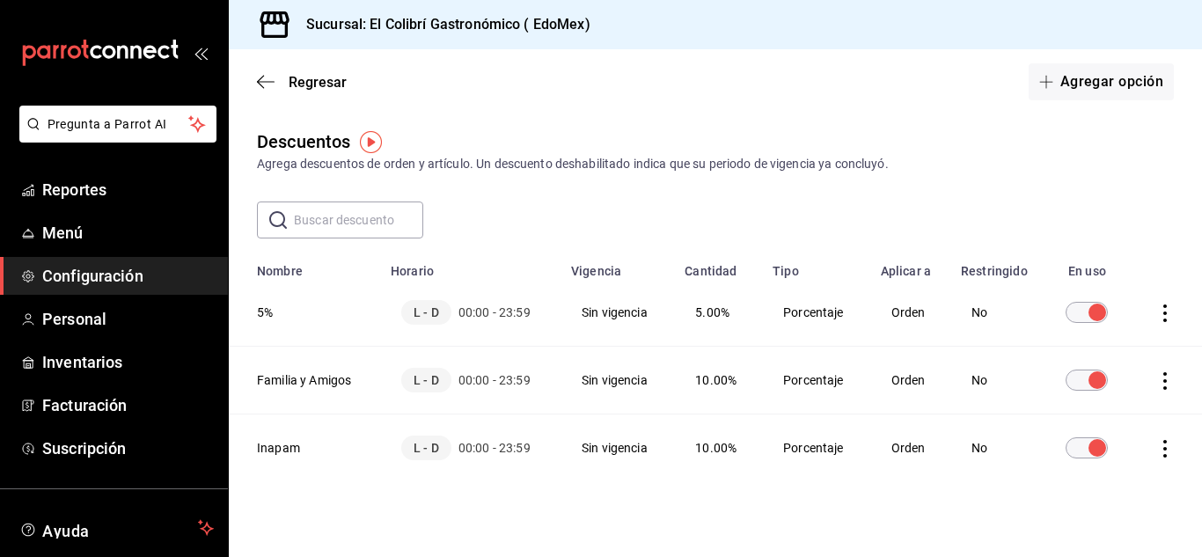
click at [303, 440] on th "Inapam" at bounding box center [304, 448] width 151 height 68
click at [1084, 75] on button "Agregar opción" at bounding box center [1101, 81] width 145 height 37
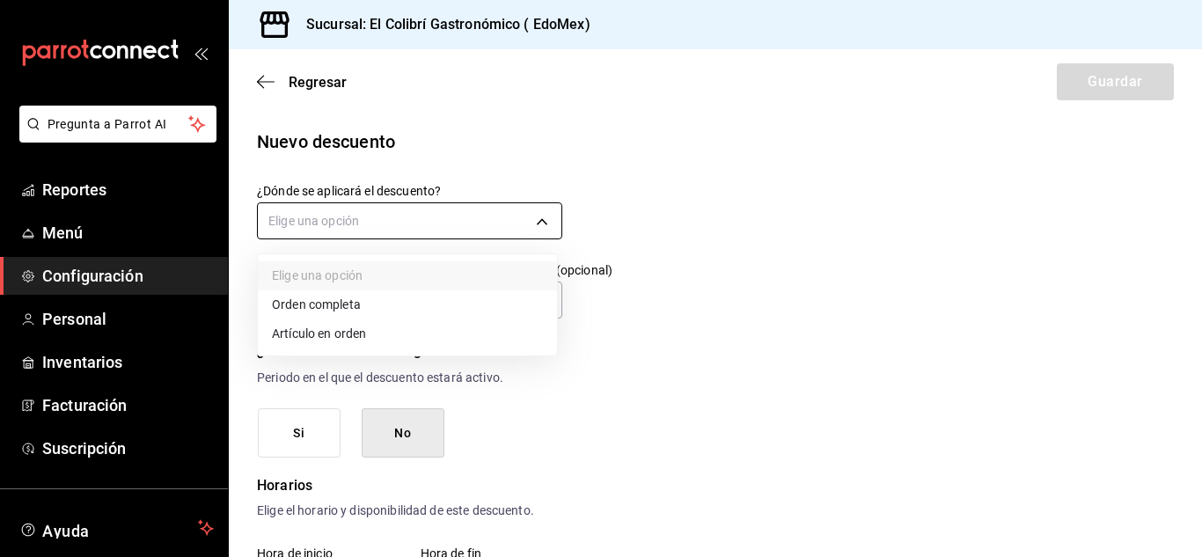
click at [479, 229] on body "Pregunta a Parrot AI Reportes Menú Configuración Personal Inventarios Facturaci…" at bounding box center [601, 278] width 1202 height 557
click at [391, 307] on li "Orden completa" at bounding box center [407, 304] width 299 height 29
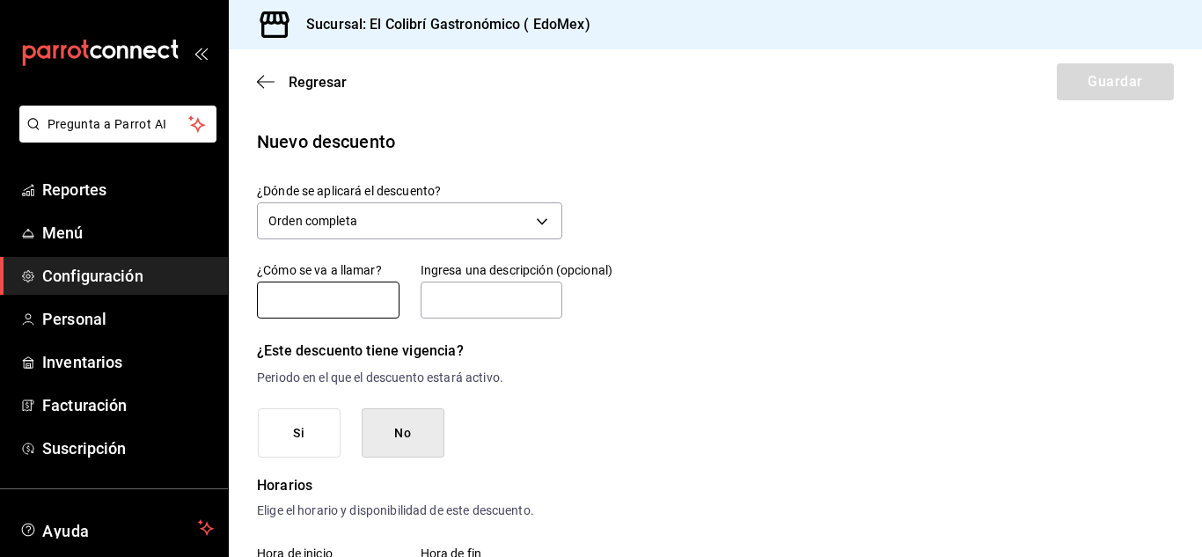
click at [348, 301] on input "text" at bounding box center [328, 300] width 143 height 37
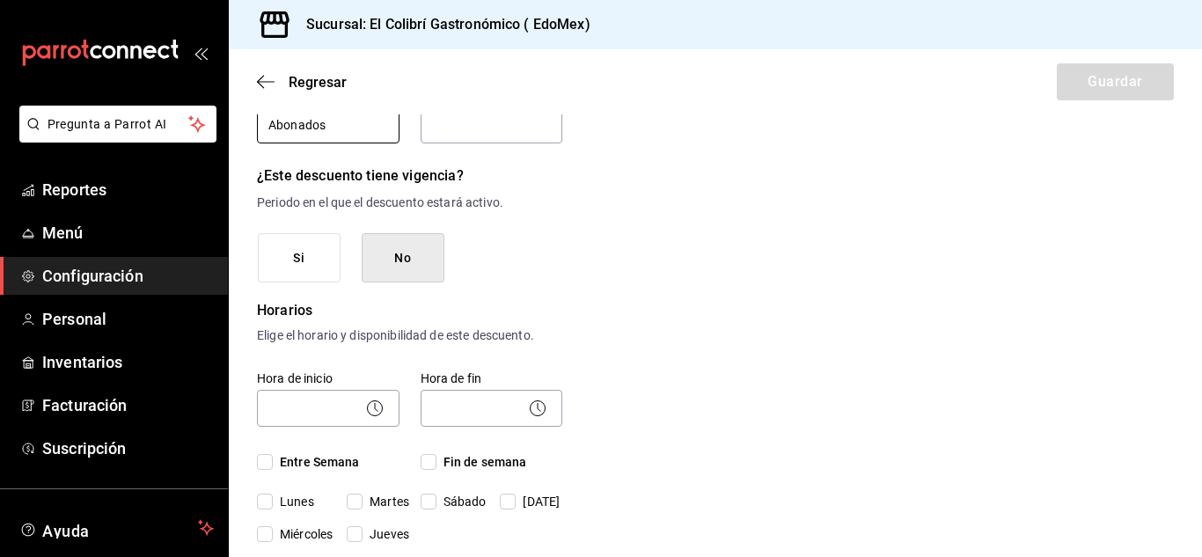
scroll to position [293, 0]
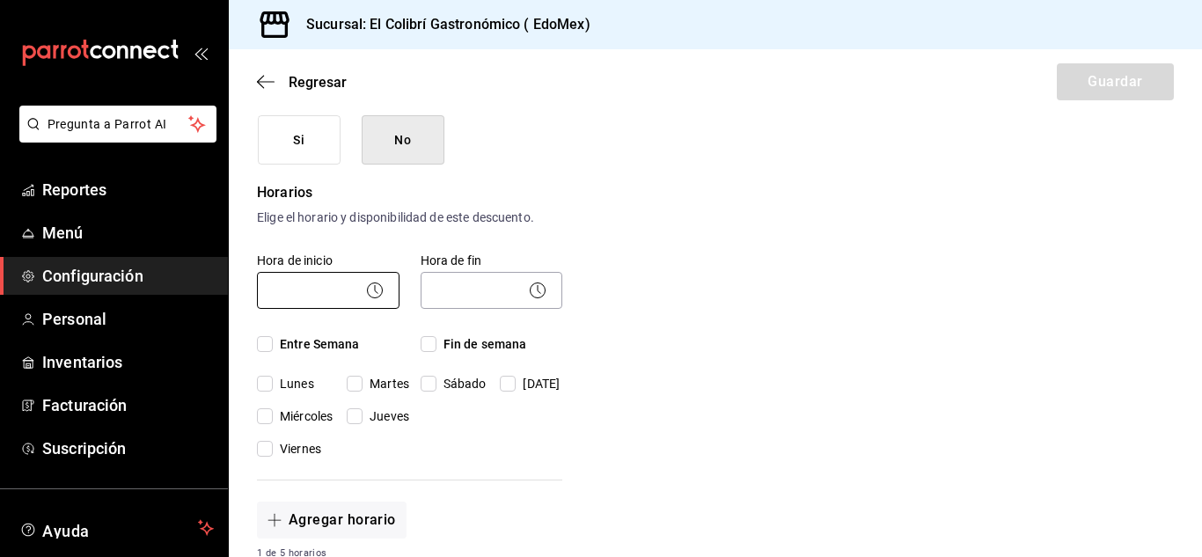
click at [337, 281] on body "Pregunta a Parrot AI Reportes Menú Configuración Personal Inventarios Facturaci…" at bounding box center [601, 278] width 1202 height 557
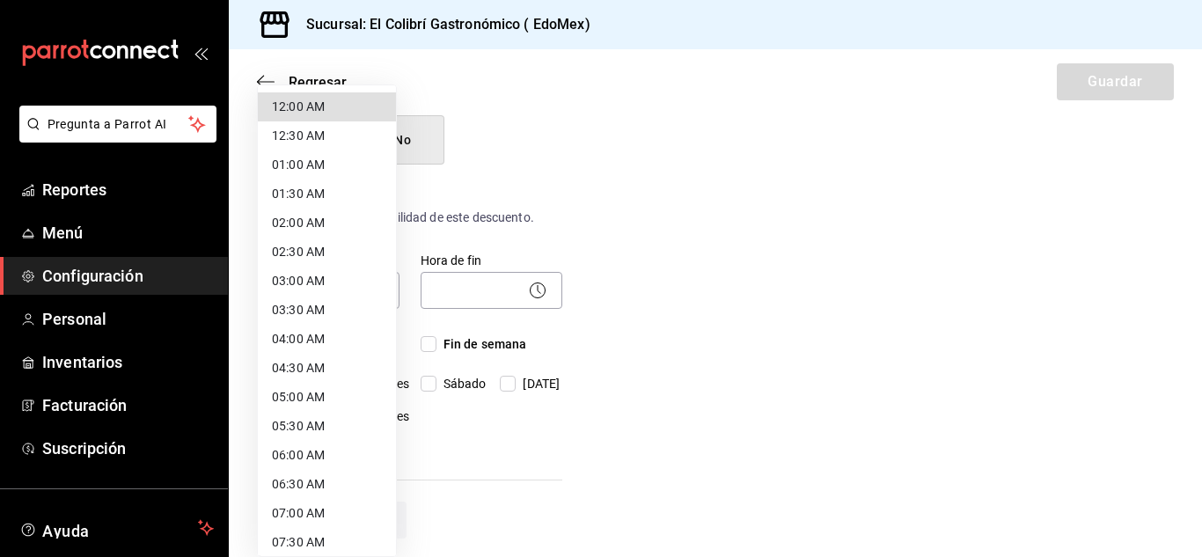
click at [351, 108] on li "12:00 AM" at bounding box center [327, 106] width 138 height 29
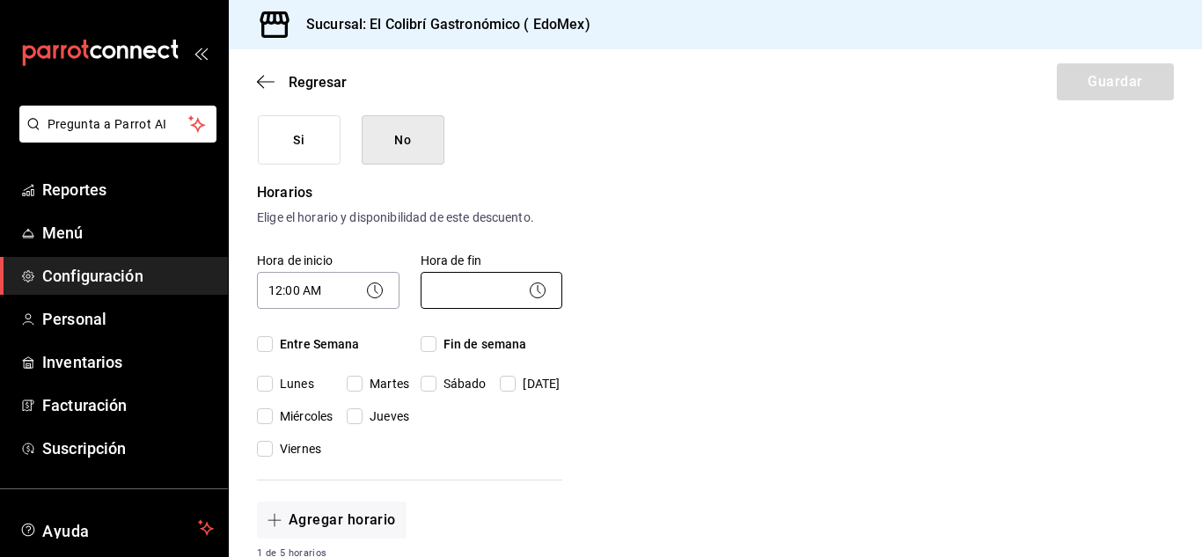
click at [472, 291] on body "Pregunta a Parrot AI Reportes Menú Configuración Personal Inventarios Facturaci…" at bounding box center [601, 278] width 1202 height 557
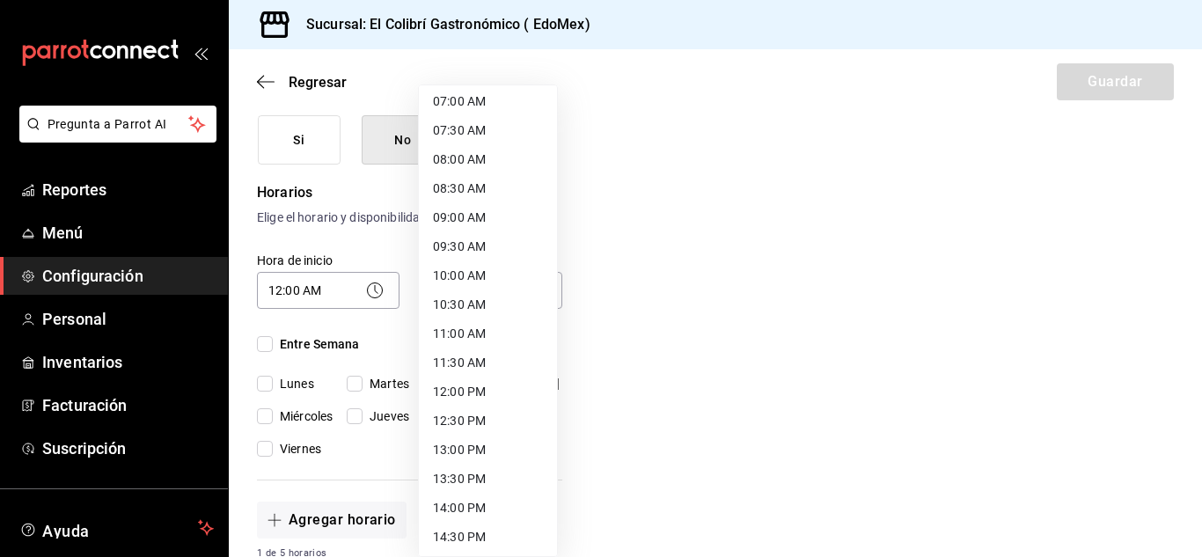
scroll to position [961, 0]
click at [482, 534] on li "23:59 PM" at bounding box center [488, 539] width 138 height 29
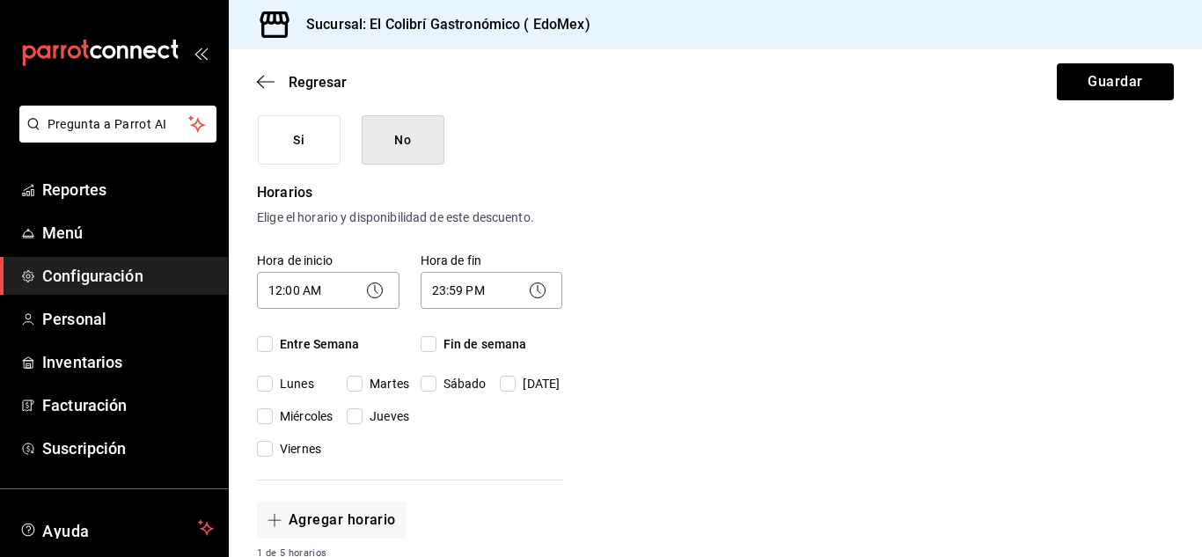
click at [260, 353] on label "Entre Semana" at bounding box center [328, 344] width 143 height 18
click at [260, 352] on input "Entre Semana" at bounding box center [265, 344] width 16 height 16
click at [444, 349] on span "Fin de semana" at bounding box center [481, 344] width 91 height 18
click at [436, 349] on input "Fin de semana" at bounding box center [429, 344] width 16 height 16
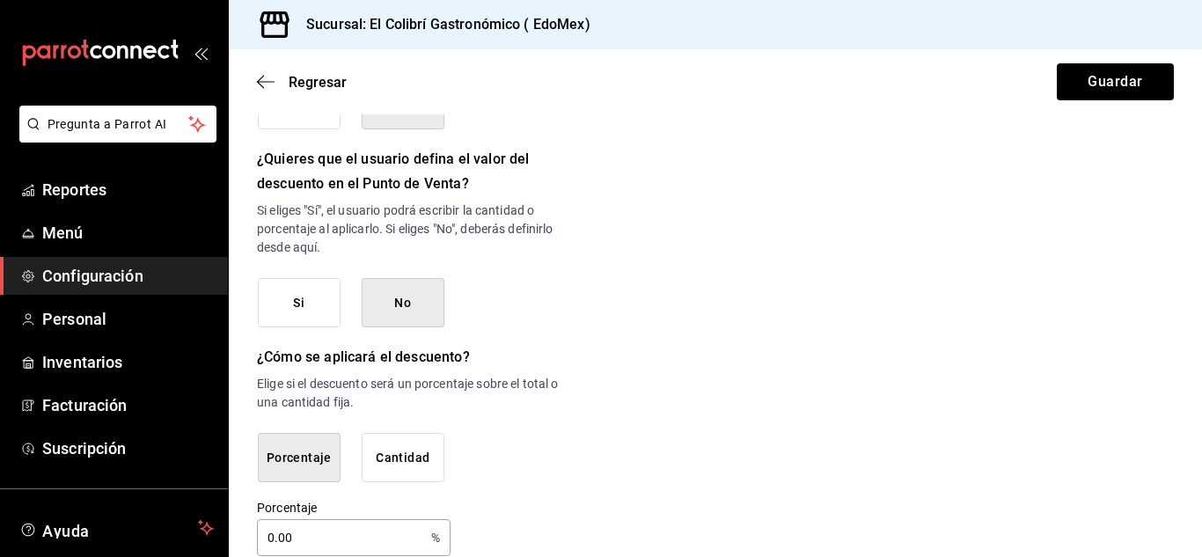
scroll to position [950, 0]
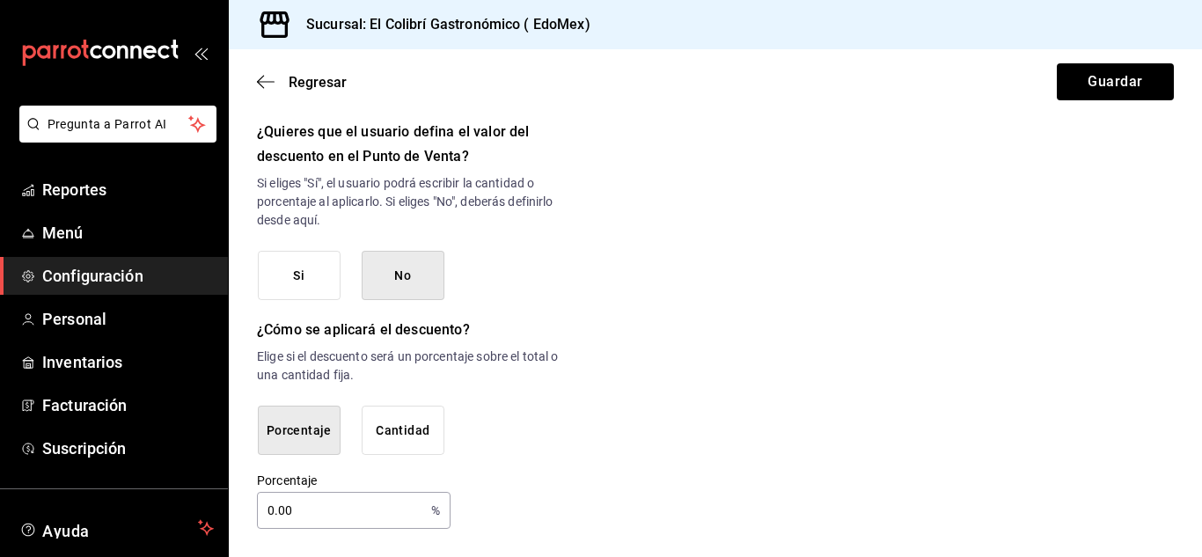
click at [297, 518] on input "0.00" at bounding box center [340, 510] width 167 height 35
click at [1122, 97] on button "Guardar" at bounding box center [1115, 81] width 117 height 37
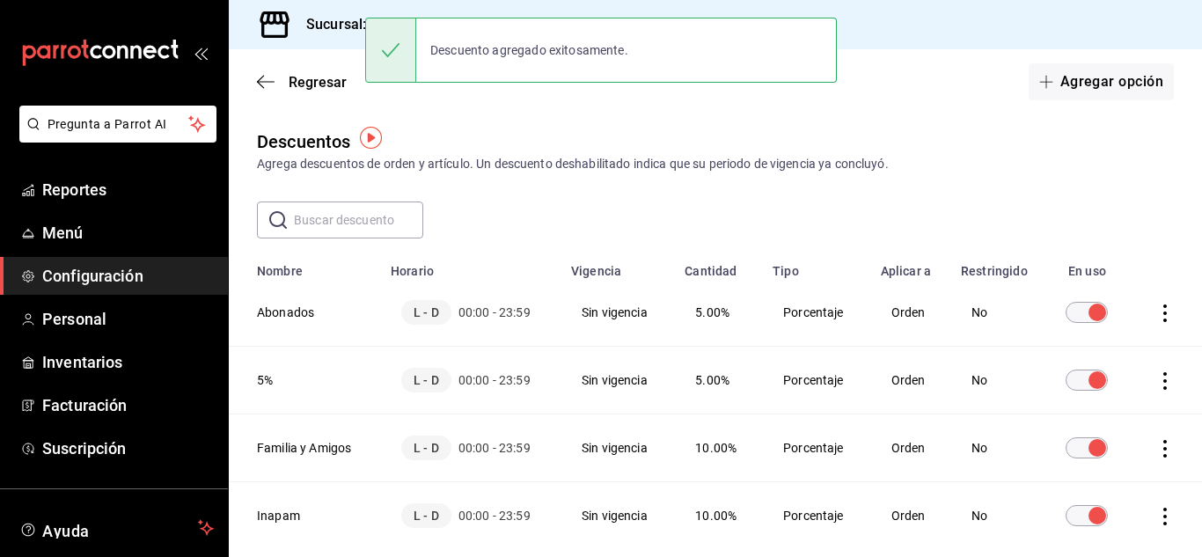
scroll to position [84, 0]
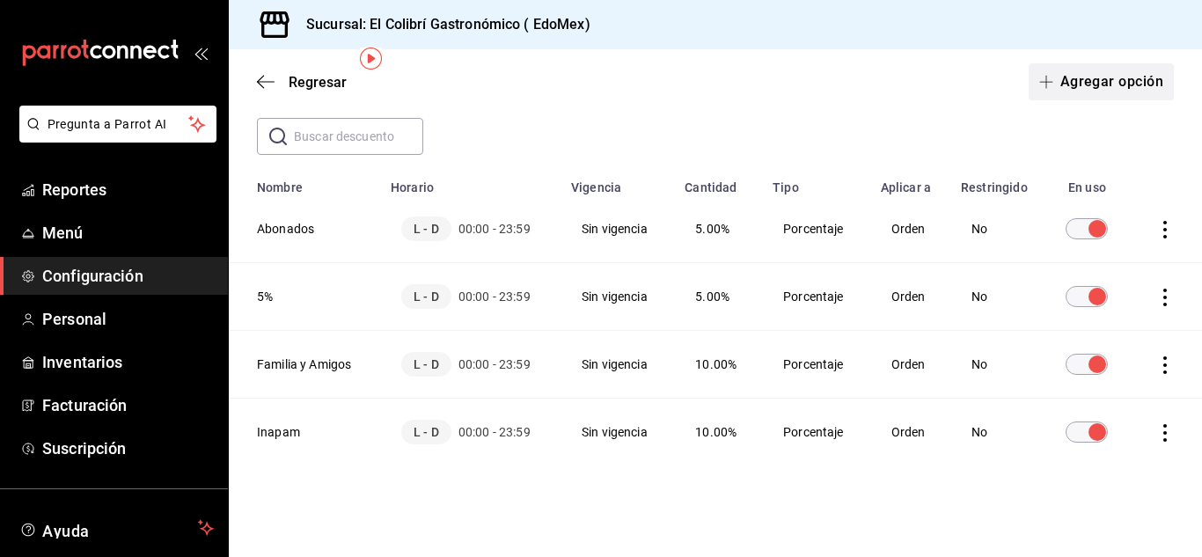
click at [1122, 79] on button "Agregar opción" at bounding box center [1101, 81] width 145 height 37
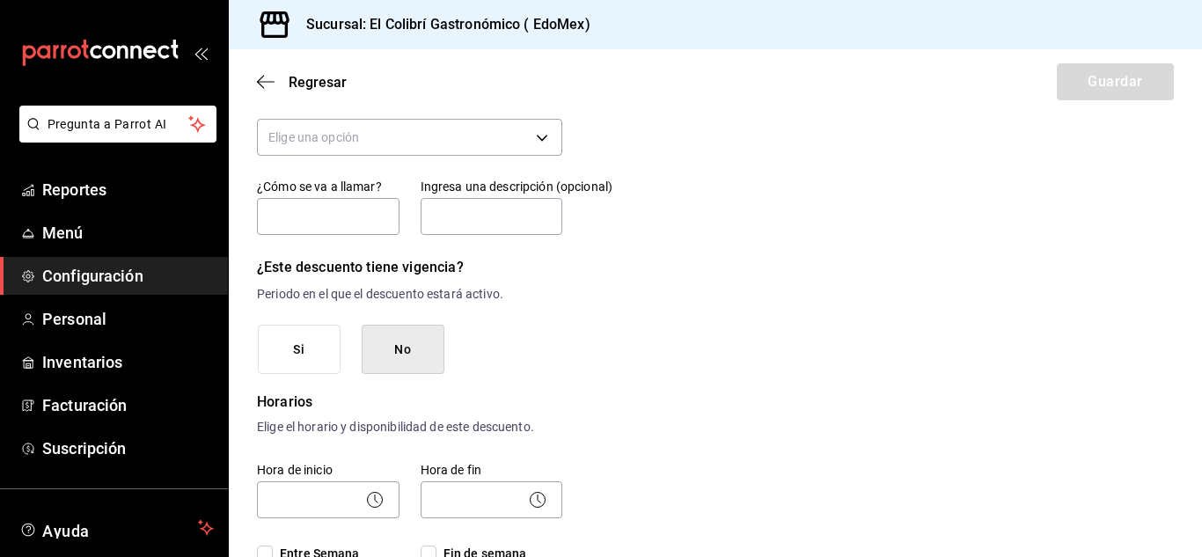
click at [391, 179] on div "¿Cómo se va a llamar?" at bounding box center [328, 208] width 143 height 59
click at [440, 149] on body "Pregunta a Parrot AI Reportes Menú Configuración Personal Inventarios Facturaci…" at bounding box center [601, 278] width 1202 height 557
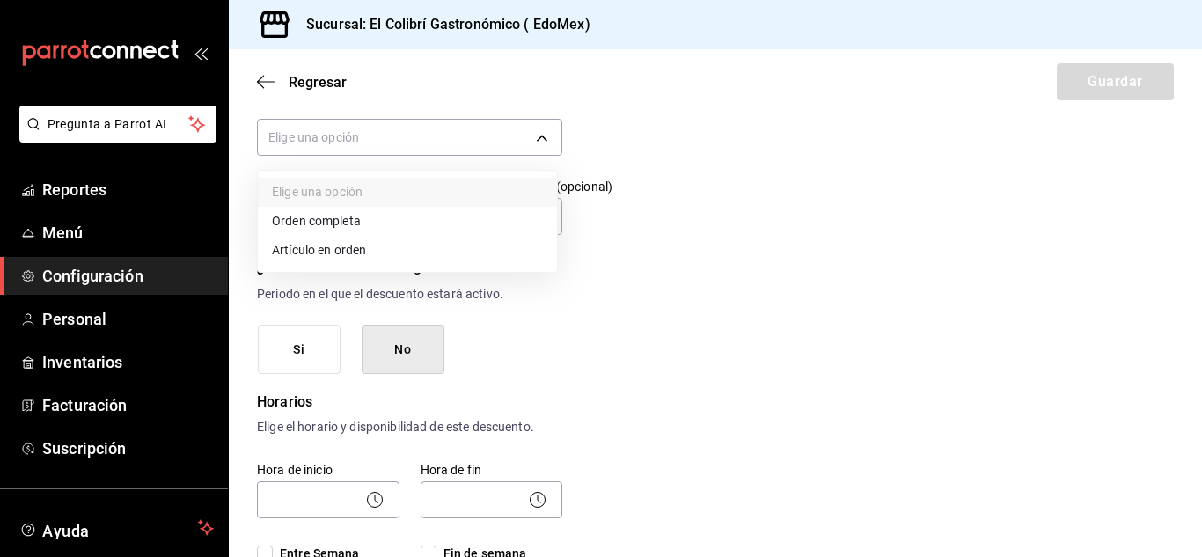
click at [412, 217] on li "Orden completa" at bounding box center [407, 221] width 299 height 29
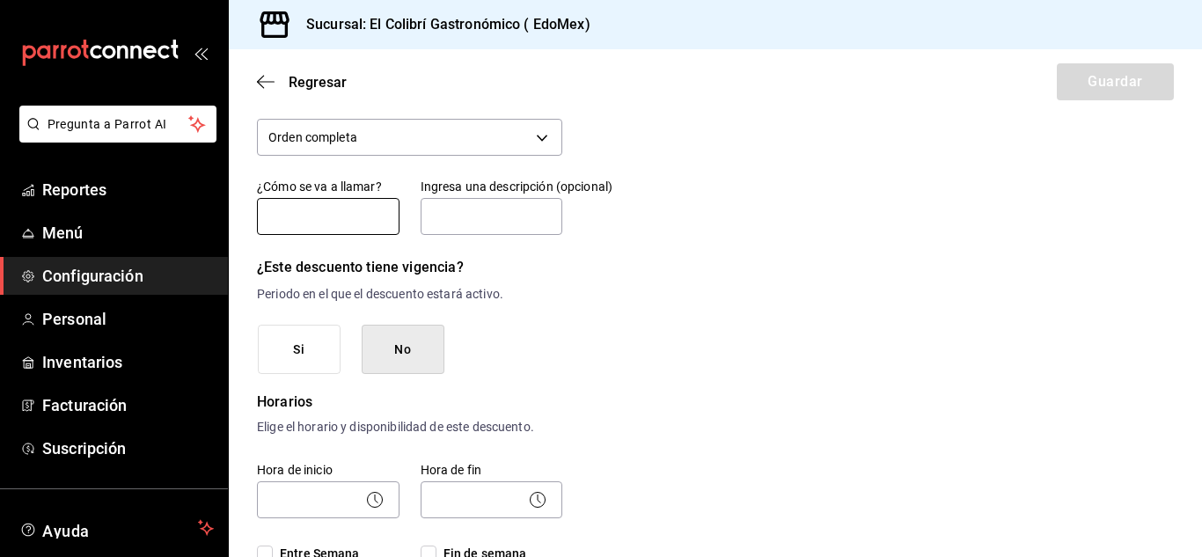
click at [317, 226] on input "text" at bounding box center [328, 216] width 143 height 37
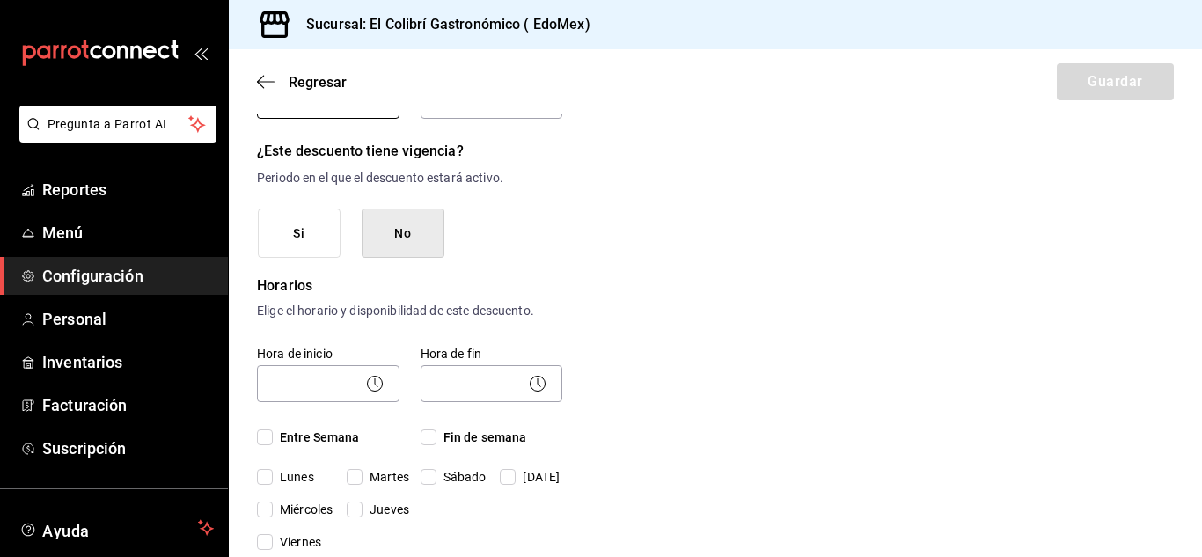
scroll to position [210, 0]
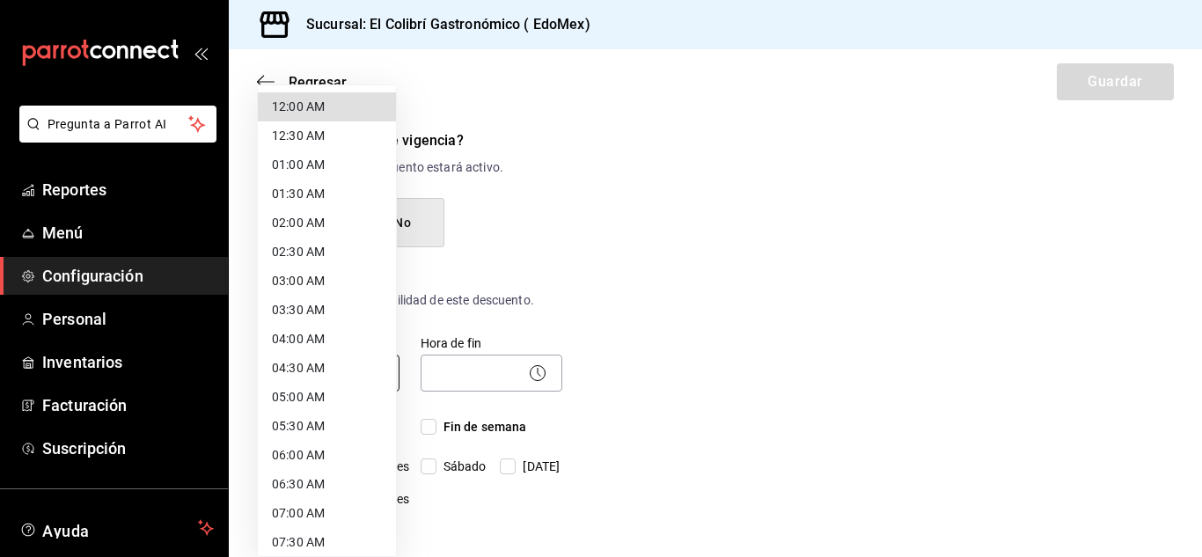
click at [288, 385] on body "Pregunta a Parrot AI Reportes Menú Configuración Personal Inventarios Facturaci…" at bounding box center [601, 278] width 1202 height 557
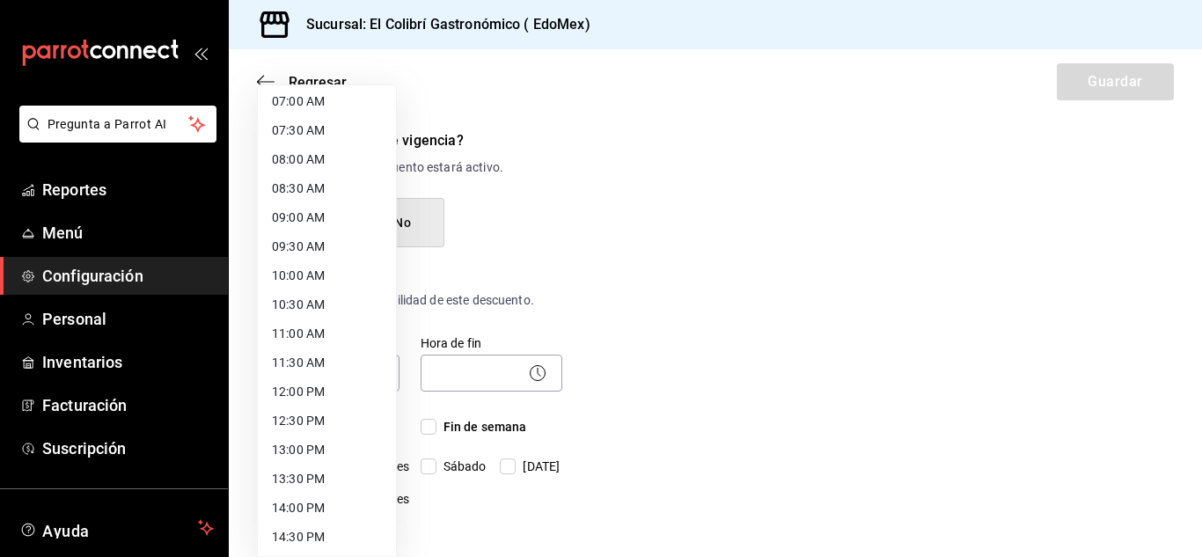
scroll to position [961, 0]
click at [404, 538] on div at bounding box center [601, 278] width 1202 height 557
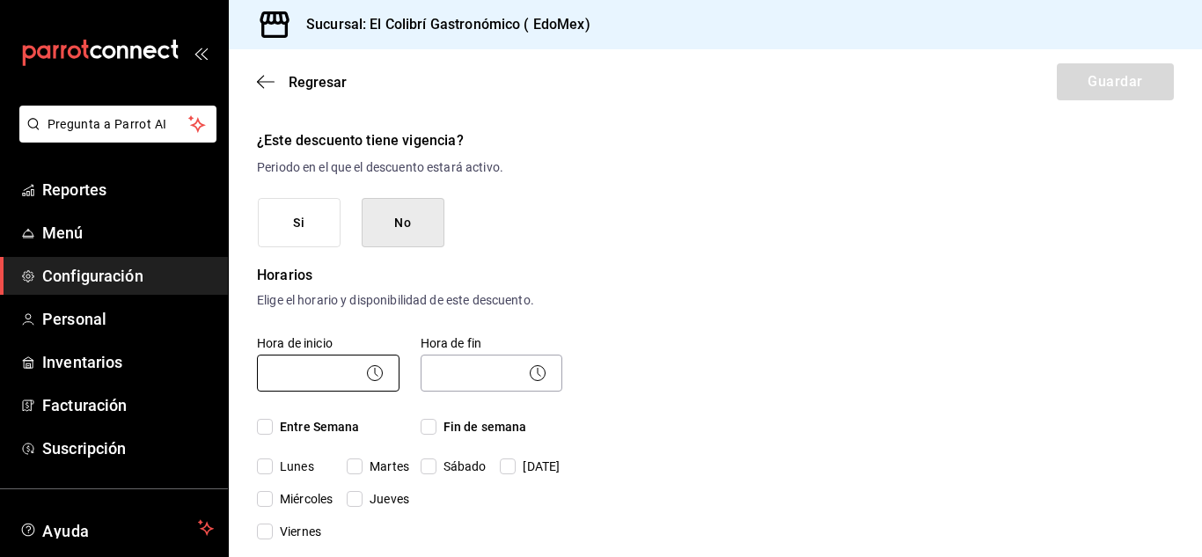
click at [350, 375] on body "Pregunta a Parrot AI Reportes Menú Configuración Personal Inventarios Facturaci…" at bounding box center [601, 278] width 1202 height 557
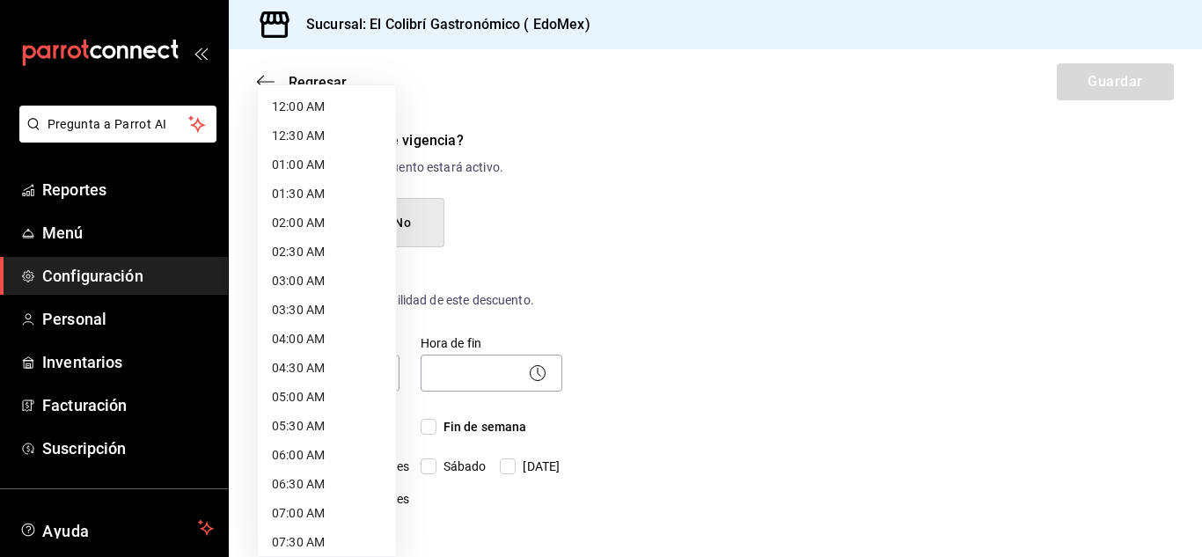
click at [327, 119] on li "12:00 AM" at bounding box center [327, 106] width 138 height 29
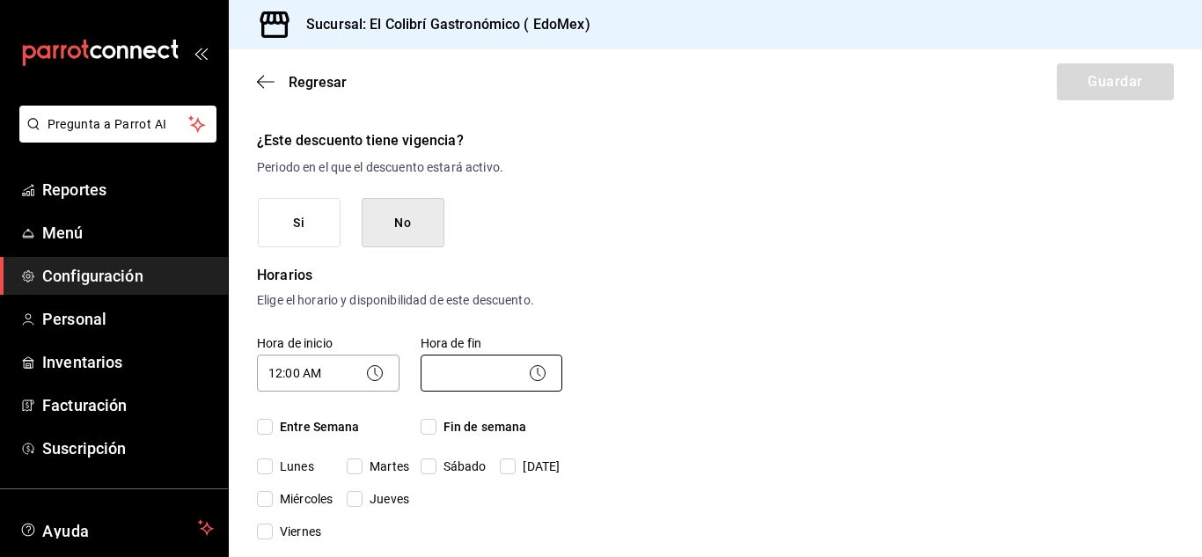
click at [463, 391] on body "Pregunta a Parrot AI Reportes Menú Configuración Personal Inventarios Facturaci…" at bounding box center [601, 278] width 1202 height 557
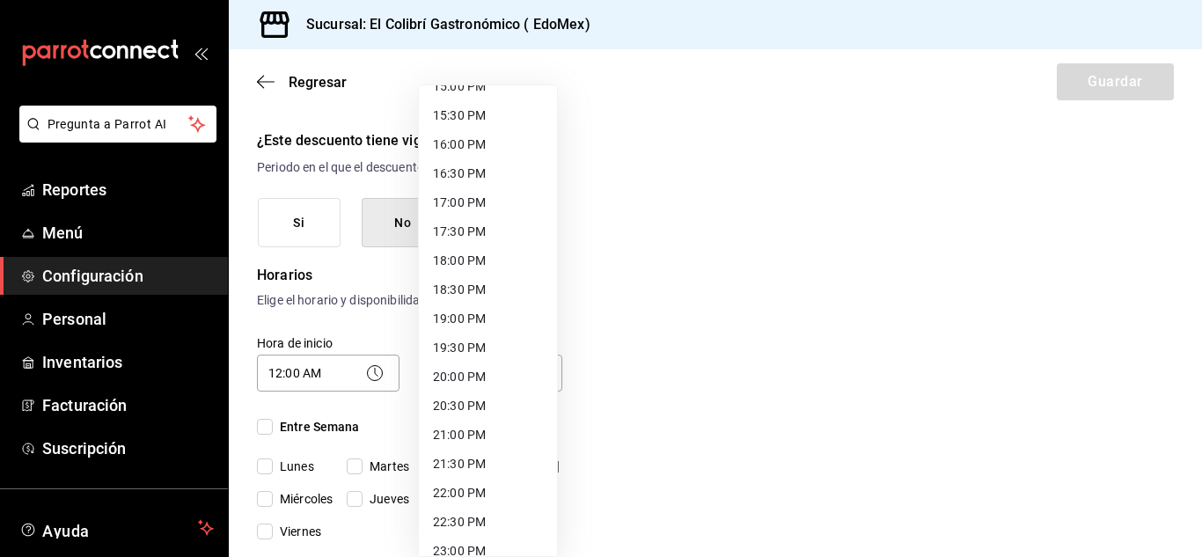
scroll to position [966, 0]
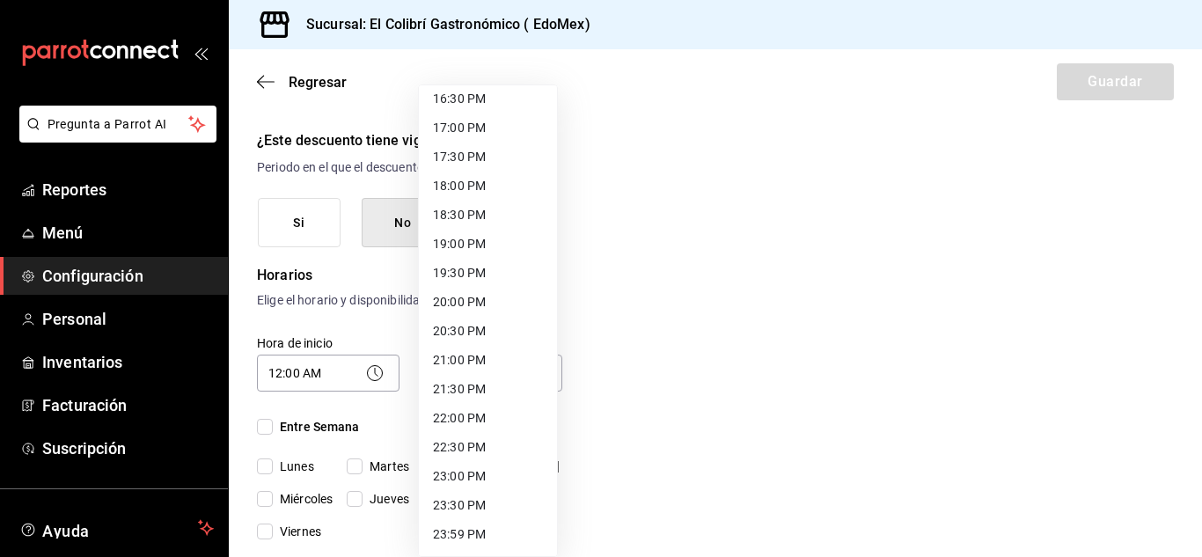
click at [524, 539] on li "23:59 PM" at bounding box center [488, 534] width 138 height 29
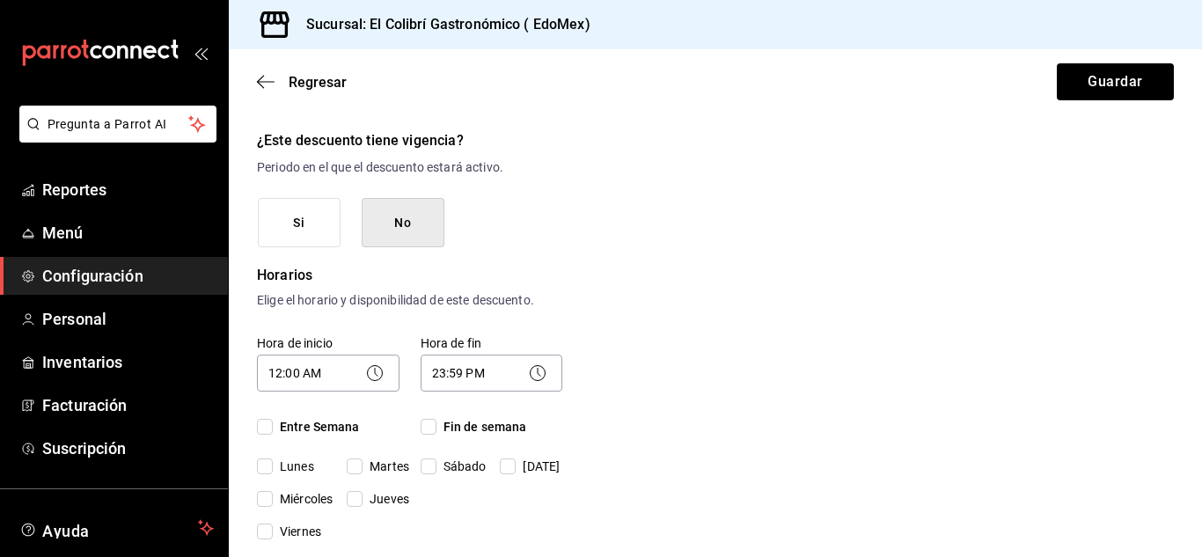
click at [302, 422] on span "Entre Semana" at bounding box center [316, 427] width 87 height 18
click at [273, 422] on input "Entre Semana" at bounding box center [265, 427] width 16 height 16
click at [444, 428] on span "Fin de semana" at bounding box center [481, 427] width 91 height 18
click at [436, 428] on input "Fin de semana" at bounding box center [429, 427] width 16 height 16
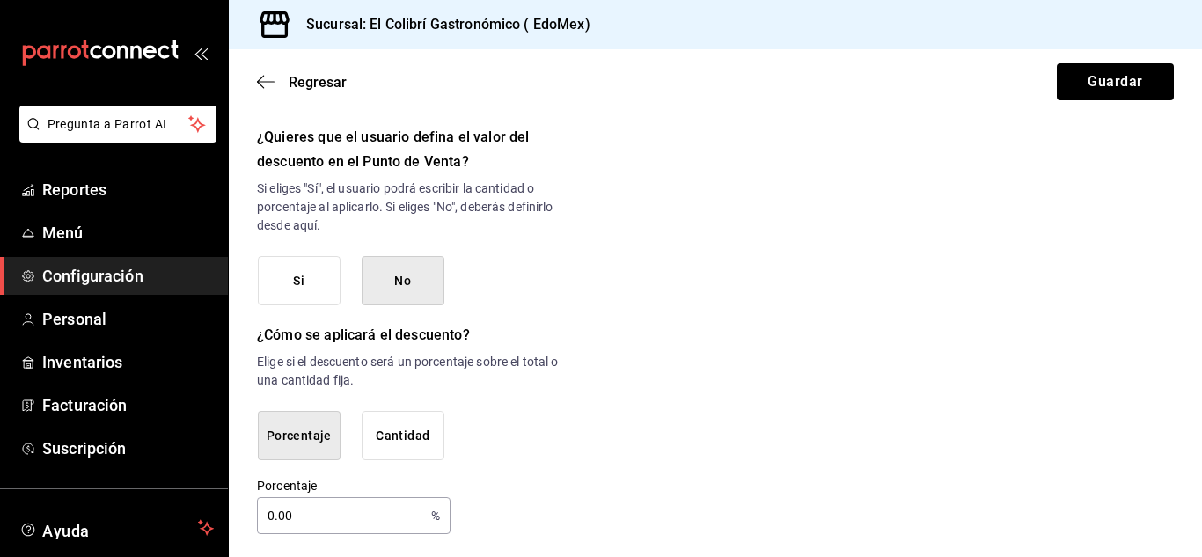
scroll to position [950, 0]
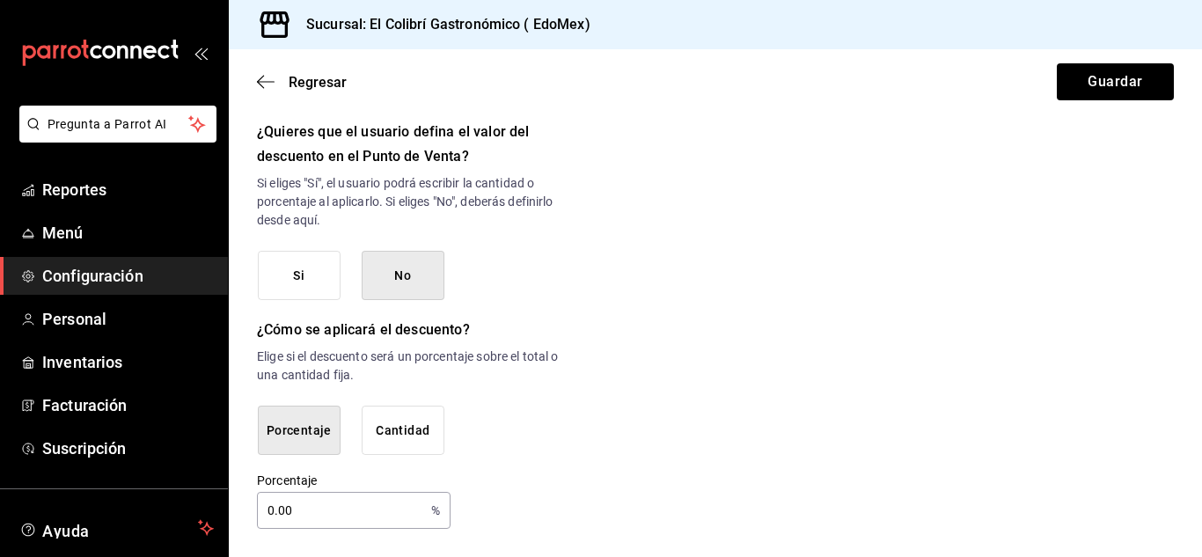
click at [304, 517] on input "0.00" at bounding box center [340, 510] width 167 height 35
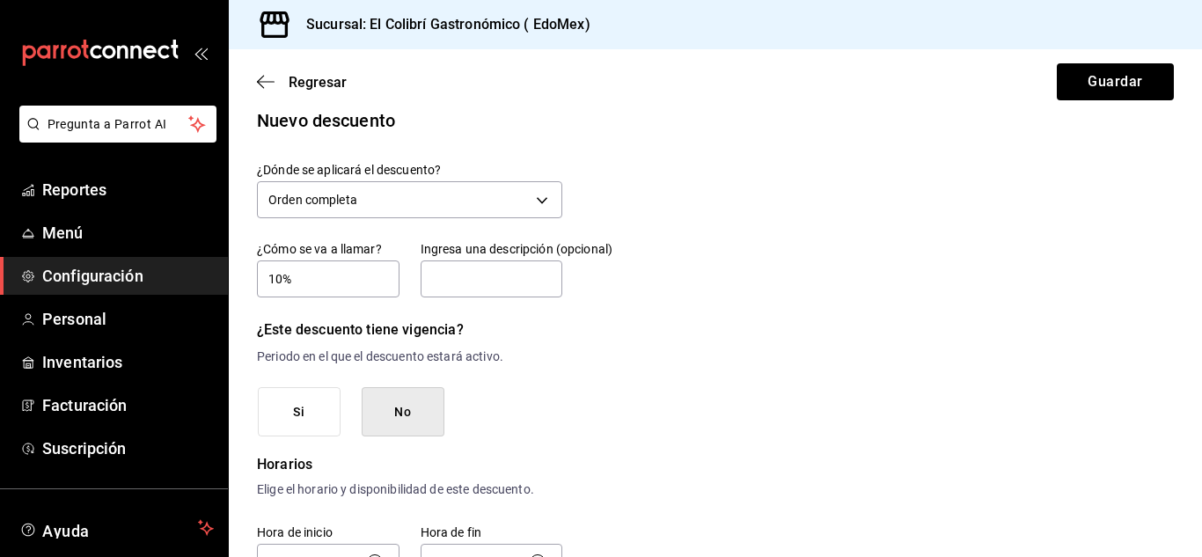
scroll to position [0, 0]
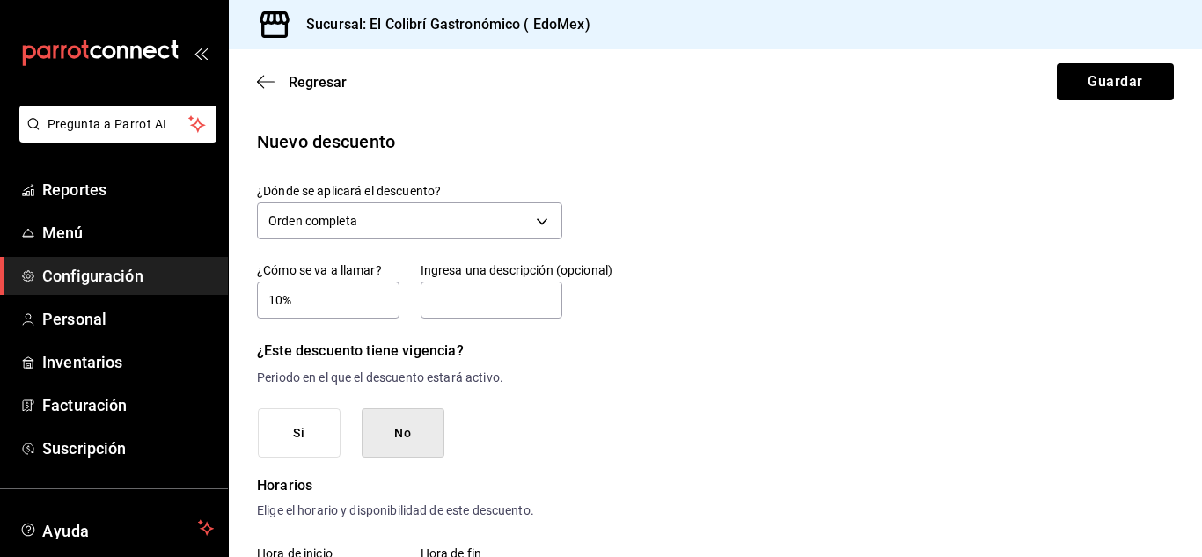
click at [1104, 102] on div "Regresar Guardar" at bounding box center [715, 81] width 973 height 65
click at [1139, 65] on button "Guardar" at bounding box center [1115, 81] width 117 height 37
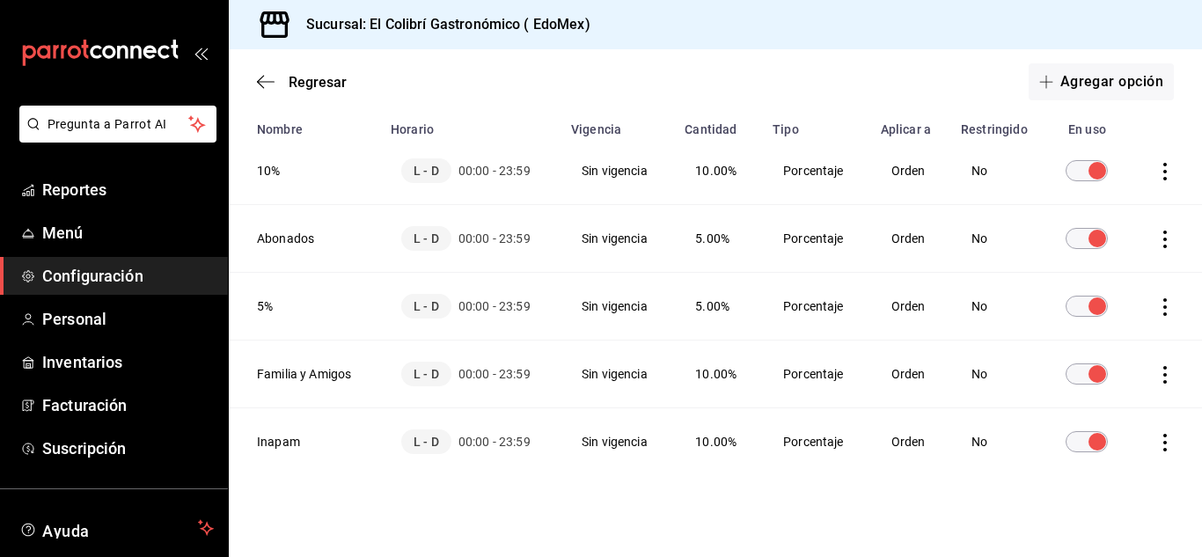
scroll to position [151, 0]
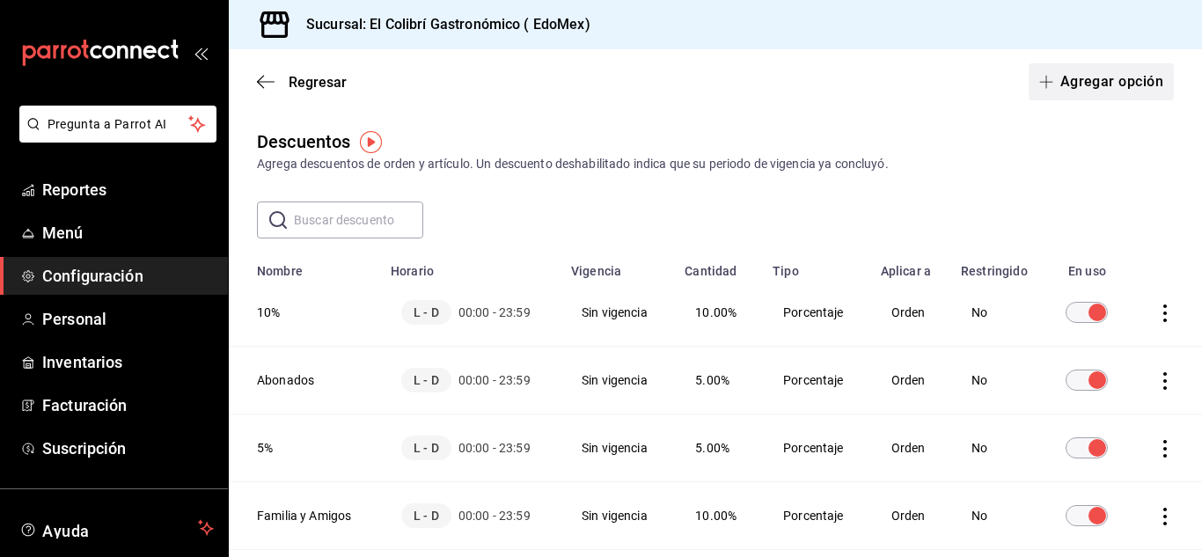
click at [1082, 77] on button "Agregar opción" at bounding box center [1101, 81] width 145 height 37
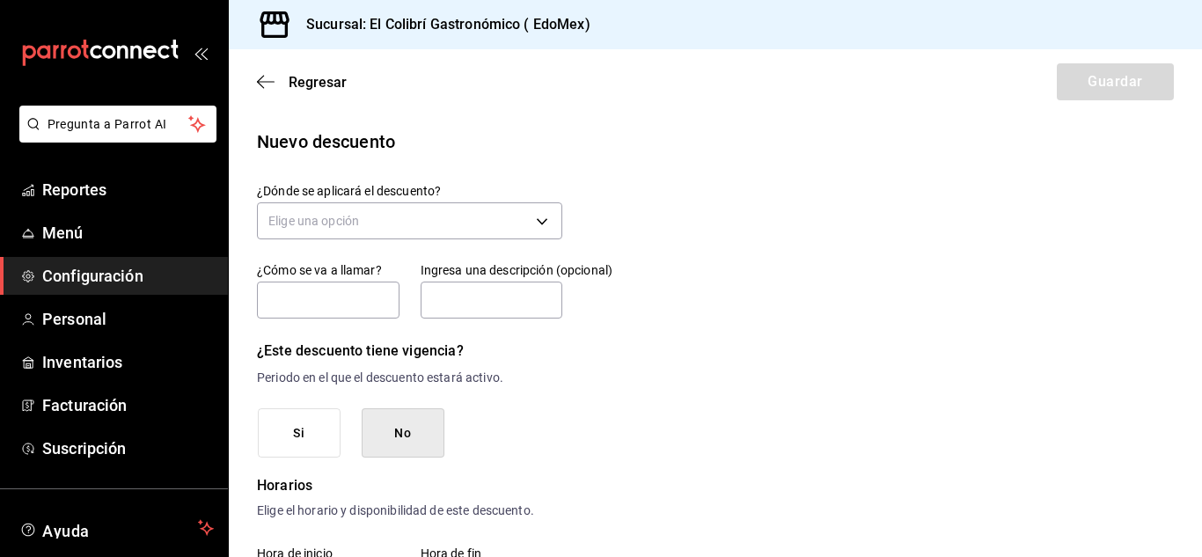
click at [424, 240] on div "Elige una opción" at bounding box center [409, 218] width 305 height 47
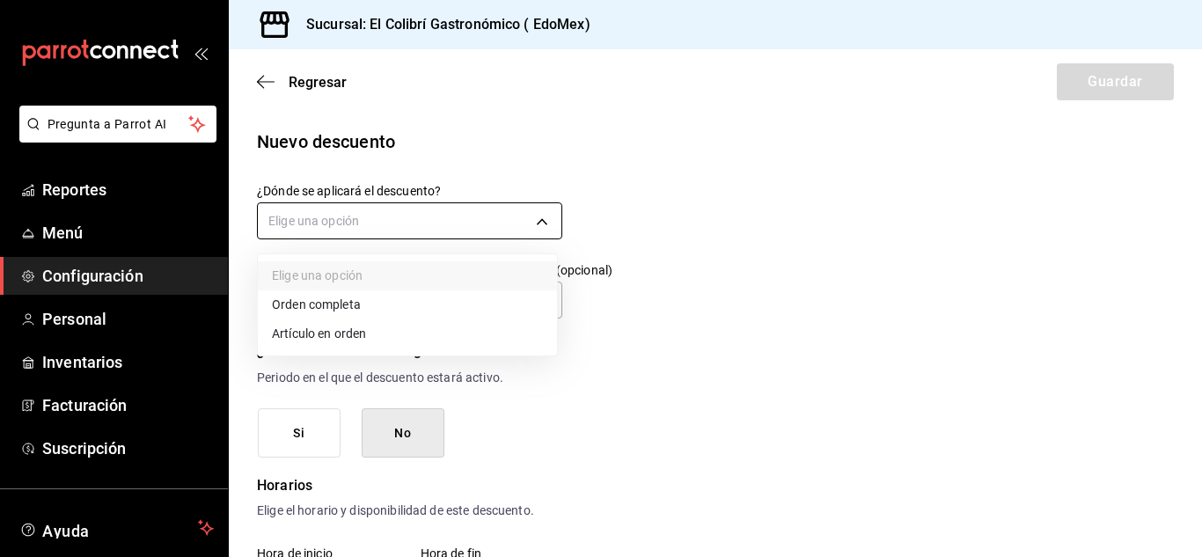
click at [466, 227] on body "Pregunta a Parrot AI Reportes Menú Configuración Personal Inventarios Facturaci…" at bounding box center [601, 278] width 1202 height 557
click at [365, 310] on li "Orden completa" at bounding box center [407, 304] width 299 height 29
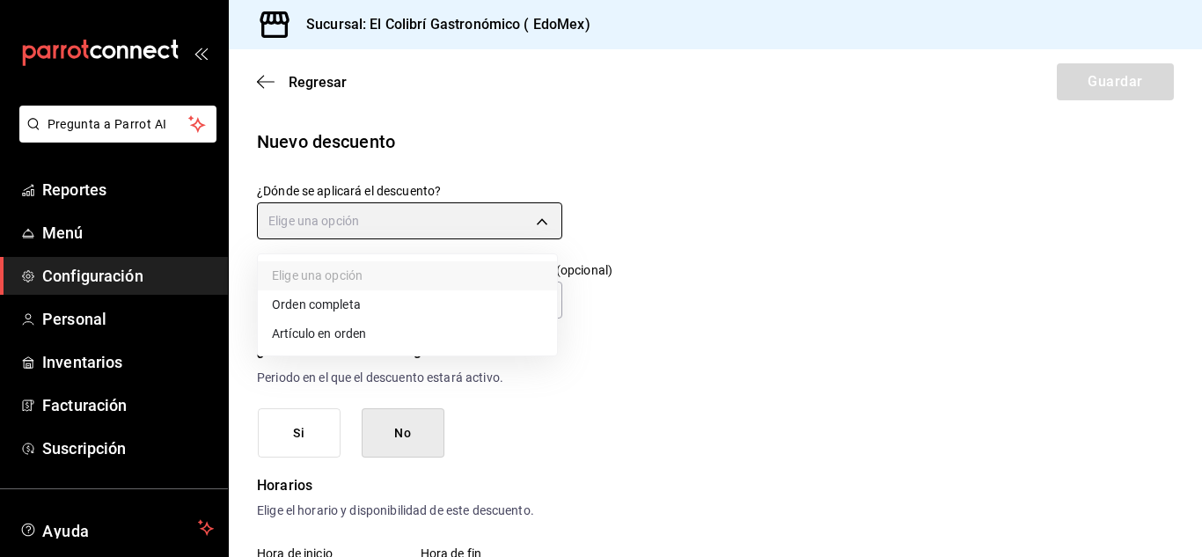
type input "ORDER"
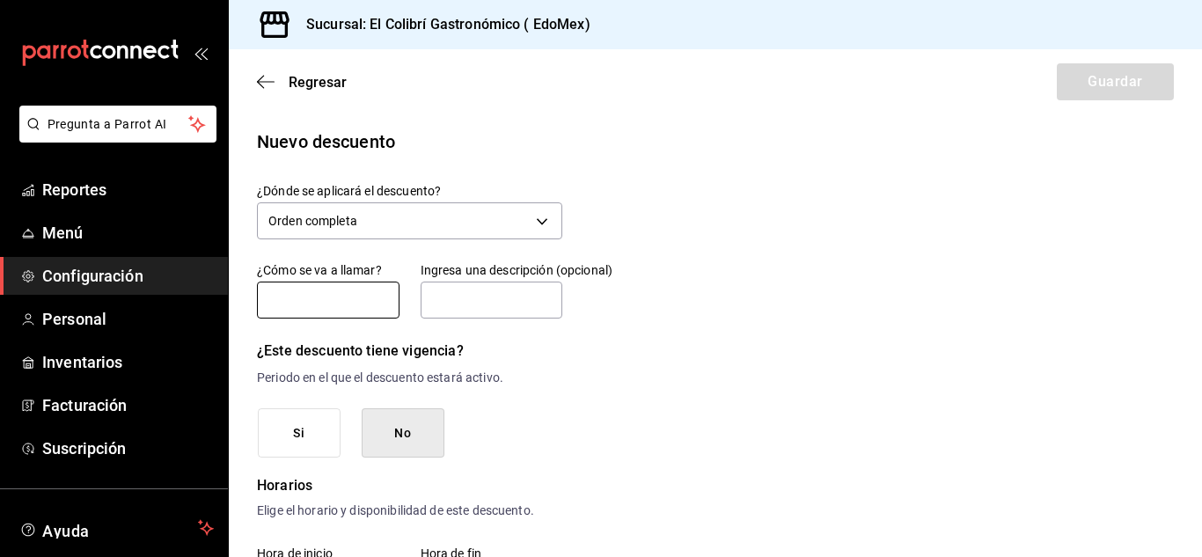
click at [317, 311] on input "text" at bounding box center [328, 300] width 143 height 37
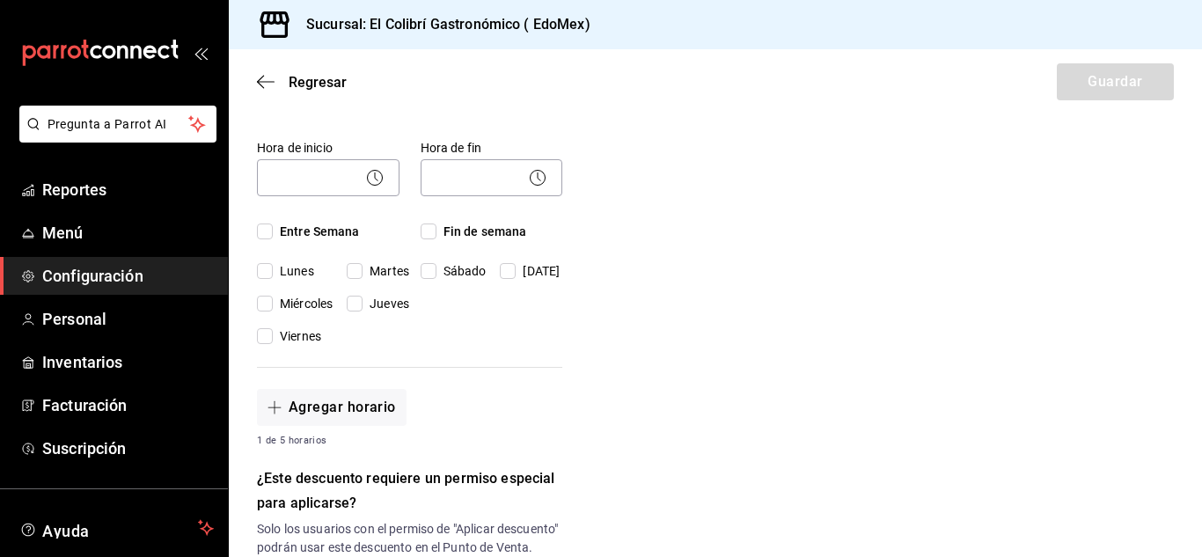
scroll to position [390, 0]
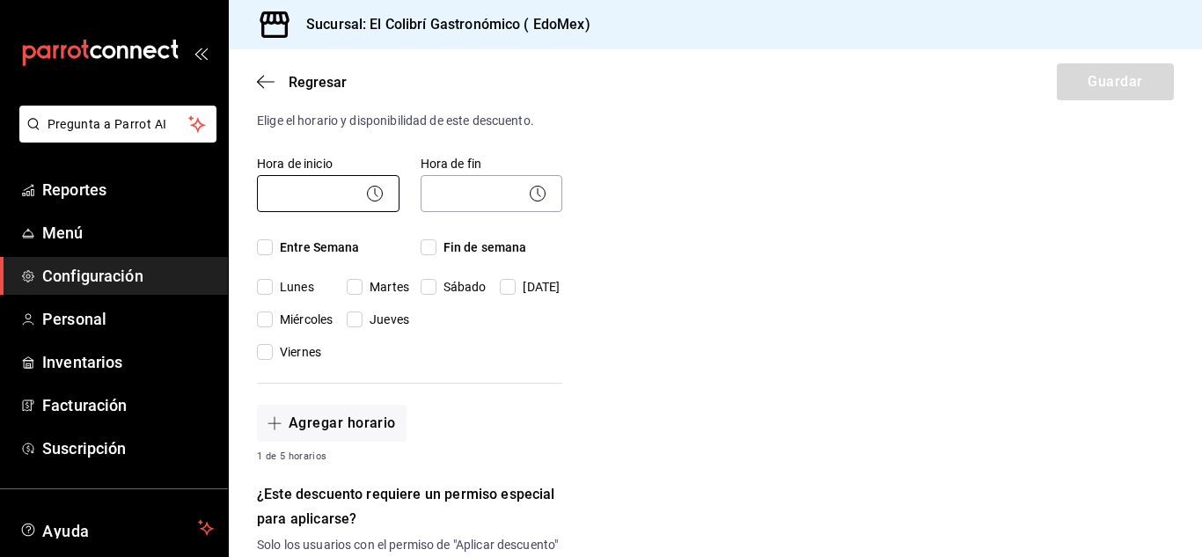
type input "100%"
click at [310, 201] on body "Pregunta a Parrot AI Reportes Menú Configuración Personal Inventarios Facturaci…" at bounding box center [601, 278] width 1202 height 557
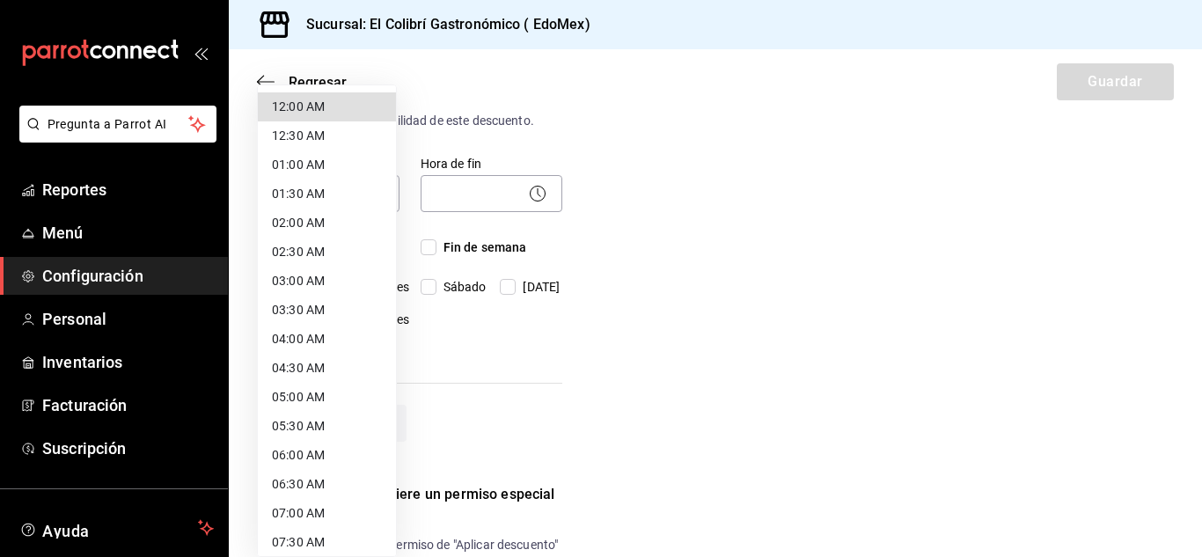
click at [344, 109] on li "12:00 AM" at bounding box center [327, 106] width 138 height 29
type input "00:00"
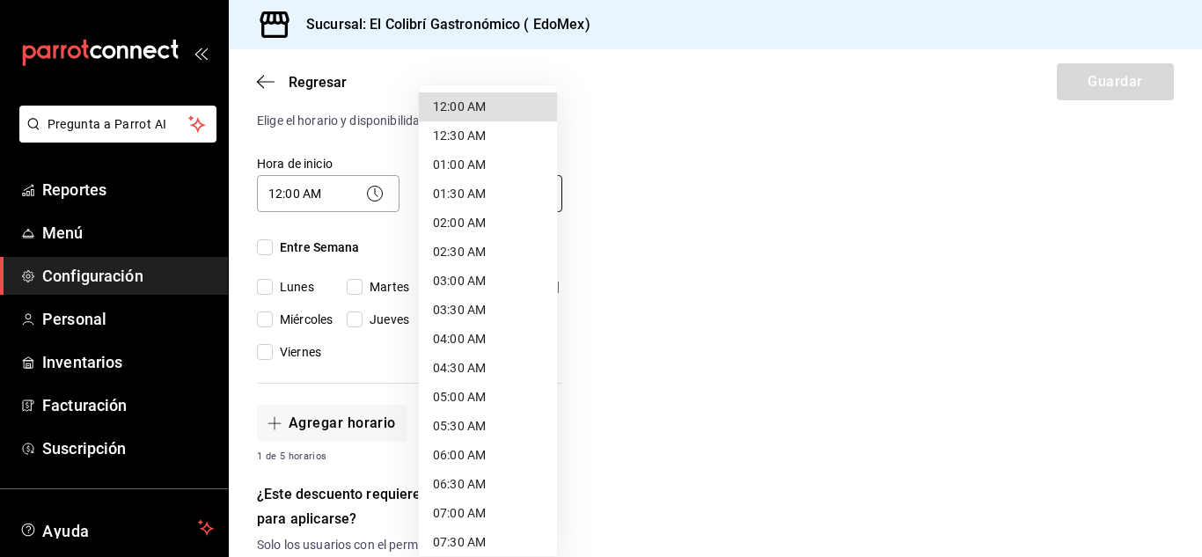
click at [499, 185] on body "Pregunta a Parrot AI Reportes Menú Configuración Personal Inventarios Facturaci…" at bounding box center [601, 278] width 1202 height 557
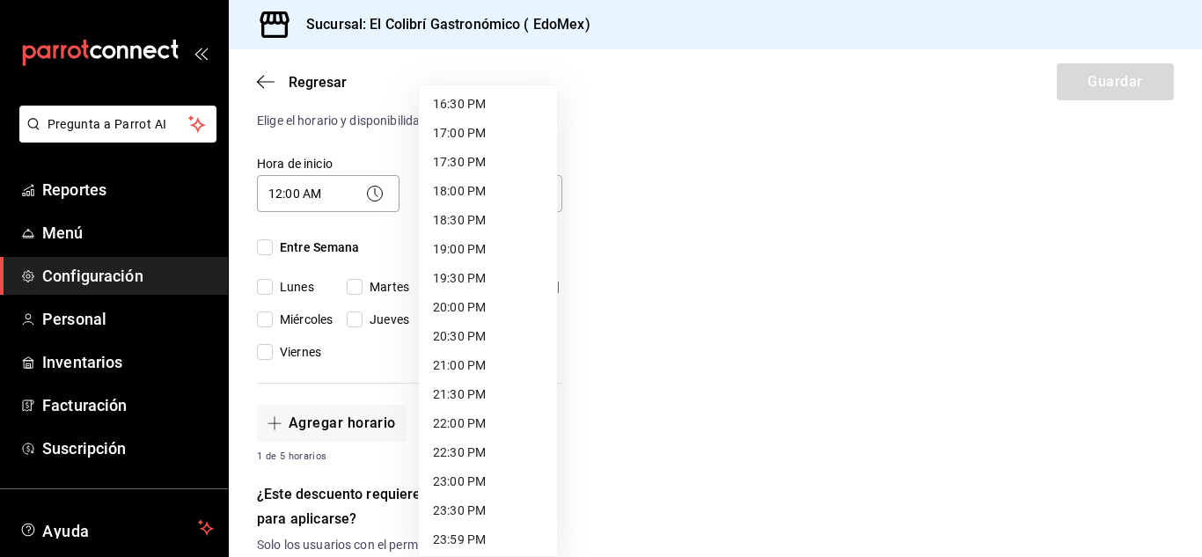
scroll to position [966, 0]
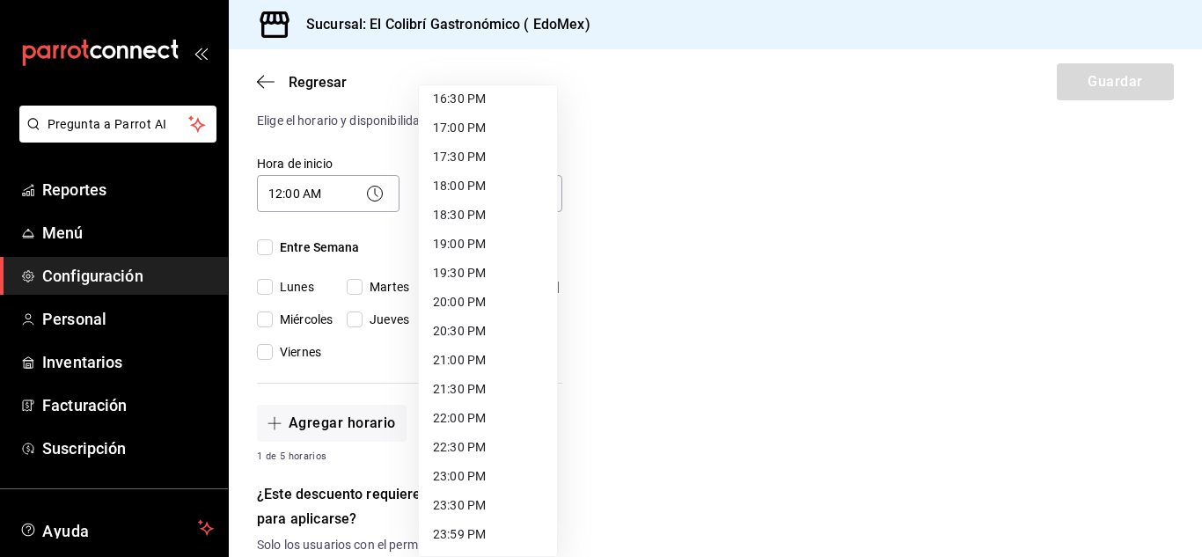
click at [471, 536] on li "23:59 PM" at bounding box center [488, 534] width 138 height 29
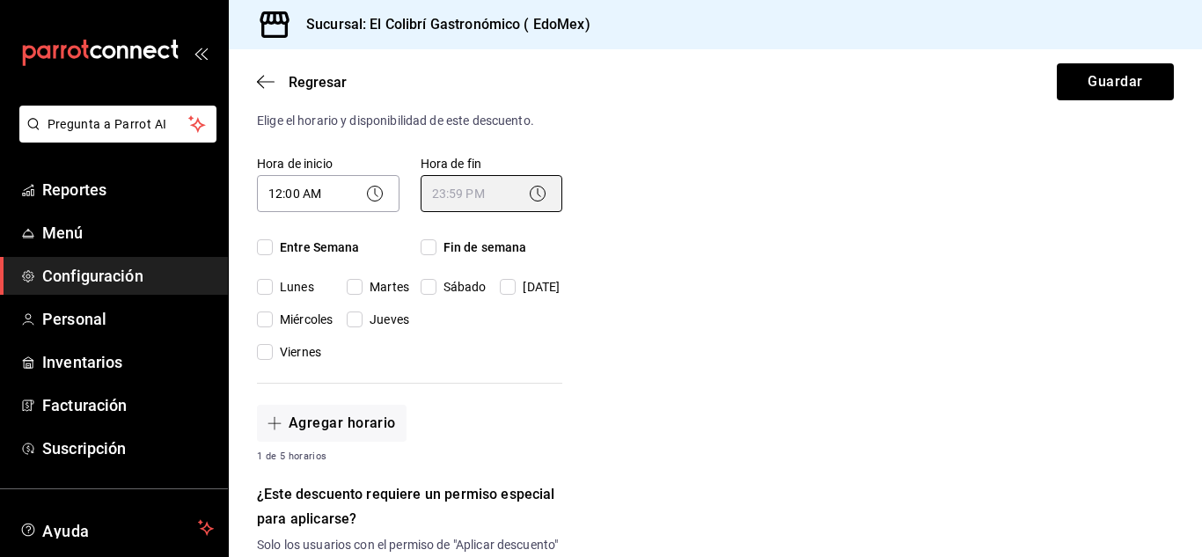
type input "23:59"
click at [292, 246] on span "Entre Semana" at bounding box center [316, 247] width 87 height 18
click at [273, 246] on input "Entre Semana" at bounding box center [265, 247] width 16 height 16
checkbox input "true"
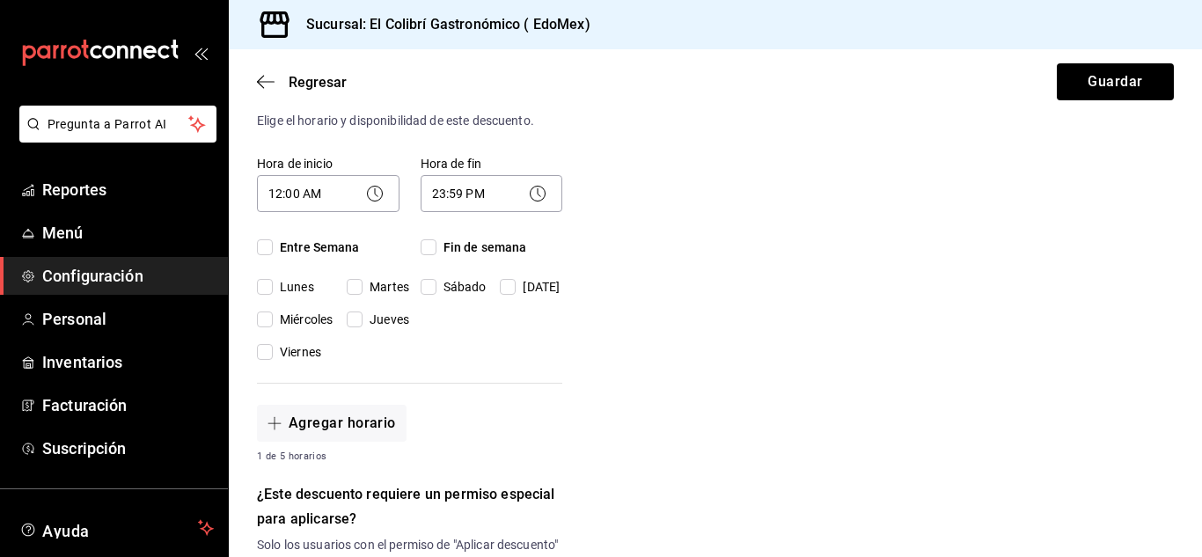
checkbox input "true"
click at [459, 246] on span "Fin de semana" at bounding box center [481, 247] width 91 height 18
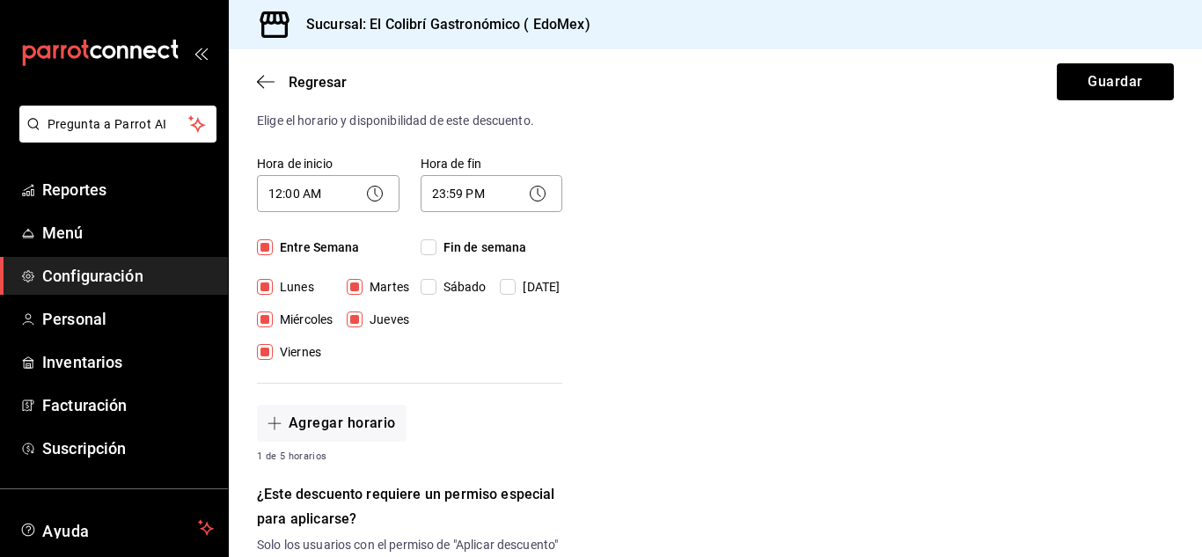
click at [436, 246] on input "Fin de semana" at bounding box center [429, 247] width 16 height 16
checkbox input "true"
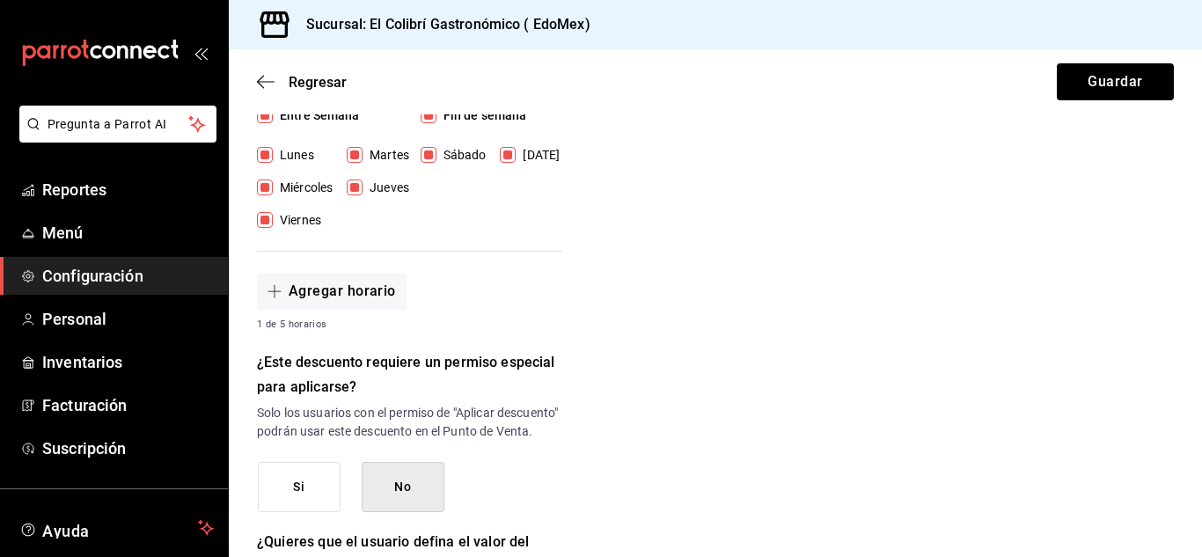
scroll to position [556, 0]
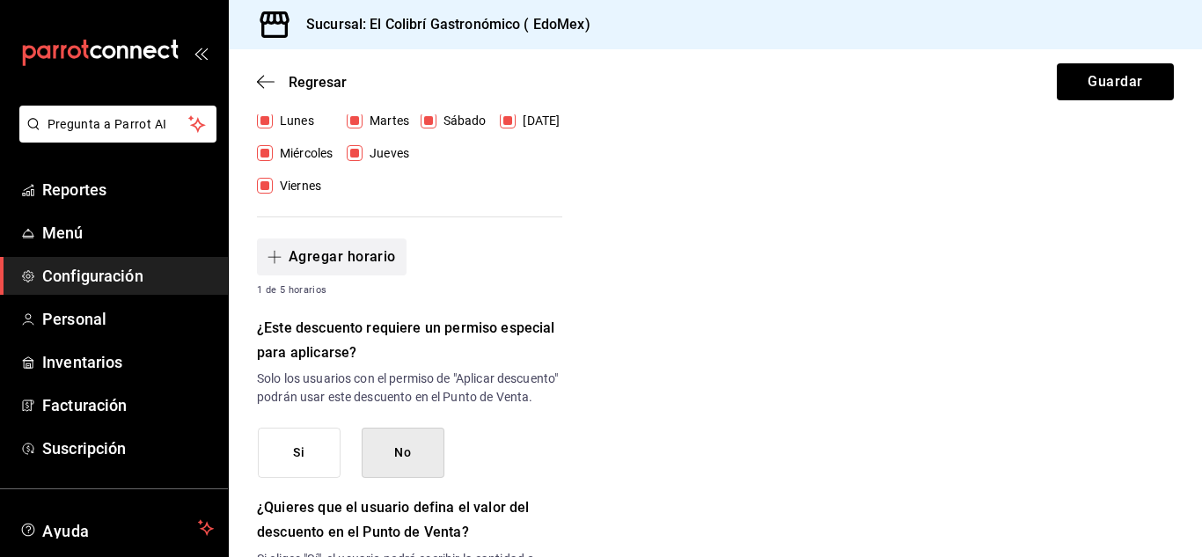
click at [329, 250] on button "Agregar horario" at bounding box center [332, 256] width 150 height 37
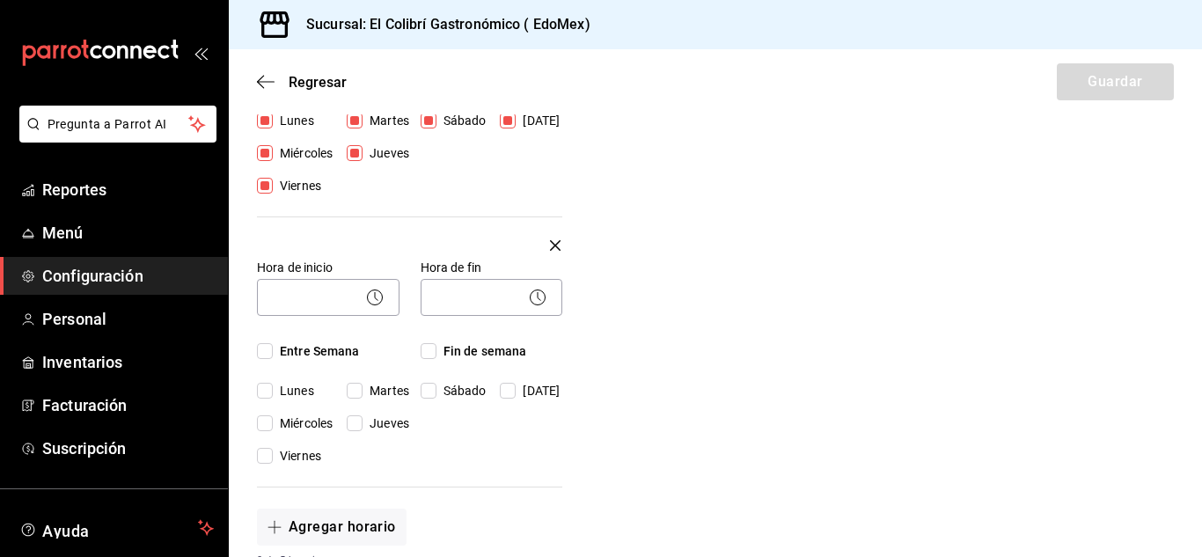
click at [541, 238] on div "Hora de fin ​ Fin de semana Sábado Domingo" at bounding box center [482, 351] width 164 height 227
click at [559, 248] on div "Nuevo descuento ¿Dónde se aplicará el descuento? Orden completa ORDER ¿Cómo se …" at bounding box center [715, 373] width 973 height 1602
click at [556, 248] on icon "button" at bounding box center [555, 245] width 11 height 21
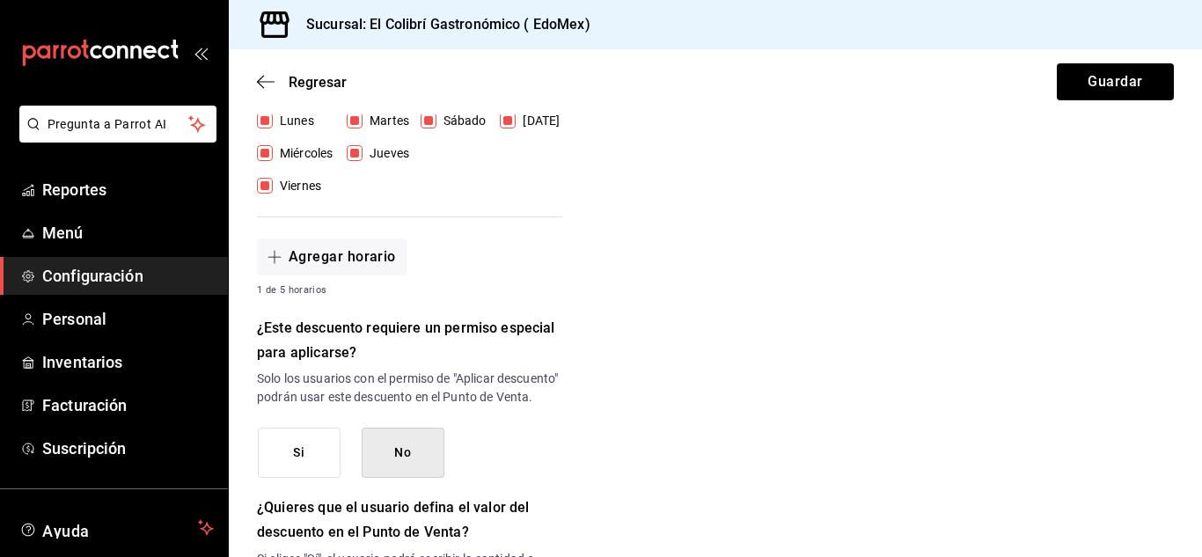
click at [329, 477] on button "Si" at bounding box center [299, 453] width 83 height 50
click at [906, 413] on div "Nuevo descuento ¿Dónde se aplicará el descuento? Orden completa ORDER ¿Cómo se …" at bounding box center [715, 238] width 973 height 1332
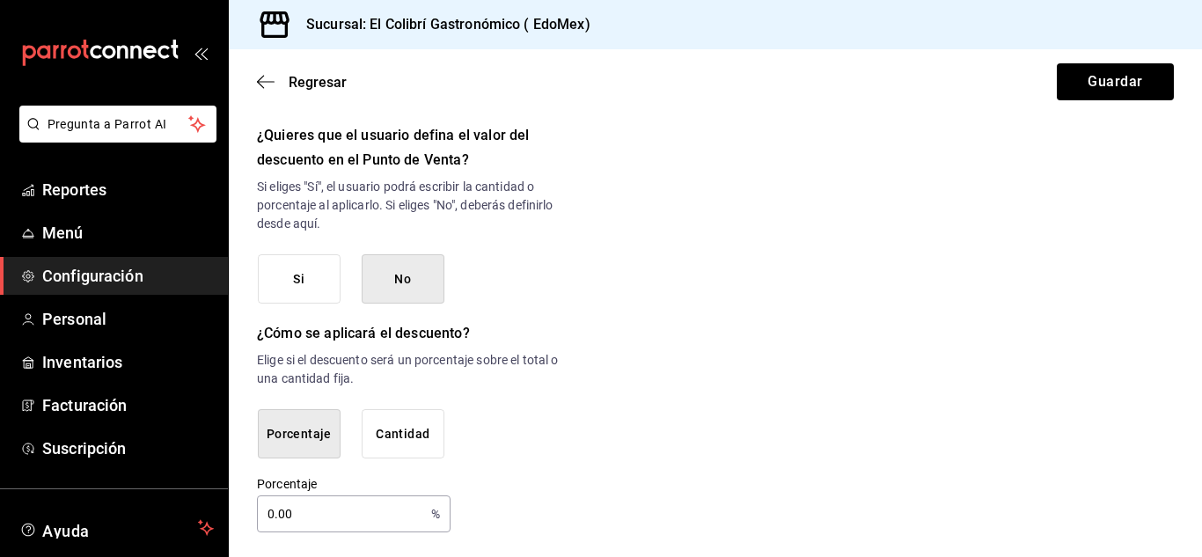
scroll to position [950, 0]
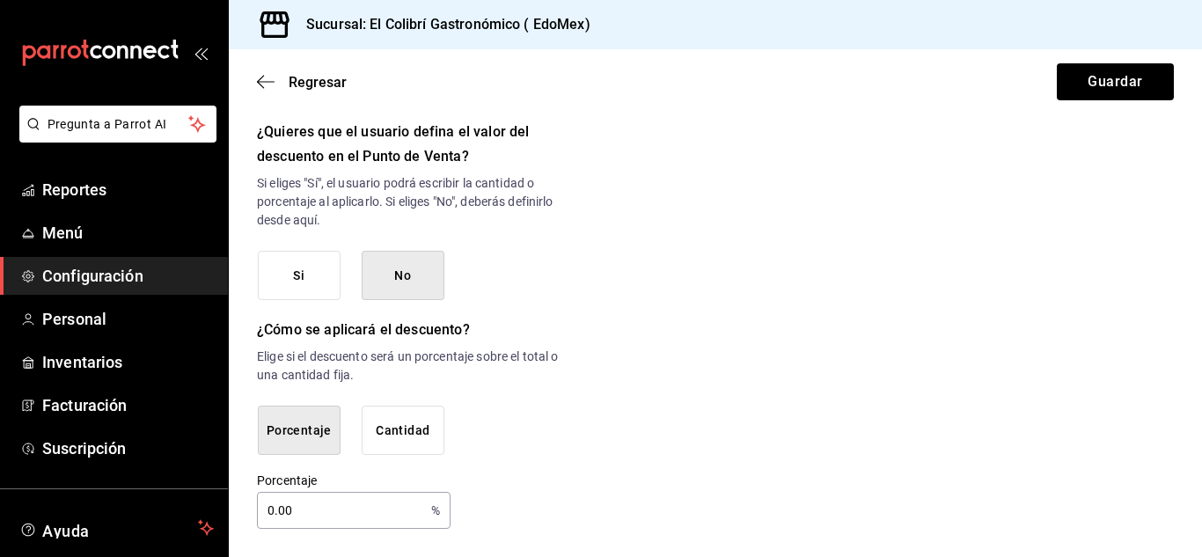
click at [296, 279] on button "Si" at bounding box center [299, 276] width 83 height 50
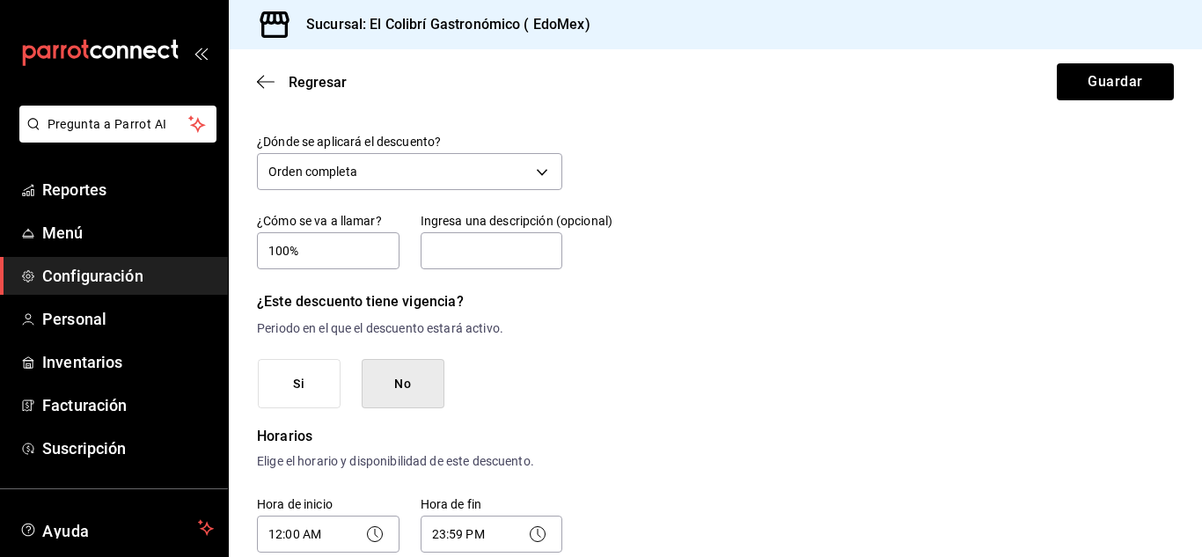
scroll to position [31, 0]
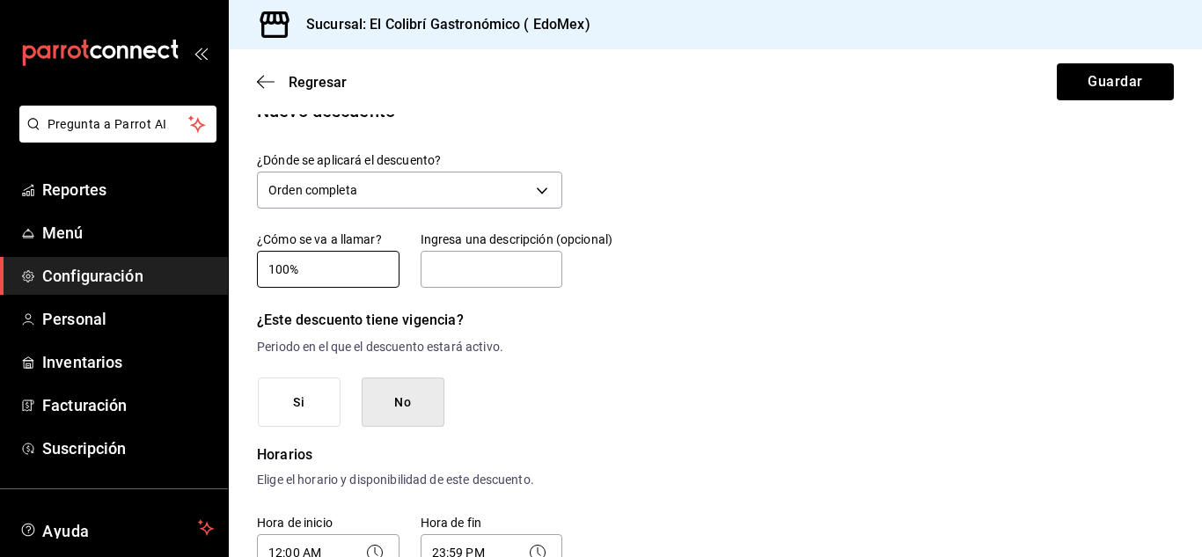
click at [363, 282] on input "100%" at bounding box center [328, 269] width 143 height 37
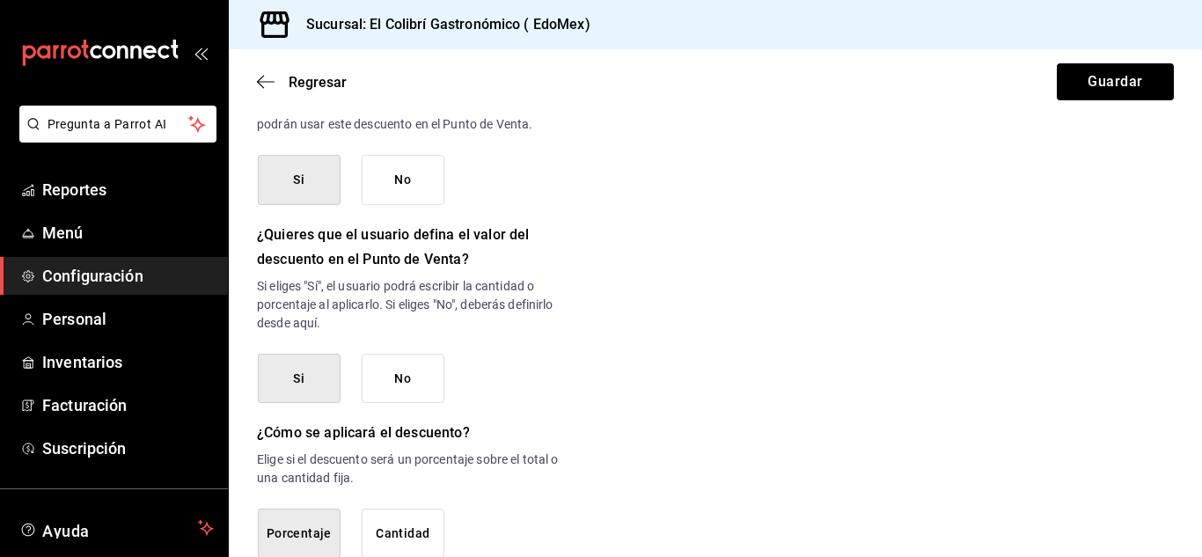
scroll to position [894, 0]
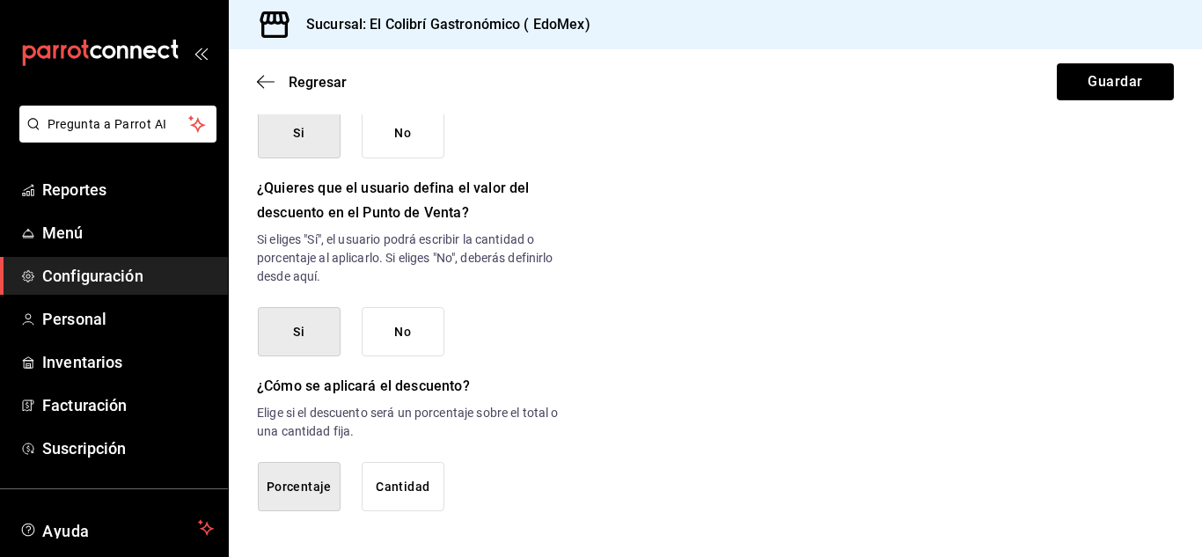
click at [415, 495] on button "Cantidad" at bounding box center [403, 487] width 83 height 50
click at [336, 502] on button "Porcentaje" at bounding box center [299, 487] width 83 height 50
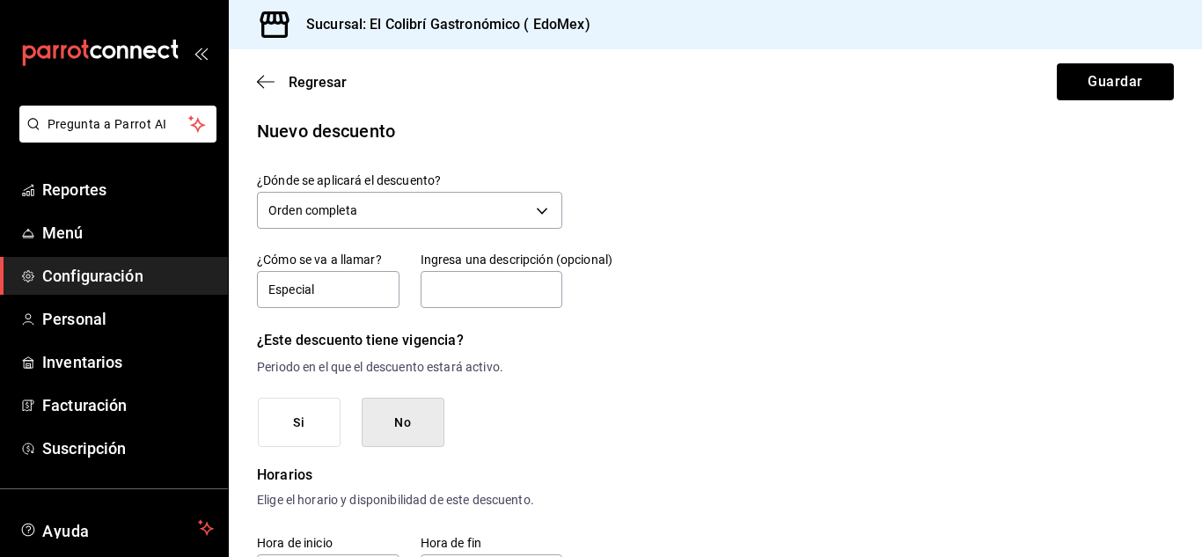
scroll to position [3, 0]
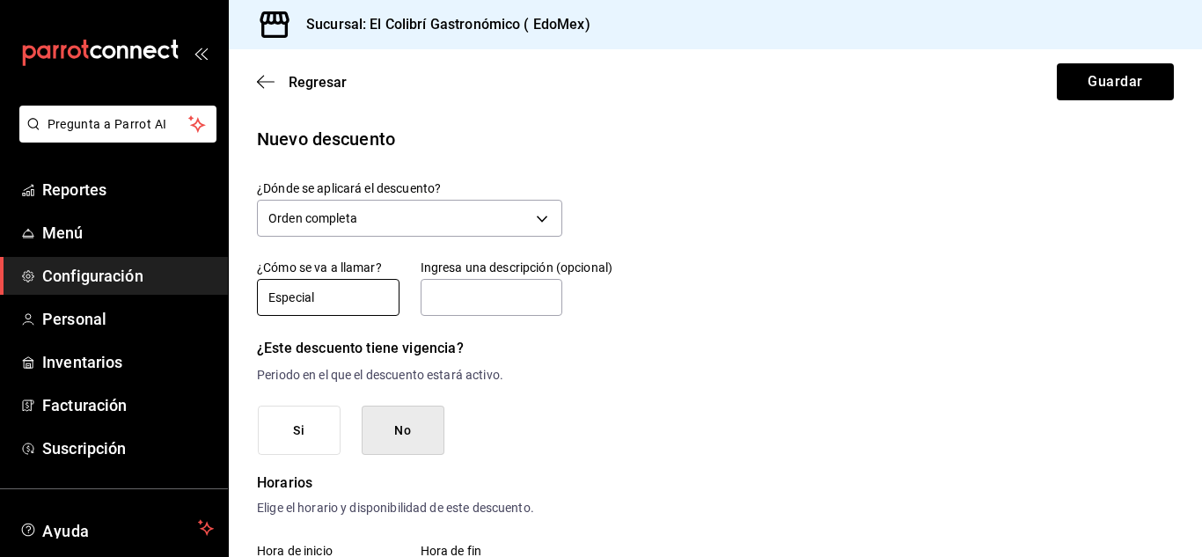
click at [362, 309] on input "Especial" at bounding box center [328, 297] width 143 height 37
type input "Especial Porcentaje"
click at [1099, 59] on div "Regresar Guardar" at bounding box center [715, 81] width 973 height 65
click at [1097, 69] on button "Guardar" at bounding box center [1115, 81] width 117 height 37
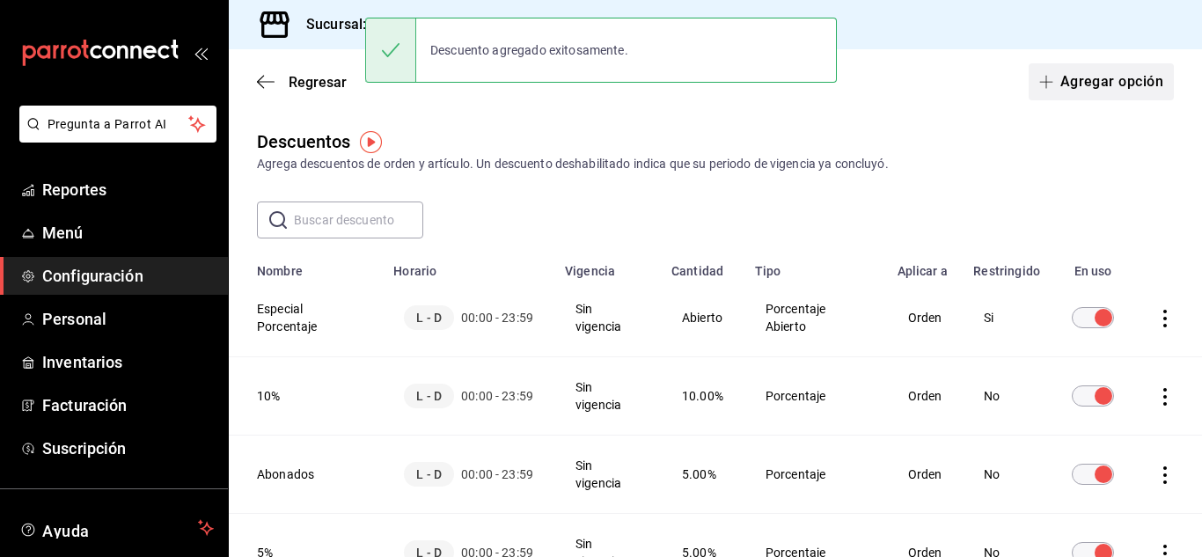
click at [1115, 77] on button "Agregar opción" at bounding box center [1101, 81] width 145 height 37
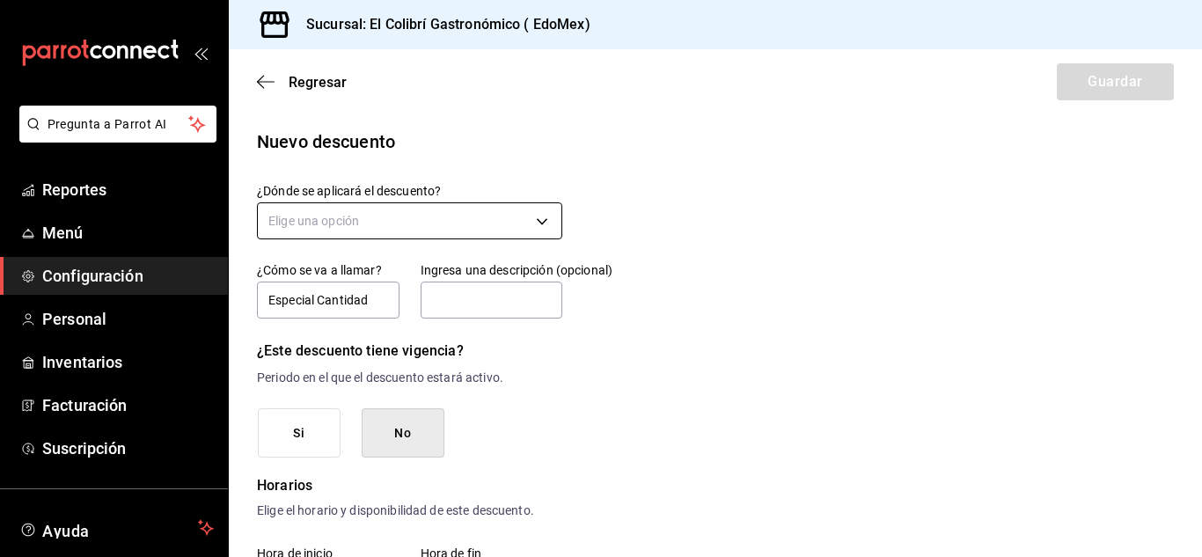
type input "Especial Cantidad"
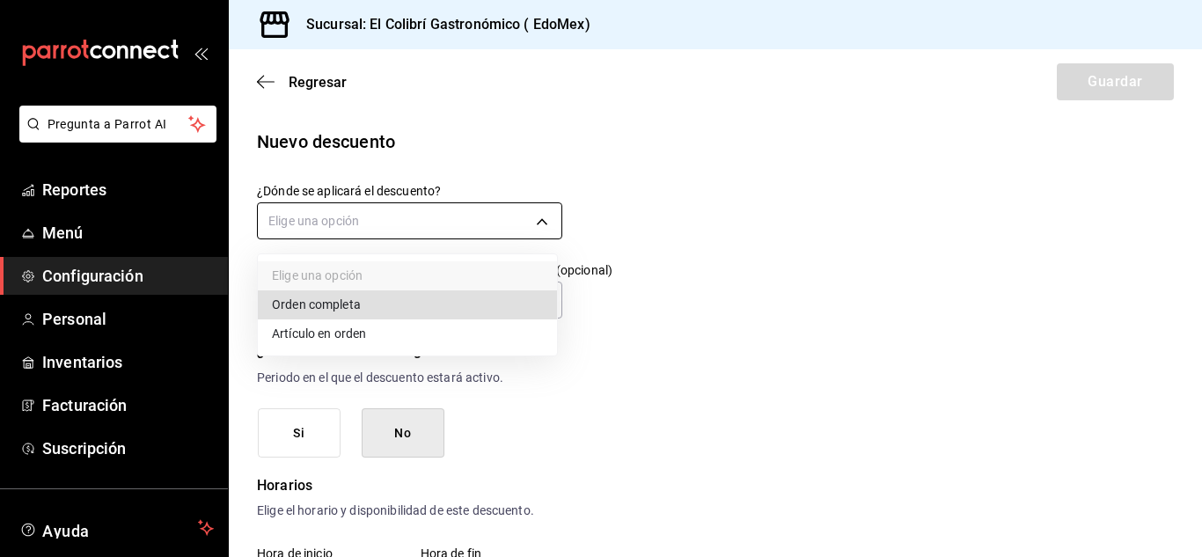
click at [458, 224] on body "Pregunta a Parrot AI Reportes Menú Configuración Personal Inventarios Facturaci…" at bounding box center [601, 278] width 1202 height 557
click at [380, 299] on li "Orden completa" at bounding box center [407, 304] width 299 height 29
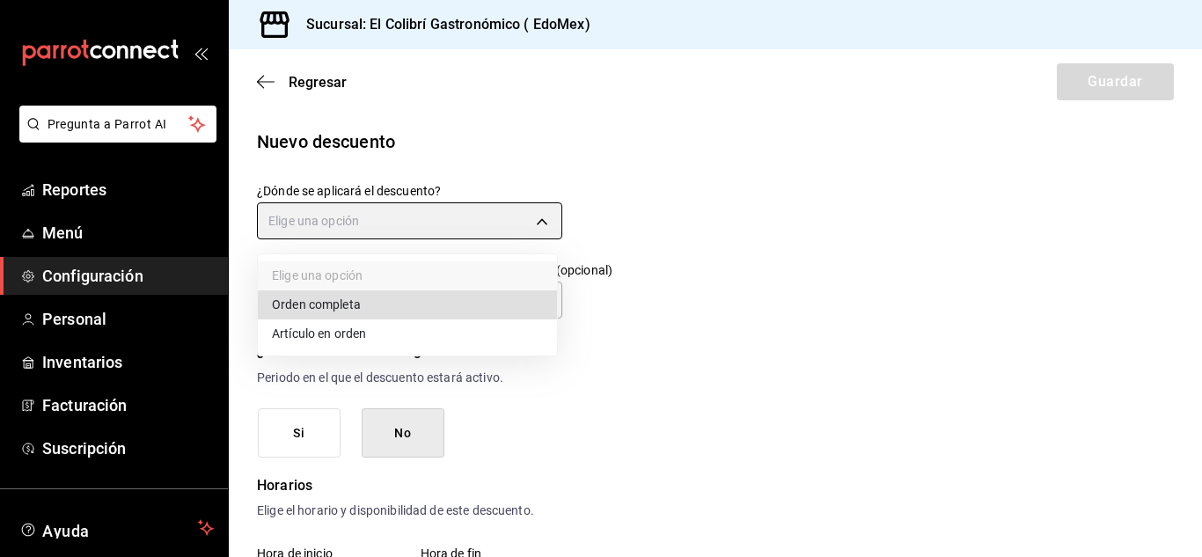
type input "ORDER"
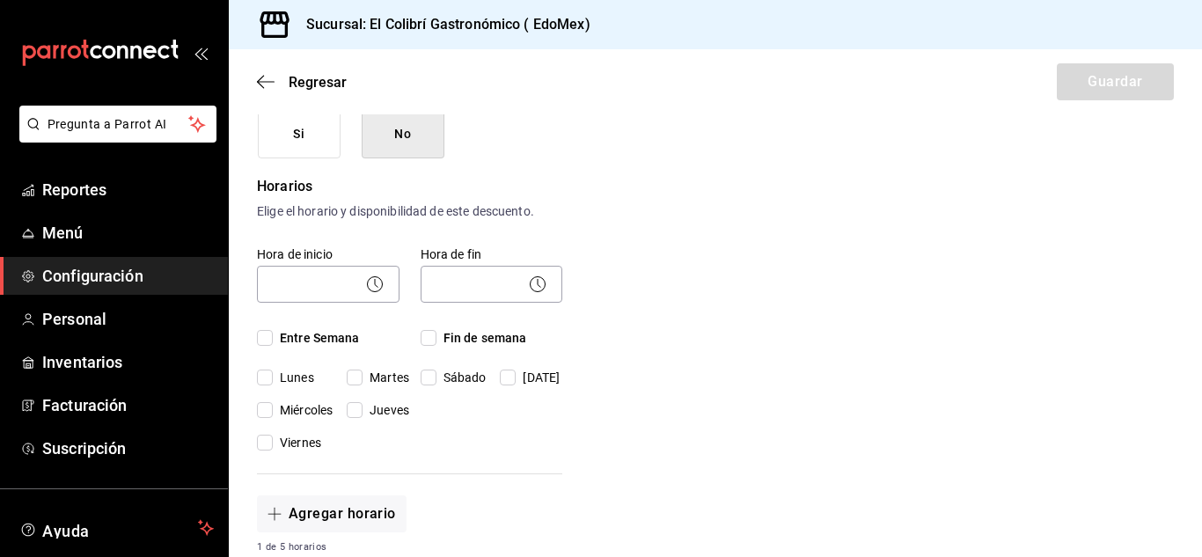
scroll to position [264, 0]
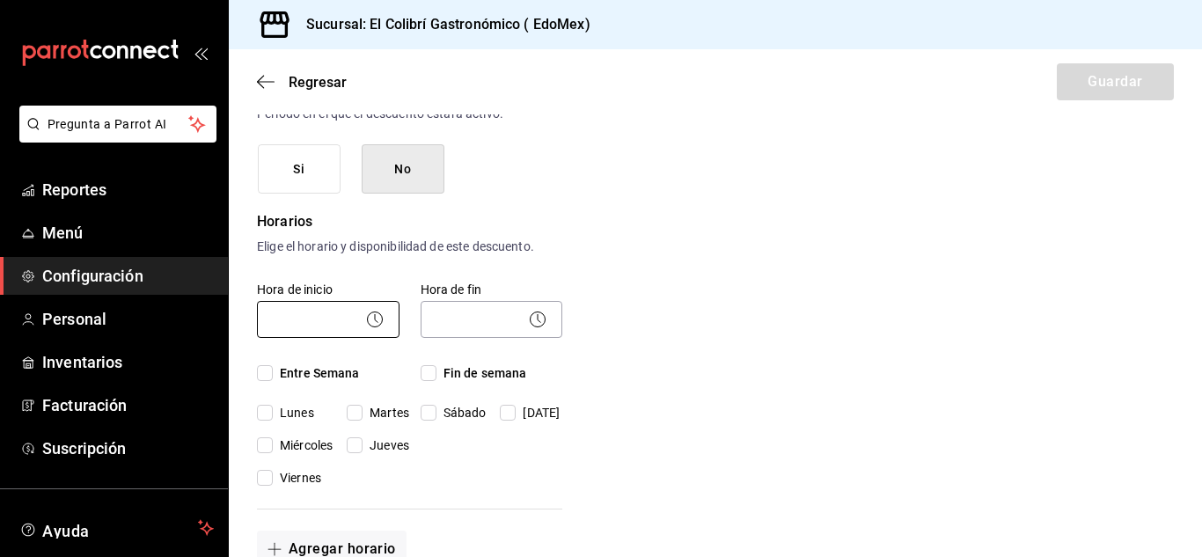
click at [344, 324] on body "Pregunta a Parrot AI Reportes Menú Configuración Personal Inventarios Facturaci…" at bounding box center [601, 278] width 1202 height 557
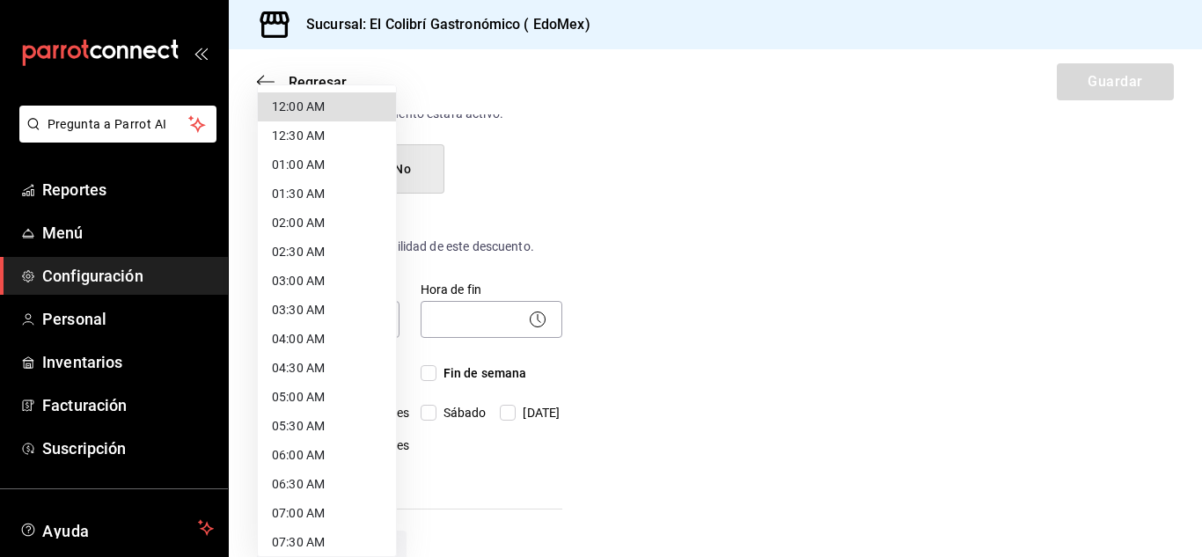
click at [313, 94] on li "12:00 AM" at bounding box center [327, 106] width 138 height 29
type input "00:00"
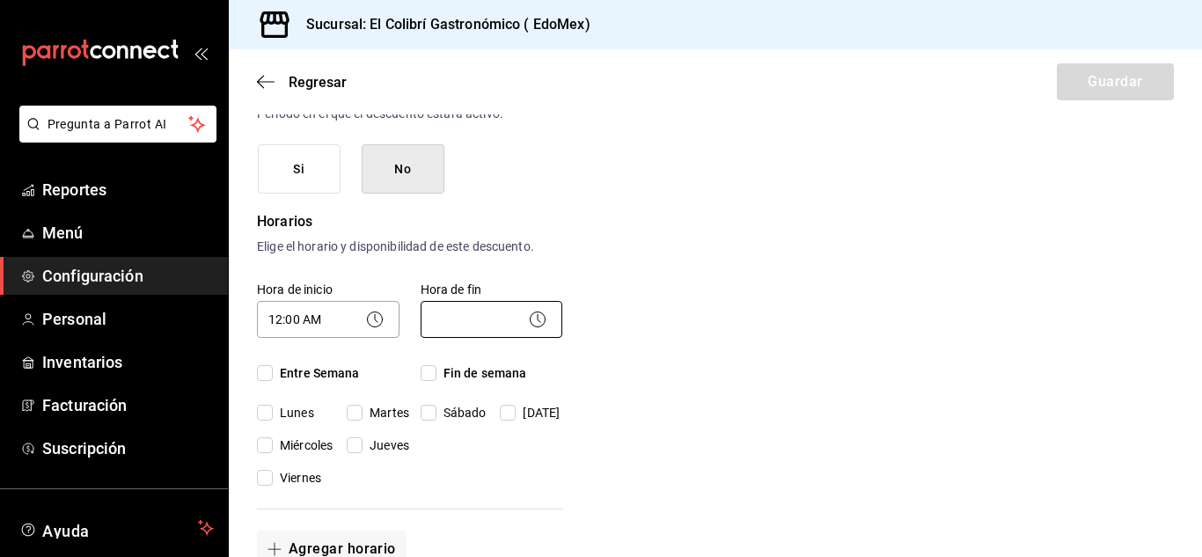
click at [462, 319] on body "Pregunta a Parrot AI Reportes Menú Configuración Personal Inventarios Facturaci…" at bounding box center [601, 278] width 1202 height 557
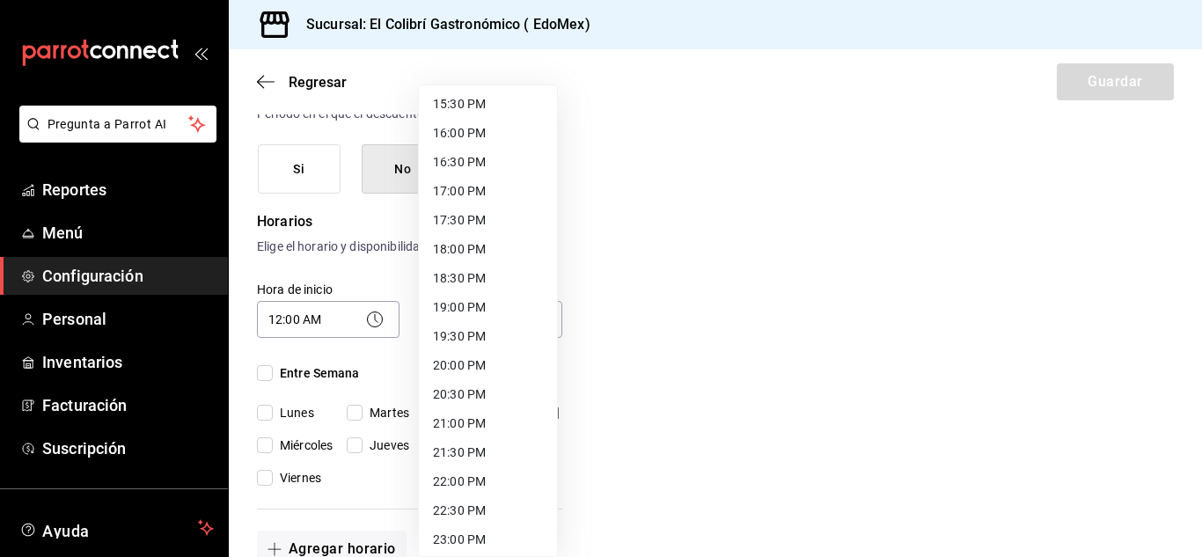
scroll to position [966, 0]
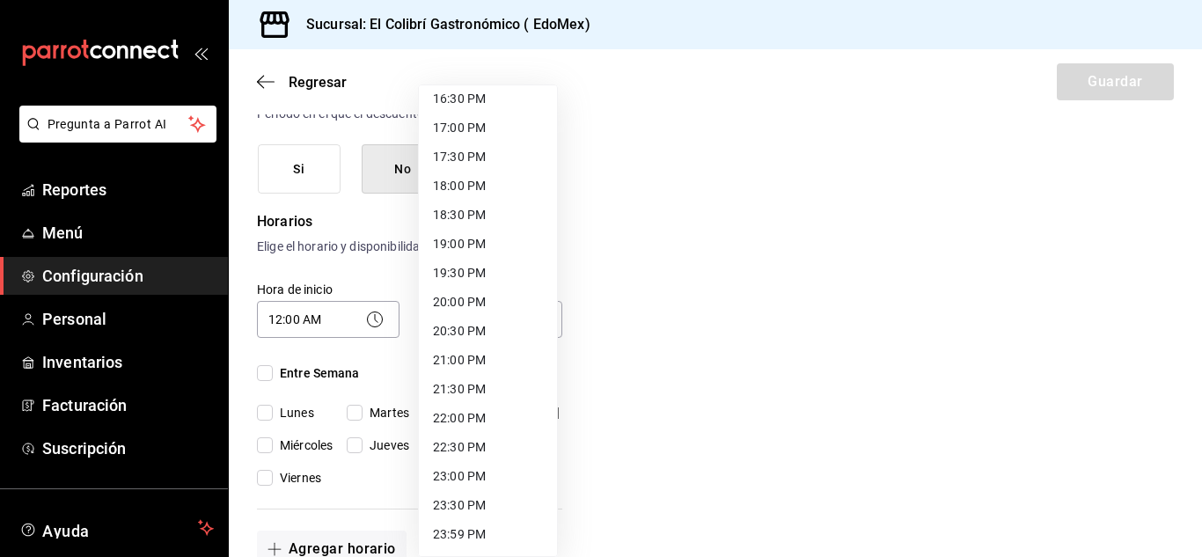
click at [480, 543] on li "23:59 PM" at bounding box center [488, 534] width 138 height 29
type input "23:59"
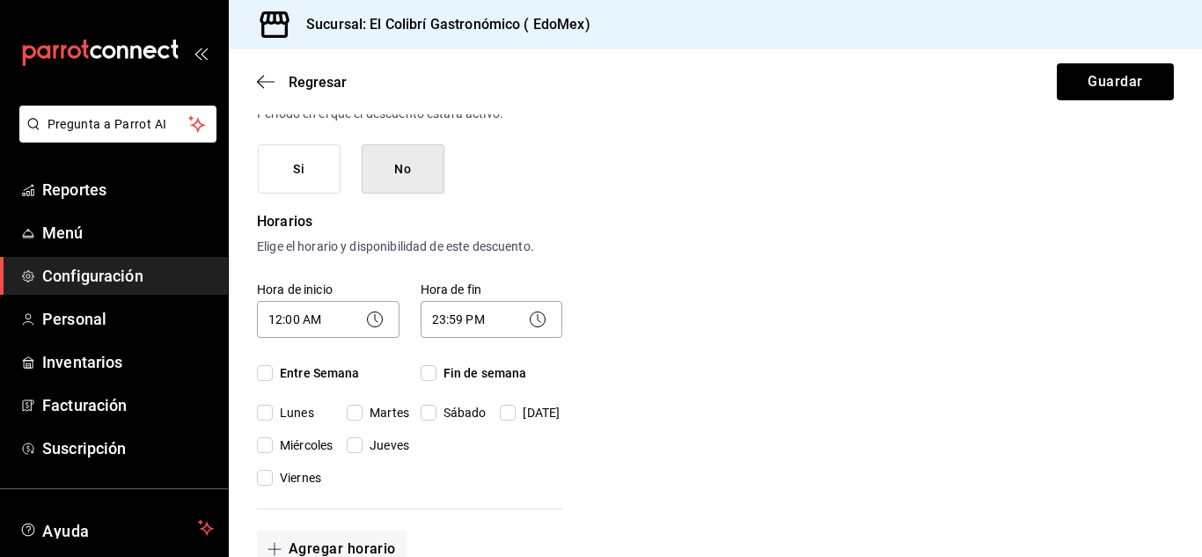
click at [285, 378] on span "Entre Semana" at bounding box center [316, 373] width 87 height 18
click at [273, 378] on input "Entre Semana" at bounding box center [265, 373] width 16 height 16
checkbox input "true"
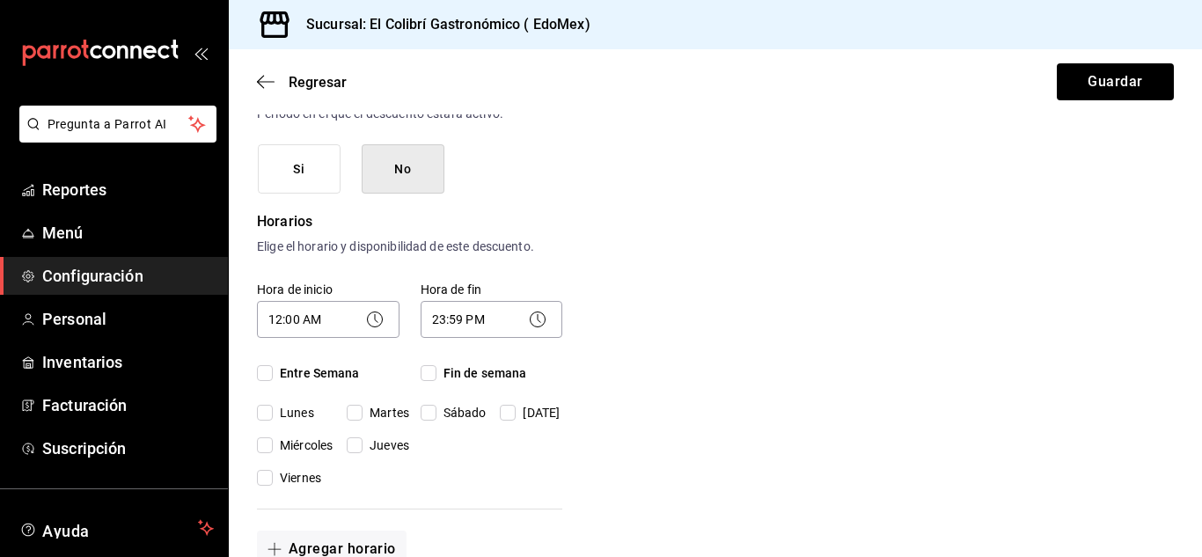
checkbox input "true"
click at [436, 378] on span "Fin de semana" at bounding box center [481, 373] width 91 height 18
click at [436, 378] on input "Fin de semana" at bounding box center [429, 373] width 16 height 16
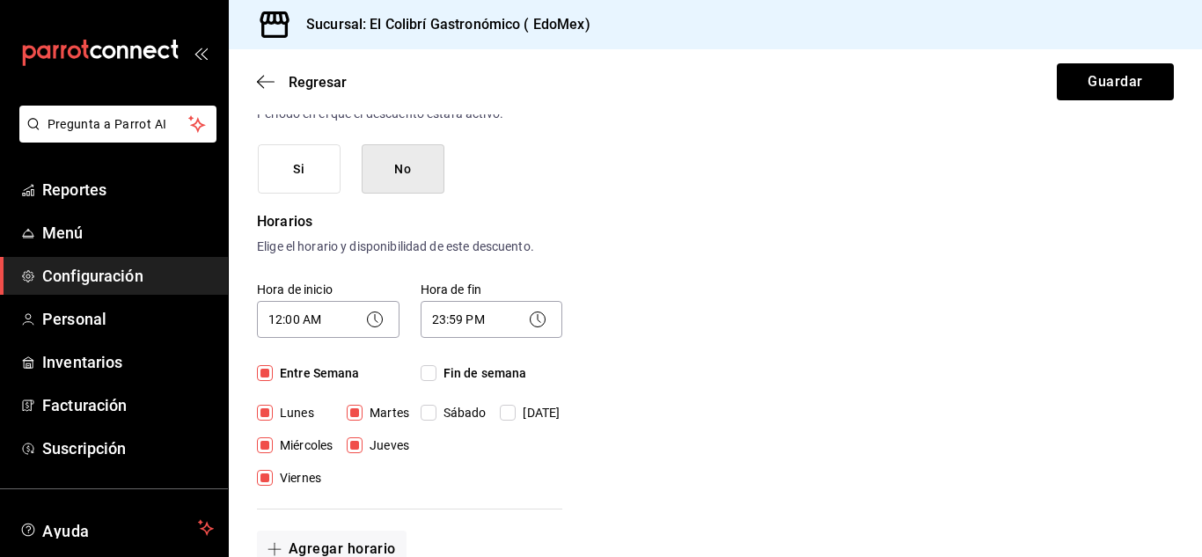
checkbox input "true"
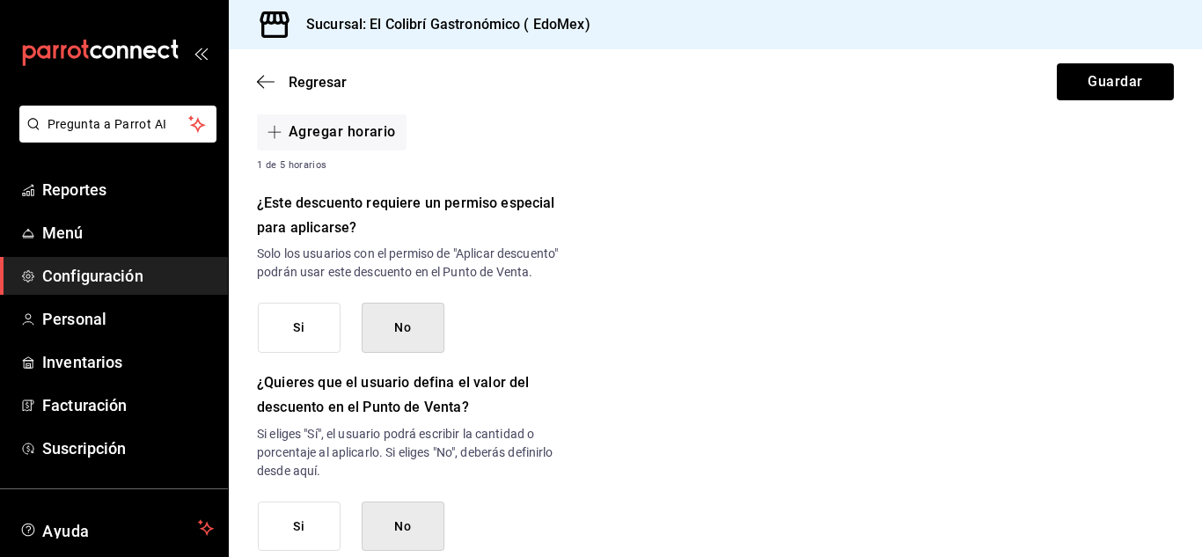
scroll to position [689, 0]
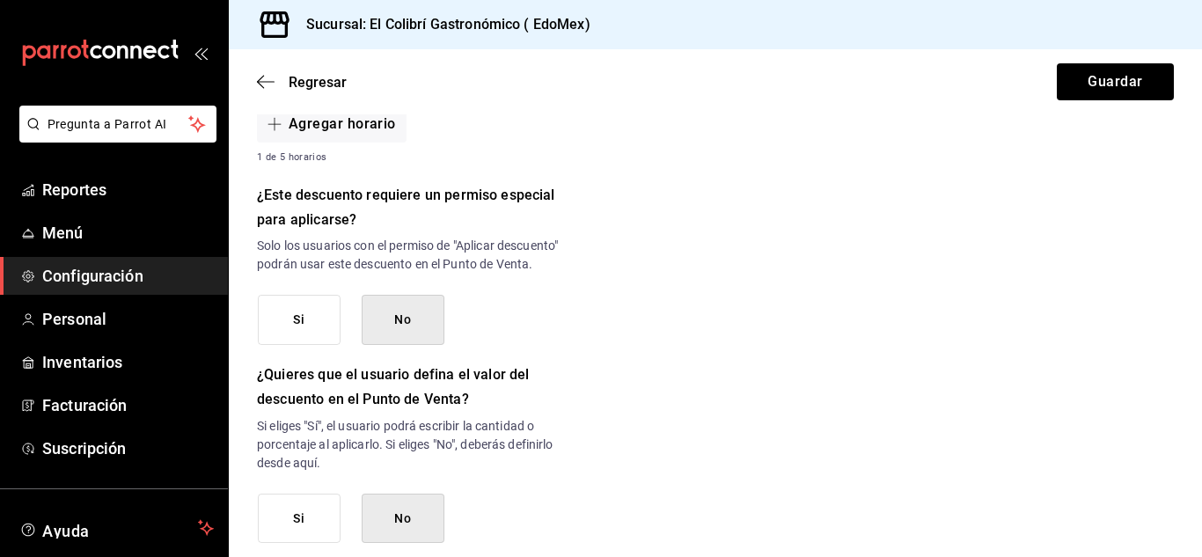
click at [281, 336] on button "Si" at bounding box center [299, 320] width 83 height 50
click at [304, 530] on button "Si" at bounding box center [299, 519] width 83 height 50
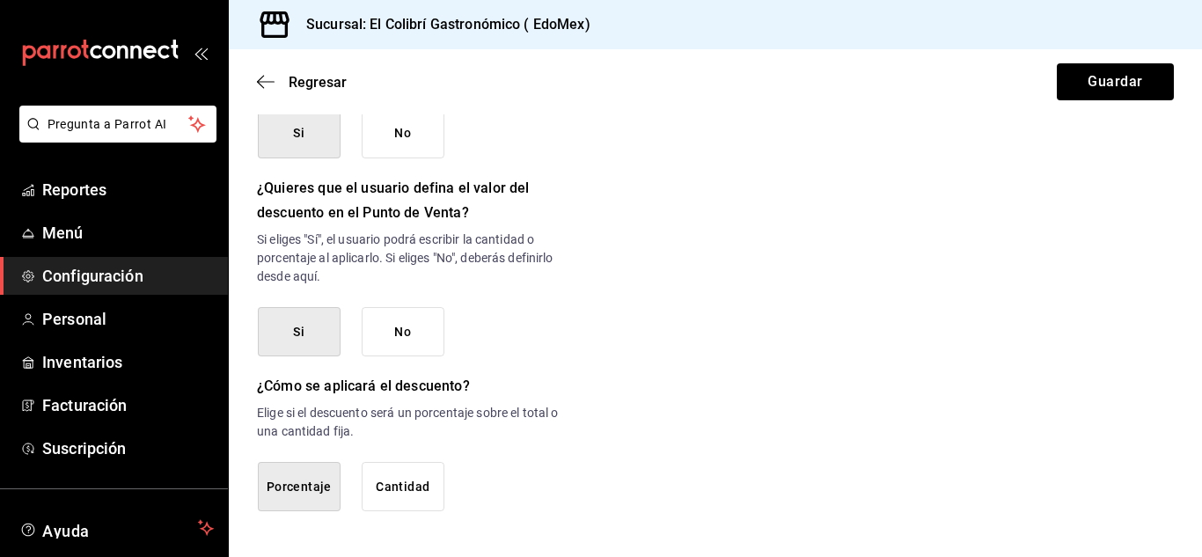
scroll to position [894, 0]
click at [436, 493] on button "Cantidad" at bounding box center [403, 487] width 83 height 50
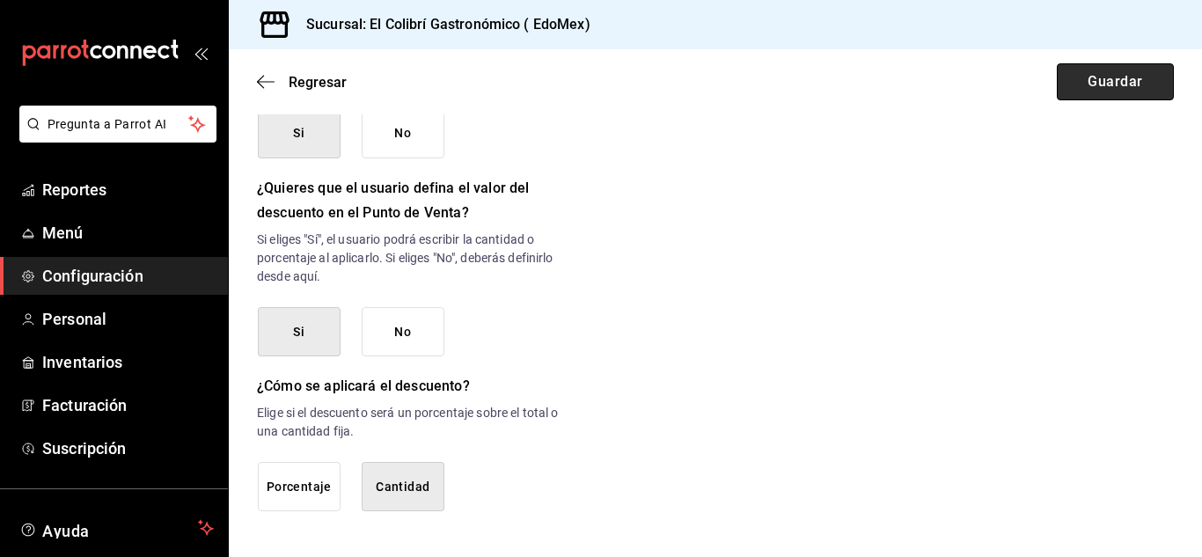
click at [1122, 84] on button "Guardar" at bounding box center [1115, 81] width 117 height 37
